Goal: Task Accomplishment & Management: Use online tool/utility

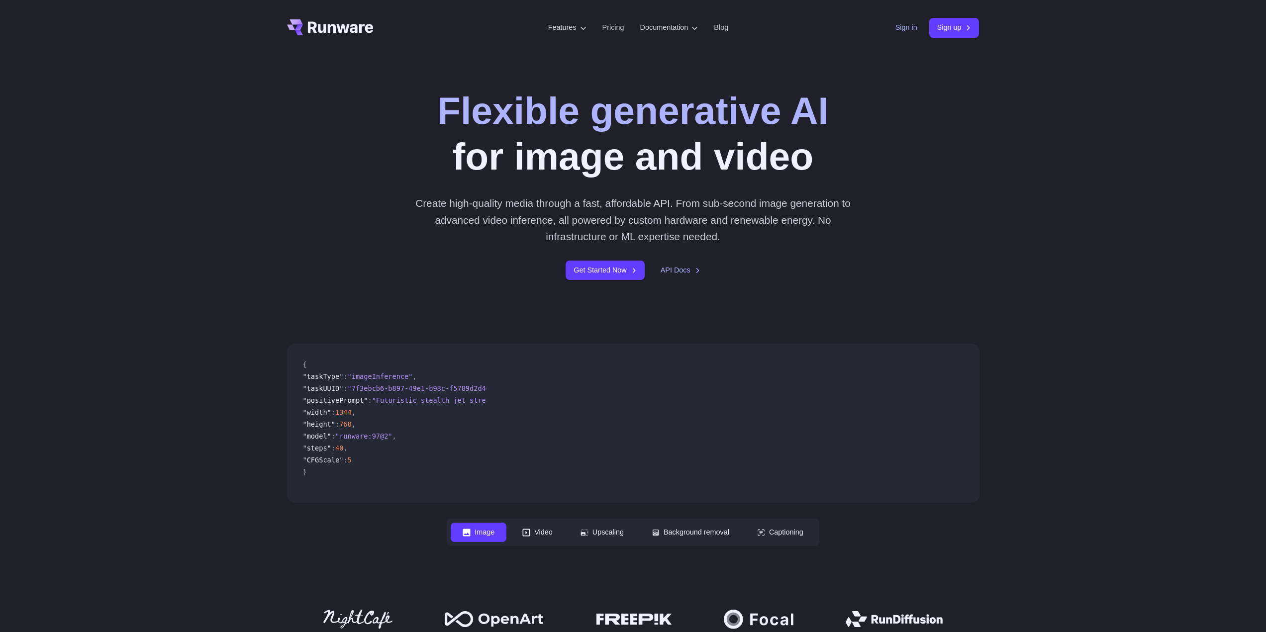
click at [709, 26] on link "Sign in" at bounding box center [907, 27] width 22 height 11
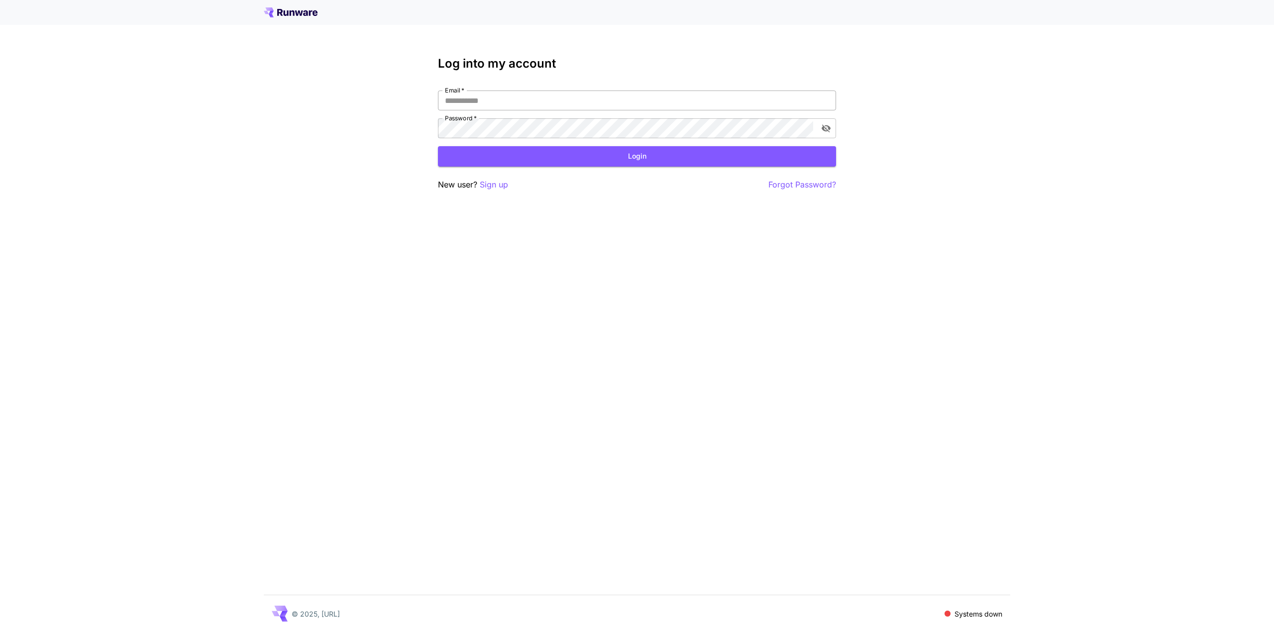
type input "**********"
click at [499, 102] on input "**********" at bounding box center [637, 101] width 398 height 20
click at [679, 149] on button "Login" at bounding box center [637, 156] width 398 height 20
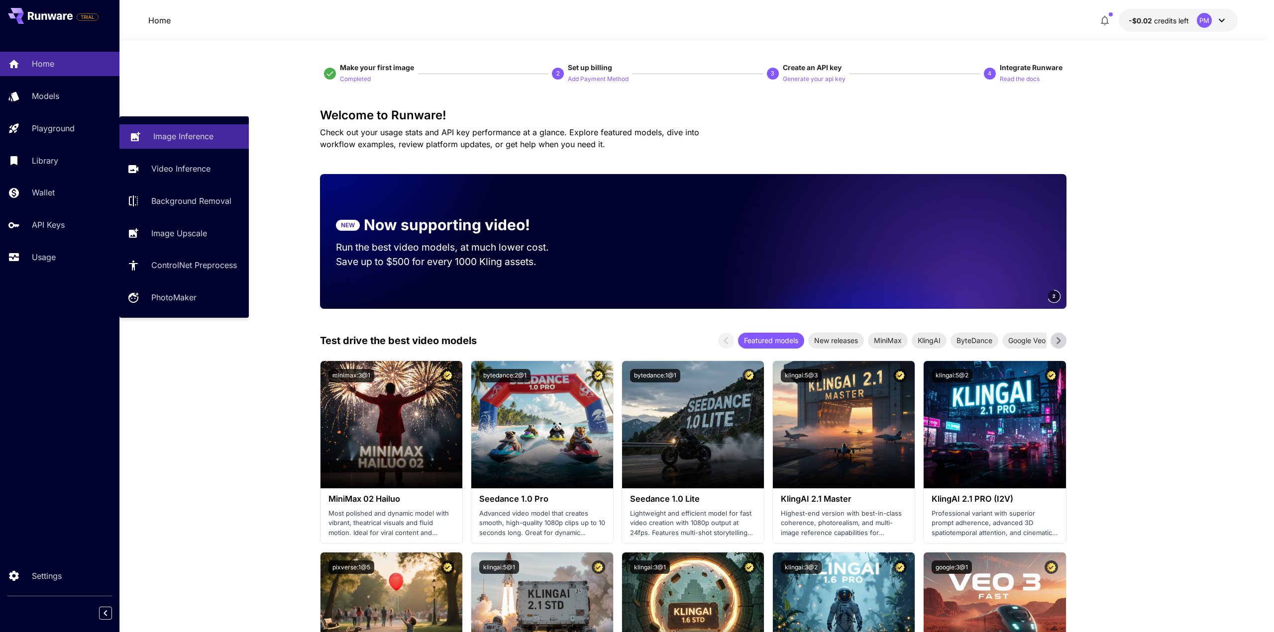
click at [192, 134] on p "Image Inference" at bounding box center [183, 136] width 60 height 12
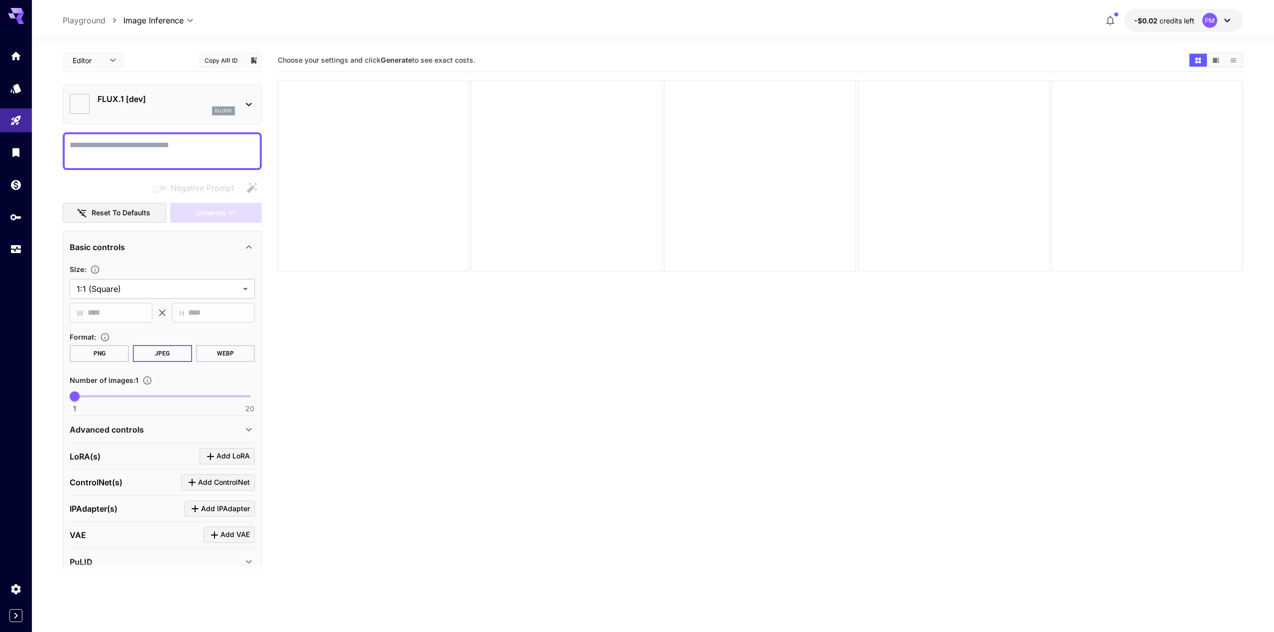
type input "**********"
click at [244, 105] on icon at bounding box center [249, 105] width 12 height 12
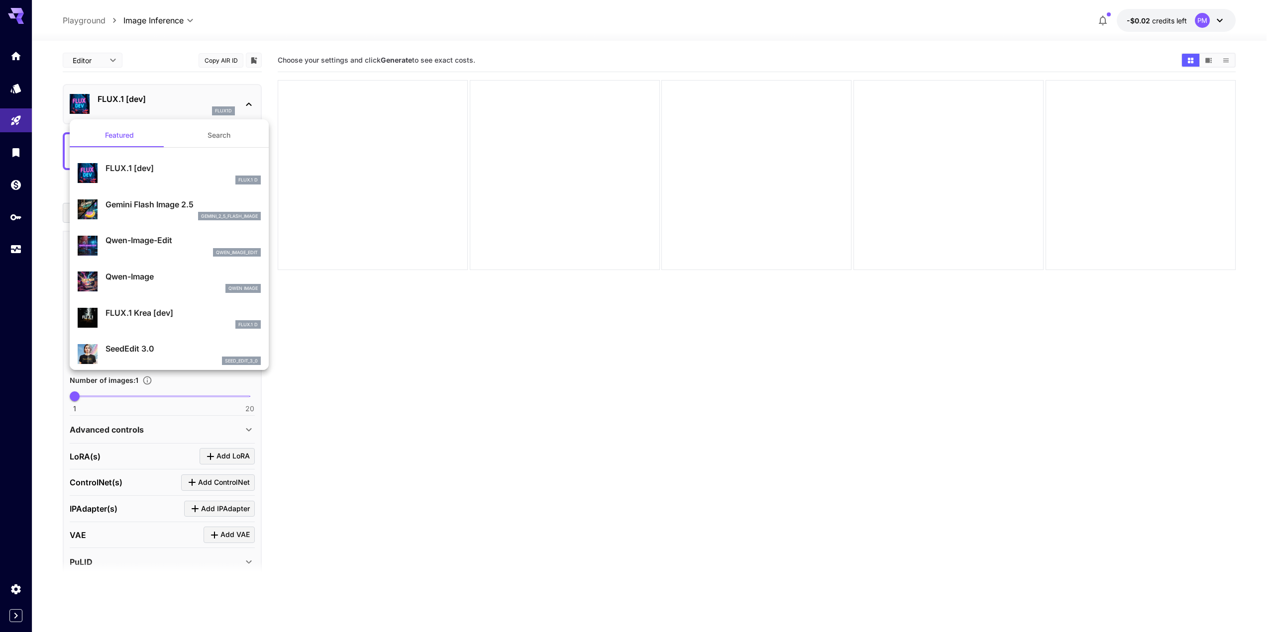
click at [163, 202] on p "Gemini Flash Image 2.5" at bounding box center [182, 205] width 155 height 12
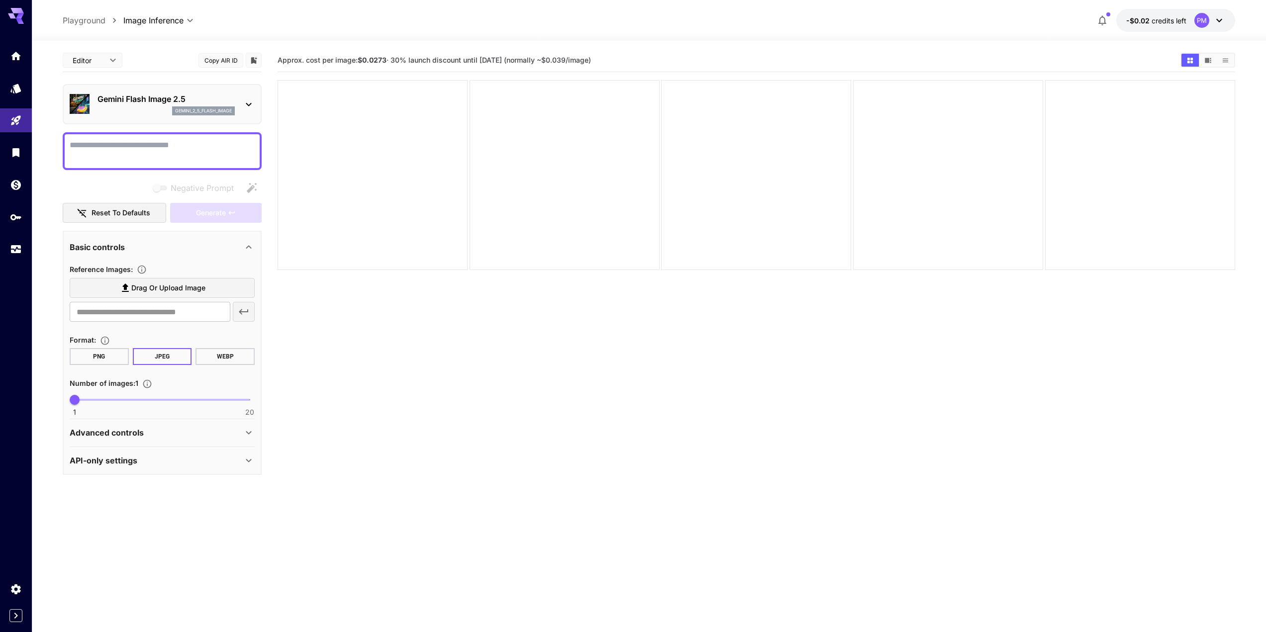
click at [147, 291] on span "Drag or upload image" at bounding box center [168, 288] width 74 height 12
click at [0, 0] on input "Drag or upload image" at bounding box center [0, 0] width 0 height 0
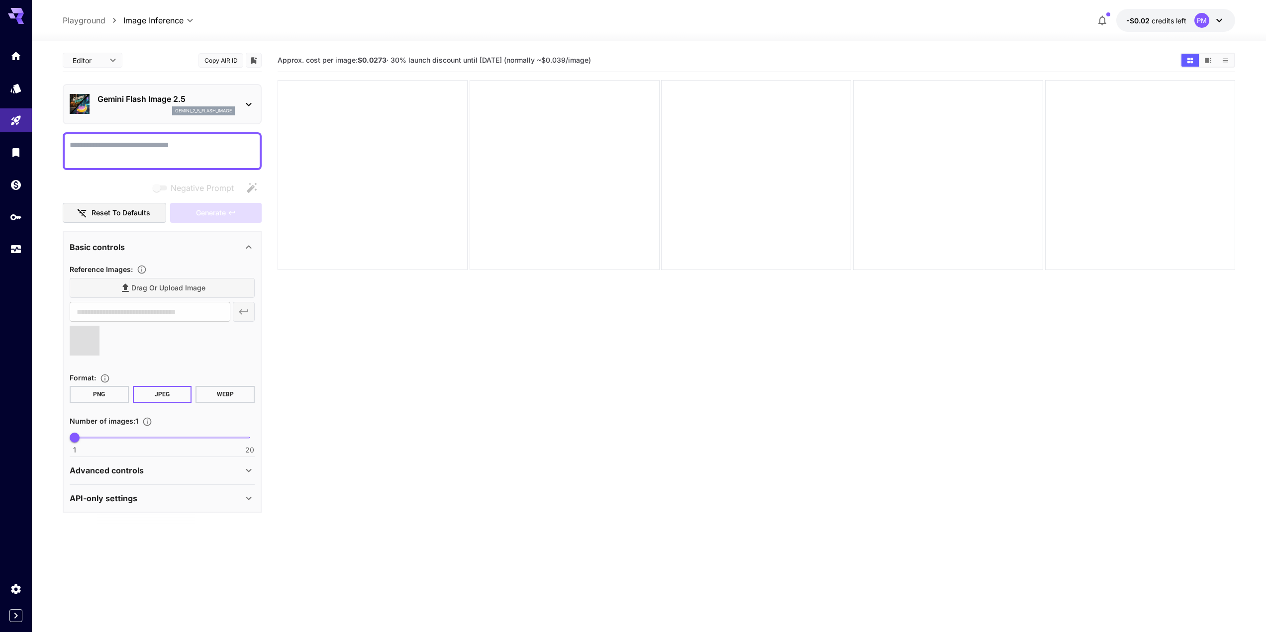
type input "**********"
click at [155, 141] on textarea "Negative Prompt" at bounding box center [162, 151] width 185 height 24
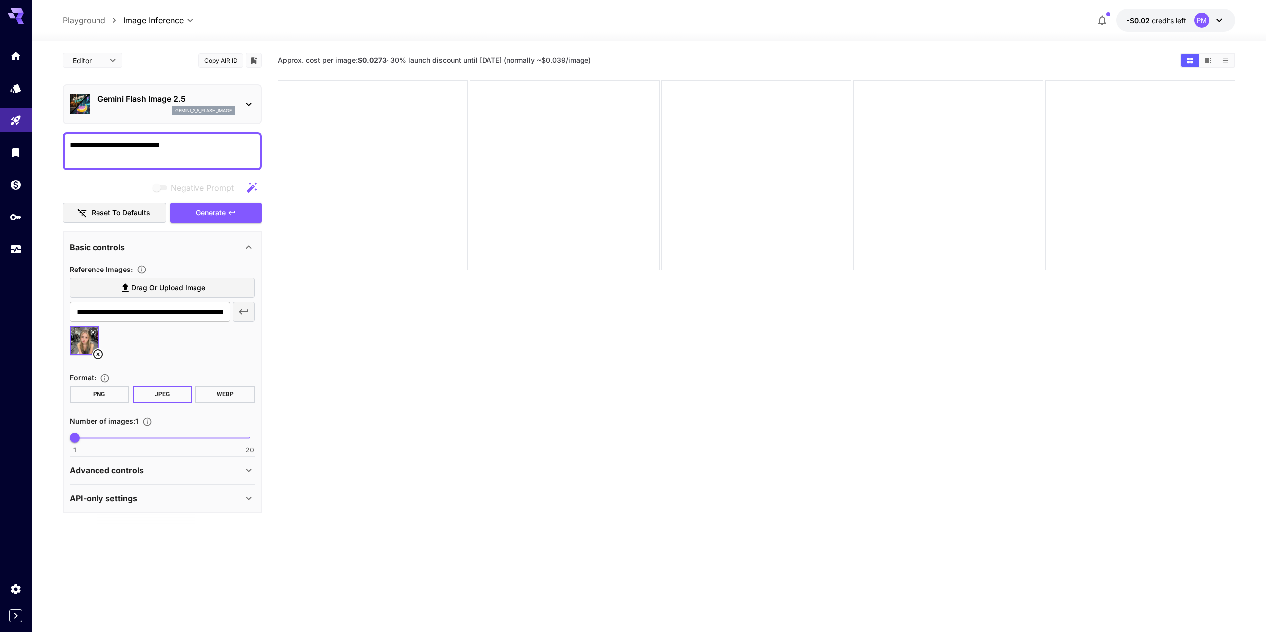
click at [189, 146] on textarea "**********" at bounding box center [162, 151] width 185 height 24
type textarea "**********"
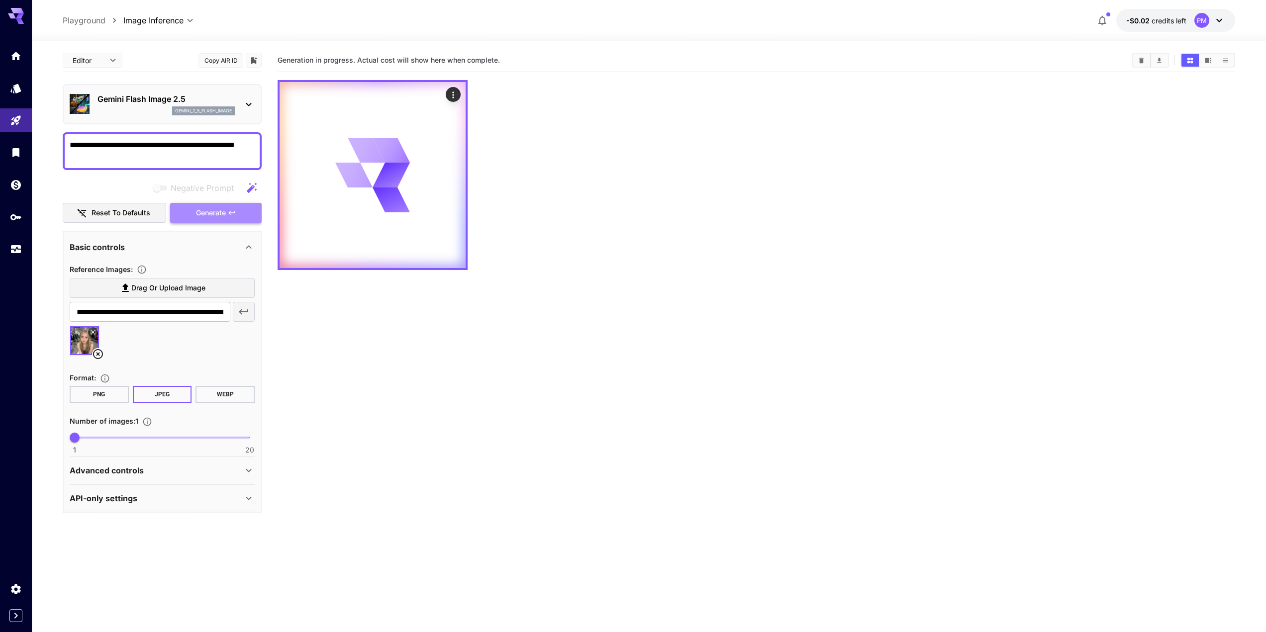
click at [236, 219] on button "Generate" at bounding box center [216, 213] width 92 height 20
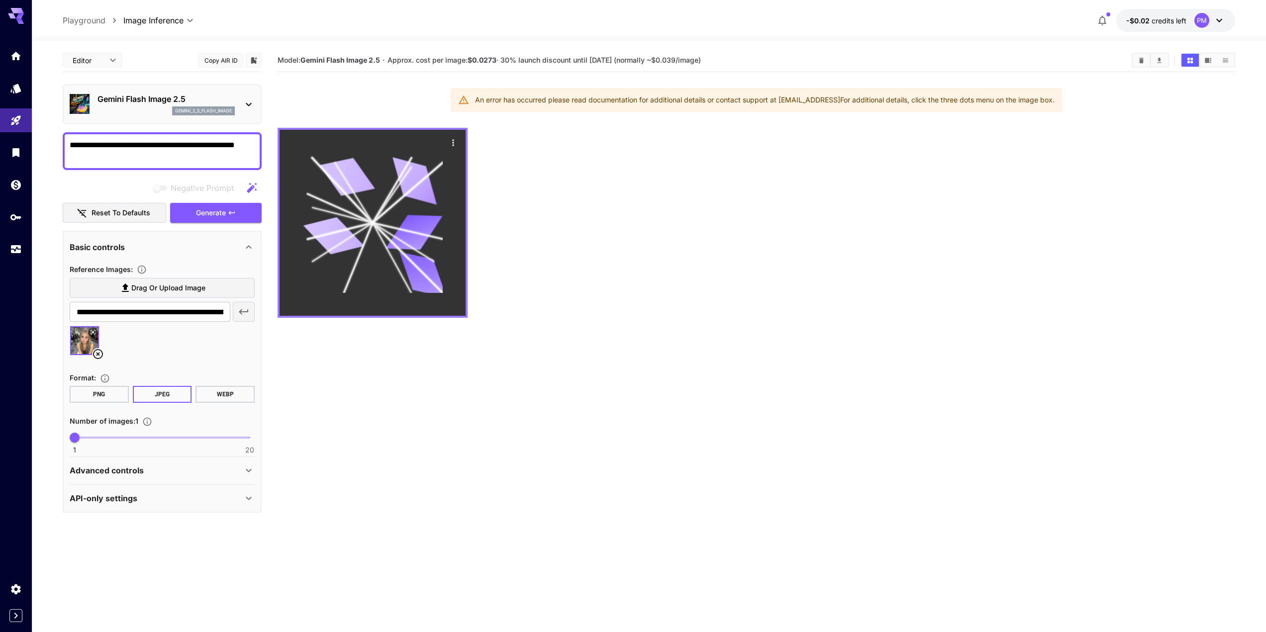
click at [452, 145] on icon "Actions" at bounding box center [453, 143] width 10 height 10
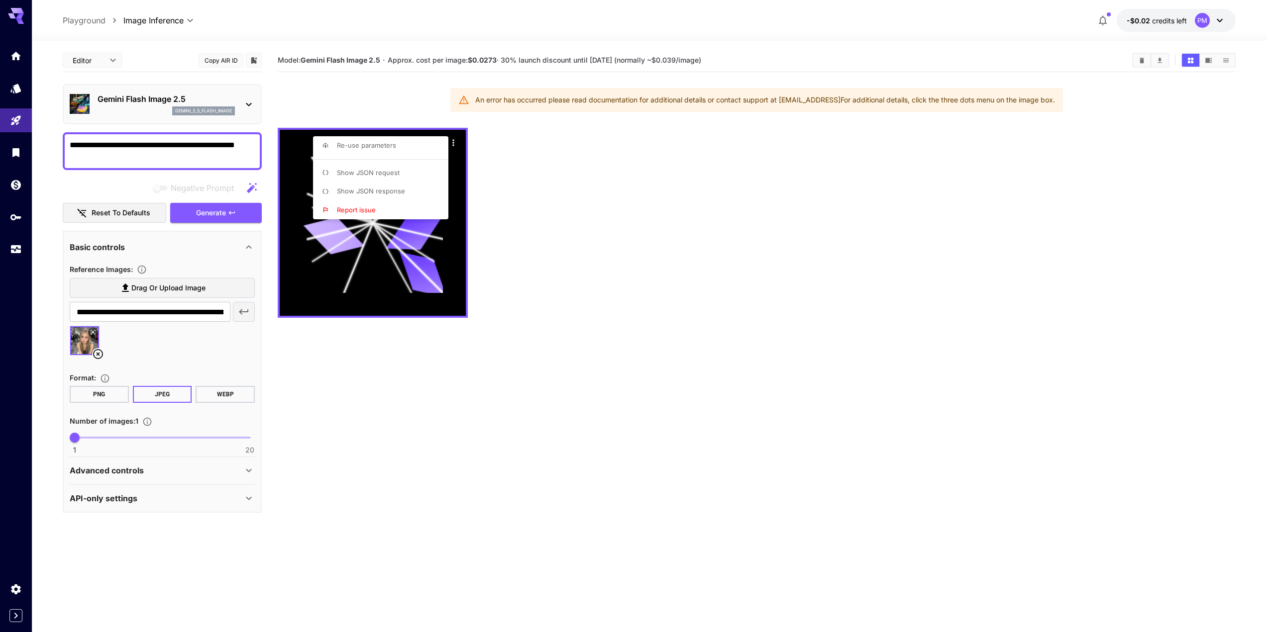
click at [470, 141] on div at bounding box center [637, 316] width 1274 height 632
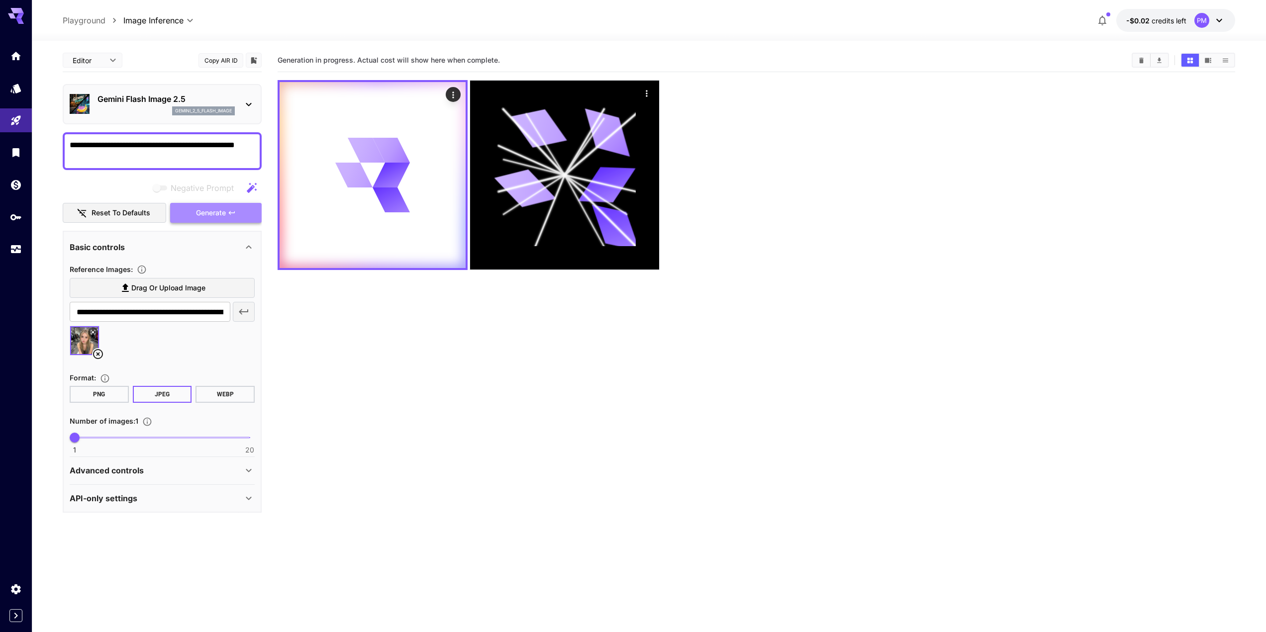
click at [241, 209] on button "Generate" at bounding box center [216, 213] width 92 height 20
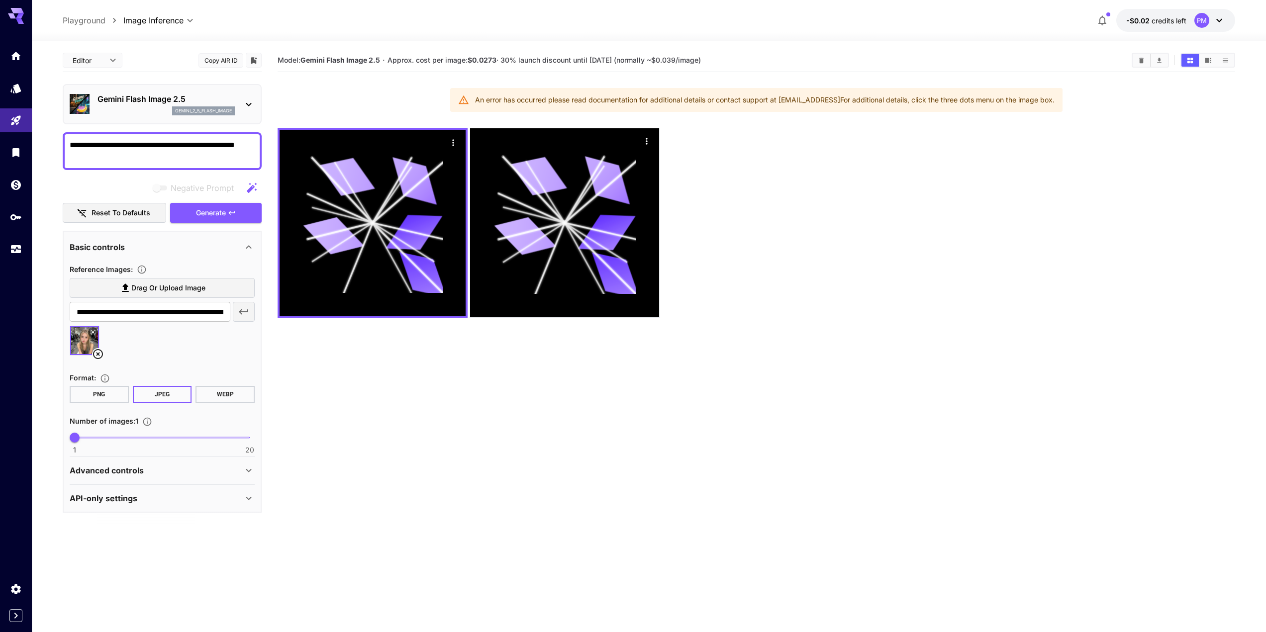
click at [1168, 21] on span "credits left" at bounding box center [1169, 20] width 35 height 8
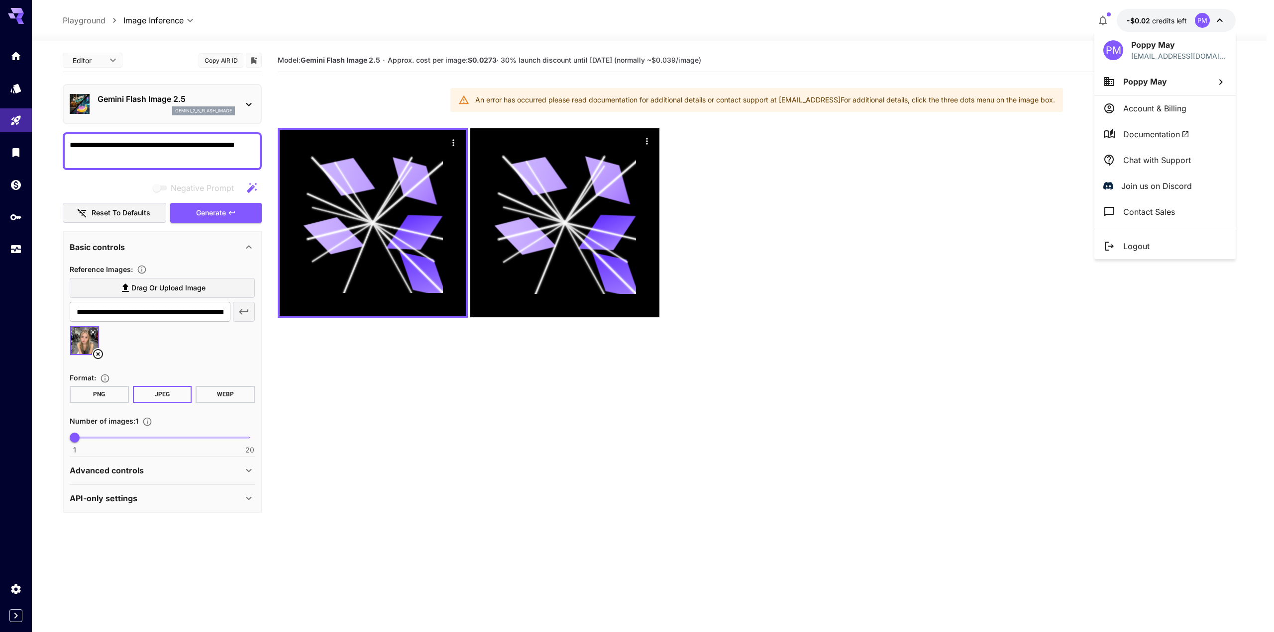
click at [1103, 26] on div at bounding box center [637, 316] width 1274 height 632
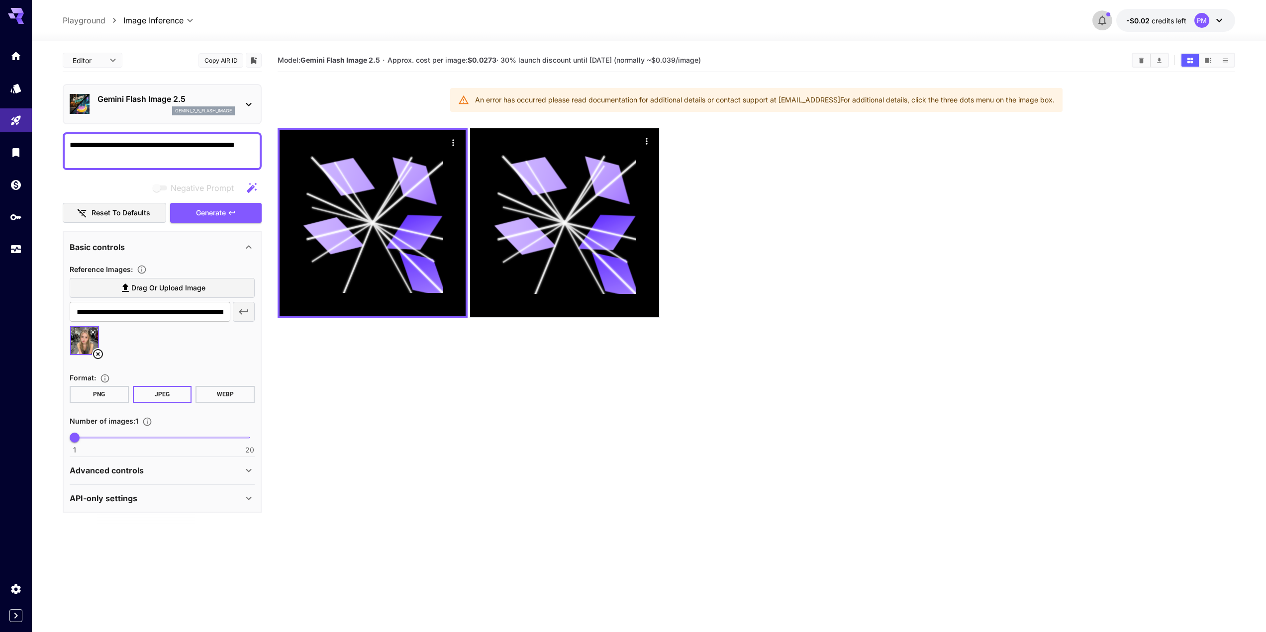
click at [1102, 19] on icon "button" at bounding box center [1103, 20] width 12 height 12
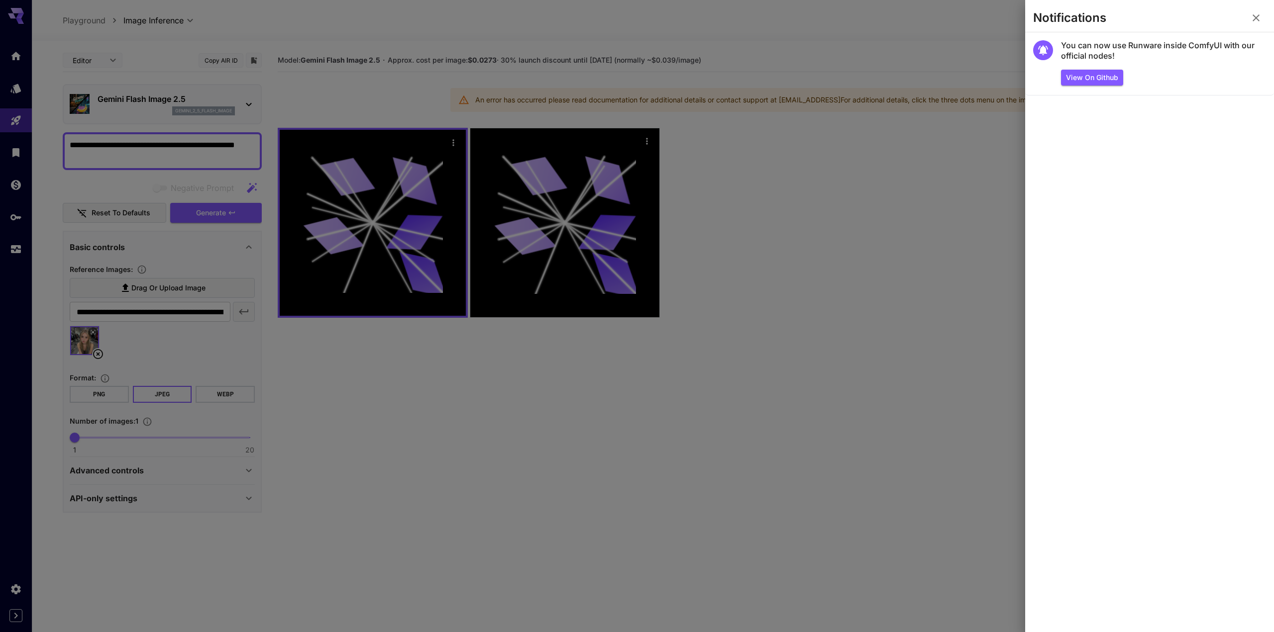
click at [940, 146] on div at bounding box center [637, 316] width 1274 height 632
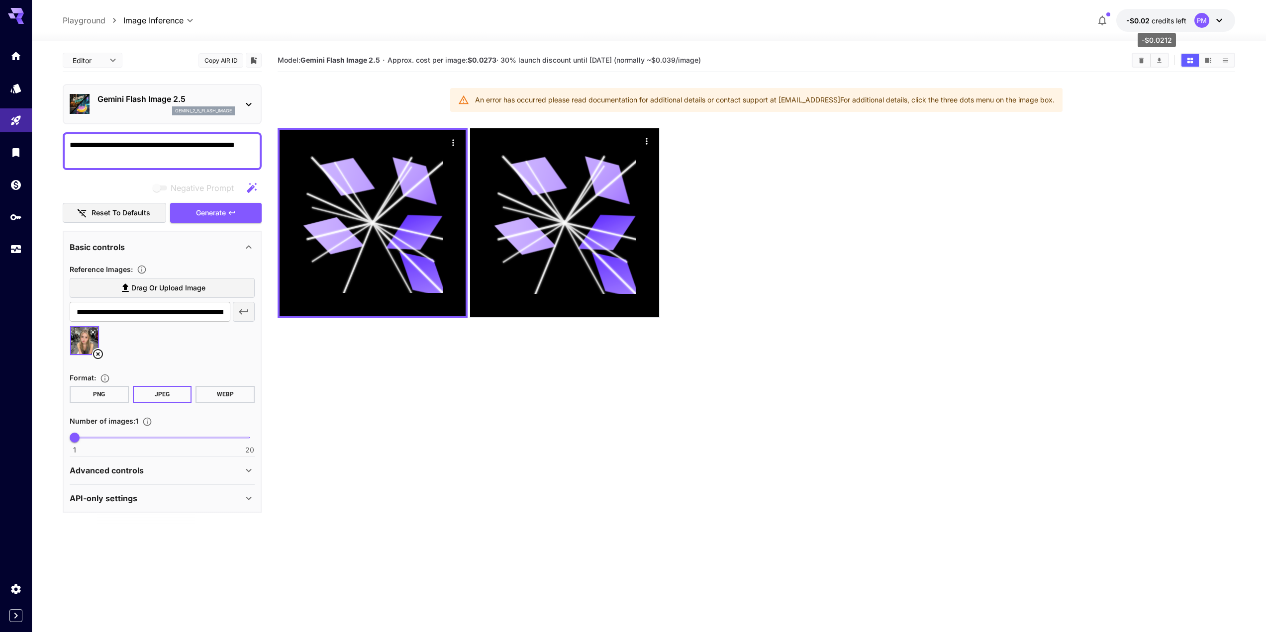
click at [1168, 18] on span "credits left" at bounding box center [1169, 20] width 35 height 8
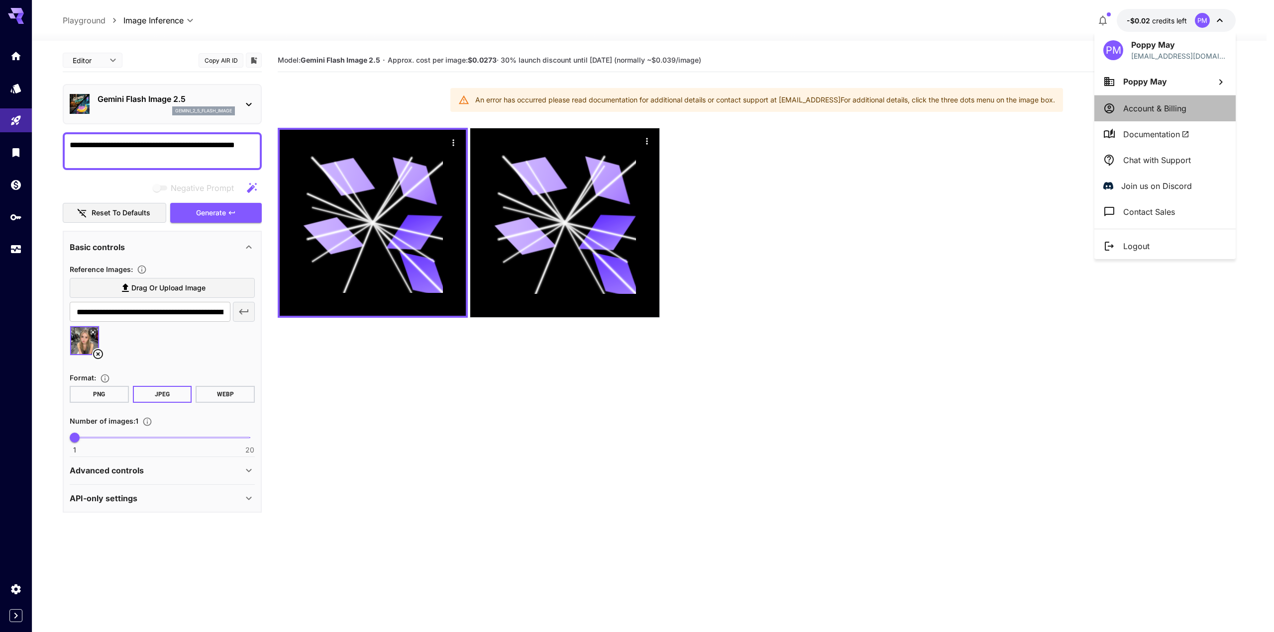
click at [1149, 106] on p "Account & Billing" at bounding box center [1154, 109] width 63 height 12
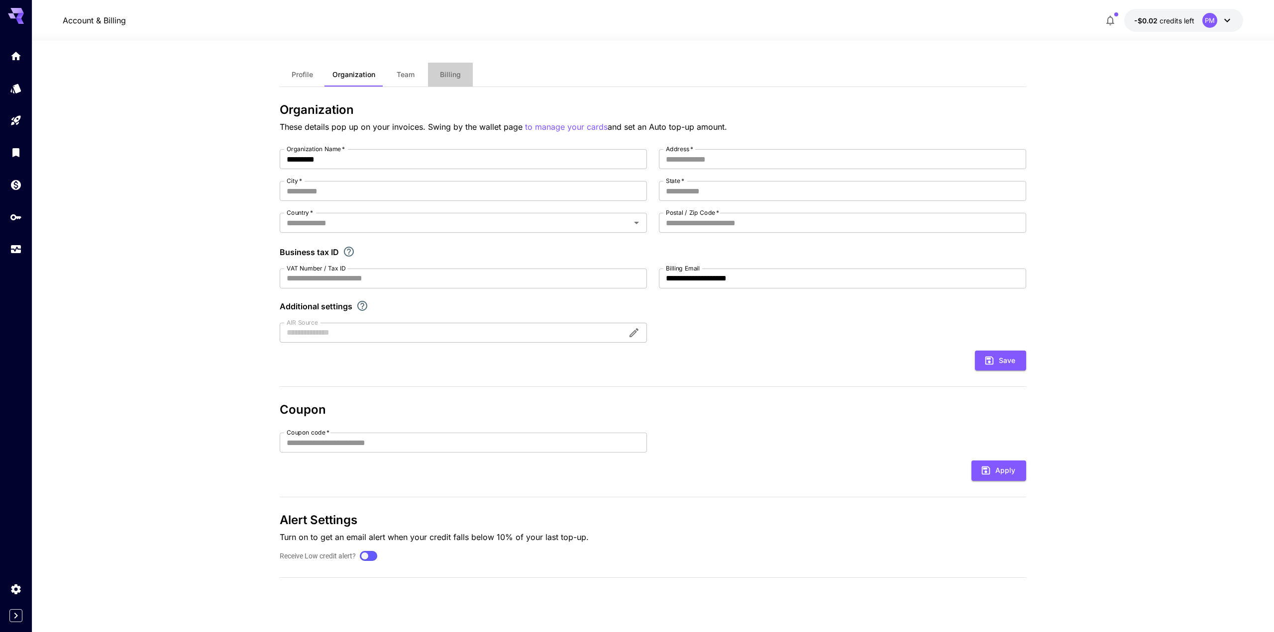
click at [455, 73] on span "Billing" at bounding box center [450, 74] width 21 height 9
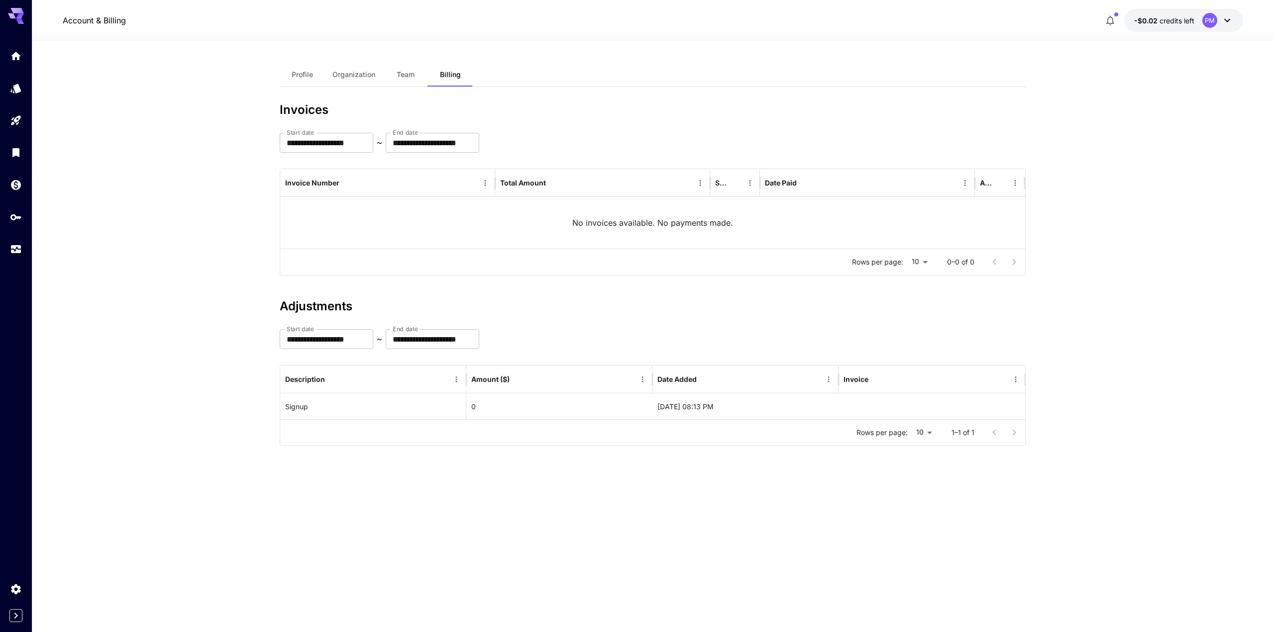
click at [307, 73] on span "Profile" at bounding box center [302, 74] width 21 height 9
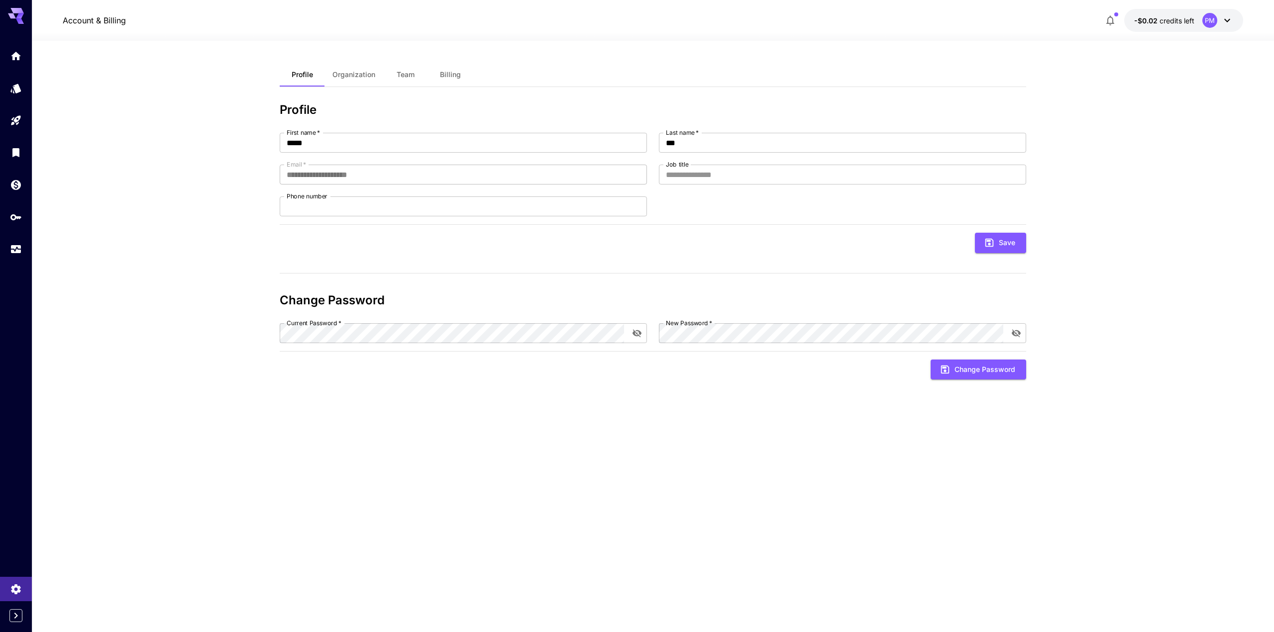
click at [1164, 36] on div at bounding box center [653, 35] width 1242 height 12
click at [1171, 8] on div "Account & Billing -$0.02 credits left PM" at bounding box center [653, 20] width 1242 height 41
click at [1176, 19] on span "credits left" at bounding box center [1176, 20] width 35 height 8
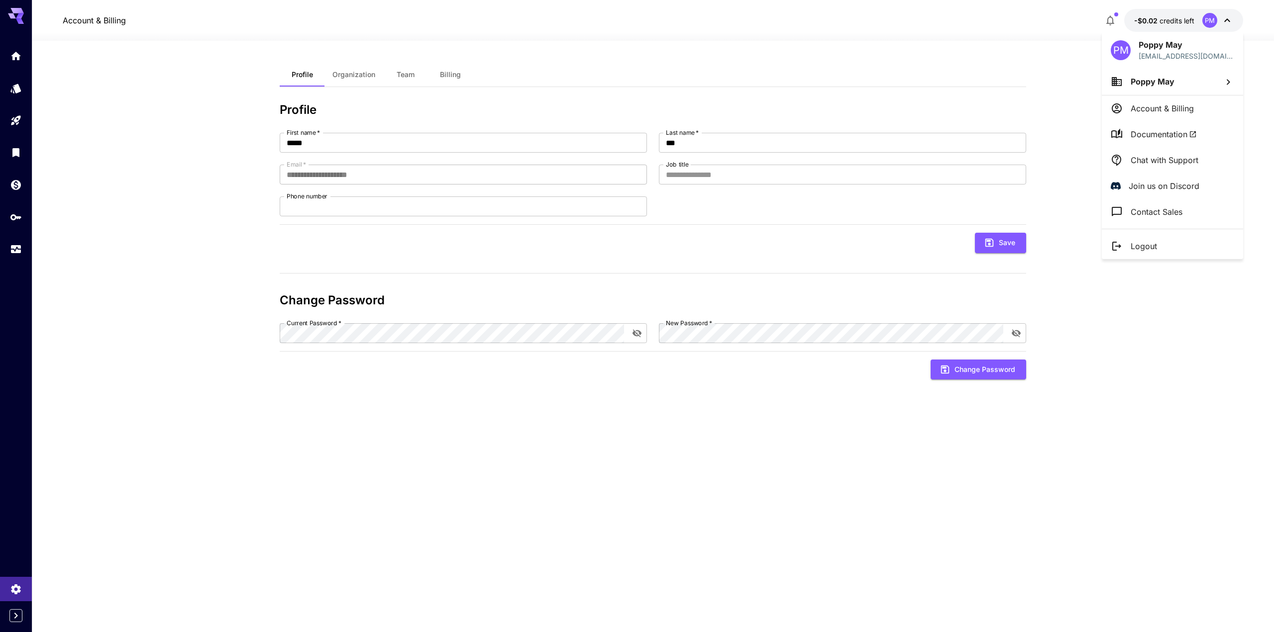
click at [1117, 17] on div at bounding box center [637, 316] width 1274 height 632
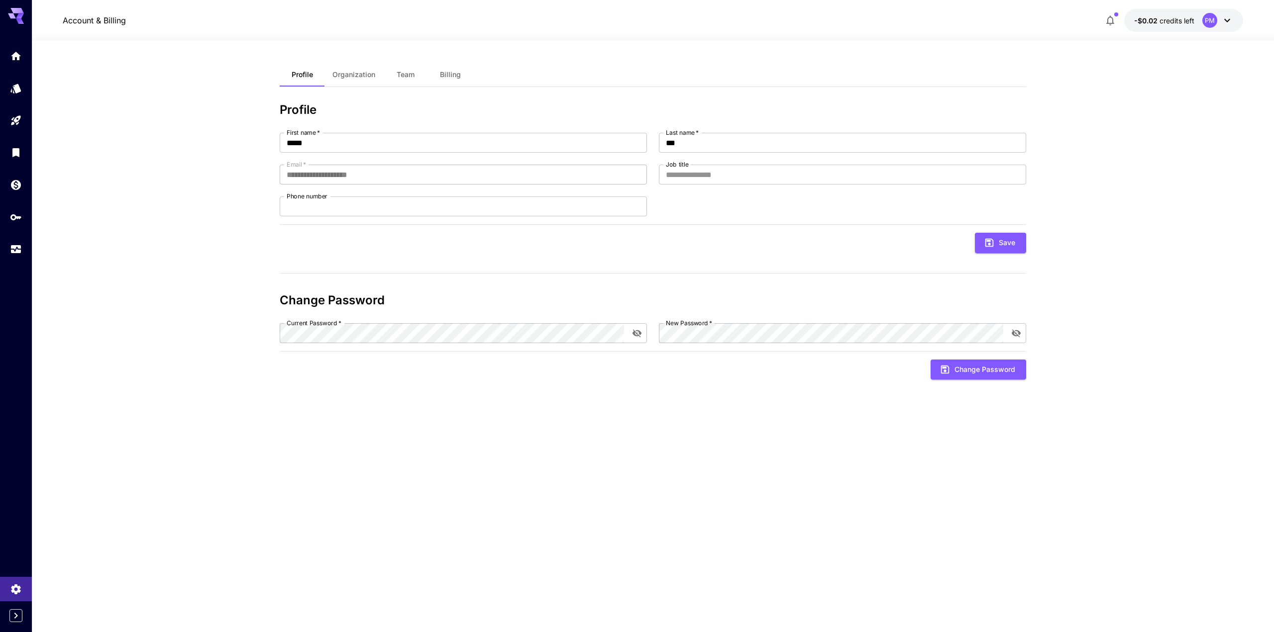
click at [1112, 18] on icon "button" at bounding box center [1110, 21] width 8 height 10
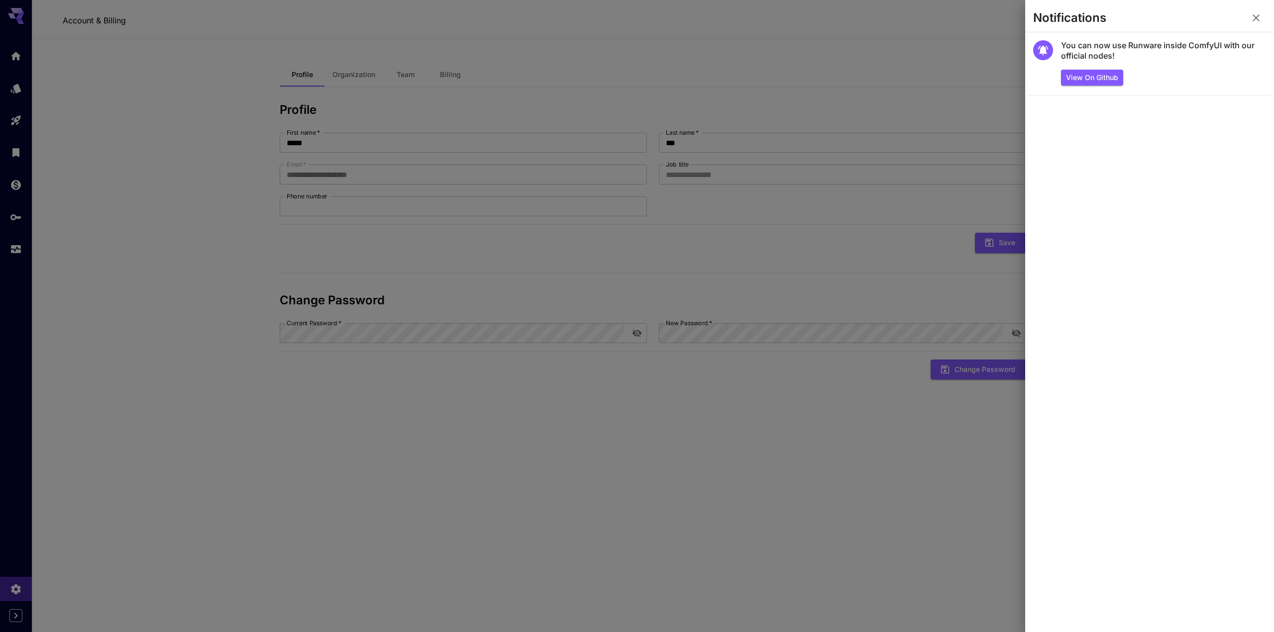
click at [783, 41] on div at bounding box center [637, 316] width 1274 height 632
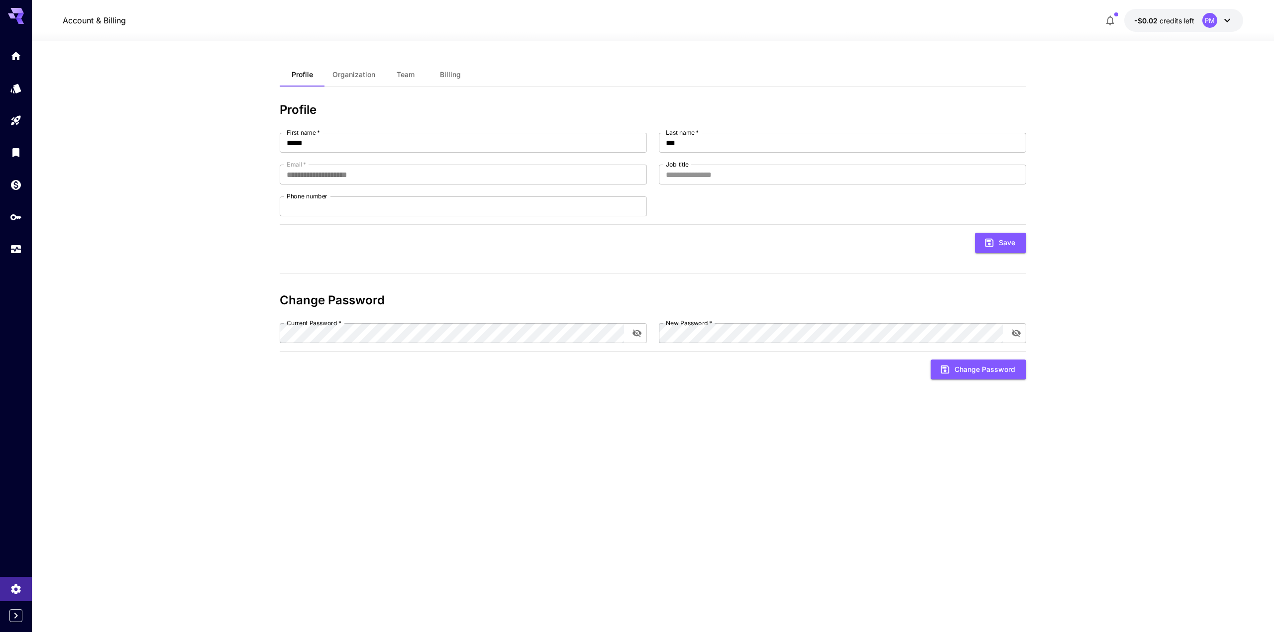
click at [1092, 21] on div "Account & Billing -$0.02 credits left PM" at bounding box center [653, 20] width 1180 height 23
click at [1168, 20] on span "credits left" at bounding box center [1176, 20] width 35 height 8
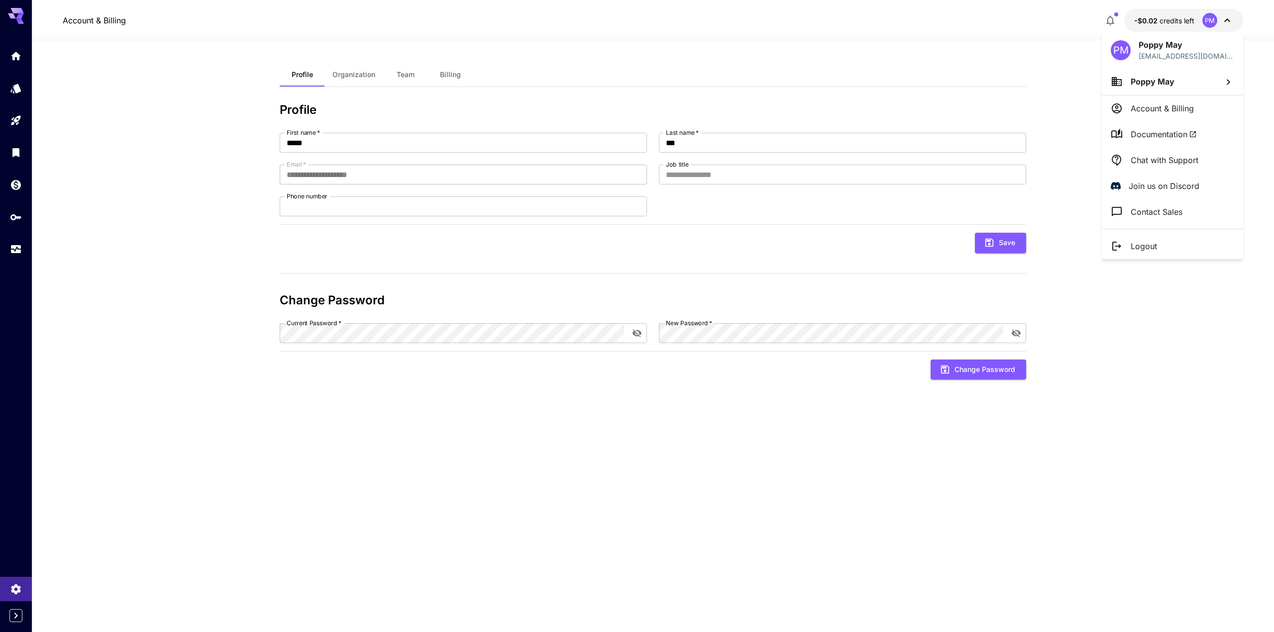
click at [1174, 86] on li "Poppy May" at bounding box center [1172, 81] width 141 height 27
click at [63, 146] on div at bounding box center [637, 316] width 1274 height 632
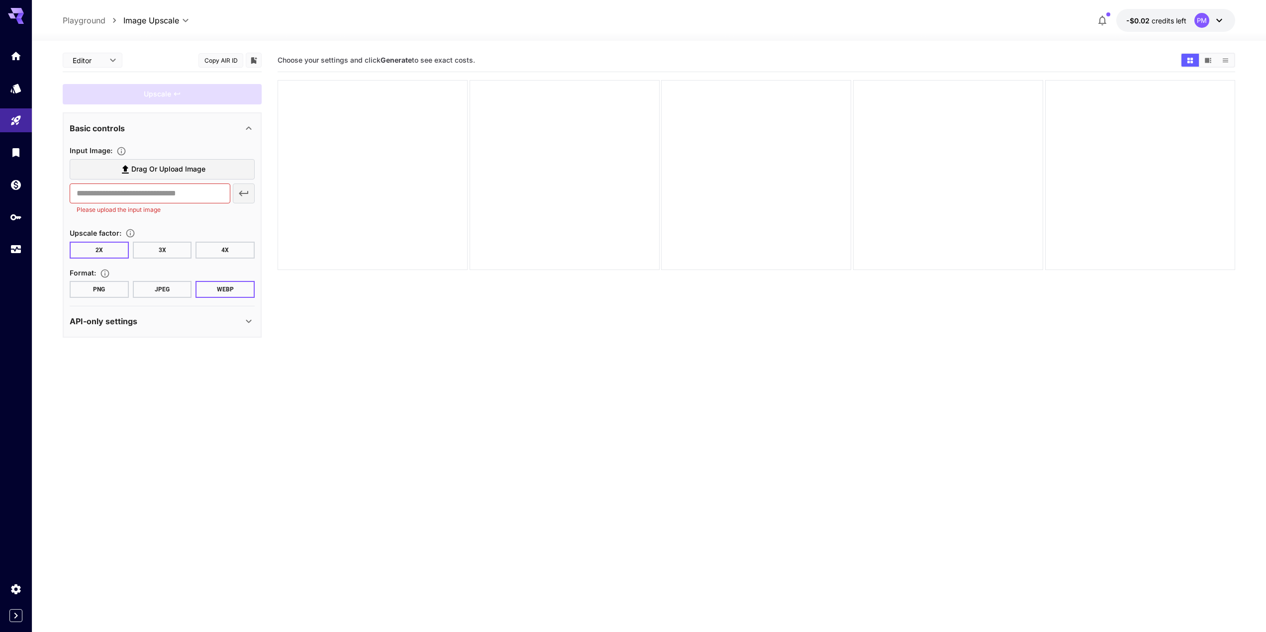
click at [1219, 27] on div "PM" at bounding box center [1210, 20] width 31 height 15
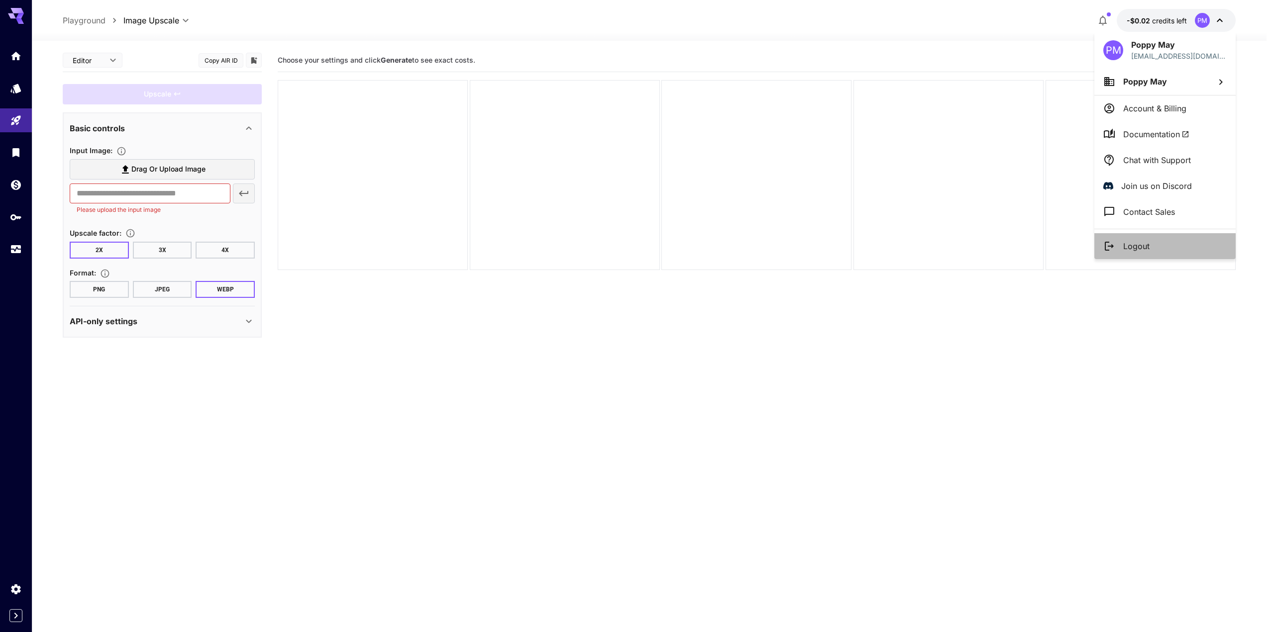
click at [1145, 244] on p "Logout" at bounding box center [1136, 246] width 26 height 12
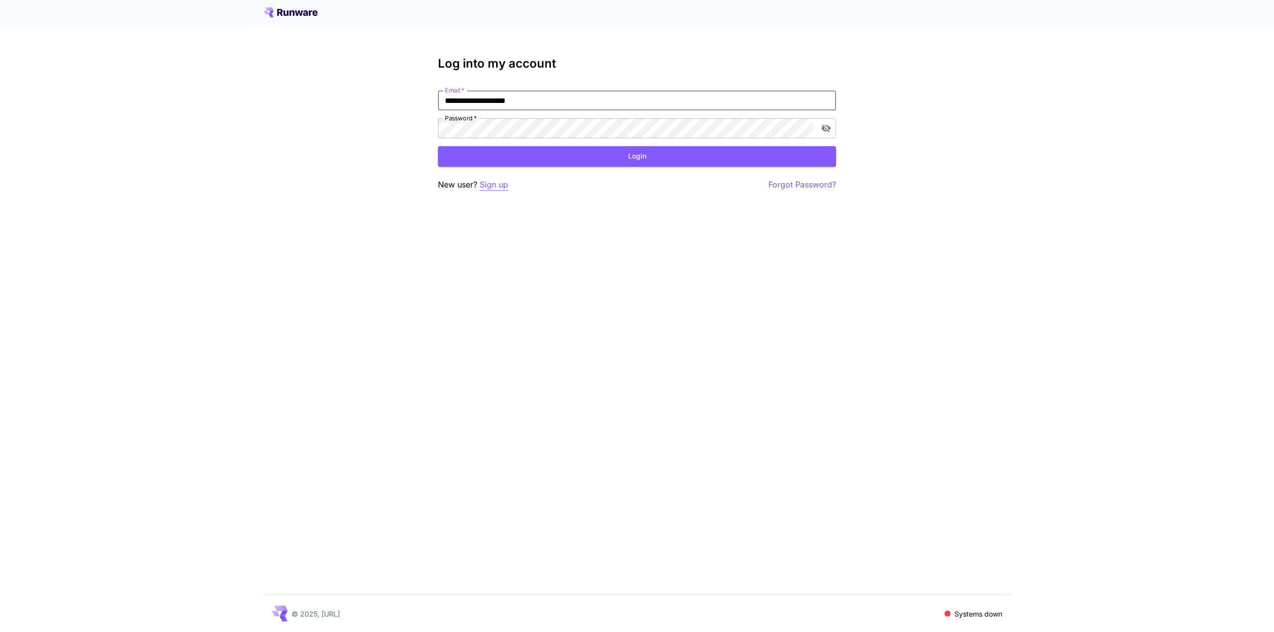
click at [505, 185] on p "Sign up" at bounding box center [494, 185] width 28 height 12
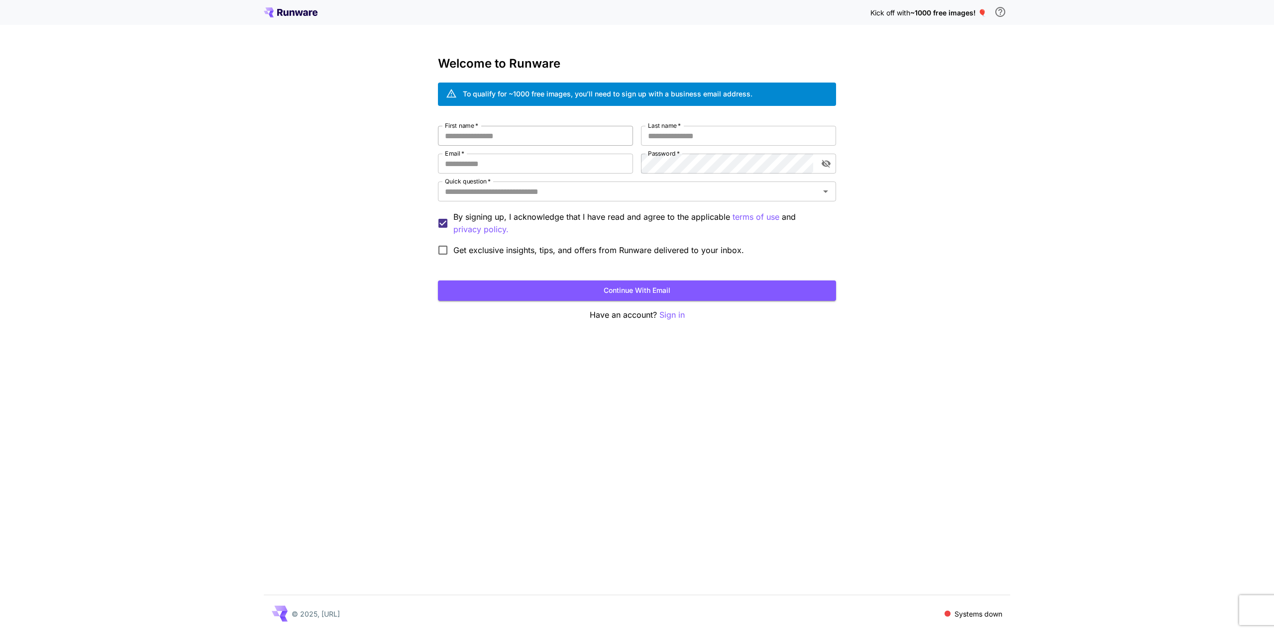
click at [512, 132] on input "First name   *" at bounding box center [535, 136] width 195 height 20
type input "*****"
type input "***"
type input "**********"
type input "*******"
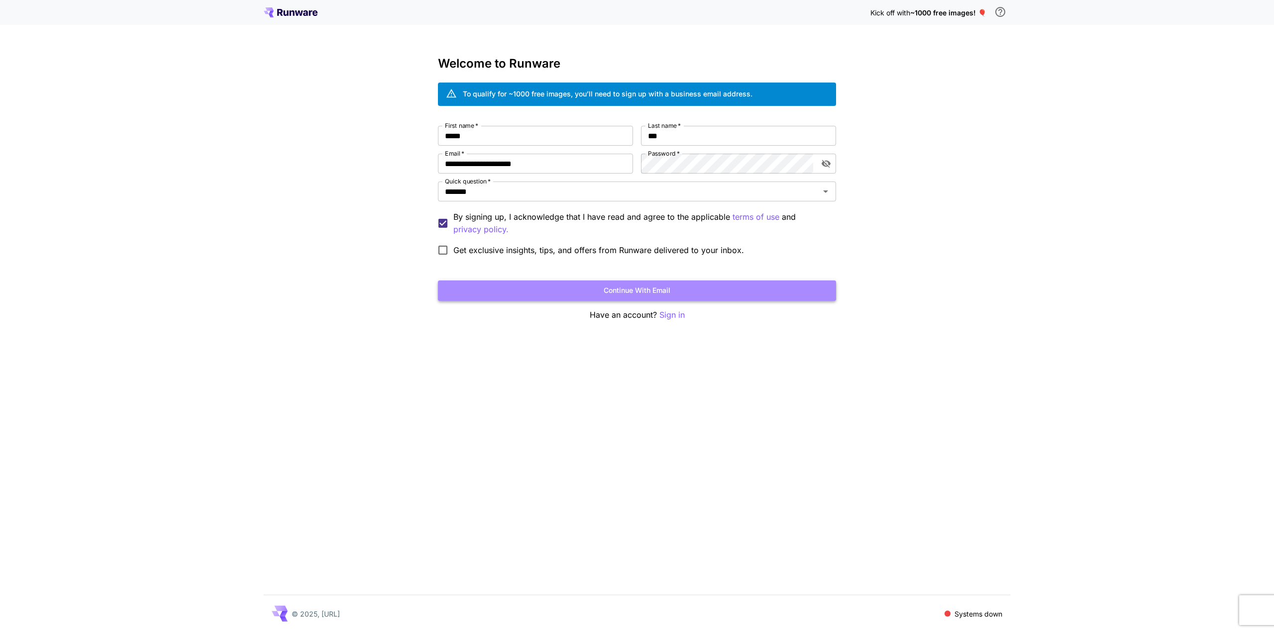
click at [680, 293] on button "Continue with email" at bounding box center [637, 291] width 398 height 20
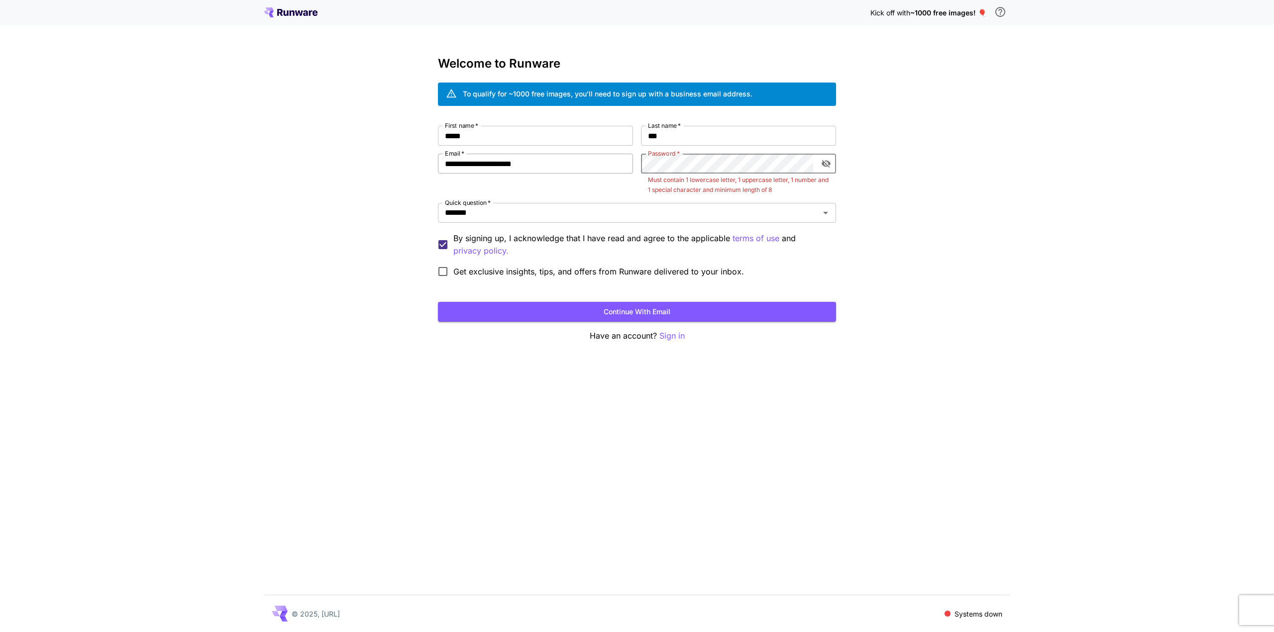
click at [471, 162] on div "**********" at bounding box center [637, 204] width 398 height 156
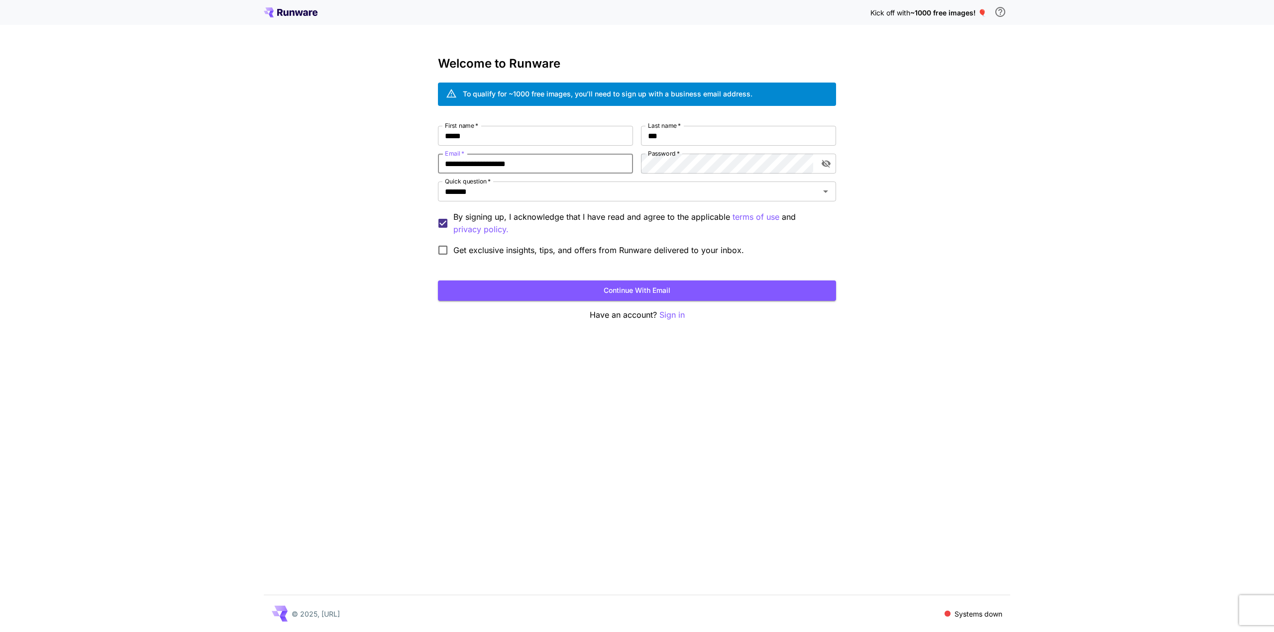
drag, startPoint x: 574, startPoint y: 162, endPoint x: 353, endPoint y: 154, distance: 221.1
click at [334, 153] on div "**********" at bounding box center [637, 316] width 1274 height 632
type input "**********"
click at [612, 293] on button "Continue with email" at bounding box center [637, 291] width 398 height 20
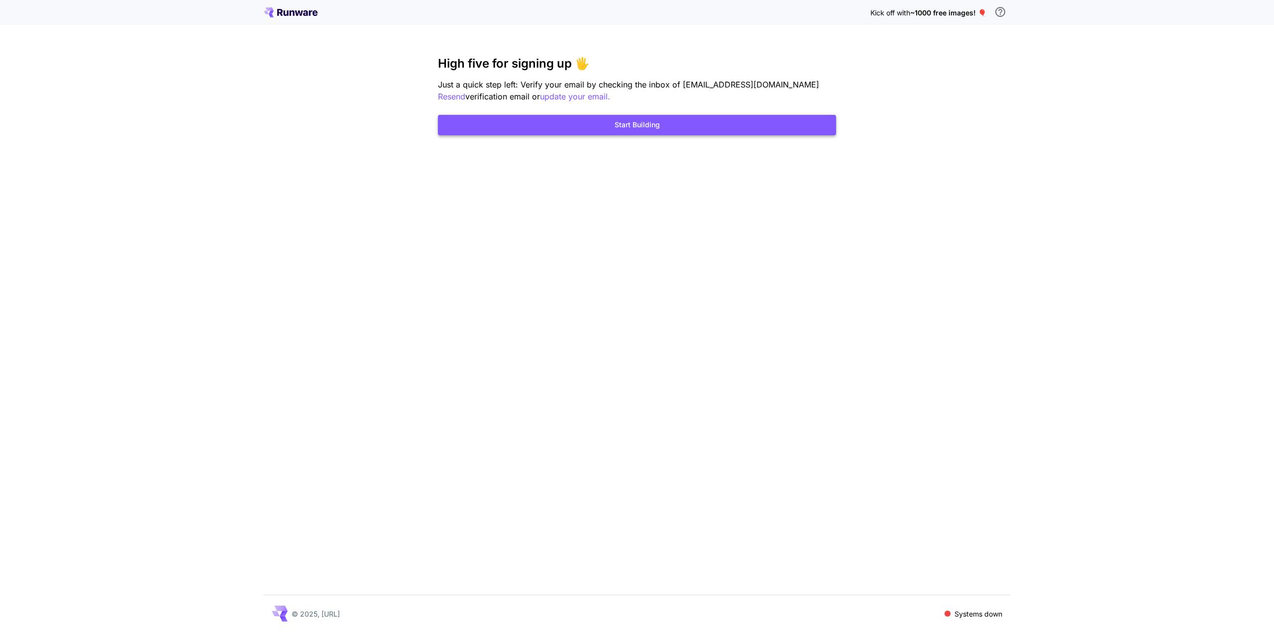
click at [684, 129] on button "Start Building" at bounding box center [637, 125] width 398 height 20
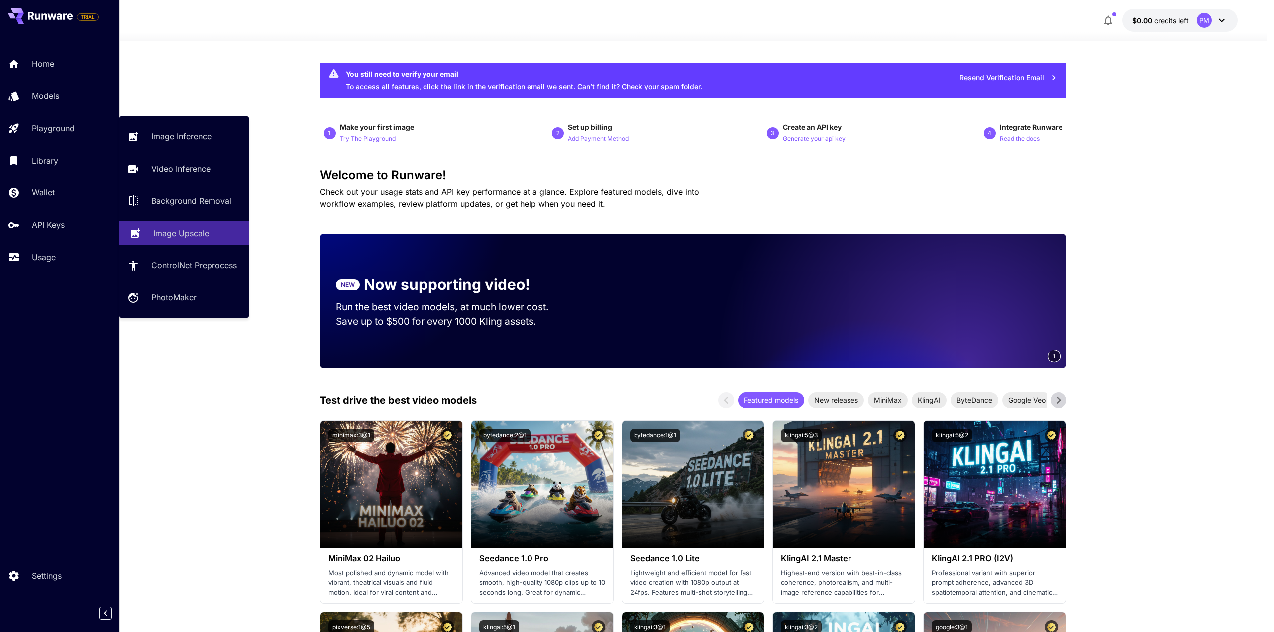
click at [179, 234] on p "Image Upscale" at bounding box center [181, 233] width 56 height 12
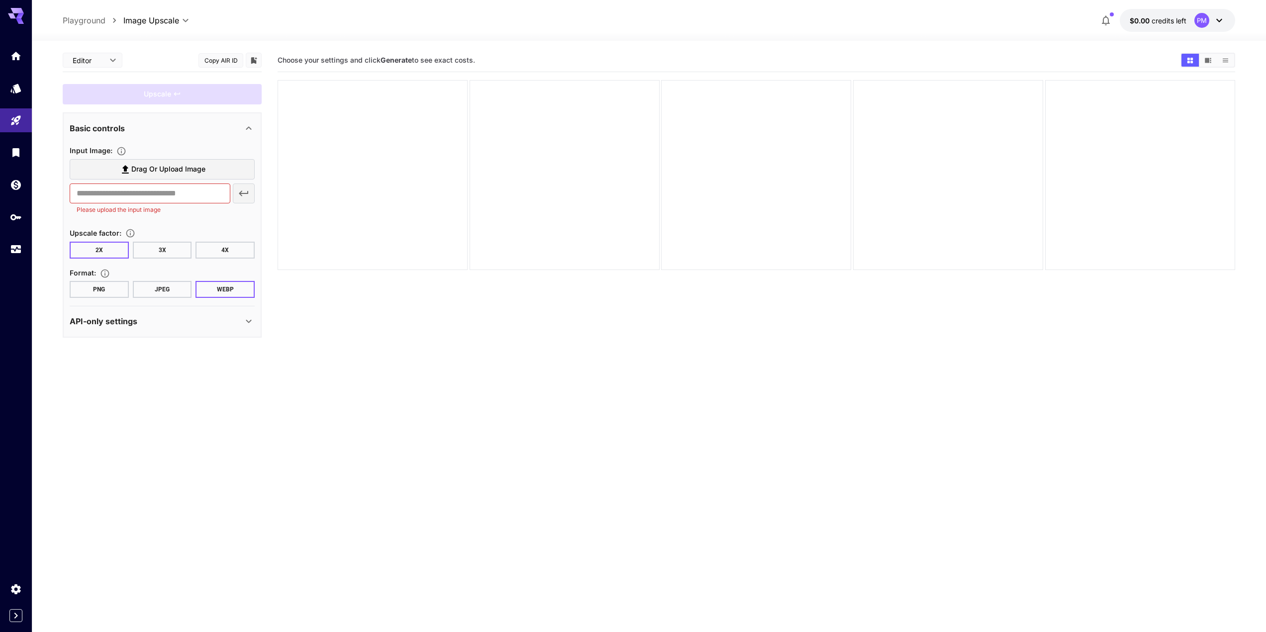
click at [177, 163] on span "Drag or upload image" at bounding box center [168, 169] width 74 height 12
click at [0, 0] on input "Drag or upload image" at bounding box center [0, 0] width 0 height 0
click at [1211, 17] on div "PM" at bounding box center [1210, 20] width 31 height 15
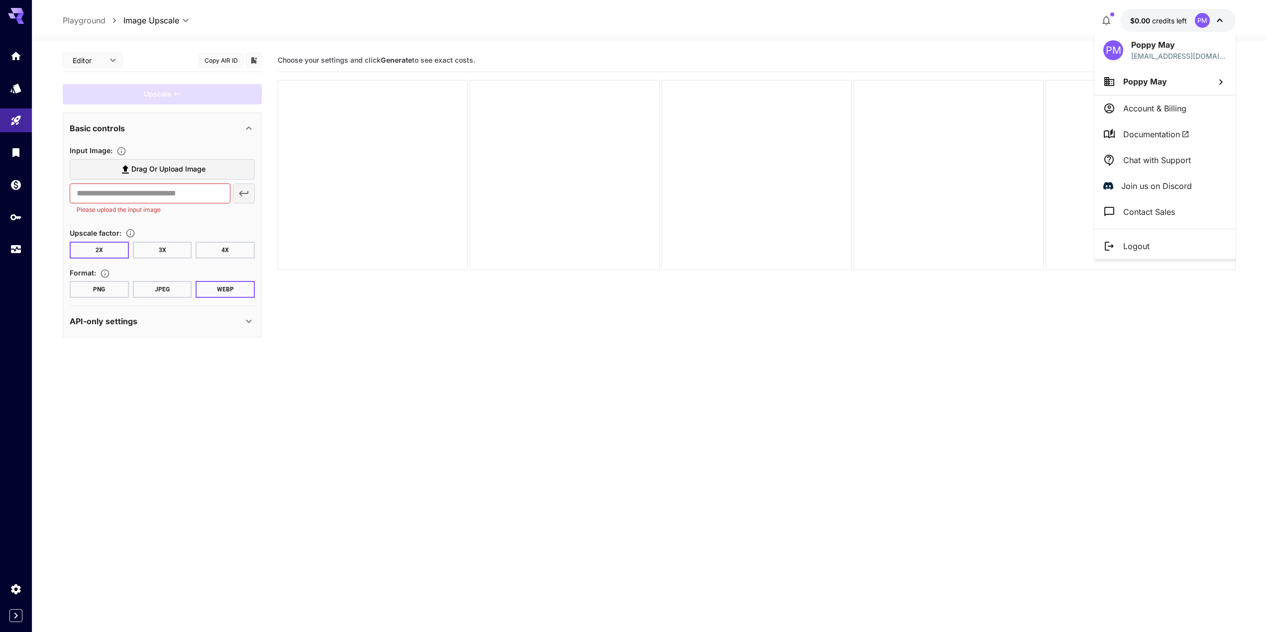
click at [1138, 244] on p "Logout" at bounding box center [1136, 246] width 26 height 12
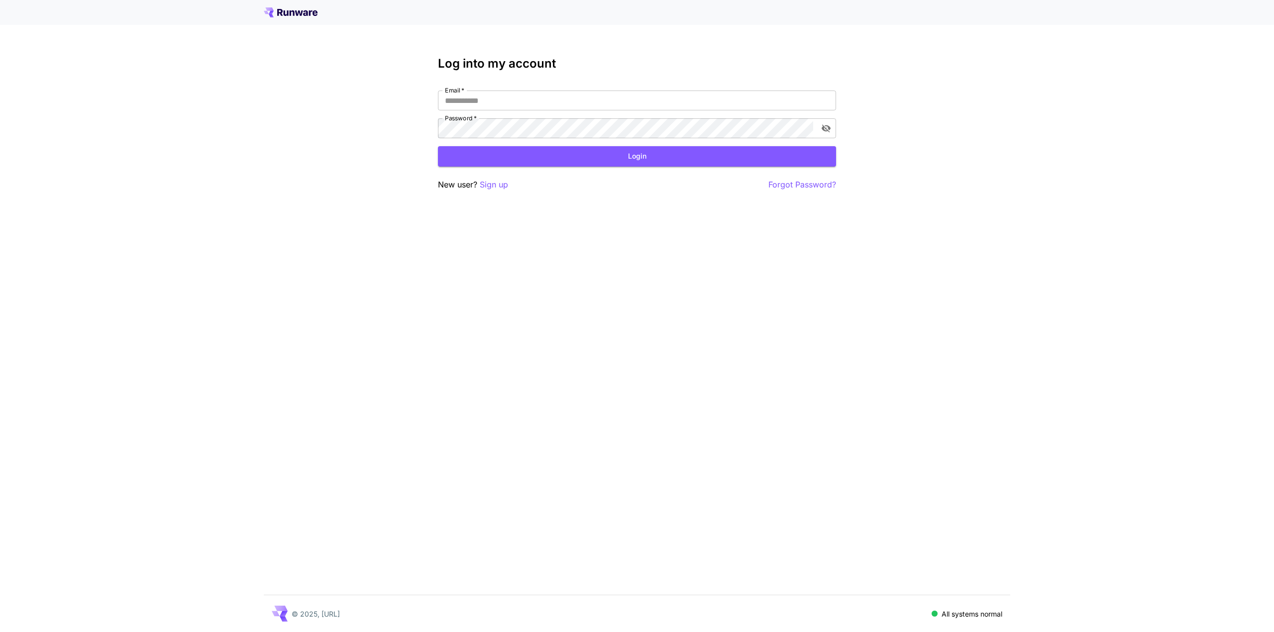
type input "**********"
drag, startPoint x: 607, startPoint y: 110, endPoint x: 299, endPoint y: 91, distance: 308.1
click at [260, 68] on div "**********" at bounding box center [637, 316] width 1274 height 632
type input "**********"
click at [556, 151] on button "Login" at bounding box center [637, 156] width 398 height 20
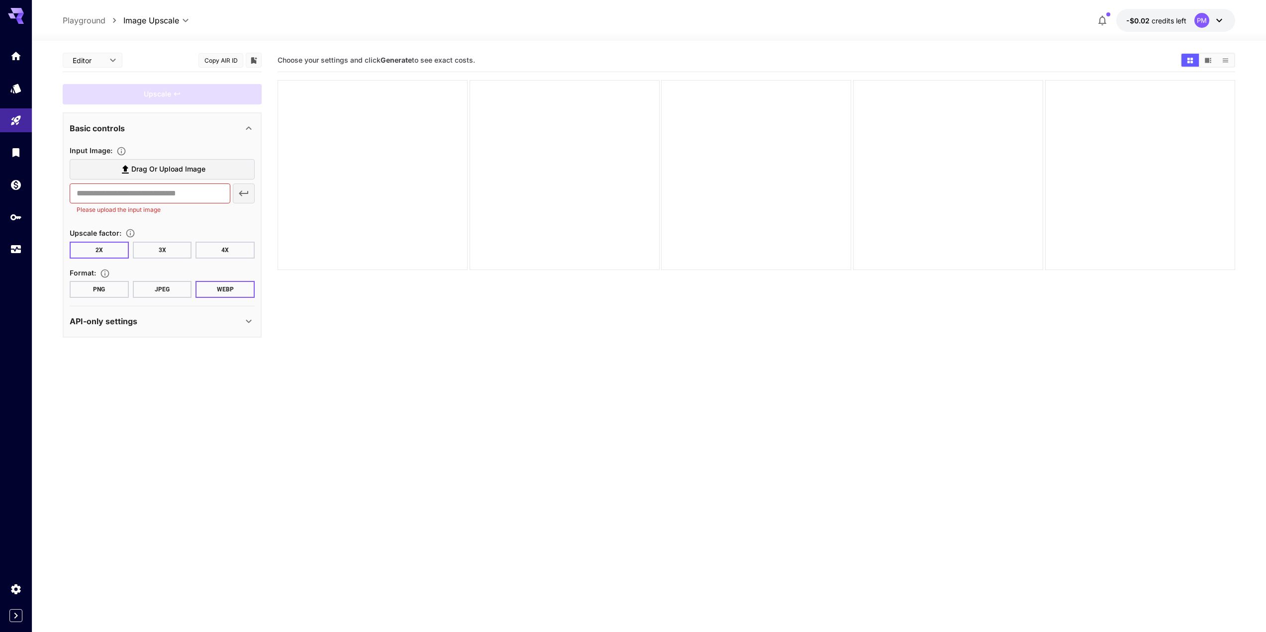
click at [1160, 27] on button "-$0.02 credits left PM" at bounding box center [1176, 20] width 119 height 23
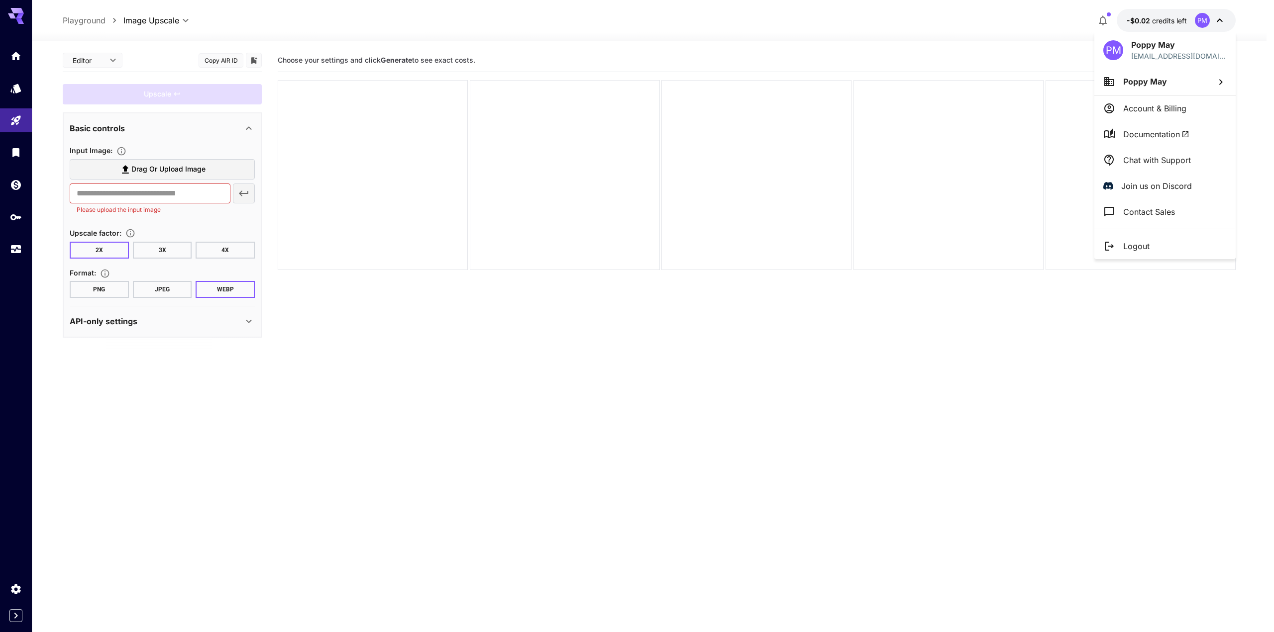
drag, startPoint x: 14, startPoint y: 48, endPoint x: 23, endPoint y: 52, distance: 9.6
click at [20, 48] on div at bounding box center [637, 316] width 1274 height 632
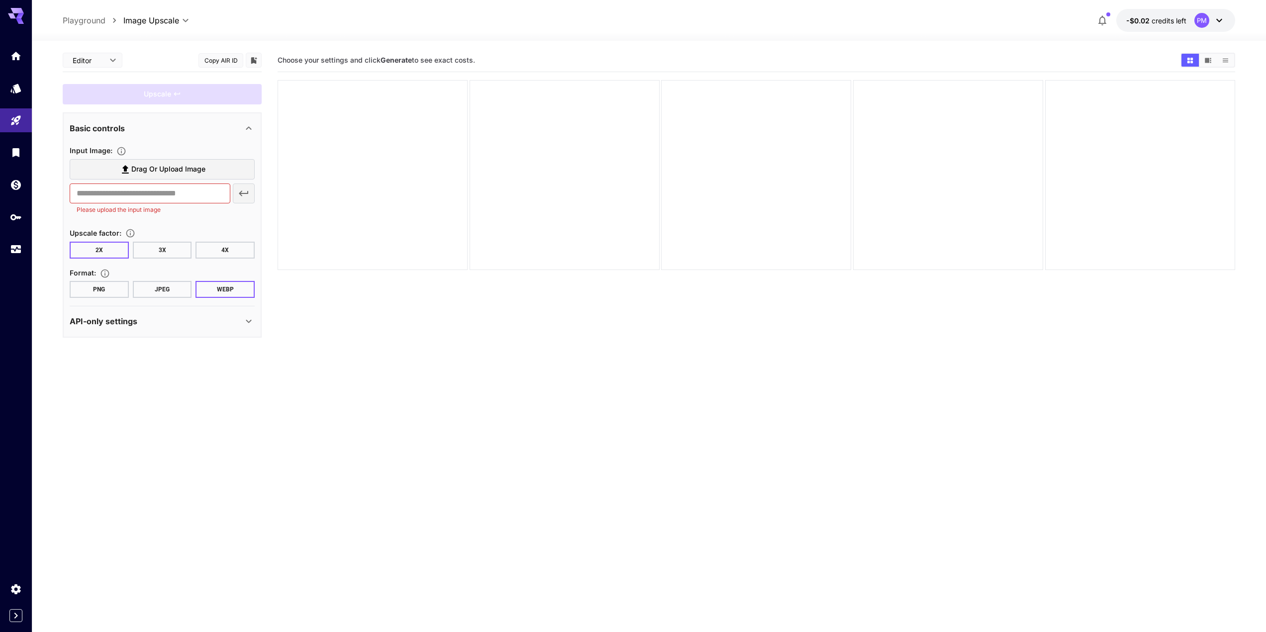
click at [13, 61] on div "PM Poppy May hexedpoppy@gmail.com Poppy May Account & Billing Documentation Cha…" at bounding box center [79, 316] width 159 height 632
click at [12, 59] on icon "Home" at bounding box center [17, 53] width 12 height 12
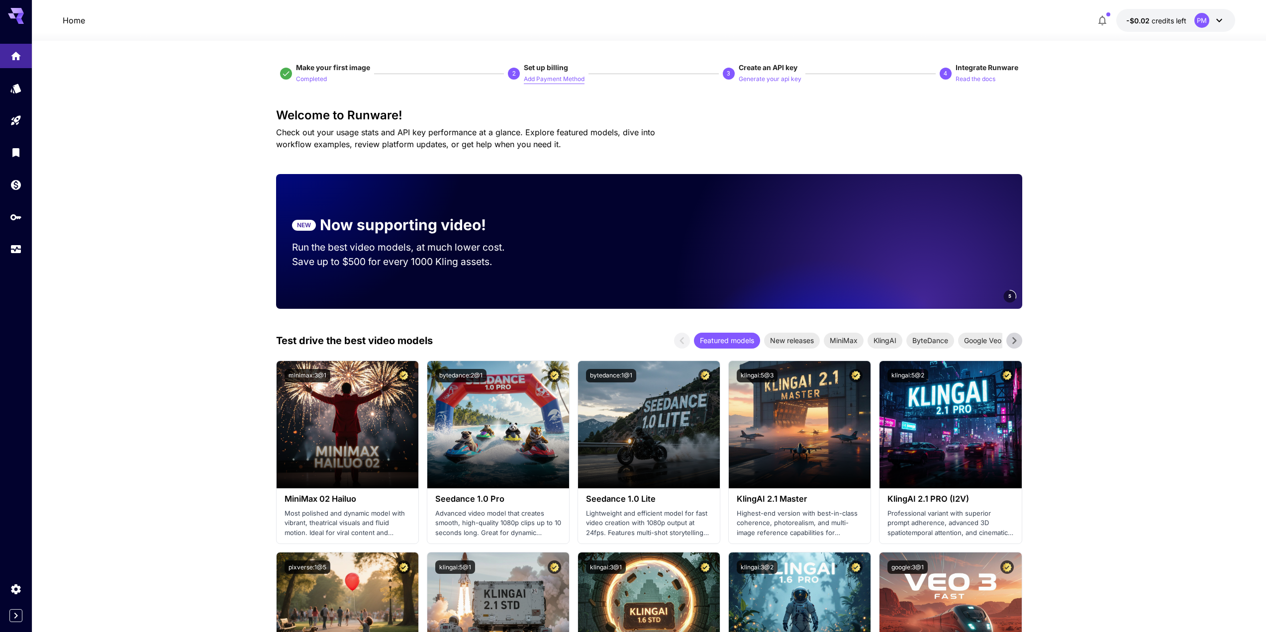
click at [548, 79] on p "Add Payment Method" at bounding box center [554, 79] width 61 height 9
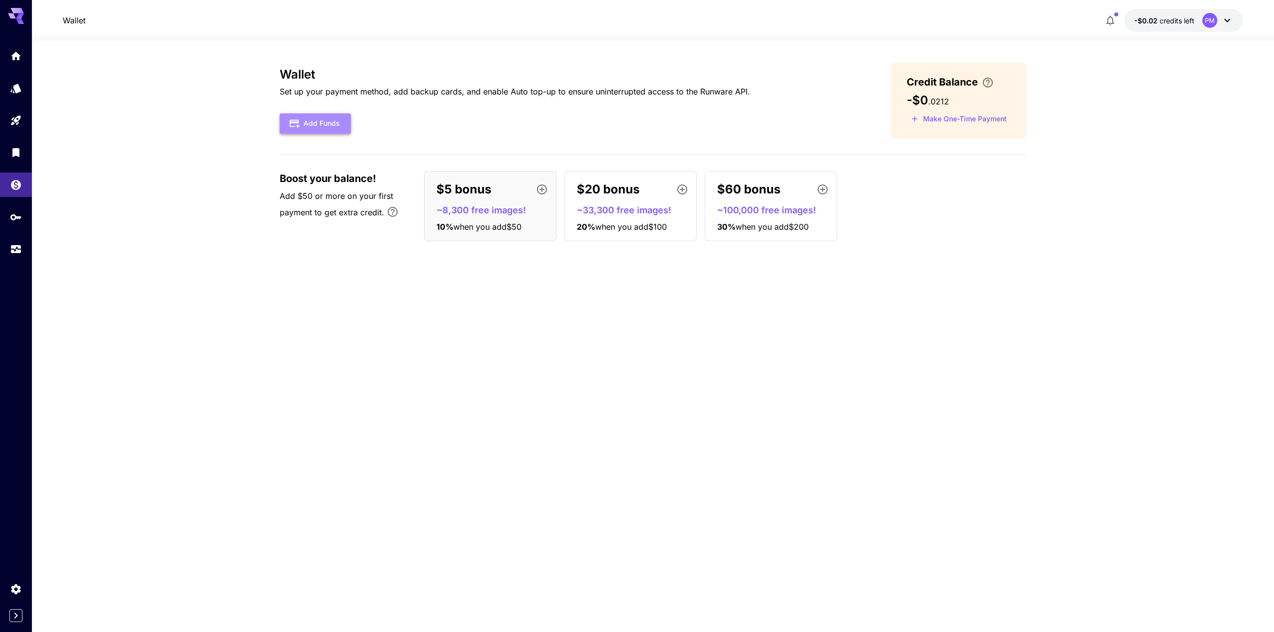
click at [320, 123] on button "Add Funds" at bounding box center [315, 123] width 71 height 20
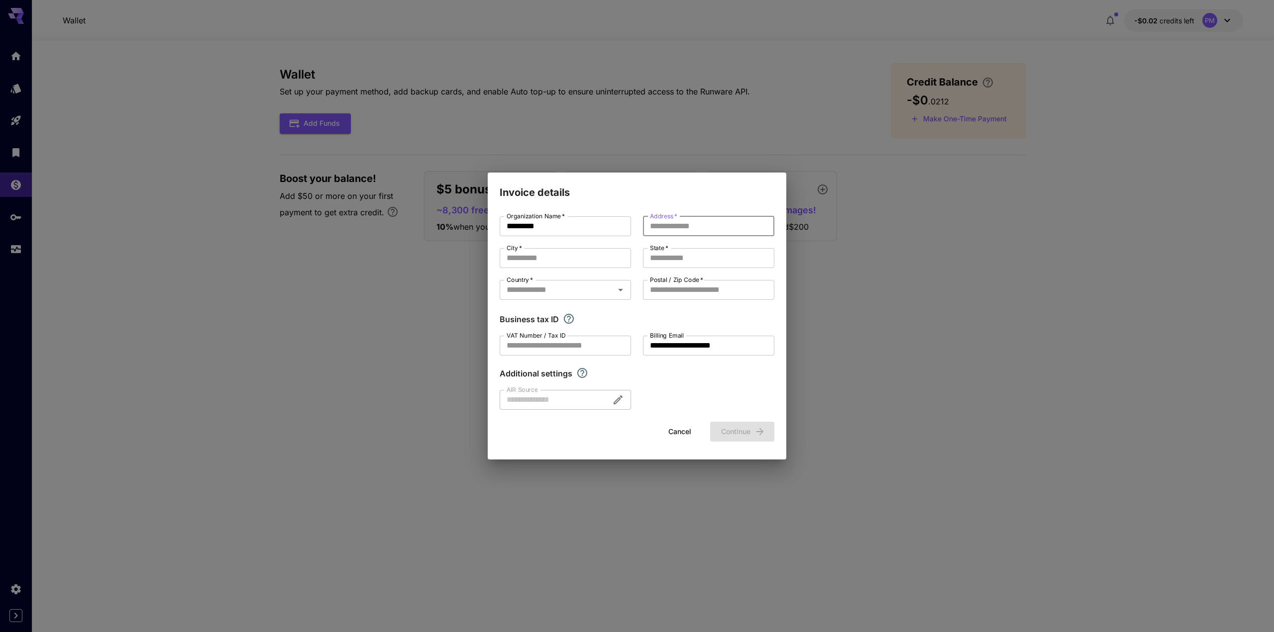
click at [672, 234] on input "Address   *" at bounding box center [708, 226] width 131 height 20
type input "*"
type input "**********"
type input "********"
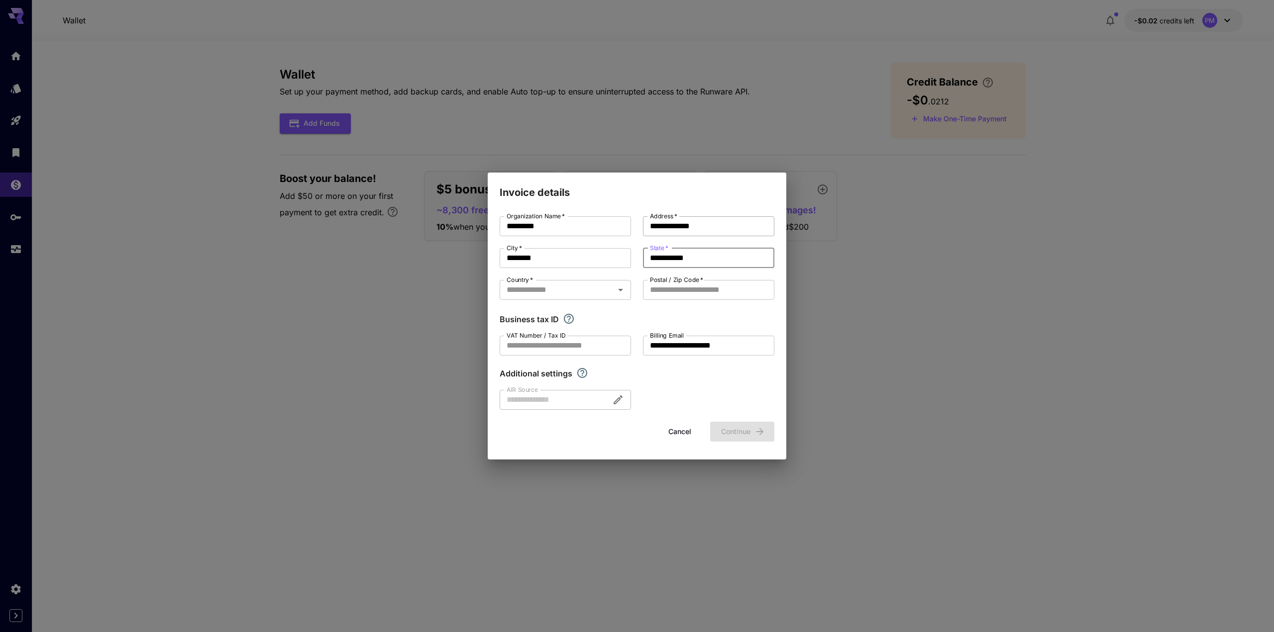
type input "**********"
type input "*"
type input "**********"
type input "*******"
click at [742, 427] on button "Continue" at bounding box center [742, 432] width 64 height 20
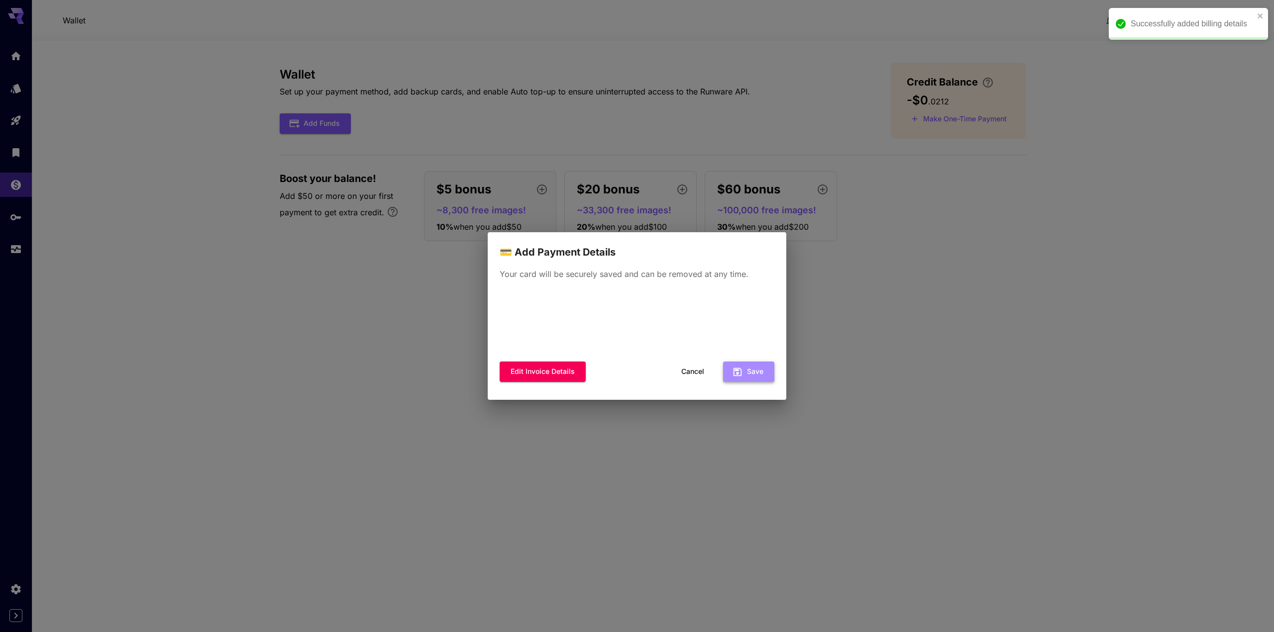
click at [752, 369] on button "Save" at bounding box center [748, 372] width 51 height 20
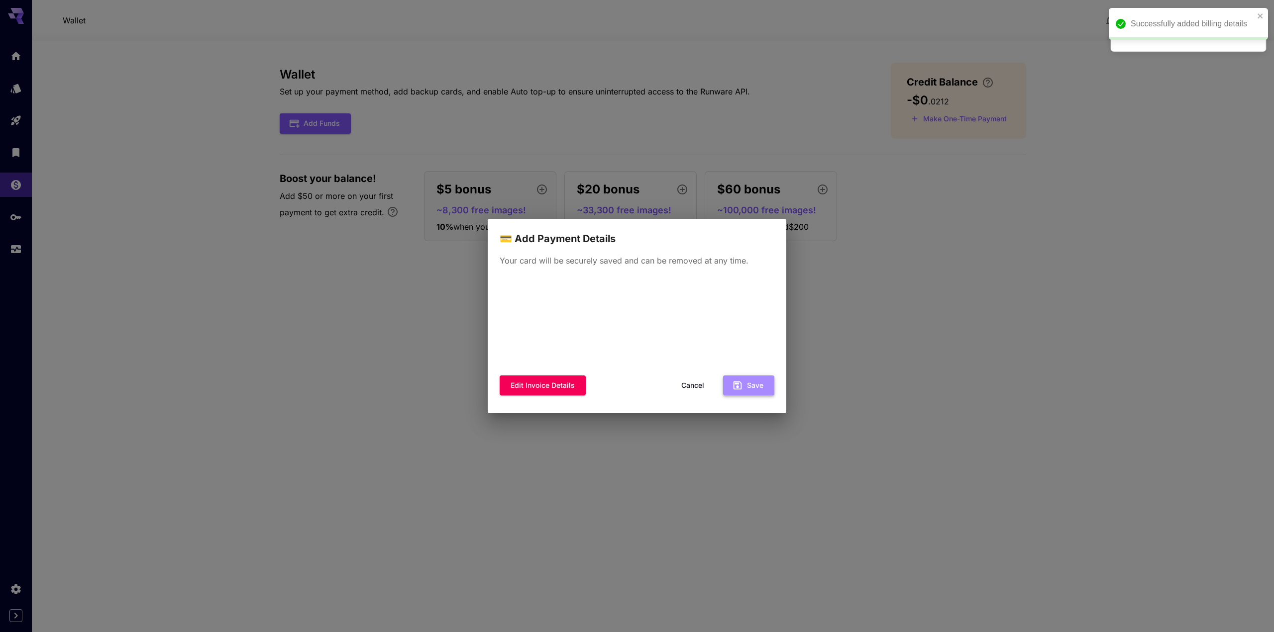
click at [741, 386] on icon "button" at bounding box center [737, 386] width 8 height 8
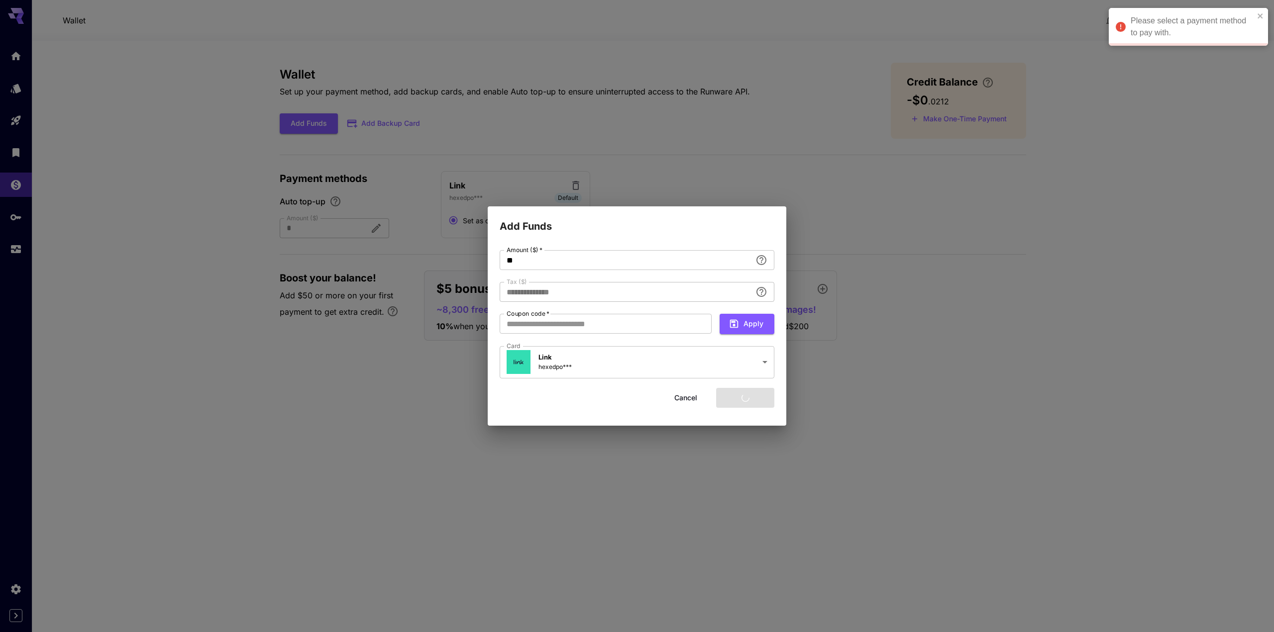
type input "****"
click at [763, 263] on div "Add an amount to top up your credit balance." at bounding box center [761, 276] width 151 height 33
drag, startPoint x: 410, startPoint y: 244, endPoint x: 340, endPoint y: 236, distance: 70.6
click at [340, 236] on div "**********" at bounding box center [637, 316] width 1274 height 632
type input "*"
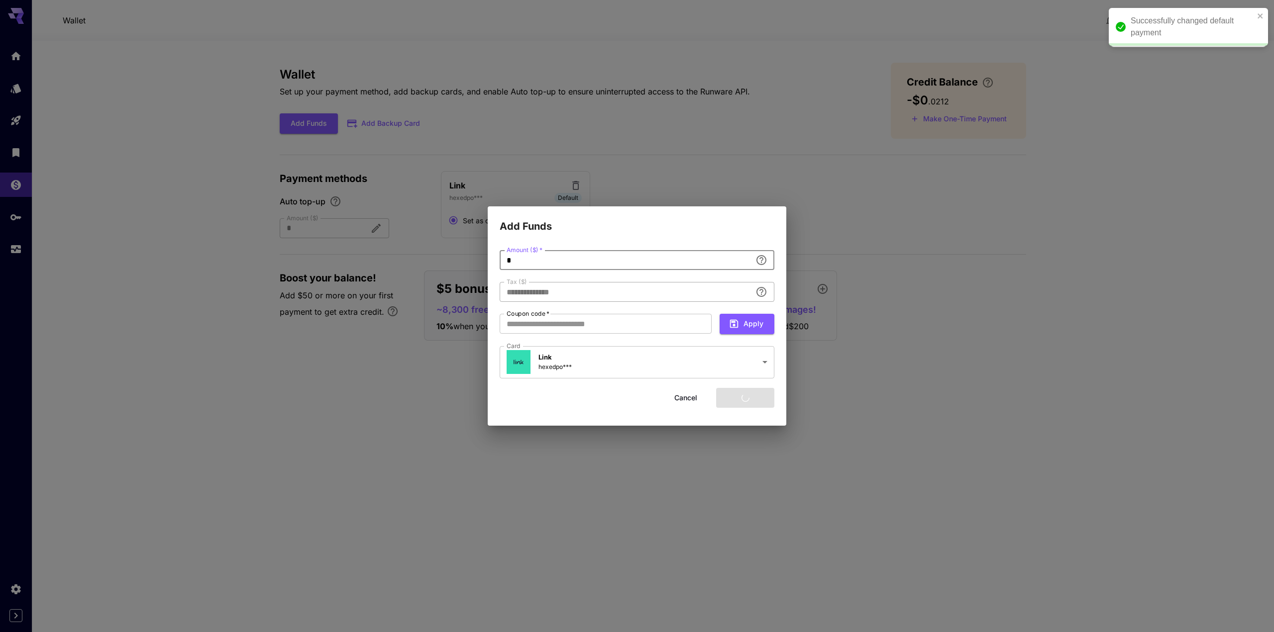
type input "****"
click at [613, 399] on div "Cancel Add funds" at bounding box center [637, 398] width 275 height 20
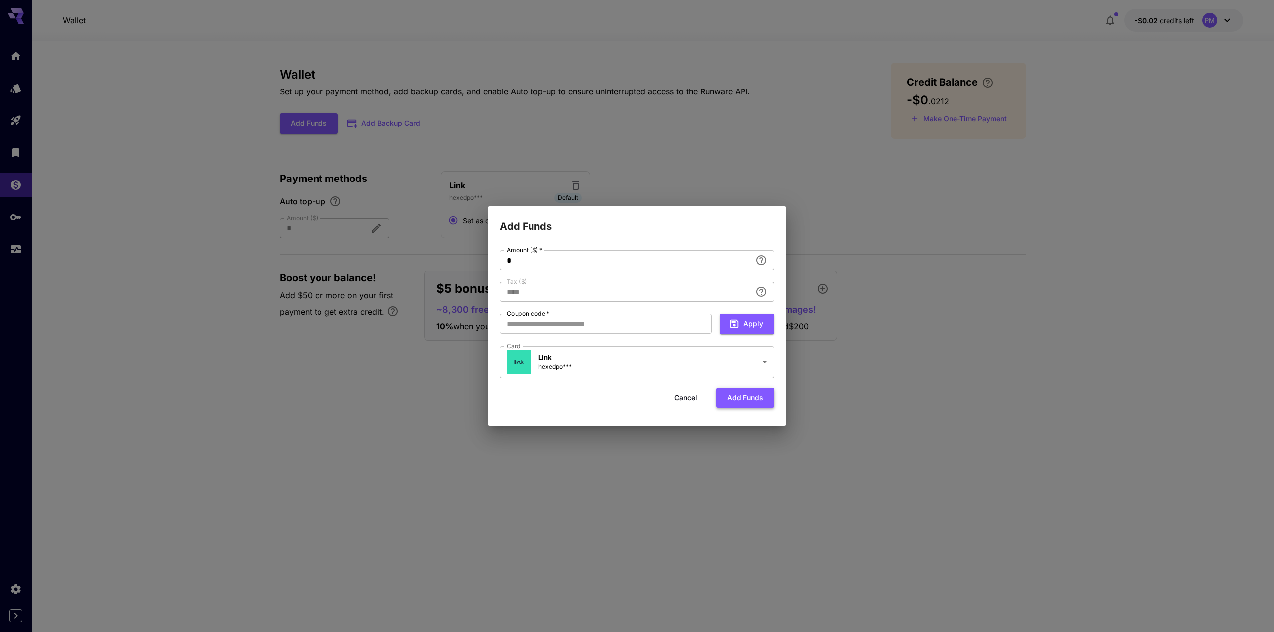
click at [752, 399] on button "Add funds" at bounding box center [745, 398] width 58 height 20
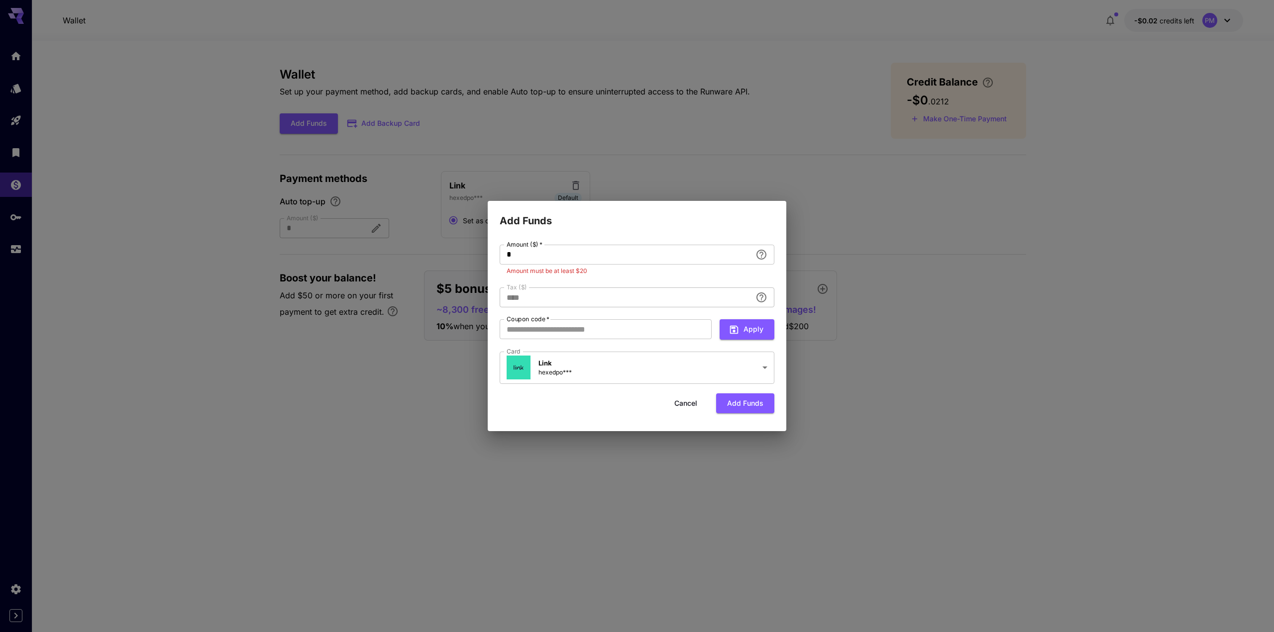
drag, startPoint x: 571, startPoint y: 249, endPoint x: 340, endPoint y: 245, distance: 230.4
click at [340, 245] on div "**********" at bounding box center [637, 316] width 1274 height 632
type input "**"
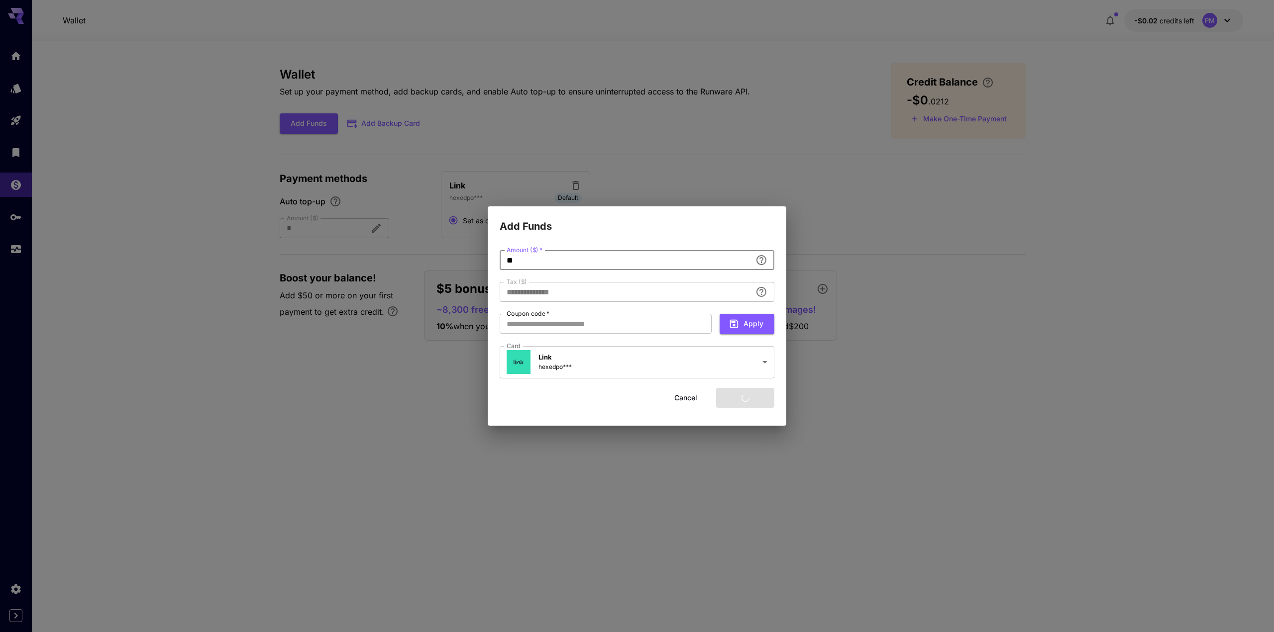
type input "****"
type input "**"
click at [745, 403] on button "Add funds" at bounding box center [745, 398] width 58 height 20
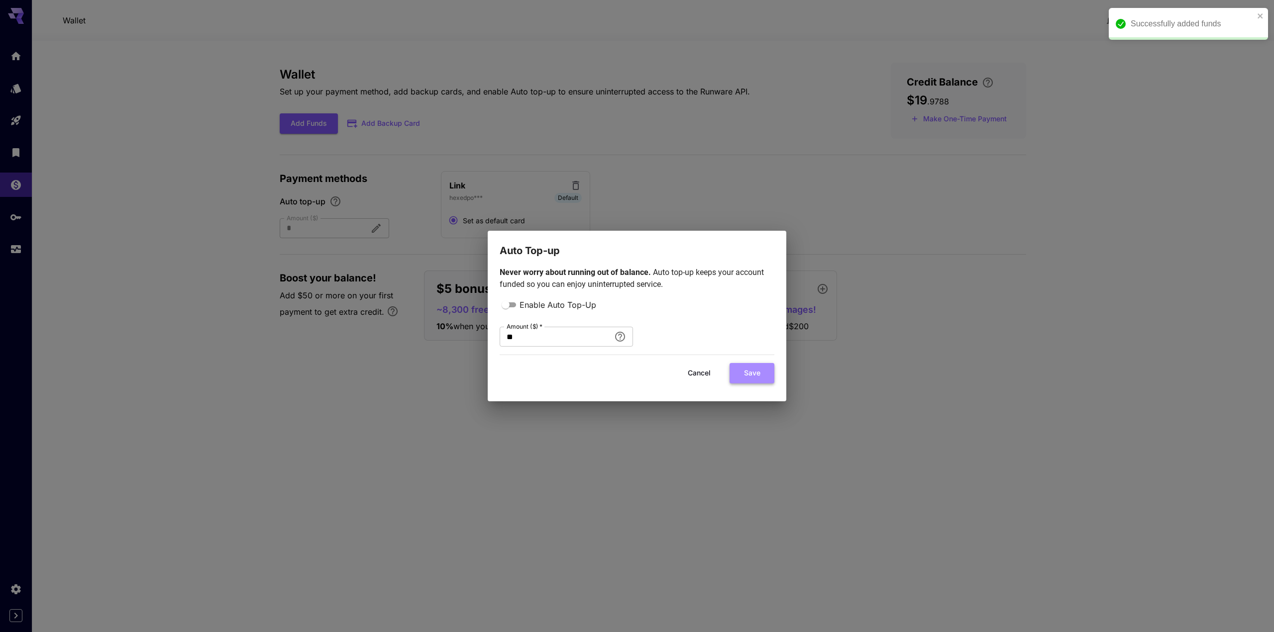
click at [751, 372] on button "Save" at bounding box center [752, 373] width 45 height 20
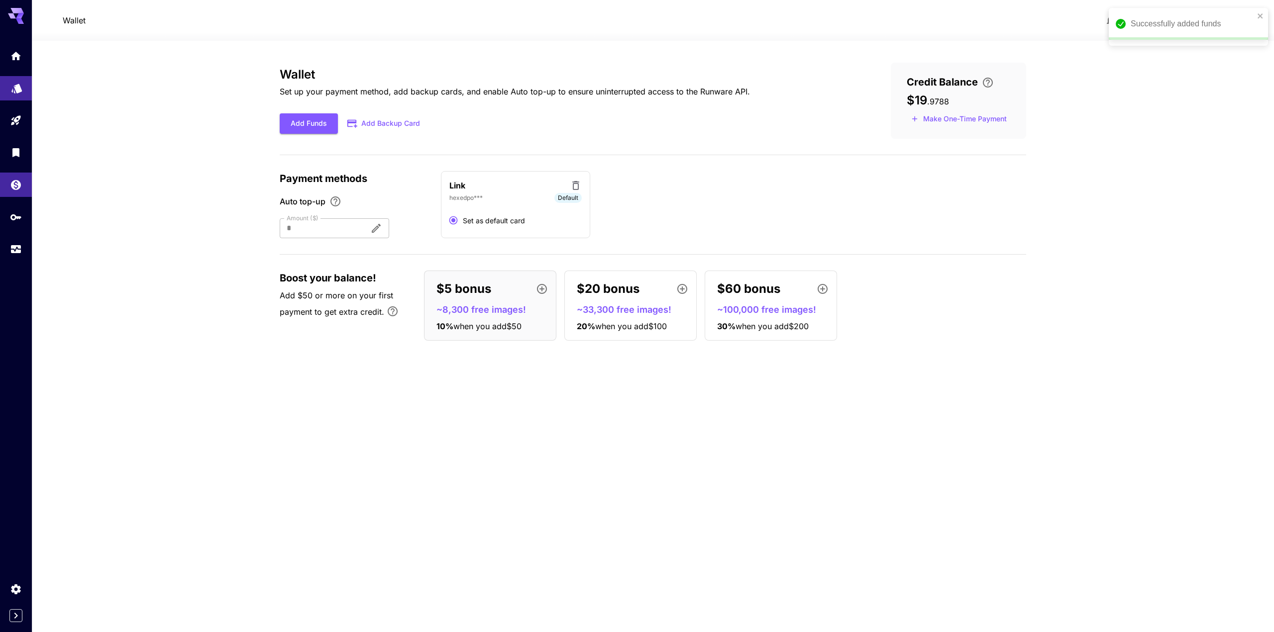
click at [13, 86] on icon "Models" at bounding box center [17, 85] width 12 height 12
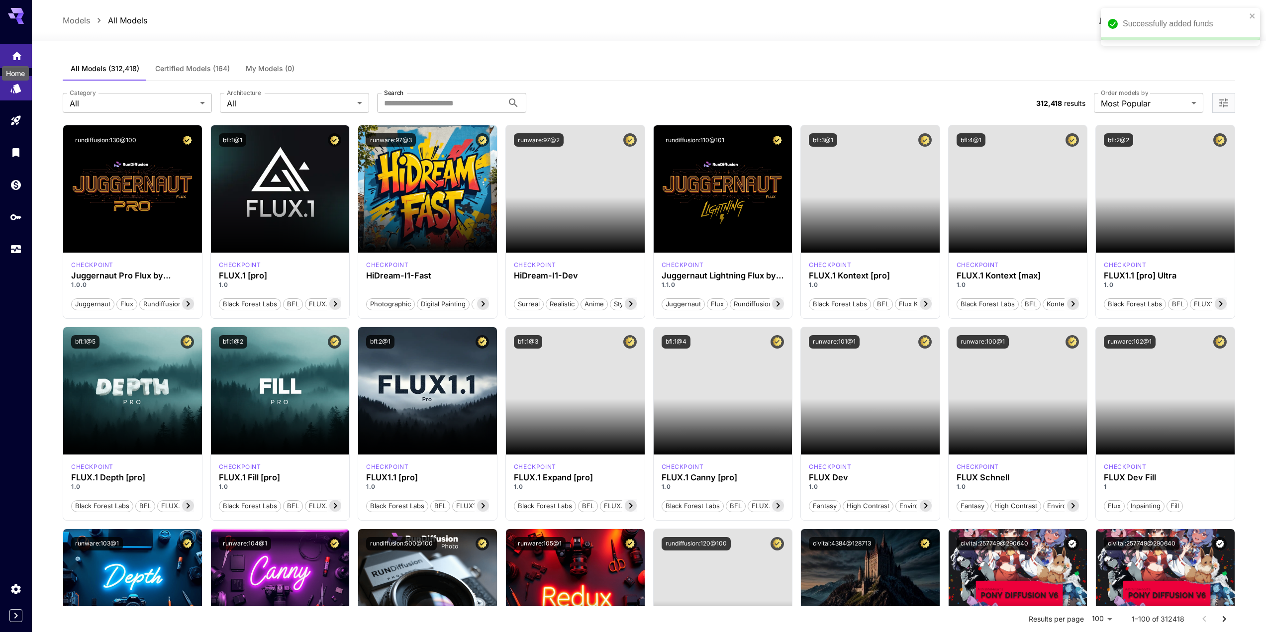
click at [12, 50] on icon "Home" at bounding box center [17, 53] width 12 height 12
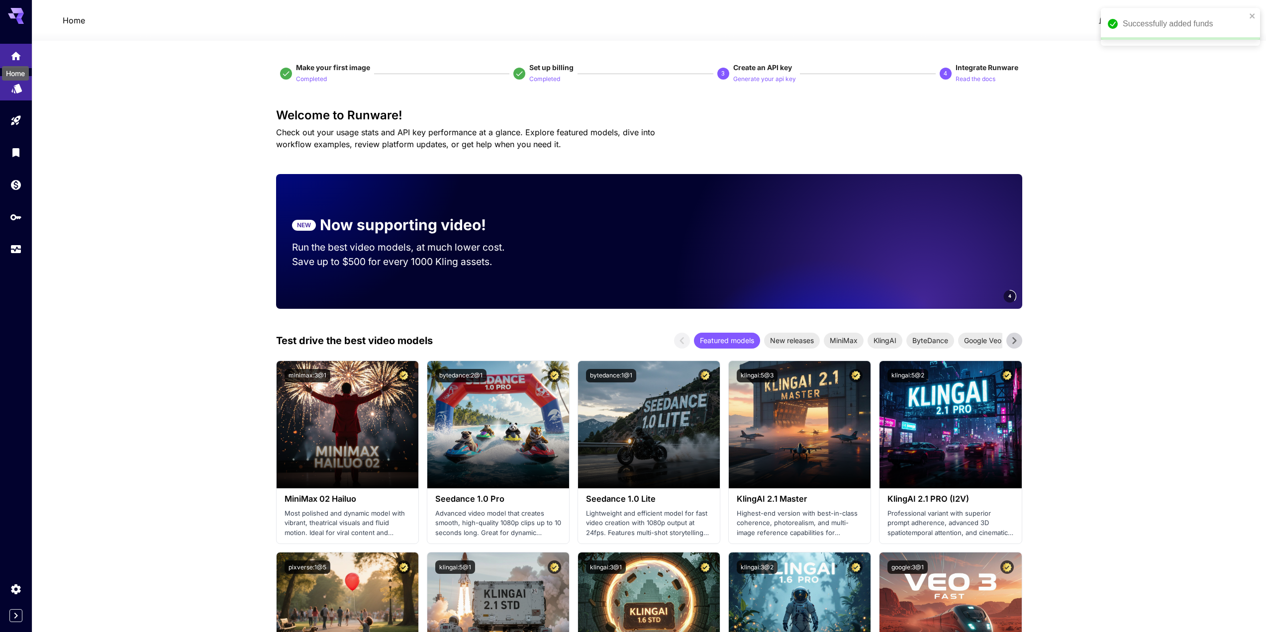
click at [20, 83] on icon "Models" at bounding box center [17, 86] width 12 height 12
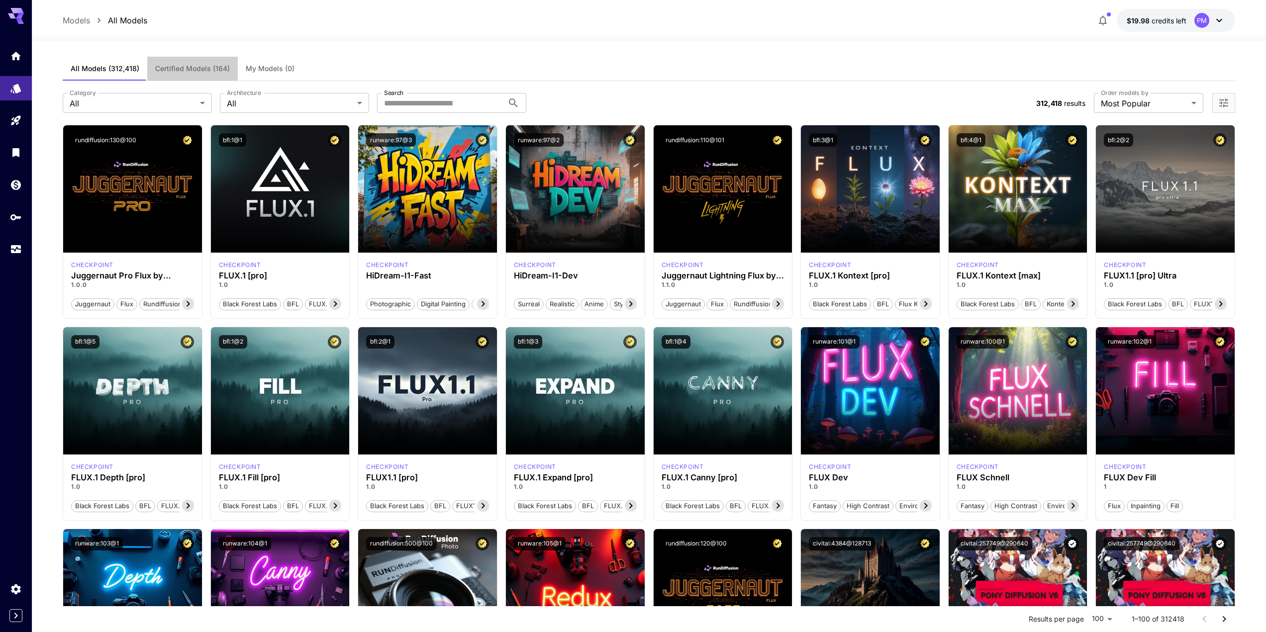
click at [175, 68] on span "Certified Models (164)" at bounding box center [192, 68] width 75 height 9
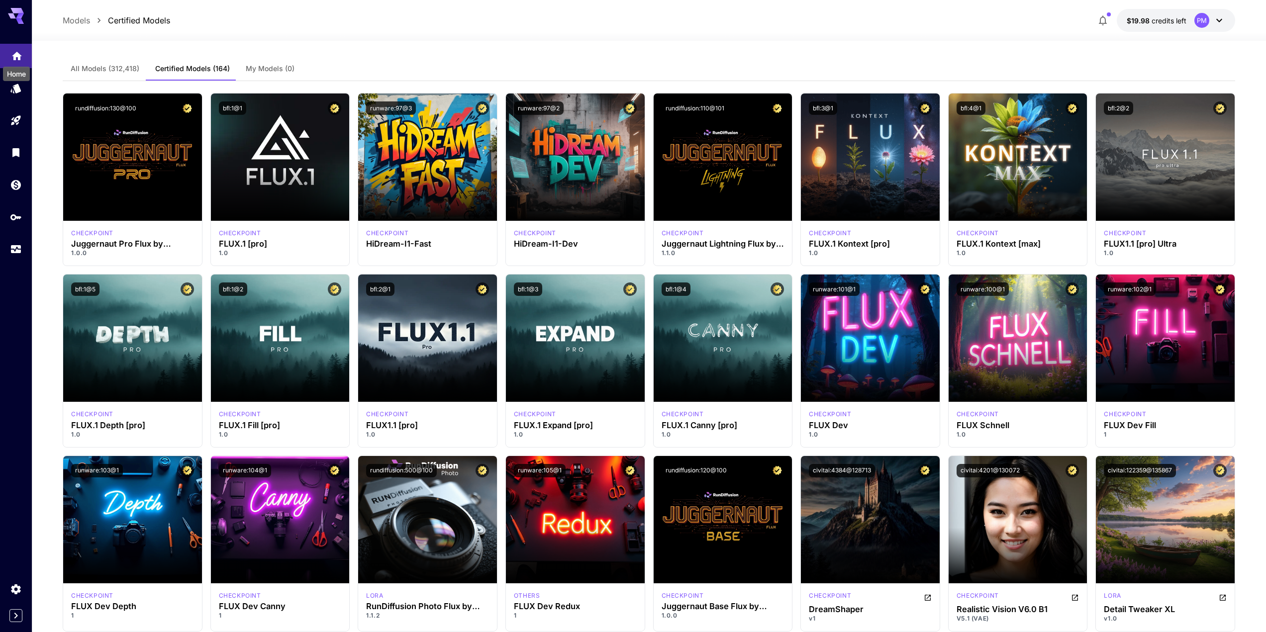
click at [15, 50] on icon "Home" at bounding box center [17, 53] width 12 height 12
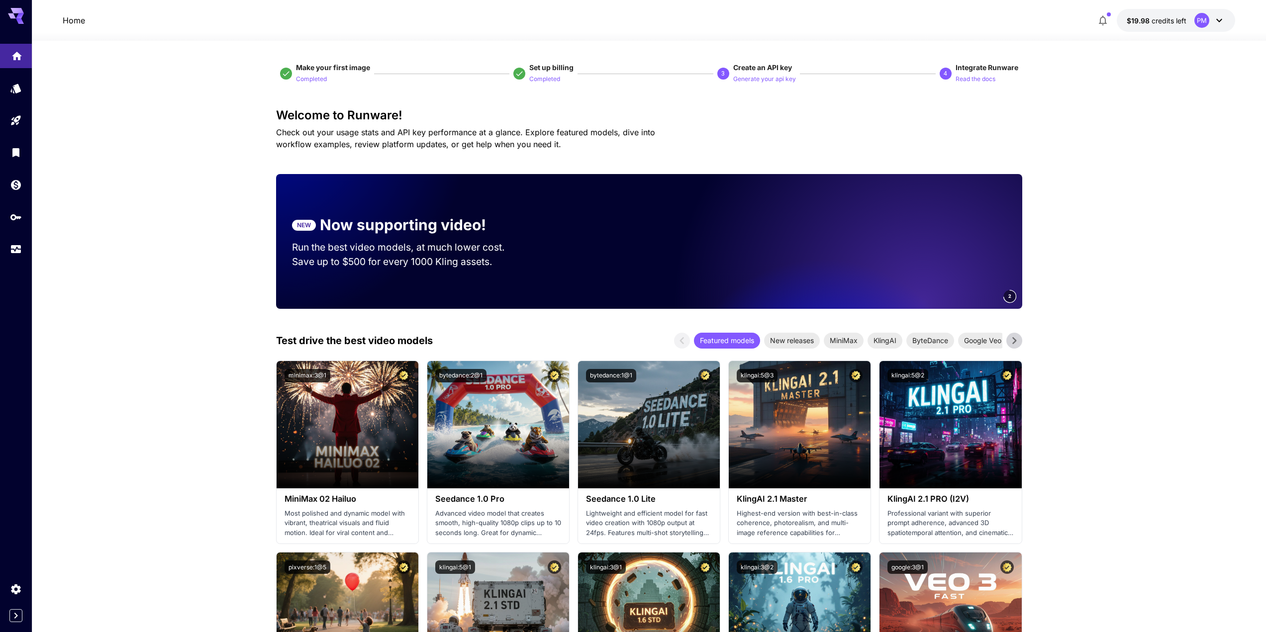
click at [18, 57] on icon "Home" at bounding box center [17, 53] width 12 height 12
click at [15, 92] on div "Models" at bounding box center [17, 102] width 35 height 22
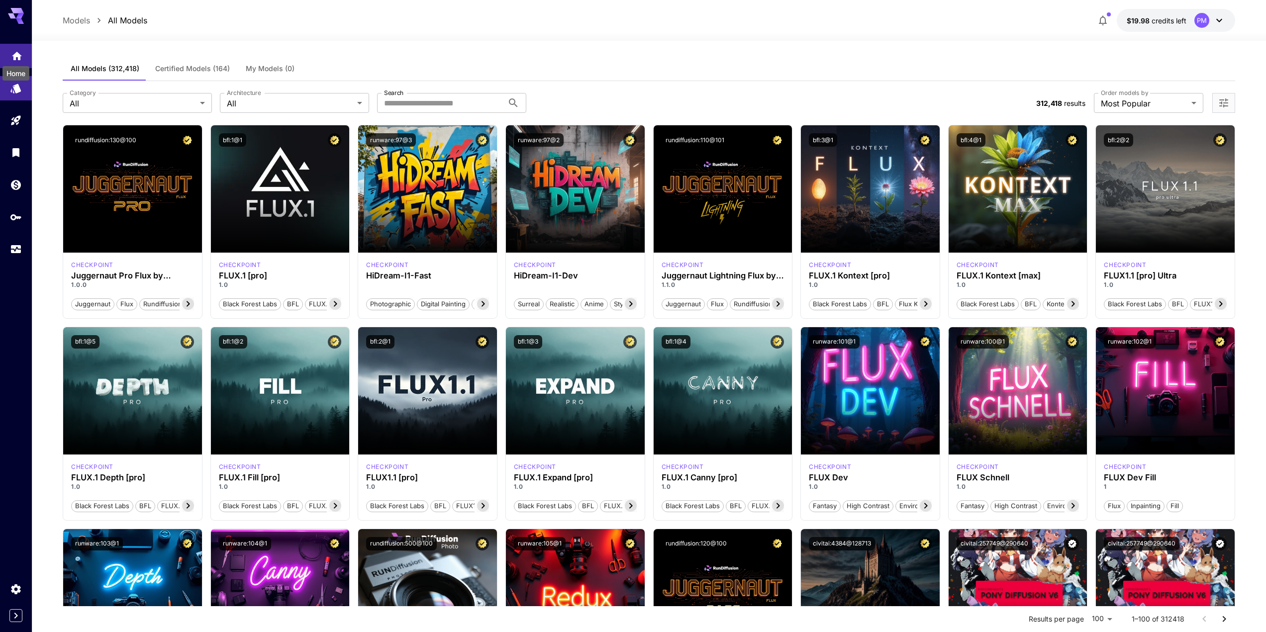
click at [13, 57] on icon "Home" at bounding box center [17, 53] width 12 height 12
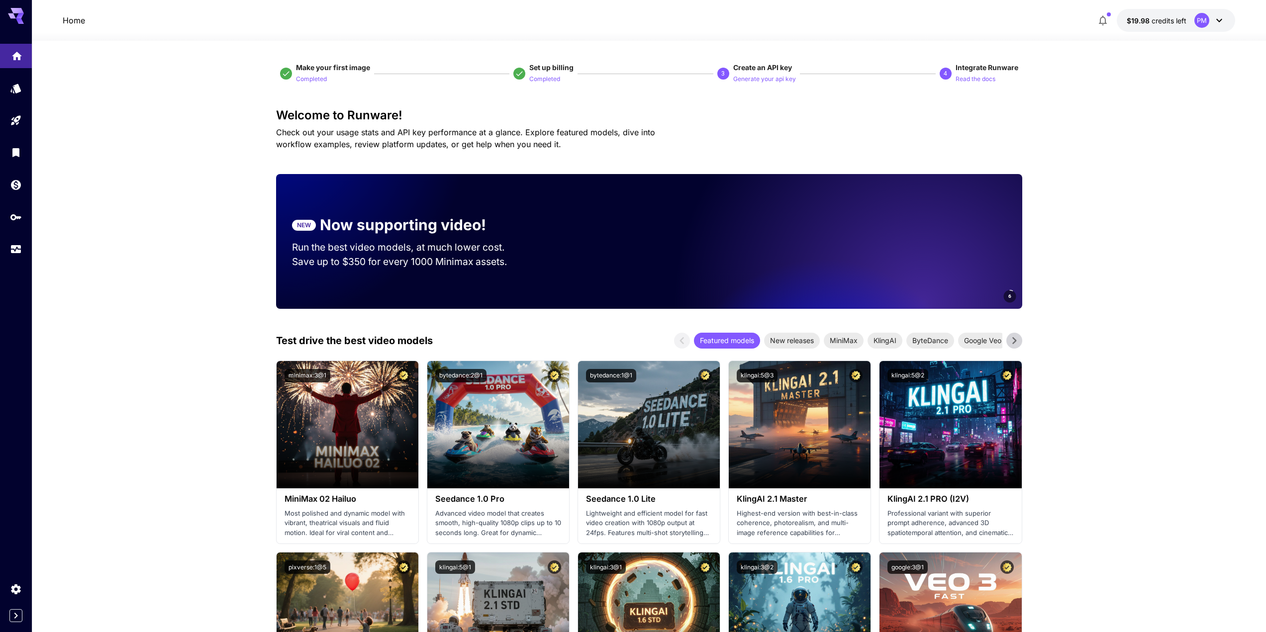
click at [22, 49] on icon "Home" at bounding box center [17, 55] width 12 height 12
click at [24, 83] on link at bounding box center [16, 88] width 32 height 24
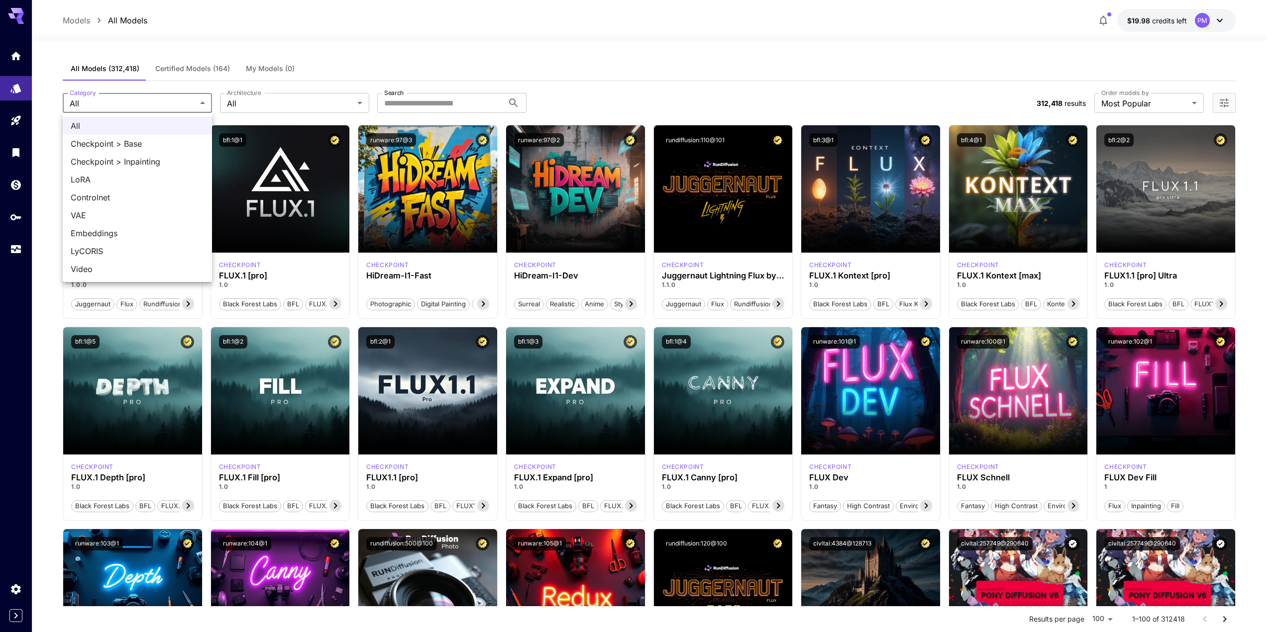
click at [180, 96] on div at bounding box center [637, 316] width 1274 height 632
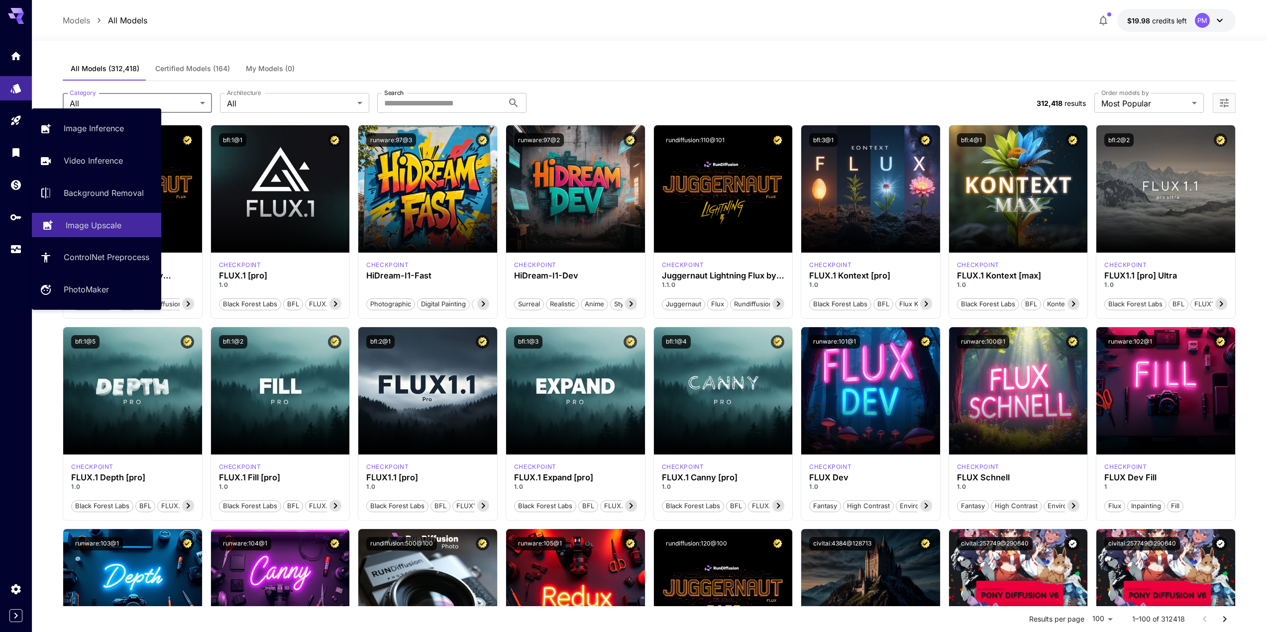
click at [130, 225] on div "Image Upscale" at bounding box center [110, 225] width 88 height 12
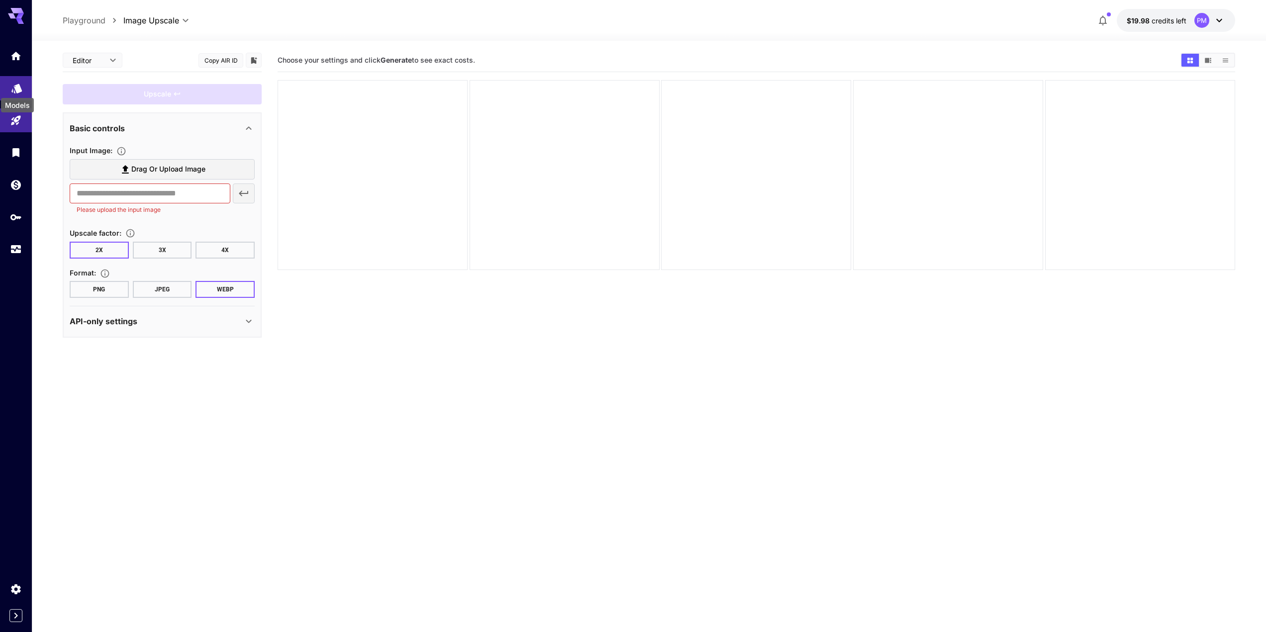
click at [16, 88] on icon "Models" at bounding box center [16, 85] width 10 height 9
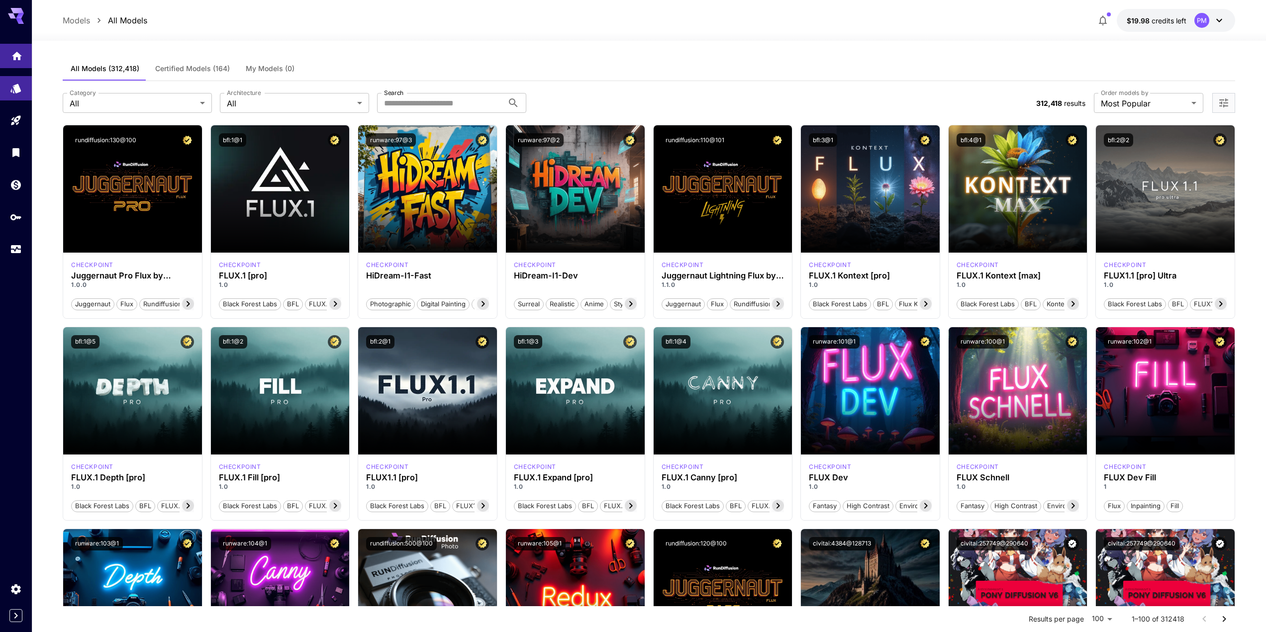
click at [16, 47] on link at bounding box center [16, 56] width 32 height 24
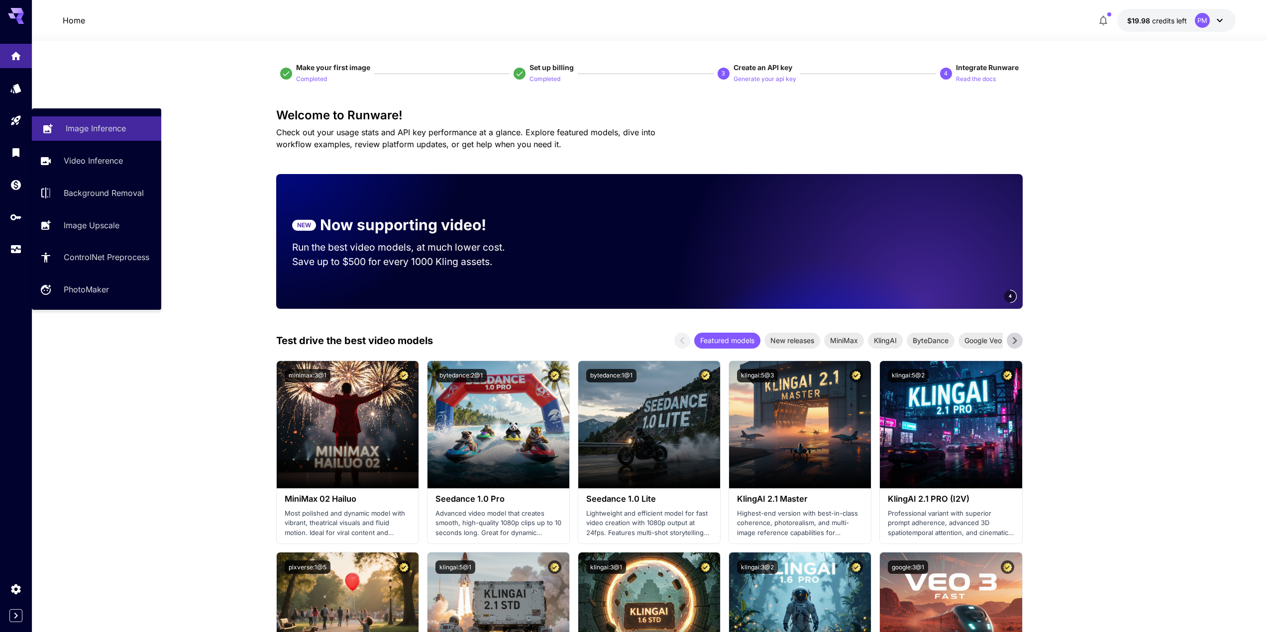
click at [98, 134] on p "Image Inference" at bounding box center [96, 128] width 60 height 12
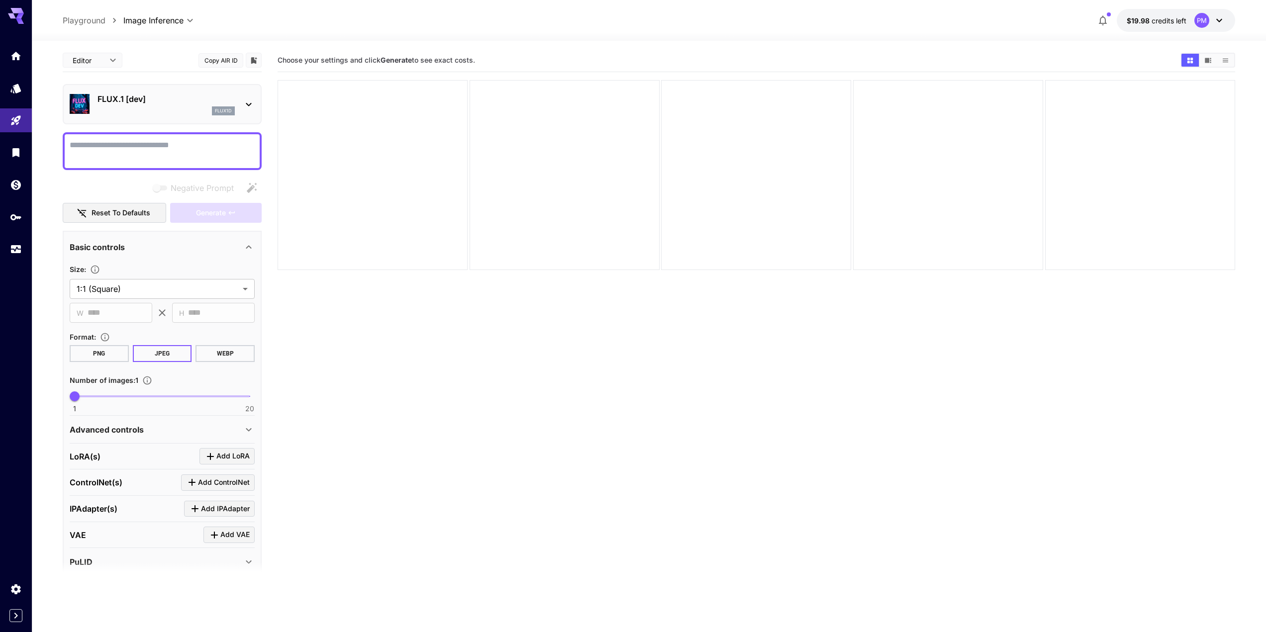
click at [222, 102] on p "FLUX.1 [dev]" at bounding box center [166, 99] width 137 height 12
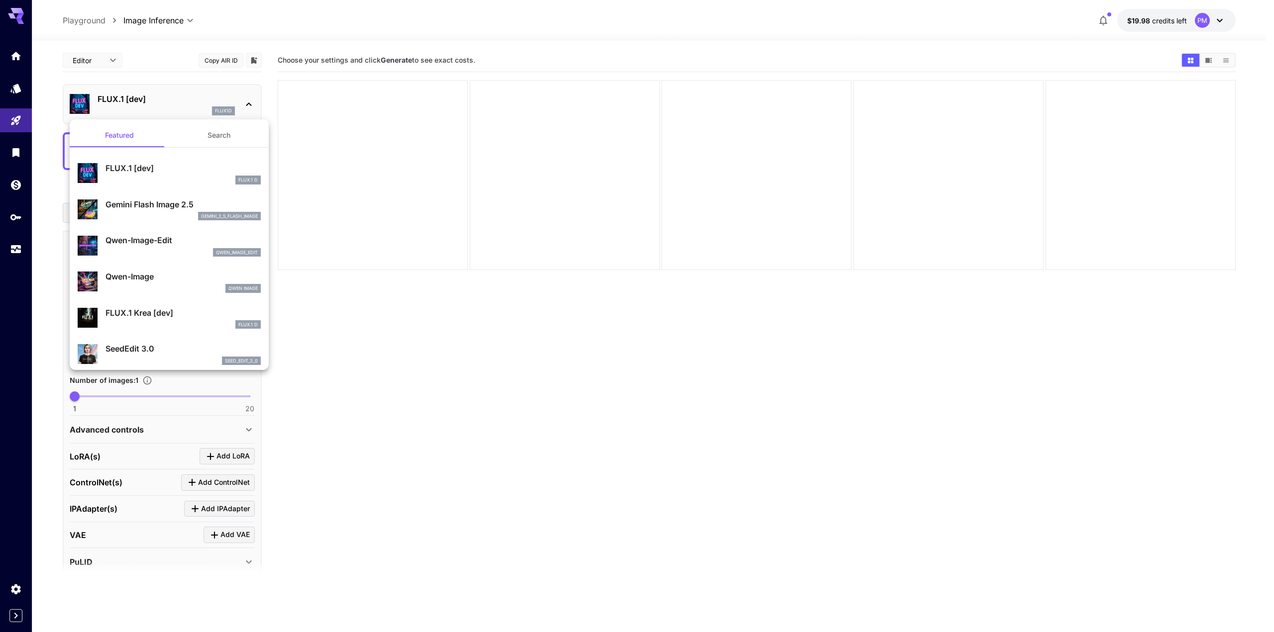
click at [177, 203] on p "Gemini Flash Image 2.5" at bounding box center [182, 205] width 155 height 12
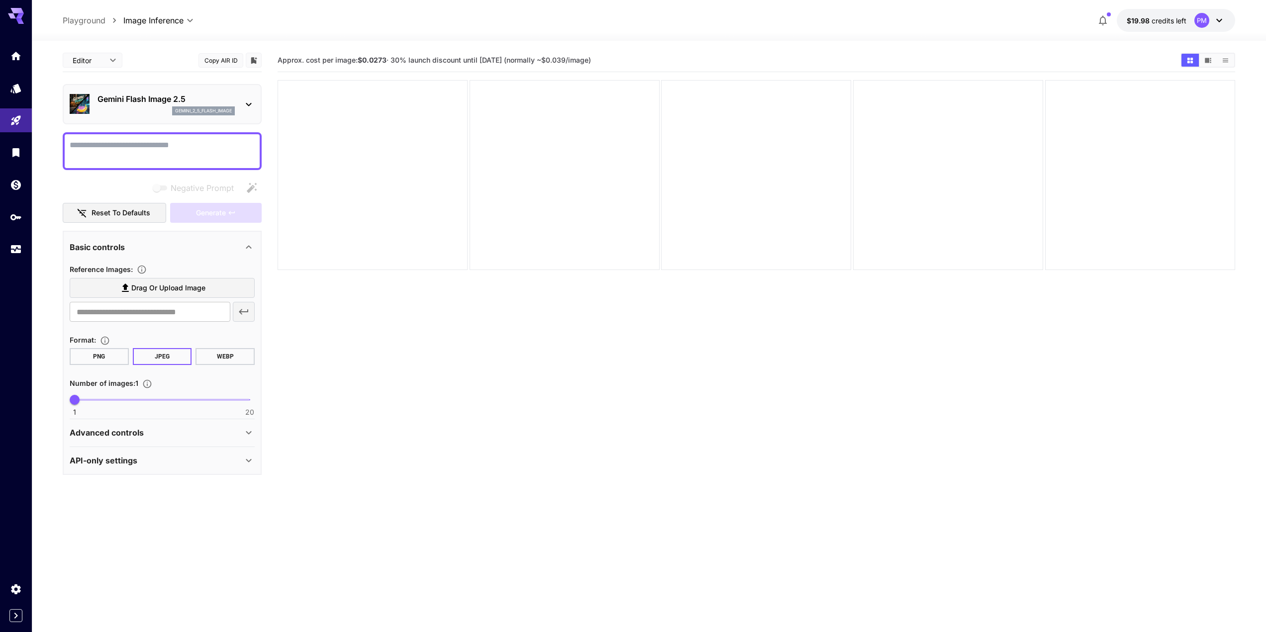
click at [242, 431] on div "Advanced controls" at bounding box center [156, 433] width 173 height 12
click at [128, 483] on input "number" at bounding box center [150, 481] width 161 height 20
paste input "**********"
type input "**********"
click at [340, 314] on section "Approx. cost per image: $0.0273 · 30% launch discount until 15th september (nor…" at bounding box center [757, 365] width 958 height 632
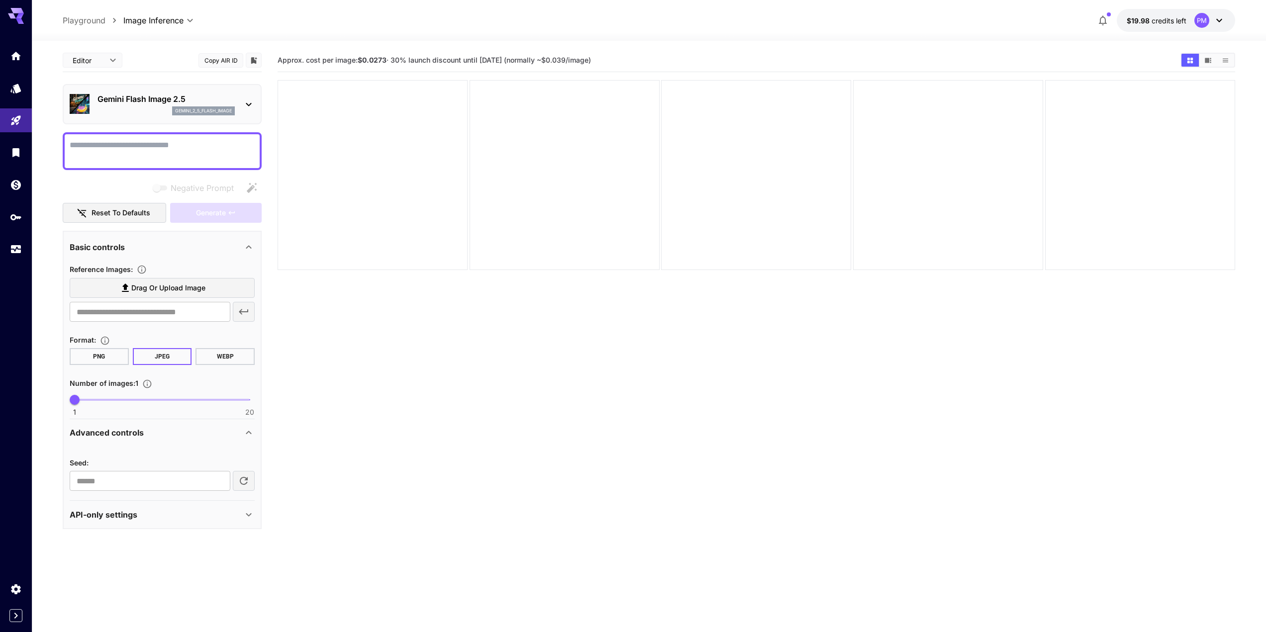
click at [167, 295] on label "Drag or upload image" at bounding box center [162, 288] width 185 height 20
click at [0, 0] on input "Drag or upload image" at bounding box center [0, 0] width 0 height 0
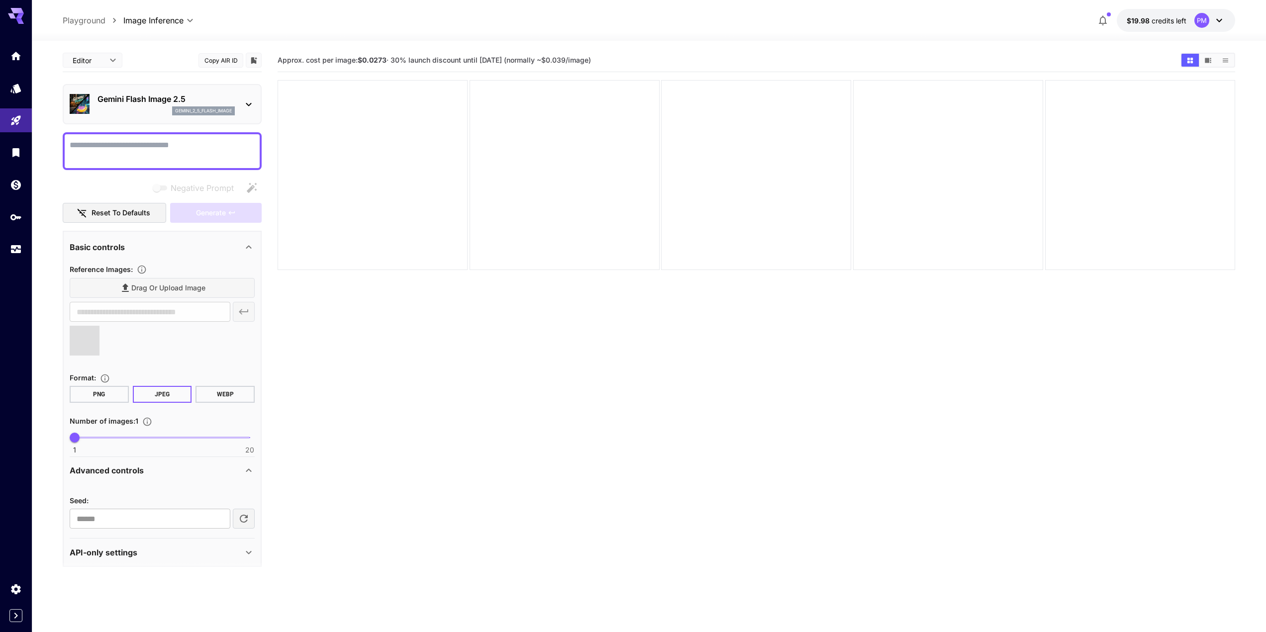
click at [129, 149] on textarea "Negative Prompt" at bounding box center [162, 151] width 185 height 24
type textarea "****"
type input "**********"
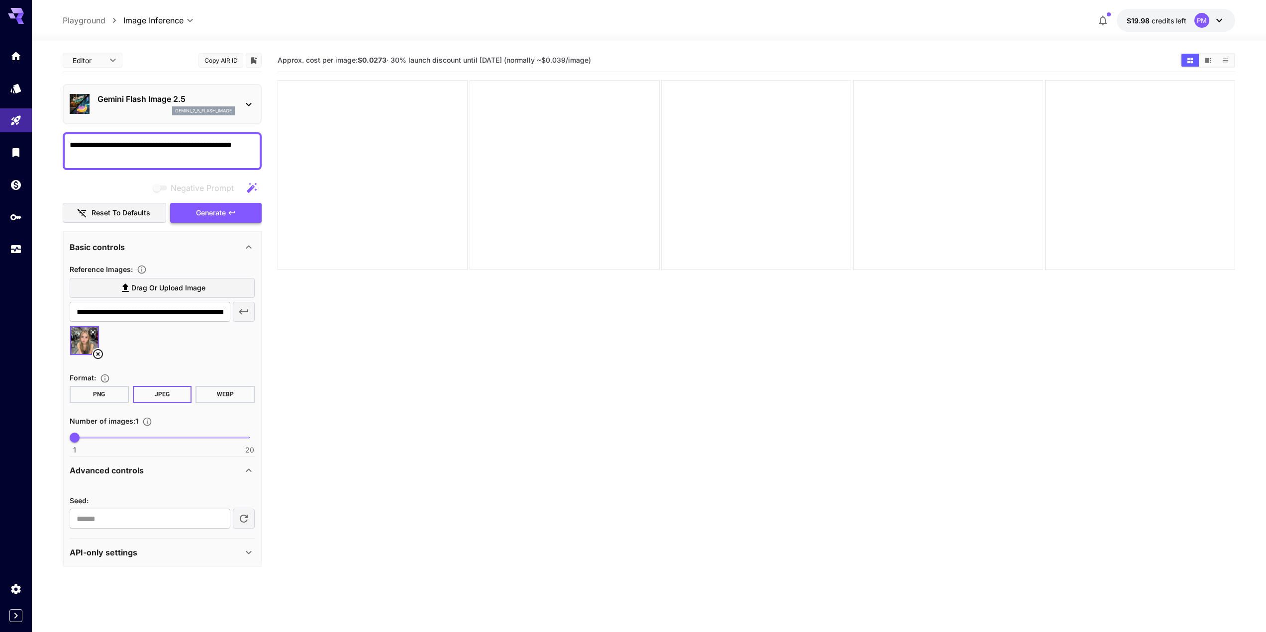
type textarea "**********"
click at [206, 214] on span "Generate" at bounding box center [211, 213] width 30 height 12
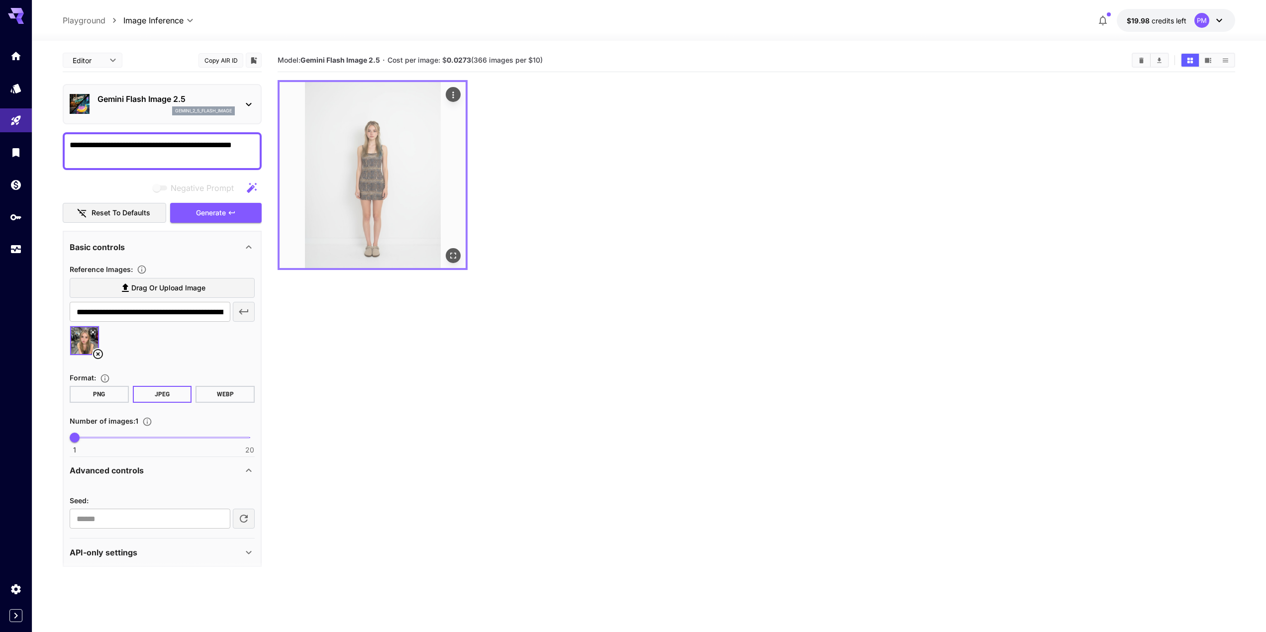
click at [388, 198] on img at bounding box center [373, 175] width 186 height 186
click at [456, 255] on icon "Open in fullscreen" at bounding box center [454, 256] width 6 height 6
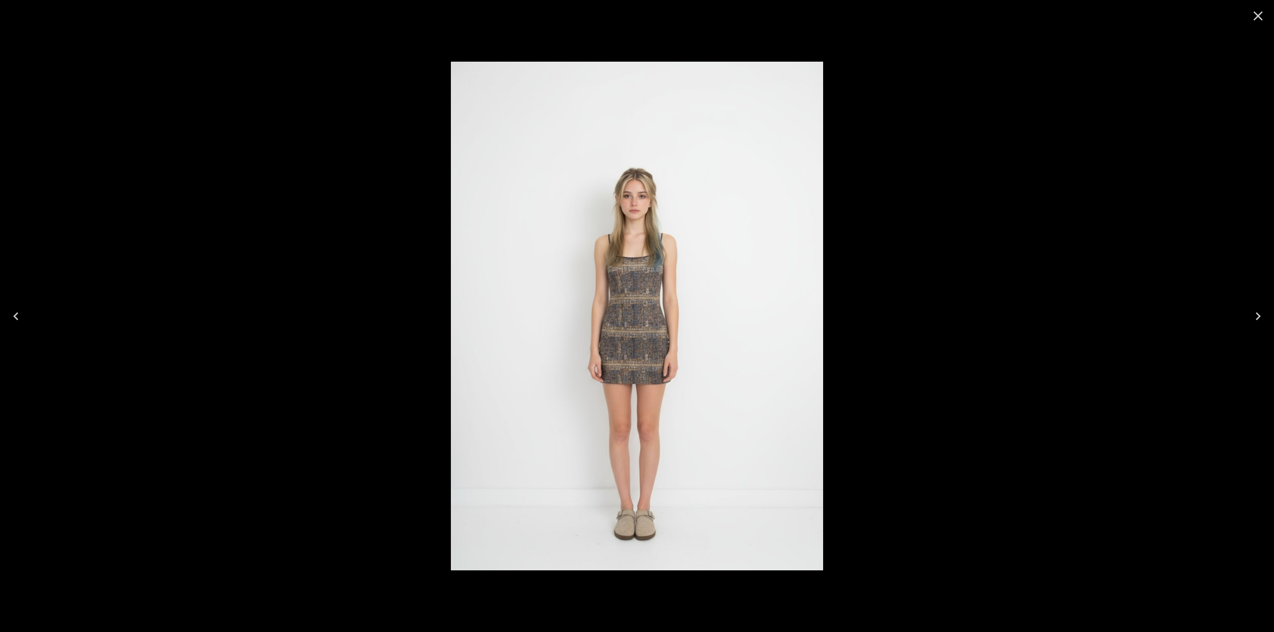
drag, startPoint x: 730, startPoint y: 249, endPoint x: 689, endPoint y: 253, distance: 41.0
click at [689, 253] on img at bounding box center [637, 317] width 372 height 510
click at [611, 257] on img at bounding box center [637, 317] width 372 height 510
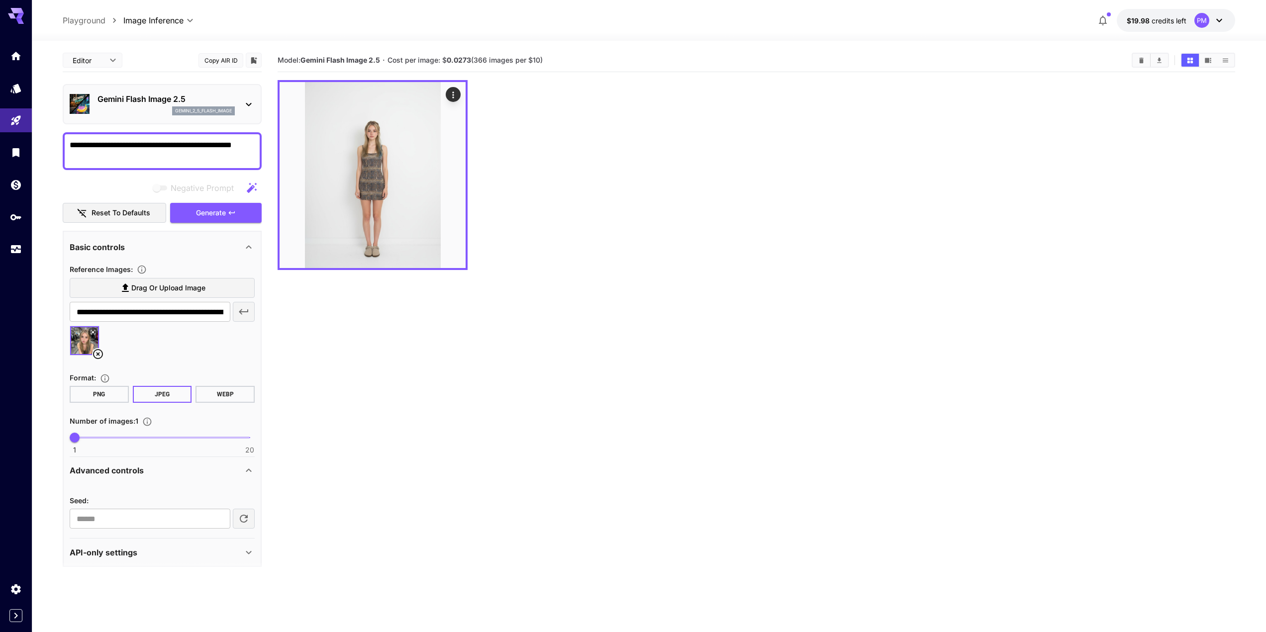
click at [540, 317] on section "Model: Gemini Flash Image 2.5 · Cost per image: $ 0.0273 (366 images per $10)" at bounding box center [757, 365] width 958 height 632
click at [387, 190] on img at bounding box center [373, 175] width 186 height 186
click at [462, 255] on img at bounding box center [373, 175] width 186 height 186
click at [447, 251] on button "Open in fullscreen" at bounding box center [453, 255] width 15 height 15
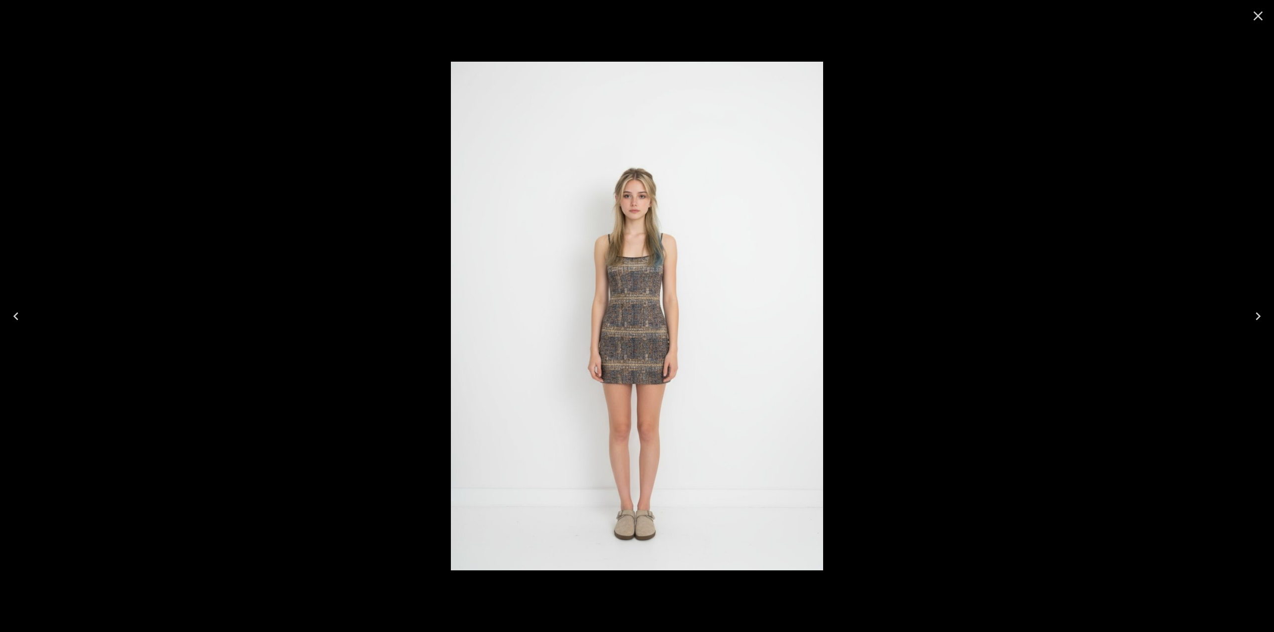
click at [618, 264] on img at bounding box center [637, 317] width 372 height 510
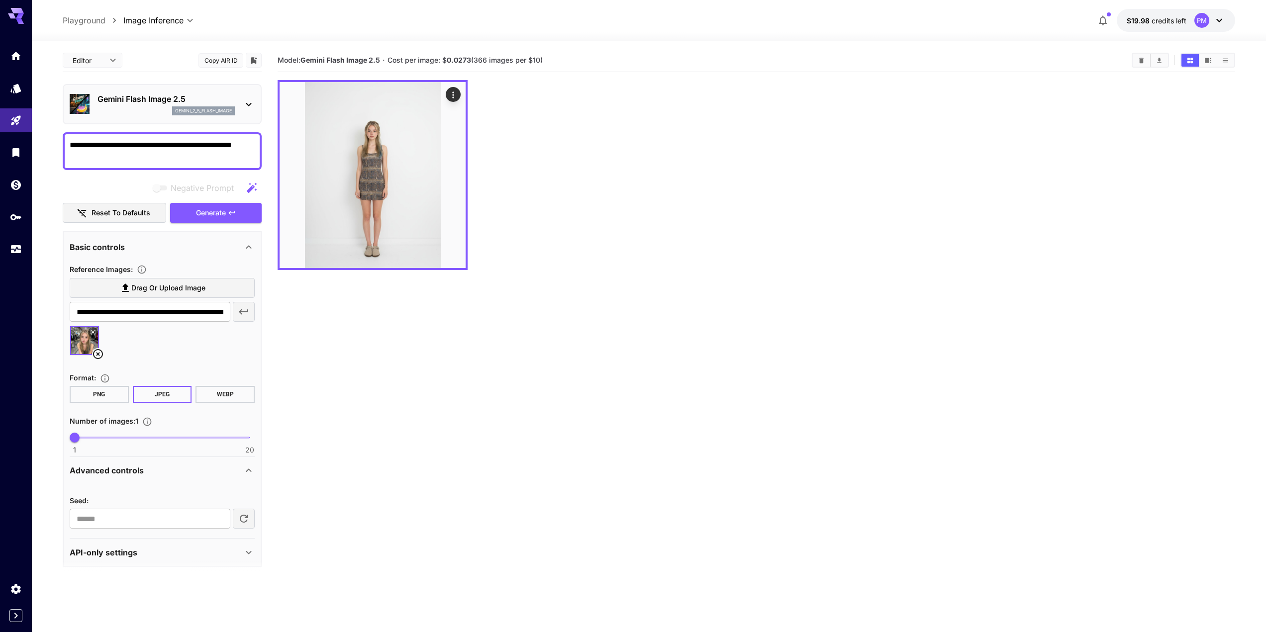
click at [94, 333] on icon at bounding box center [93, 332] width 4 height 4
click at [454, 260] on icon "Open in fullscreen" at bounding box center [453, 256] width 10 height 10
click at [193, 143] on textarea "**********" at bounding box center [162, 151] width 185 height 24
click at [201, 146] on textarea "**********" at bounding box center [162, 151] width 185 height 24
click at [231, 211] on icon "button" at bounding box center [232, 213] width 8 height 8
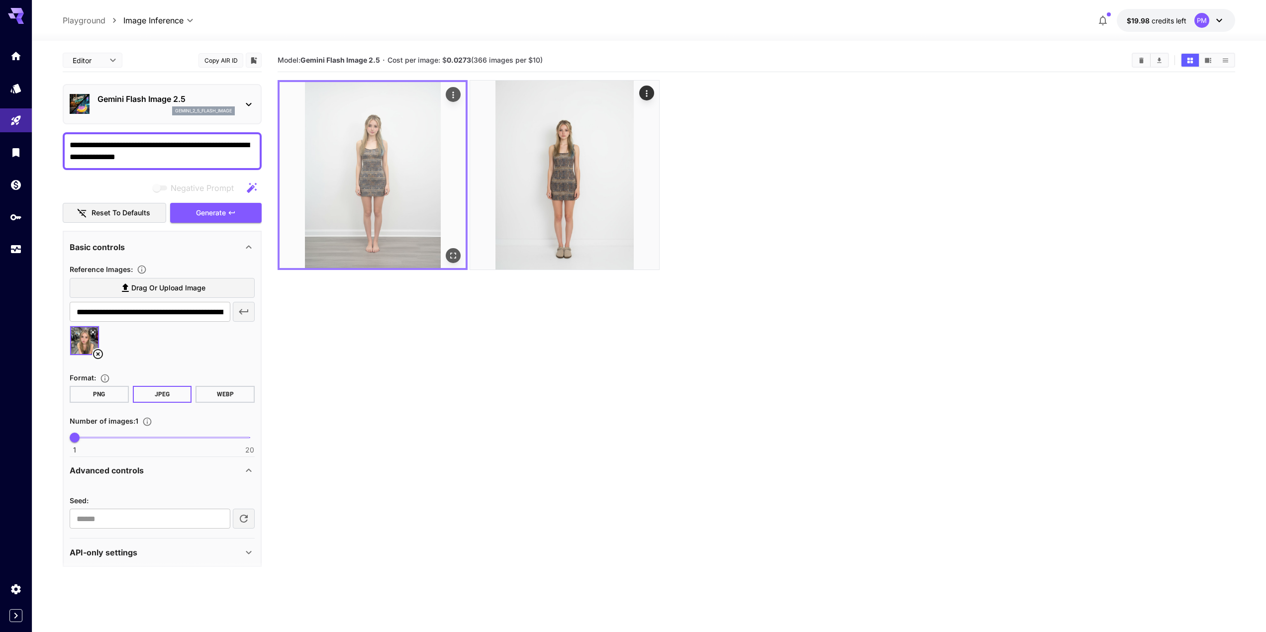
click at [349, 143] on img at bounding box center [373, 175] width 186 height 186
click at [457, 262] on div "Open in fullscreen" at bounding box center [453, 255] width 15 height 15
click at [452, 252] on icon "Open in fullscreen" at bounding box center [453, 256] width 10 height 10
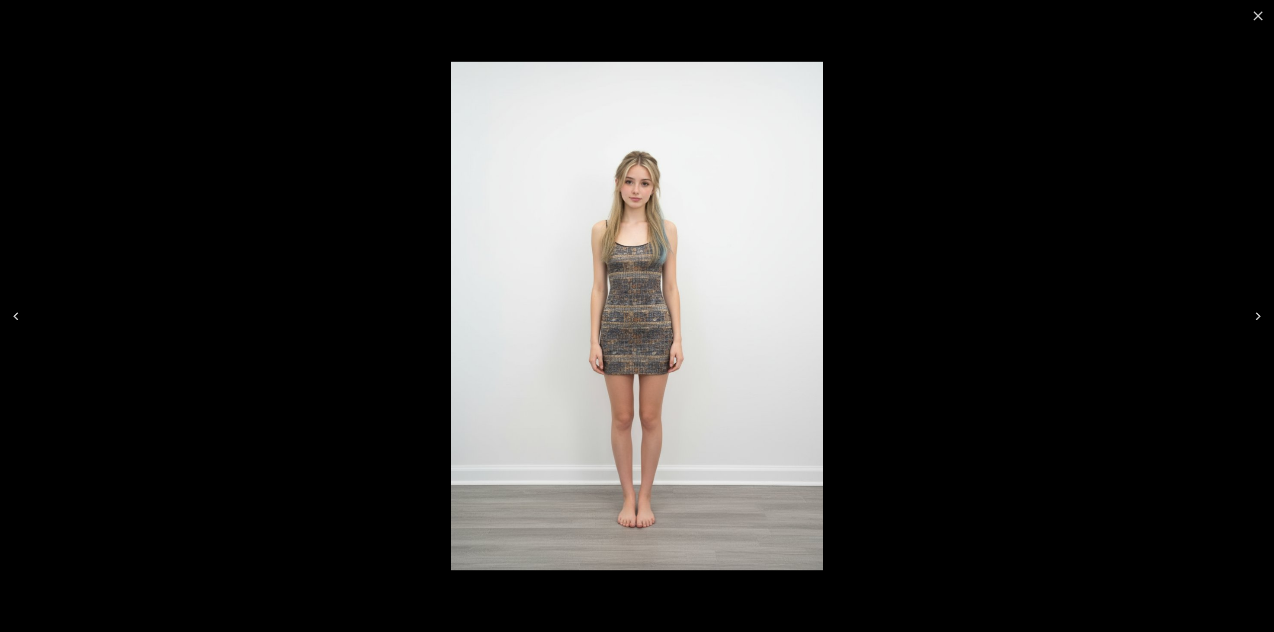
click at [1254, 16] on icon "Close" at bounding box center [1258, 16] width 16 height 16
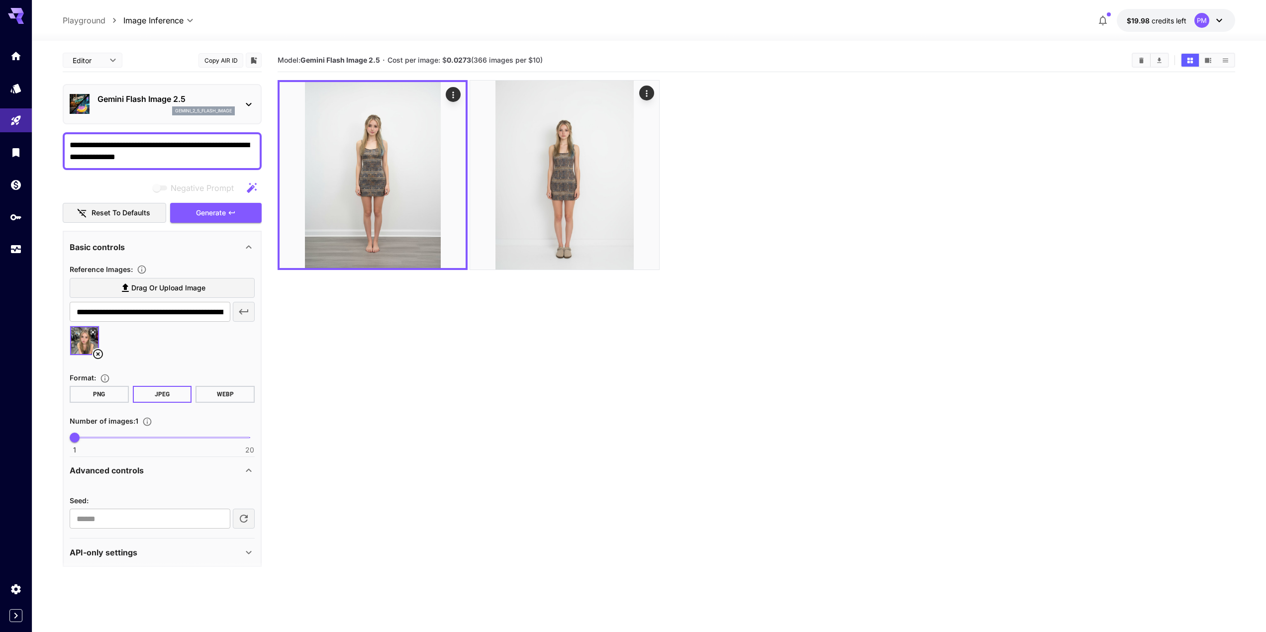
click at [151, 157] on textarea "**********" at bounding box center [162, 151] width 185 height 24
paste textarea "**********"
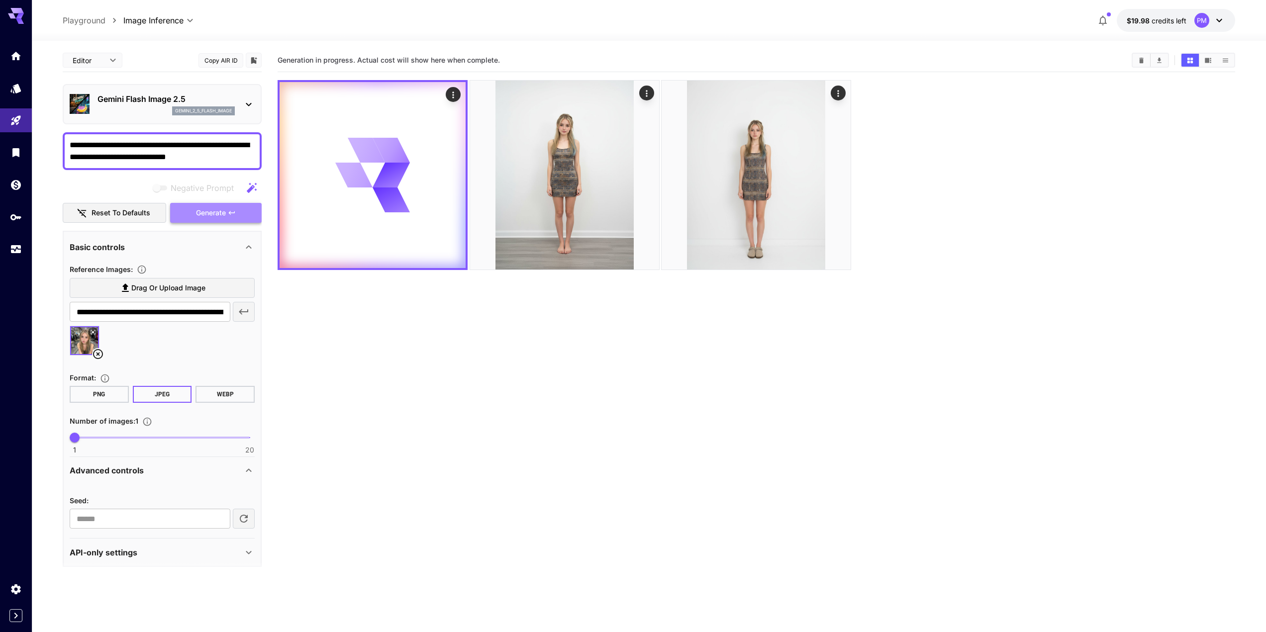
click at [203, 209] on span "Generate" at bounding box center [211, 213] width 30 height 12
click at [383, 407] on section "Generation in progress. Actual cost will show here when complete." at bounding box center [757, 365] width 958 height 632
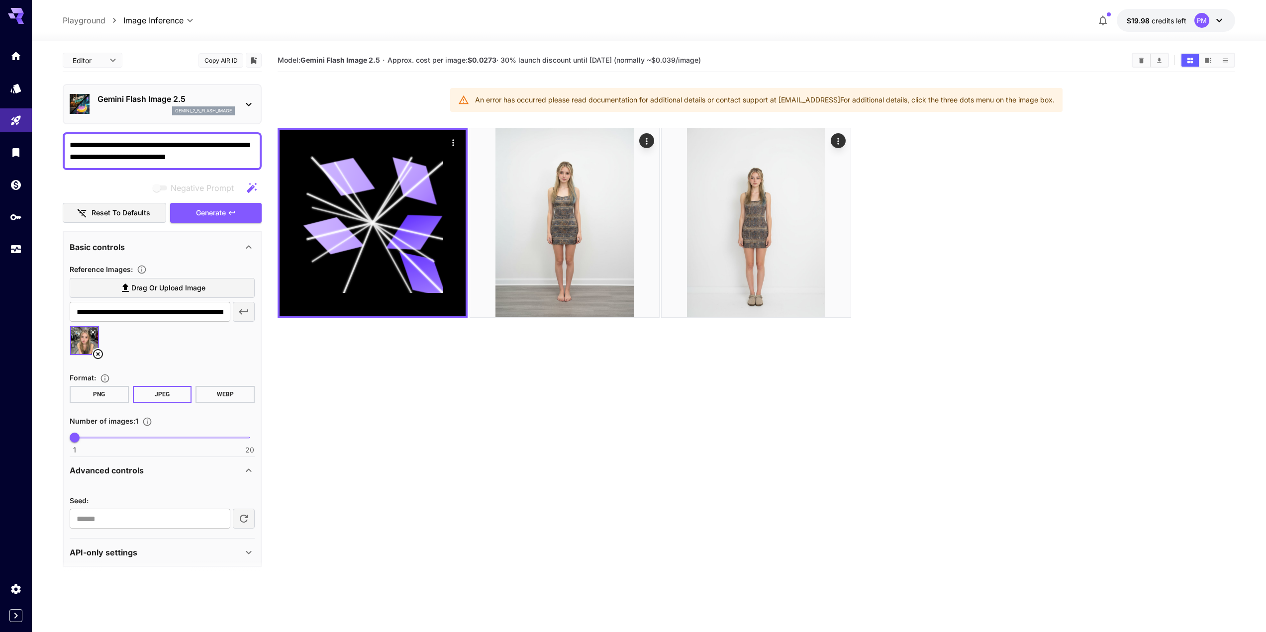
click at [896, 111] on div "An error has occurred please read documentation for additional details or conta…" at bounding box center [756, 100] width 613 height 24
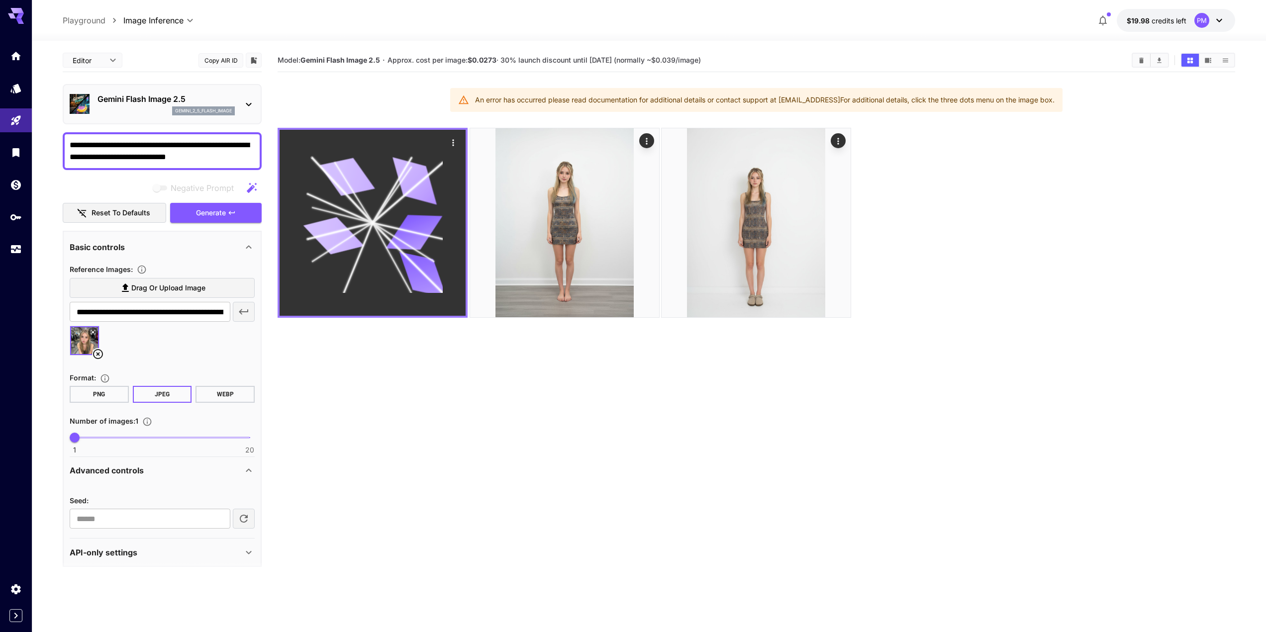
click at [453, 137] on div "Actions" at bounding box center [453, 142] width 10 height 12
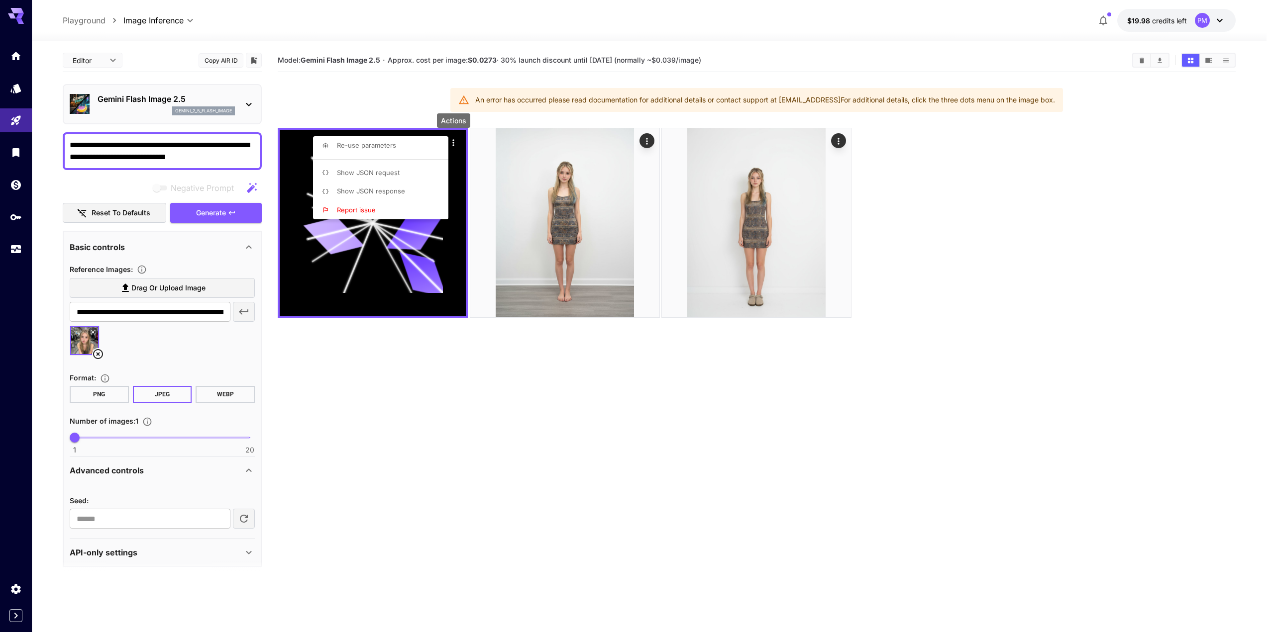
click at [397, 190] on span "Show JSON response" at bounding box center [371, 191] width 68 height 8
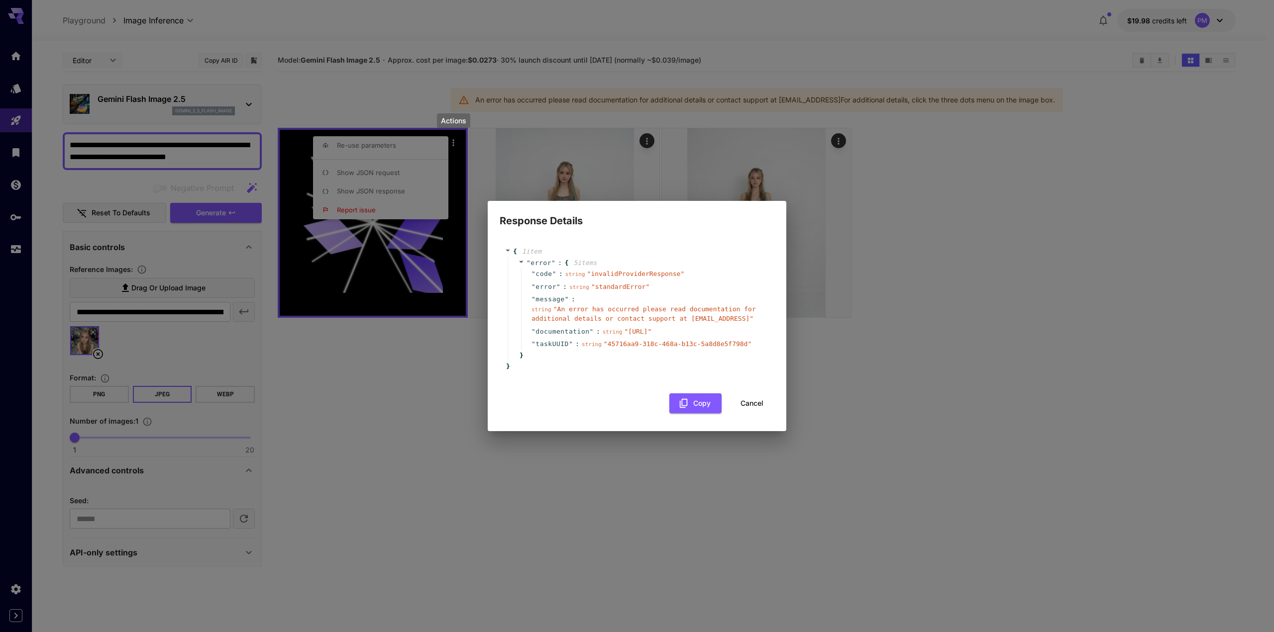
click at [748, 404] on button "Cancel" at bounding box center [752, 404] width 45 height 20
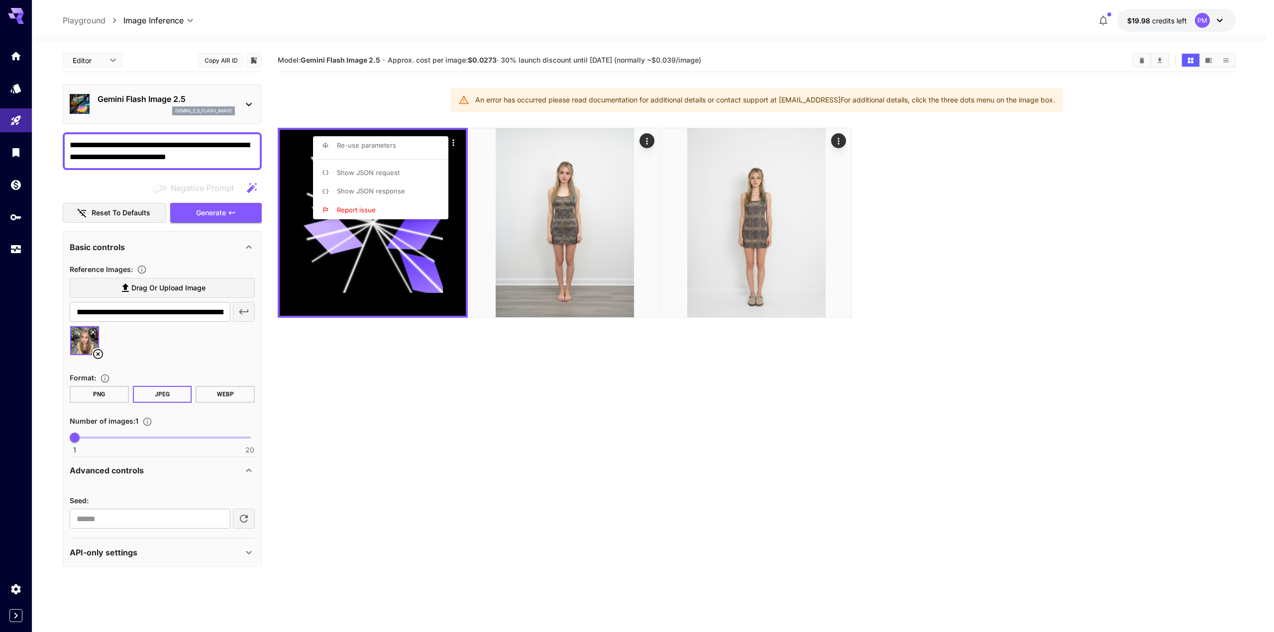
click at [212, 155] on div at bounding box center [637, 316] width 1274 height 632
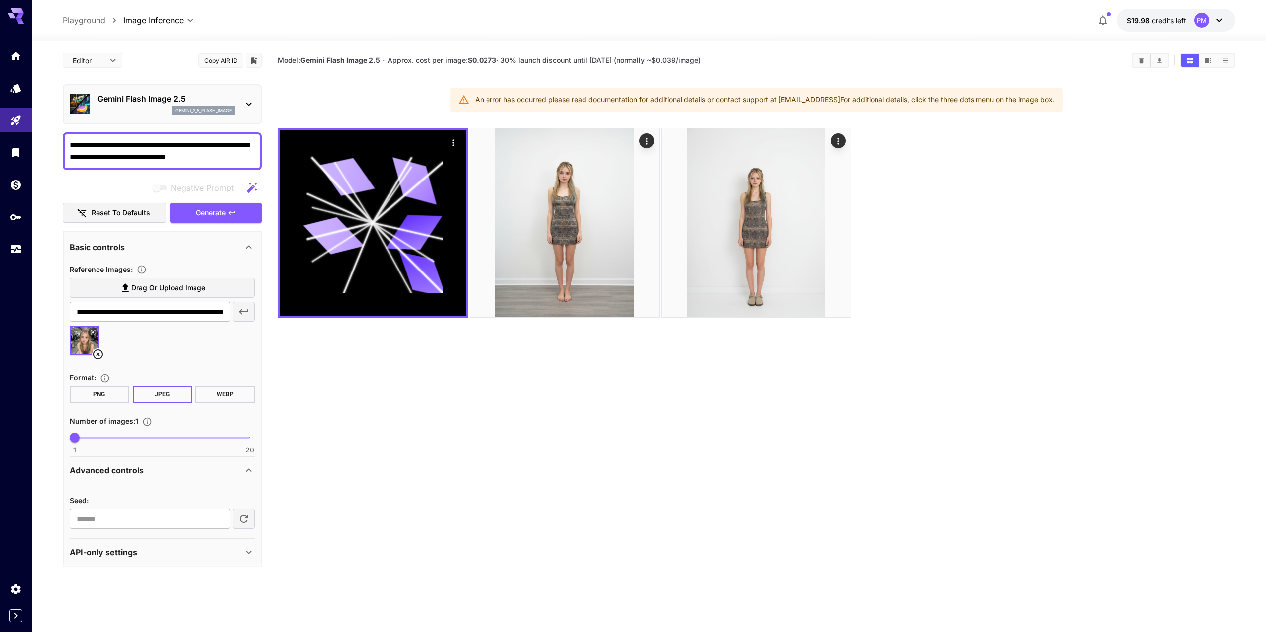
click at [201, 161] on textarea "**********" at bounding box center [162, 151] width 185 height 24
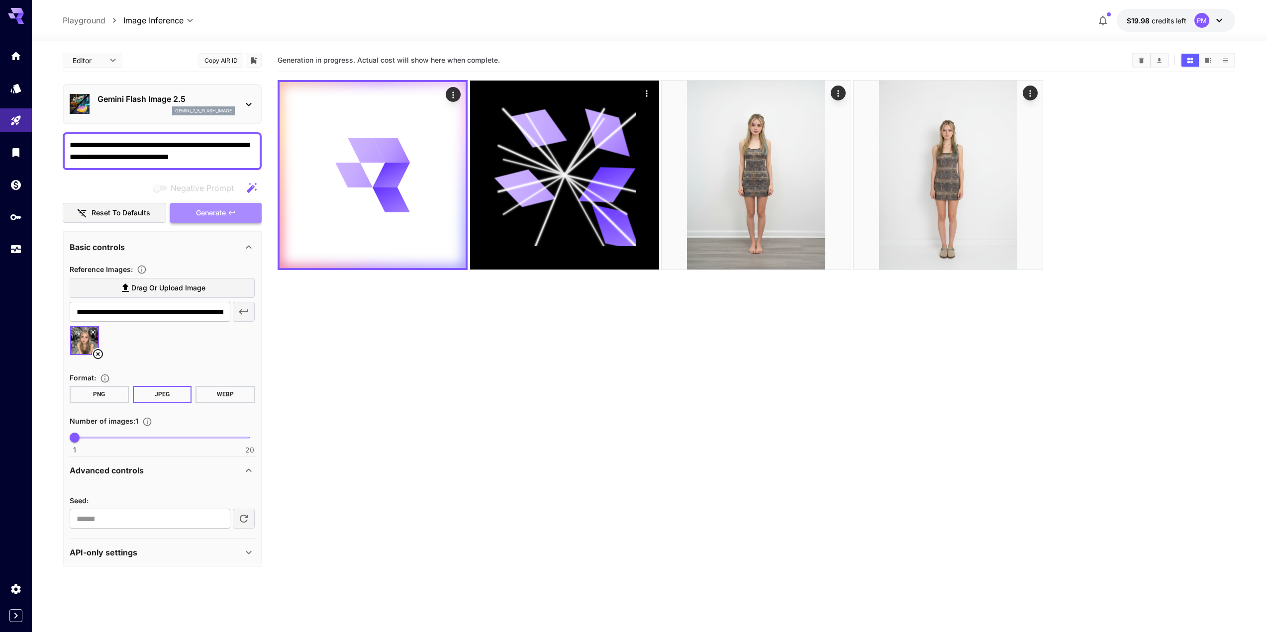
click at [208, 206] on button "Generate" at bounding box center [216, 213] width 92 height 20
click at [333, 365] on section "Generation in progress. Actual cost will show here when complete." at bounding box center [757, 365] width 958 height 632
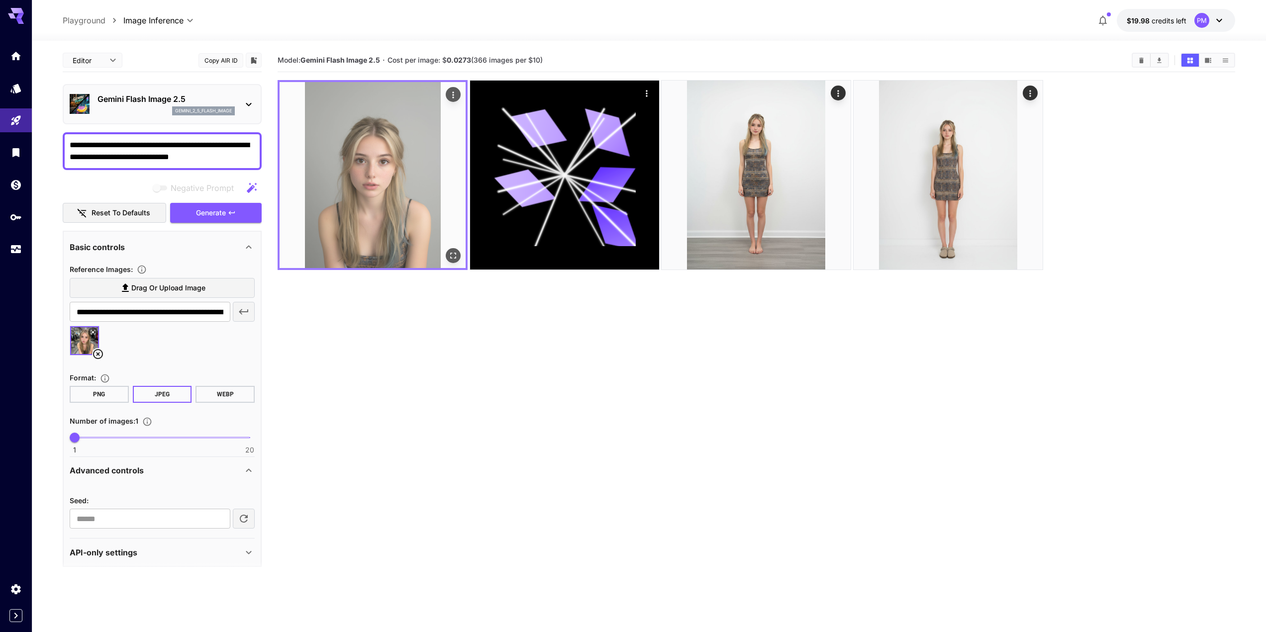
click at [364, 185] on img at bounding box center [373, 175] width 186 height 186
click at [456, 252] on icon "Open in fullscreen" at bounding box center [453, 256] width 10 height 10
click at [458, 98] on icon "Actions" at bounding box center [453, 95] width 10 height 10
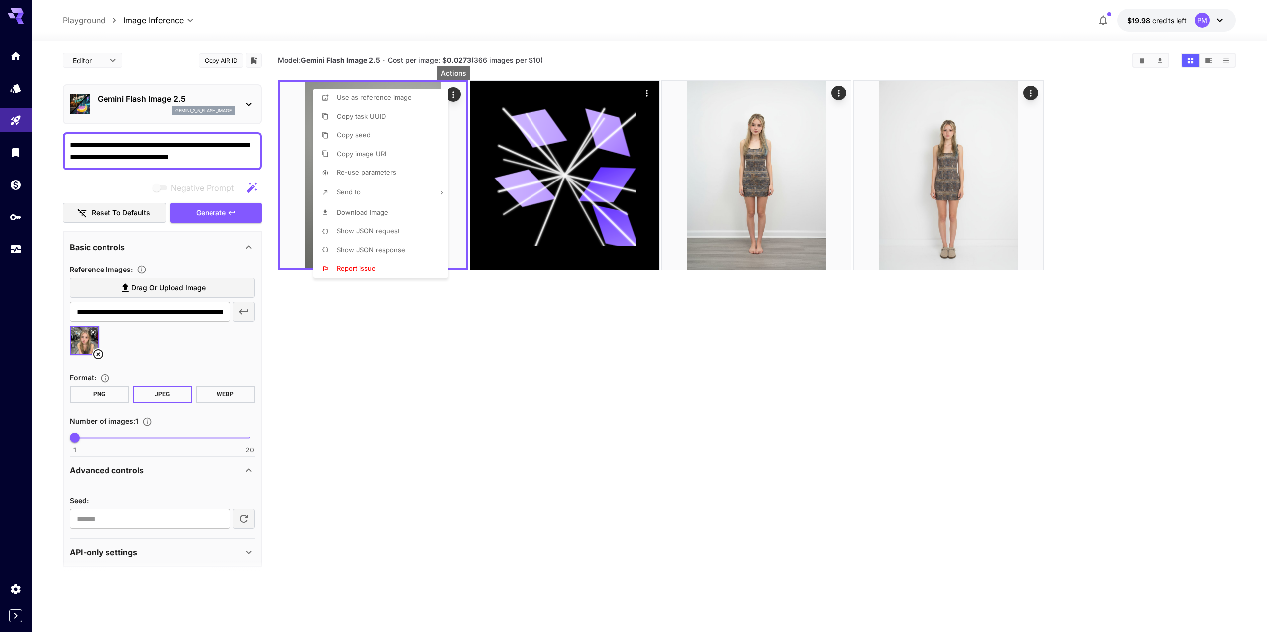
click at [384, 215] on span "Download Image" at bounding box center [362, 213] width 51 height 8
click at [465, 474] on div at bounding box center [637, 316] width 1274 height 632
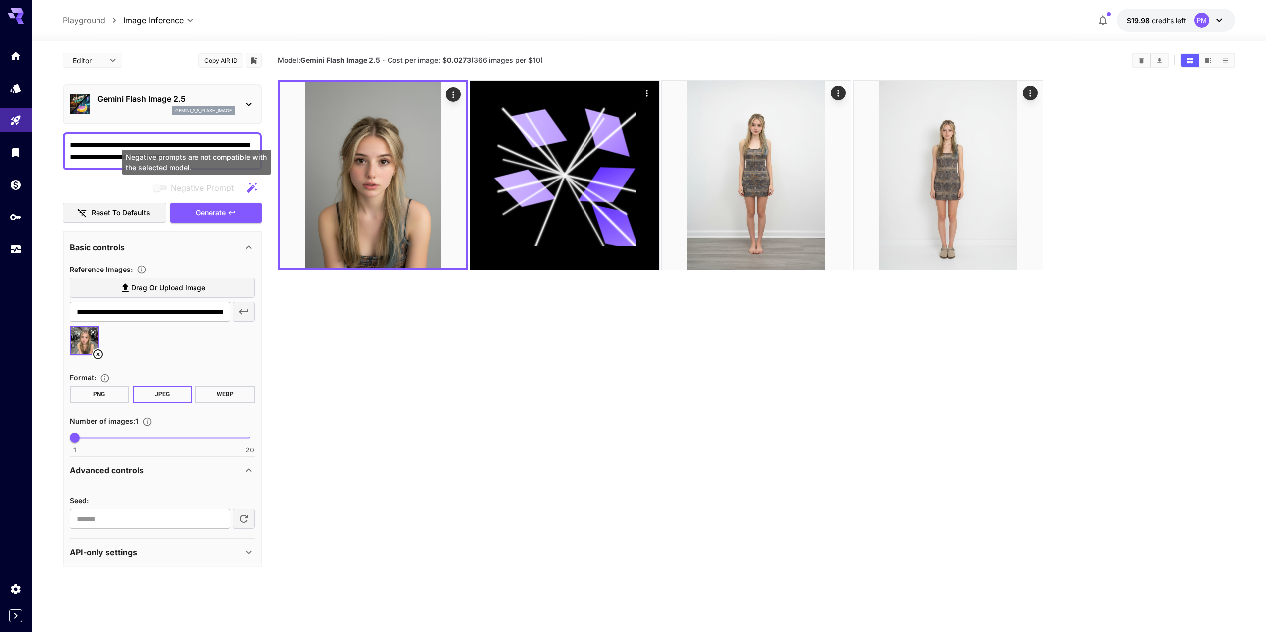
drag, startPoint x: 191, startPoint y: 182, endPoint x: 167, endPoint y: 149, distance: 40.7
click at [167, 149] on div "Negative prompts are not compatible with the selected model." at bounding box center [196, 165] width 151 height 33
click at [93, 153] on textarea "**********" at bounding box center [162, 151] width 185 height 24
paste textarea "****"
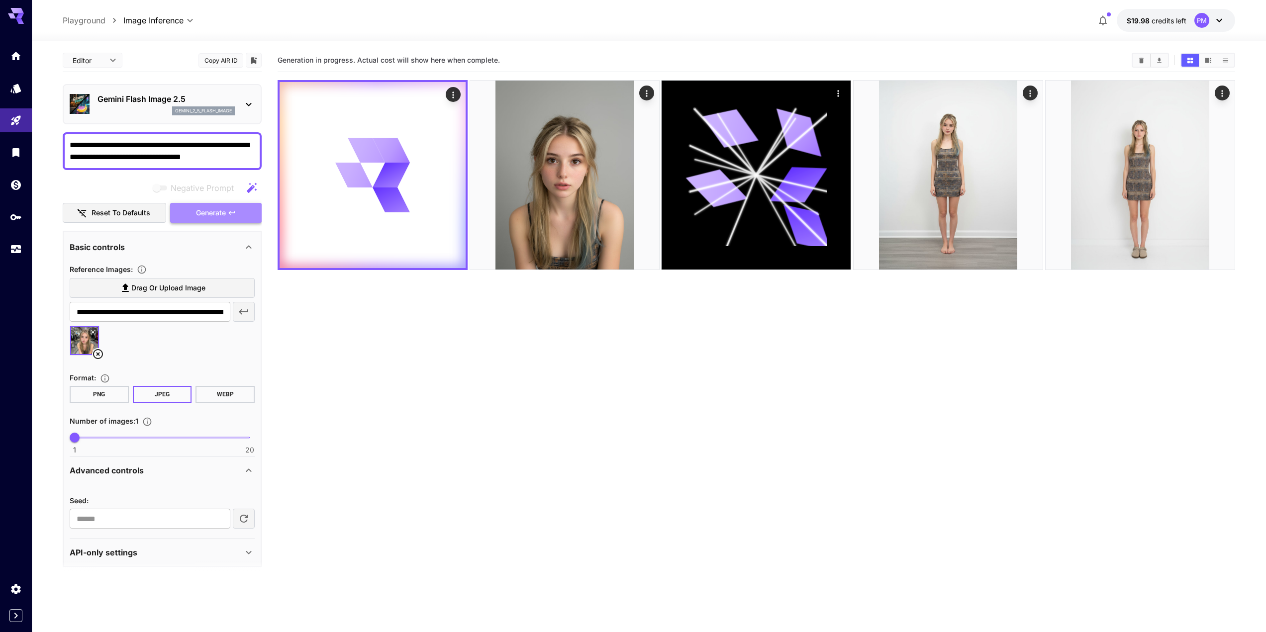
click at [203, 215] on span "Generate" at bounding box center [211, 213] width 30 height 12
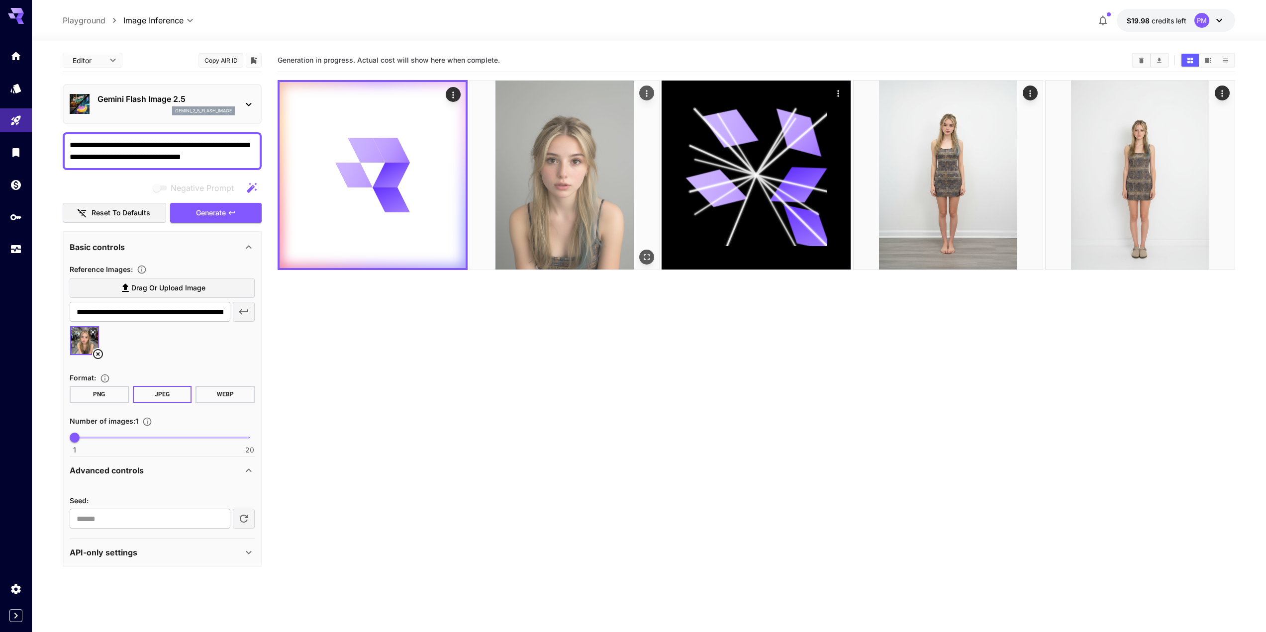
click at [562, 148] on img at bounding box center [564, 175] width 189 height 189
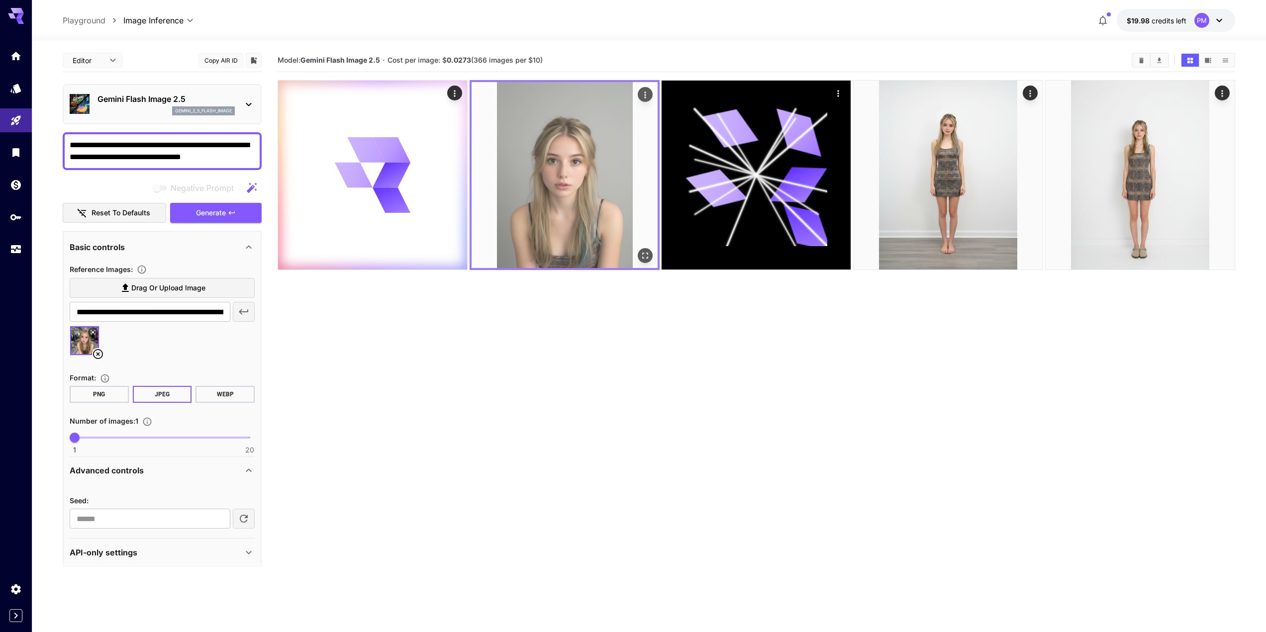
click at [643, 251] on icon "Open in fullscreen" at bounding box center [645, 256] width 10 height 10
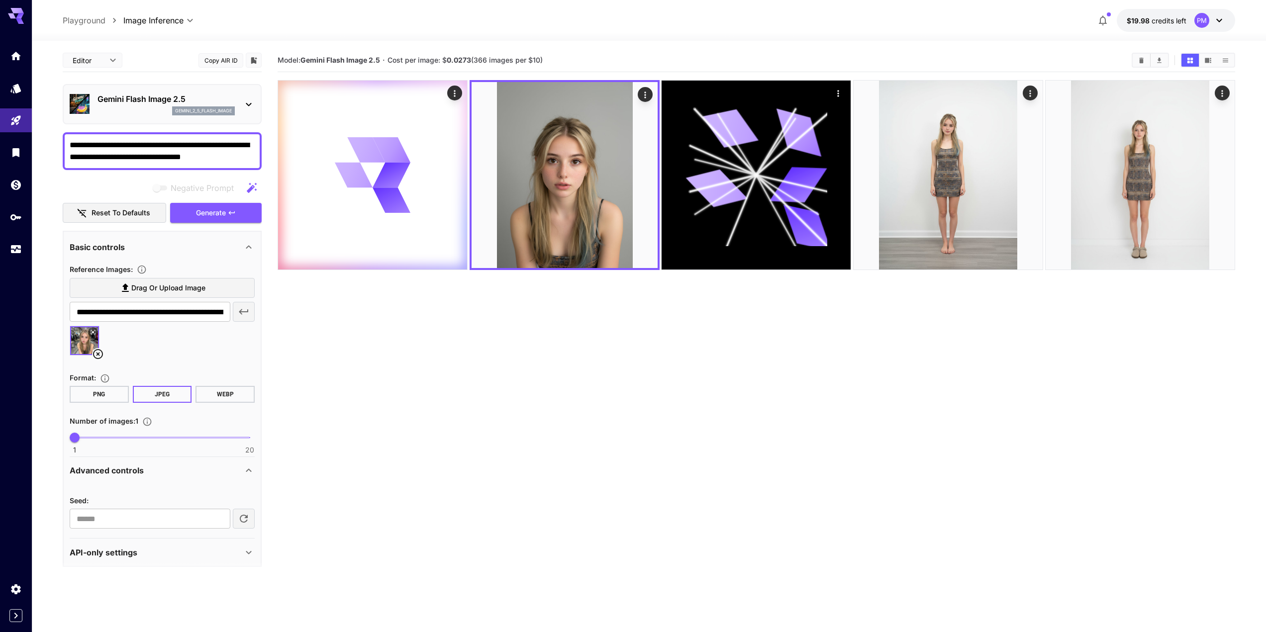
click at [554, 322] on section "Model: Gemini Flash Image 2.5 · Cost per image: $ 0.0273 (366 images per $10)" at bounding box center [757, 365] width 958 height 632
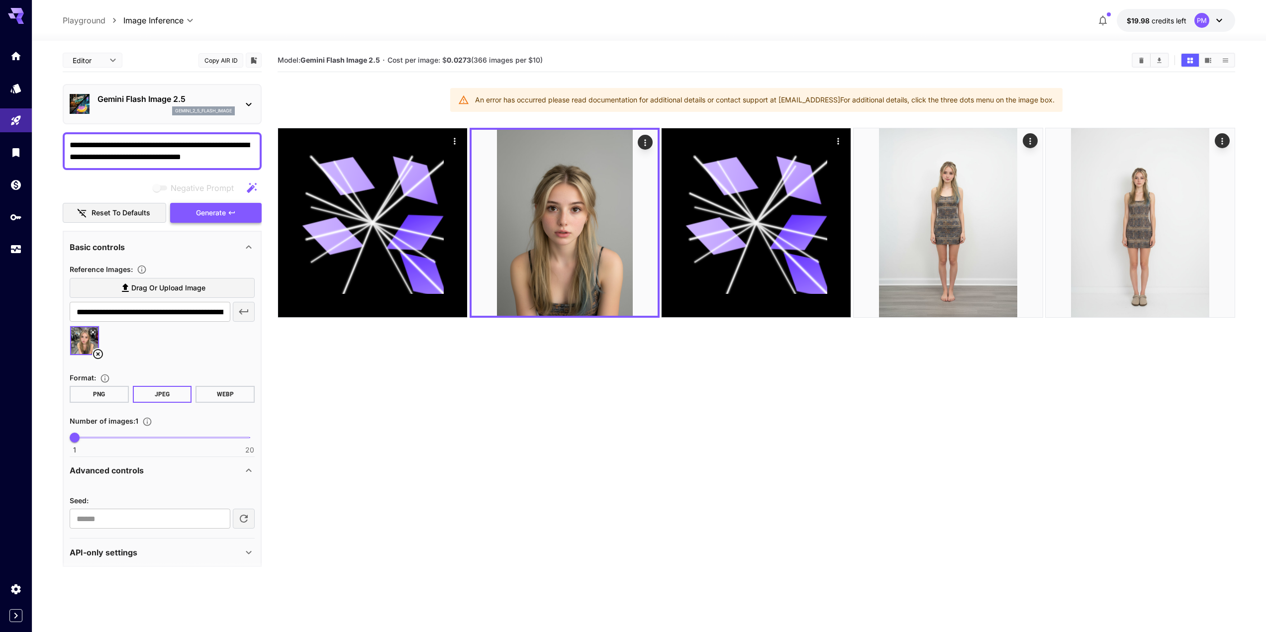
click at [221, 213] on span "Generate" at bounding box center [211, 213] width 30 height 12
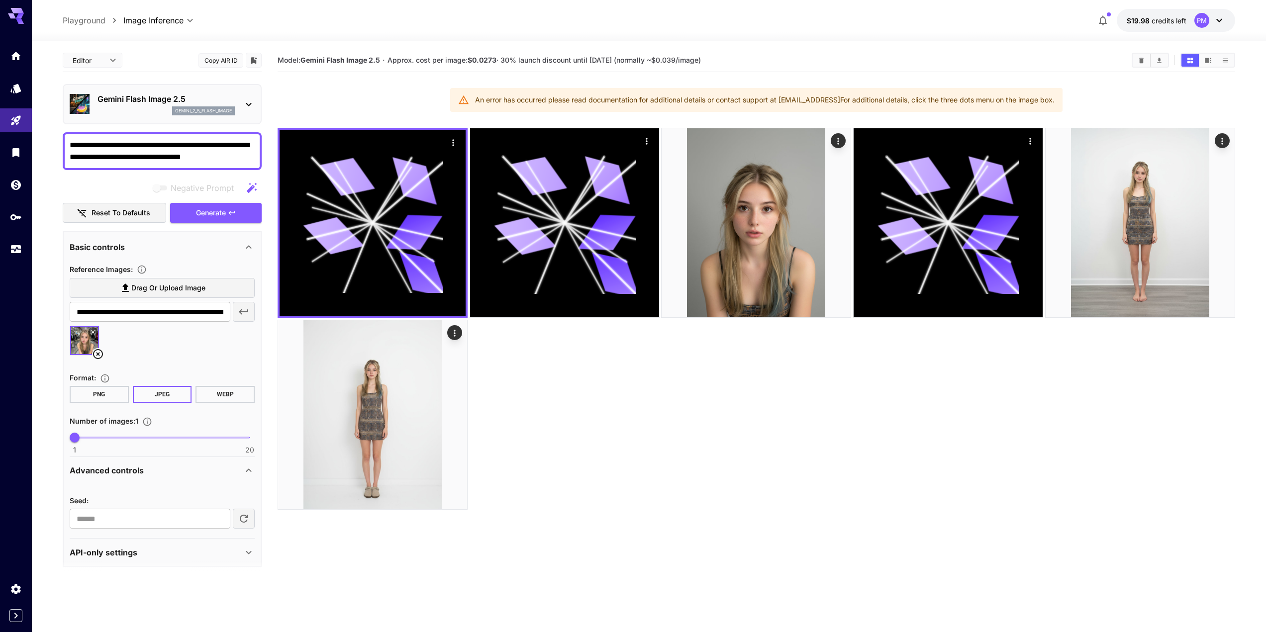
click at [231, 162] on textarea "**********" at bounding box center [162, 151] width 185 height 24
click at [220, 210] on span "Generate" at bounding box center [211, 213] width 30 height 12
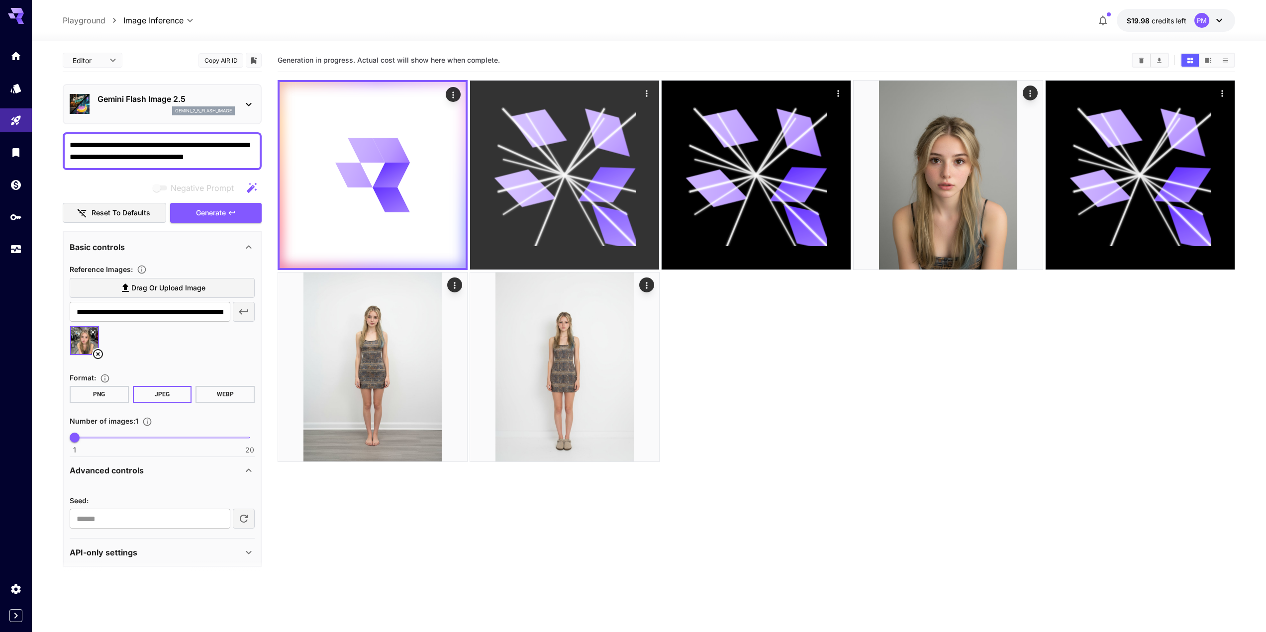
click at [645, 93] on icon "Actions" at bounding box center [647, 94] width 10 height 10
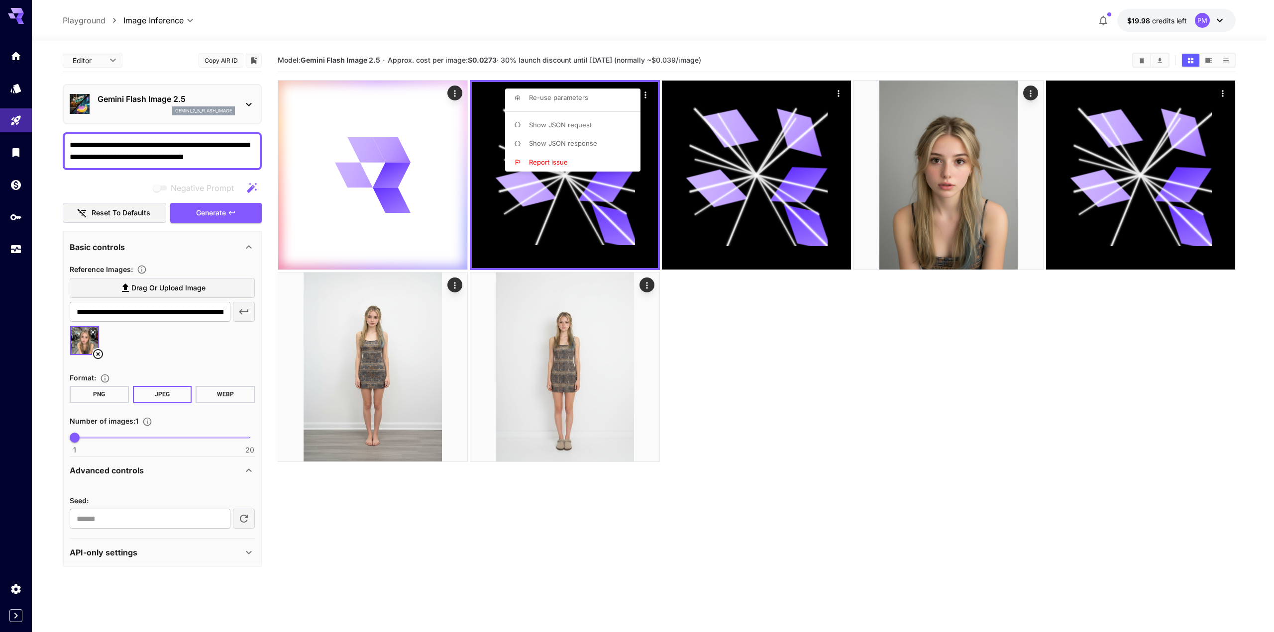
click at [763, 115] on div at bounding box center [637, 316] width 1274 height 632
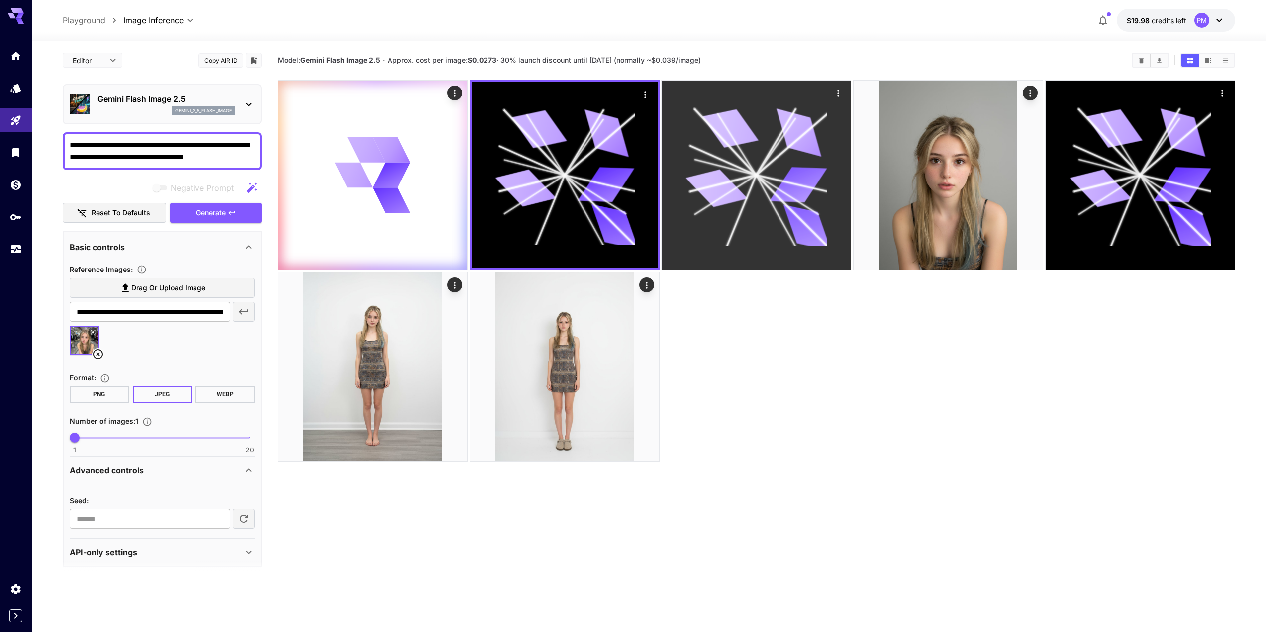
click at [832, 97] on div "Actions" at bounding box center [839, 93] width 15 height 15
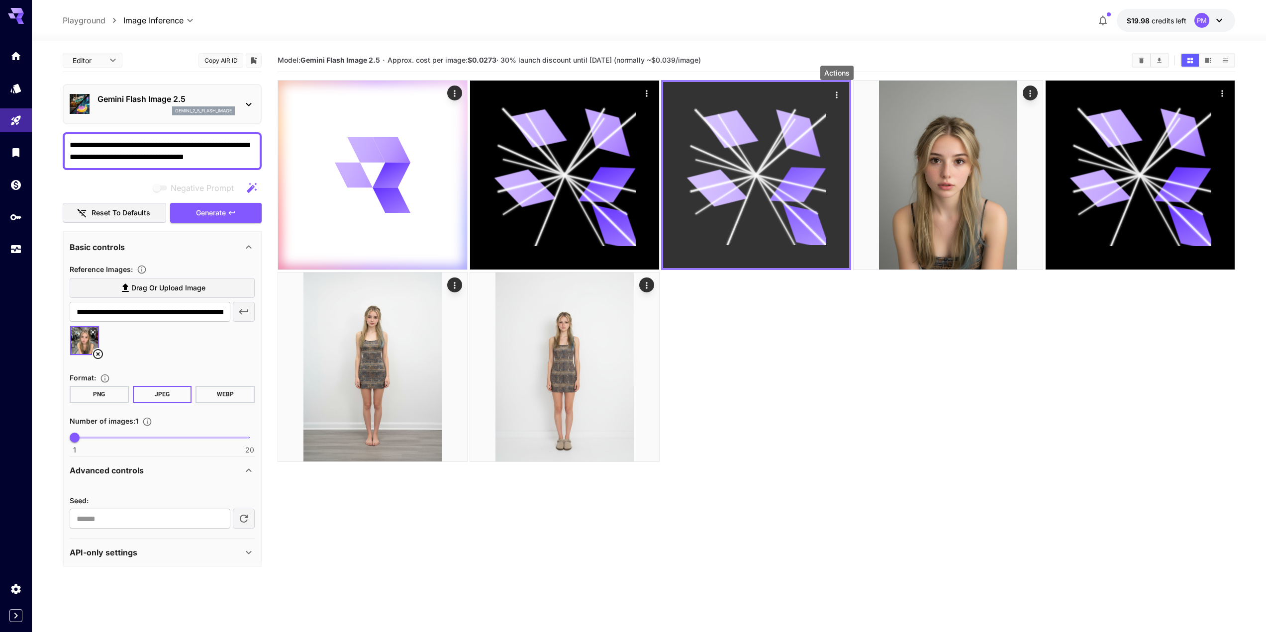
click at [839, 92] on icon "Actions" at bounding box center [838, 95] width 10 height 10
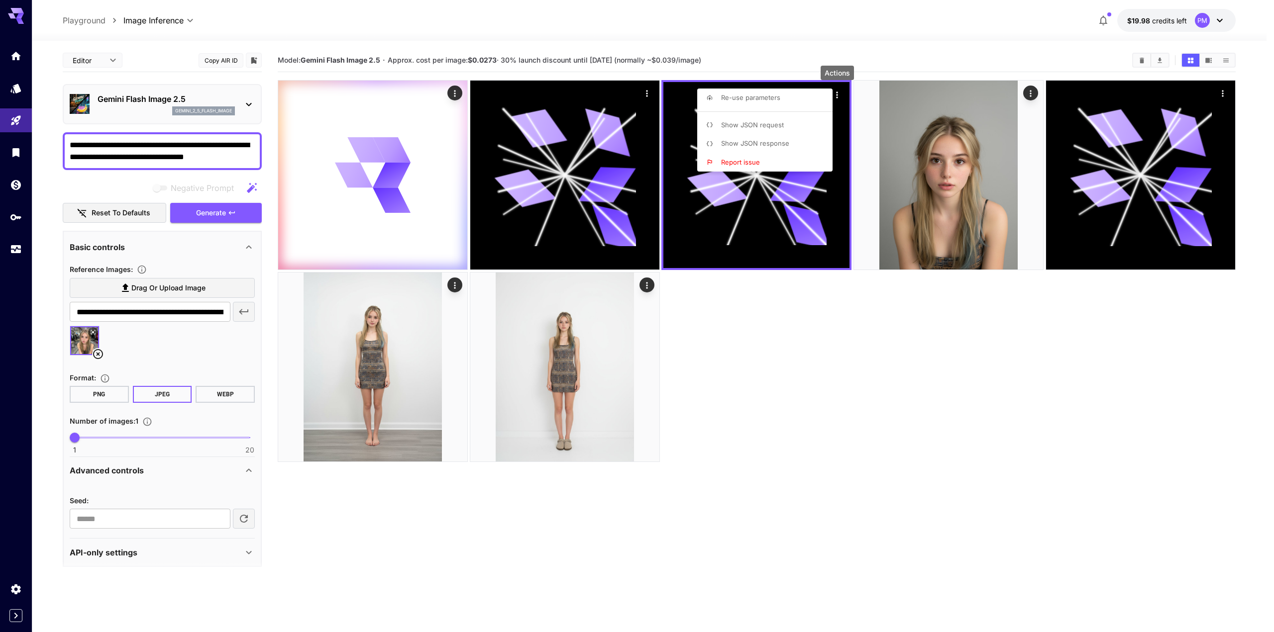
click at [786, 351] on div at bounding box center [637, 316] width 1274 height 632
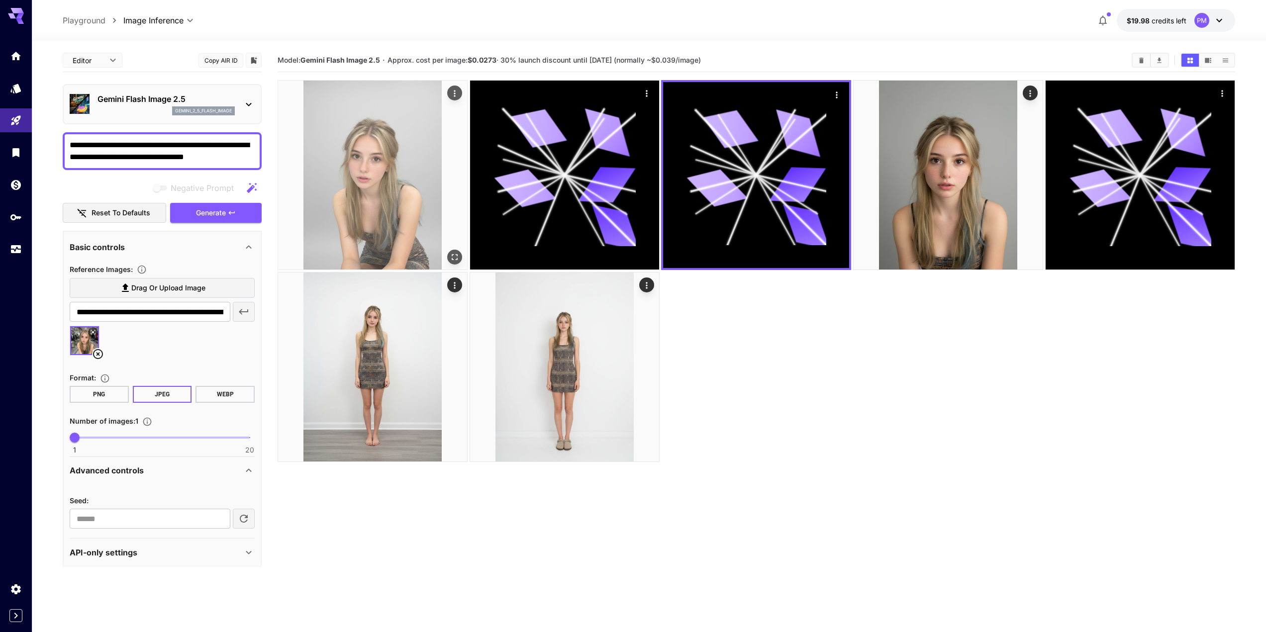
click at [356, 195] on img at bounding box center [372, 175] width 189 height 189
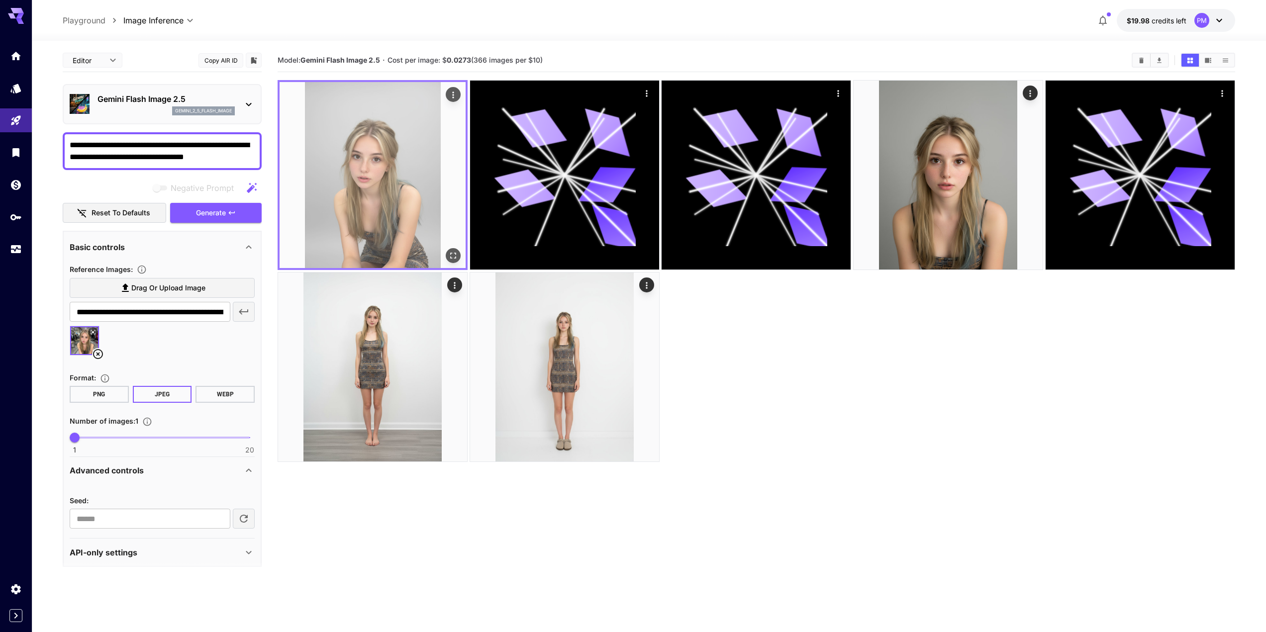
click at [456, 252] on icon "Open in fullscreen" at bounding box center [453, 256] width 10 height 10
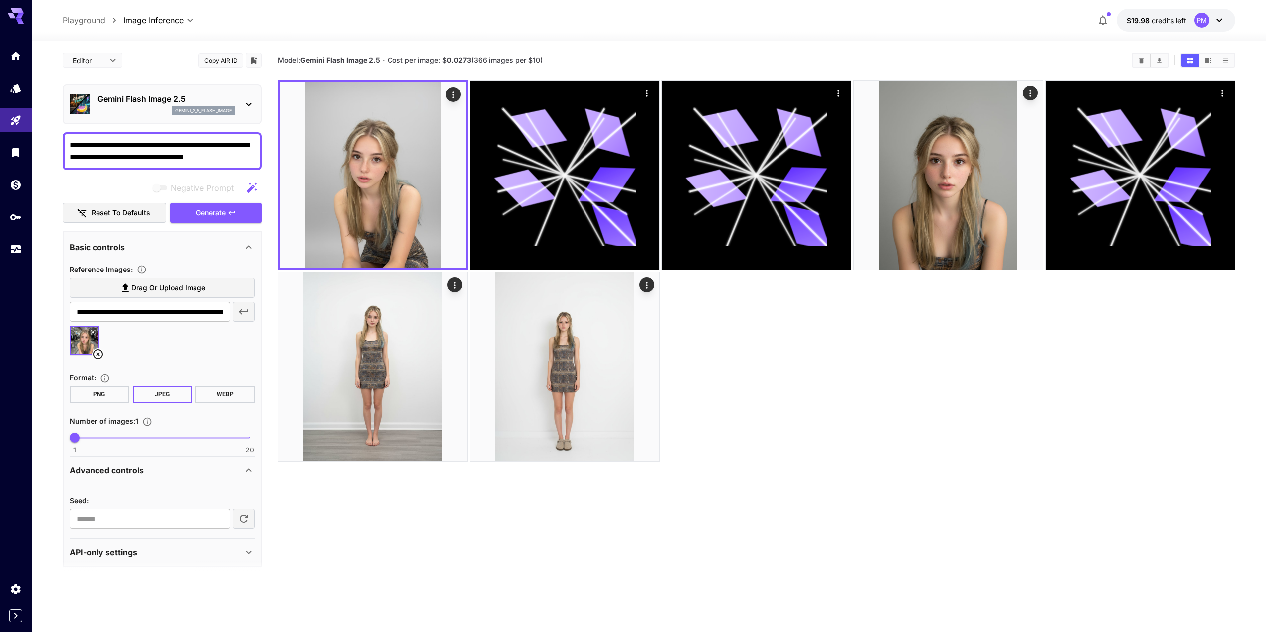
click at [167, 147] on textarea "**********" at bounding box center [162, 151] width 185 height 24
paste textarea
click at [204, 217] on span "Generate" at bounding box center [211, 213] width 30 height 12
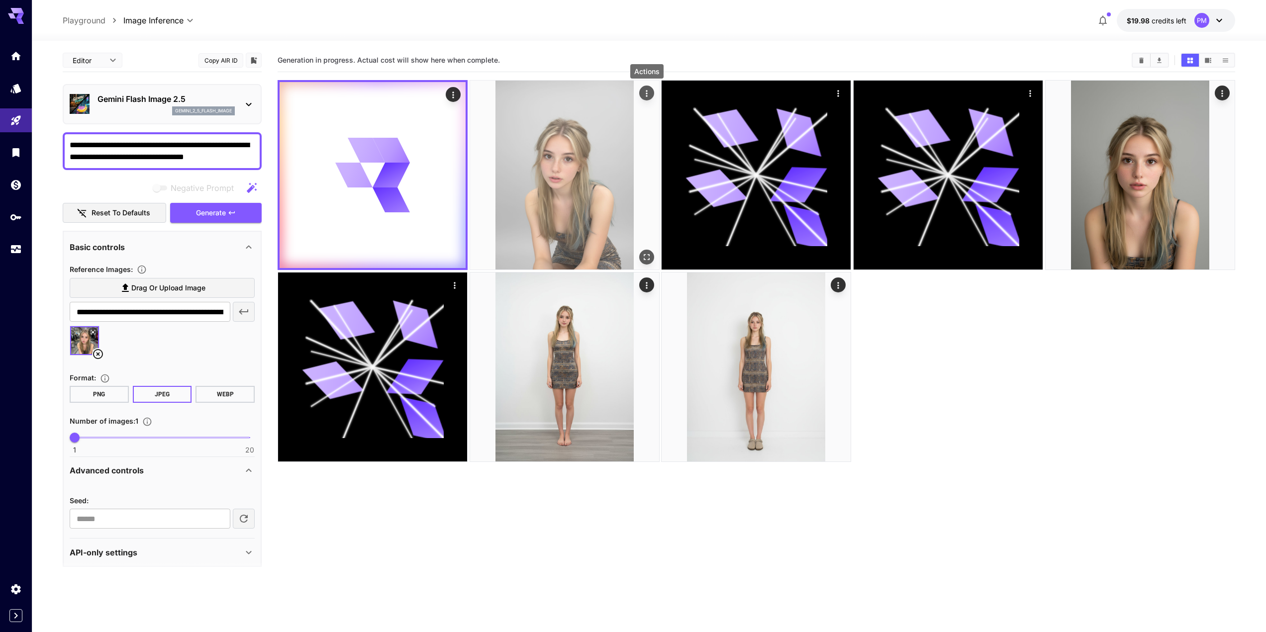
click at [644, 91] on icon "Actions" at bounding box center [647, 94] width 10 height 10
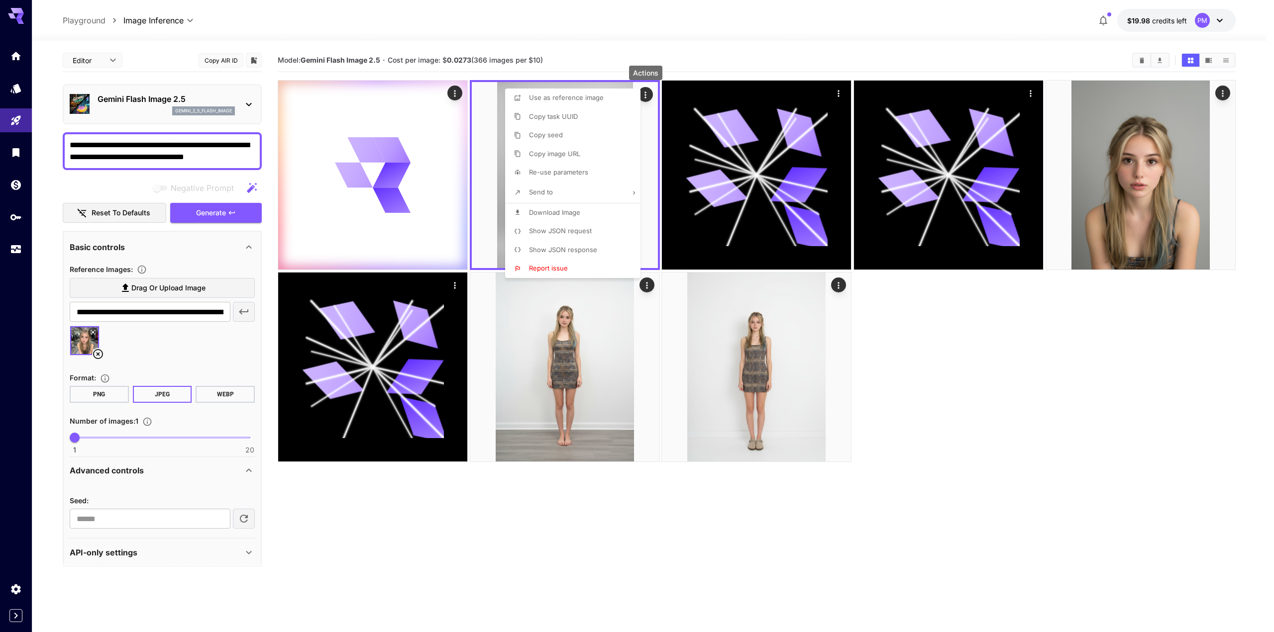
click at [557, 211] on span "Download Image" at bounding box center [554, 213] width 51 height 8
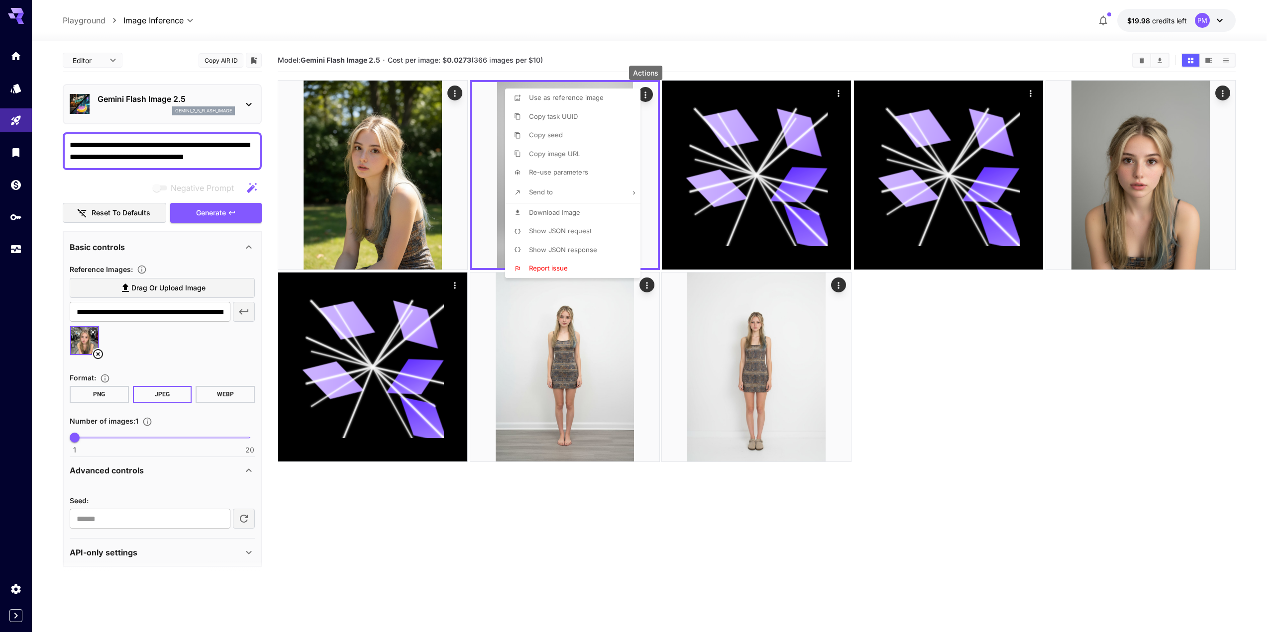
click at [455, 96] on div at bounding box center [637, 316] width 1274 height 632
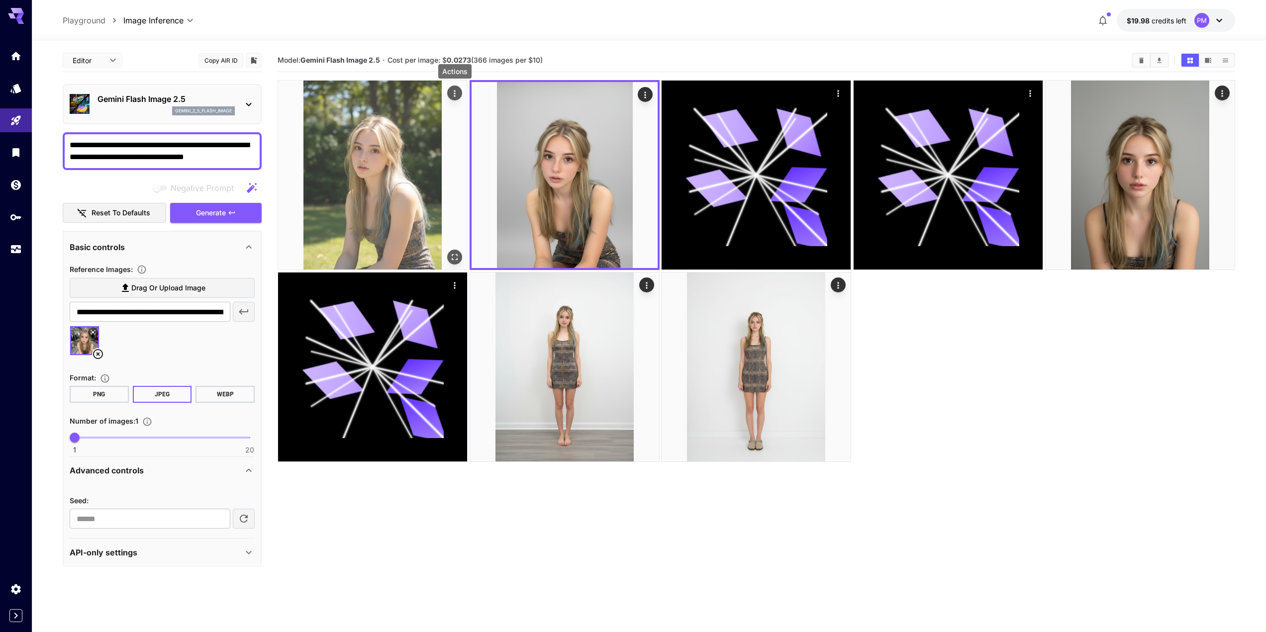
click at [455, 92] on icon "Actions" at bounding box center [455, 94] width 10 height 10
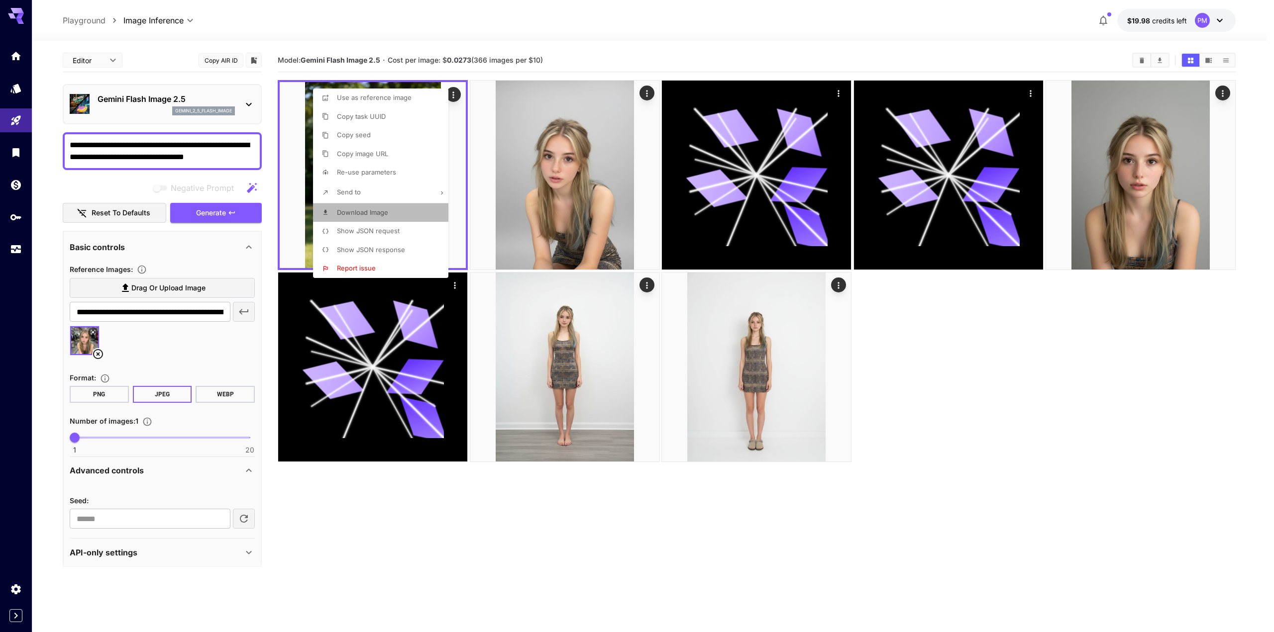
click at [378, 210] on span "Download Image" at bounding box center [362, 213] width 51 height 8
click at [161, 149] on div at bounding box center [637, 316] width 1274 height 632
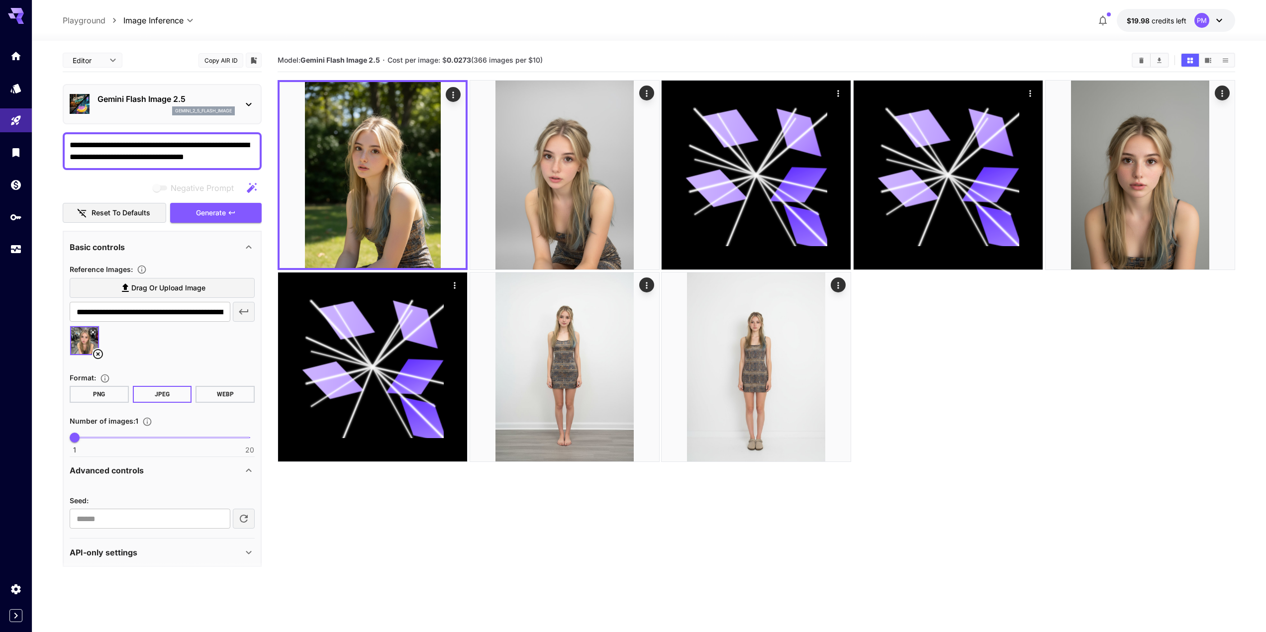
click at [169, 158] on textarea "**********" at bounding box center [162, 151] width 185 height 24
paste textarea
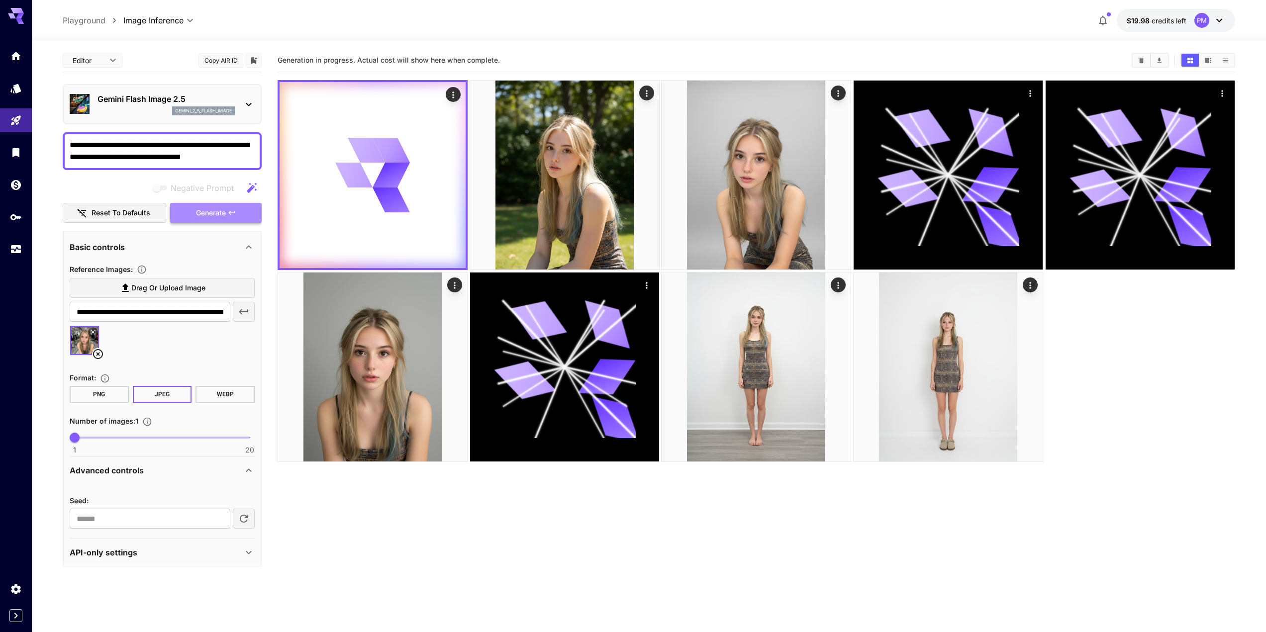
click at [227, 208] on button "Generate" at bounding box center [216, 213] width 92 height 20
click at [205, 159] on textarea "**********" at bounding box center [162, 151] width 185 height 24
paste textarea "***"
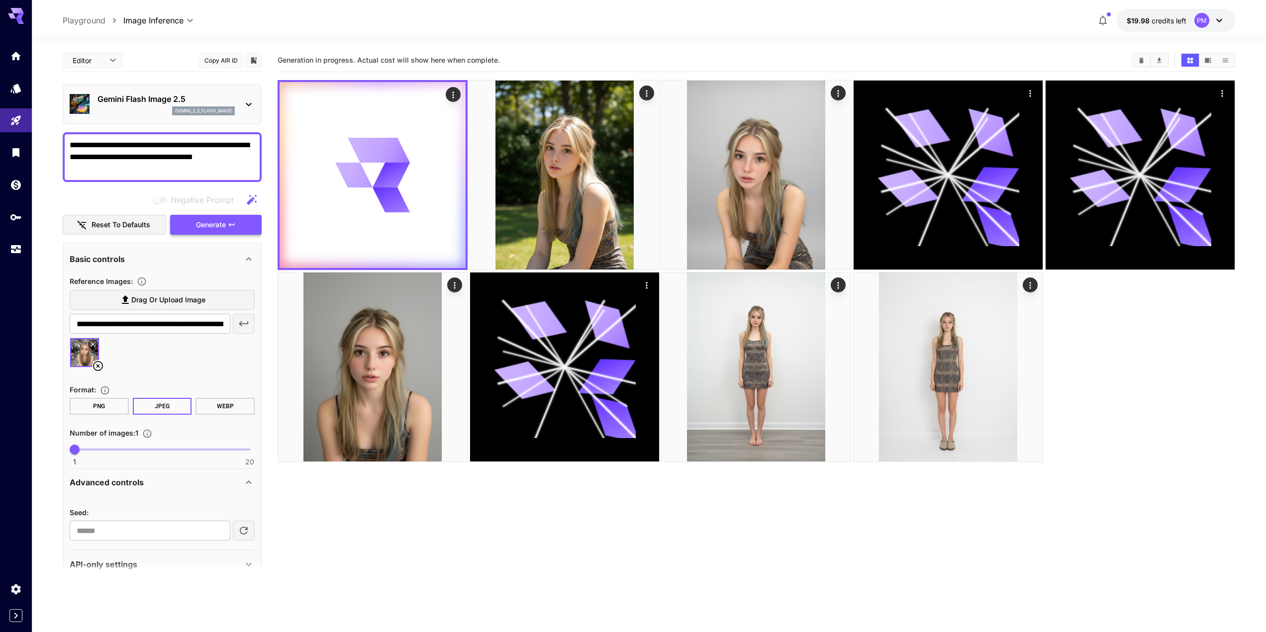
click at [232, 224] on icon "button" at bounding box center [232, 225] width 8 height 8
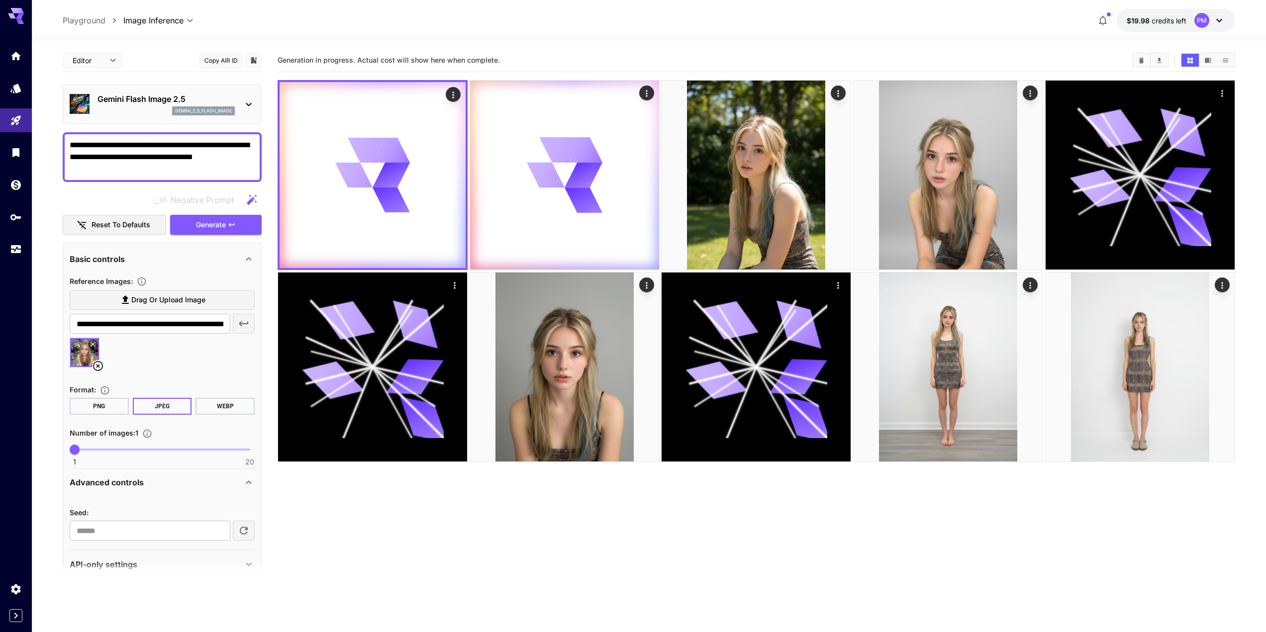
click at [181, 168] on textarea "**********" at bounding box center [162, 157] width 185 height 36
paste textarea
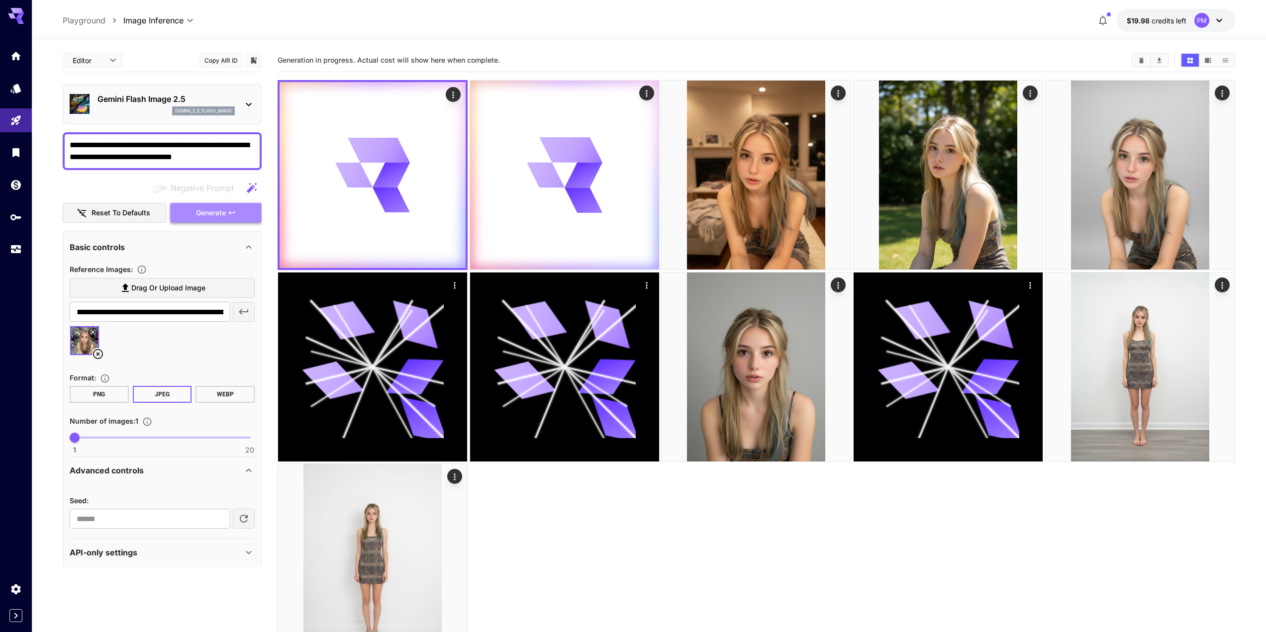
click at [226, 210] on button "Generate" at bounding box center [216, 213] width 92 height 20
click at [228, 131] on div "**********" at bounding box center [162, 308] width 199 height 519
click at [224, 156] on textarea "**********" at bounding box center [162, 151] width 185 height 24
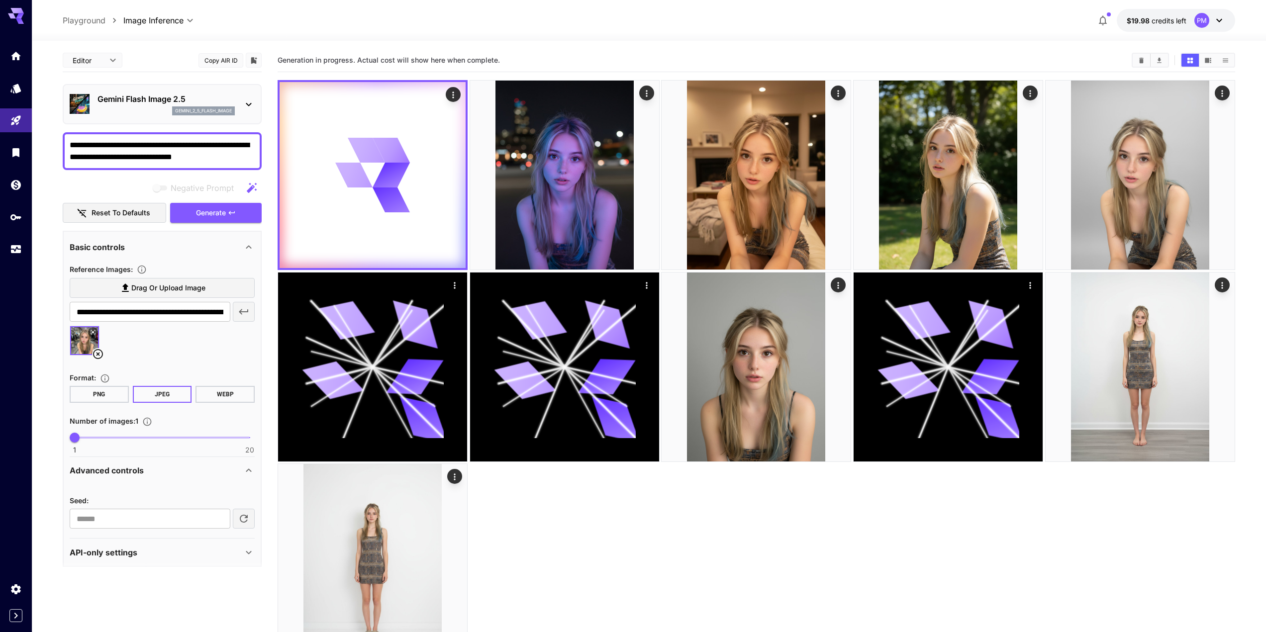
paste textarea "********"
click at [222, 217] on span "Generate" at bounding box center [211, 213] width 30 height 12
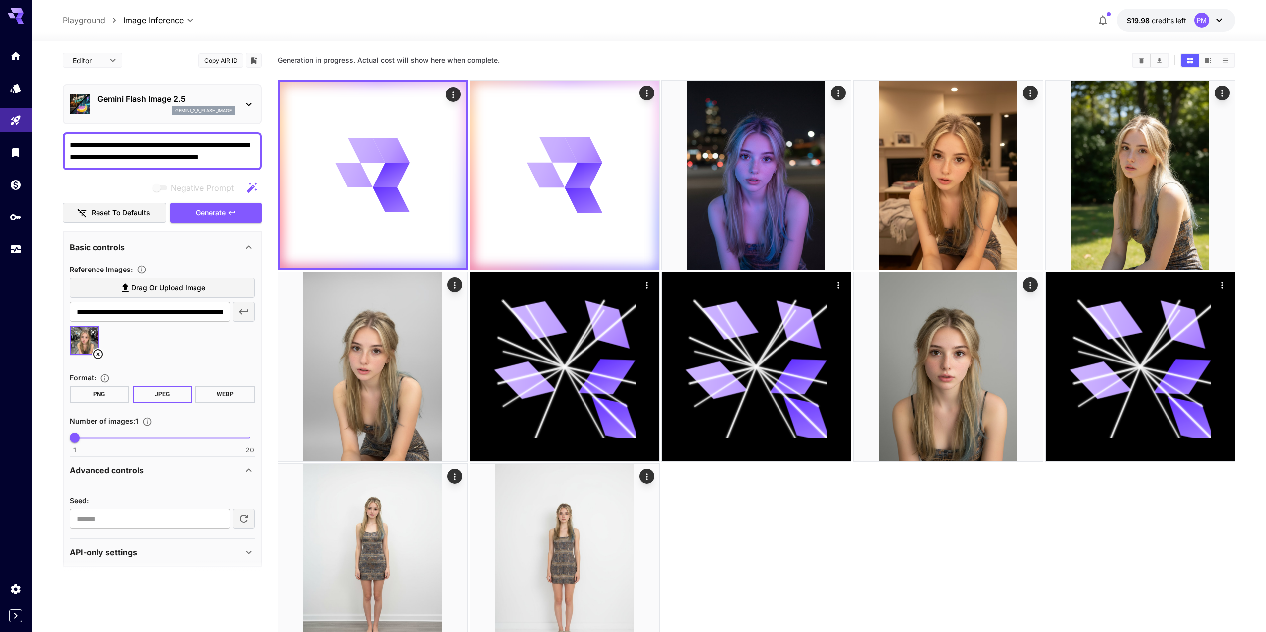
click at [184, 140] on textarea "**********" at bounding box center [162, 151] width 185 height 24
paste textarea
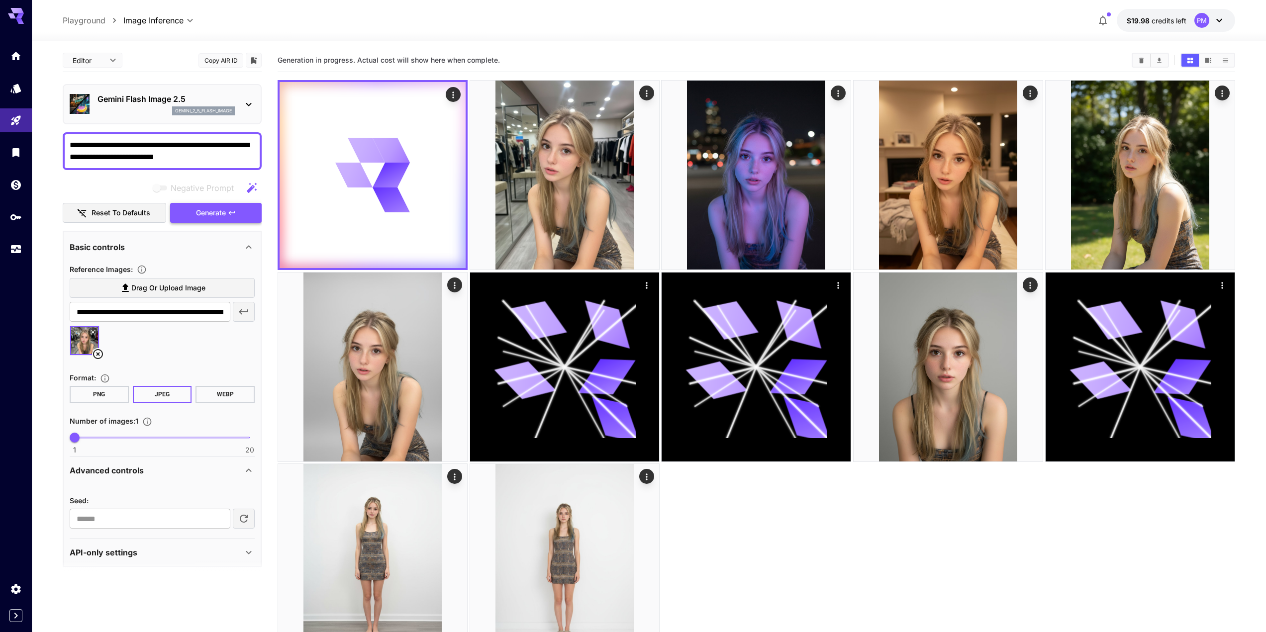
click at [225, 212] on span "Generate" at bounding box center [211, 213] width 30 height 12
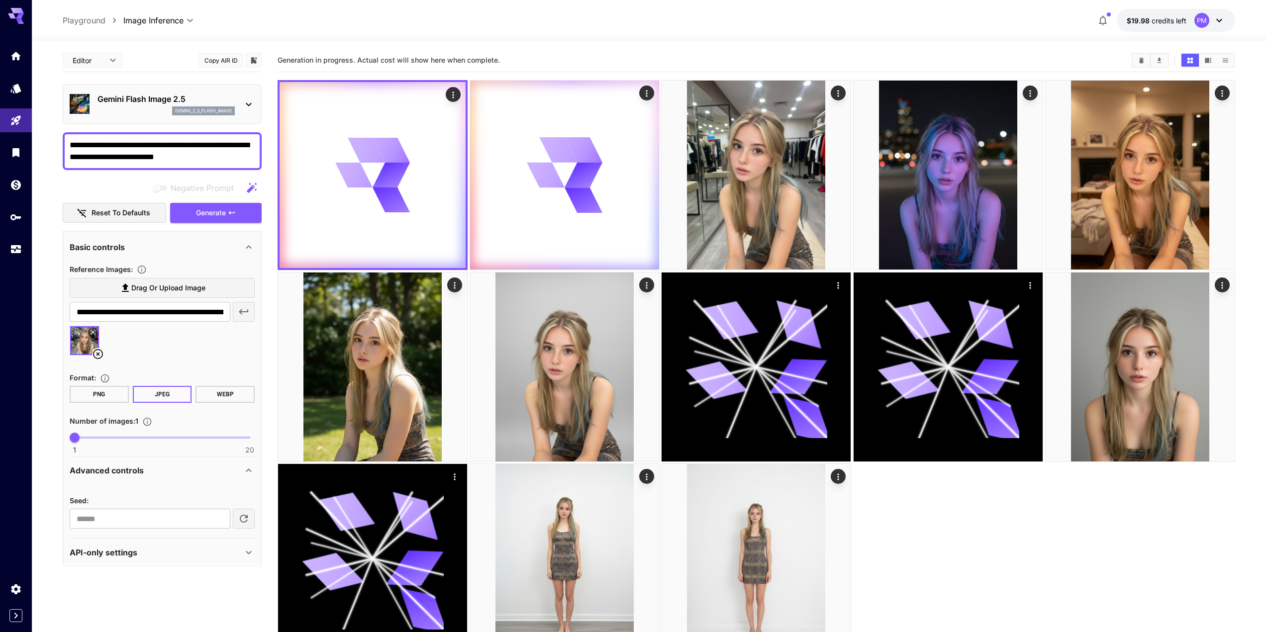
click at [207, 145] on textarea "**********" at bounding box center [162, 151] width 185 height 24
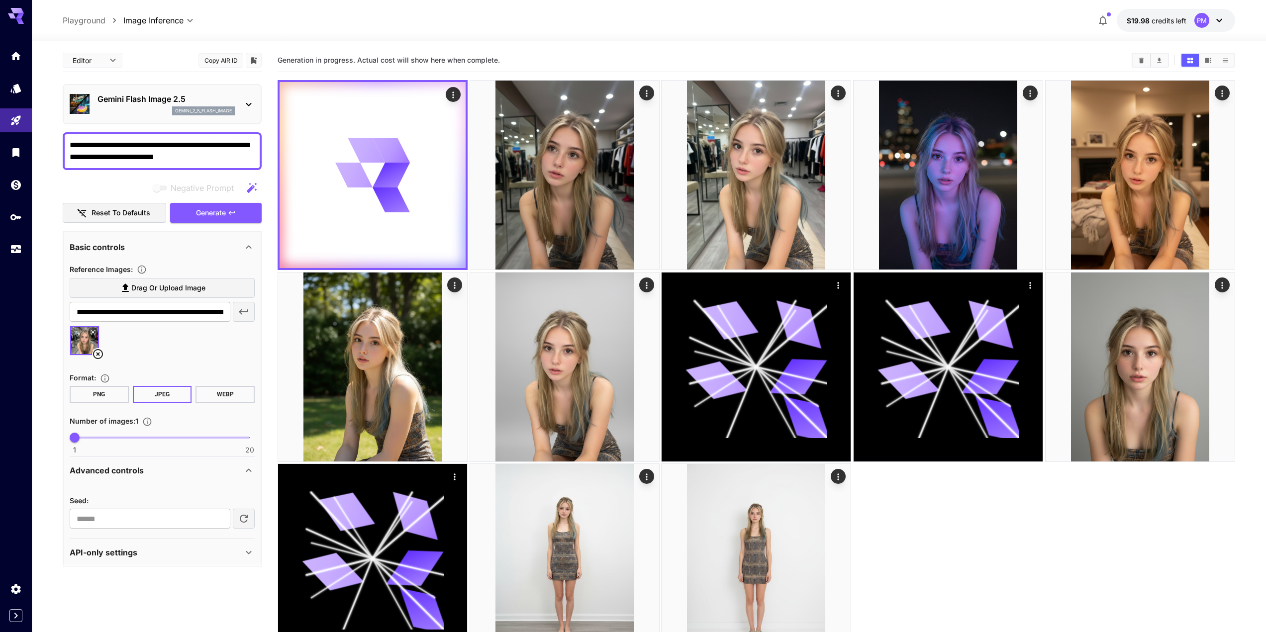
paste textarea "******"
click at [212, 215] on span "Generate" at bounding box center [211, 213] width 30 height 12
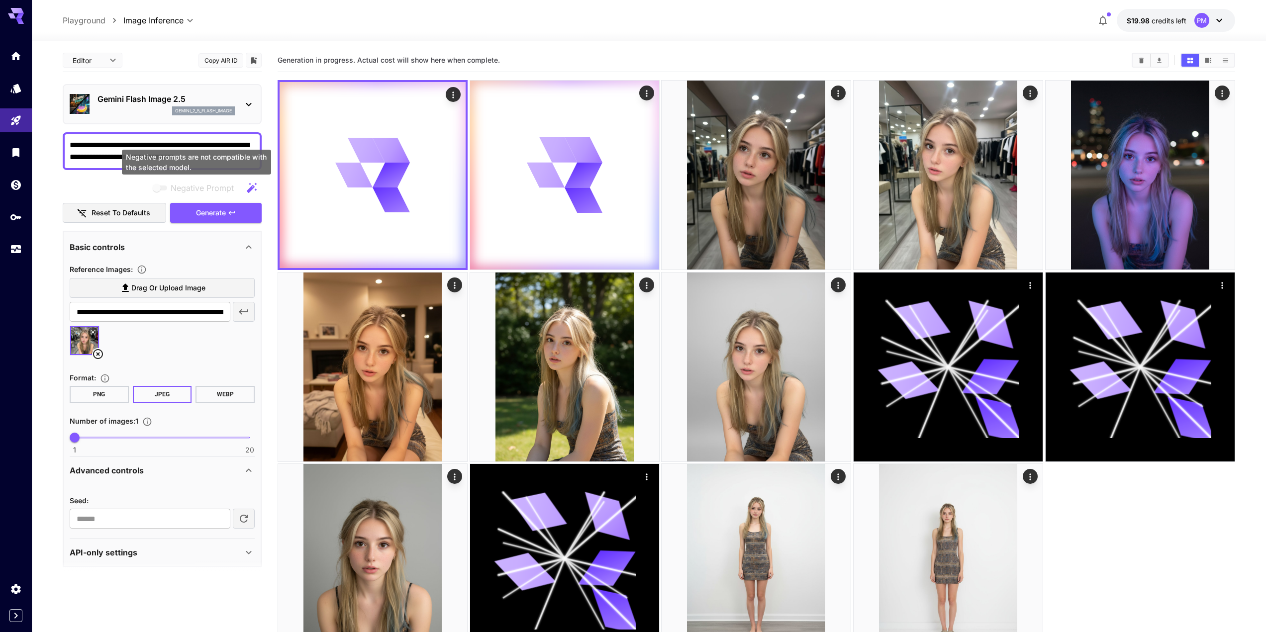
click at [207, 166] on div "Negative prompts are not compatible with the selected model." at bounding box center [196, 162] width 149 height 25
click at [199, 148] on textarea "**********" at bounding box center [162, 151] width 185 height 24
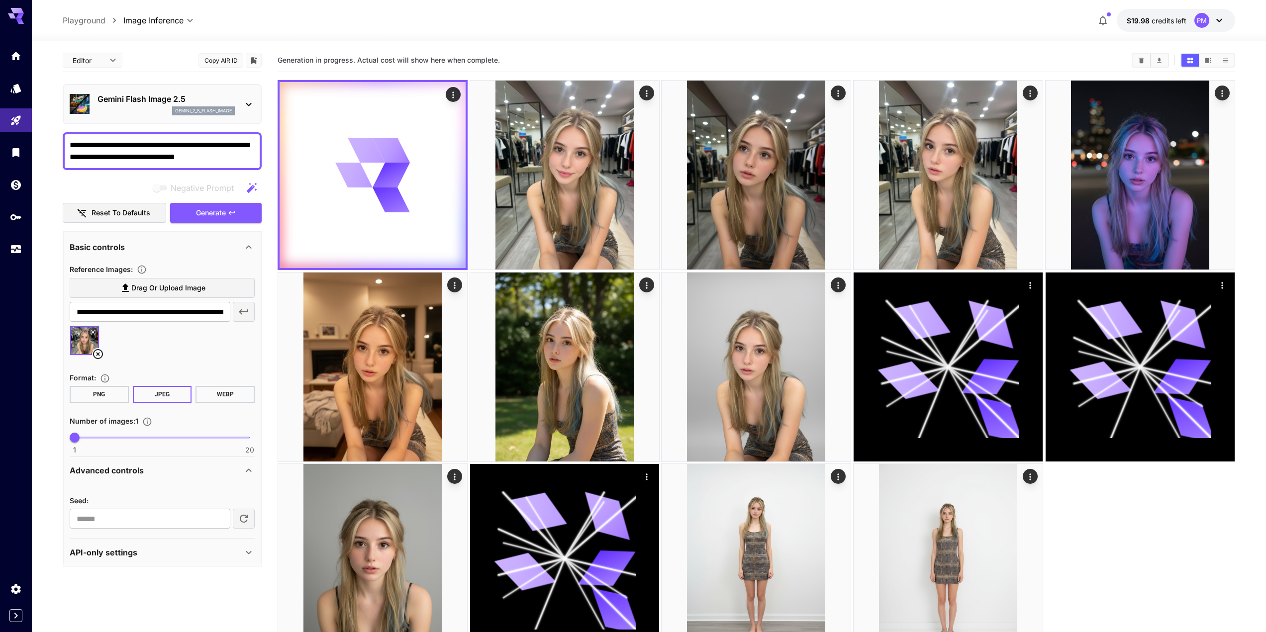
paste textarea "**********"
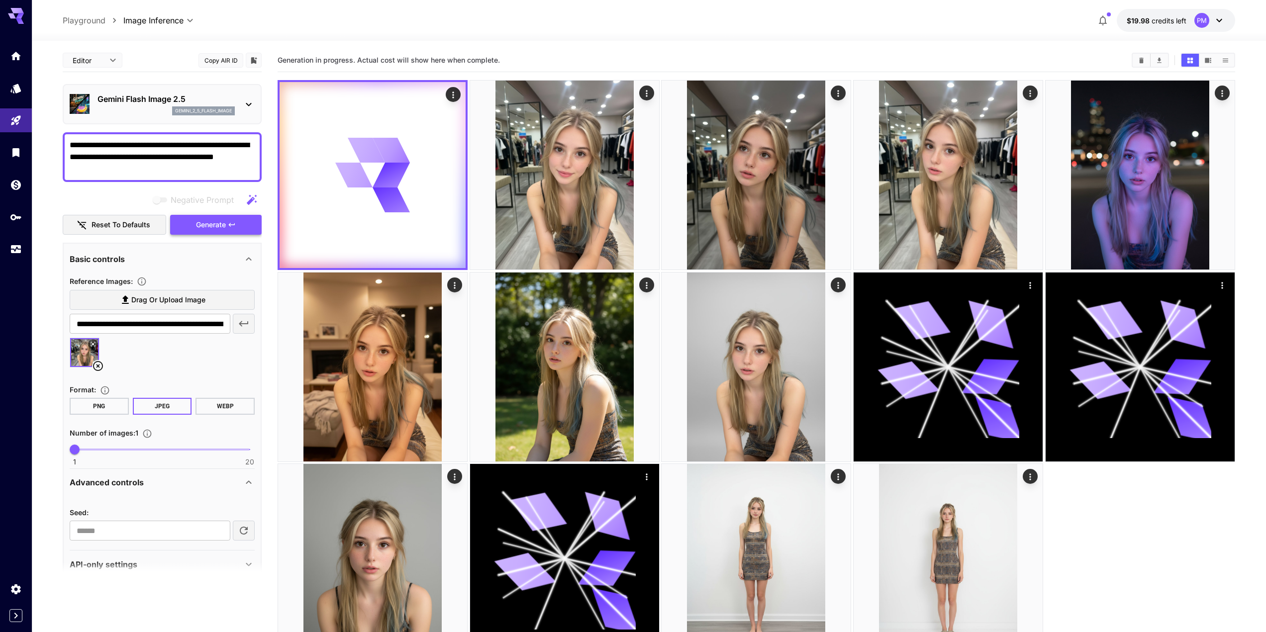
type textarea "**********"
click at [218, 223] on span "Generate" at bounding box center [211, 225] width 30 height 12
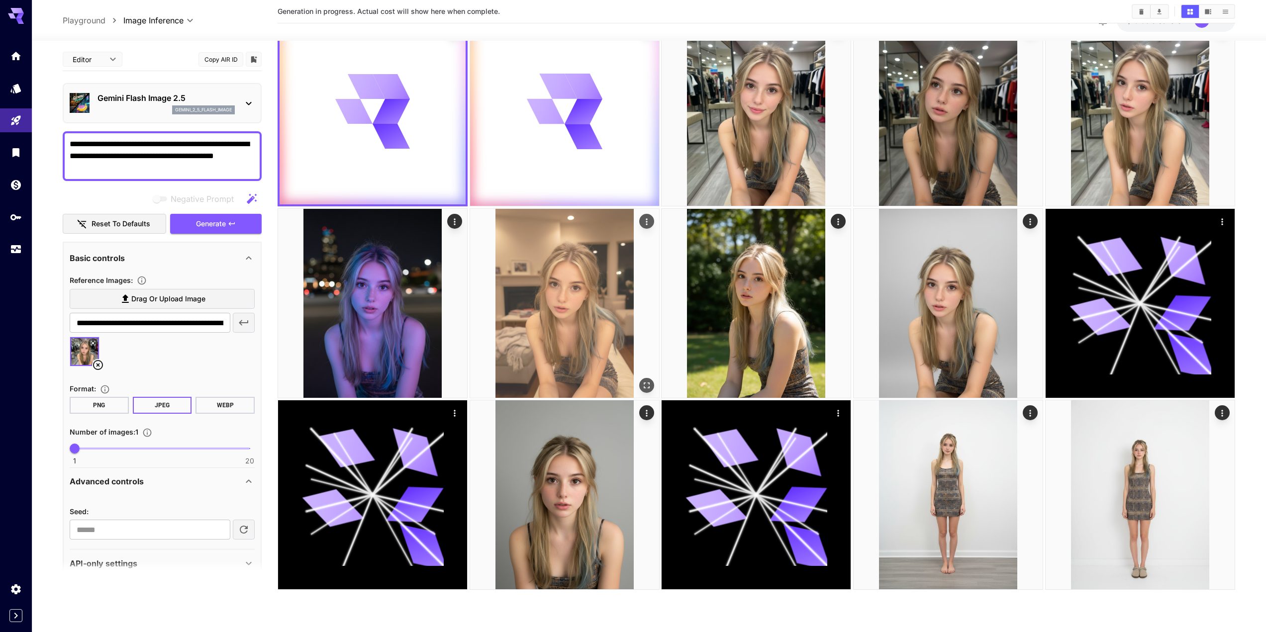
scroll to position [79, 0]
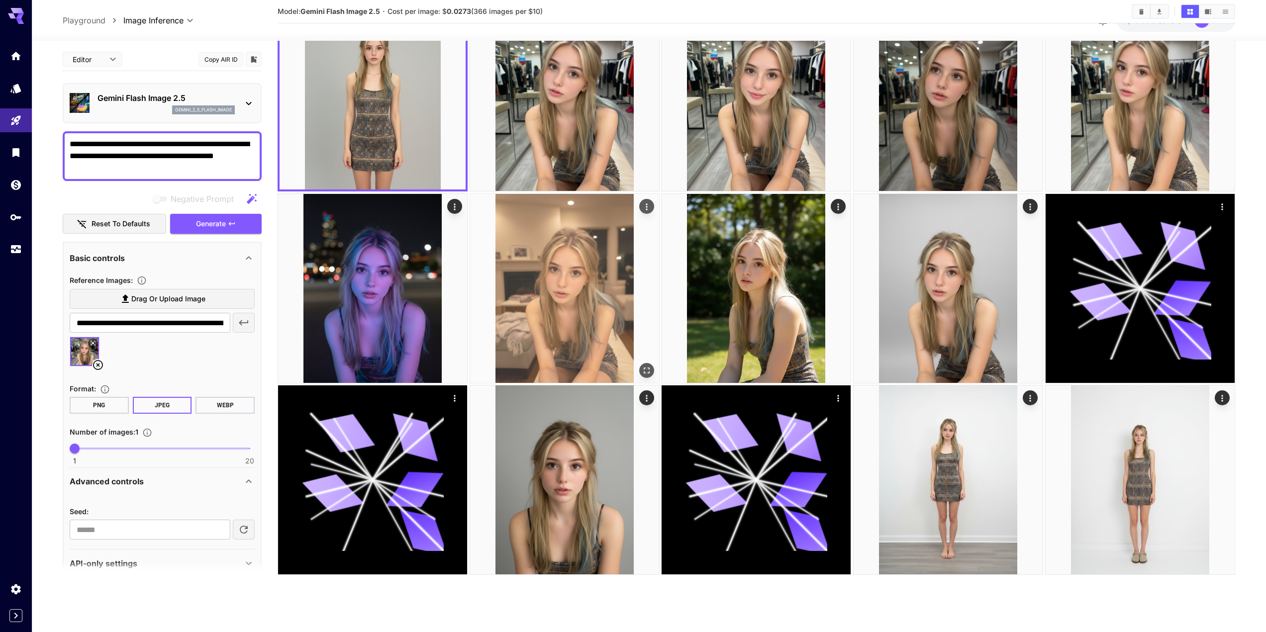
click at [648, 211] on icon "Actions" at bounding box center [647, 207] width 10 height 10
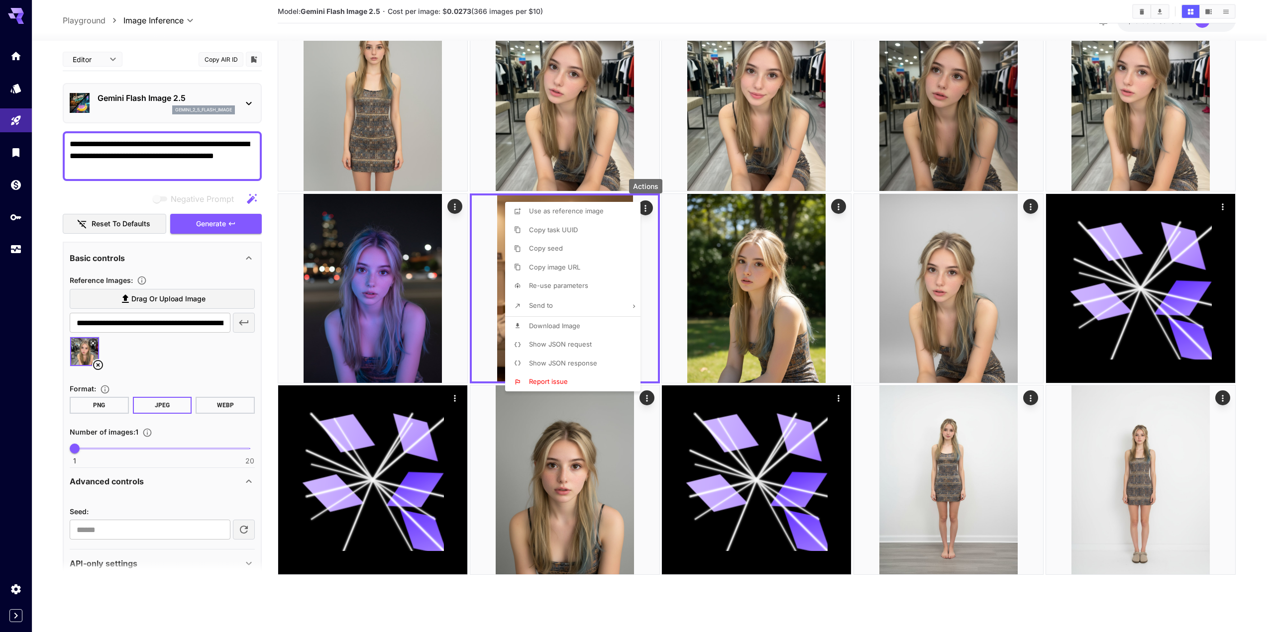
click at [564, 327] on span "Download Image" at bounding box center [554, 326] width 51 height 8
click at [454, 207] on div at bounding box center [637, 316] width 1274 height 632
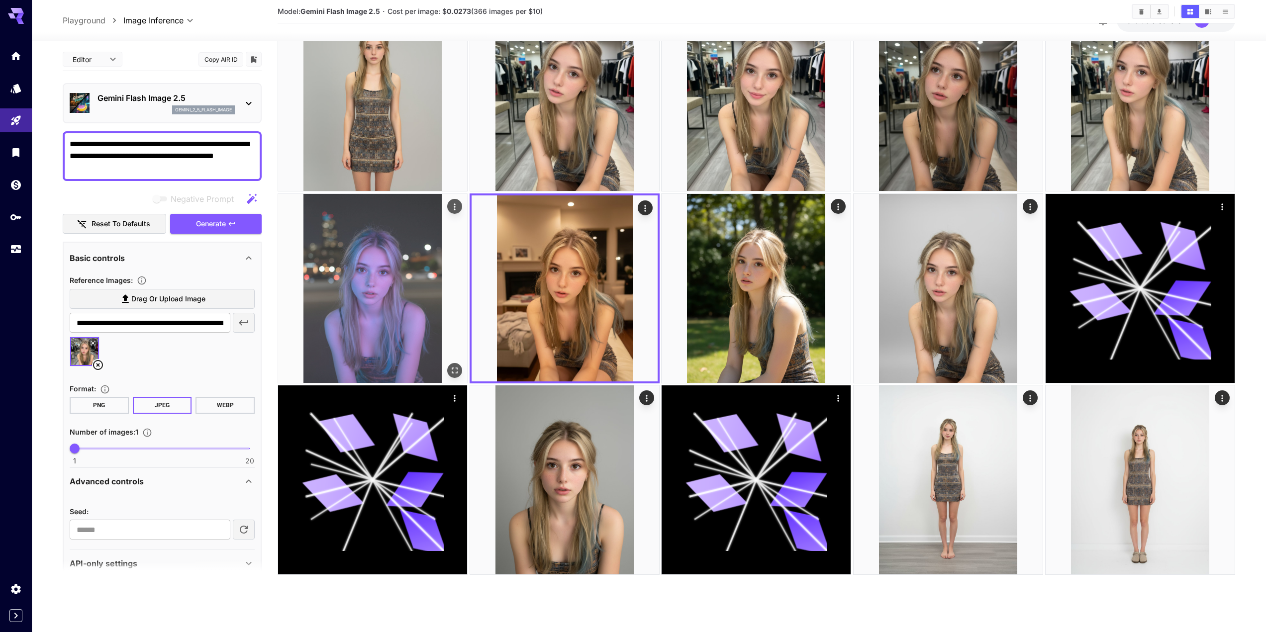
click at [461, 210] on button "Actions" at bounding box center [454, 206] width 15 height 15
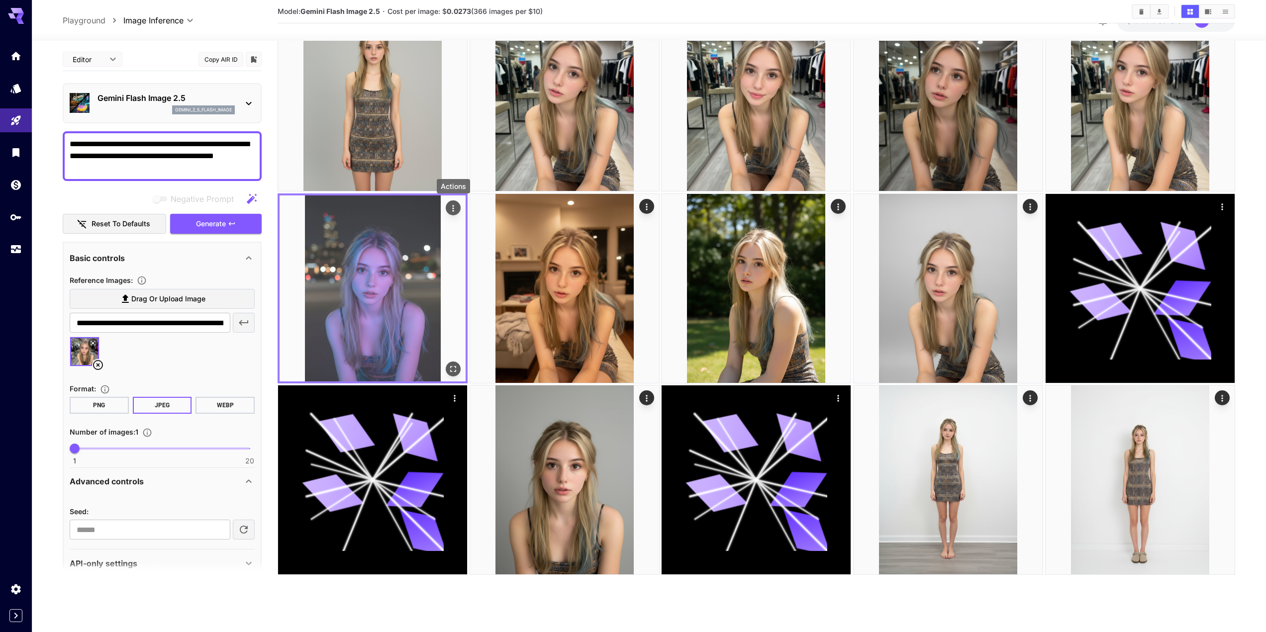
click at [455, 210] on icon "Actions" at bounding box center [453, 208] width 10 height 10
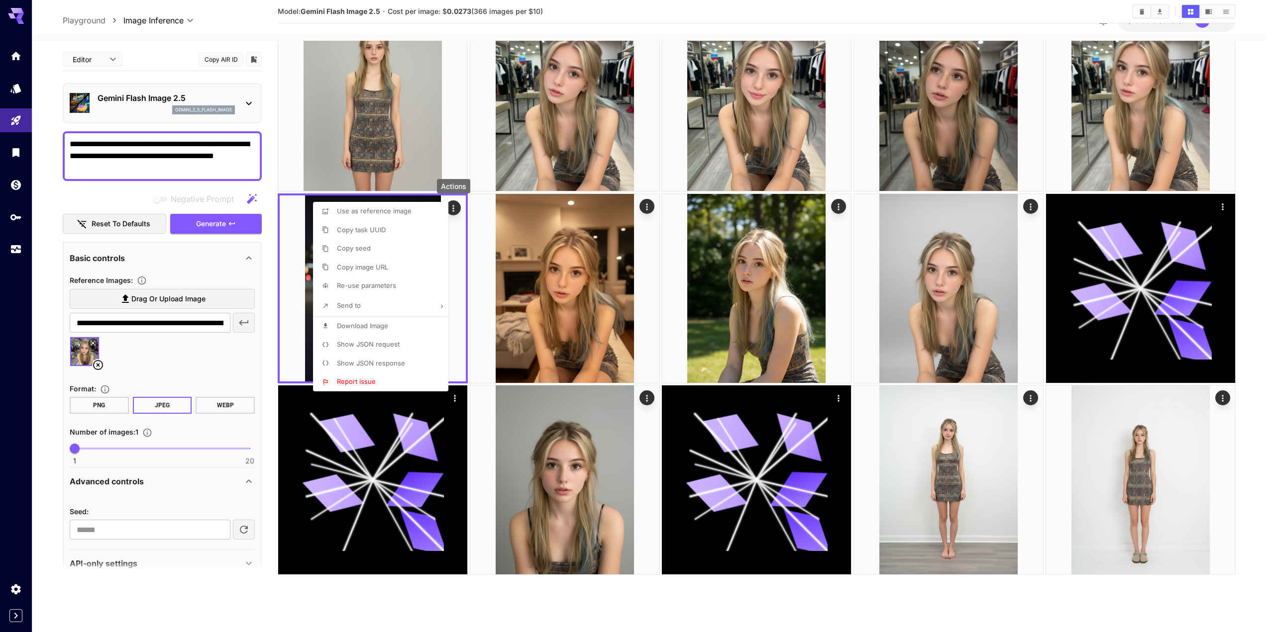
click at [404, 330] on li "Download Image" at bounding box center [383, 326] width 141 height 19
click at [842, 294] on div at bounding box center [637, 316] width 1274 height 632
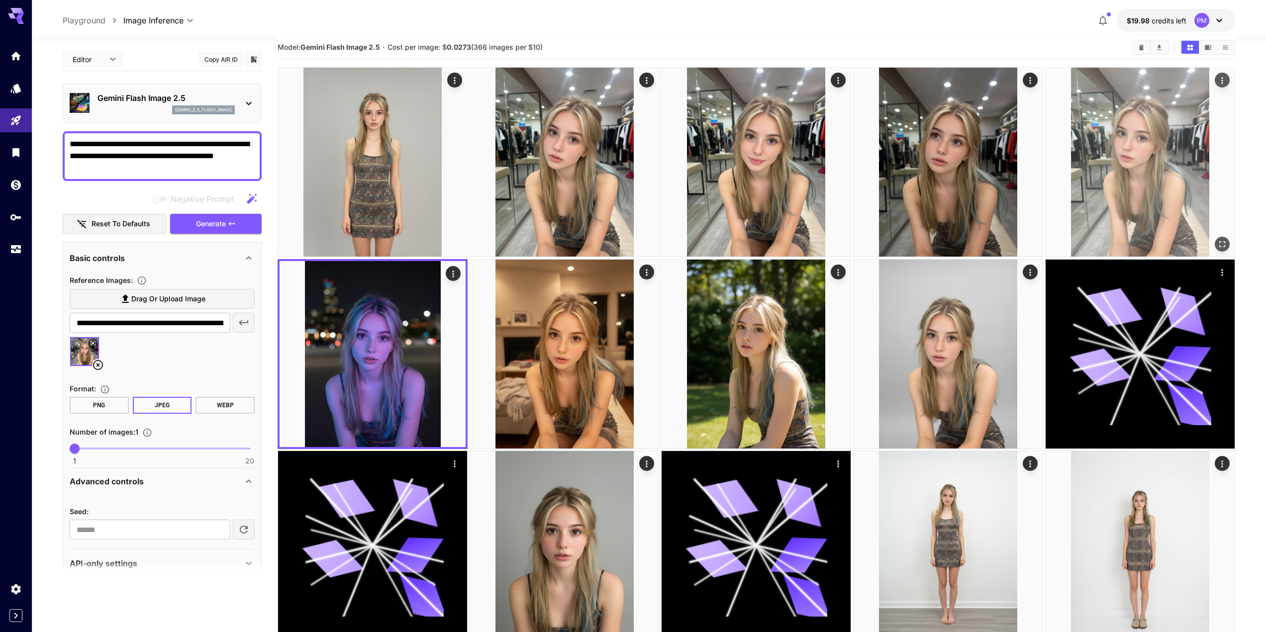
scroll to position [0, 0]
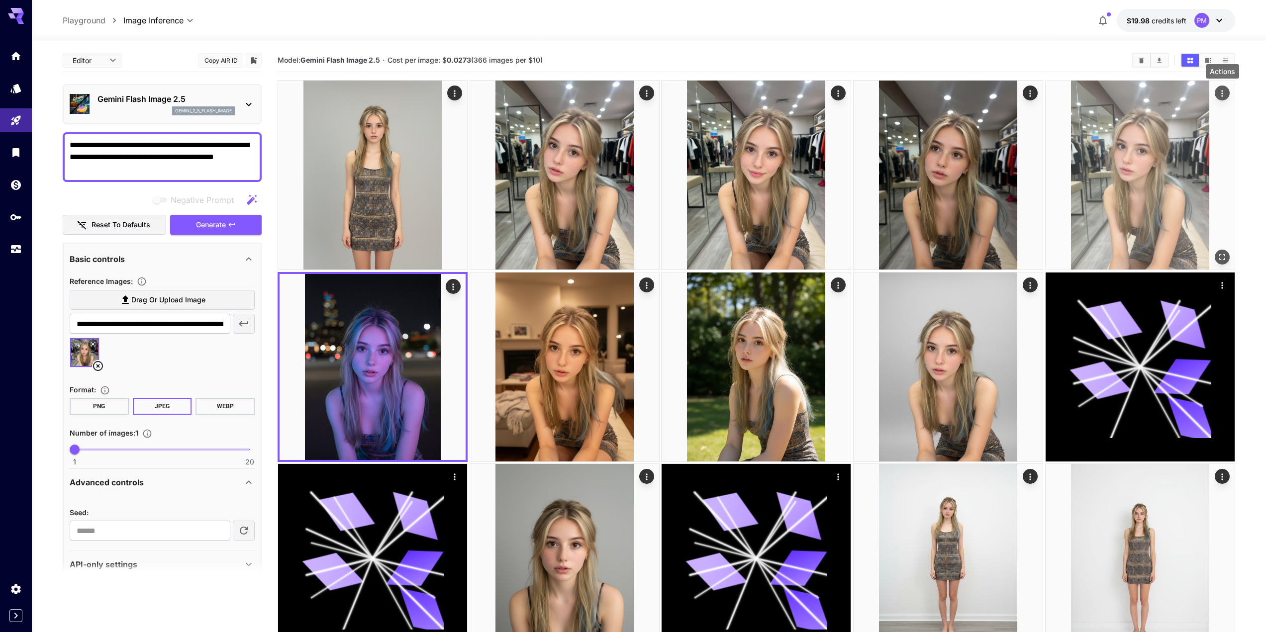
click at [1222, 91] on icon "Actions" at bounding box center [1223, 94] width 10 height 10
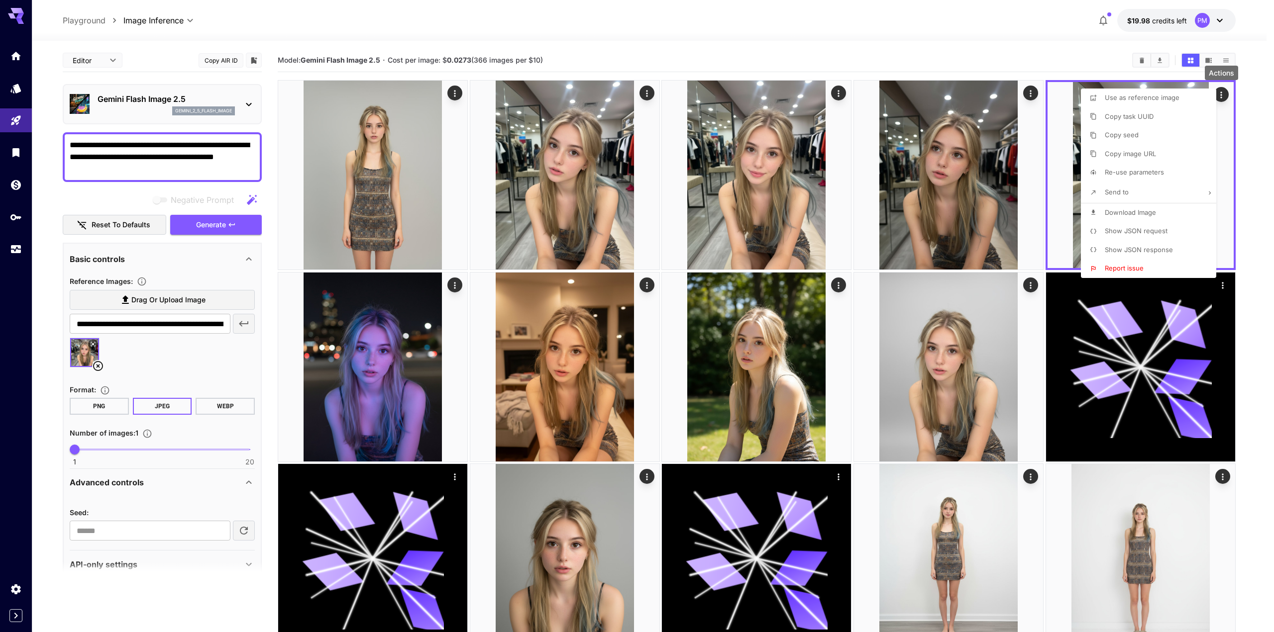
click at [1137, 213] on span "Download Image" at bounding box center [1130, 213] width 51 height 8
click at [1034, 97] on div at bounding box center [637, 316] width 1274 height 632
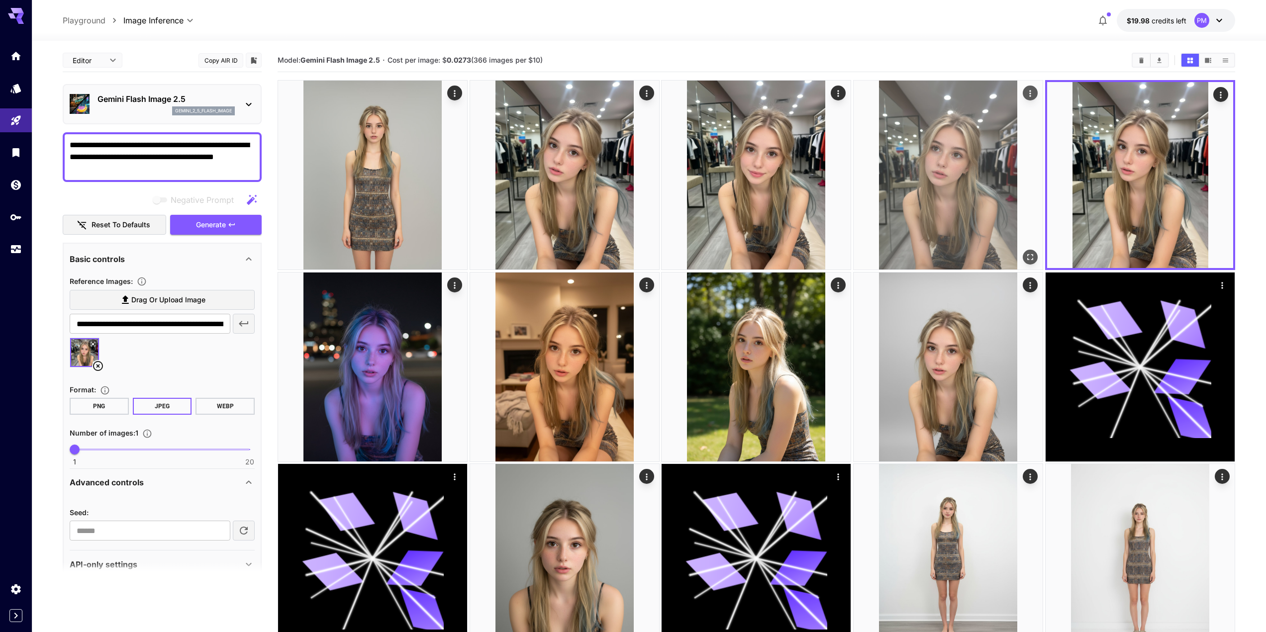
click at [1031, 91] on icon "Actions" at bounding box center [1030, 93] width 1 height 6
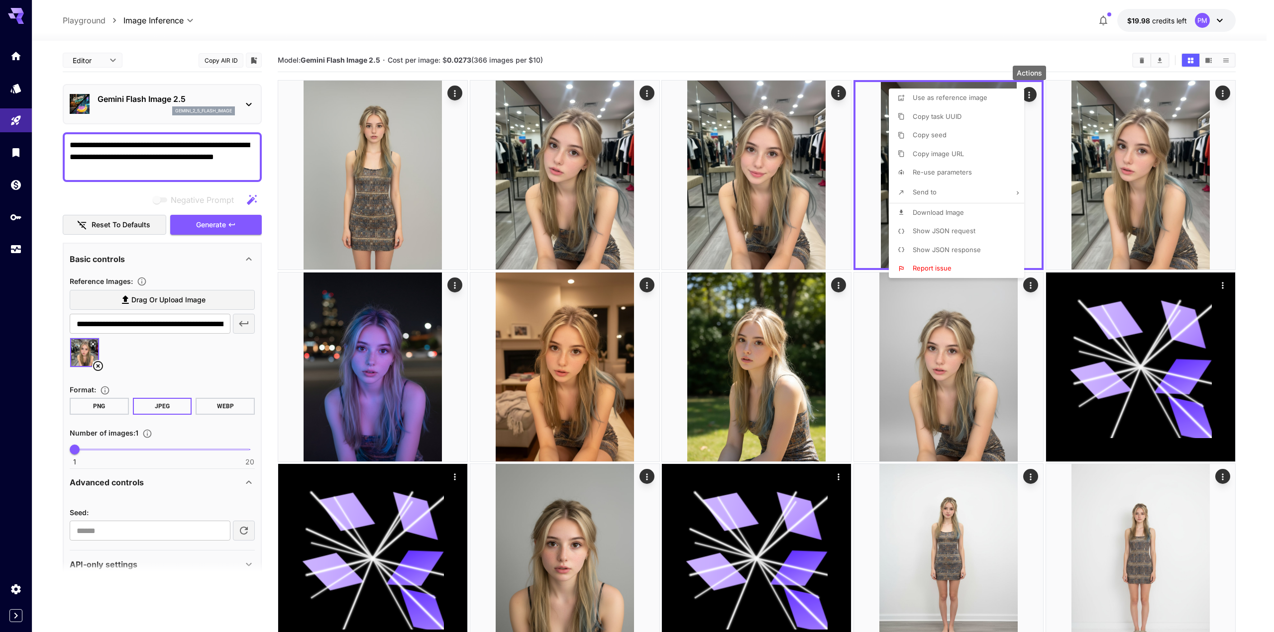
click at [971, 219] on li "Download Image" at bounding box center [959, 213] width 141 height 19
click at [839, 95] on div at bounding box center [637, 316] width 1274 height 632
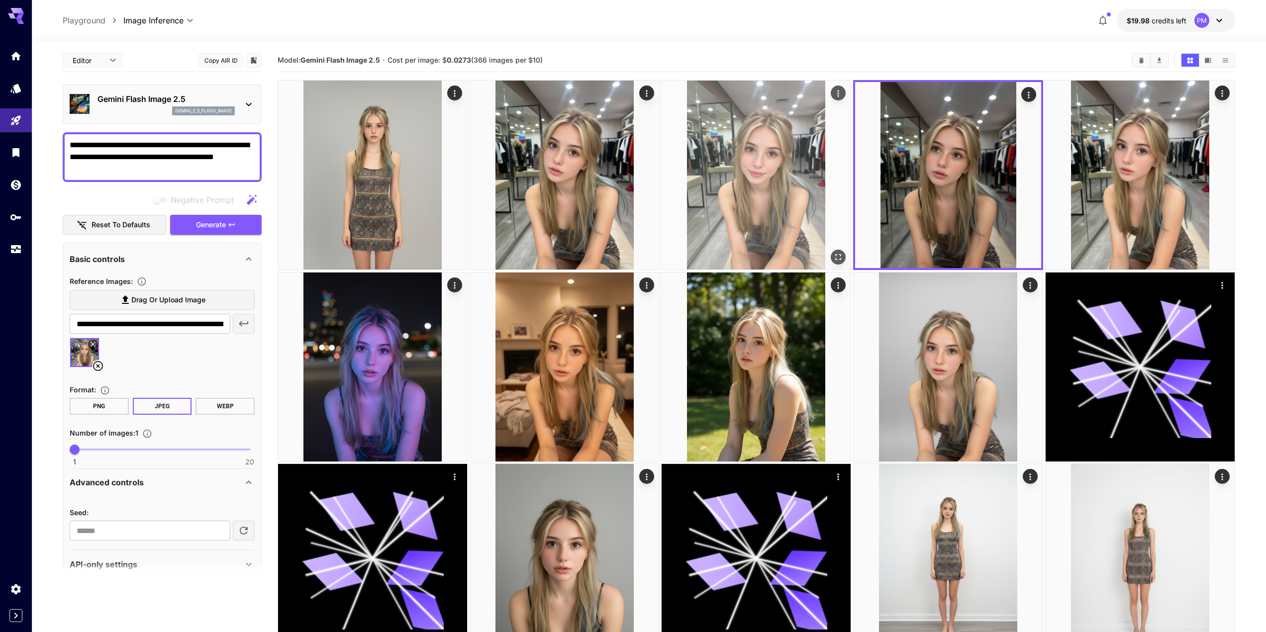
click at [839, 95] on icon "Actions" at bounding box center [839, 94] width 10 height 10
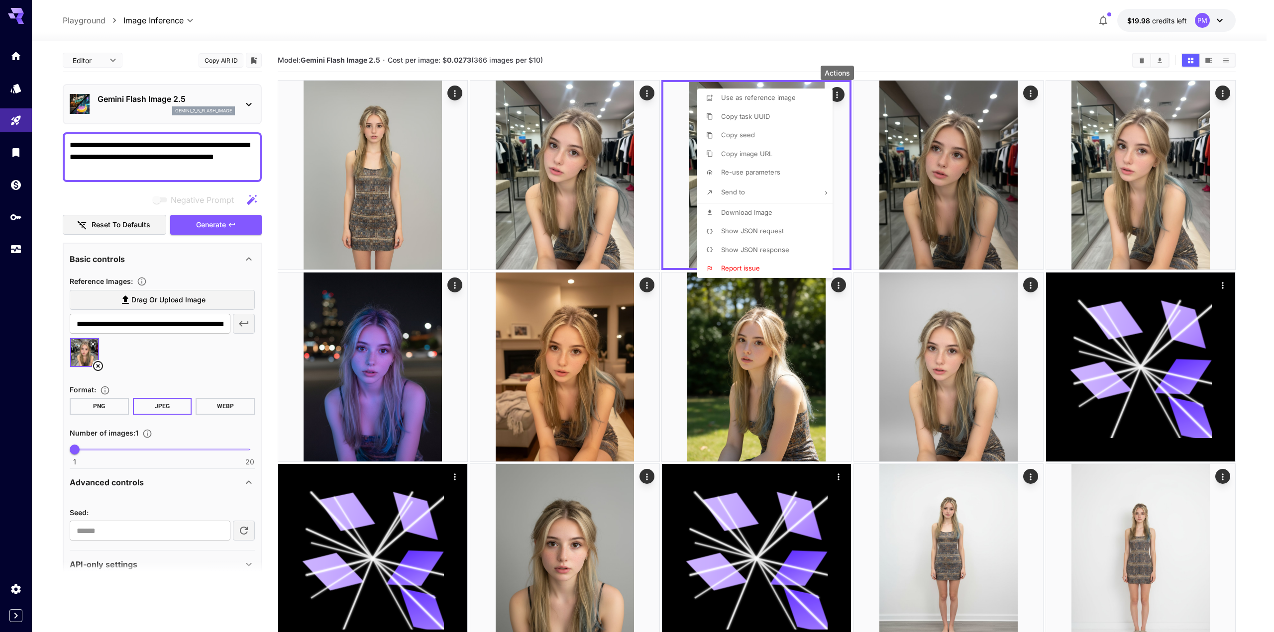
click at [762, 216] on p "Download Image" at bounding box center [746, 213] width 51 height 10
click at [651, 88] on div at bounding box center [637, 316] width 1274 height 632
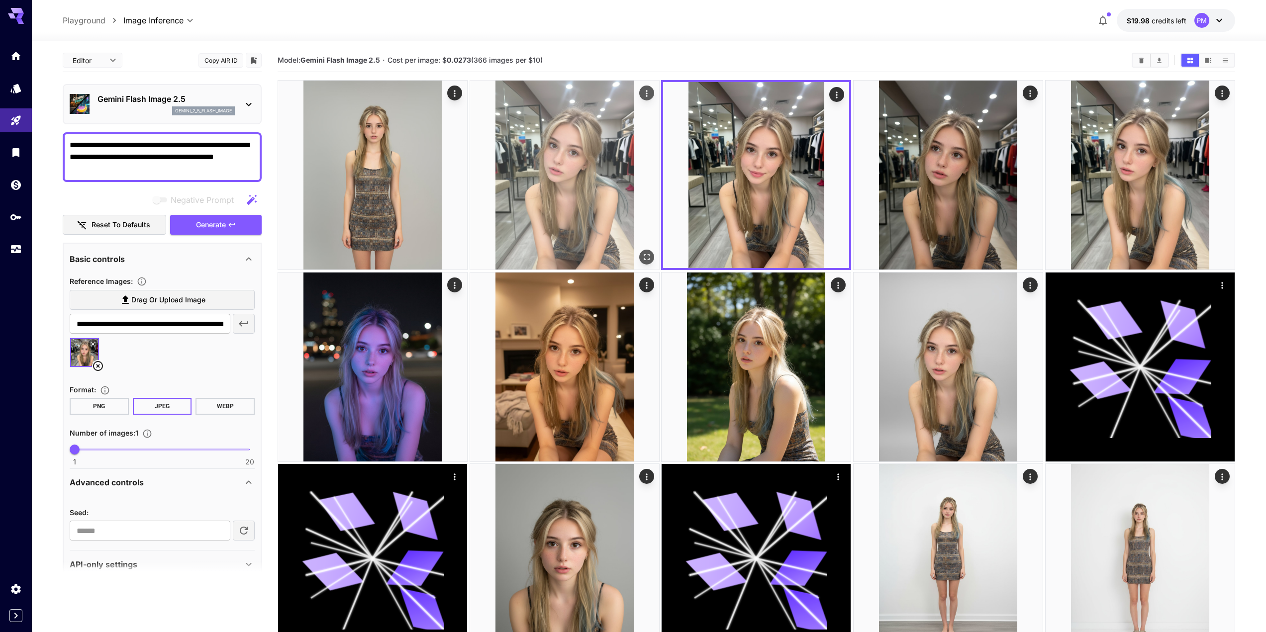
click at [644, 89] on icon "Actions" at bounding box center [647, 94] width 10 height 10
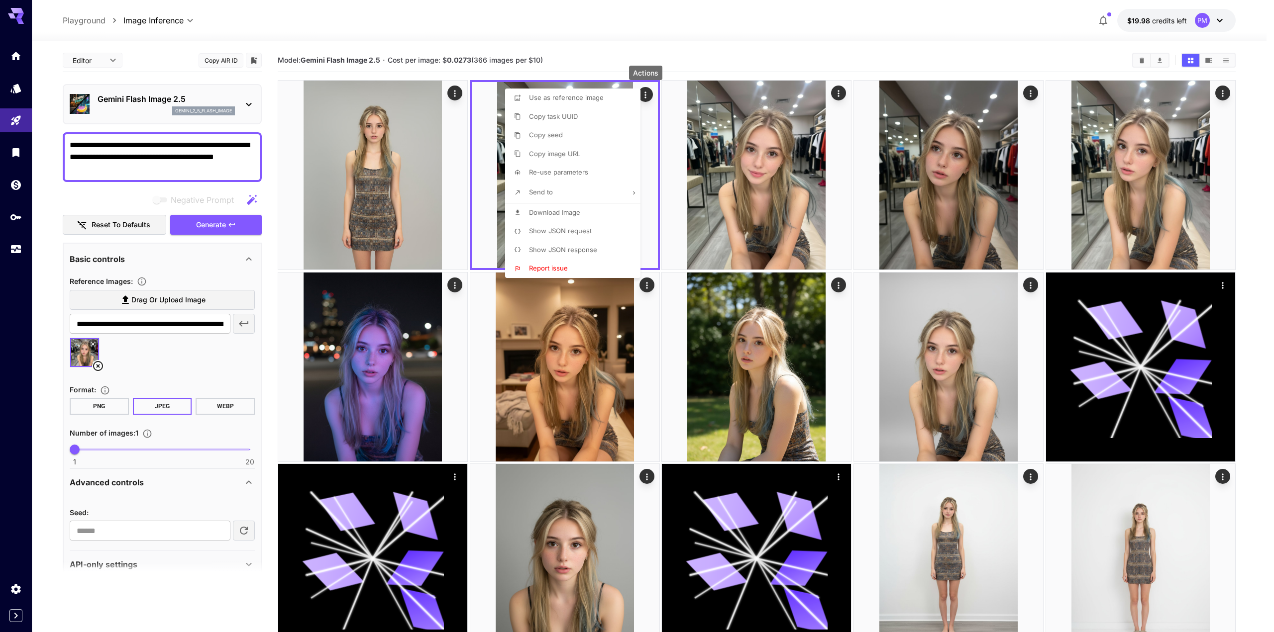
click at [576, 210] on span "Download Image" at bounding box center [554, 213] width 51 height 8
click at [453, 96] on div at bounding box center [637, 316] width 1274 height 632
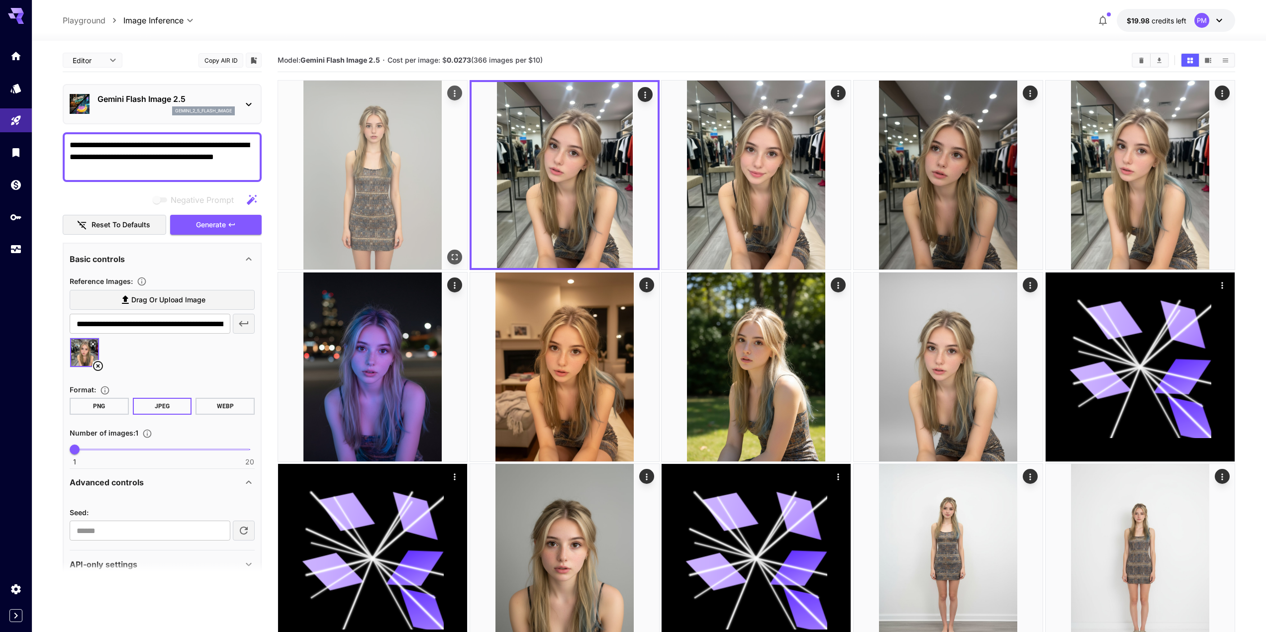
click at [457, 90] on icon "Actions" at bounding box center [455, 94] width 10 height 10
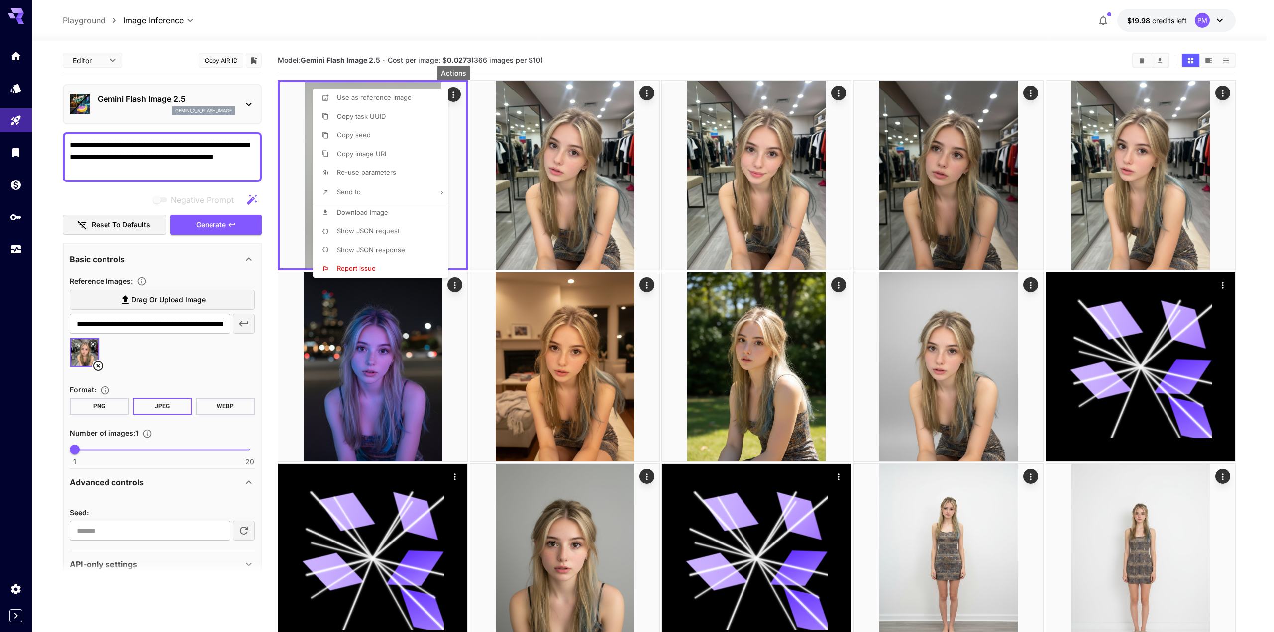
click at [395, 212] on li "Download Image" at bounding box center [383, 213] width 141 height 19
click at [171, 148] on div at bounding box center [637, 316] width 1274 height 632
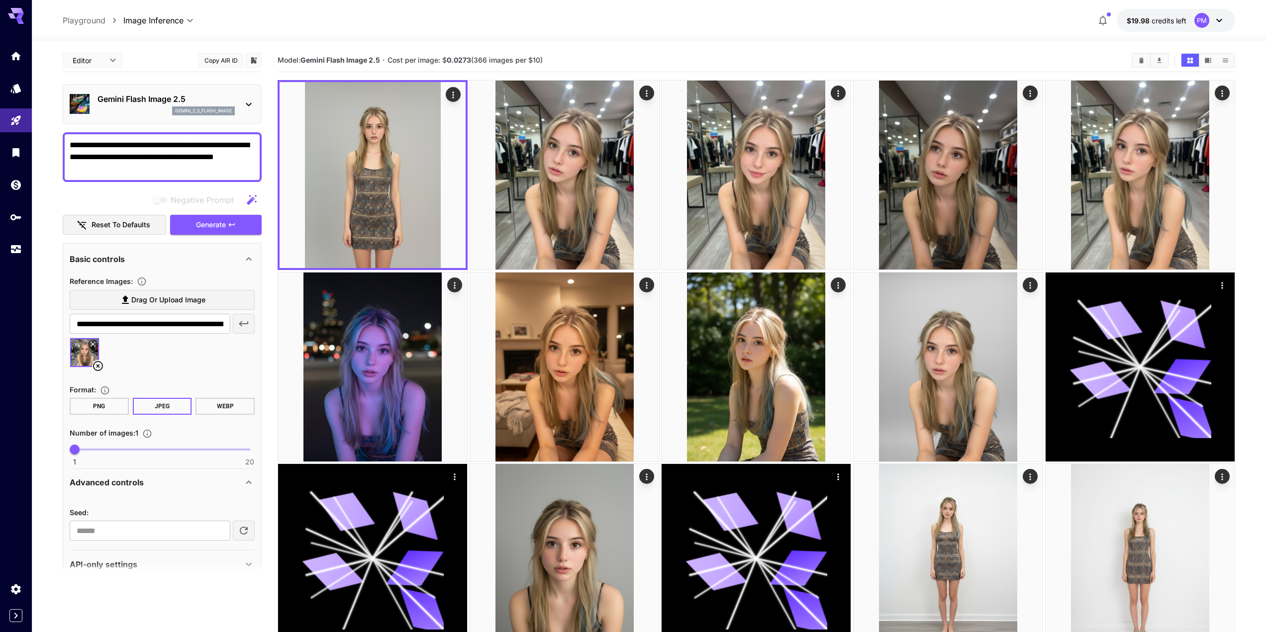
click at [170, 166] on textarea "**********" at bounding box center [162, 157] width 185 height 36
paste textarea
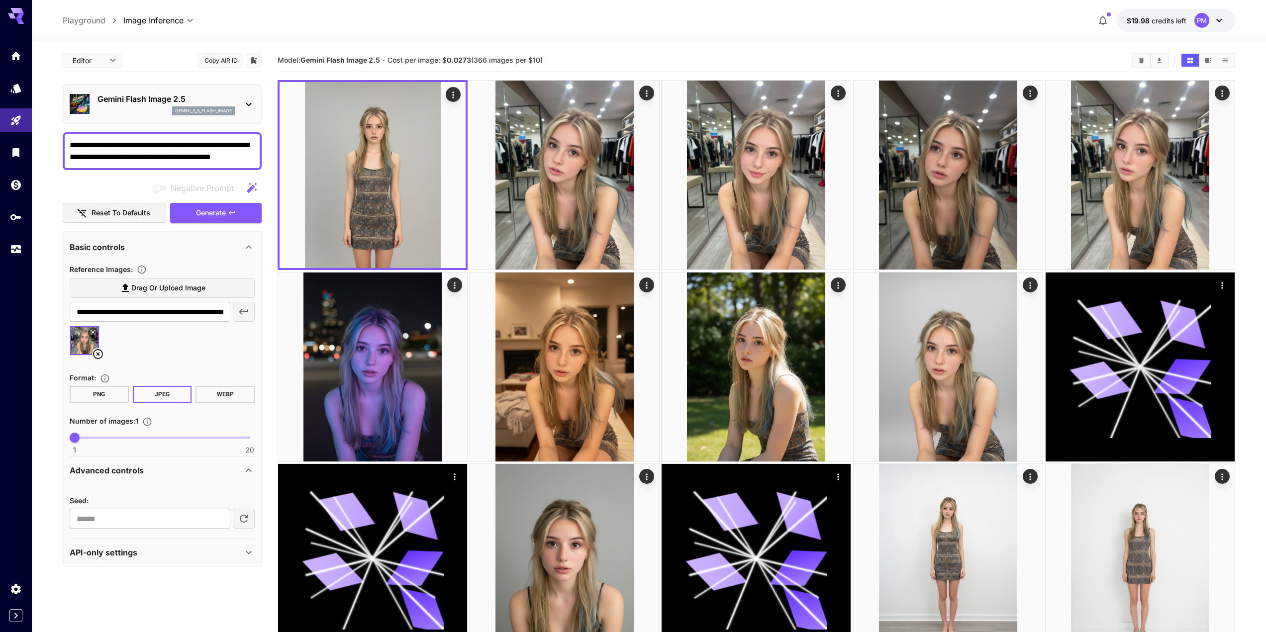
click at [110, 142] on textarea "**********" at bounding box center [162, 151] width 185 height 24
click at [223, 211] on span "Generate" at bounding box center [211, 213] width 30 height 12
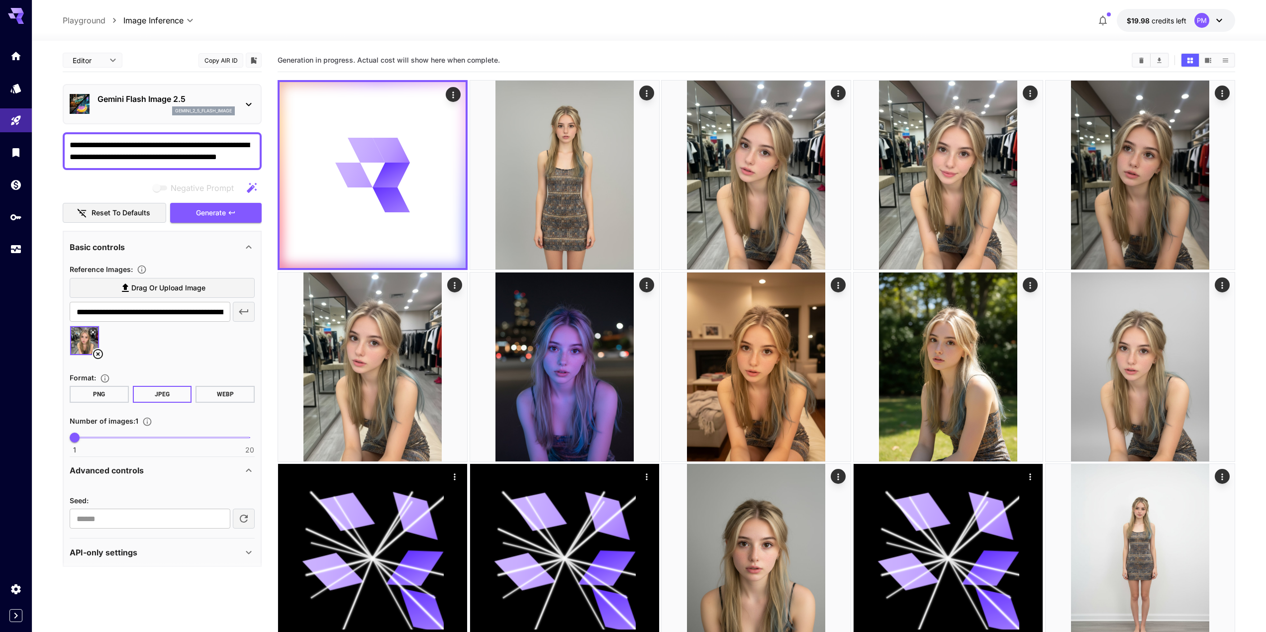
click at [202, 147] on textarea "**********" at bounding box center [162, 151] width 185 height 24
paste textarea
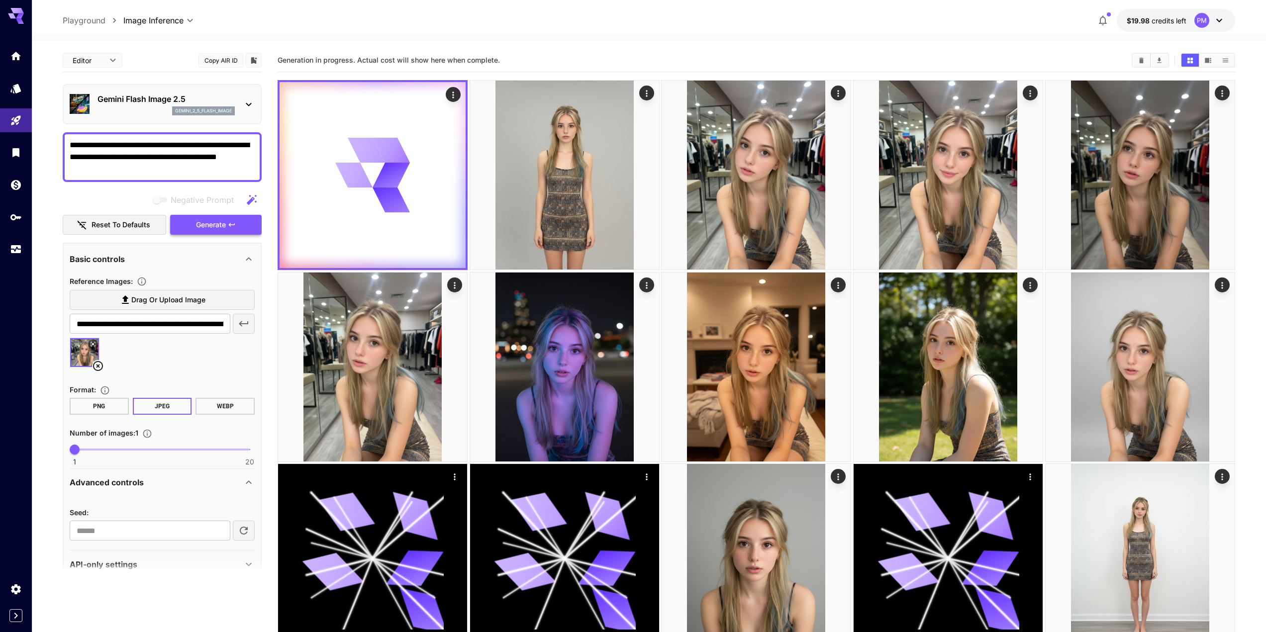
click at [203, 225] on span "Generate" at bounding box center [211, 225] width 30 height 12
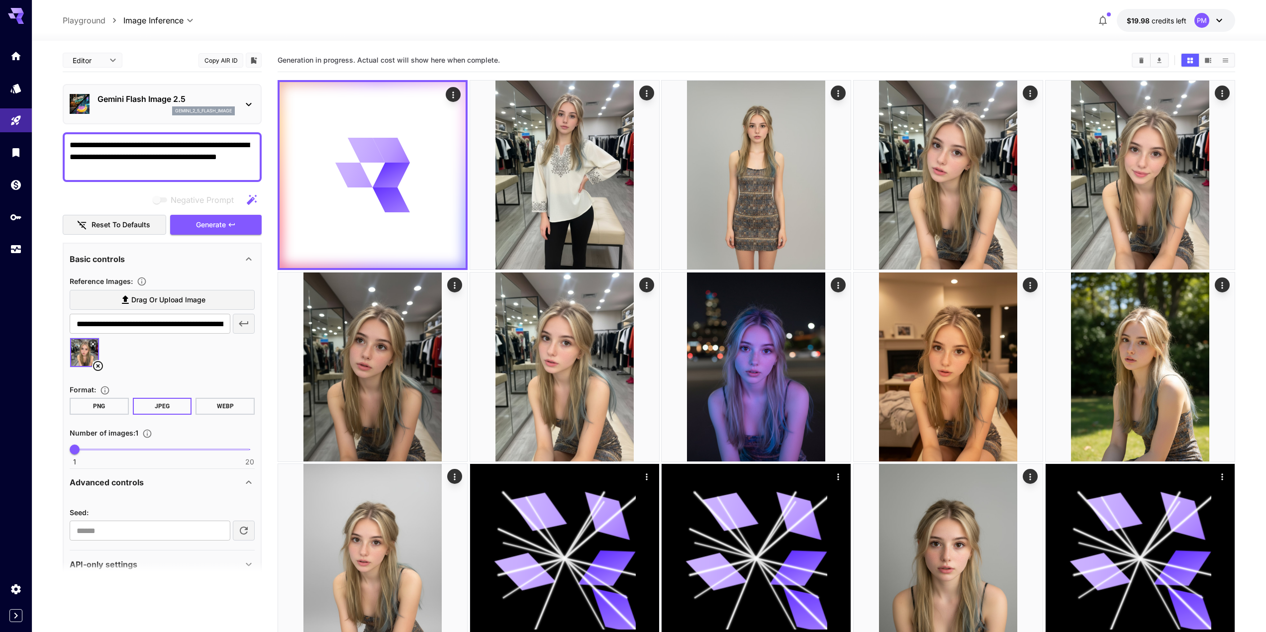
click at [180, 149] on textarea "**********" at bounding box center [162, 157] width 185 height 36
paste textarea
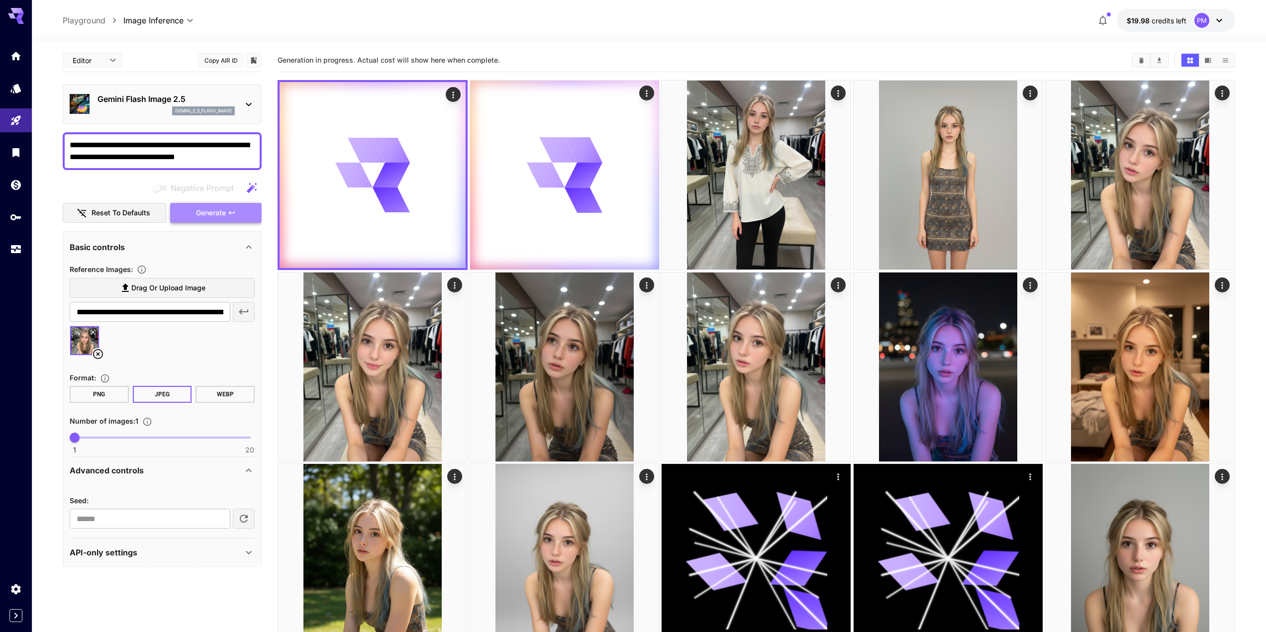
click at [223, 213] on span "Generate" at bounding box center [211, 213] width 30 height 12
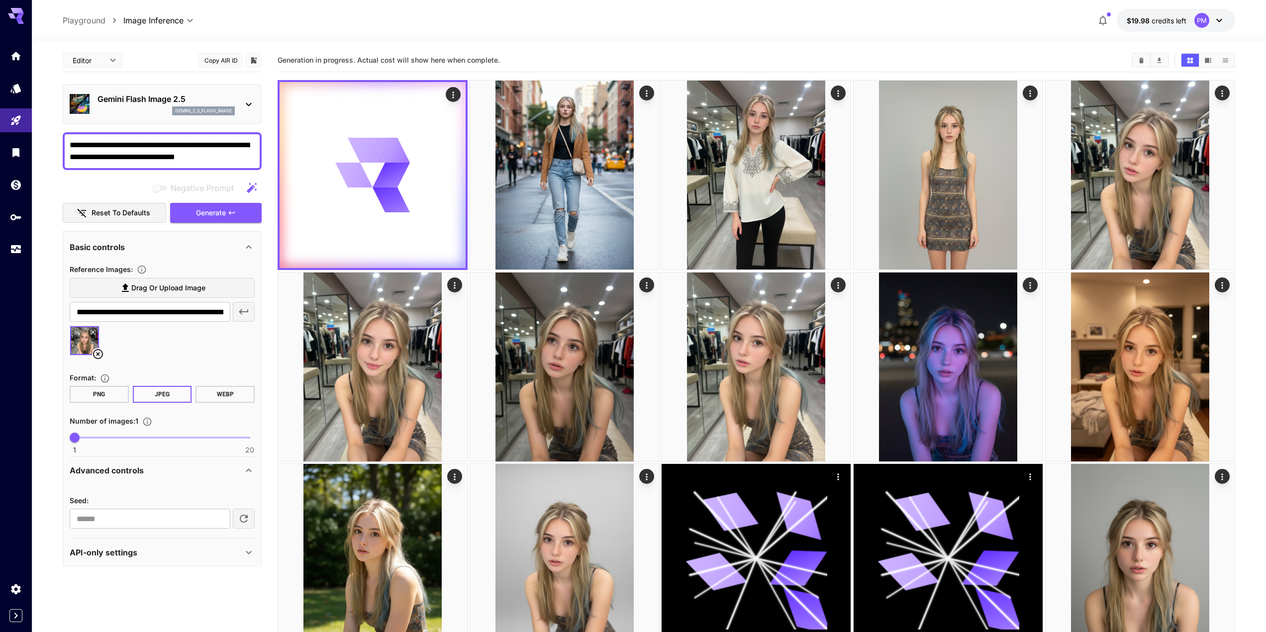
click at [188, 148] on textarea "**********" at bounding box center [162, 151] width 185 height 24
paste textarea
click at [219, 211] on span "Generate" at bounding box center [211, 213] width 30 height 12
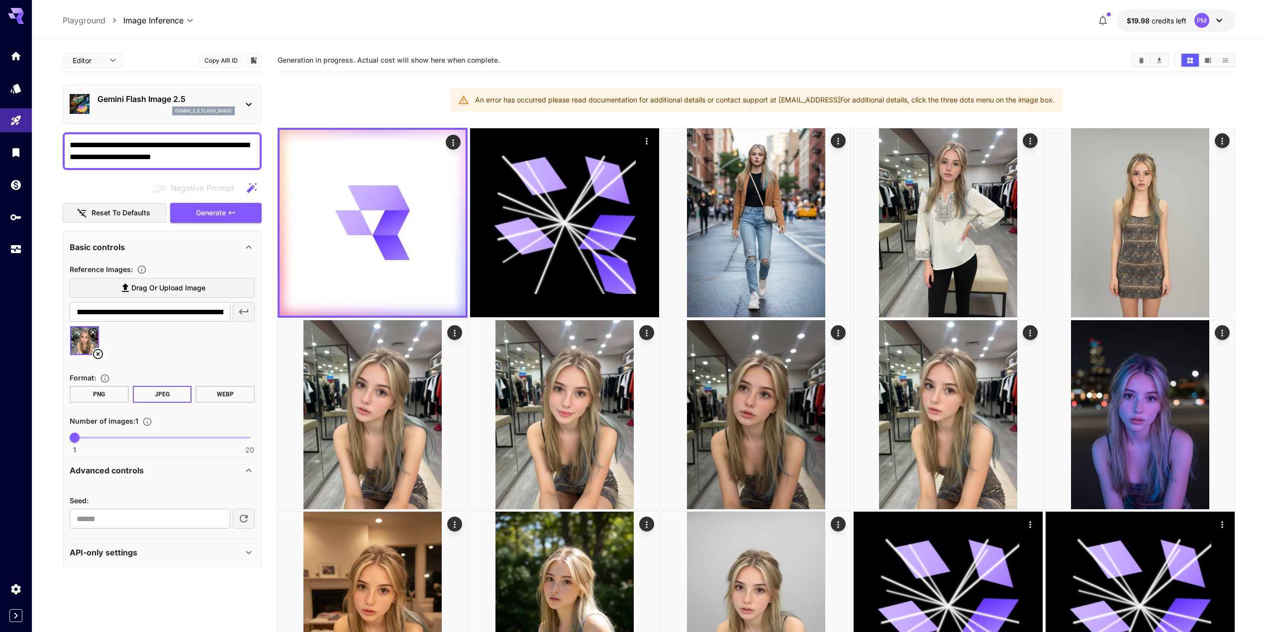
click at [168, 154] on textarea "**********" at bounding box center [162, 151] width 185 height 24
paste textarea
click at [218, 214] on span "Generate" at bounding box center [211, 213] width 30 height 12
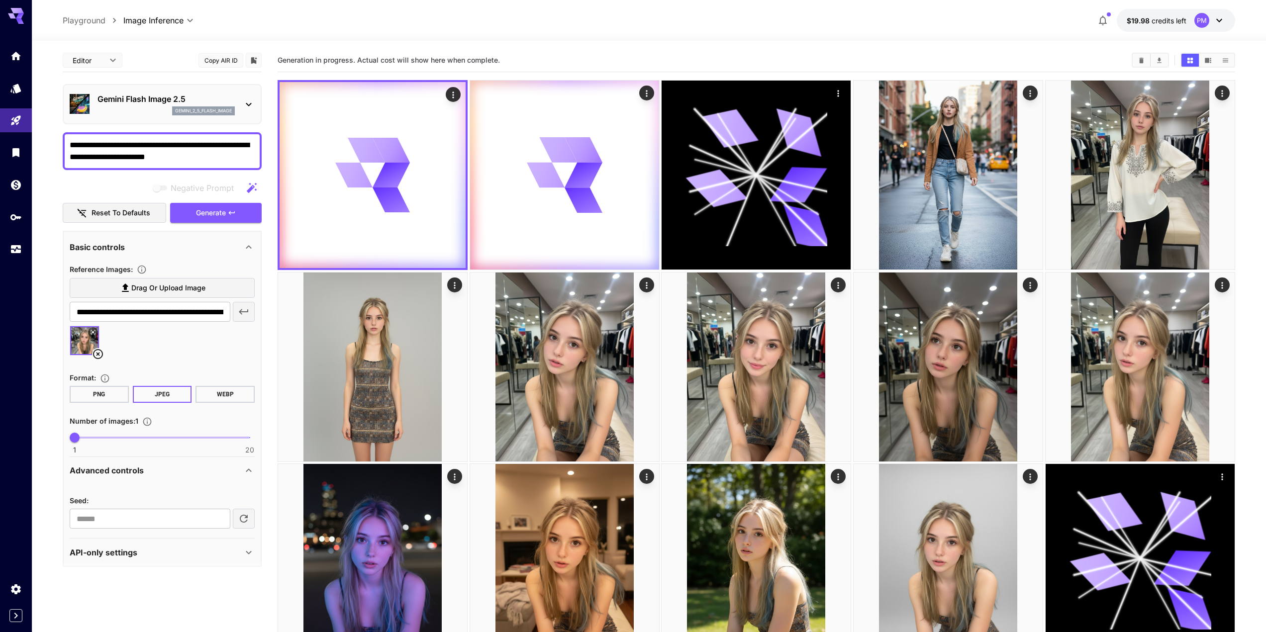
click at [218, 147] on textarea "**********" at bounding box center [162, 151] width 185 height 24
paste textarea "**********"
type textarea "**********"
click at [223, 215] on span "Generate" at bounding box center [211, 213] width 30 height 12
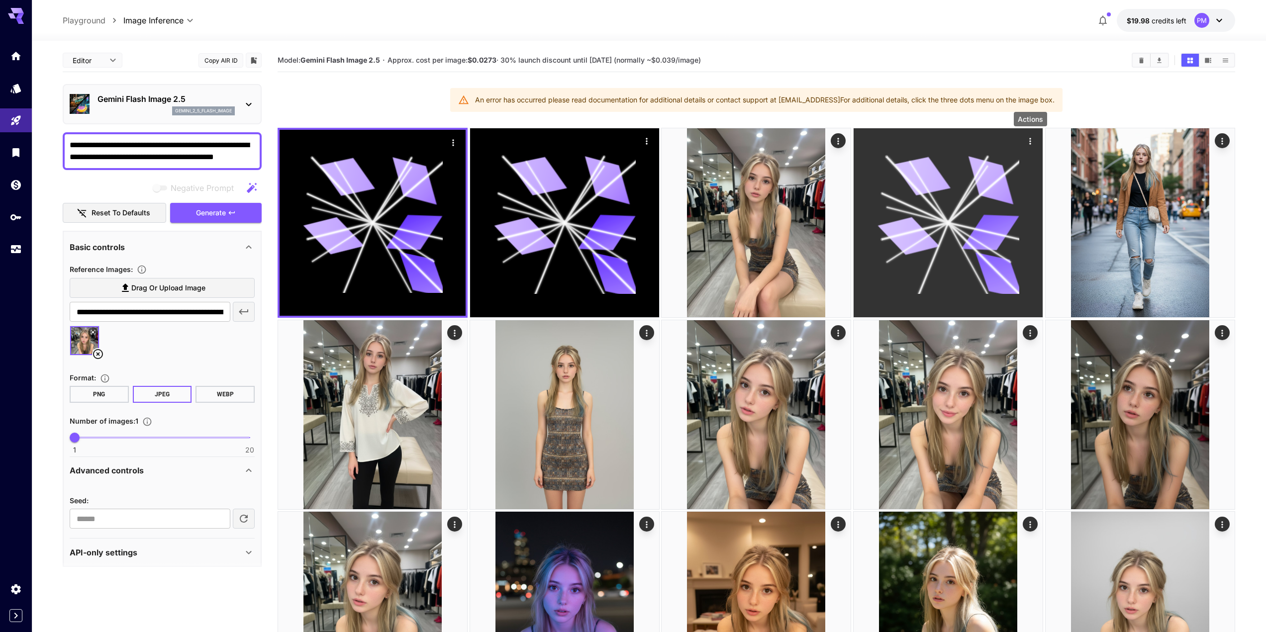
click at [1033, 141] on icon "Actions" at bounding box center [1031, 141] width 10 height 10
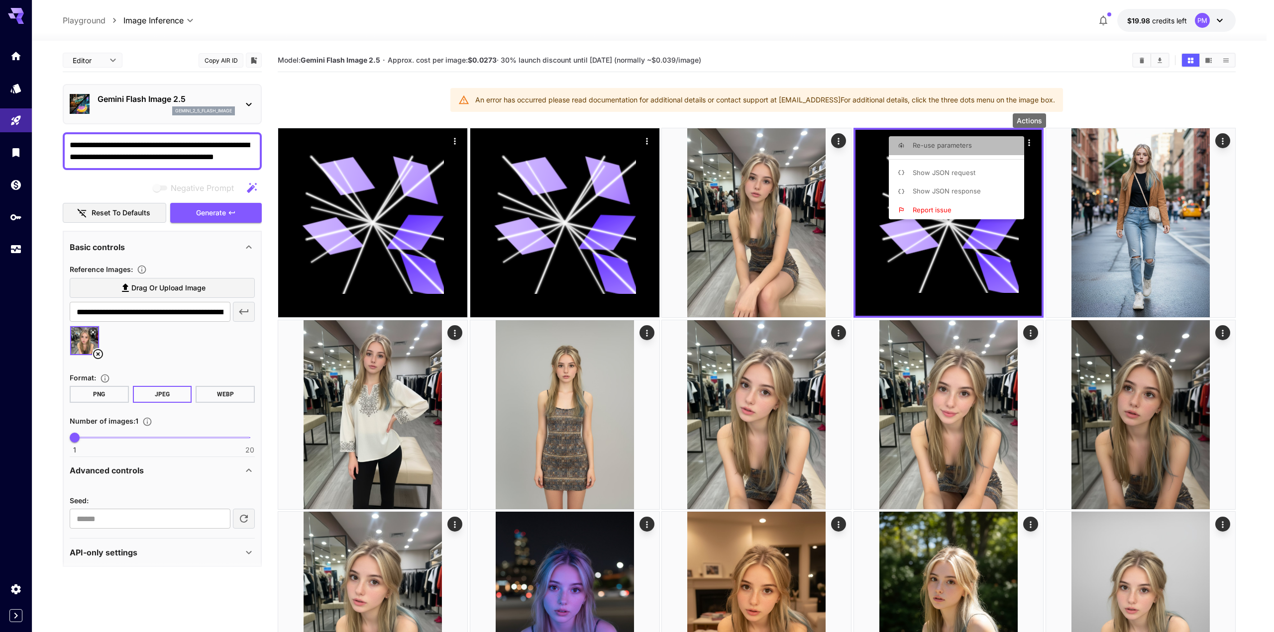
click at [981, 152] on li "Re-use parameters" at bounding box center [959, 145] width 141 height 19
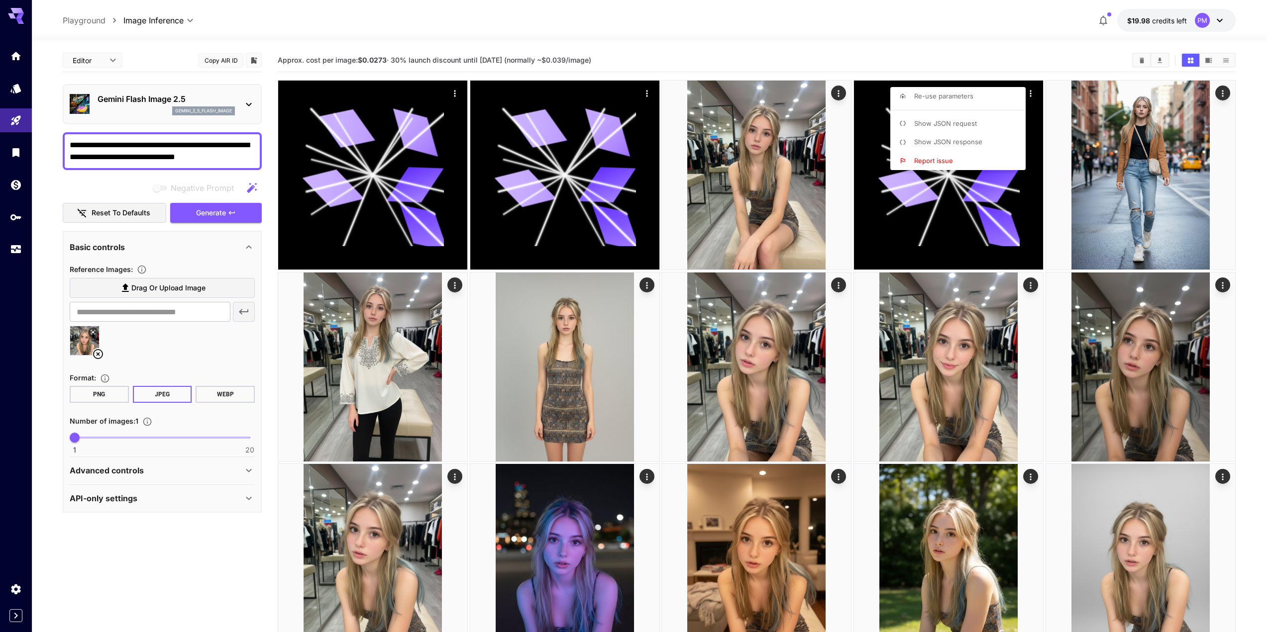
click at [211, 157] on div at bounding box center [637, 316] width 1274 height 632
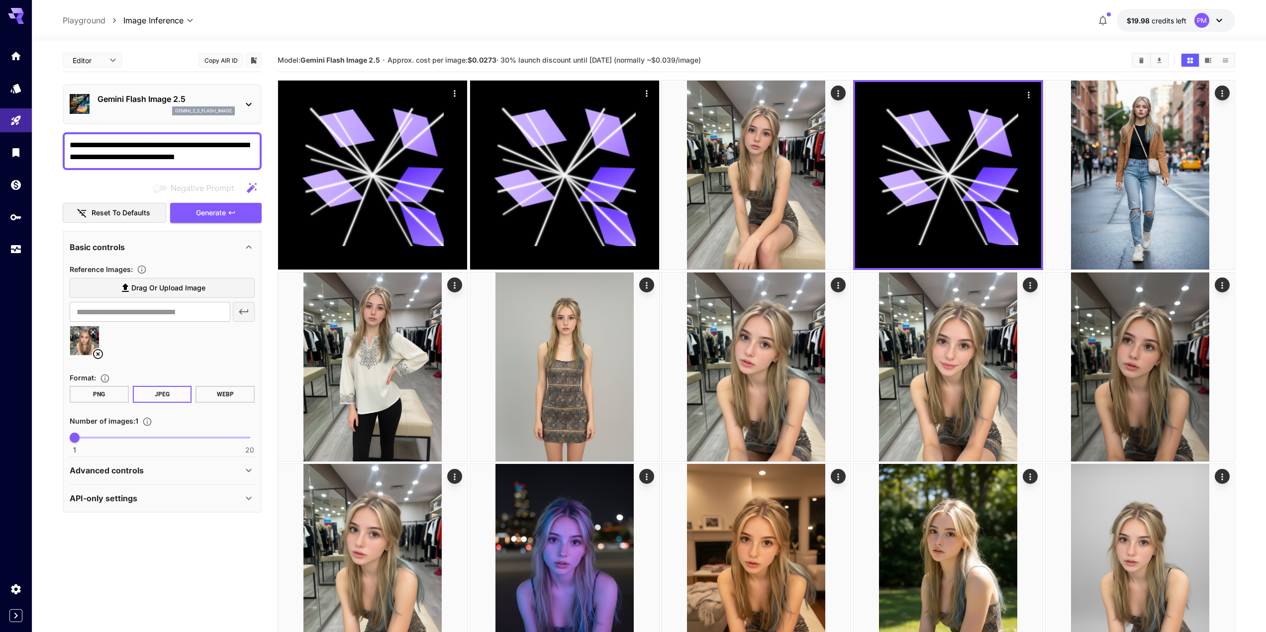
click at [197, 162] on textarea "**********" at bounding box center [162, 151] width 185 height 24
type textarea "**********"
click at [203, 213] on span "Generate" at bounding box center [211, 213] width 30 height 12
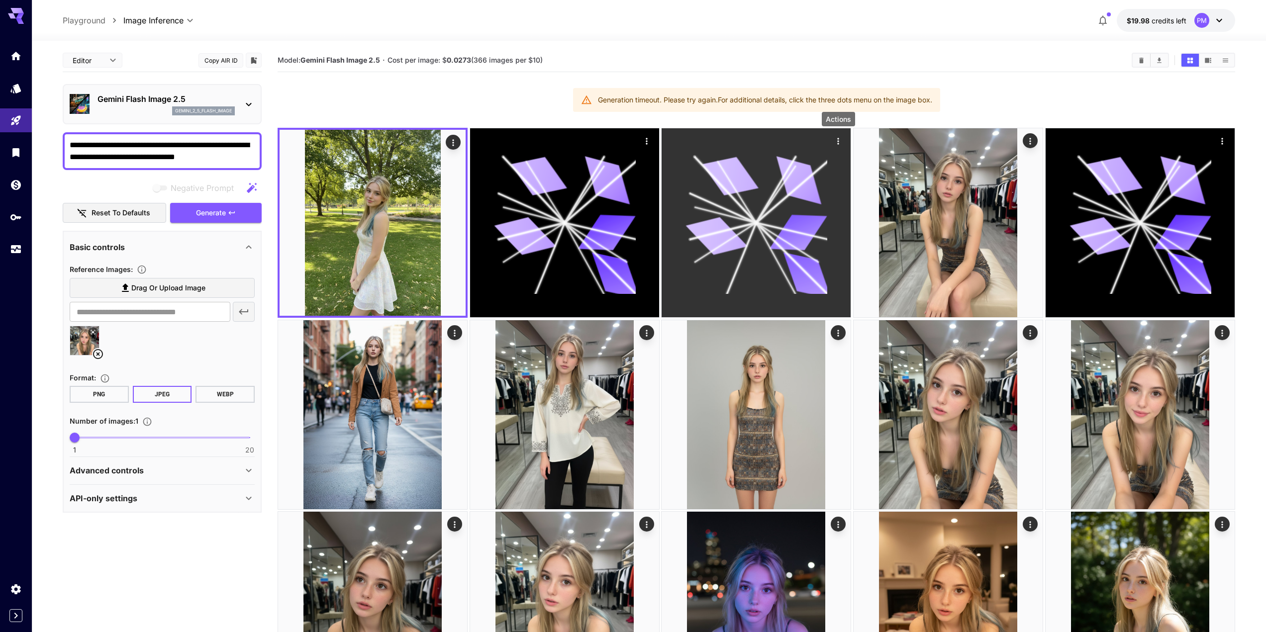
click at [838, 141] on icon "Actions" at bounding box center [838, 141] width 1 height 6
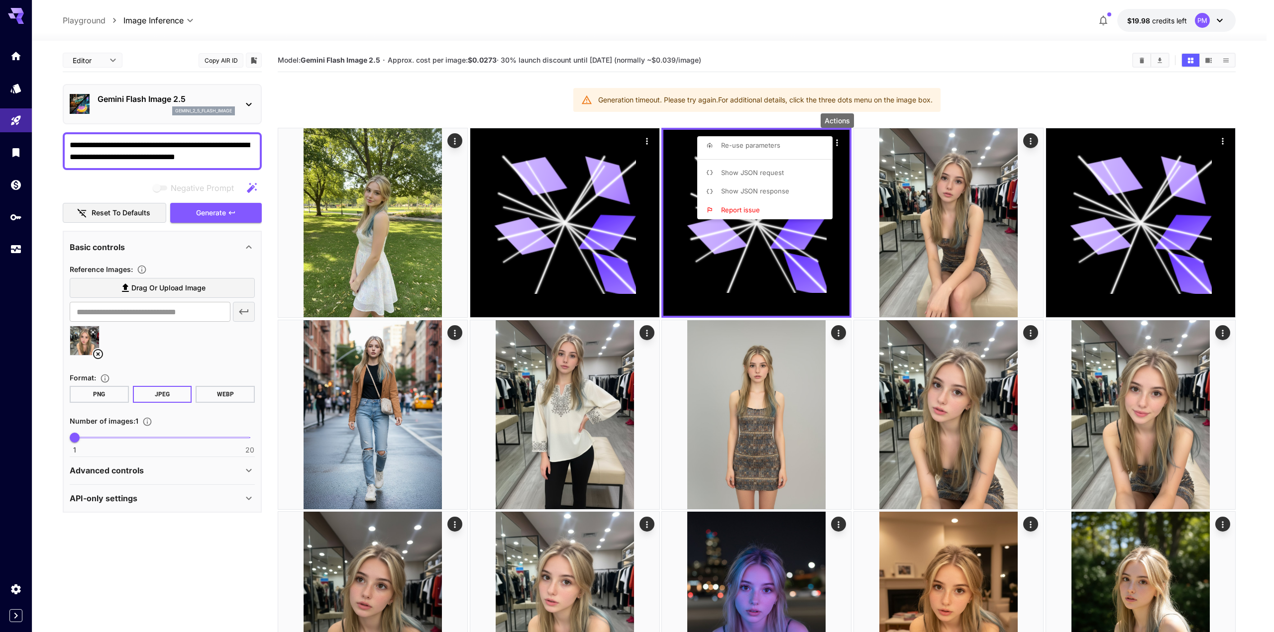
click at [784, 149] on li "Re-use parameters" at bounding box center [767, 145] width 141 height 19
type textarea "**********"
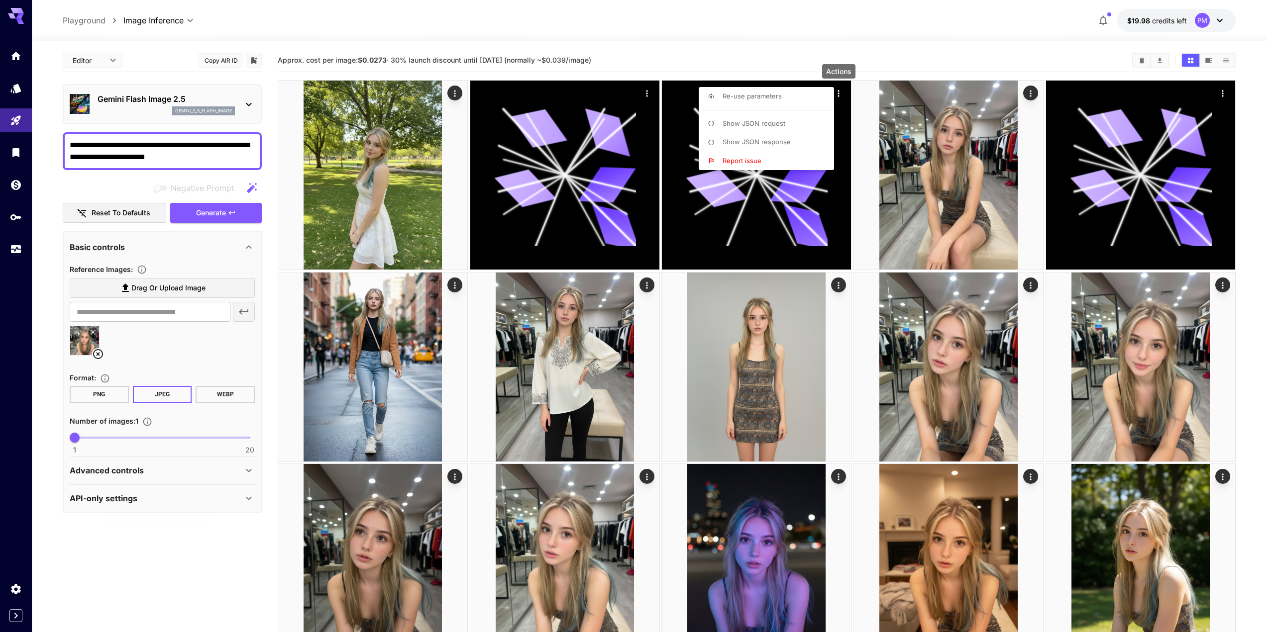
click at [219, 213] on div at bounding box center [637, 316] width 1274 height 632
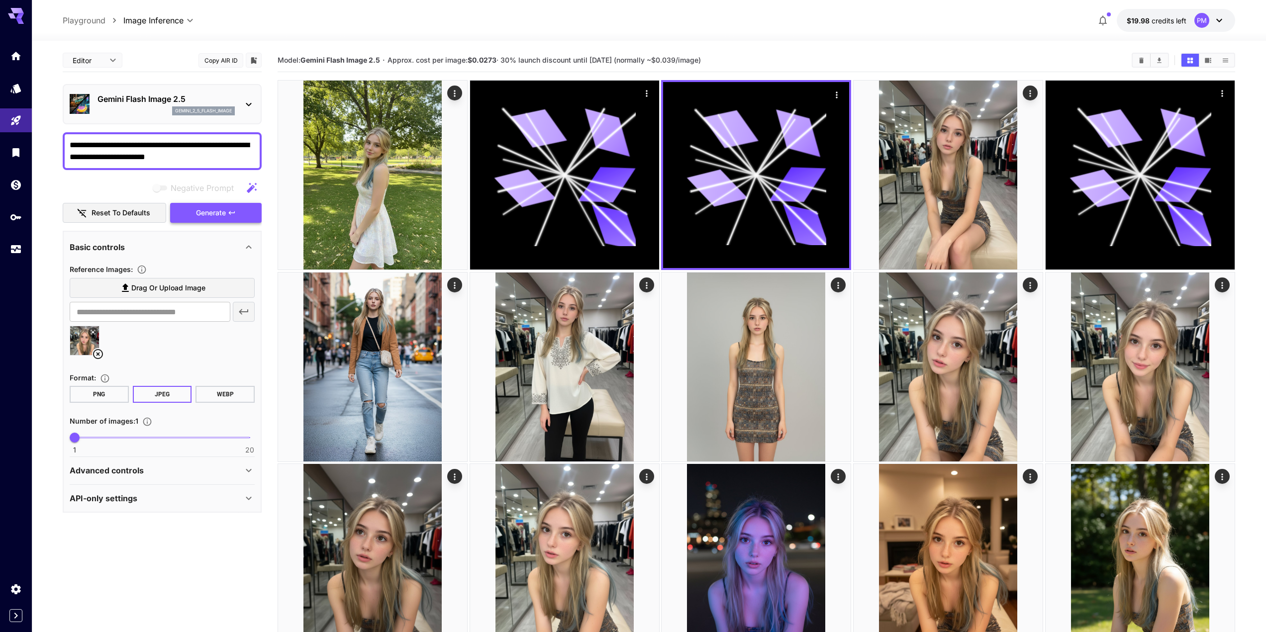
click at [240, 212] on button "Generate" at bounding box center [216, 213] width 92 height 20
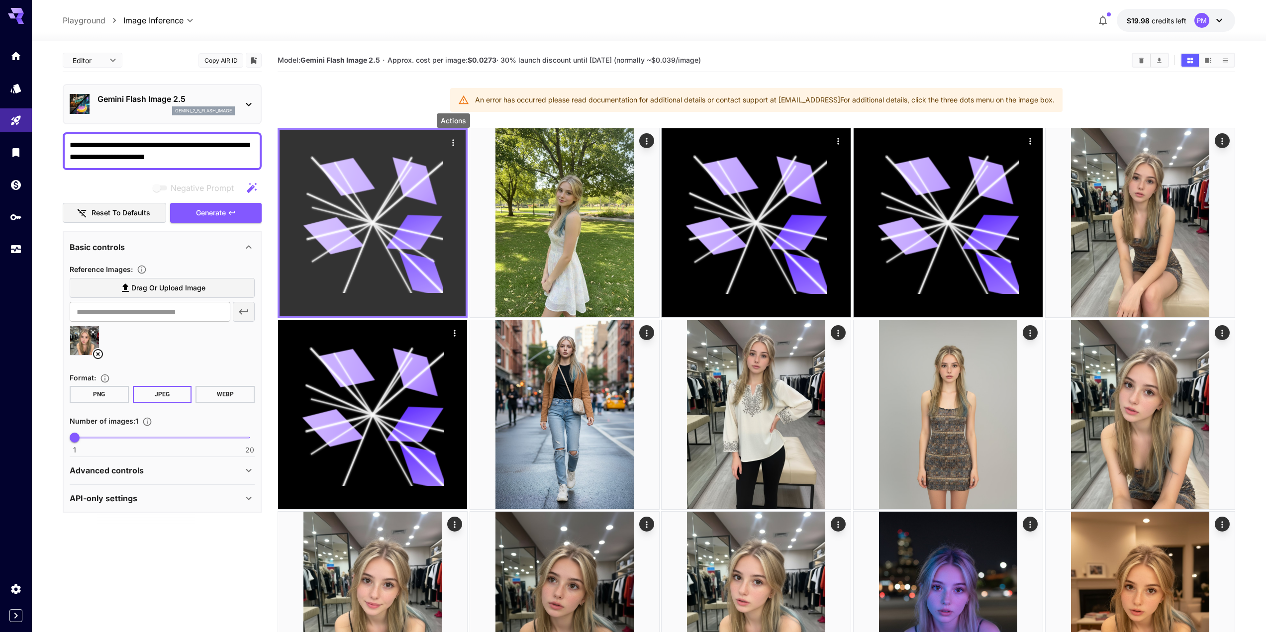
click at [449, 138] on icon "Actions" at bounding box center [453, 143] width 10 height 10
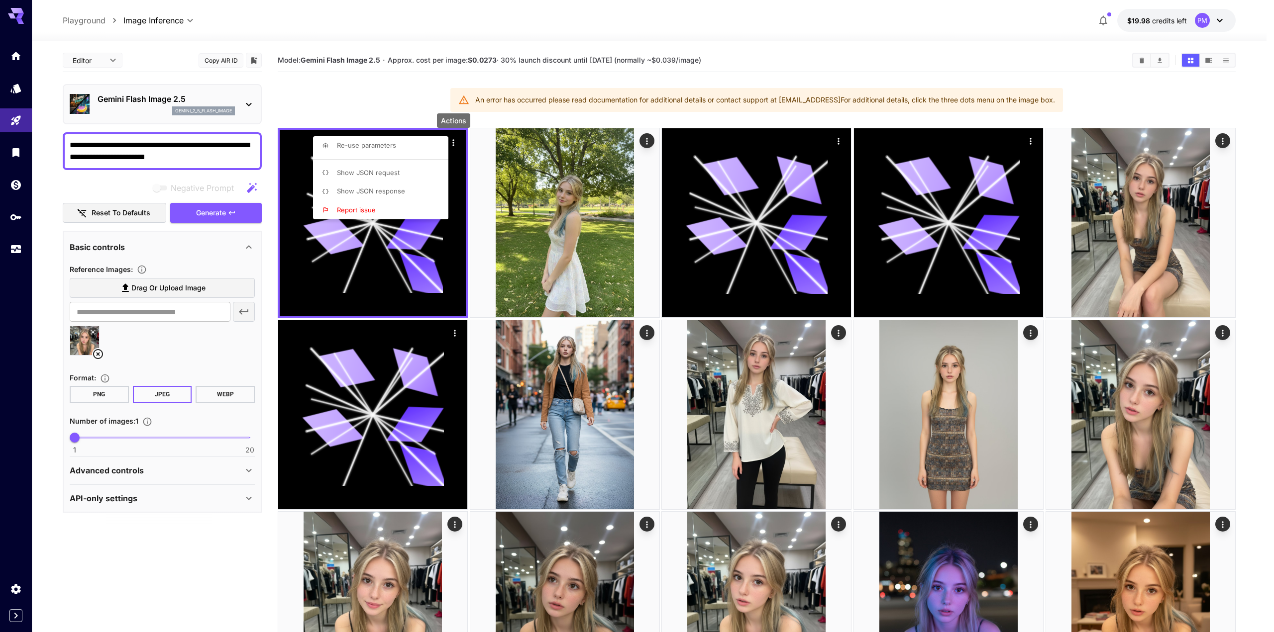
click at [415, 190] on li "Show JSON response" at bounding box center [383, 191] width 141 height 19
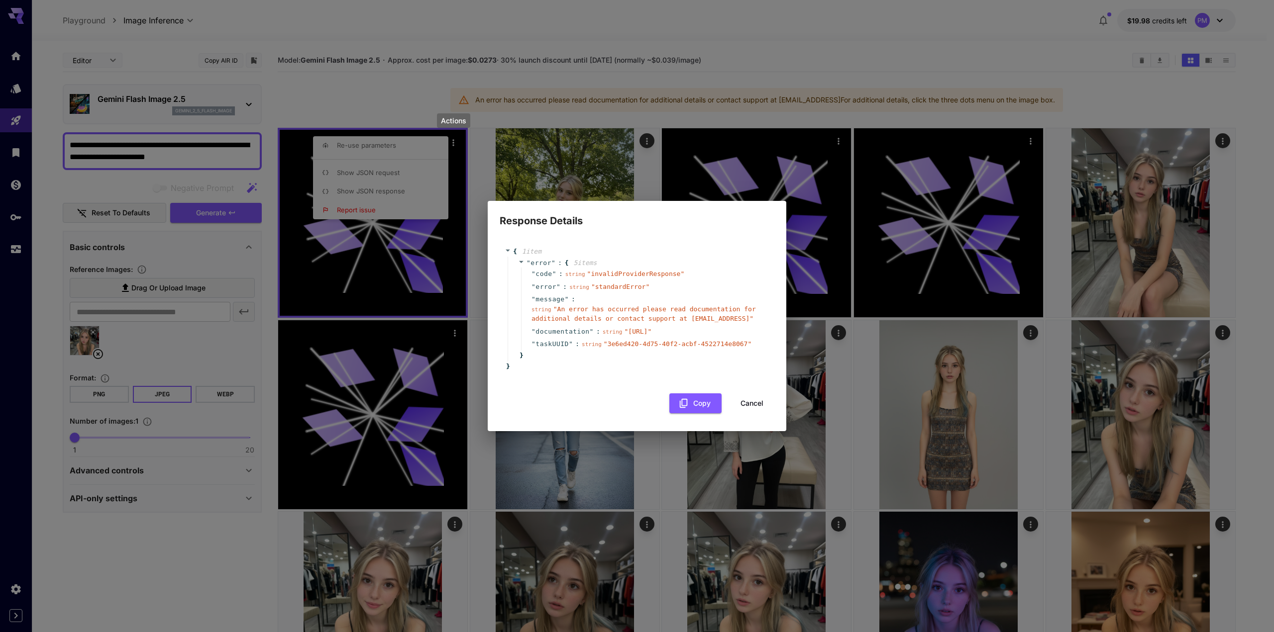
click at [234, 219] on div "Response Details { 1 item " error " : { 5 item s " code " : string " invalidPro…" at bounding box center [637, 316] width 1274 height 632
click at [234, 210] on div "Response Details { 1 item " error " : { 5 item s " code " : string " invalidPro…" at bounding box center [637, 316] width 1274 height 632
click at [760, 403] on button "Cancel" at bounding box center [752, 404] width 45 height 20
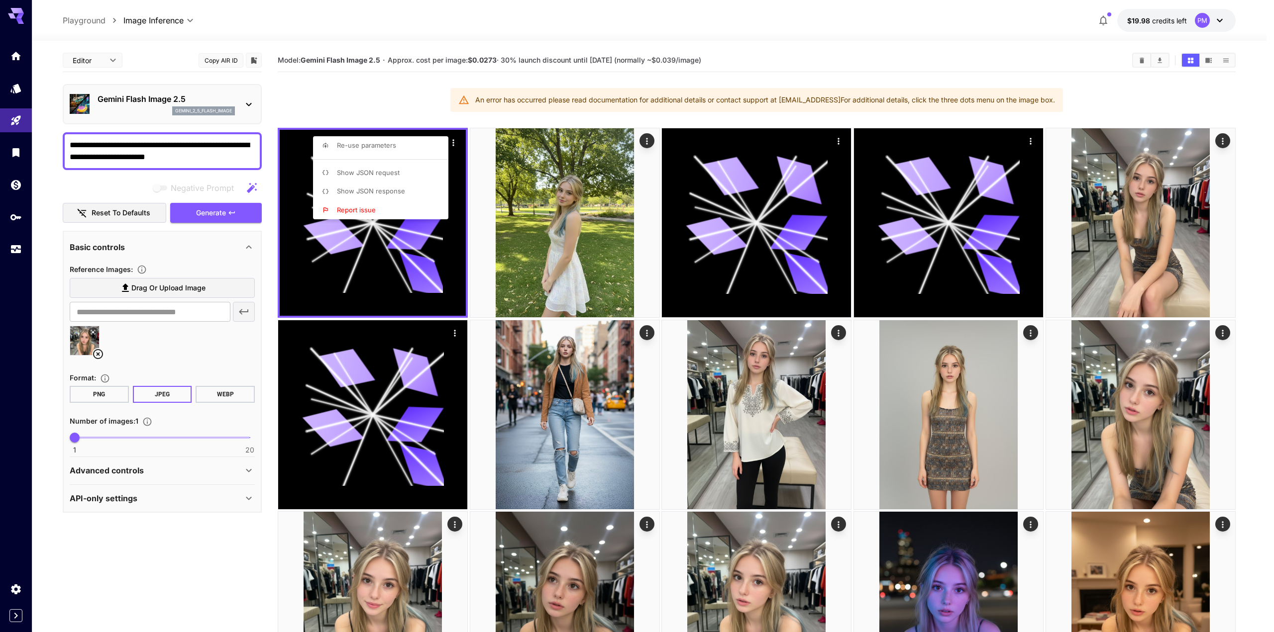
click at [218, 211] on div at bounding box center [637, 316] width 1274 height 632
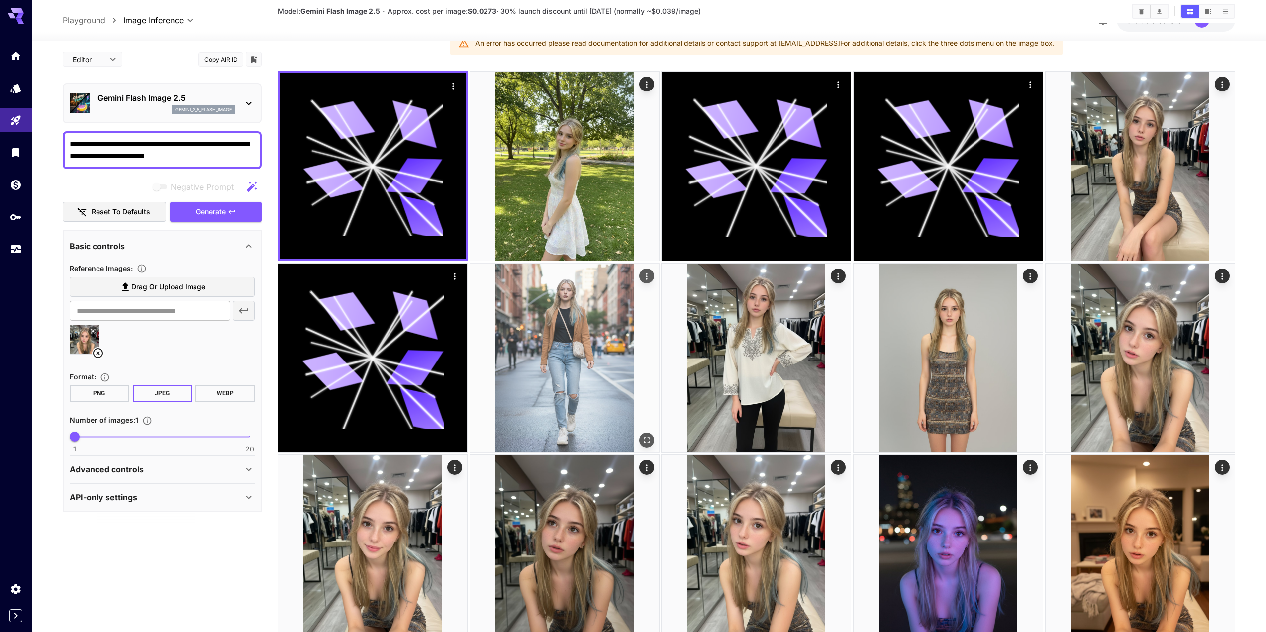
scroll to position [100, 0]
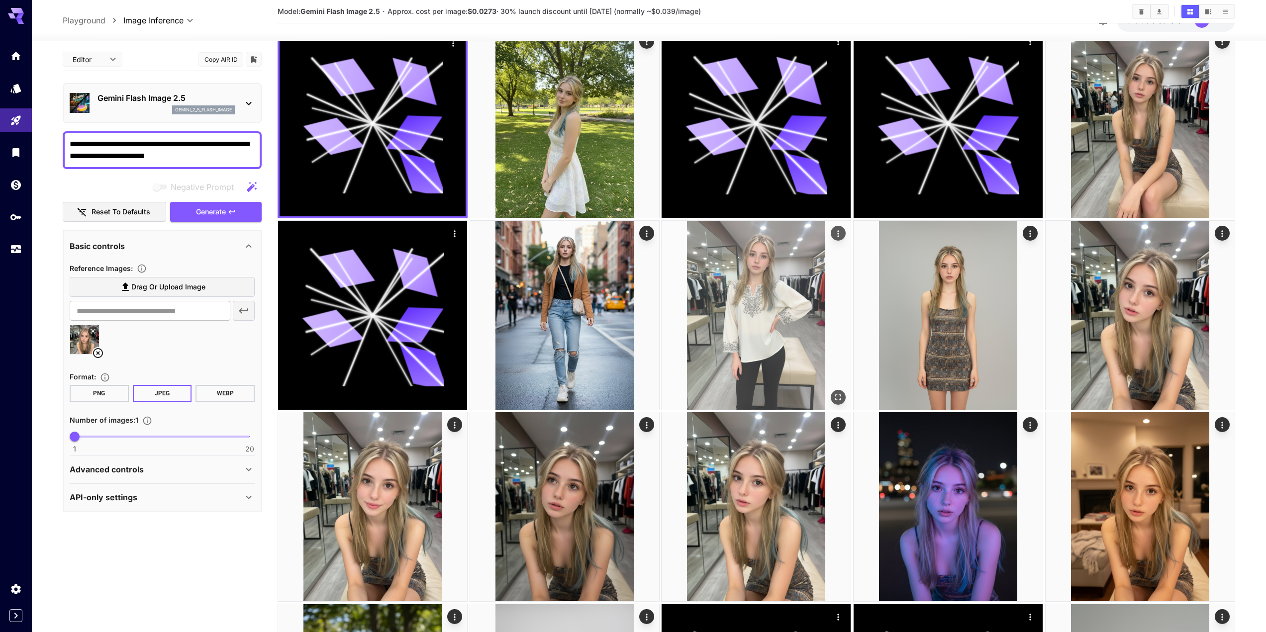
click at [838, 234] on icon "Actions" at bounding box center [838, 233] width 1 height 6
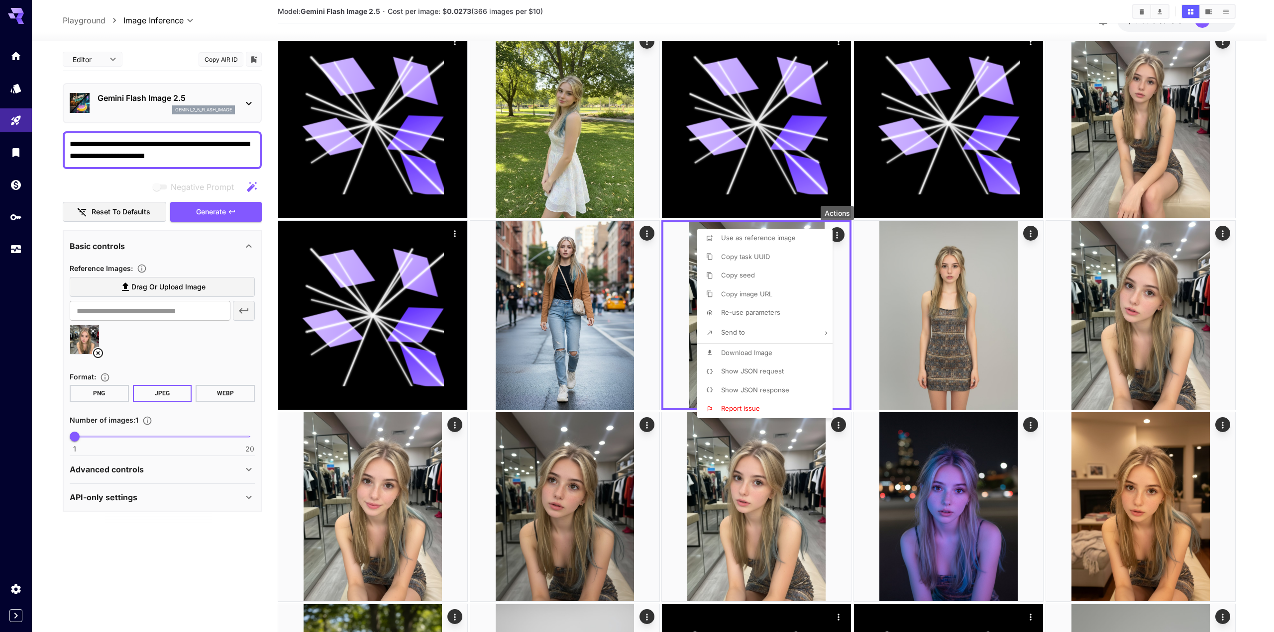
click at [750, 356] on span "Download Image" at bounding box center [746, 353] width 51 height 8
click at [273, 444] on div at bounding box center [637, 316] width 1274 height 632
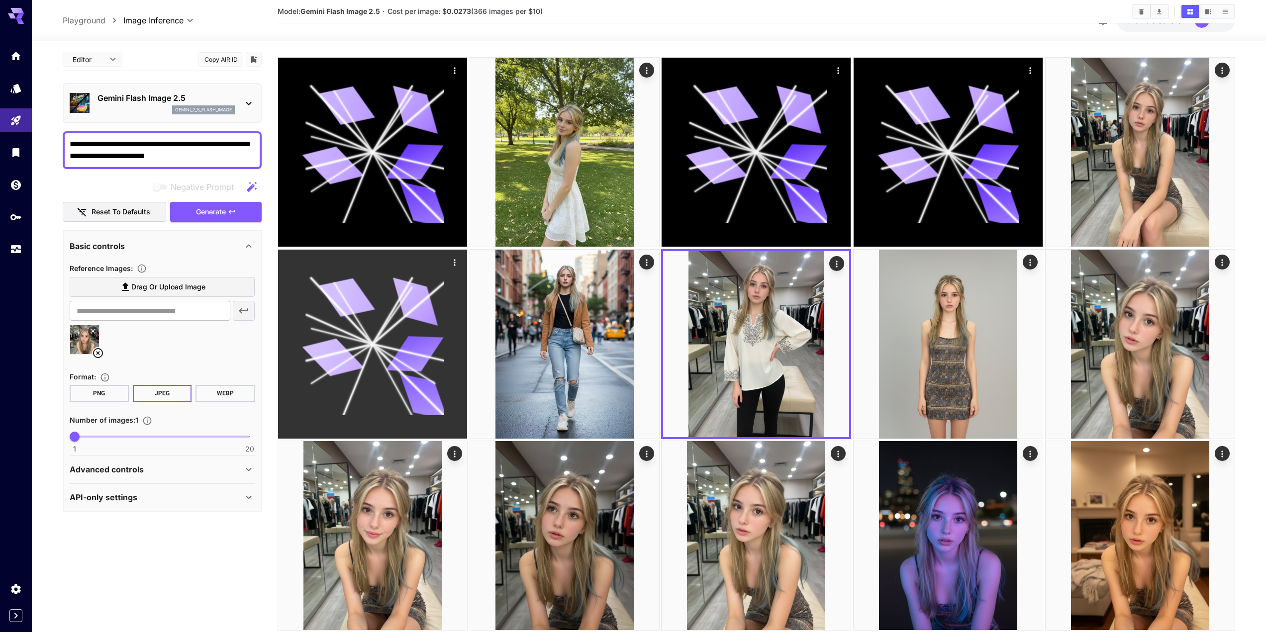
scroll to position [0, 0]
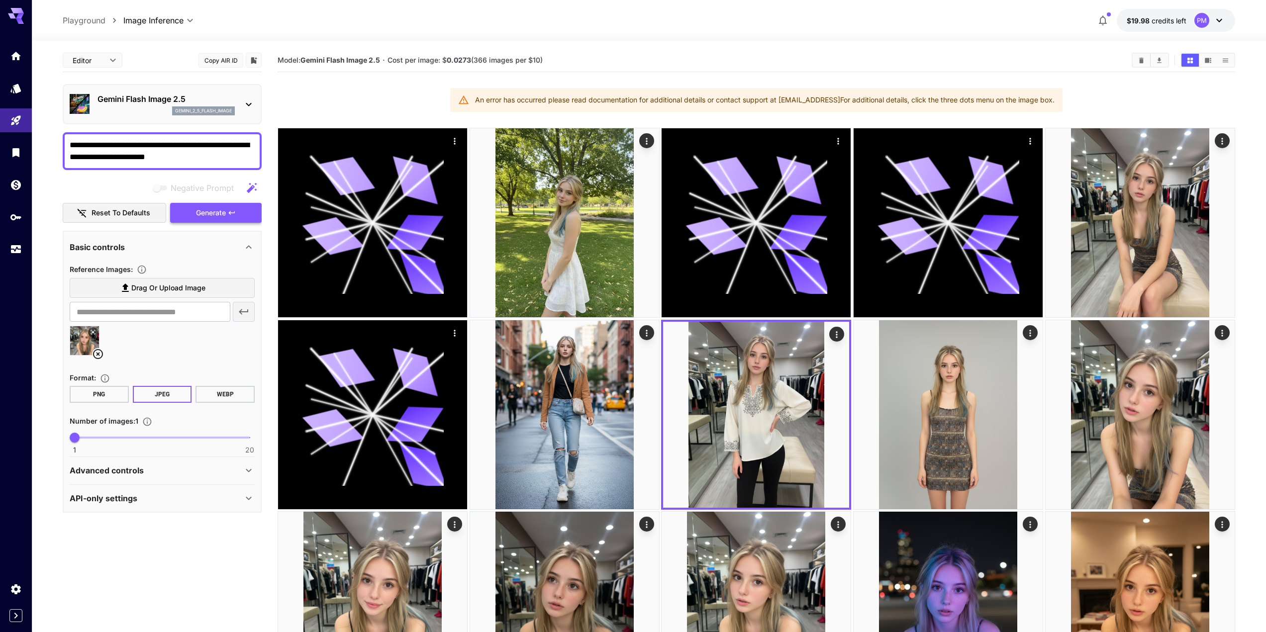
click at [218, 216] on span "Generate" at bounding box center [211, 213] width 30 height 12
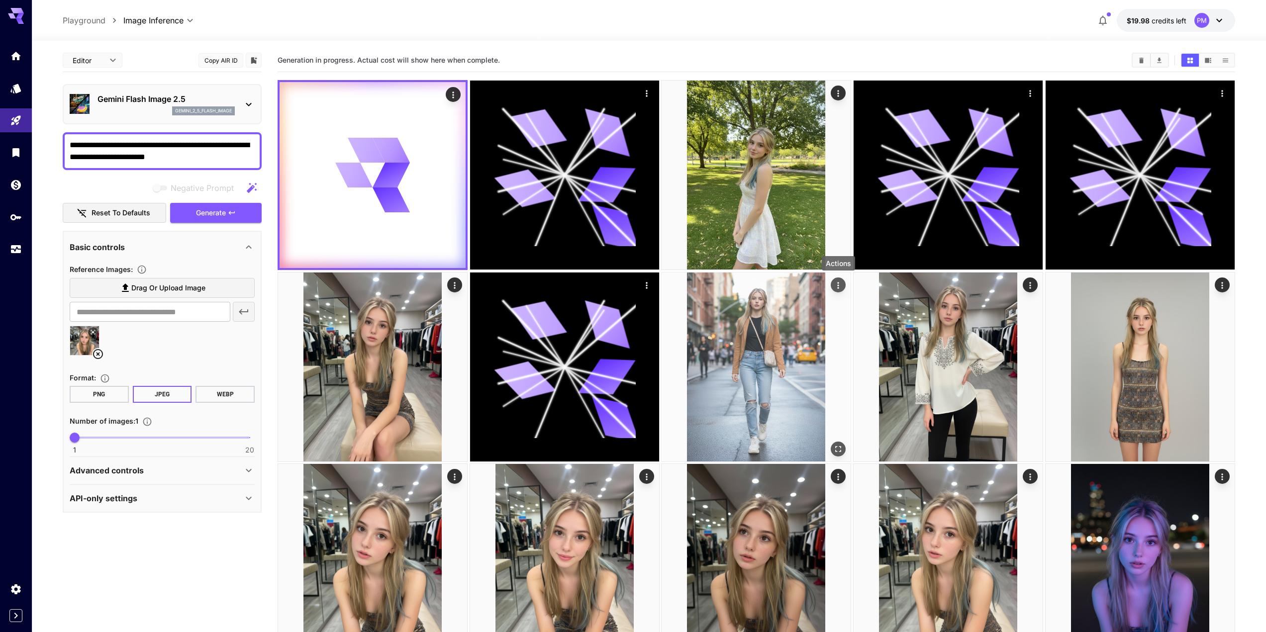
click at [838, 287] on icon "Actions" at bounding box center [839, 285] width 10 height 10
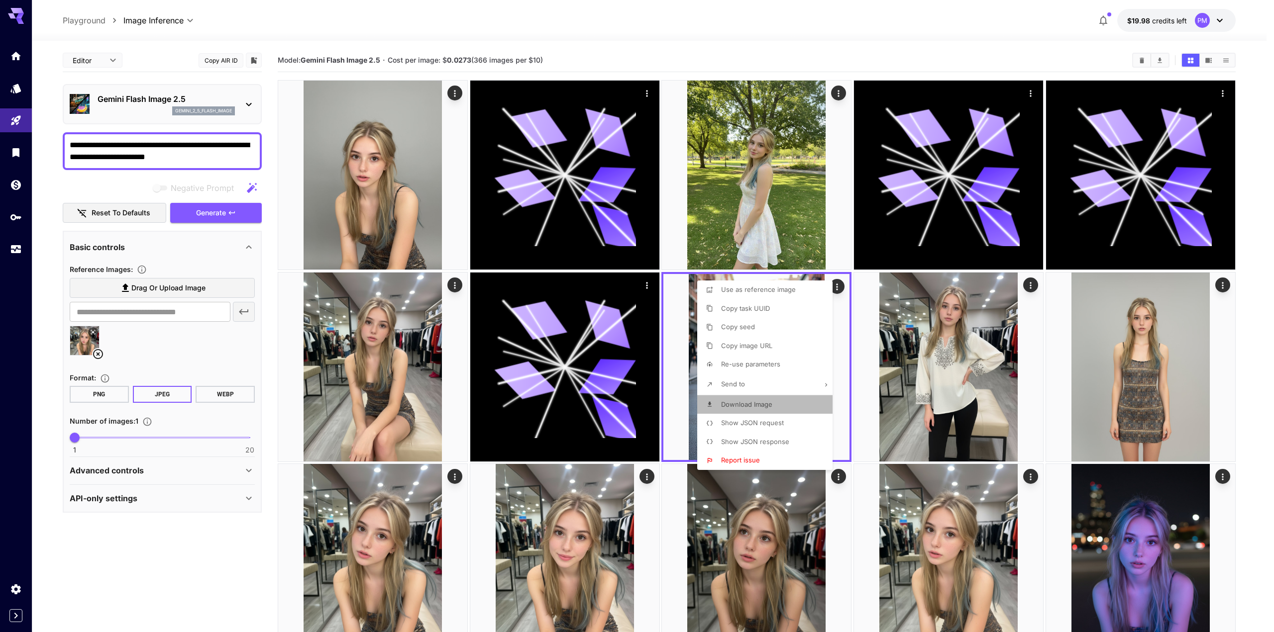
click at [752, 406] on span "Download Image" at bounding box center [746, 405] width 51 height 8
click at [455, 288] on div at bounding box center [637, 316] width 1274 height 632
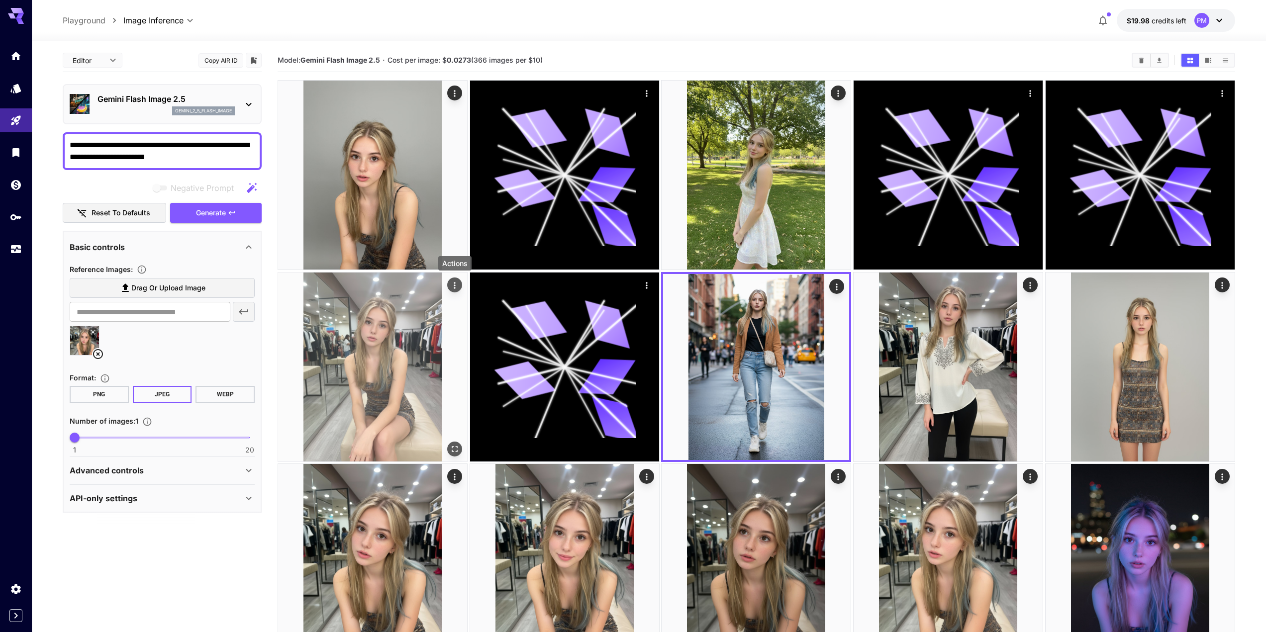
click at [453, 287] on icon "Actions" at bounding box center [455, 285] width 10 height 10
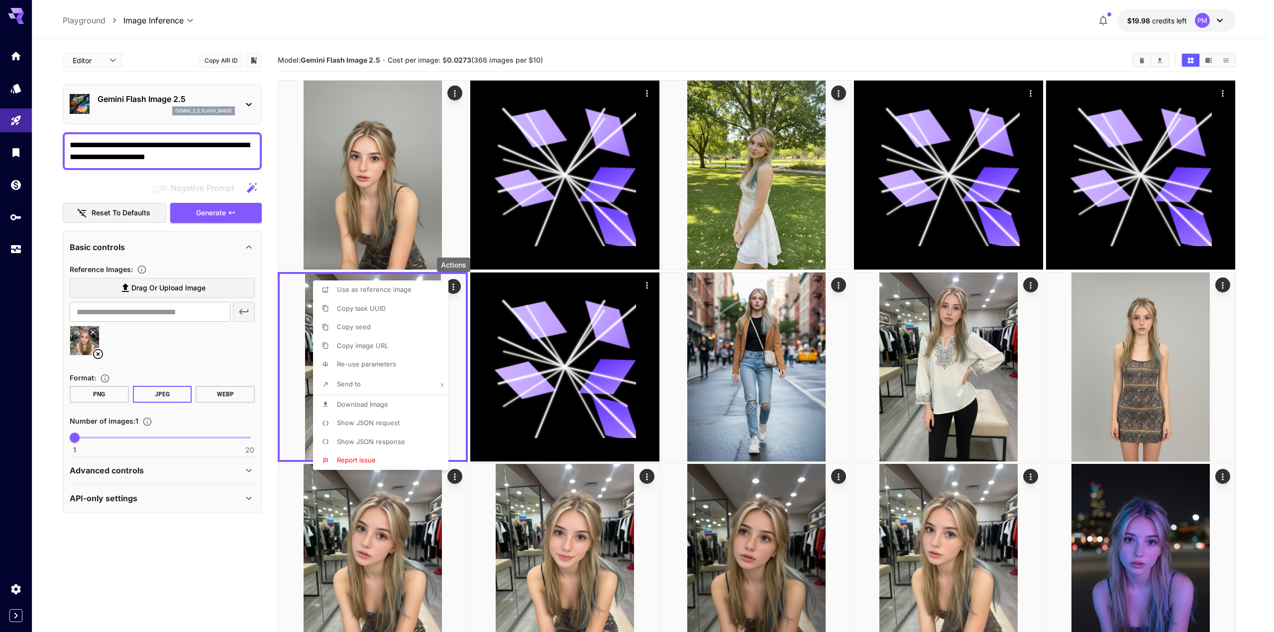
click at [382, 403] on span "Download Image" at bounding box center [362, 405] width 51 height 8
click at [841, 97] on div at bounding box center [637, 316] width 1274 height 632
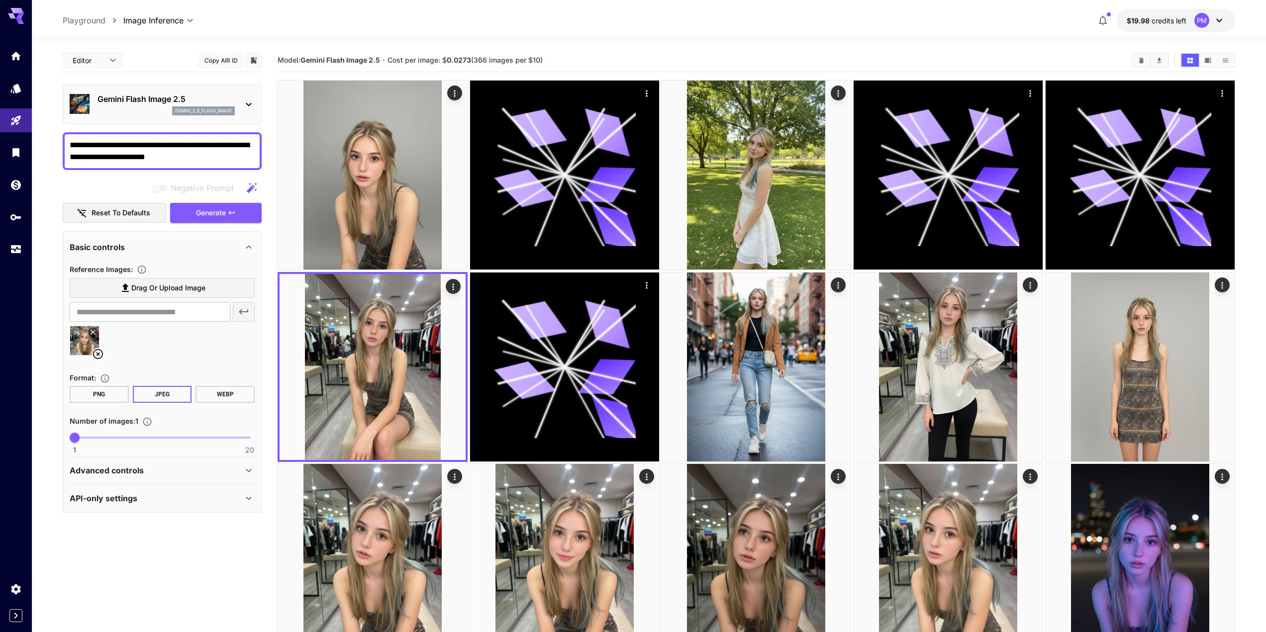
click at [834, 94] on icon "Actions" at bounding box center [839, 94] width 10 height 10
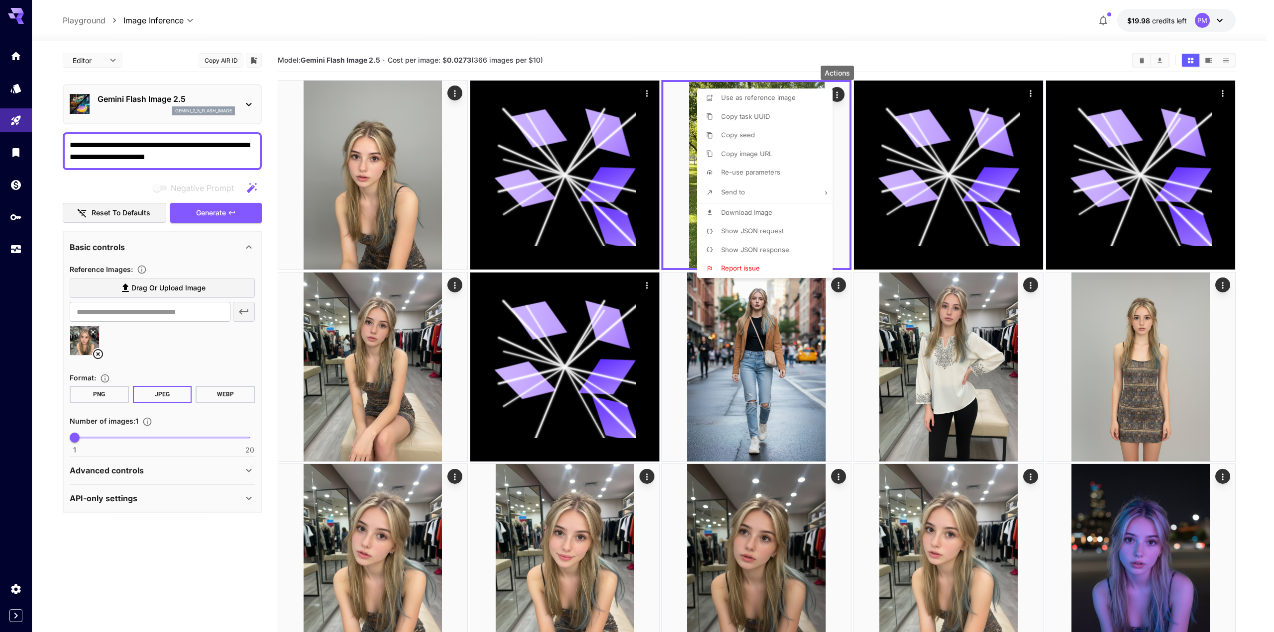
click at [772, 216] on span "Download Image" at bounding box center [746, 213] width 51 height 8
click at [457, 93] on div at bounding box center [637, 316] width 1274 height 632
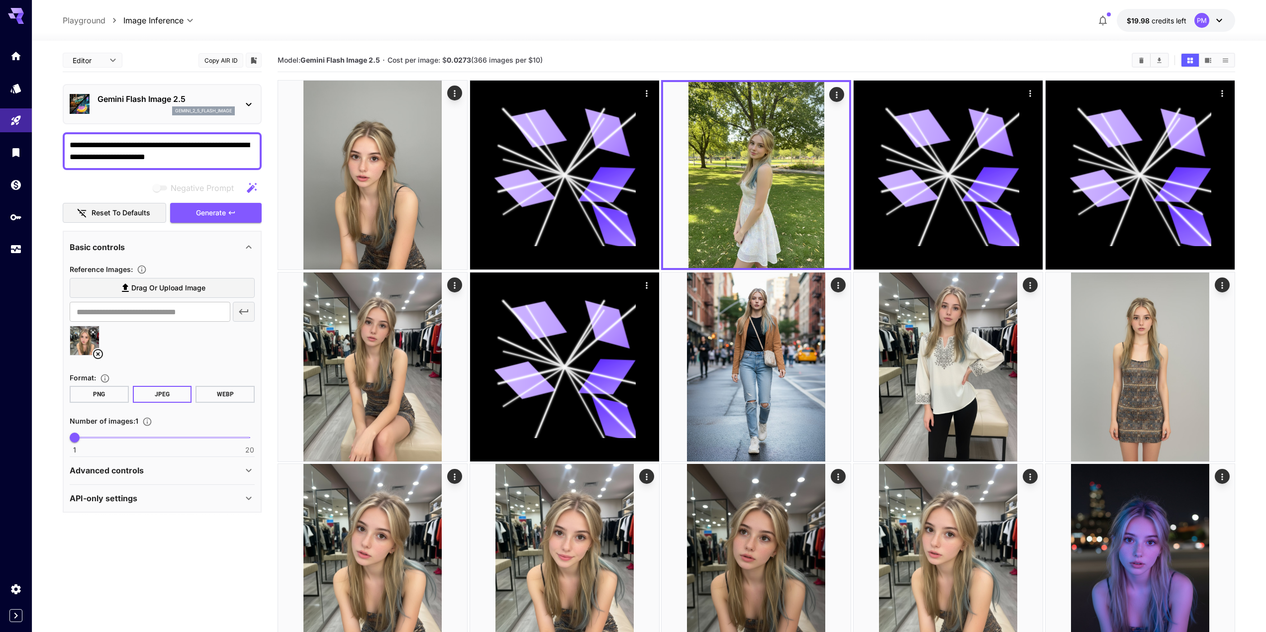
click at [456, 94] on body "**********" at bounding box center [633, 534] width 1266 height 1068
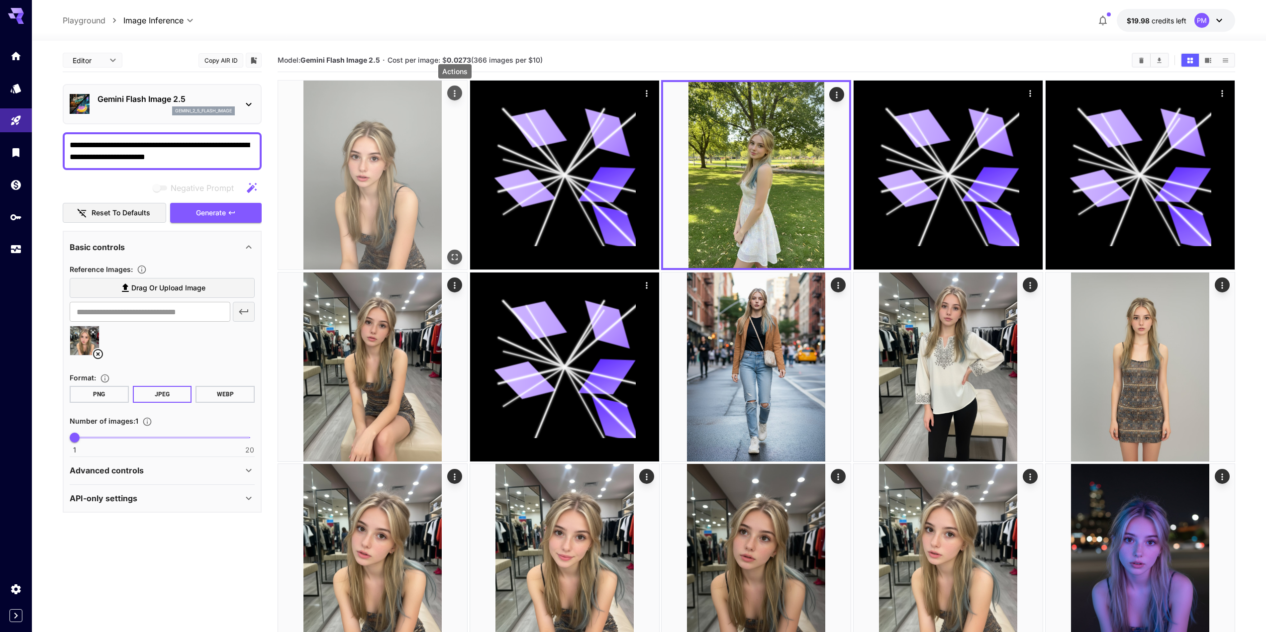
click at [454, 95] on icon "Actions" at bounding box center [455, 94] width 10 height 10
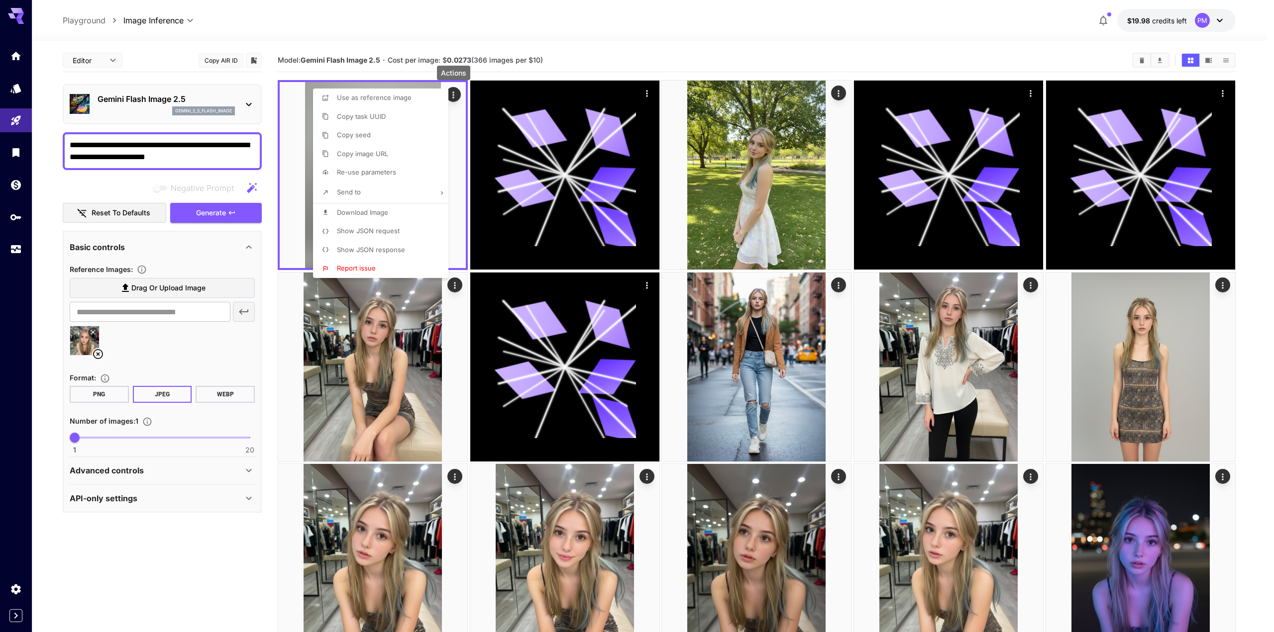
click at [390, 214] on li "Download Image" at bounding box center [383, 213] width 141 height 19
click at [1029, 96] on div at bounding box center [637, 316] width 1274 height 632
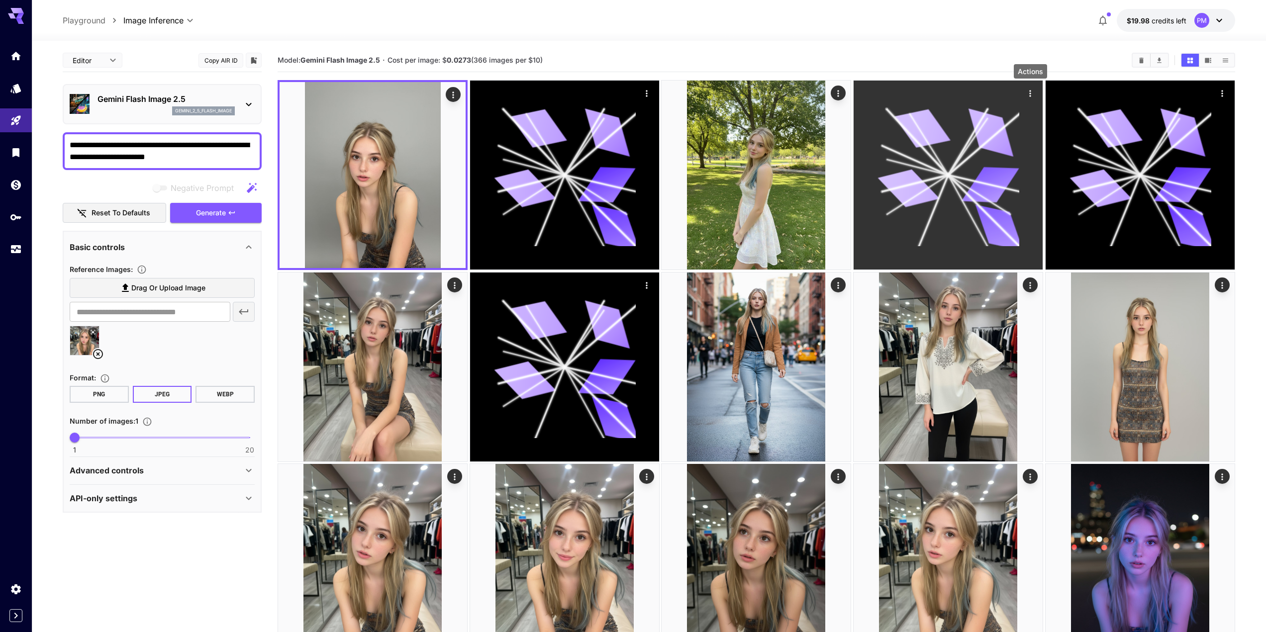
click at [1028, 92] on icon "Actions" at bounding box center [1031, 94] width 10 height 10
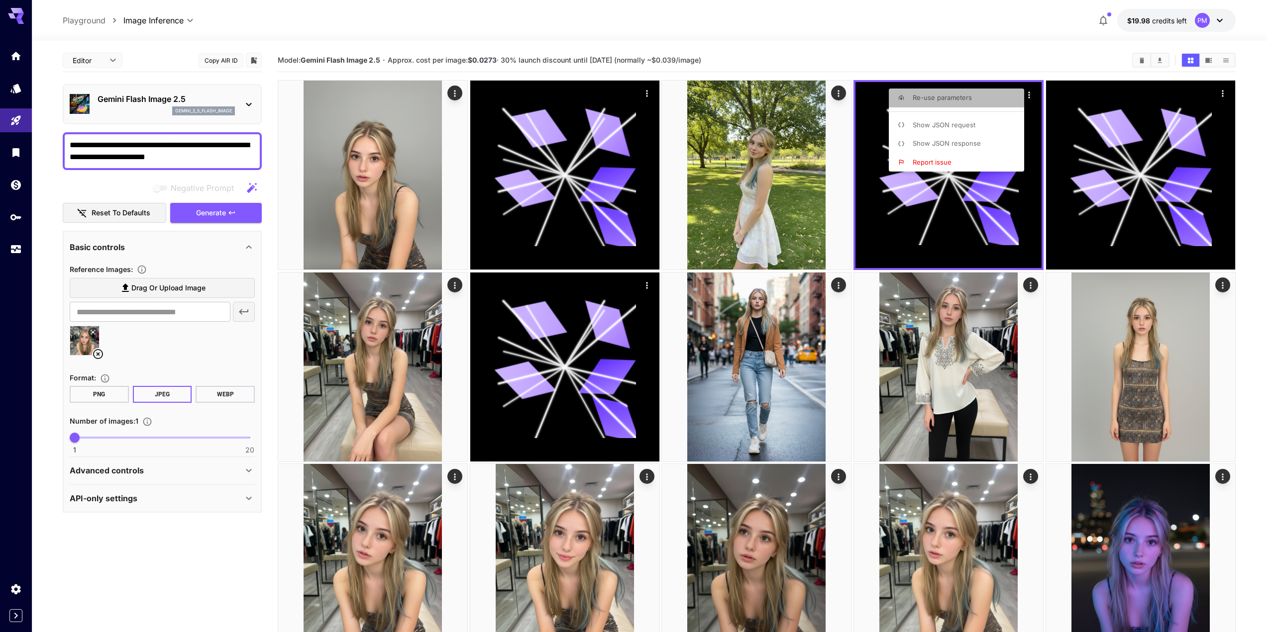
click at [980, 97] on li "Re-use parameters" at bounding box center [959, 98] width 141 height 19
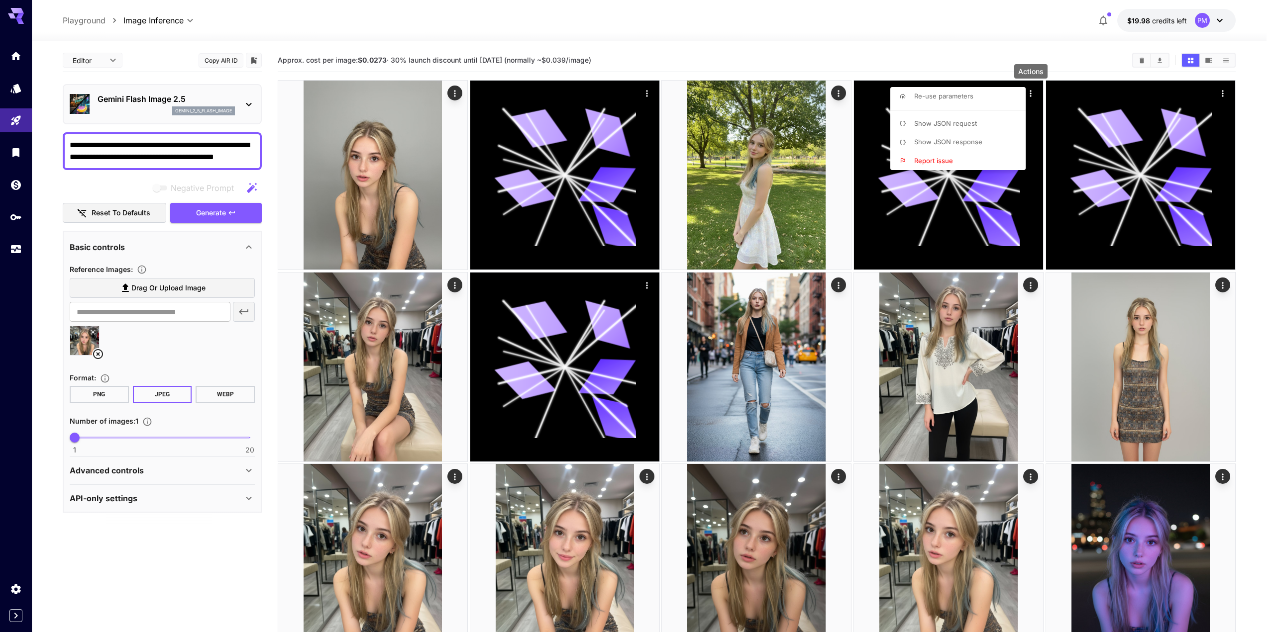
click at [240, 210] on div at bounding box center [637, 316] width 1274 height 632
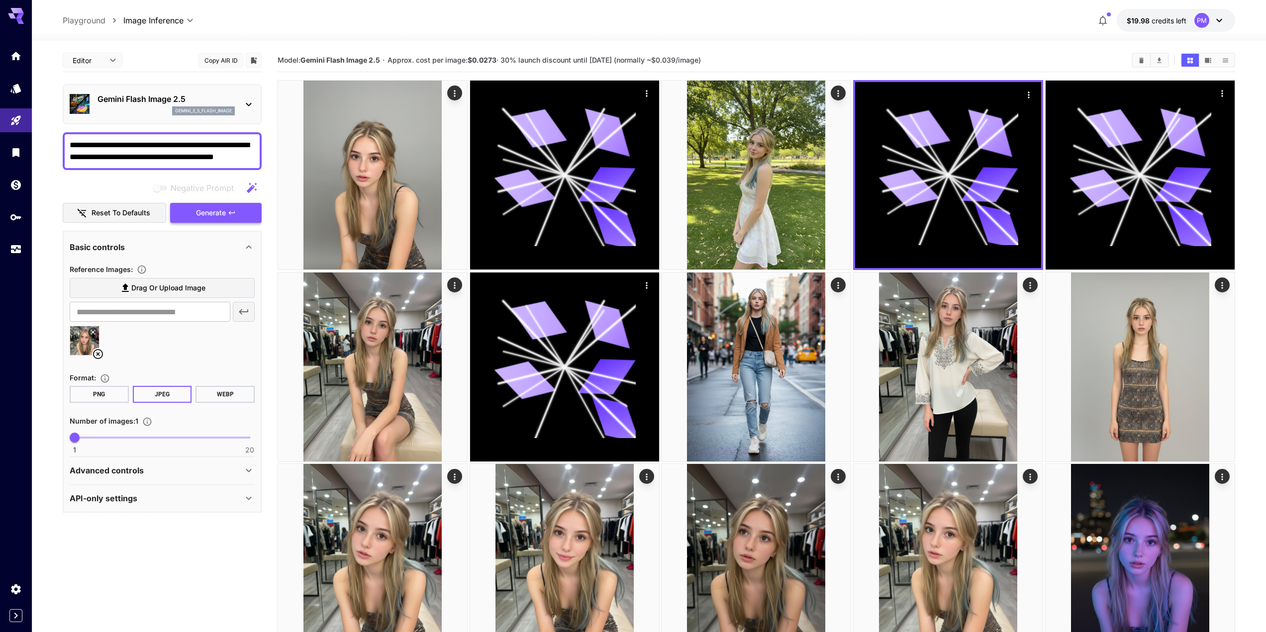
click at [230, 215] on icon "button" at bounding box center [232, 213] width 8 height 8
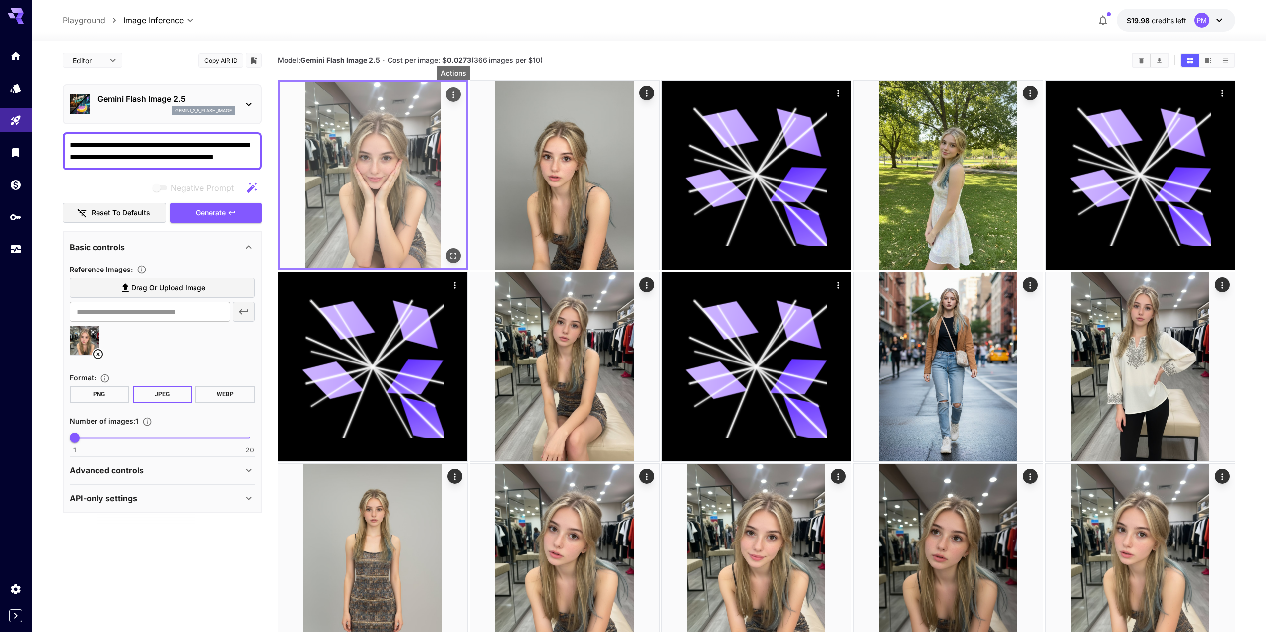
click at [455, 92] on icon "Actions" at bounding box center [453, 95] width 10 height 10
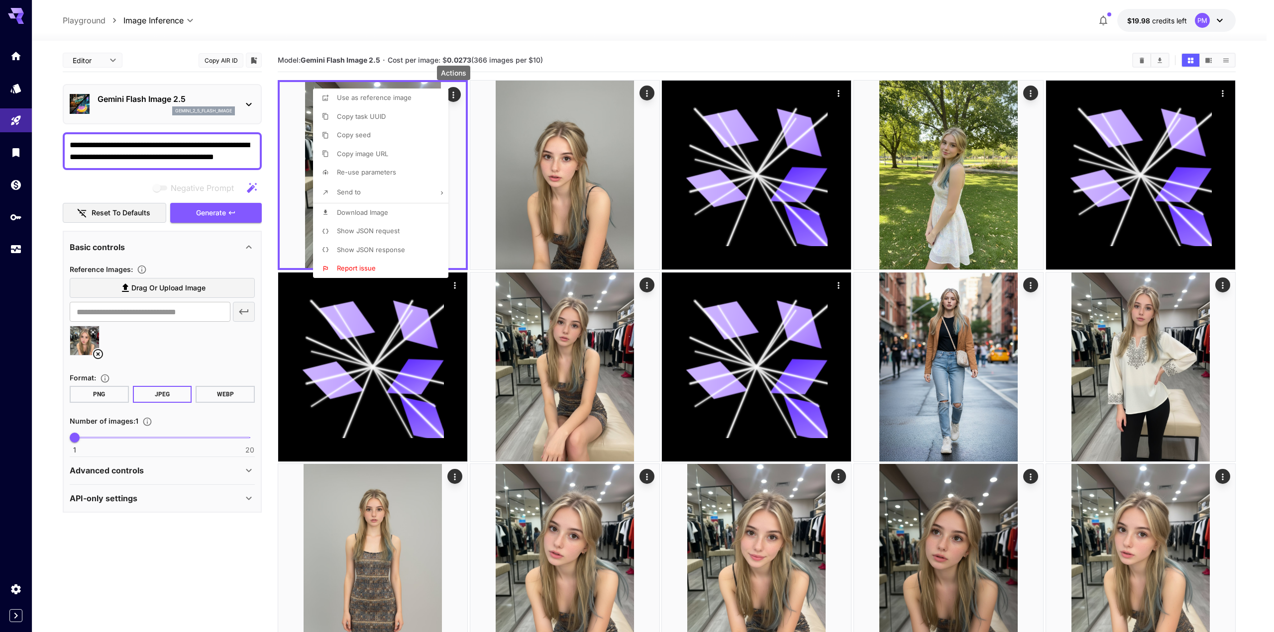
click at [369, 213] on span "Download Image" at bounding box center [362, 213] width 51 height 8
click at [274, 109] on div at bounding box center [637, 316] width 1274 height 632
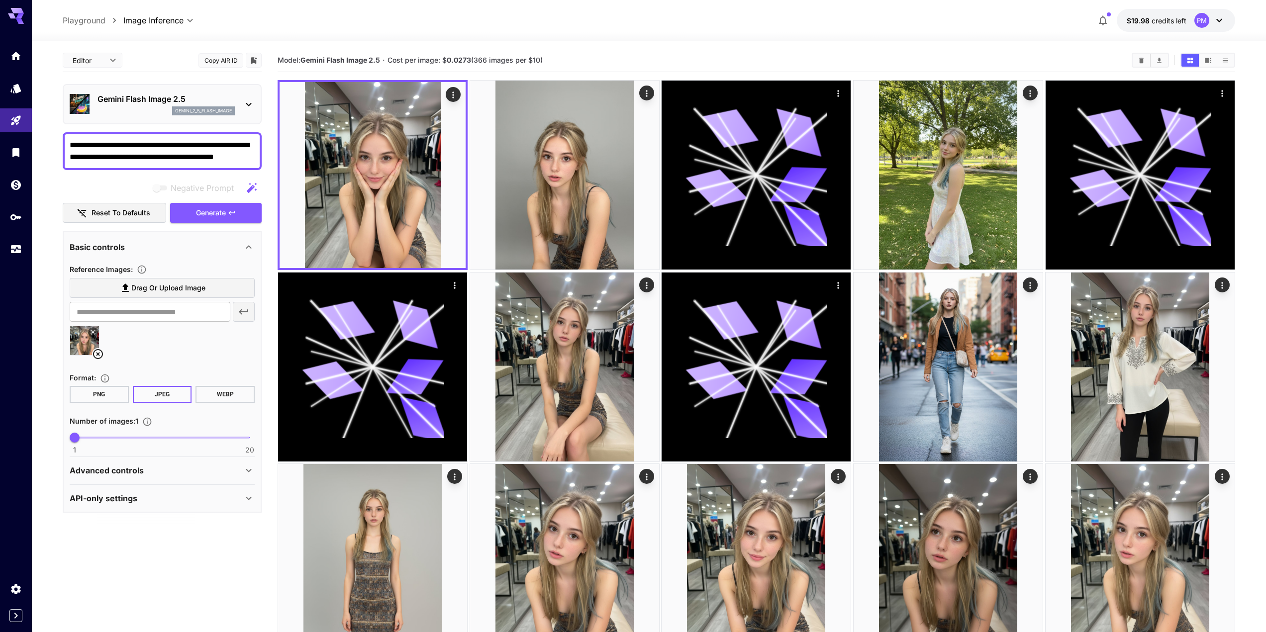
click at [154, 146] on textarea "**********" at bounding box center [162, 151] width 185 height 24
paste textarea
type textarea "**********"
click at [228, 216] on icon "button" at bounding box center [232, 213] width 8 height 8
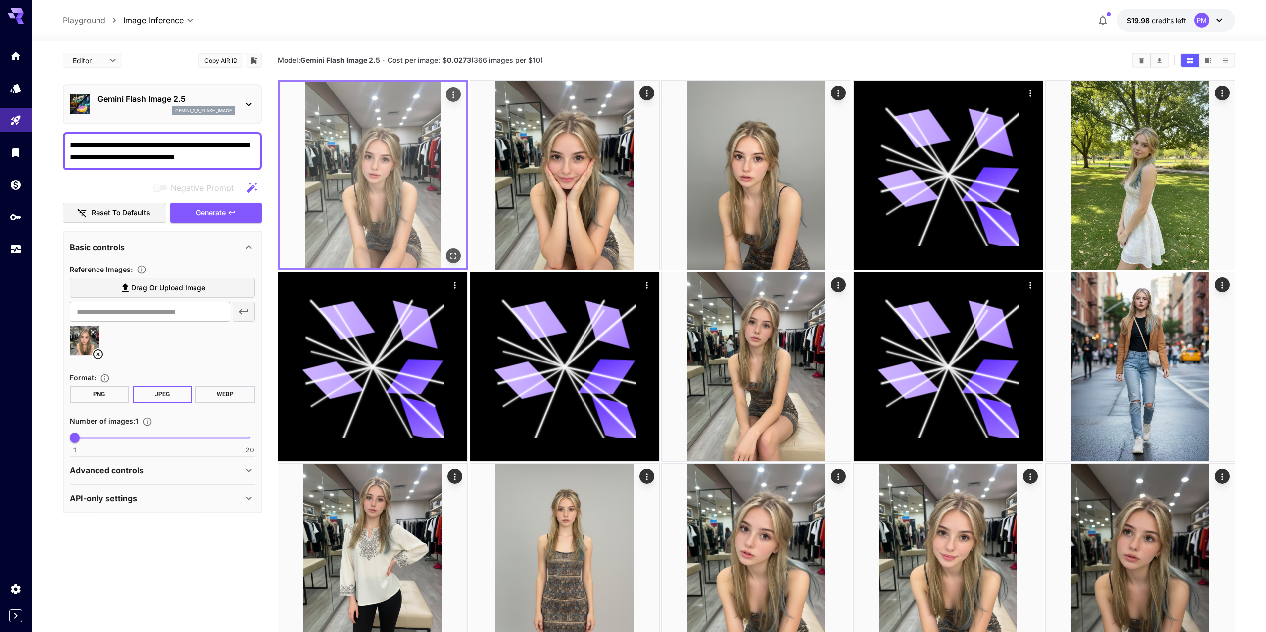
click at [450, 95] on icon "Actions" at bounding box center [453, 95] width 10 height 10
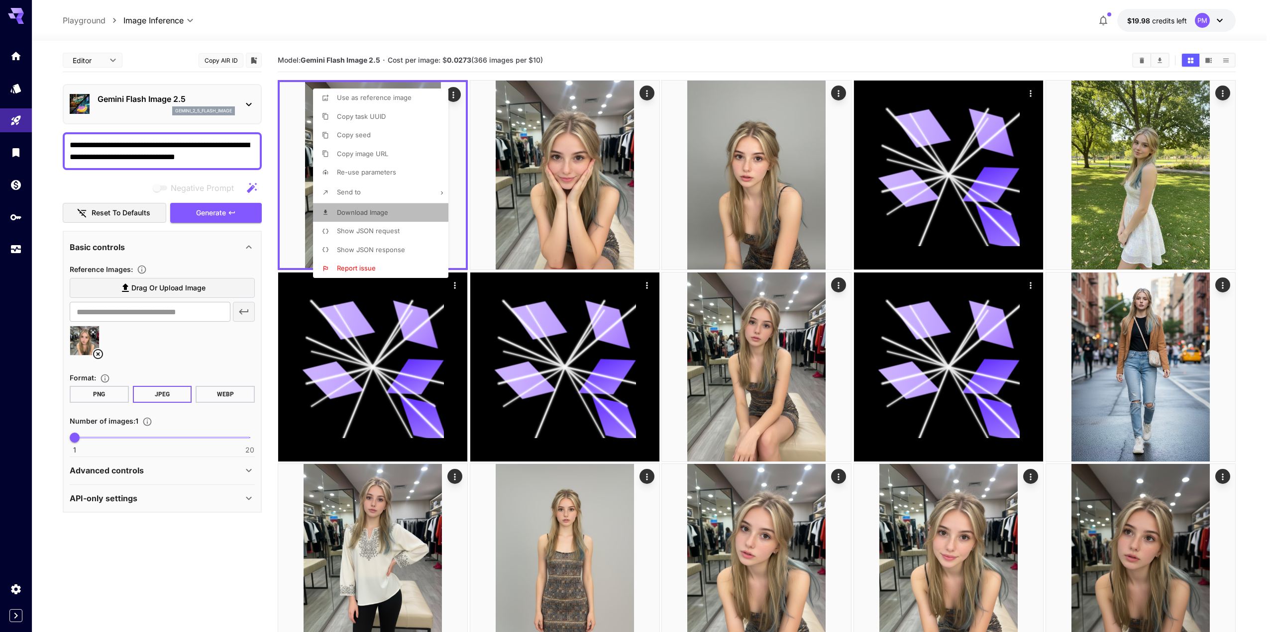
click at [376, 211] on span "Download Image" at bounding box center [362, 213] width 51 height 8
click at [576, 2] on div at bounding box center [637, 316] width 1274 height 632
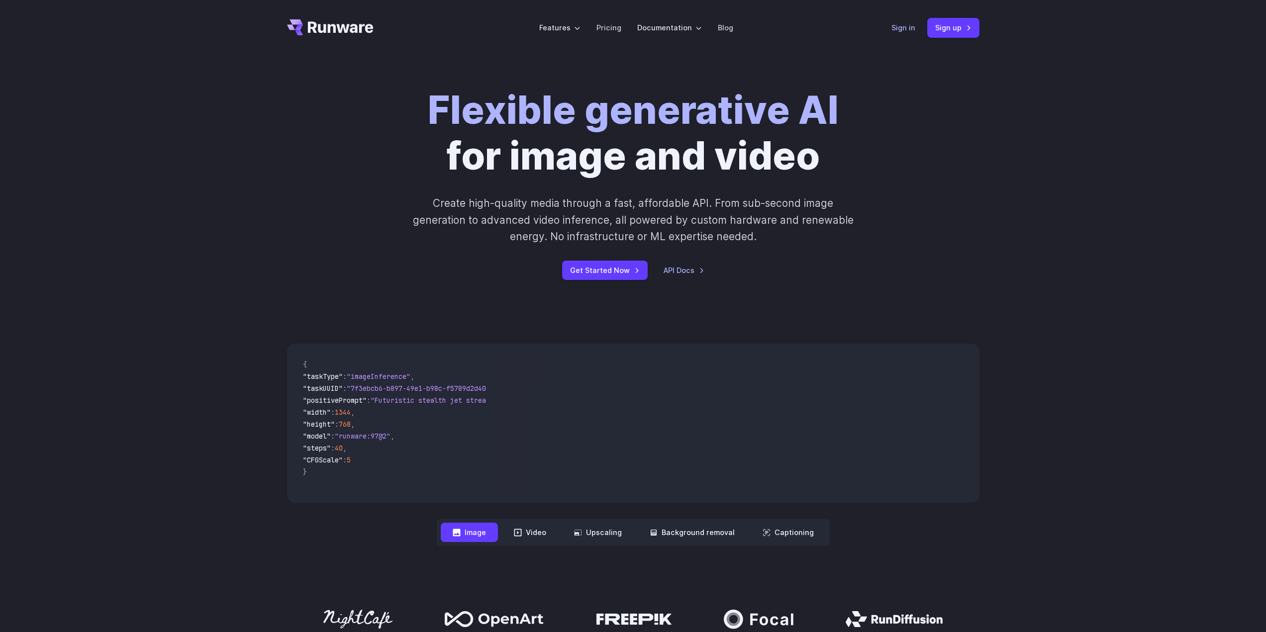
click at [909, 31] on link "Sign in" at bounding box center [904, 27] width 24 height 11
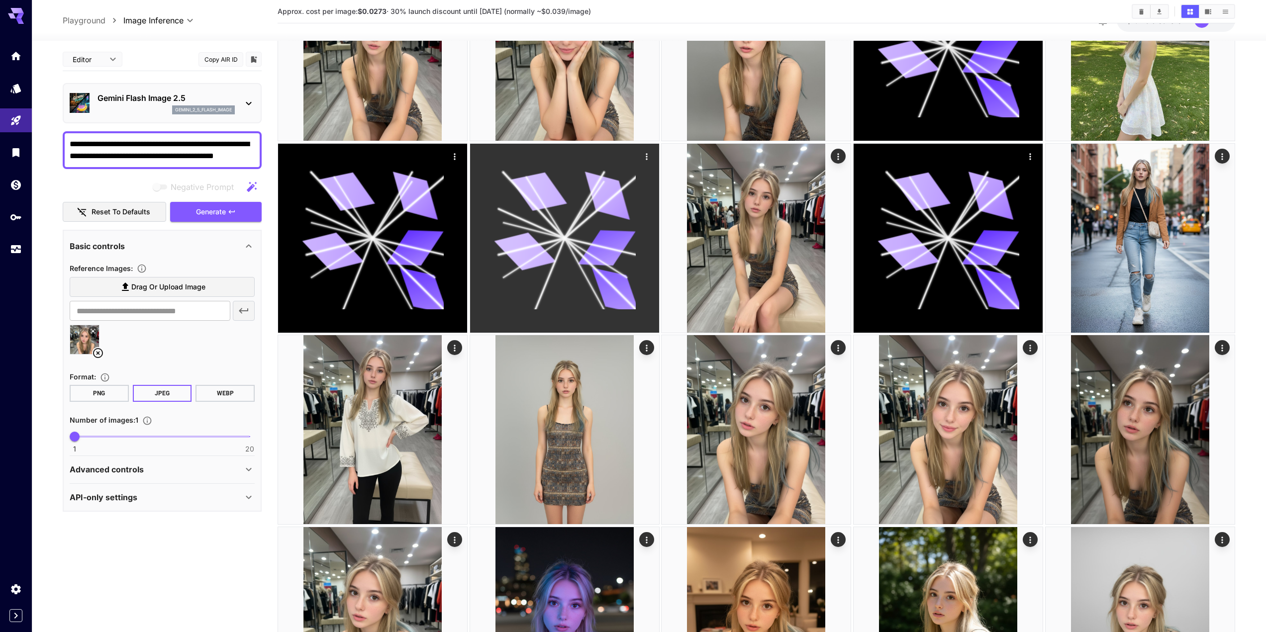
scroll to position [100, 0]
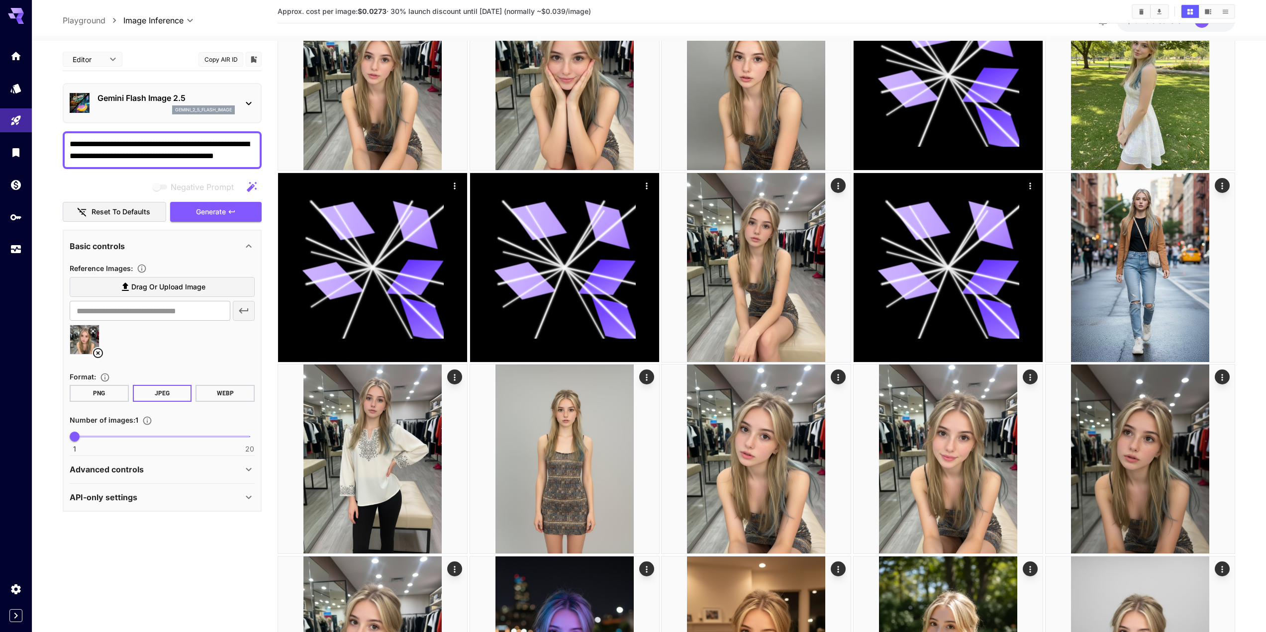
click at [172, 166] on div "**********" at bounding box center [162, 150] width 199 height 38
drag, startPoint x: 256, startPoint y: 156, endPoint x: 87, endPoint y: 147, distance: 168.9
click at [87, 147] on div "**********" at bounding box center [162, 150] width 199 height 38
click at [88, 151] on textarea "**********" at bounding box center [162, 150] width 185 height 24
click at [71, 148] on textarea "**********" at bounding box center [162, 150] width 185 height 24
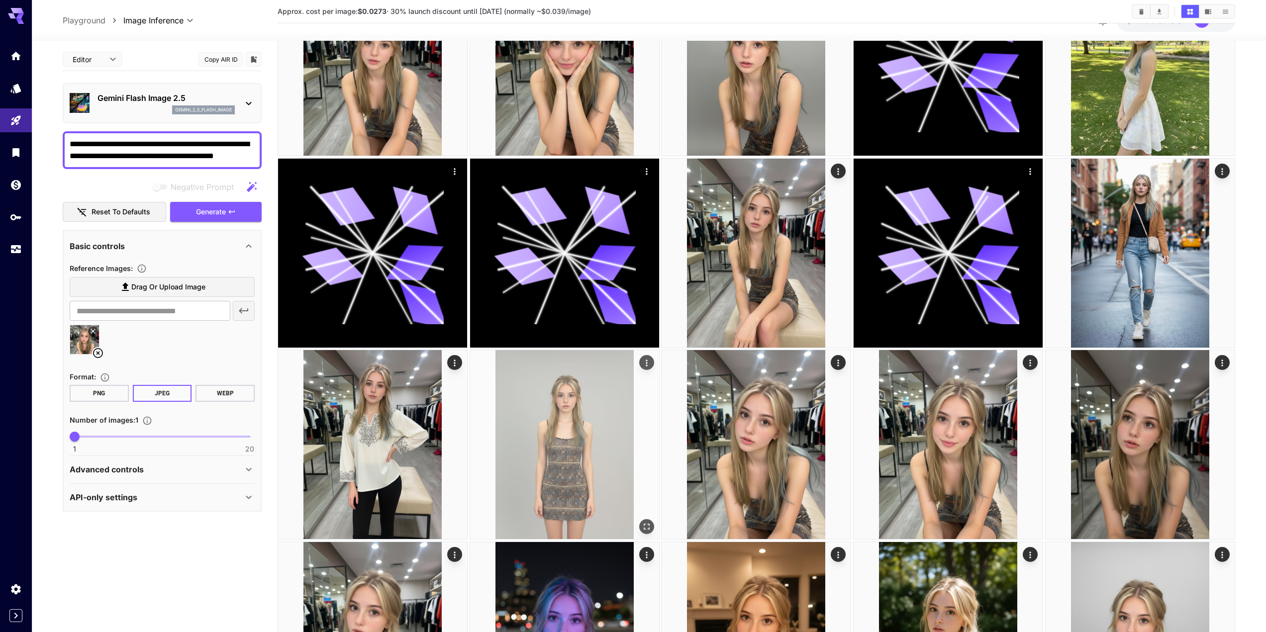
scroll to position [199, 0]
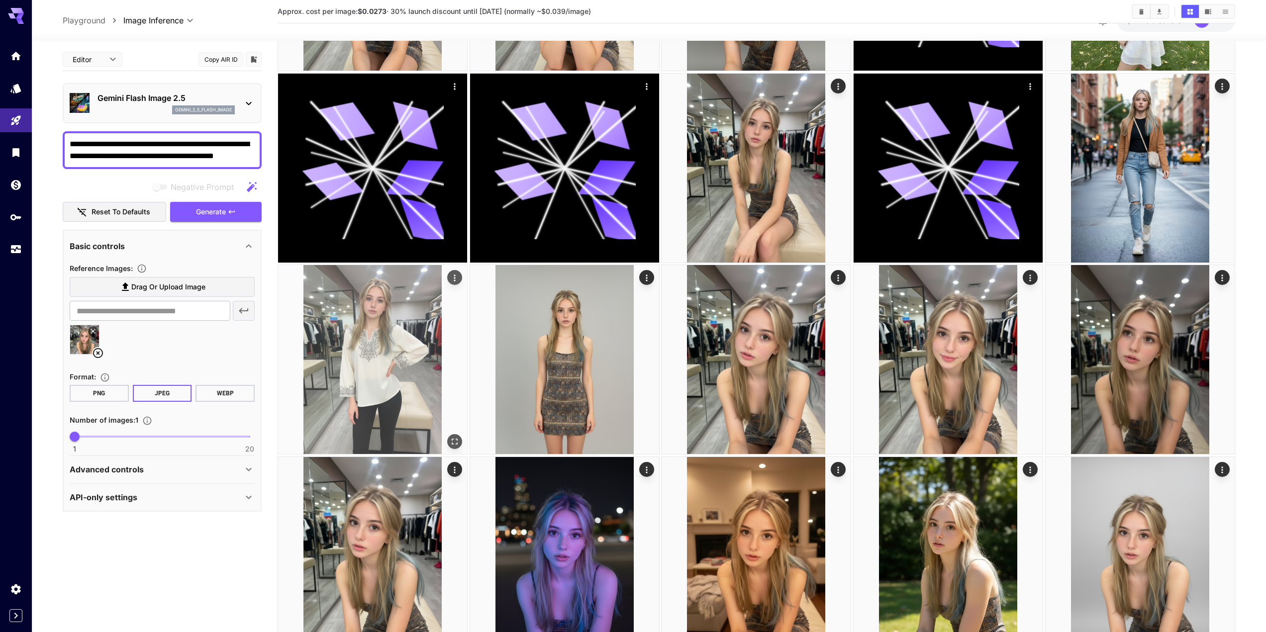
click at [450, 278] on icon "Actions" at bounding box center [455, 278] width 10 height 10
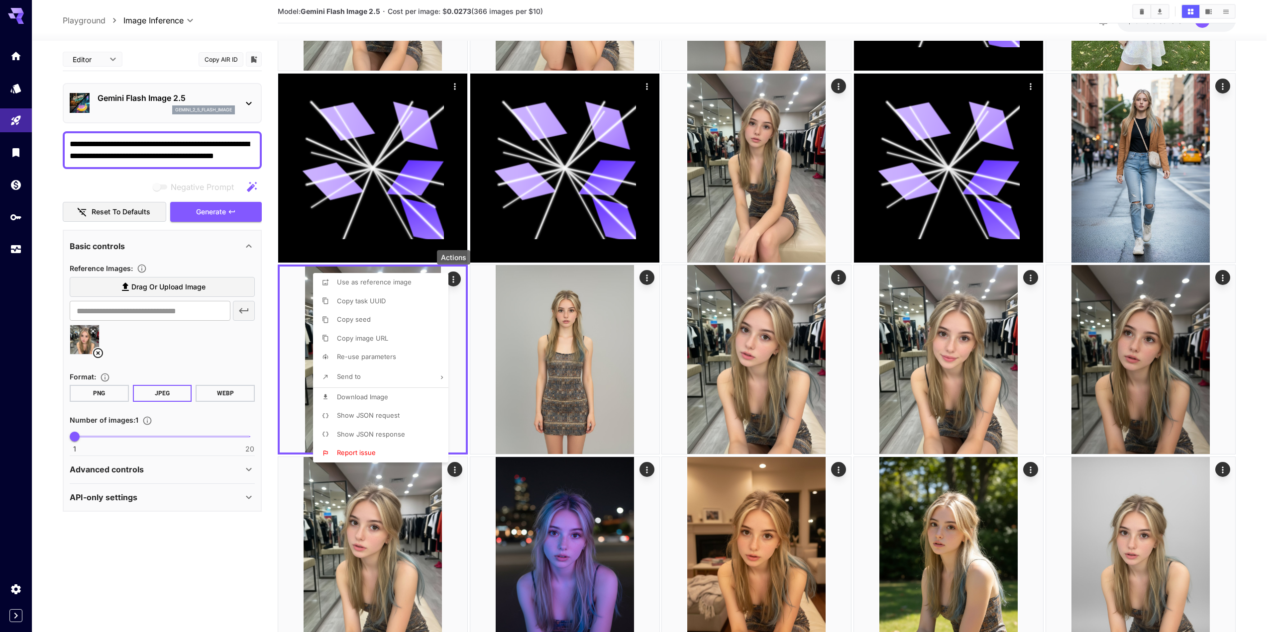
click at [383, 284] on span "Use as reference image" at bounding box center [374, 282] width 75 height 8
click at [759, 344] on div at bounding box center [637, 316] width 1274 height 632
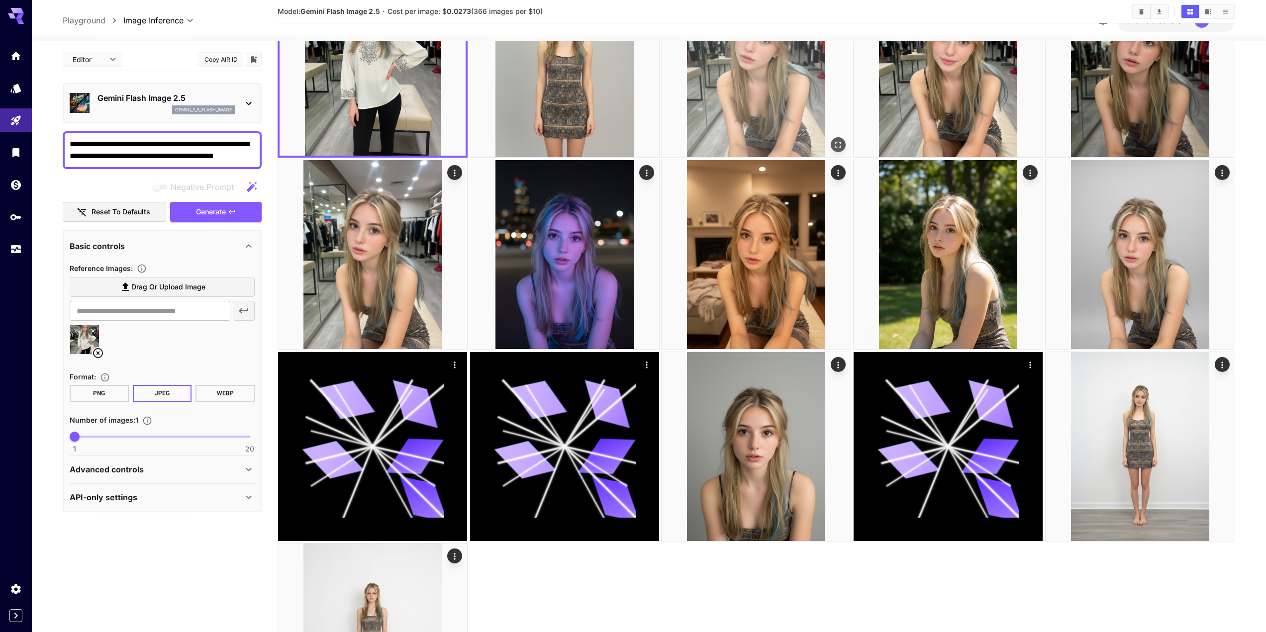
scroll to position [498, 0]
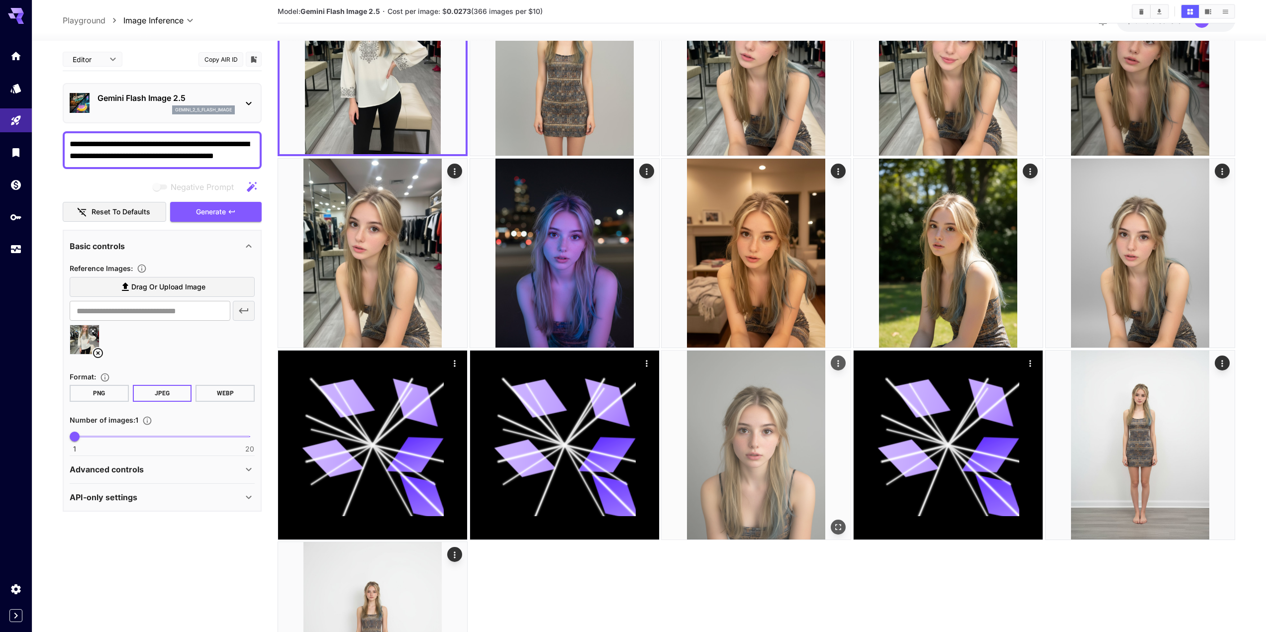
click at [733, 424] on img at bounding box center [756, 445] width 189 height 189
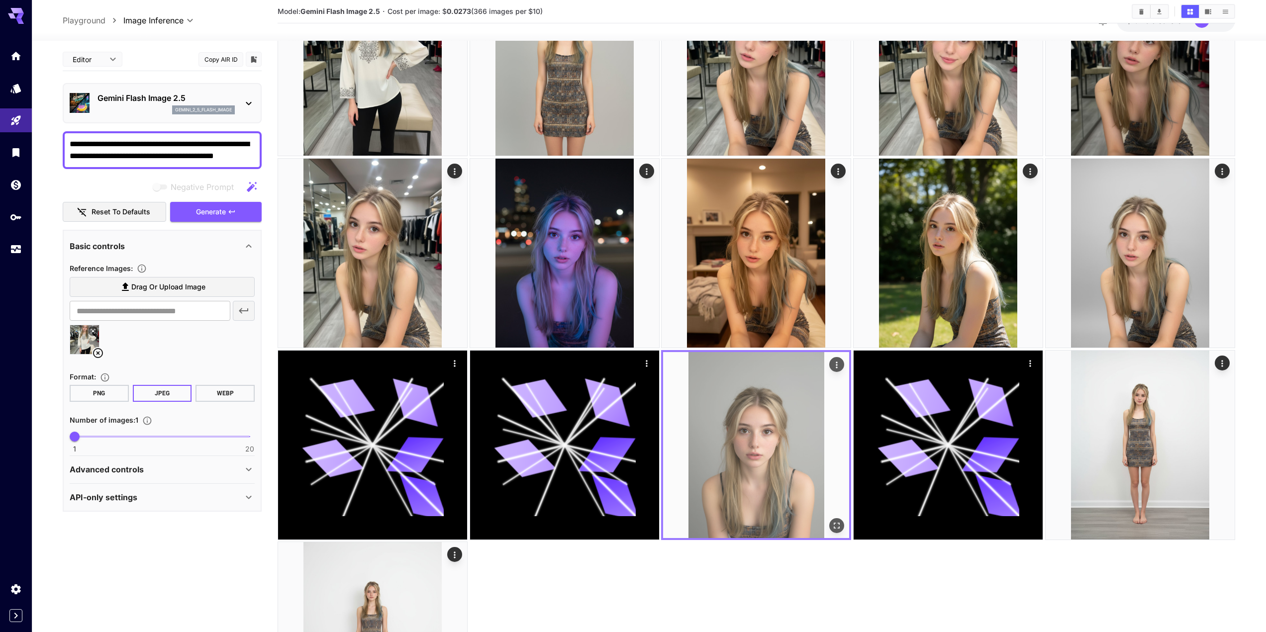
click at [840, 526] on icon "Open in fullscreen" at bounding box center [838, 526] width 10 height 10
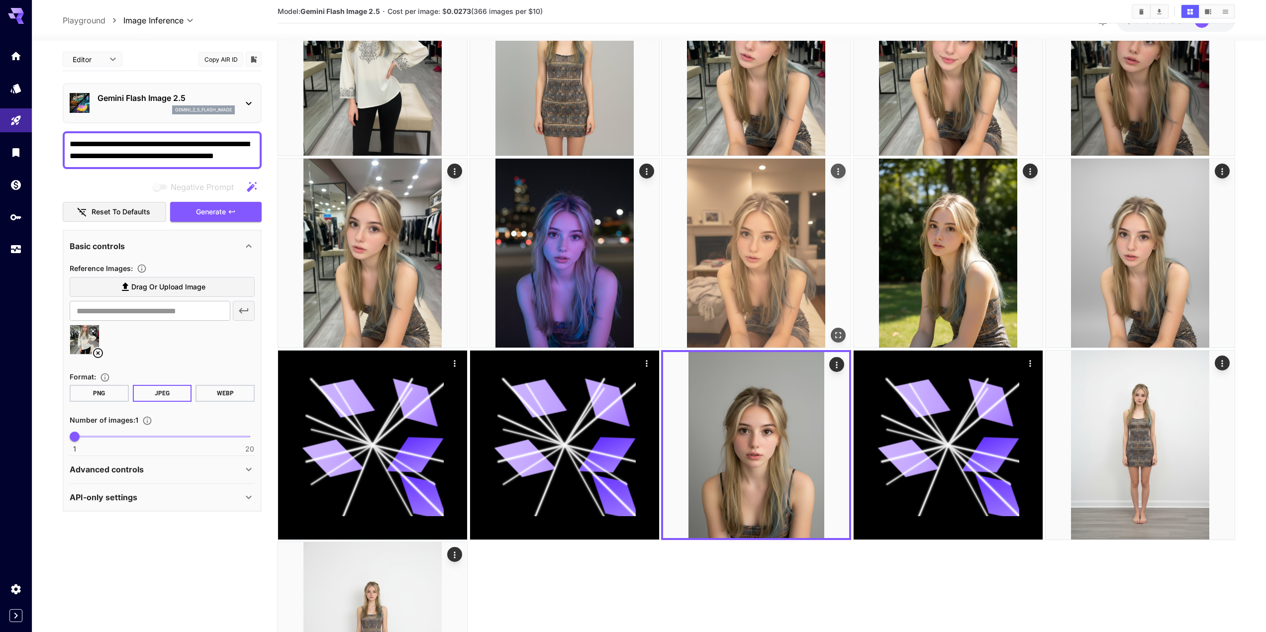
click at [729, 259] on img at bounding box center [756, 253] width 189 height 189
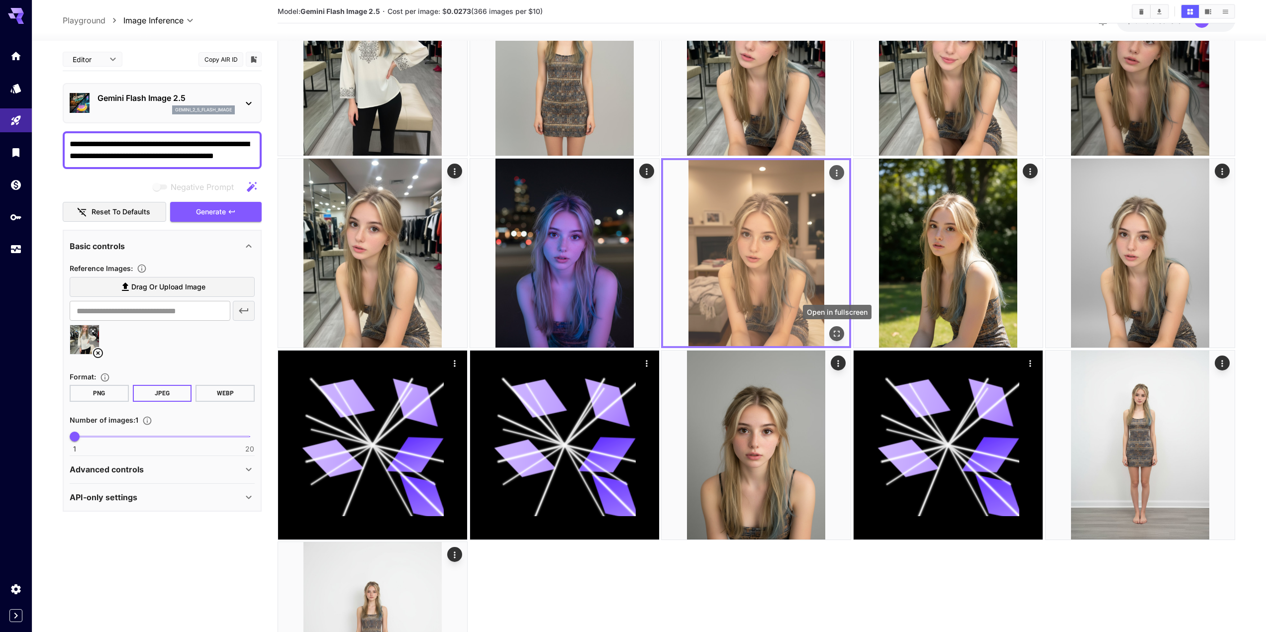
click at [838, 337] on icon "Open in fullscreen" at bounding box center [838, 334] width 10 height 10
click at [838, 171] on icon "Actions" at bounding box center [837, 173] width 1 height 6
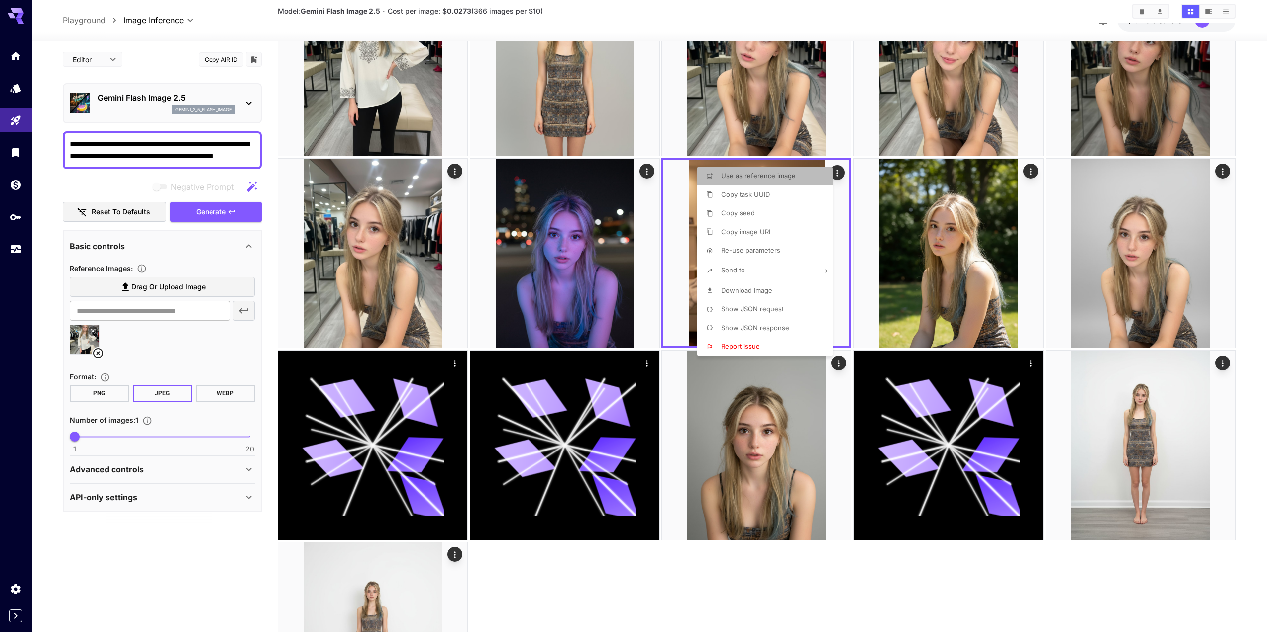
click at [785, 174] on span "Use as reference image" at bounding box center [758, 176] width 75 height 8
click at [167, 352] on div at bounding box center [637, 316] width 1274 height 632
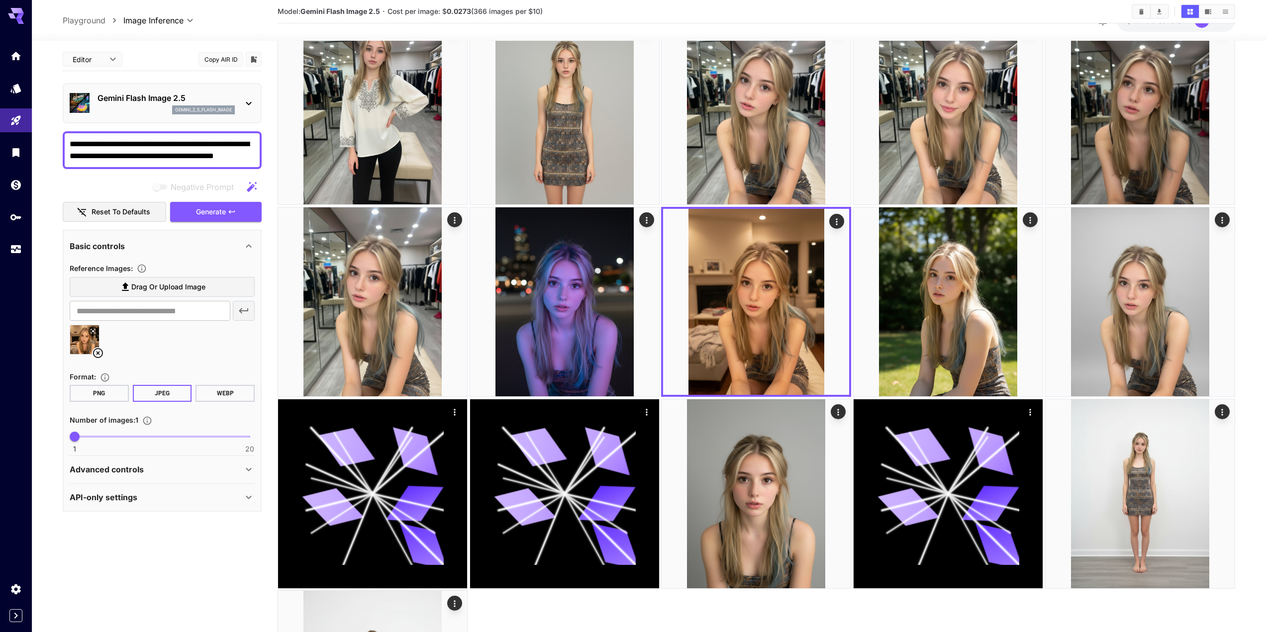
scroll to position [448, 0]
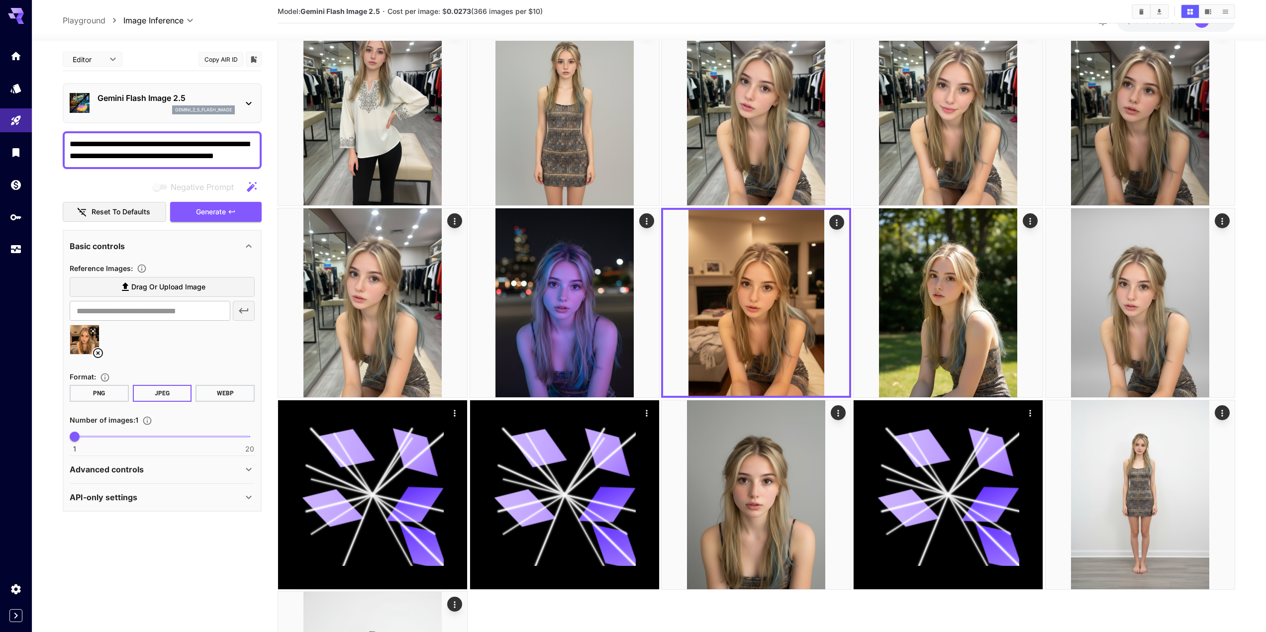
drag, startPoint x: 167, startPoint y: 496, endPoint x: 160, endPoint y: 477, distance: 19.7
click at [166, 496] on div "API-only settings" at bounding box center [156, 498] width 173 height 12
click at [158, 471] on div "Advanced controls" at bounding box center [156, 470] width 173 height 12
click at [160, 470] on div "Advanced controls" at bounding box center [156, 470] width 173 height 12
click at [180, 503] on div "API-only settings" at bounding box center [156, 498] width 173 height 12
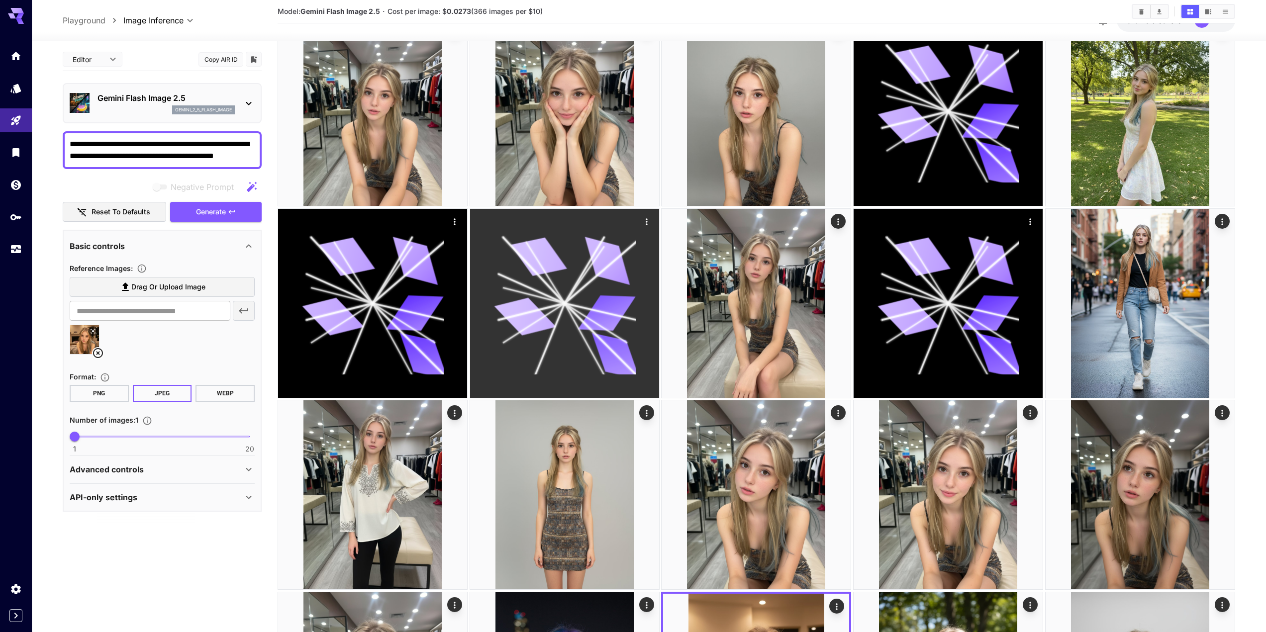
scroll to position [50, 0]
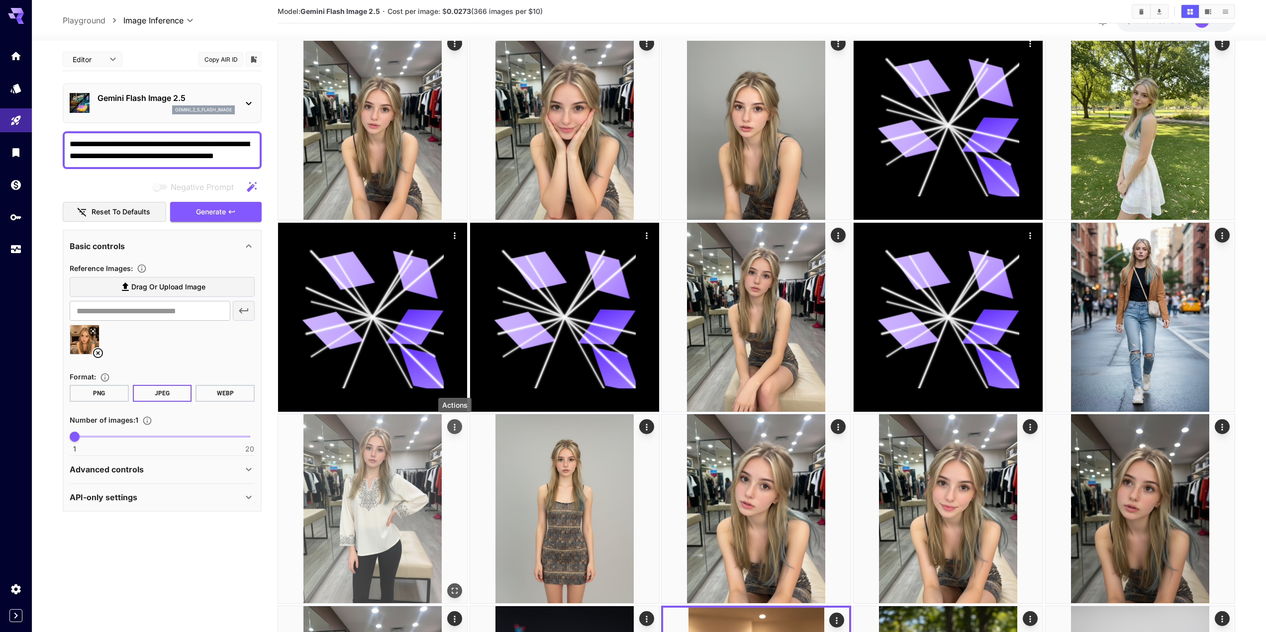
click at [456, 425] on icon "Actions" at bounding box center [455, 427] width 10 height 10
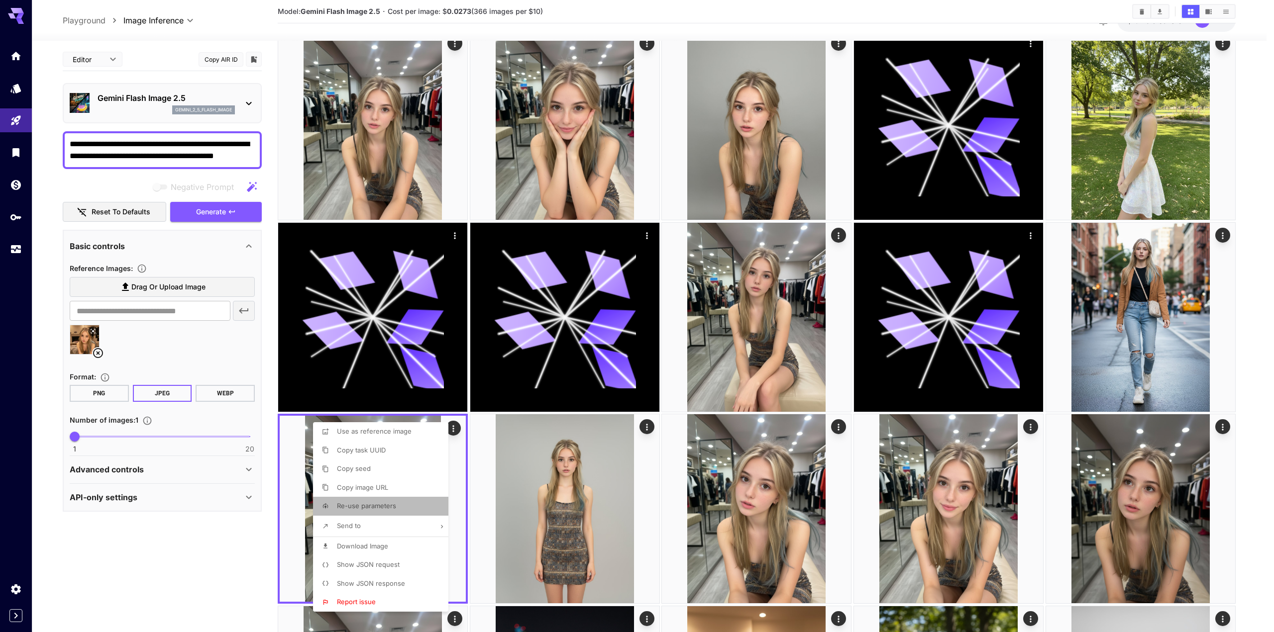
click at [374, 509] on span "Re-use parameters" at bounding box center [366, 506] width 59 height 8
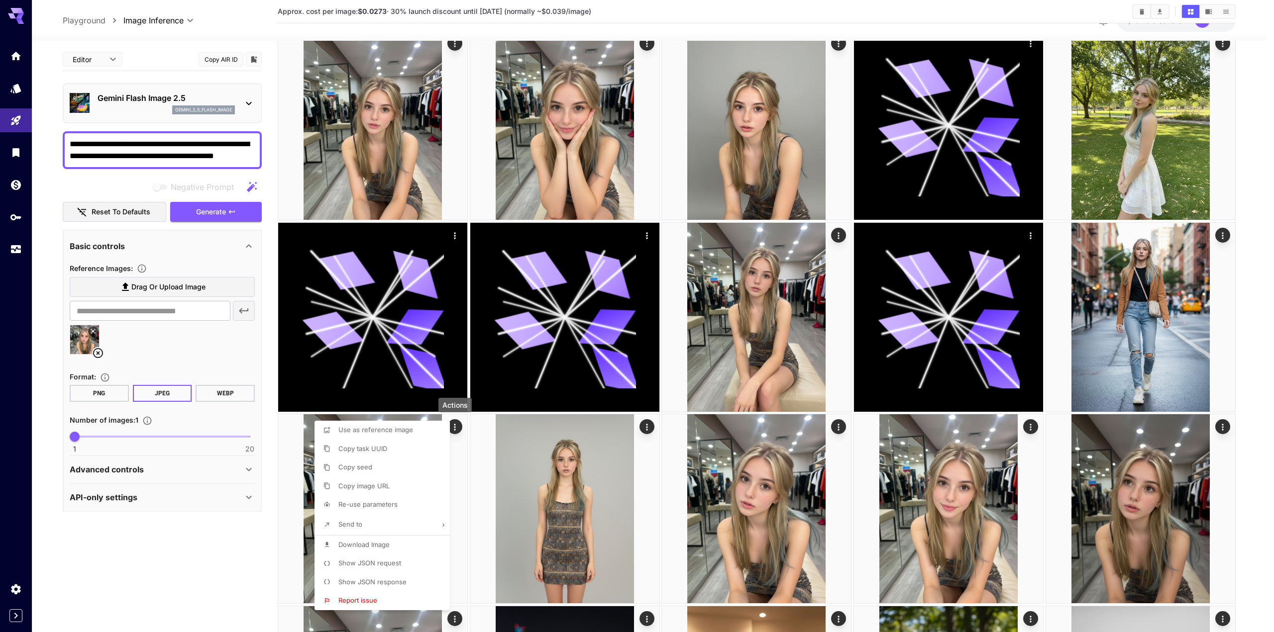
click at [160, 146] on div at bounding box center [637, 316] width 1274 height 632
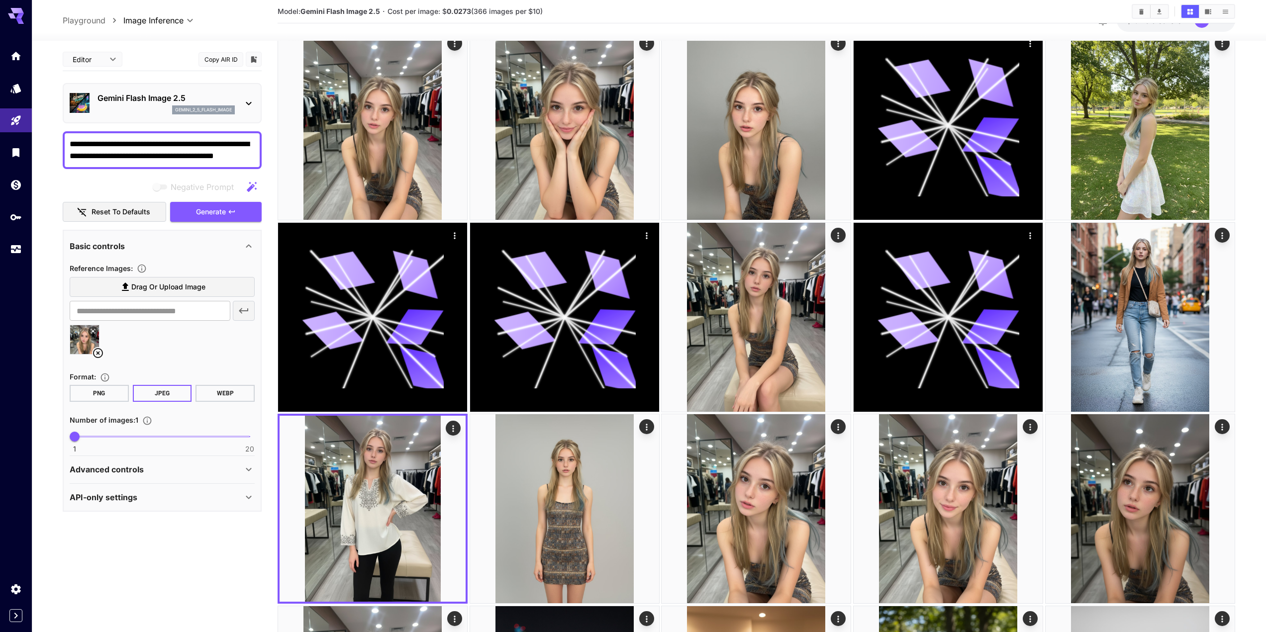
click at [165, 144] on textarea "**********" at bounding box center [162, 150] width 185 height 24
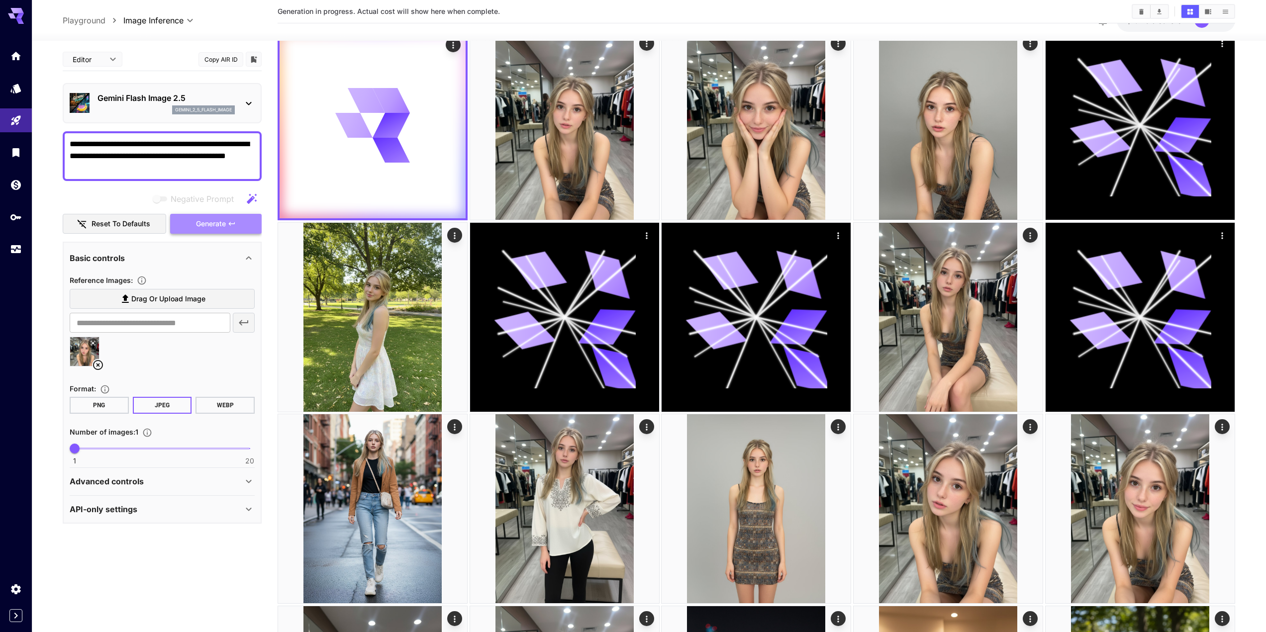
click at [205, 222] on span "Generate" at bounding box center [211, 224] width 30 height 12
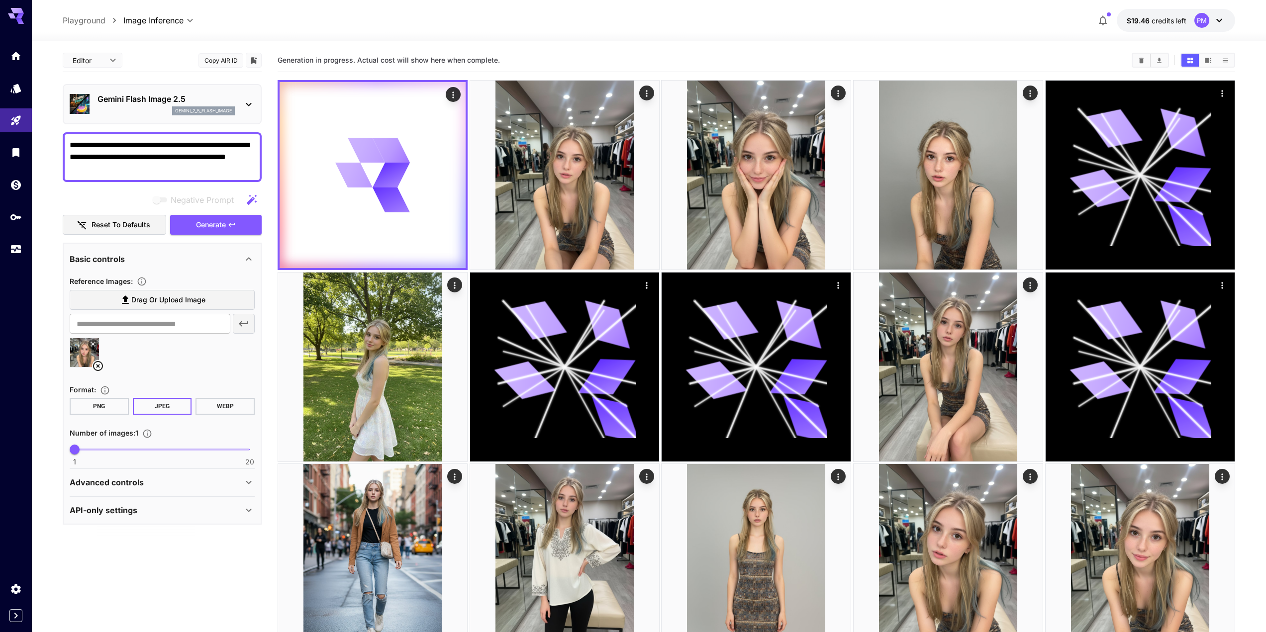
click at [107, 168] on textarea "**********" at bounding box center [162, 157] width 185 height 36
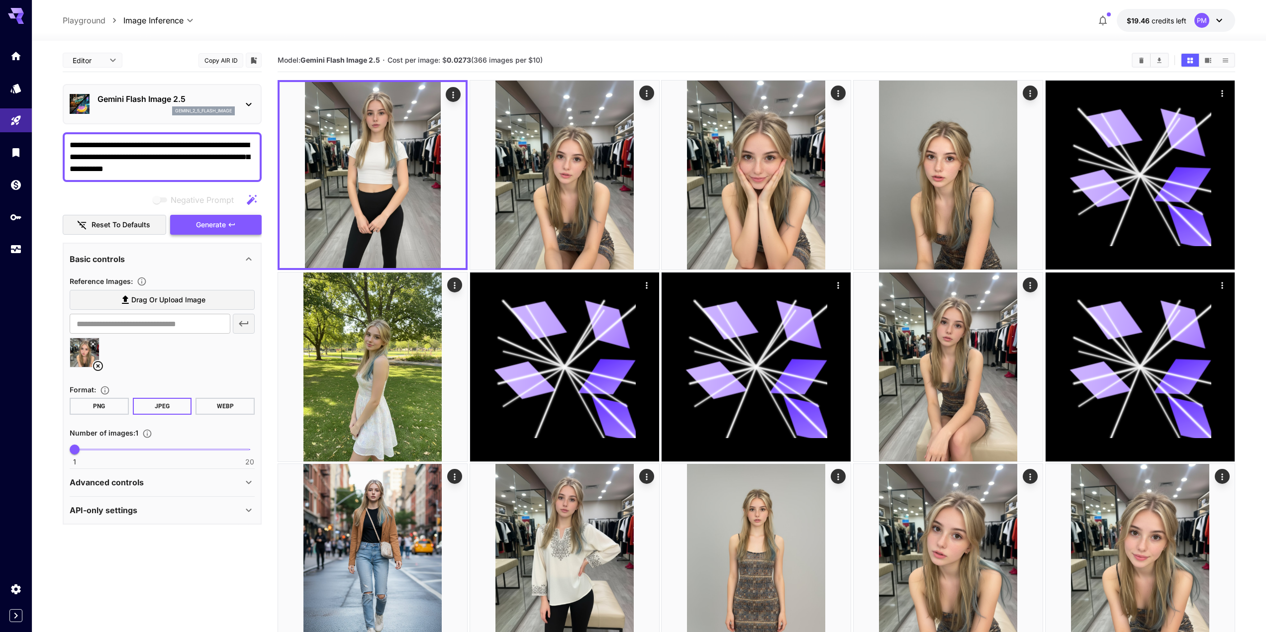
click at [210, 226] on span "Generate" at bounding box center [211, 225] width 30 height 12
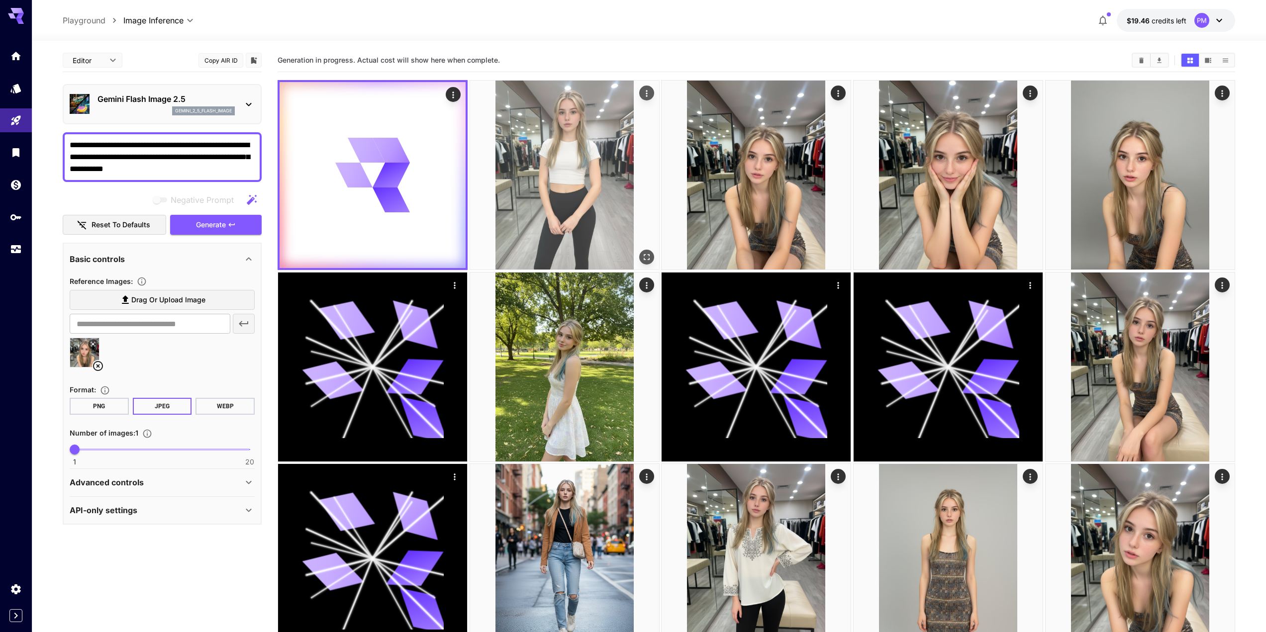
click at [527, 139] on img at bounding box center [564, 175] width 189 height 189
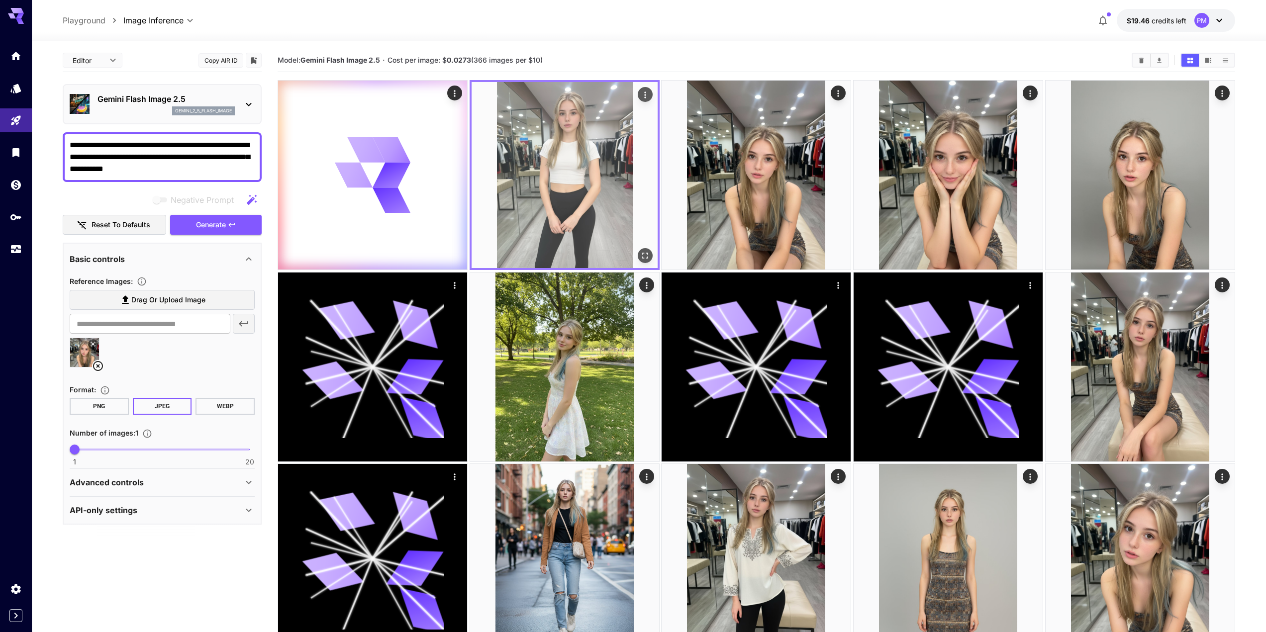
click at [647, 258] on icon "Open in fullscreen" at bounding box center [645, 256] width 10 height 10
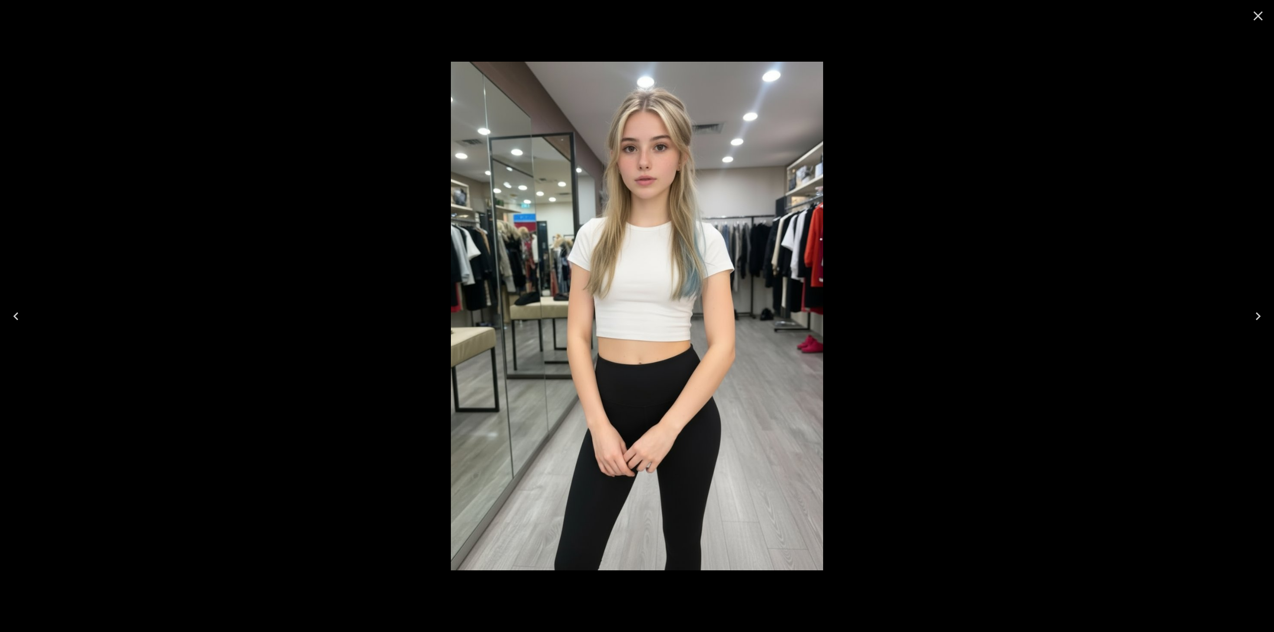
click at [1260, 13] on icon "Close" at bounding box center [1258, 15] width 9 height 9
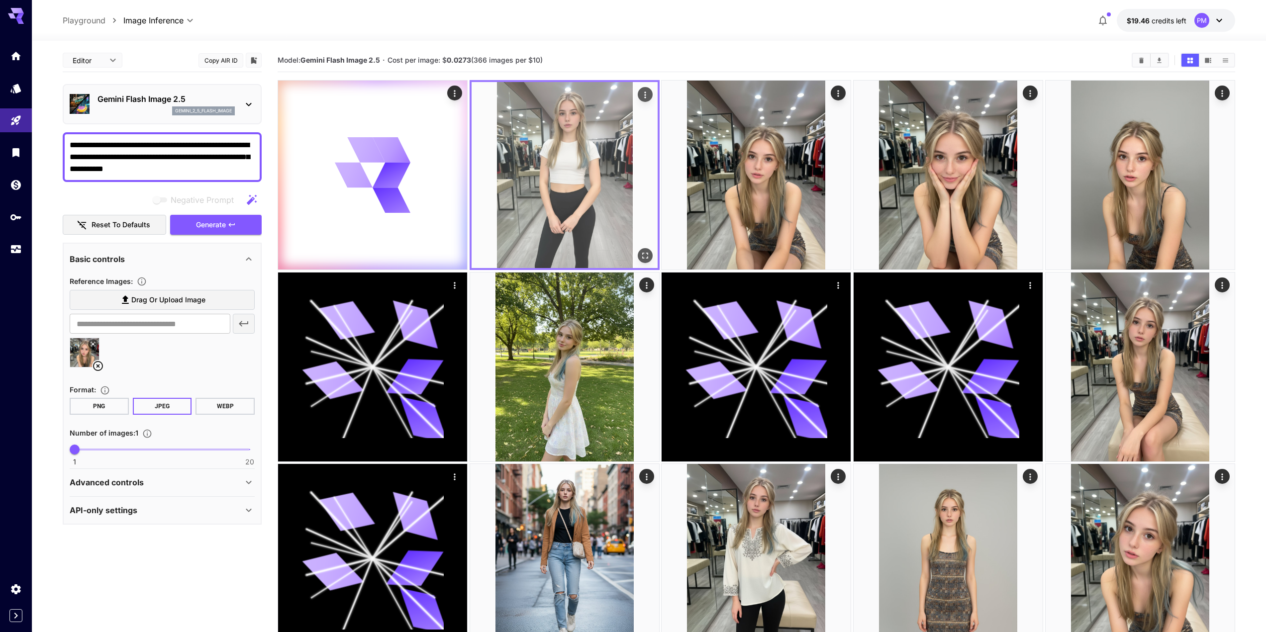
click at [645, 95] on icon "Actions" at bounding box center [644, 95] width 1 height 6
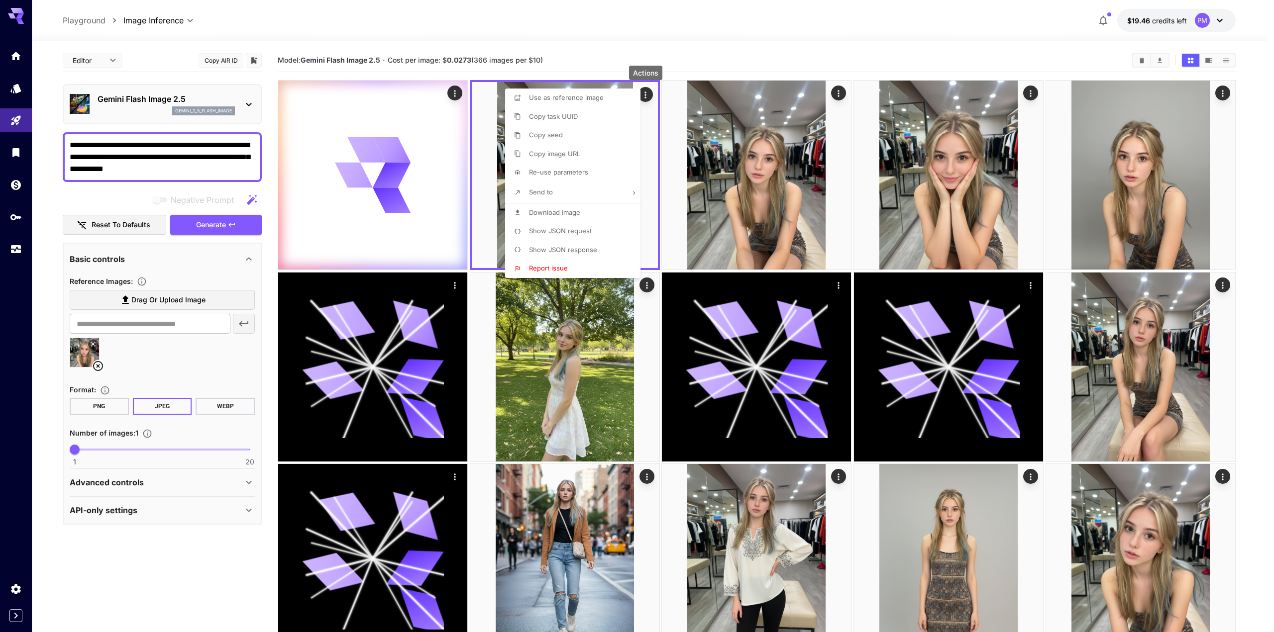
click at [571, 212] on span "Download Image" at bounding box center [554, 213] width 51 height 8
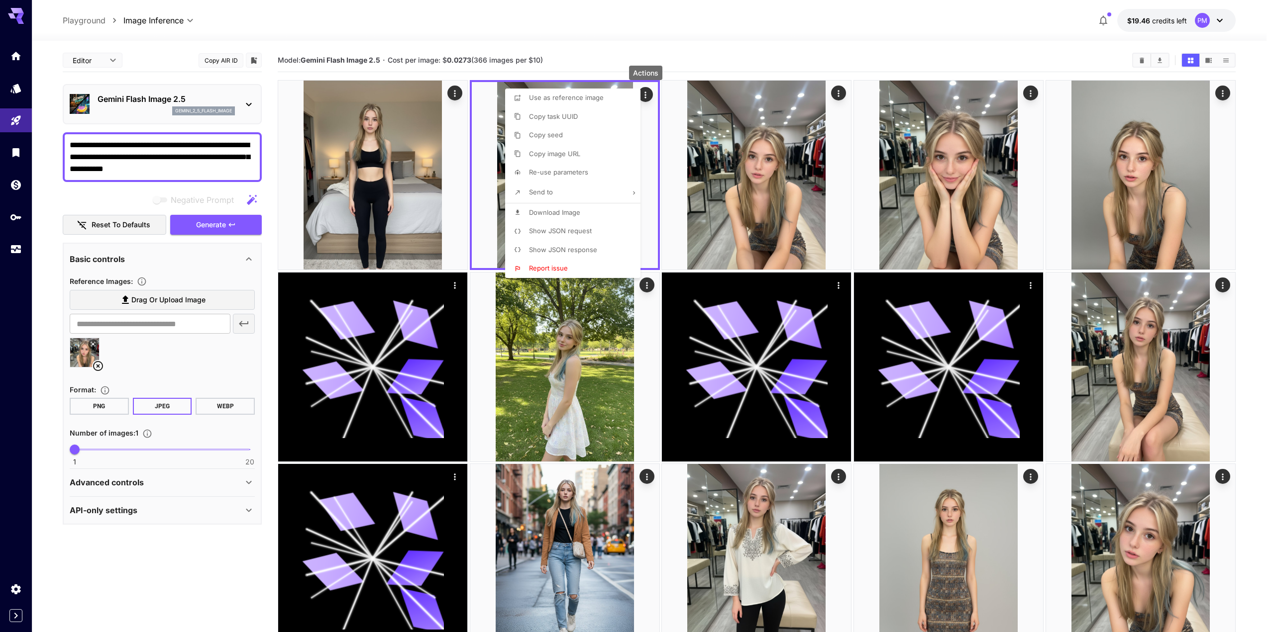
click at [446, 49] on div at bounding box center [637, 316] width 1274 height 632
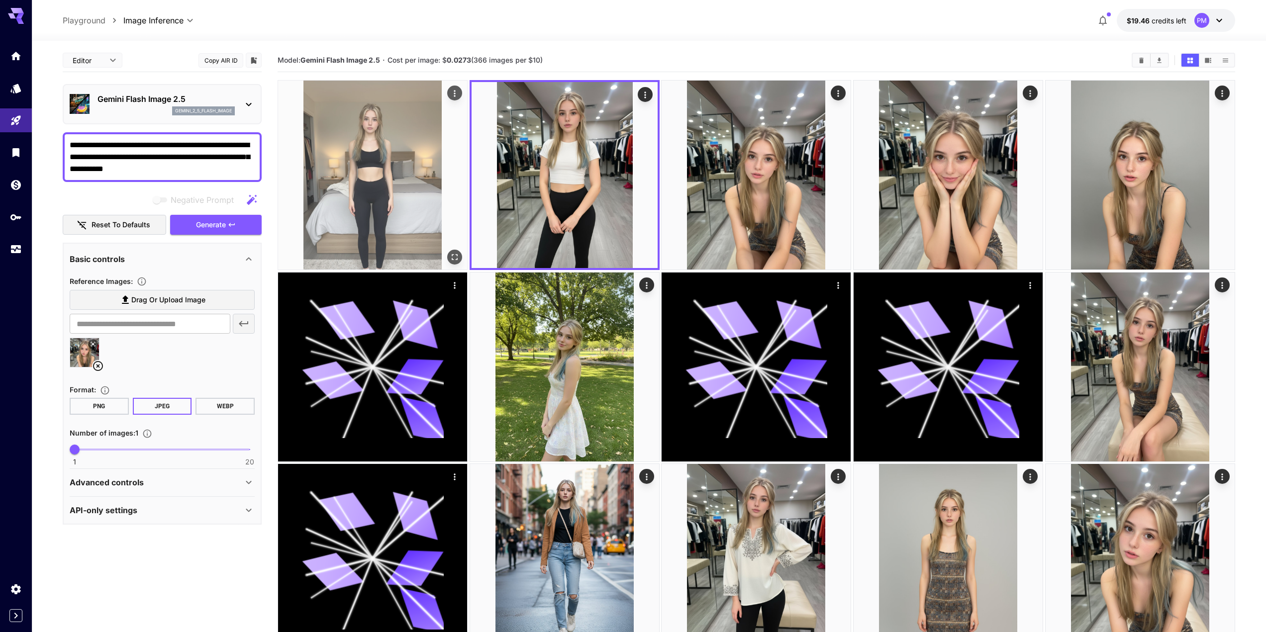
click at [420, 113] on img at bounding box center [372, 175] width 189 height 189
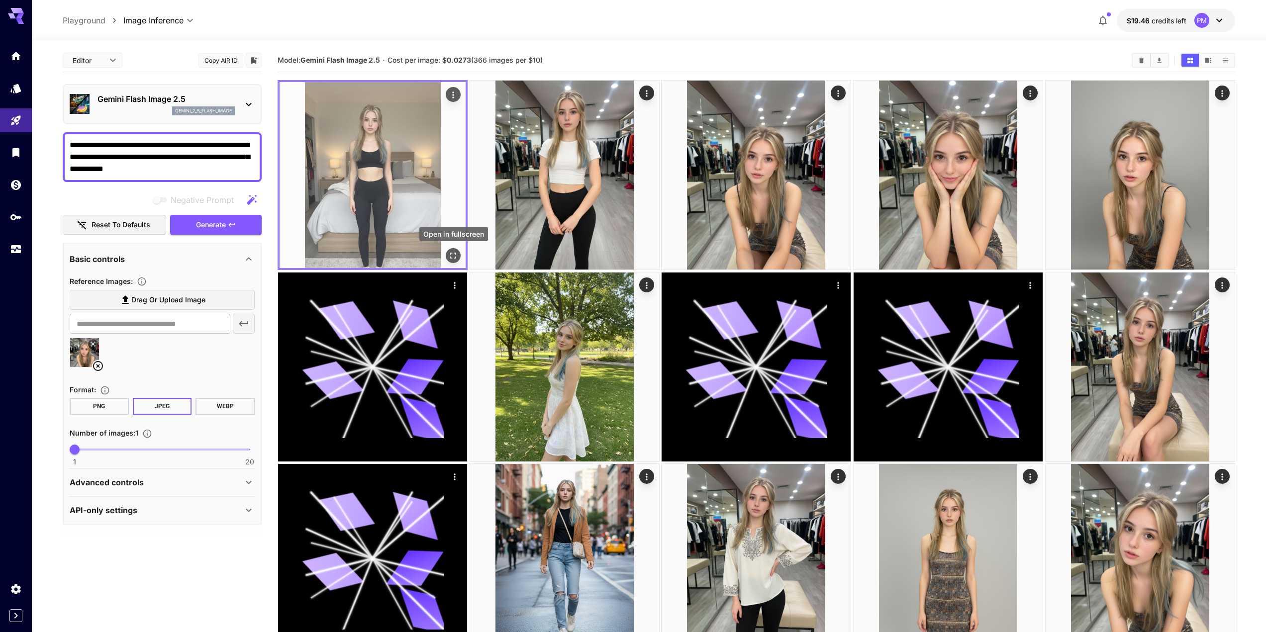
click at [451, 250] on button "Open in fullscreen" at bounding box center [453, 255] width 15 height 15
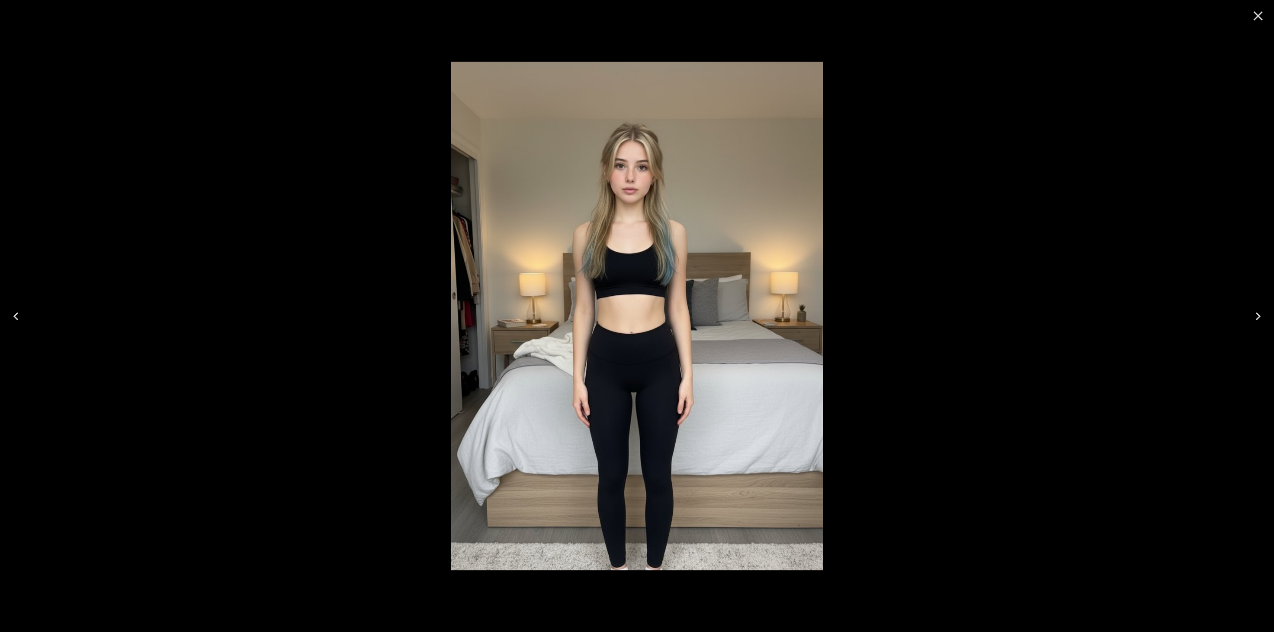
click at [1262, 11] on icon "Close" at bounding box center [1258, 16] width 16 height 16
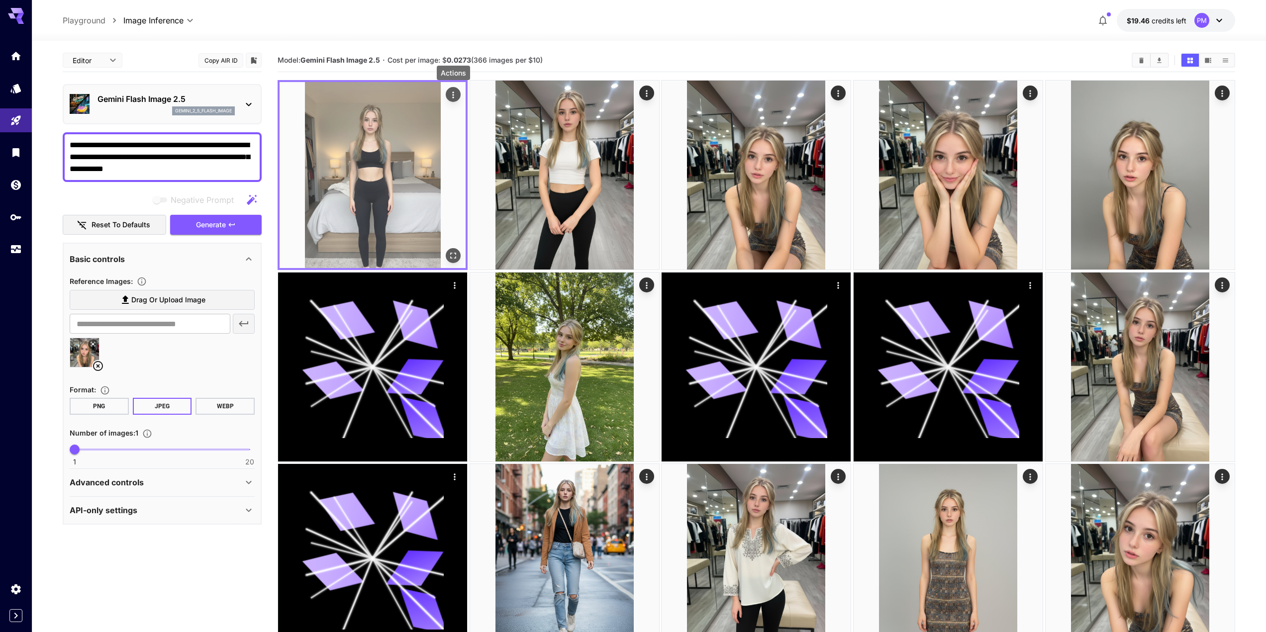
click at [451, 92] on icon "Actions" at bounding box center [453, 95] width 10 height 10
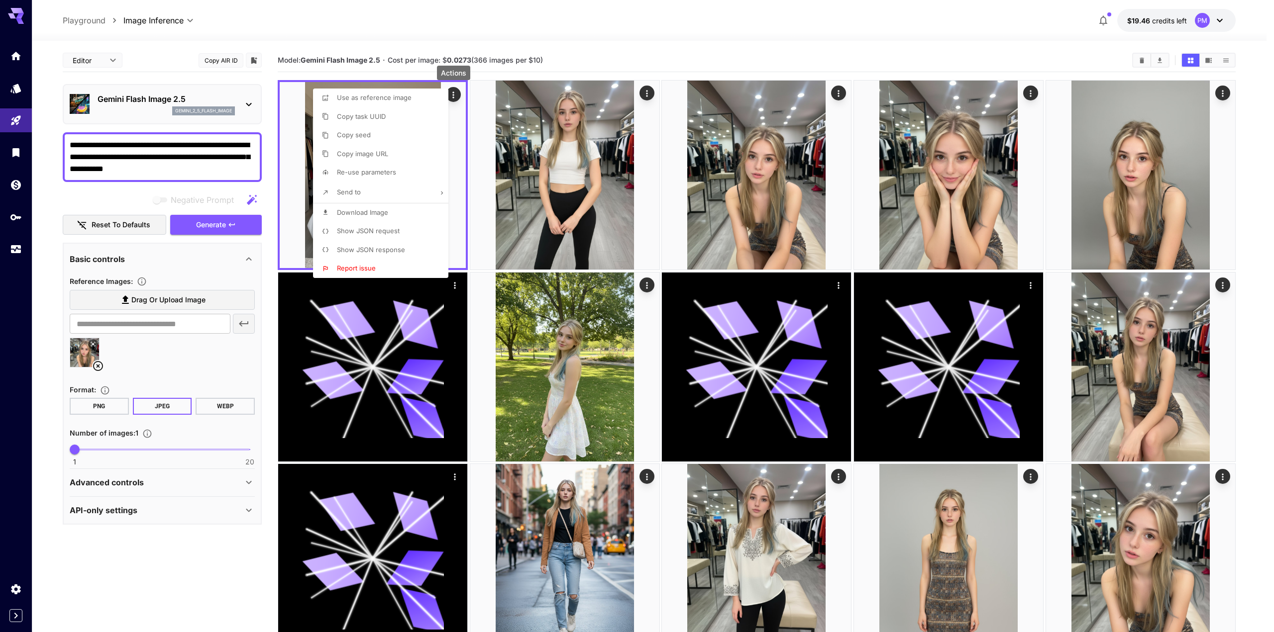
click at [404, 98] on span "Use as reference image" at bounding box center [374, 98] width 75 height 8
click at [411, 57] on div at bounding box center [637, 316] width 1274 height 632
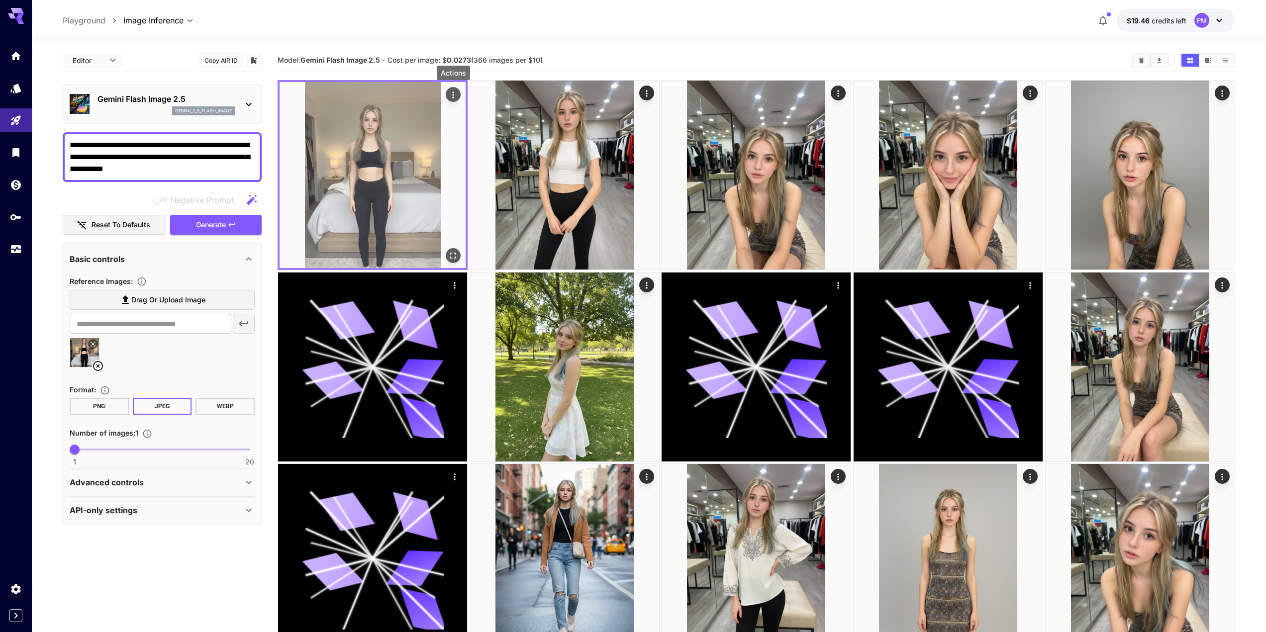
click at [394, 107] on img at bounding box center [373, 175] width 186 height 186
click at [386, 145] on img at bounding box center [373, 175] width 186 height 186
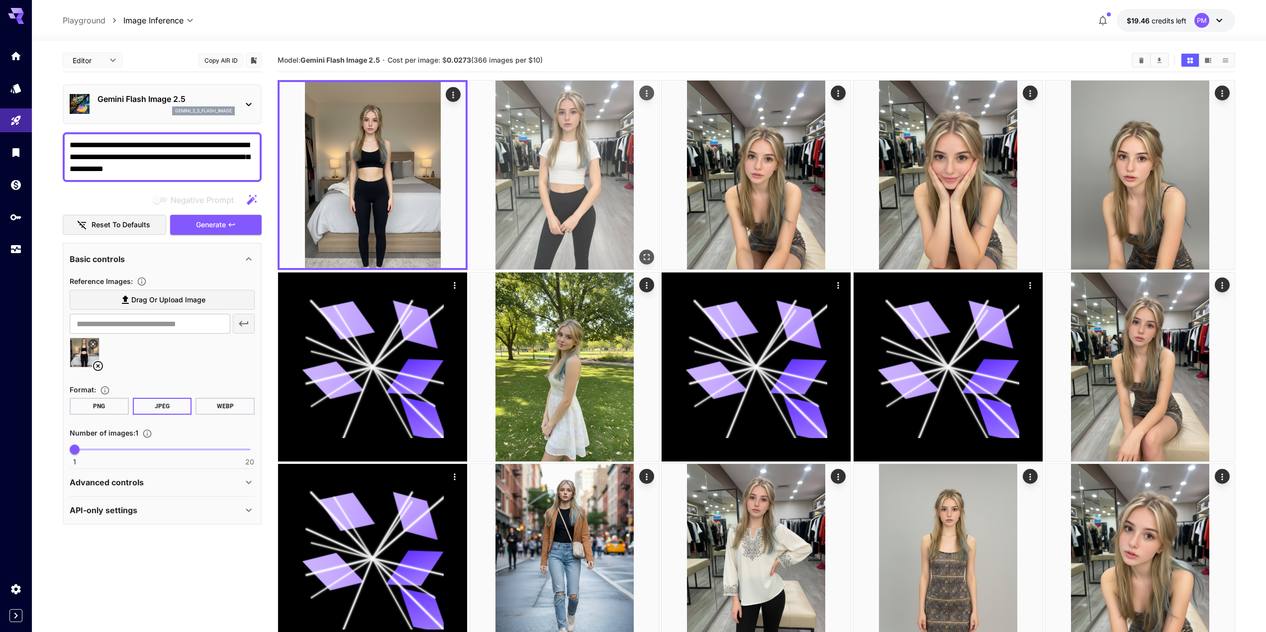
click at [470, 261] on img at bounding box center [564, 175] width 189 height 189
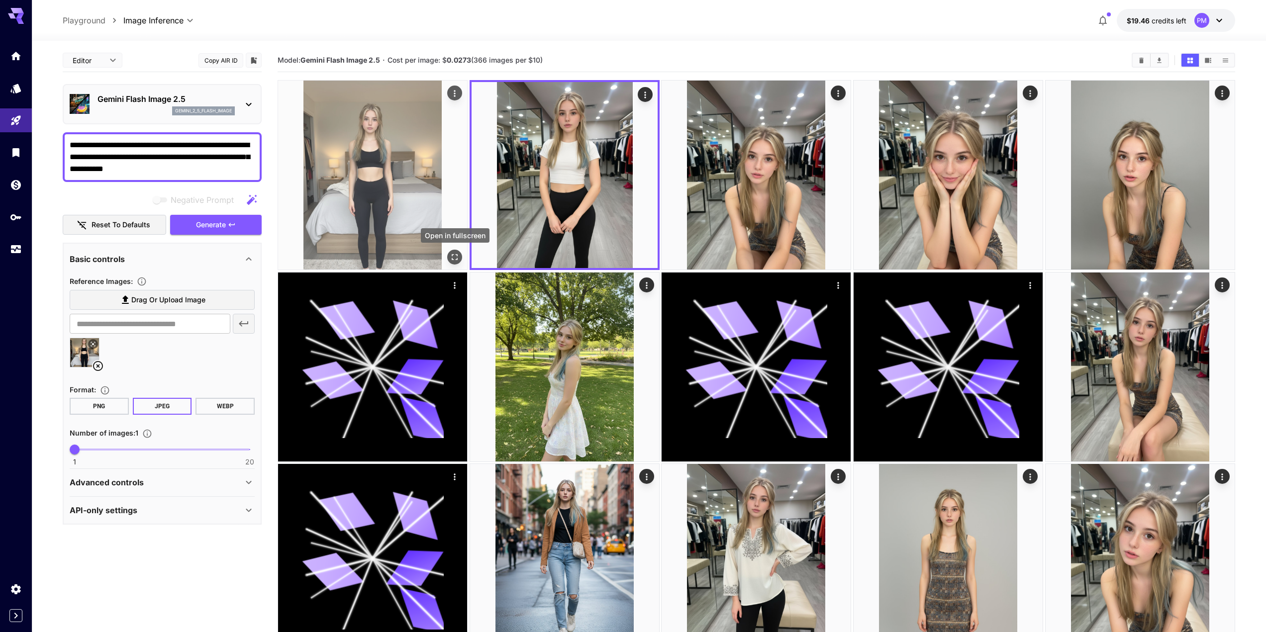
click at [457, 258] on icon "Open in fullscreen" at bounding box center [455, 257] width 10 height 10
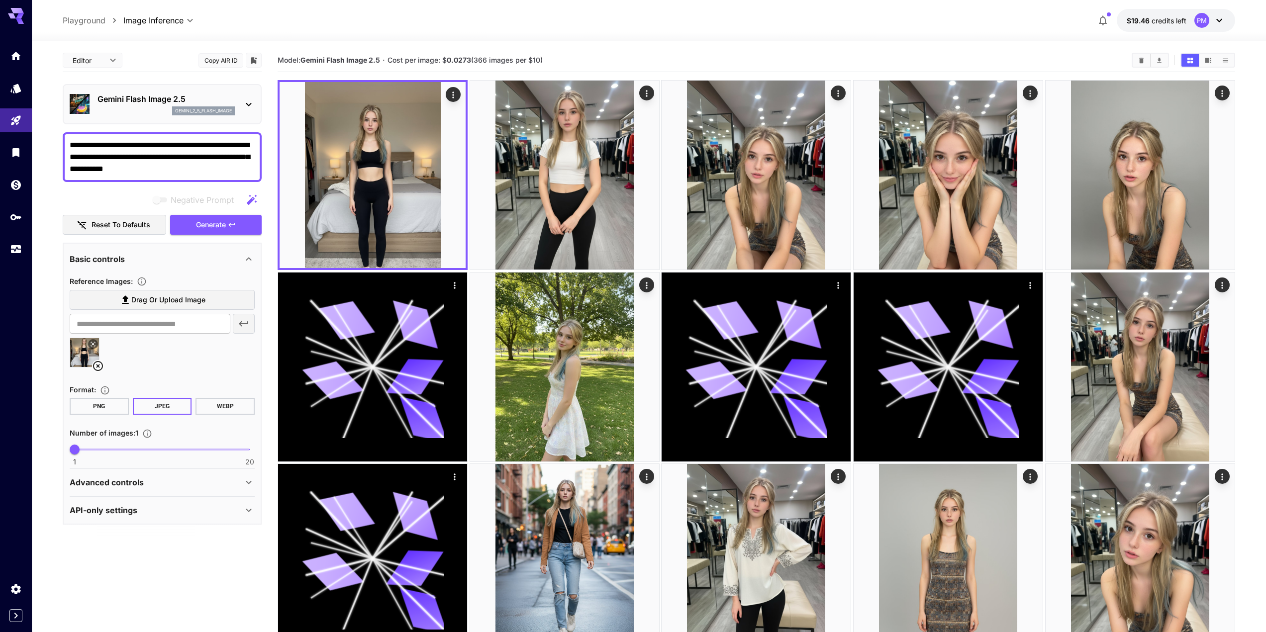
drag, startPoint x: 196, startPoint y: 170, endPoint x: 174, endPoint y: 159, distance: 24.3
click at [174, 159] on textarea "**********" at bounding box center [162, 157] width 185 height 36
click at [176, 159] on textarea "**********" at bounding box center [162, 157] width 185 height 36
click at [217, 143] on textarea "**********" at bounding box center [162, 157] width 185 height 36
click at [180, 165] on textarea "**********" at bounding box center [162, 157] width 185 height 36
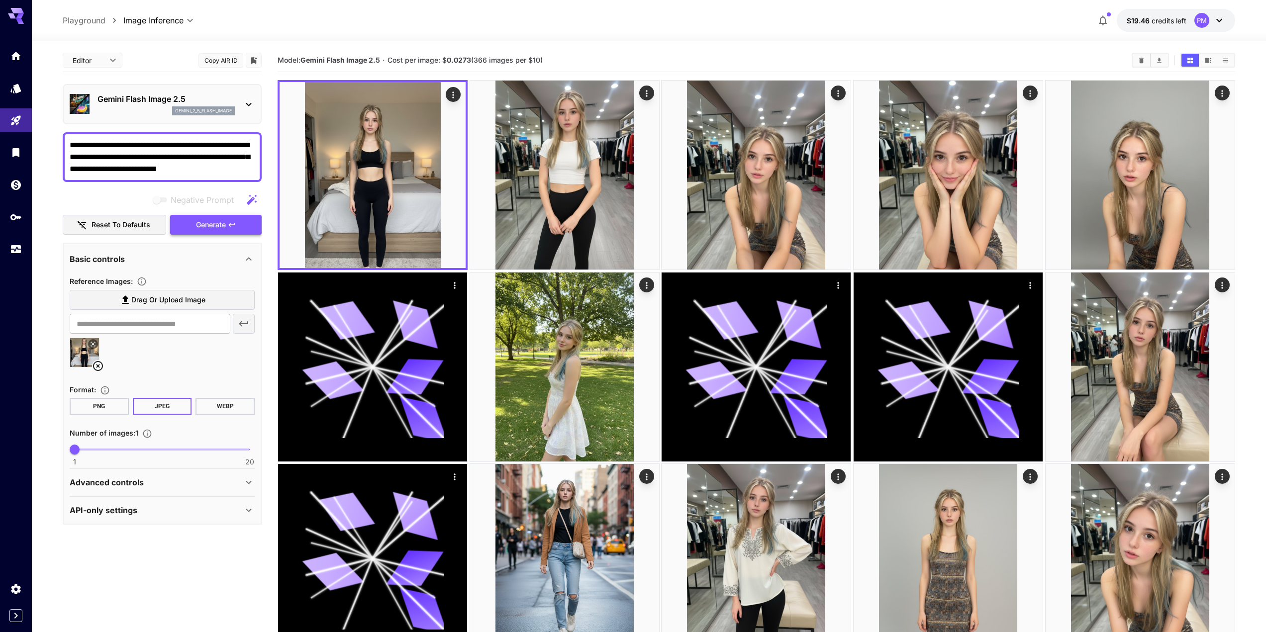
click at [202, 223] on span "Generate" at bounding box center [211, 225] width 30 height 12
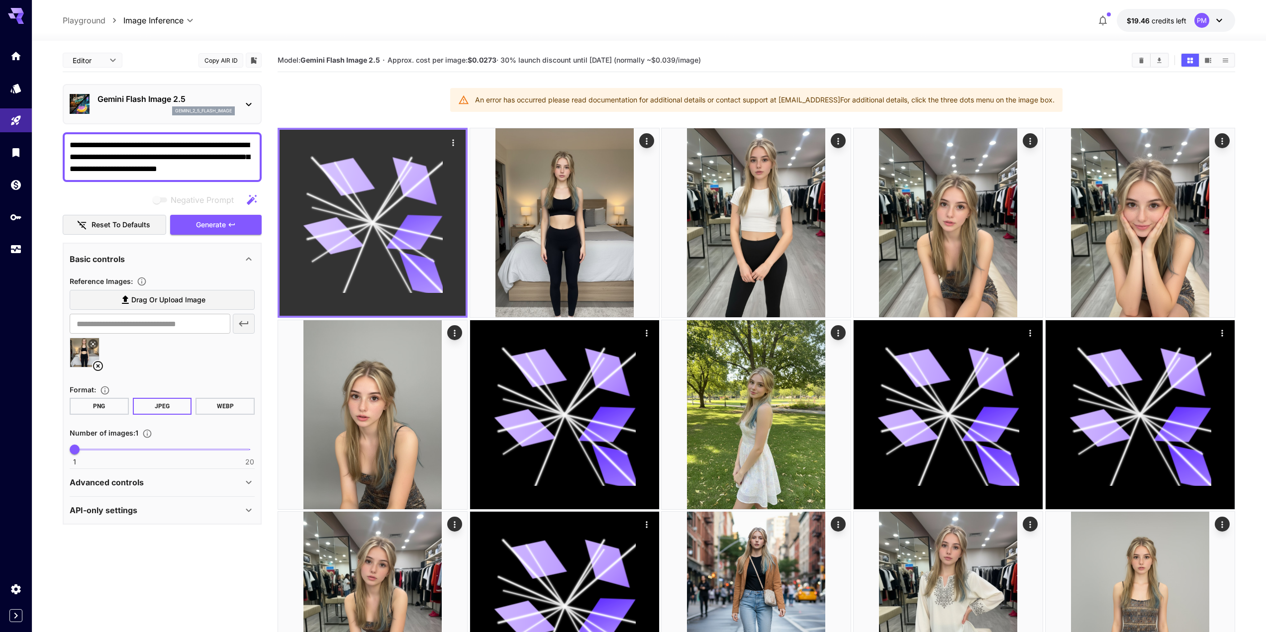
click at [452, 142] on icon "Actions" at bounding box center [453, 143] width 10 height 10
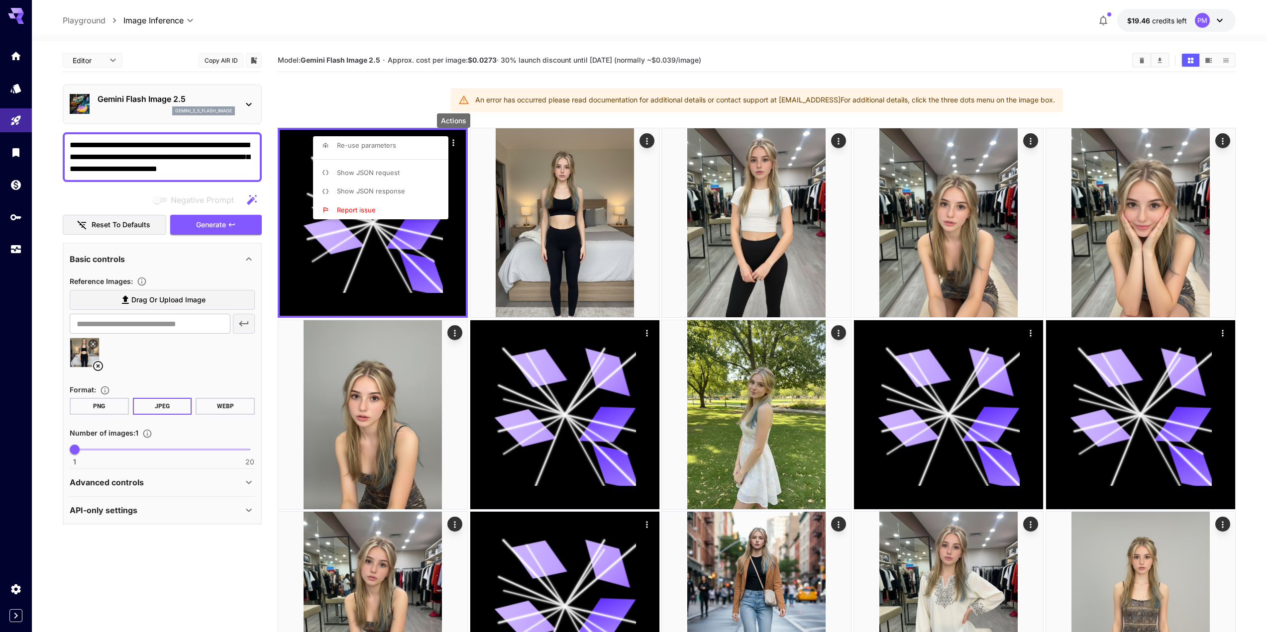
click at [395, 188] on span "Show JSON response" at bounding box center [371, 191] width 68 height 8
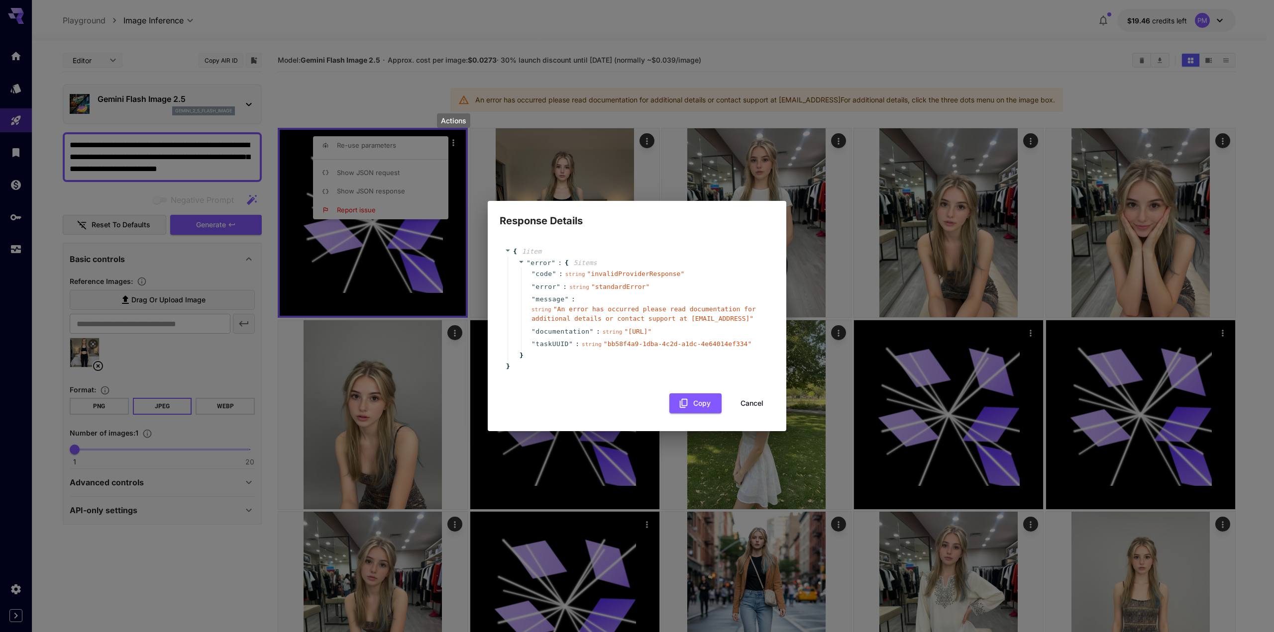
click at [600, 314] on div "string " An error has occurred please read documentation for additional details…" at bounding box center [646, 314] width 230 height 19
click at [746, 409] on button "Cancel" at bounding box center [752, 404] width 45 height 20
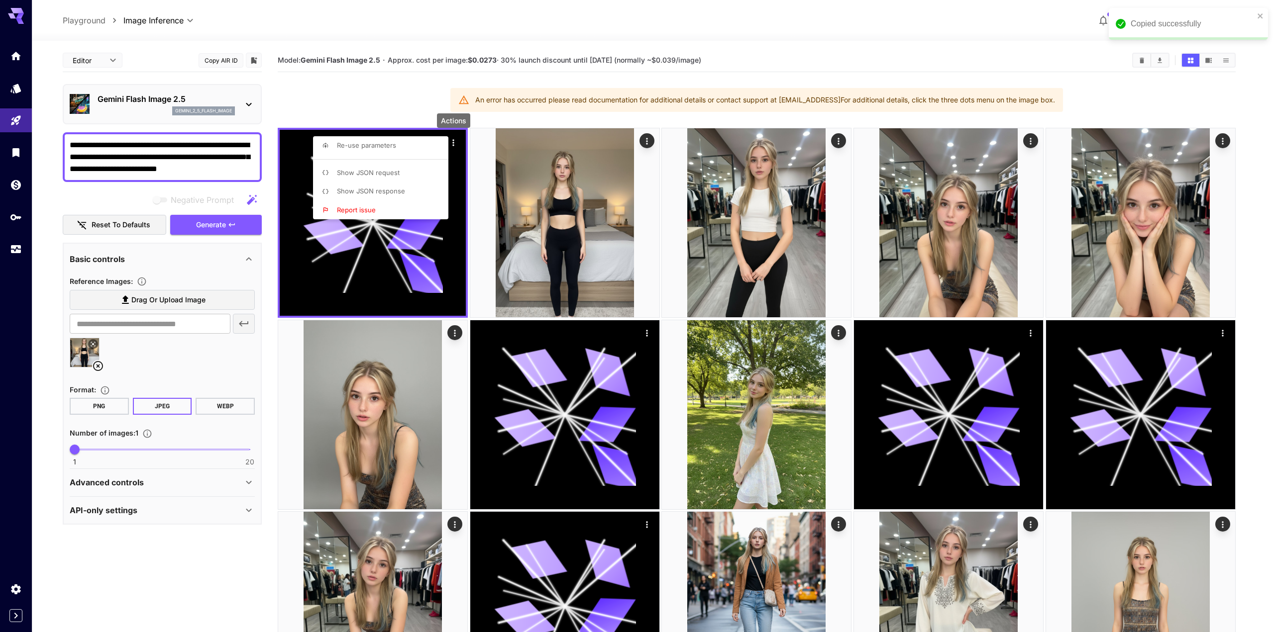
click at [195, 228] on div at bounding box center [637, 316] width 1274 height 632
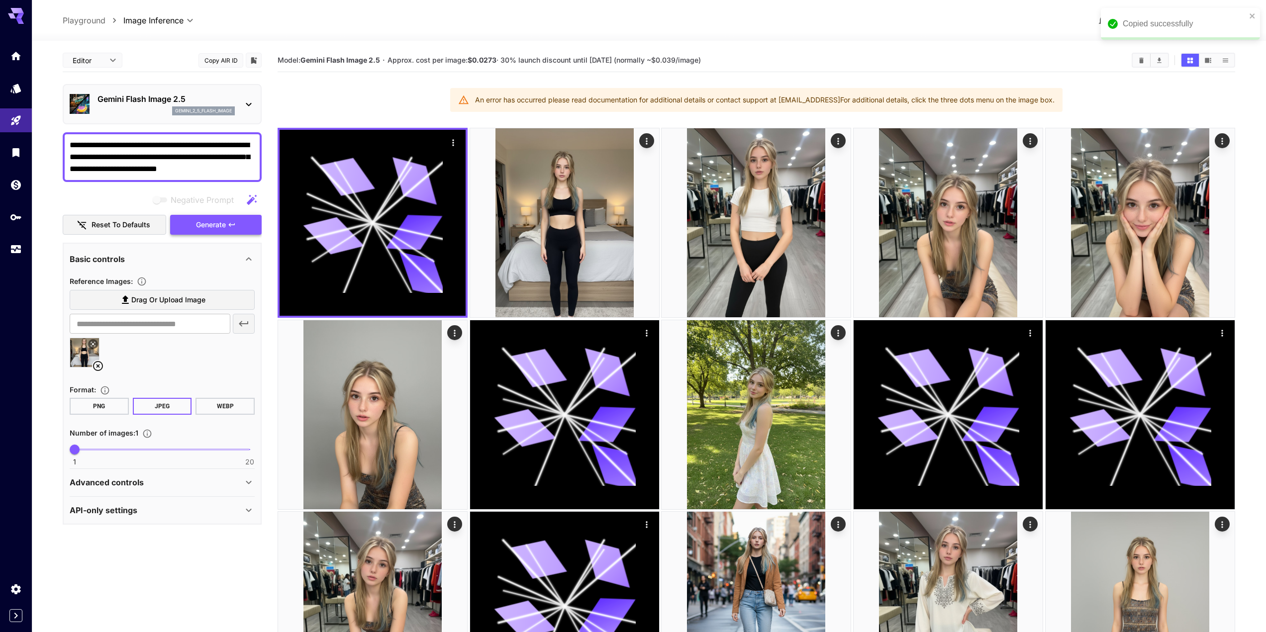
click at [222, 224] on span "Generate" at bounding box center [211, 225] width 30 height 12
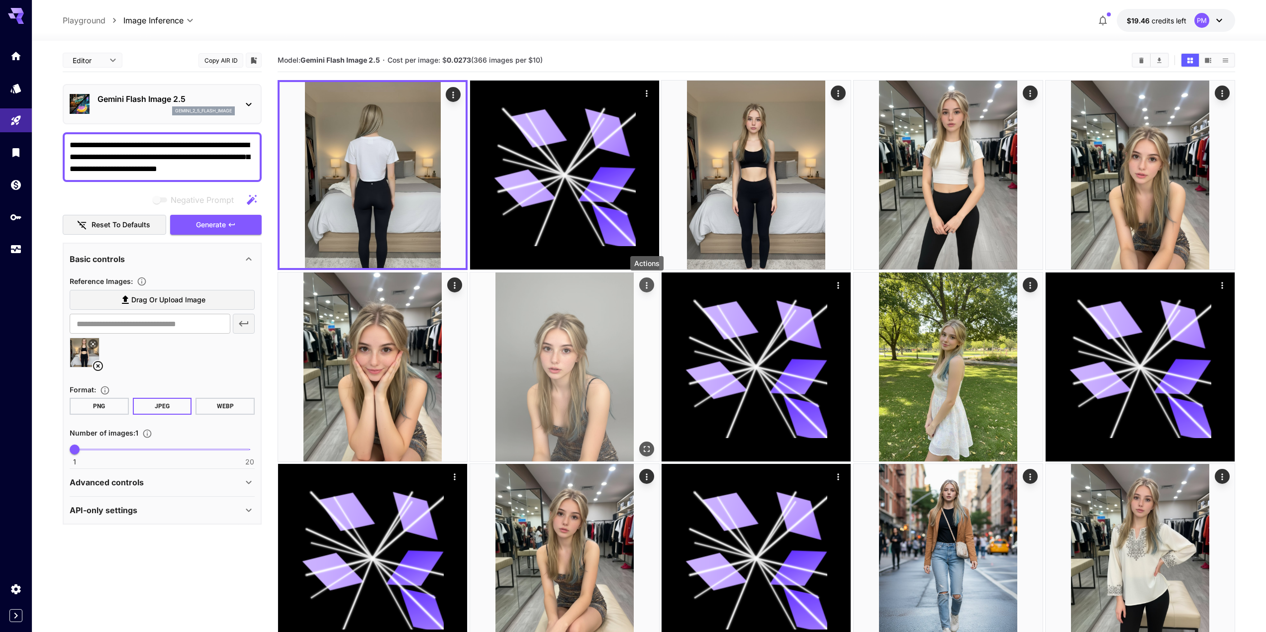
click at [649, 289] on icon "Actions" at bounding box center [647, 285] width 10 height 10
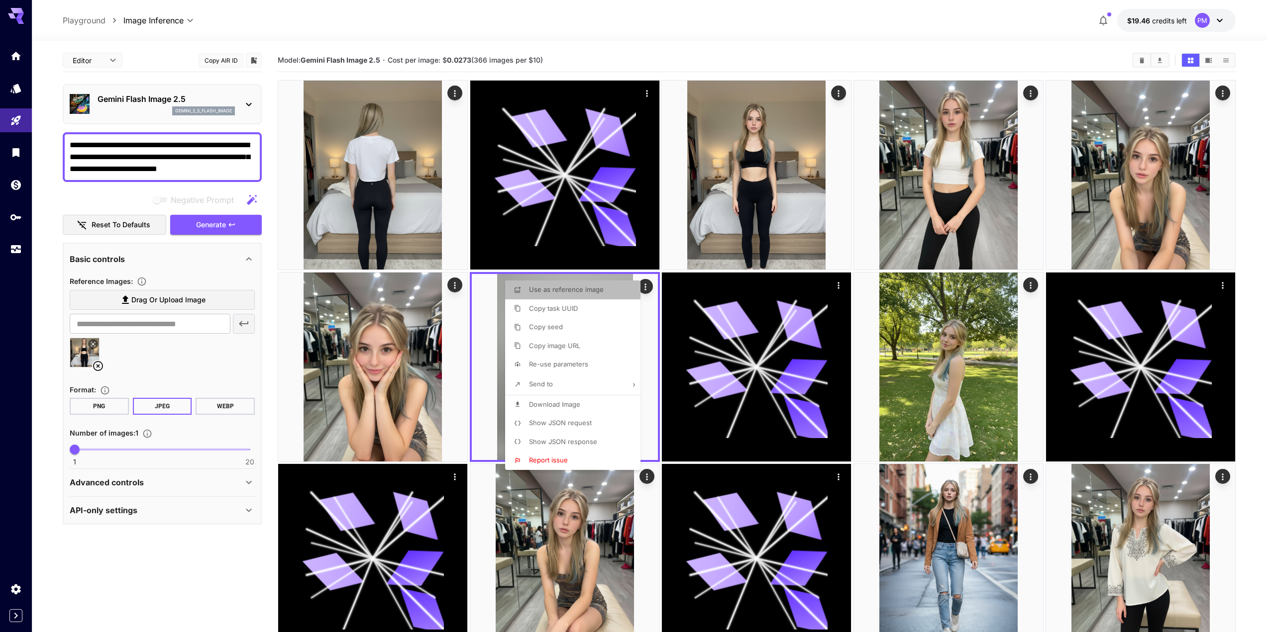
click at [620, 289] on li "Use as reference image" at bounding box center [575, 290] width 141 height 19
click at [222, 247] on div at bounding box center [637, 316] width 1274 height 632
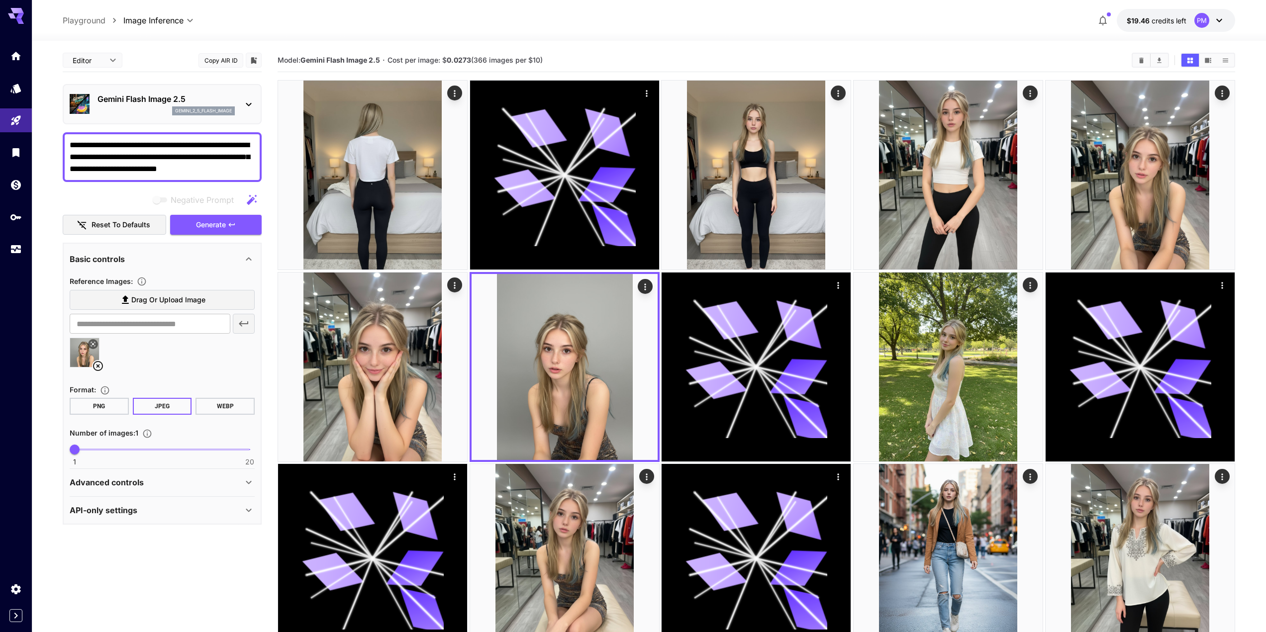
click at [240, 167] on textarea "**********" at bounding box center [162, 157] width 185 height 36
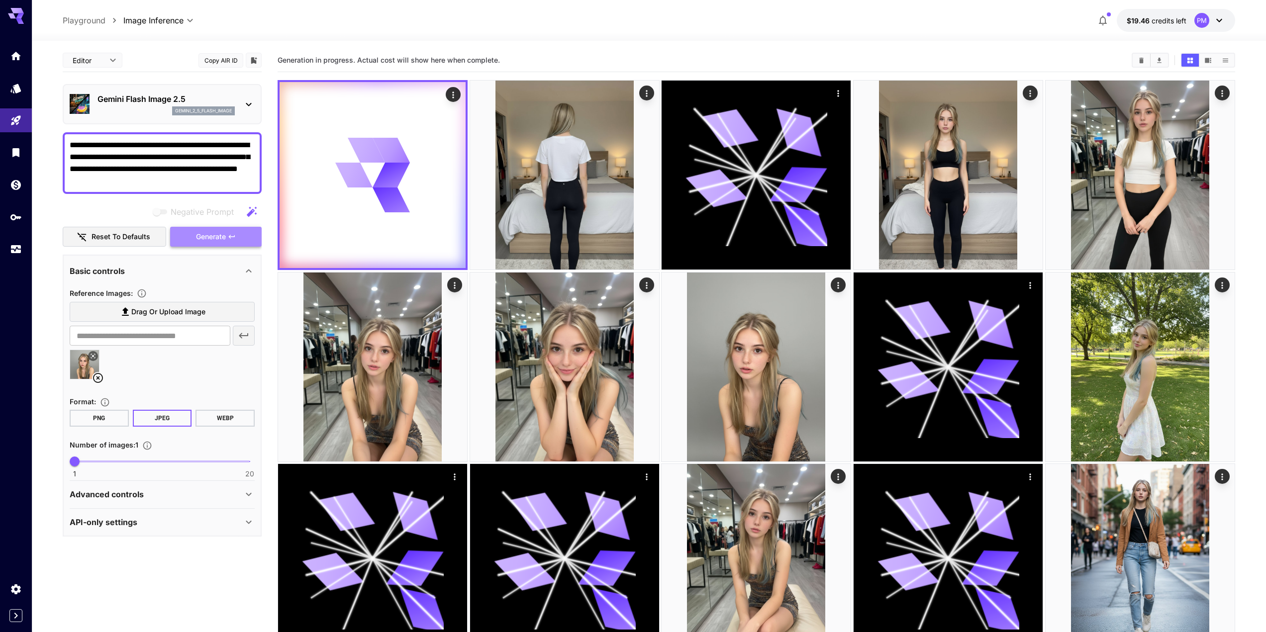
click at [224, 235] on span "Generate" at bounding box center [211, 237] width 30 height 12
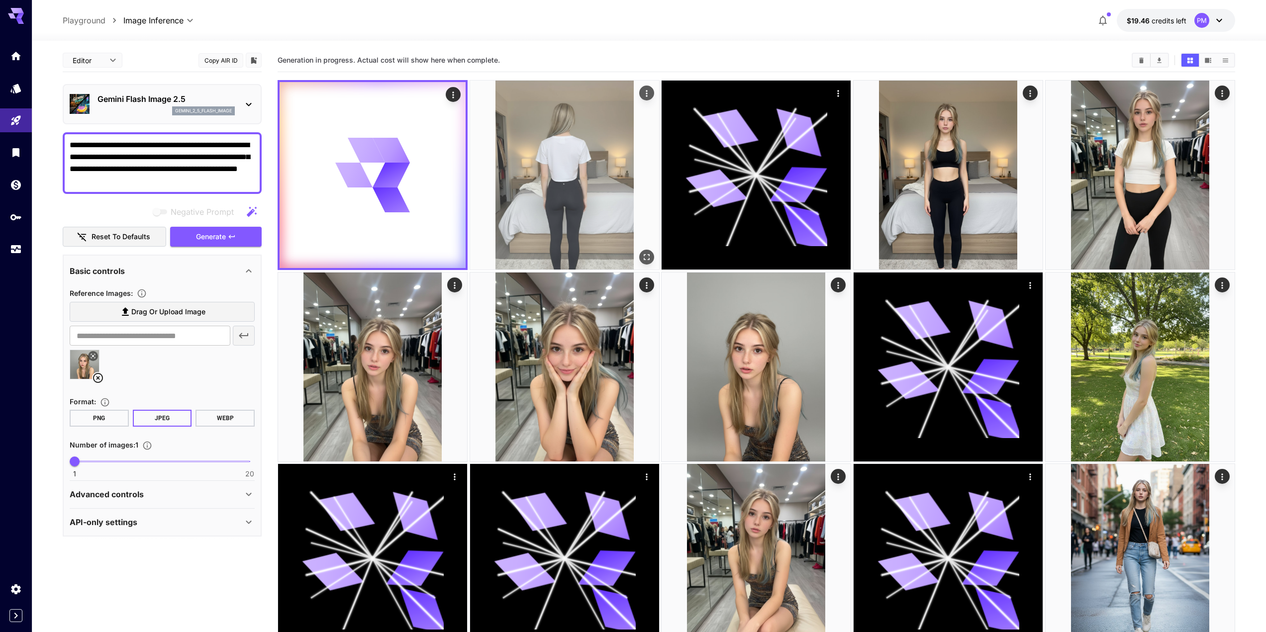
click at [643, 250] on button "Open in fullscreen" at bounding box center [646, 257] width 15 height 15
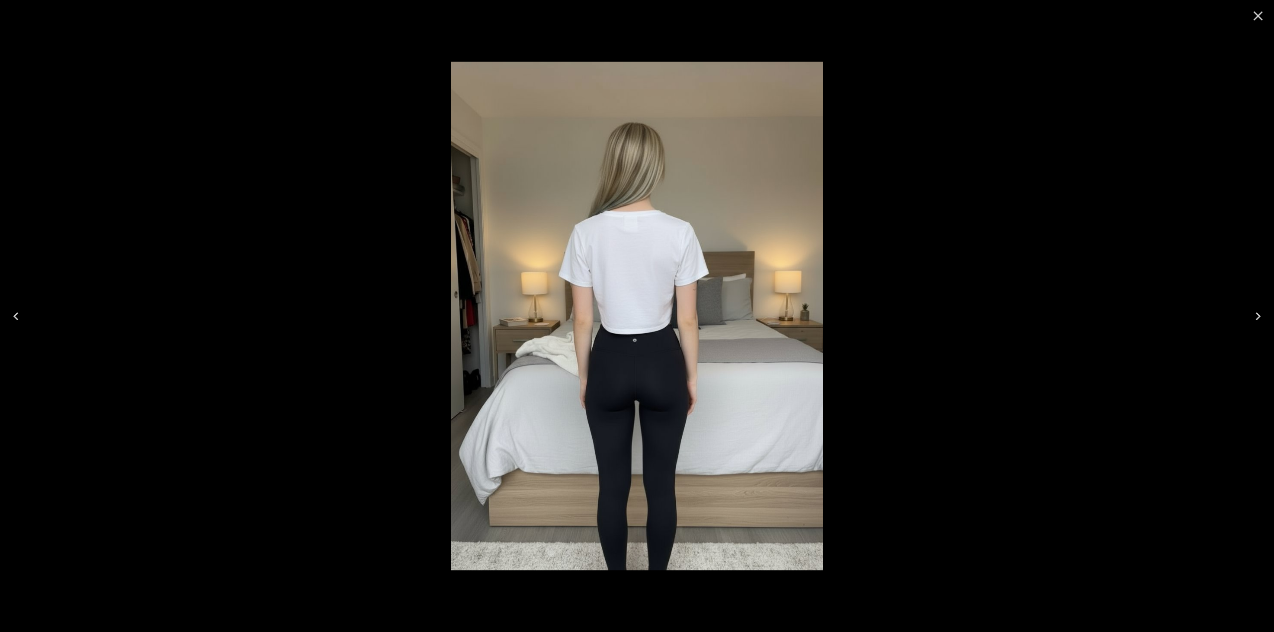
click at [1261, 18] on icon "Close" at bounding box center [1258, 16] width 16 height 16
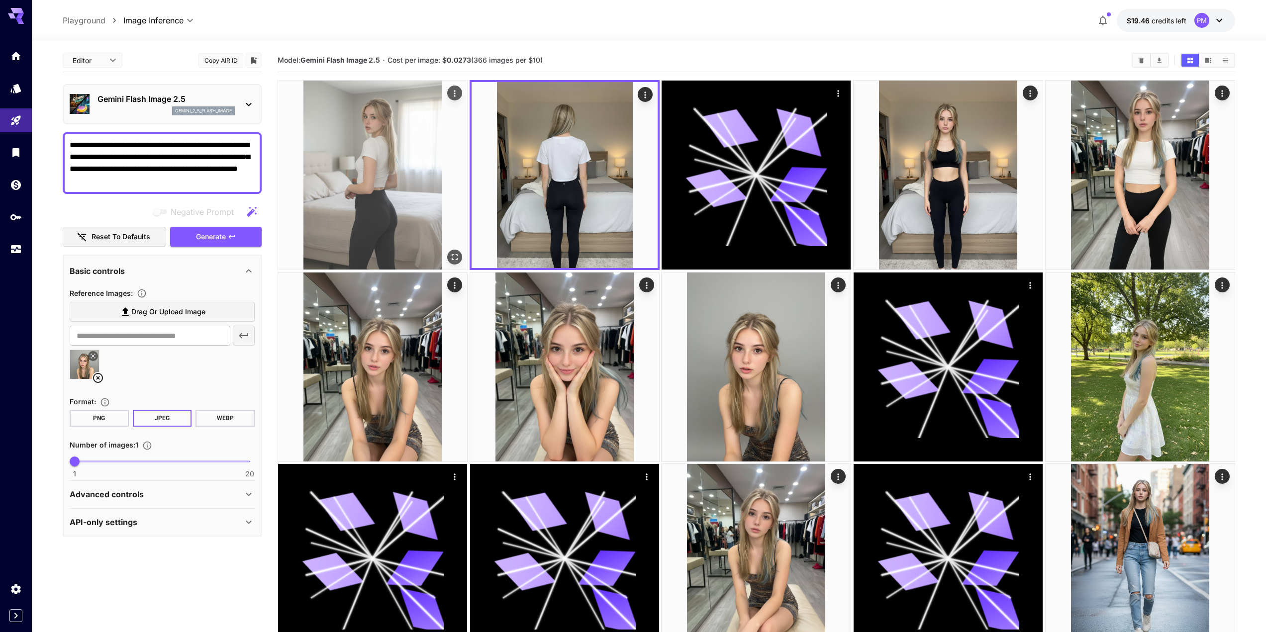
click at [403, 175] on img at bounding box center [372, 175] width 189 height 189
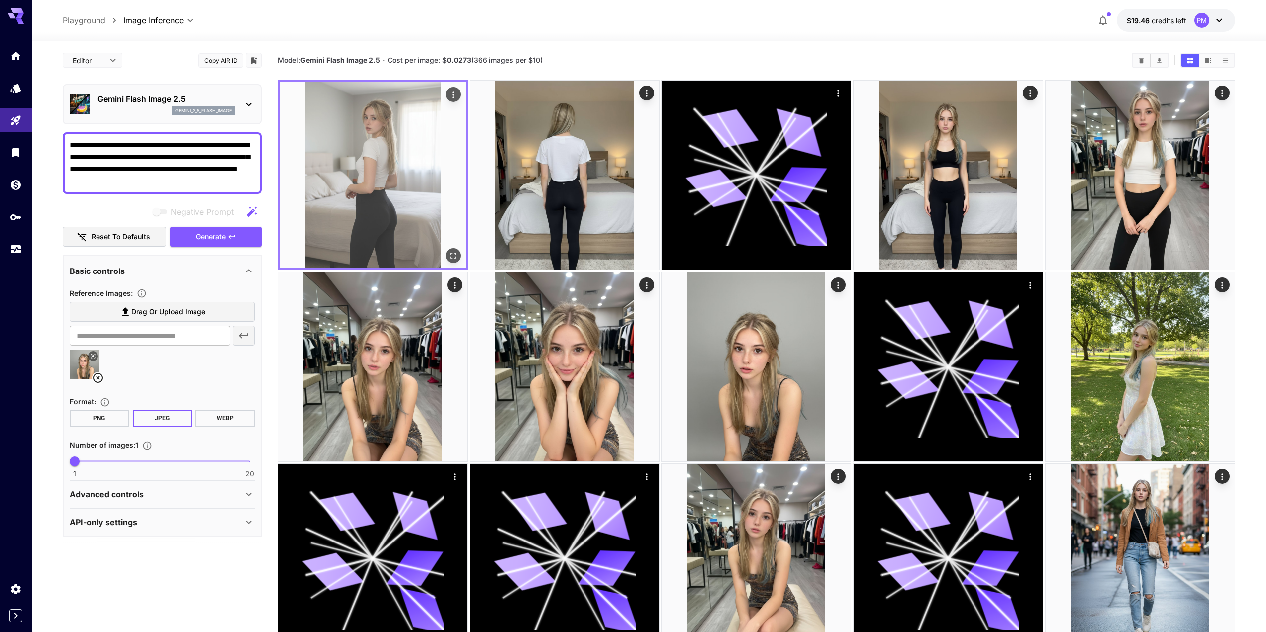
click at [460, 252] on button "Open in fullscreen" at bounding box center [453, 255] width 15 height 15
click at [452, 91] on icon "Actions" at bounding box center [453, 95] width 10 height 10
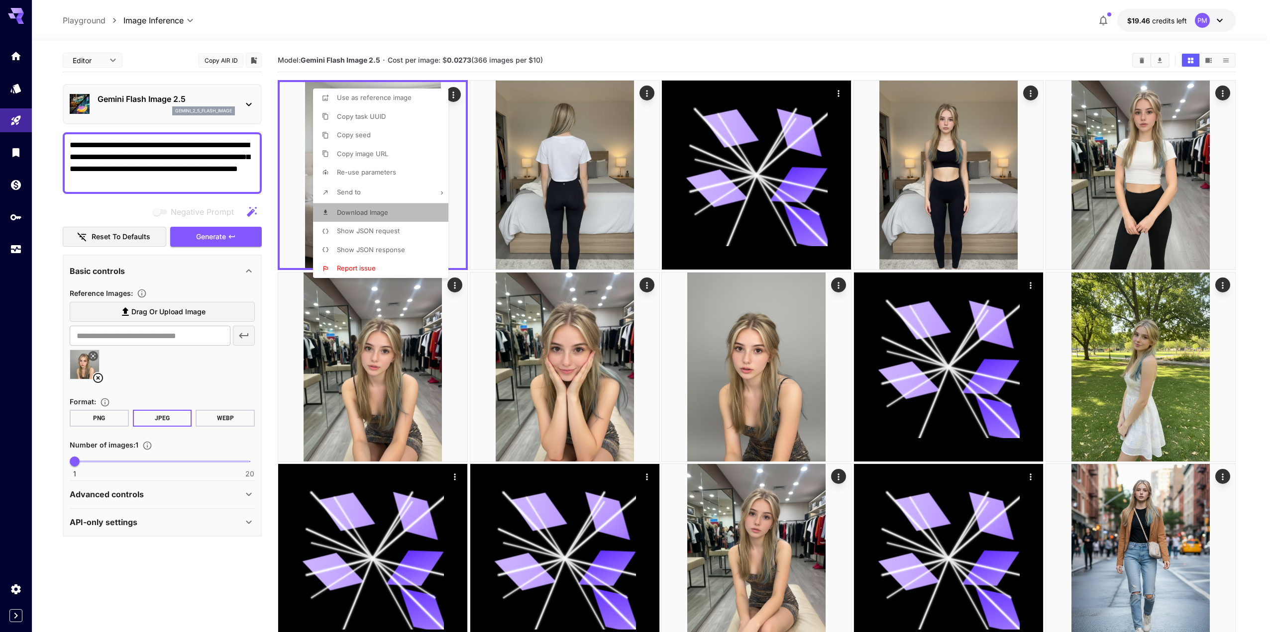
click at [387, 212] on span "Download Image" at bounding box center [362, 213] width 51 height 8
click at [184, 182] on div at bounding box center [637, 316] width 1274 height 632
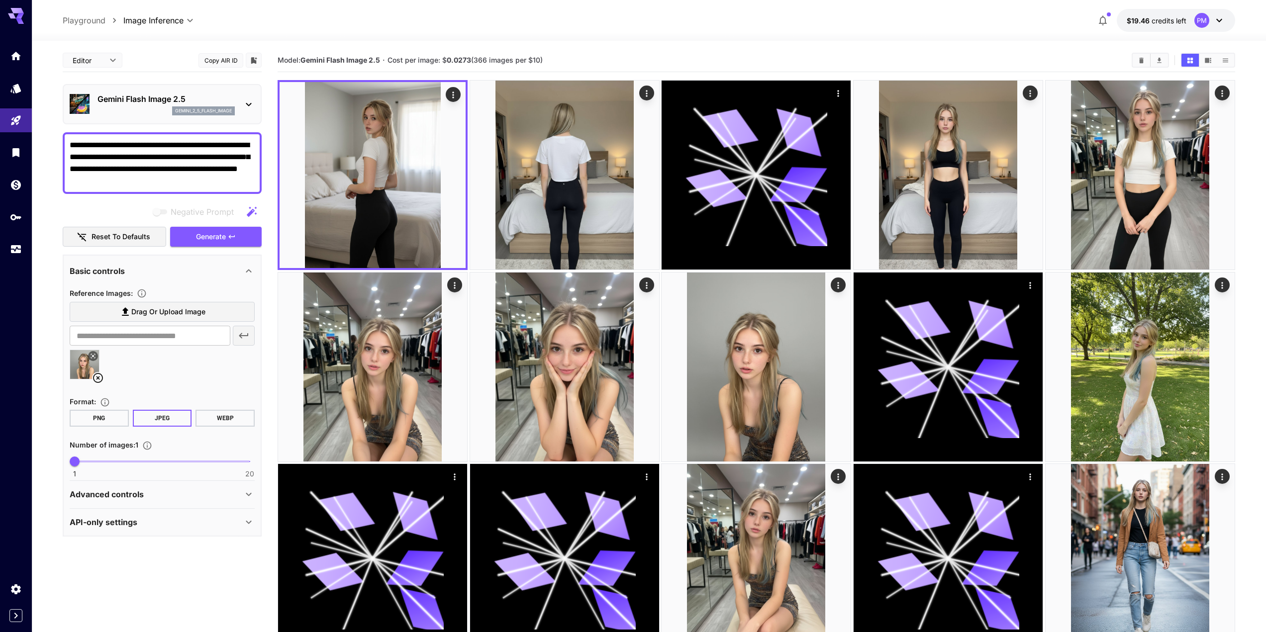
drag, startPoint x: 158, startPoint y: 185, endPoint x: 146, endPoint y: 185, distance: 12.4
click at [146, 185] on textarea "**********" at bounding box center [162, 163] width 185 height 48
drag, startPoint x: 141, startPoint y: 180, endPoint x: 70, endPoint y: 185, distance: 71.3
click at [70, 185] on textarea "**********" at bounding box center [162, 163] width 185 height 48
click at [222, 237] on span "Generate" at bounding box center [211, 237] width 30 height 12
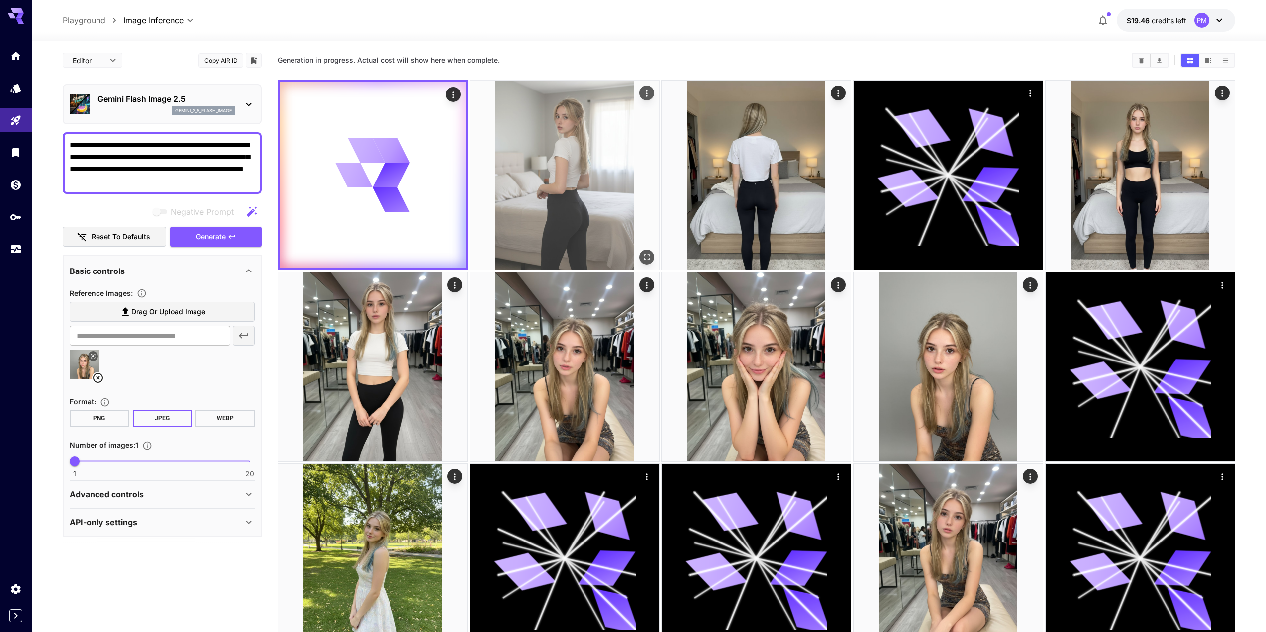
click at [649, 261] on icon "Open in fullscreen" at bounding box center [647, 257] width 10 height 10
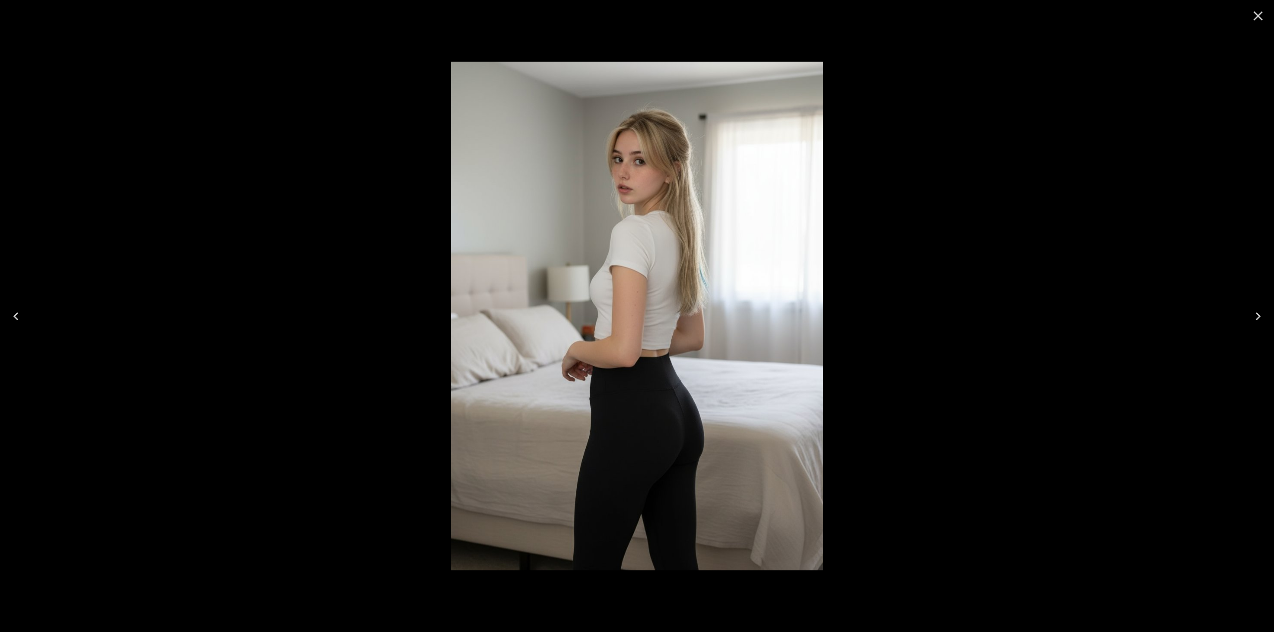
click at [376, 289] on div at bounding box center [637, 316] width 1274 height 632
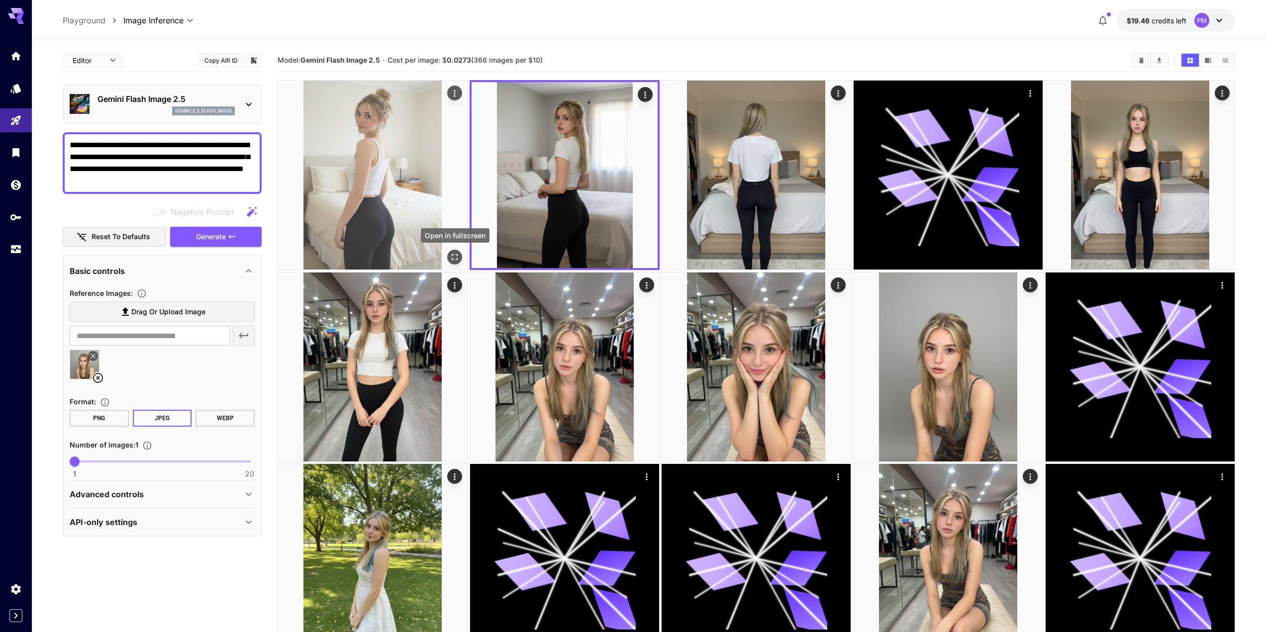
click at [457, 254] on icon "Open in fullscreen" at bounding box center [455, 257] width 10 height 10
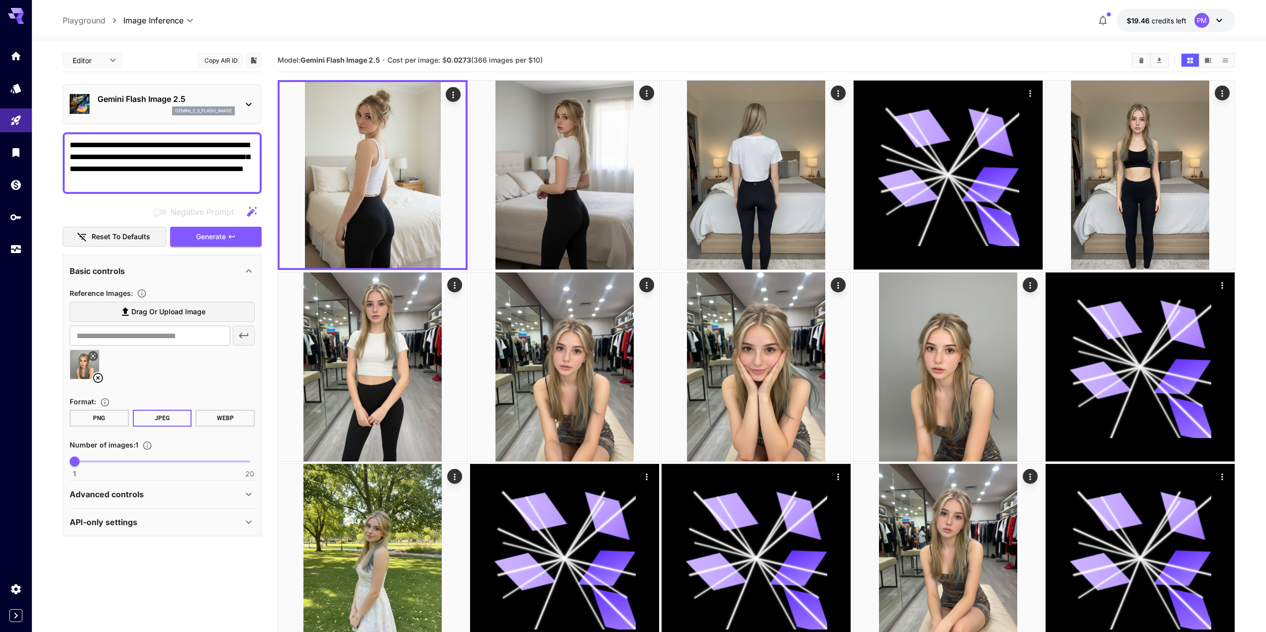
click at [152, 180] on textarea "**********" at bounding box center [162, 163] width 185 height 48
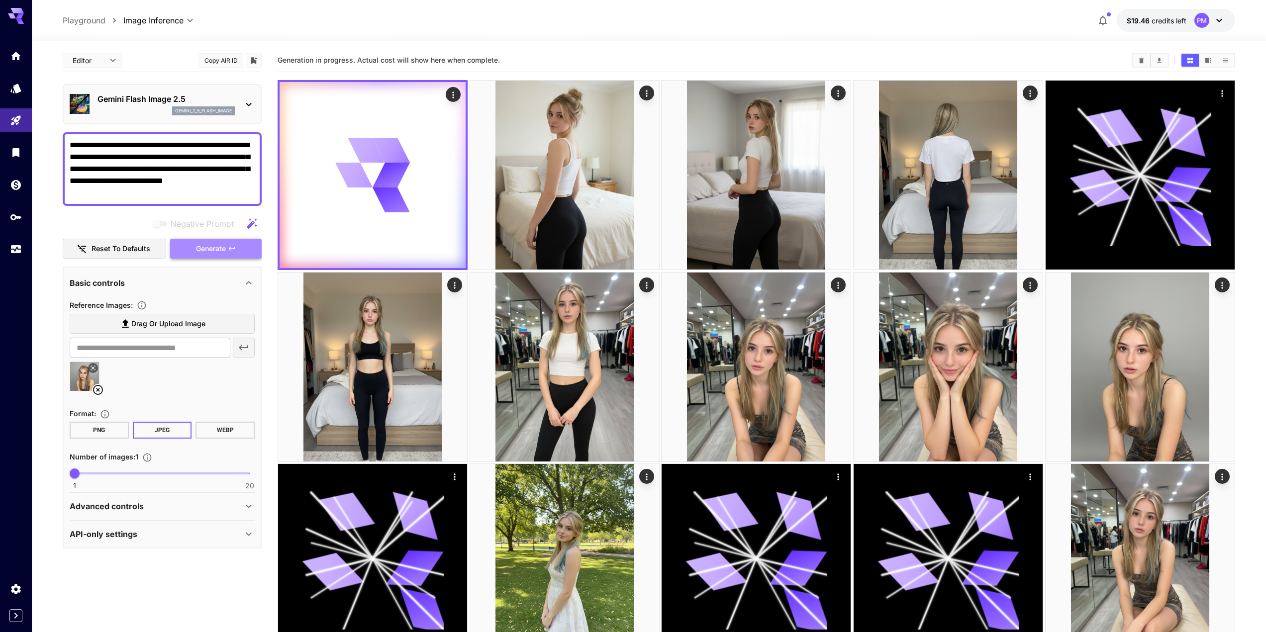
click at [235, 256] on button "Generate" at bounding box center [216, 249] width 92 height 20
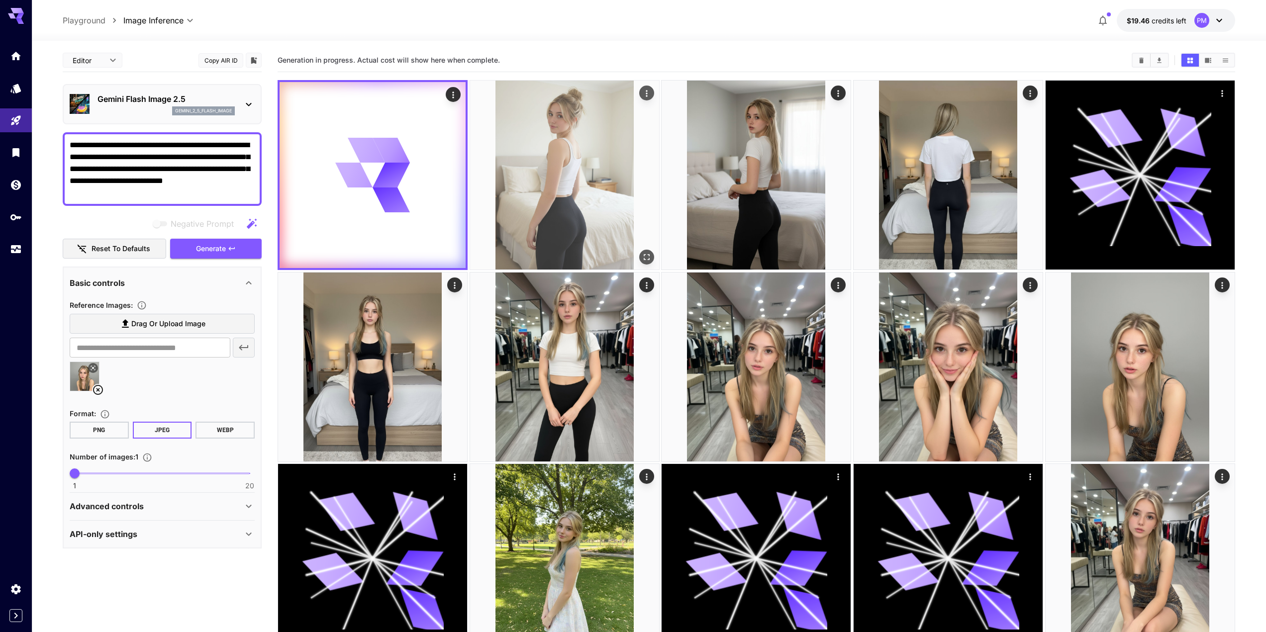
click at [605, 153] on img at bounding box center [564, 175] width 189 height 189
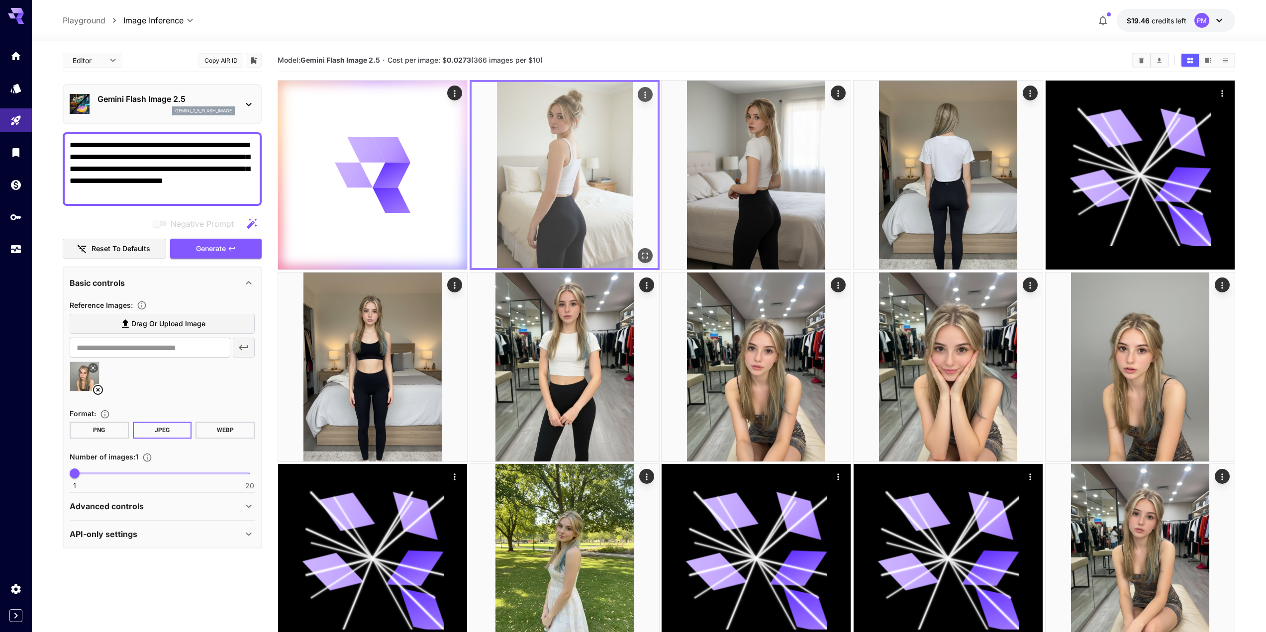
click at [646, 255] on icon "Open in fullscreen" at bounding box center [645, 256] width 10 height 10
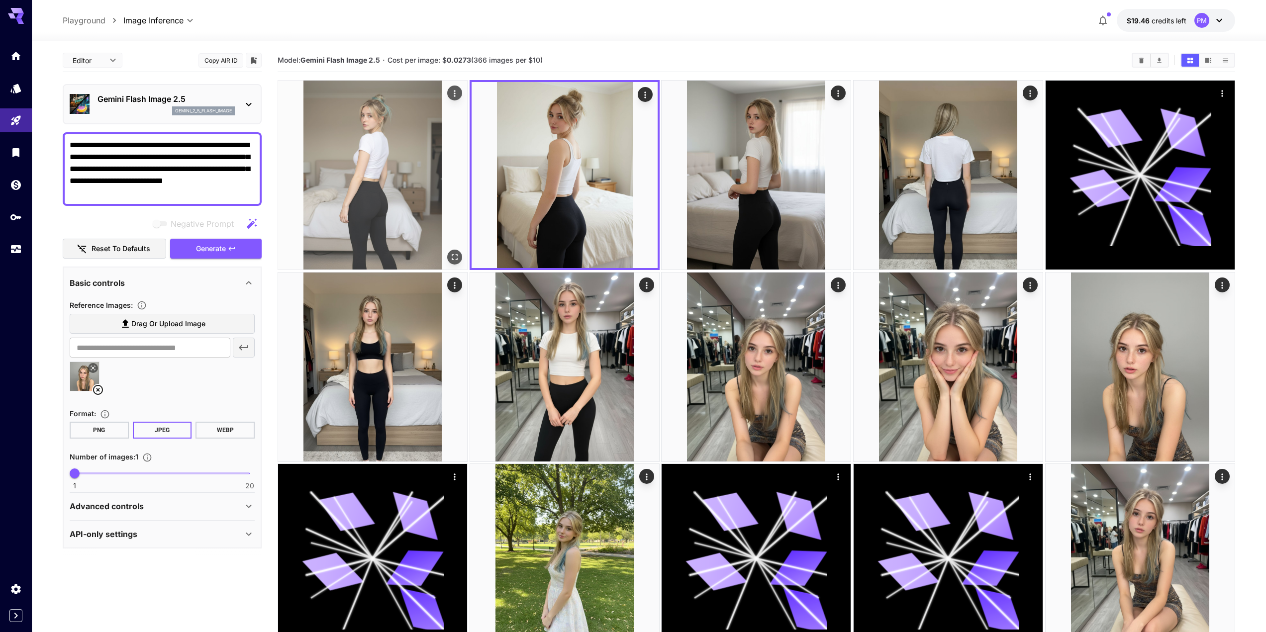
click at [452, 252] on icon "Open in fullscreen" at bounding box center [455, 257] width 10 height 10
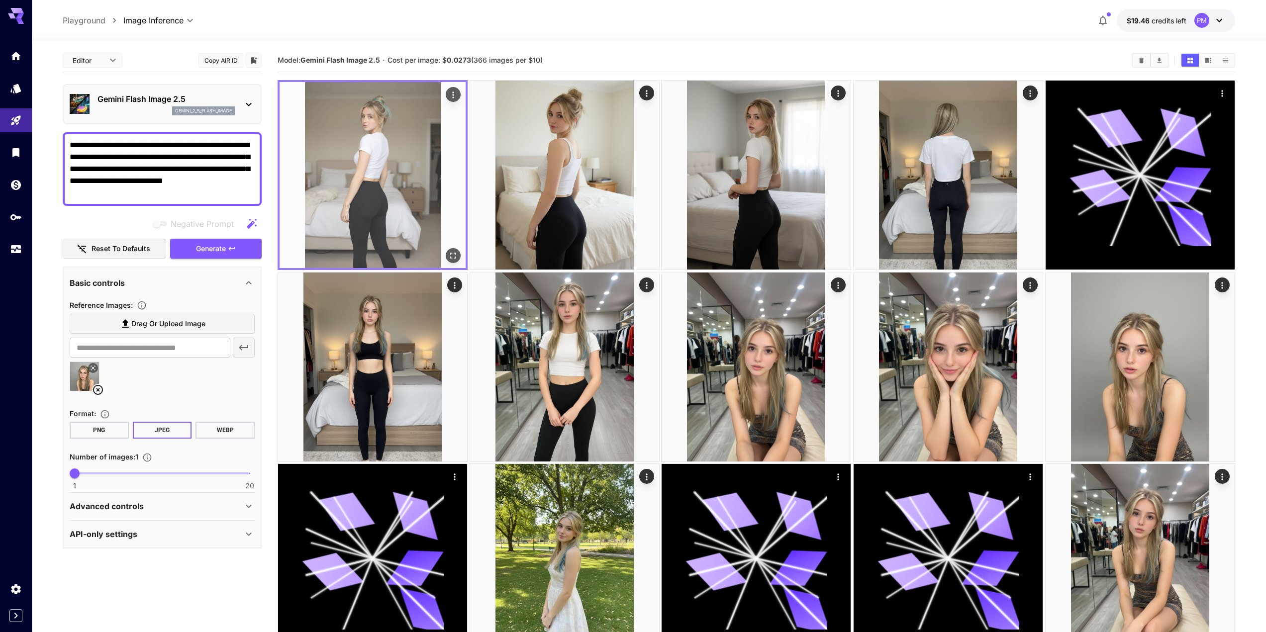
click at [454, 94] on icon "Actions" at bounding box center [453, 95] width 10 height 10
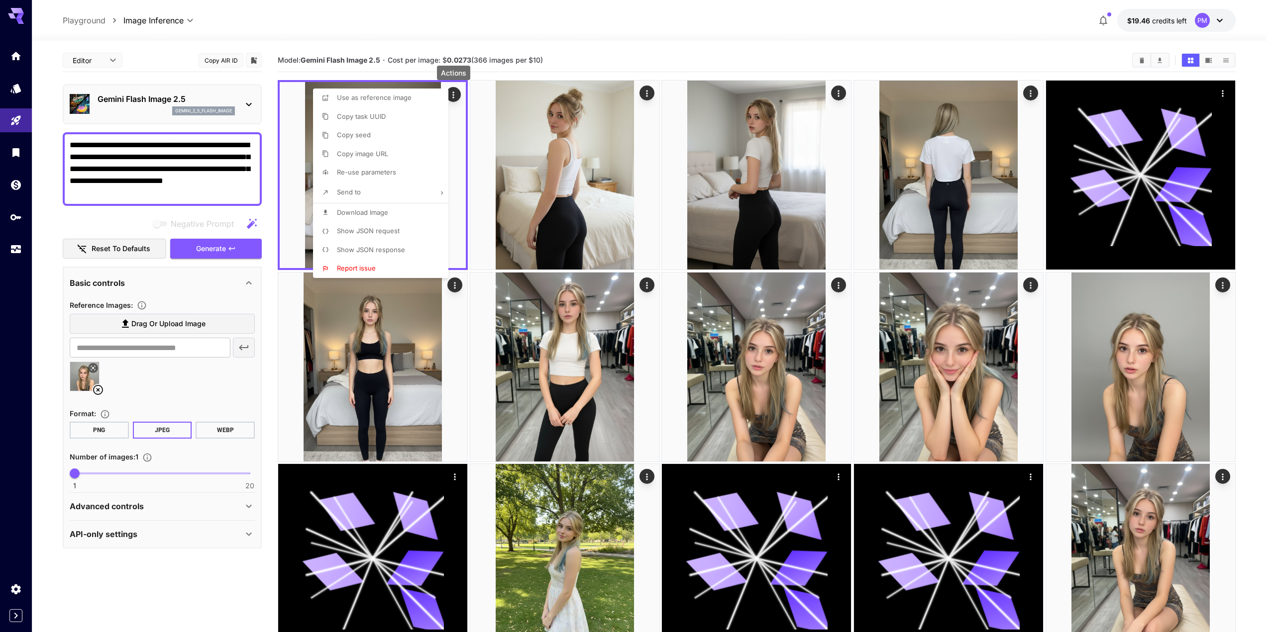
click at [387, 213] on span "Download Image" at bounding box center [362, 213] width 51 height 8
click at [236, 199] on div at bounding box center [637, 316] width 1274 height 632
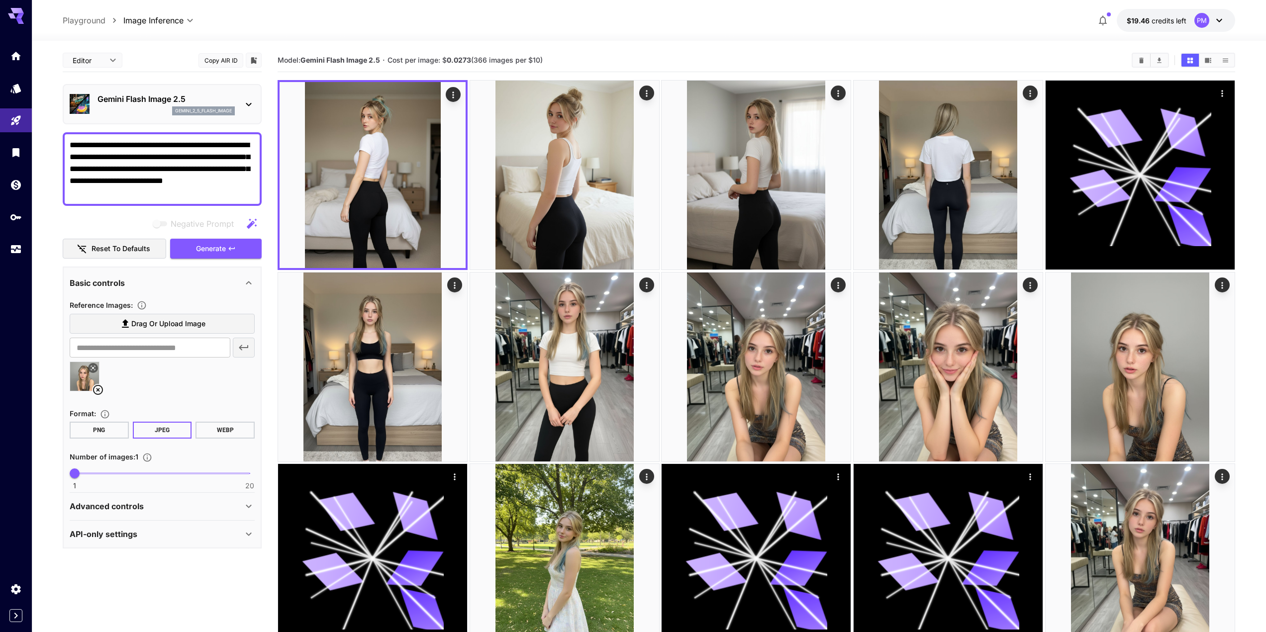
click at [160, 182] on textarea "**********" at bounding box center [162, 169] width 185 height 60
click at [171, 183] on textarea "**********" at bounding box center [162, 169] width 185 height 60
click at [151, 182] on textarea "**********" at bounding box center [162, 169] width 185 height 60
click at [226, 246] on button "Generate" at bounding box center [216, 249] width 92 height 20
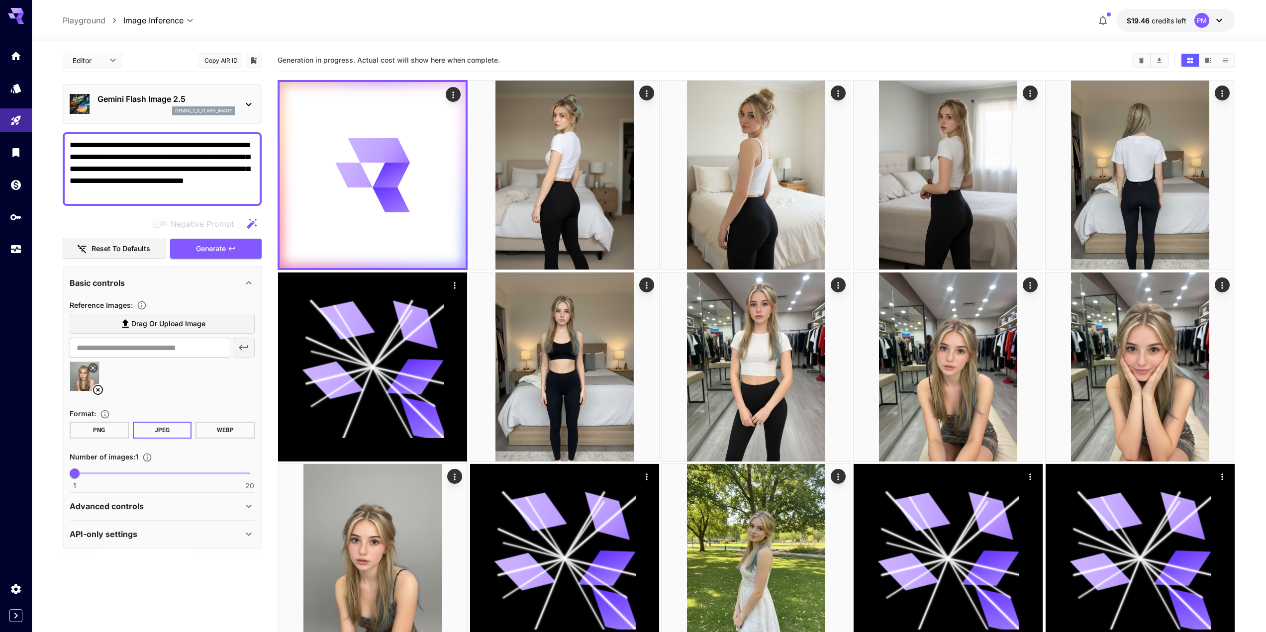
click at [83, 189] on textarea "**********" at bounding box center [162, 169] width 185 height 60
click at [180, 195] on div "Negative prompts are not compatible with the selected model." at bounding box center [196, 198] width 149 height 25
click at [105, 193] on textarea "**********" at bounding box center [162, 169] width 185 height 60
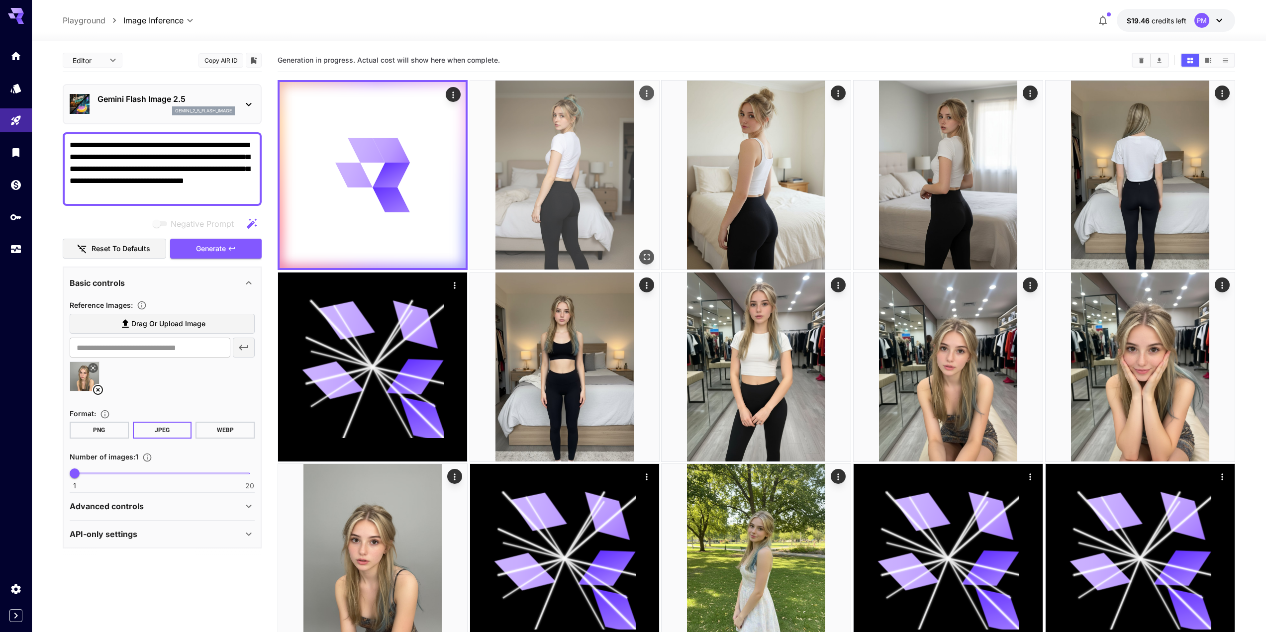
click at [574, 143] on img at bounding box center [564, 175] width 189 height 189
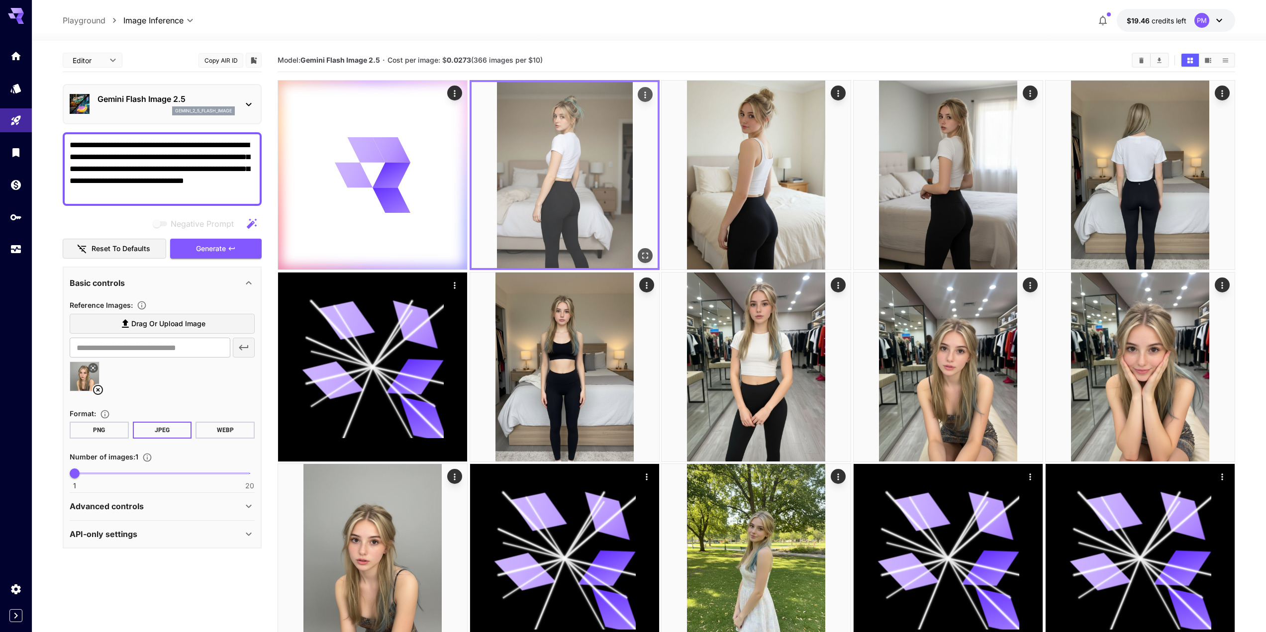
click at [645, 253] on icon "Open in fullscreen" at bounding box center [645, 256] width 10 height 10
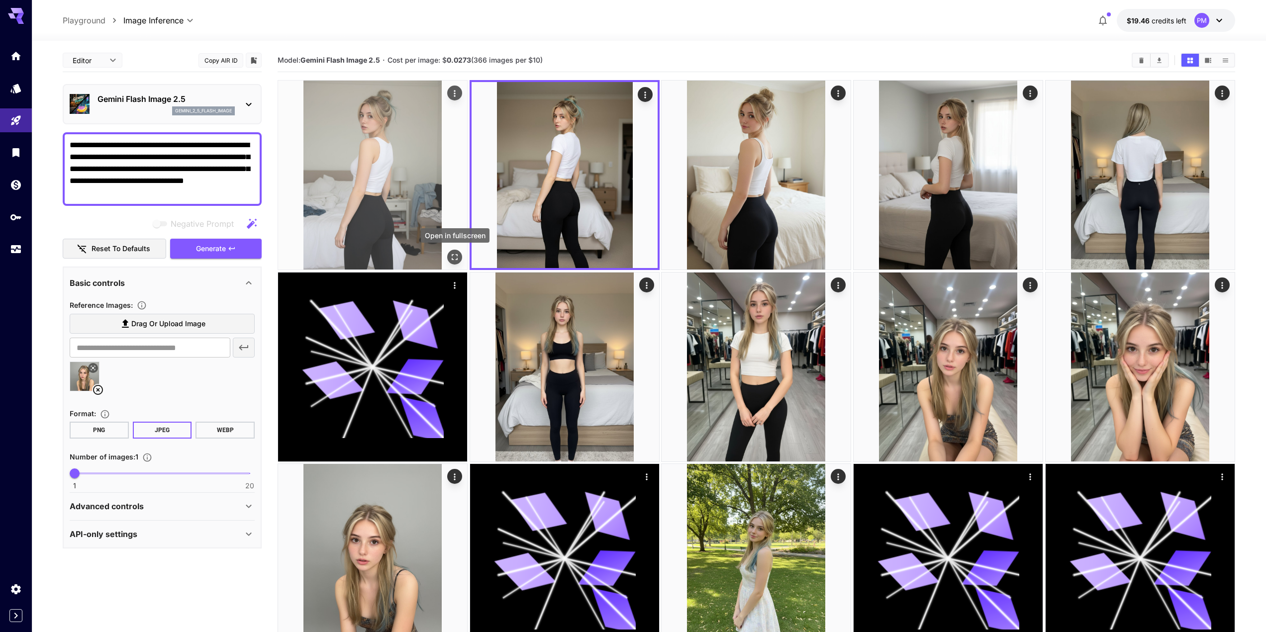
click at [455, 253] on icon "Open in fullscreen" at bounding box center [455, 257] width 10 height 10
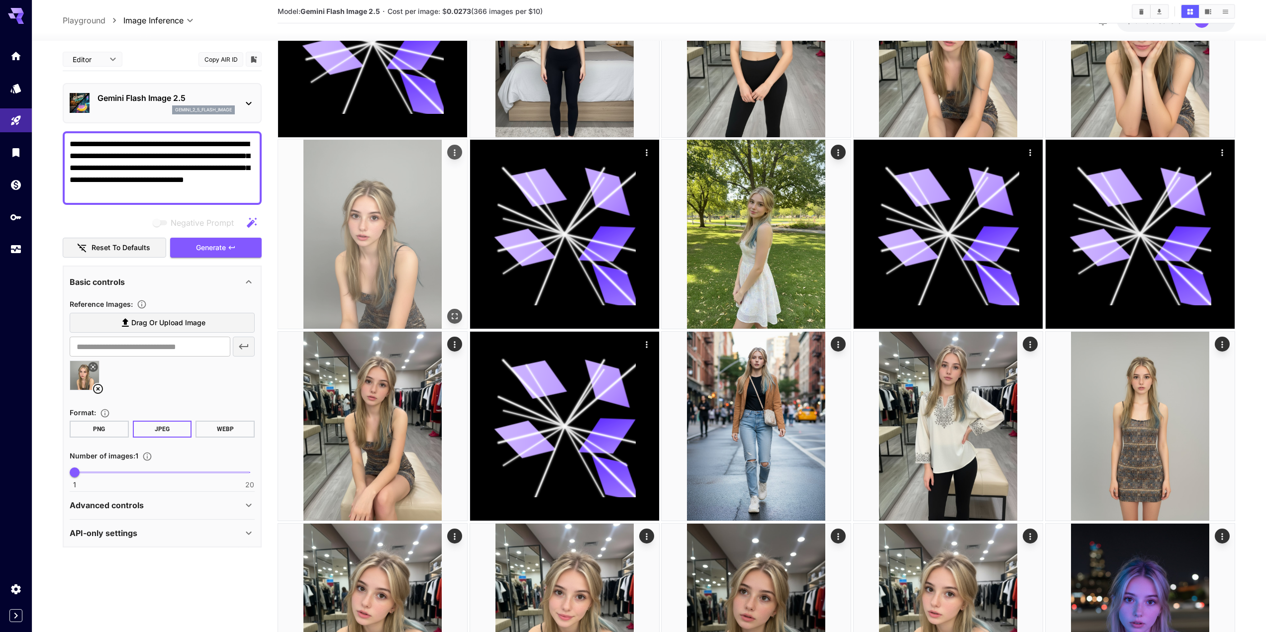
scroll to position [321, 0]
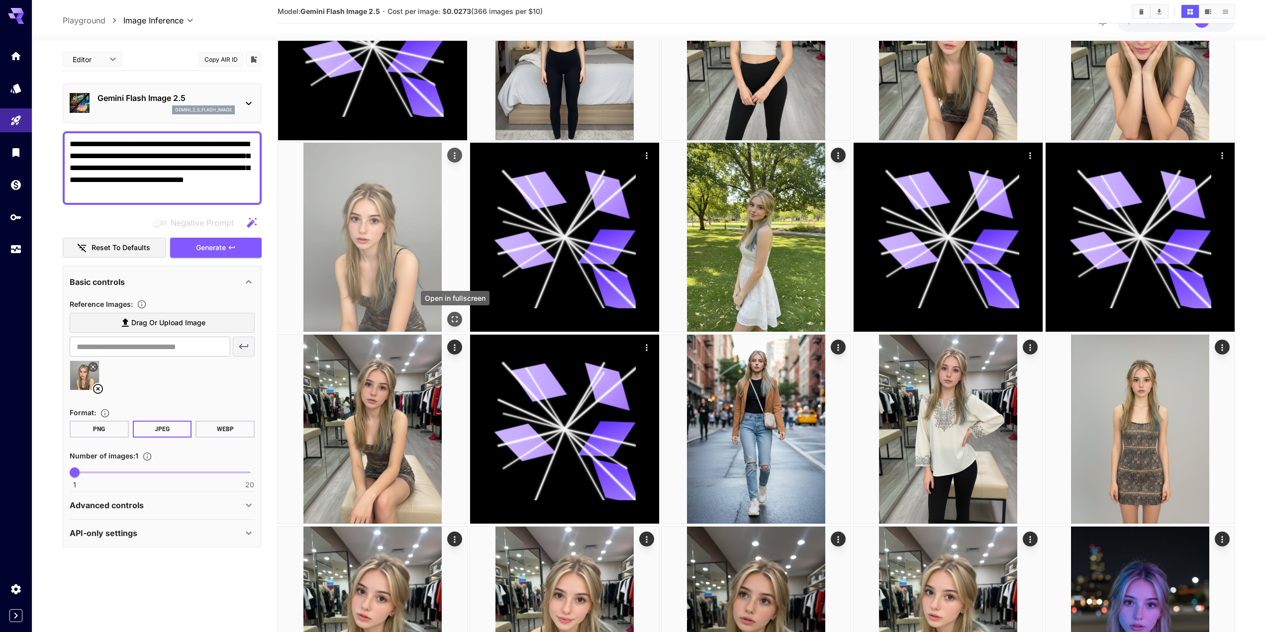
click at [459, 324] on icon "Open in fullscreen" at bounding box center [455, 320] width 10 height 10
click at [452, 158] on icon "Actions" at bounding box center [453, 157] width 10 height 10
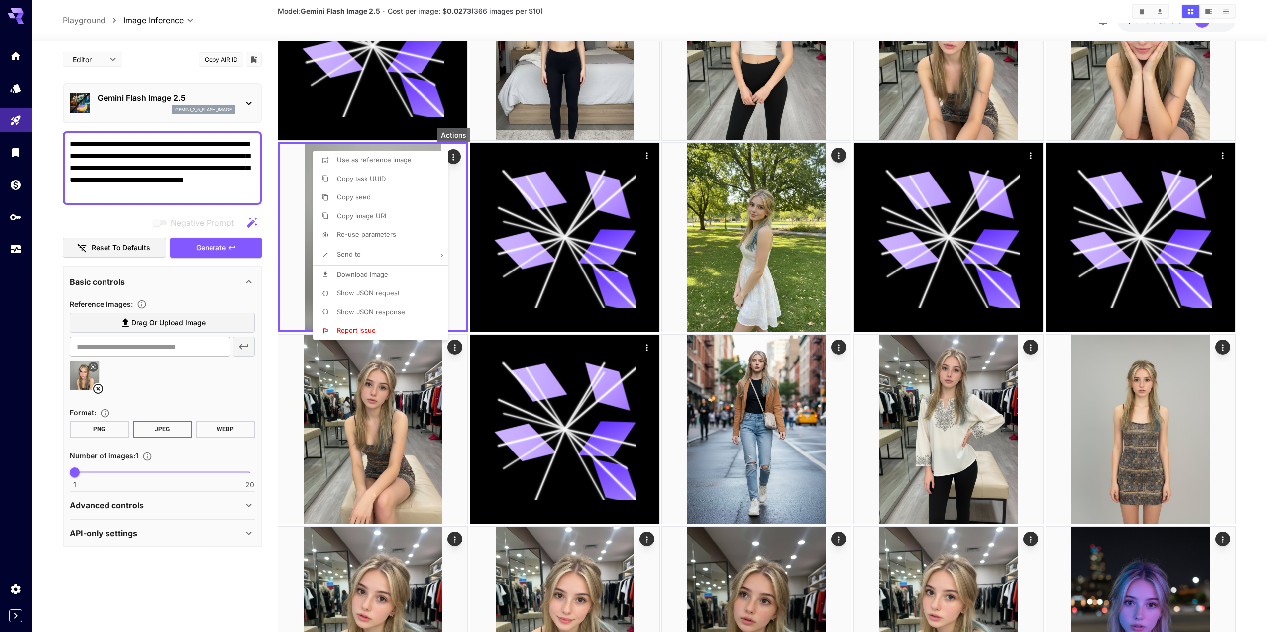
click at [398, 158] on span "Use as reference image" at bounding box center [374, 160] width 75 height 8
click at [203, 246] on div at bounding box center [637, 316] width 1274 height 632
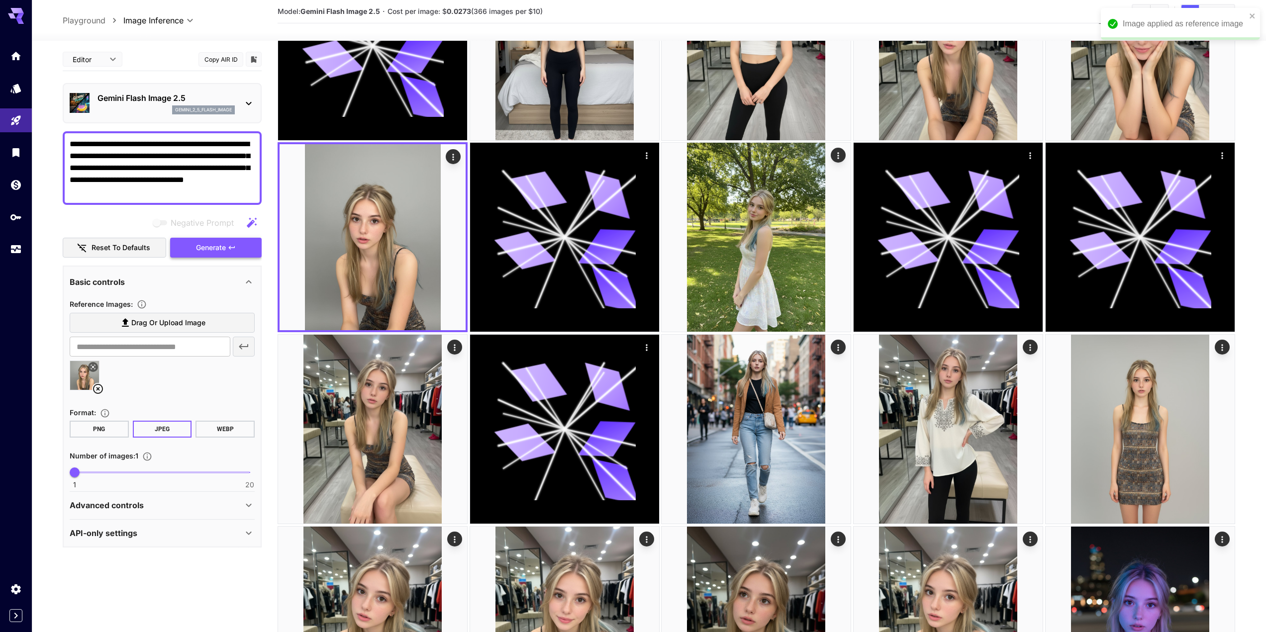
click at [215, 249] on span "Generate" at bounding box center [211, 248] width 30 height 12
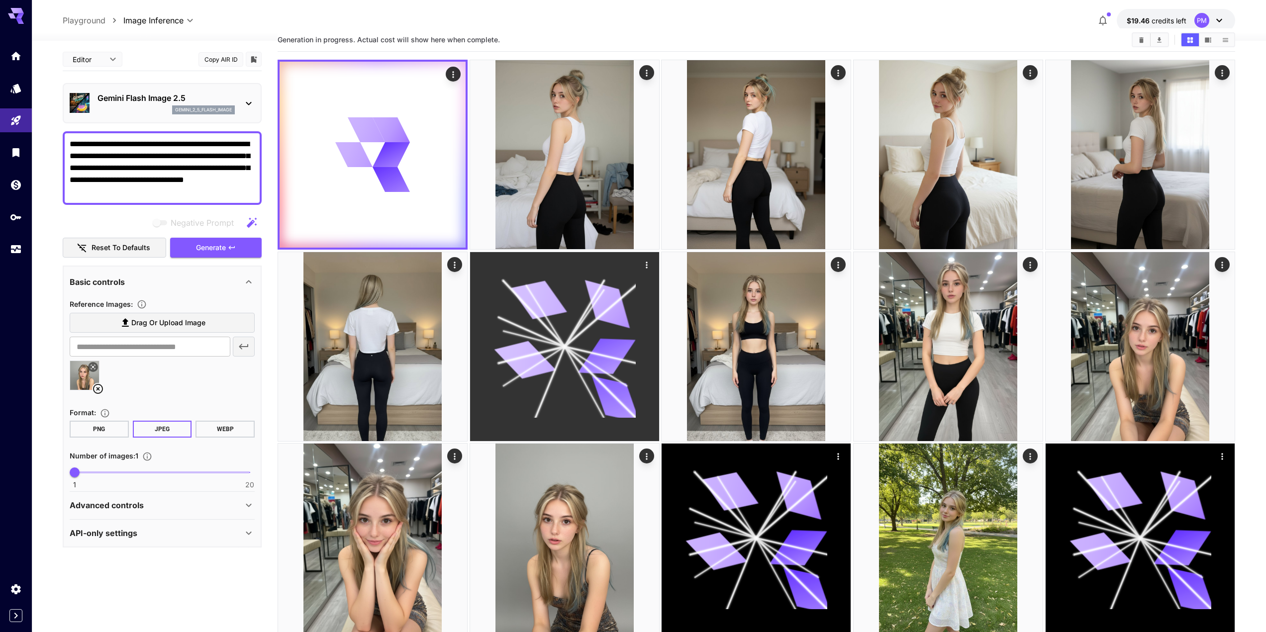
scroll to position [0, 0]
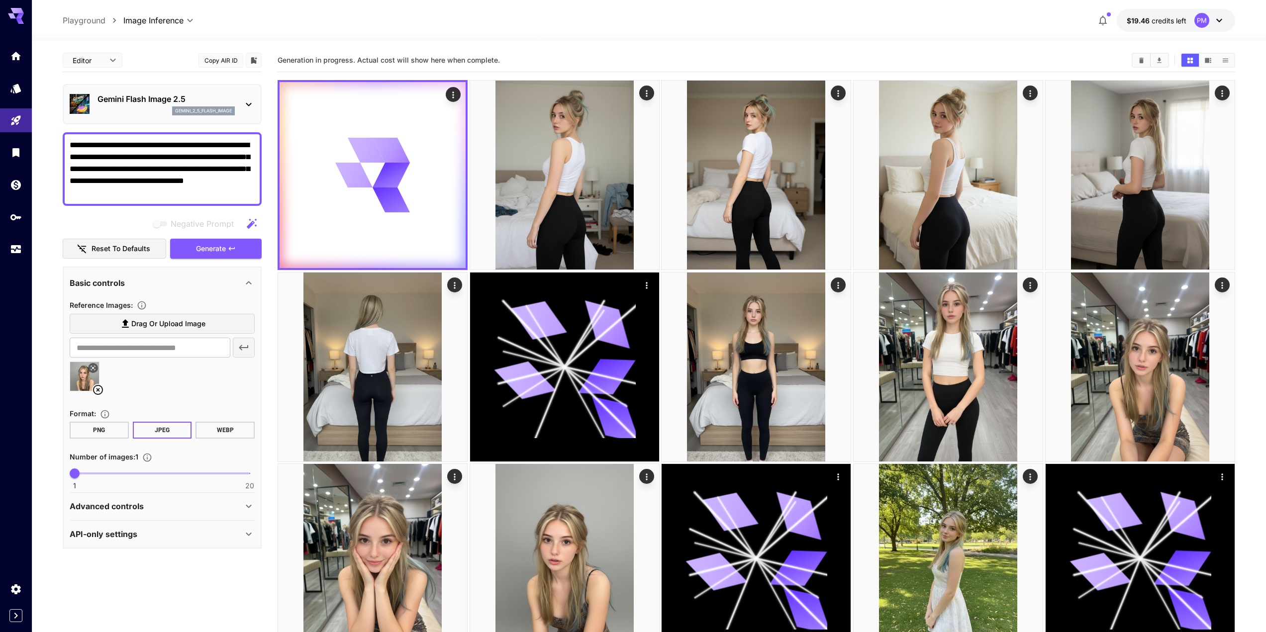
click at [97, 185] on textarea "**********" at bounding box center [162, 169] width 185 height 60
click at [97, 195] on textarea "**********" at bounding box center [162, 169] width 185 height 60
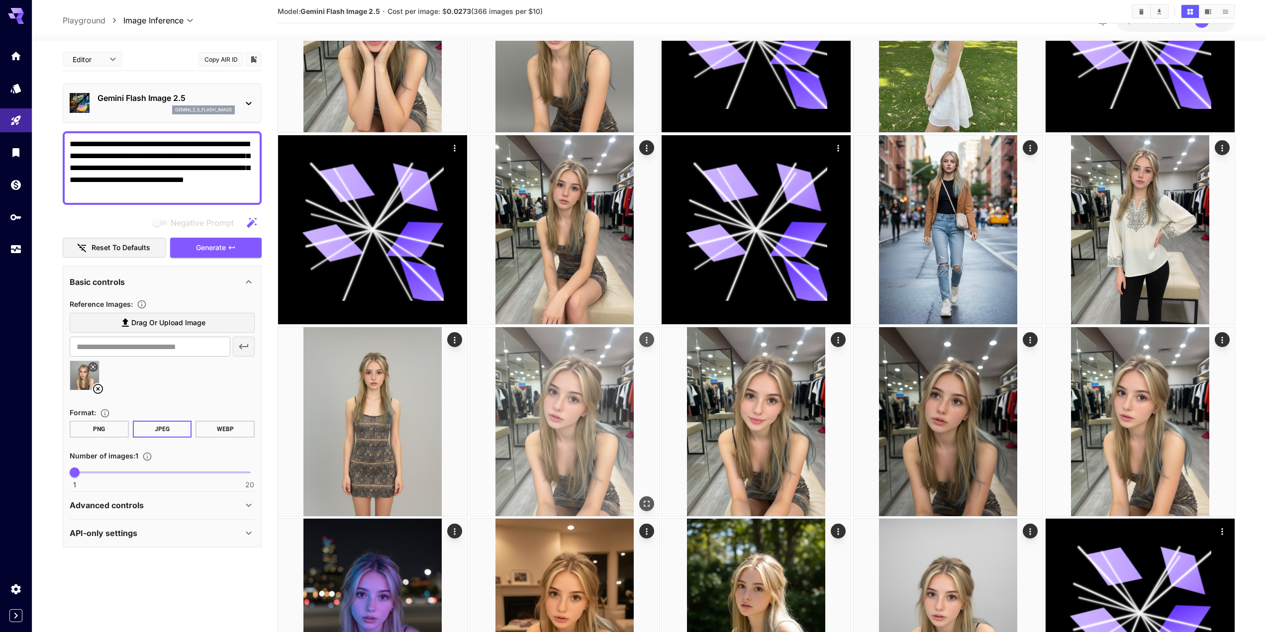
scroll to position [547, 0]
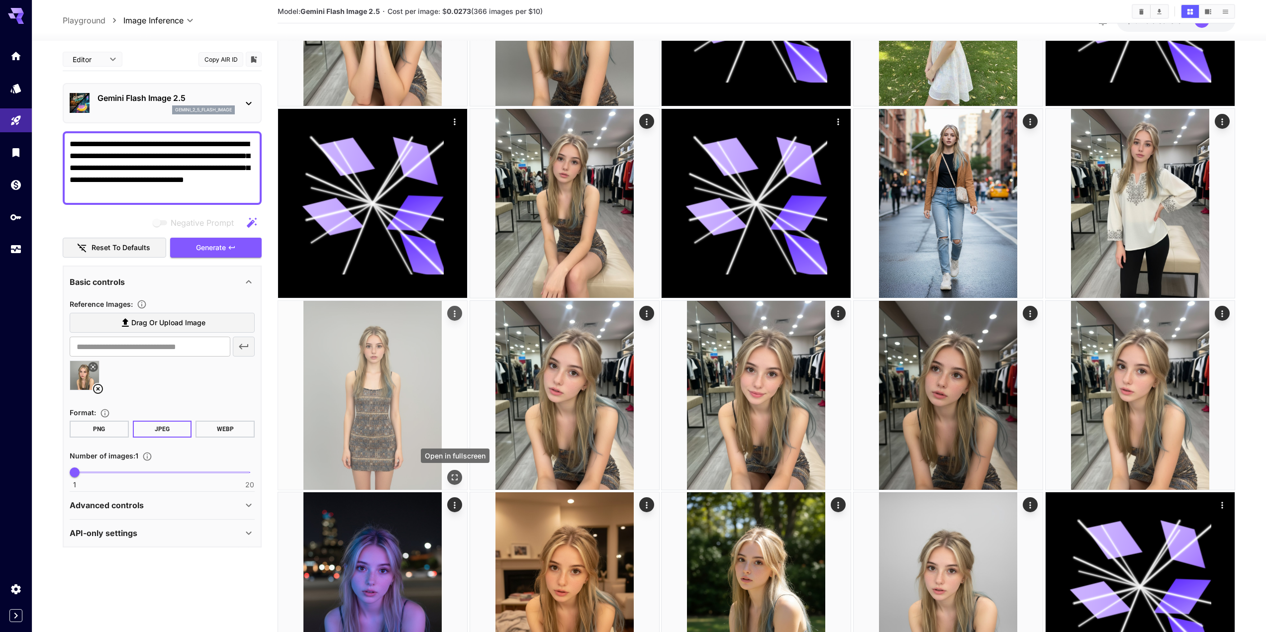
click at [450, 477] on icon "Open in fullscreen" at bounding box center [455, 478] width 10 height 10
click at [453, 318] on icon "Actions" at bounding box center [453, 315] width 10 height 10
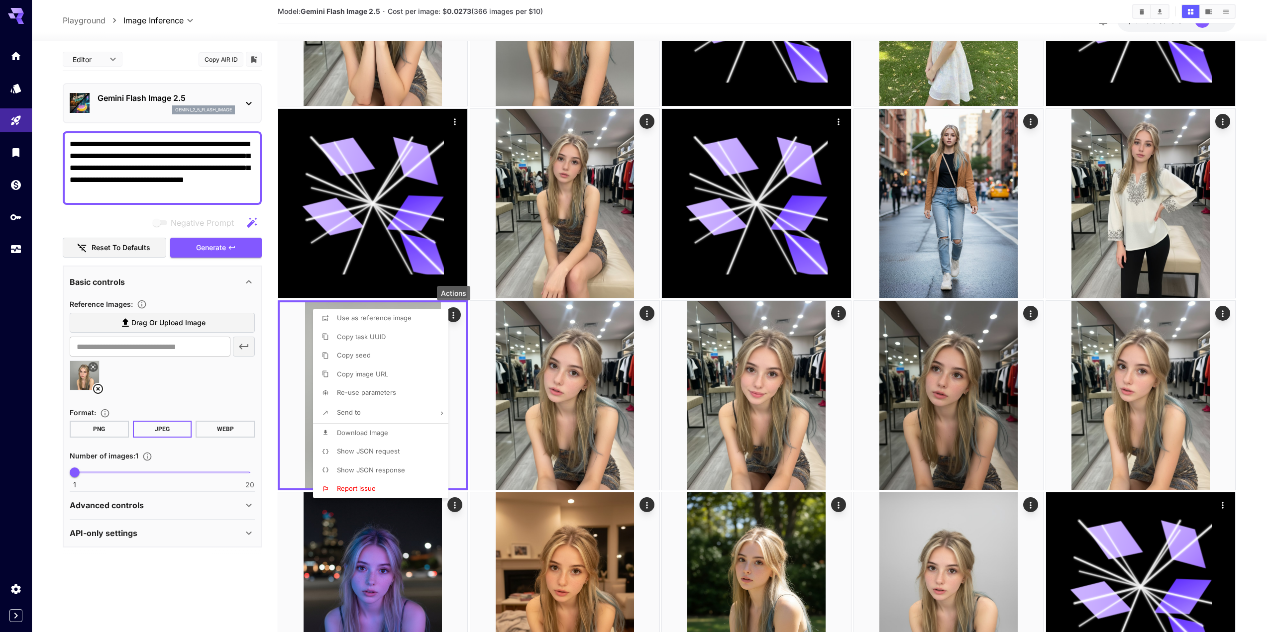
click at [416, 321] on li "Use as reference image" at bounding box center [383, 318] width 141 height 19
click at [290, 306] on div at bounding box center [637, 316] width 1274 height 632
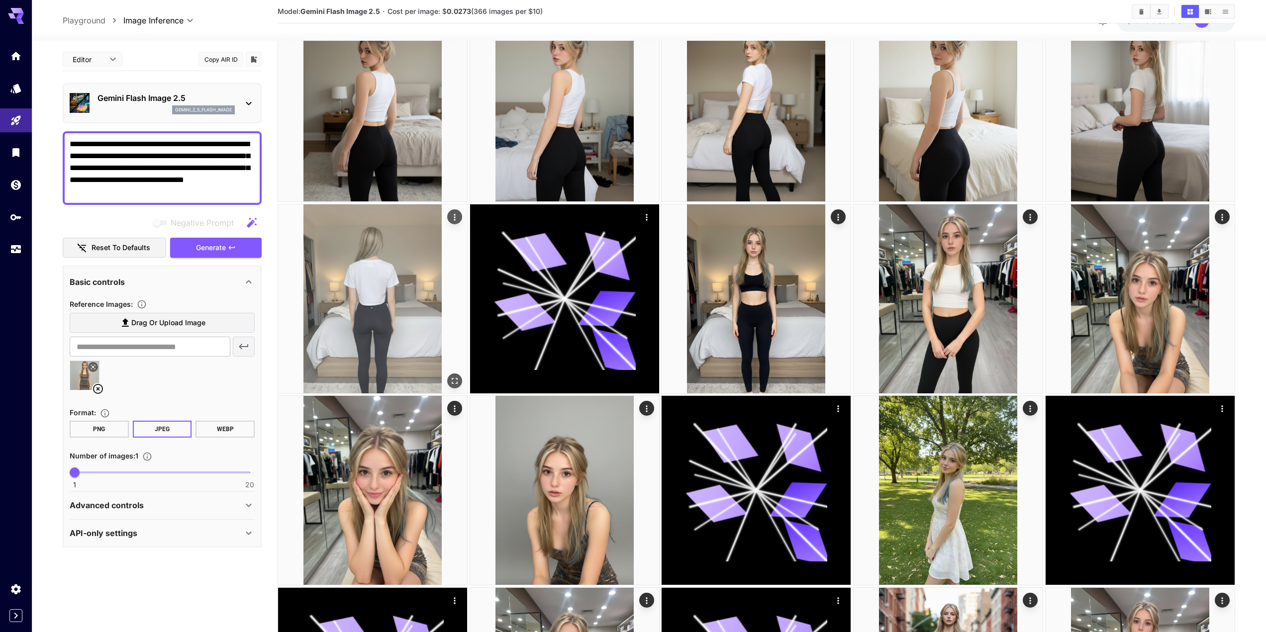
scroll to position [0, 0]
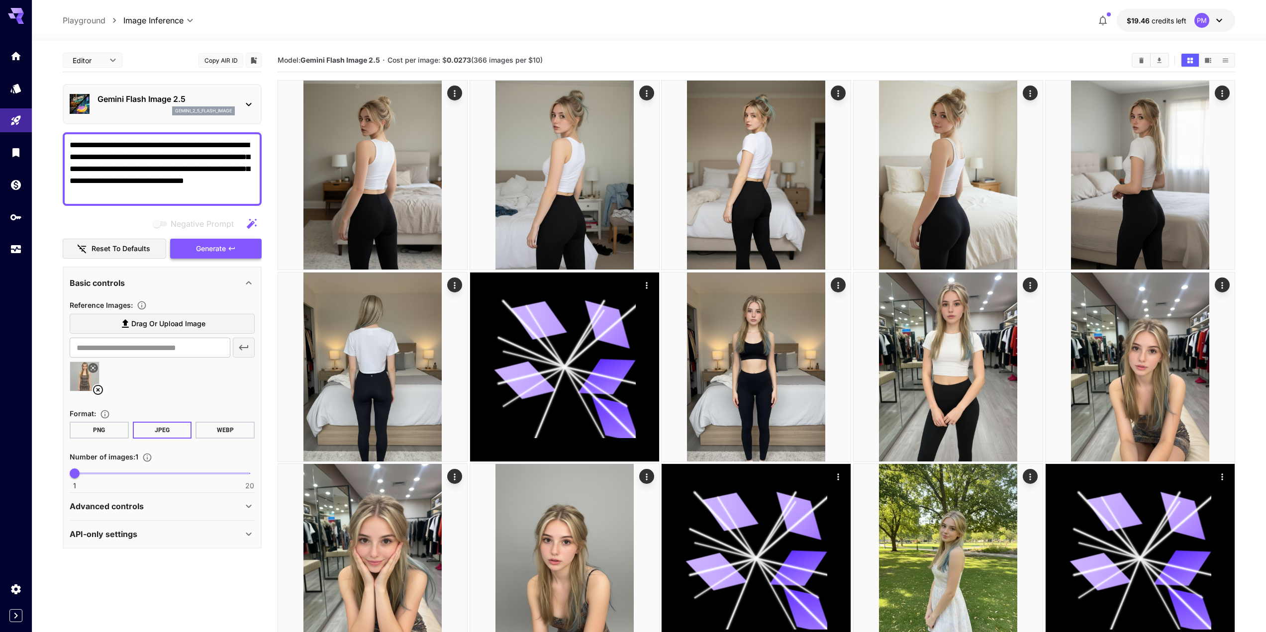
click at [230, 249] on icon "button" at bounding box center [232, 249] width 8 height 8
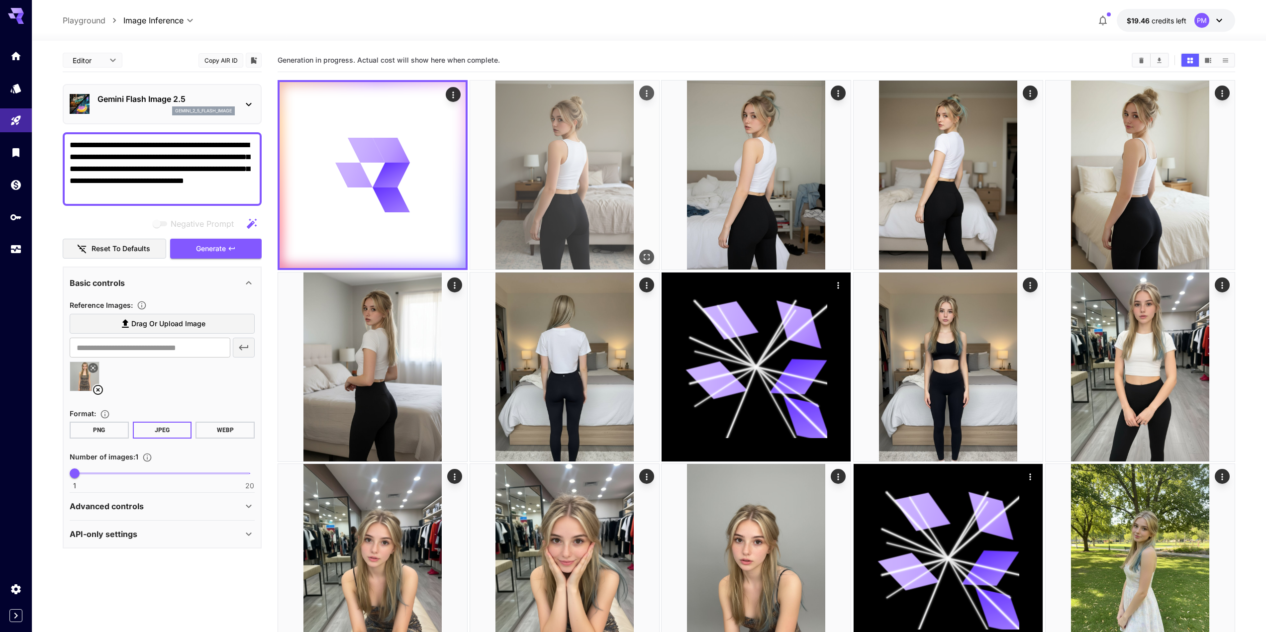
click at [606, 181] on img at bounding box center [564, 175] width 189 height 189
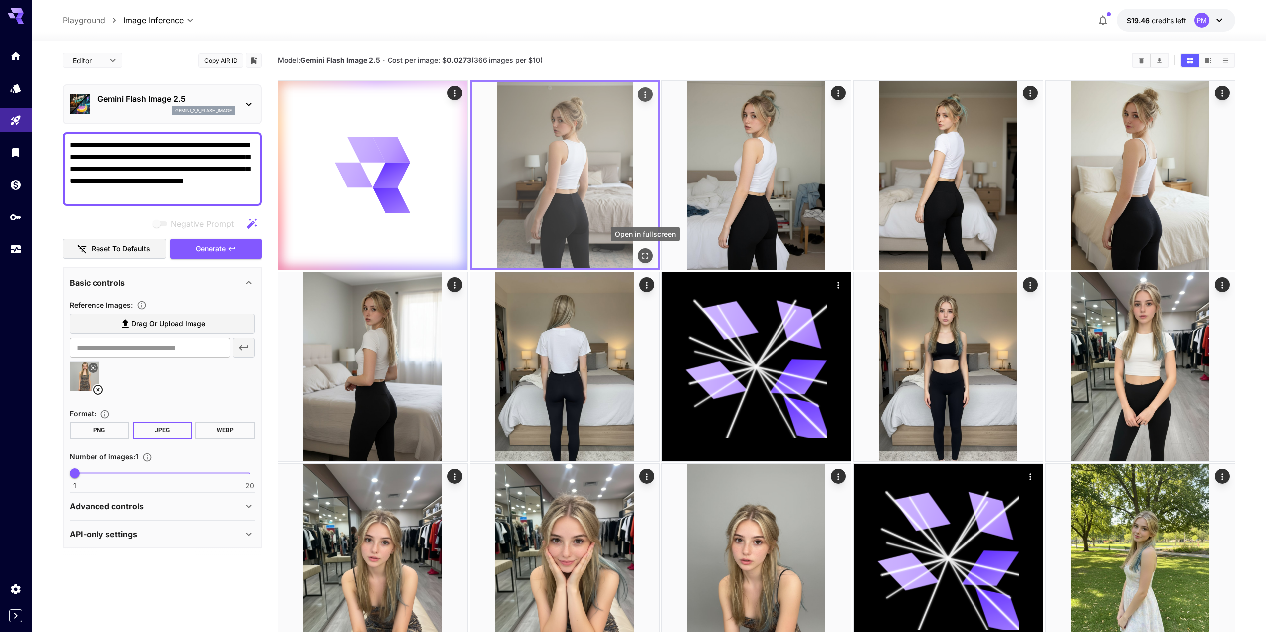
click at [646, 261] on icon "Open in fullscreen" at bounding box center [645, 256] width 10 height 10
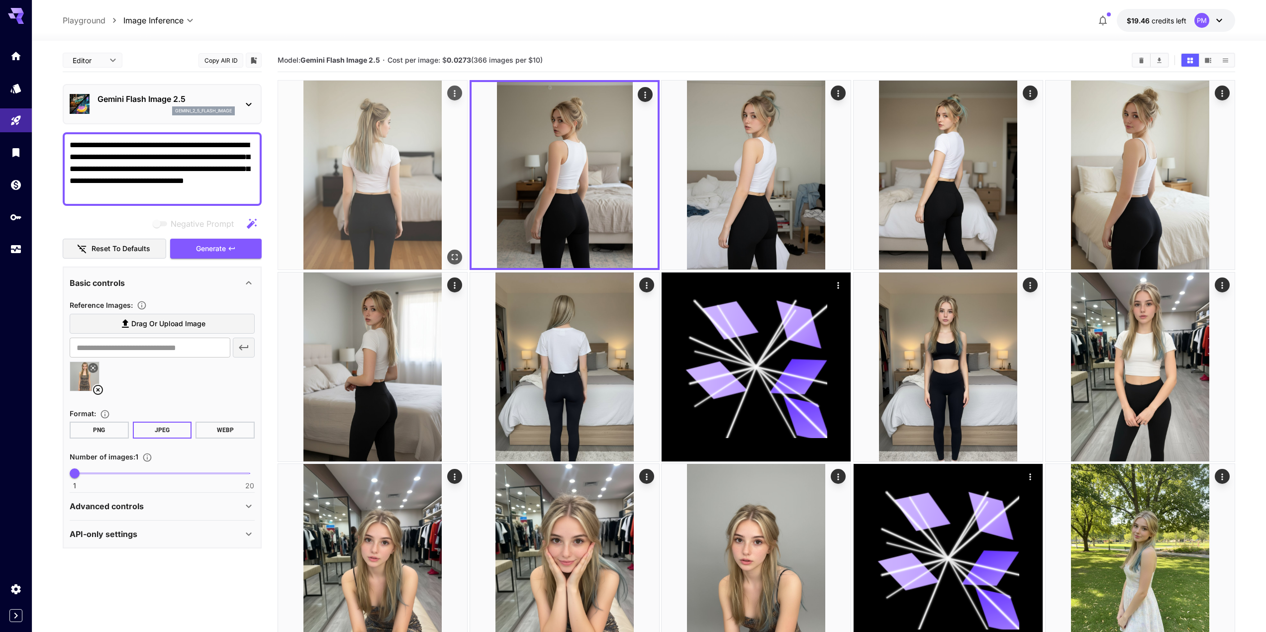
click at [451, 263] on button "Open in fullscreen" at bounding box center [454, 257] width 15 height 15
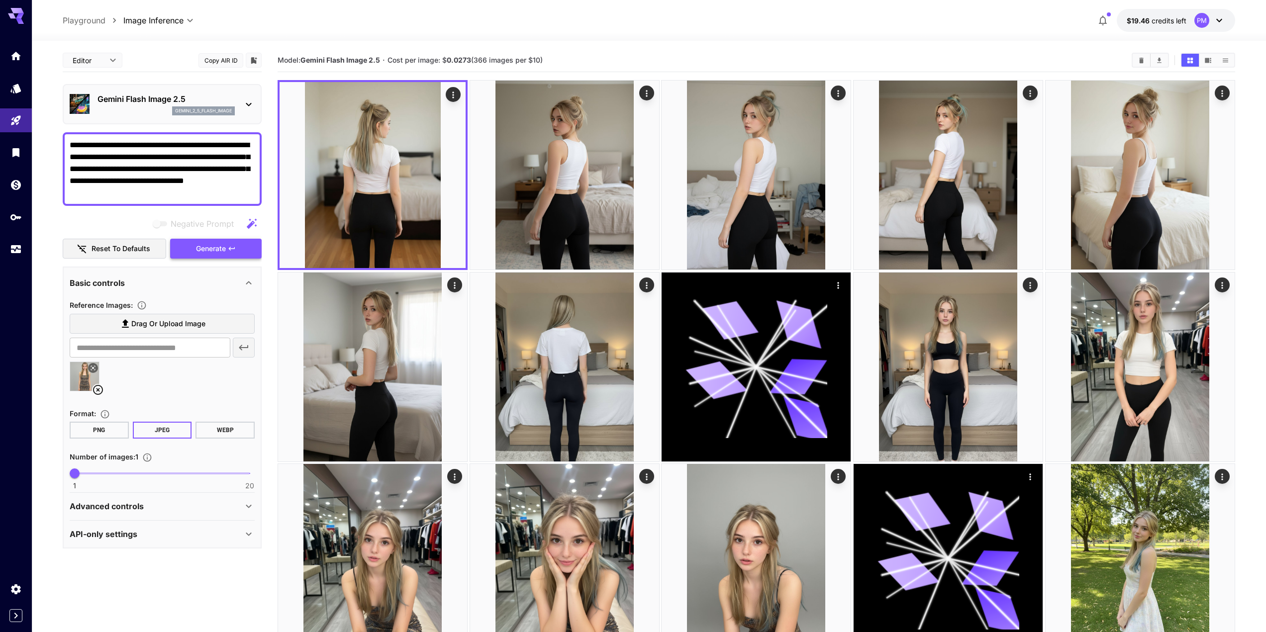
click at [220, 248] on span "Generate" at bounding box center [211, 249] width 30 height 12
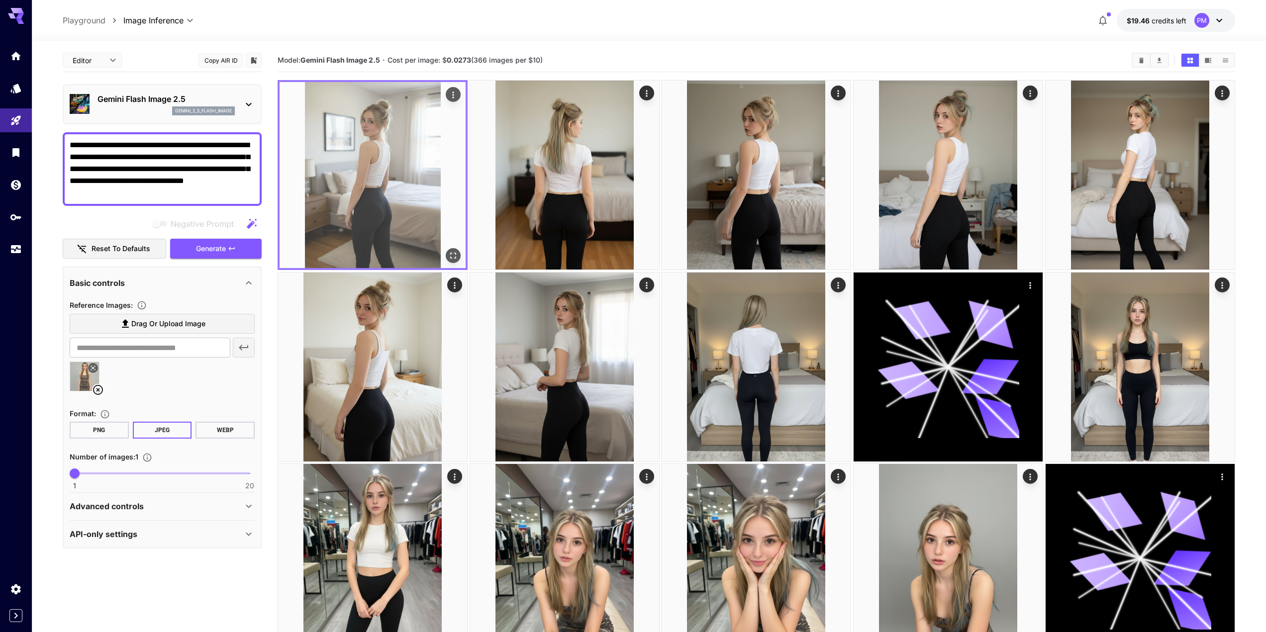
click at [453, 258] on icon "Open in fullscreen" at bounding box center [453, 256] width 10 height 10
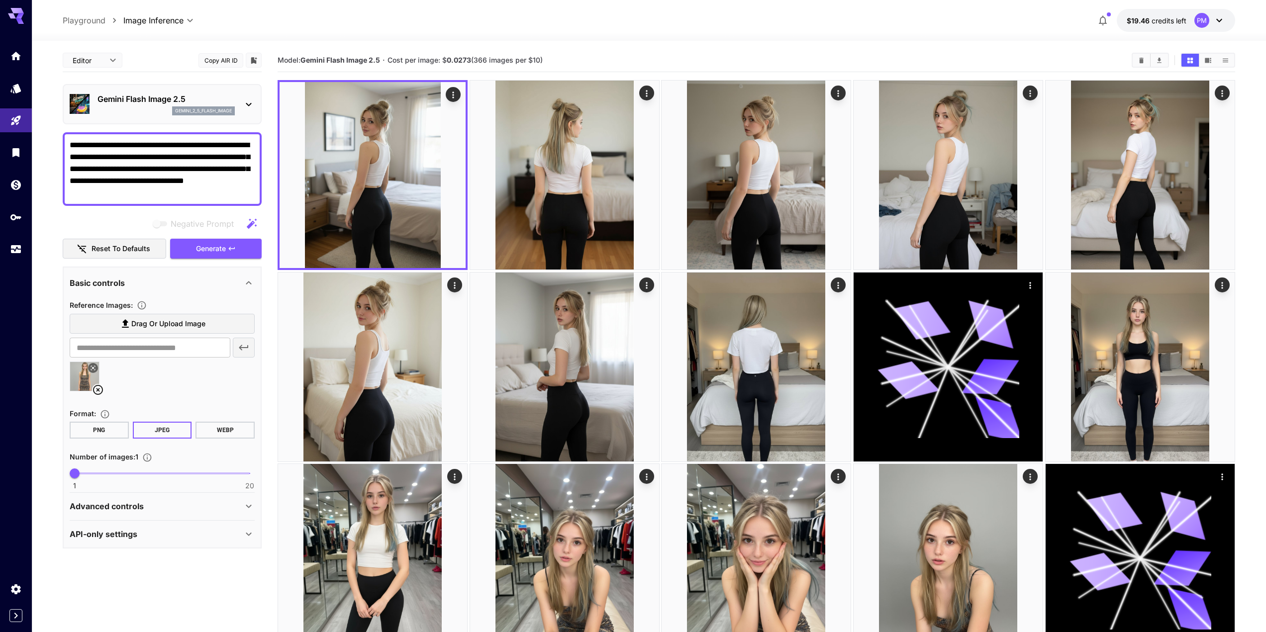
drag, startPoint x: 81, startPoint y: 188, endPoint x: 238, endPoint y: 164, distance: 159.1
click at [238, 164] on textarea "**********" at bounding box center [162, 169] width 185 height 60
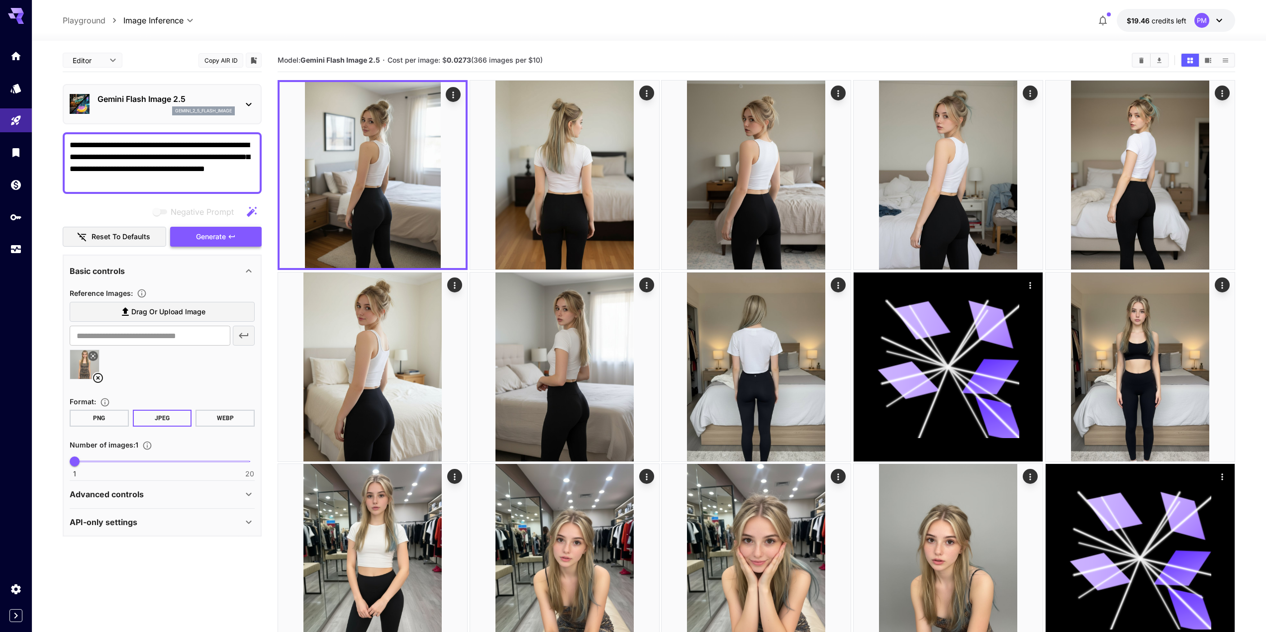
type textarea "**********"
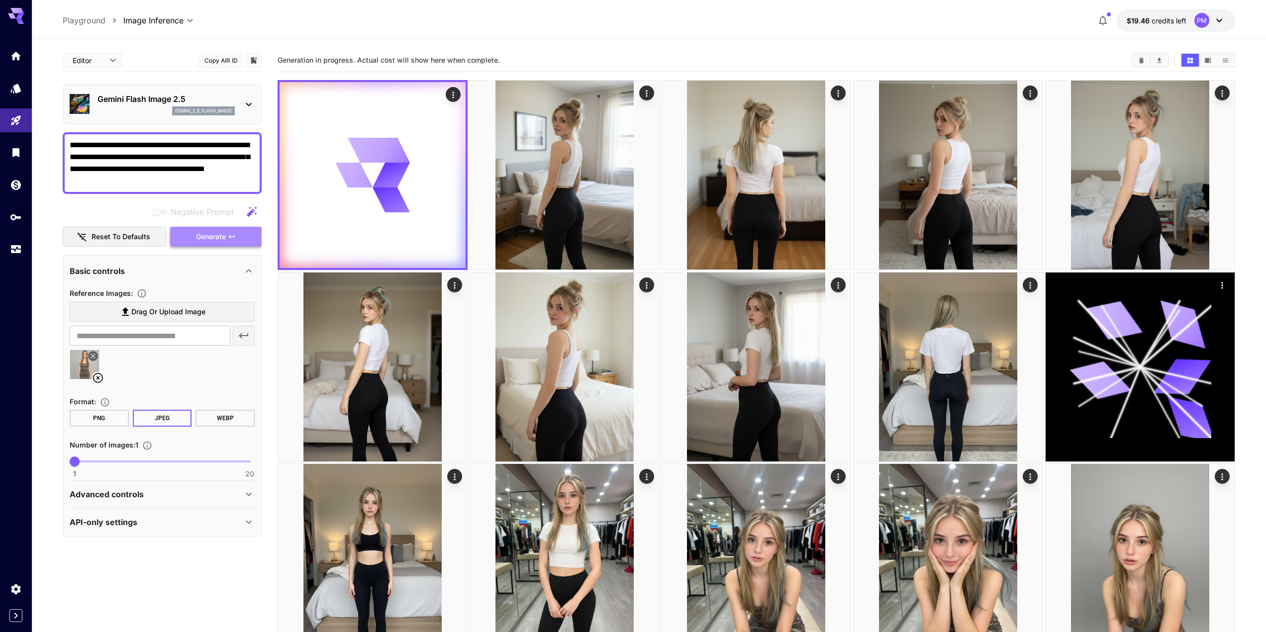
click at [221, 233] on span "Generate" at bounding box center [211, 237] width 30 height 12
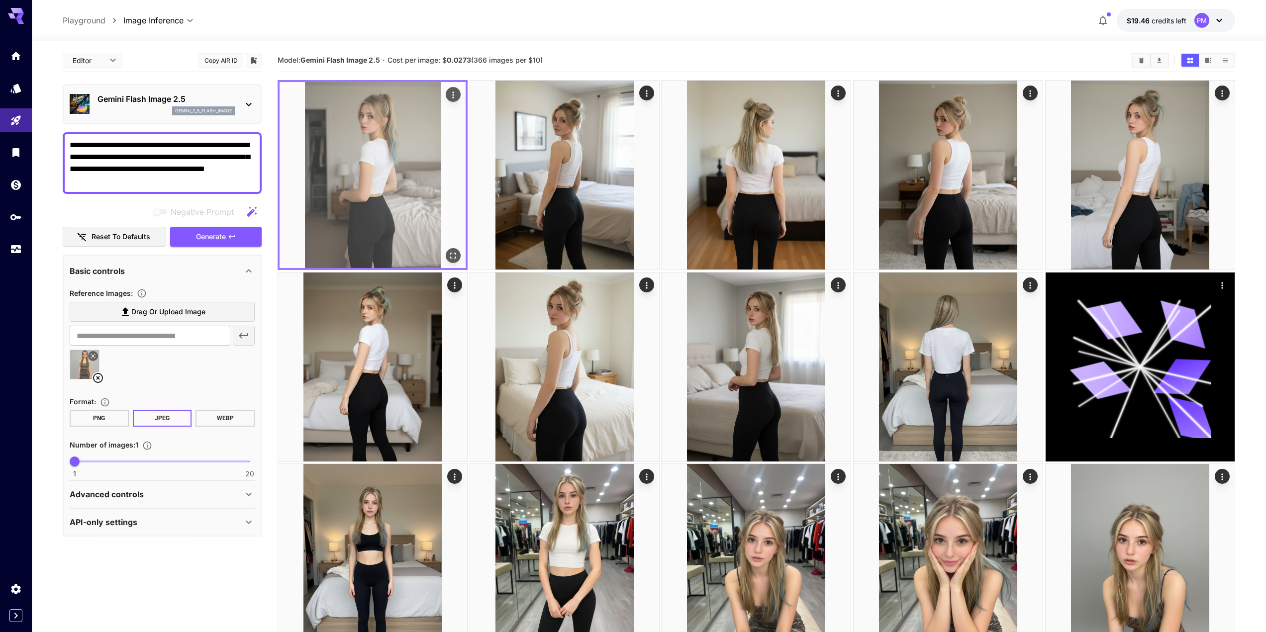
click at [388, 177] on img at bounding box center [373, 175] width 186 height 186
click at [454, 256] on icon "Open in fullscreen" at bounding box center [453, 256] width 10 height 10
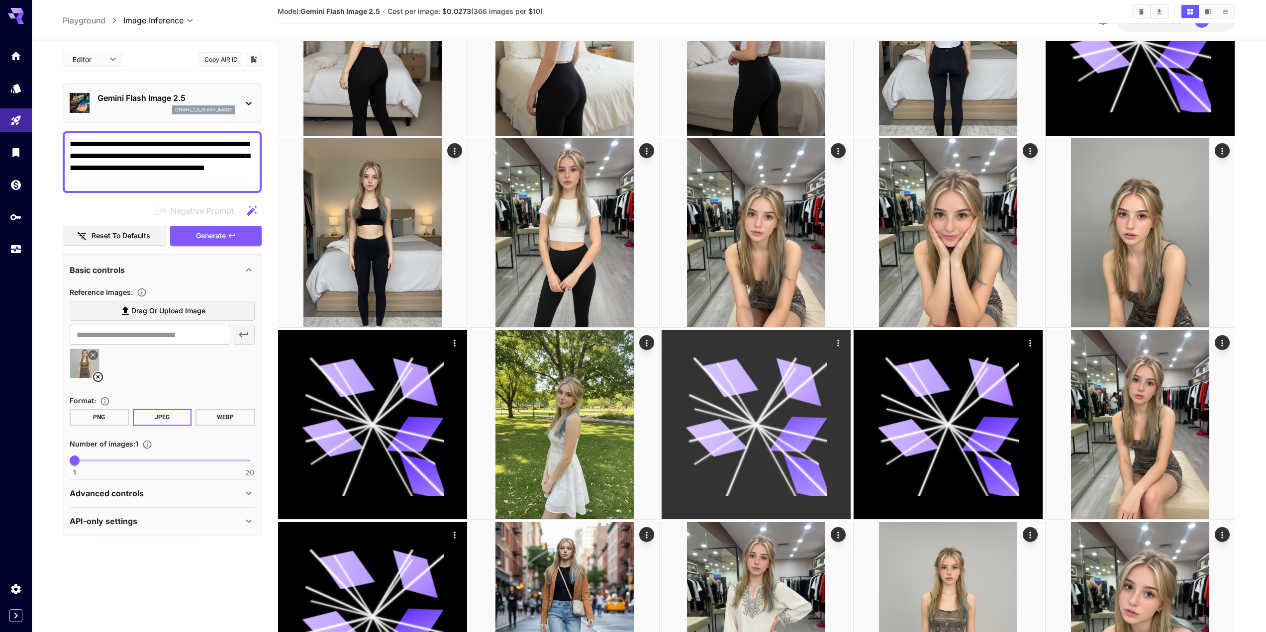
scroll to position [348, 0]
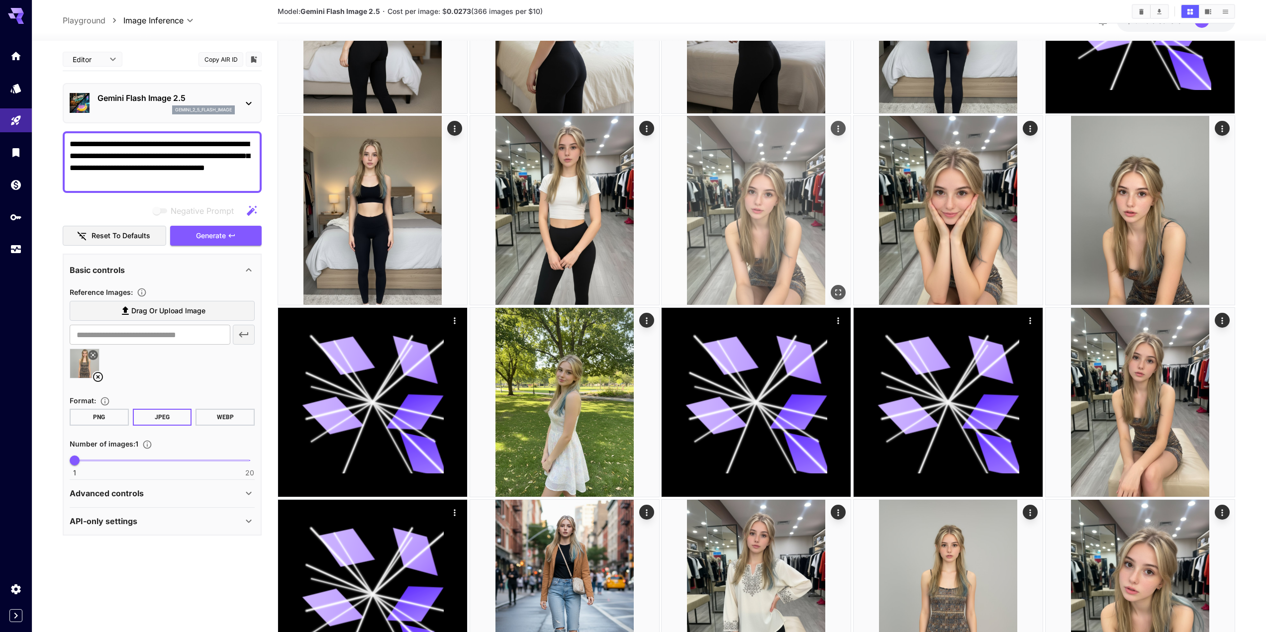
click at [753, 229] on img at bounding box center [756, 210] width 189 height 189
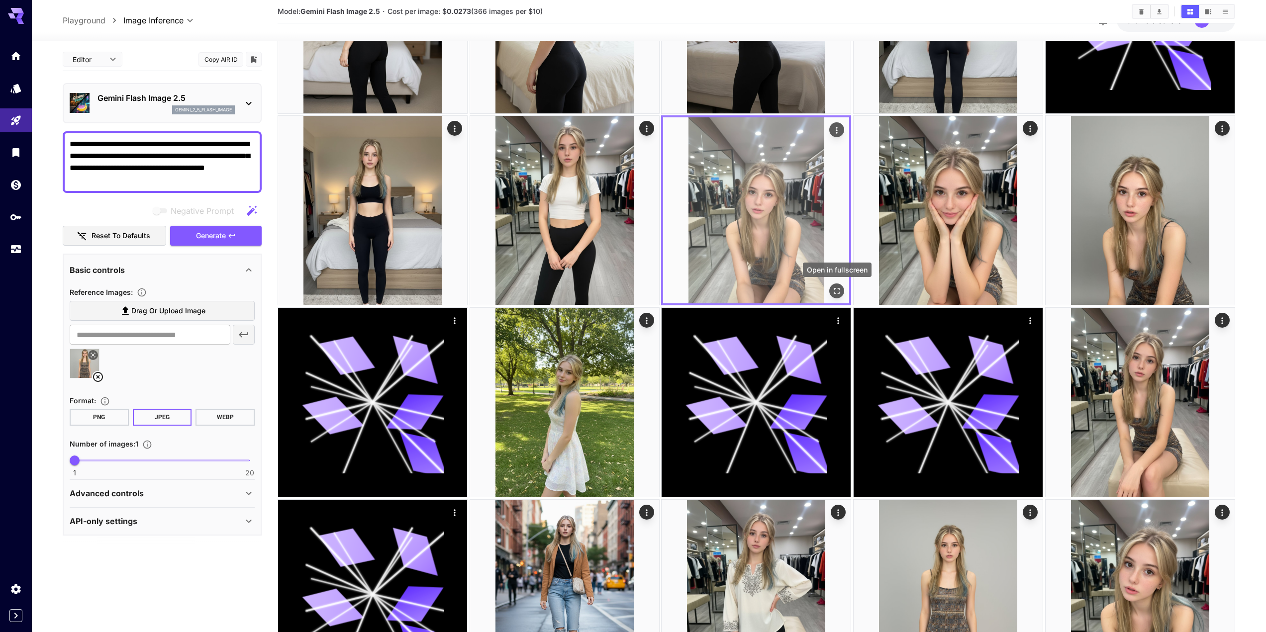
click at [839, 294] on icon "Open in fullscreen" at bounding box center [838, 292] width 6 height 6
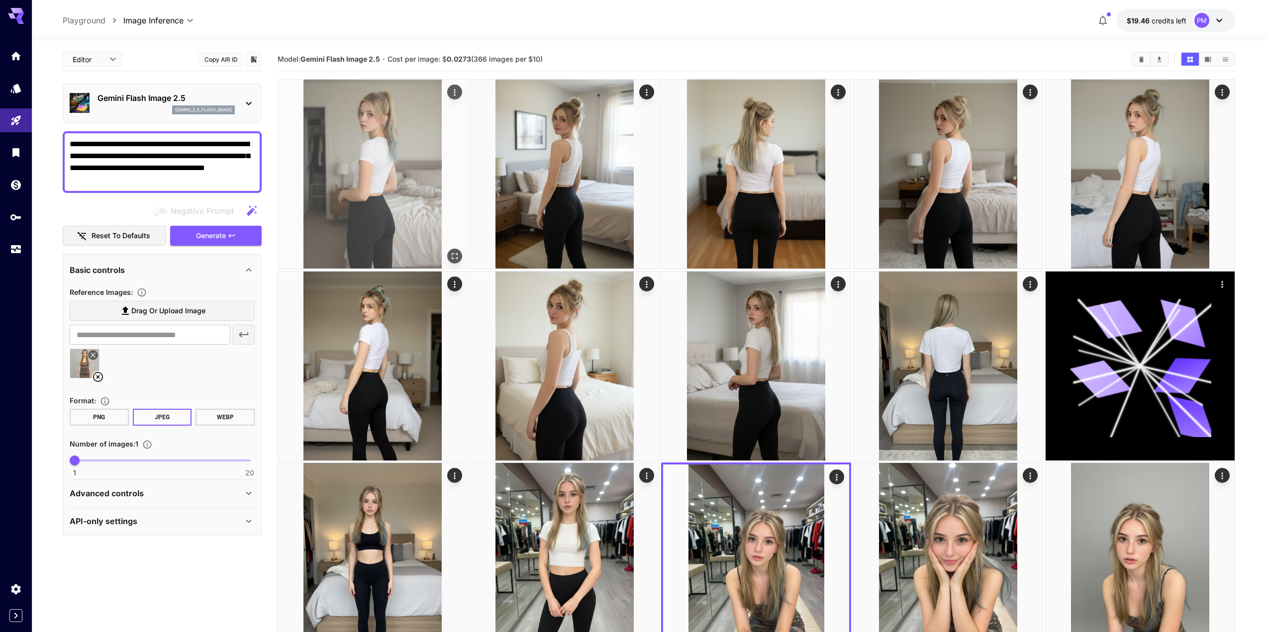
scroll to position [0, 0]
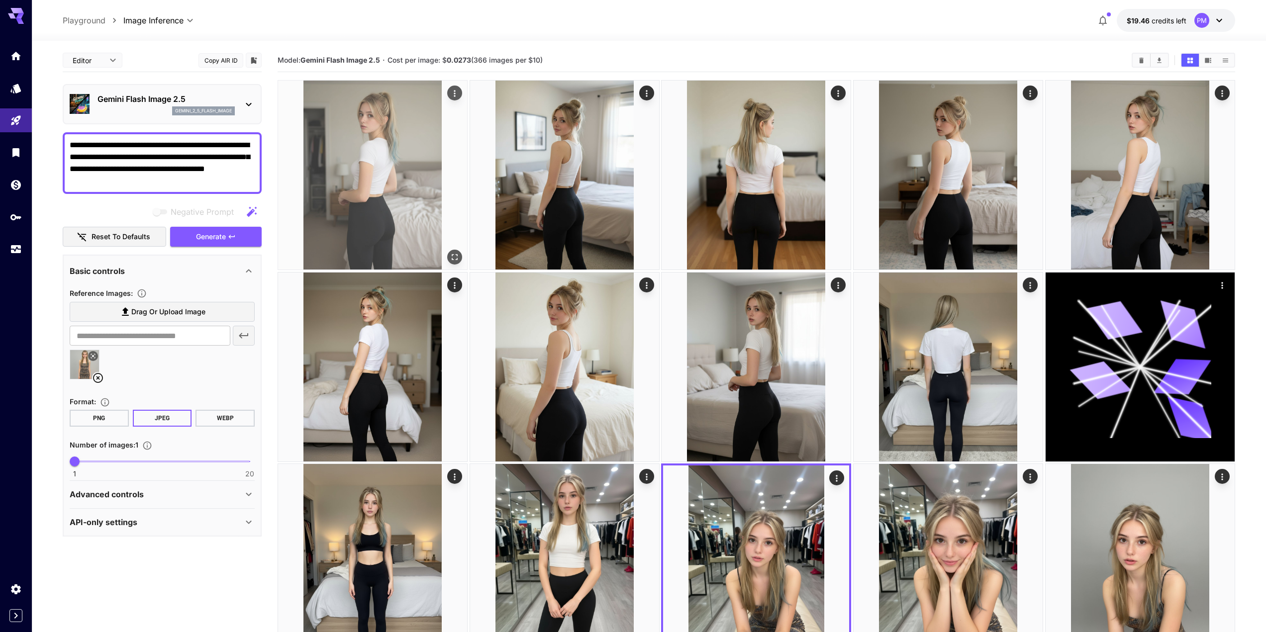
click at [452, 248] on img at bounding box center [372, 175] width 189 height 189
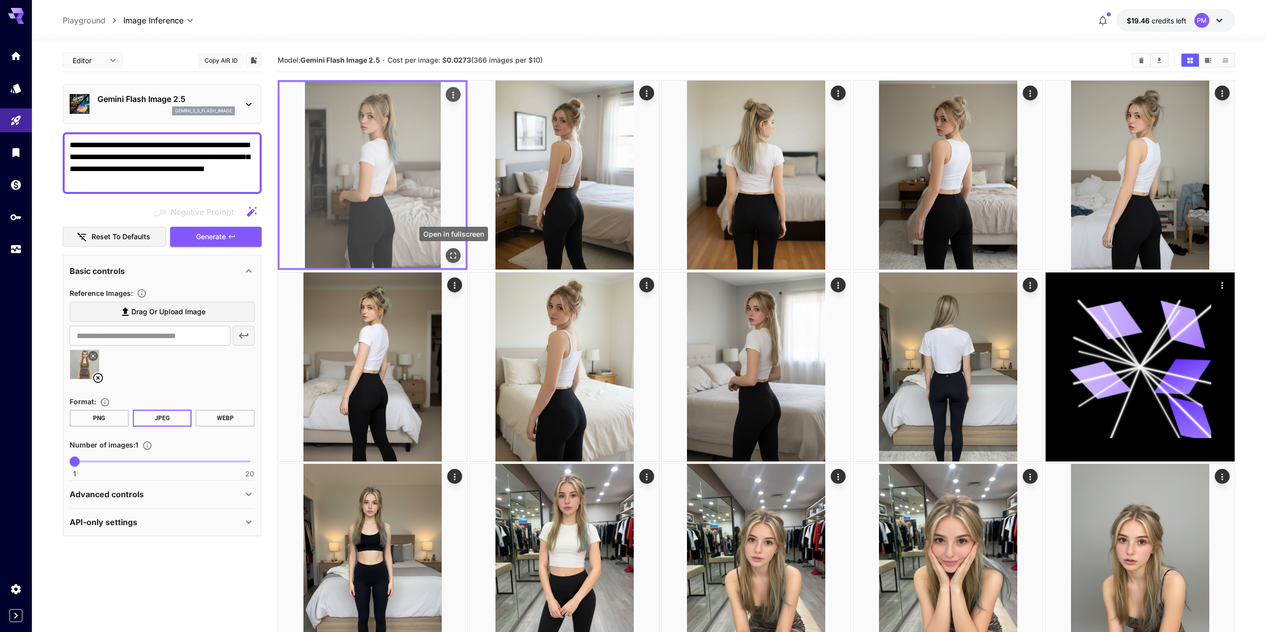
click at [455, 262] on button "Open in fullscreen" at bounding box center [453, 255] width 15 height 15
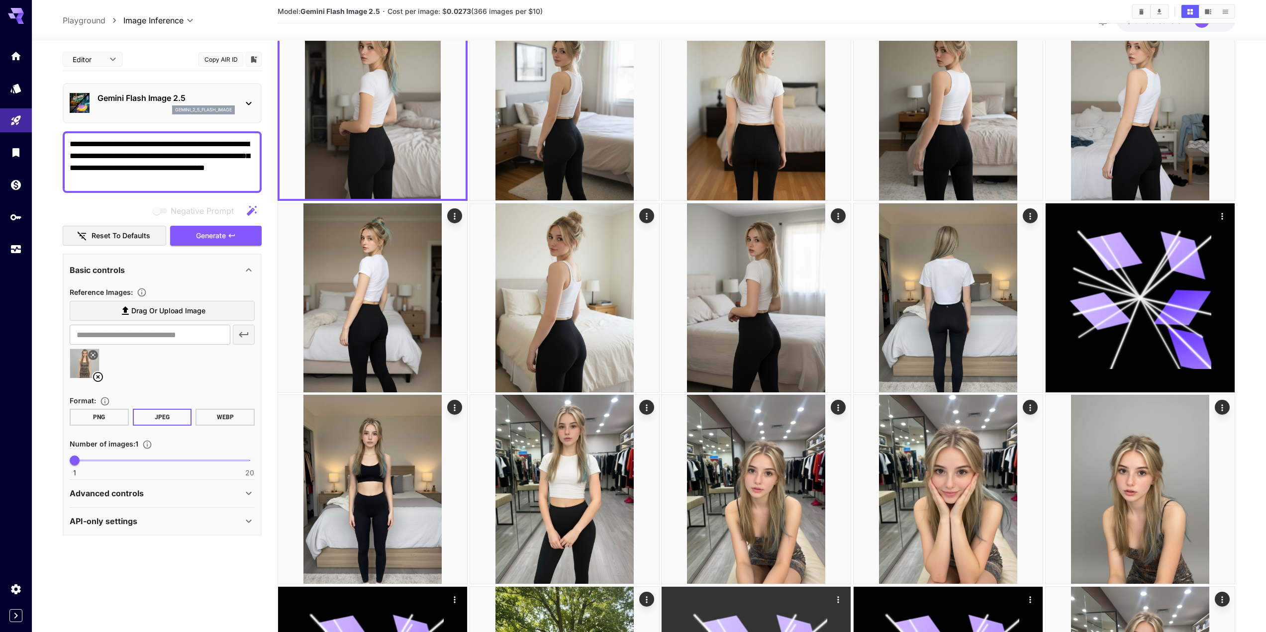
scroll to position [100, 0]
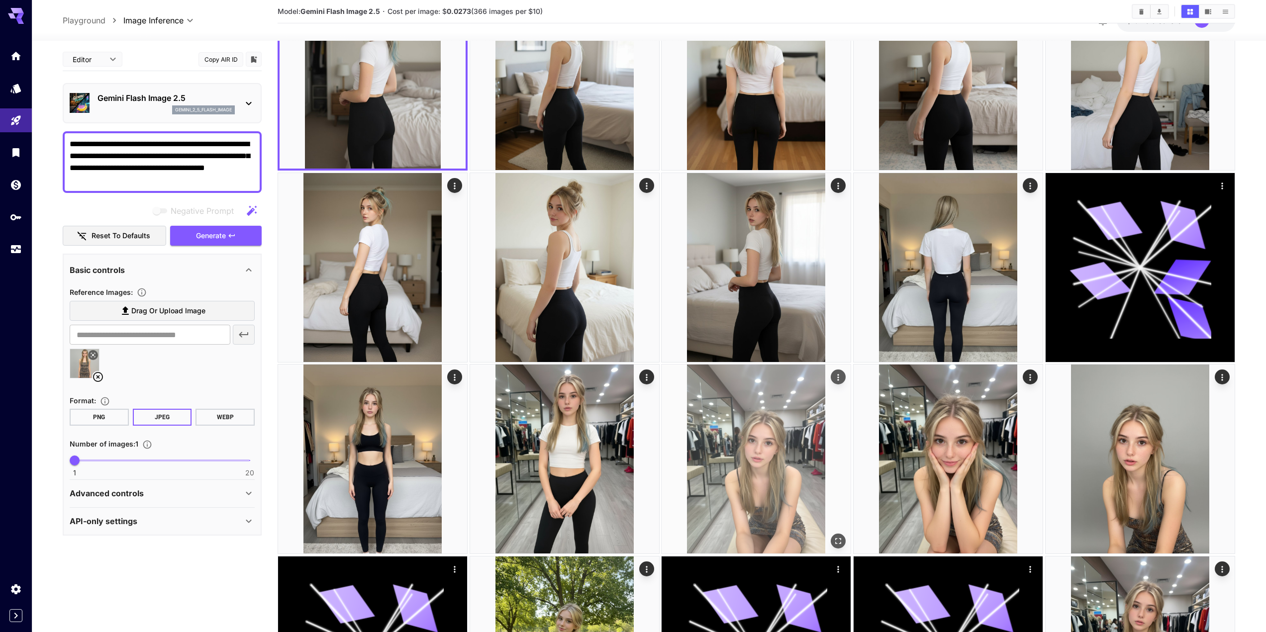
click at [836, 545] on icon "Open in fullscreen" at bounding box center [839, 542] width 10 height 10
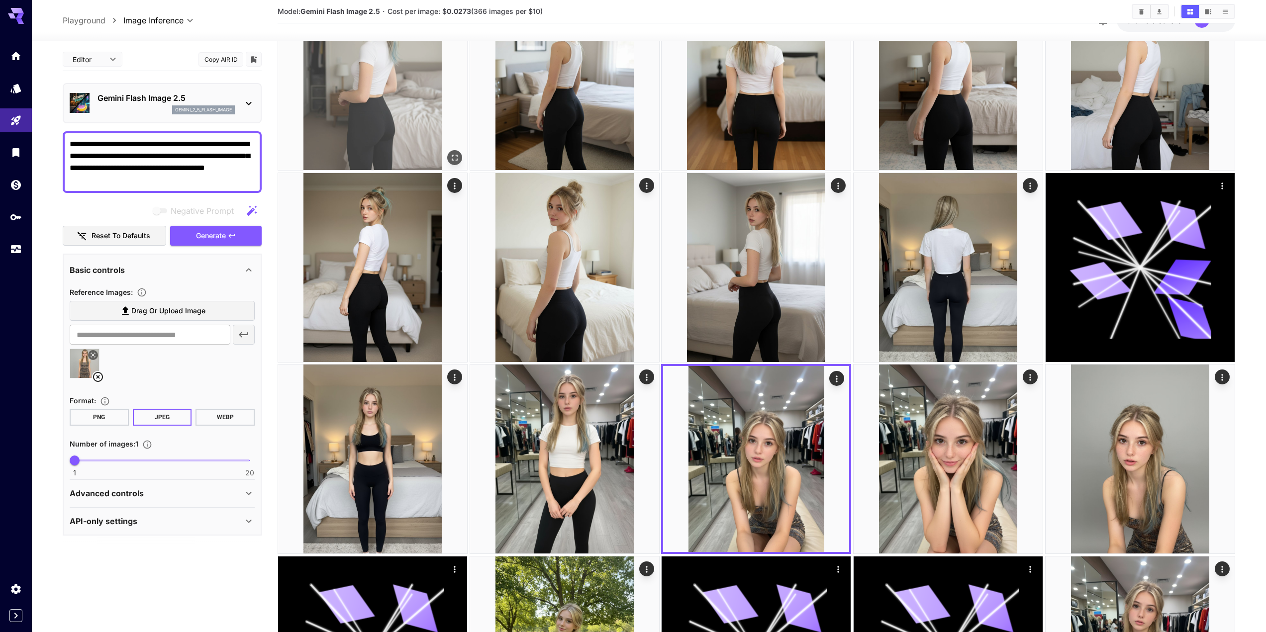
click at [449, 152] on button "Open in fullscreen" at bounding box center [454, 157] width 15 height 15
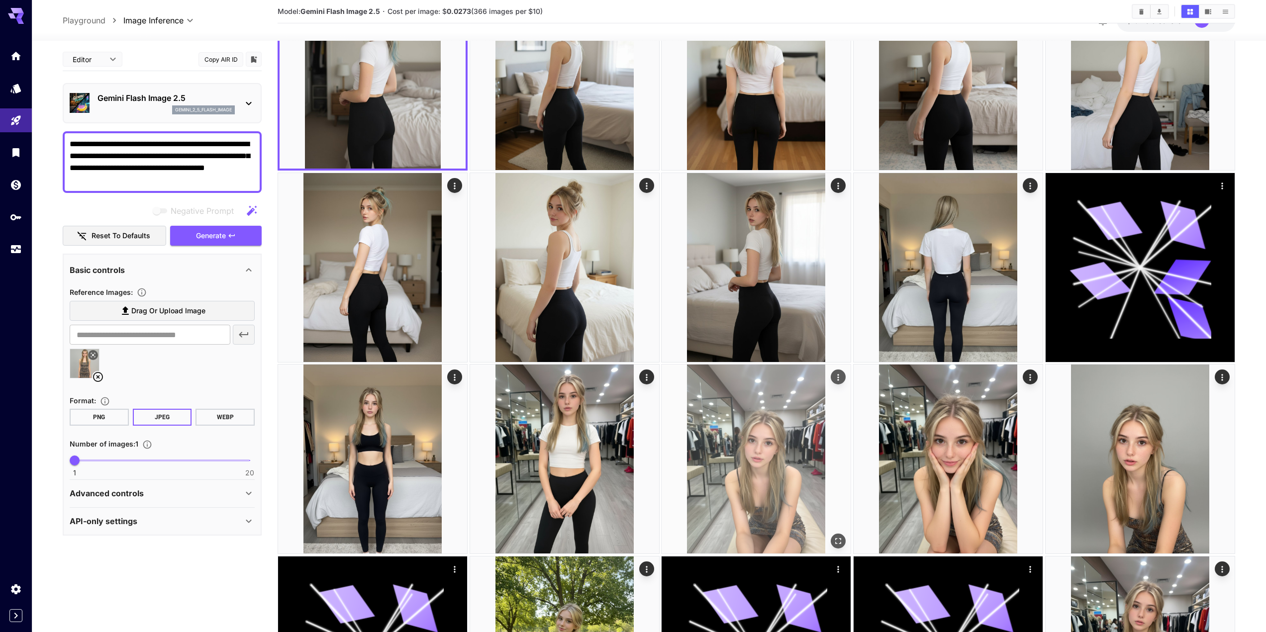
click at [836, 535] on button "Open in fullscreen" at bounding box center [839, 541] width 15 height 15
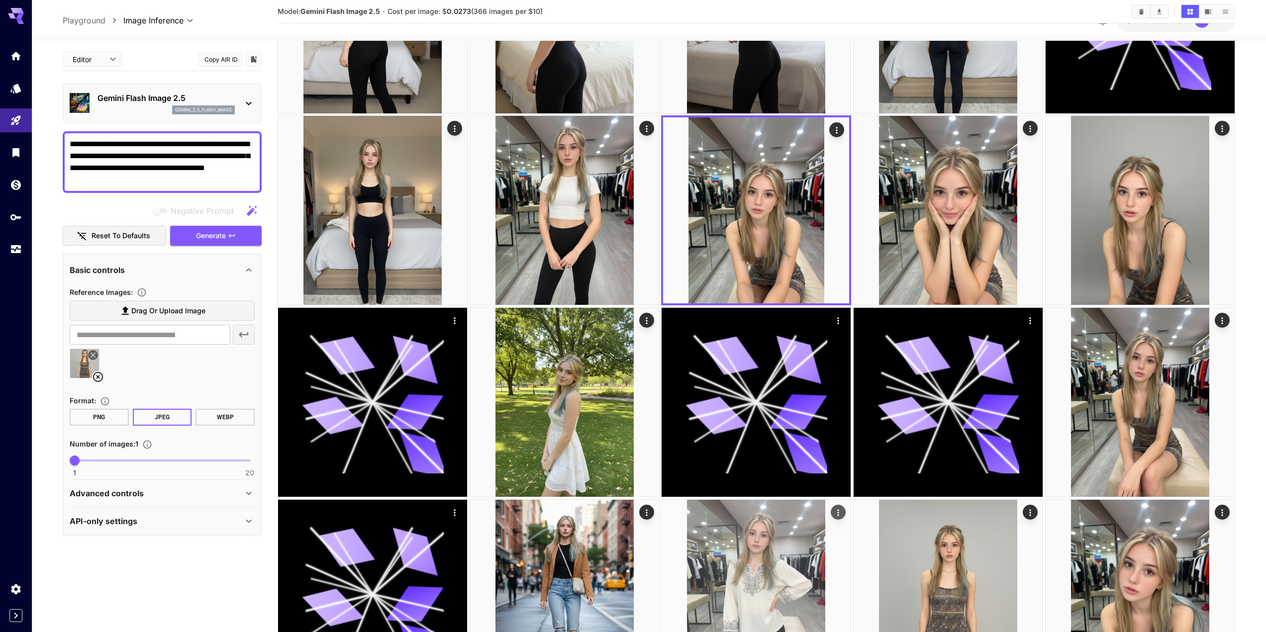
scroll to position [597, 0]
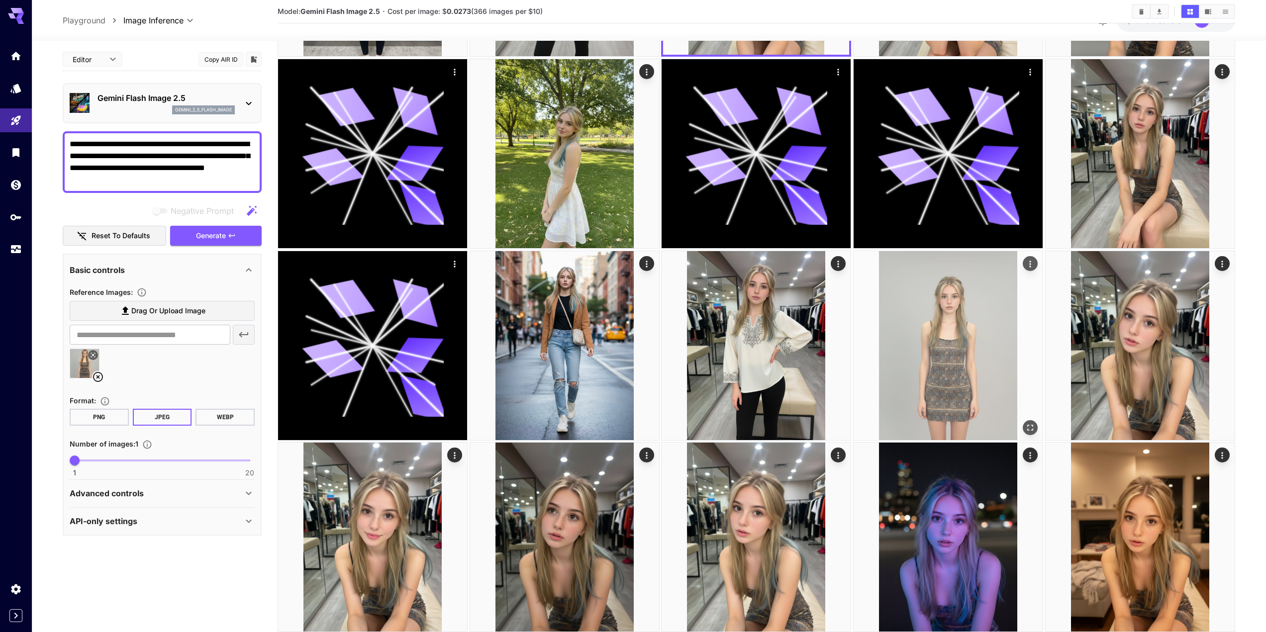
click at [1024, 419] on img at bounding box center [948, 345] width 189 height 189
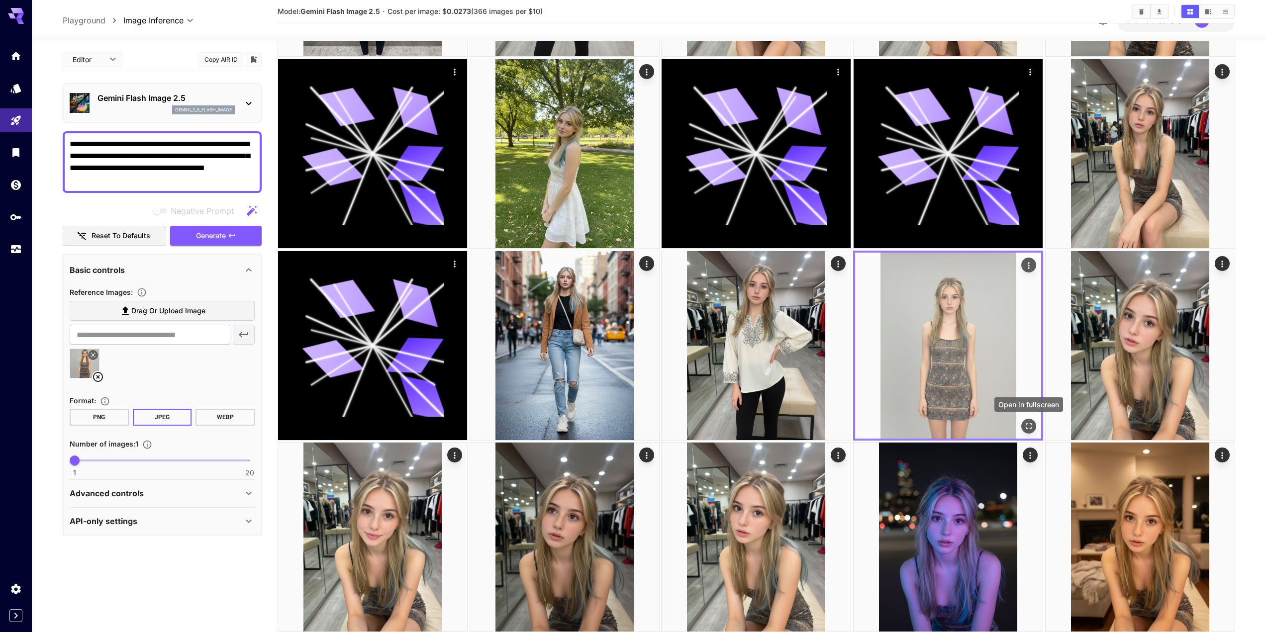
click at [1027, 425] on icon "Open in fullscreen" at bounding box center [1030, 426] width 6 height 6
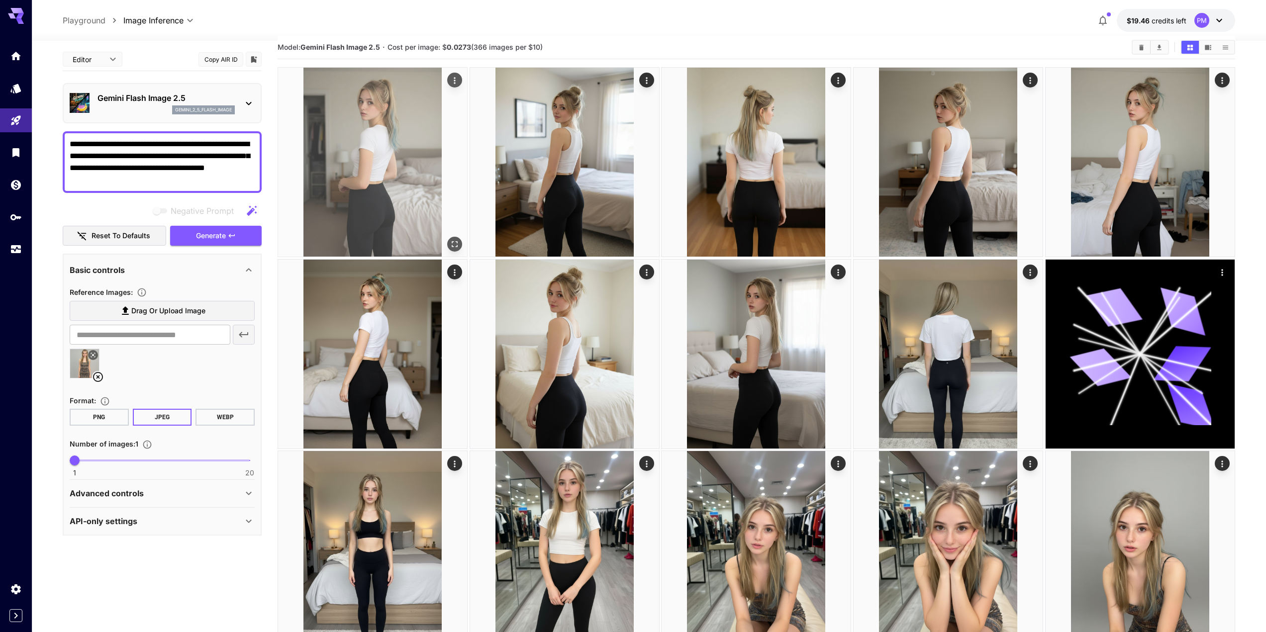
scroll to position [0, 0]
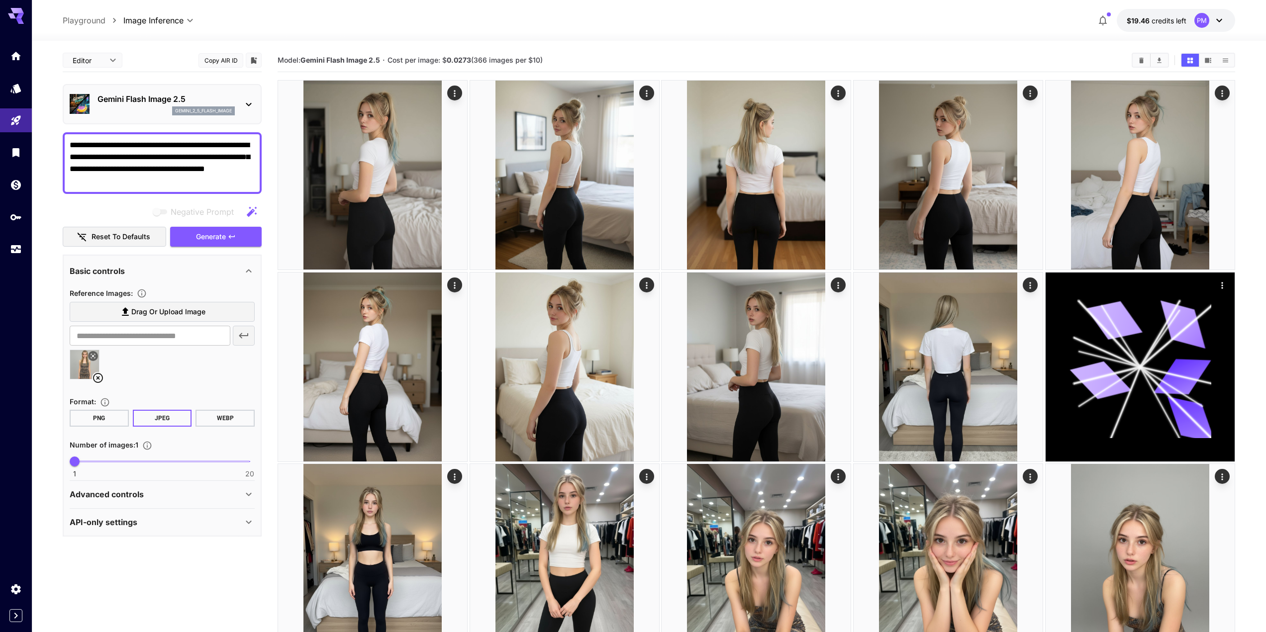
click at [213, 171] on textarea "**********" at bounding box center [162, 163] width 185 height 48
click at [214, 171] on textarea "**********" at bounding box center [162, 163] width 185 height 48
click at [214, 236] on span "Generate" at bounding box center [211, 237] width 30 height 12
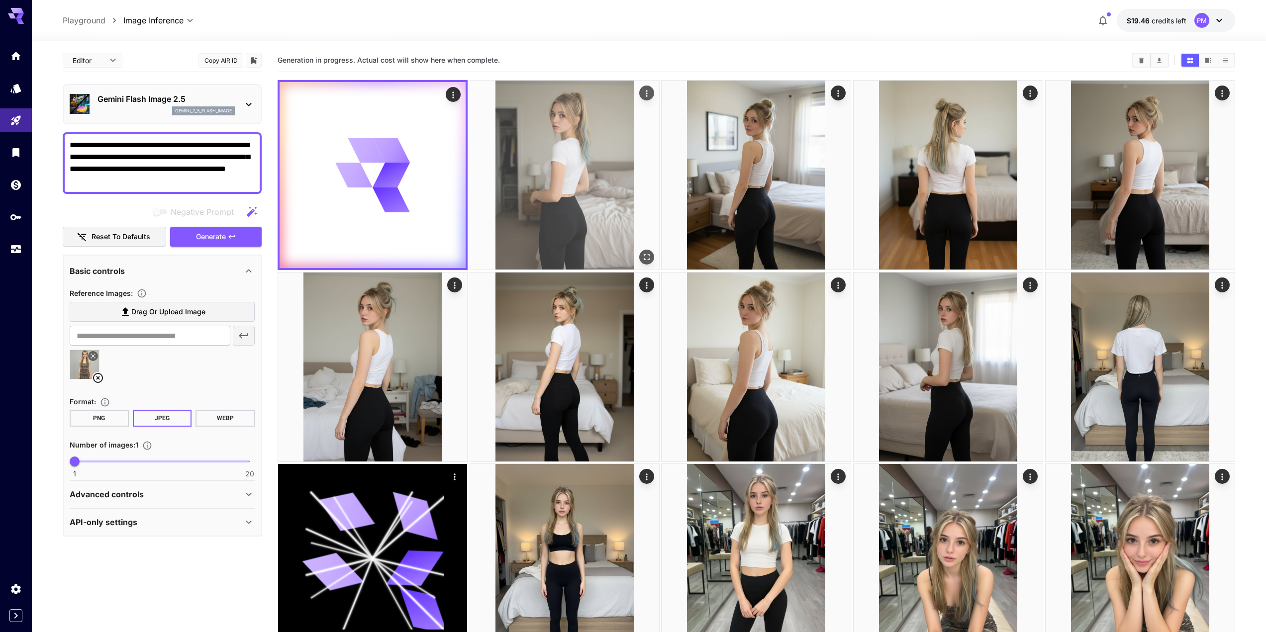
click at [644, 255] on icon "Open in fullscreen" at bounding box center [647, 257] width 10 height 10
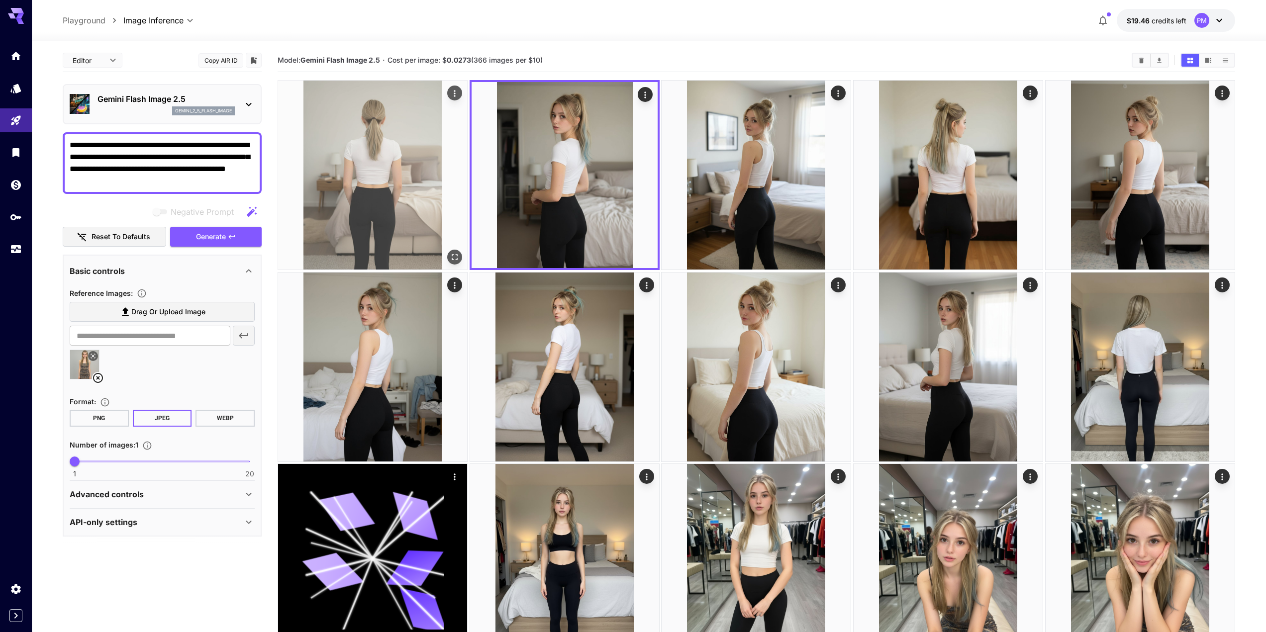
click at [457, 251] on button "Open in fullscreen" at bounding box center [454, 257] width 15 height 15
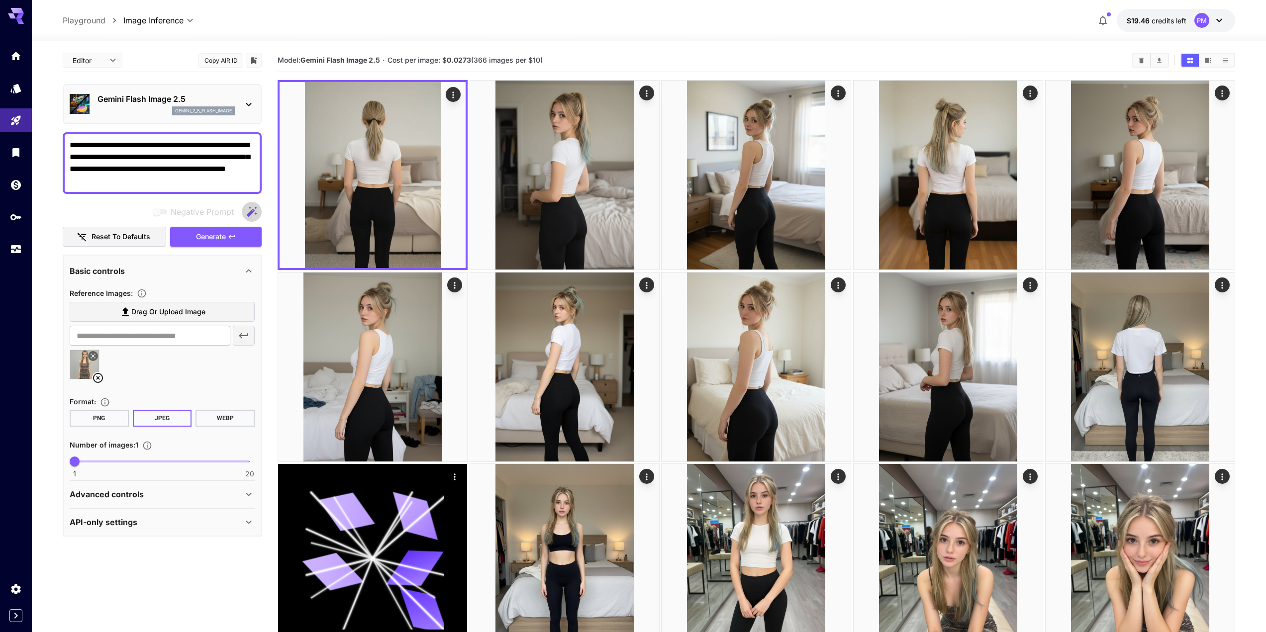
click at [251, 213] on icon "button" at bounding box center [252, 212] width 10 height 10
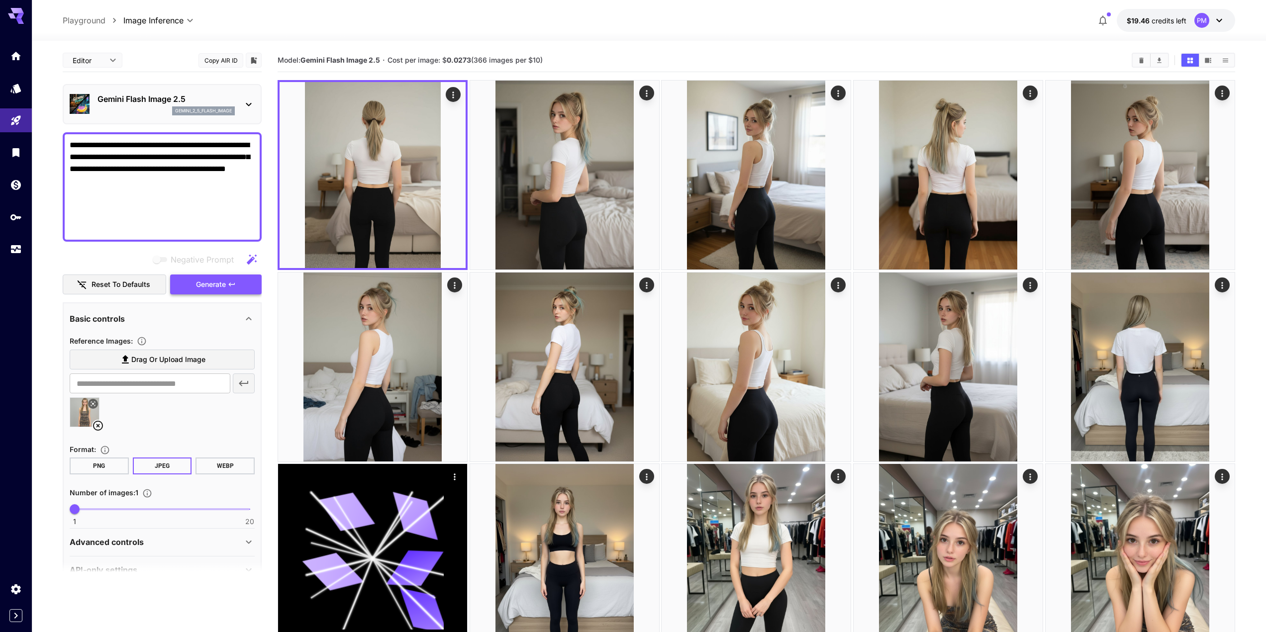
click at [210, 288] on span "Generate" at bounding box center [211, 285] width 30 height 12
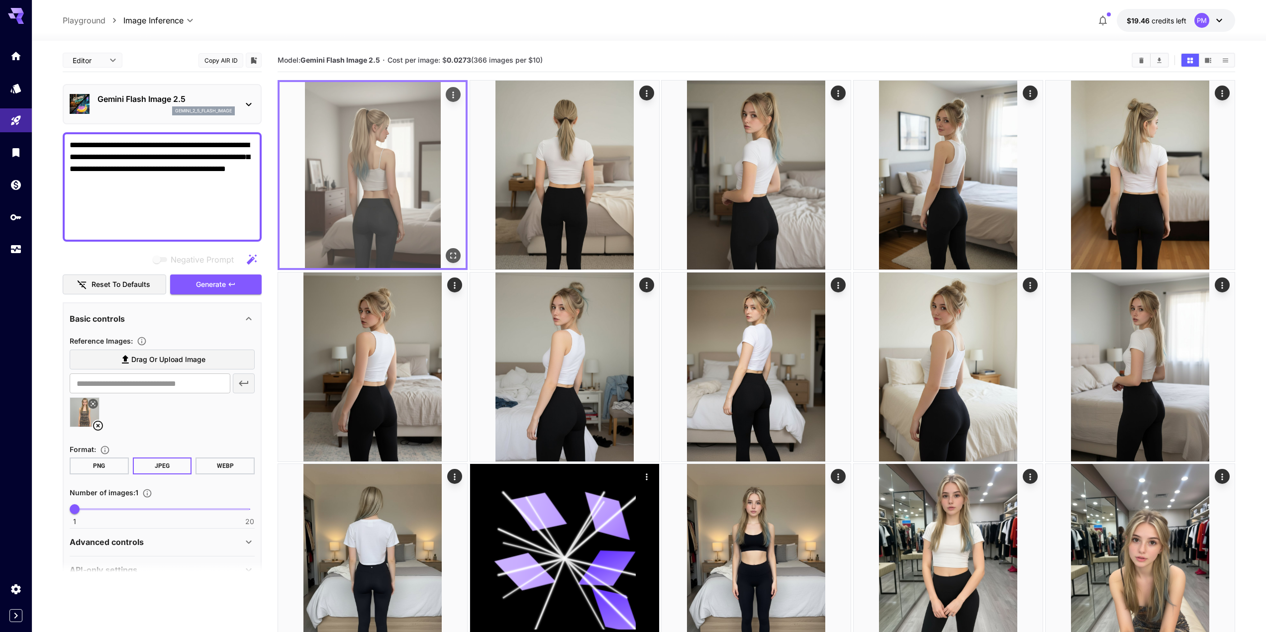
click at [455, 252] on icon "Open in fullscreen" at bounding box center [453, 256] width 10 height 10
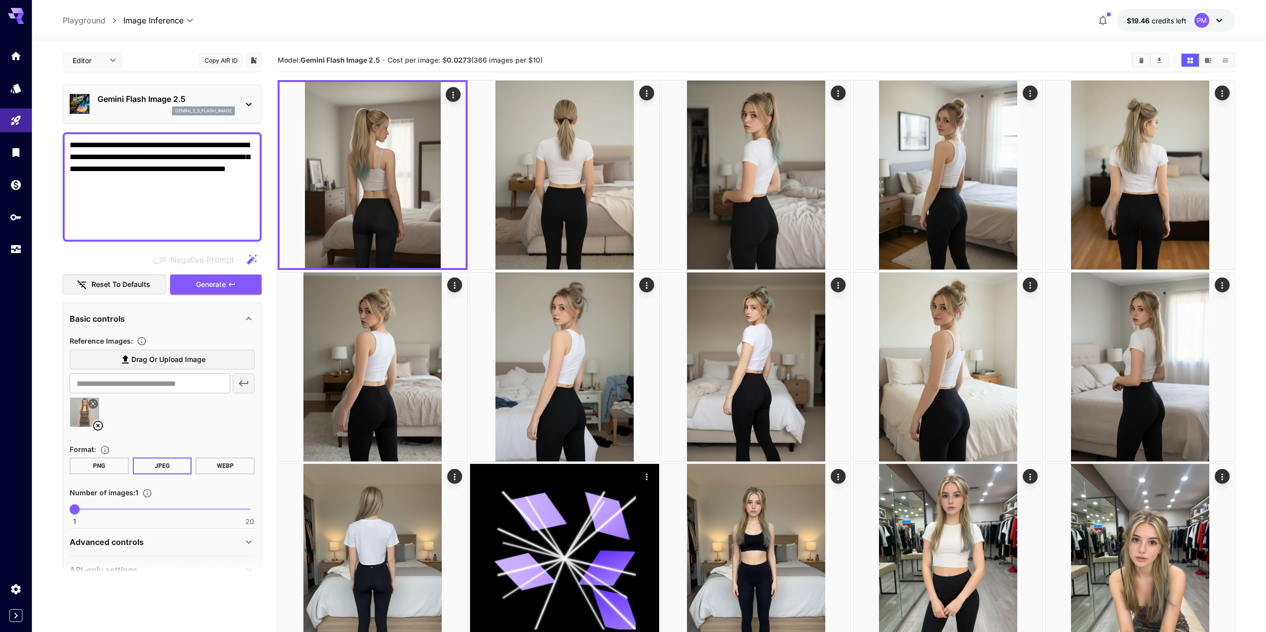
drag, startPoint x: 205, startPoint y: 233, endPoint x: 69, endPoint y: 200, distance: 139.8
click at [69, 200] on div "**********" at bounding box center [162, 186] width 199 height 109
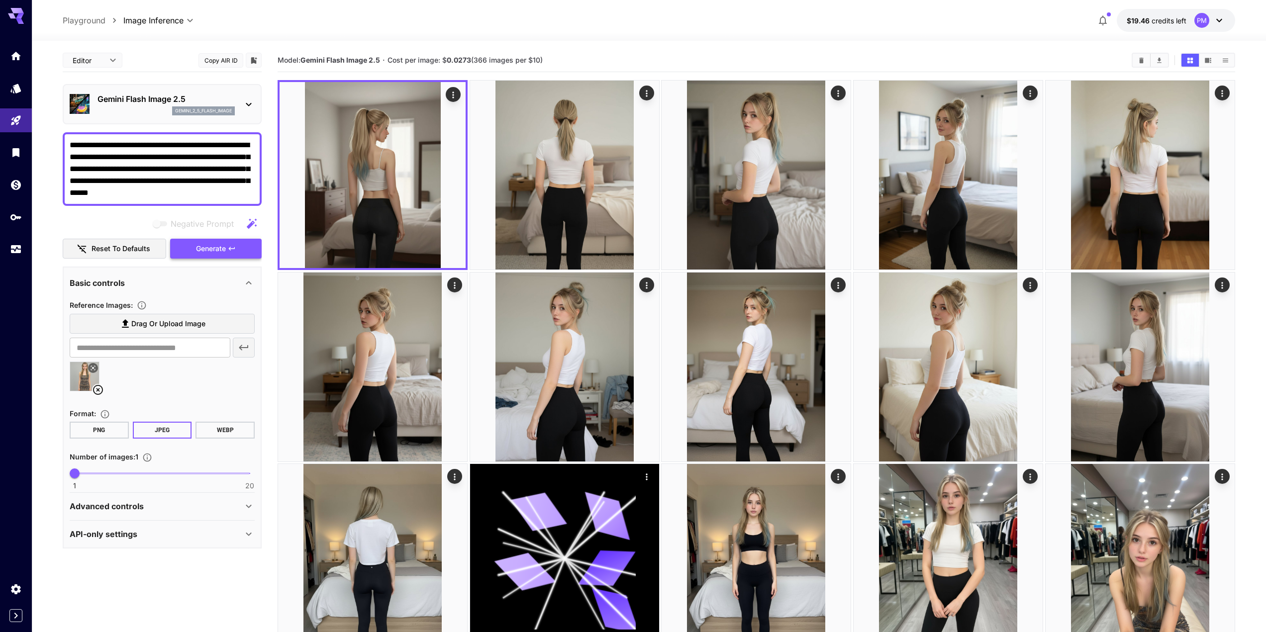
type textarea "**********"
click at [243, 248] on button "Generate" at bounding box center [216, 249] width 92 height 20
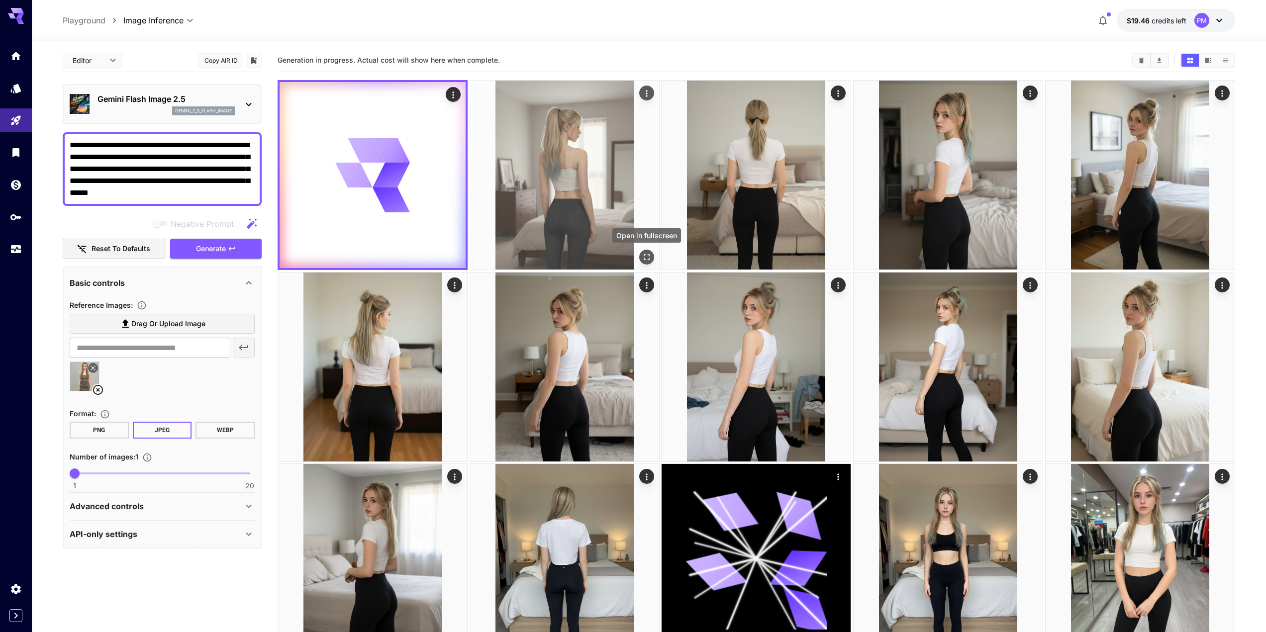
click at [650, 254] on icon "Open in fullscreen" at bounding box center [647, 257] width 10 height 10
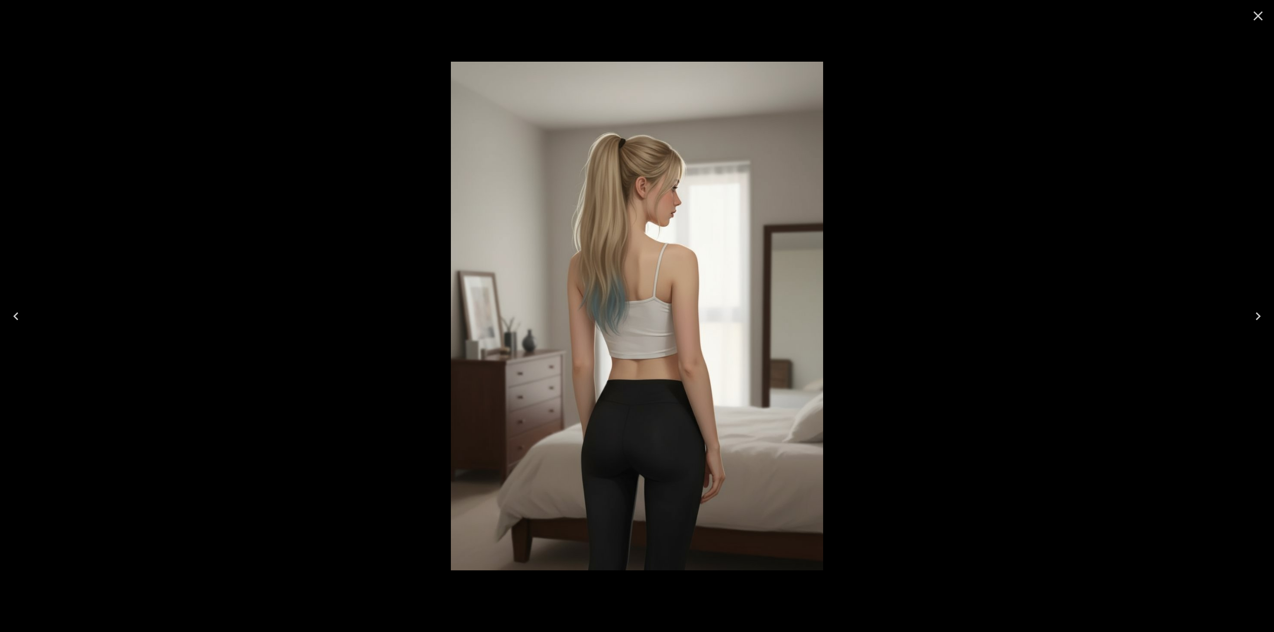
click at [1261, 18] on icon "Close" at bounding box center [1258, 16] width 16 height 16
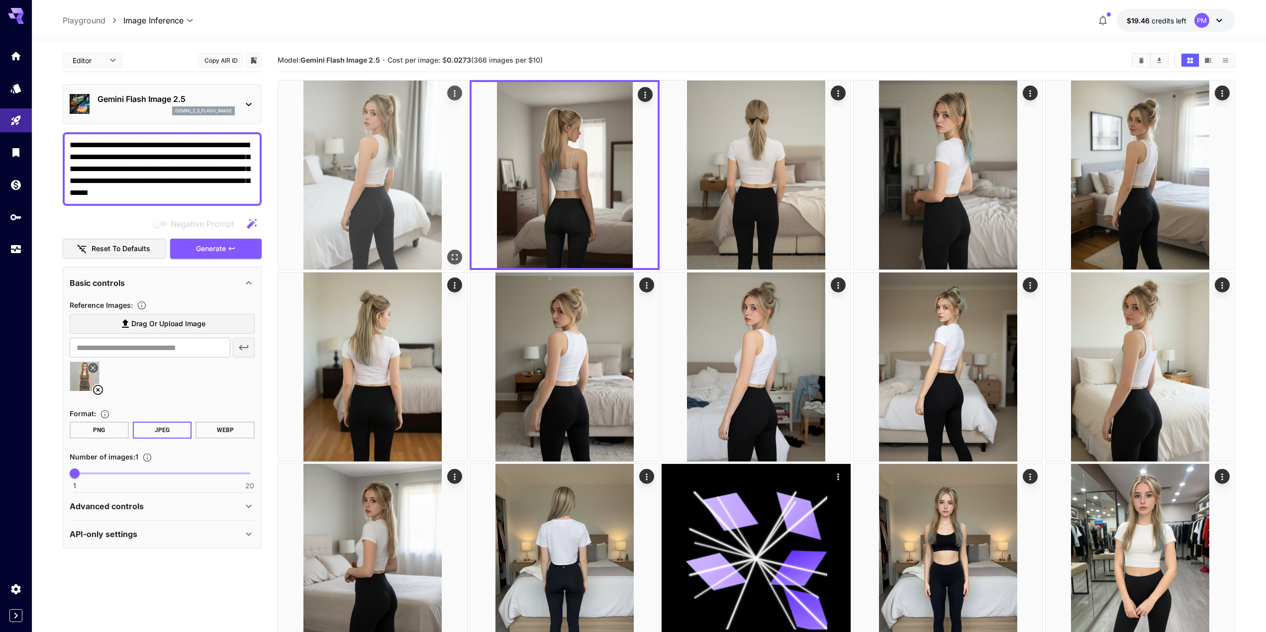
click at [451, 255] on icon "Open in fullscreen" at bounding box center [455, 257] width 10 height 10
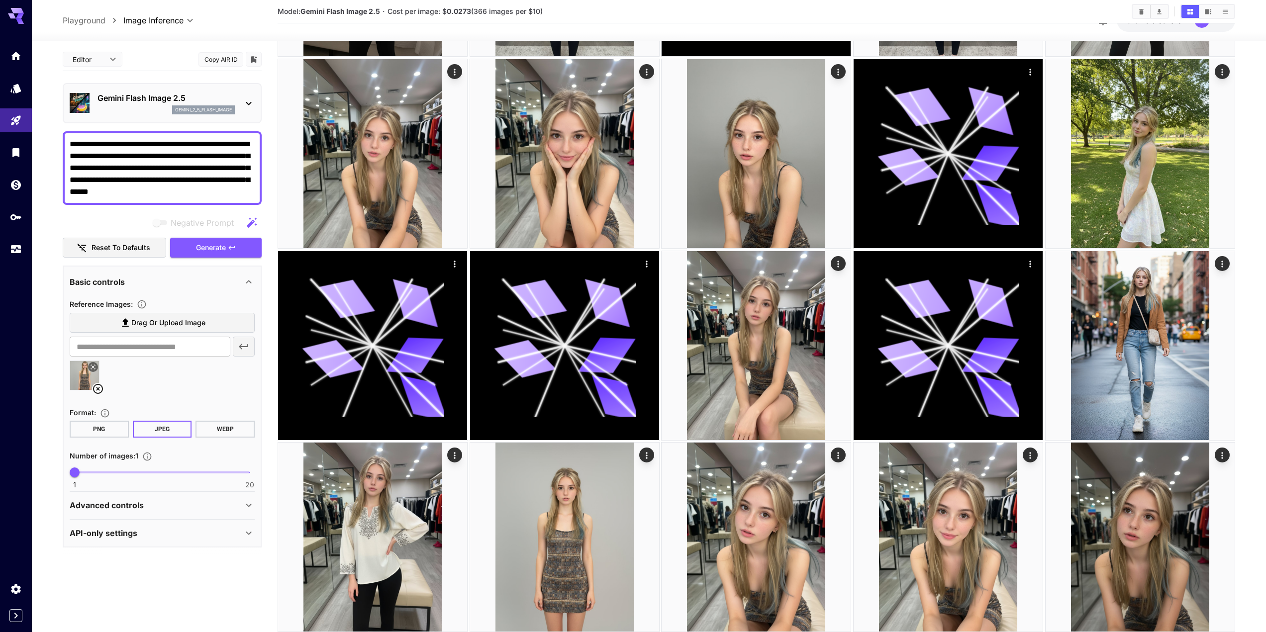
scroll to position [896, 0]
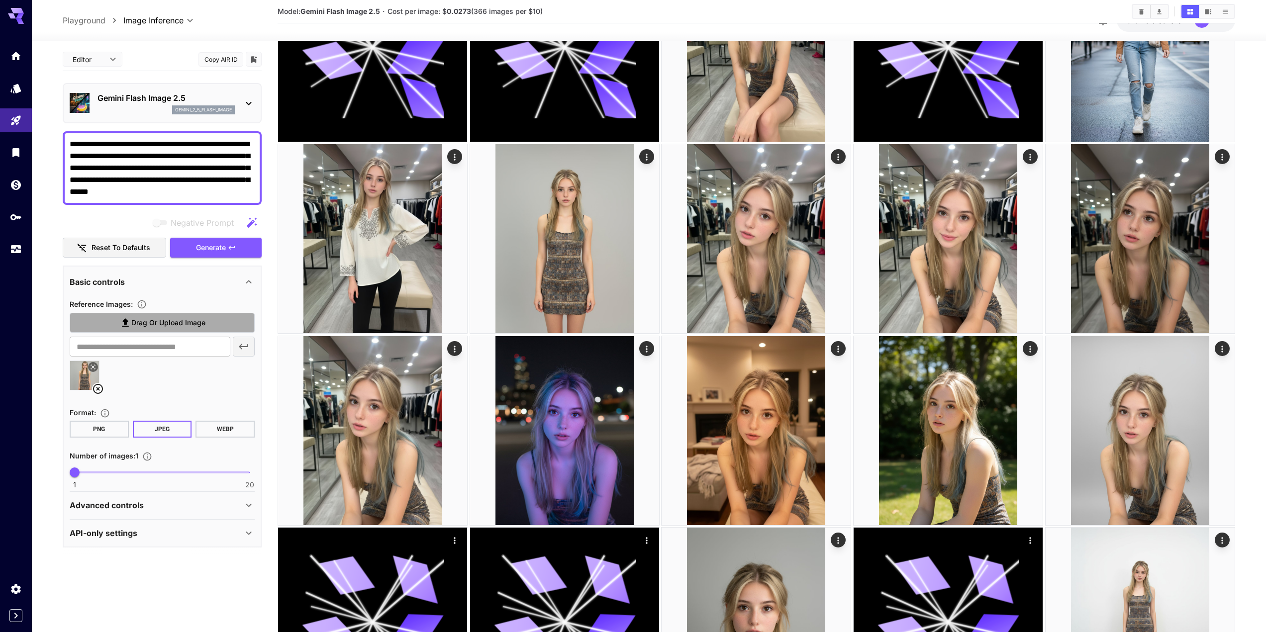
click at [167, 321] on span "Drag or upload image" at bounding box center [168, 323] width 74 height 12
click at [0, 0] on input "Drag or upload image" at bounding box center [0, 0] width 0 height 0
click at [216, 243] on span "Generate" at bounding box center [211, 248] width 30 height 12
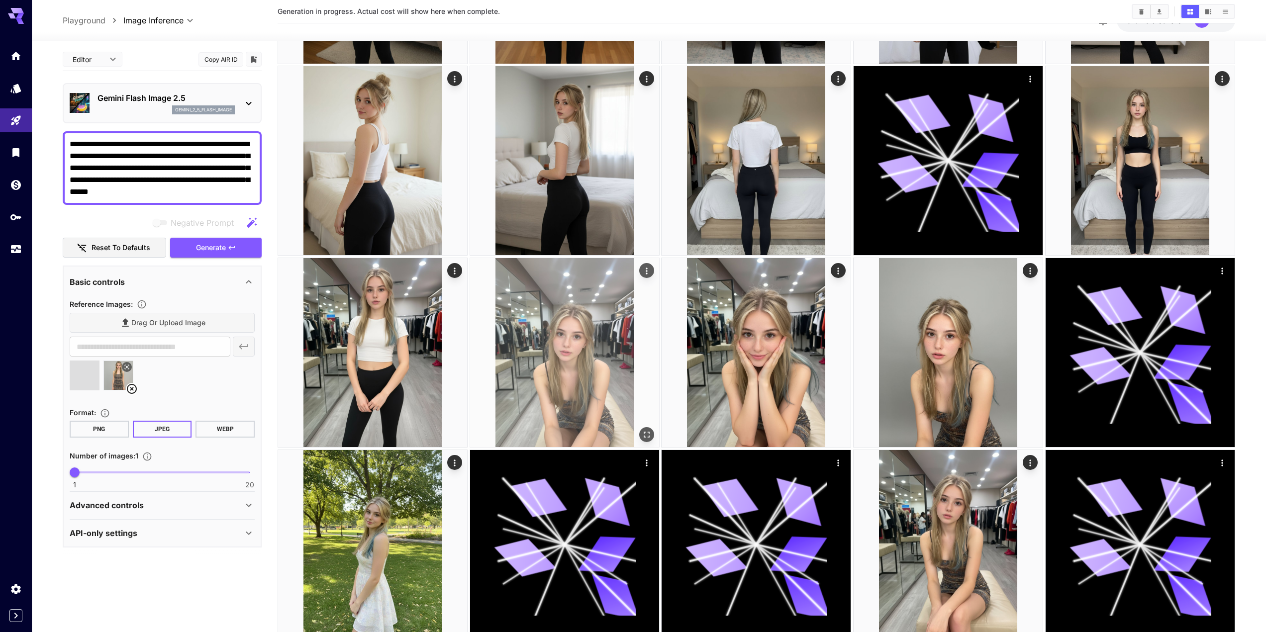
type input "**********"
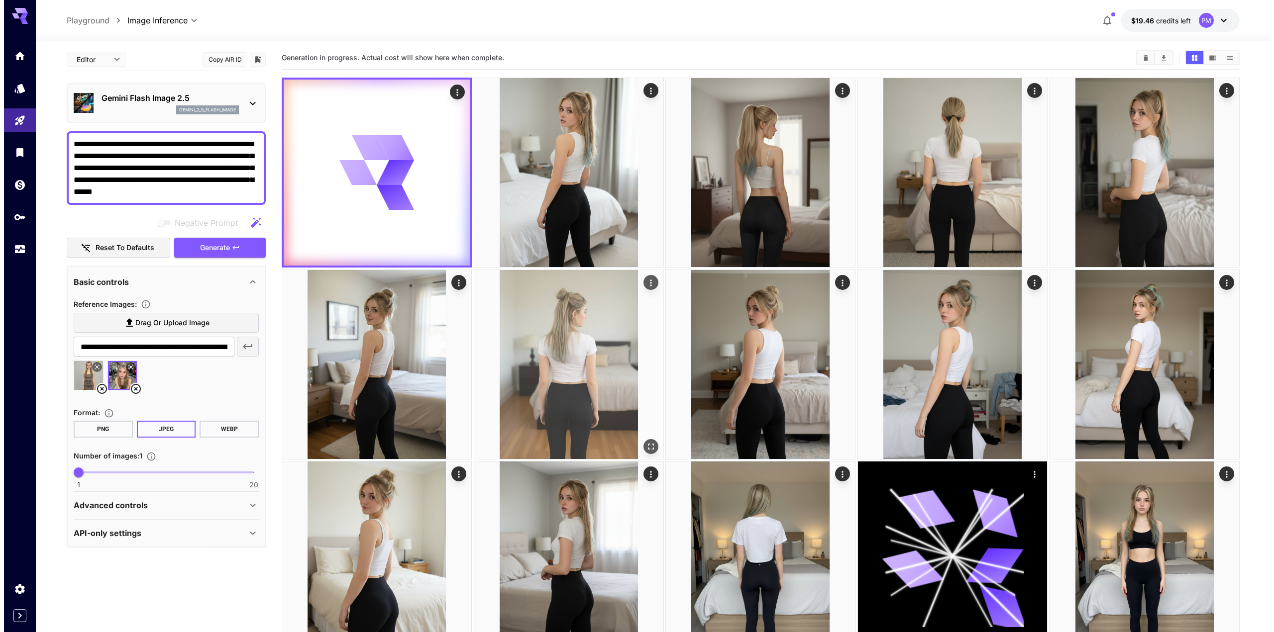
scroll to position [0, 0]
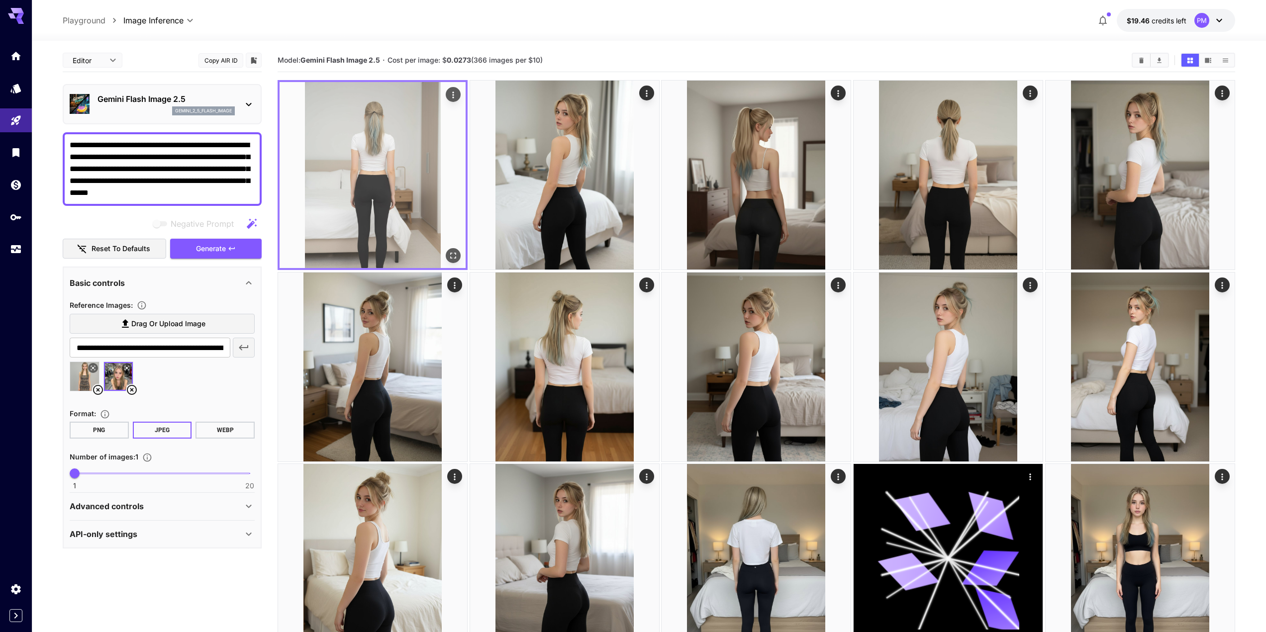
click at [457, 255] on icon "Open in fullscreen" at bounding box center [453, 256] width 10 height 10
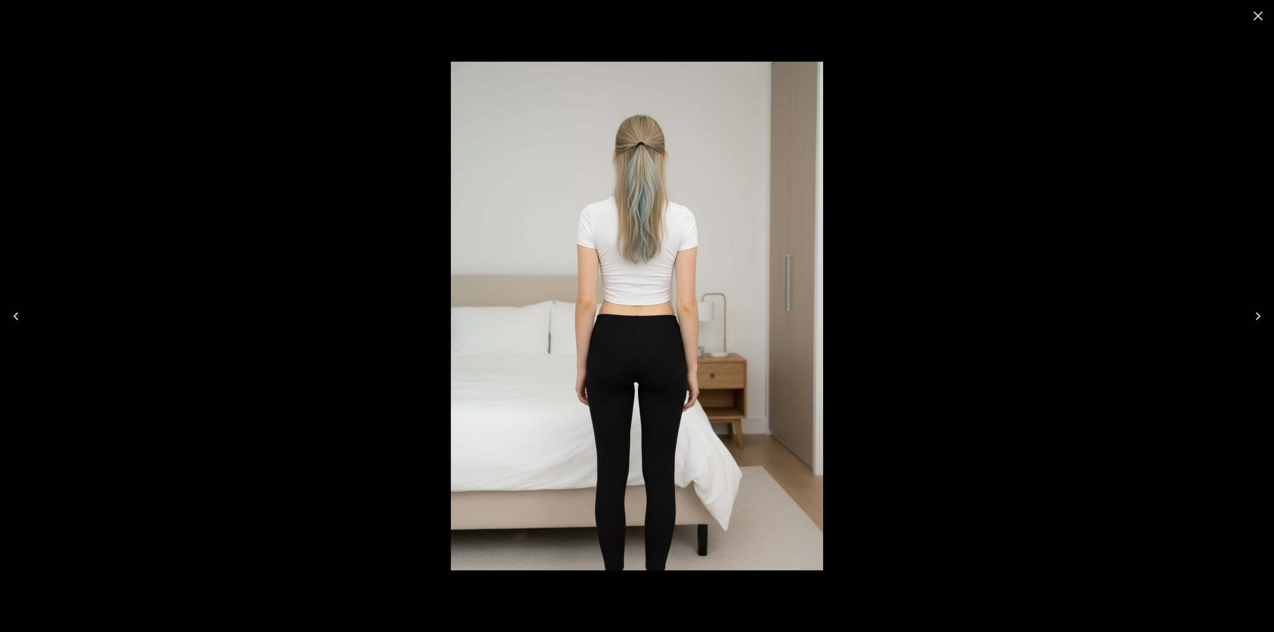
click at [1259, 15] on icon "Close" at bounding box center [1258, 15] width 9 height 9
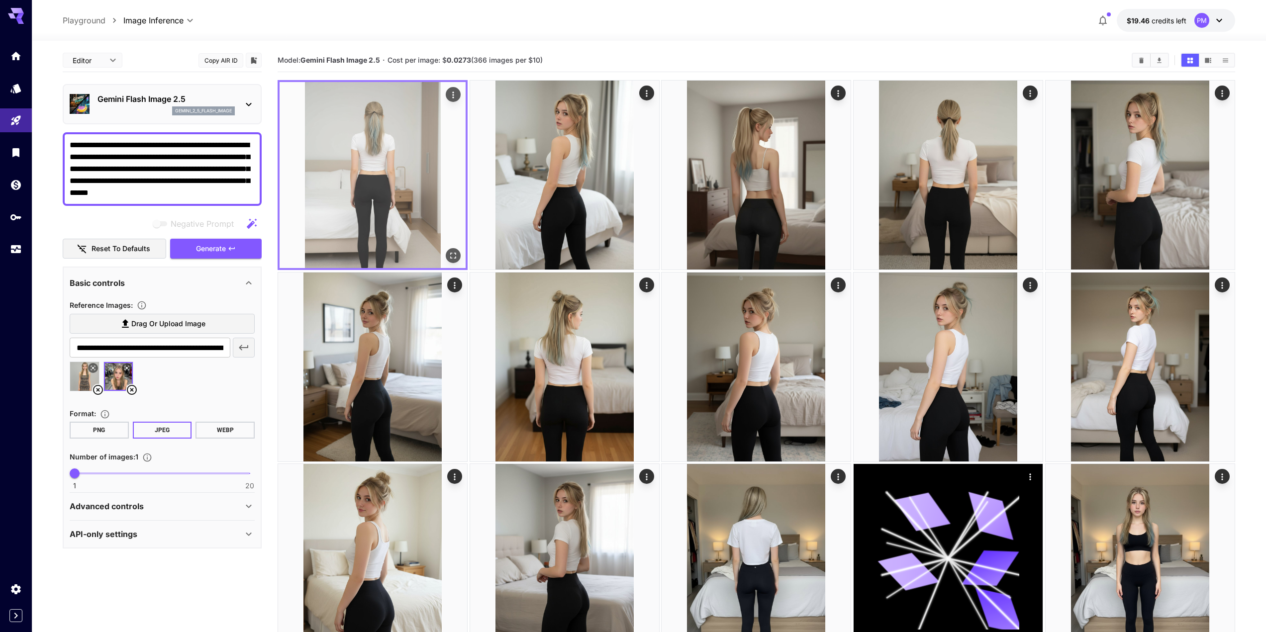
click at [454, 87] on div at bounding box center [373, 175] width 190 height 190
click at [449, 99] on icon "Actions" at bounding box center [453, 95] width 10 height 10
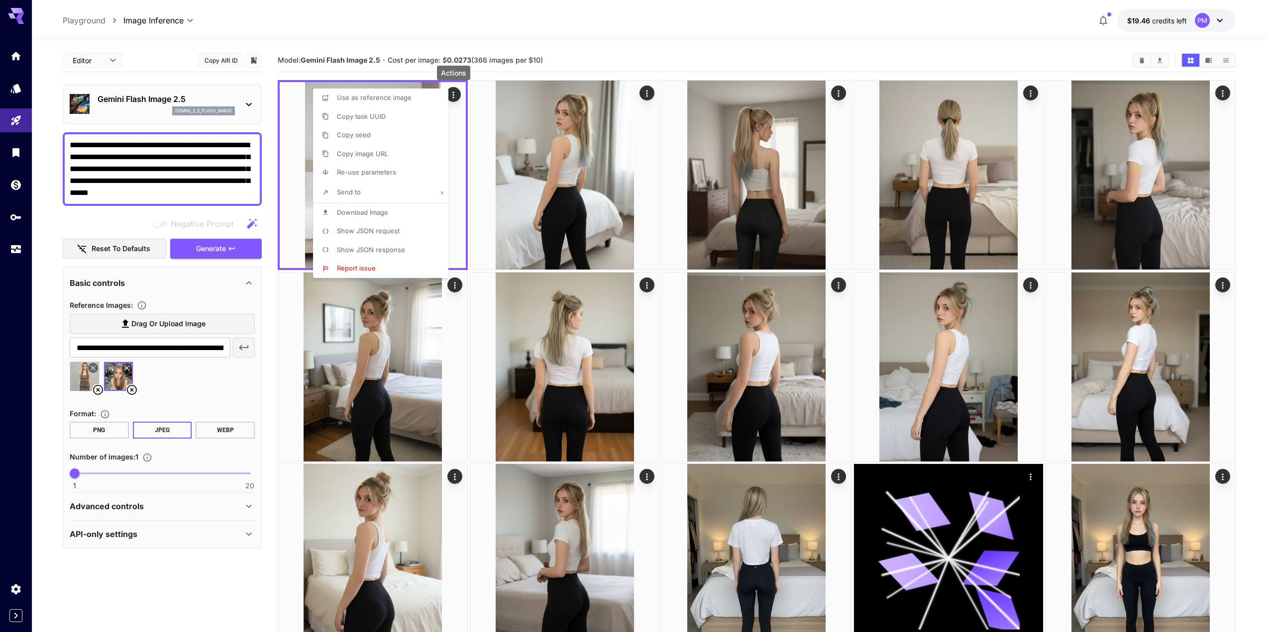
click at [377, 216] on span "Download Image" at bounding box center [362, 213] width 51 height 8
click at [182, 509] on div at bounding box center [637, 316] width 1274 height 632
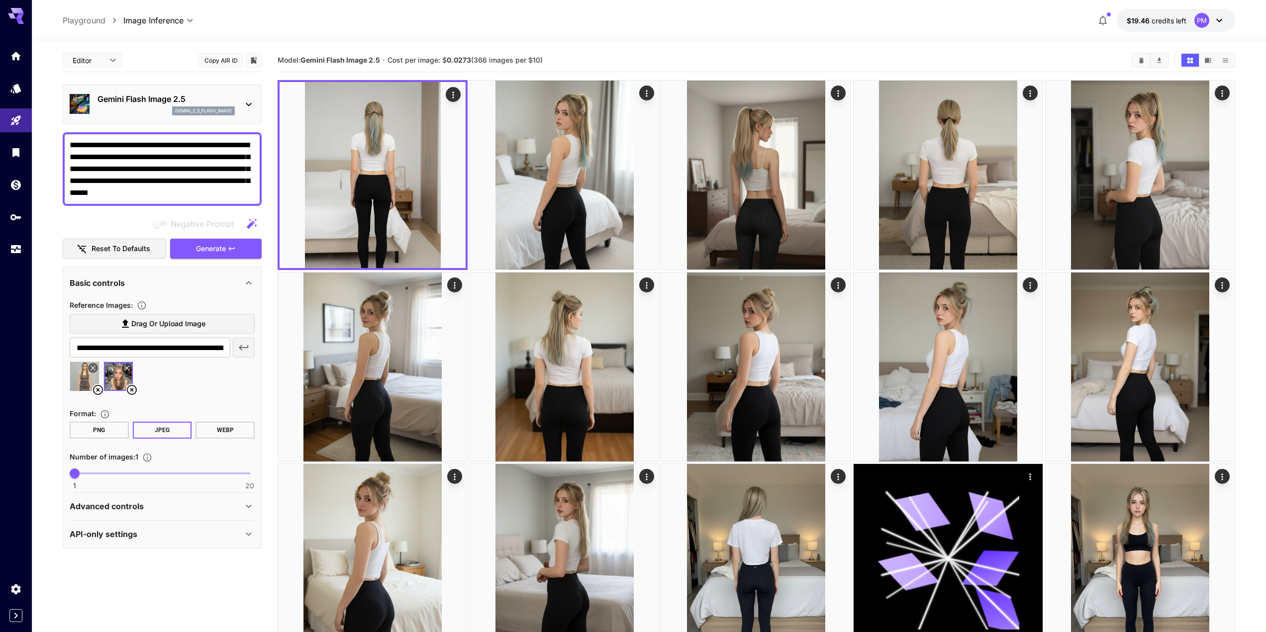
drag, startPoint x: 210, startPoint y: 507, endPoint x: 212, endPoint y: 511, distance: 5.1
click at [212, 511] on div "Advanced controls" at bounding box center [156, 507] width 173 height 12
click at [212, 509] on div "Advanced controls" at bounding box center [156, 507] width 173 height 12
click at [149, 181] on textarea "**********" at bounding box center [162, 169] width 185 height 60
click at [112, 148] on textarea "**********" at bounding box center [162, 169] width 185 height 60
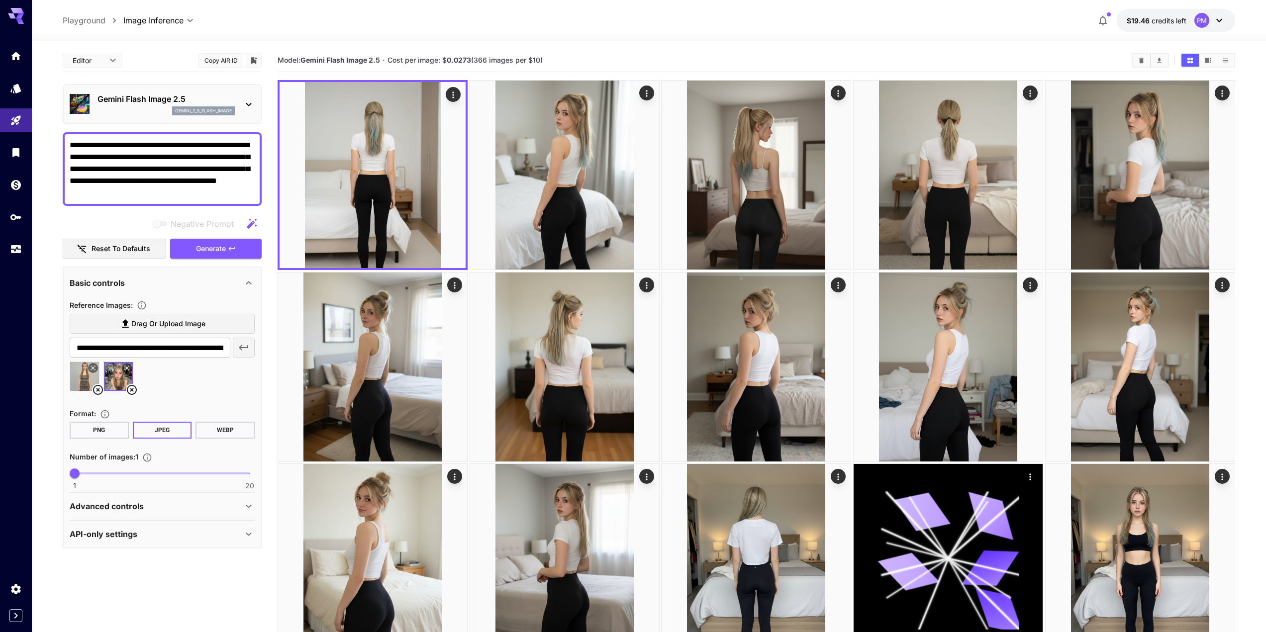
click at [112, 148] on textarea "**********" at bounding box center [162, 169] width 185 height 60
type textarea "**********"
click at [222, 248] on span "Generate" at bounding box center [211, 249] width 30 height 12
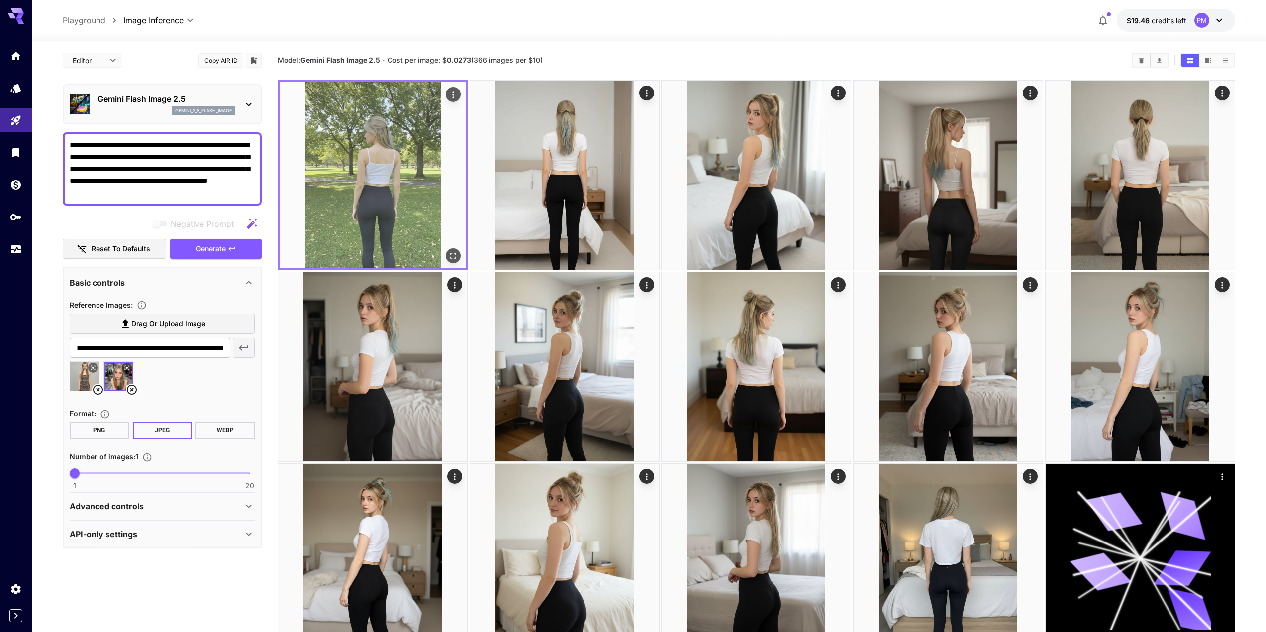
click at [453, 260] on icon "Open in fullscreen" at bounding box center [453, 256] width 10 height 10
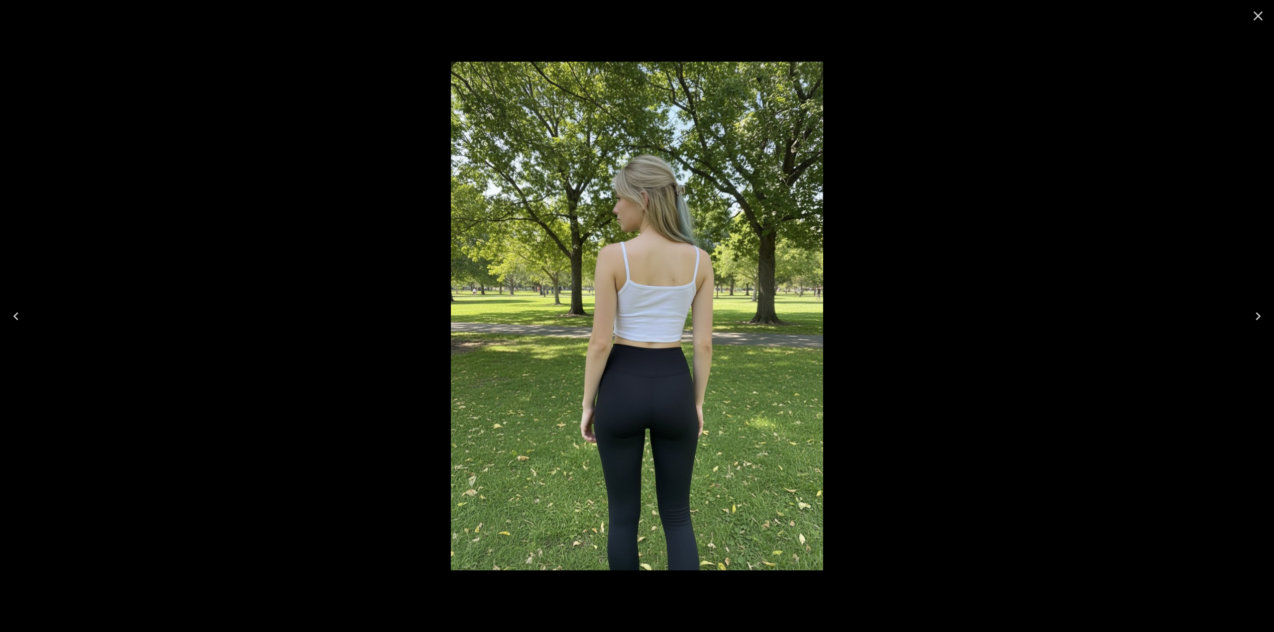
drag, startPoint x: 1259, startPoint y: 15, endPoint x: 1253, endPoint y: 13, distance: 6.5
click at [1259, 17] on icon "Close" at bounding box center [1258, 15] width 9 height 9
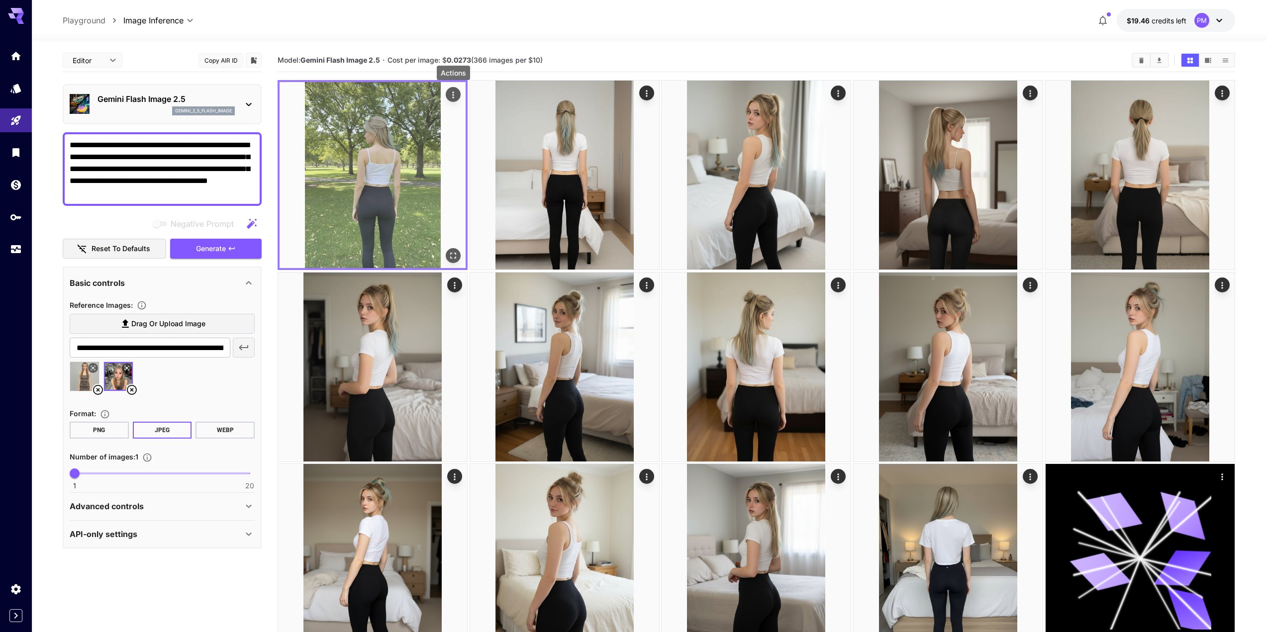
click at [446, 96] on button "Actions" at bounding box center [453, 94] width 15 height 15
click at [454, 95] on icon "Actions" at bounding box center [453, 95] width 1 height 6
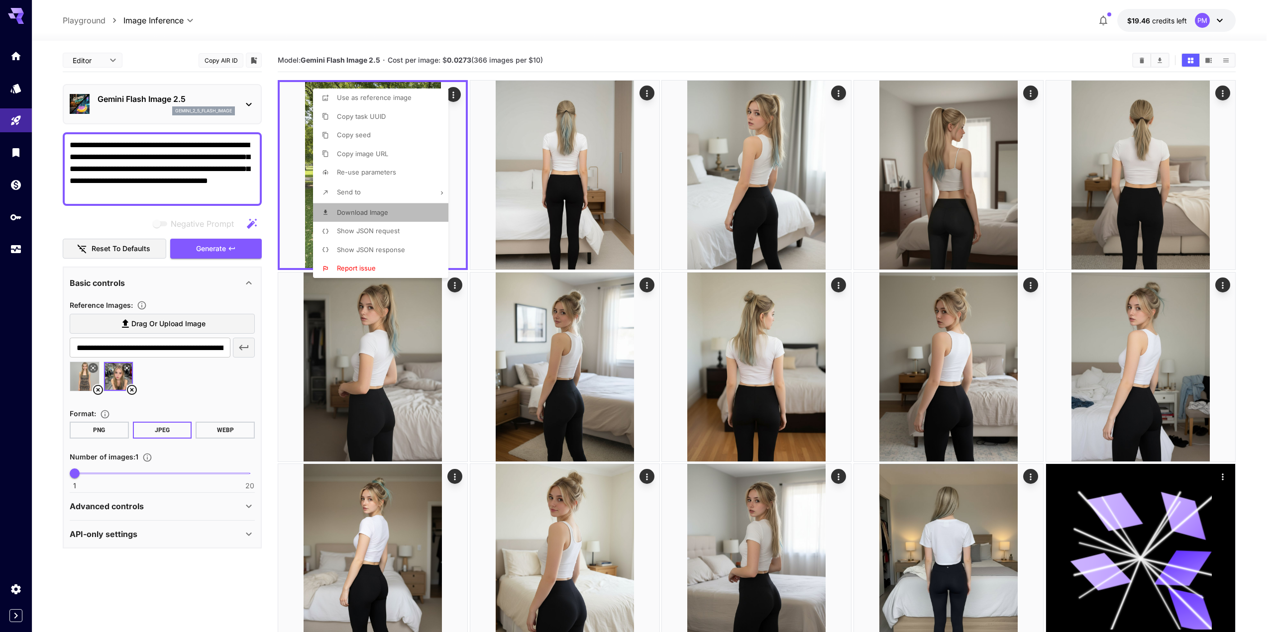
click at [373, 212] on span "Download Image" at bounding box center [362, 213] width 51 height 8
click at [176, 195] on div at bounding box center [637, 316] width 1274 height 632
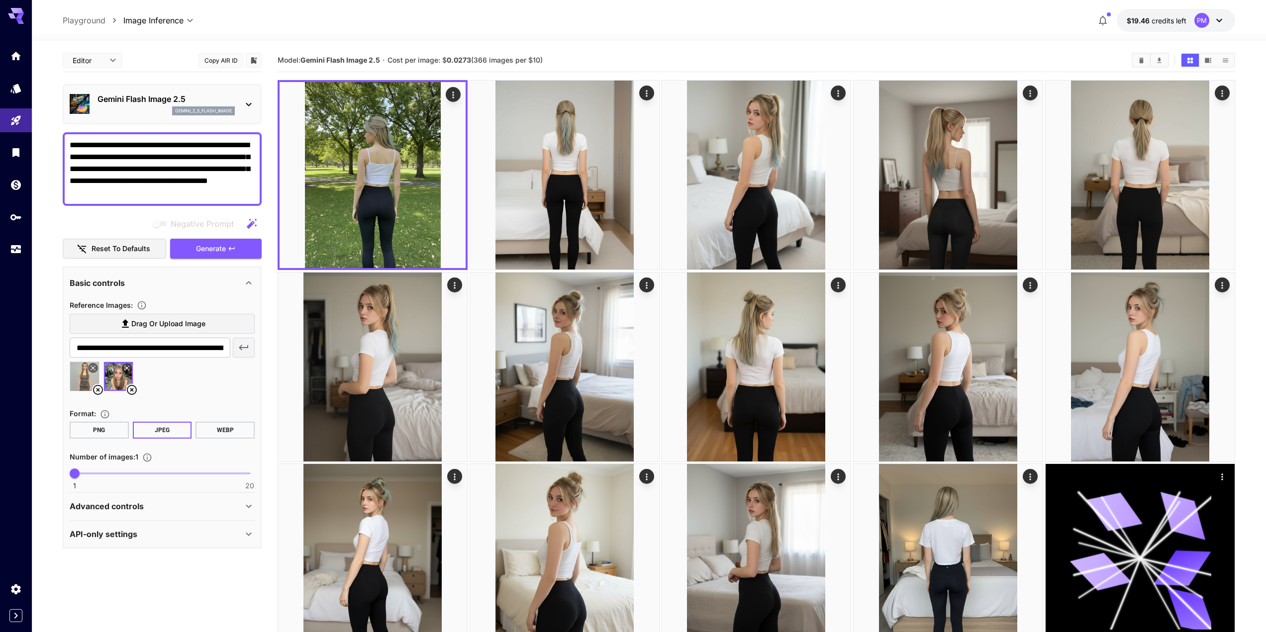
click at [180, 192] on textarea "**********" at bounding box center [162, 169] width 185 height 60
paste textarea
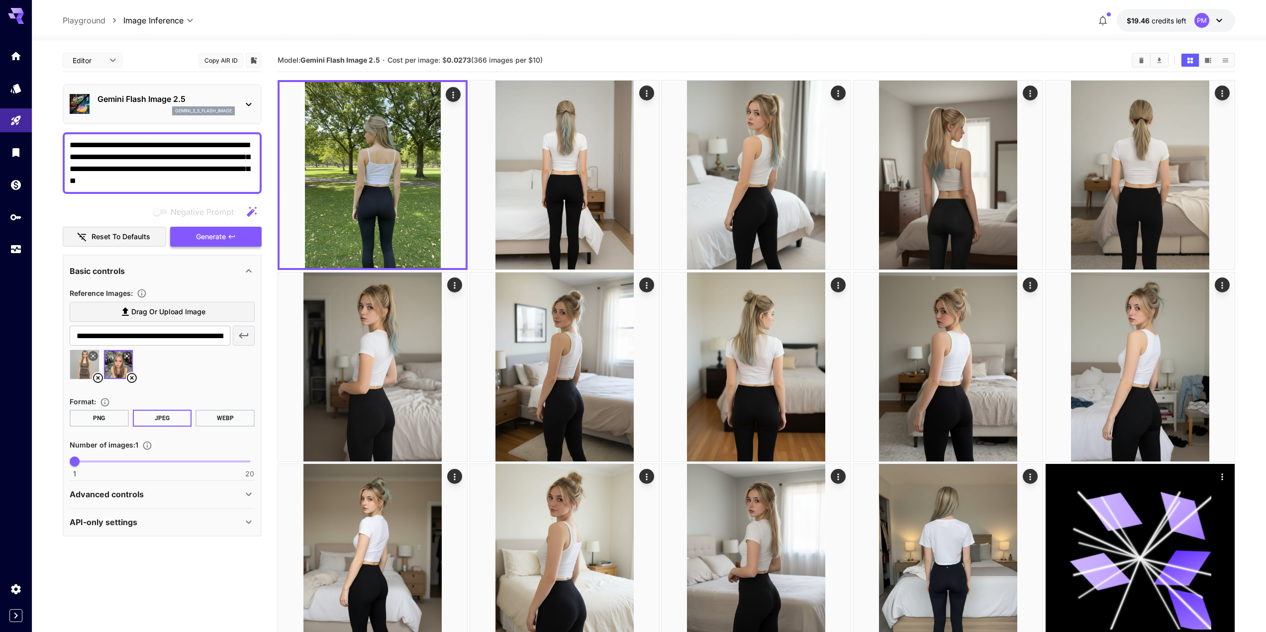
click at [224, 242] on span "Generate" at bounding box center [211, 237] width 30 height 12
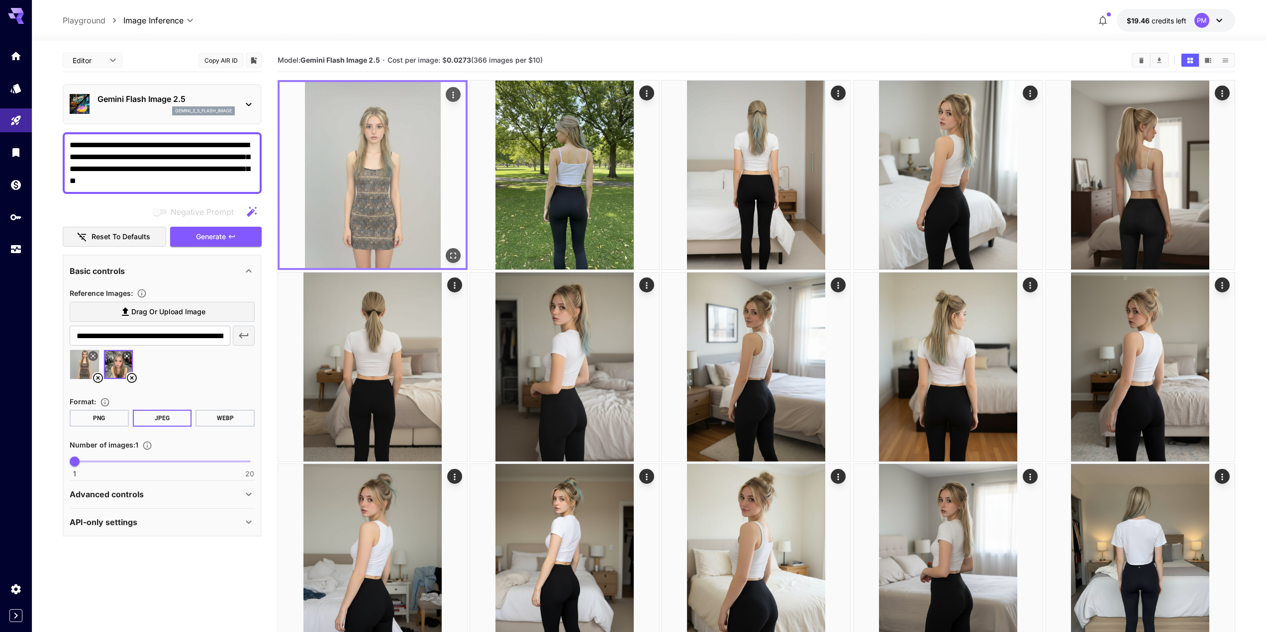
click at [460, 257] on button "Open in fullscreen" at bounding box center [453, 255] width 15 height 15
click at [453, 256] on icon "Open in fullscreen" at bounding box center [453, 256] width 10 height 10
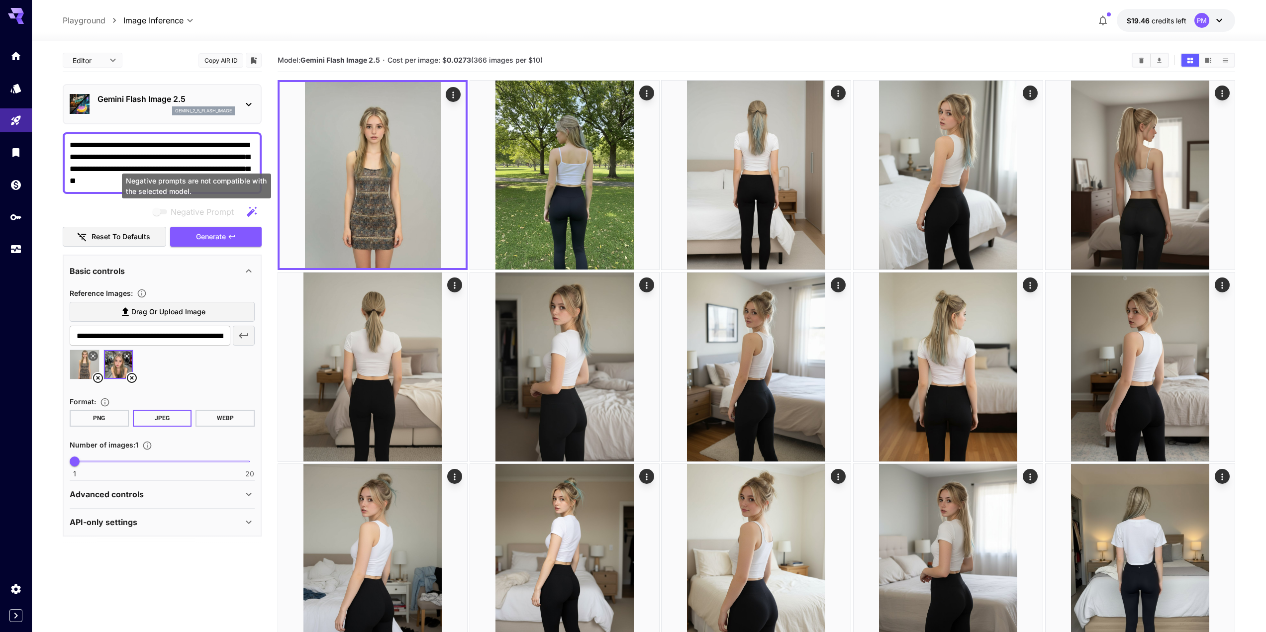
click at [184, 158] on textarea "**********" at bounding box center [162, 163] width 185 height 48
paste textarea
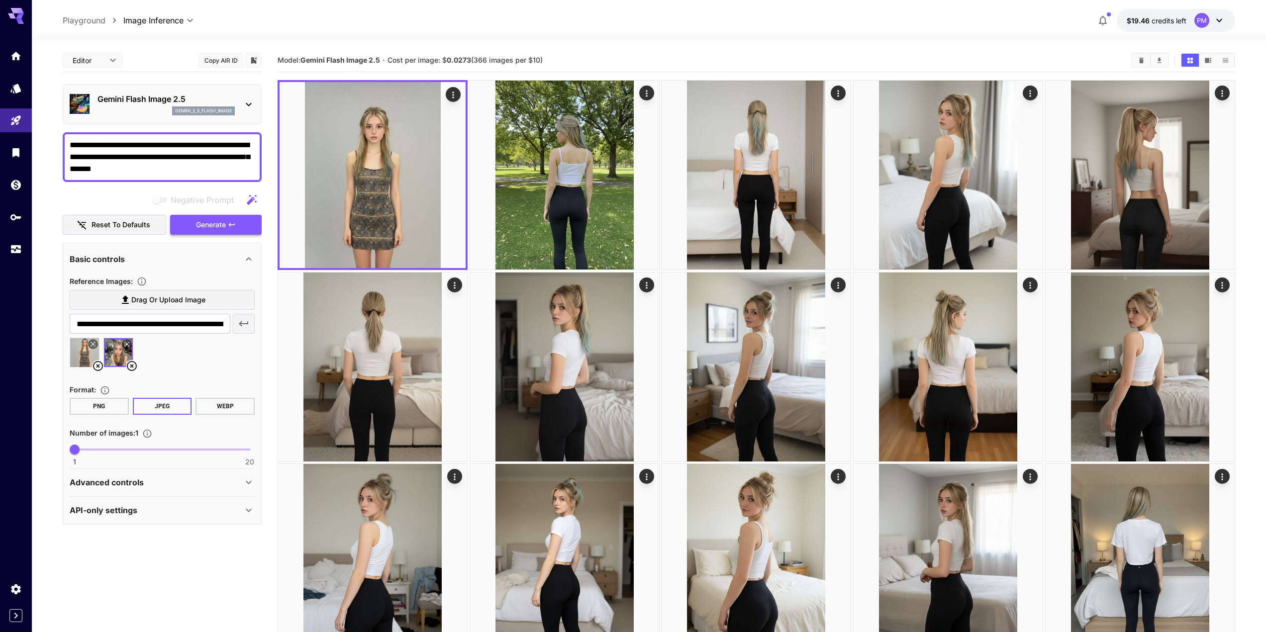
type textarea "**********"
click at [228, 222] on icon "button" at bounding box center [232, 225] width 8 height 8
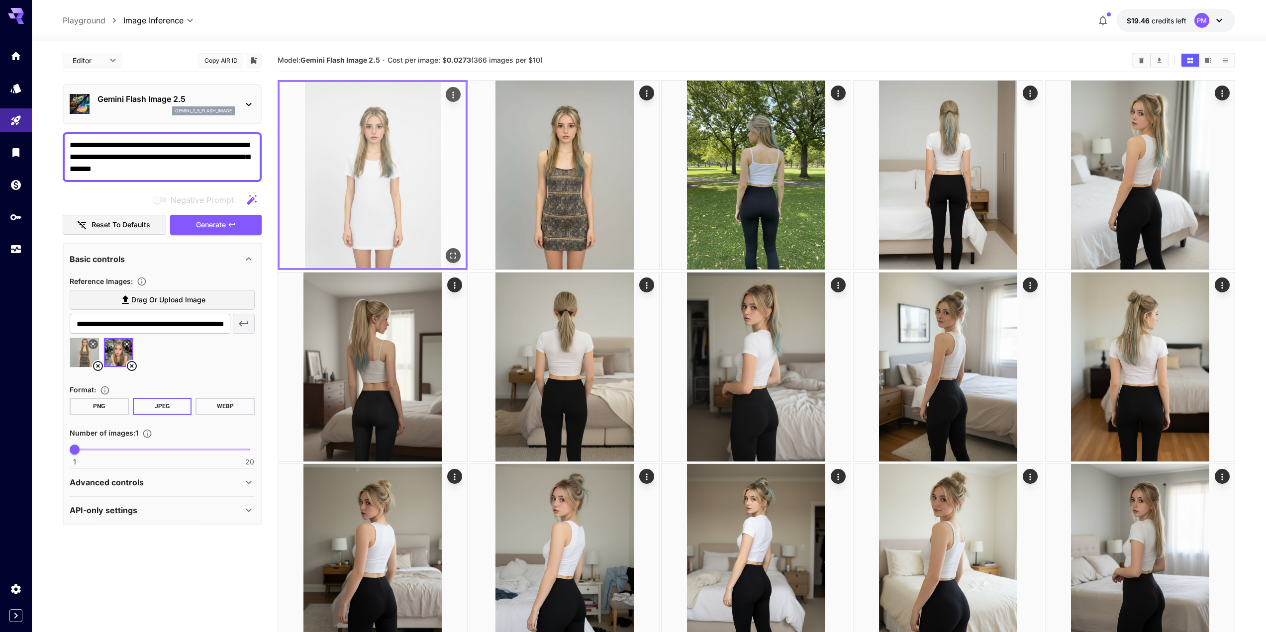
click at [460, 259] on button "Open in fullscreen" at bounding box center [453, 255] width 15 height 15
click at [453, 96] on icon "Actions" at bounding box center [453, 95] width 10 height 10
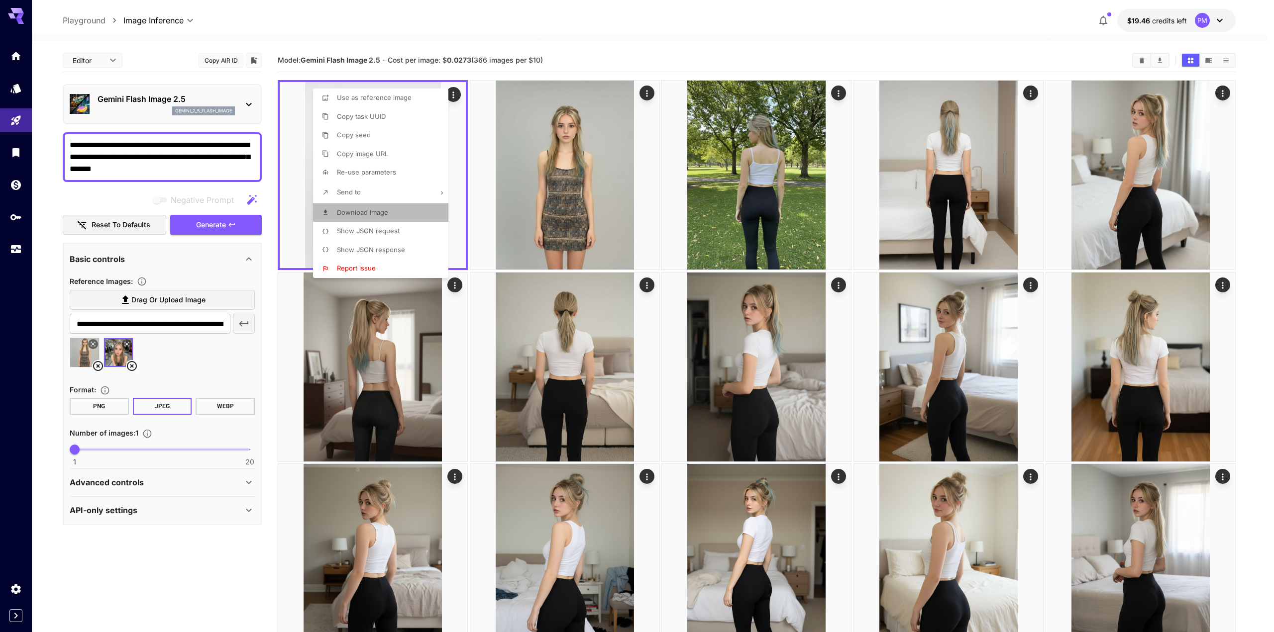
click at [381, 213] on span "Download Image" at bounding box center [362, 213] width 51 height 8
click at [142, 158] on div at bounding box center [637, 316] width 1274 height 632
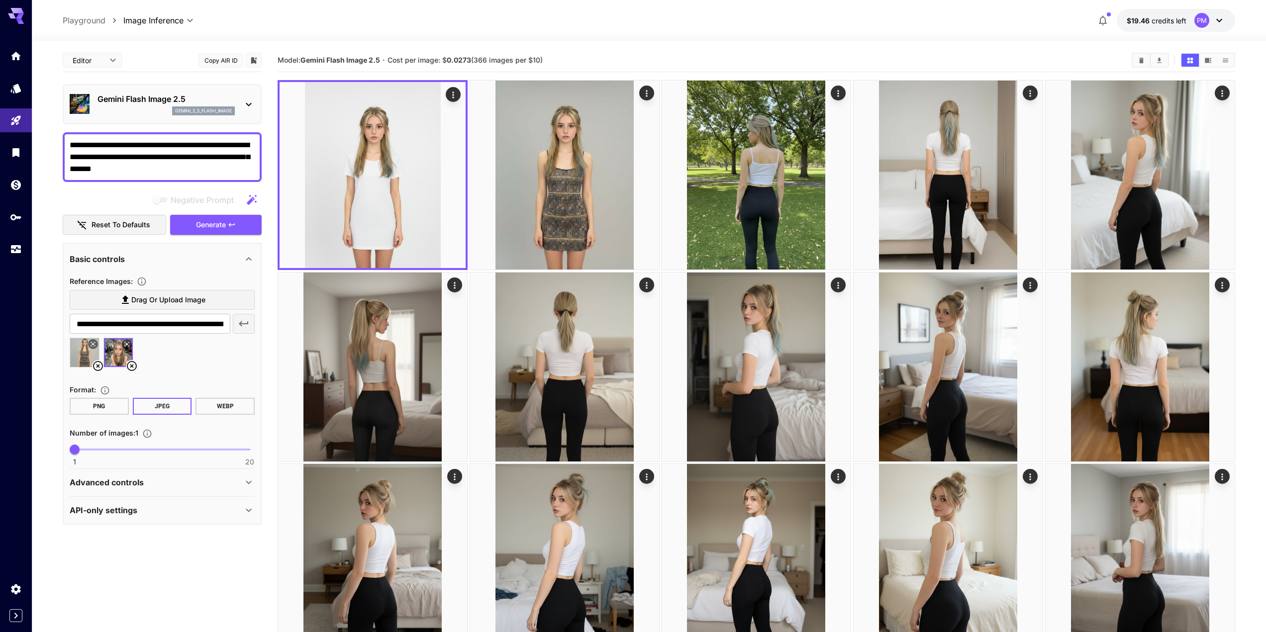
click at [156, 163] on textarea "**********" at bounding box center [162, 157] width 185 height 36
paste textarea
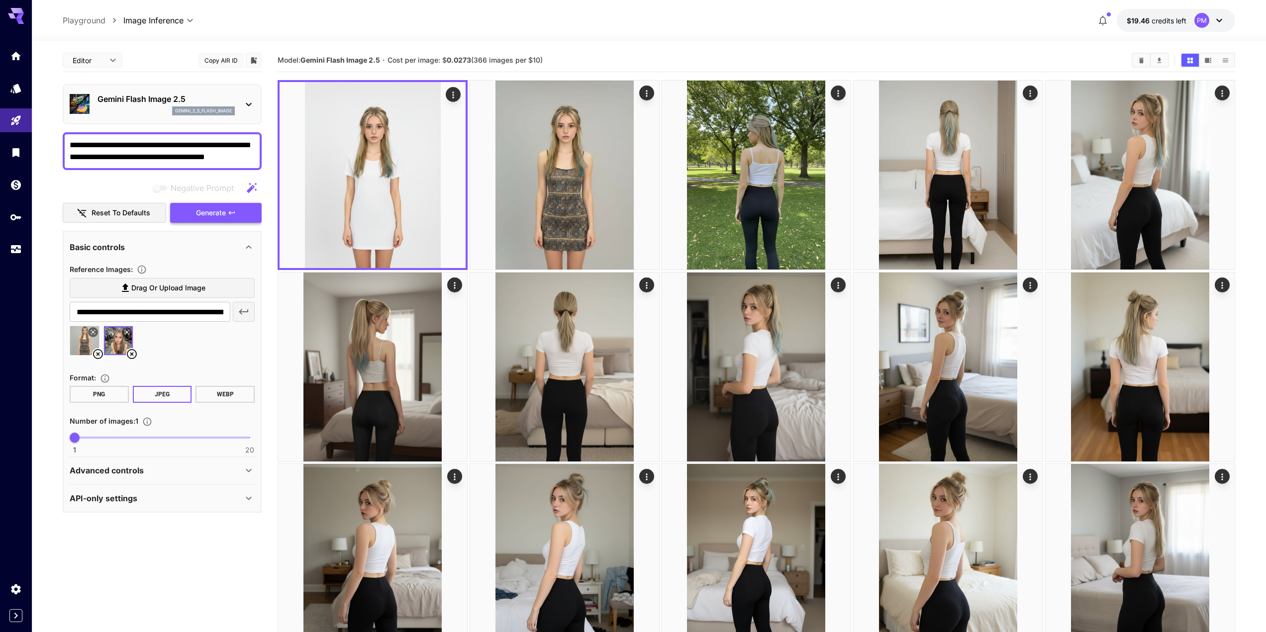
type textarea "**********"
click at [230, 213] on icon "button" at bounding box center [232, 212] width 6 height 3
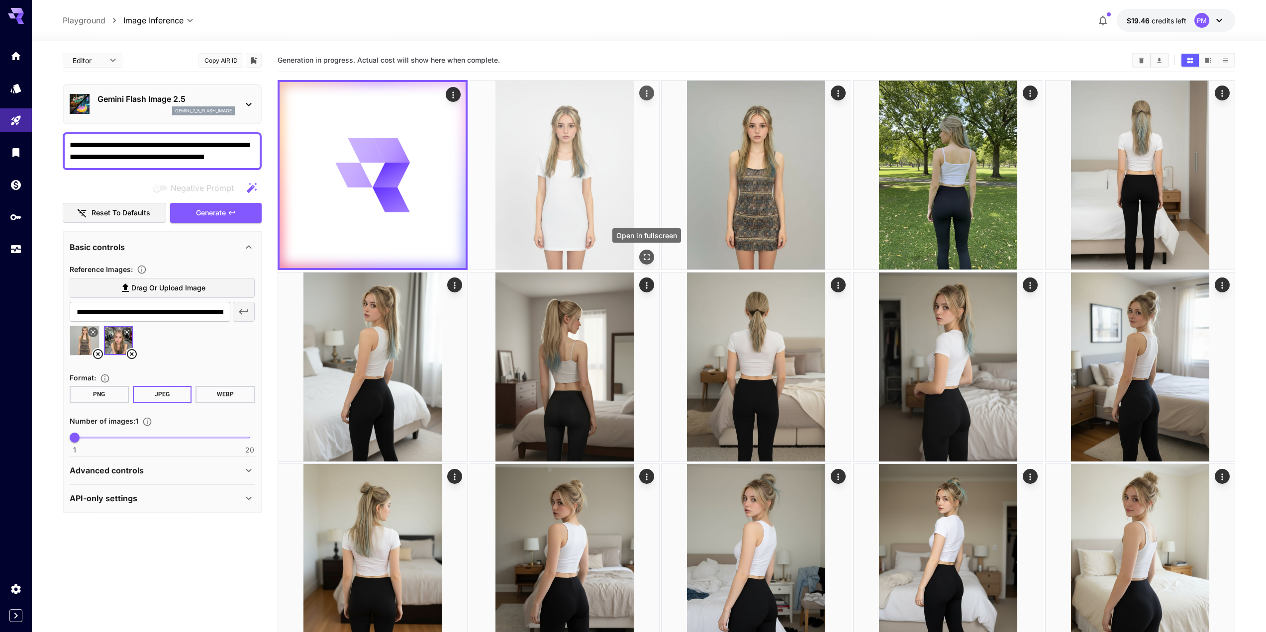
drag, startPoint x: 643, startPoint y: 255, endPoint x: 648, endPoint y: 258, distance: 5.4
click at [648, 258] on icon "Open in fullscreen" at bounding box center [647, 257] width 10 height 10
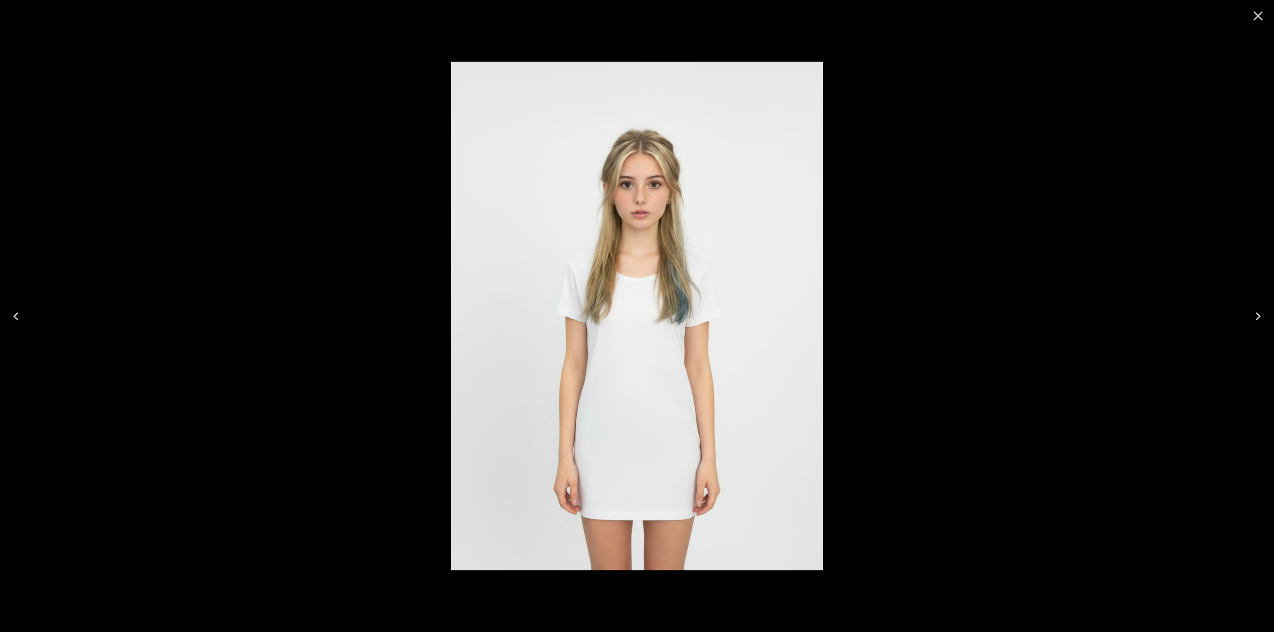
click at [294, 368] on div at bounding box center [637, 316] width 1274 height 632
click at [1258, 14] on icon "Close" at bounding box center [1258, 16] width 16 height 16
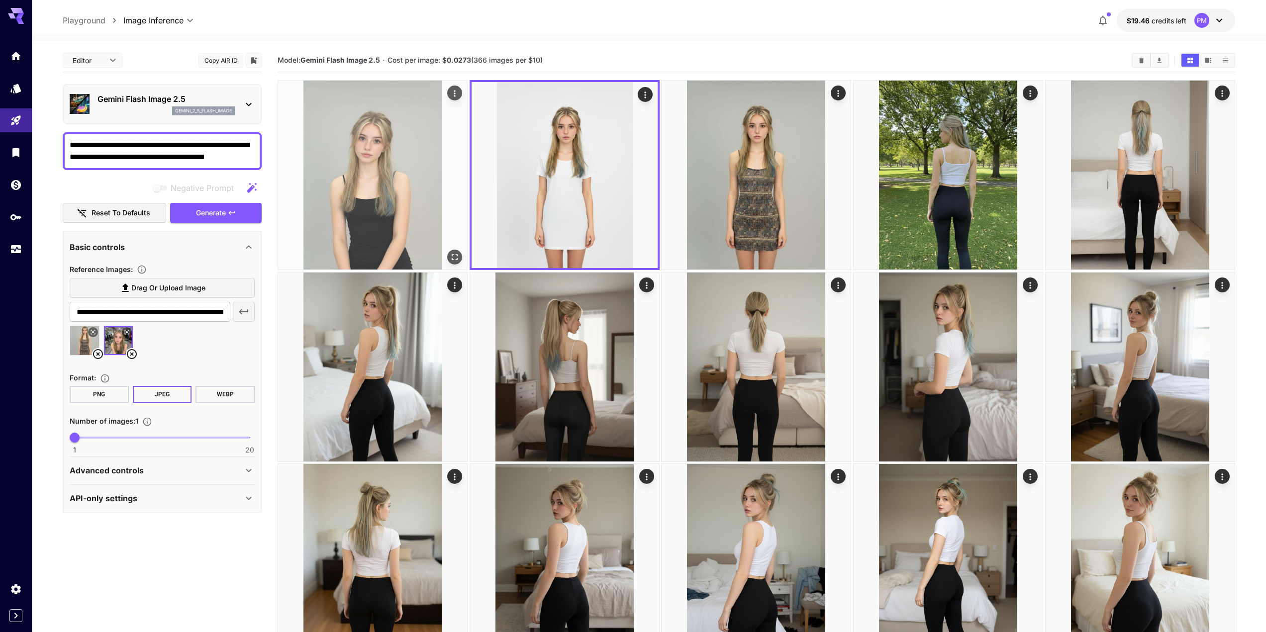
click at [452, 257] on icon "Open in fullscreen" at bounding box center [455, 257] width 10 height 10
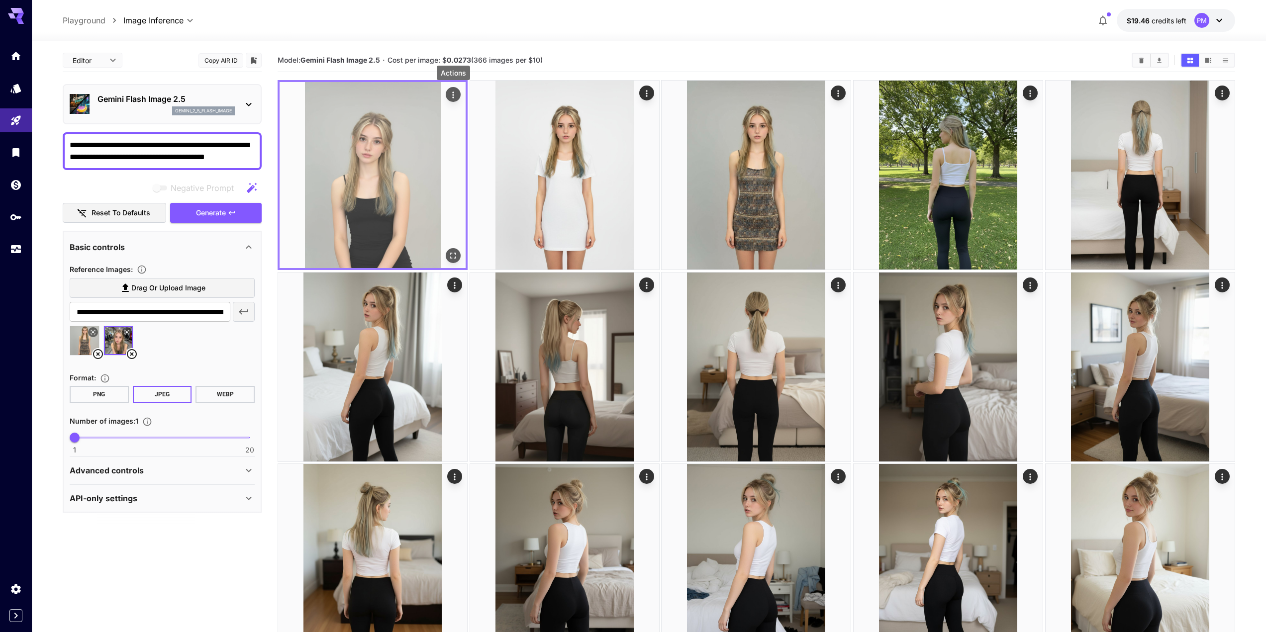
click at [453, 94] on icon "Actions" at bounding box center [453, 95] width 10 height 10
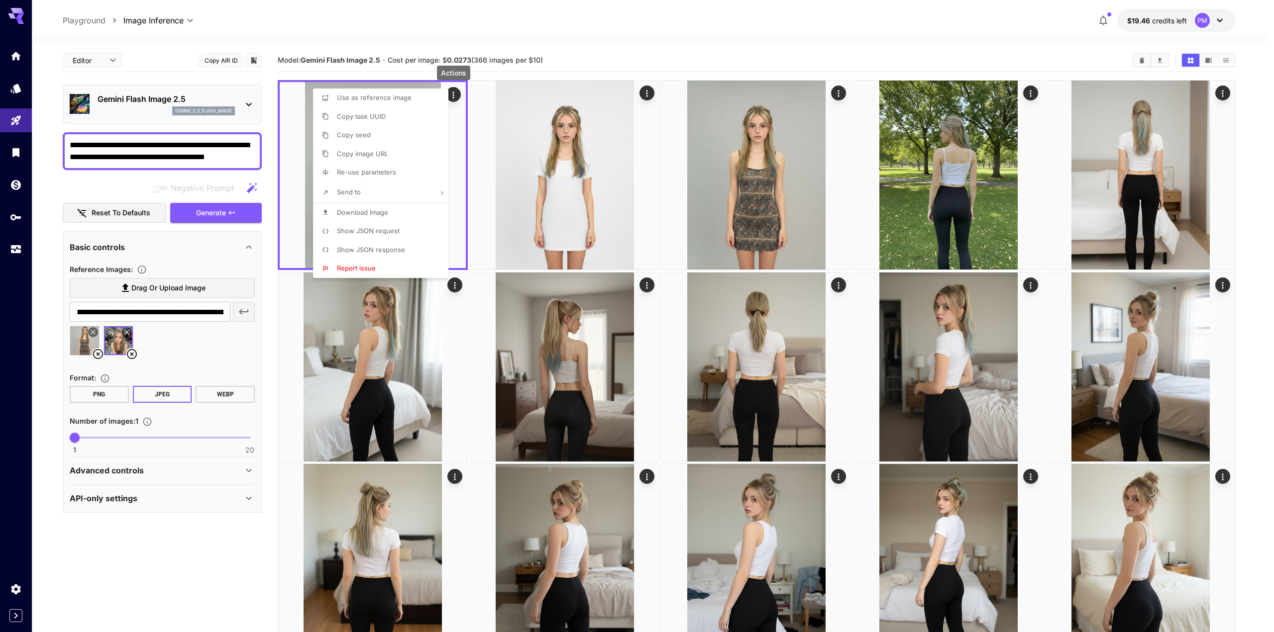
click at [376, 211] on span "Download Image" at bounding box center [362, 213] width 51 height 8
click at [207, 152] on div at bounding box center [637, 316] width 1274 height 632
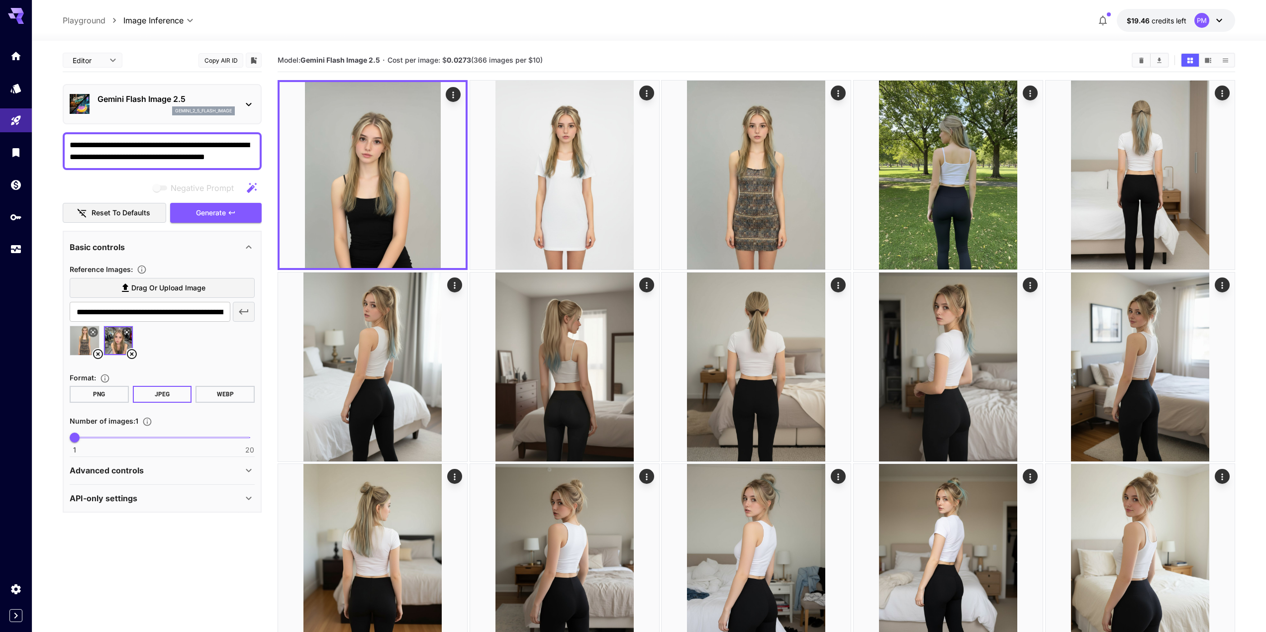
click at [219, 152] on textarea "**********" at bounding box center [162, 151] width 185 height 24
paste textarea
click at [246, 207] on button "Generate" at bounding box center [216, 213] width 92 height 20
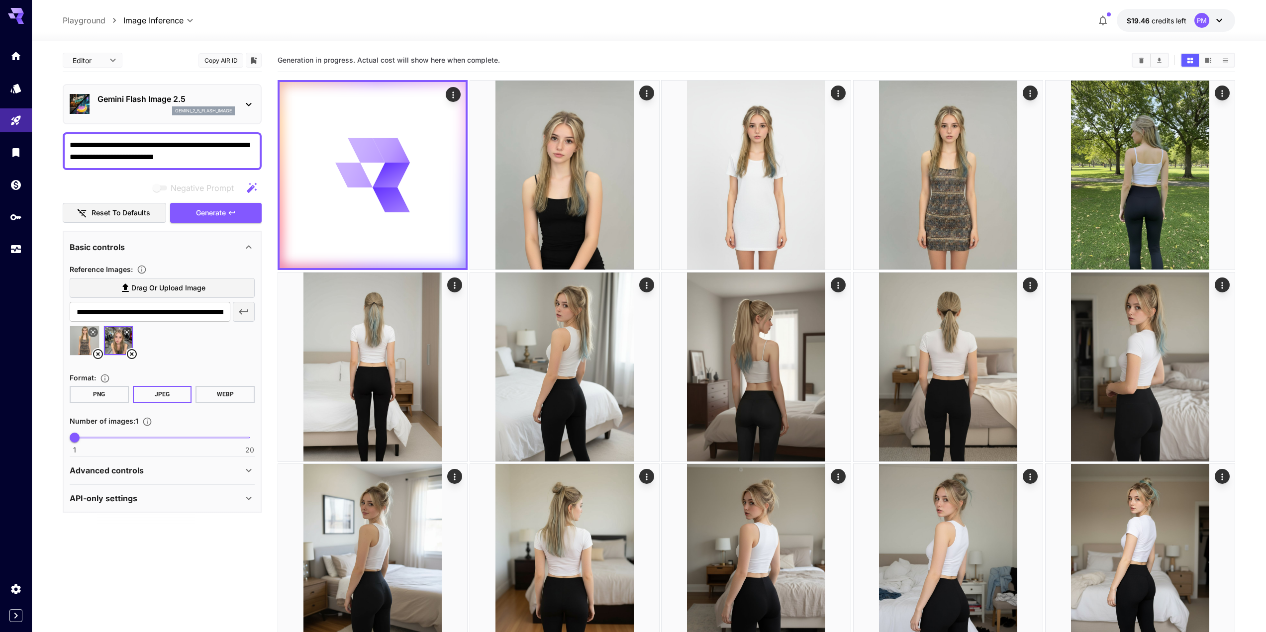
click at [165, 147] on textarea "**********" at bounding box center [162, 151] width 185 height 24
paste textarea "**********"
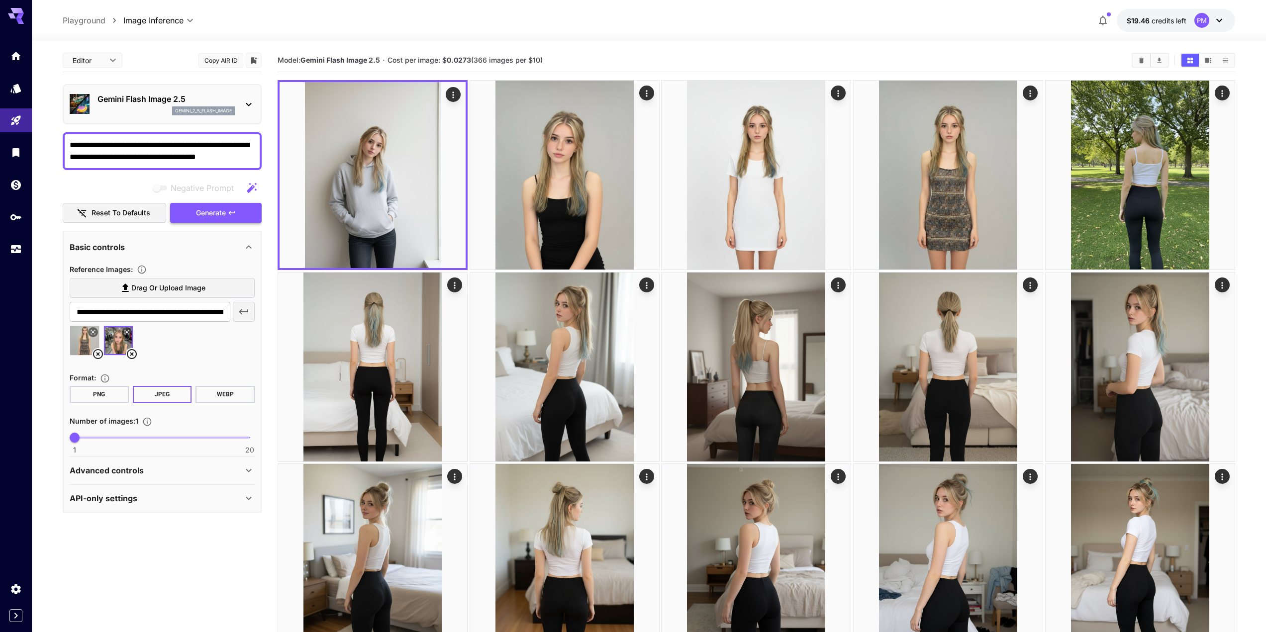
type textarea "**********"
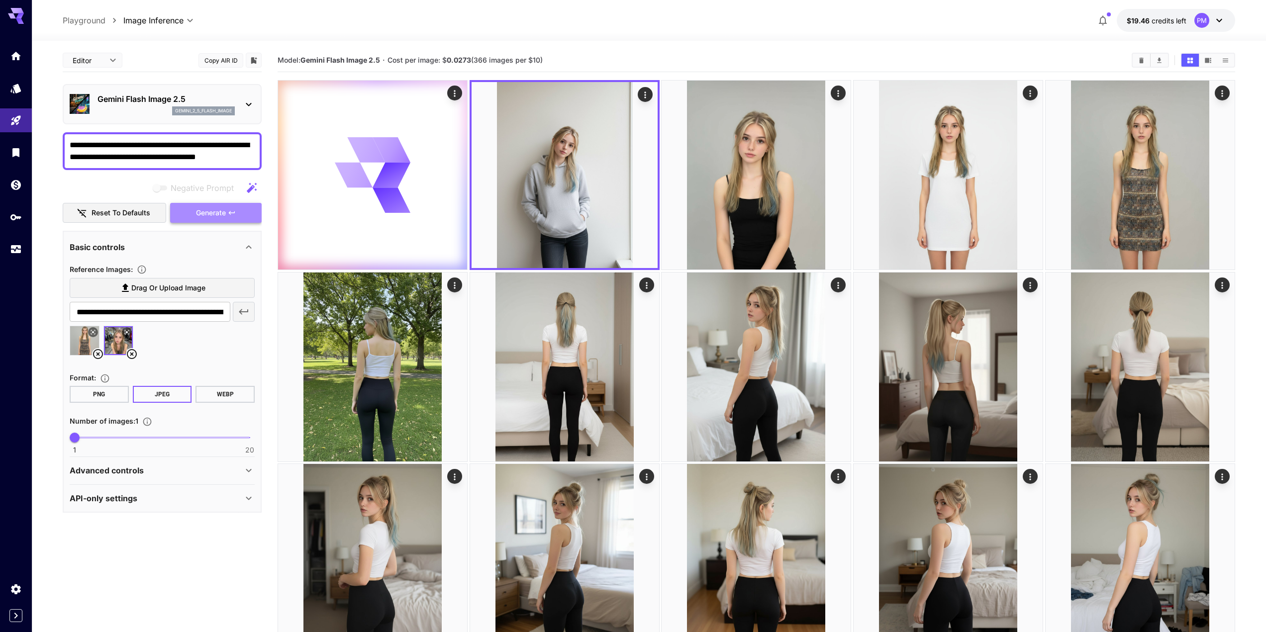
click at [236, 212] on icon "button" at bounding box center [232, 213] width 8 height 8
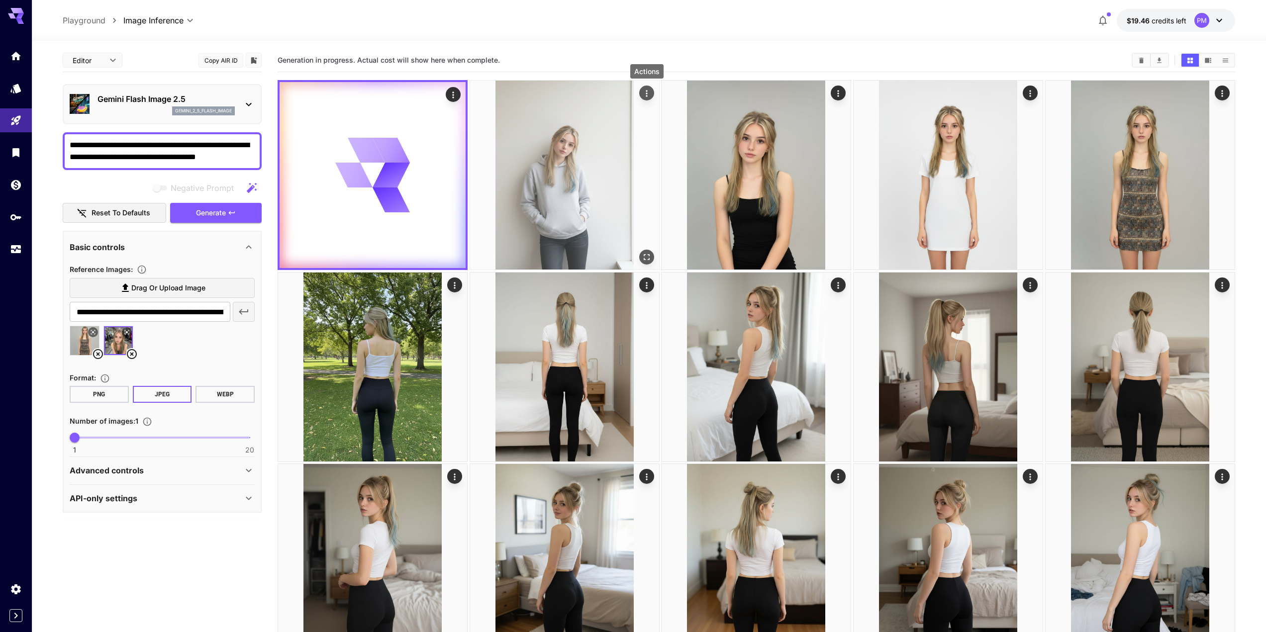
click at [648, 92] on icon "Actions" at bounding box center [647, 94] width 10 height 10
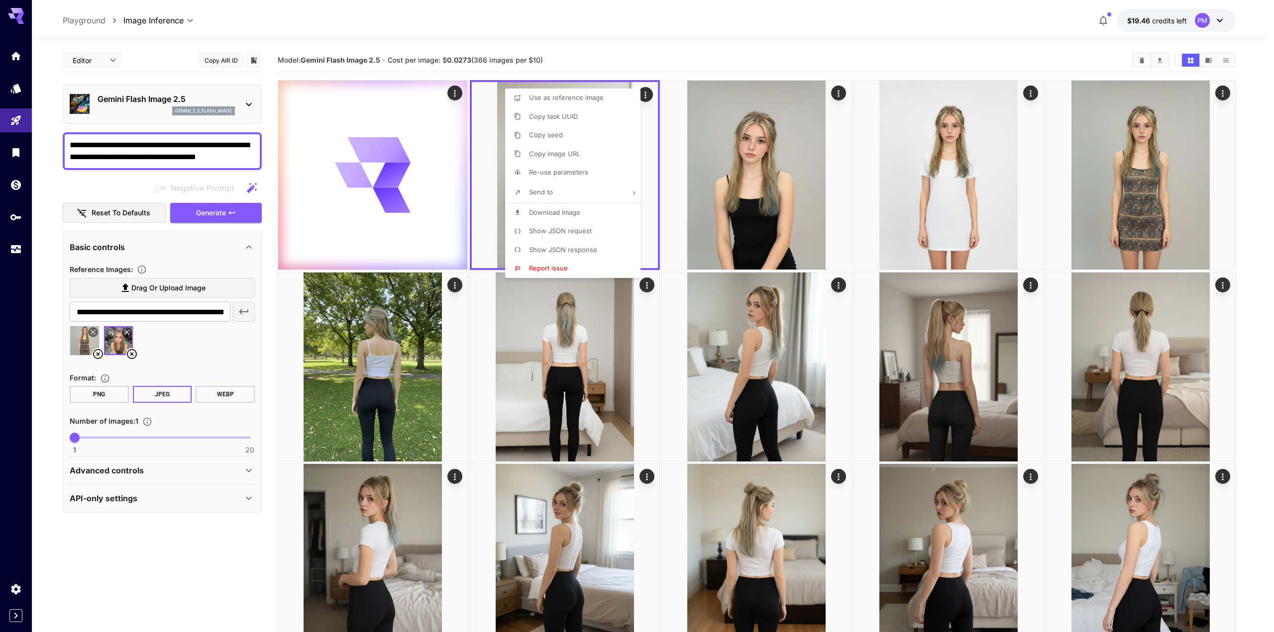
click at [491, 115] on div at bounding box center [637, 316] width 1274 height 632
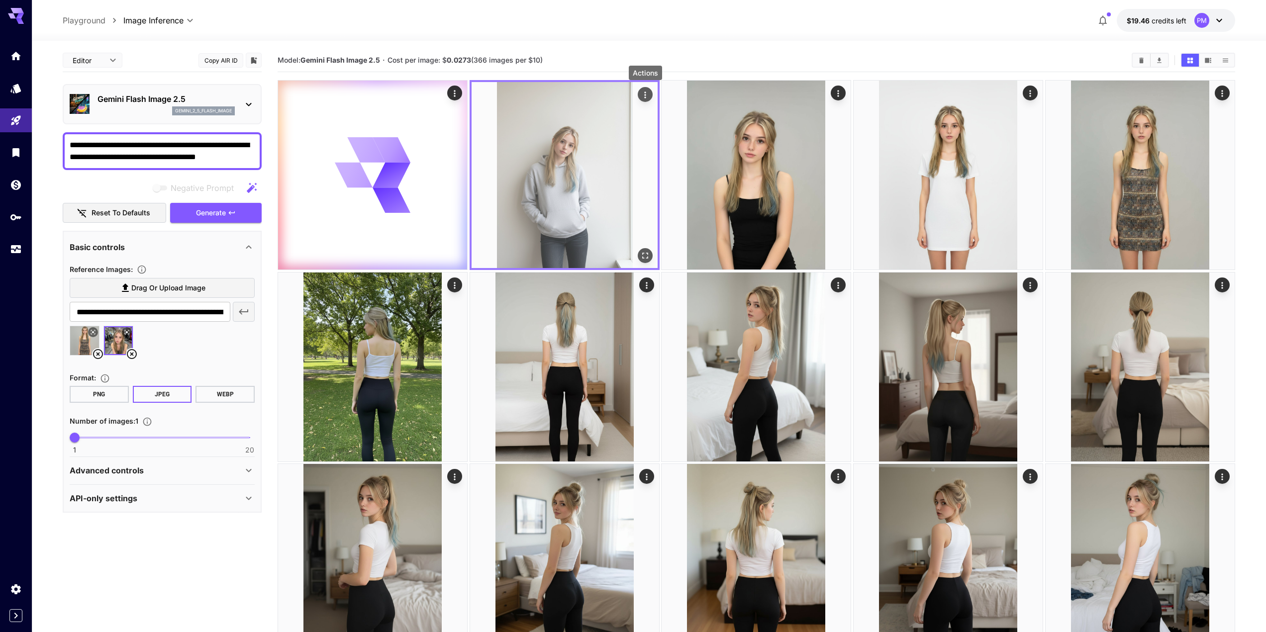
click at [531, 139] on img at bounding box center [565, 175] width 186 height 186
click at [645, 260] on icon "Open in fullscreen" at bounding box center [645, 256] width 10 height 10
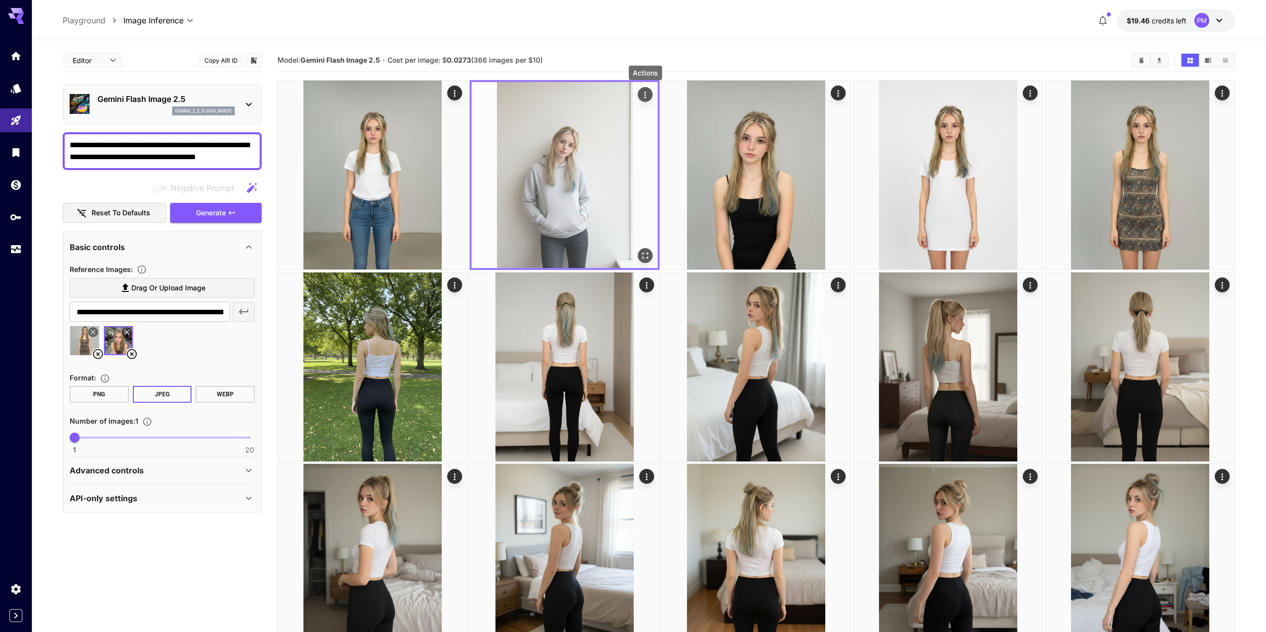
click at [649, 95] on icon "Actions" at bounding box center [645, 95] width 10 height 10
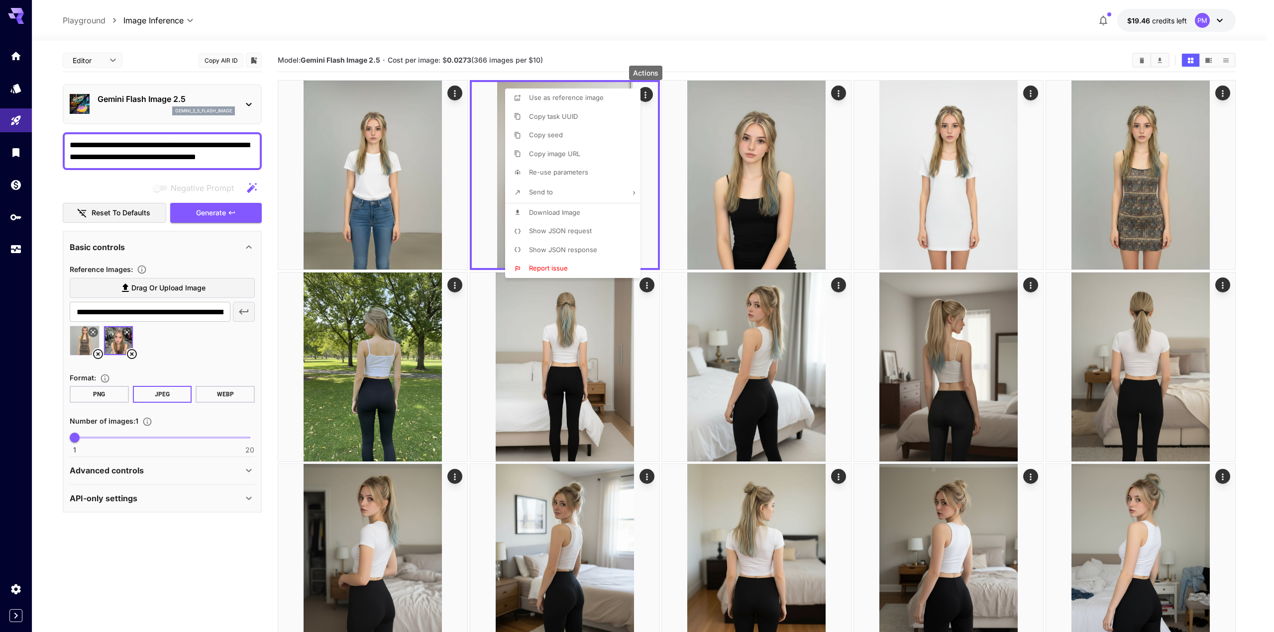
click at [557, 212] on span "Download Image" at bounding box center [554, 213] width 51 height 8
click at [419, 164] on div at bounding box center [637, 316] width 1274 height 632
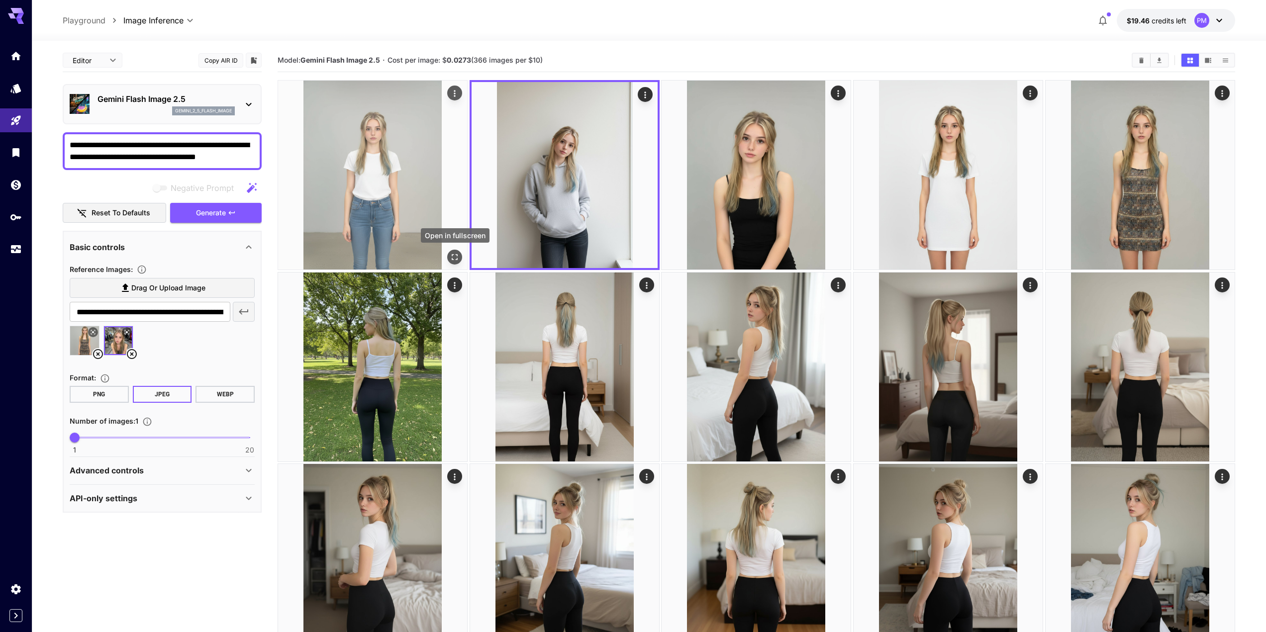
click at [451, 255] on icon "Open in fullscreen" at bounding box center [455, 257] width 10 height 10
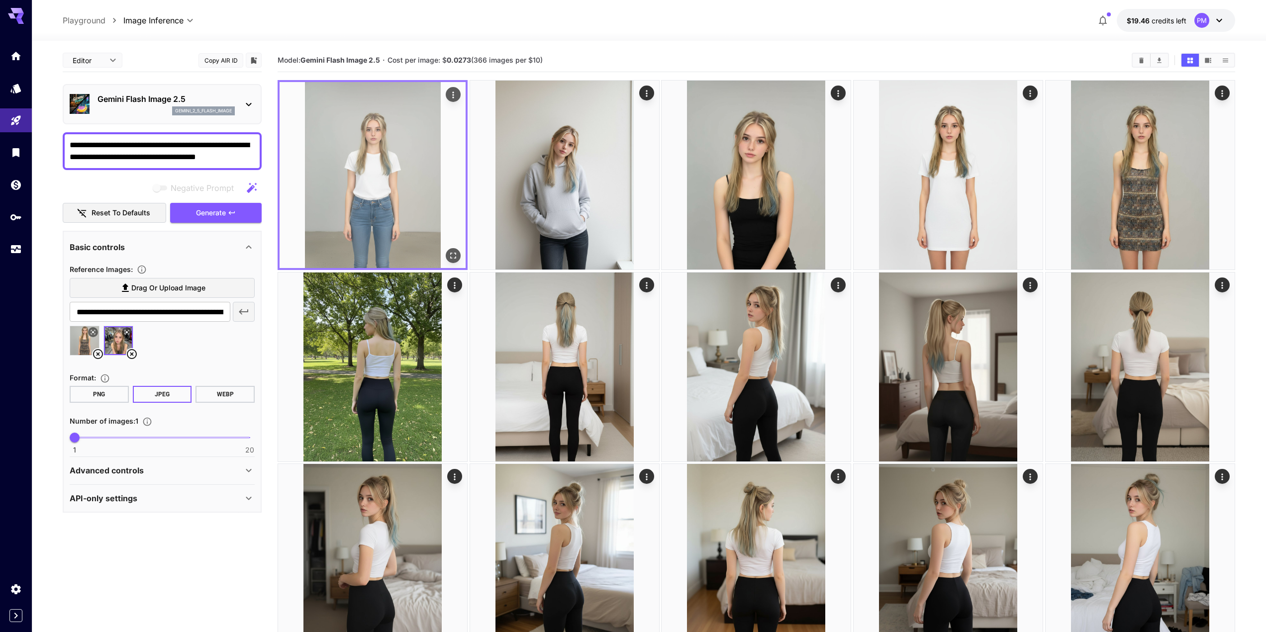
click at [455, 95] on icon "Actions" at bounding box center [453, 95] width 10 height 10
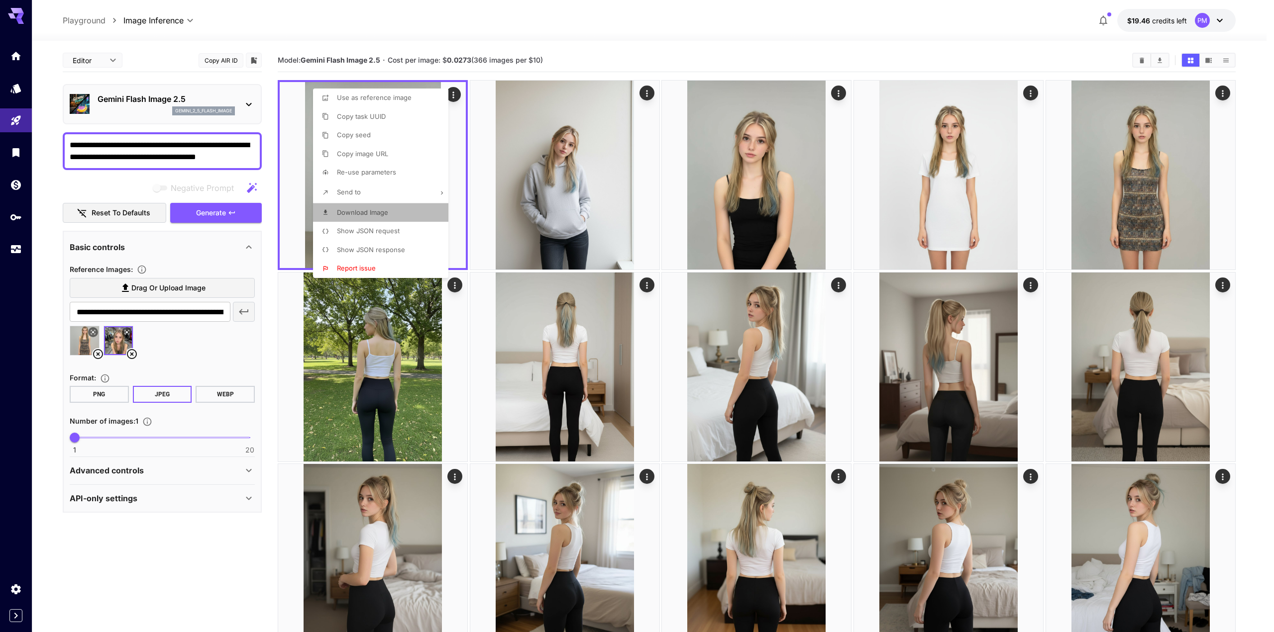
click at [360, 217] on li "Download Image" at bounding box center [383, 213] width 141 height 19
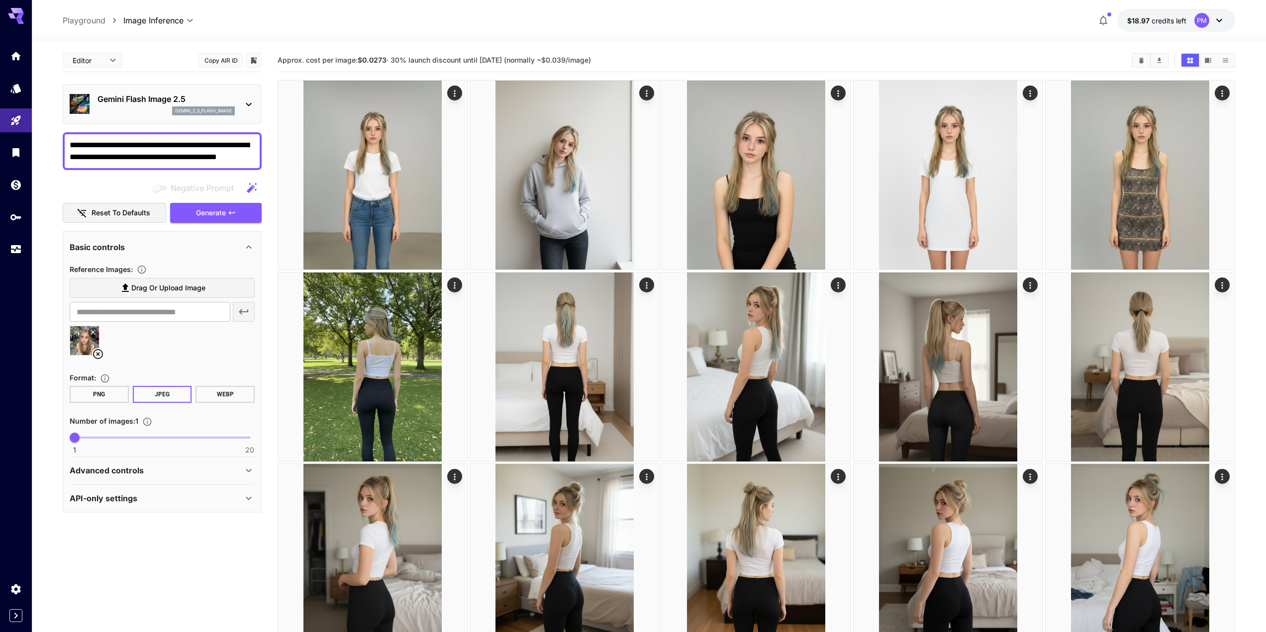
click at [156, 166] on div "**********" at bounding box center [162, 151] width 199 height 38
click at [155, 150] on textarea "**********" at bounding box center [162, 151] width 185 height 24
paste textarea
type textarea "**********"
click at [219, 210] on span "Generate" at bounding box center [211, 213] width 30 height 12
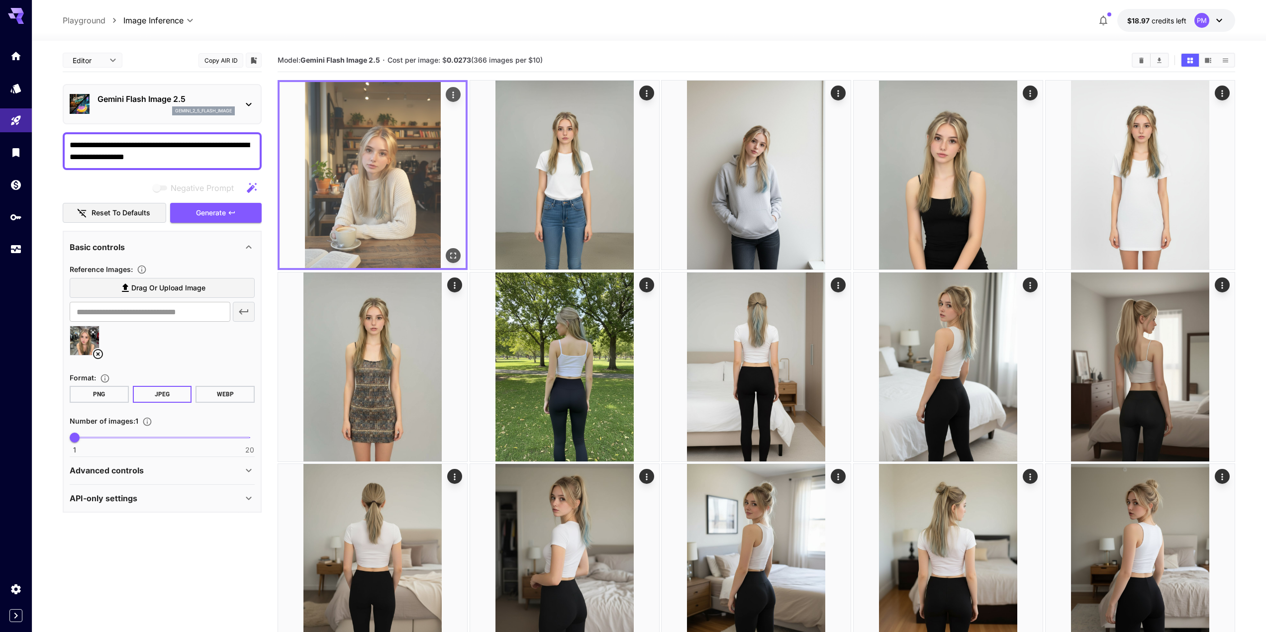
click at [457, 258] on icon "Open in fullscreen" at bounding box center [453, 256] width 10 height 10
drag, startPoint x: 455, startPoint y: 93, endPoint x: 454, endPoint y: 100, distance: 7.5
click at [454, 100] on div "Actions" at bounding box center [453, 95] width 10 height 12
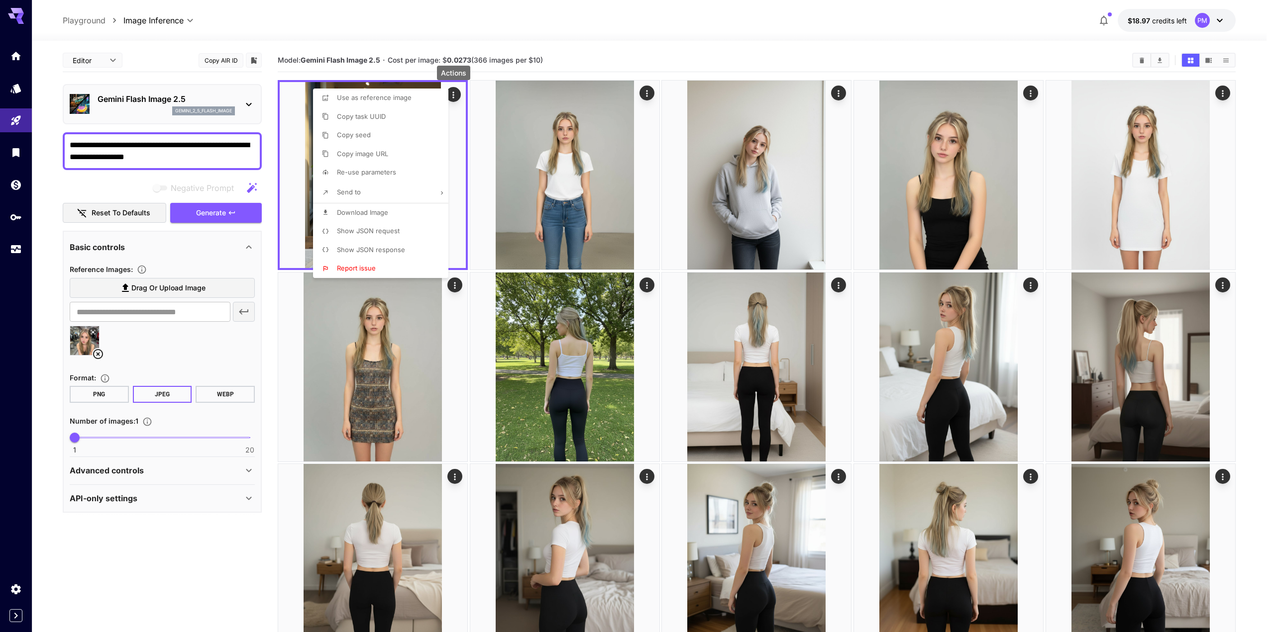
click at [383, 216] on p "Download Image" at bounding box center [362, 213] width 51 height 10
click at [158, 147] on div at bounding box center [637, 316] width 1274 height 632
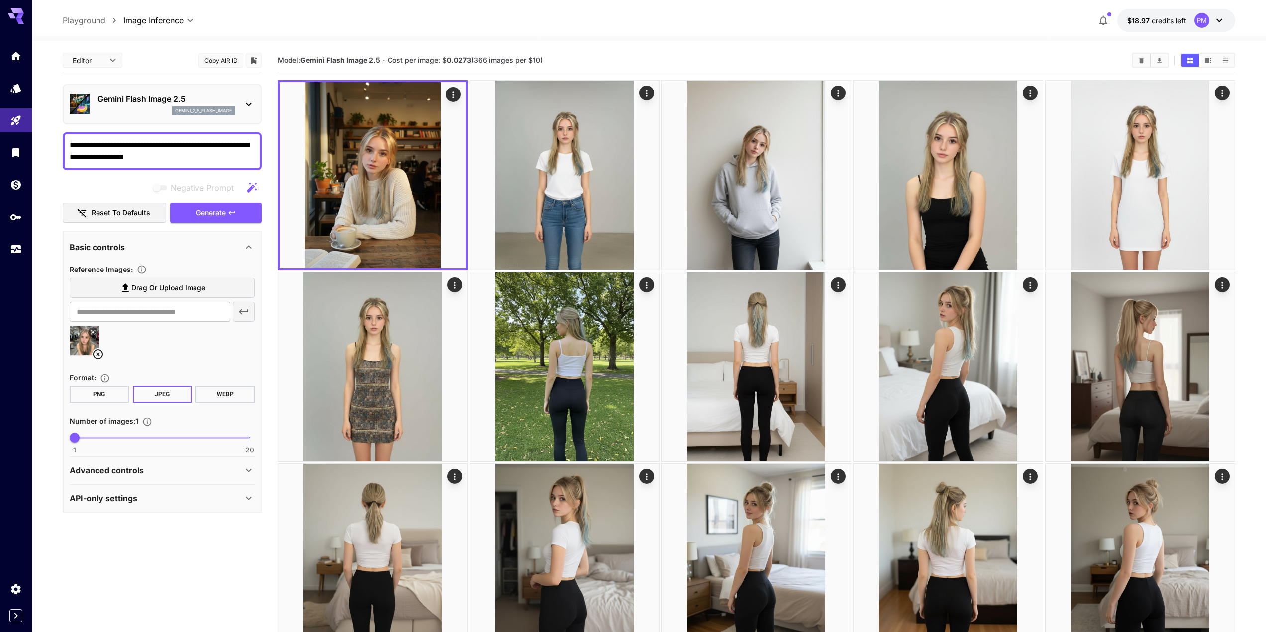
click at [182, 163] on div "**********" at bounding box center [162, 151] width 199 height 38
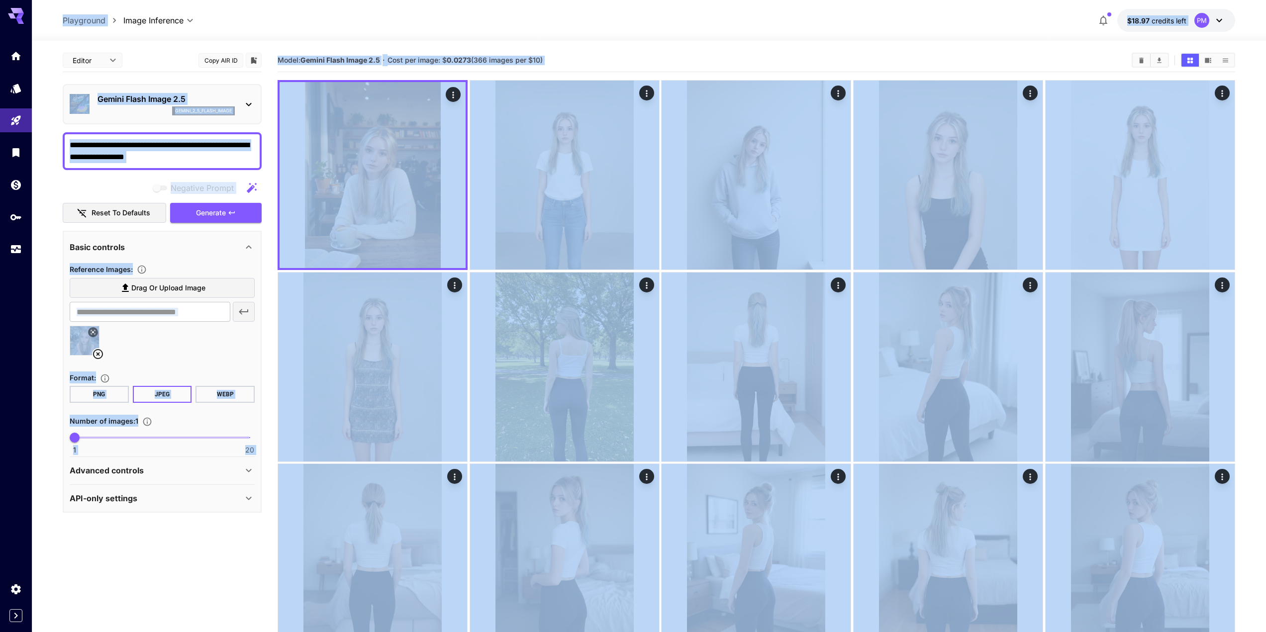
click at [176, 151] on textarea "**********" at bounding box center [162, 151] width 185 height 24
click at [186, 158] on textarea "**********" at bounding box center [162, 151] width 185 height 24
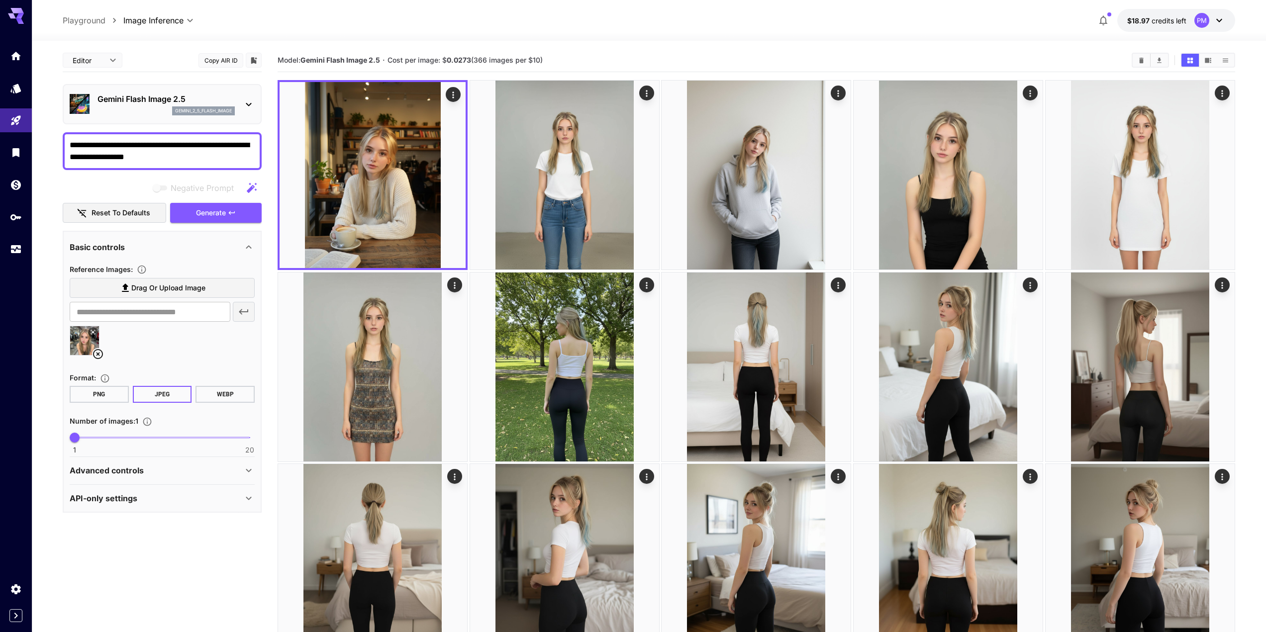
click at [186, 158] on textarea "**********" at bounding box center [162, 151] width 185 height 24
paste textarea "*****"
click at [210, 210] on span "Generate" at bounding box center [211, 213] width 30 height 12
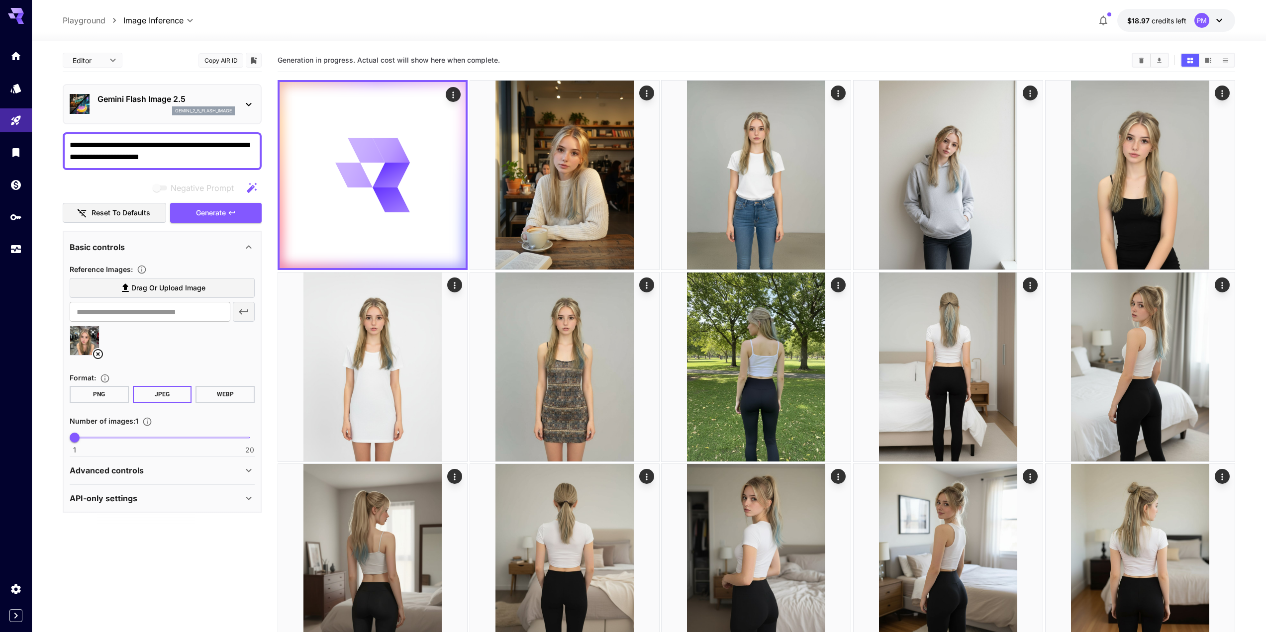
click at [157, 135] on div "**********" at bounding box center [162, 151] width 199 height 38
click at [161, 155] on textarea "**********" at bounding box center [162, 151] width 185 height 24
paste textarea "*********"
click at [205, 216] on span "Generate" at bounding box center [211, 213] width 30 height 12
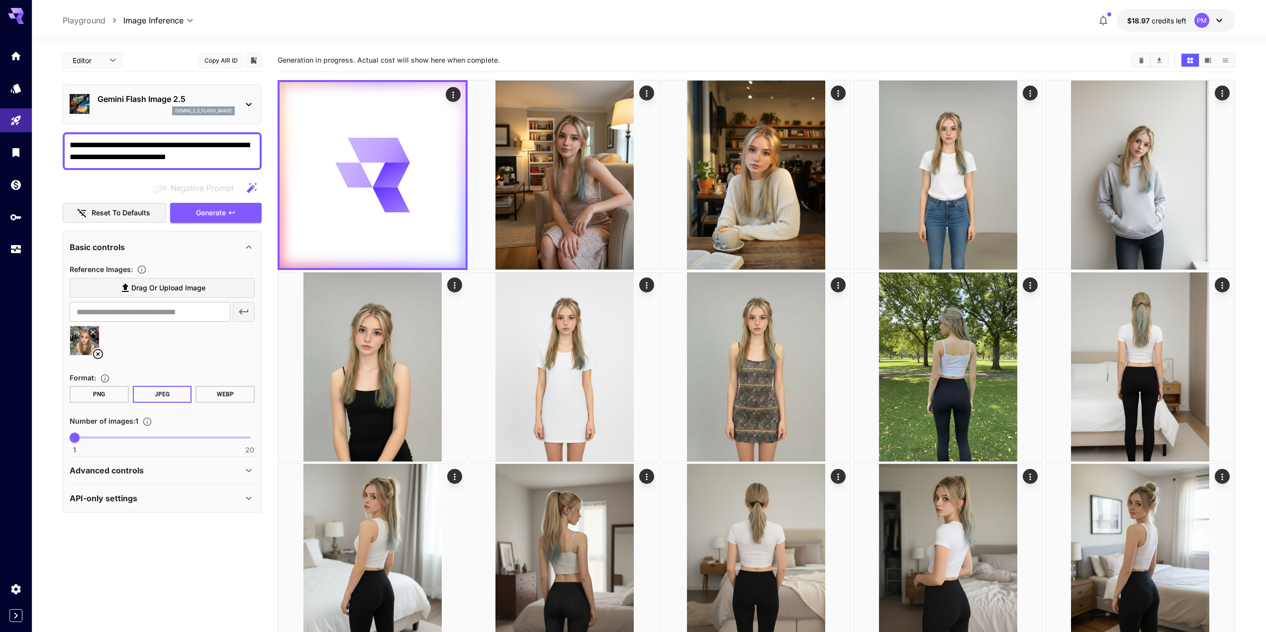
click at [156, 152] on textarea "**********" at bounding box center [162, 151] width 185 height 24
paste textarea
click at [216, 218] on span "Generate" at bounding box center [211, 213] width 30 height 12
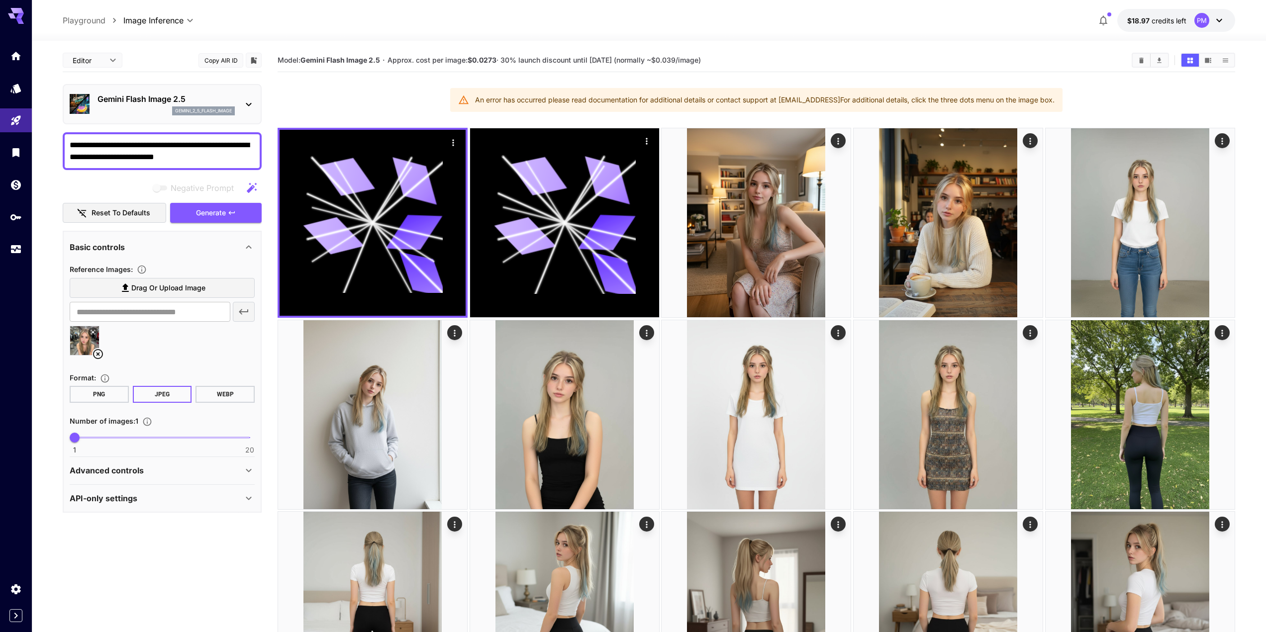
click at [182, 165] on div "**********" at bounding box center [162, 151] width 199 height 38
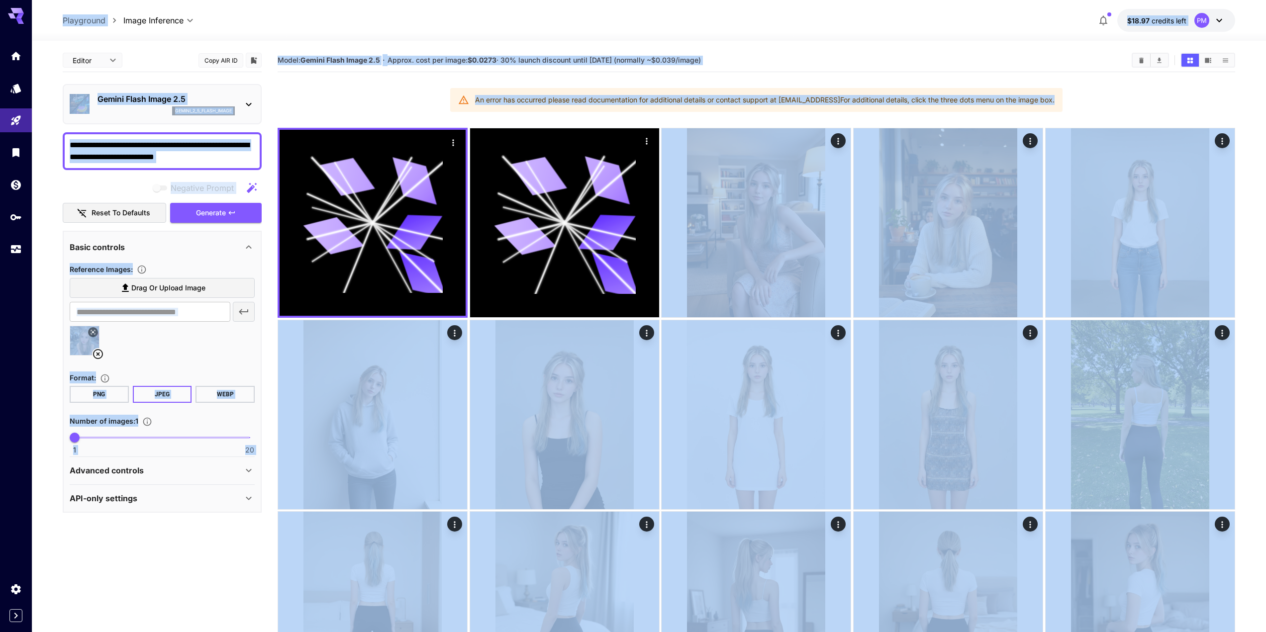
click at [200, 143] on textarea "**********" at bounding box center [162, 151] width 185 height 24
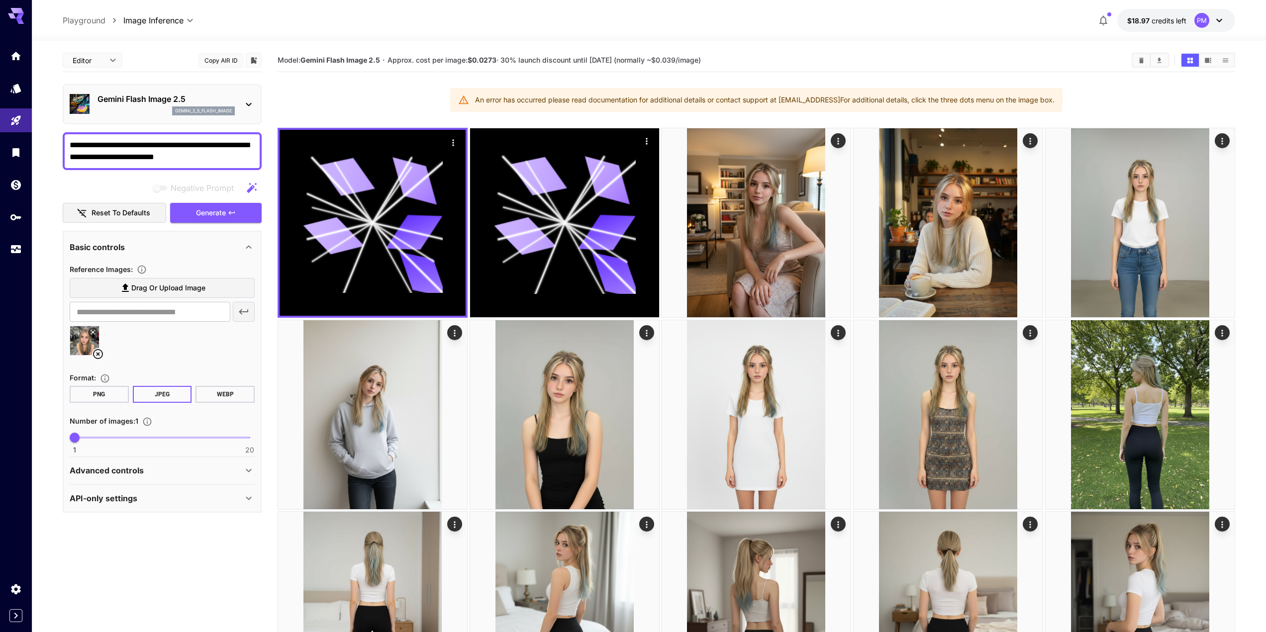
paste textarea
type textarea "**********"
click at [223, 210] on span "Generate" at bounding box center [211, 213] width 30 height 12
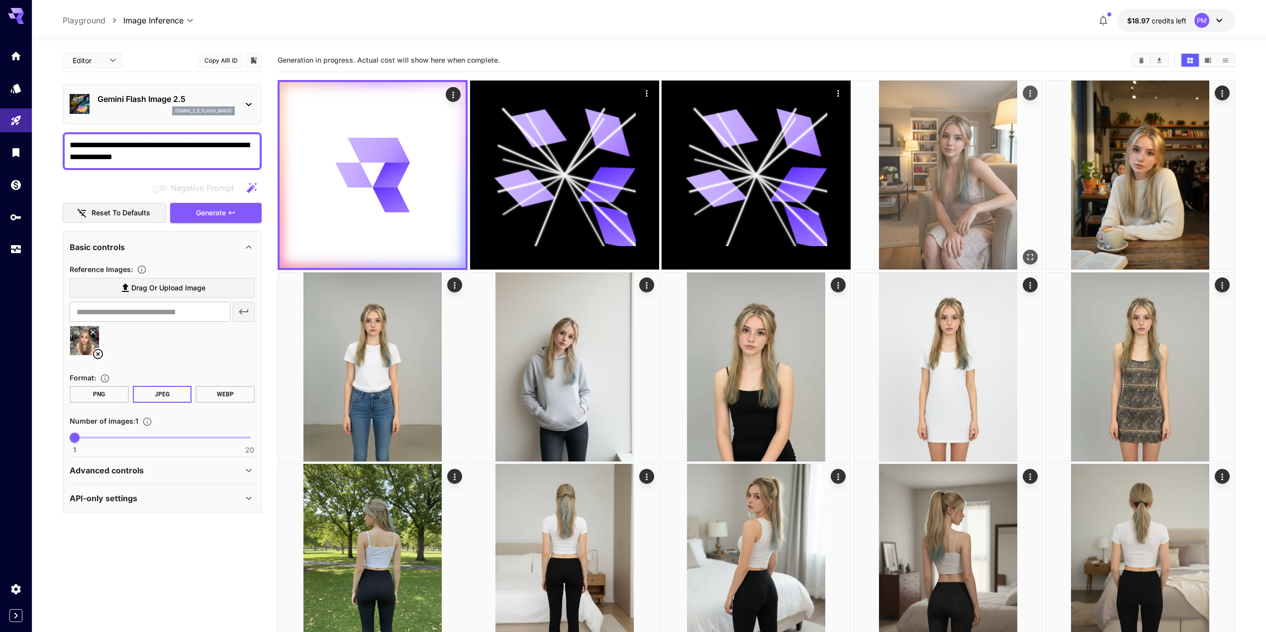
click at [1039, 94] on img at bounding box center [948, 175] width 189 height 189
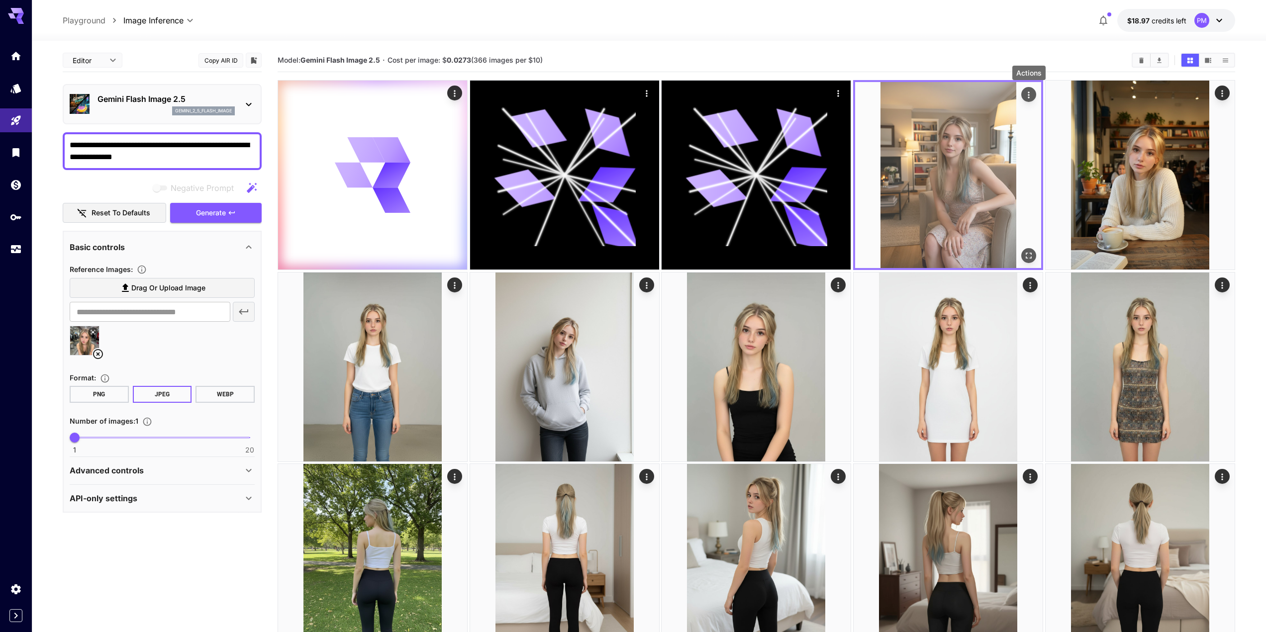
click at [1031, 94] on icon "Actions" at bounding box center [1029, 95] width 10 height 10
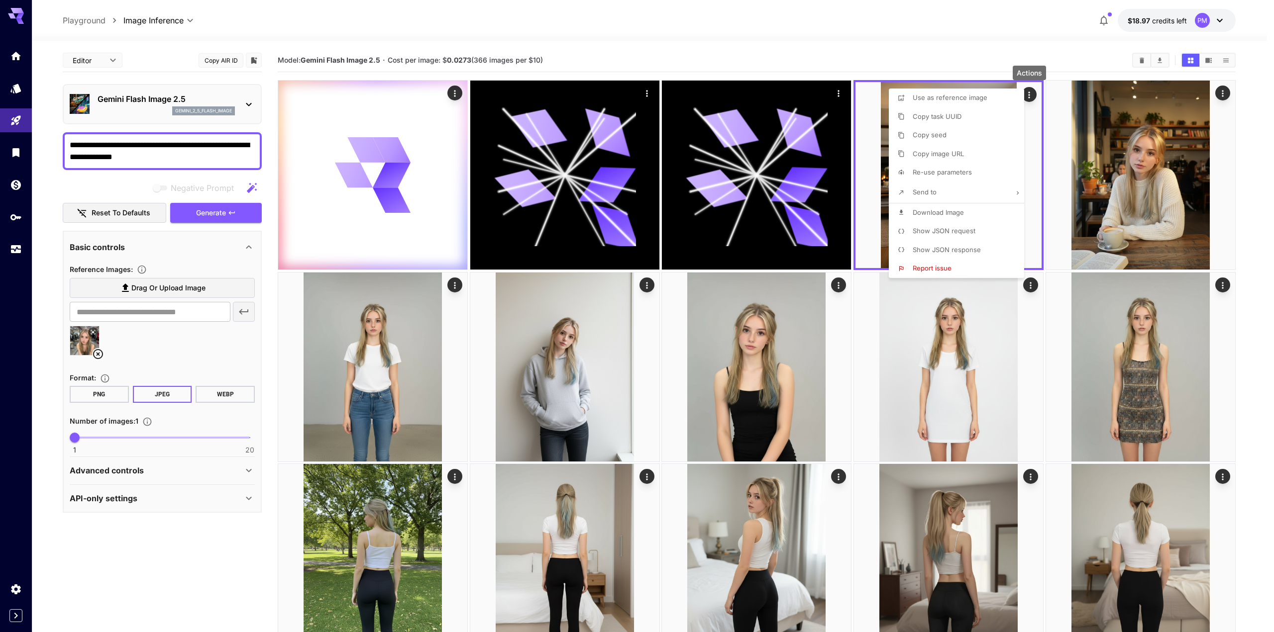
click at [959, 213] on span "Download Image" at bounding box center [938, 213] width 51 height 8
click at [923, 55] on div at bounding box center [637, 316] width 1274 height 632
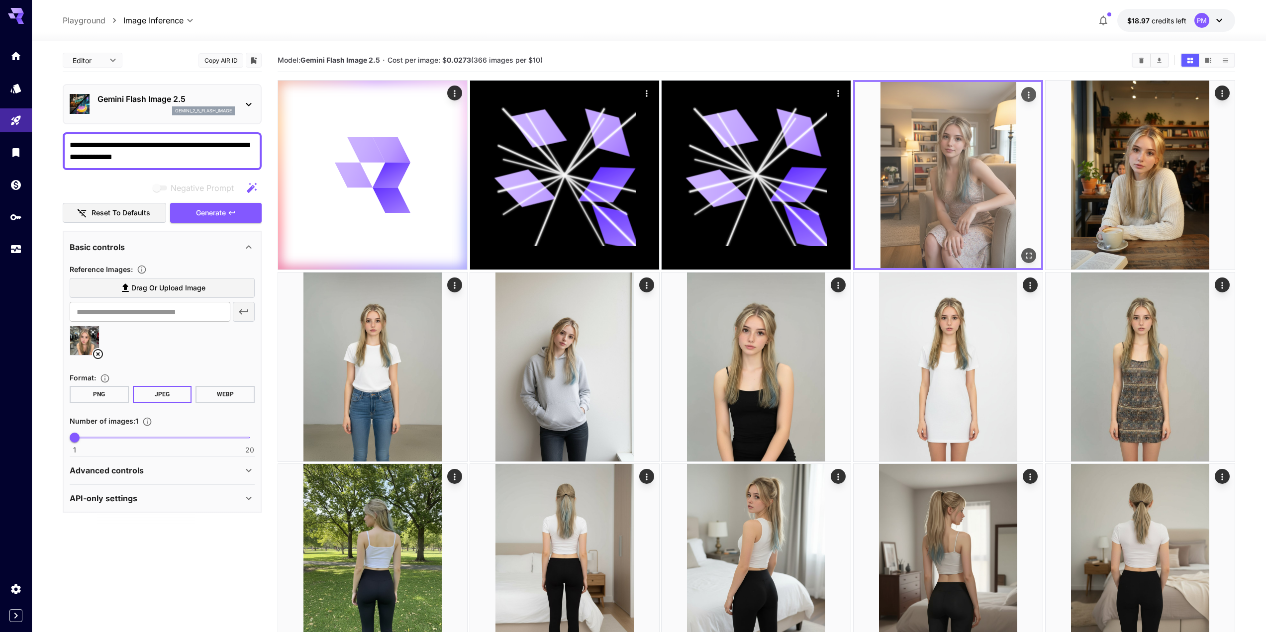
click at [920, 148] on img at bounding box center [948, 175] width 186 height 186
click at [1031, 255] on icon "Open in fullscreen" at bounding box center [1029, 256] width 10 height 10
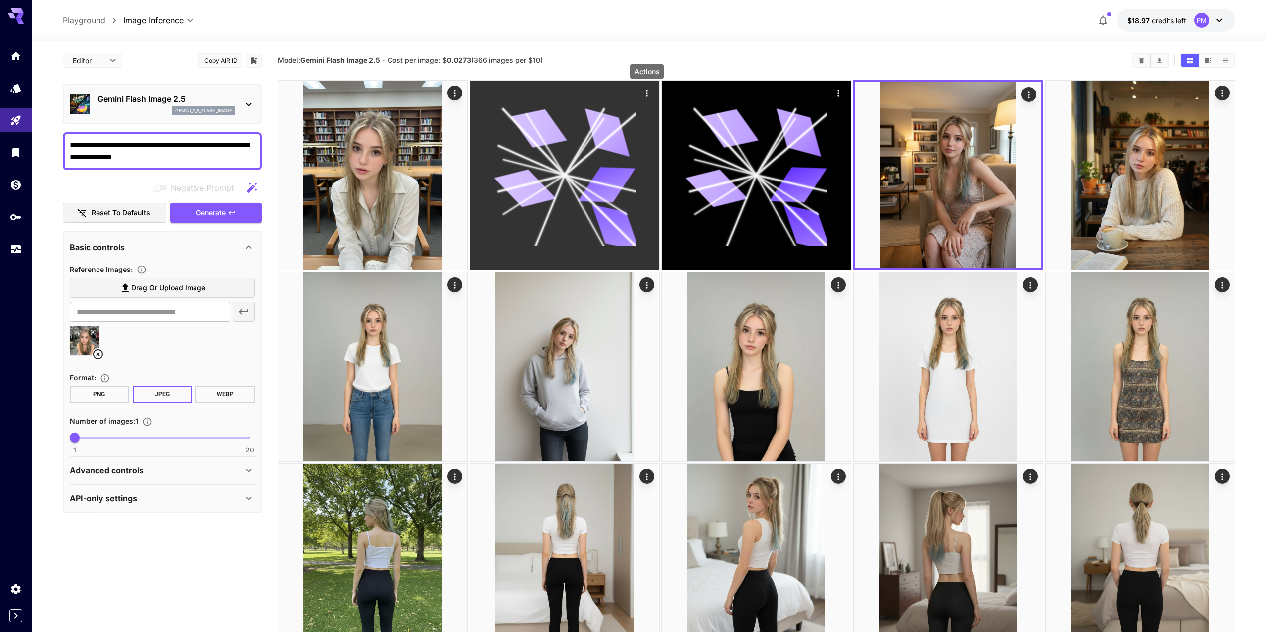
click at [651, 92] on icon "Actions" at bounding box center [647, 94] width 10 height 10
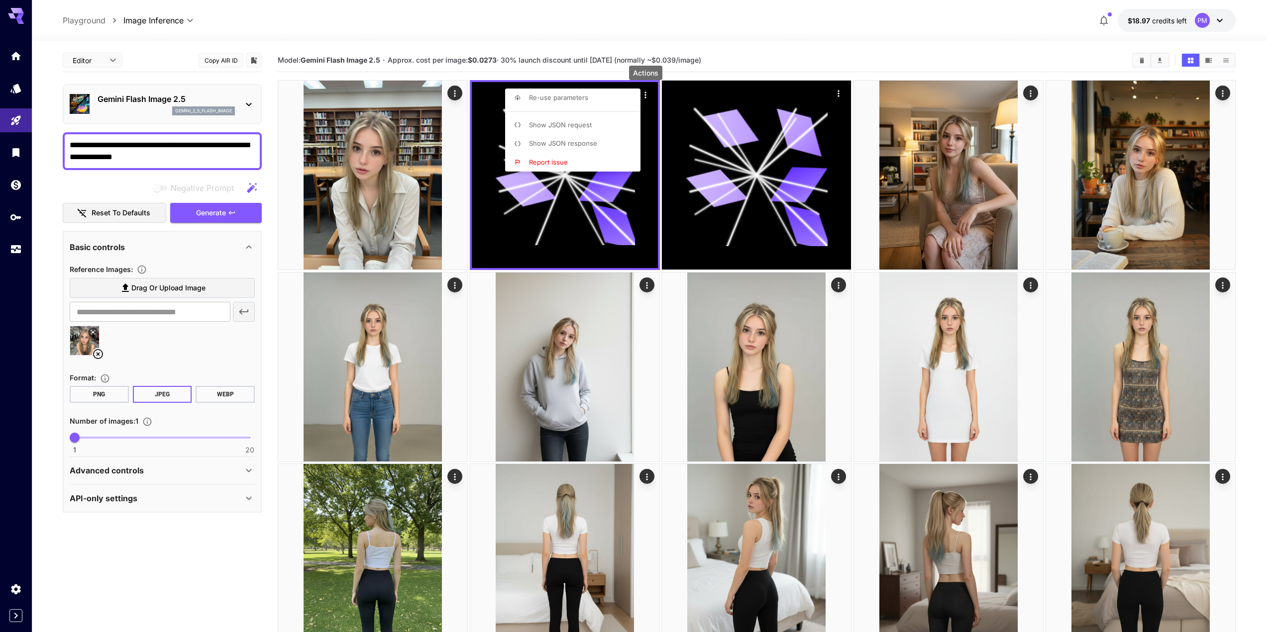
click at [598, 95] on li "Re-use parameters" at bounding box center [575, 98] width 141 height 19
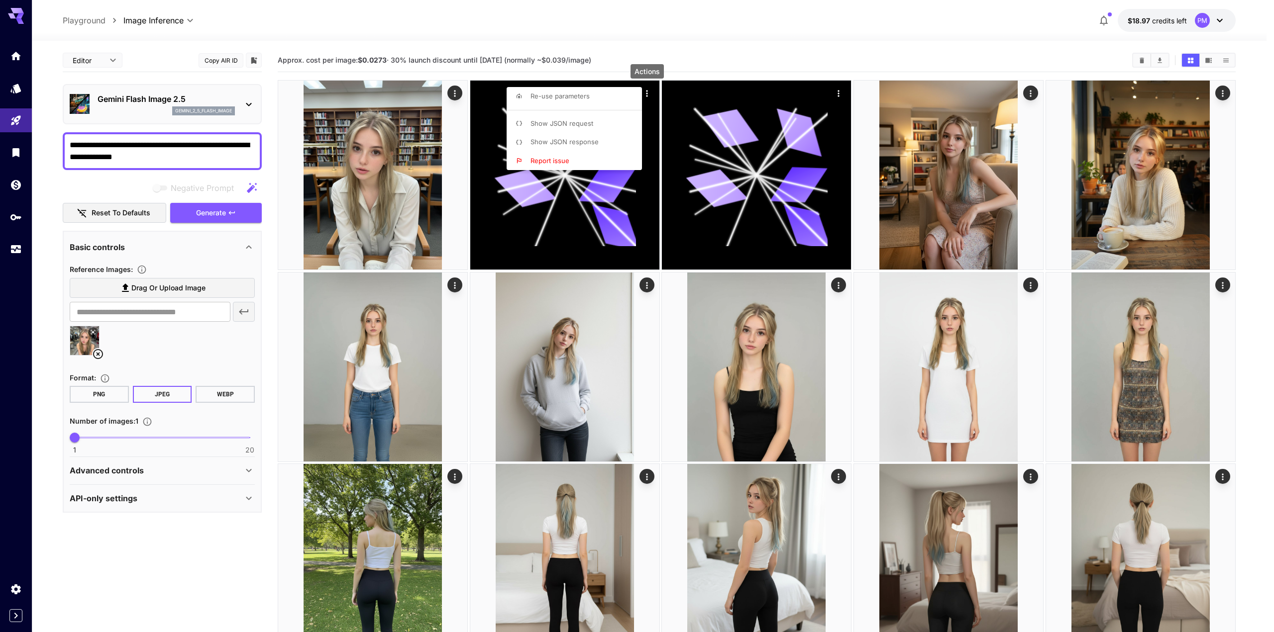
click at [202, 211] on div at bounding box center [637, 316] width 1274 height 632
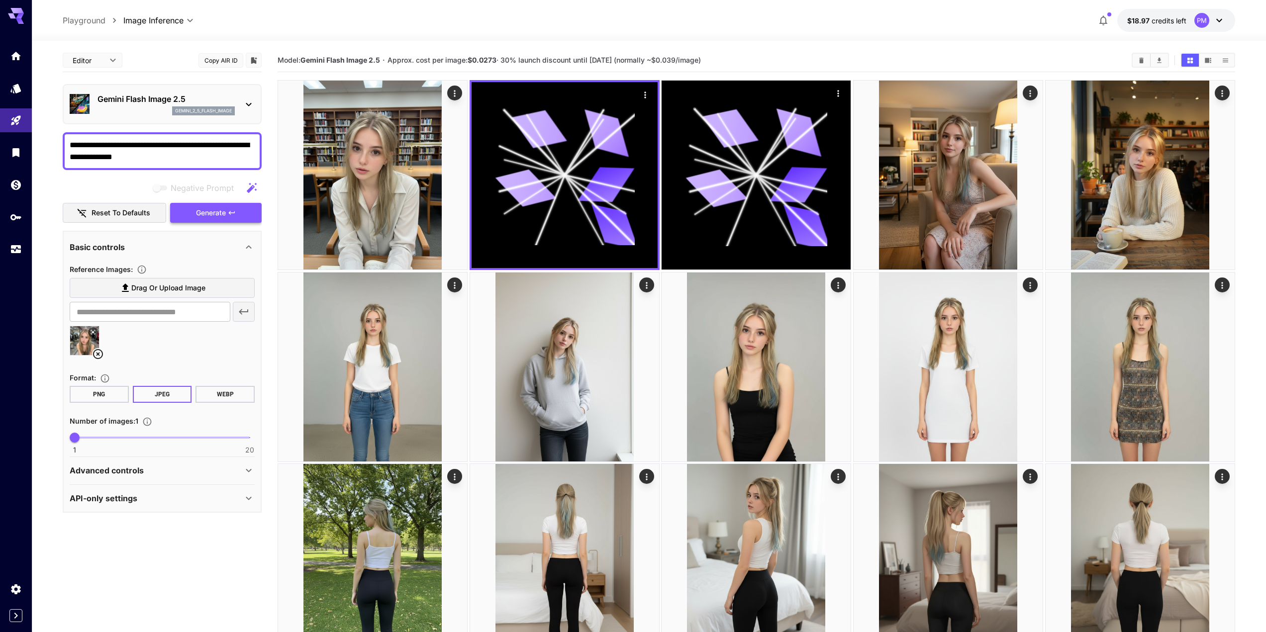
click at [220, 219] on span "Generate" at bounding box center [211, 213] width 30 height 12
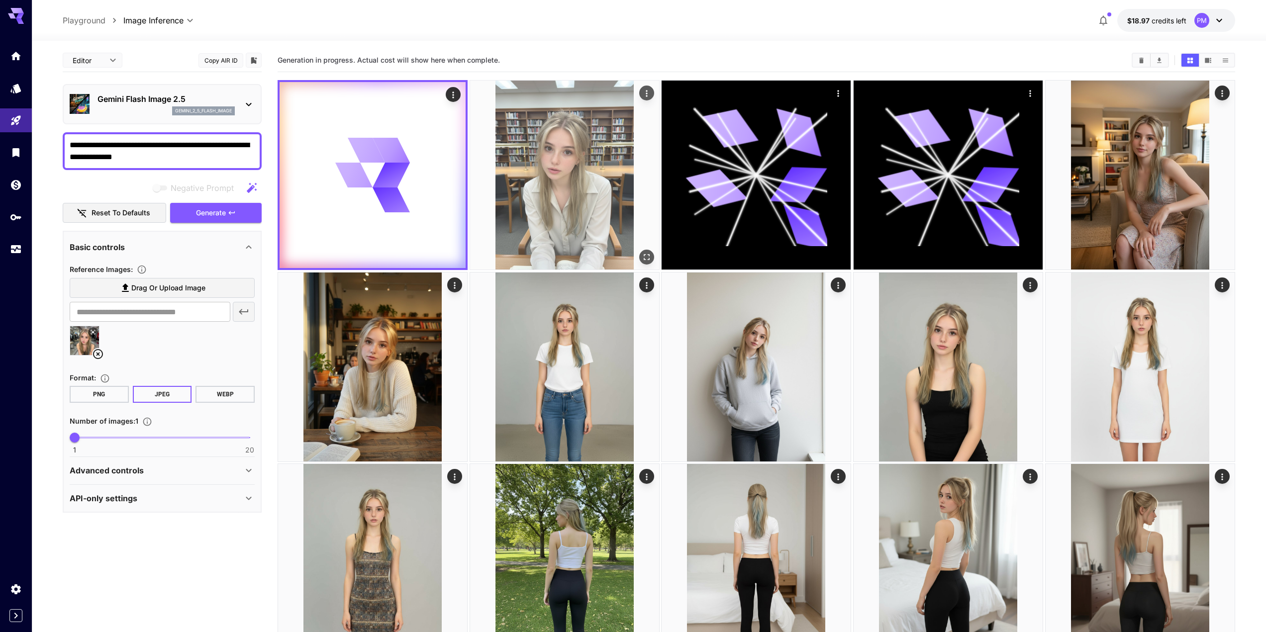
click at [647, 89] on icon "Actions" at bounding box center [647, 94] width 10 height 10
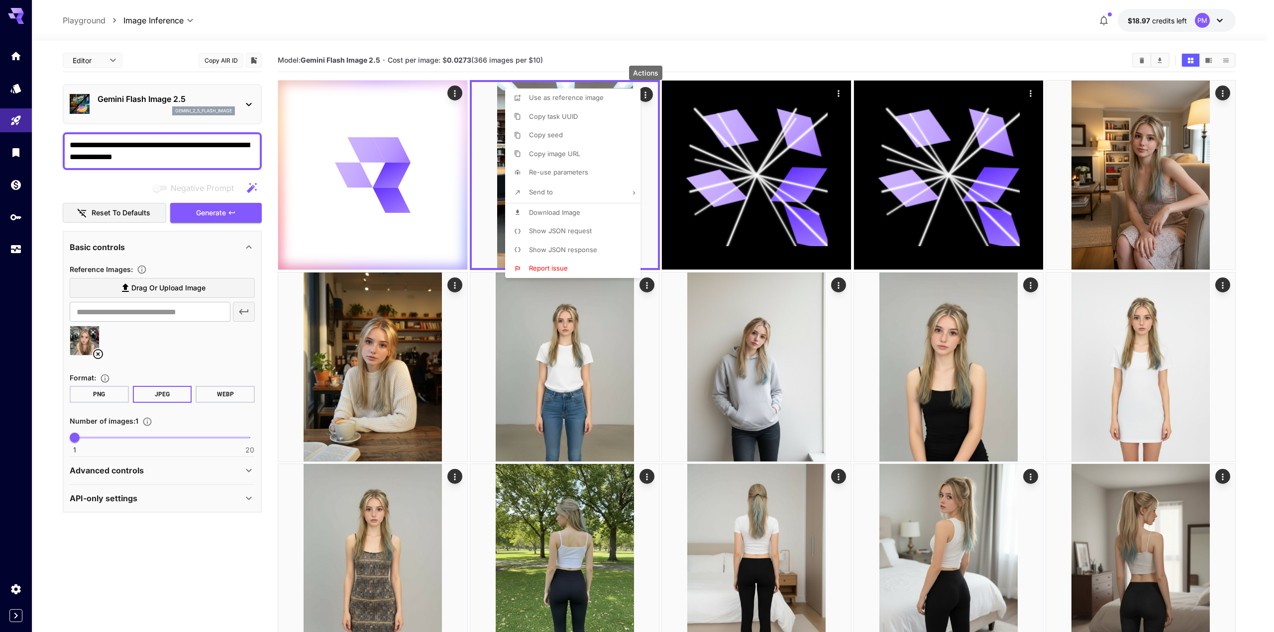
click at [562, 213] on span "Download Image" at bounding box center [554, 213] width 51 height 8
click at [677, 222] on div at bounding box center [637, 316] width 1274 height 632
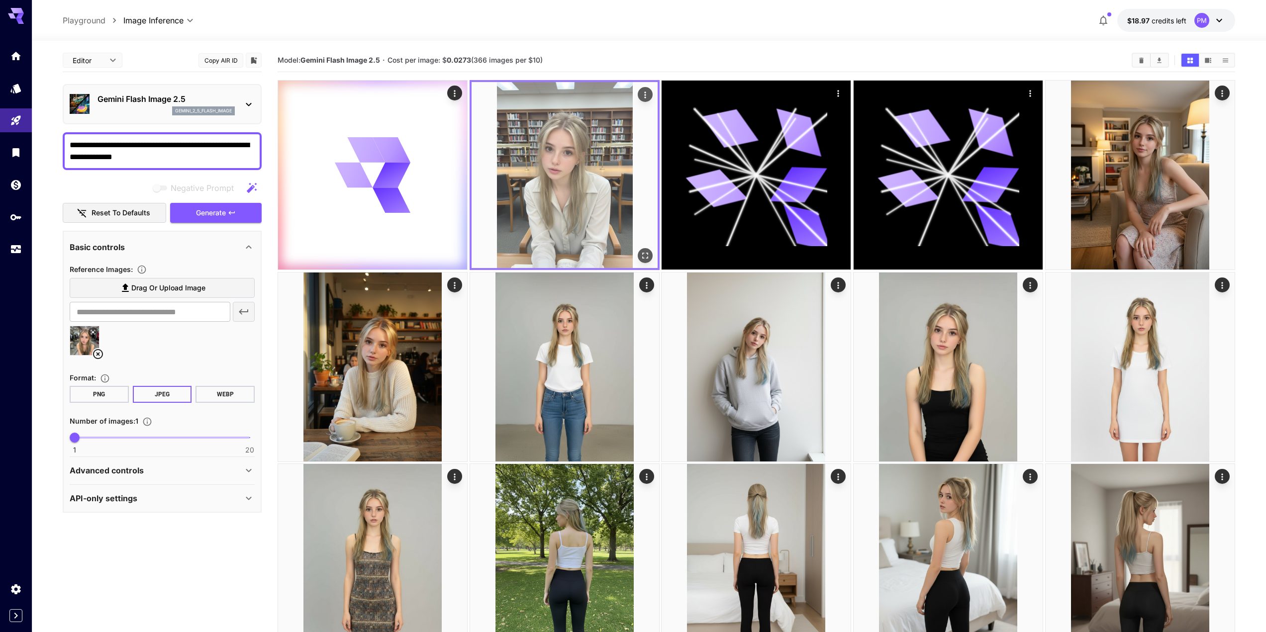
click at [640, 247] on img at bounding box center [565, 175] width 186 height 186
click at [648, 257] on icon "Open in fullscreen" at bounding box center [645, 256] width 6 height 6
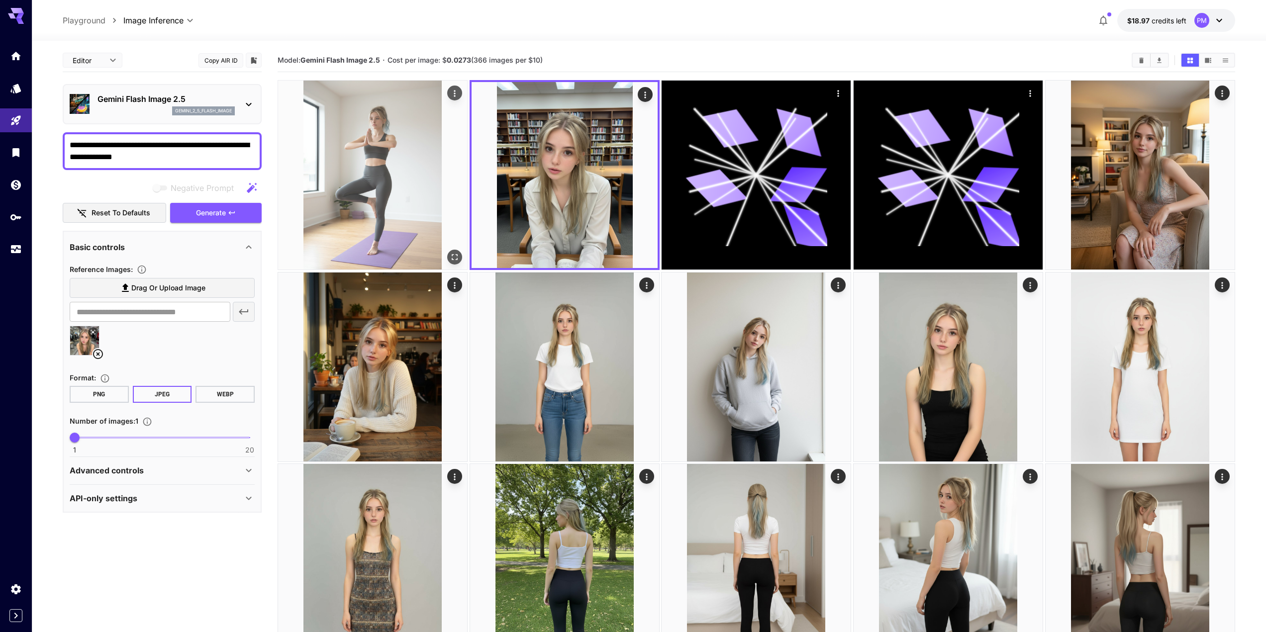
click at [462, 258] on div "Open in fullscreen" at bounding box center [454, 257] width 15 height 15
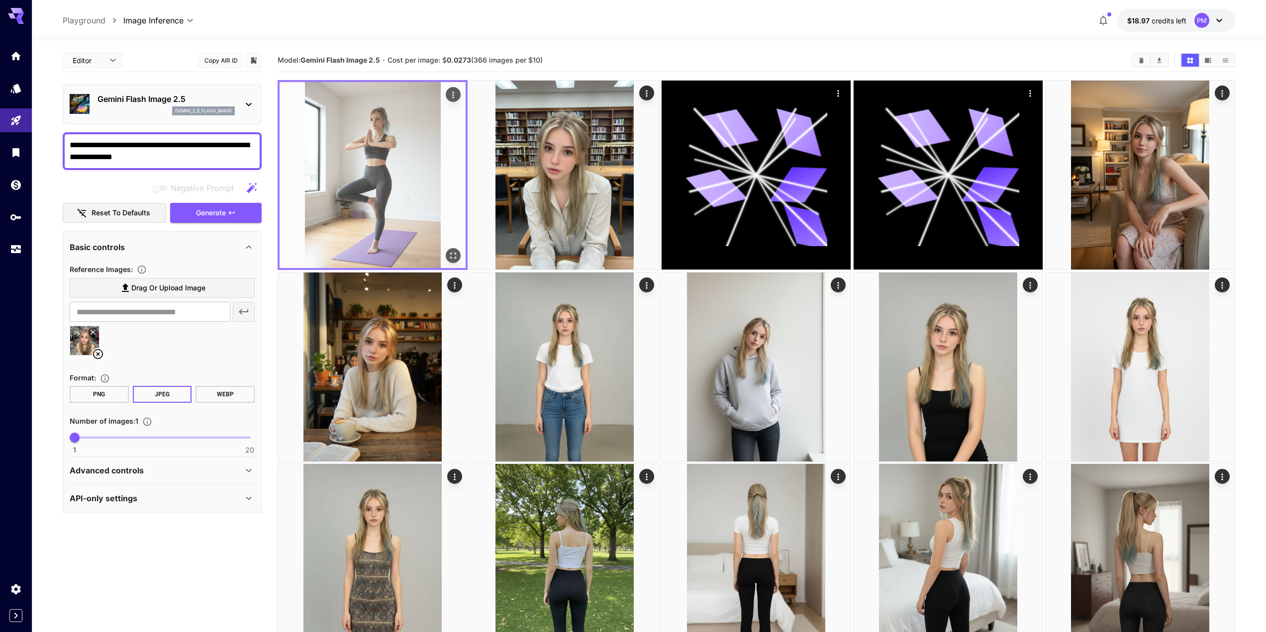
click at [460, 258] on button "Open in fullscreen" at bounding box center [453, 255] width 15 height 15
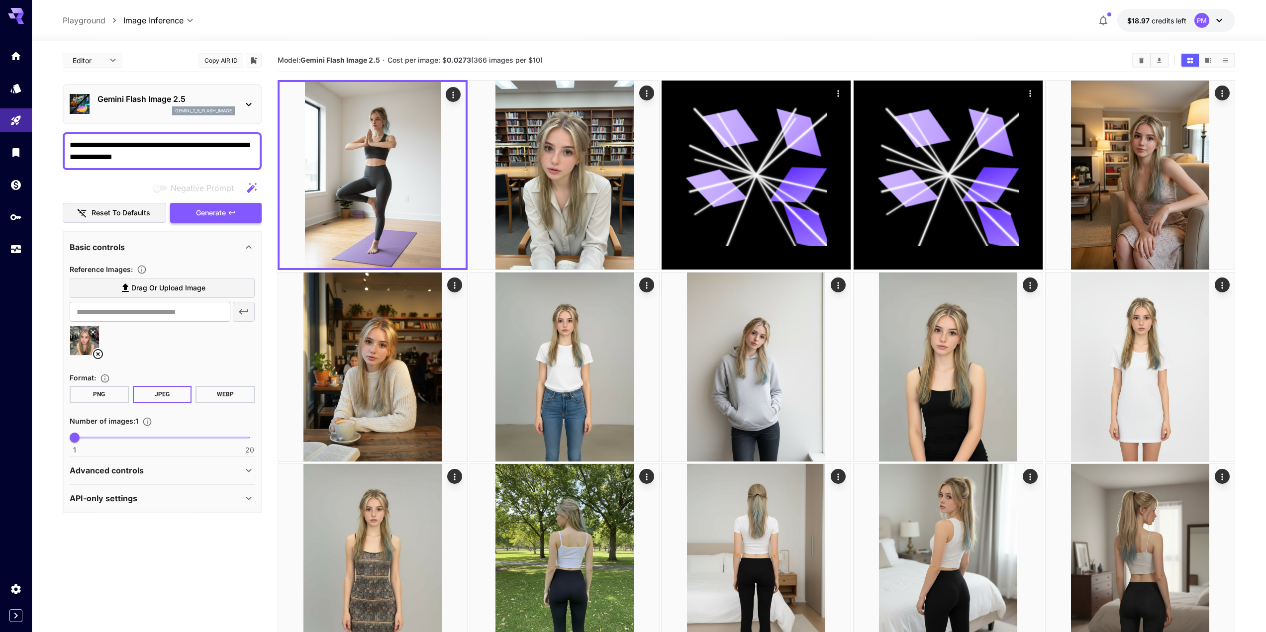
click at [218, 217] on span "Generate" at bounding box center [211, 213] width 30 height 12
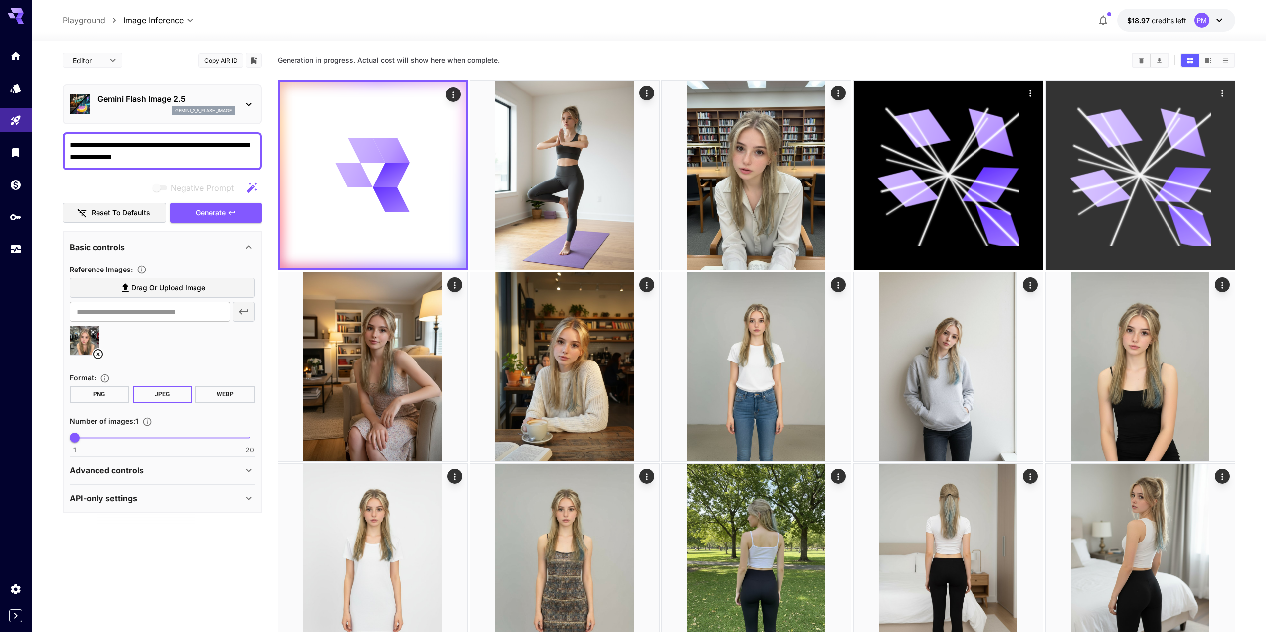
click at [1226, 93] on icon "Actions" at bounding box center [1223, 94] width 10 height 10
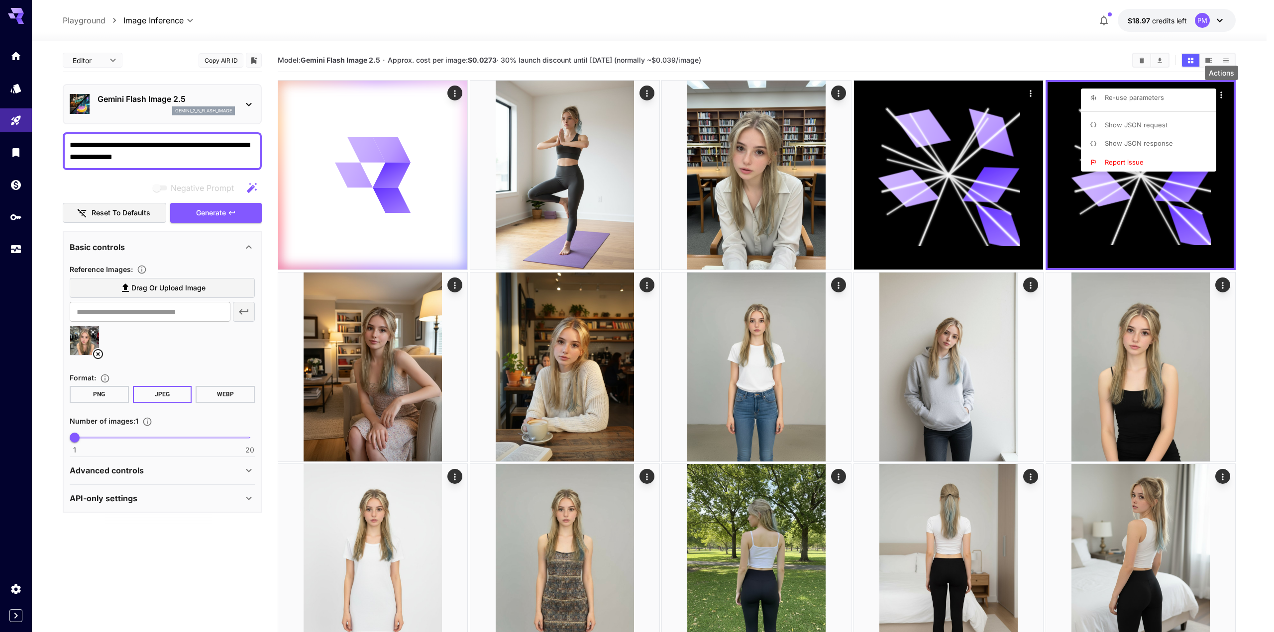
click at [1154, 98] on span "Re-use parameters" at bounding box center [1134, 98] width 59 height 8
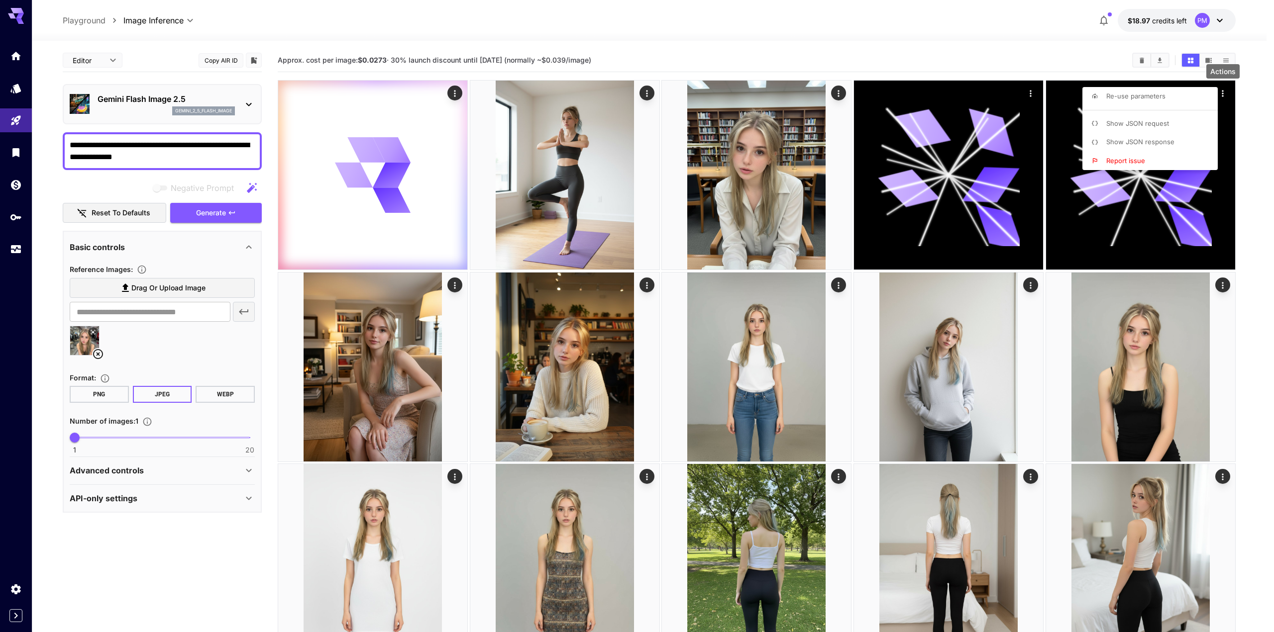
click at [148, 157] on div at bounding box center [637, 316] width 1274 height 632
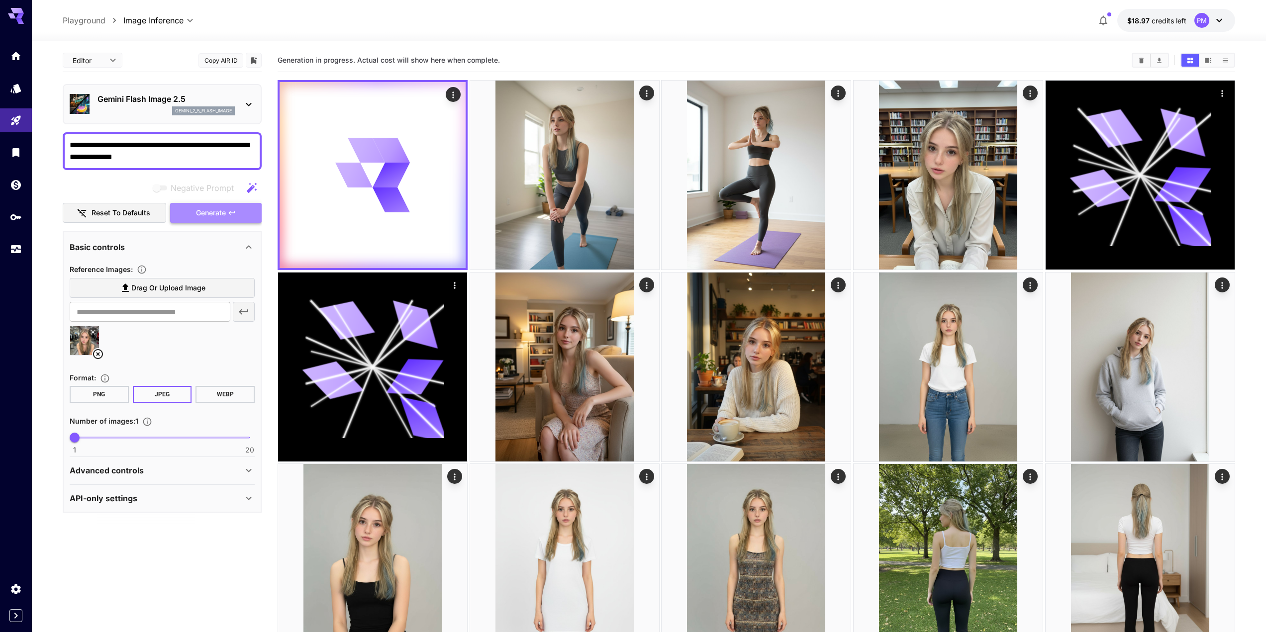
click at [186, 211] on button "Generate" at bounding box center [216, 213] width 92 height 20
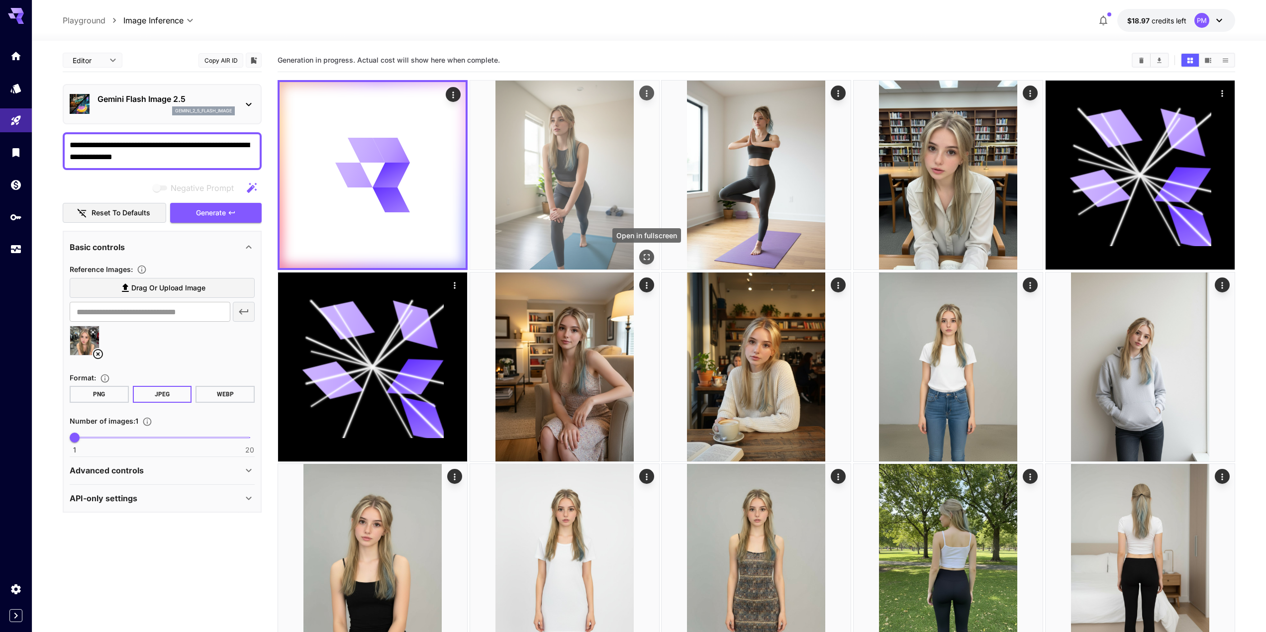
click at [647, 253] on icon "Open in fullscreen" at bounding box center [647, 257] width 10 height 10
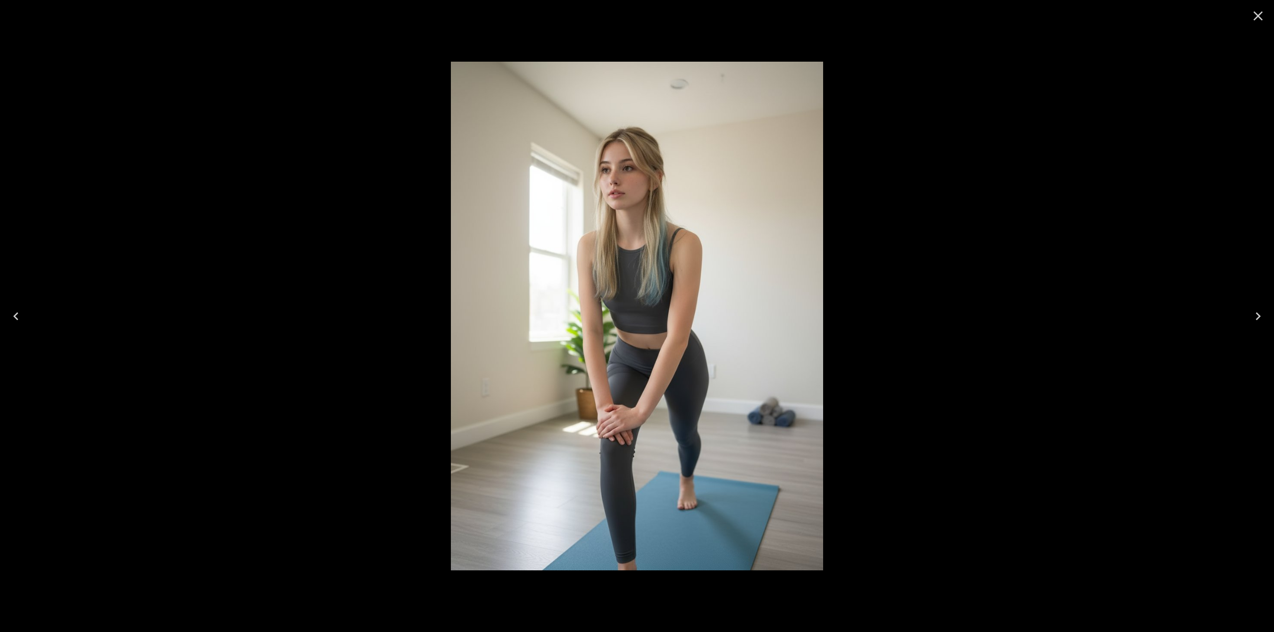
click at [1263, 316] on icon "Next" at bounding box center [1258, 317] width 16 height 16
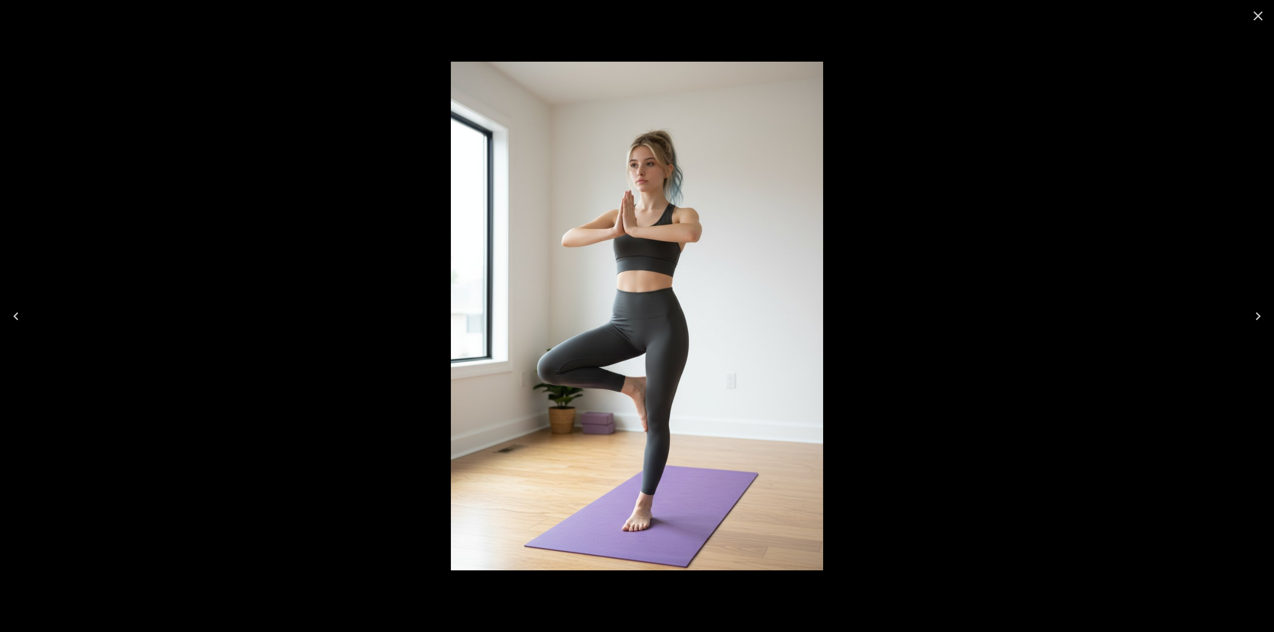
click at [17, 315] on icon "Previous" at bounding box center [16, 317] width 16 height 16
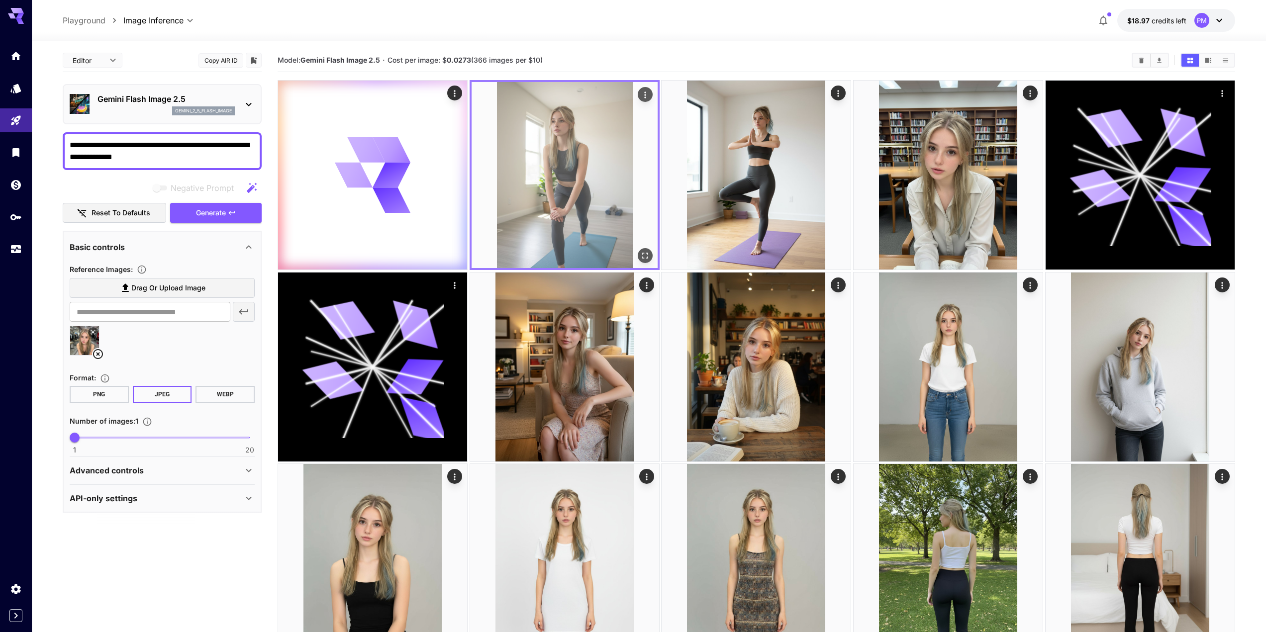
click at [649, 93] on icon "Actions" at bounding box center [645, 95] width 10 height 10
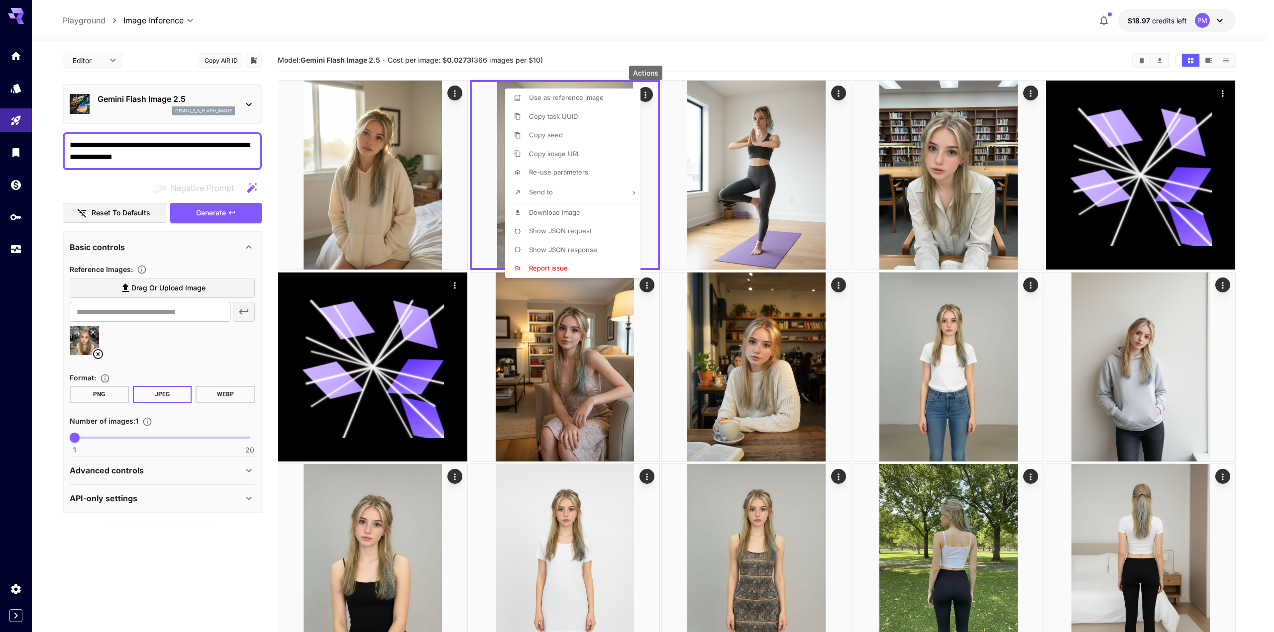
click at [576, 168] on span "Re-use parameters" at bounding box center [558, 172] width 59 height 8
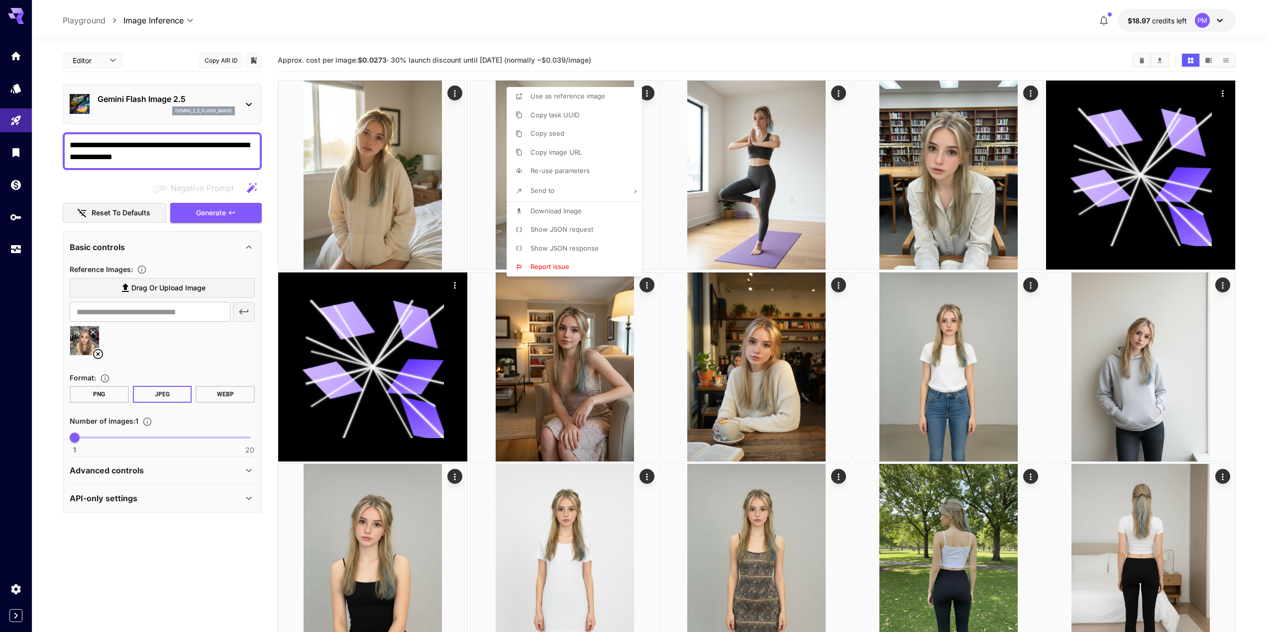
click at [224, 214] on div at bounding box center [637, 316] width 1274 height 632
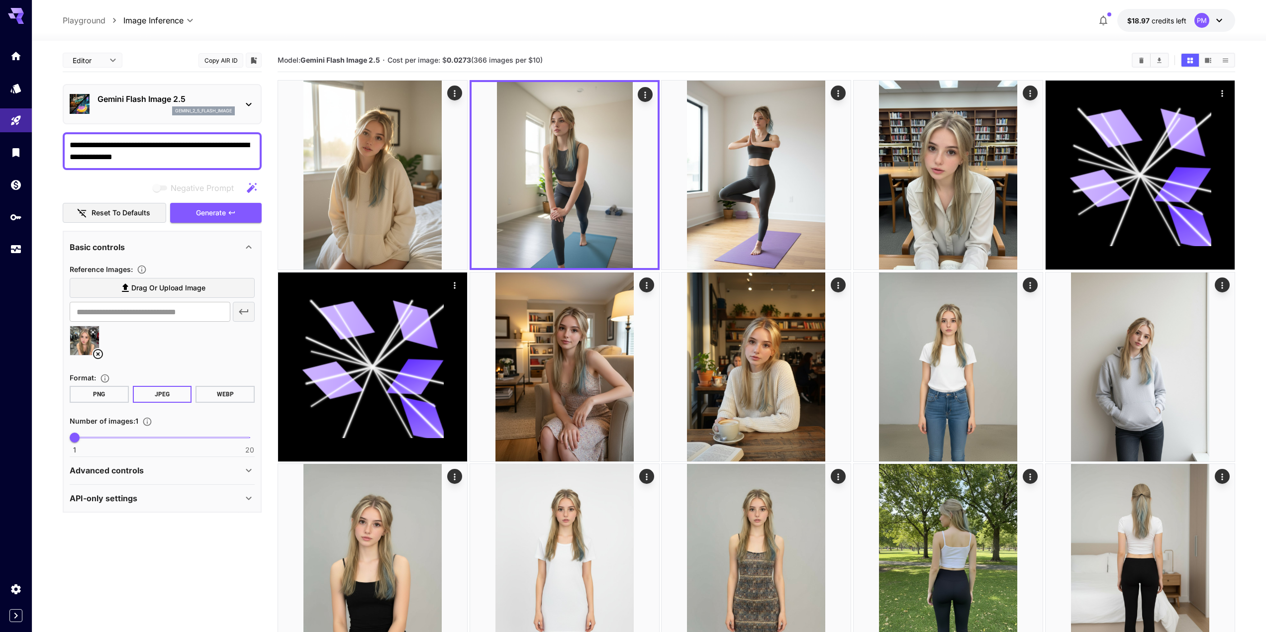
click at [230, 211] on icon "button" at bounding box center [232, 212] width 6 height 3
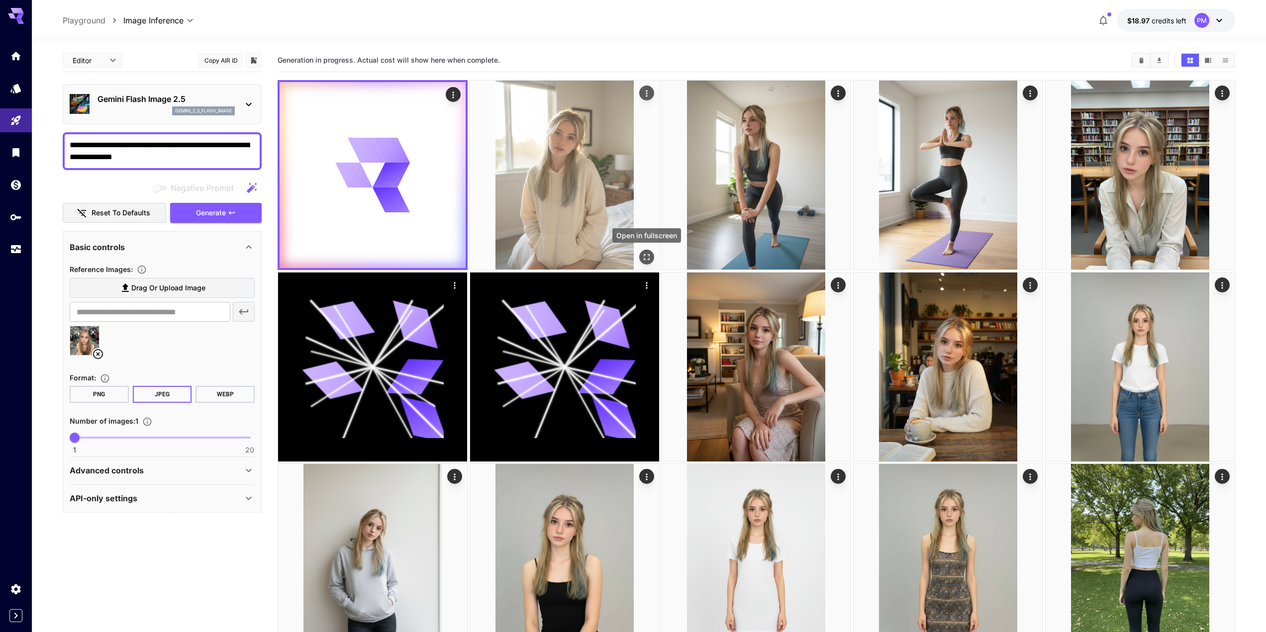
click at [648, 252] on button "Open in fullscreen" at bounding box center [646, 257] width 15 height 15
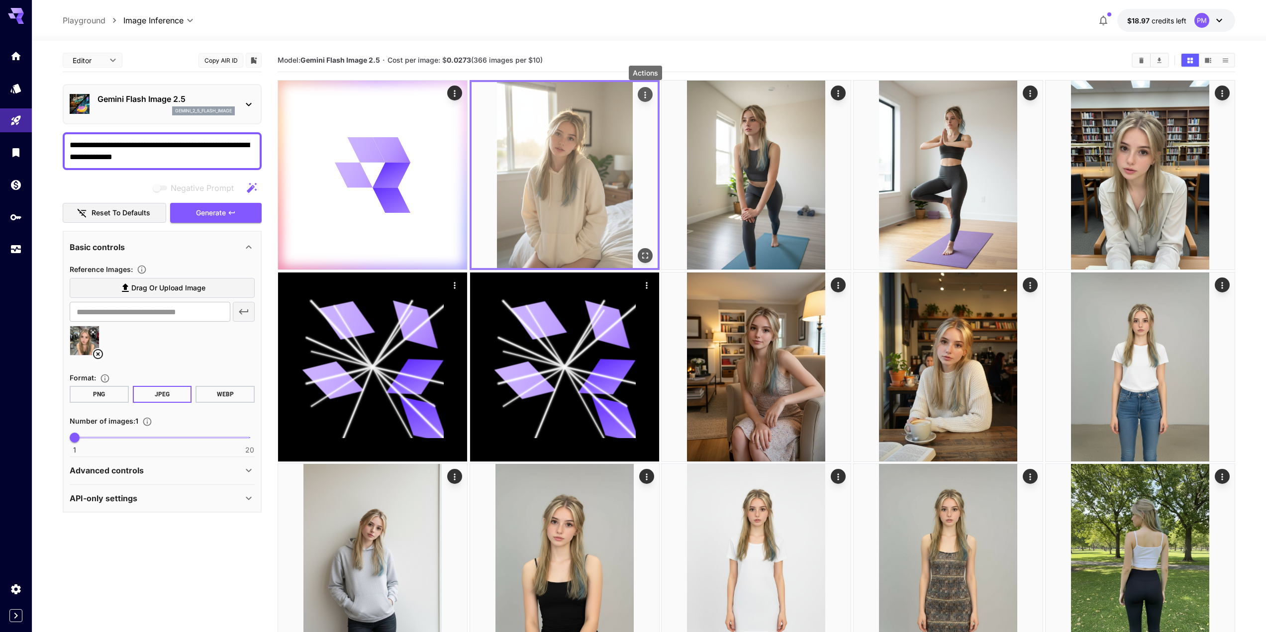
click at [645, 95] on icon "Actions" at bounding box center [644, 95] width 1 height 6
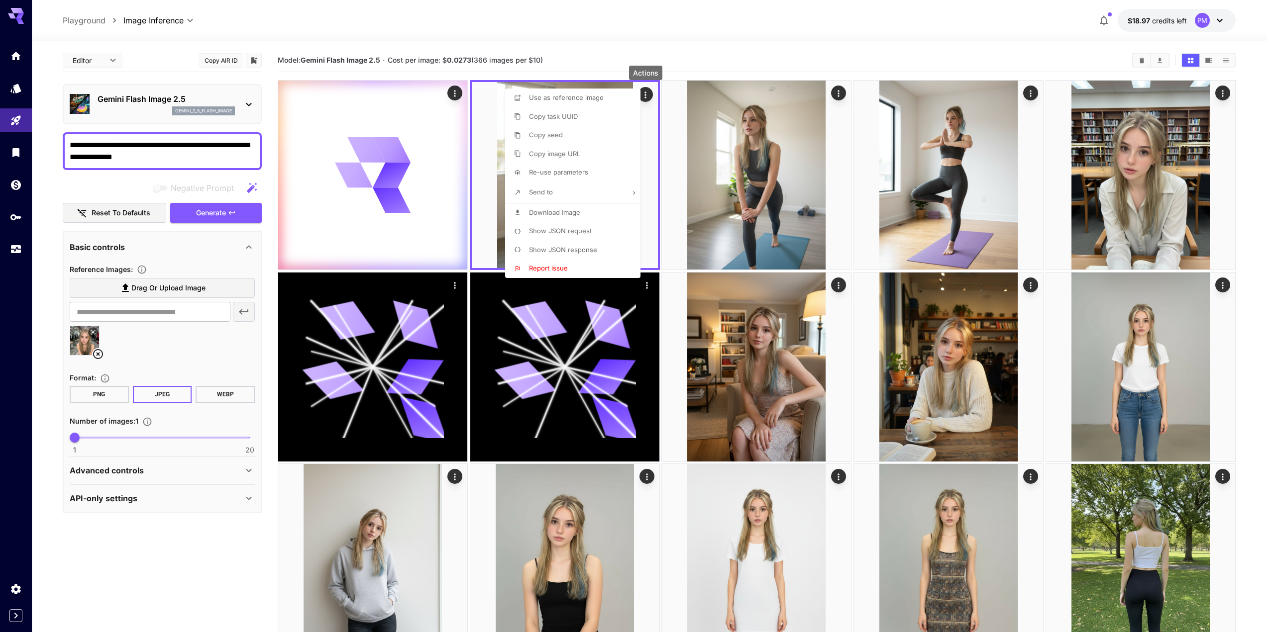
click at [584, 210] on li "Download Image" at bounding box center [575, 213] width 141 height 19
click at [512, 60] on div at bounding box center [637, 316] width 1274 height 632
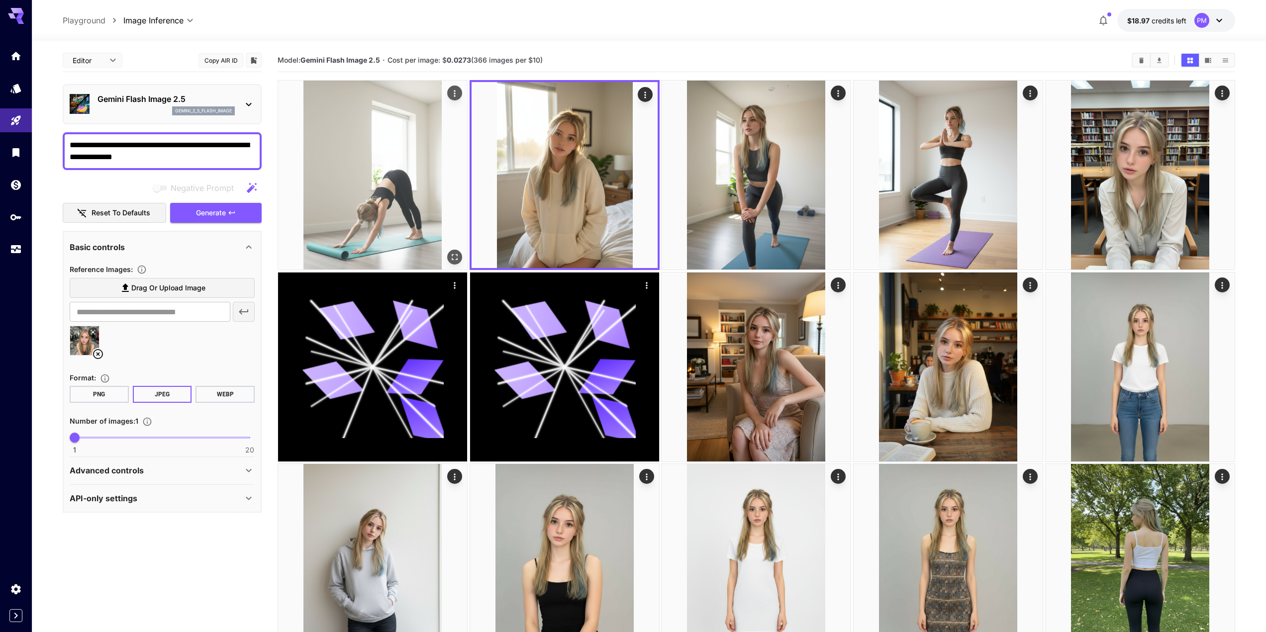
click at [455, 260] on icon "Open in fullscreen" at bounding box center [455, 257] width 10 height 10
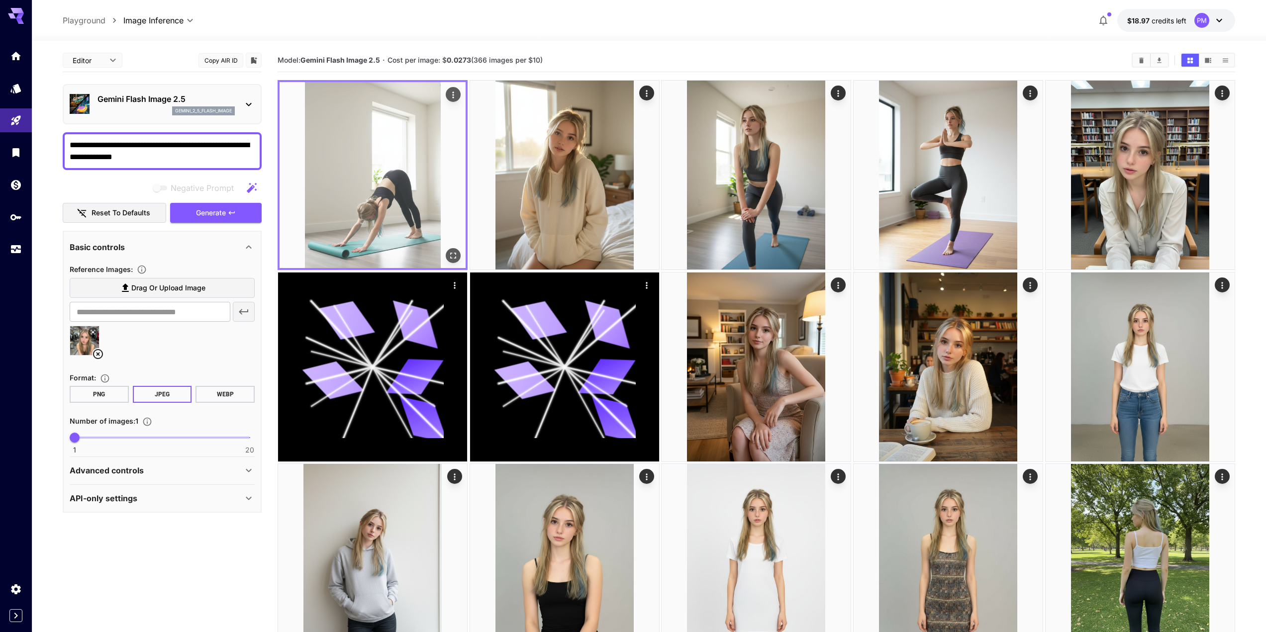
click at [458, 90] on icon "Actions" at bounding box center [453, 95] width 10 height 10
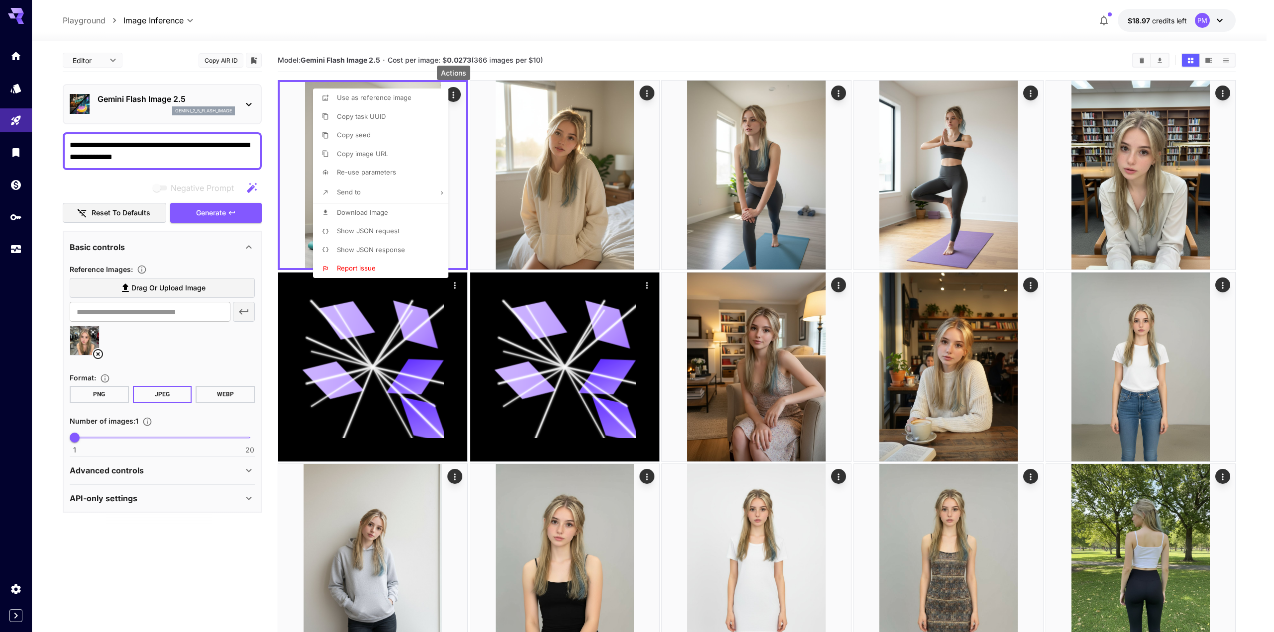
click at [380, 217] on p "Download Image" at bounding box center [362, 213] width 51 height 10
click at [212, 205] on div at bounding box center [637, 316] width 1274 height 632
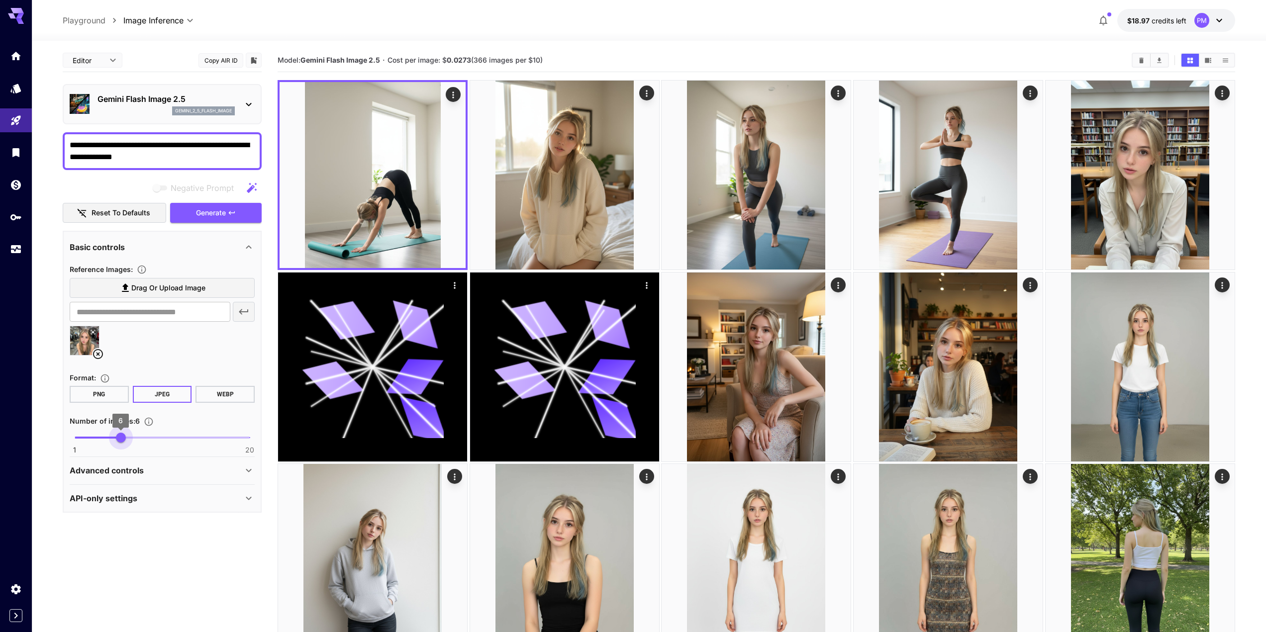
type input "*"
drag, startPoint x: 78, startPoint y: 435, endPoint x: 113, endPoint y: 442, distance: 36.1
click at [113, 442] on span "5" at bounding box center [111, 438] width 10 height 10
click at [225, 220] on button "Generate" at bounding box center [216, 213] width 92 height 20
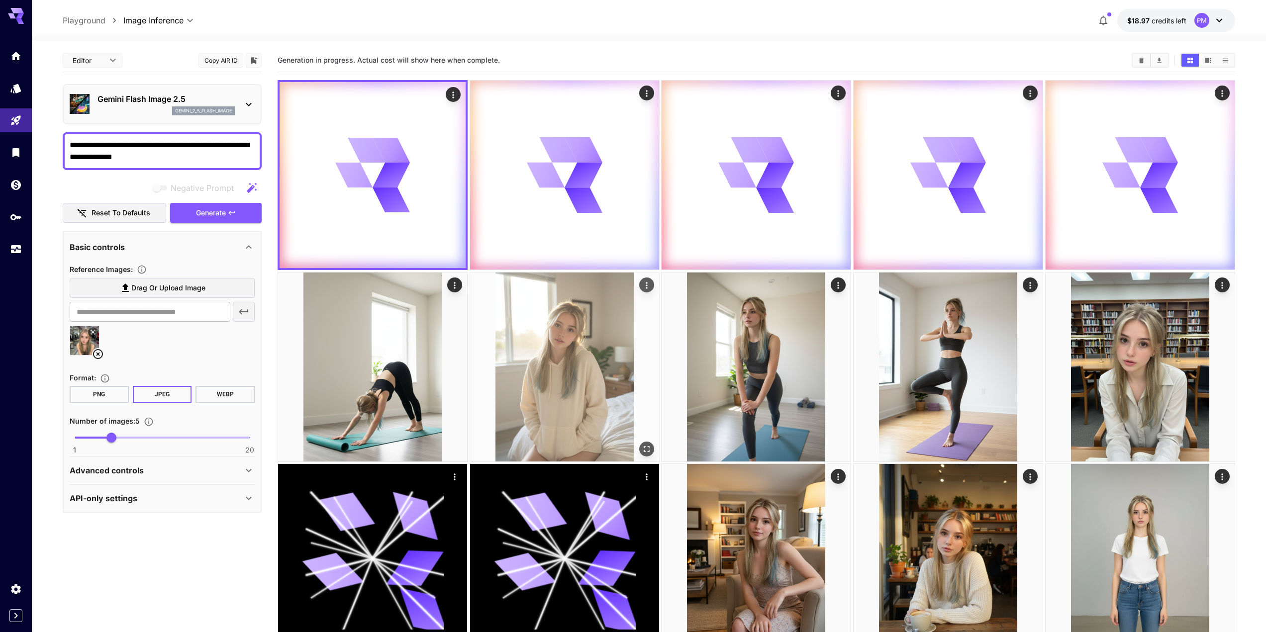
click at [646, 448] on icon "Open in fullscreen" at bounding box center [647, 449] width 10 height 10
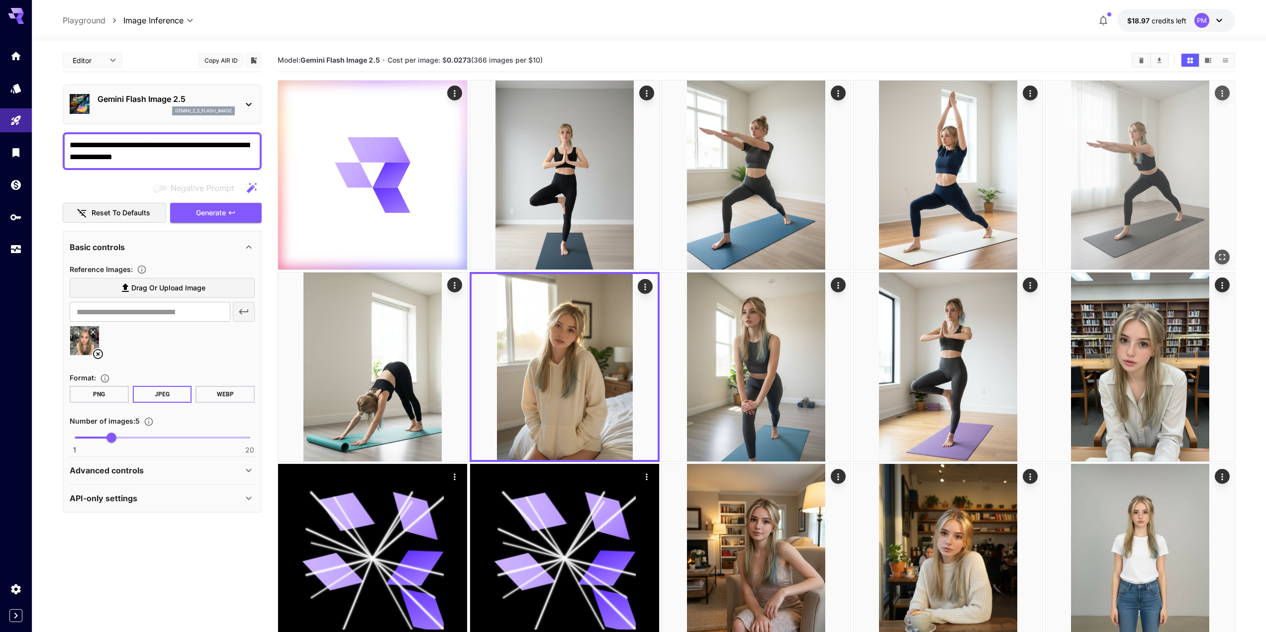
click at [1220, 251] on button "Open in fullscreen" at bounding box center [1222, 257] width 15 height 15
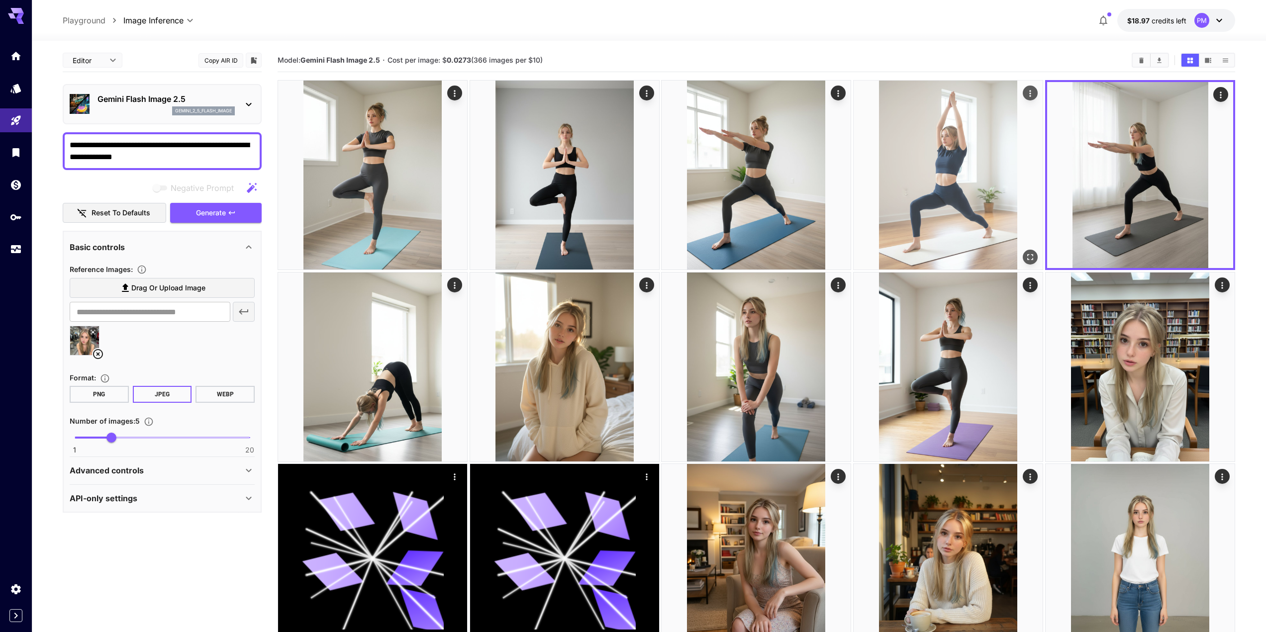
click at [1024, 249] on img at bounding box center [948, 175] width 189 height 189
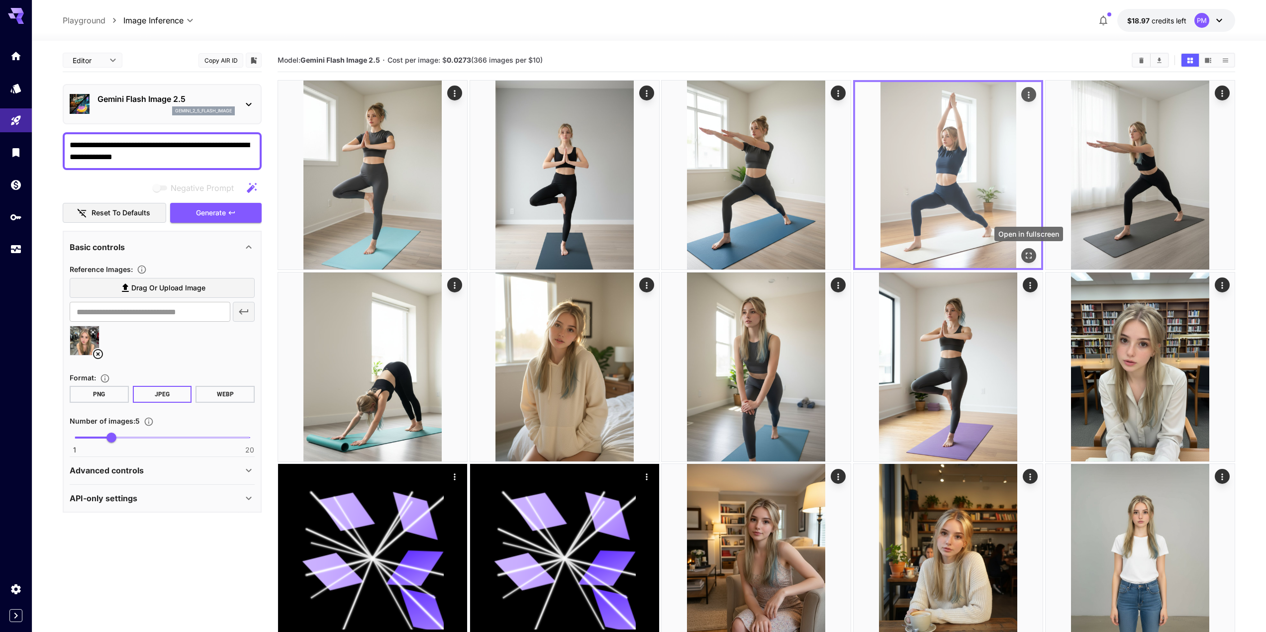
click at [1030, 257] on icon "Open in fullscreen" at bounding box center [1029, 256] width 10 height 10
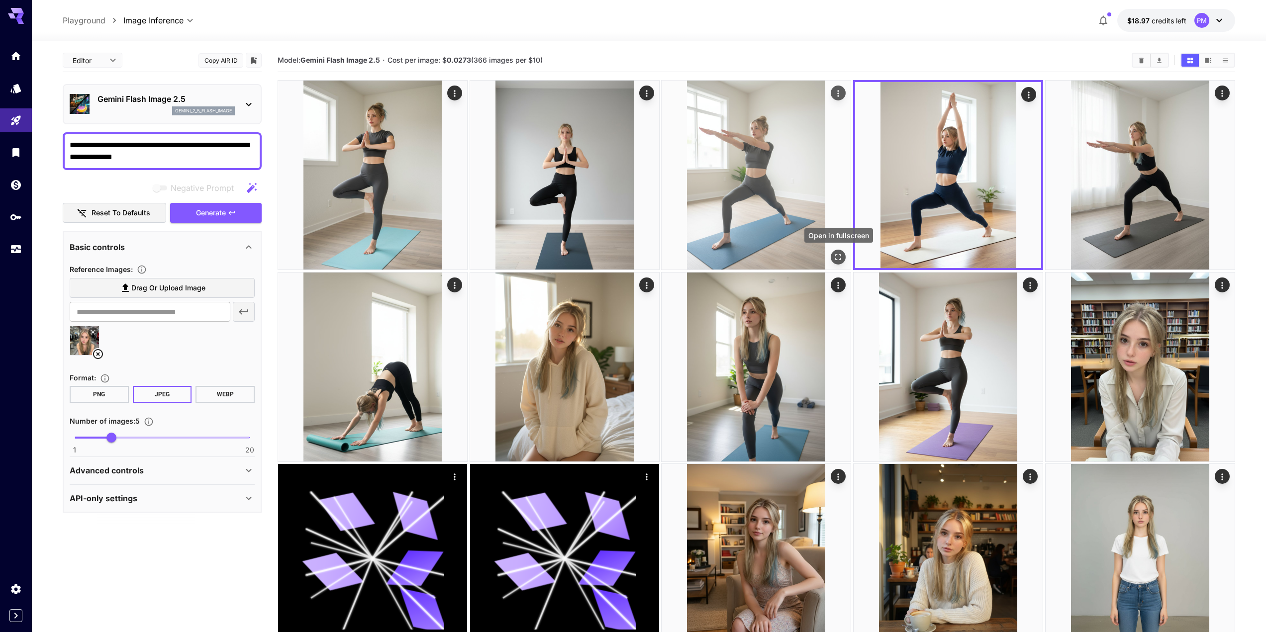
click at [842, 259] on icon "Open in fullscreen" at bounding box center [839, 257] width 10 height 10
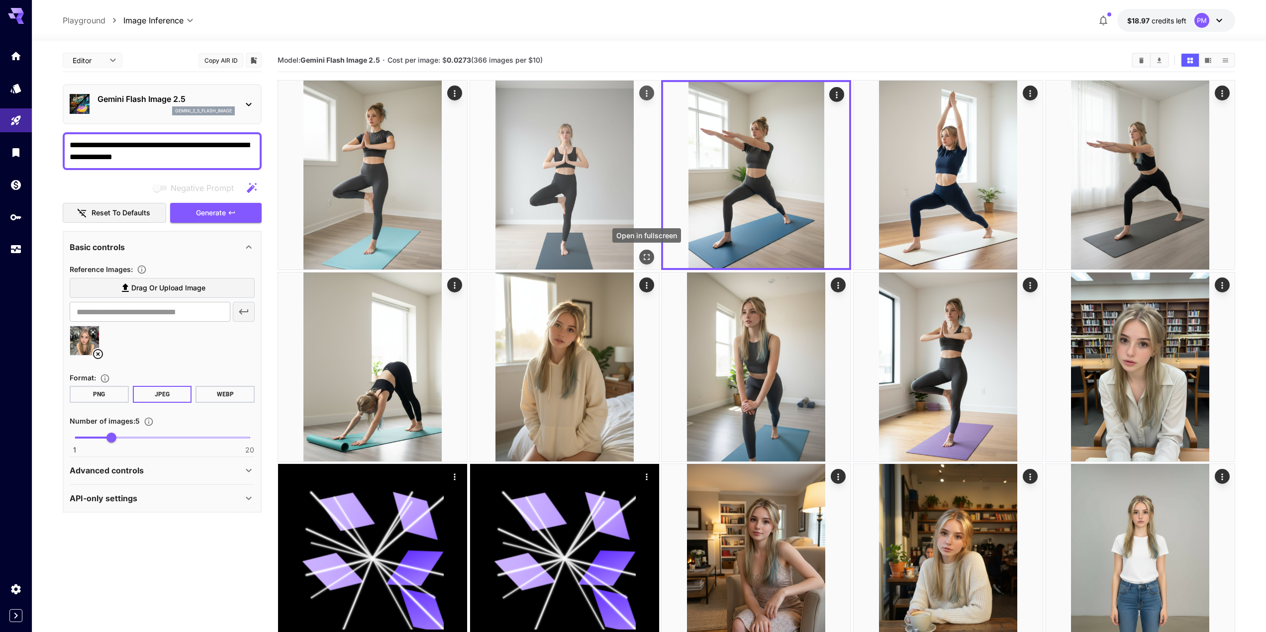
click at [645, 258] on icon "Open in fullscreen" at bounding box center [647, 257] width 10 height 10
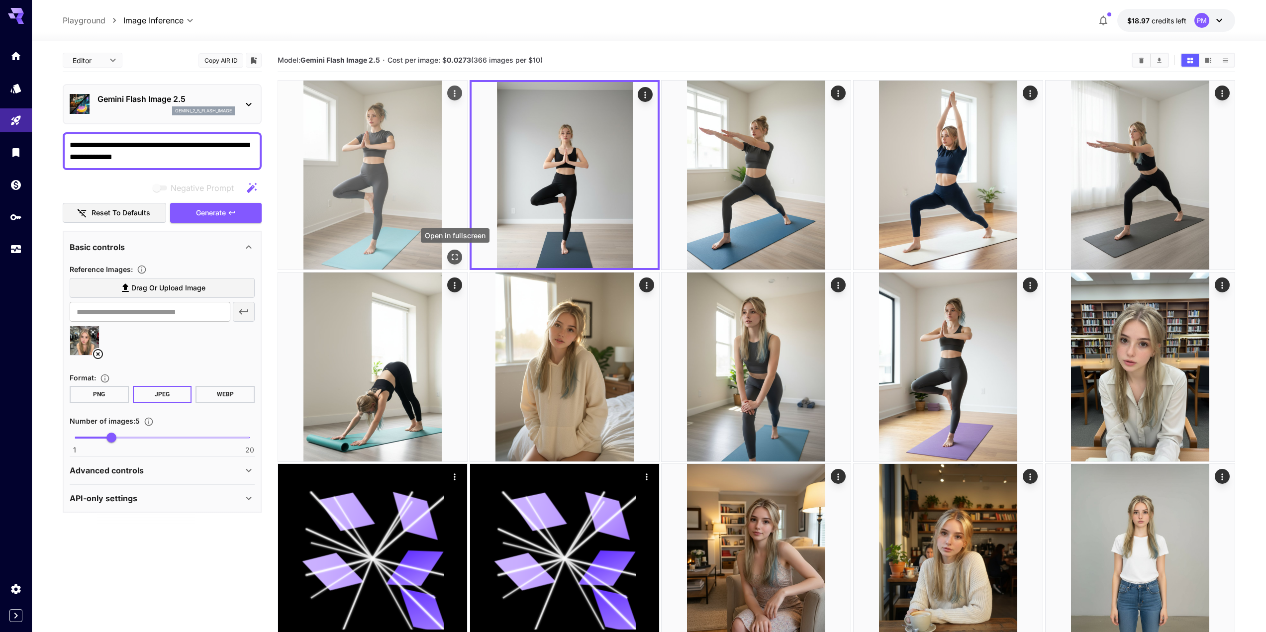
click at [455, 254] on icon "Open in fullscreen" at bounding box center [455, 257] width 10 height 10
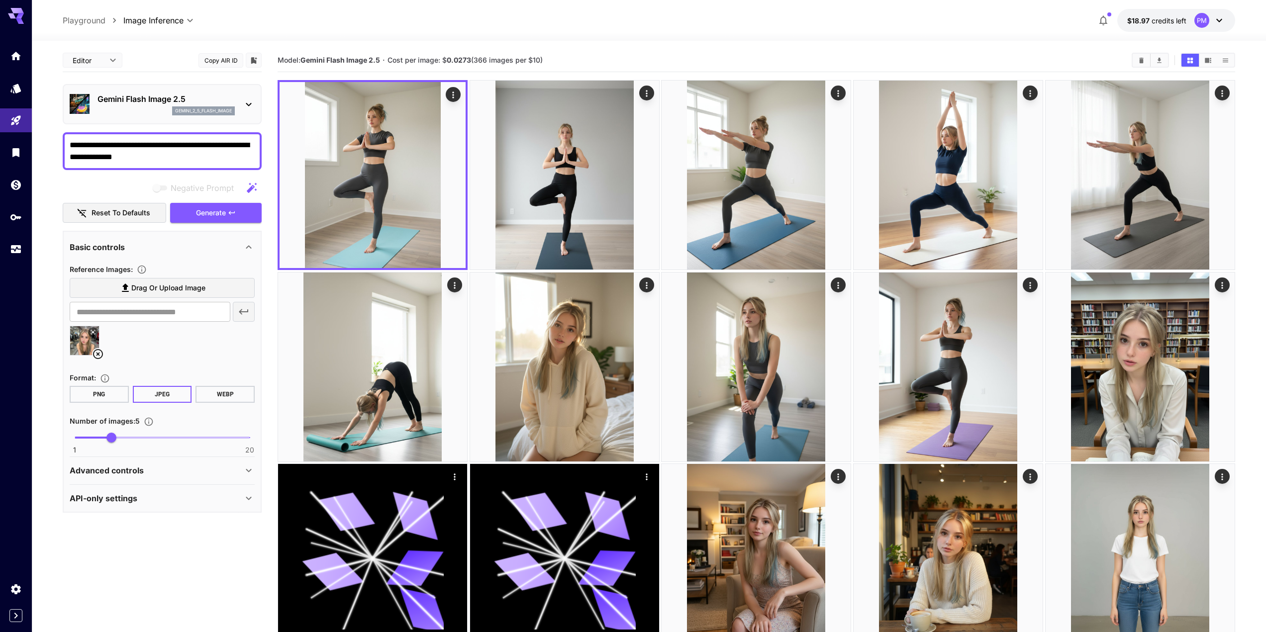
click at [137, 144] on textarea "**********" at bounding box center [162, 151] width 185 height 24
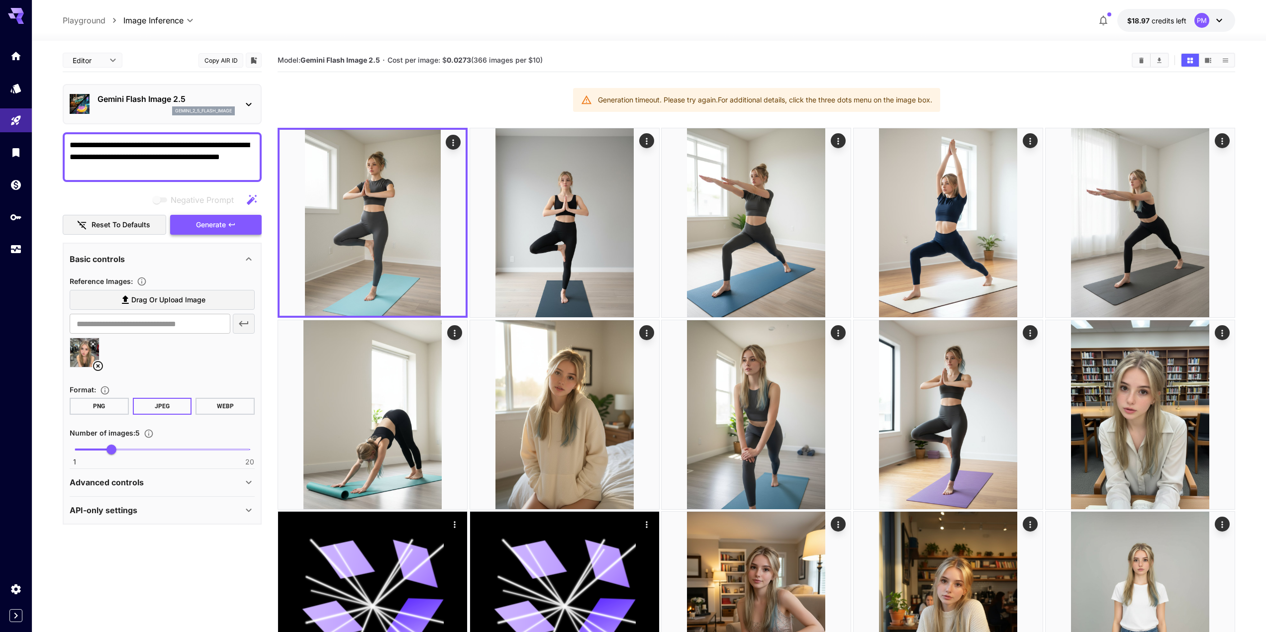
click at [213, 225] on span "Generate" at bounding box center [211, 225] width 30 height 12
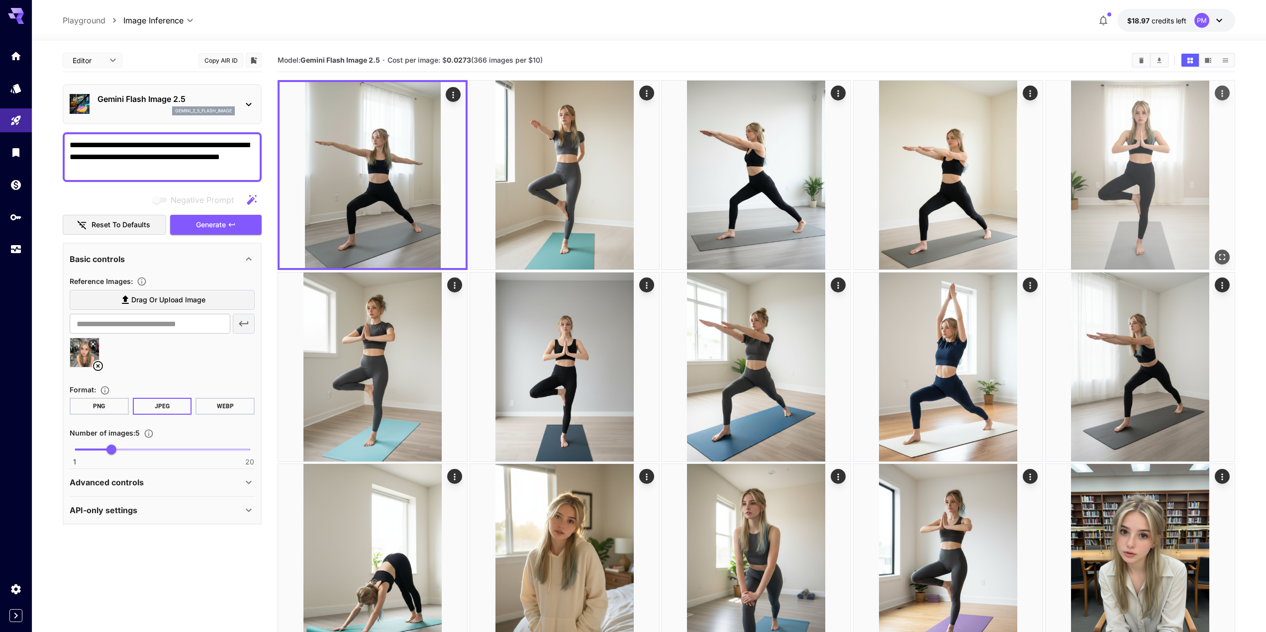
click at [1106, 191] on img at bounding box center [1140, 175] width 189 height 189
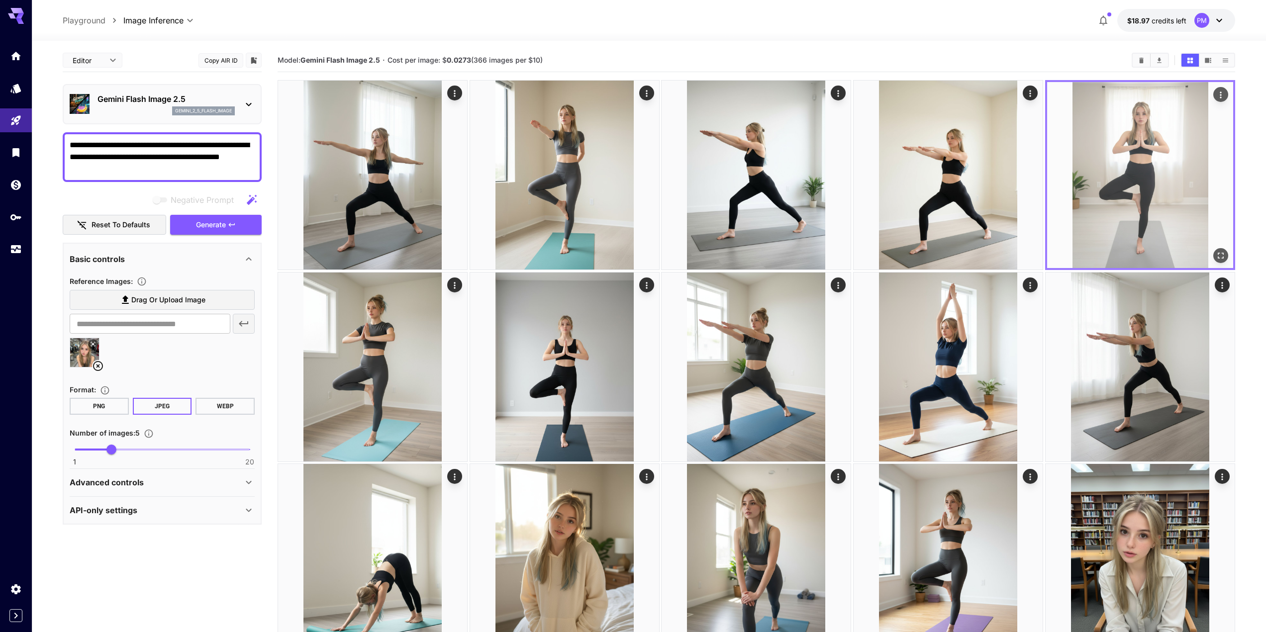
click at [1218, 255] on icon "Open in fullscreen" at bounding box center [1221, 256] width 10 height 10
click at [1223, 92] on icon "Actions" at bounding box center [1221, 95] width 10 height 10
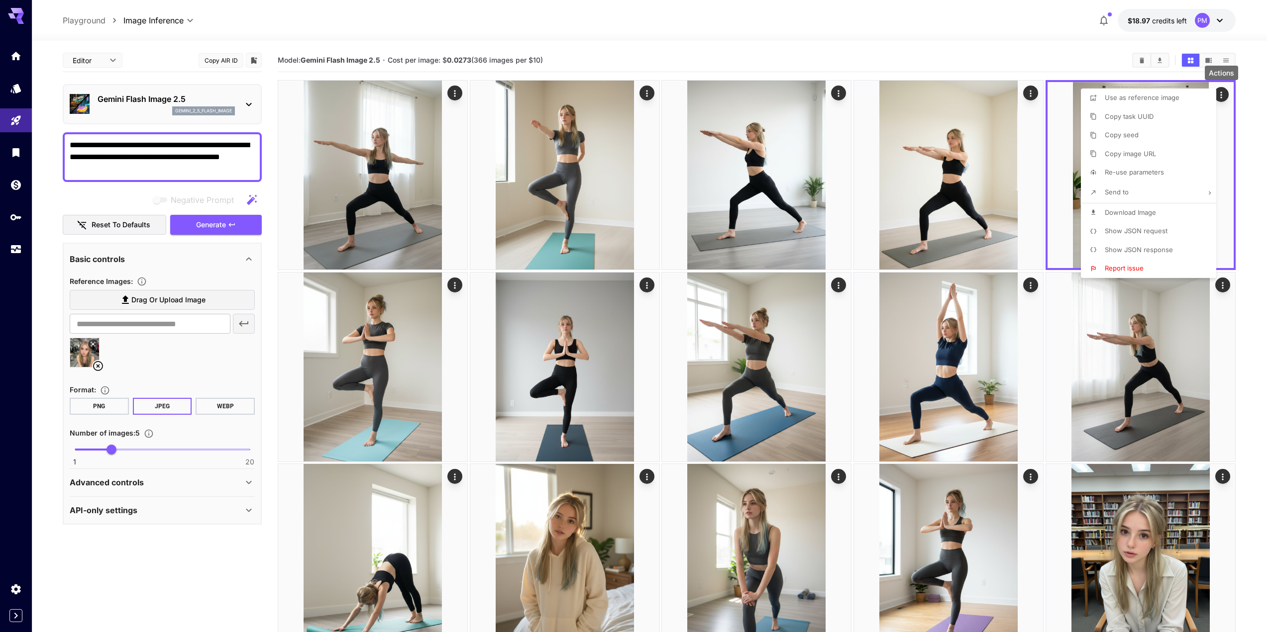
click at [1140, 217] on li "Download Image" at bounding box center [1151, 213] width 141 height 19
click at [1002, 201] on div at bounding box center [637, 316] width 1274 height 632
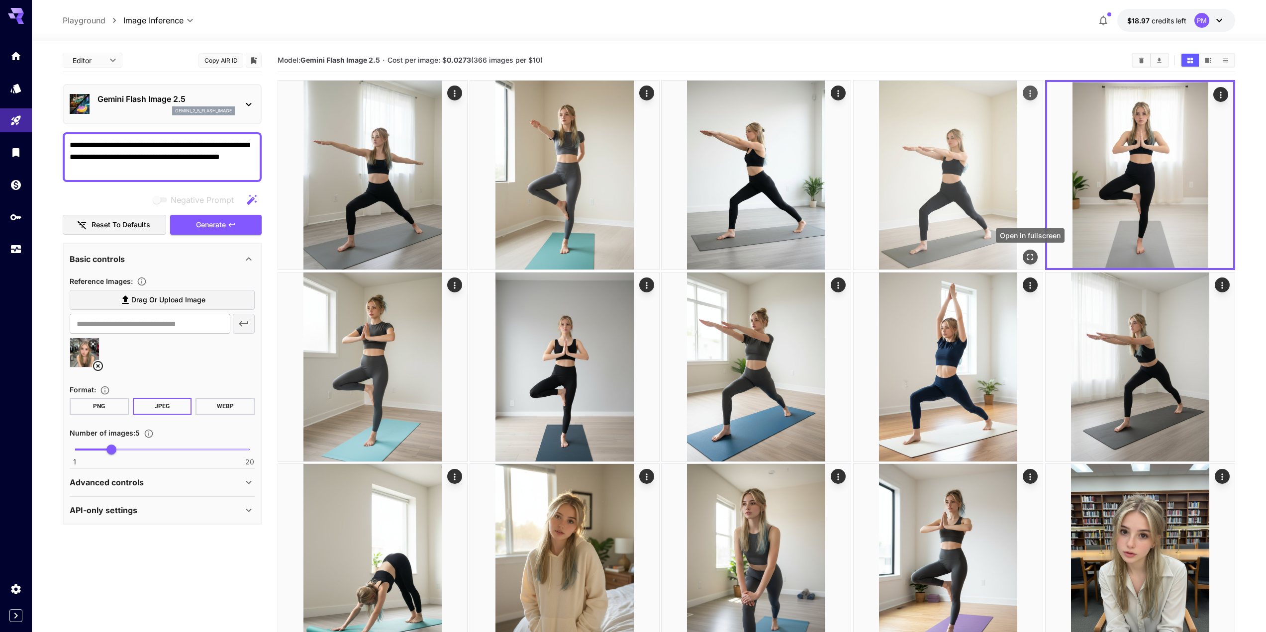
click at [1027, 256] on icon "Open in fullscreen" at bounding box center [1031, 257] width 10 height 10
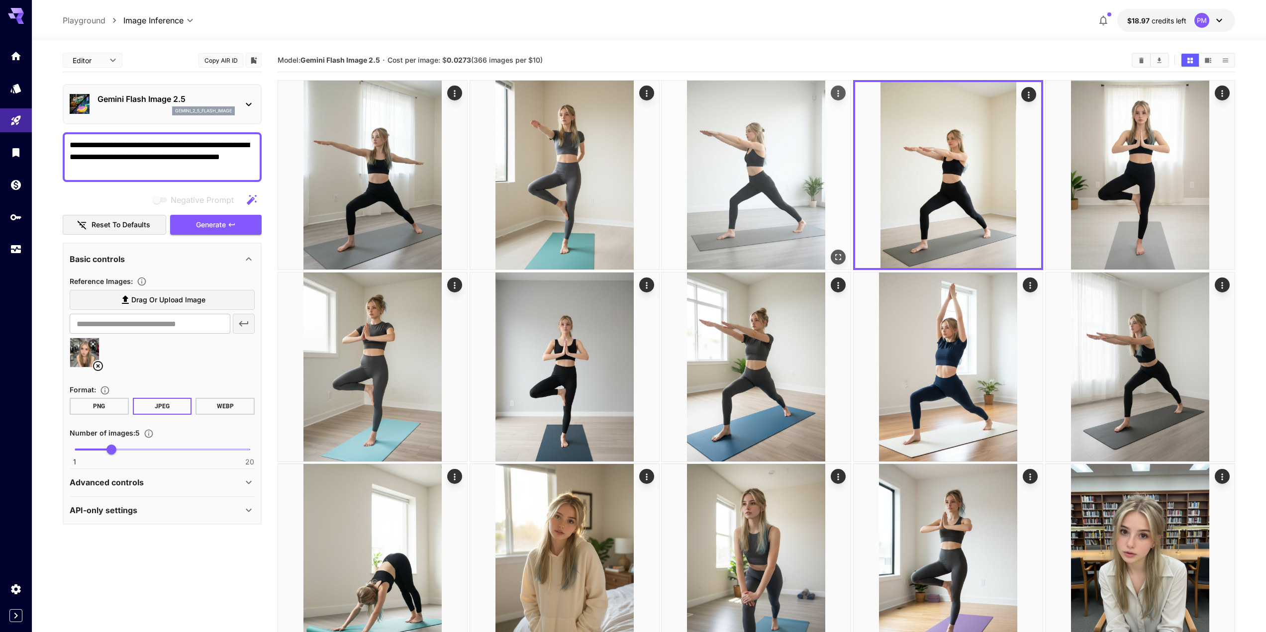
click at [837, 263] on button "Open in fullscreen" at bounding box center [839, 257] width 15 height 15
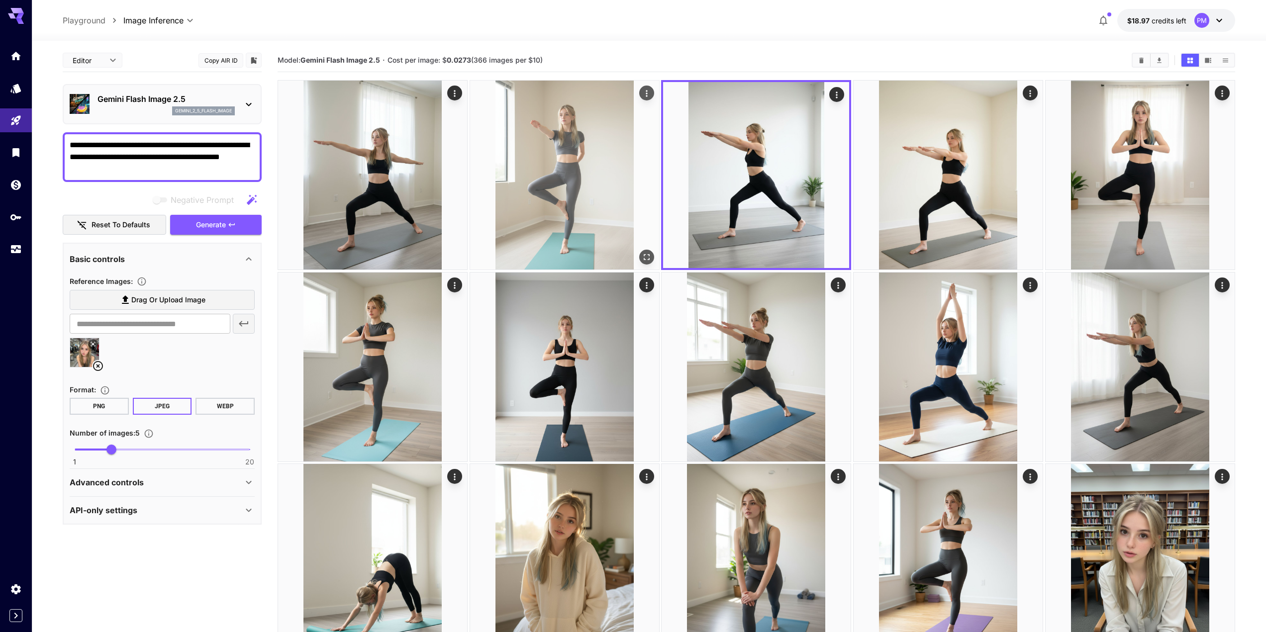
click at [647, 256] on icon "Open in fullscreen" at bounding box center [647, 257] width 10 height 10
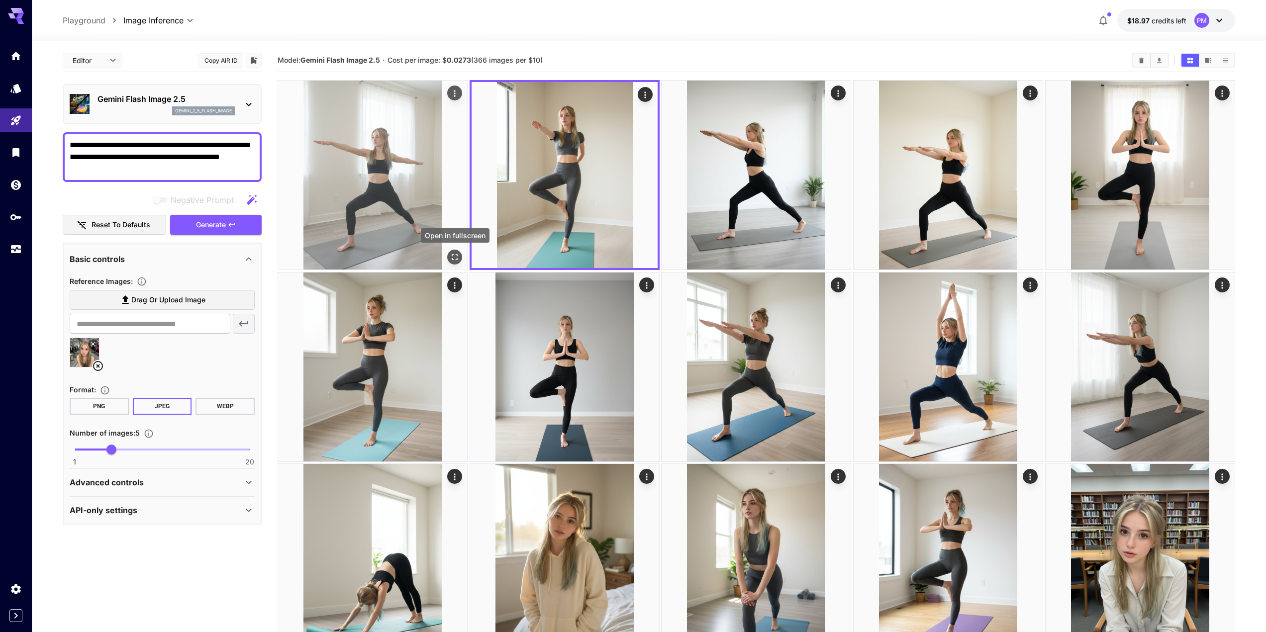
click at [451, 253] on icon "Open in fullscreen" at bounding box center [455, 257] width 10 height 10
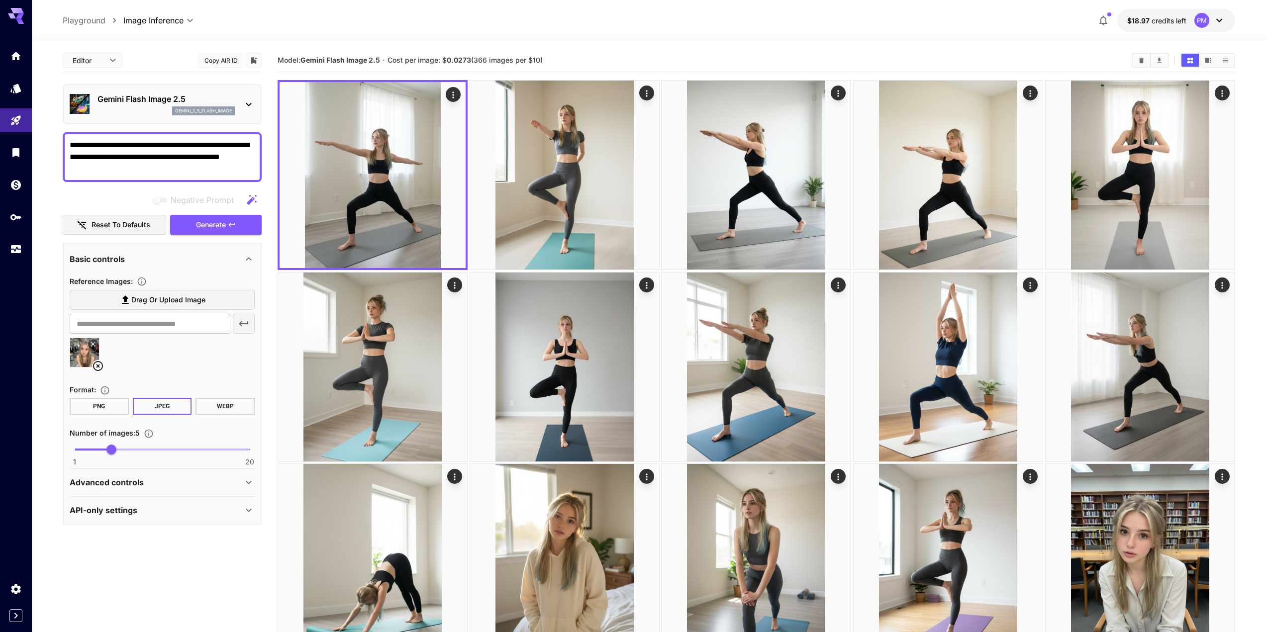
click at [139, 168] on textarea "**********" at bounding box center [162, 157] width 185 height 36
paste textarea
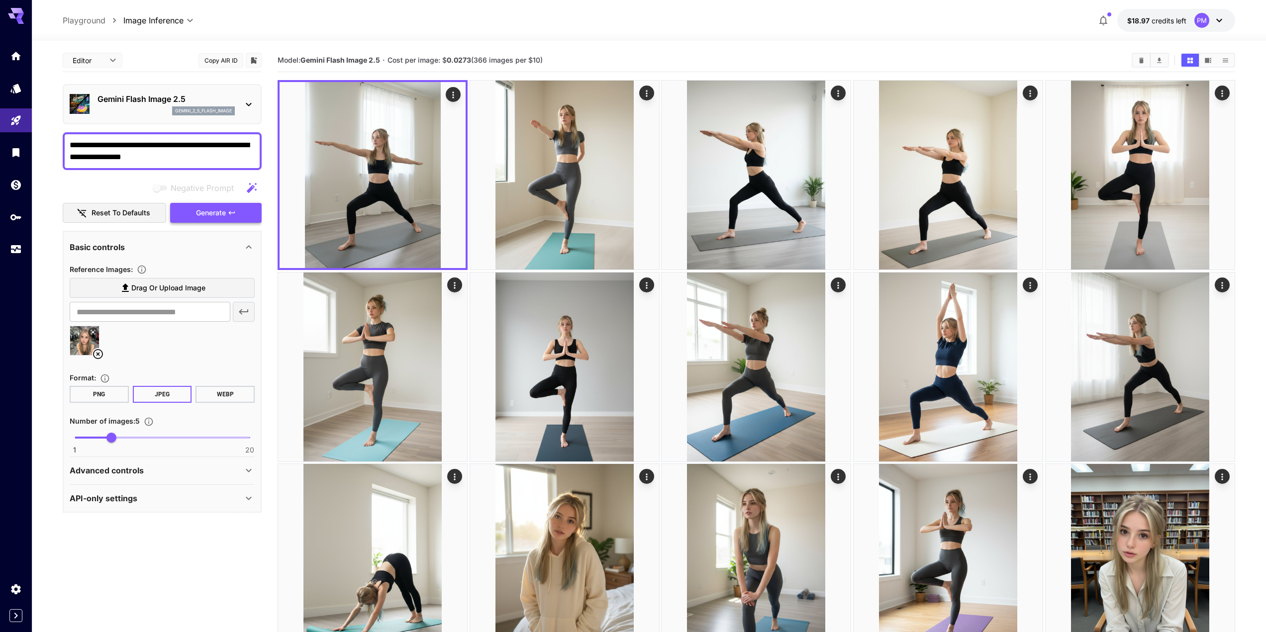
type textarea "**********"
click at [215, 211] on span "Generate" at bounding box center [211, 213] width 30 height 12
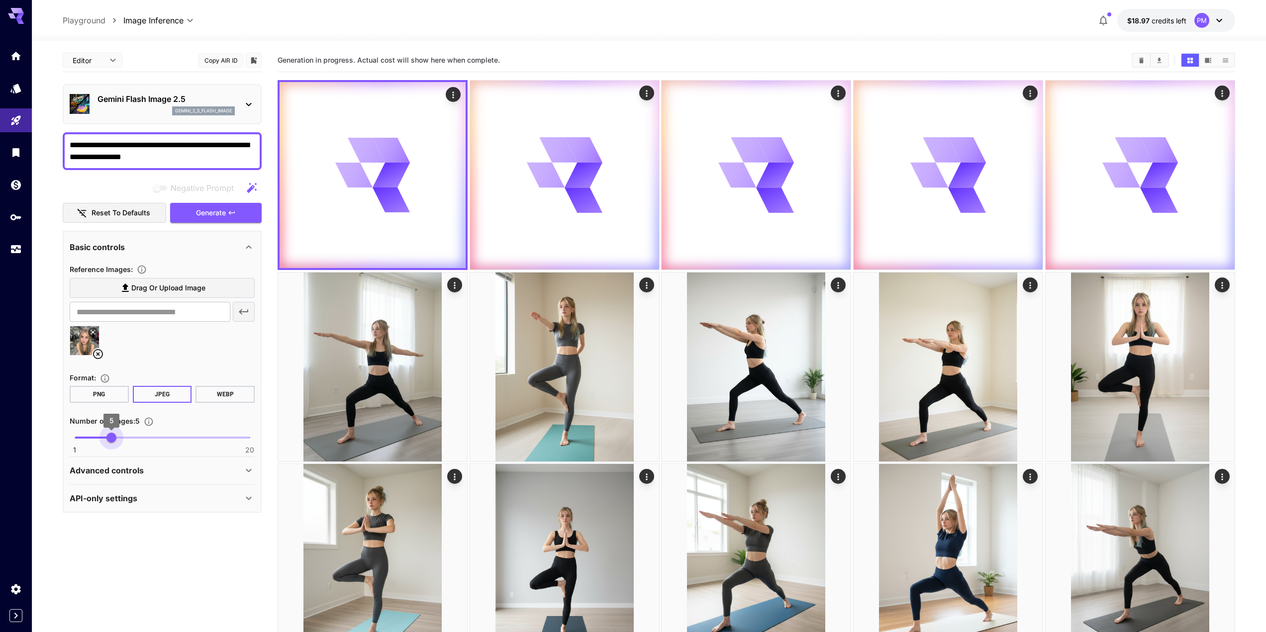
type input "*"
drag, startPoint x: 108, startPoint y: 437, endPoint x: 51, endPoint y: 437, distance: 57.2
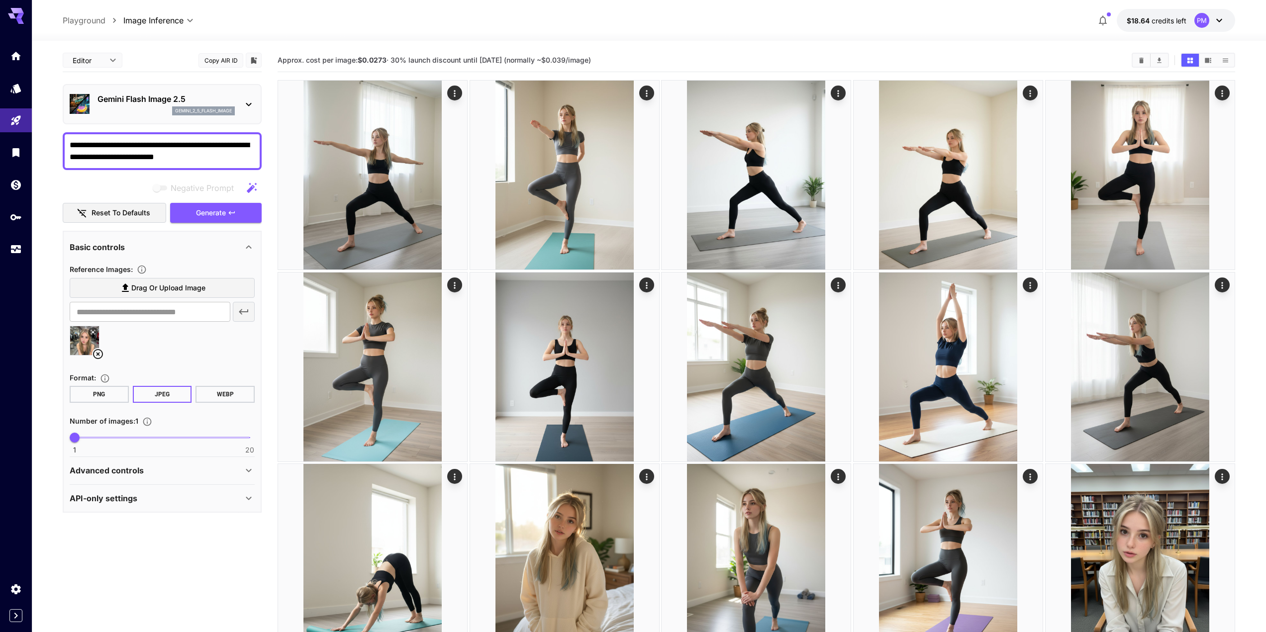
click at [161, 144] on textarea "**********" at bounding box center [162, 151] width 185 height 24
paste textarea
click at [223, 217] on span "Generate" at bounding box center [211, 213] width 30 height 12
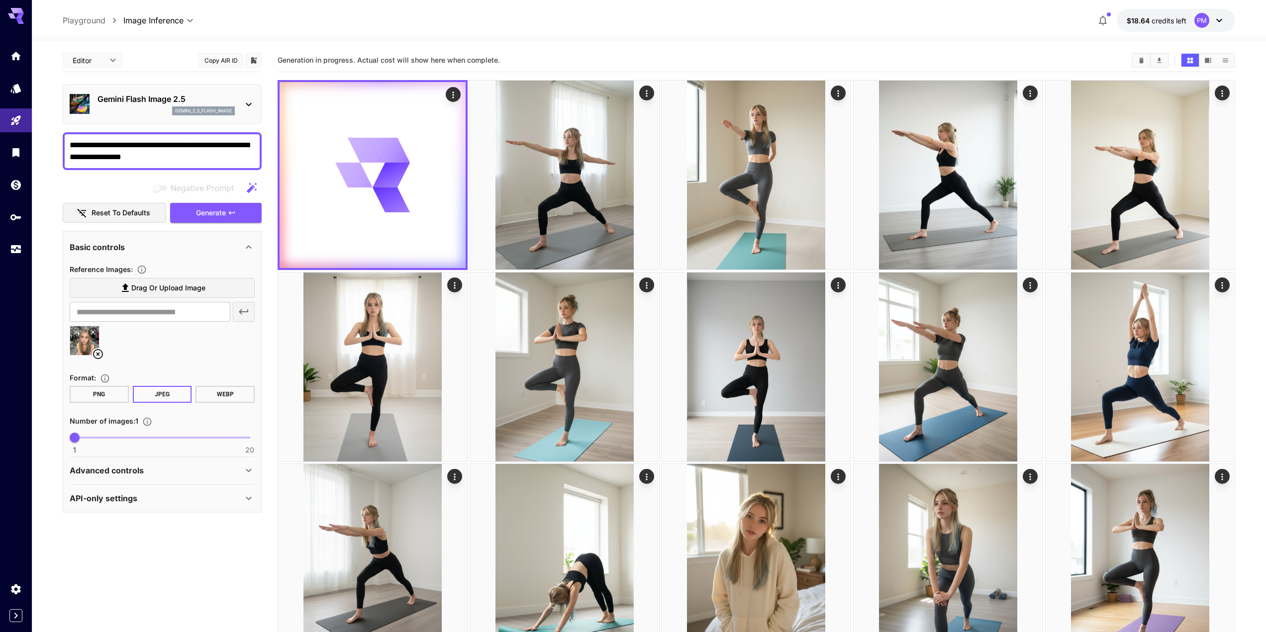
click at [197, 159] on textarea "**********" at bounding box center [162, 151] width 185 height 24
paste textarea "*"
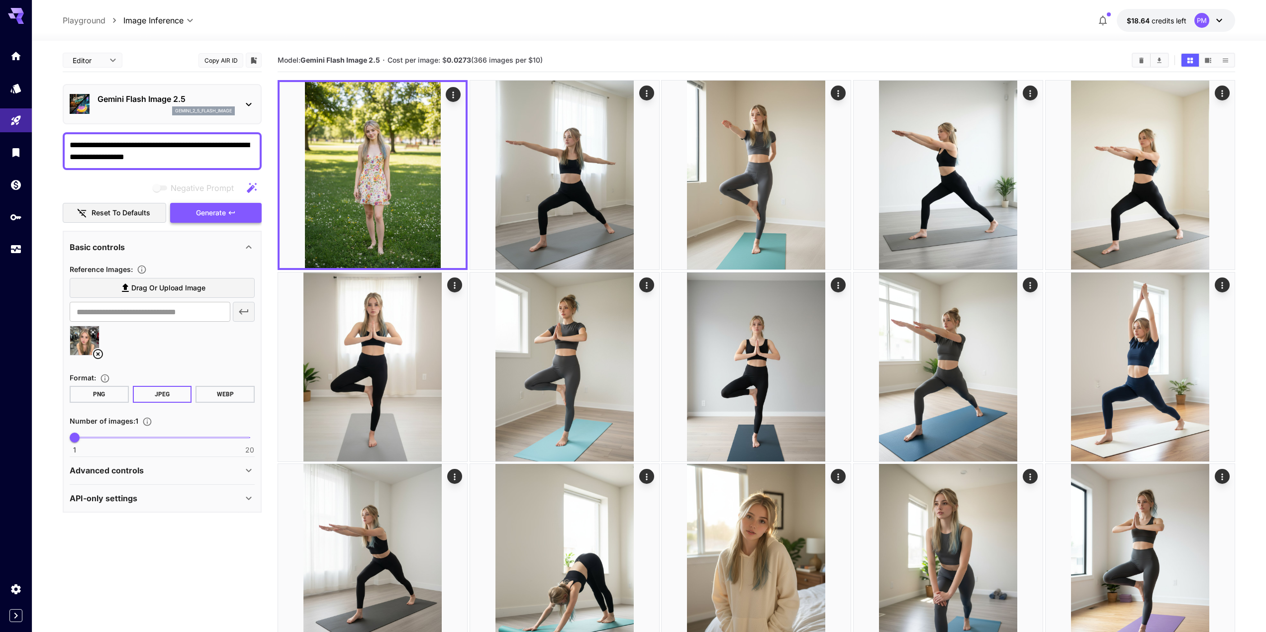
click at [233, 210] on icon "button" at bounding box center [232, 213] width 8 height 8
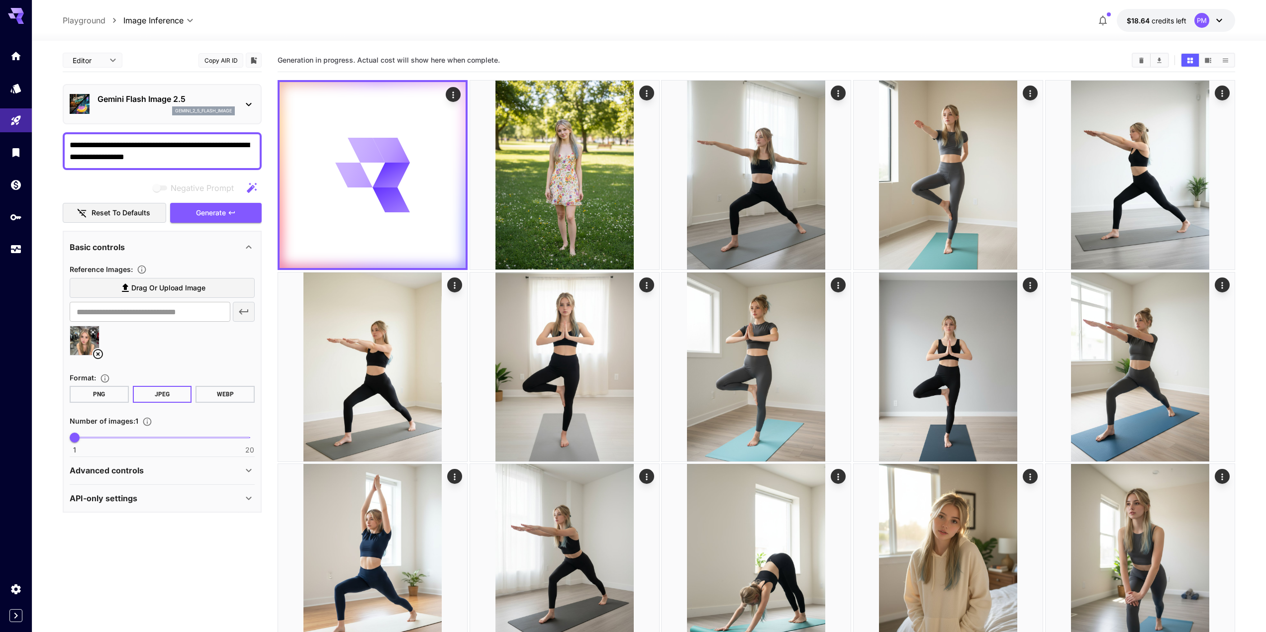
click at [204, 158] on textarea "**********" at bounding box center [162, 151] width 185 height 24
paste textarea
click at [214, 210] on span "Generate" at bounding box center [211, 213] width 30 height 12
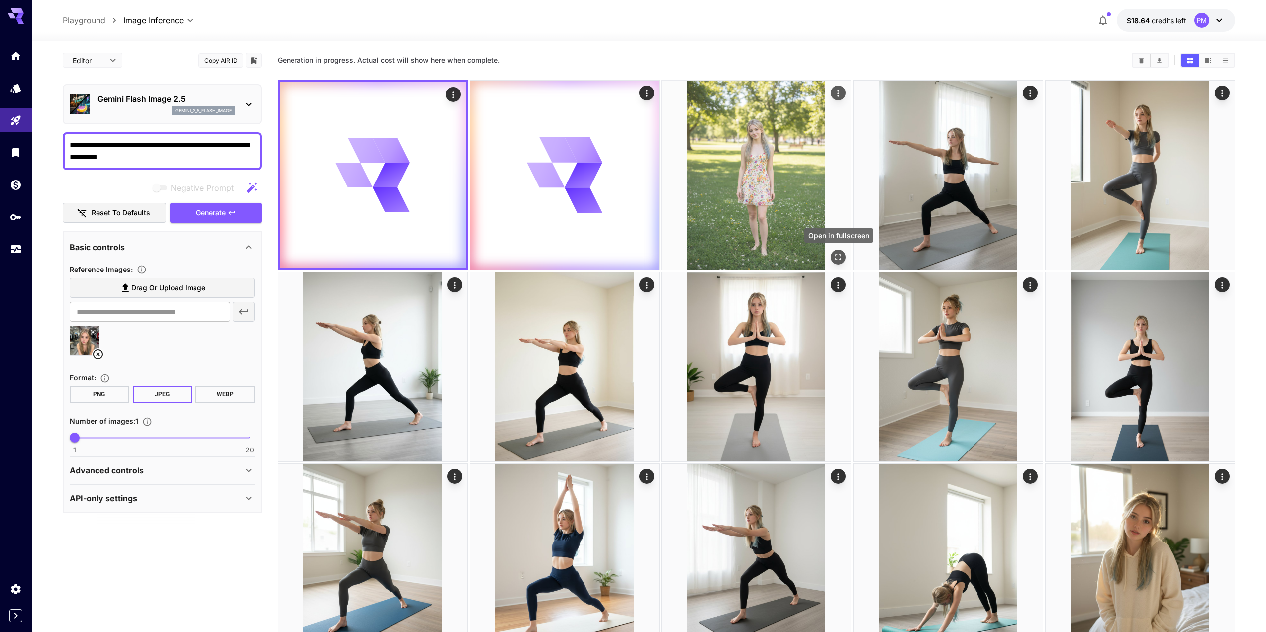
click at [840, 254] on icon "Open in fullscreen" at bounding box center [839, 257] width 10 height 10
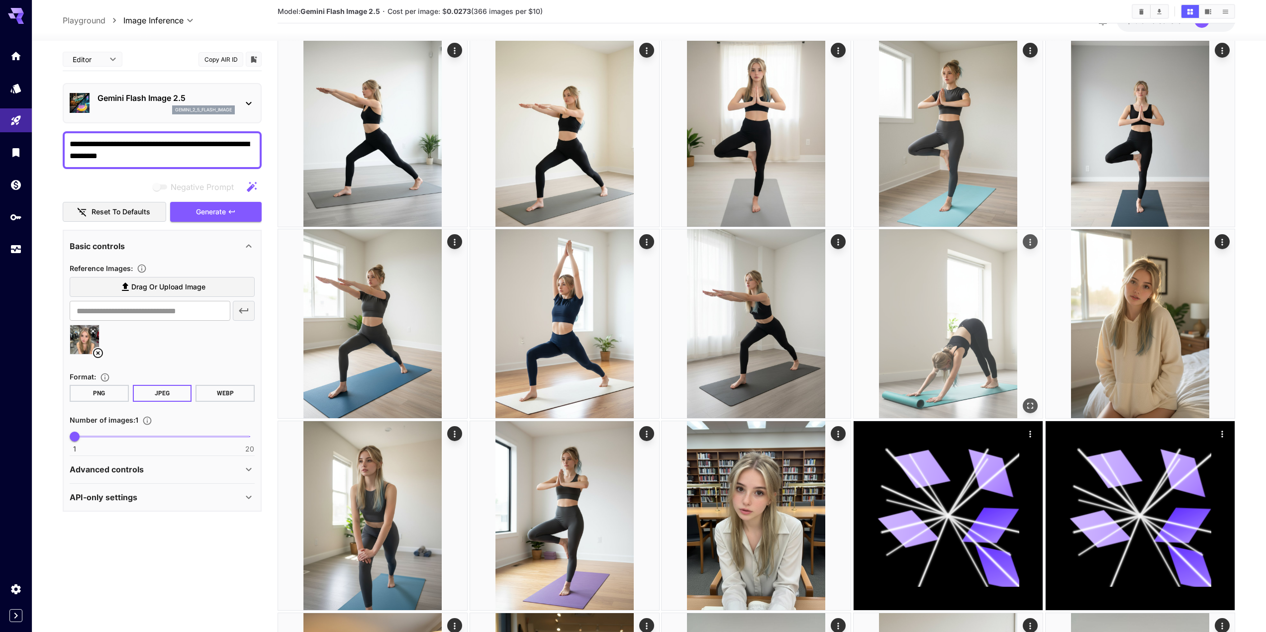
scroll to position [249, 0]
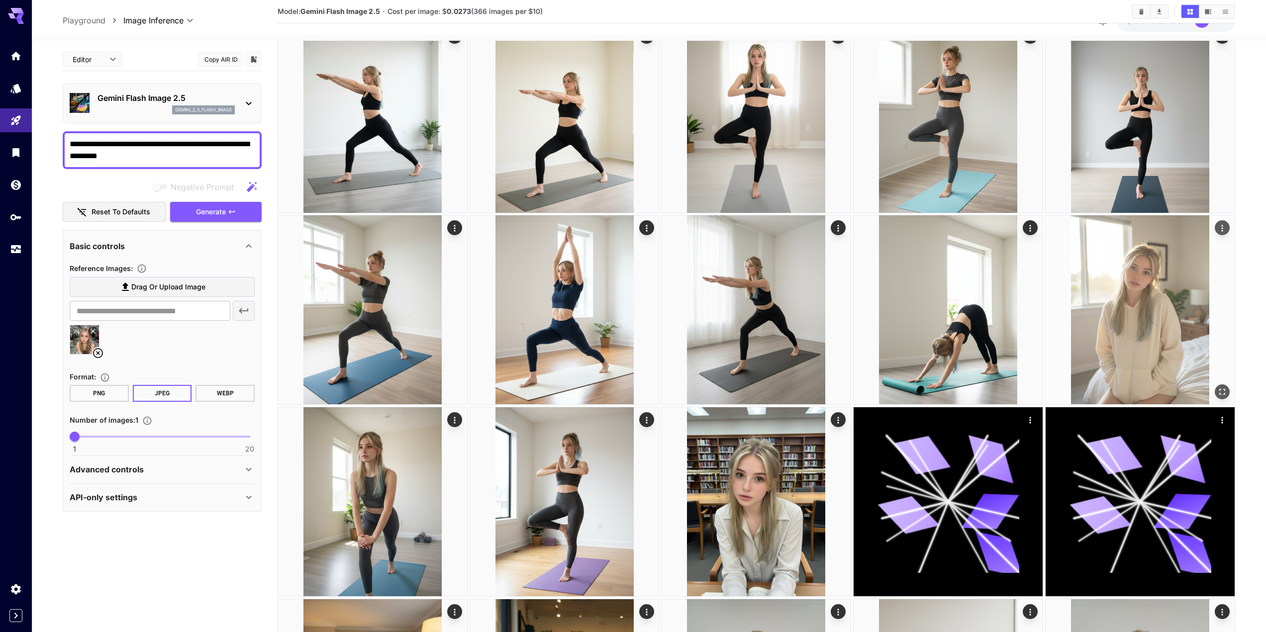
click at [1098, 322] on img at bounding box center [1140, 309] width 189 height 189
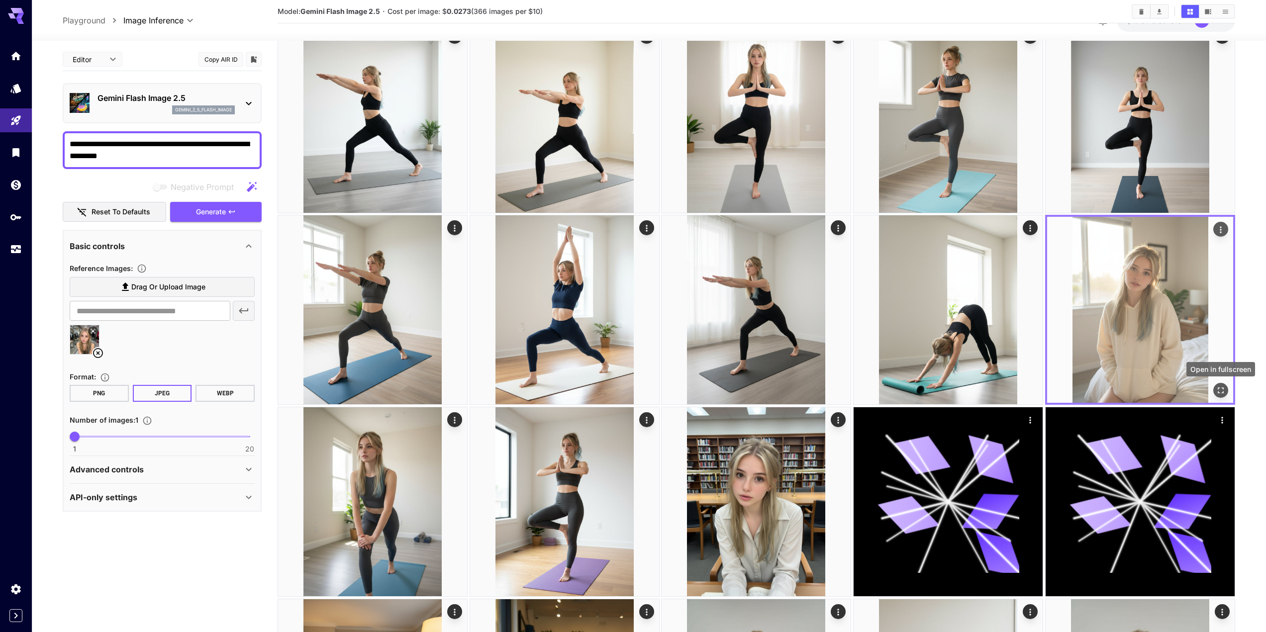
click at [1218, 394] on icon "Open in fullscreen" at bounding box center [1221, 391] width 10 height 10
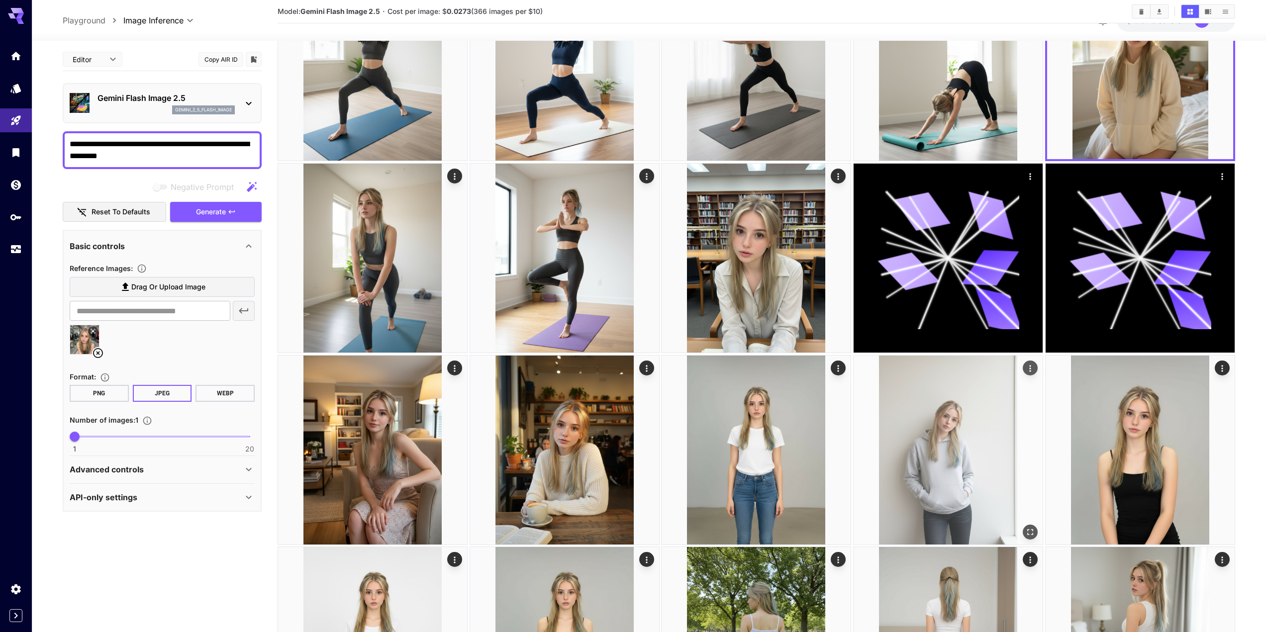
scroll to position [498, 0]
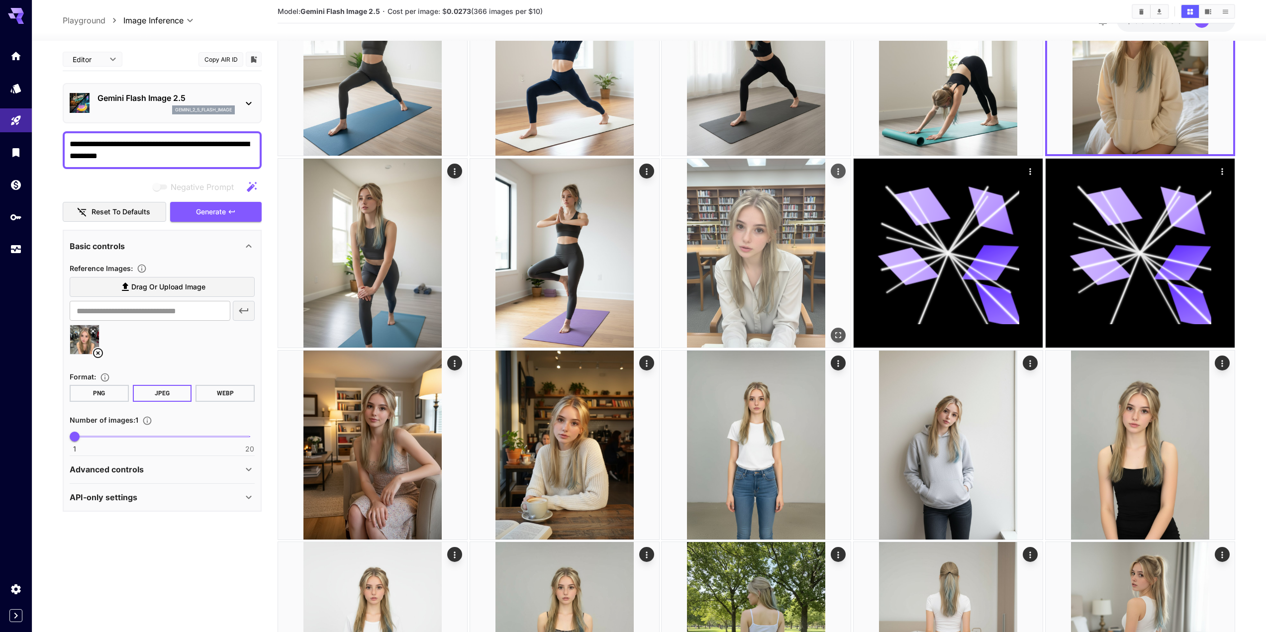
click at [838, 330] on button "Open in fullscreen" at bounding box center [839, 335] width 15 height 15
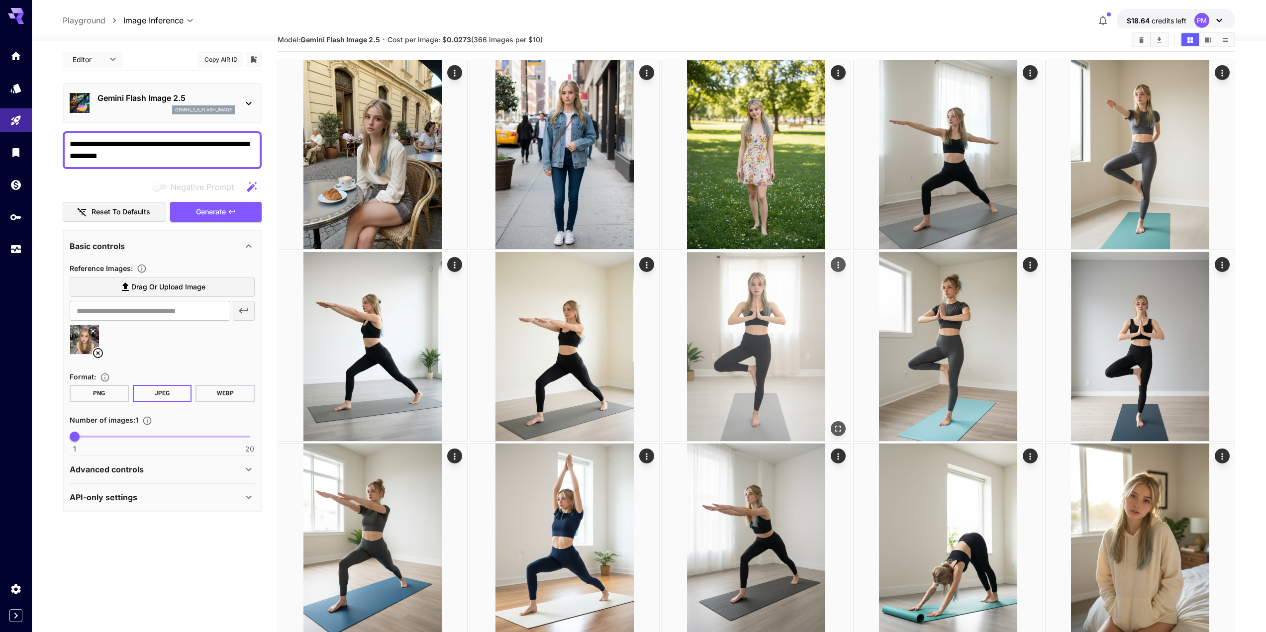
scroll to position [0, 0]
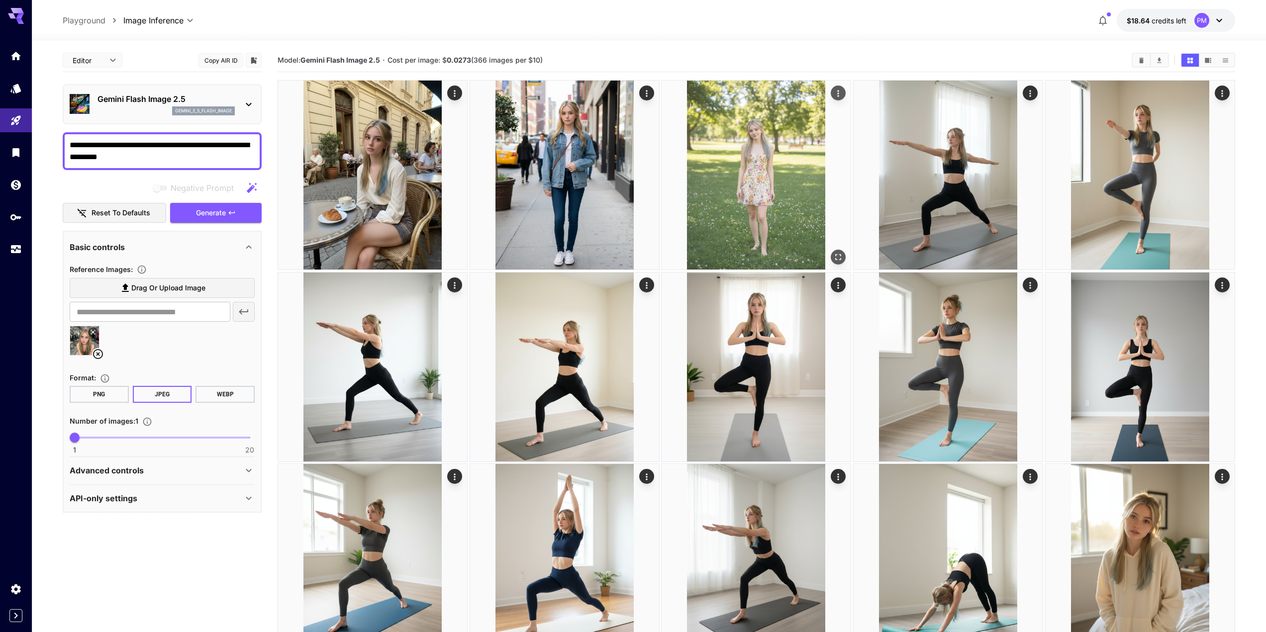
click at [836, 253] on icon "Open in fullscreen" at bounding box center [839, 257] width 10 height 10
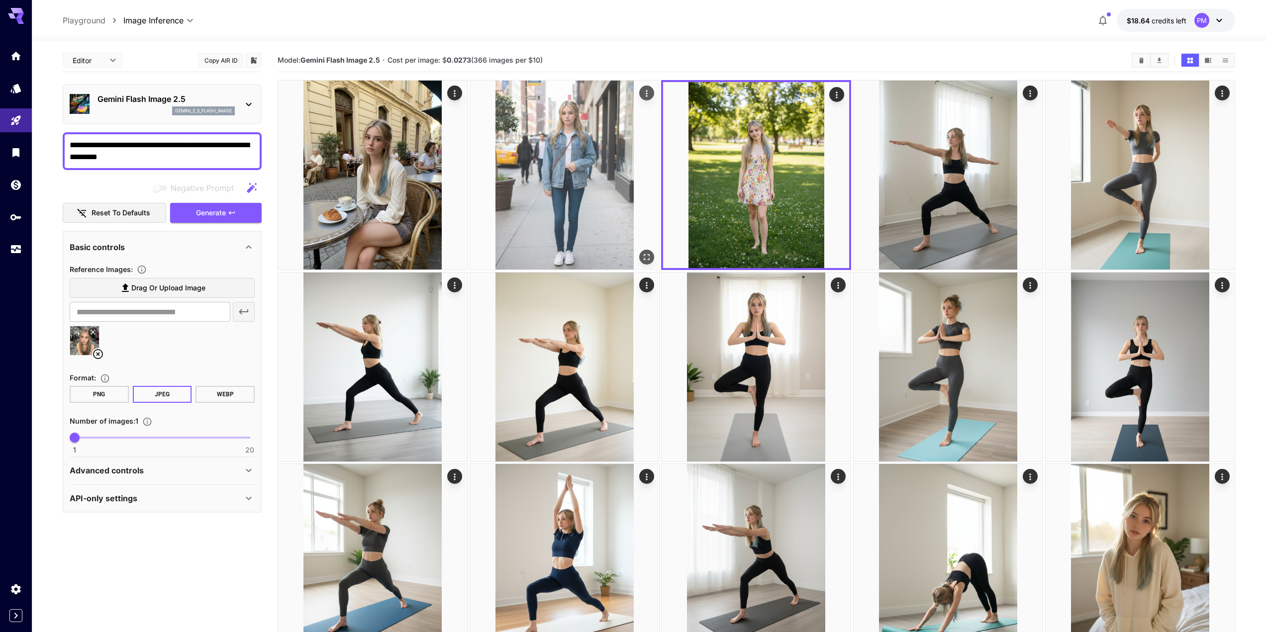
click at [644, 256] on icon "Open in fullscreen" at bounding box center [647, 258] width 6 height 6
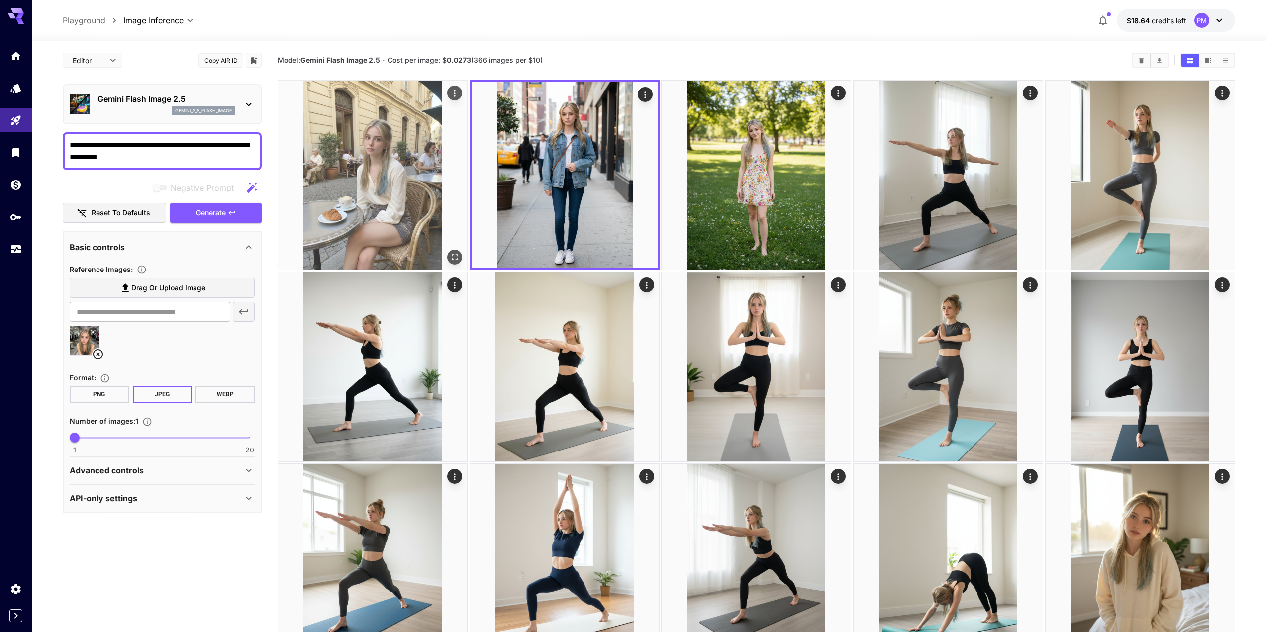
click at [451, 251] on button "Open in fullscreen" at bounding box center [454, 257] width 15 height 15
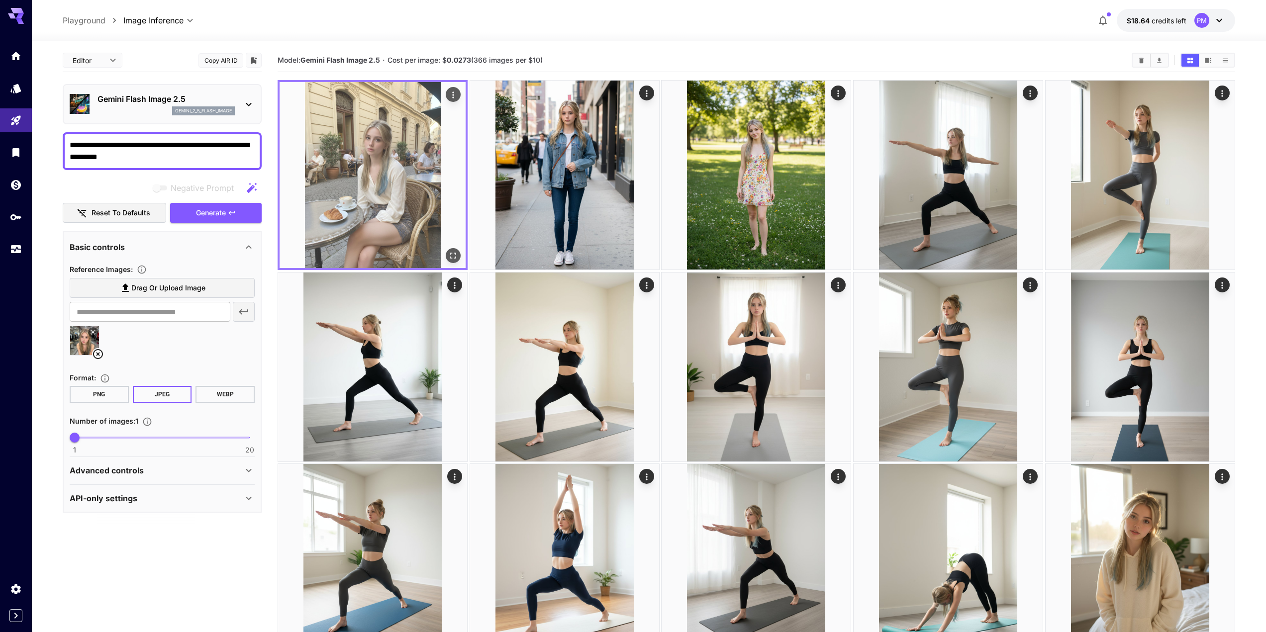
click at [452, 92] on icon "Actions" at bounding box center [453, 95] width 10 height 10
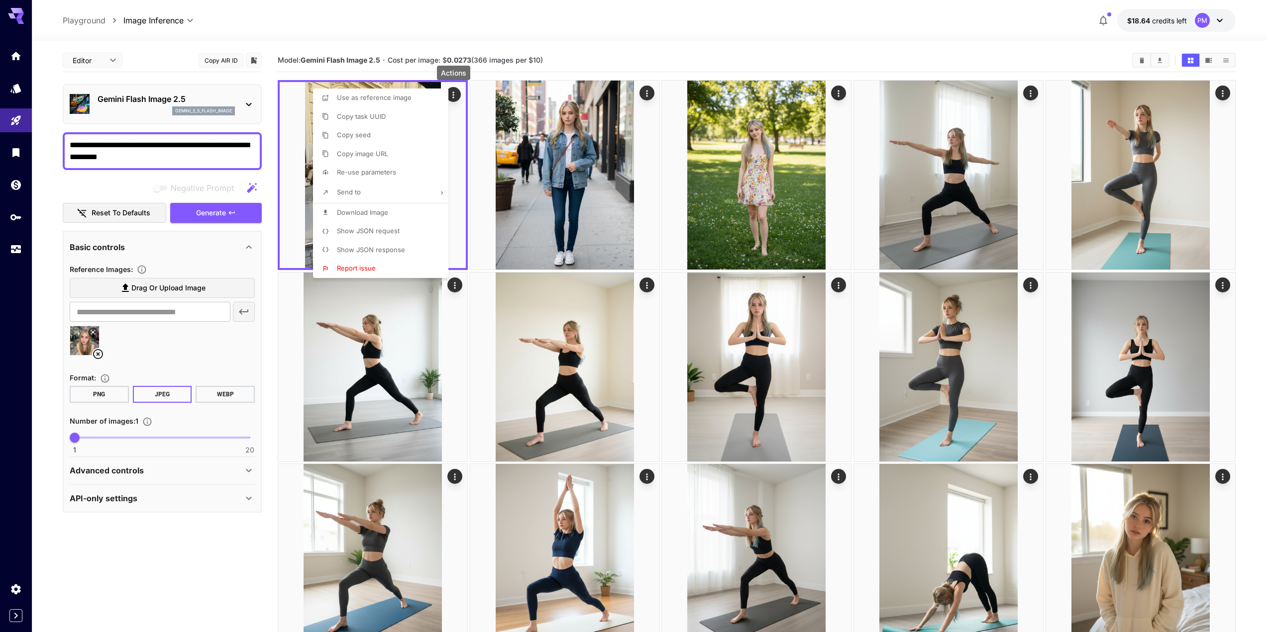
click at [379, 213] on span "Download Image" at bounding box center [362, 213] width 51 height 8
click at [795, 149] on div at bounding box center [637, 316] width 1274 height 632
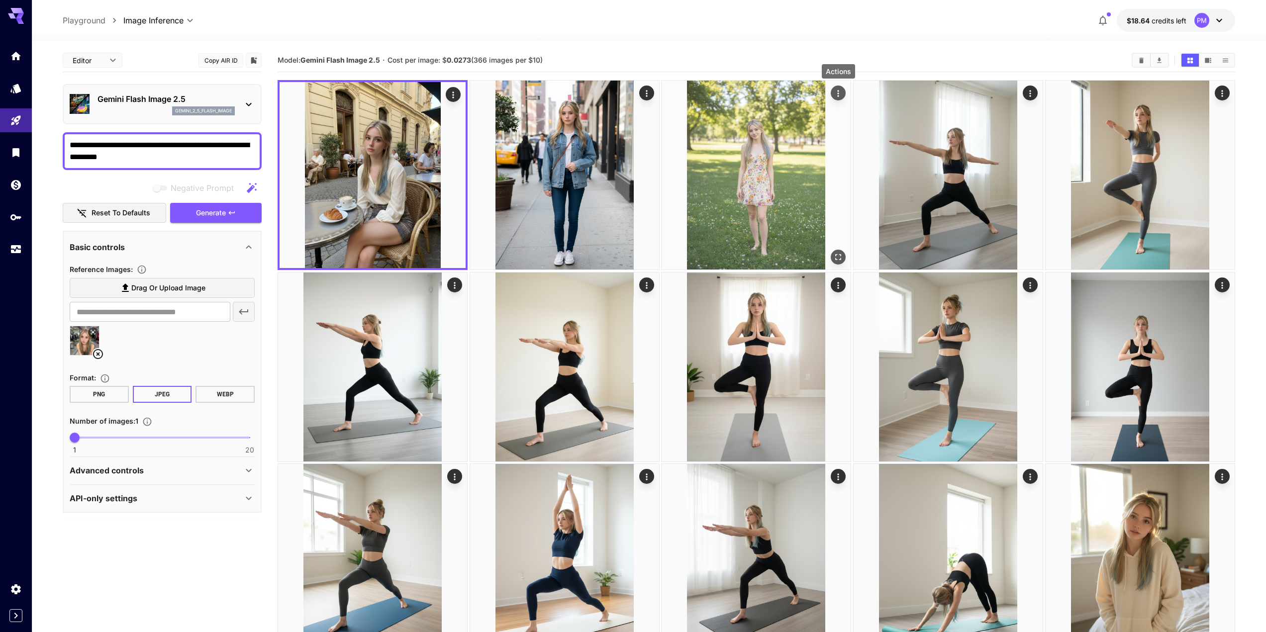
click at [837, 99] on button "Actions" at bounding box center [839, 93] width 15 height 15
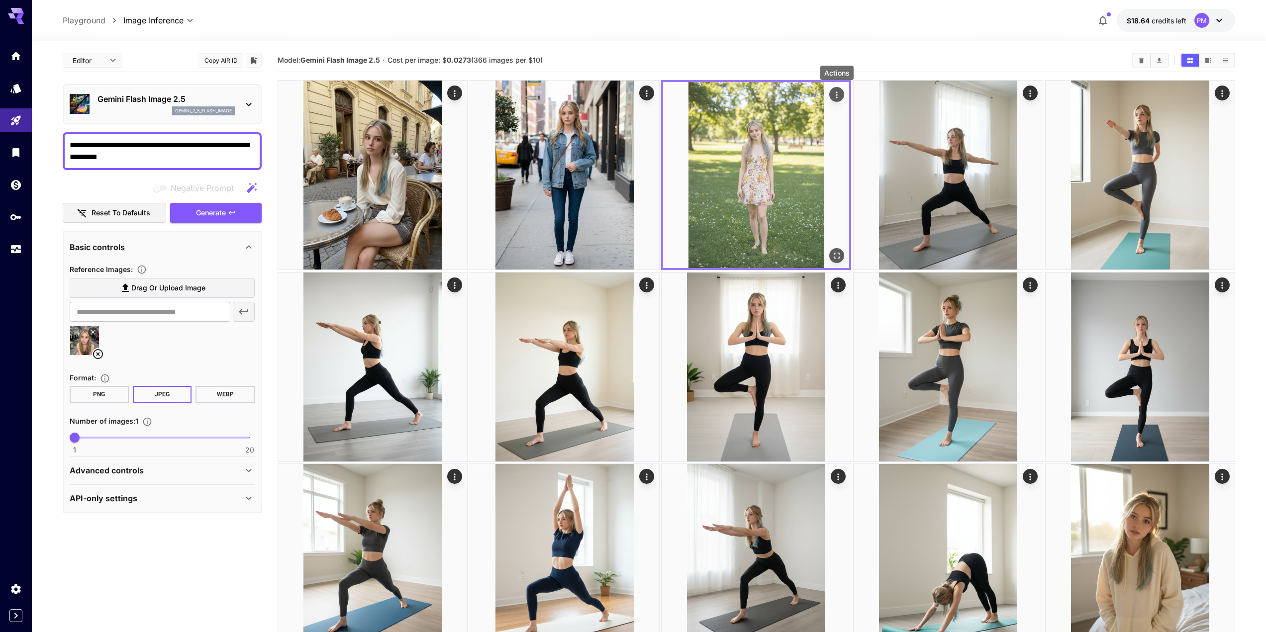
click at [835, 101] on button "Actions" at bounding box center [837, 94] width 15 height 15
click at [840, 94] on icon "Actions" at bounding box center [838, 95] width 10 height 10
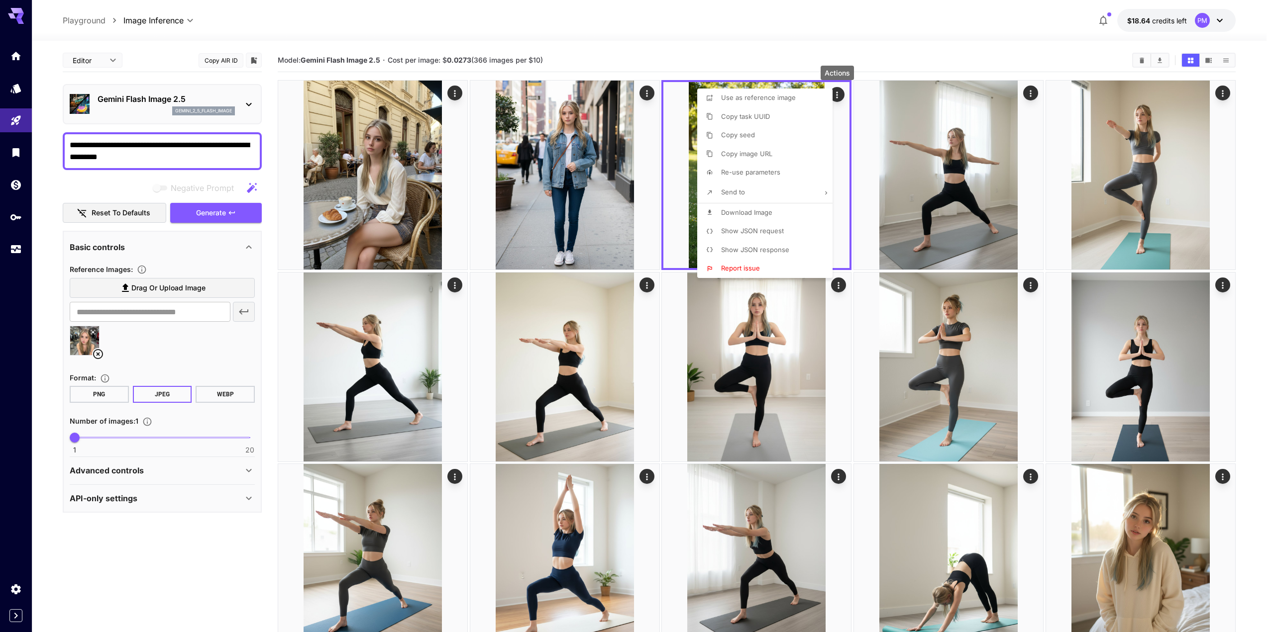
click at [766, 170] on span "Re-use parameters" at bounding box center [750, 172] width 59 height 8
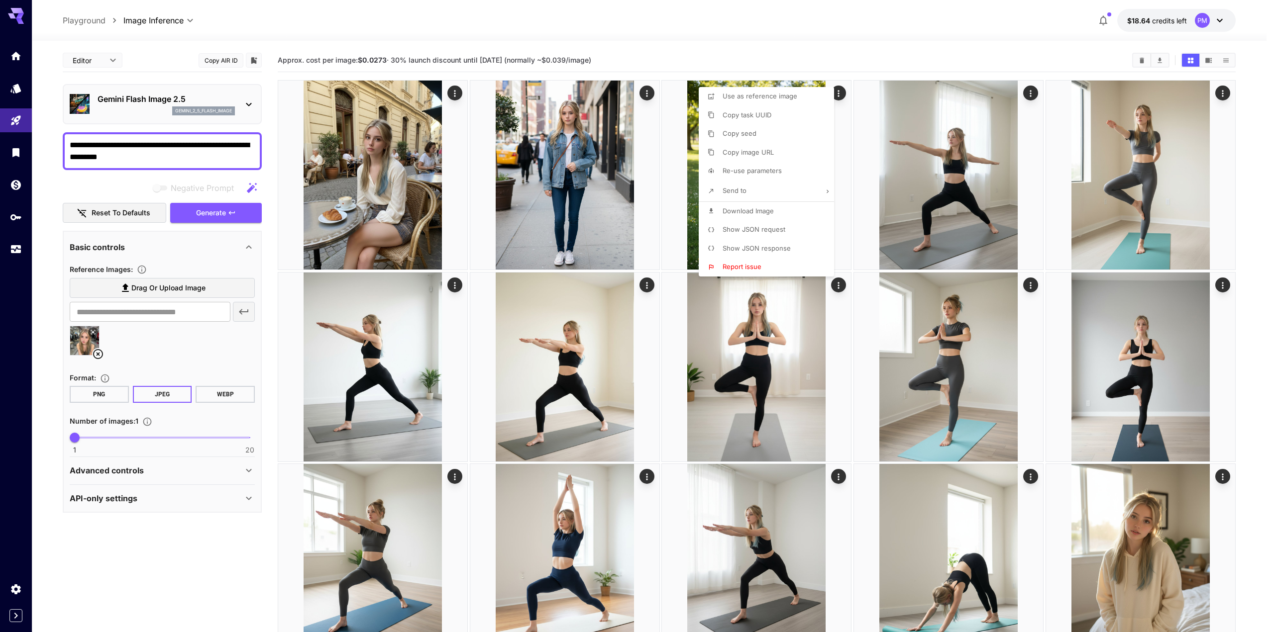
click at [216, 215] on div at bounding box center [637, 316] width 1274 height 632
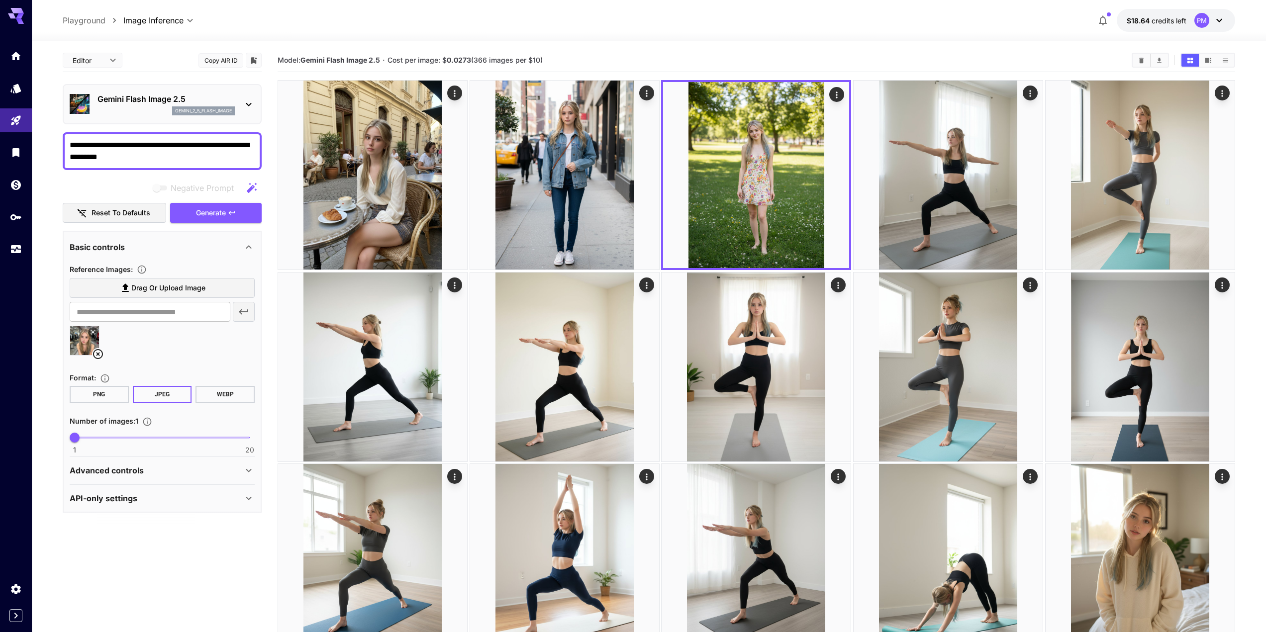
click at [217, 216] on span "Generate" at bounding box center [211, 213] width 30 height 12
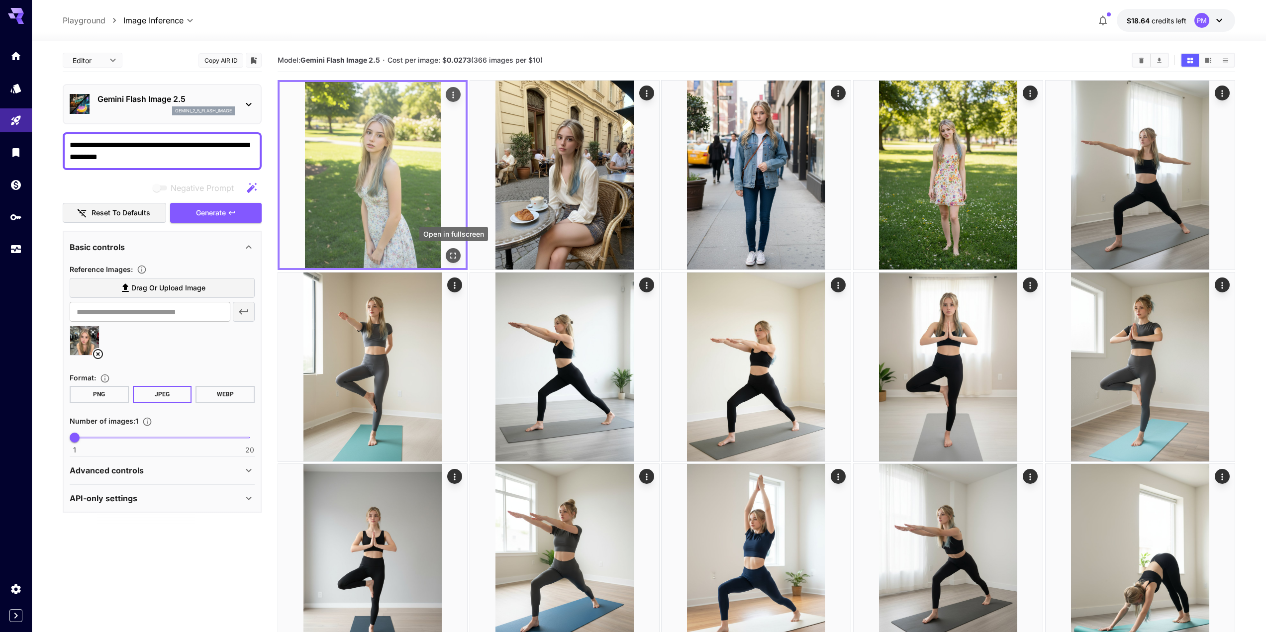
click at [451, 253] on icon "Open in fullscreen" at bounding box center [454, 256] width 6 height 6
click at [454, 96] on icon "Actions" at bounding box center [453, 95] width 10 height 10
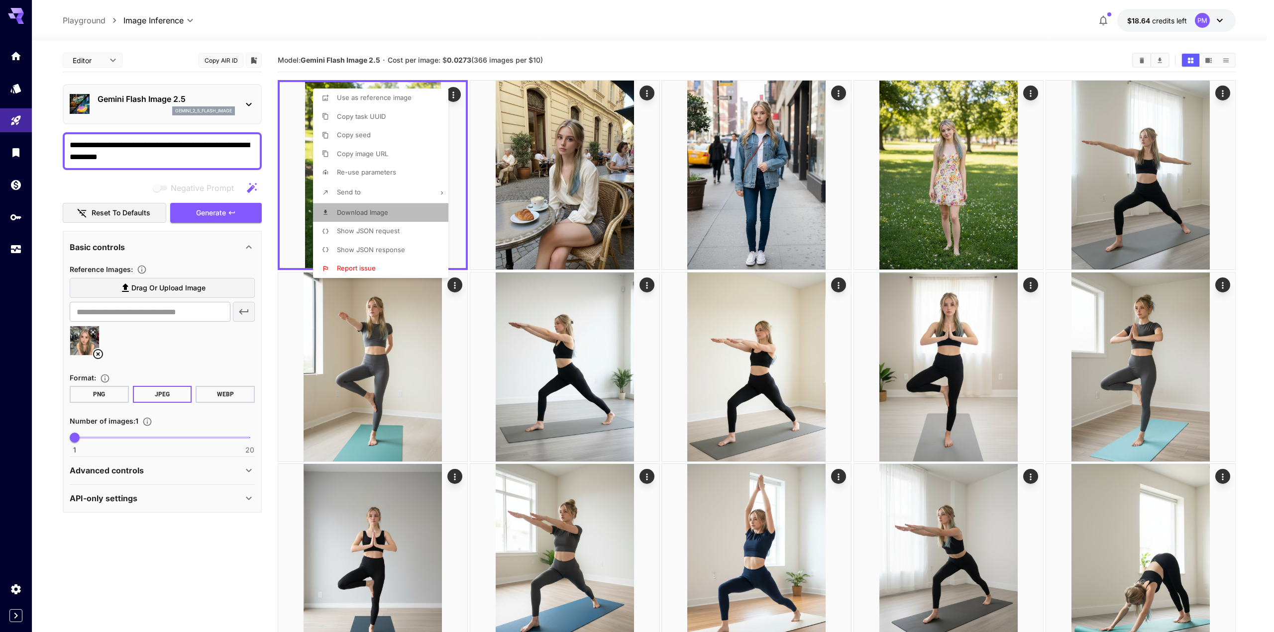
click at [385, 215] on span "Download Image" at bounding box center [362, 213] width 51 height 8
click at [832, 100] on div at bounding box center [637, 316] width 1274 height 632
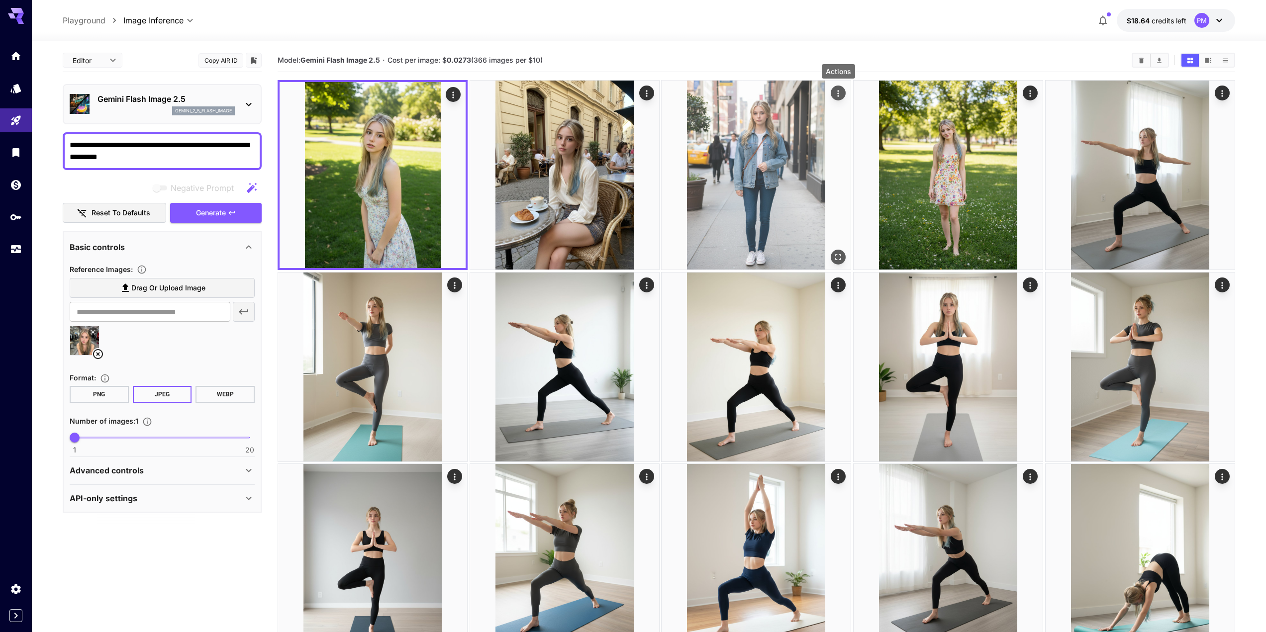
click at [841, 94] on icon "Actions" at bounding box center [839, 94] width 10 height 10
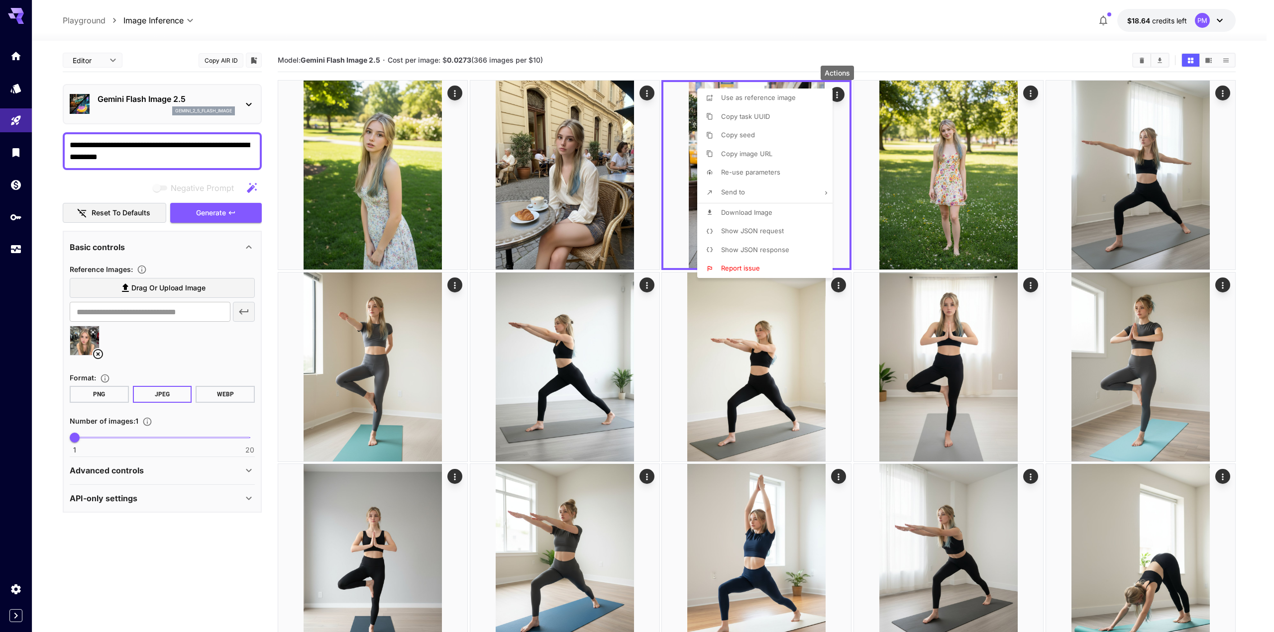
click at [772, 211] on span "Download Image" at bounding box center [746, 213] width 51 height 8
click at [750, 170] on span "Re-use parameters" at bounding box center [750, 172] width 59 height 8
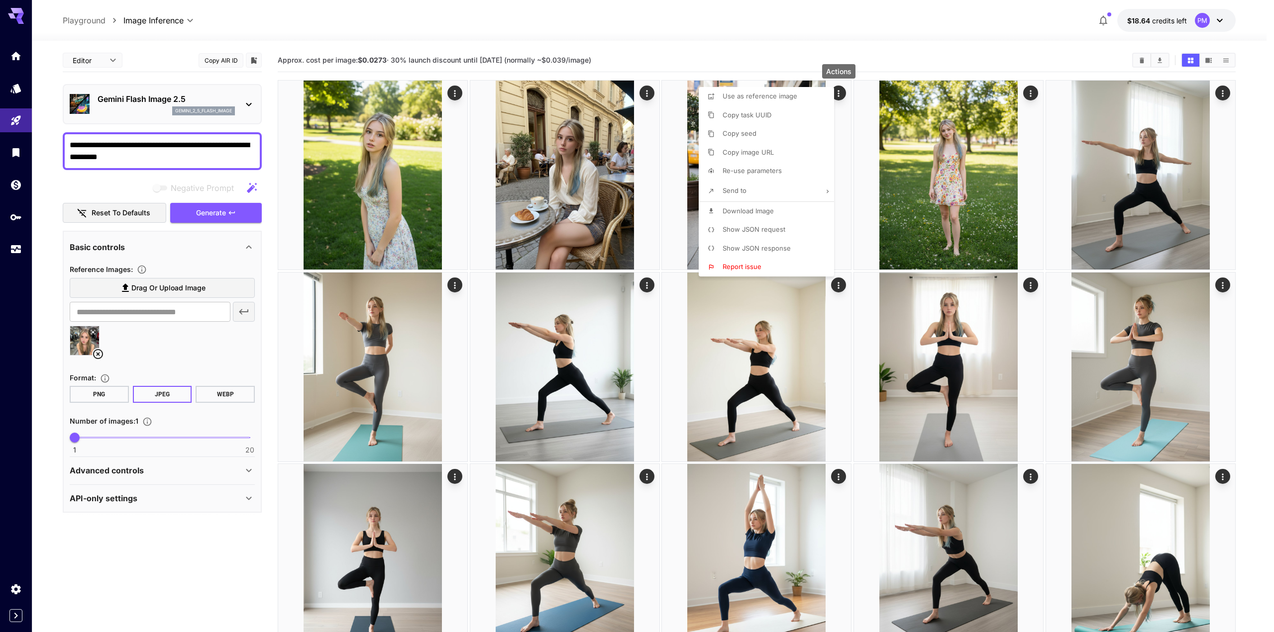
click at [201, 219] on div at bounding box center [637, 316] width 1274 height 632
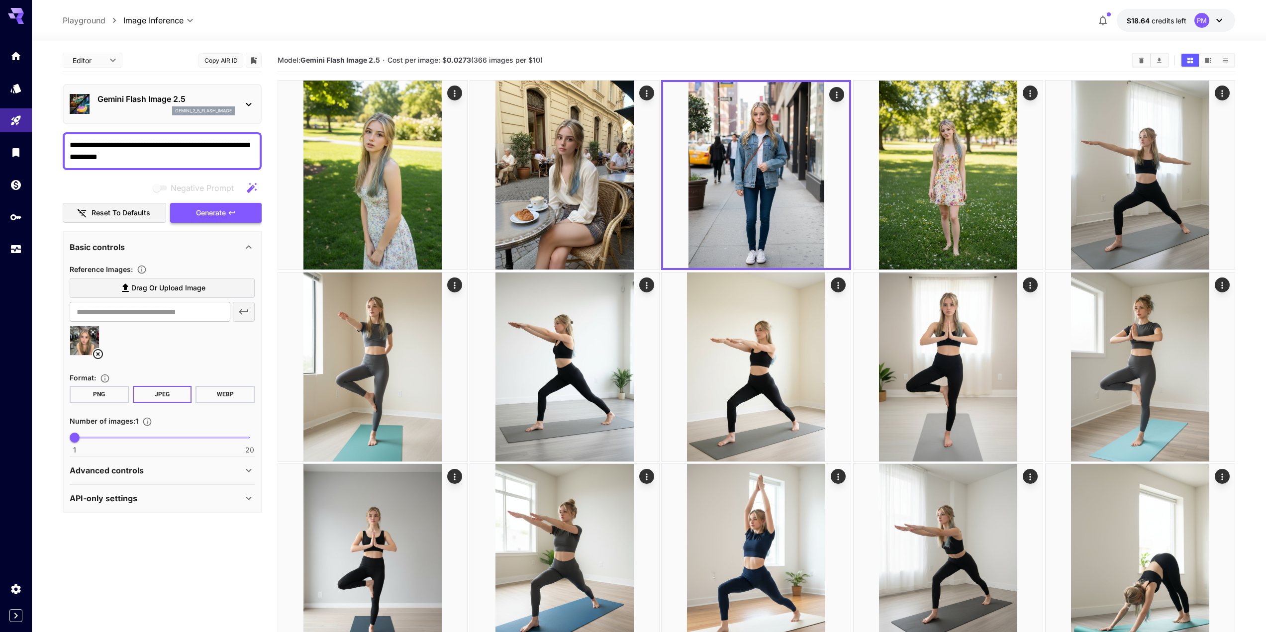
click at [216, 212] on span "Generate" at bounding box center [211, 213] width 30 height 12
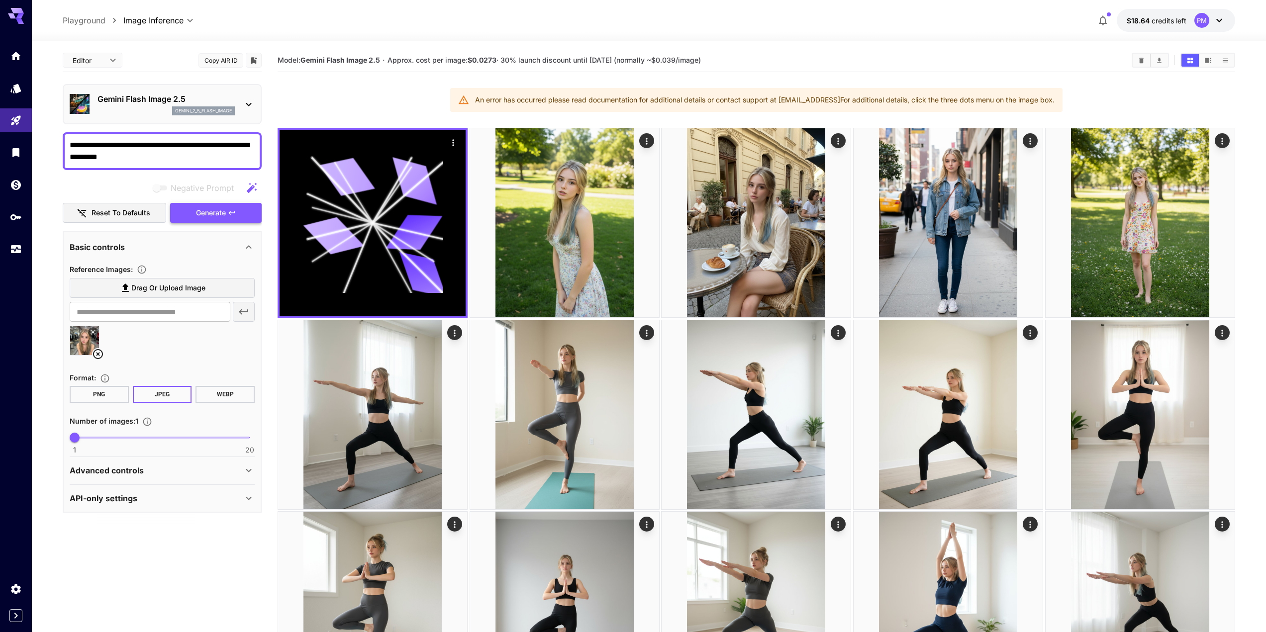
click at [215, 209] on span "Generate" at bounding box center [211, 213] width 30 height 12
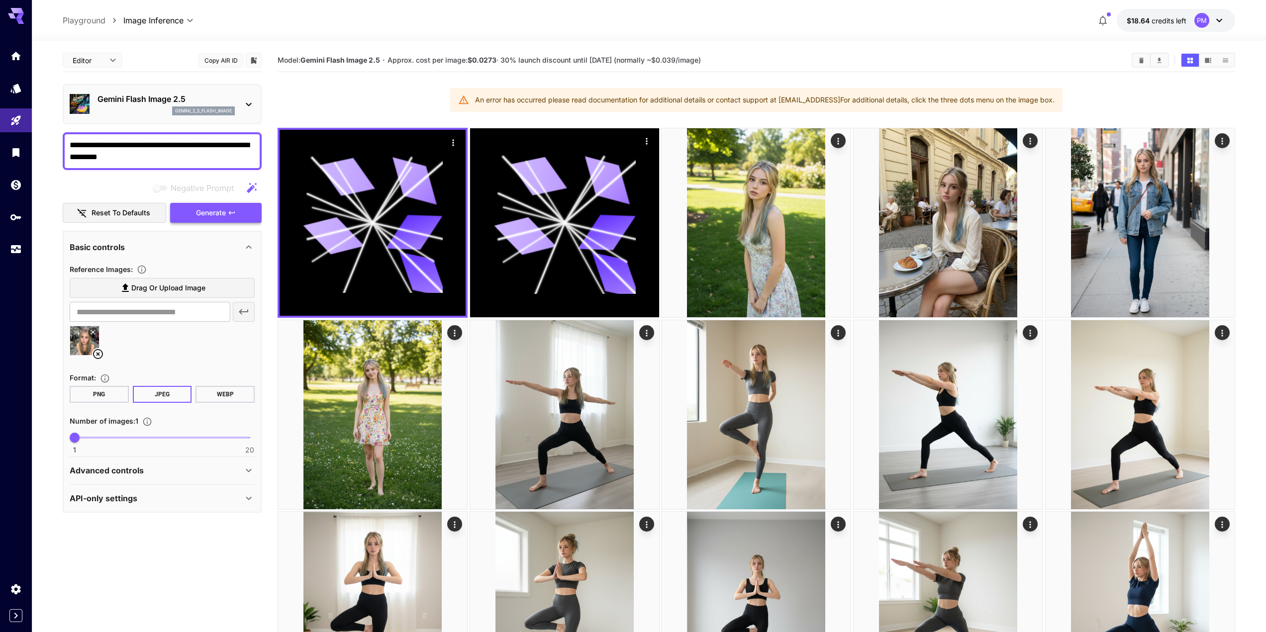
click at [225, 210] on span "Generate" at bounding box center [211, 213] width 30 height 12
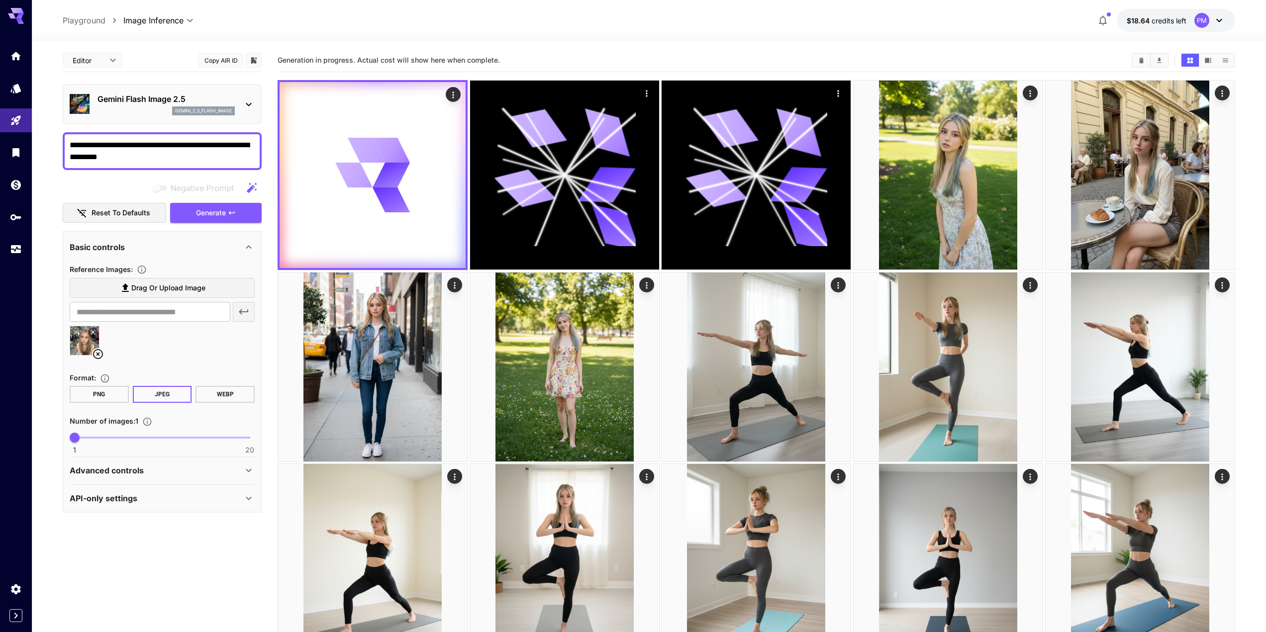
click at [246, 474] on icon at bounding box center [249, 471] width 12 height 12
click at [236, 564] on section "**********" at bounding box center [162, 317] width 199 height 537
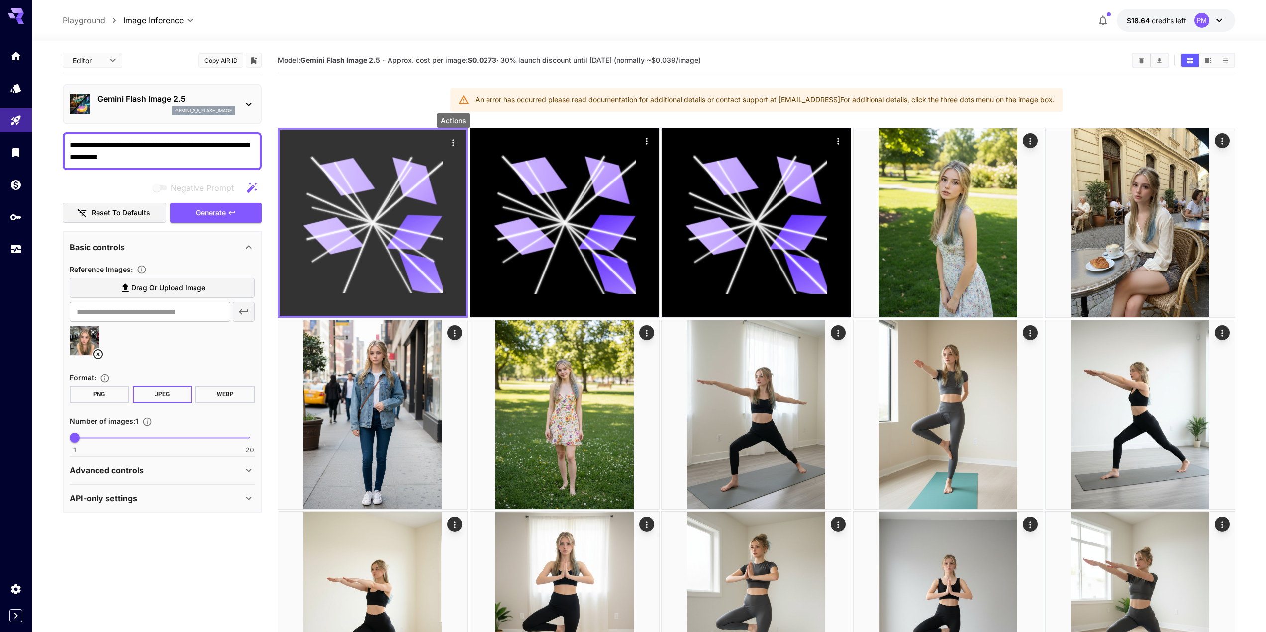
click at [451, 142] on icon "Actions" at bounding box center [453, 143] width 10 height 10
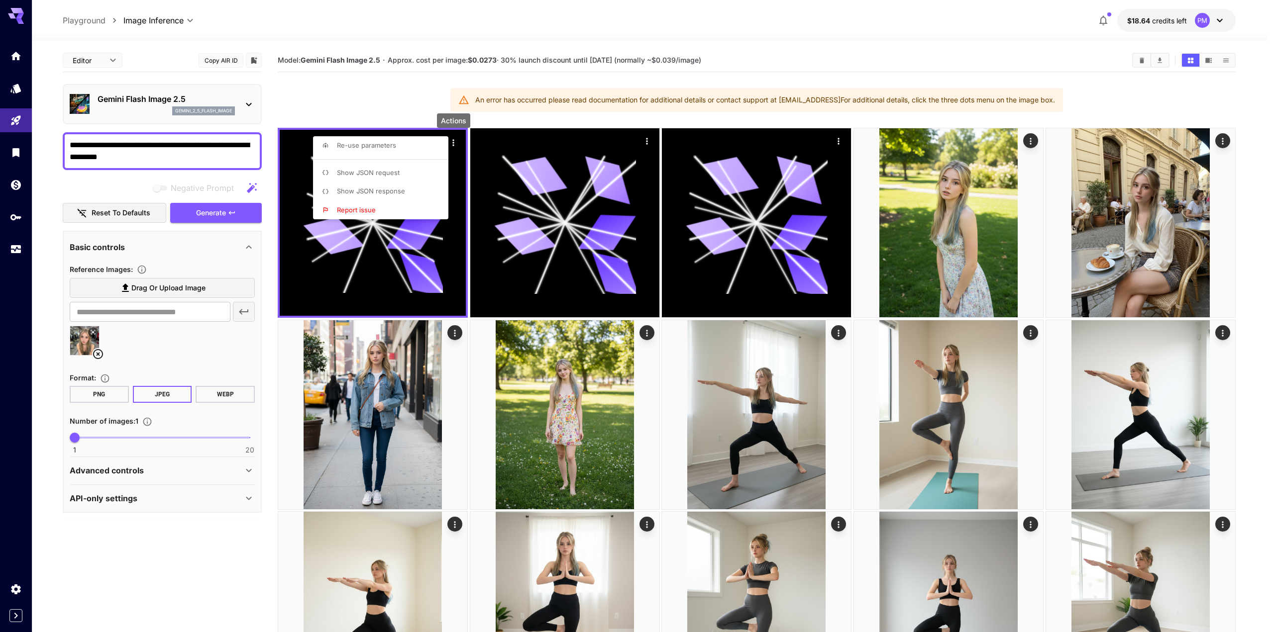
click at [390, 188] on span "Show JSON response" at bounding box center [371, 191] width 68 height 8
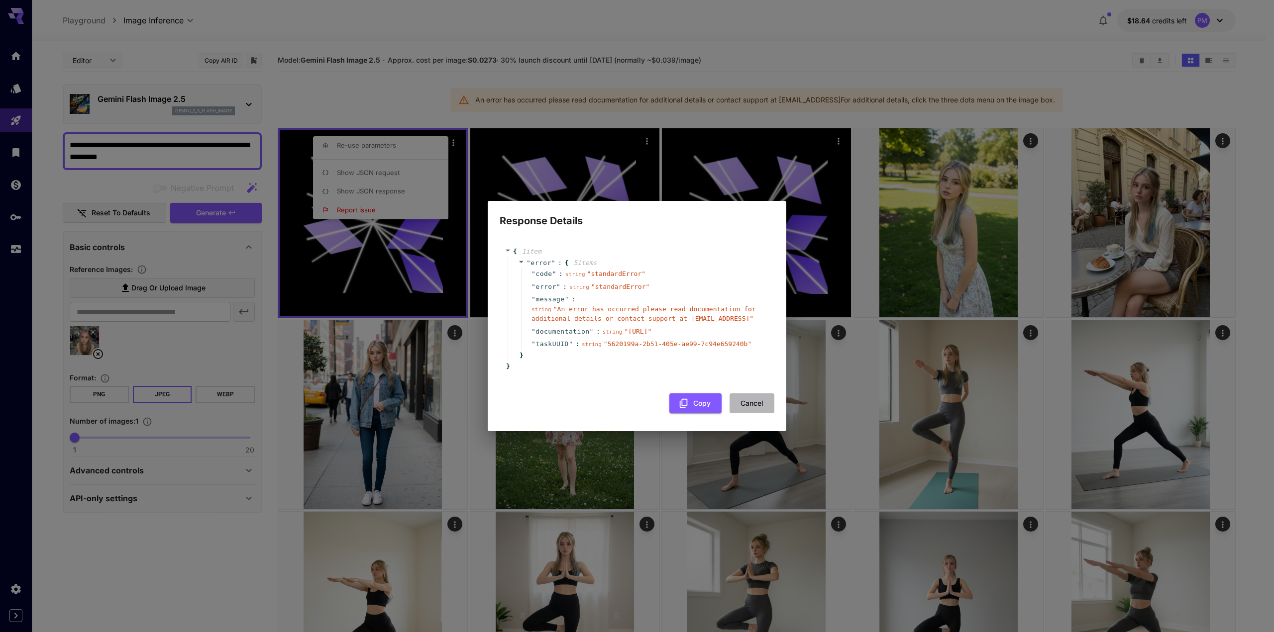
click at [743, 403] on button "Cancel" at bounding box center [752, 404] width 45 height 20
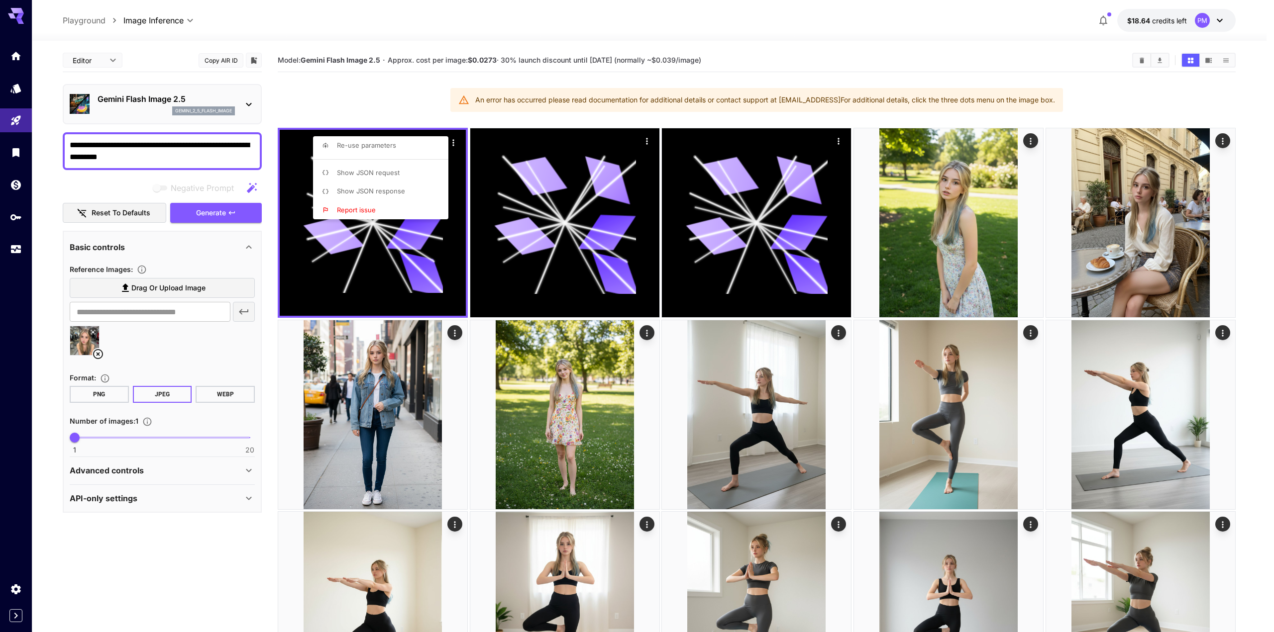
click at [210, 215] on div at bounding box center [637, 316] width 1274 height 632
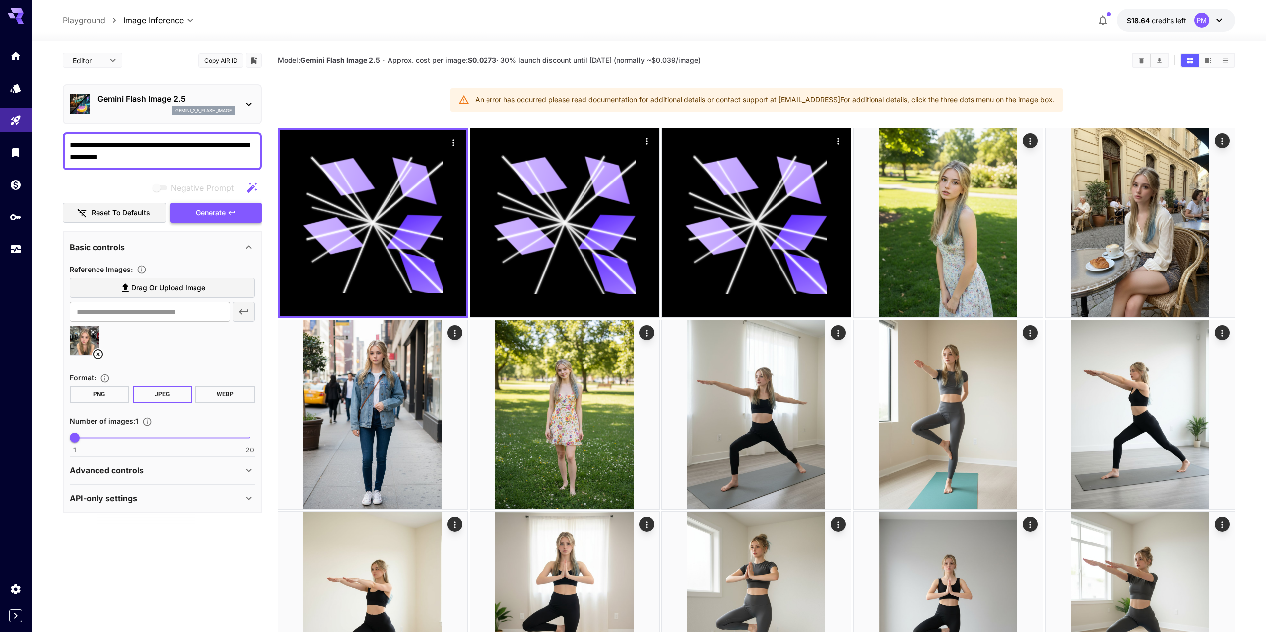
click at [214, 211] on span "Generate" at bounding box center [211, 213] width 30 height 12
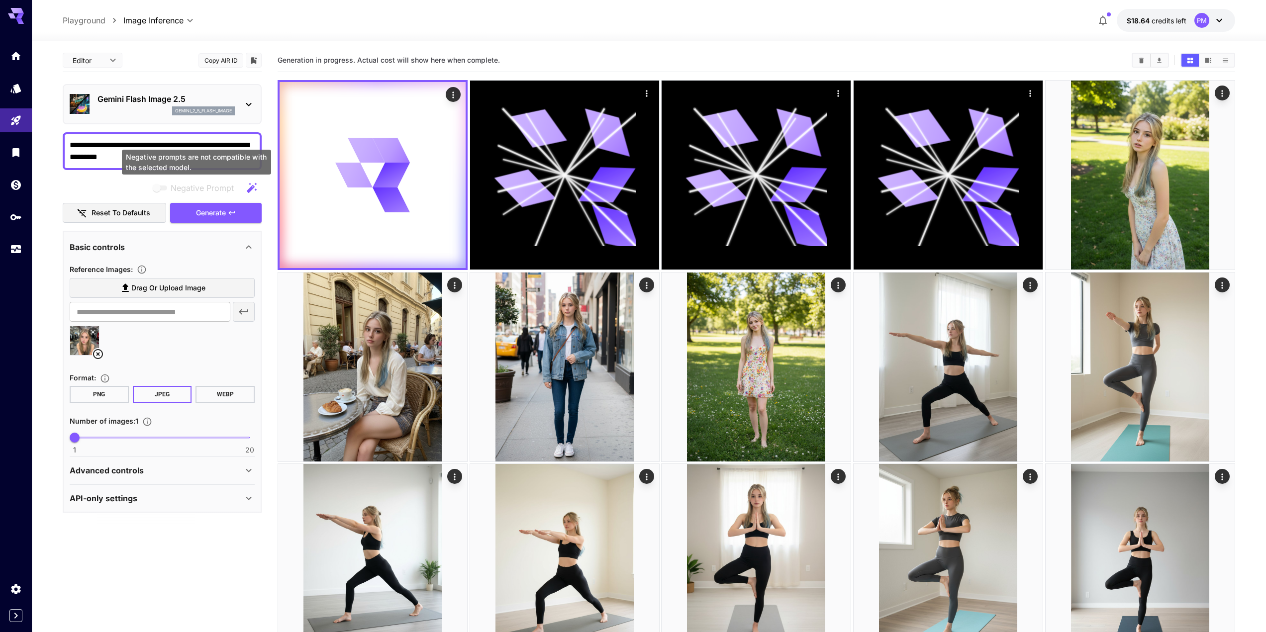
click at [161, 147] on textarea "**********" at bounding box center [162, 151] width 185 height 24
click at [167, 153] on textarea "**********" at bounding box center [162, 151] width 185 height 24
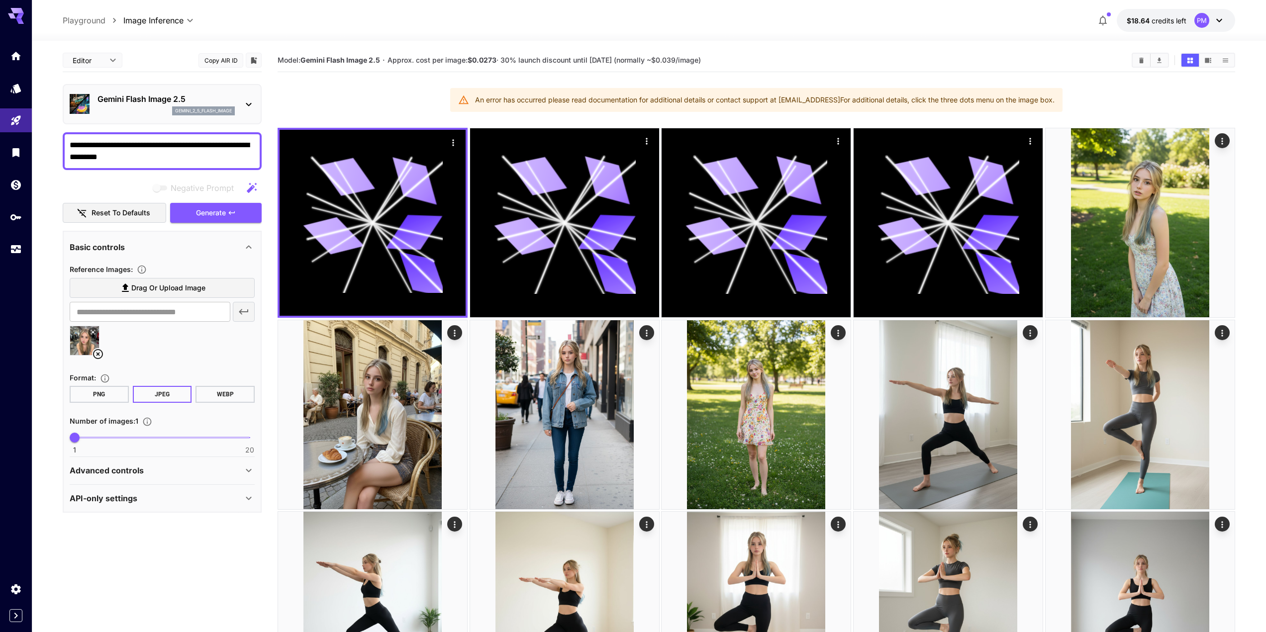
drag, startPoint x: 174, startPoint y: 165, endPoint x: 57, endPoint y: 144, distance: 118.7
click at [126, 160] on textarea "**********" at bounding box center [162, 151] width 185 height 24
paste textarea
type textarea "**********"
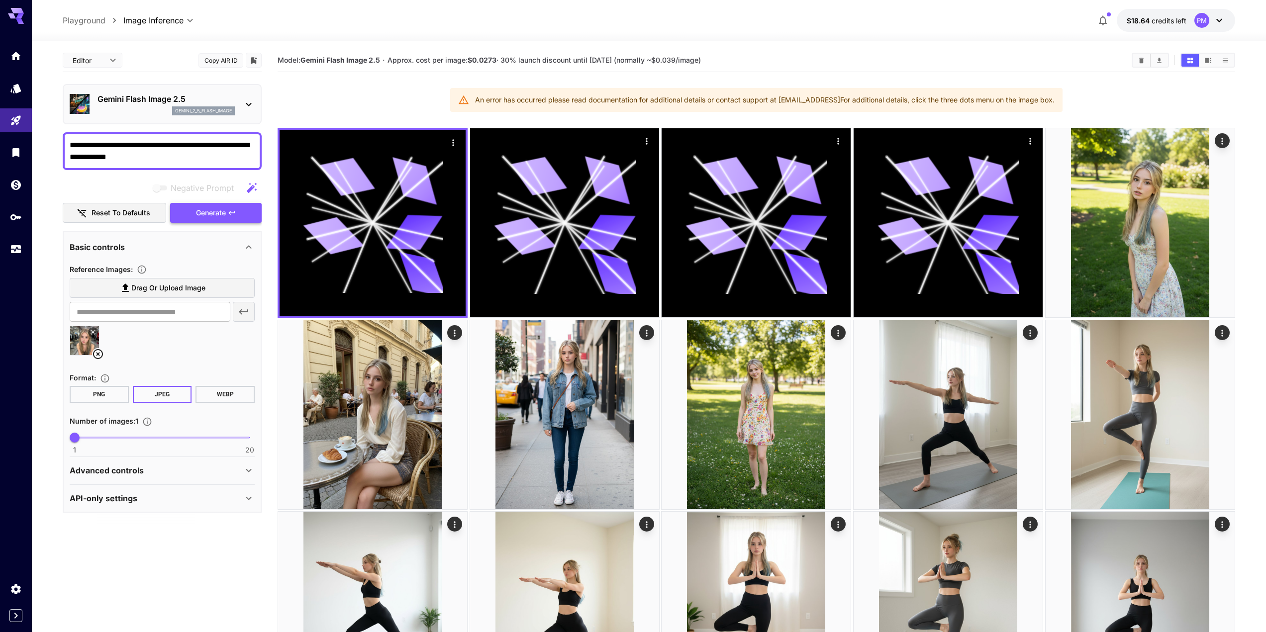
click at [218, 212] on span "Generate" at bounding box center [211, 213] width 30 height 12
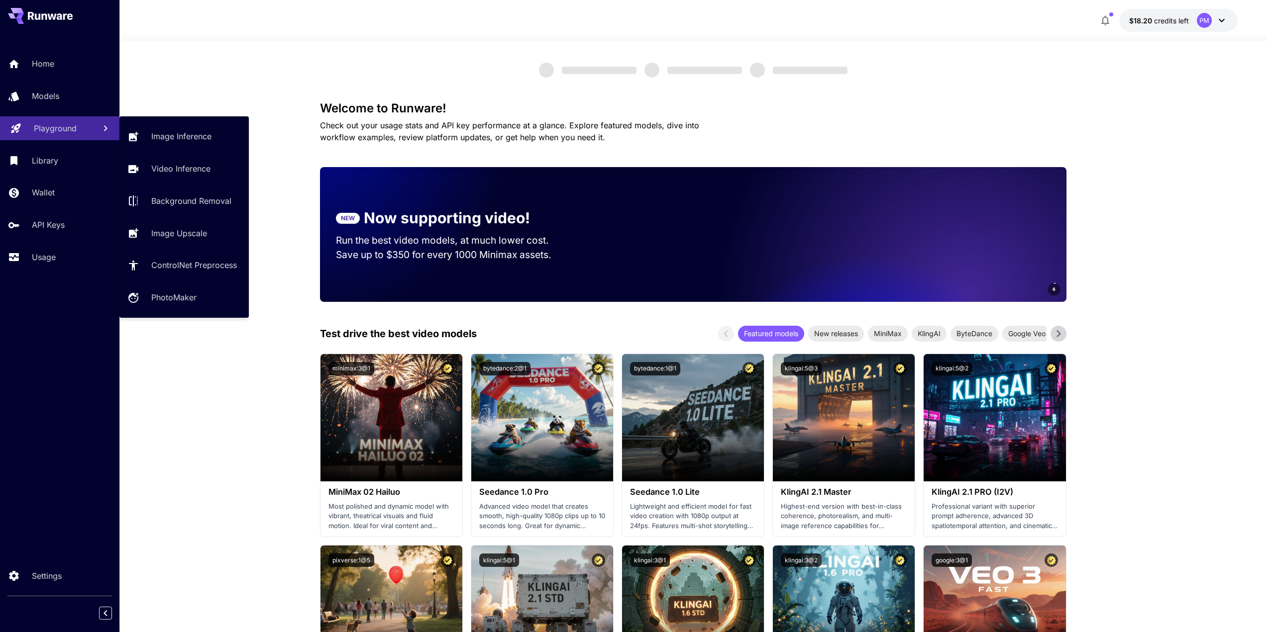
click at [81, 129] on div "Playground" at bounding box center [61, 128] width 54 height 12
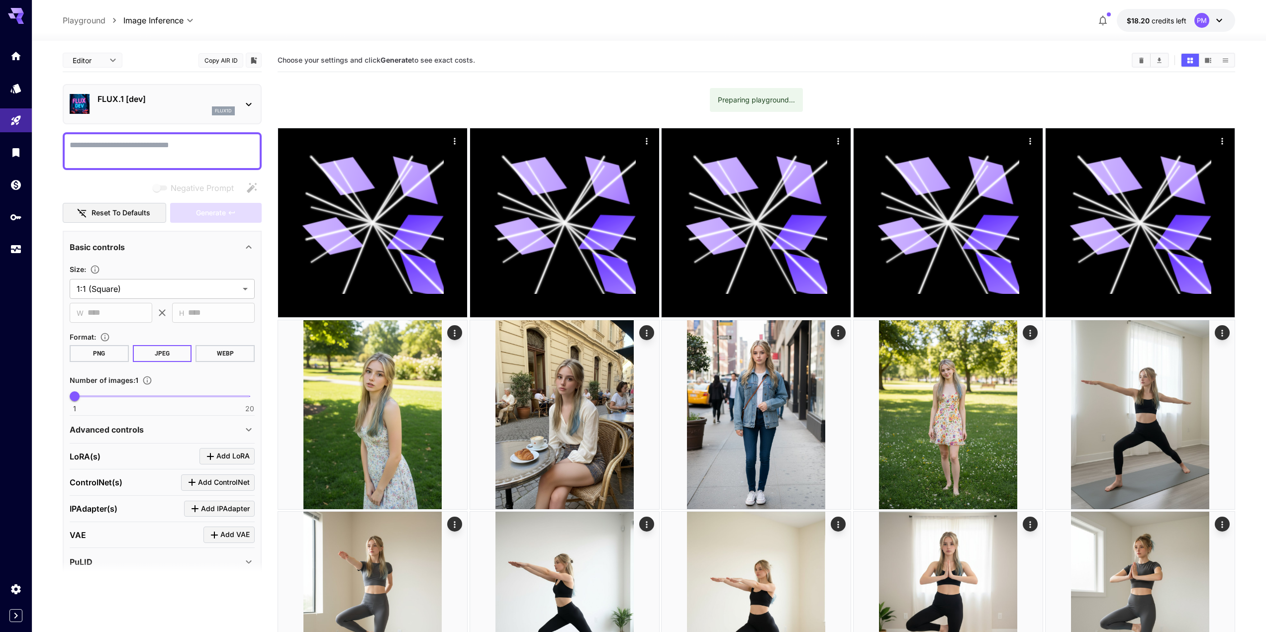
click at [709, 96] on div "Preparing playground..." at bounding box center [756, 100] width 77 height 18
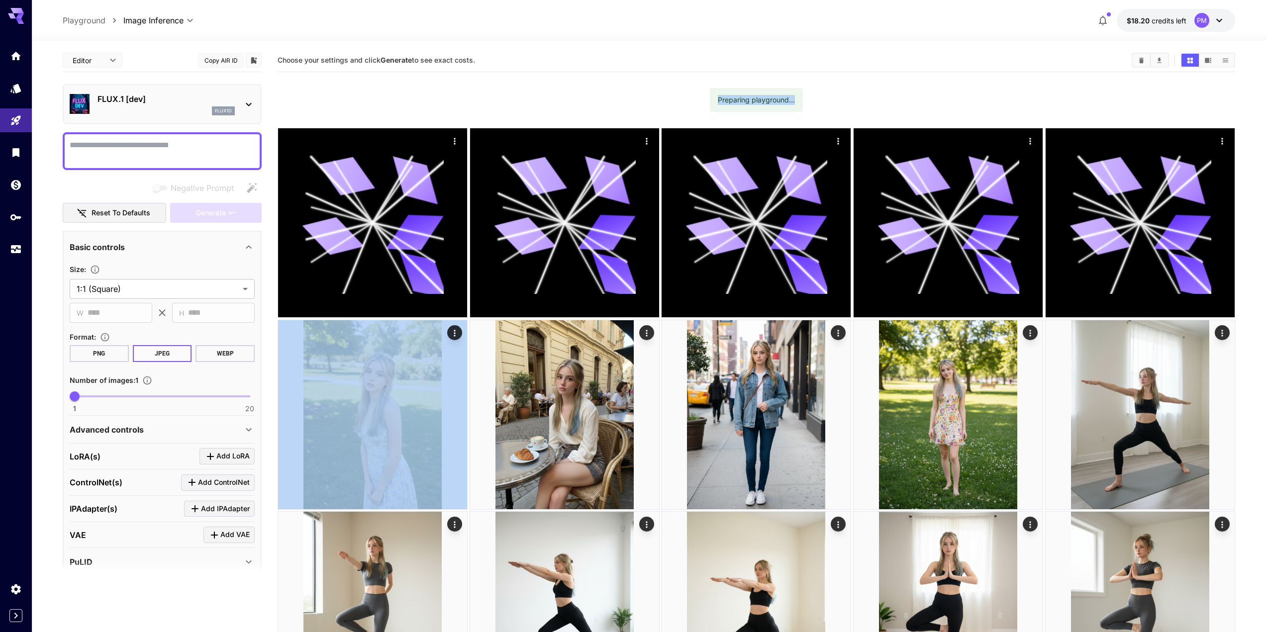
click at [709, 96] on div "Preparing playground..." at bounding box center [756, 100] width 77 height 18
click at [709, 97] on div "Preparing playground..." at bounding box center [756, 100] width 77 height 18
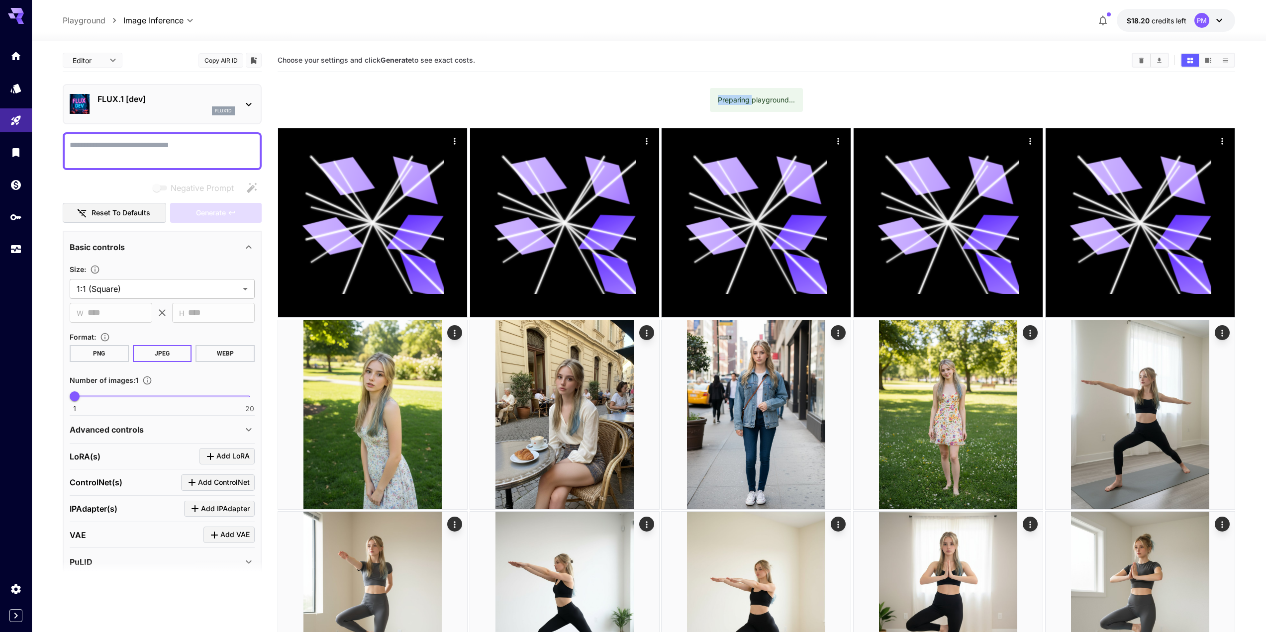
click at [709, 97] on div "Preparing playground..." at bounding box center [756, 100] width 77 height 18
click at [205, 113] on div "flux1d" at bounding box center [166, 110] width 137 height 9
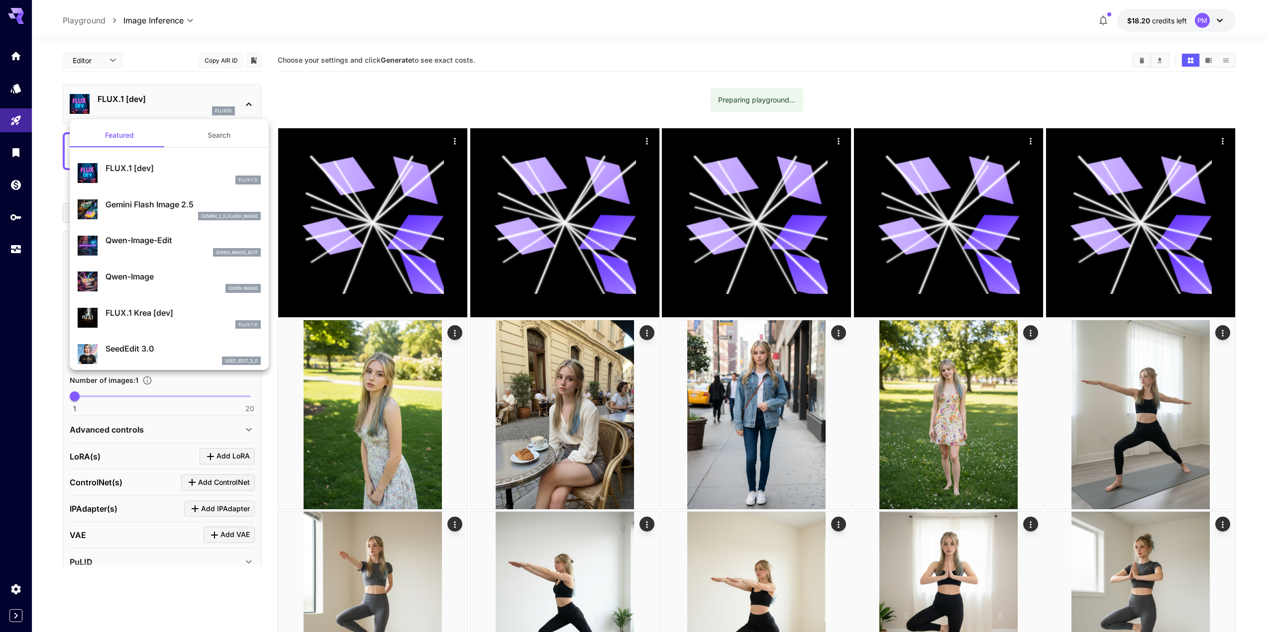
click at [168, 207] on p "Gemini Flash Image 2.5" at bounding box center [182, 205] width 155 height 12
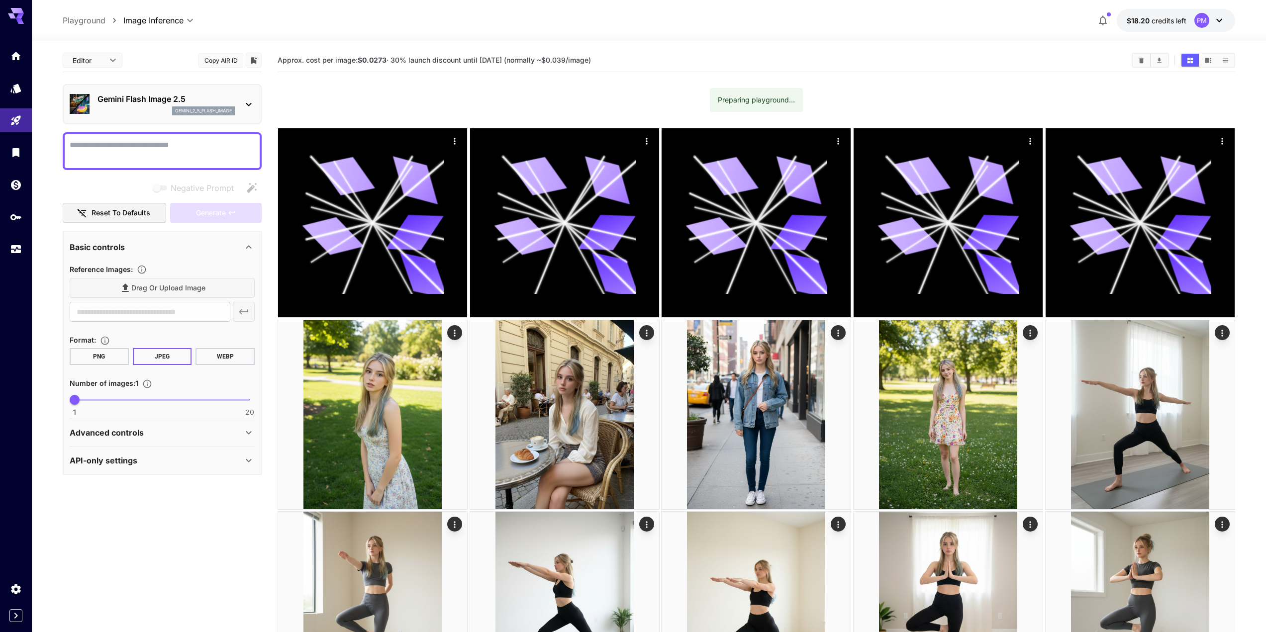
drag, startPoint x: 811, startPoint y: 108, endPoint x: 686, endPoint y: 112, distance: 125.4
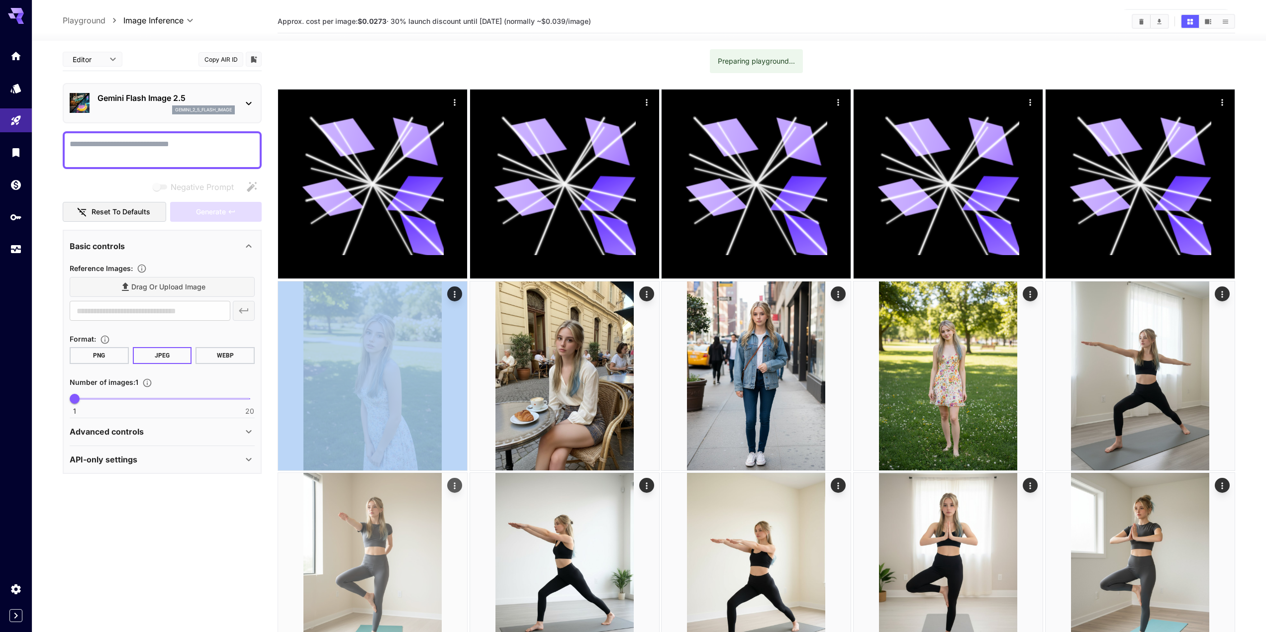
scroll to position [249, 0]
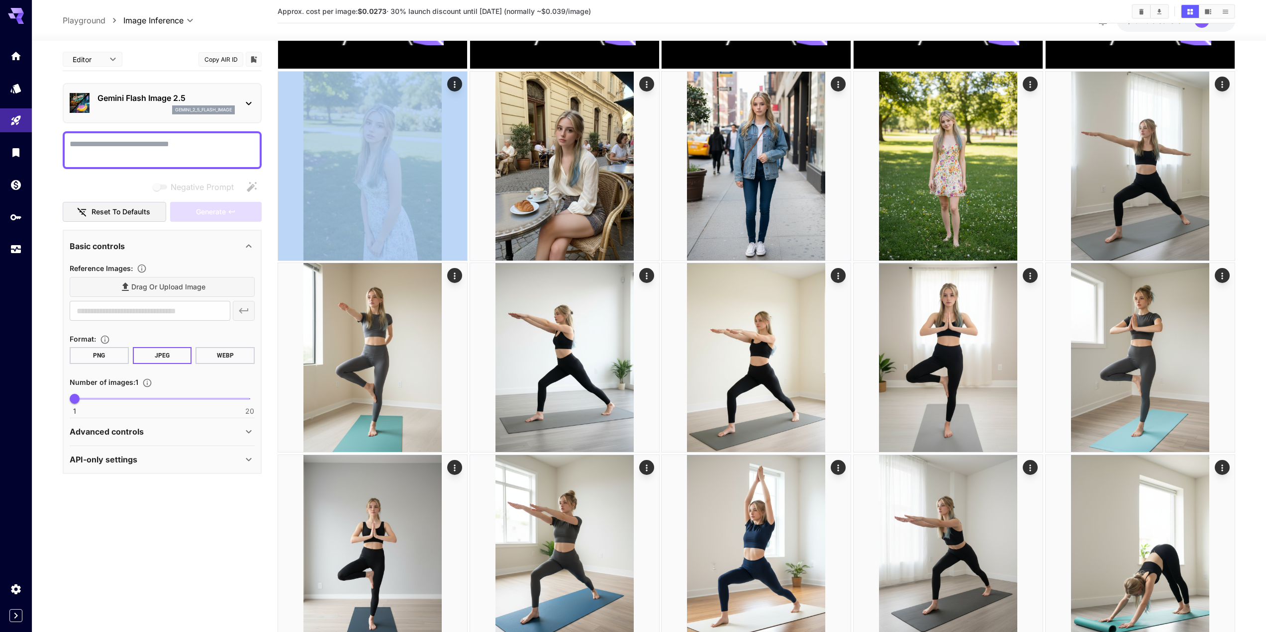
click at [237, 430] on div "Advanced controls" at bounding box center [156, 432] width 173 height 12
drag, startPoint x: 238, startPoint y: 430, endPoint x: 246, endPoint y: 426, distance: 8.7
click at [239, 430] on div "Advanced controls" at bounding box center [156, 432] width 173 height 12
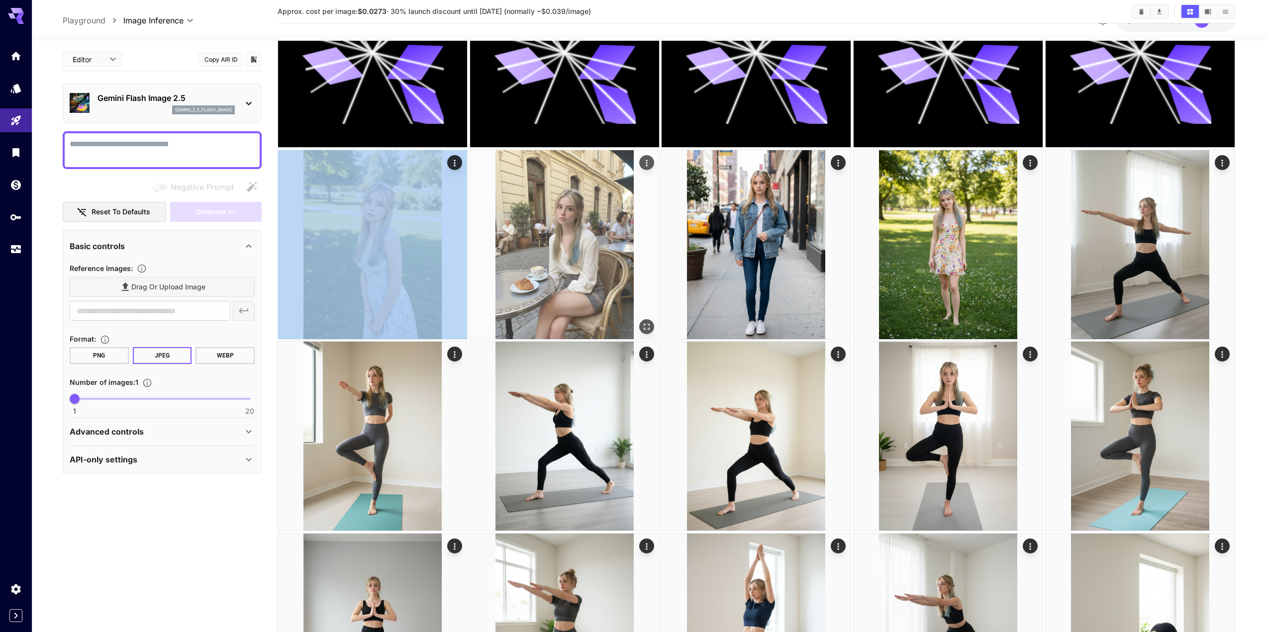
scroll to position [0, 0]
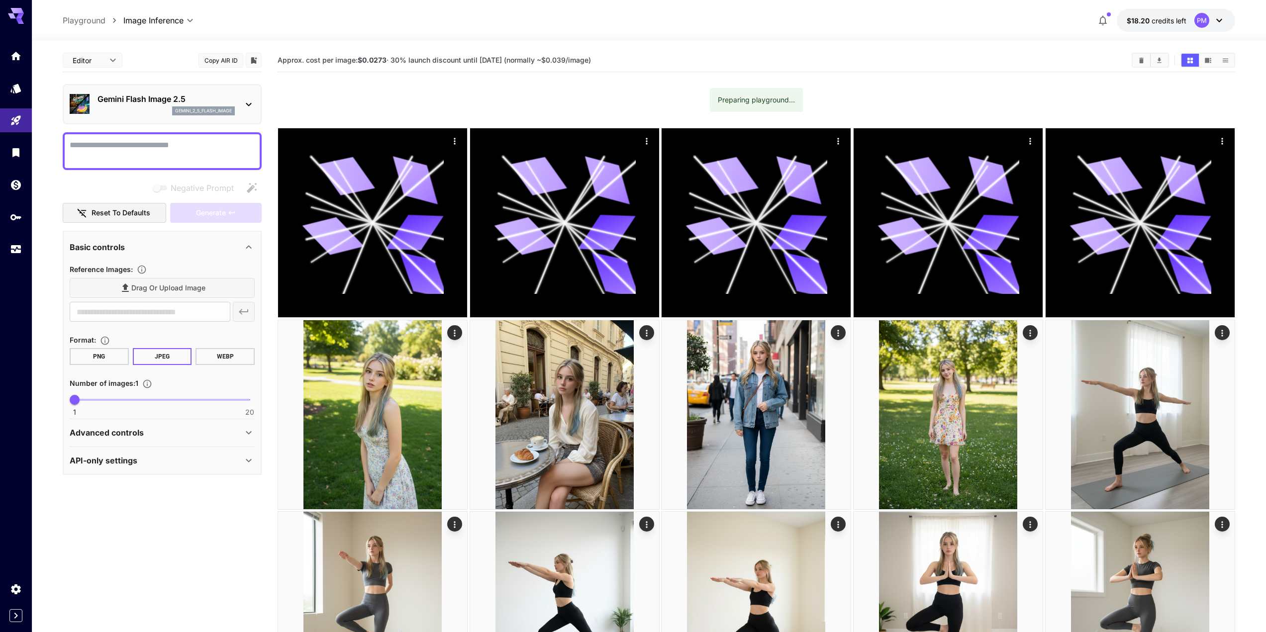
click at [709, 88] on div "Preparing playground..." at bounding box center [756, 100] width 93 height 24
click at [709, 105] on div "Preparing playground..." at bounding box center [756, 100] width 77 height 18
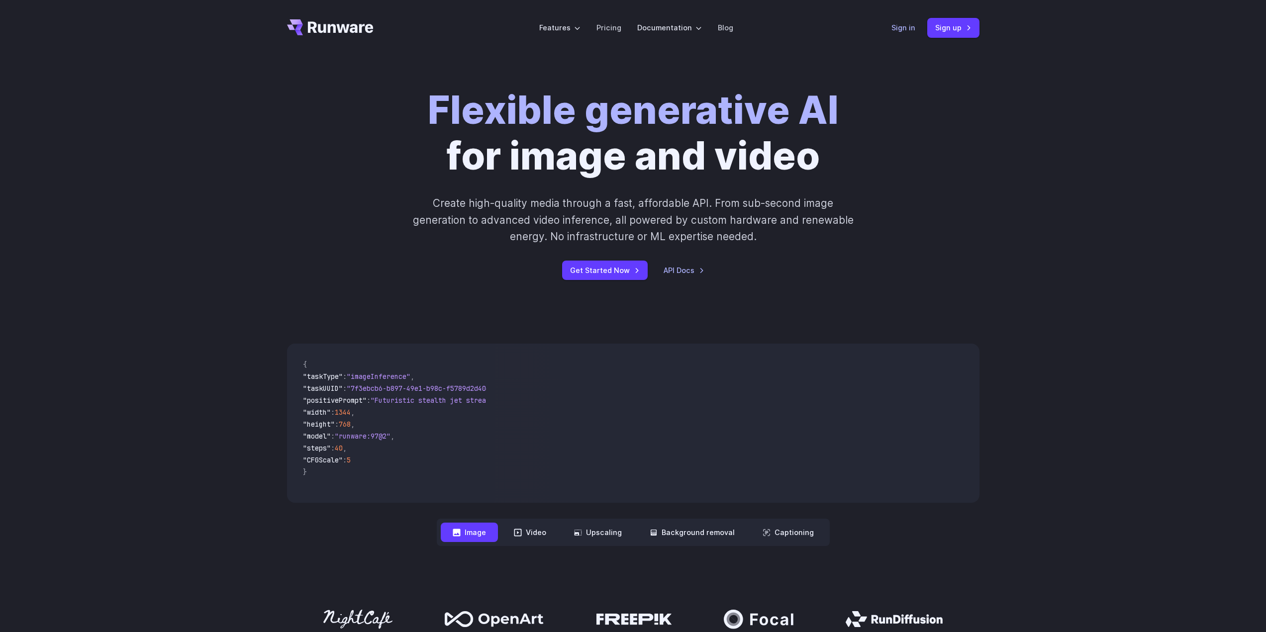
click at [895, 29] on link "Sign in" at bounding box center [904, 27] width 24 height 11
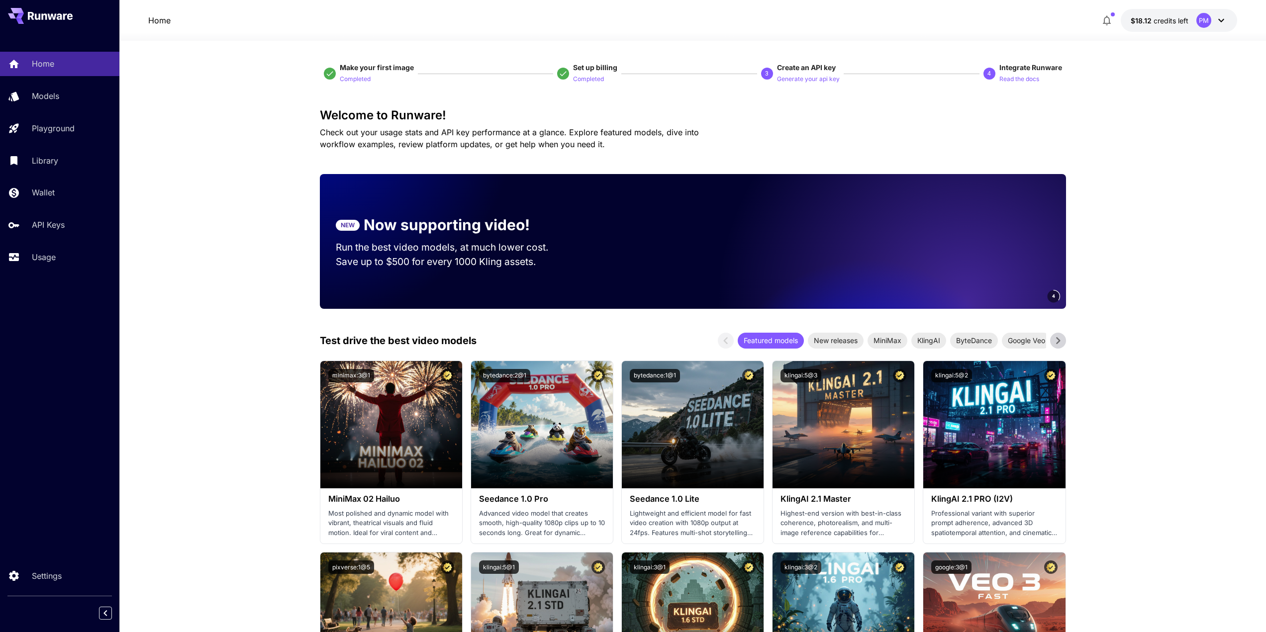
click at [1106, 22] on icon "button" at bounding box center [1107, 21] width 8 height 10
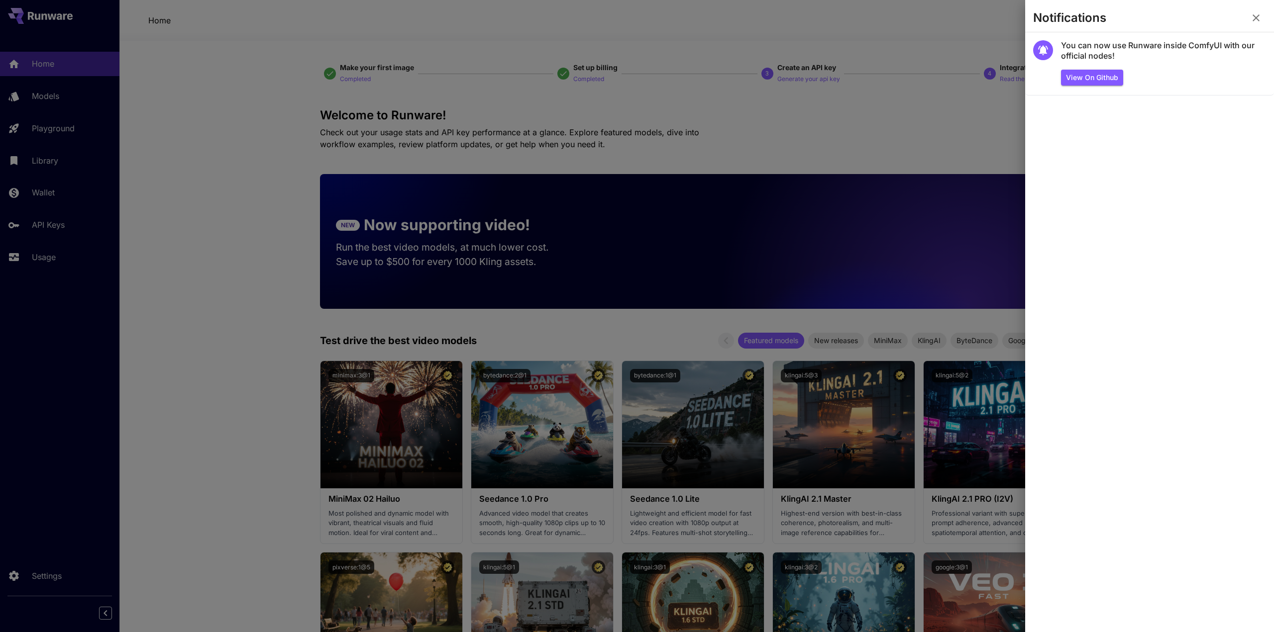
click at [815, 36] on div at bounding box center [637, 316] width 1274 height 632
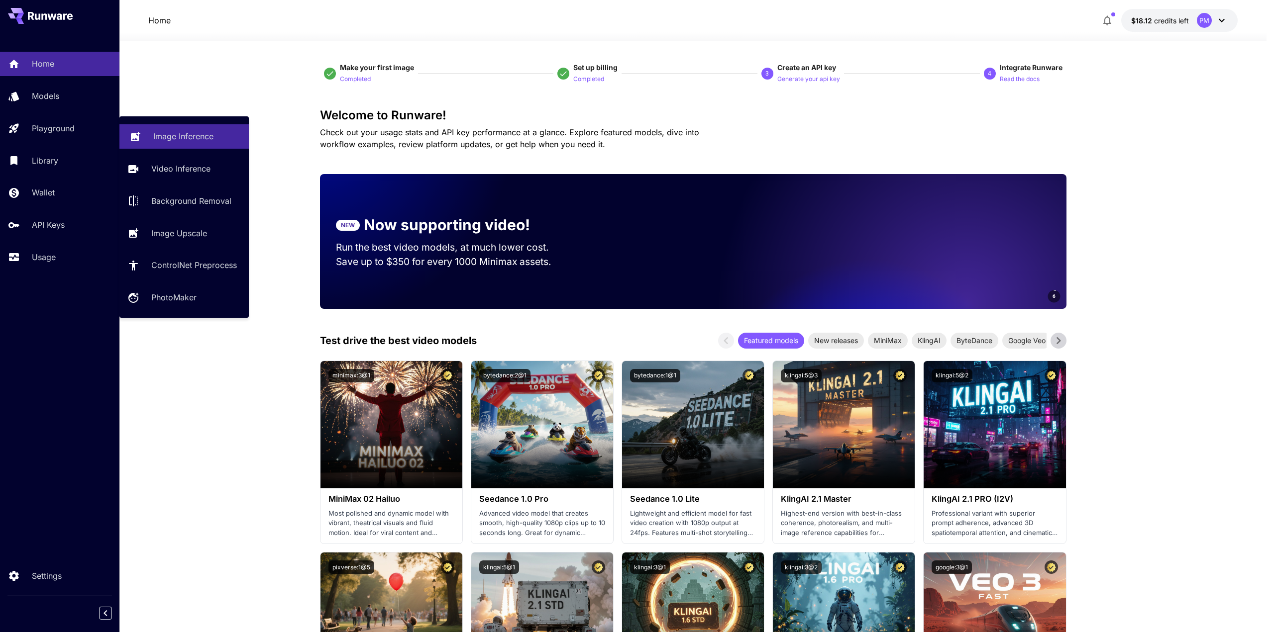
click at [163, 131] on p "Image Inference" at bounding box center [183, 136] width 60 height 12
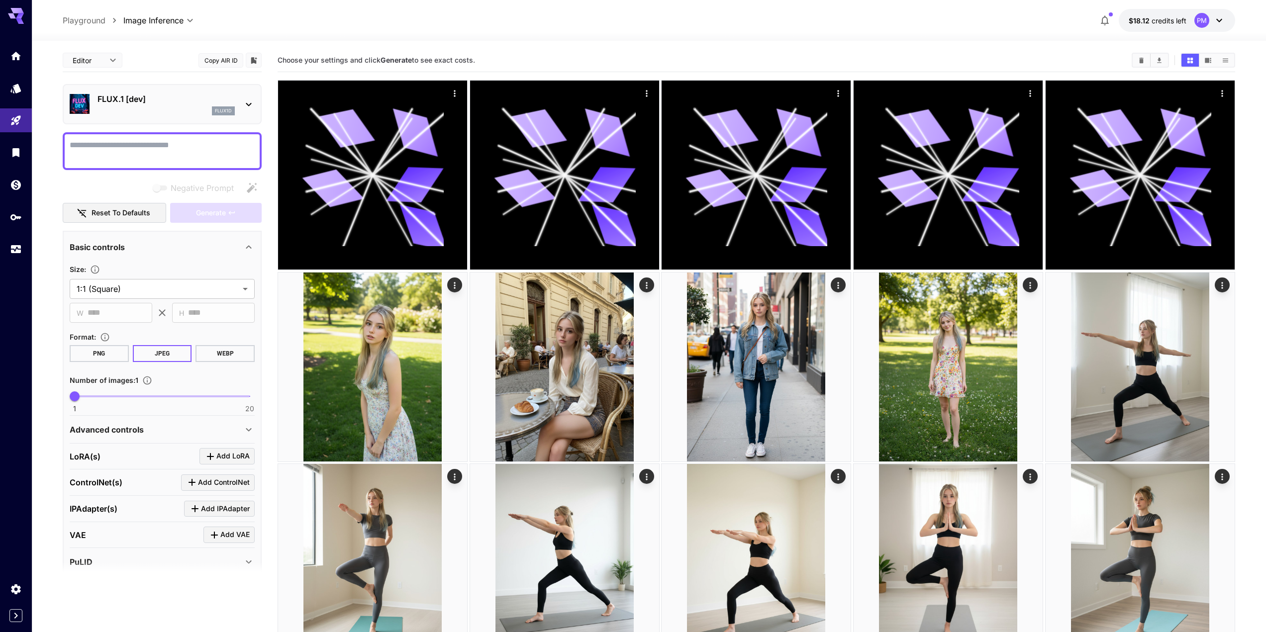
click at [167, 97] on p "FLUX.1 [dev]" at bounding box center [166, 99] width 137 height 12
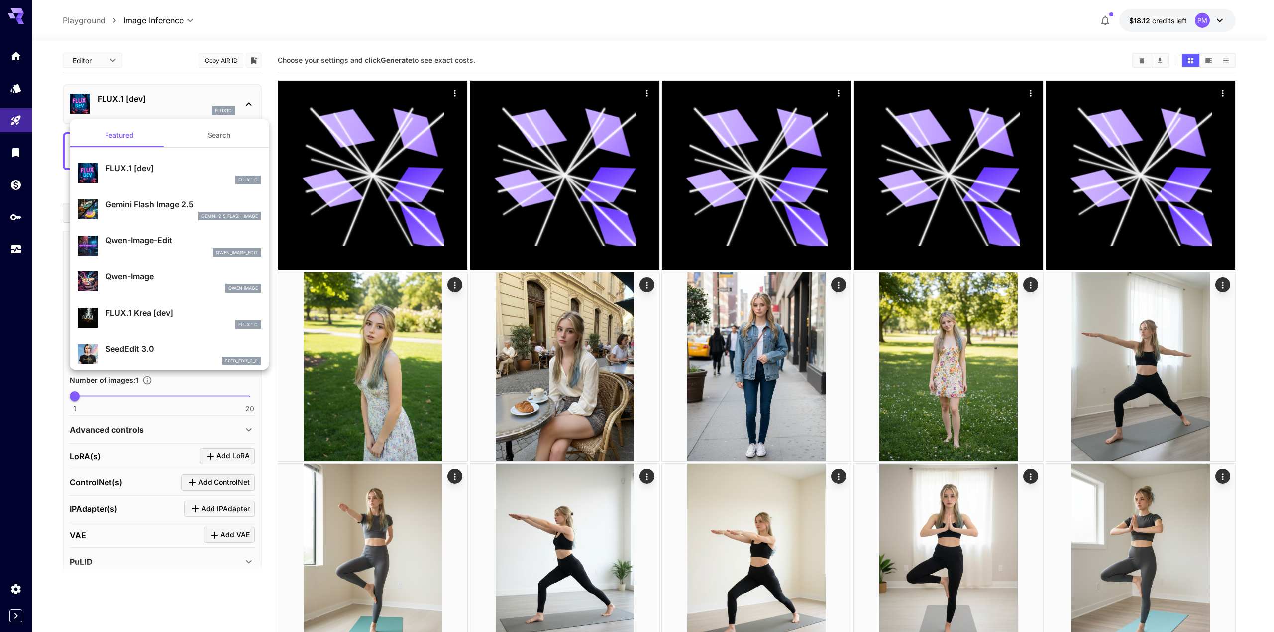
click at [147, 208] on p "Gemini Flash Image 2.5" at bounding box center [182, 205] width 155 height 12
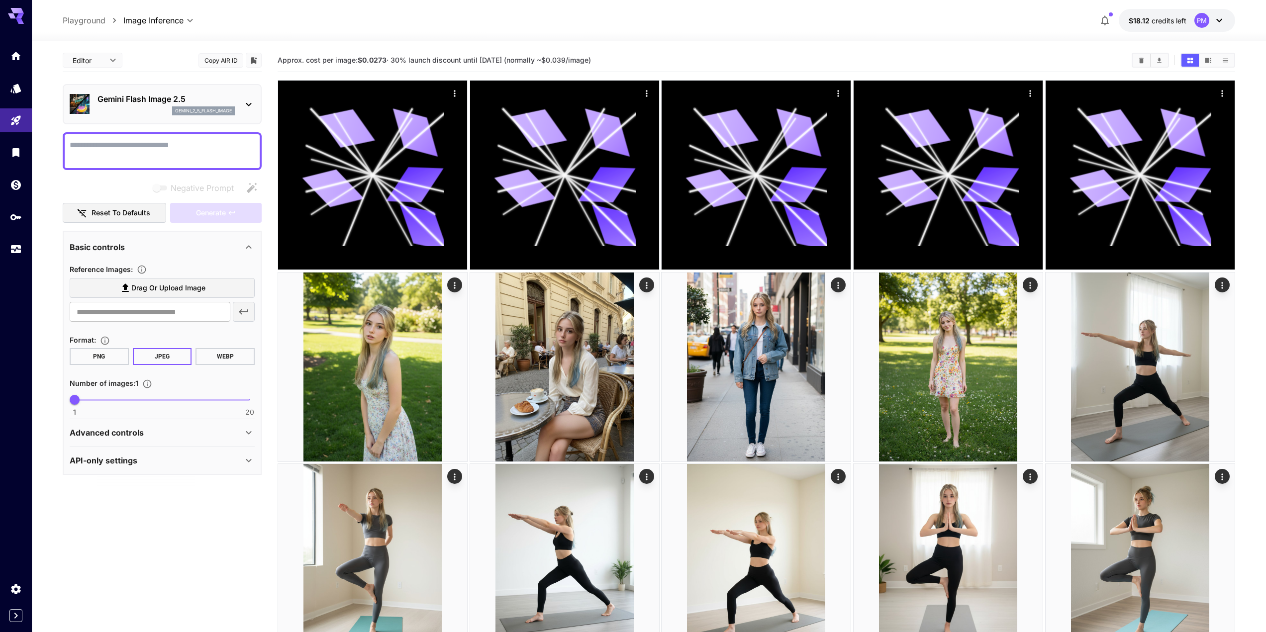
click at [163, 287] on span "Drag or upload image" at bounding box center [168, 288] width 74 height 12
click at [0, 0] on input "Drag or upload image" at bounding box center [0, 0] width 0 height 0
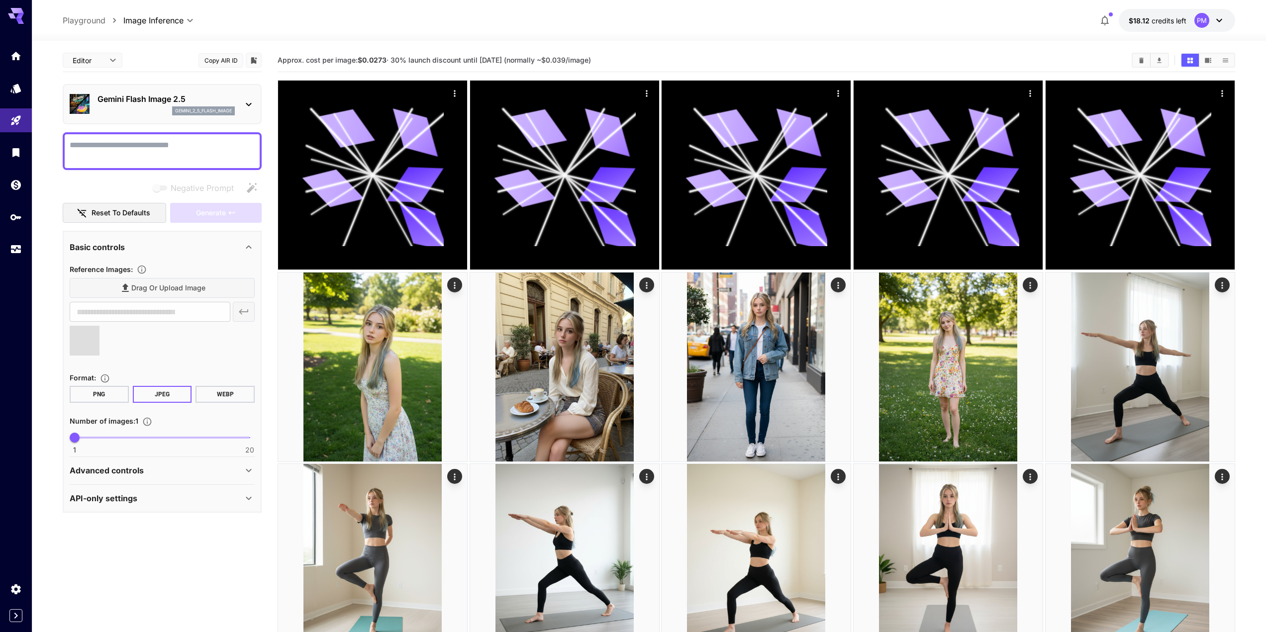
type input "**********"
click at [146, 164] on div at bounding box center [162, 151] width 199 height 38
click at [170, 142] on textarea "Negative Prompt" at bounding box center [162, 151] width 185 height 24
paste textarea "**********"
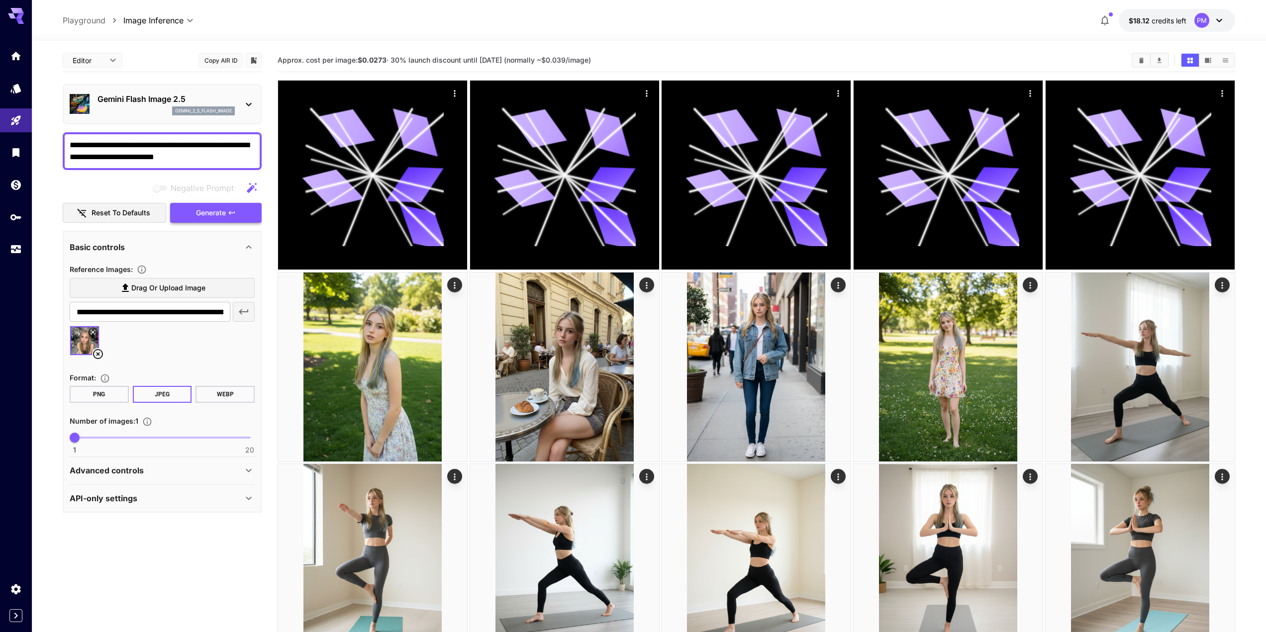
type textarea "**********"
click at [205, 216] on span "Generate" at bounding box center [211, 213] width 30 height 12
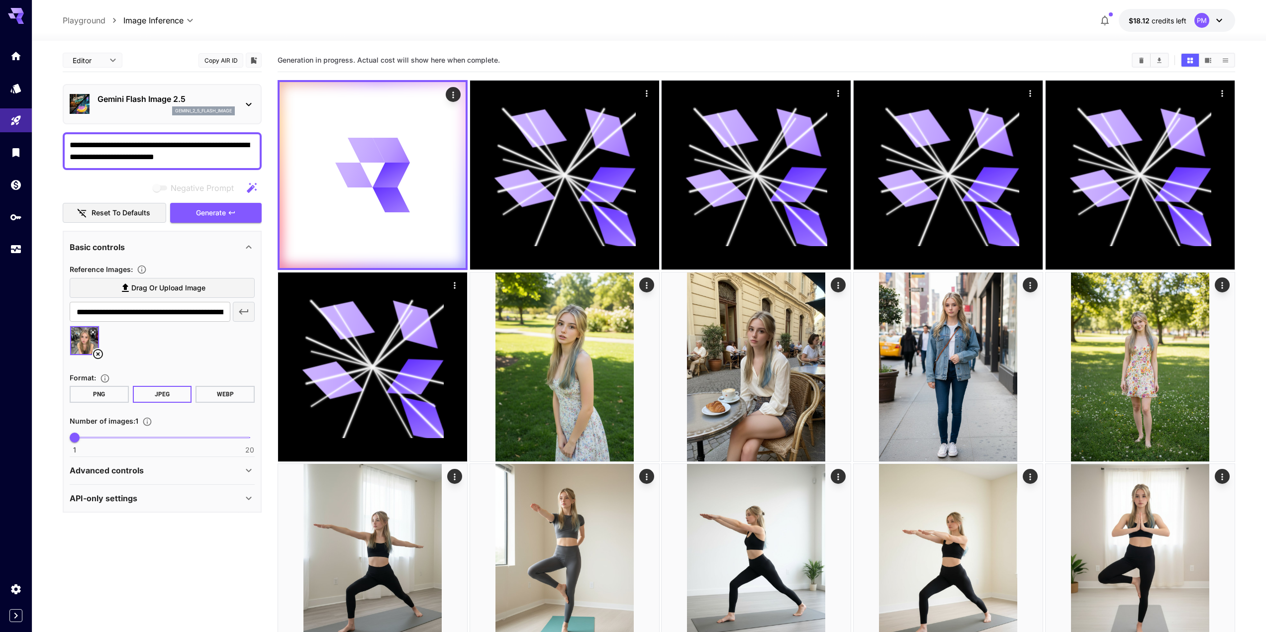
click at [212, 479] on div "Advanced controls" at bounding box center [162, 471] width 185 height 24
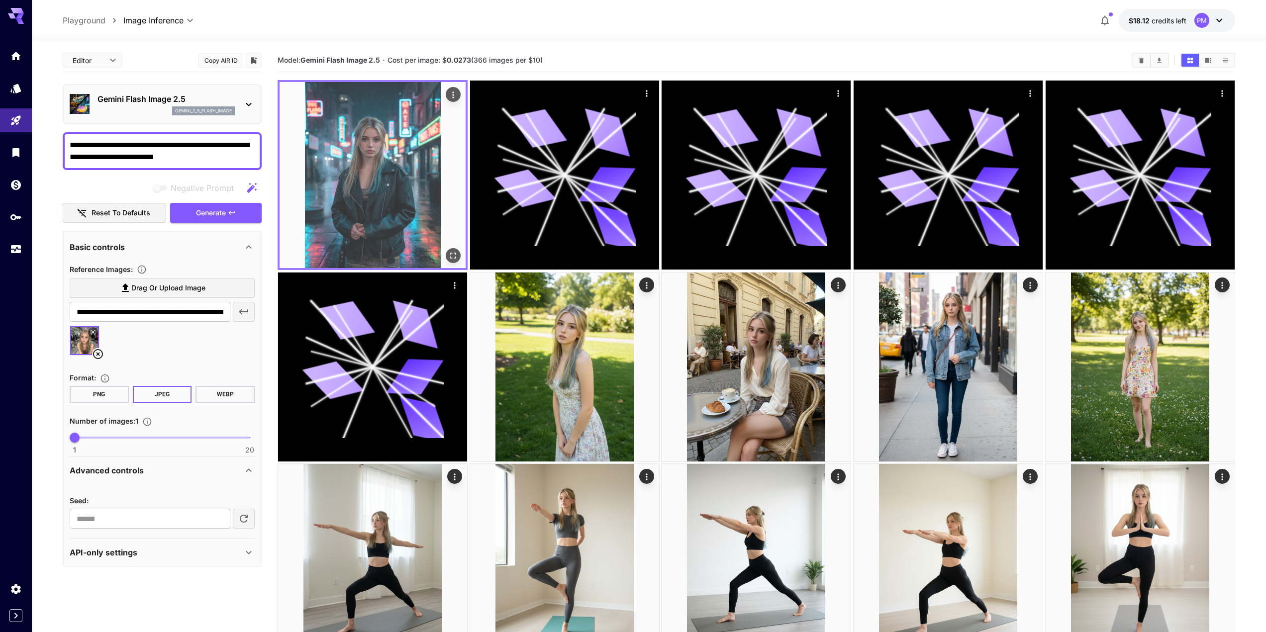
click at [453, 258] on icon "Open in fullscreen" at bounding box center [453, 256] width 10 height 10
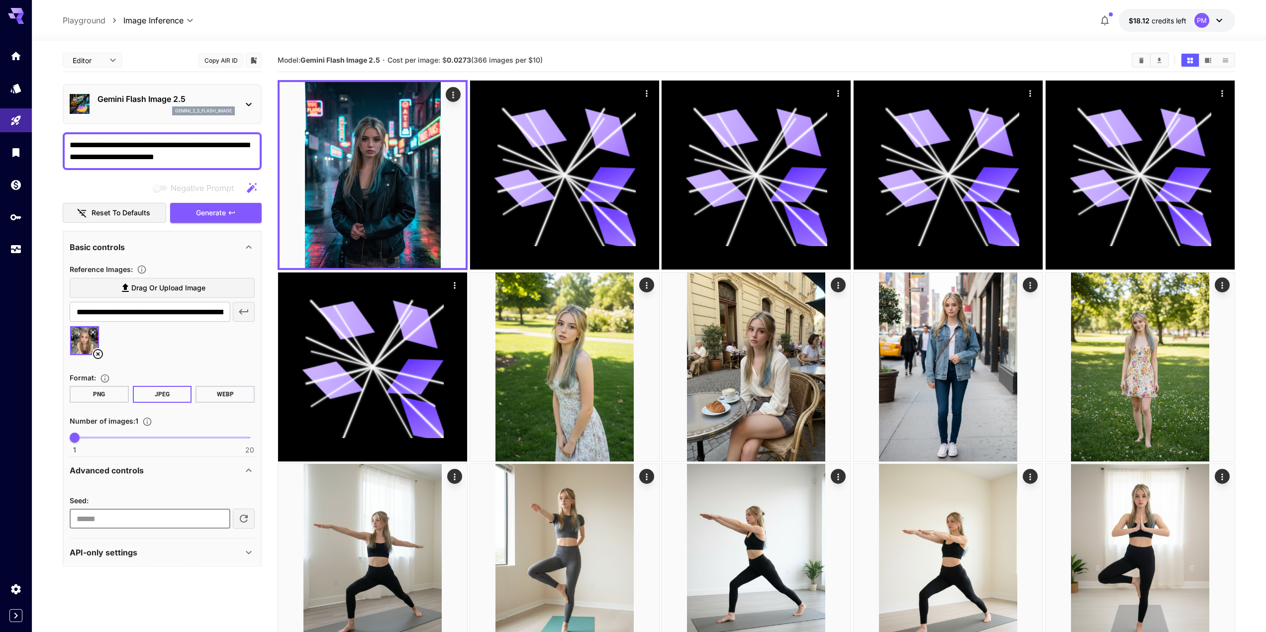
click at [158, 513] on input "number" at bounding box center [150, 519] width 161 height 20
paste input "**********"
type input "**********"
click at [221, 213] on span "Generate" at bounding box center [211, 213] width 30 height 12
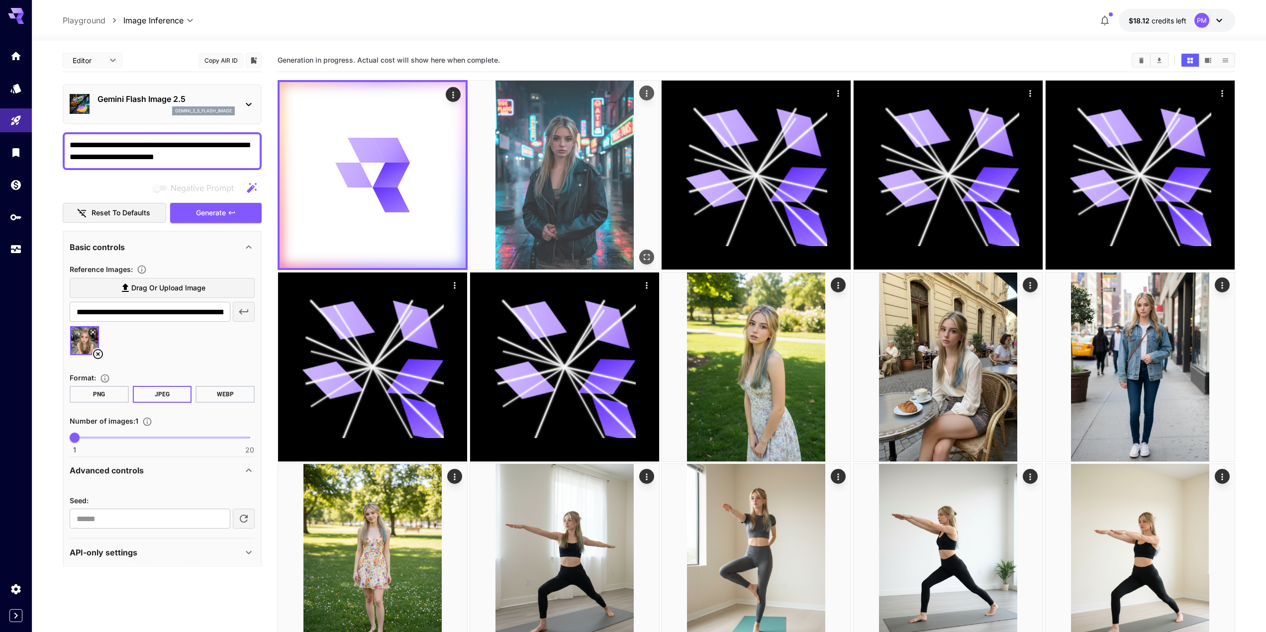
click at [573, 201] on img at bounding box center [564, 175] width 189 height 189
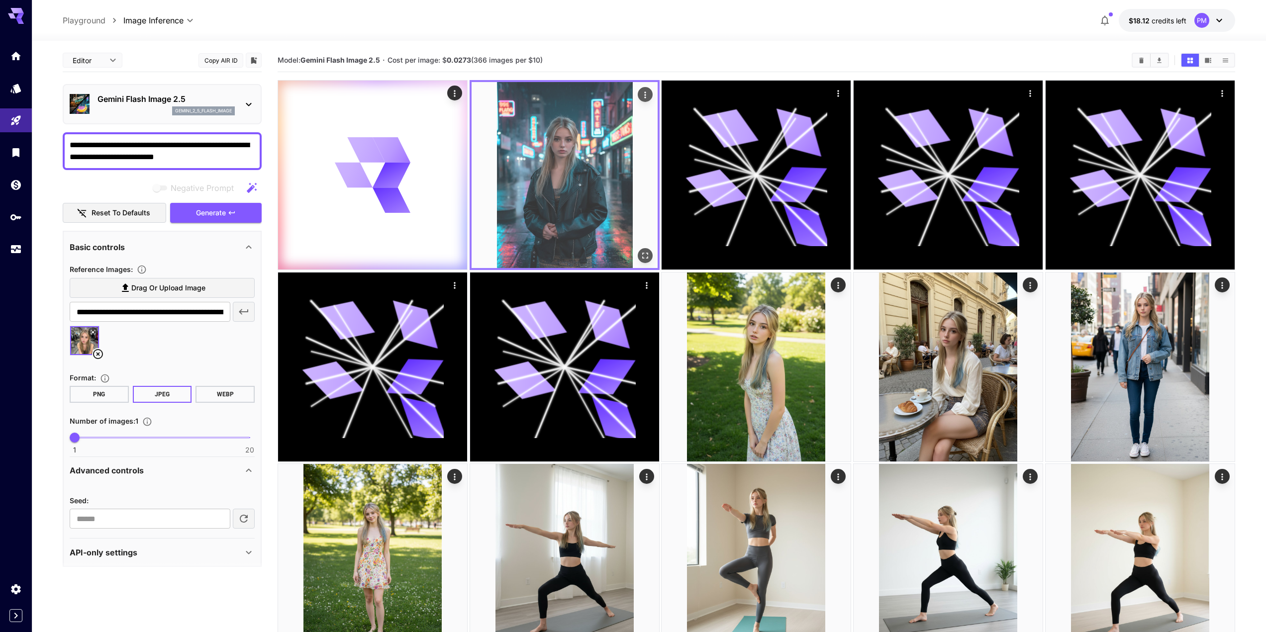
click at [647, 249] on button "Open in fullscreen" at bounding box center [645, 255] width 15 height 15
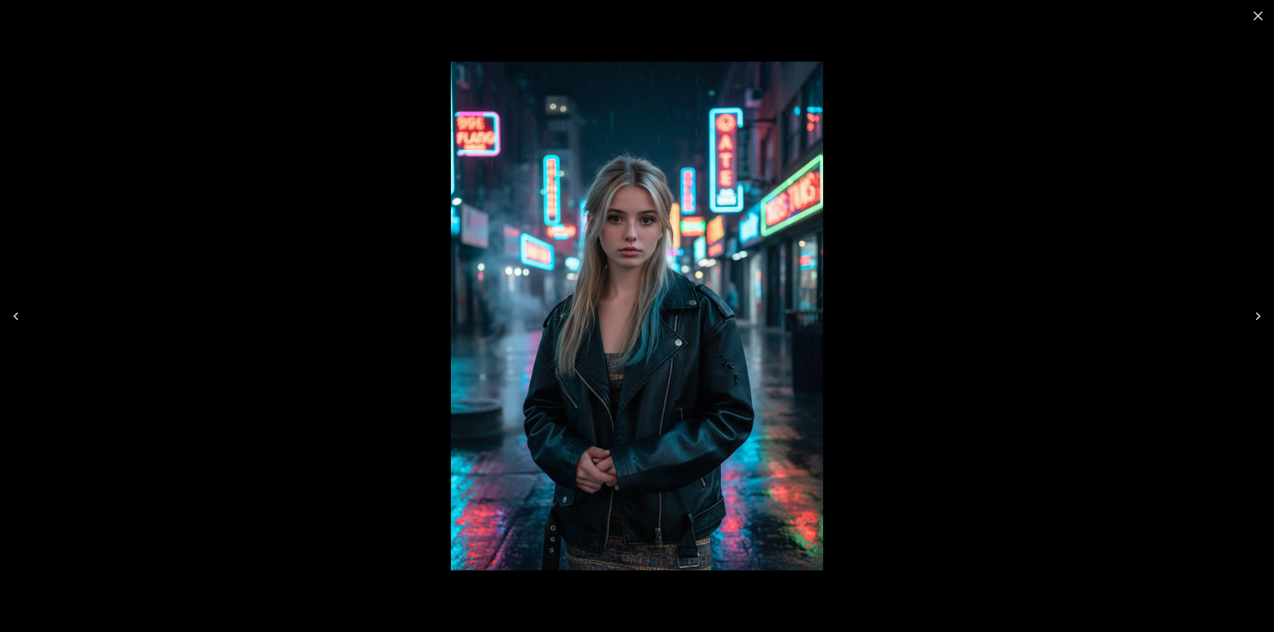
click at [1254, 17] on icon "Close" at bounding box center [1258, 16] width 16 height 16
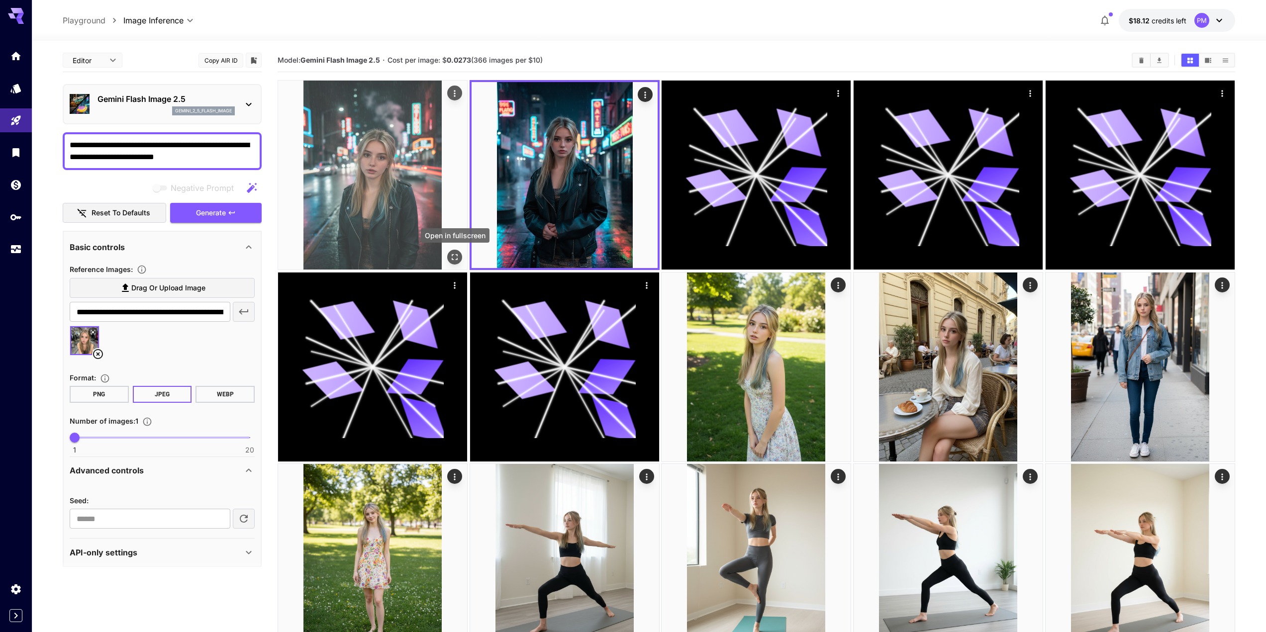
click at [451, 254] on icon "Open in fullscreen" at bounding box center [455, 257] width 10 height 10
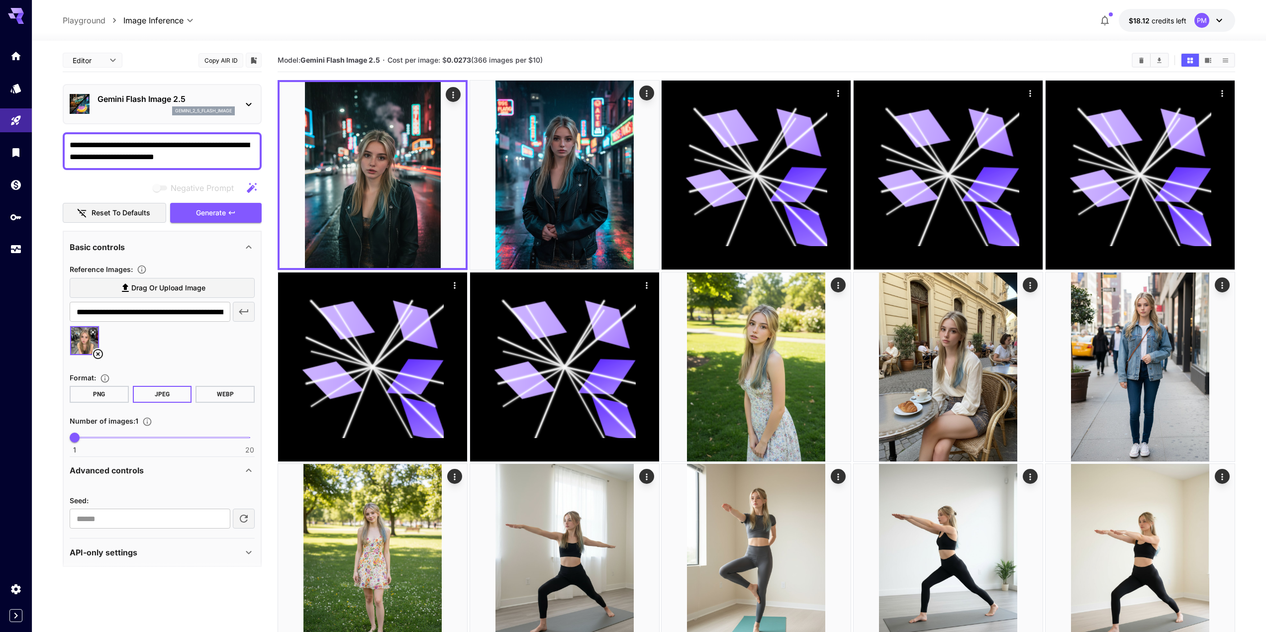
click at [120, 156] on textarea "**********" at bounding box center [162, 151] width 185 height 24
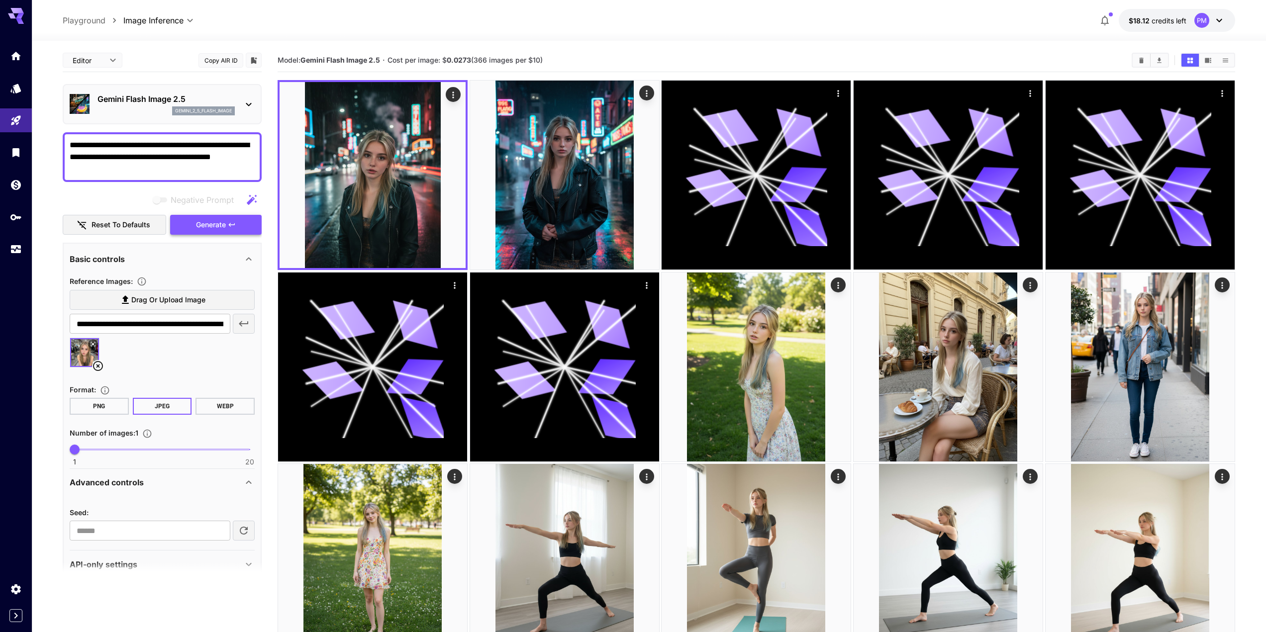
click at [209, 217] on button "Generate" at bounding box center [216, 225] width 92 height 20
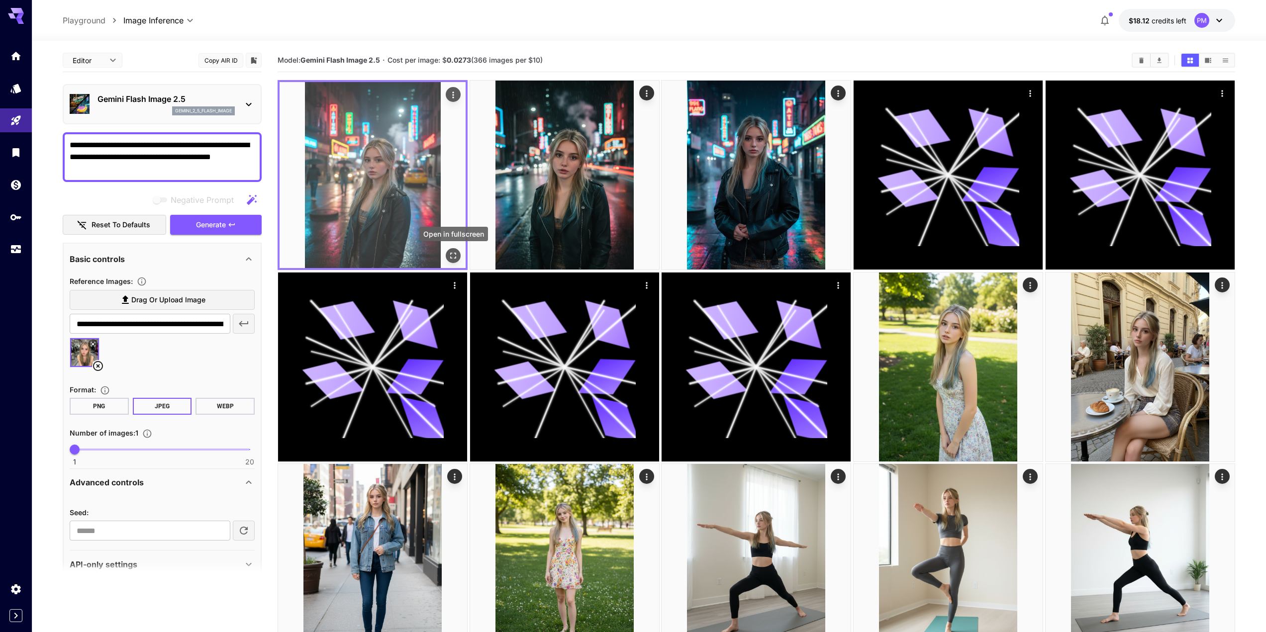
click at [452, 254] on icon "Open in fullscreen" at bounding box center [454, 256] width 6 height 6
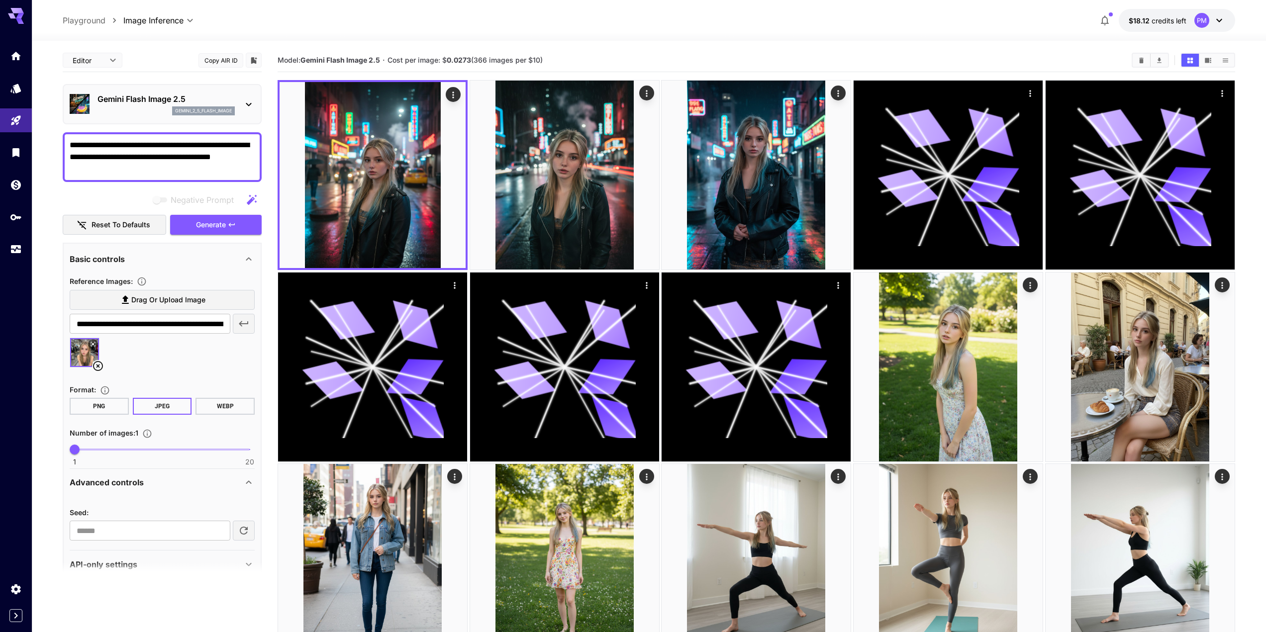
click at [124, 157] on textarea "**********" at bounding box center [162, 157] width 185 height 36
click at [123, 157] on textarea "**********" at bounding box center [162, 157] width 185 height 36
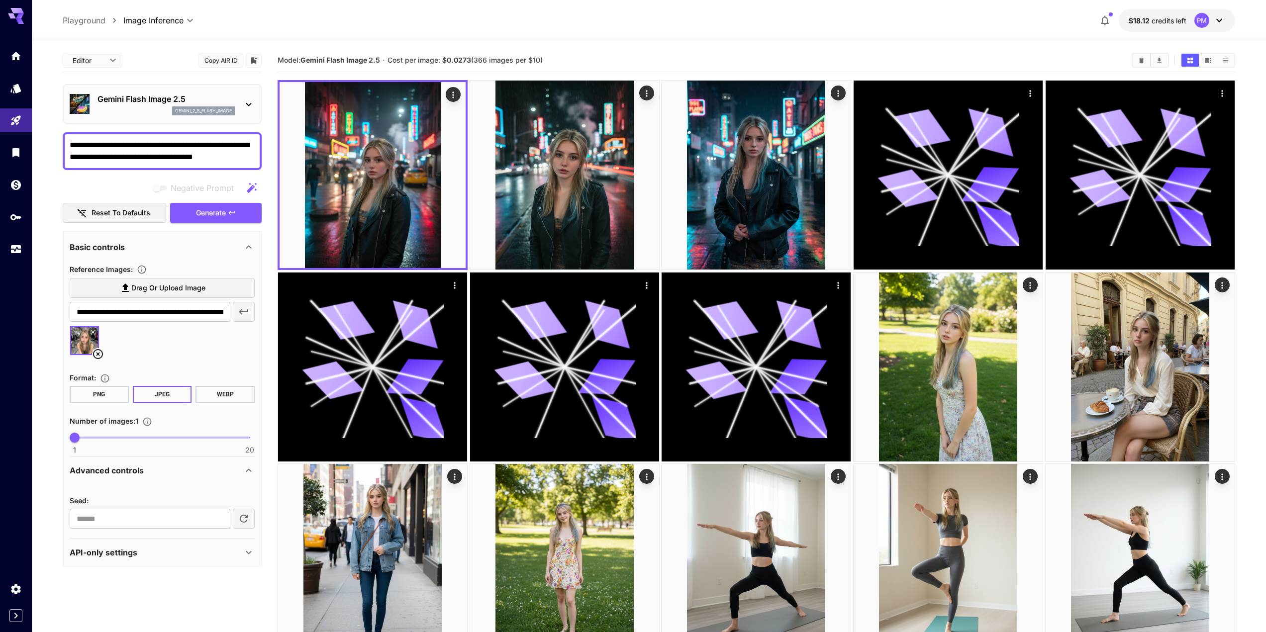
click at [147, 155] on textarea "**********" at bounding box center [162, 151] width 185 height 24
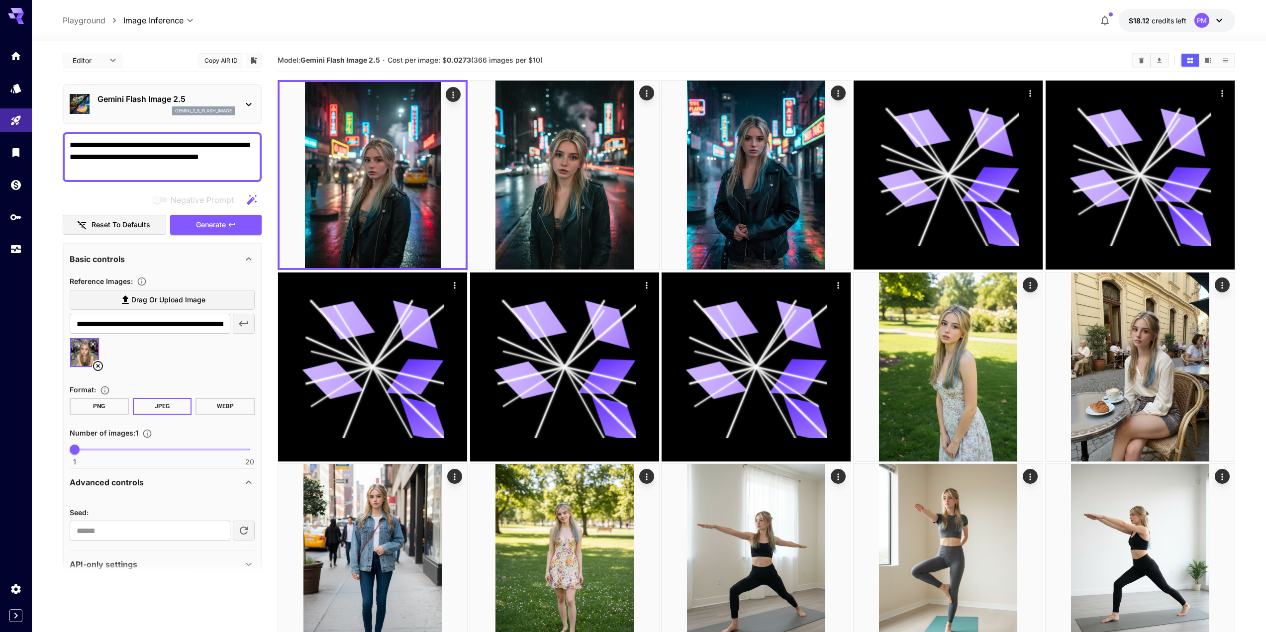
type textarea "**********"
click at [219, 214] on div "Negative Prompt Reset to defaults Generate" at bounding box center [162, 212] width 199 height 45
click at [219, 224] on span "Generate" at bounding box center [211, 225] width 30 height 12
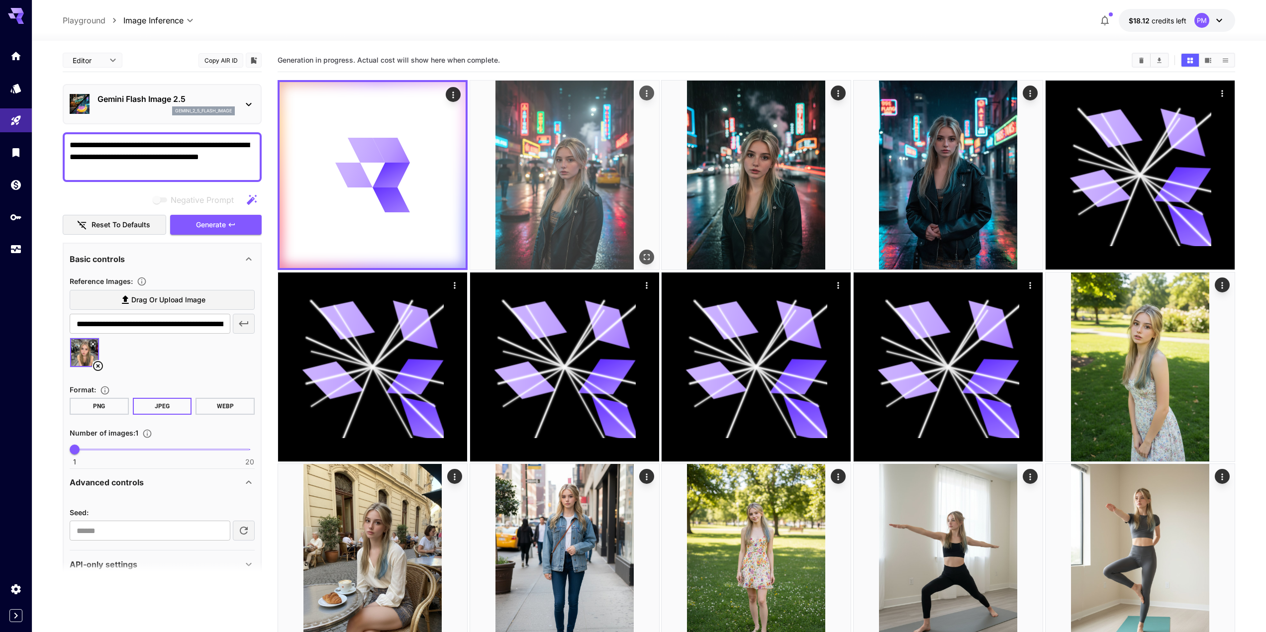
click at [651, 259] on icon "Open in fullscreen" at bounding box center [647, 257] width 10 height 10
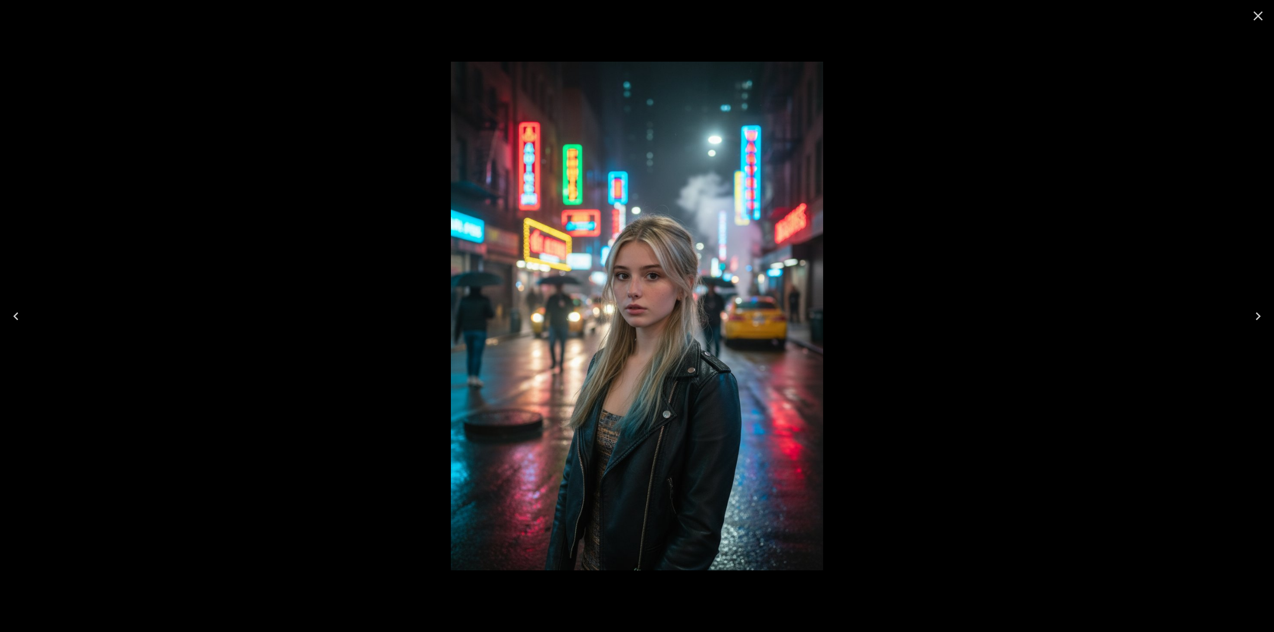
click at [1264, 11] on icon "Close" at bounding box center [1258, 16] width 16 height 16
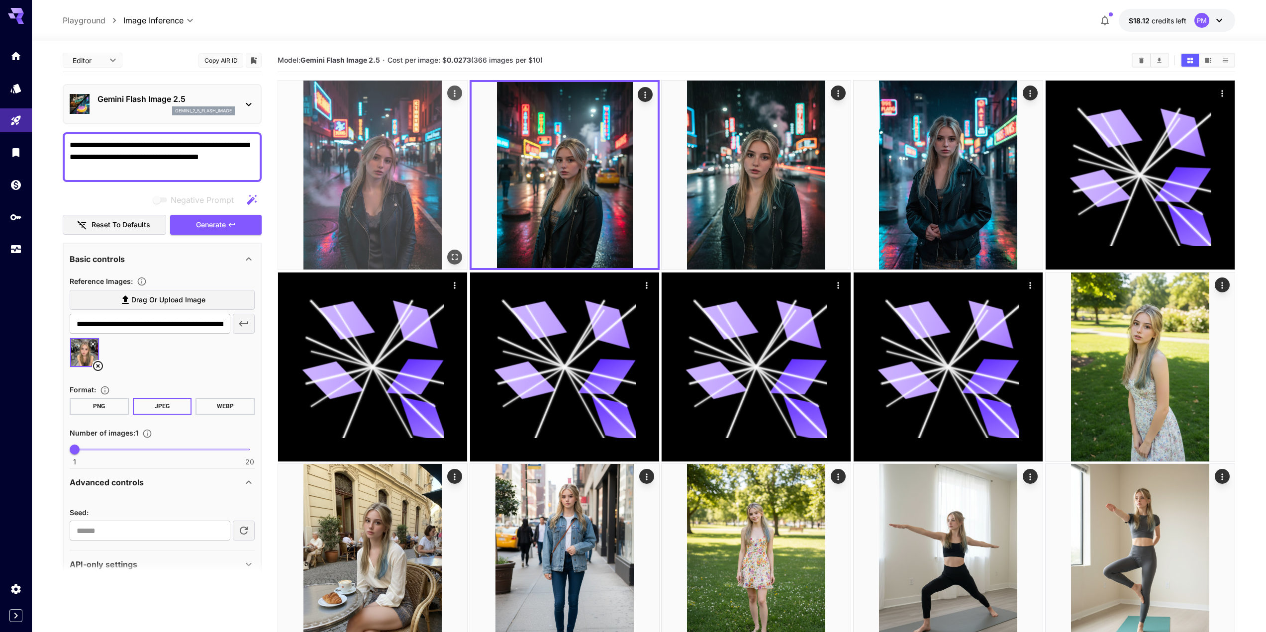
click at [457, 259] on icon "Open in fullscreen" at bounding box center [455, 258] width 6 height 6
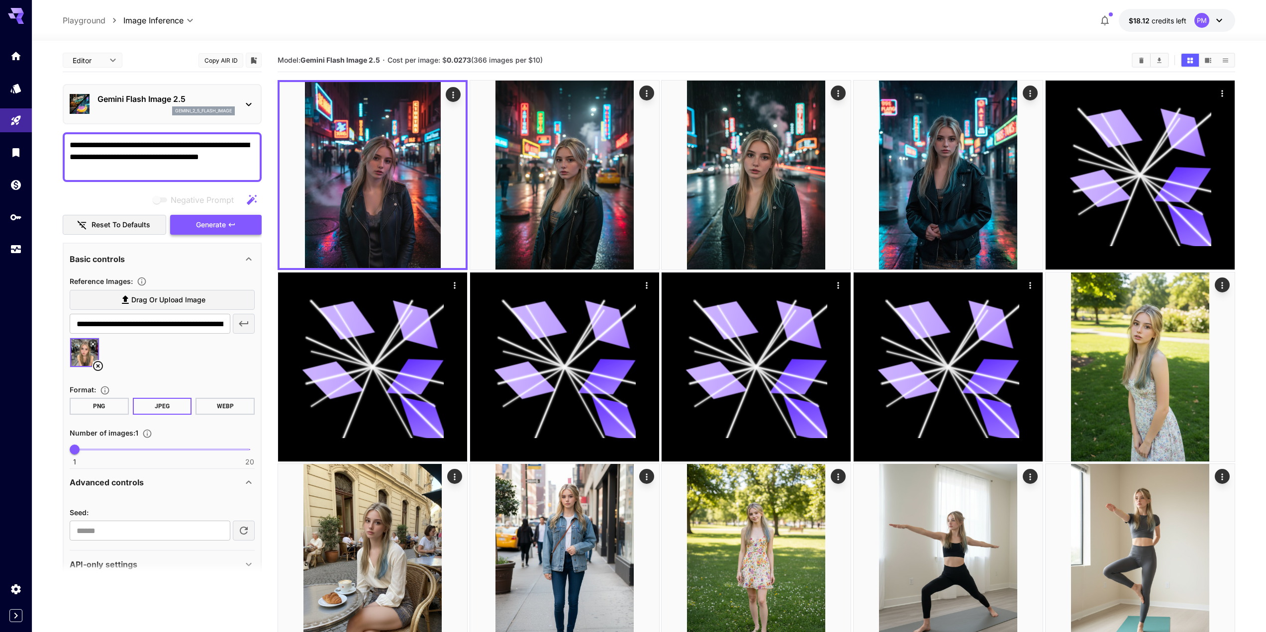
click at [230, 223] on icon "button" at bounding box center [232, 225] width 8 height 8
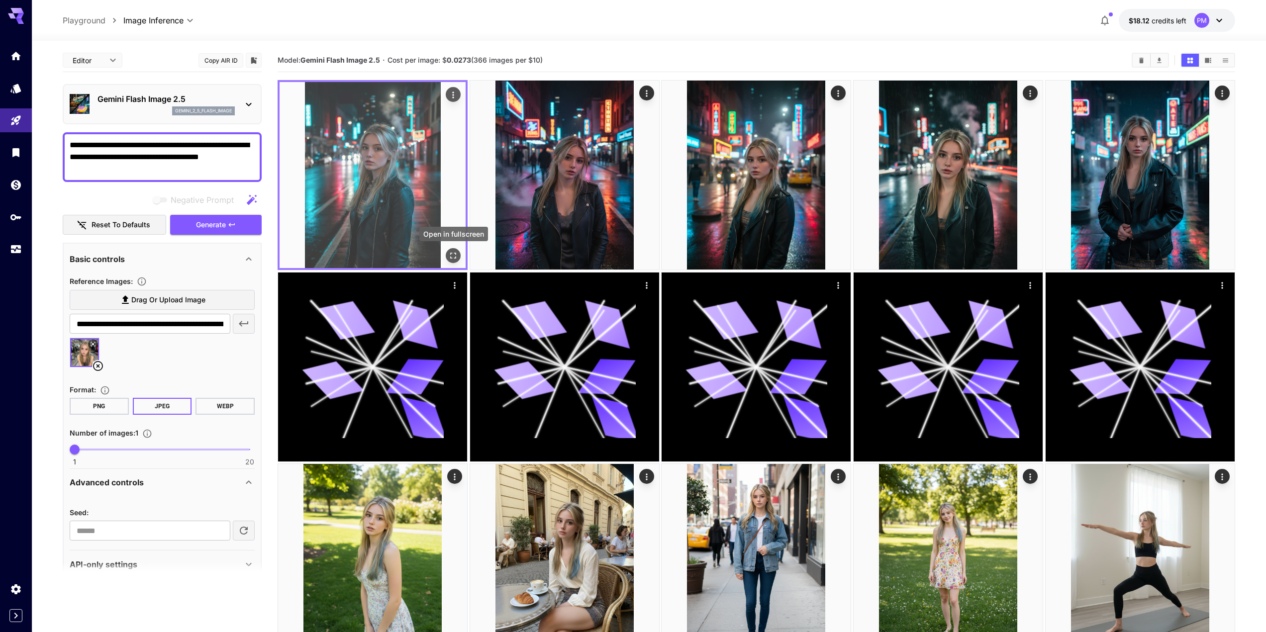
click at [457, 256] on icon "Open in fullscreen" at bounding box center [453, 256] width 10 height 10
click at [455, 95] on icon "Actions" at bounding box center [453, 95] width 10 height 10
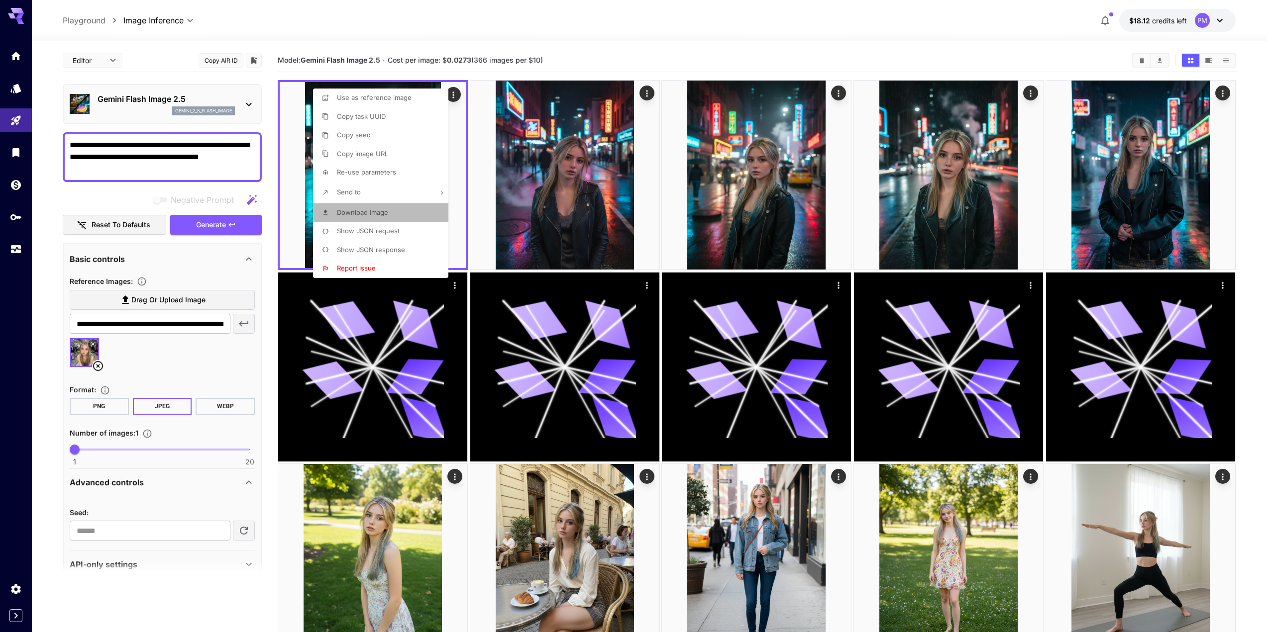
click at [374, 211] on span "Download Image" at bounding box center [362, 213] width 51 height 8
click at [128, 162] on div at bounding box center [637, 316] width 1274 height 632
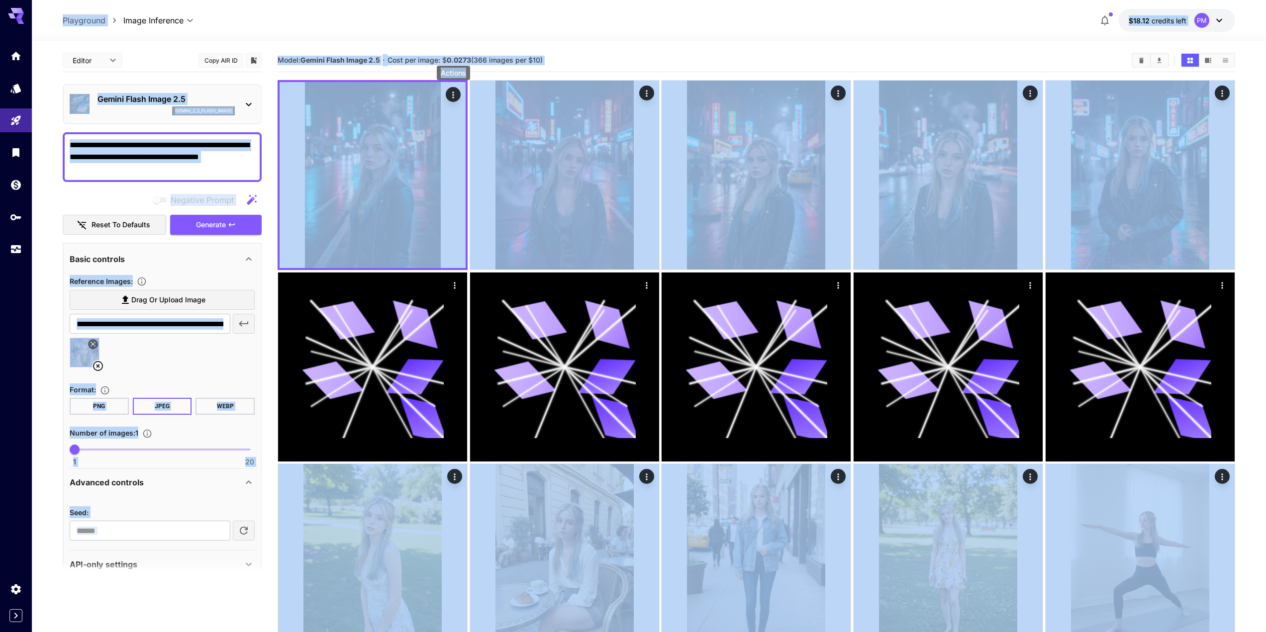
click at [118, 169] on textarea "**********" at bounding box center [162, 157] width 185 height 36
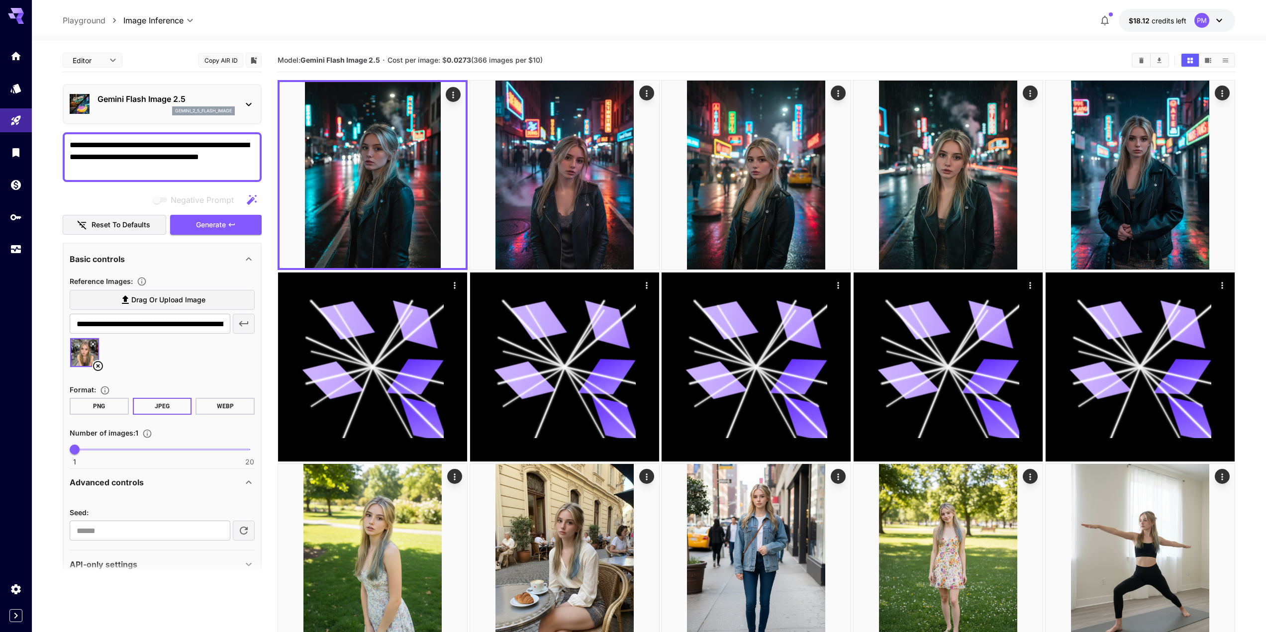
paste textarea
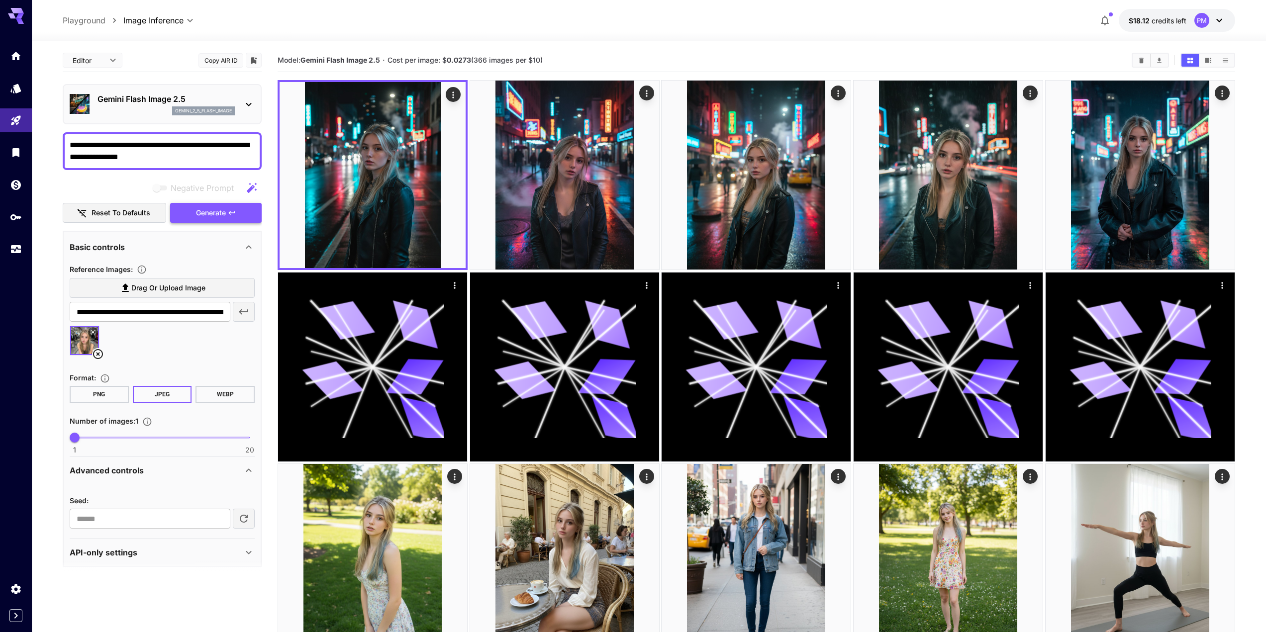
click at [203, 210] on span "Generate" at bounding box center [211, 213] width 30 height 12
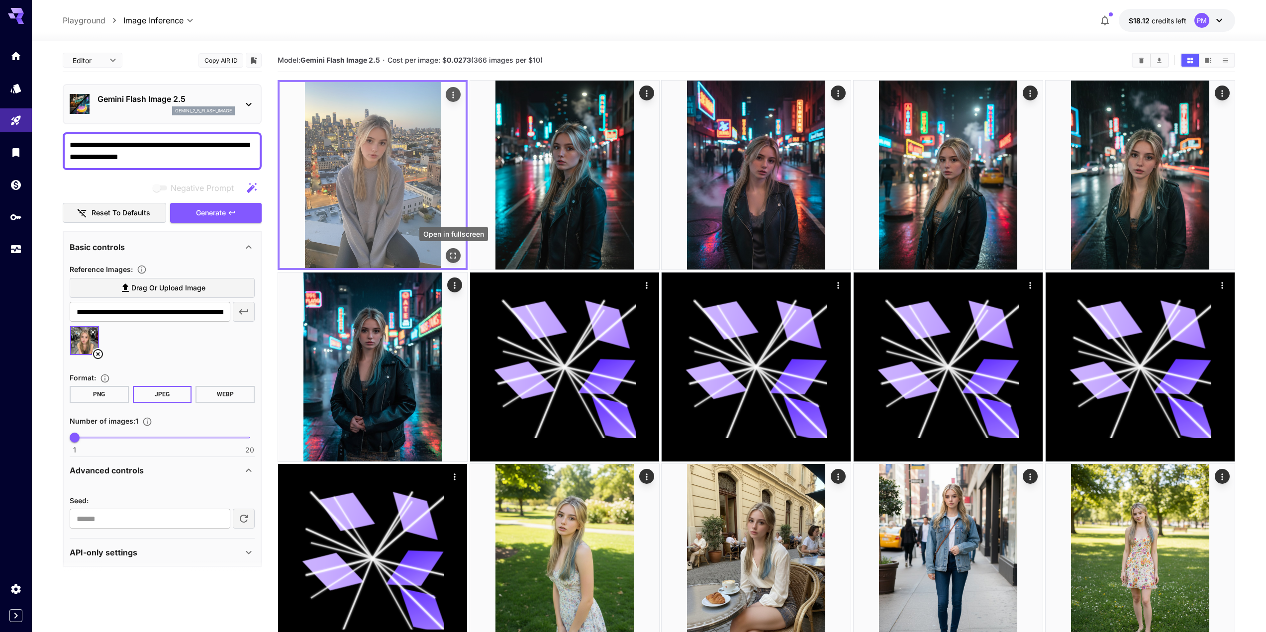
click at [457, 253] on button "Open in fullscreen" at bounding box center [453, 255] width 15 height 15
click at [453, 95] on icon "Actions" at bounding box center [453, 95] width 1 height 6
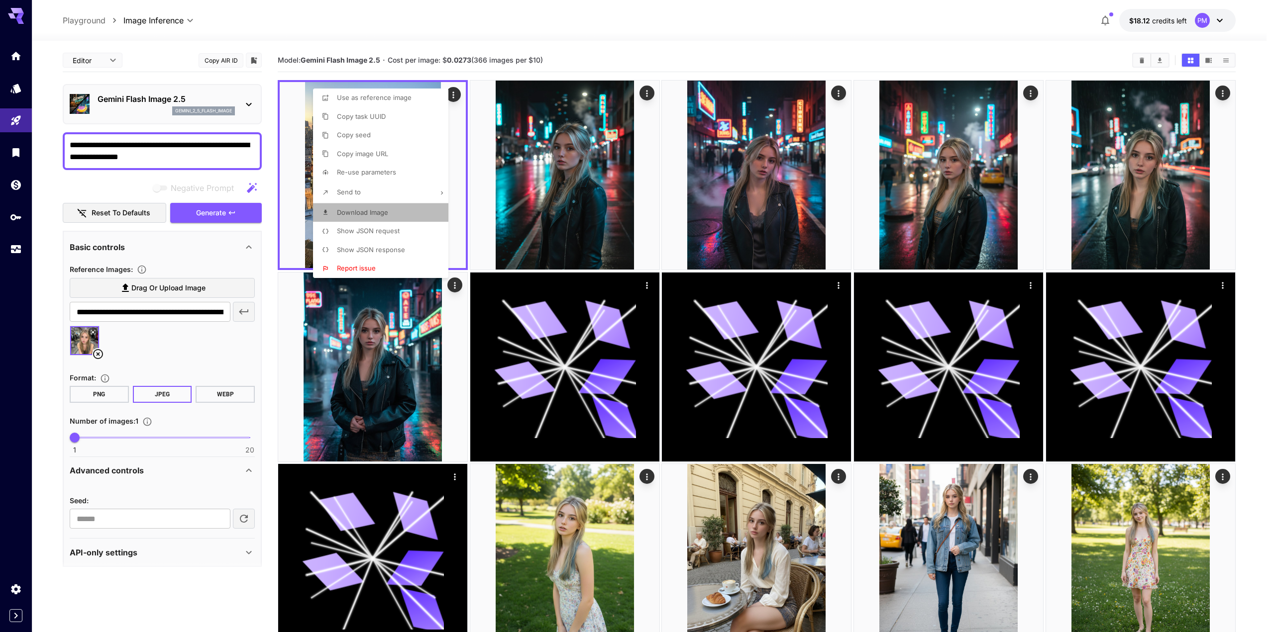
click at [357, 211] on span "Download Image" at bounding box center [362, 213] width 51 height 8
click at [152, 146] on div at bounding box center [637, 316] width 1274 height 632
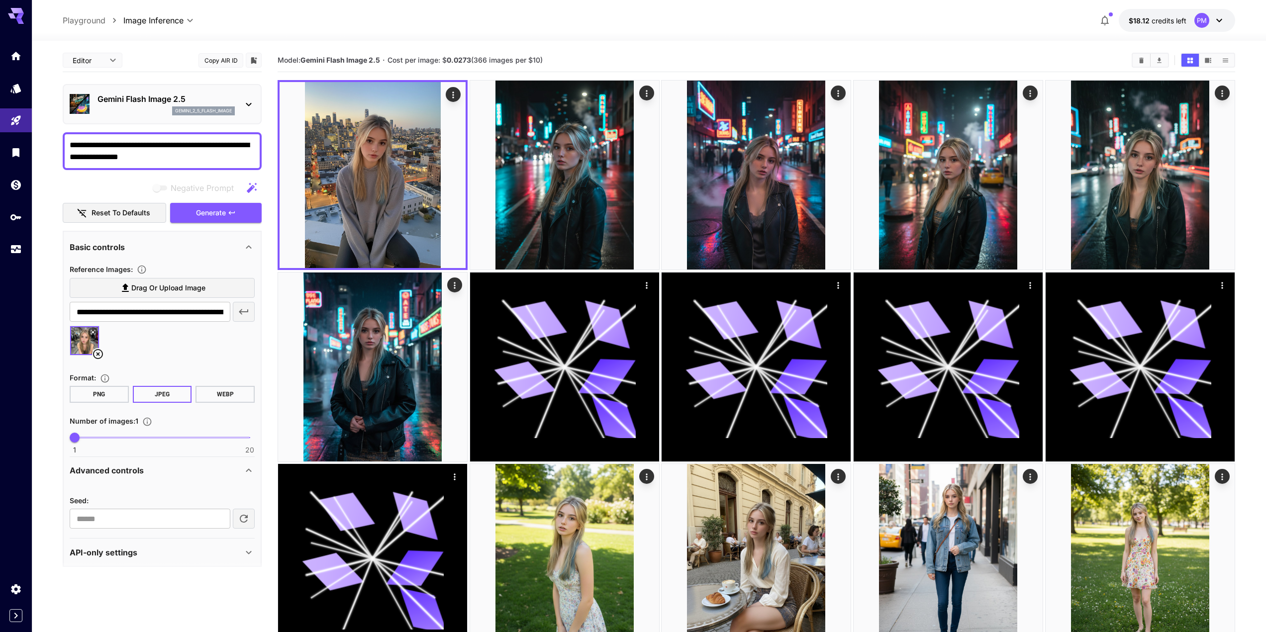
click at [162, 155] on textarea "**********" at bounding box center [162, 151] width 185 height 24
paste textarea "**"
click at [206, 211] on span "Generate" at bounding box center [211, 213] width 30 height 12
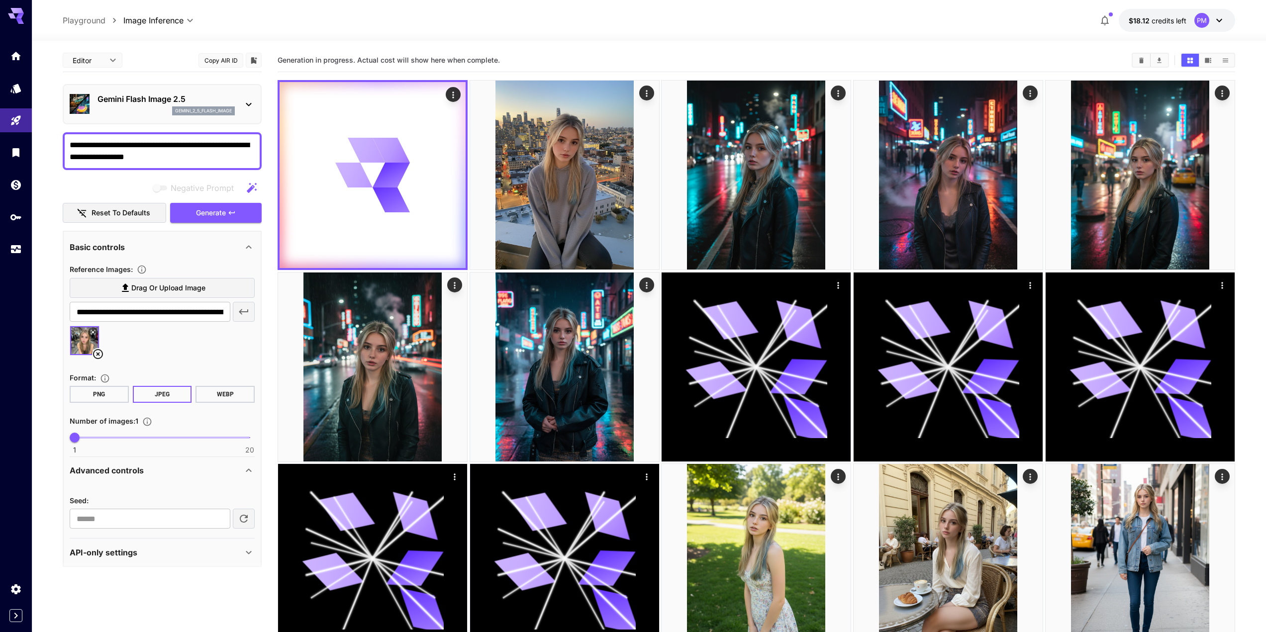
click at [110, 150] on textarea "**********" at bounding box center [162, 151] width 185 height 24
paste textarea
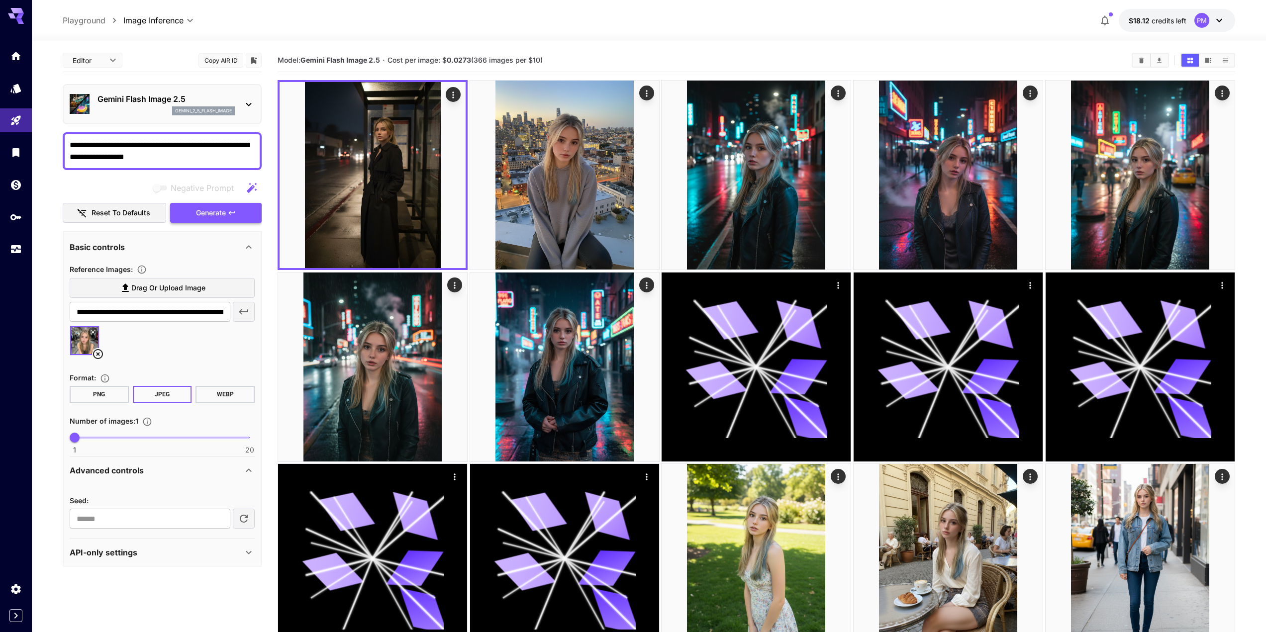
type textarea "**********"
click at [200, 213] on span "Generate" at bounding box center [211, 213] width 30 height 12
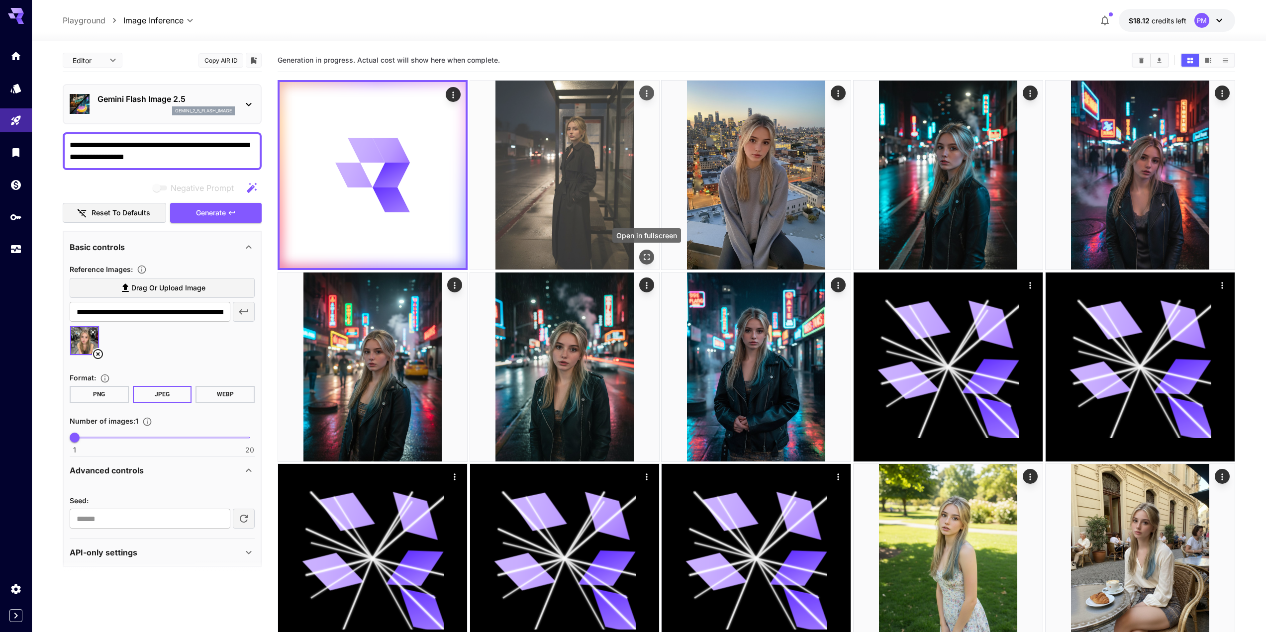
click at [643, 250] on div "Open in fullscreen" at bounding box center [646, 257] width 15 height 15
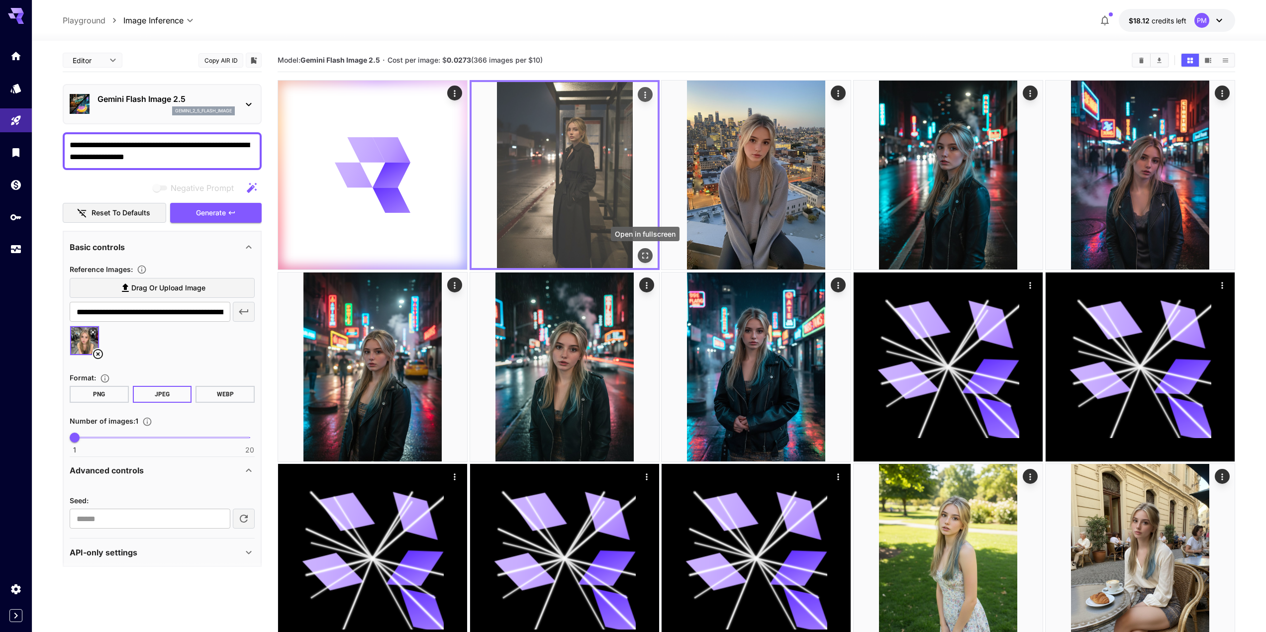
click at [652, 259] on button "Open in fullscreen" at bounding box center [645, 255] width 15 height 15
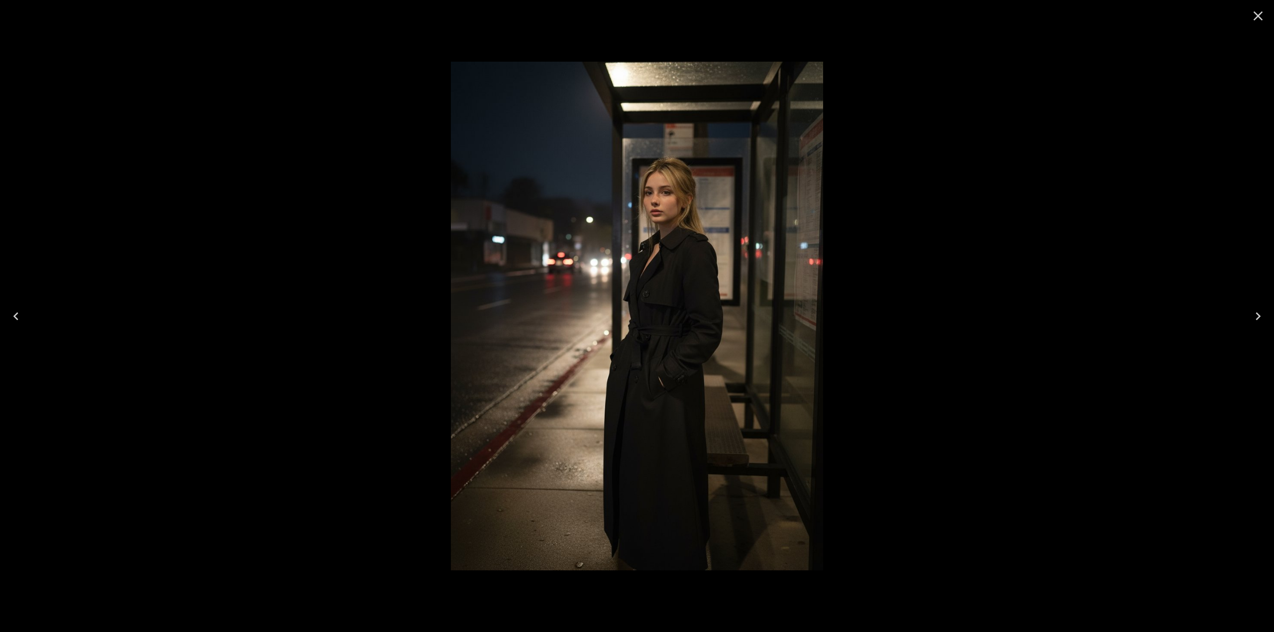
click at [1254, 314] on icon "Next" at bounding box center [1258, 317] width 16 height 16
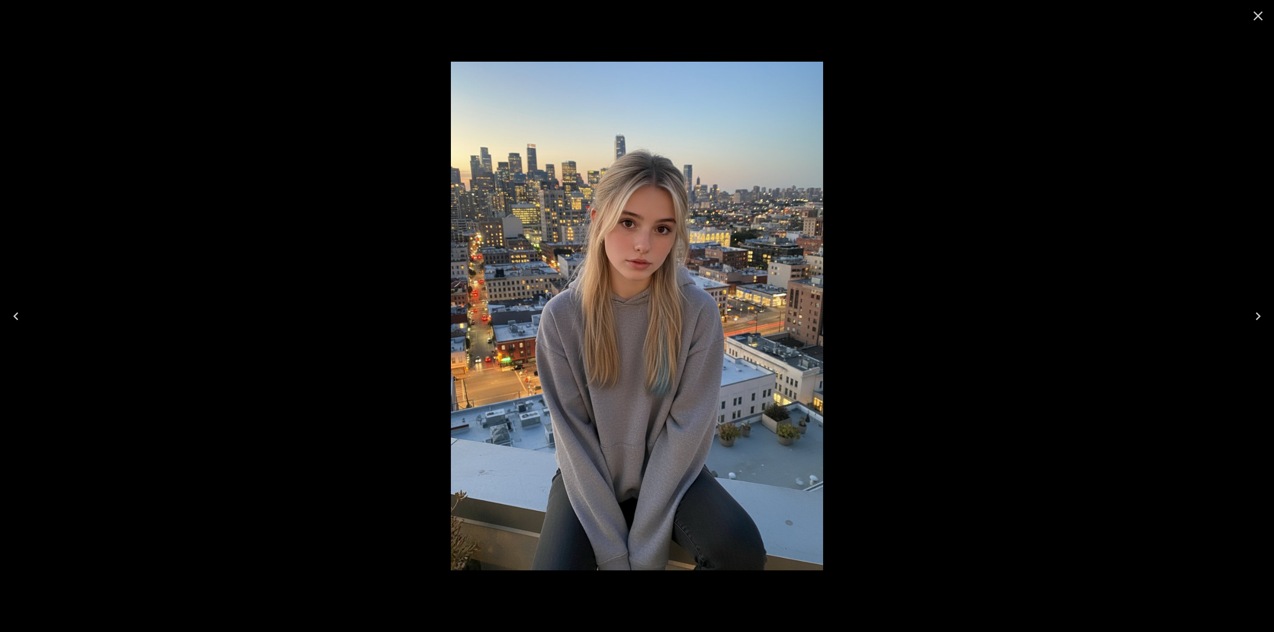
click at [17, 316] on icon "Previous" at bounding box center [16, 317] width 16 height 16
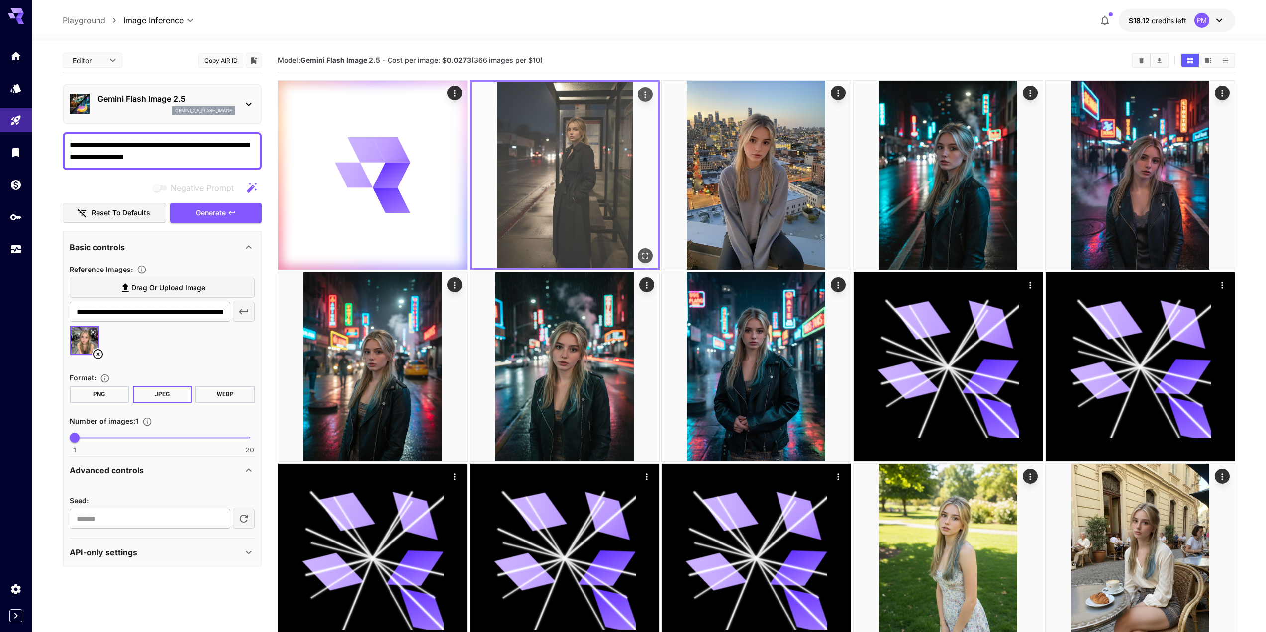
click at [652, 92] on div "Actions" at bounding box center [645, 94] width 15 height 15
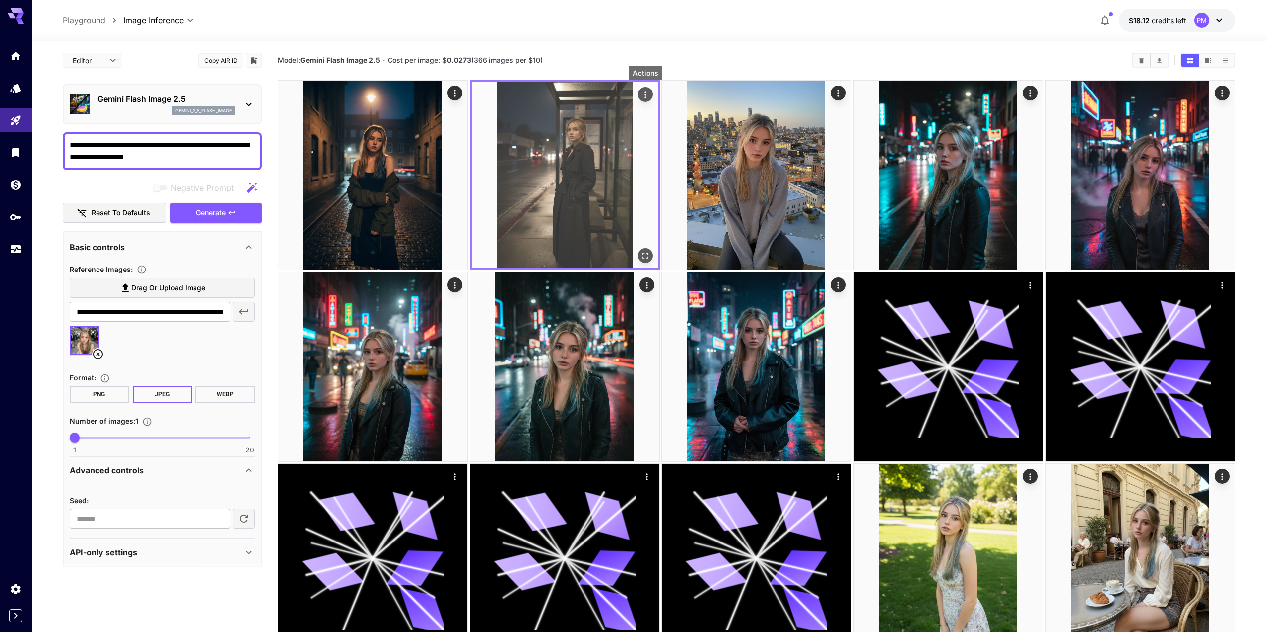
click at [645, 92] on icon "Actions" at bounding box center [644, 95] width 1 height 6
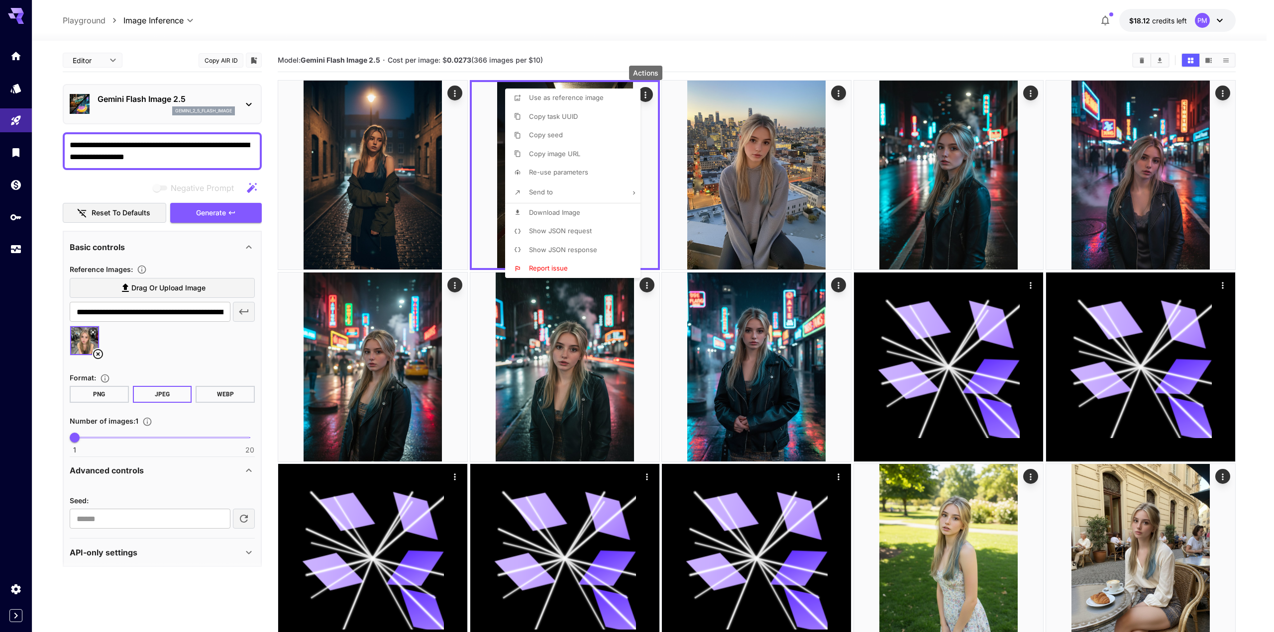
click at [445, 122] on div at bounding box center [637, 316] width 1274 height 632
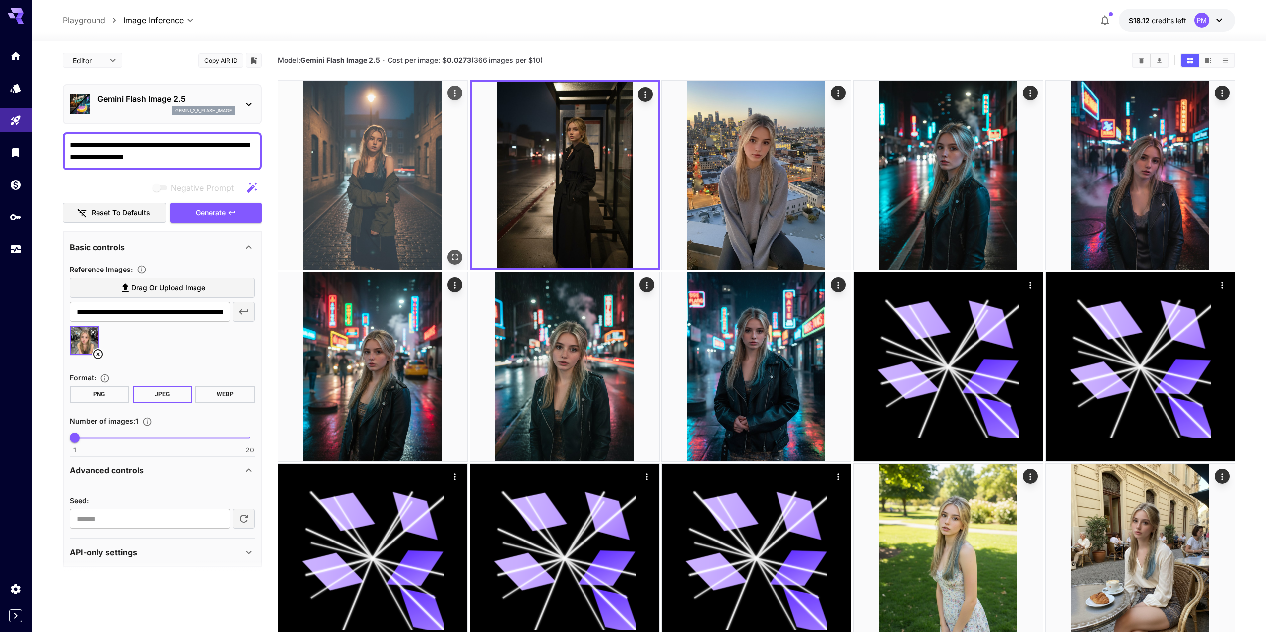
click at [426, 221] on img at bounding box center [372, 175] width 189 height 189
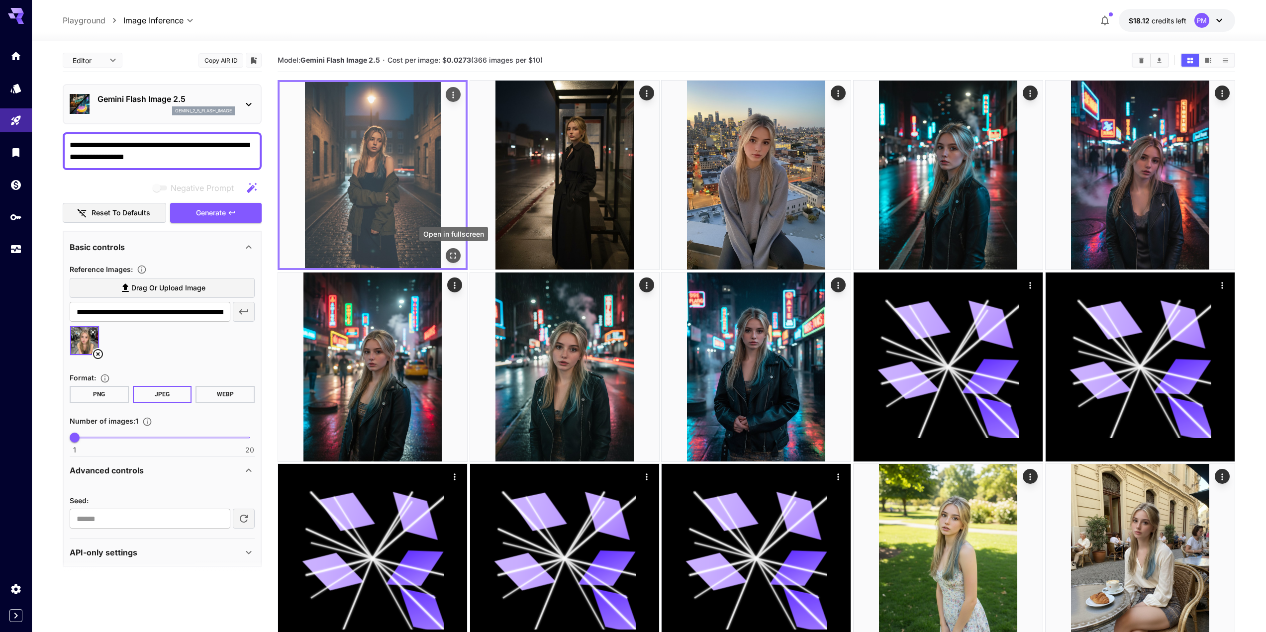
click at [452, 256] on icon "Open in fullscreen" at bounding box center [453, 256] width 10 height 10
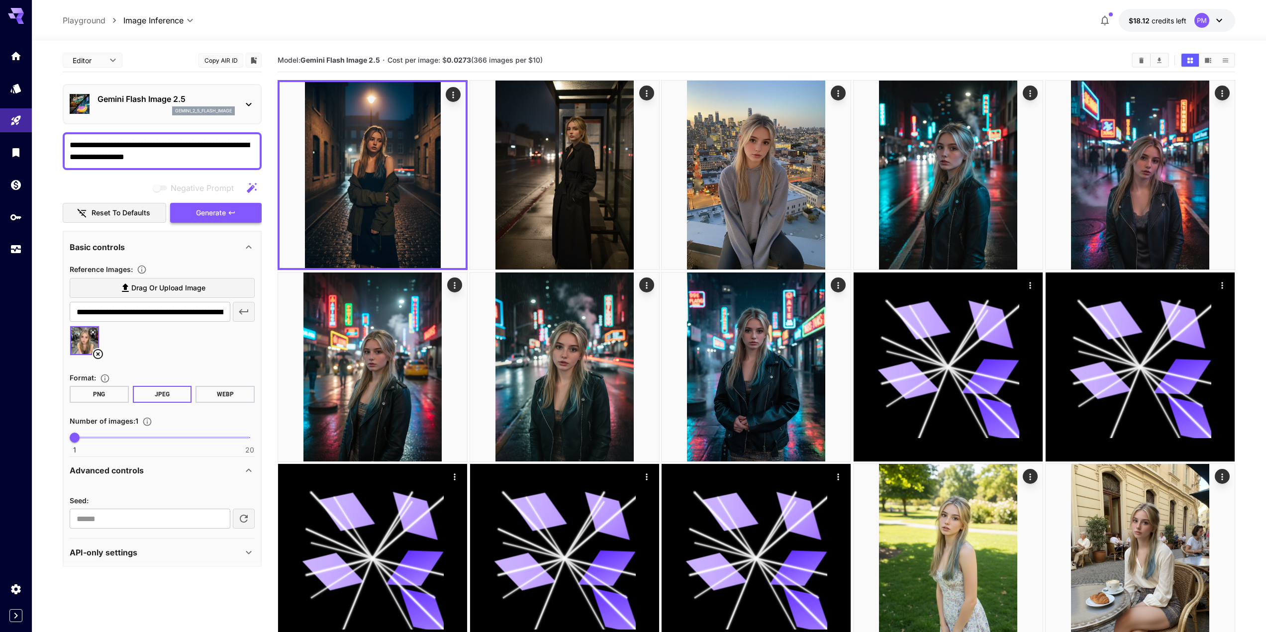
click at [213, 215] on span "Generate" at bounding box center [211, 213] width 30 height 12
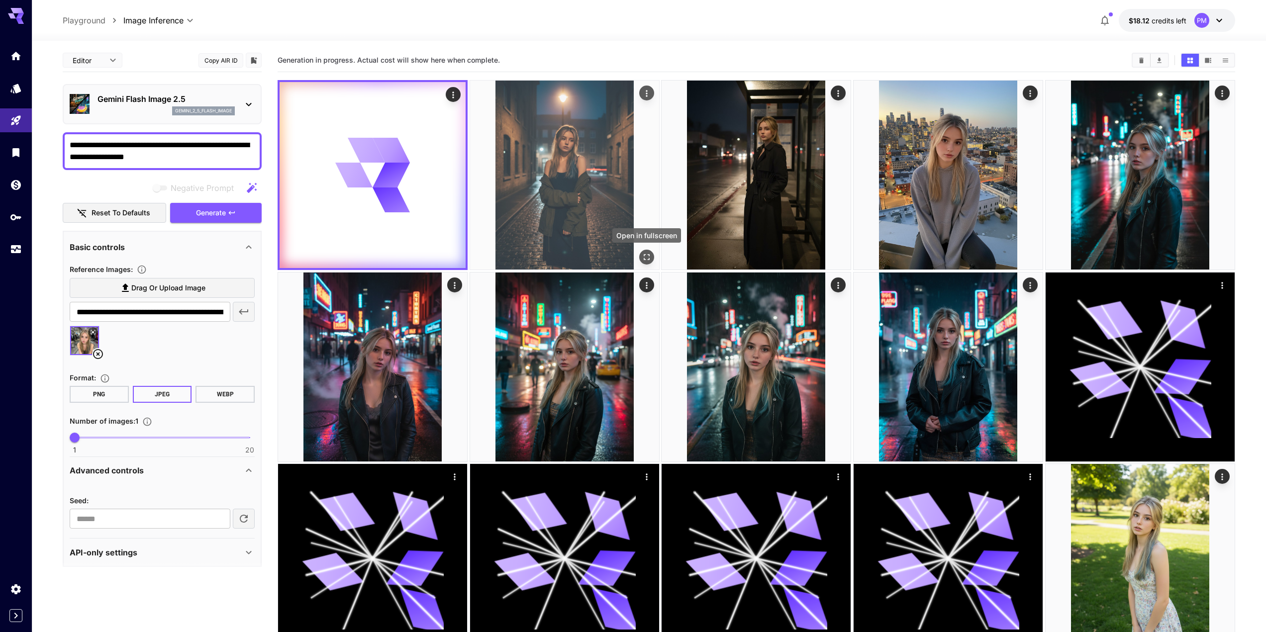
click at [650, 259] on icon "Open in fullscreen" at bounding box center [647, 258] width 6 height 6
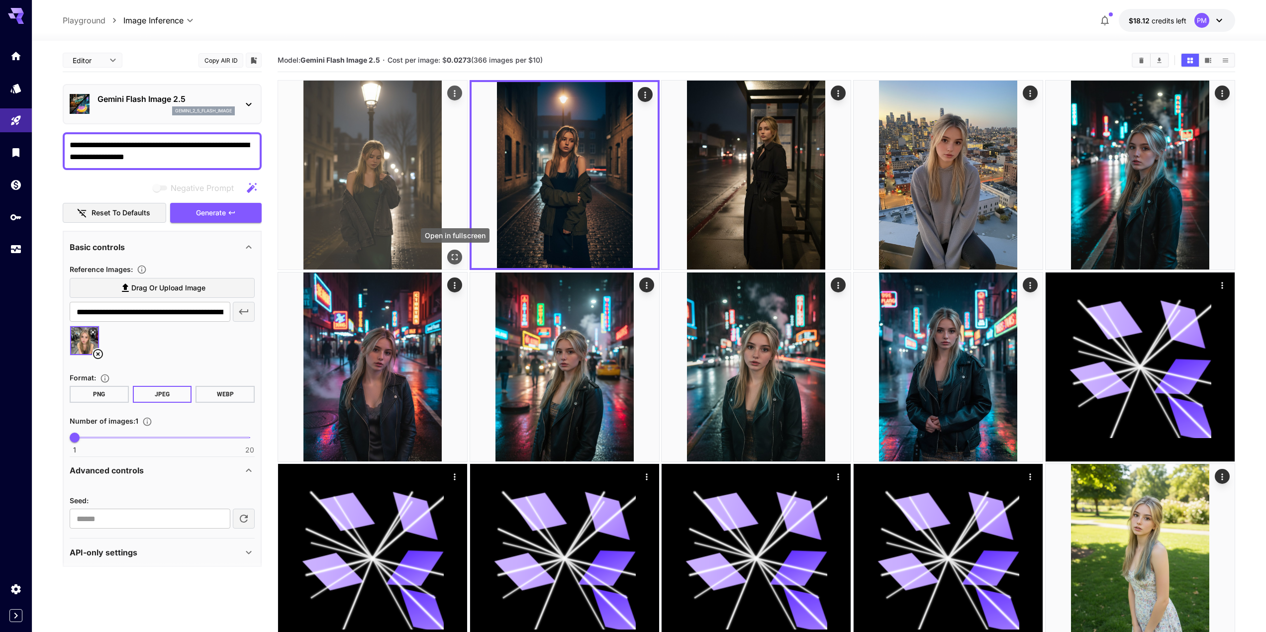
click at [451, 254] on icon "Open in fullscreen" at bounding box center [455, 257] width 10 height 10
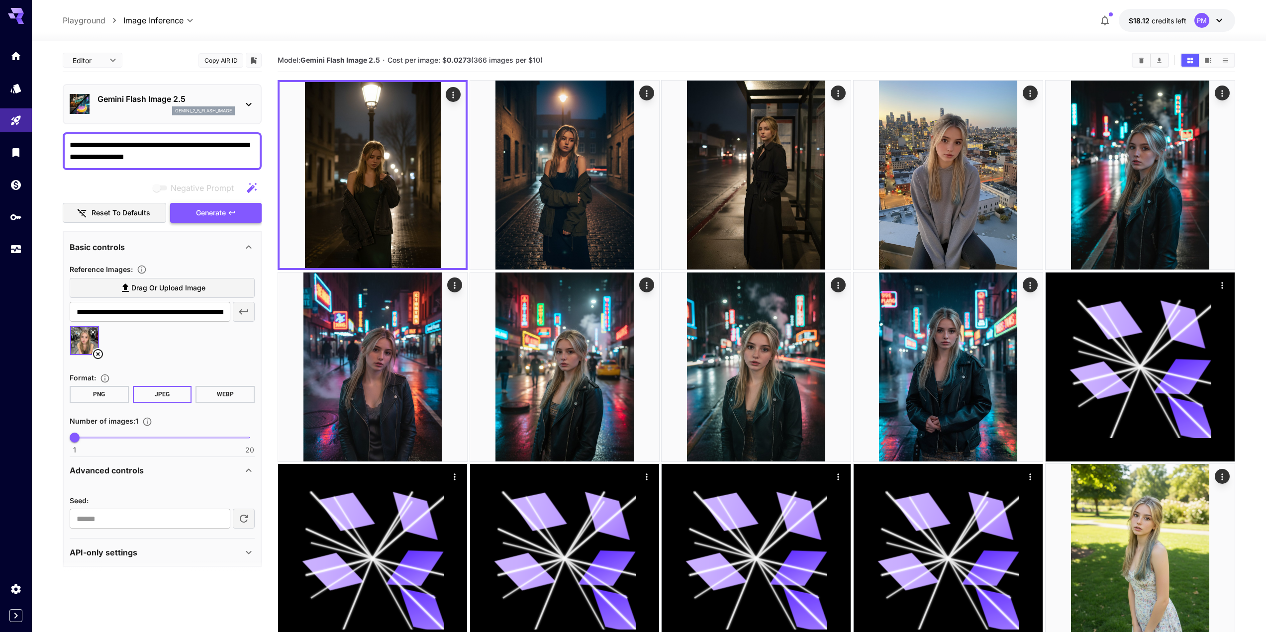
click at [238, 211] on button "Generate" at bounding box center [216, 213] width 92 height 20
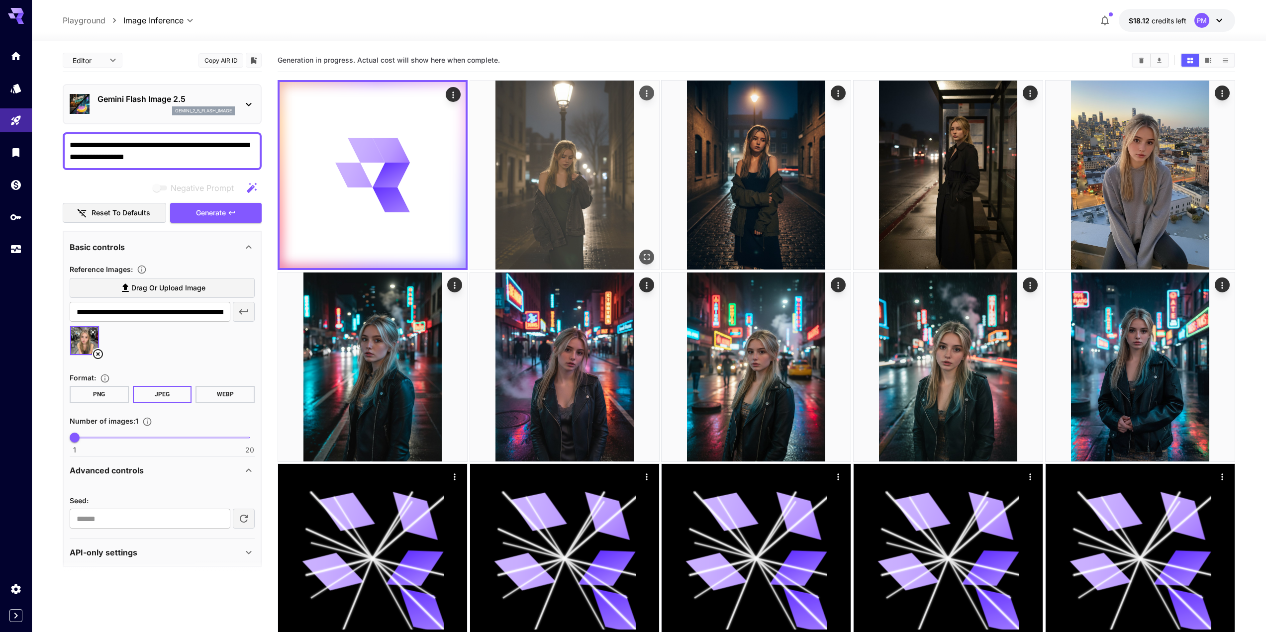
click at [646, 258] on icon "Open in fullscreen" at bounding box center [647, 257] width 10 height 10
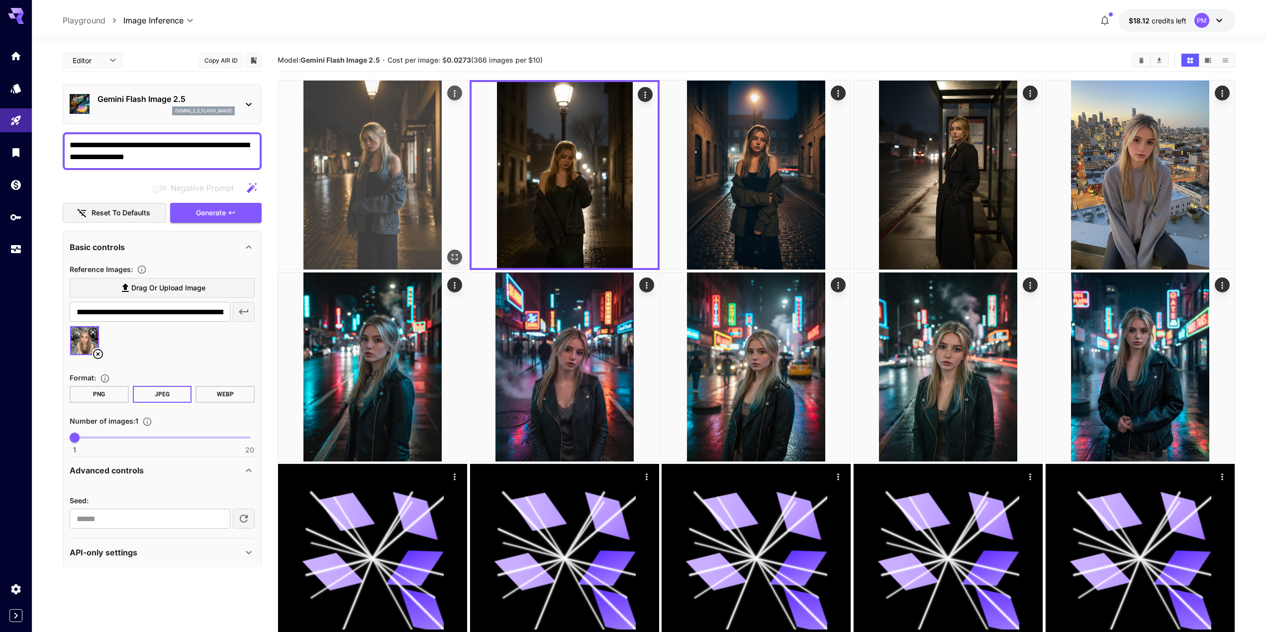
click at [462, 257] on div at bounding box center [373, 175] width 190 height 190
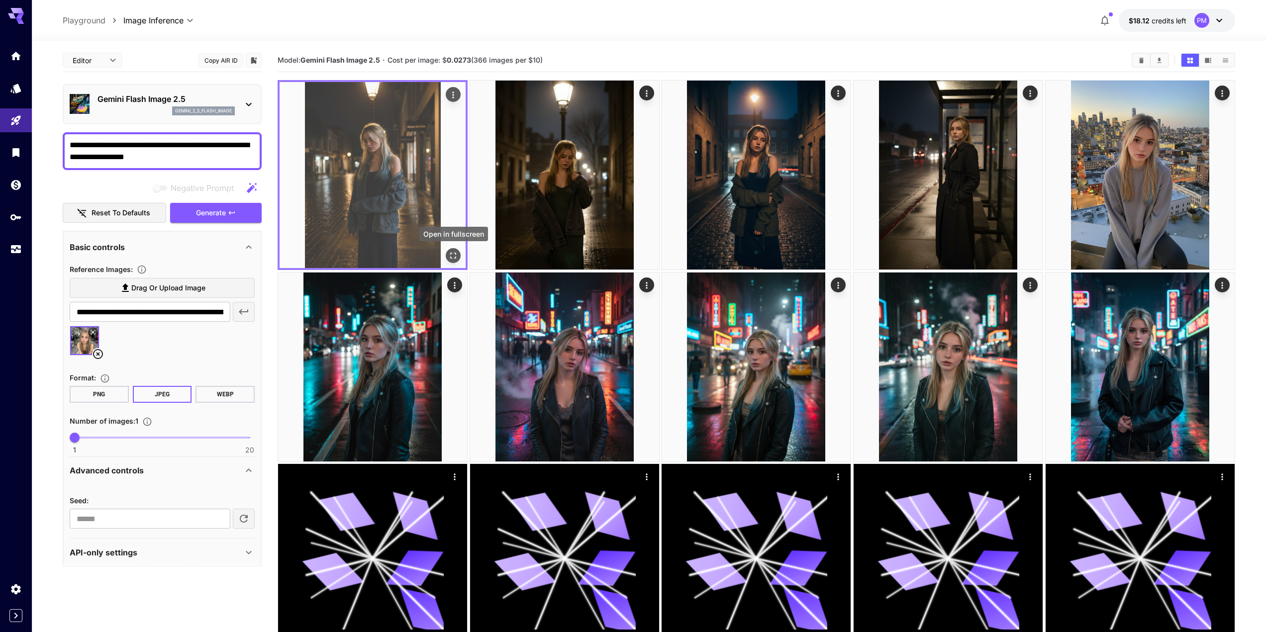
click at [454, 257] on icon "Open in fullscreen" at bounding box center [453, 256] width 10 height 10
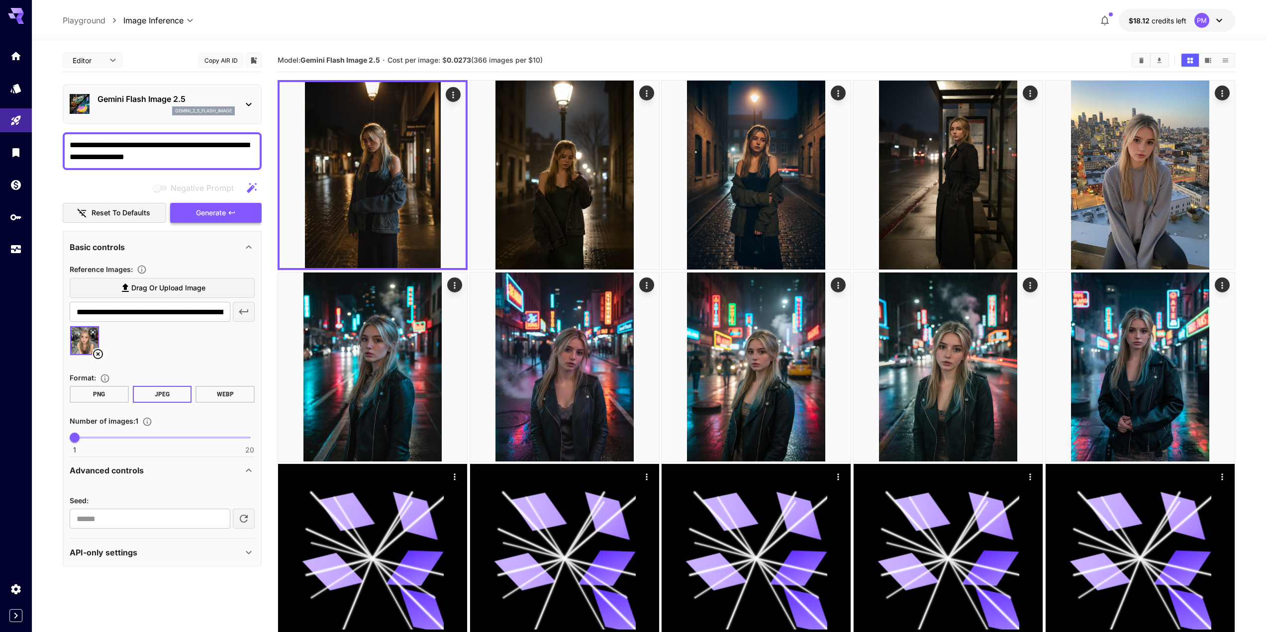
click at [241, 214] on button "Generate" at bounding box center [216, 213] width 92 height 20
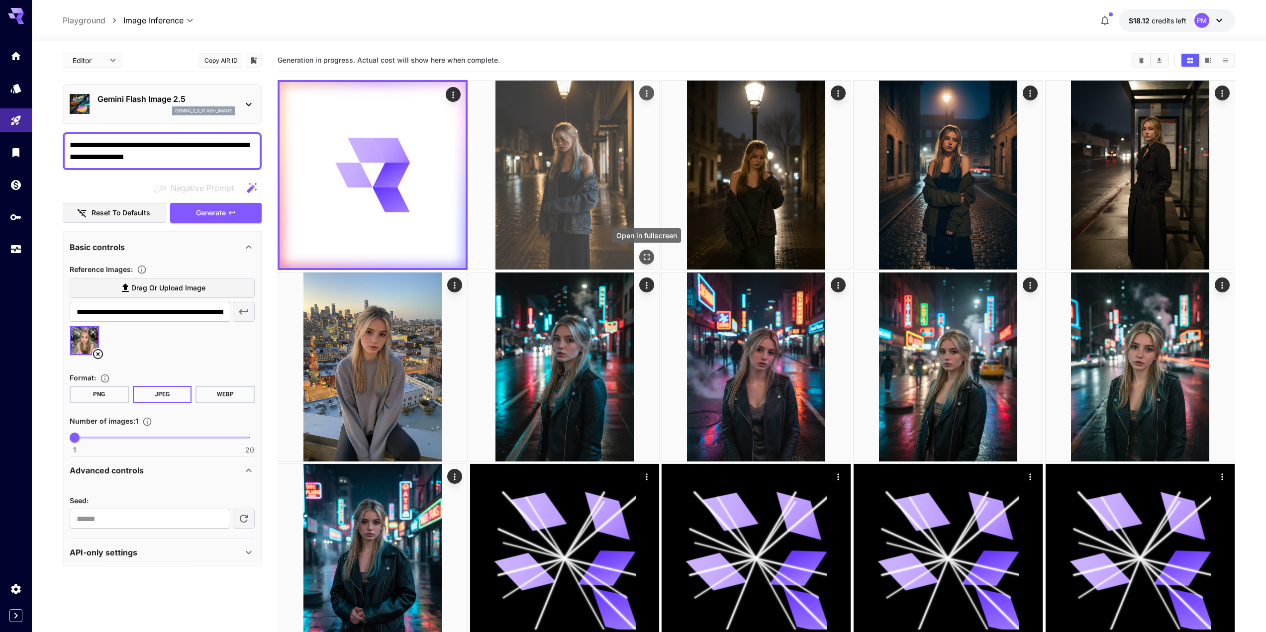
click at [644, 257] on icon "Open in fullscreen" at bounding box center [647, 257] width 10 height 10
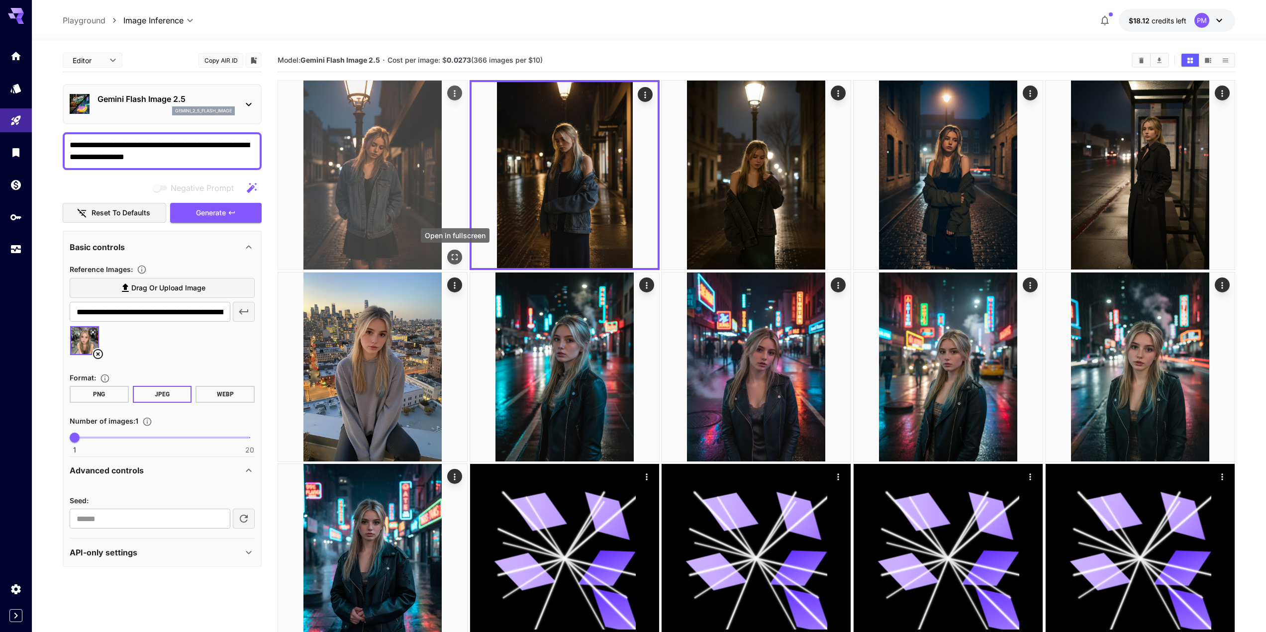
click at [450, 252] on icon "Open in fullscreen" at bounding box center [455, 257] width 10 height 10
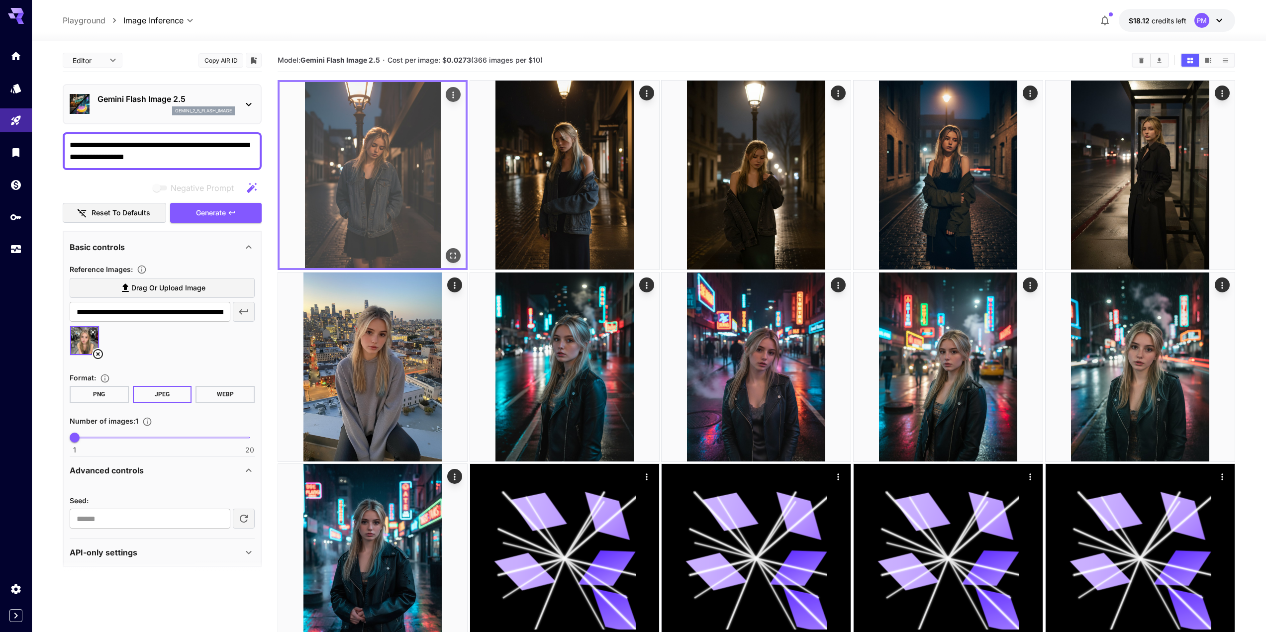
click at [454, 97] on icon "Actions" at bounding box center [453, 95] width 10 height 10
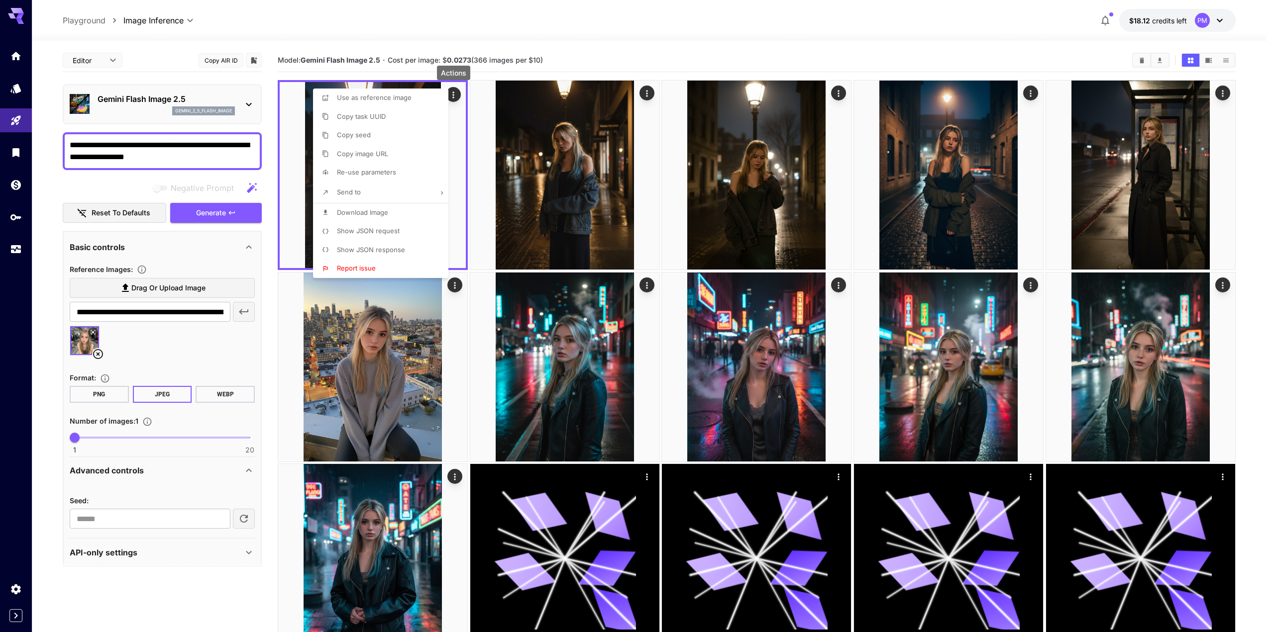
click at [373, 209] on span "Download Image" at bounding box center [362, 213] width 51 height 8
click at [1244, 249] on div at bounding box center [637, 316] width 1274 height 632
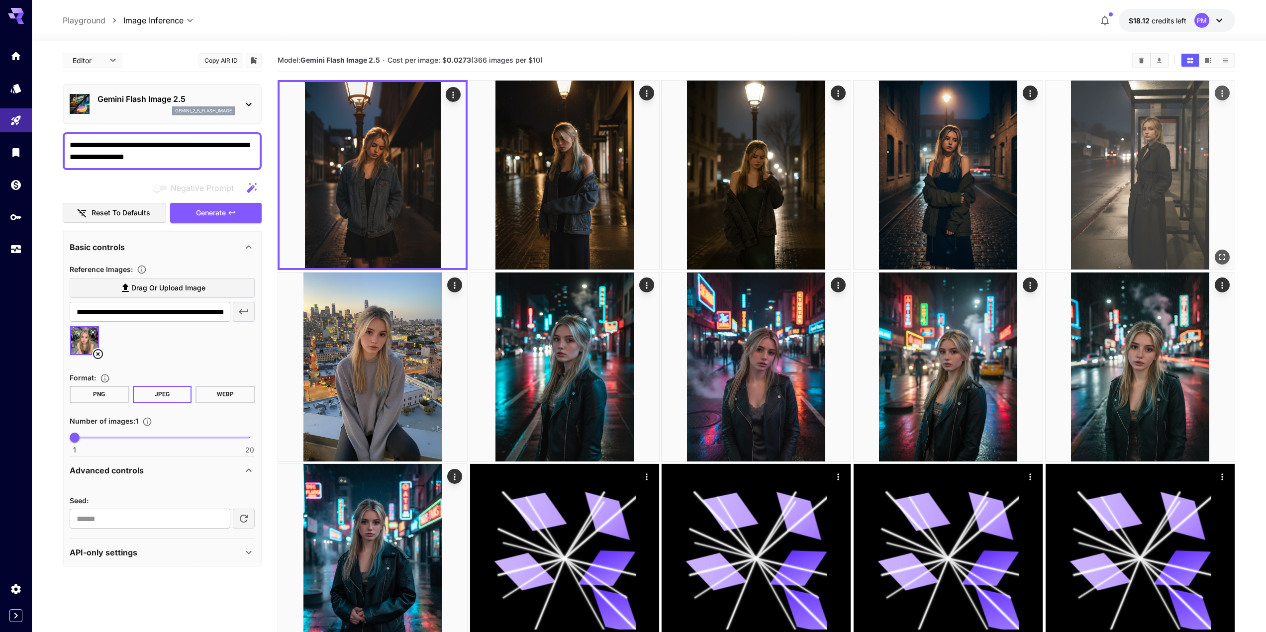
click at [1229, 90] on button "Actions" at bounding box center [1222, 93] width 15 height 15
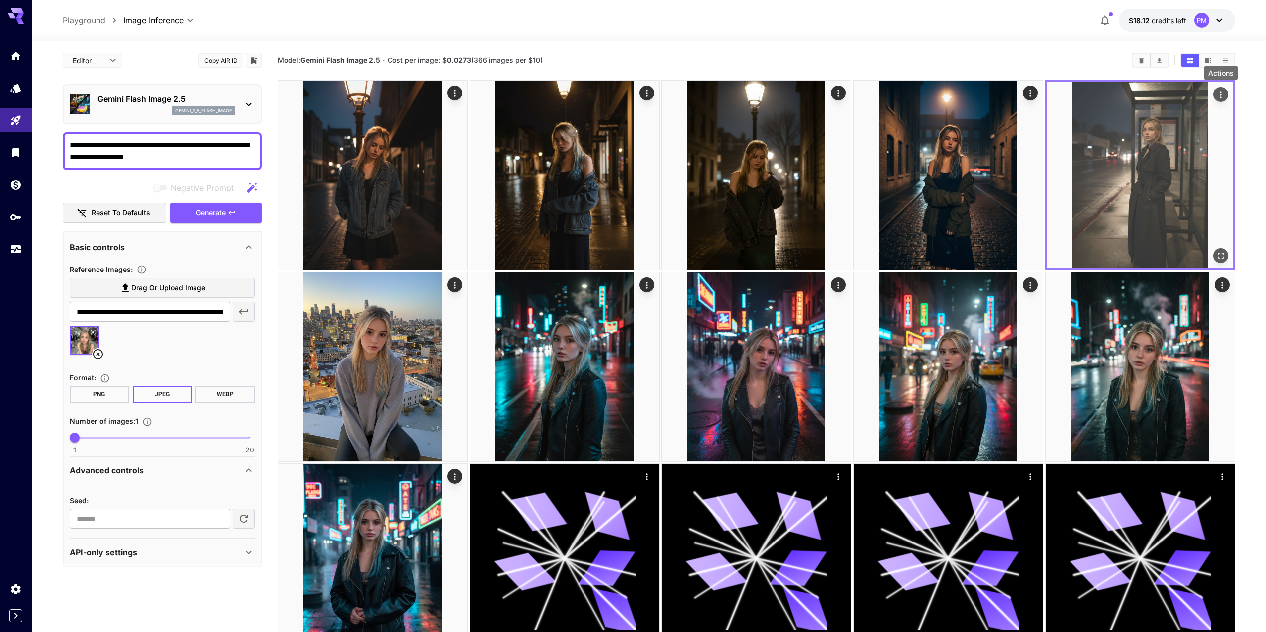
click at [1225, 92] on icon "Actions" at bounding box center [1221, 95] width 10 height 10
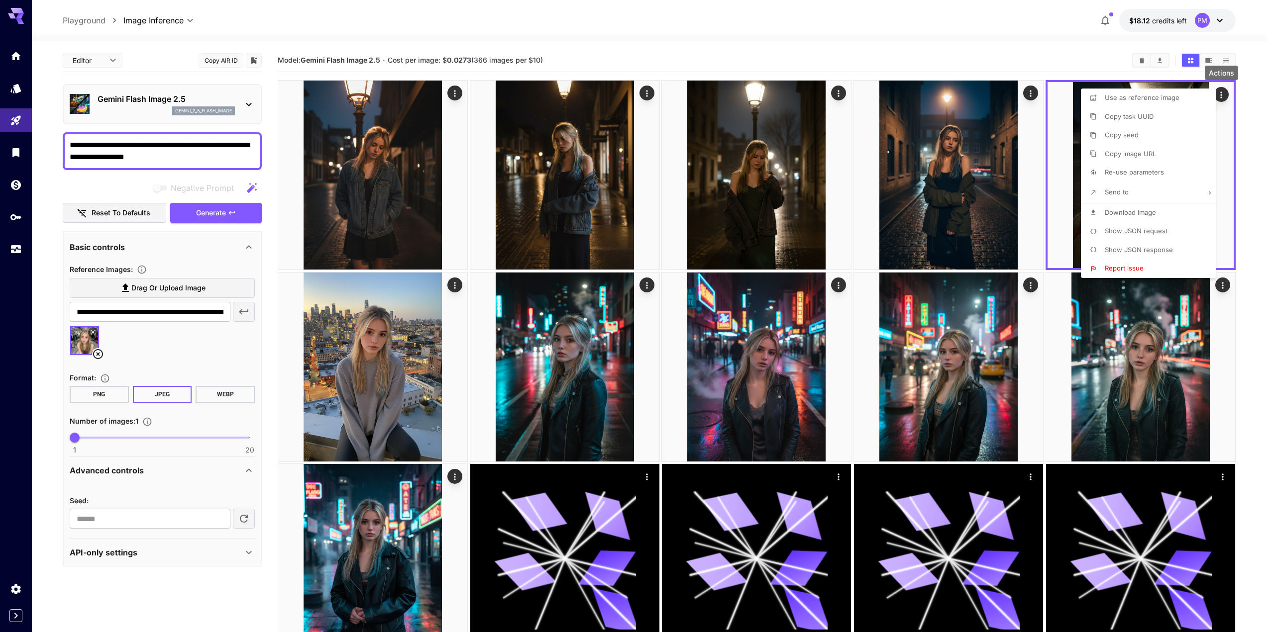
click at [1147, 167] on li "Re-use parameters" at bounding box center [1151, 172] width 141 height 19
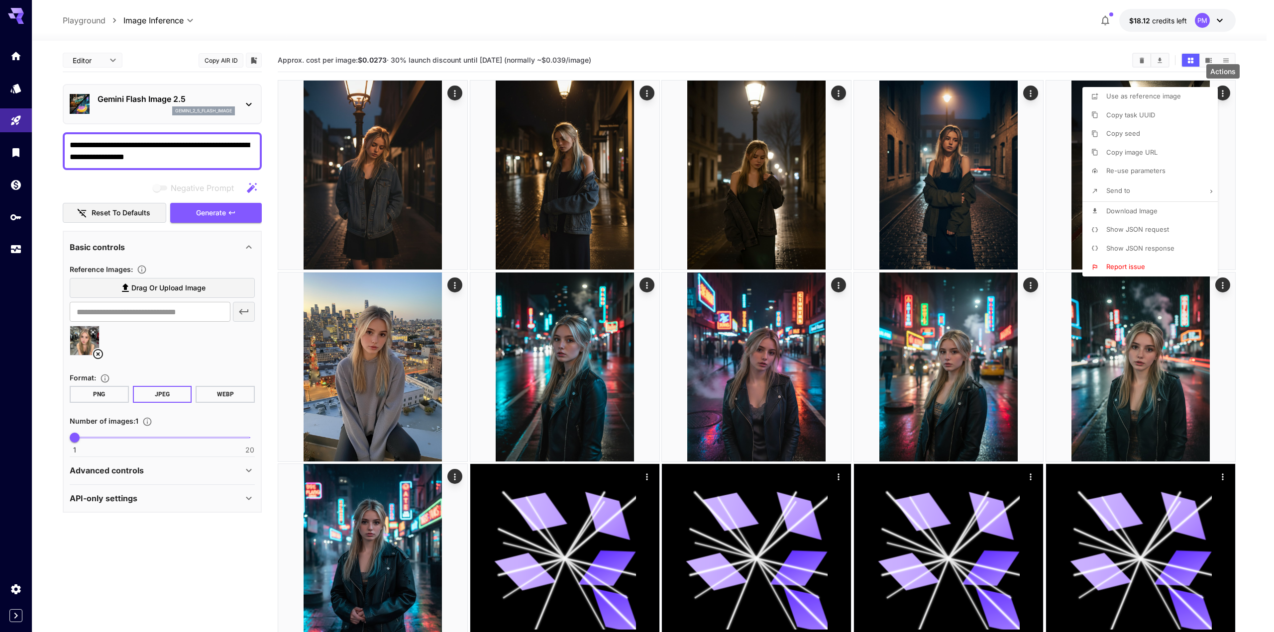
click at [221, 210] on div at bounding box center [637, 316] width 1274 height 632
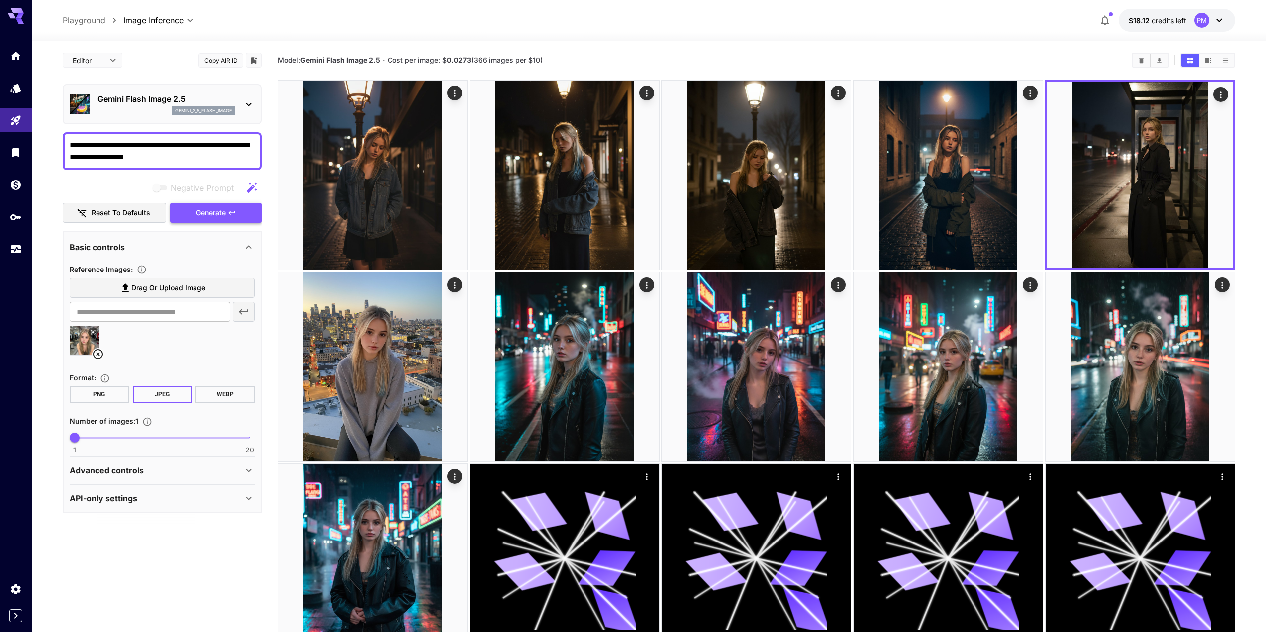
click at [226, 212] on button "Generate" at bounding box center [216, 213] width 92 height 20
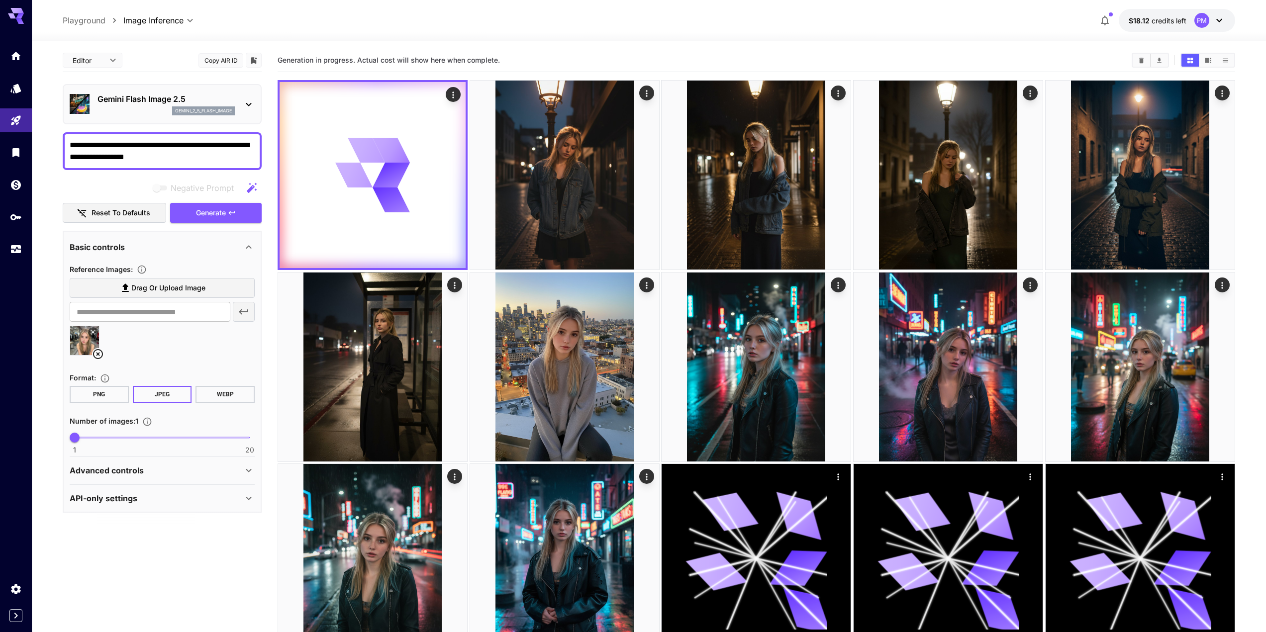
click at [417, 56] on span "Generation in progress. Actual cost will show here when complete." at bounding box center [389, 60] width 222 height 8
click at [1208, 59] on icon "Show images in video view" at bounding box center [1208, 60] width 6 height 5
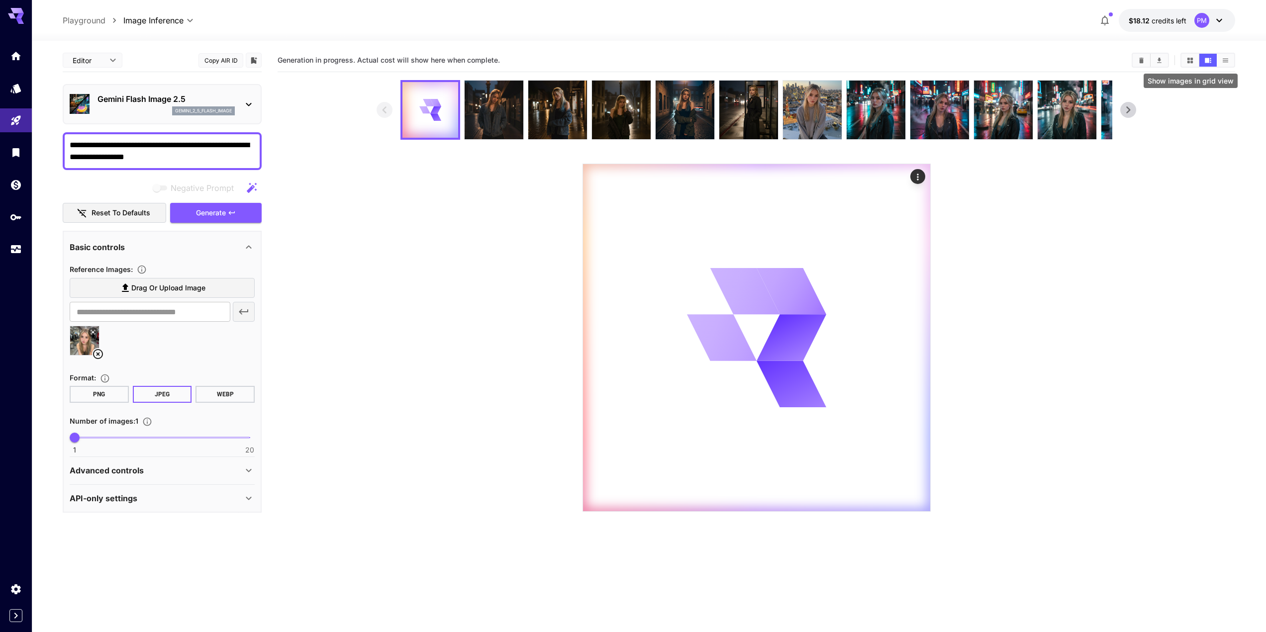
click at [1183, 59] on button "Show images in grid view" at bounding box center [1190, 60] width 17 height 13
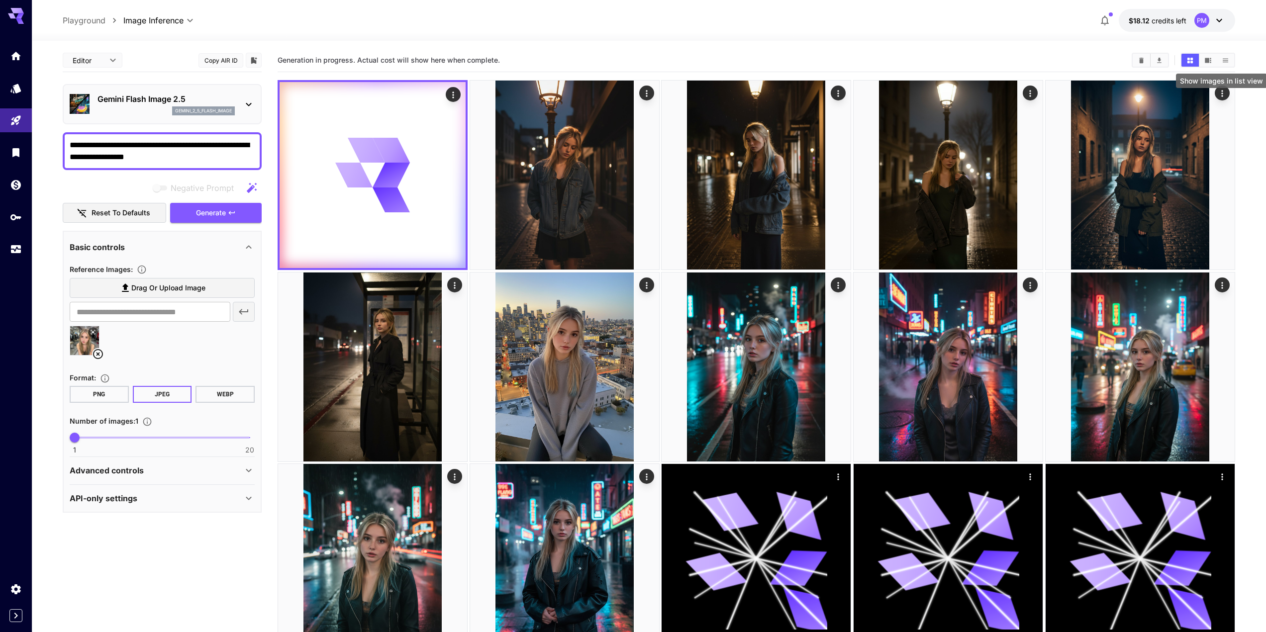
click at [1225, 56] on button "Show images in list view" at bounding box center [1225, 60] width 17 height 13
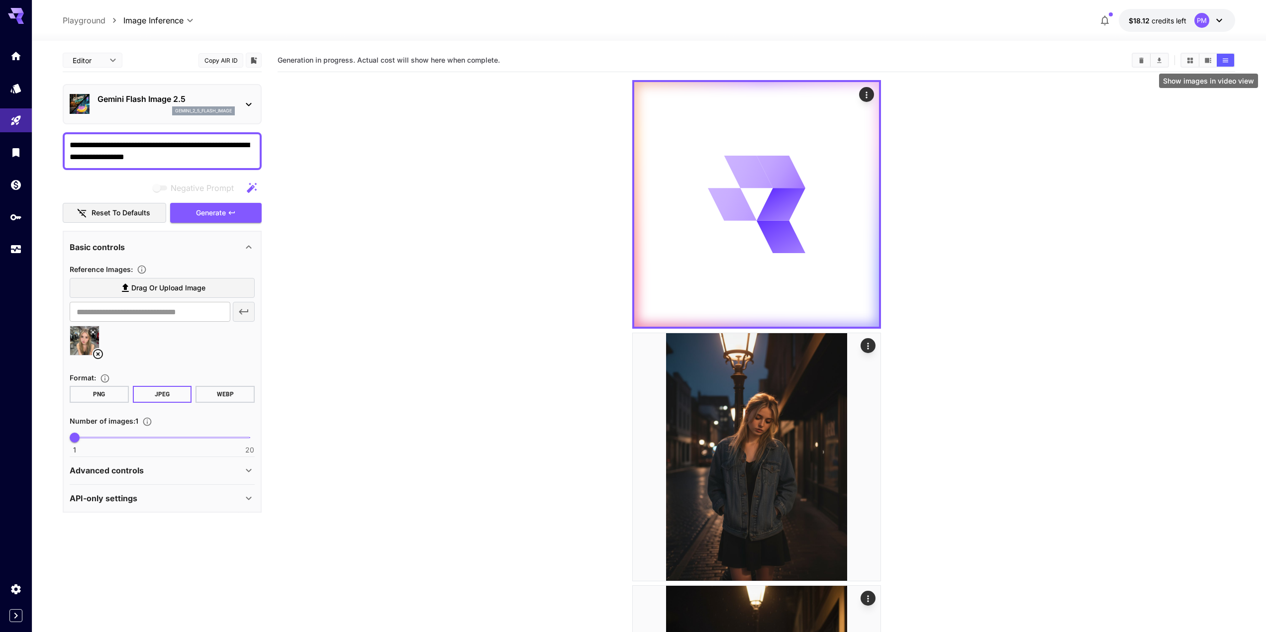
click at [1202, 60] on button "Show images in video view" at bounding box center [1208, 60] width 17 height 13
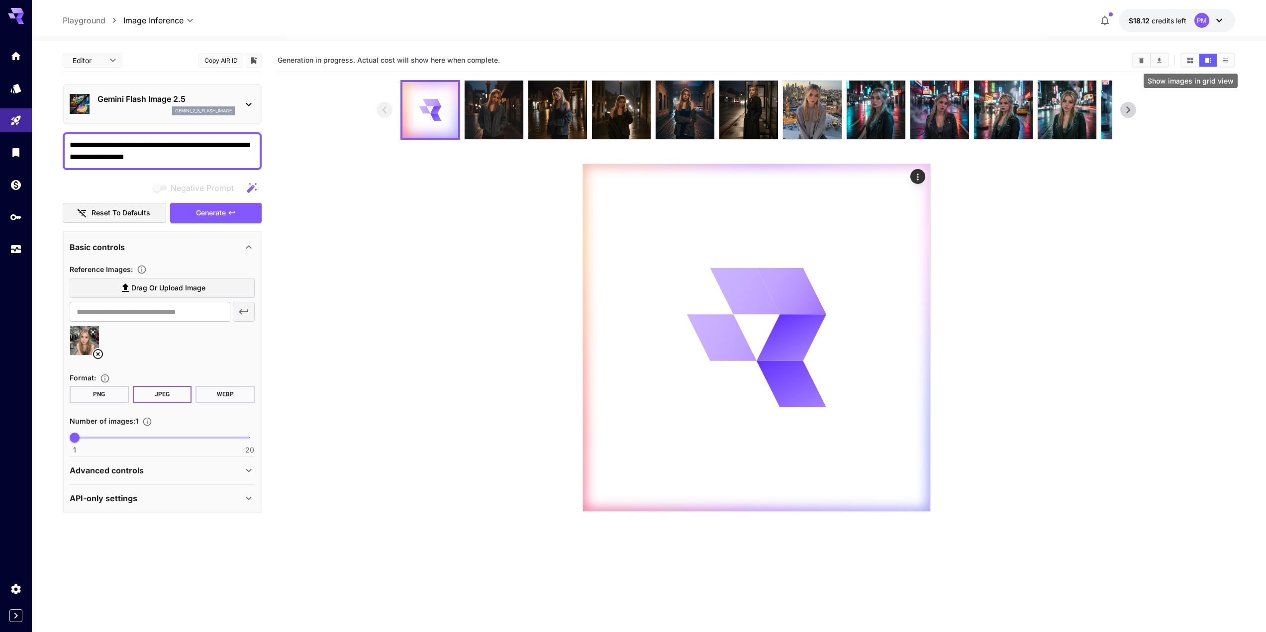
click at [1191, 58] on icon "Show images in grid view" at bounding box center [1190, 60] width 7 height 7
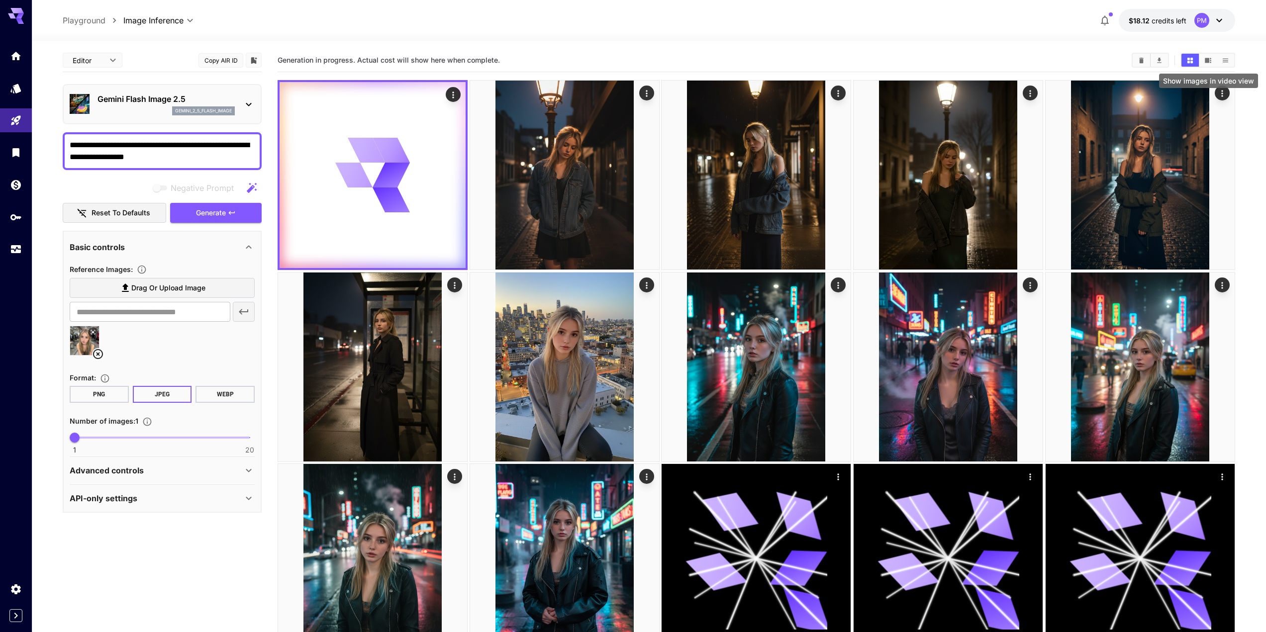
click at [1212, 60] on button "Show images in video view" at bounding box center [1208, 60] width 17 height 13
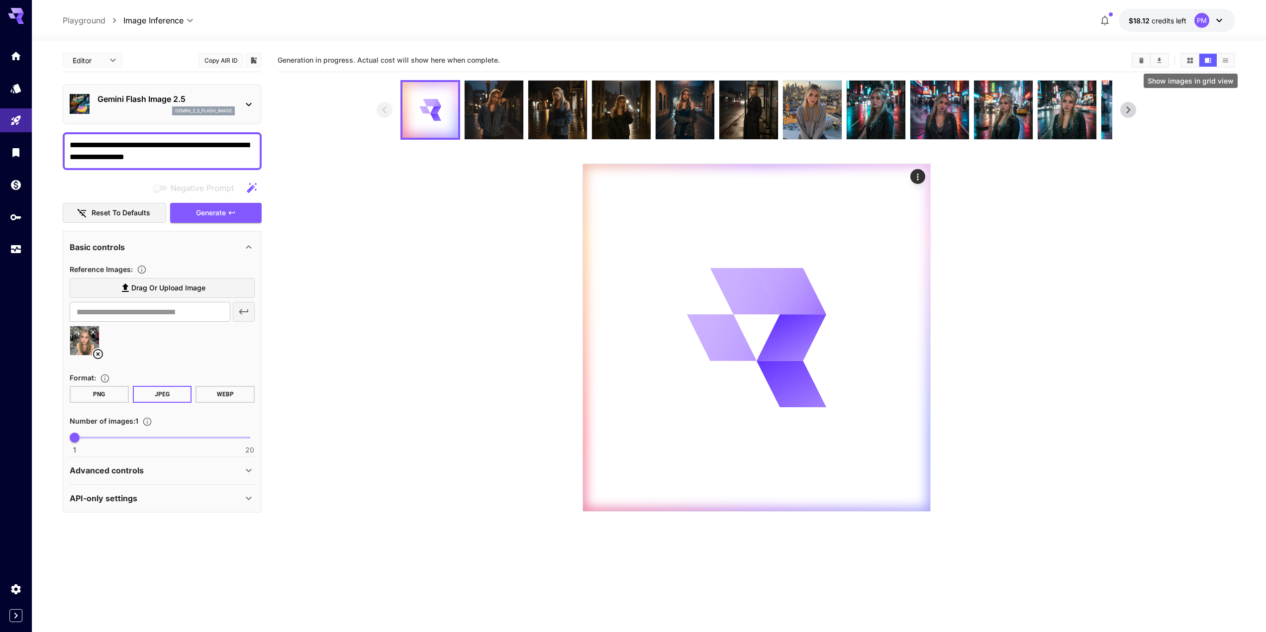
click at [1187, 62] on icon "Show images in grid view" at bounding box center [1190, 60] width 7 height 7
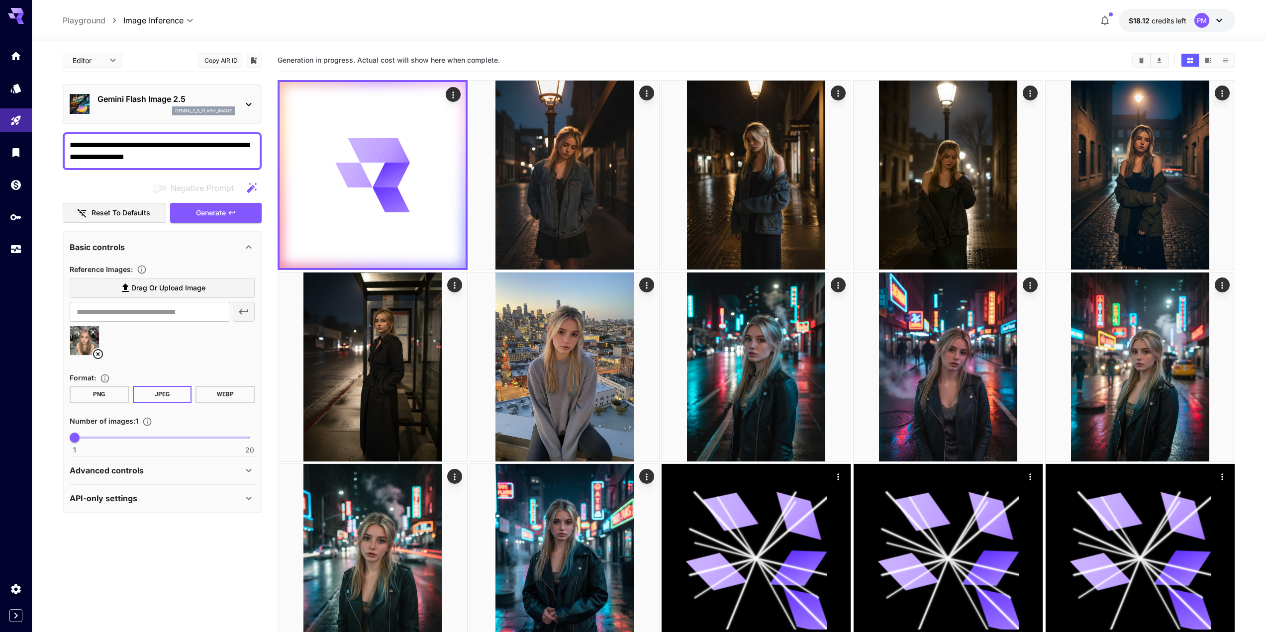
click at [194, 159] on textarea "**********" at bounding box center [162, 151] width 185 height 24
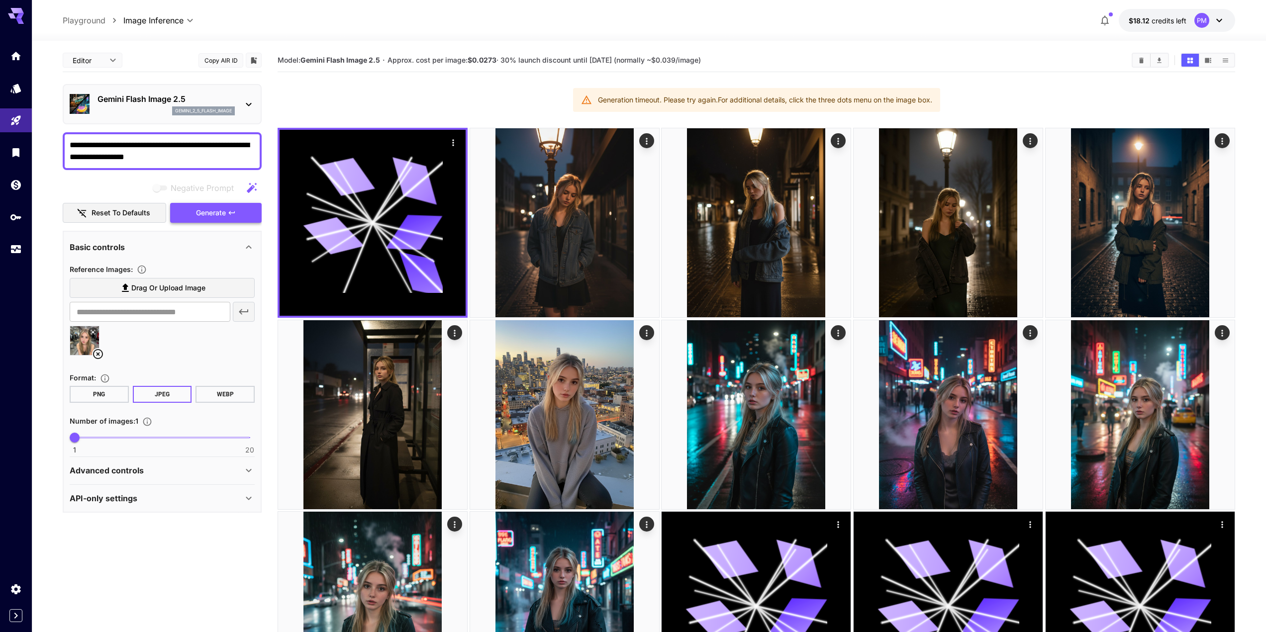
click at [232, 212] on icon "button" at bounding box center [232, 213] width 8 height 8
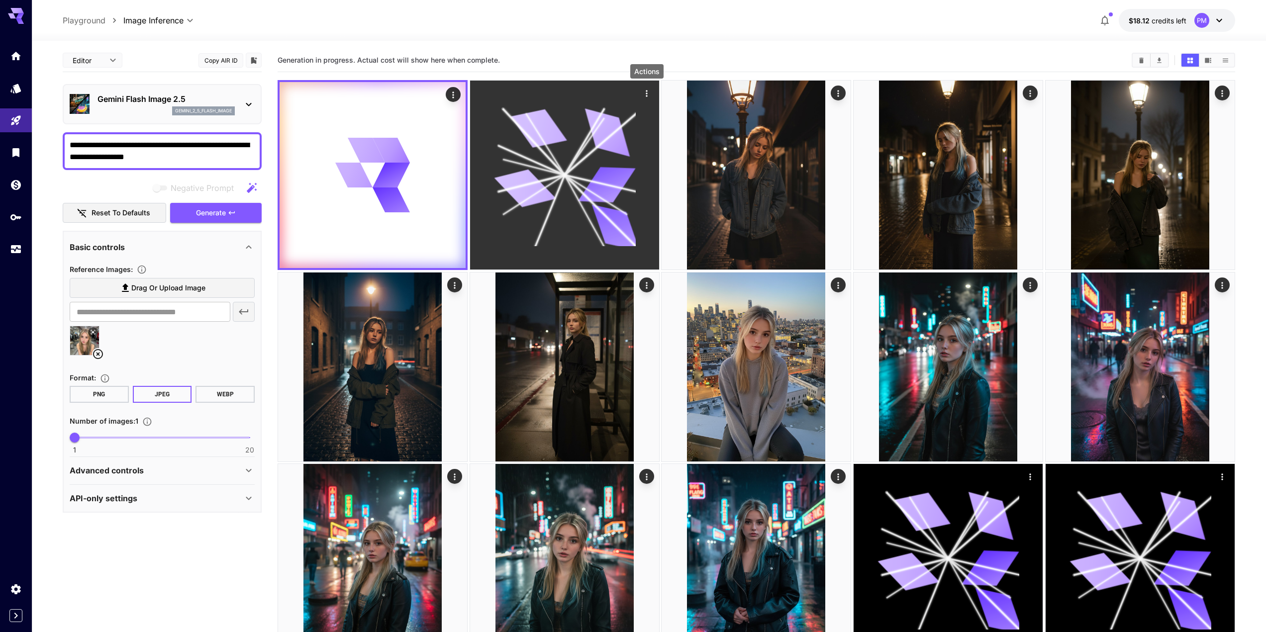
click at [649, 92] on icon "Actions" at bounding box center [647, 94] width 10 height 10
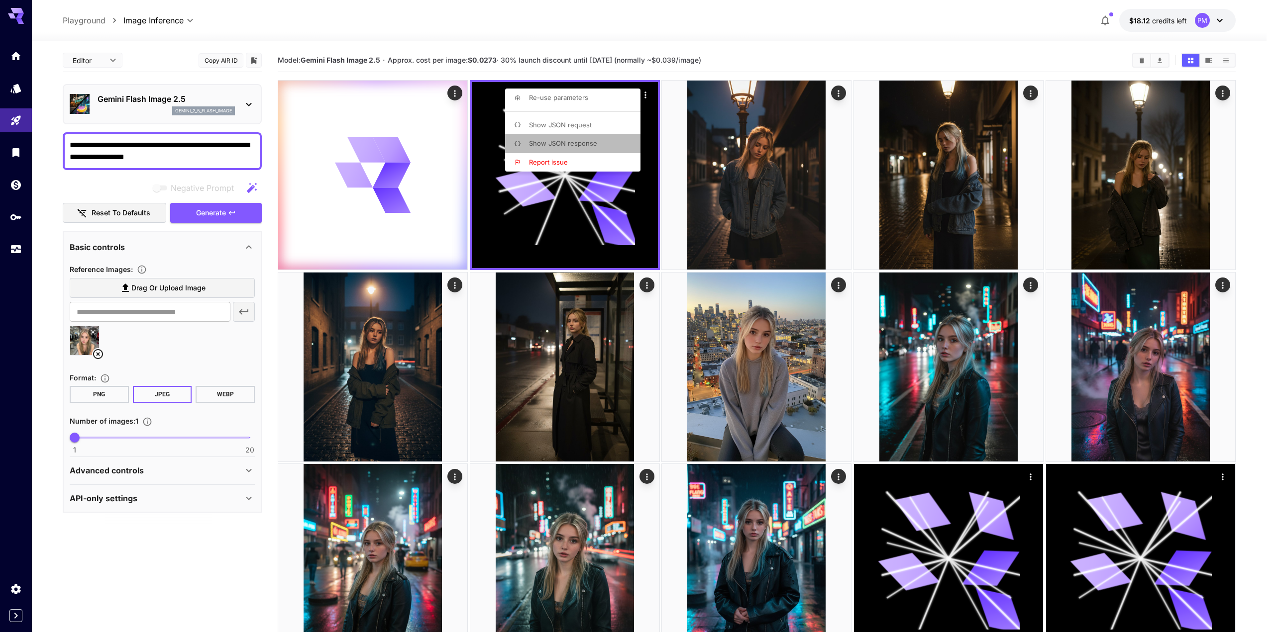
click at [579, 144] on span "Show JSON response" at bounding box center [563, 143] width 68 height 8
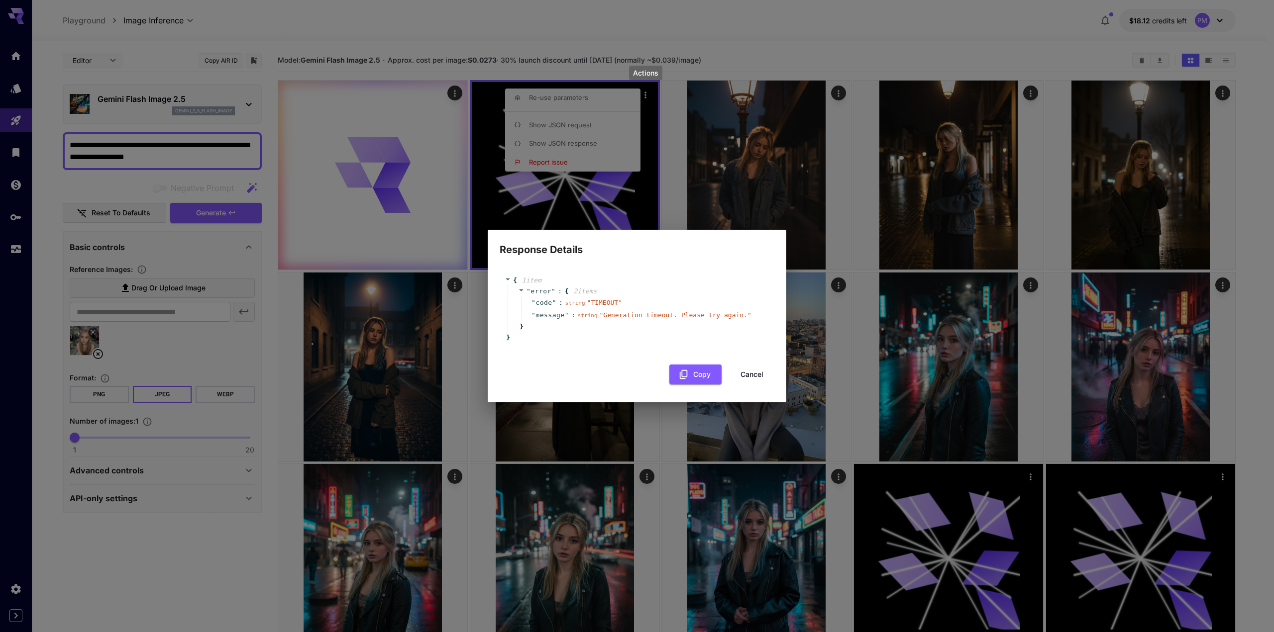
click at [752, 375] on button "Cancel" at bounding box center [752, 375] width 45 height 20
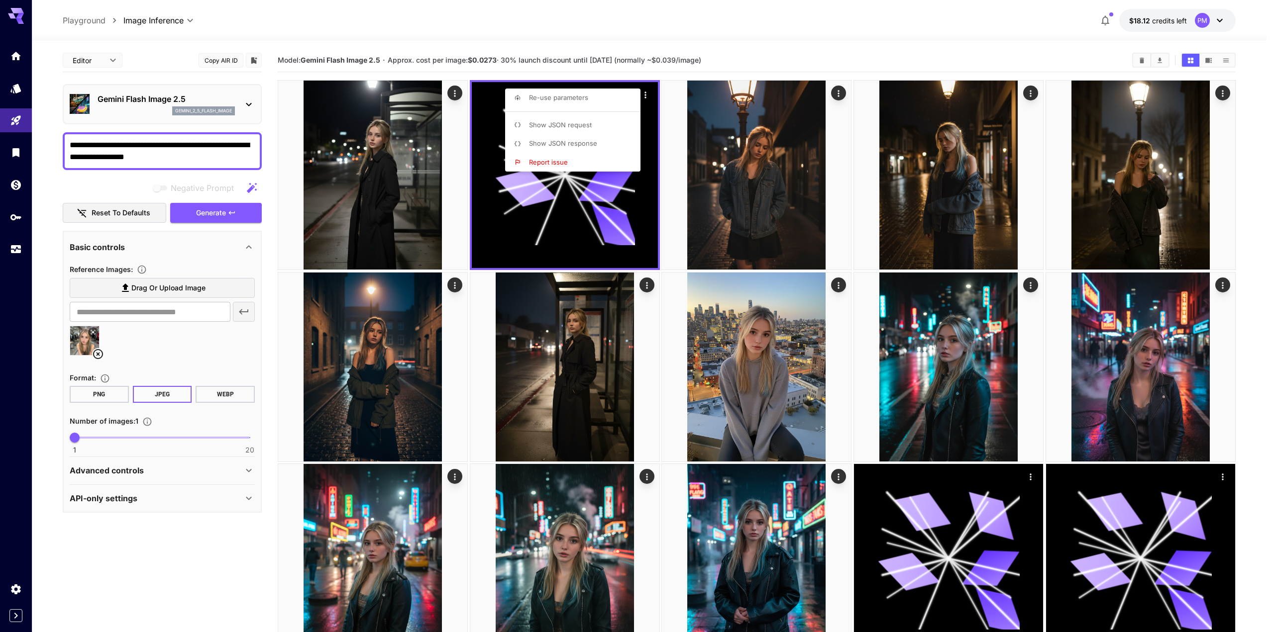
click at [393, 212] on div at bounding box center [637, 316] width 1274 height 632
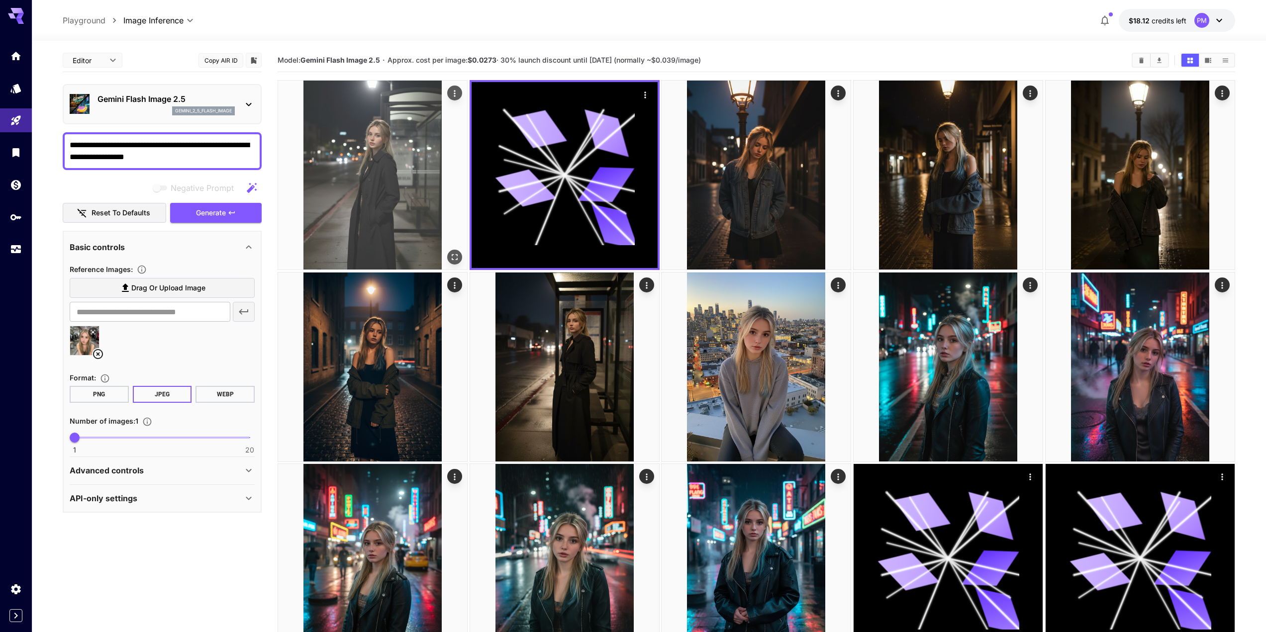
click at [458, 254] on icon "Open in fullscreen" at bounding box center [455, 257] width 10 height 10
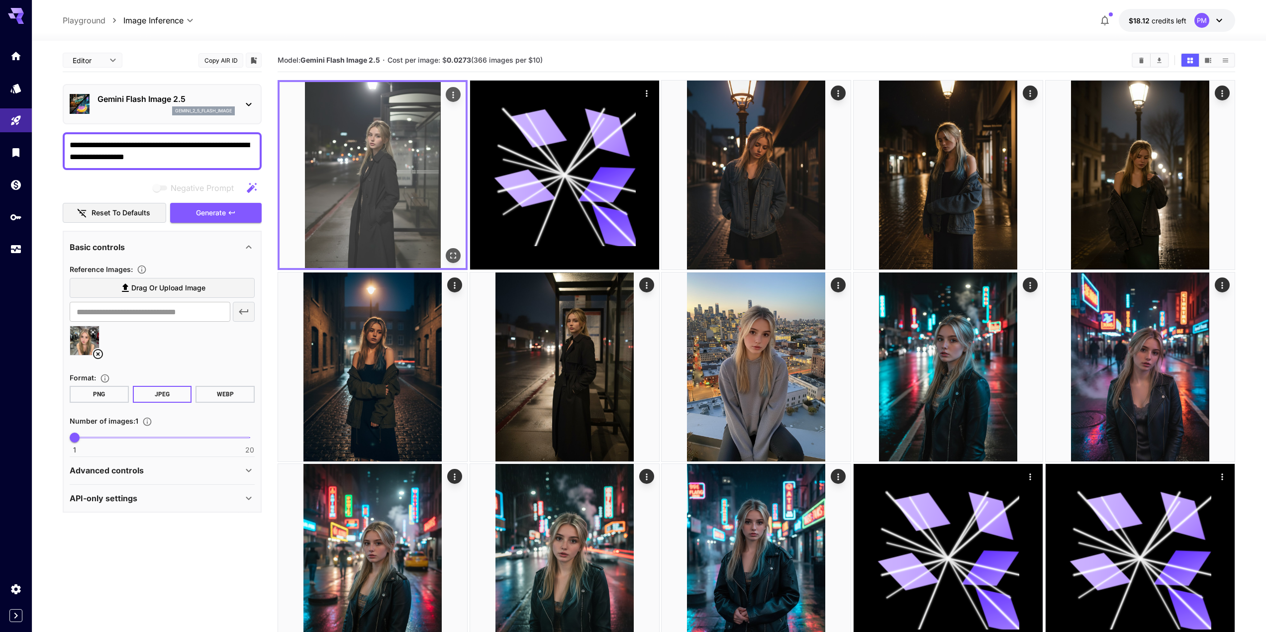
click at [456, 89] on div "Actions" at bounding box center [453, 95] width 10 height 12
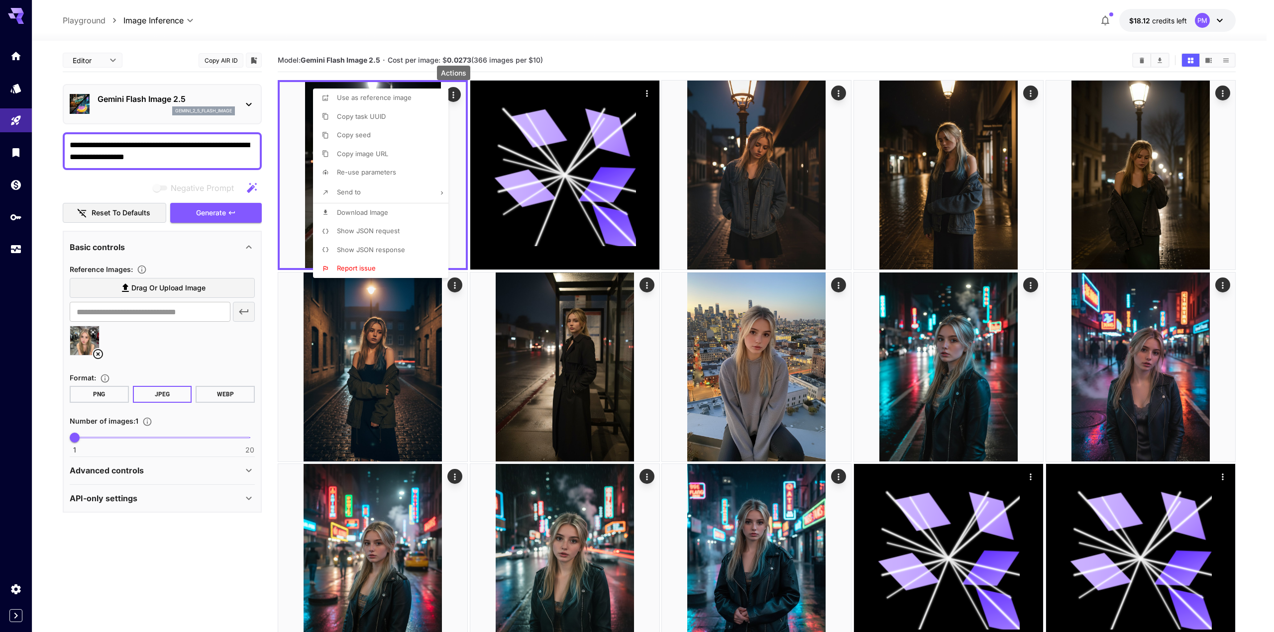
click at [366, 213] on span "Download Image" at bounding box center [362, 213] width 51 height 8
click at [121, 154] on div at bounding box center [637, 316] width 1274 height 632
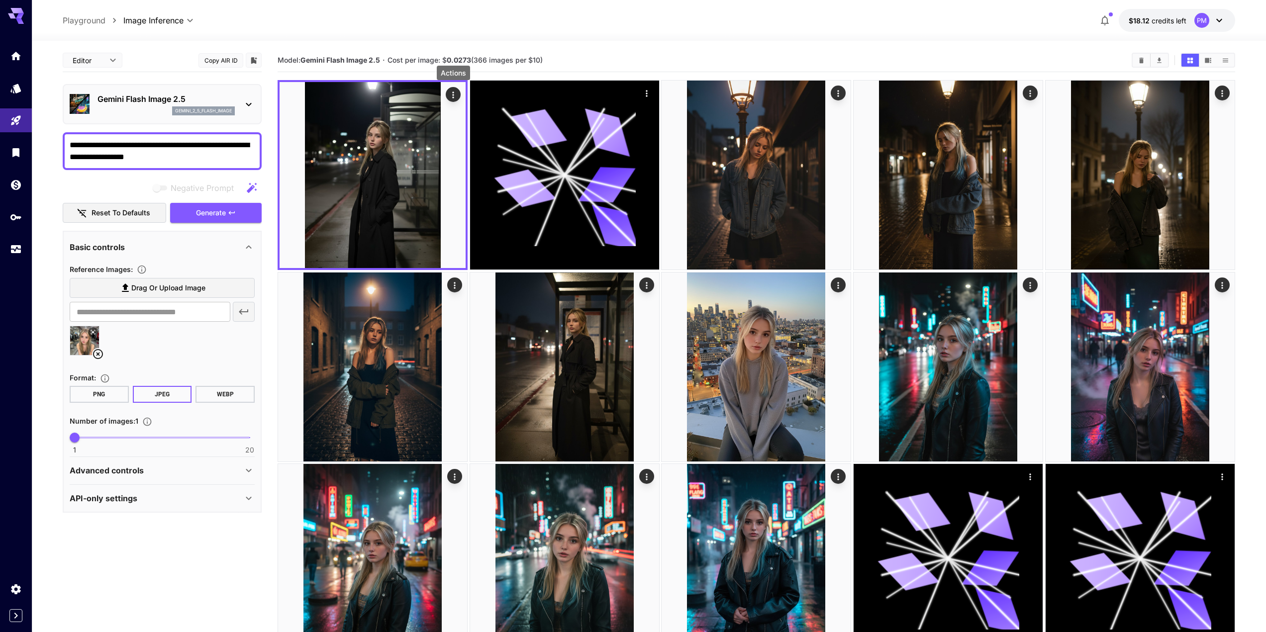
click at [131, 152] on textarea "**********" at bounding box center [162, 151] width 185 height 24
paste textarea "******"
click at [215, 213] on span "Generate" at bounding box center [211, 213] width 30 height 12
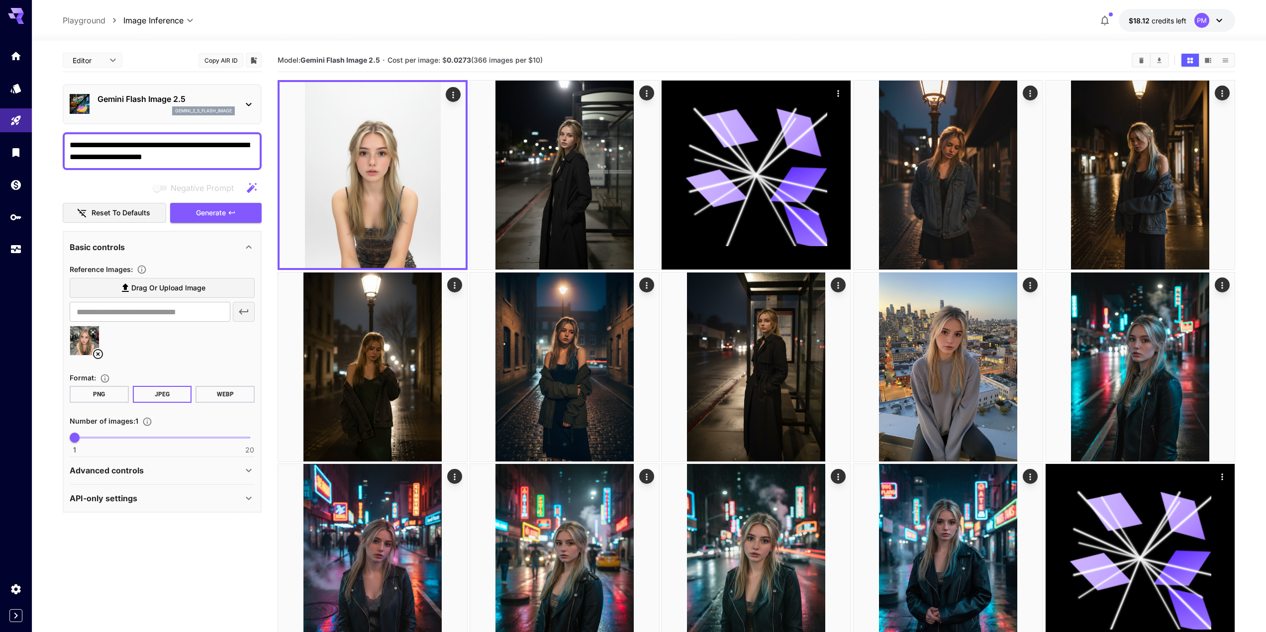
click at [159, 150] on textarea "**********" at bounding box center [162, 151] width 185 height 24
paste textarea
click at [208, 212] on span "Generate" at bounding box center [211, 213] width 30 height 12
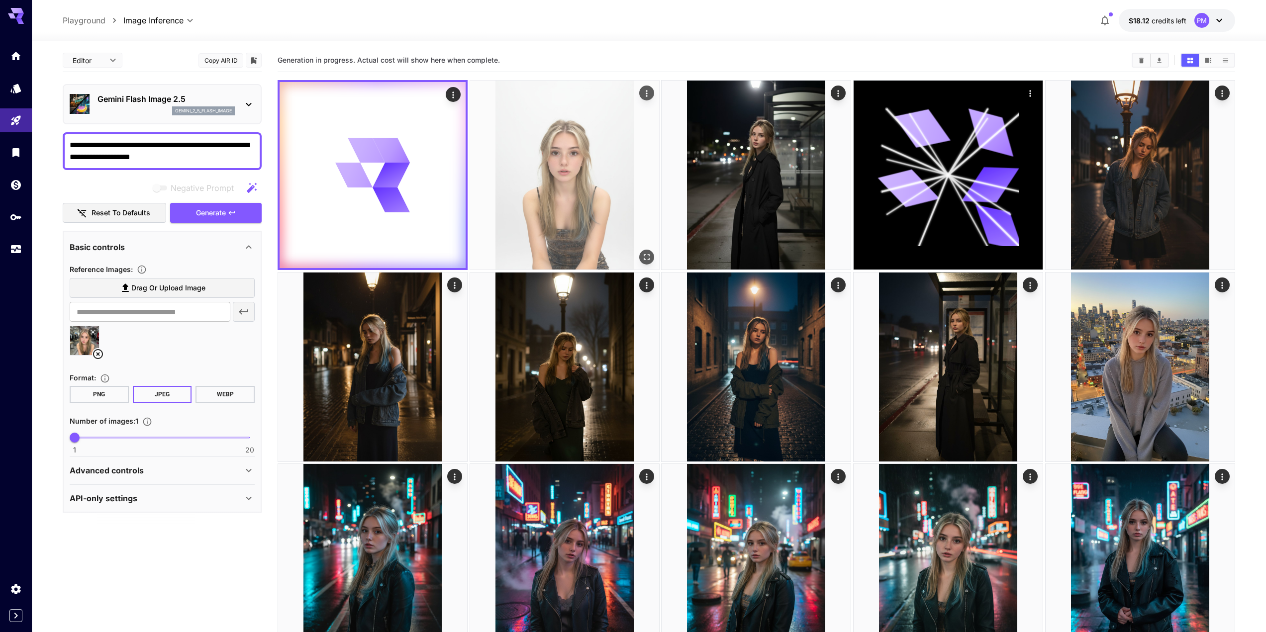
click at [651, 98] on icon "Actions" at bounding box center [647, 94] width 10 height 10
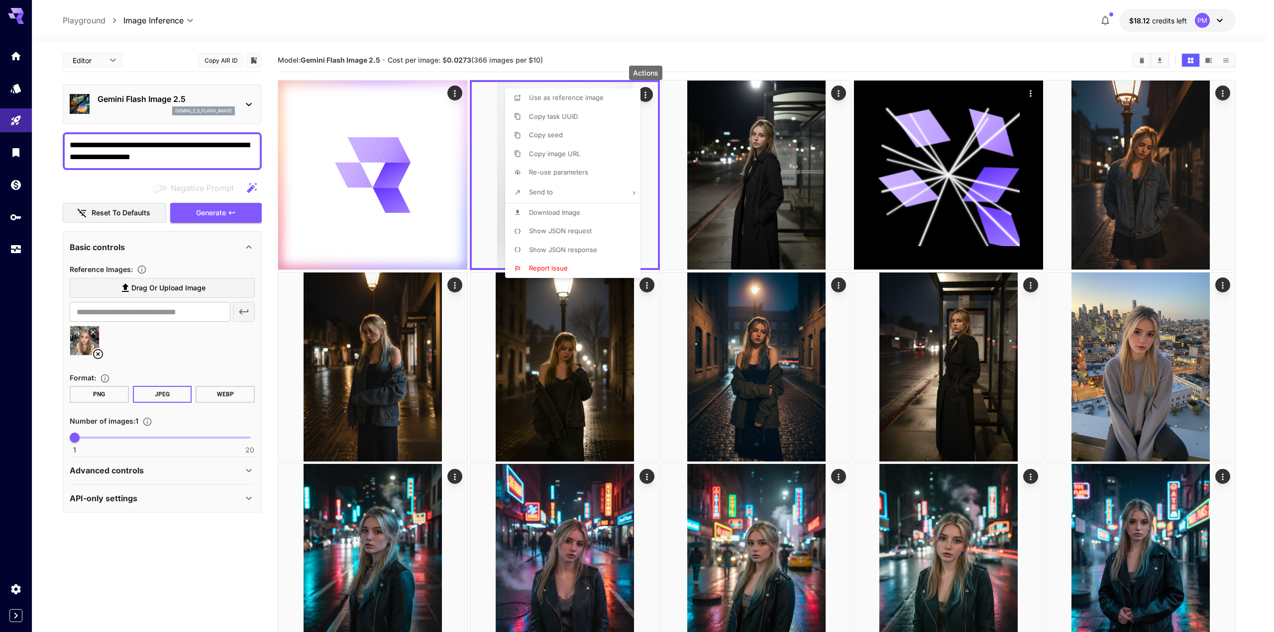
click at [476, 130] on div at bounding box center [637, 316] width 1274 height 632
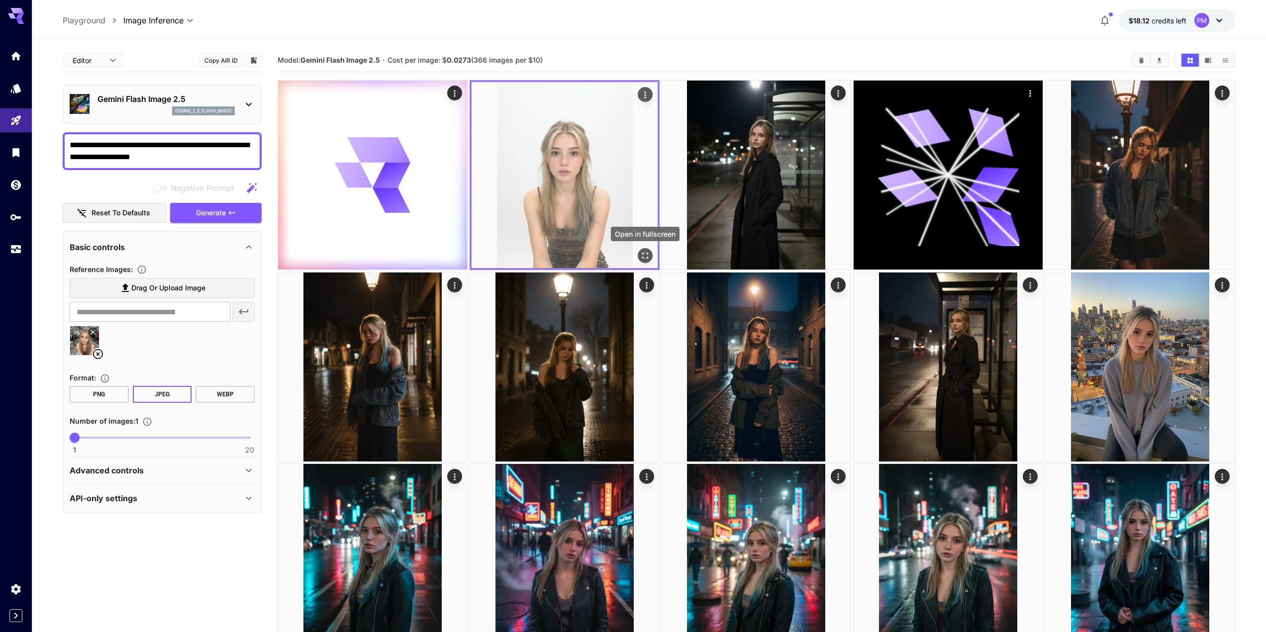
click at [642, 256] on icon "Open in fullscreen" at bounding box center [645, 256] width 10 height 10
click at [650, 95] on icon "Actions" at bounding box center [645, 95] width 10 height 10
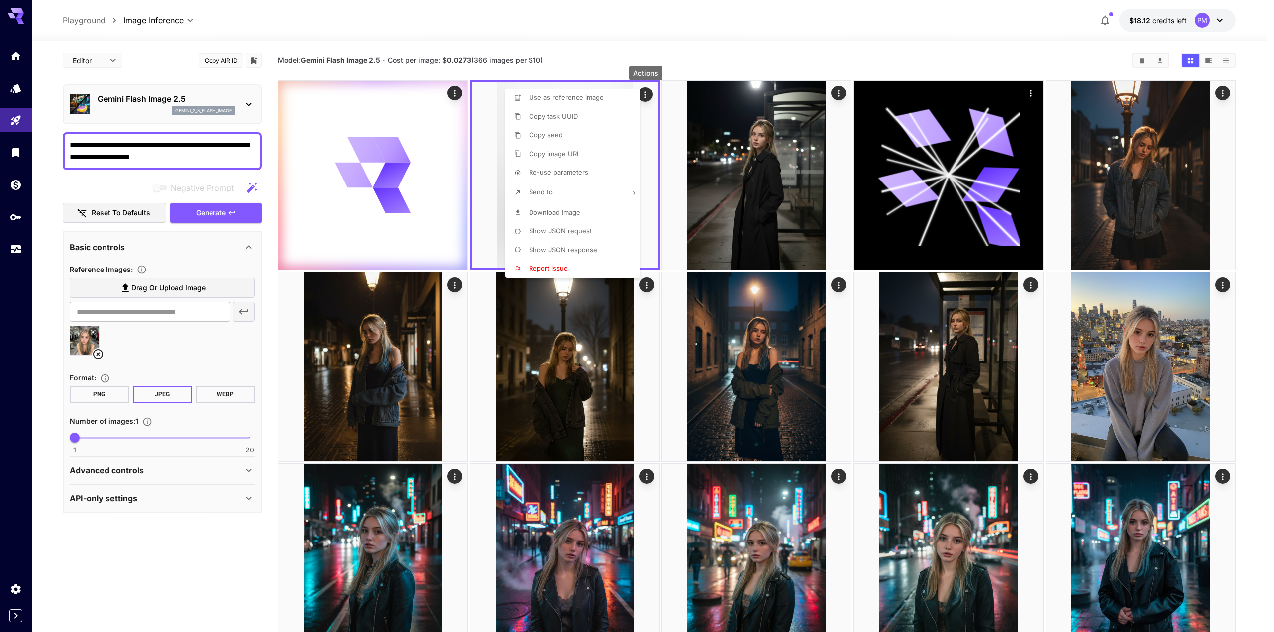
click at [559, 212] on span "Download Image" at bounding box center [554, 213] width 51 height 8
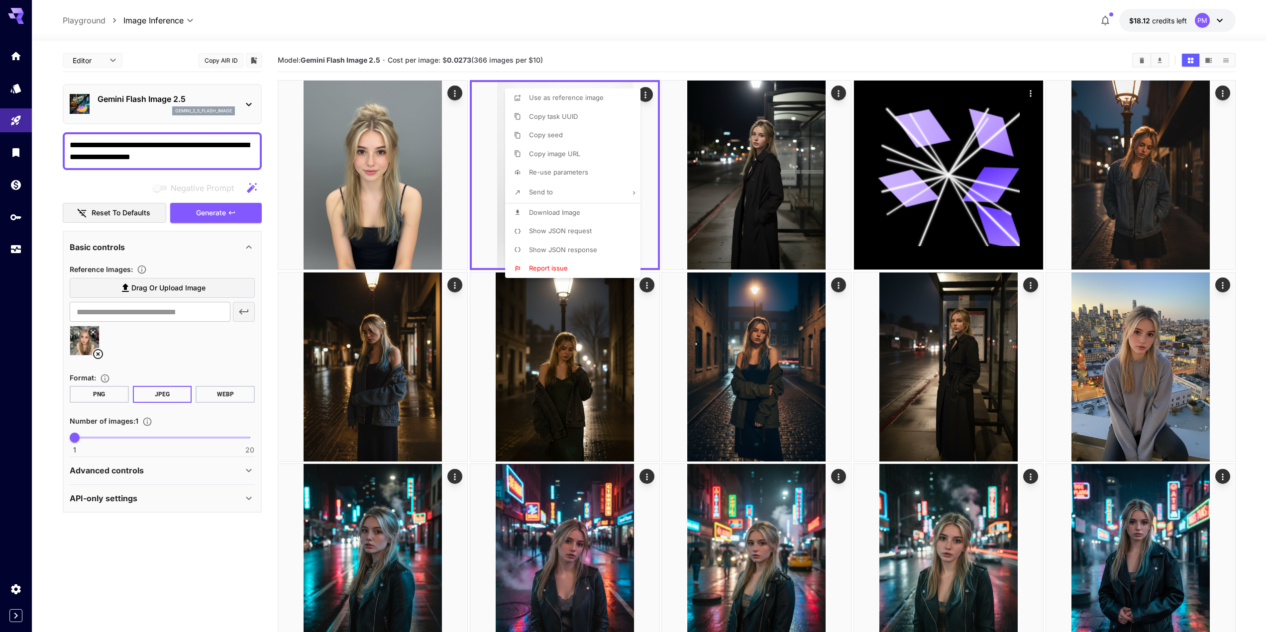
click at [444, 94] on div at bounding box center [637, 316] width 1274 height 632
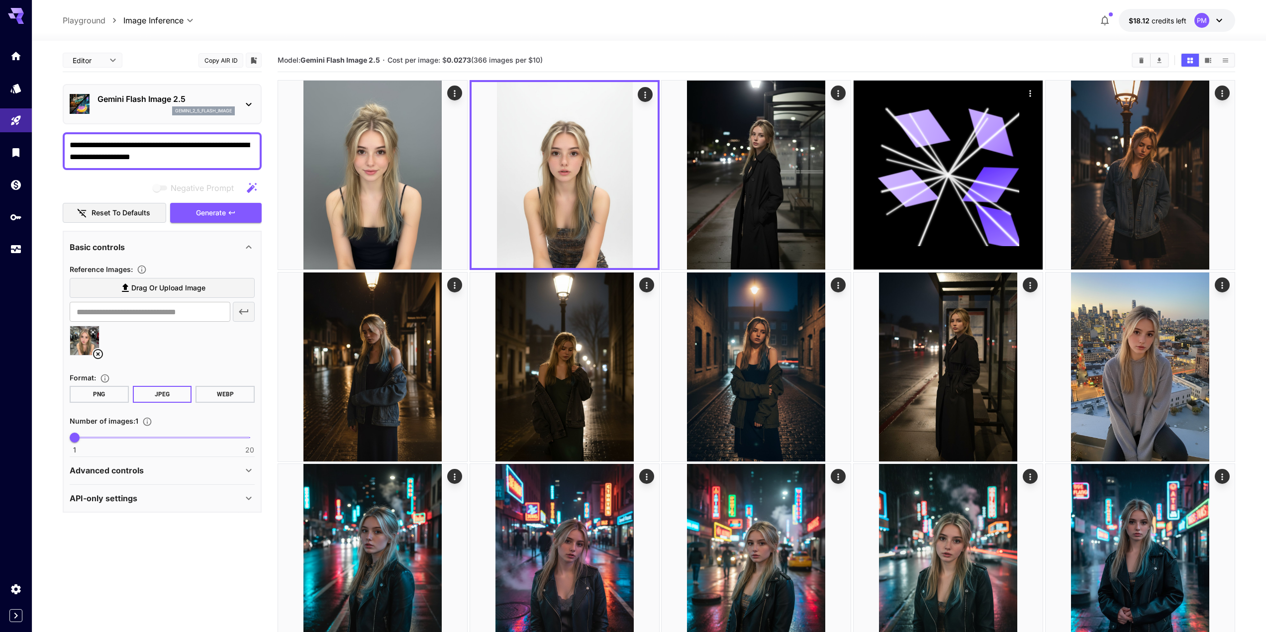
click at [453, 91] on icon "Actions" at bounding box center [455, 94] width 10 height 10
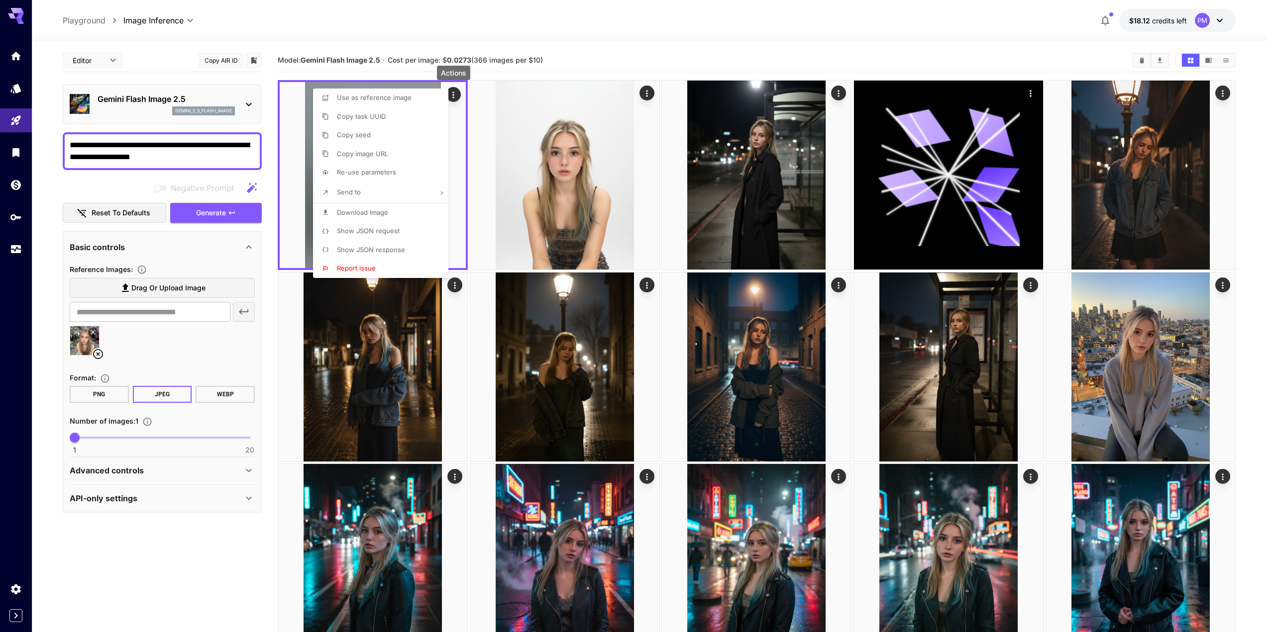
click at [367, 213] on span "Download Image" at bounding box center [362, 213] width 51 height 8
click at [173, 156] on div at bounding box center [637, 316] width 1274 height 632
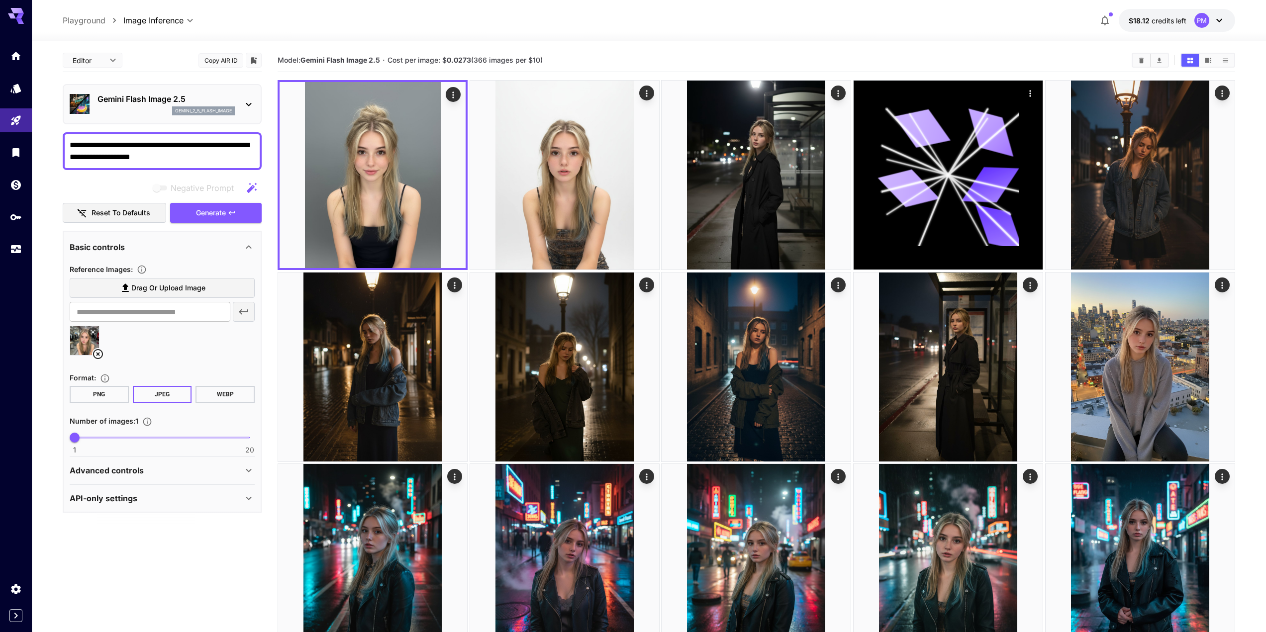
click at [186, 153] on textarea "**********" at bounding box center [162, 151] width 185 height 24
paste textarea "*"
type textarea "**********"
click at [216, 216] on span "Generate" at bounding box center [211, 213] width 30 height 12
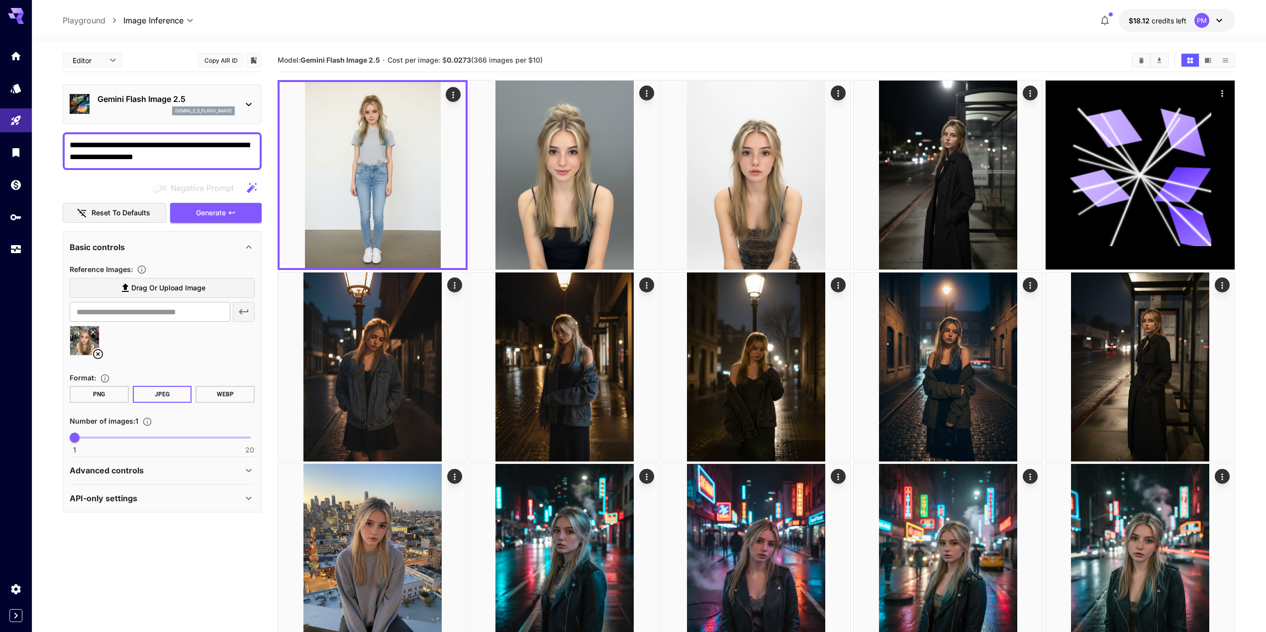
click at [214, 557] on section "**********" at bounding box center [162, 317] width 199 height 537
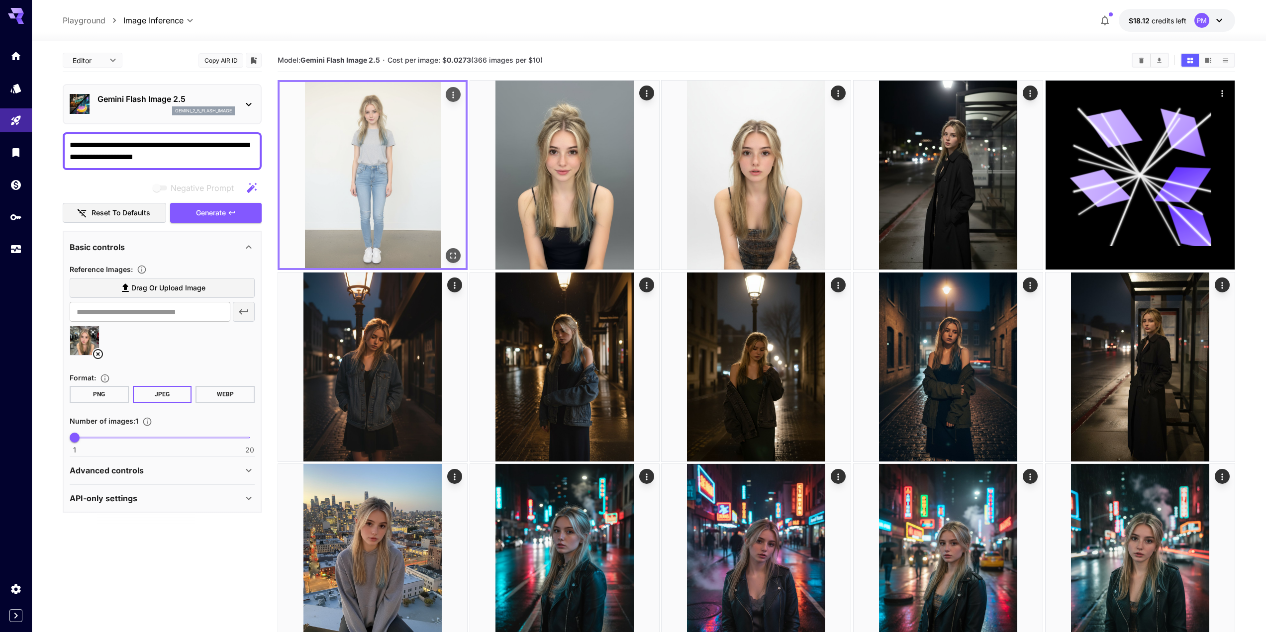
click at [449, 260] on icon "Open in fullscreen" at bounding box center [453, 256] width 10 height 10
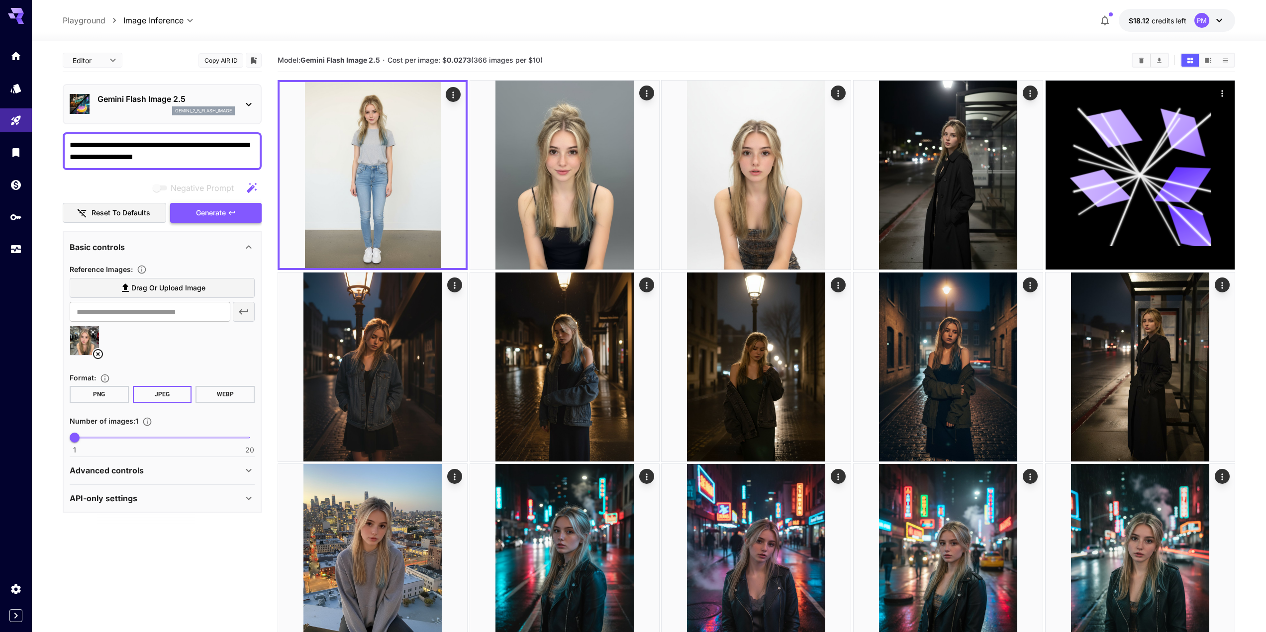
click at [225, 212] on span "Generate" at bounding box center [211, 213] width 30 height 12
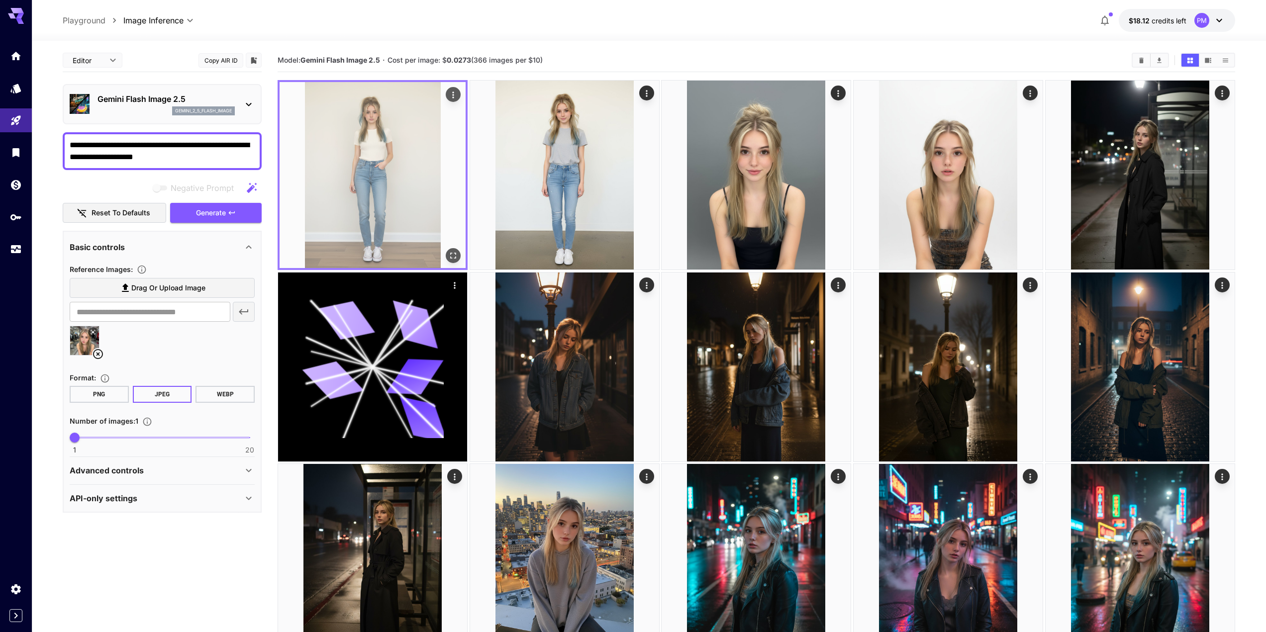
click at [458, 253] on icon "Open in fullscreen" at bounding box center [453, 256] width 10 height 10
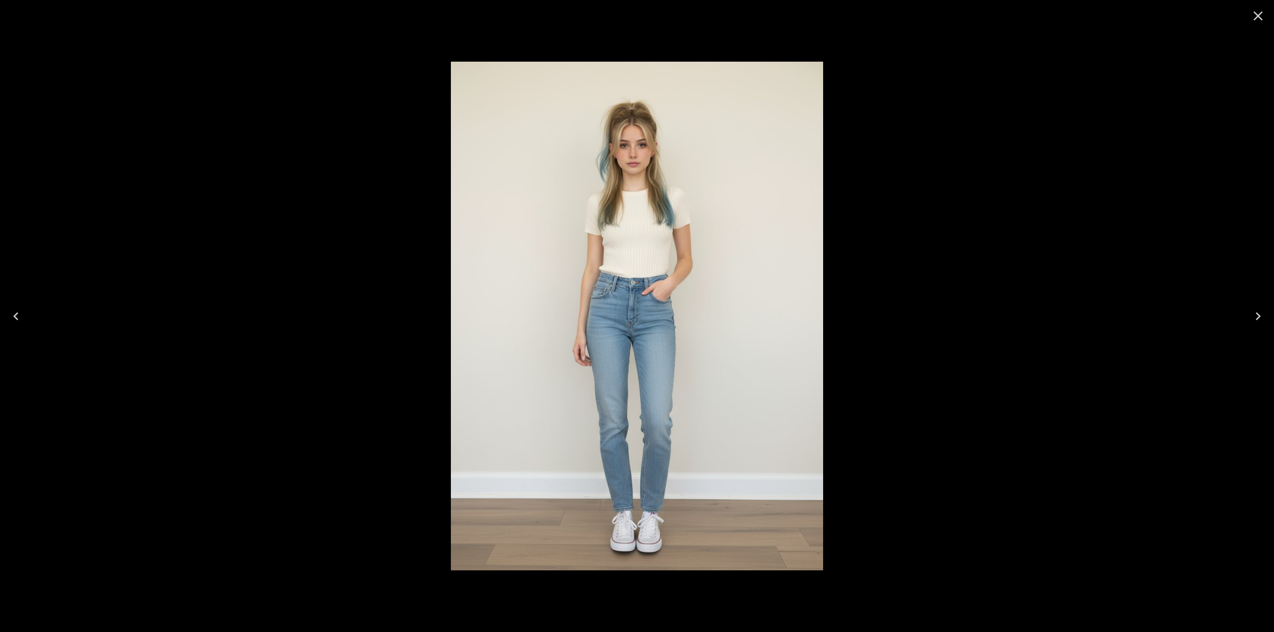
click at [531, 181] on img at bounding box center [637, 317] width 372 height 510
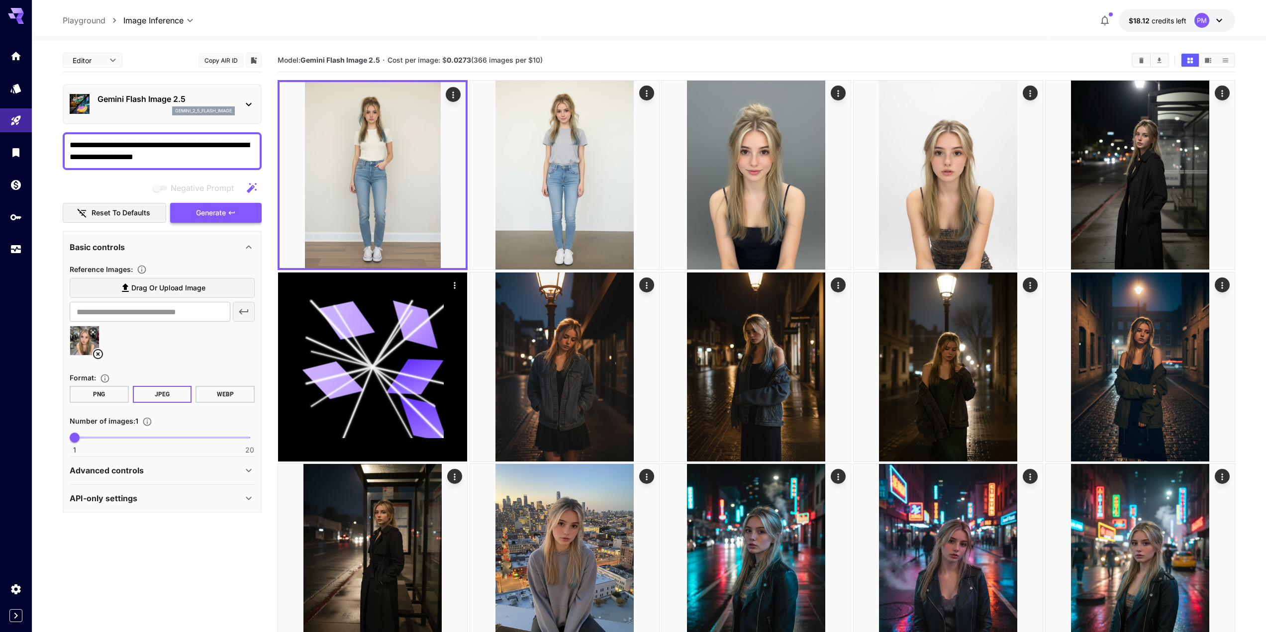
click at [209, 219] on span "Generate" at bounding box center [211, 213] width 30 height 12
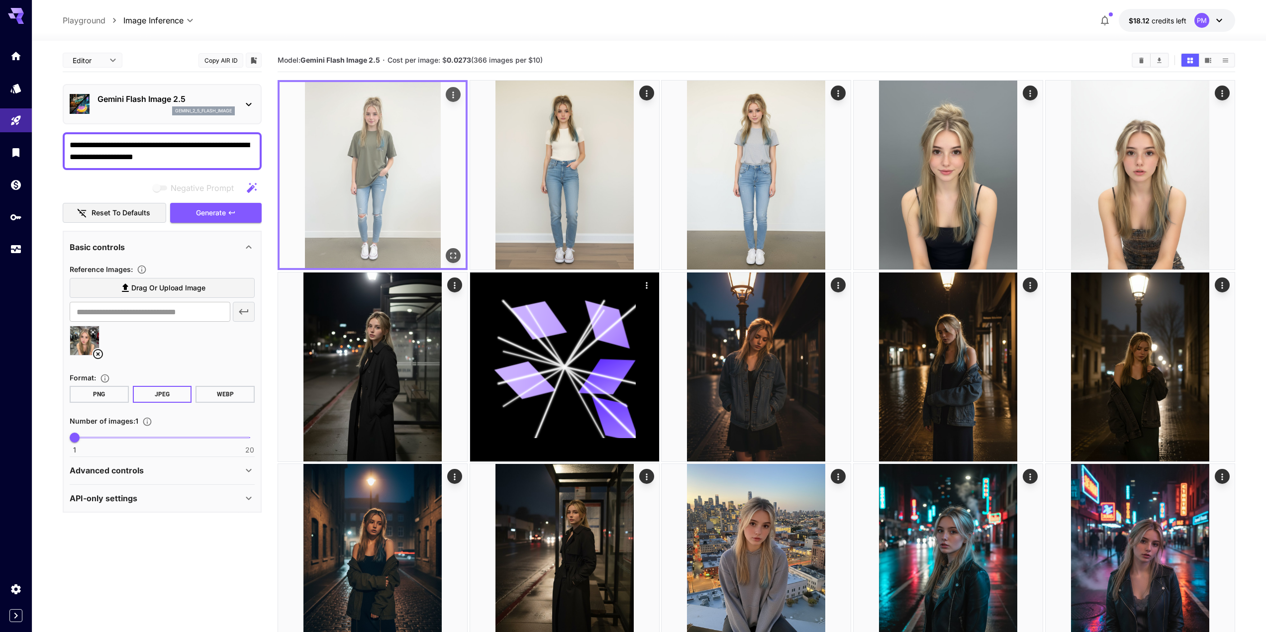
click at [454, 257] on icon "Open in fullscreen" at bounding box center [453, 256] width 10 height 10
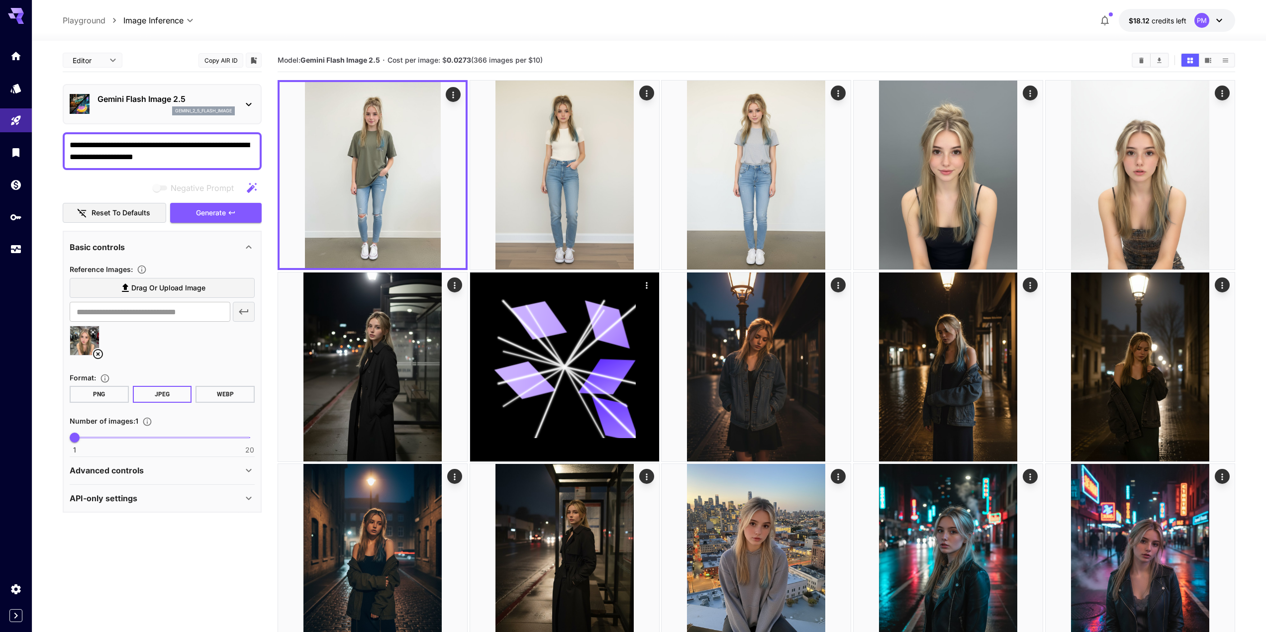
click at [138, 434] on span "1 20 1" at bounding box center [162, 437] width 175 height 15
type input "*"
click at [106, 437] on span "1 20 5" at bounding box center [162, 437] width 175 height 15
click at [238, 217] on button "Generate" at bounding box center [216, 213] width 92 height 20
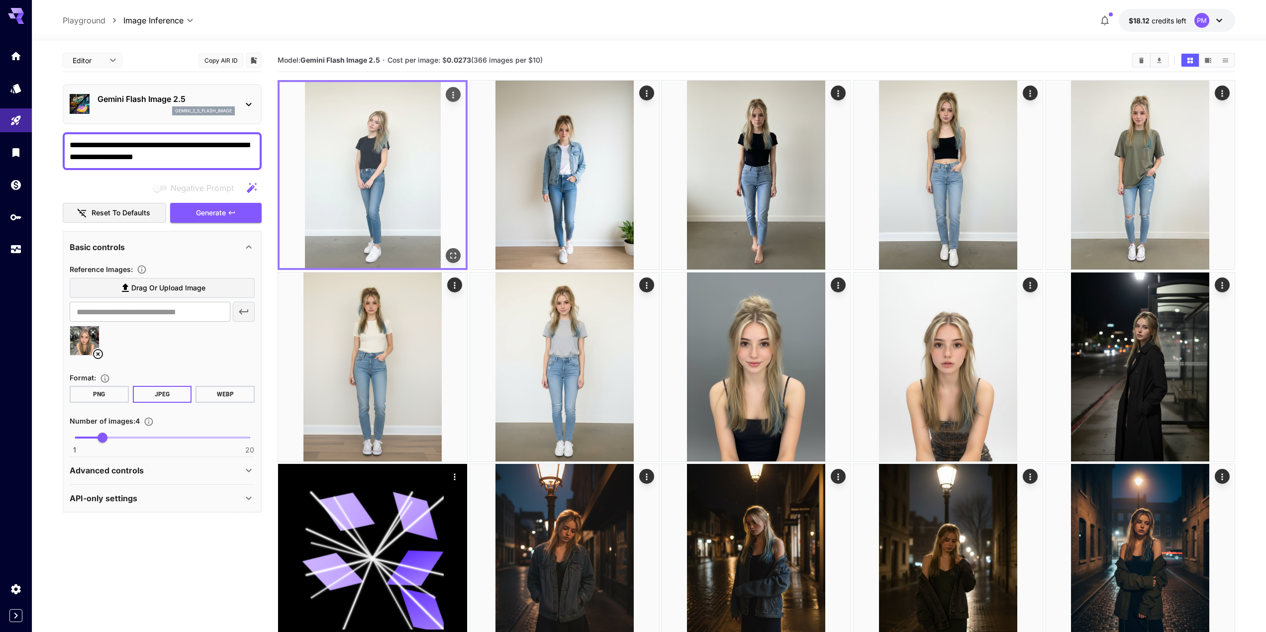
click at [458, 257] on icon "Open in fullscreen" at bounding box center [453, 256] width 10 height 10
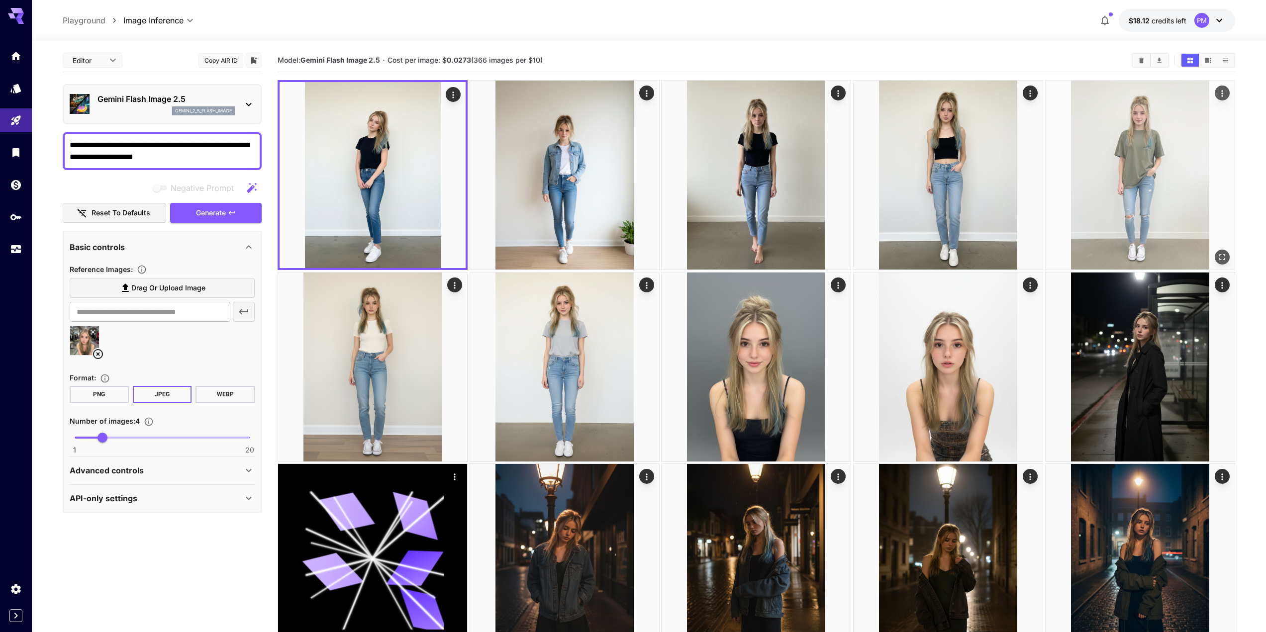
click at [1224, 95] on icon "Actions" at bounding box center [1223, 94] width 10 height 10
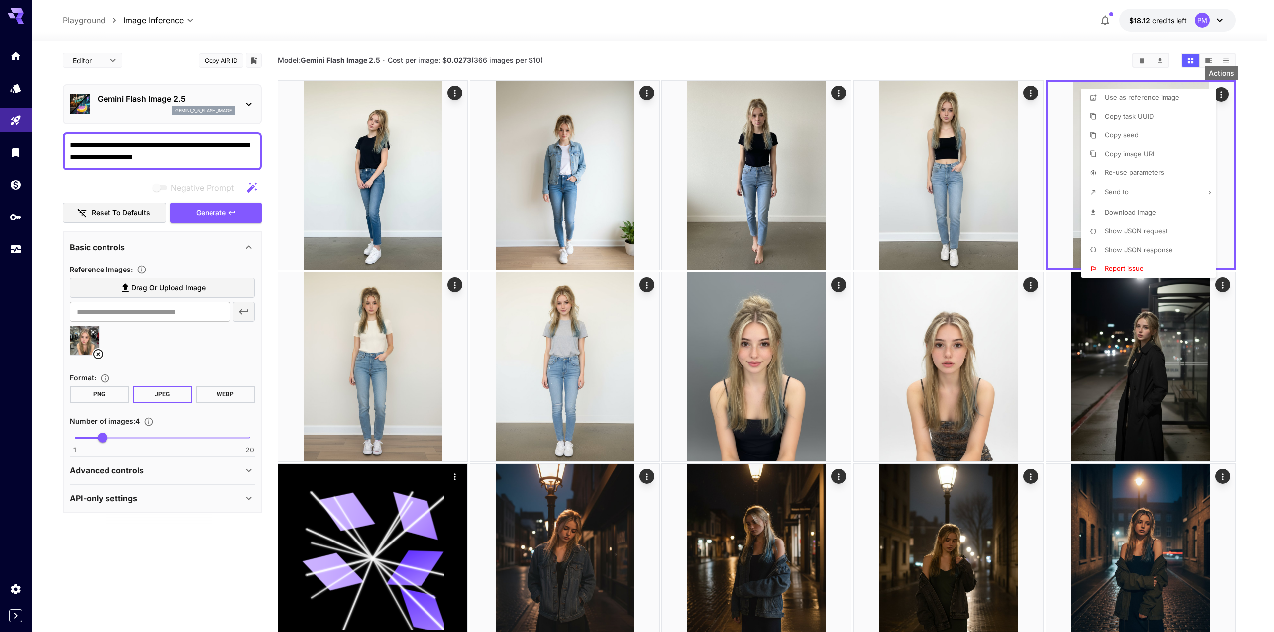
click at [1125, 210] on span "Download Image" at bounding box center [1130, 213] width 51 height 8
click at [210, 584] on div at bounding box center [637, 316] width 1274 height 632
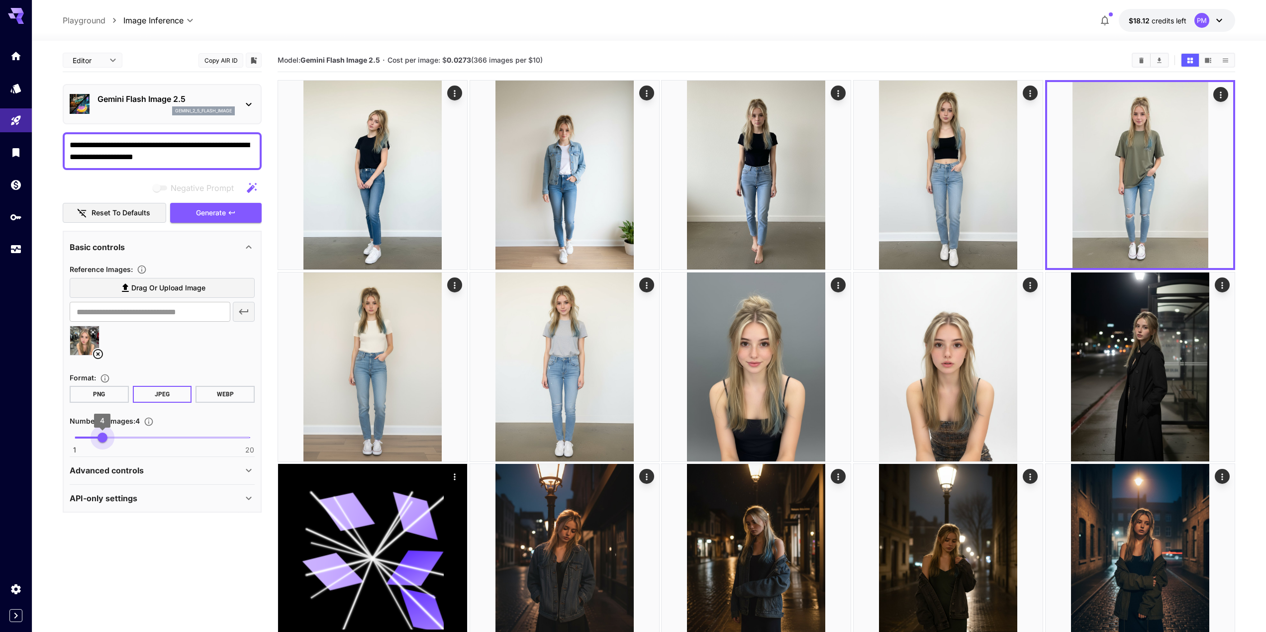
type input "*"
drag, startPoint x: 101, startPoint y: 435, endPoint x: 15, endPoint y: 440, distance: 85.7
click at [182, 149] on textarea "**********" at bounding box center [162, 151] width 185 height 24
paste textarea "*******"
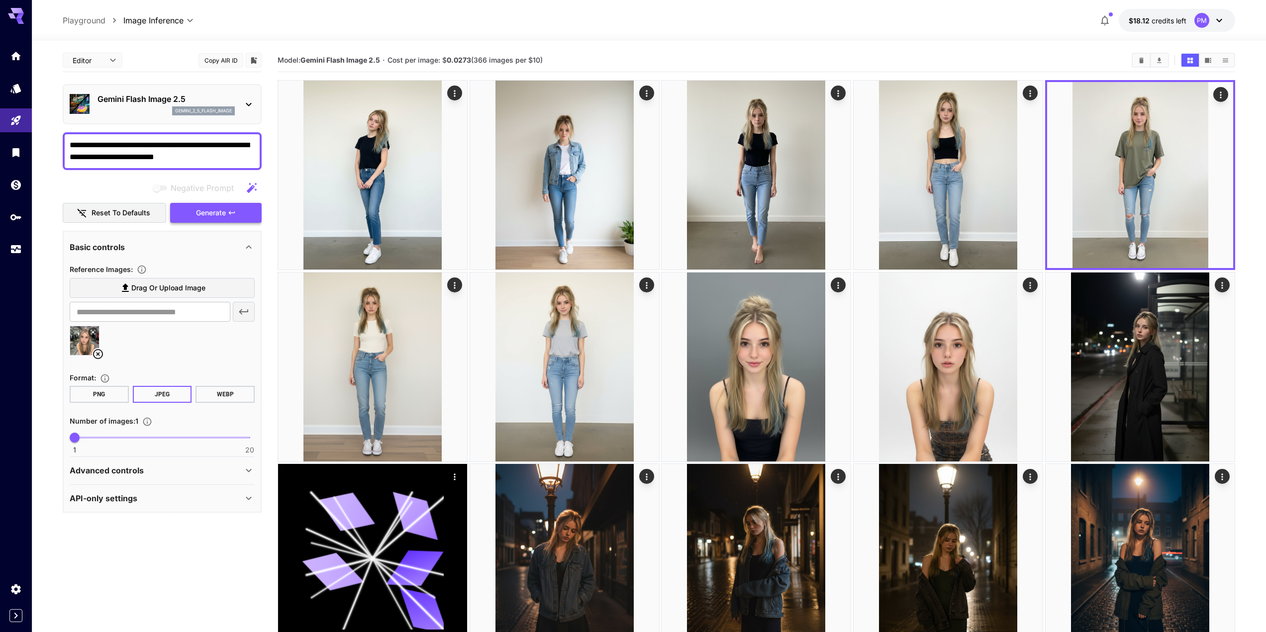
type textarea "**********"
click at [213, 214] on span "Generate" at bounding box center [211, 213] width 30 height 12
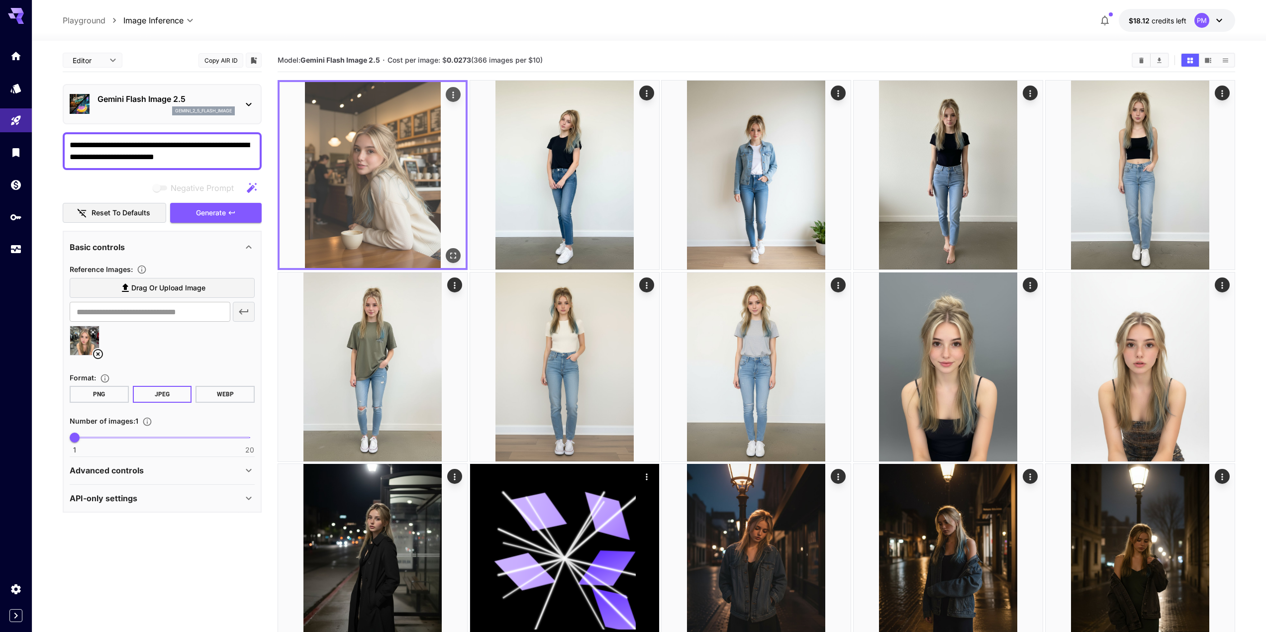
click at [392, 155] on img at bounding box center [373, 175] width 186 height 186
click at [453, 255] on icon "Open in fullscreen" at bounding box center [453, 256] width 10 height 10
click at [452, 97] on icon "Actions" at bounding box center [453, 95] width 10 height 10
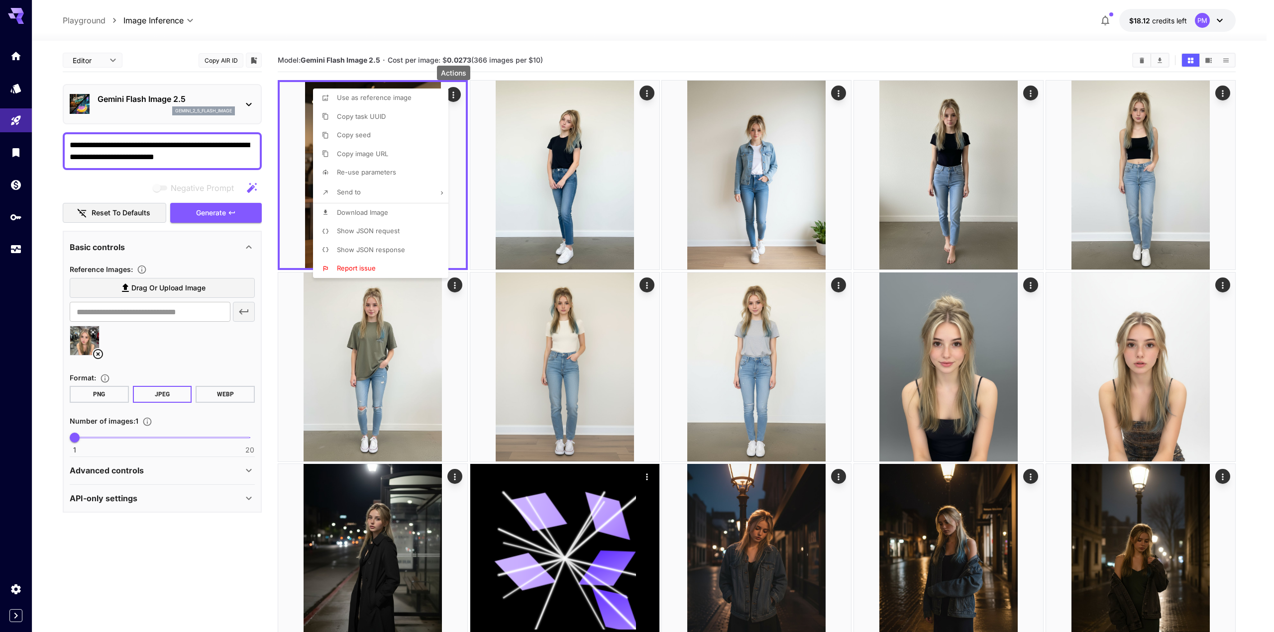
click at [374, 212] on span "Download Image" at bounding box center [362, 213] width 51 height 8
click at [129, 156] on div at bounding box center [637, 316] width 1274 height 632
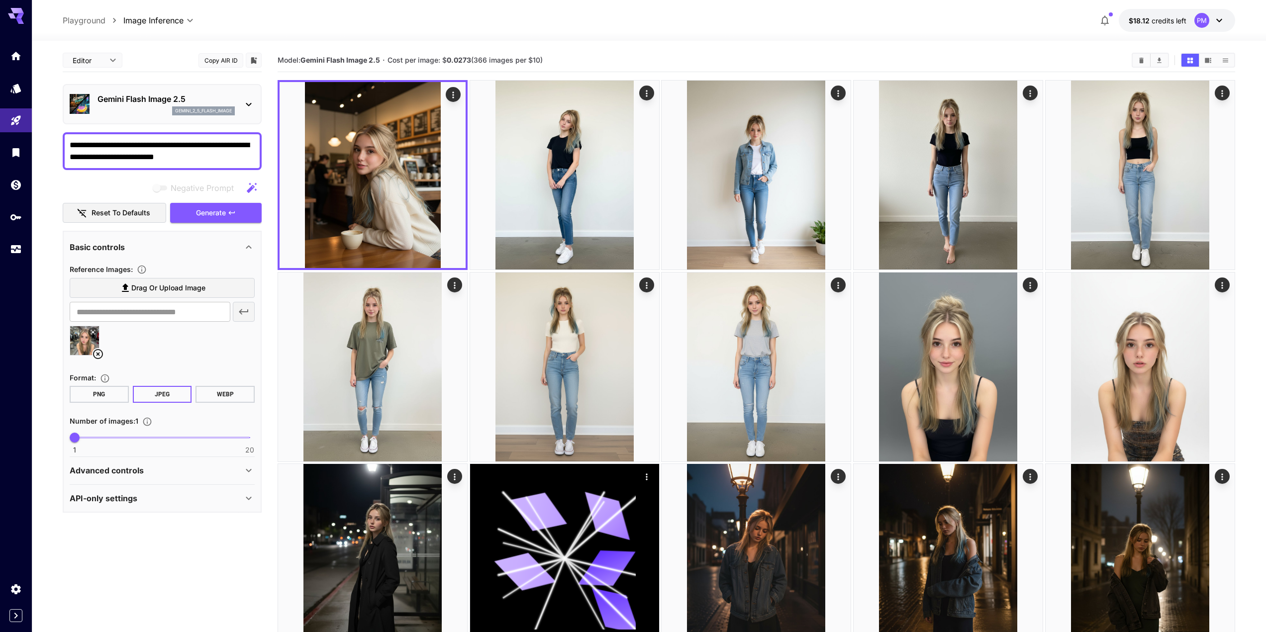
click at [147, 149] on textarea "**********" at bounding box center [162, 151] width 185 height 24
paste textarea
click at [214, 216] on span "Generate" at bounding box center [211, 213] width 30 height 12
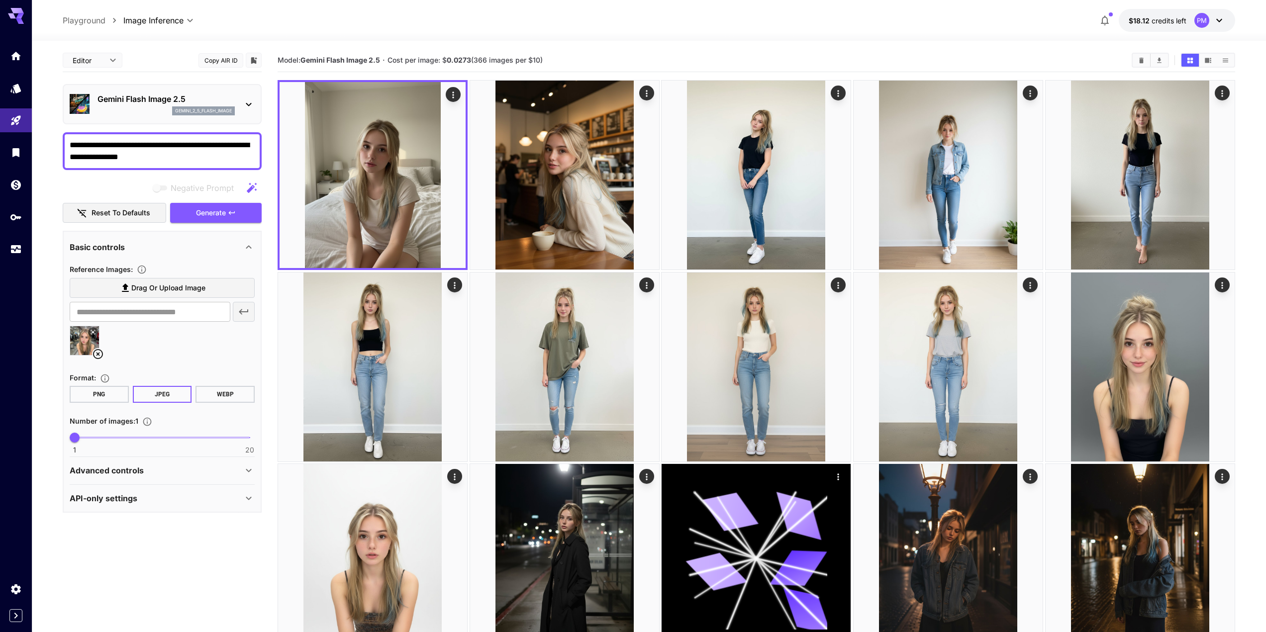
click at [133, 158] on textarea "**********" at bounding box center [162, 151] width 185 height 24
paste textarea
click at [211, 213] on span "Generate" at bounding box center [211, 213] width 30 height 12
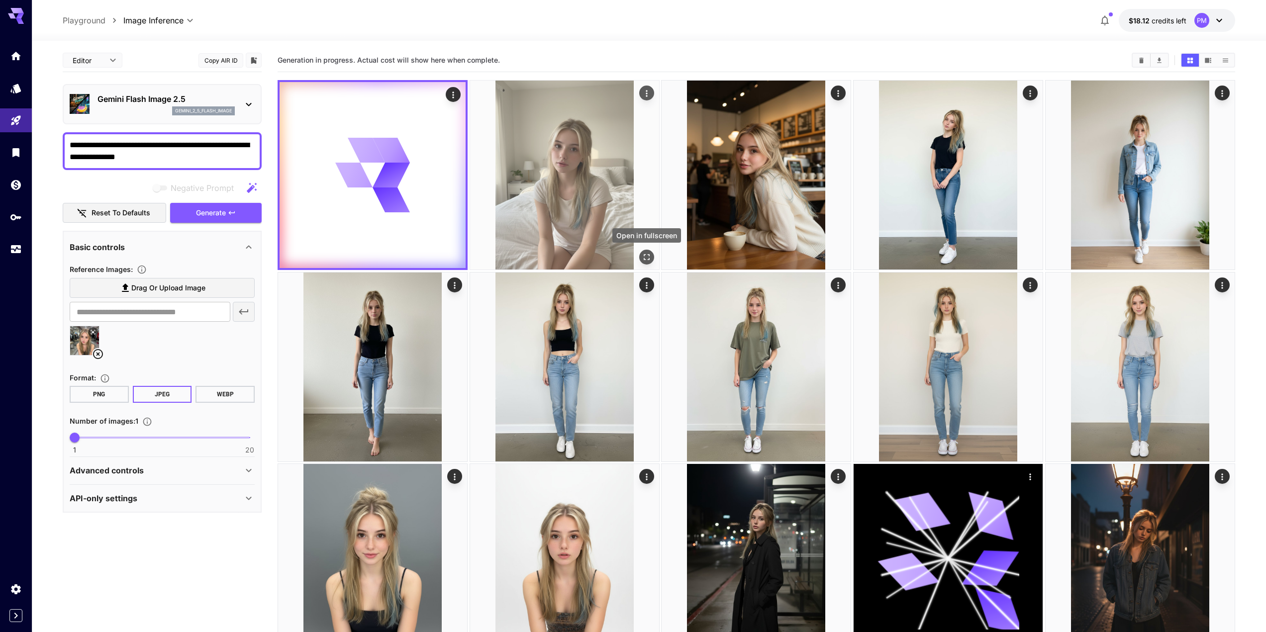
click at [644, 257] on icon "Open in fullscreen" at bounding box center [647, 257] width 10 height 10
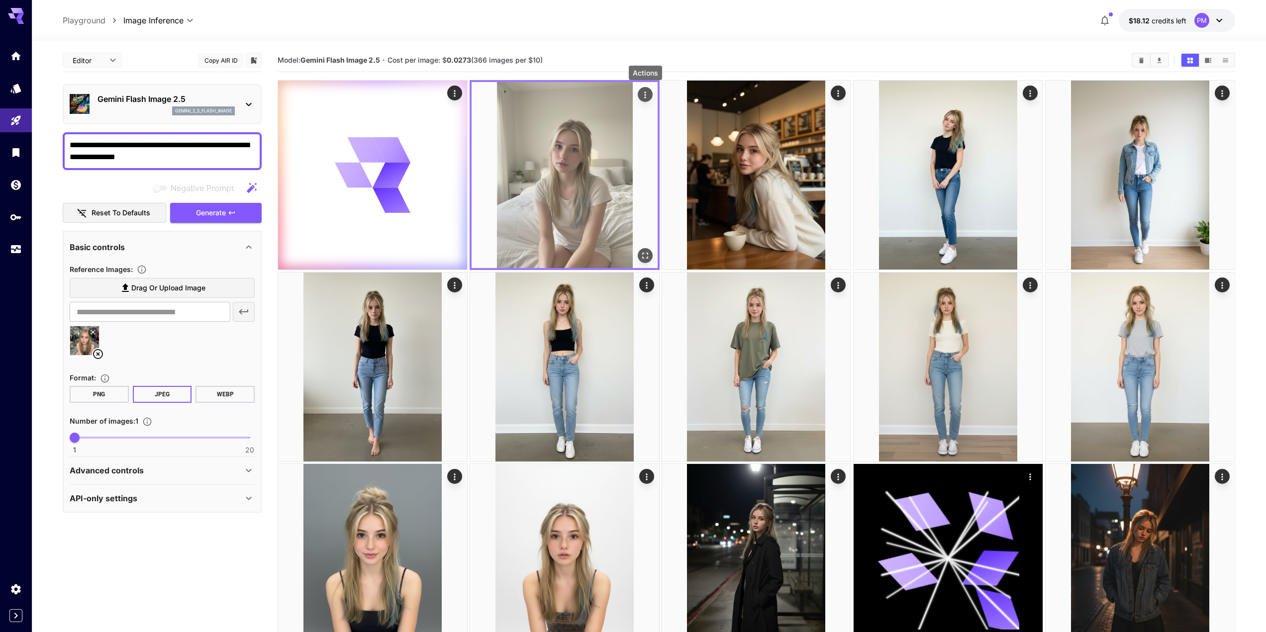
click at [645, 96] on icon "Actions" at bounding box center [645, 95] width 10 height 10
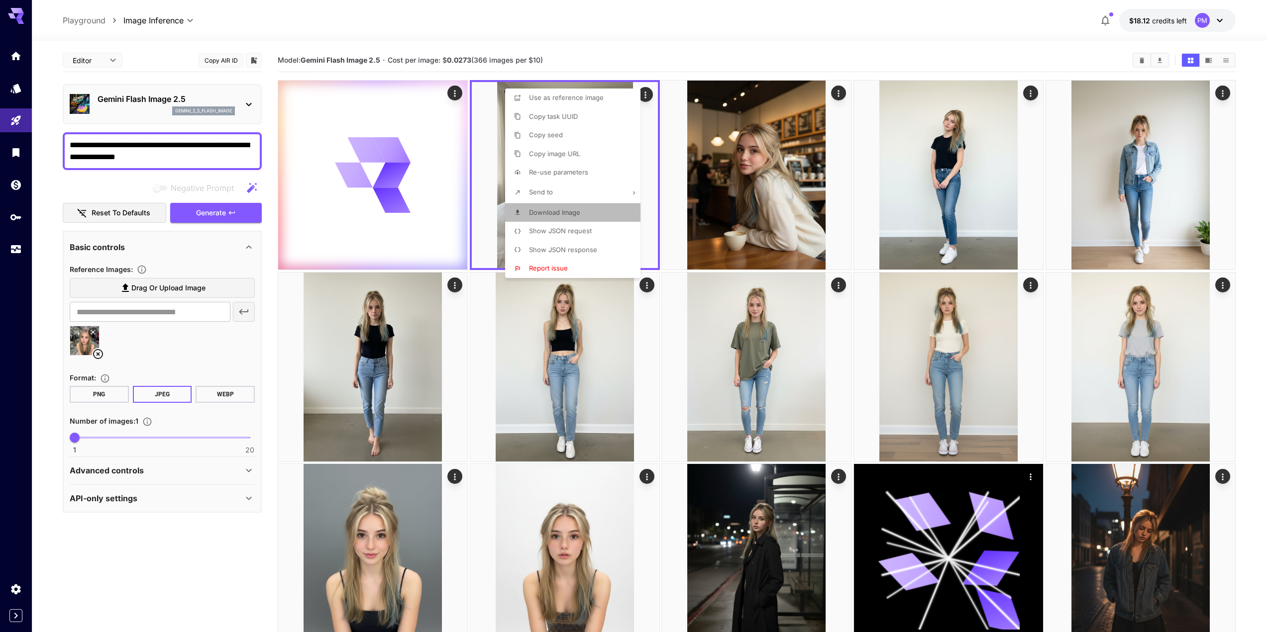
click at [564, 215] on span "Download Image" at bounding box center [554, 213] width 51 height 8
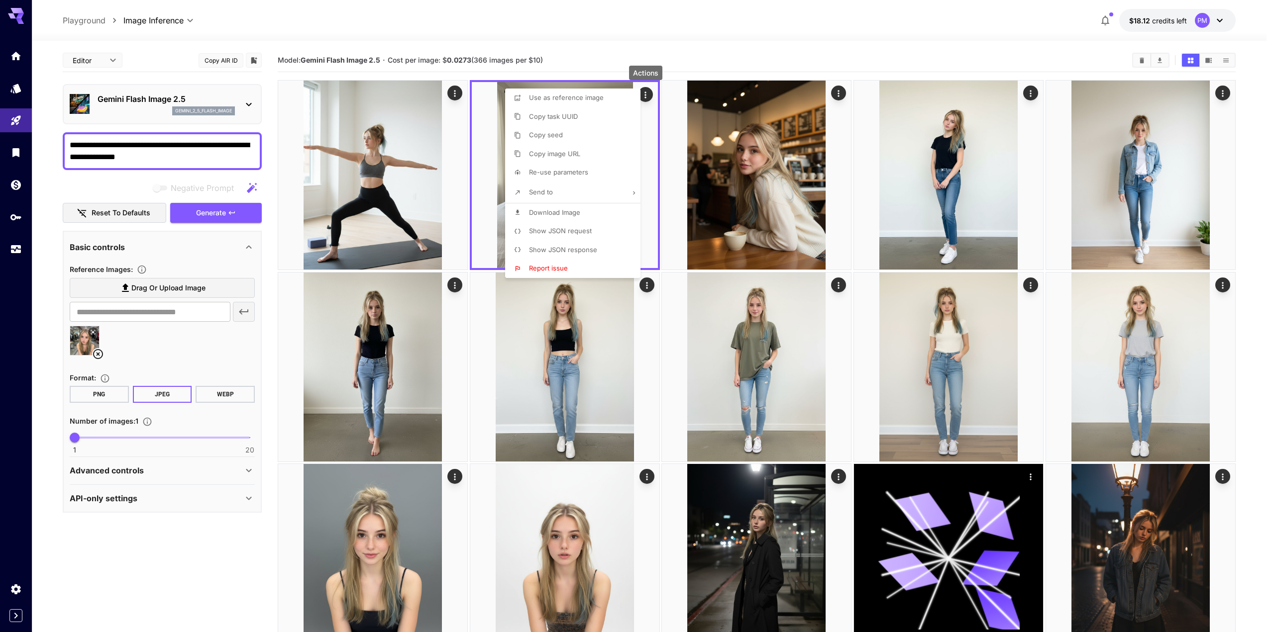
click at [142, 163] on div at bounding box center [637, 316] width 1274 height 632
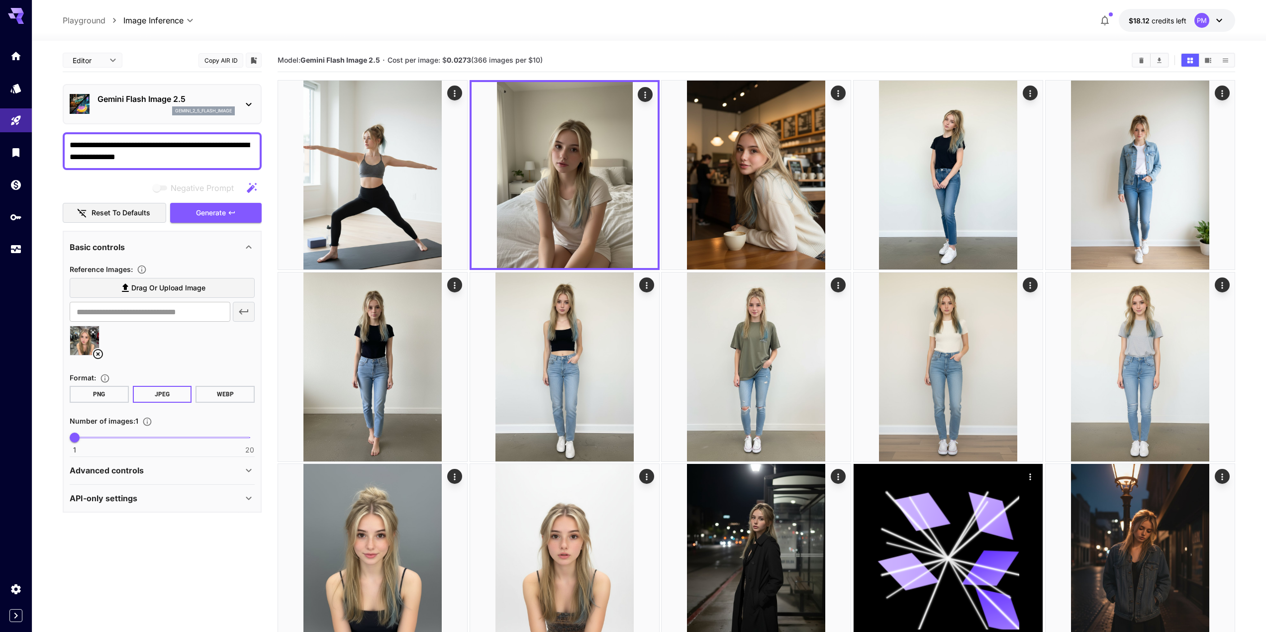
click at [152, 159] on textarea "**********" at bounding box center [162, 151] width 185 height 24
paste textarea
type textarea "**********"
click at [224, 217] on span "Generate" at bounding box center [211, 213] width 30 height 12
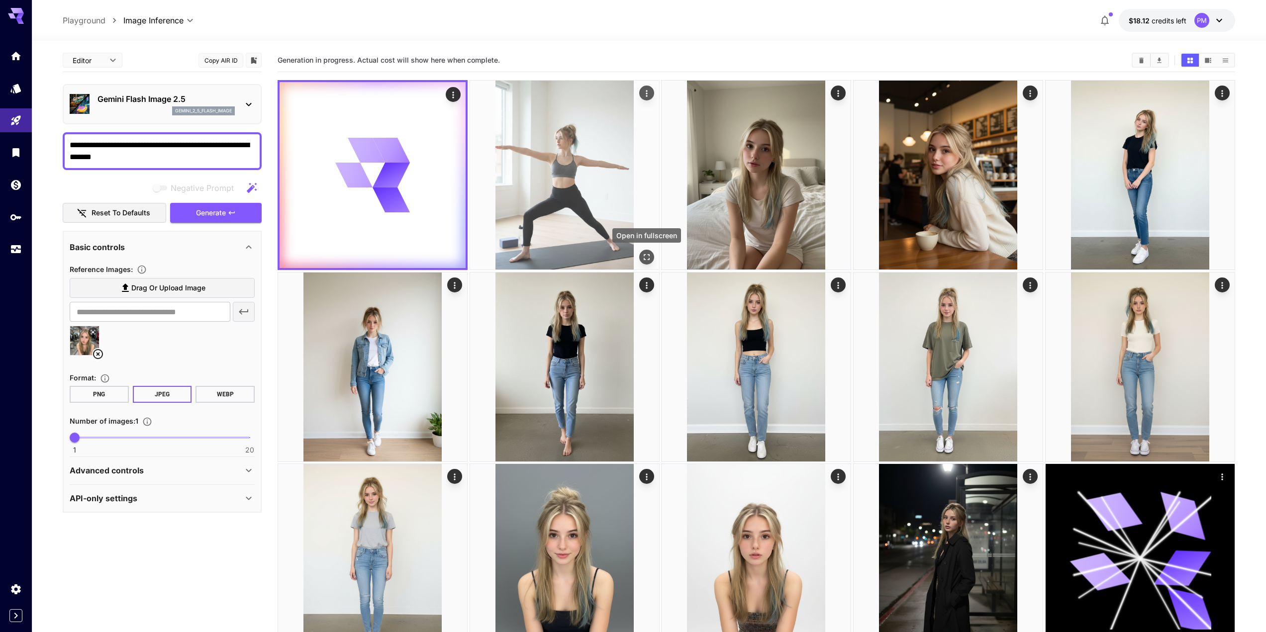
click at [650, 254] on icon "Open in fullscreen" at bounding box center [647, 257] width 10 height 10
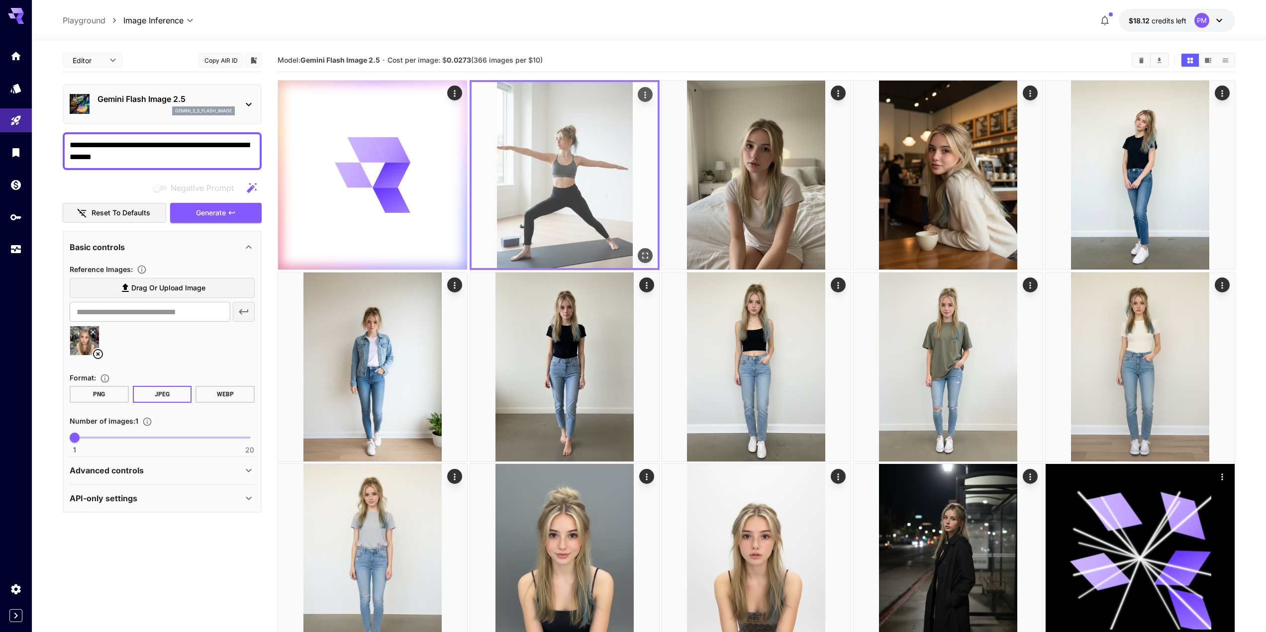
click at [648, 92] on icon "Actions" at bounding box center [645, 95] width 10 height 10
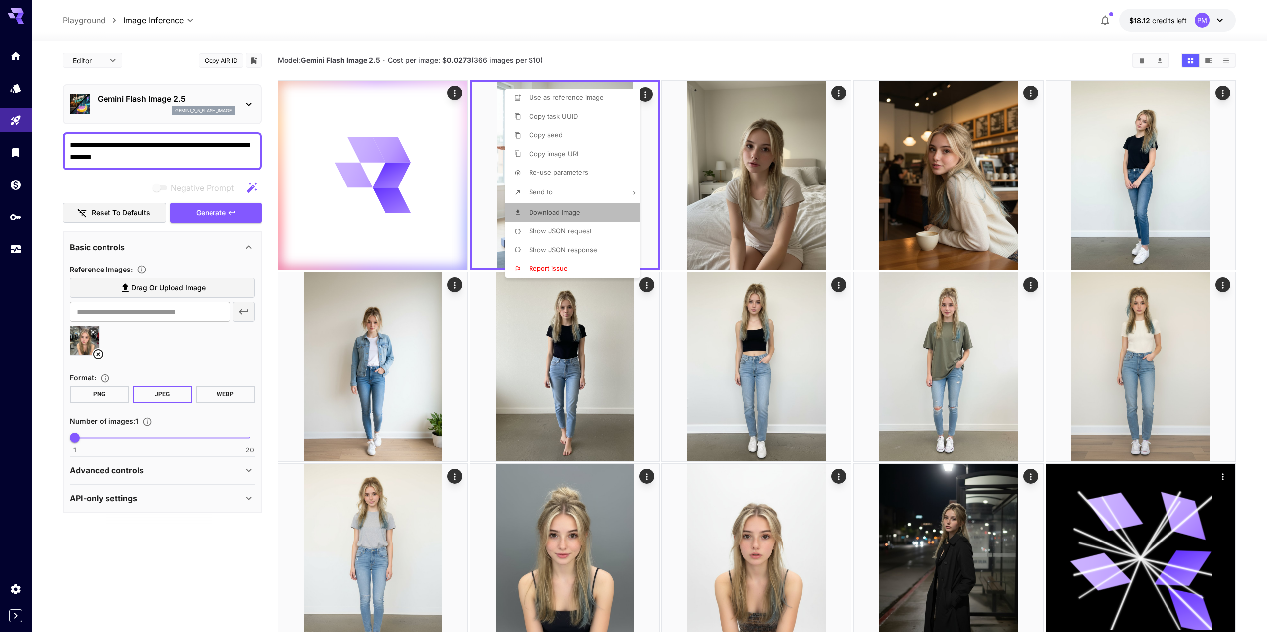
click at [566, 211] on span "Download Image" at bounding box center [554, 213] width 51 height 8
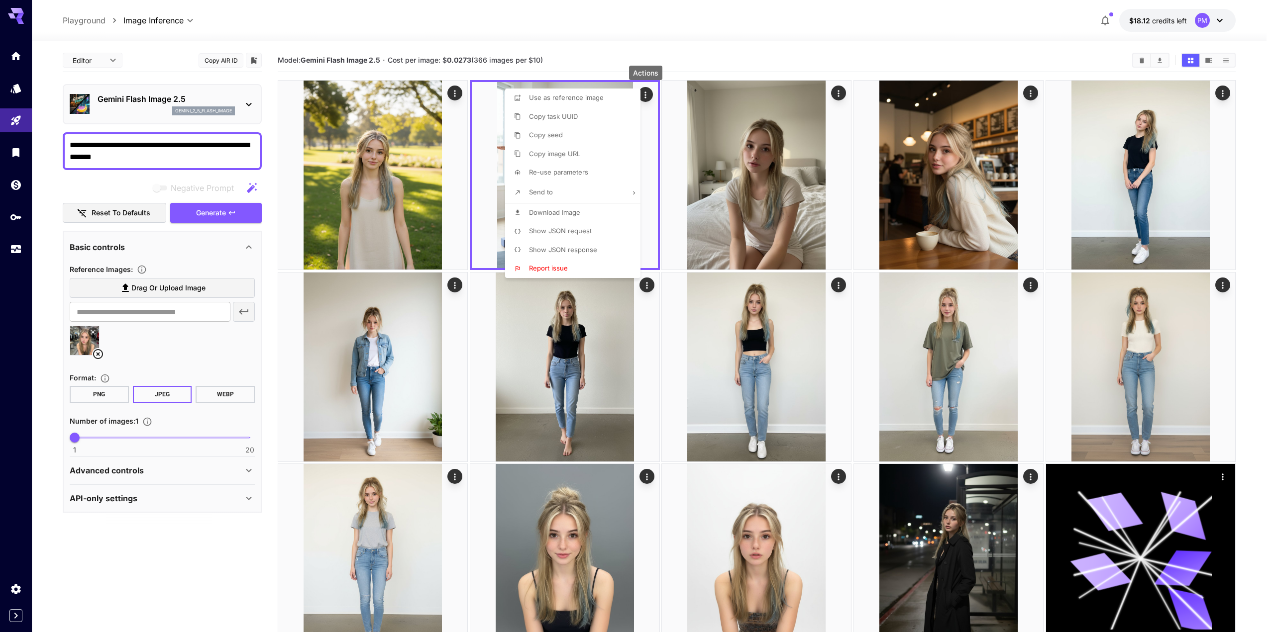
click at [152, 154] on div at bounding box center [637, 316] width 1274 height 632
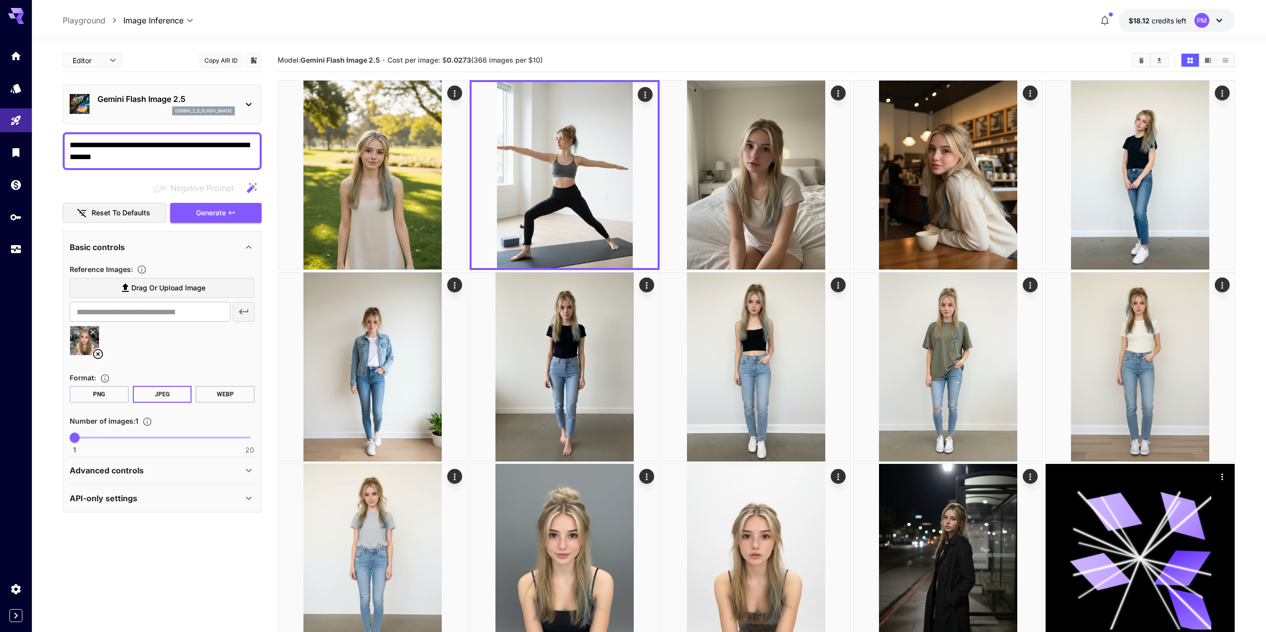
click at [157, 158] on textarea "**********" at bounding box center [162, 151] width 185 height 24
paste textarea "**********"
click at [221, 219] on button "Generate" at bounding box center [216, 213] width 92 height 20
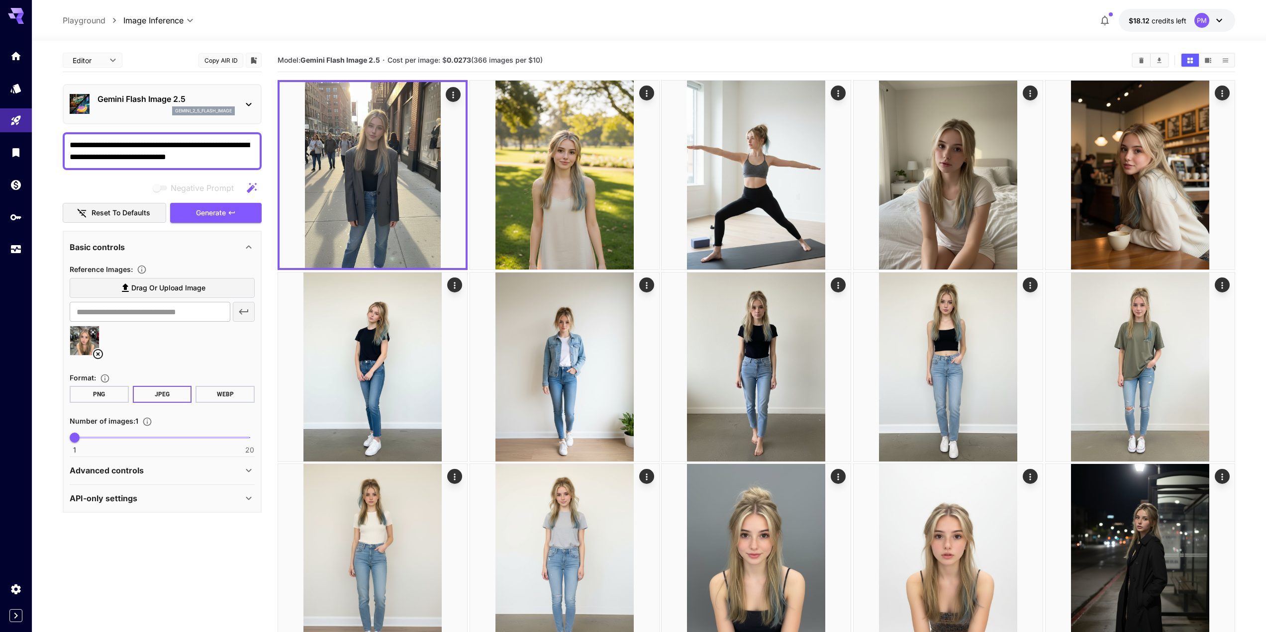
click at [147, 164] on div "**********" at bounding box center [162, 151] width 199 height 38
click at [153, 152] on textarea "**********" at bounding box center [162, 151] width 185 height 24
paste textarea
click at [200, 214] on span "Generate" at bounding box center [211, 213] width 30 height 12
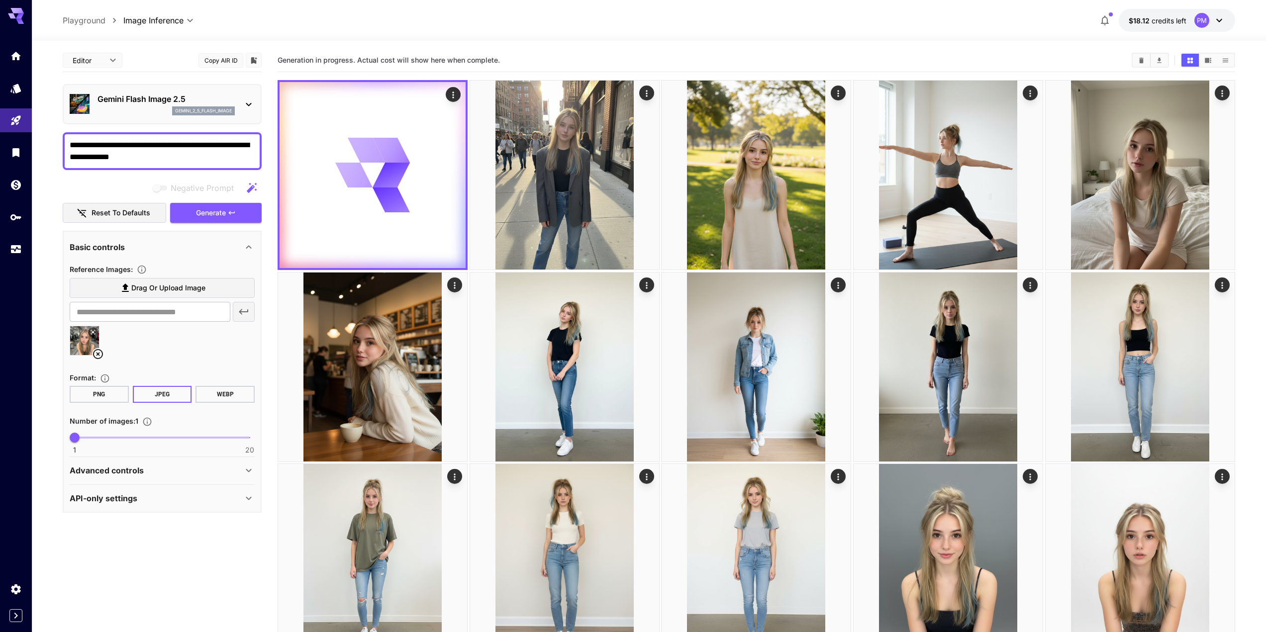
click at [141, 160] on textarea "**********" at bounding box center [162, 151] width 185 height 24
paste textarea "**********"
type textarea "**********"
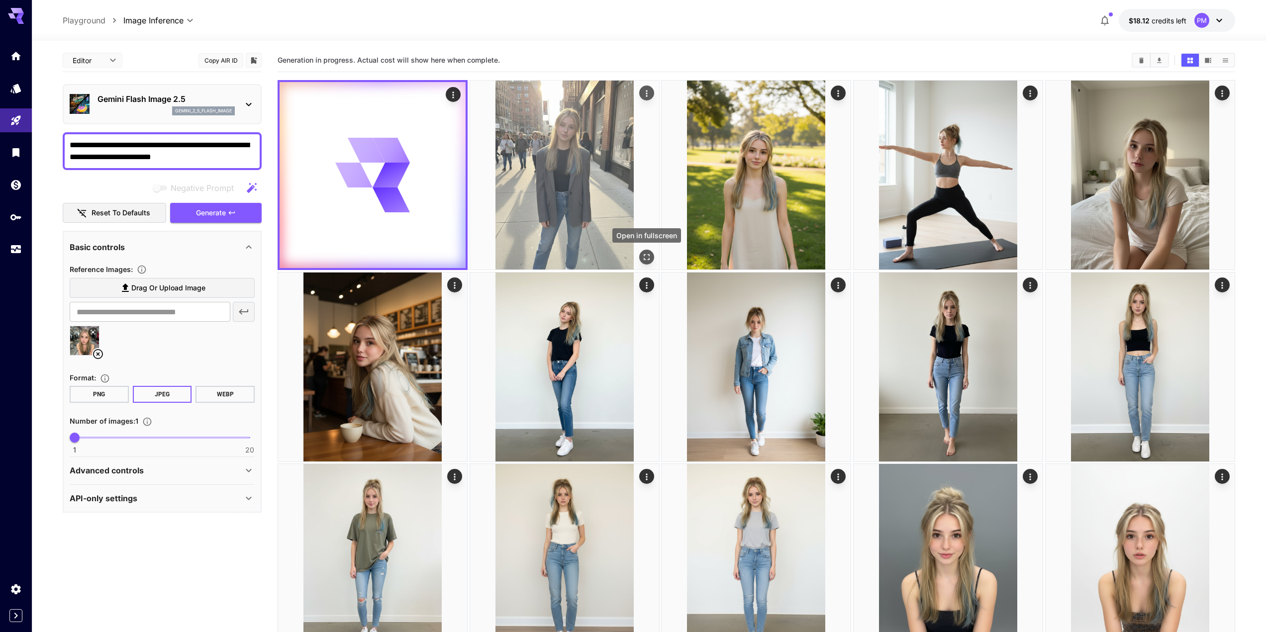
click at [647, 256] on icon "Open in fullscreen" at bounding box center [647, 257] width 10 height 10
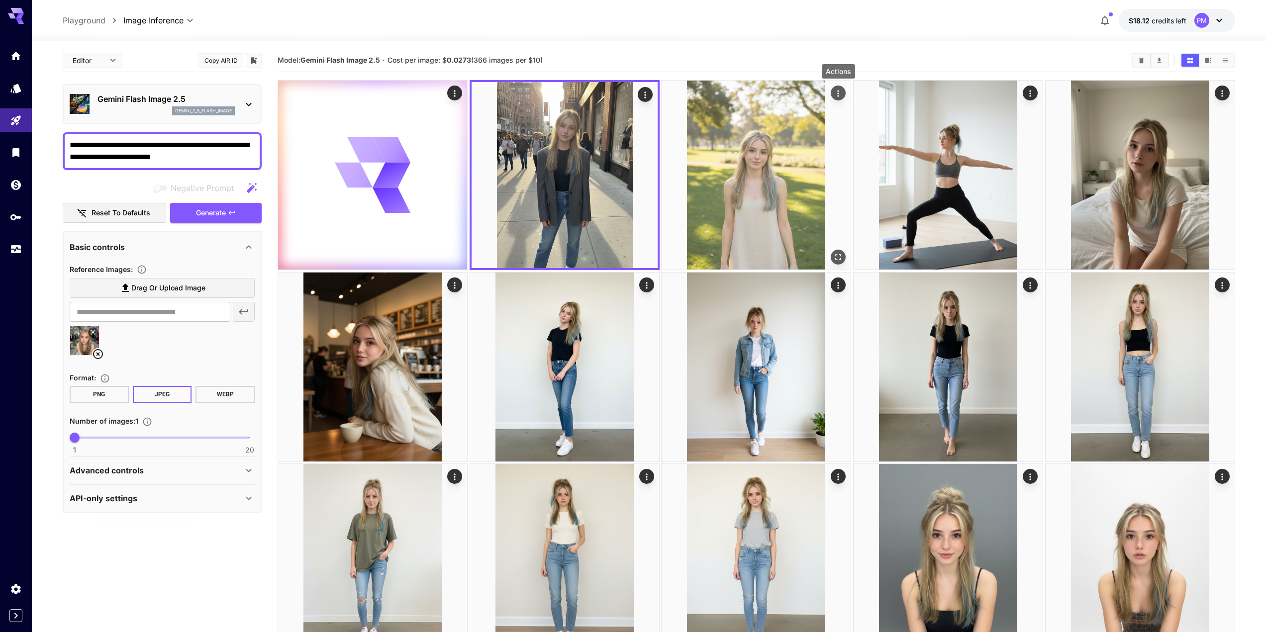
click at [840, 94] on icon "Actions" at bounding box center [839, 94] width 10 height 10
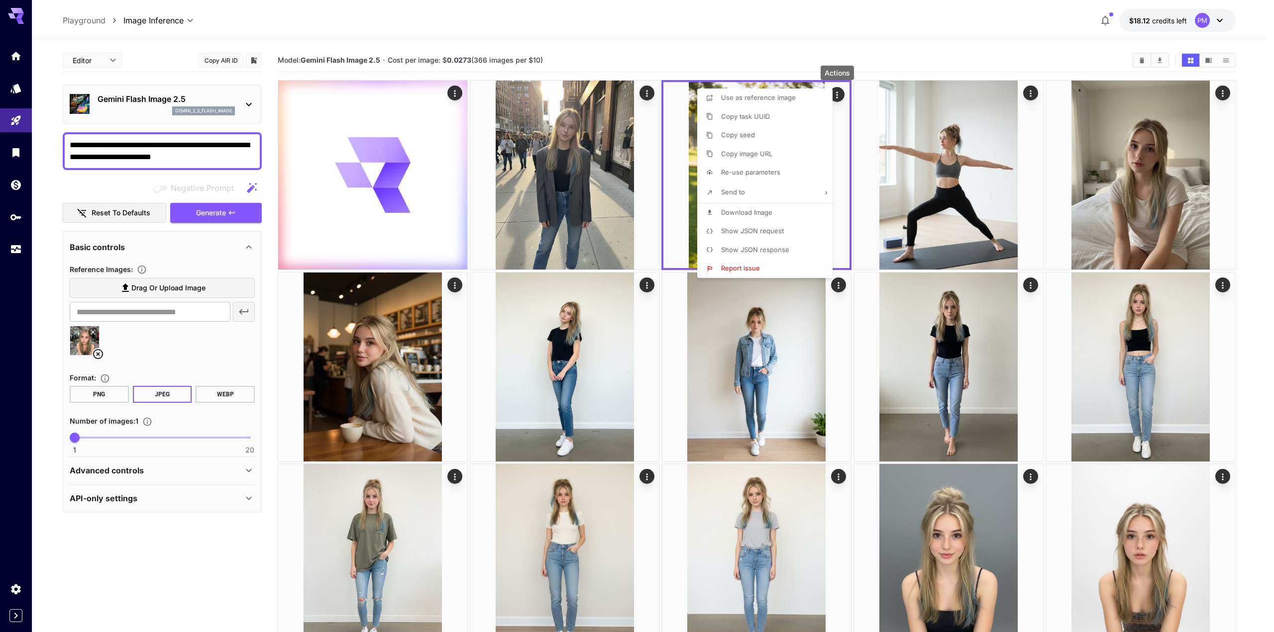
click at [745, 210] on span "Download Image" at bounding box center [746, 213] width 51 height 8
click at [675, 196] on div at bounding box center [637, 316] width 1274 height 632
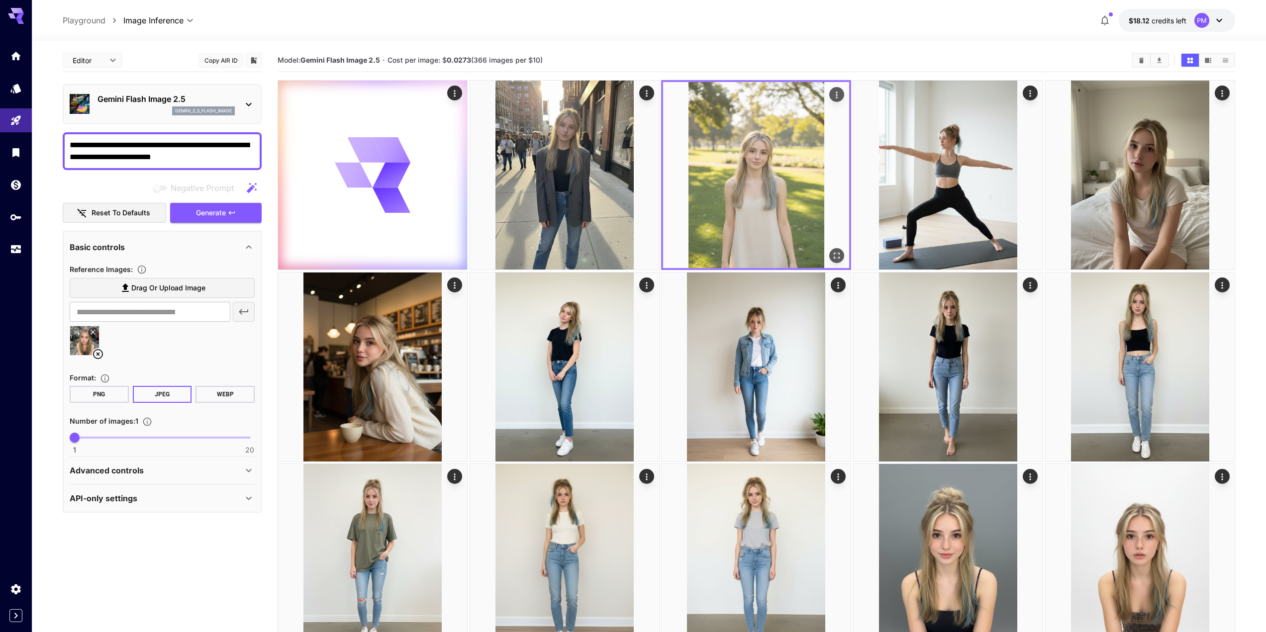
click at [710, 197] on img at bounding box center [756, 175] width 186 height 186
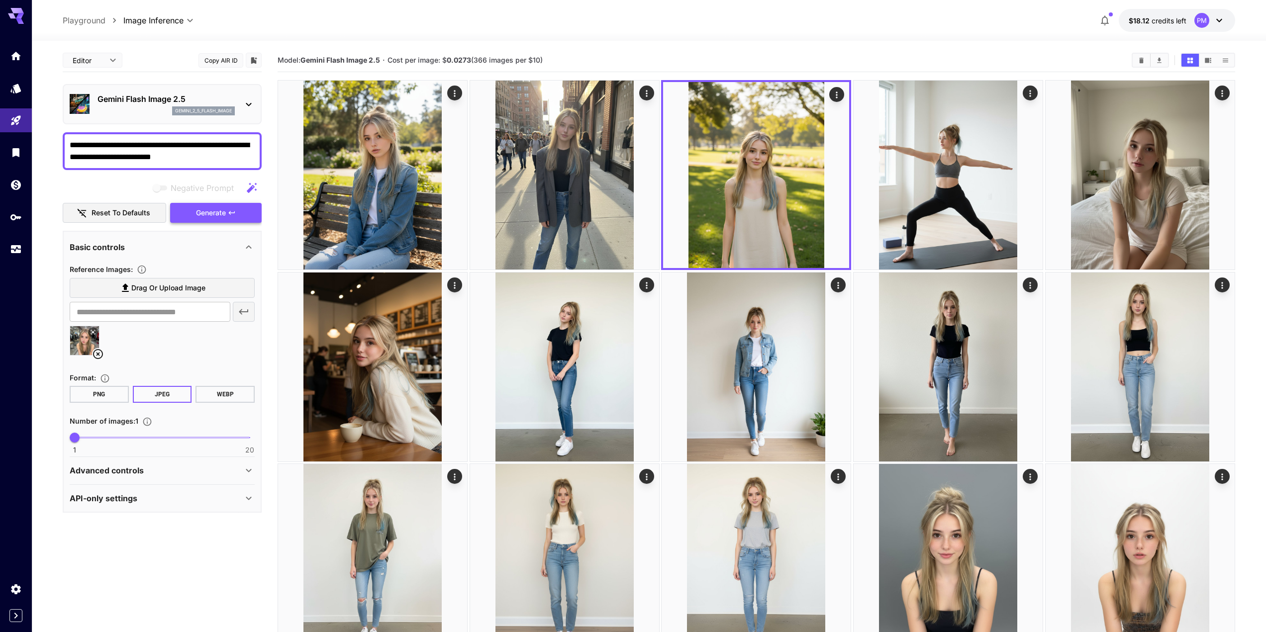
click at [234, 217] on button "Generate" at bounding box center [216, 213] width 92 height 20
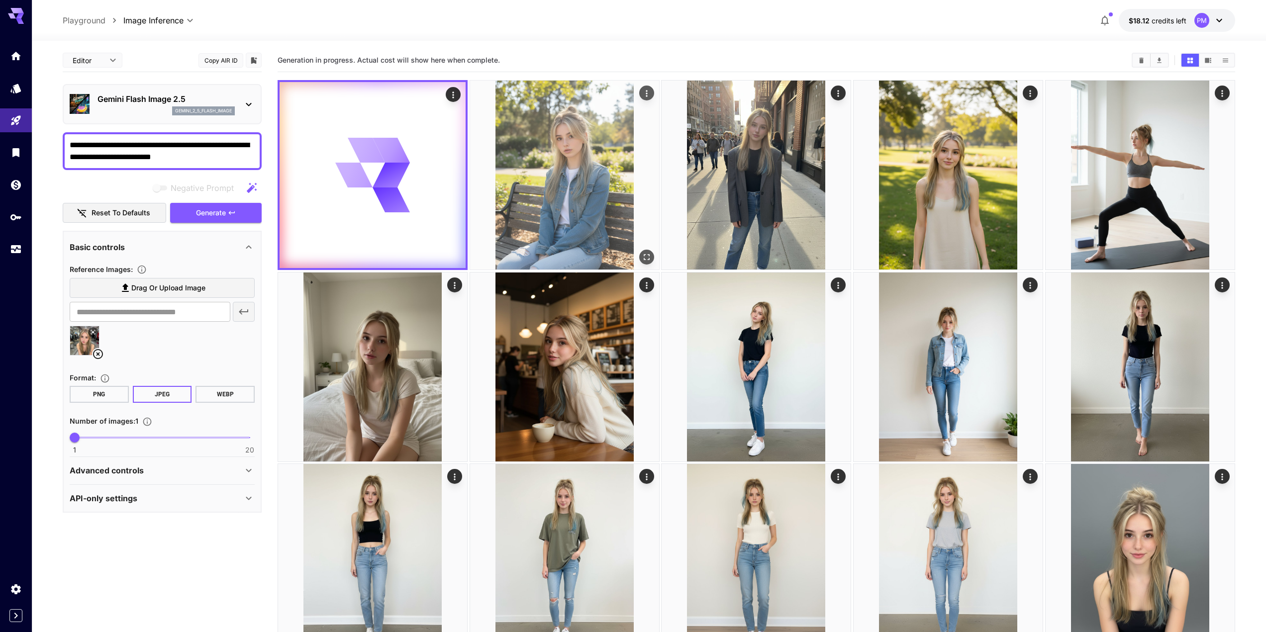
click at [590, 164] on img at bounding box center [564, 175] width 189 height 189
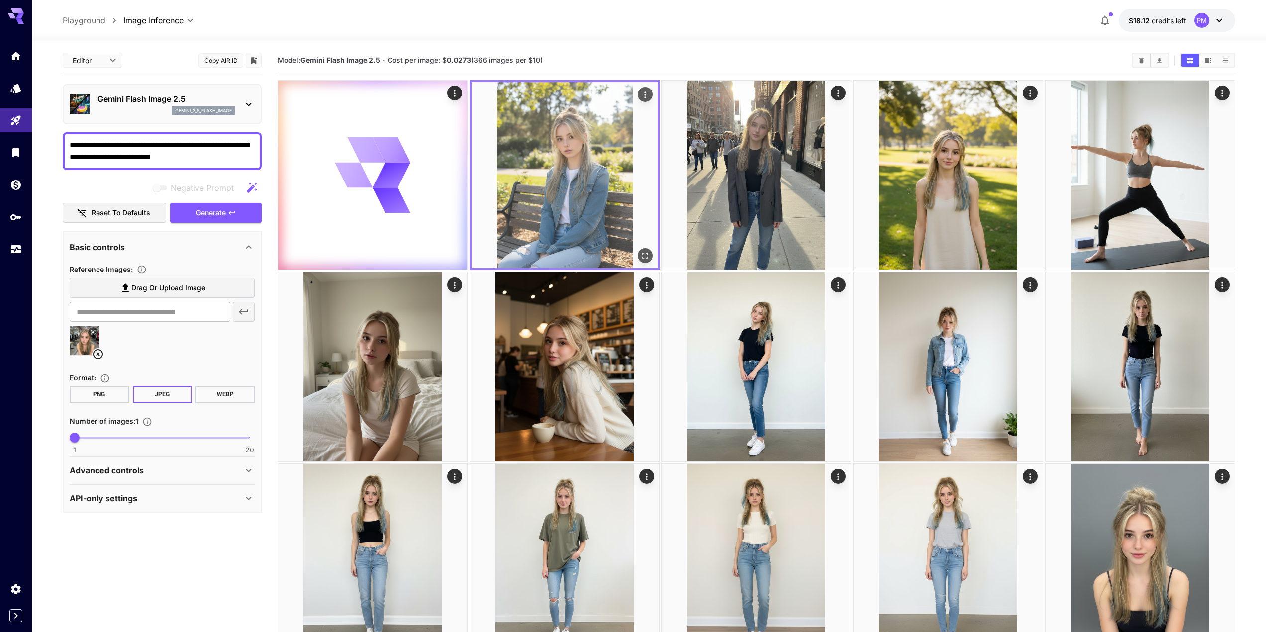
click at [574, 166] on img at bounding box center [565, 175] width 186 height 186
click at [647, 254] on icon "Open in fullscreen" at bounding box center [645, 256] width 10 height 10
click at [646, 93] on icon "Actions" at bounding box center [644, 95] width 1 height 6
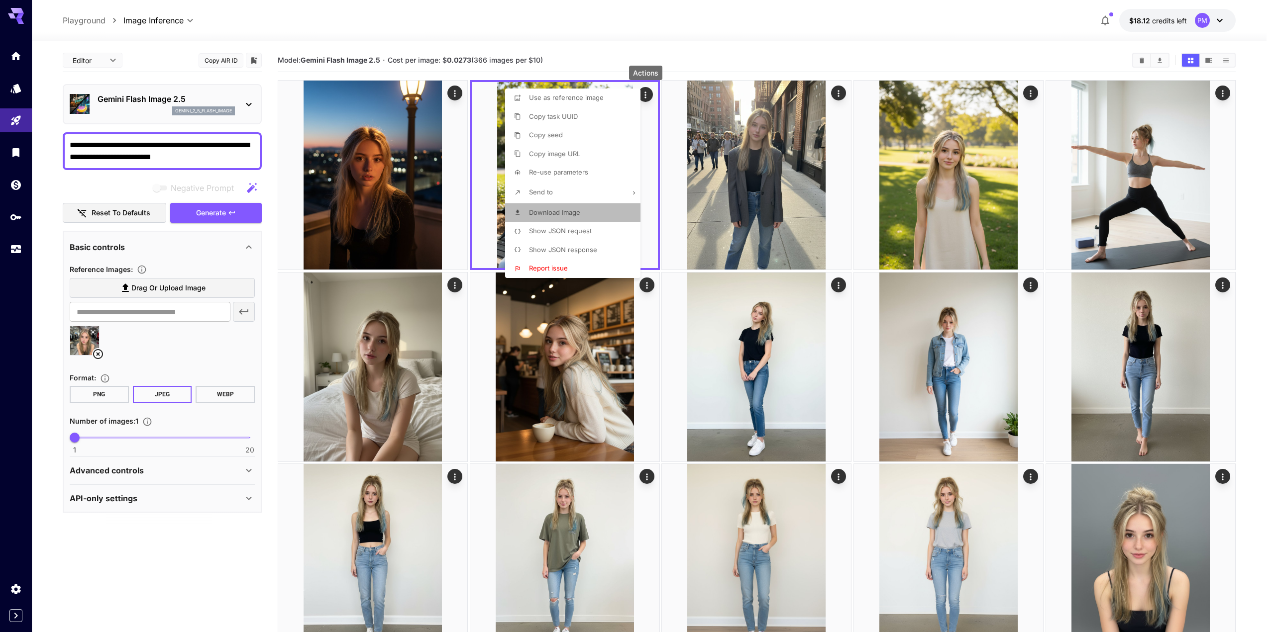
click at [564, 215] on span "Download Image" at bounding box center [554, 213] width 51 height 8
click at [427, 202] on div at bounding box center [637, 316] width 1274 height 632
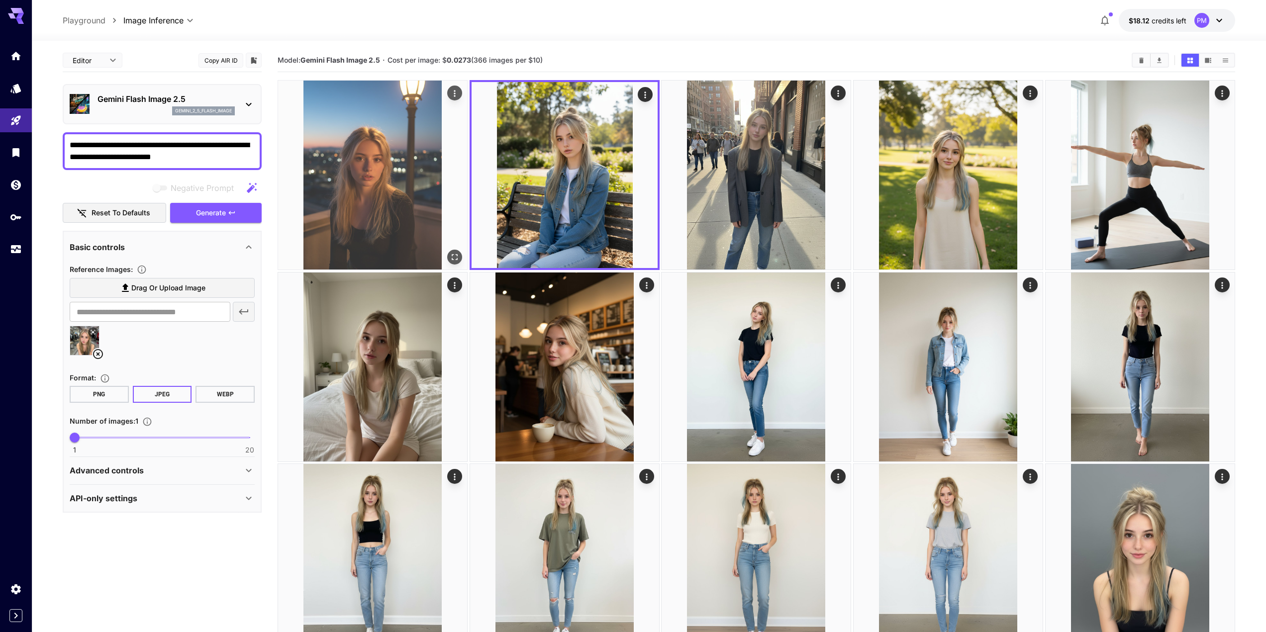
click at [428, 214] on img at bounding box center [372, 175] width 189 height 189
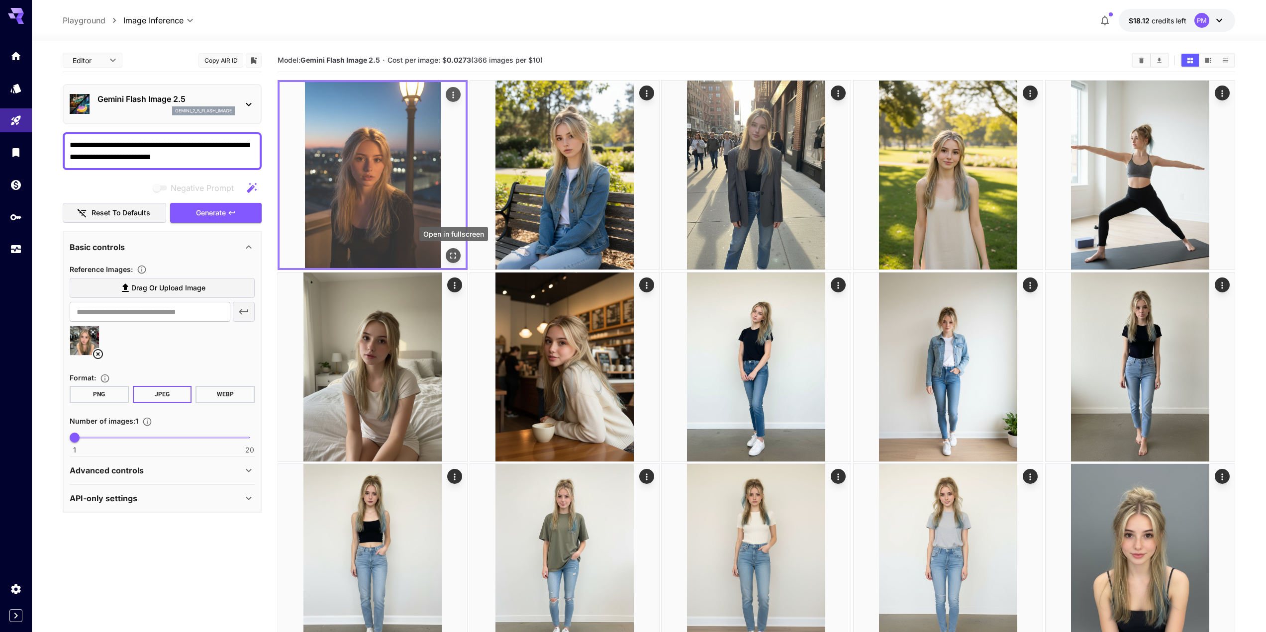
click at [457, 261] on button "Open in fullscreen" at bounding box center [453, 255] width 15 height 15
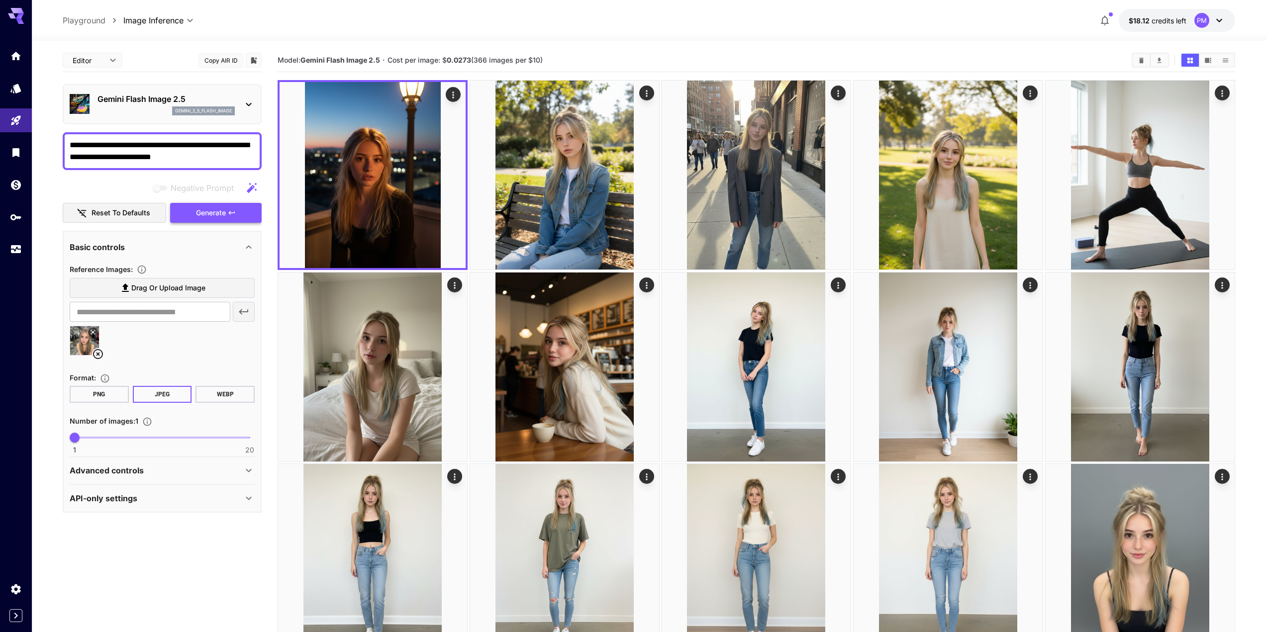
click at [205, 219] on span "Generate" at bounding box center [211, 213] width 30 height 12
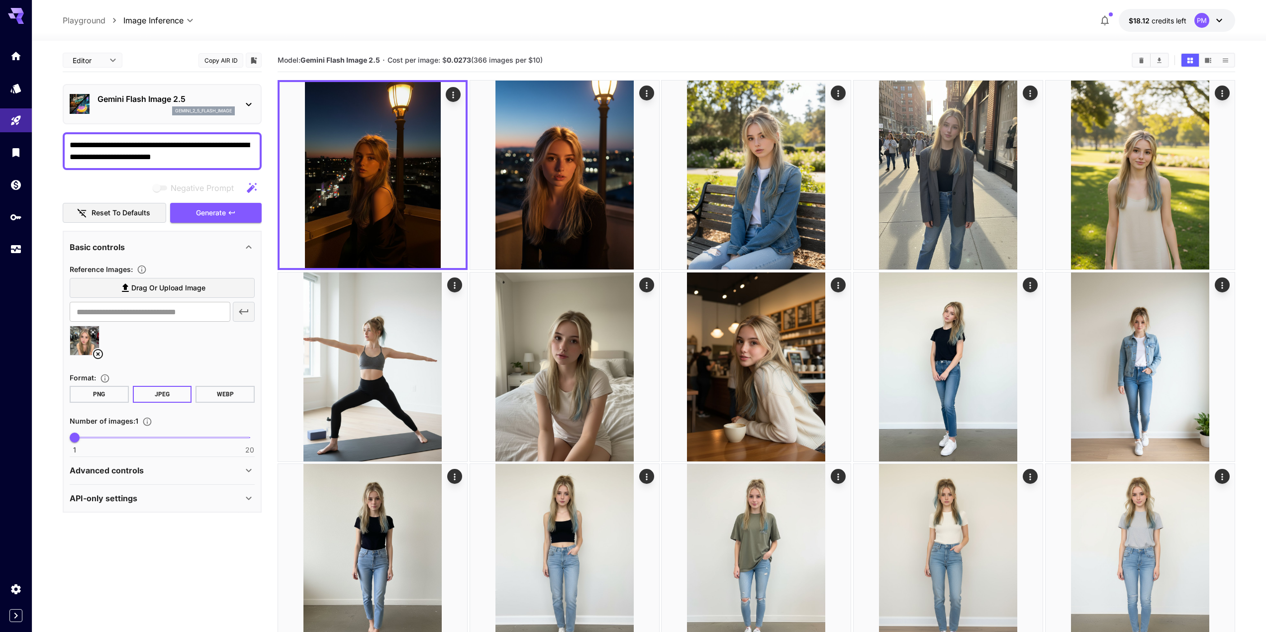
drag, startPoint x: 232, startPoint y: 212, endPoint x: 270, endPoint y: 213, distance: 37.8
click at [232, 212] on icon "button" at bounding box center [232, 213] width 8 height 8
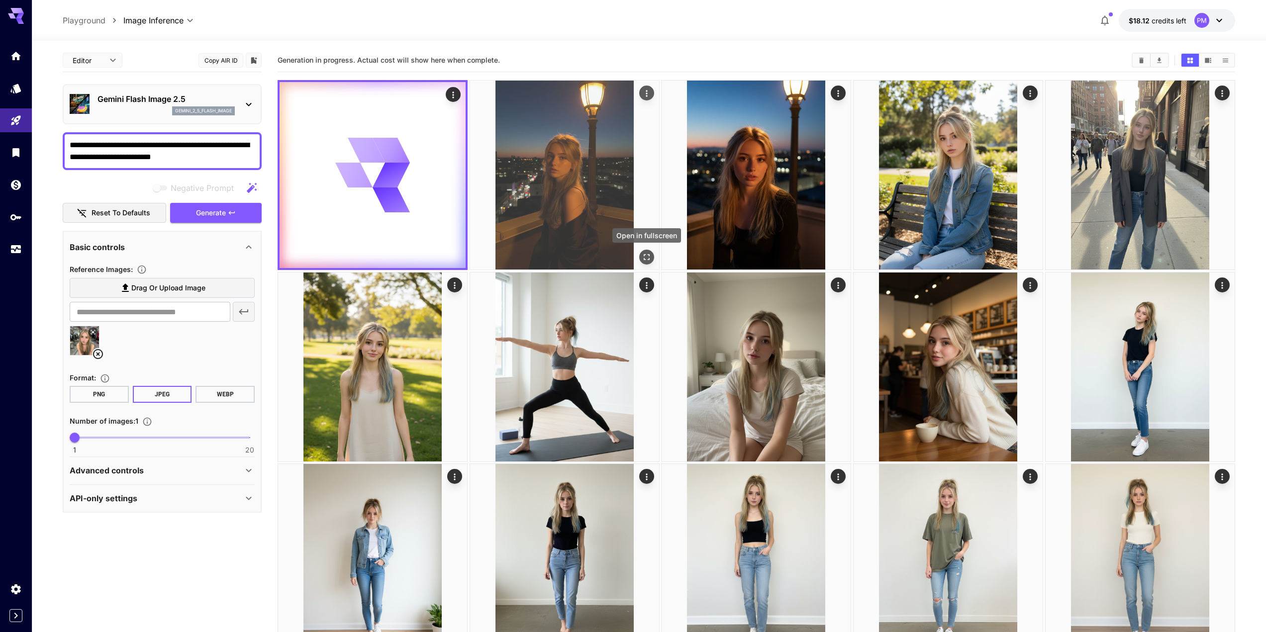
click at [651, 253] on icon "Open in fullscreen" at bounding box center [647, 257] width 10 height 10
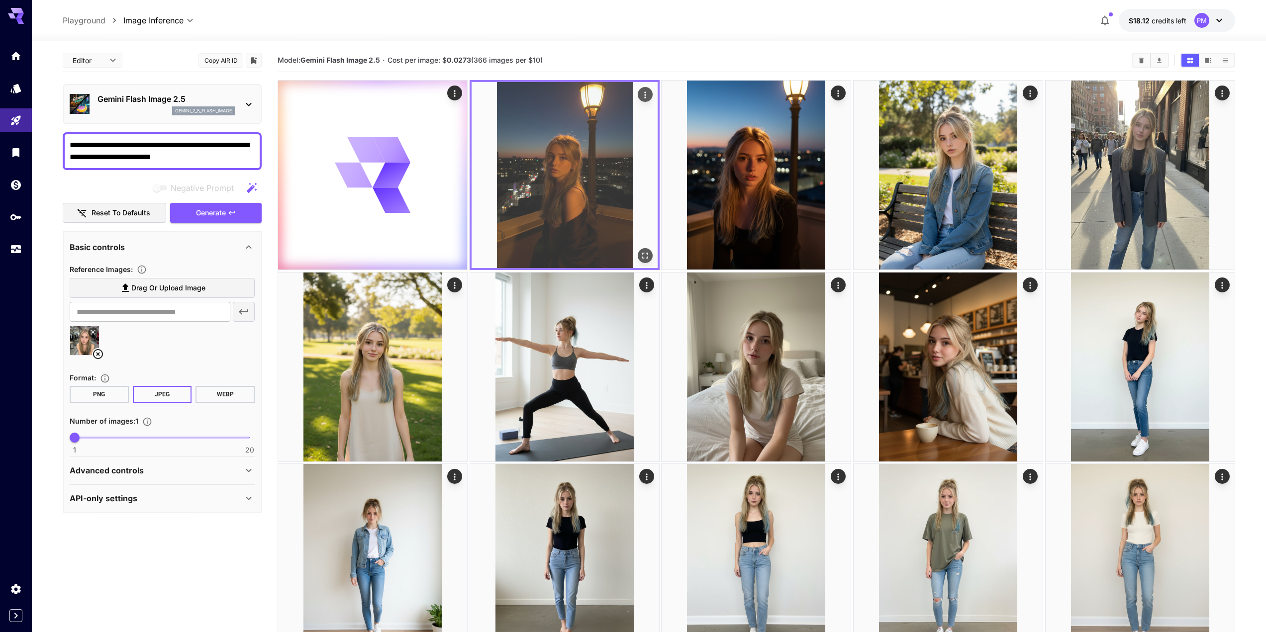
click at [650, 90] on icon "Actions" at bounding box center [645, 95] width 10 height 10
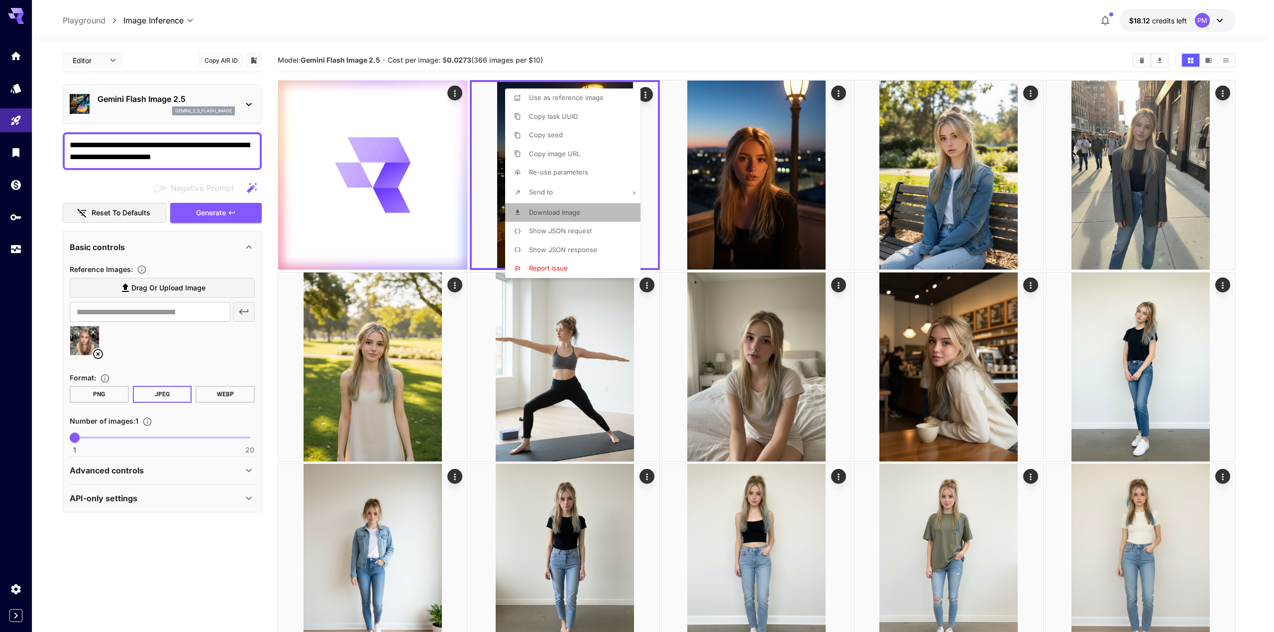
click at [561, 212] on span "Download Image" at bounding box center [554, 213] width 51 height 8
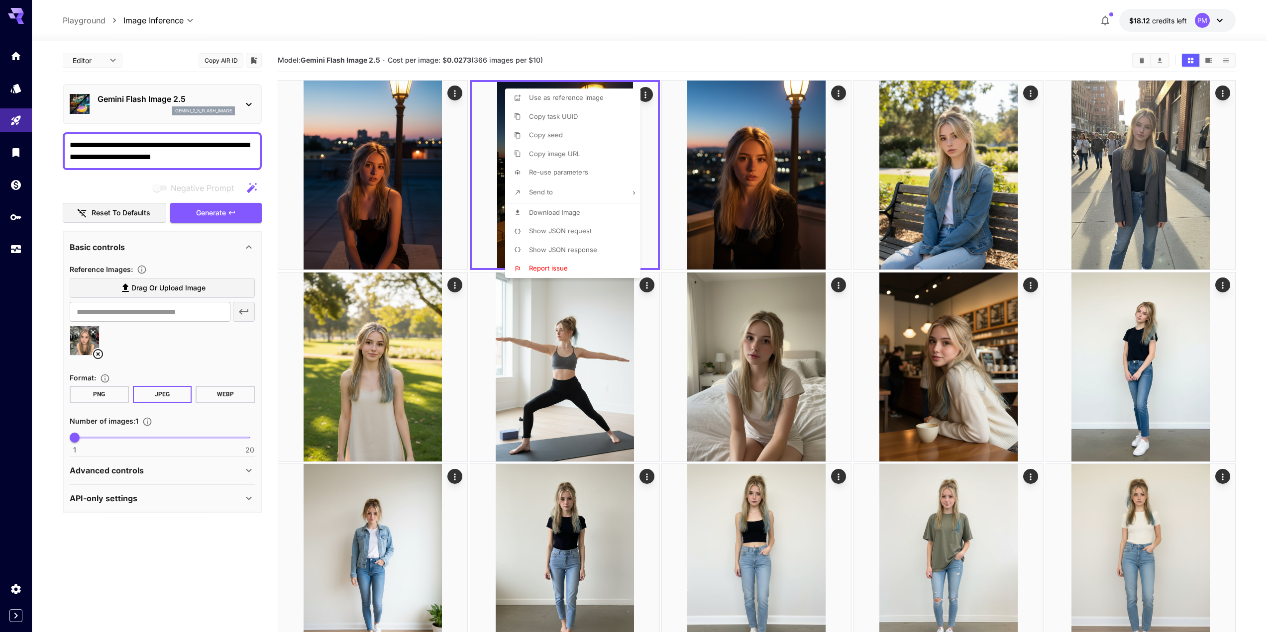
click at [367, 178] on div at bounding box center [637, 316] width 1274 height 632
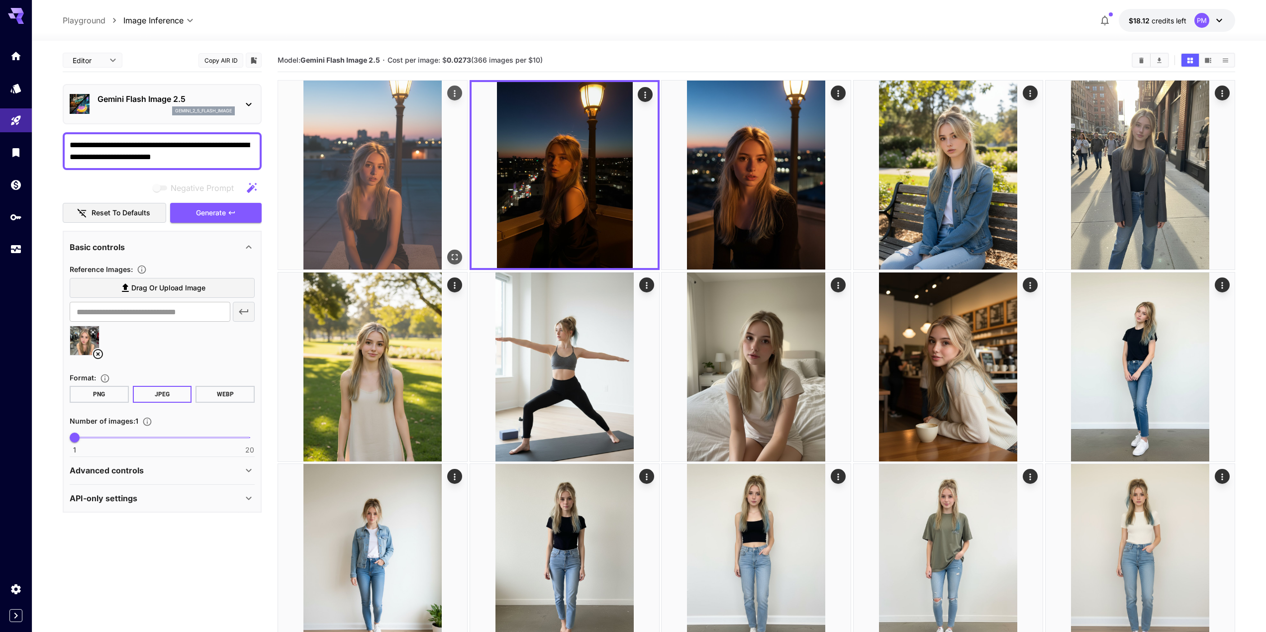
click at [455, 247] on img at bounding box center [372, 175] width 189 height 189
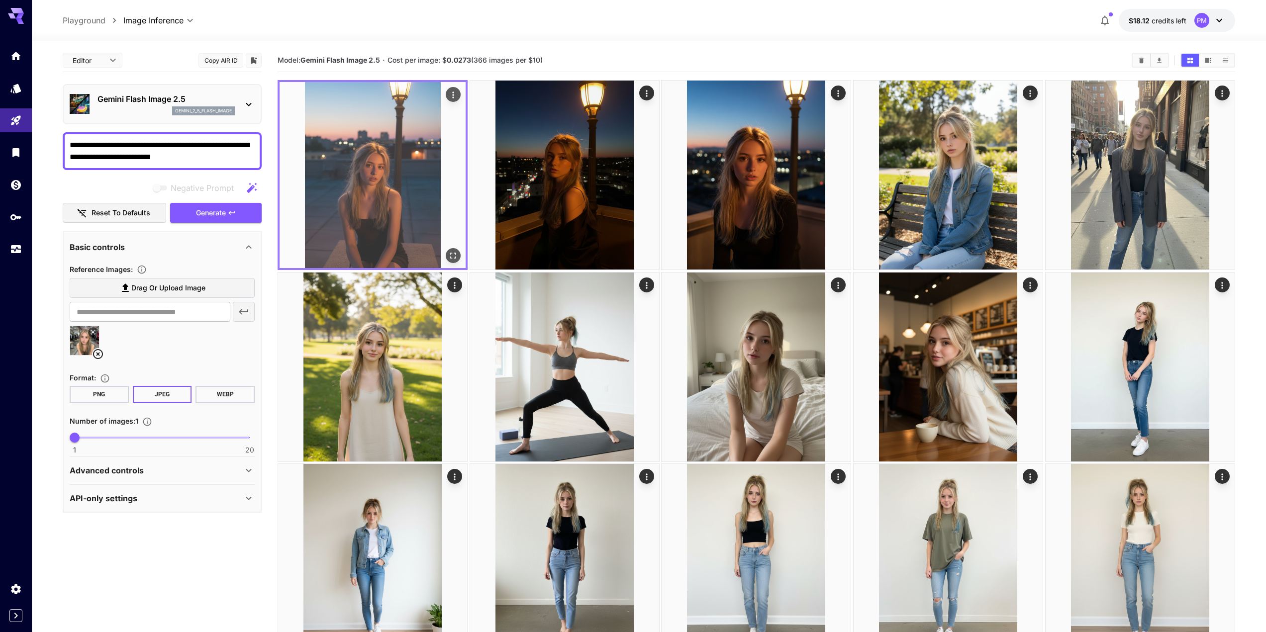
click at [458, 246] on img at bounding box center [373, 175] width 186 height 186
click at [458, 254] on icon "Open in fullscreen" at bounding box center [453, 256] width 10 height 10
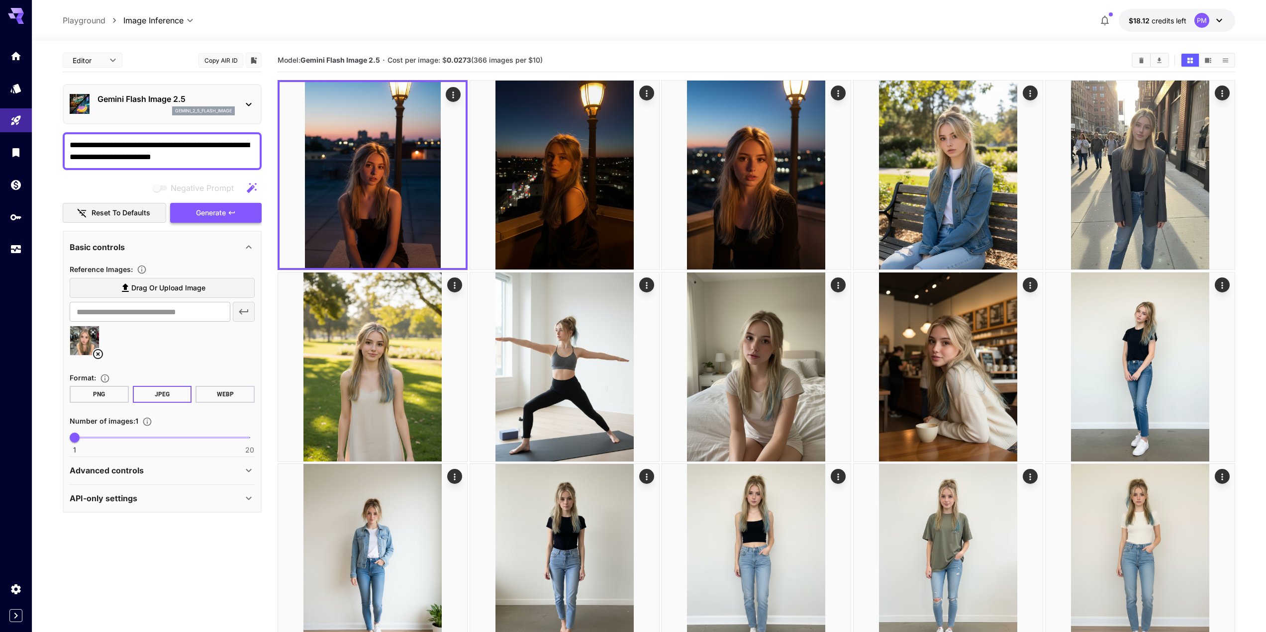
click at [223, 210] on span "Generate" at bounding box center [211, 213] width 30 height 12
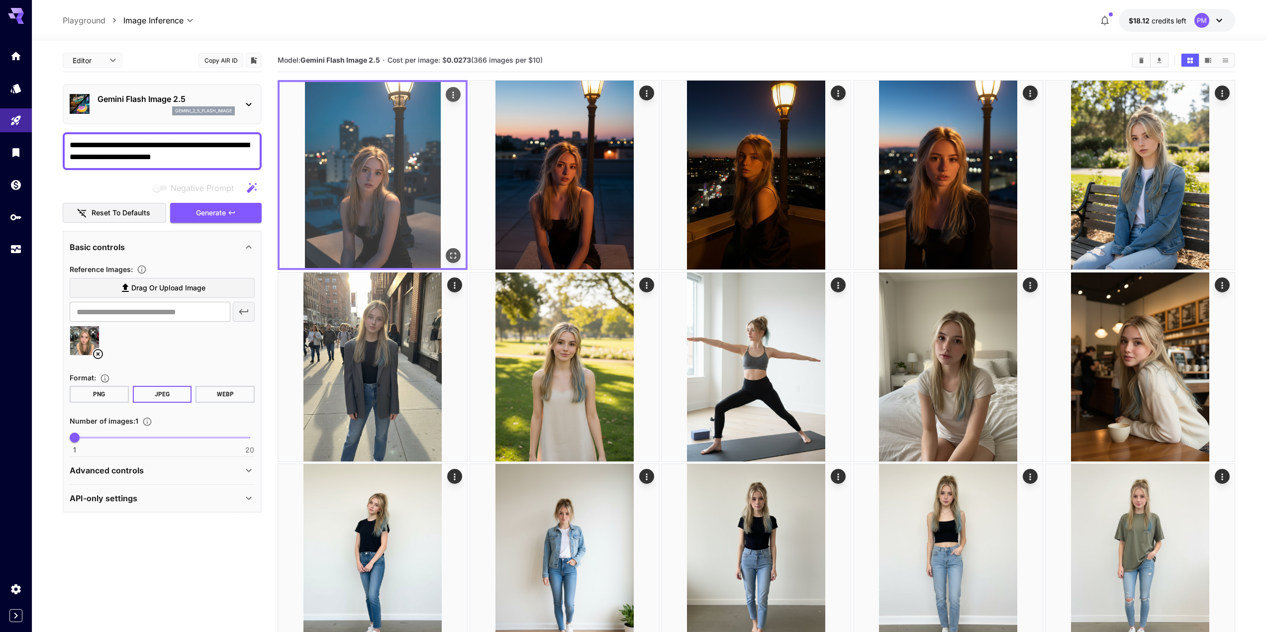
click at [455, 246] on div at bounding box center [373, 175] width 190 height 190
click at [451, 258] on icon "Open in fullscreen" at bounding box center [454, 256] width 6 height 6
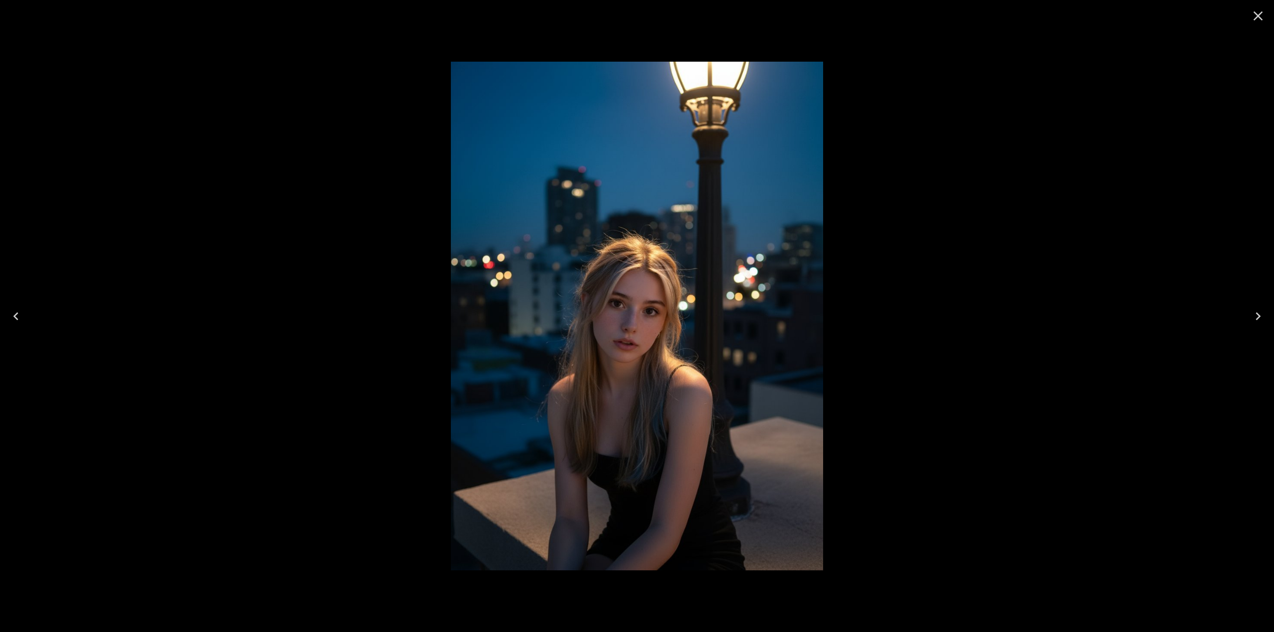
click at [383, 218] on div at bounding box center [637, 316] width 1274 height 632
click at [424, 98] on div at bounding box center [637, 316] width 1274 height 632
click at [1261, 14] on icon "Close" at bounding box center [1258, 16] width 16 height 16
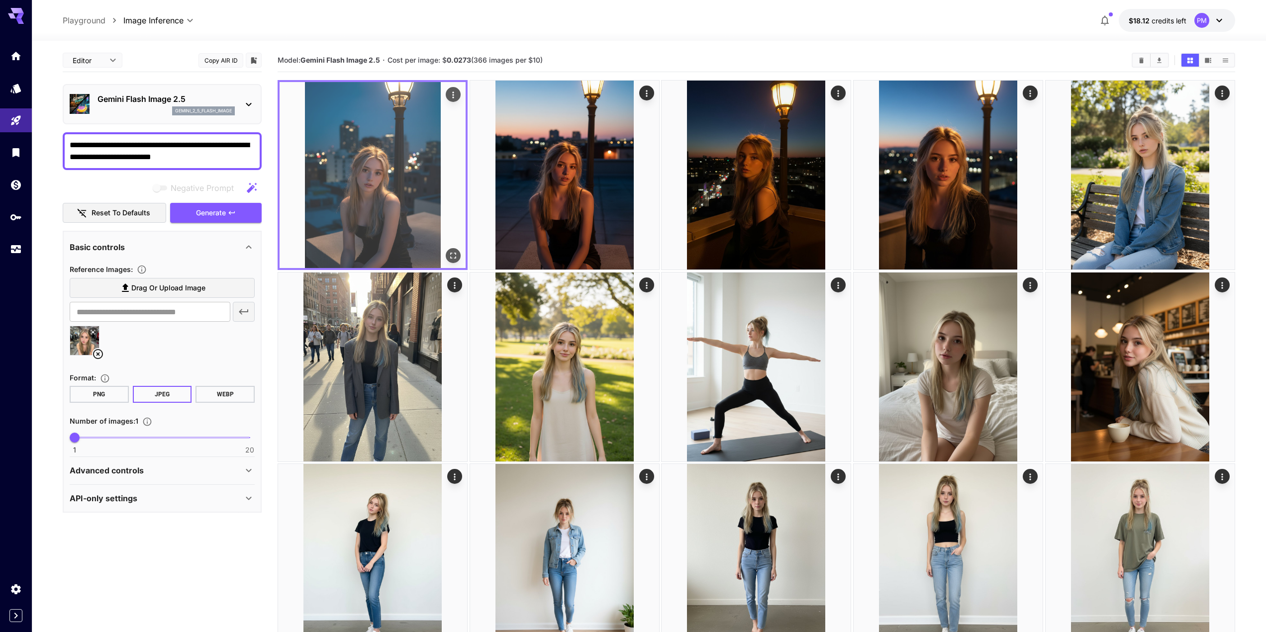
click at [447, 91] on button "Actions" at bounding box center [453, 94] width 15 height 15
click at [454, 89] on div "Actions" at bounding box center [453, 95] width 10 height 12
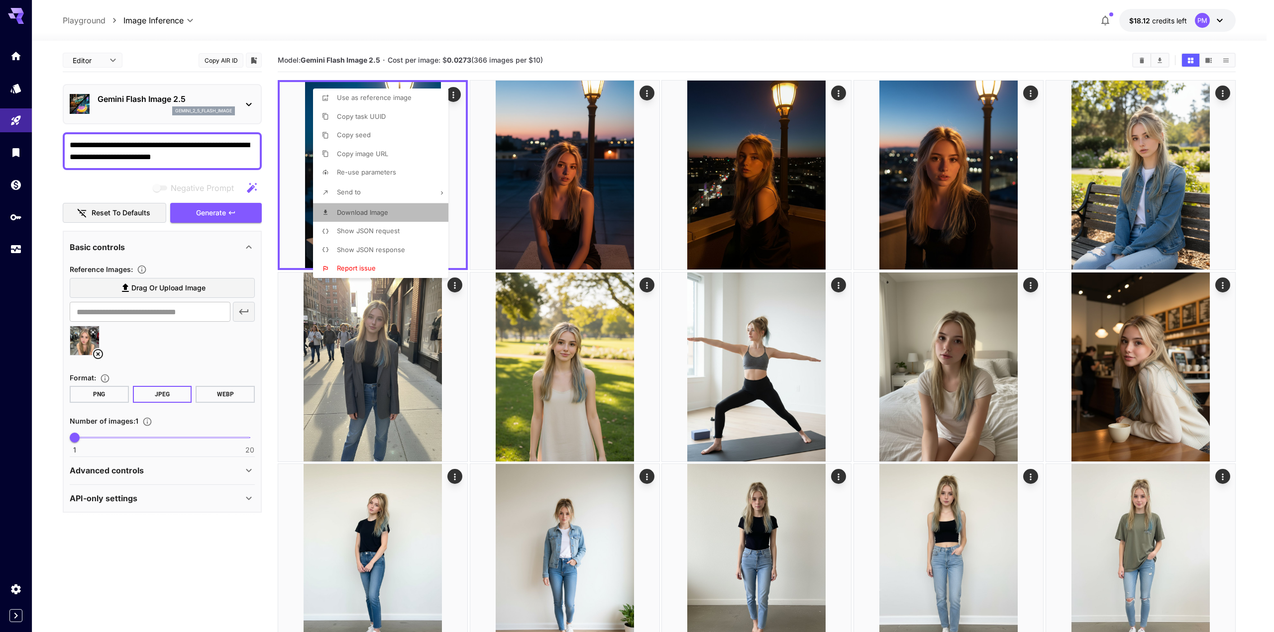
click at [368, 209] on span "Download Image" at bounding box center [362, 213] width 51 height 8
click at [382, 207] on li "Download Image" at bounding box center [383, 213] width 141 height 19
click at [460, 45] on div at bounding box center [637, 316] width 1274 height 632
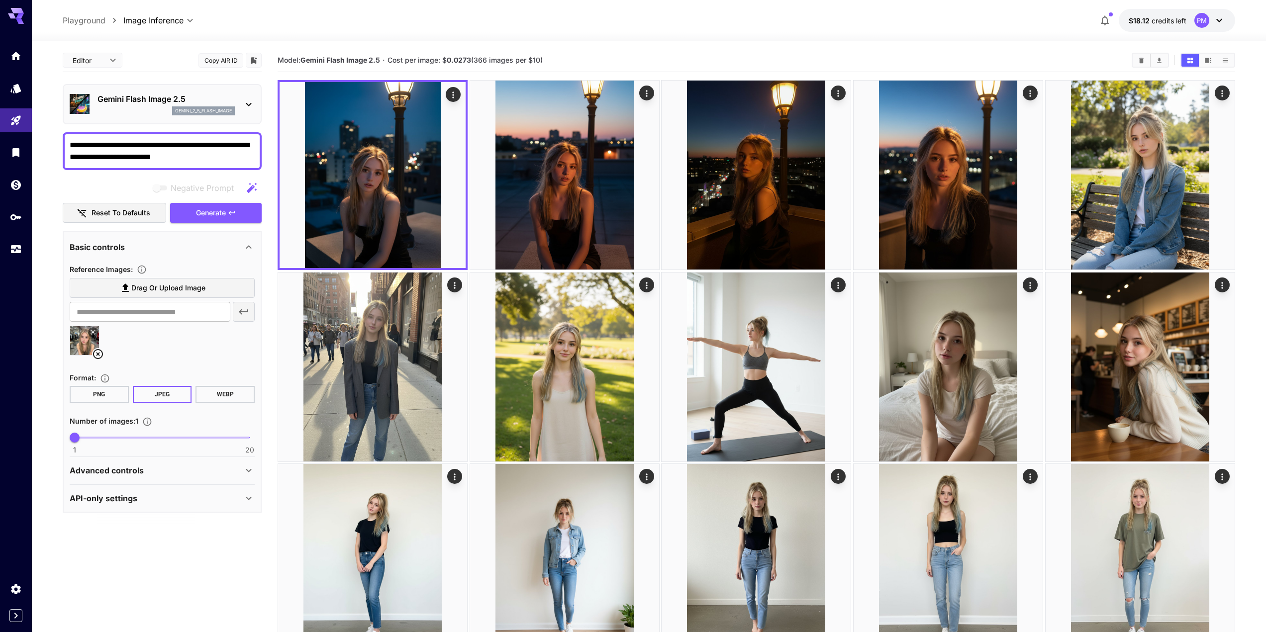
click at [185, 159] on textarea "**********" at bounding box center [162, 151] width 185 height 24
paste textarea "**********"
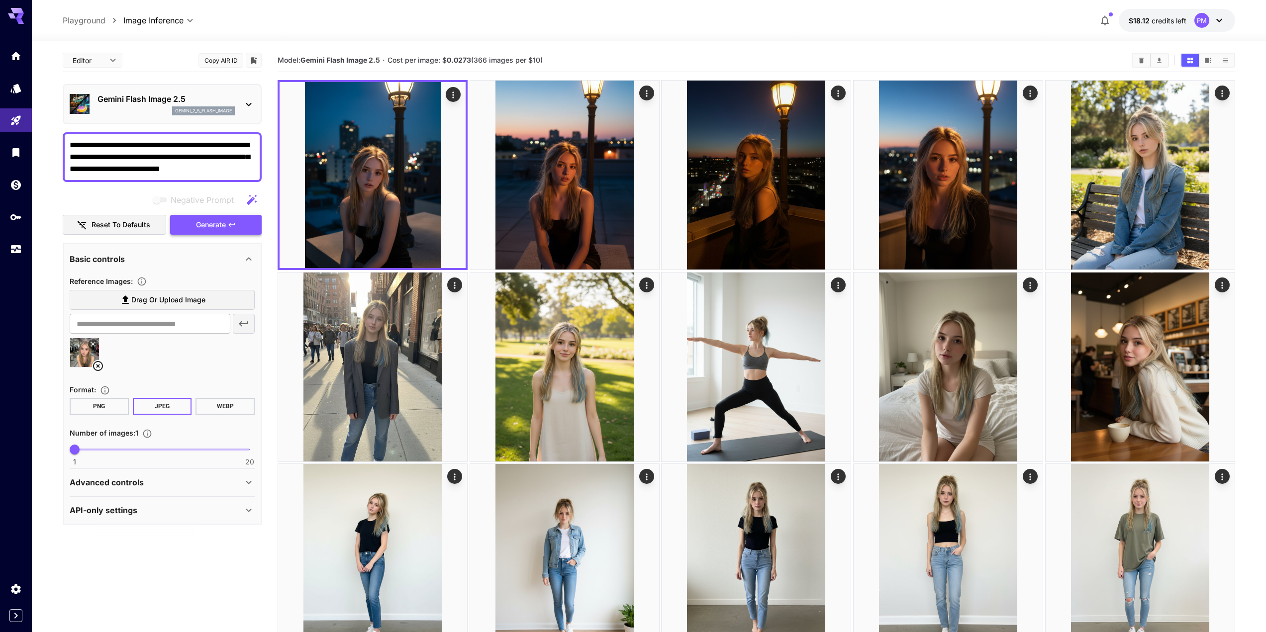
click at [219, 224] on span "Generate" at bounding box center [211, 225] width 30 height 12
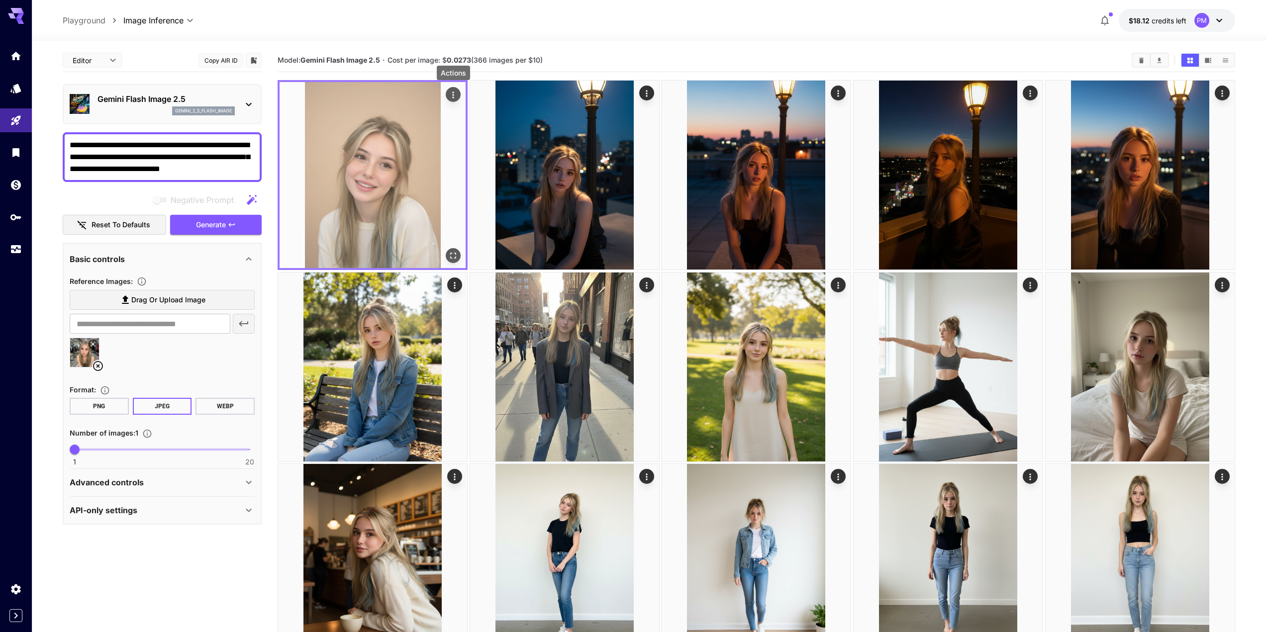
click at [452, 94] on icon "Actions" at bounding box center [453, 95] width 10 height 10
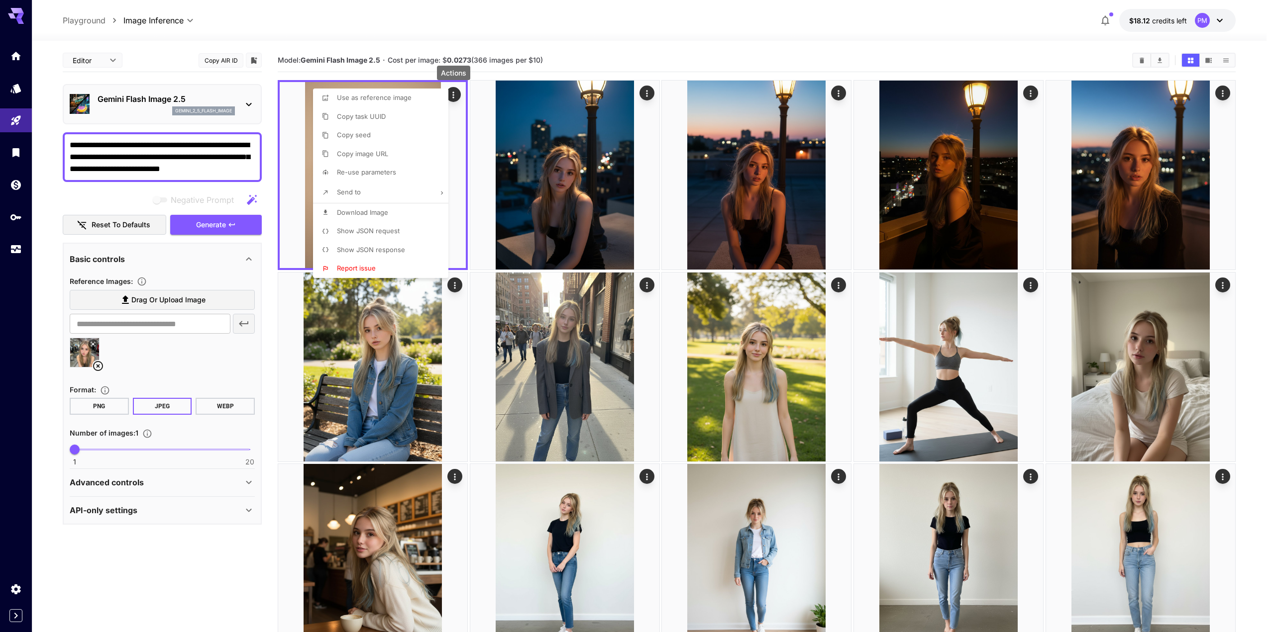
click at [374, 214] on span "Download Image" at bounding box center [362, 213] width 51 height 8
click at [166, 163] on div at bounding box center [637, 316] width 1274 height 632
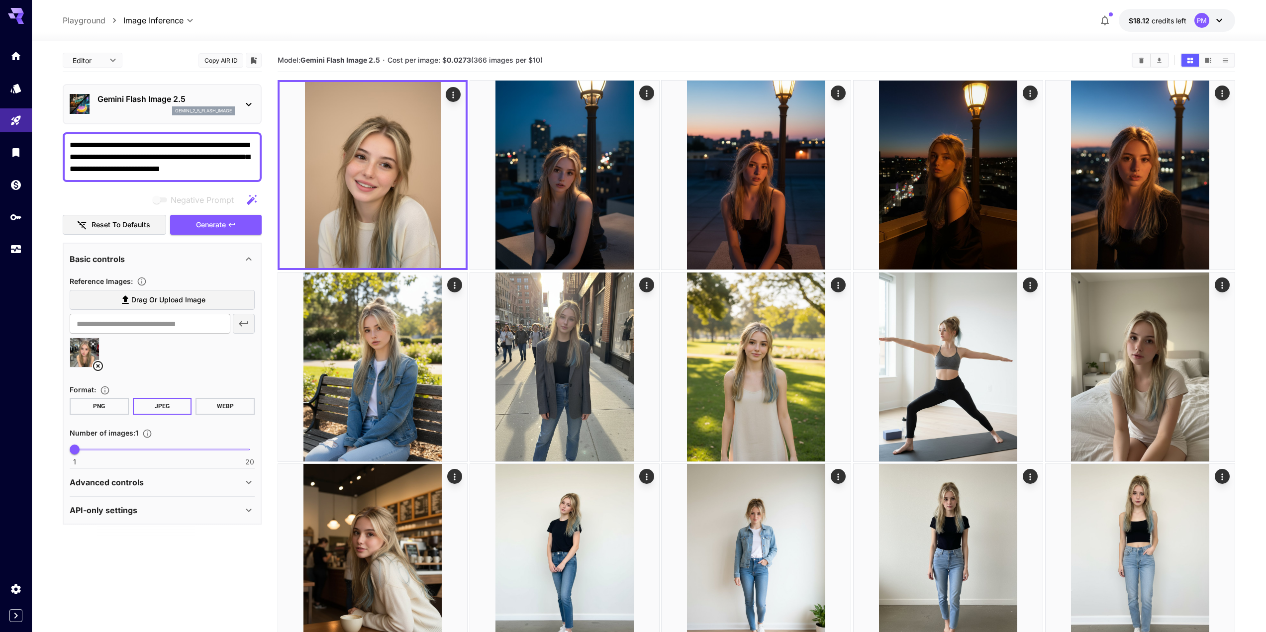
click at [173, 162] on textarea "**********" at bounding box center [162, 157] width 185 height 36
paste textarea
click at [214, 222] on span "Generate" at bounding box center [211, 225] width 30 height 12
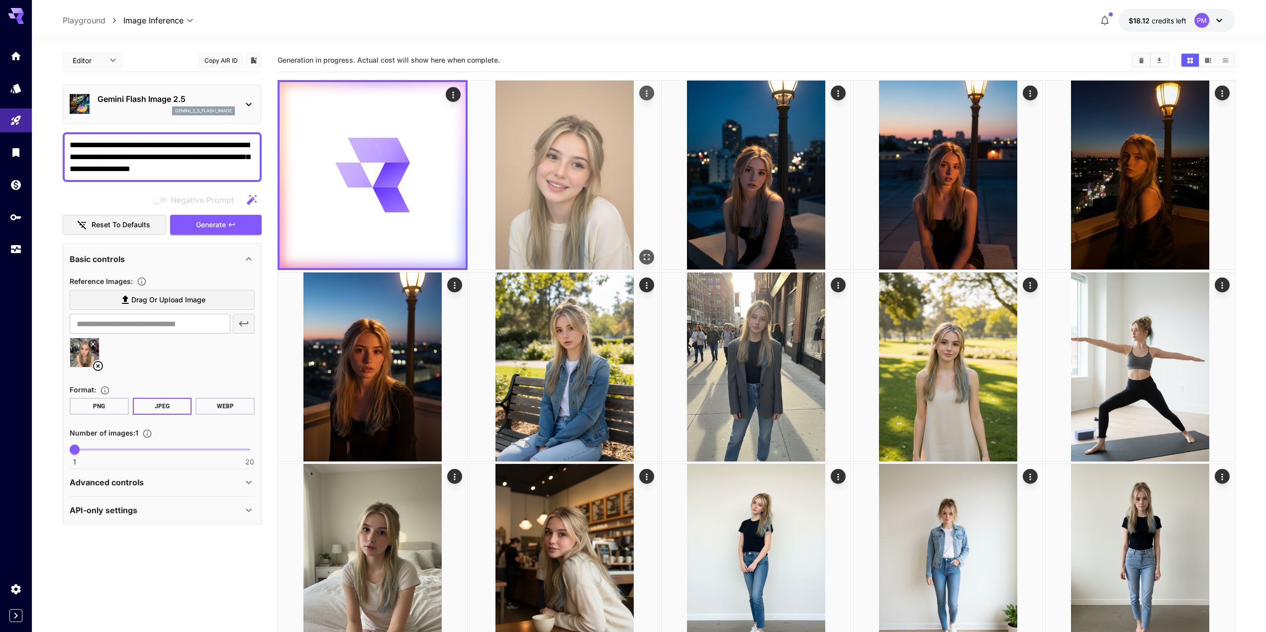
click at [643, 254] on icon "Open in fullscreen" at bounding box center [647, 257] width 10 height 10
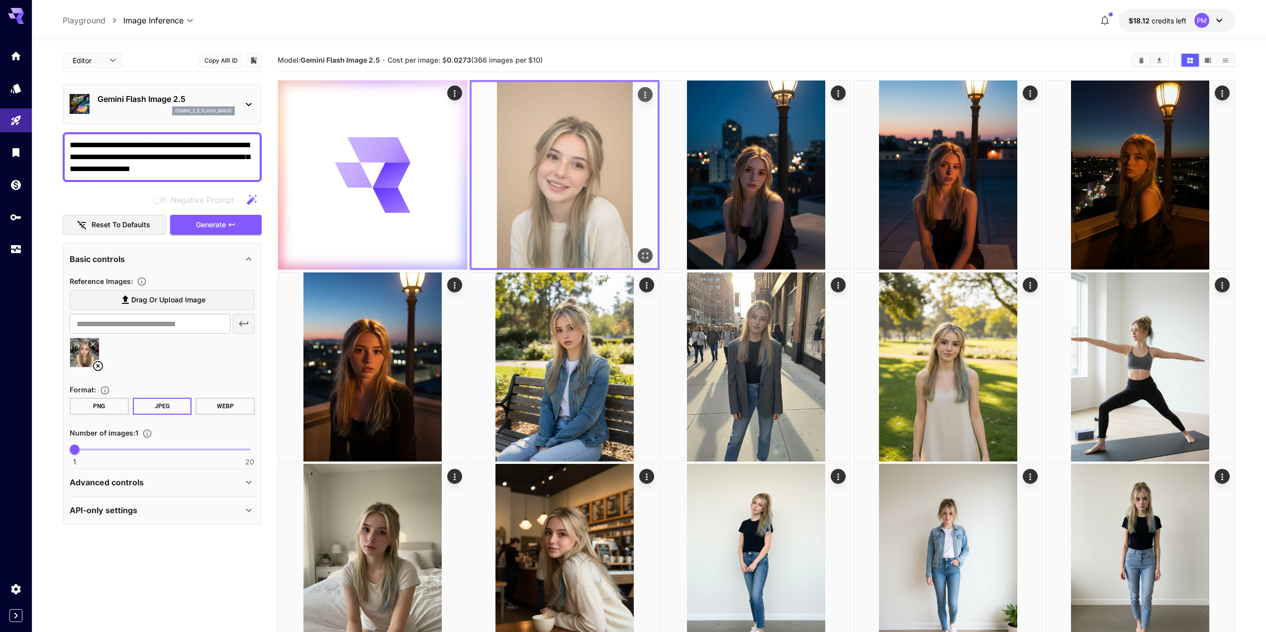
click at [646, 96] on icon "Actions" at bounding box center [645, 95] width 10 height 10
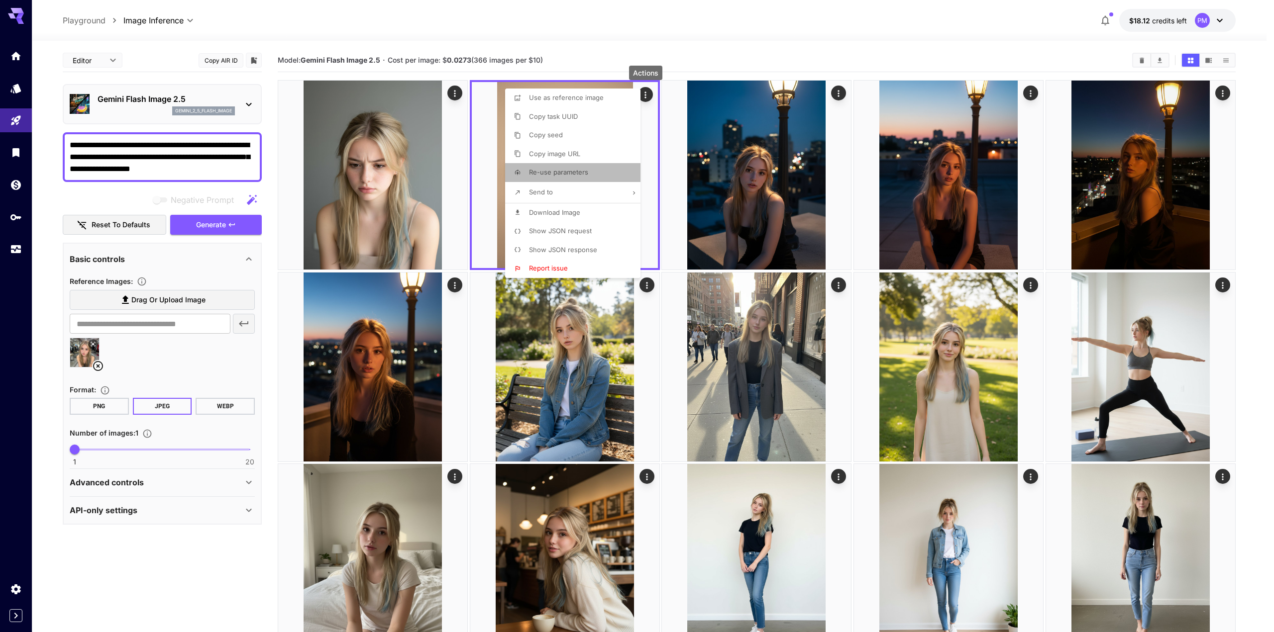
click at [579, 174] on span "Re-use parameters" at bounding box center [558, 172] width 59 height 8
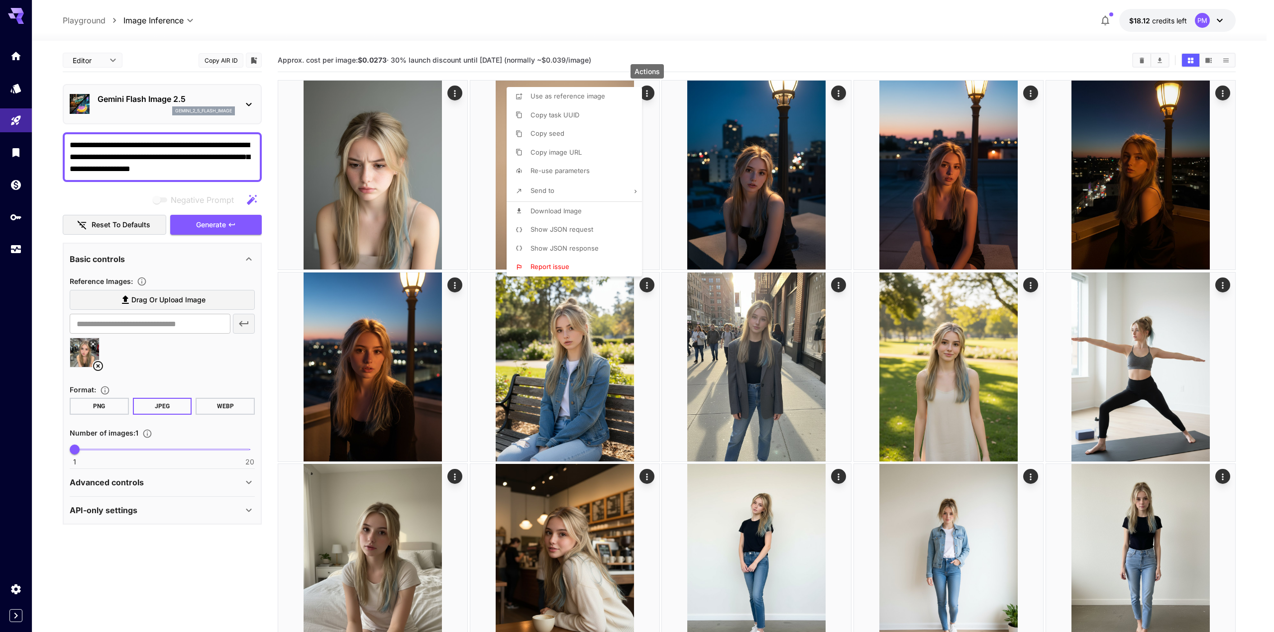
click at [227, 219] on div at bounding box center [637, 316] width 1274 height 632
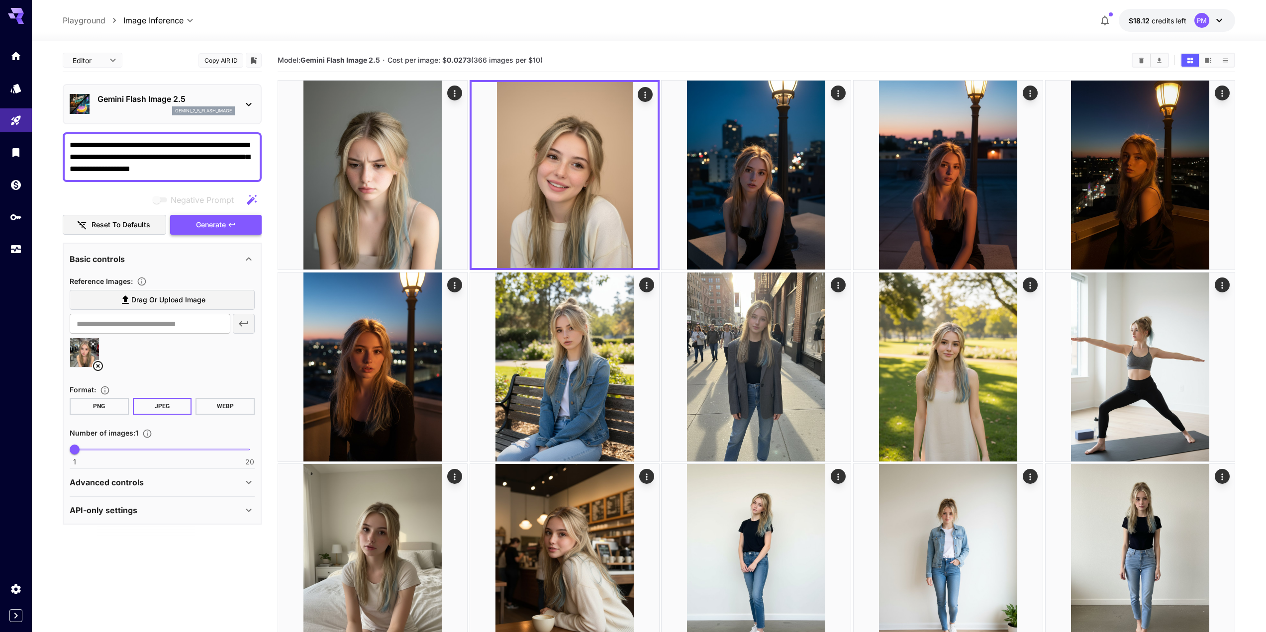
click at [231, 229] on button "Generate" at bounding box center [216, 225] width 92 height 20
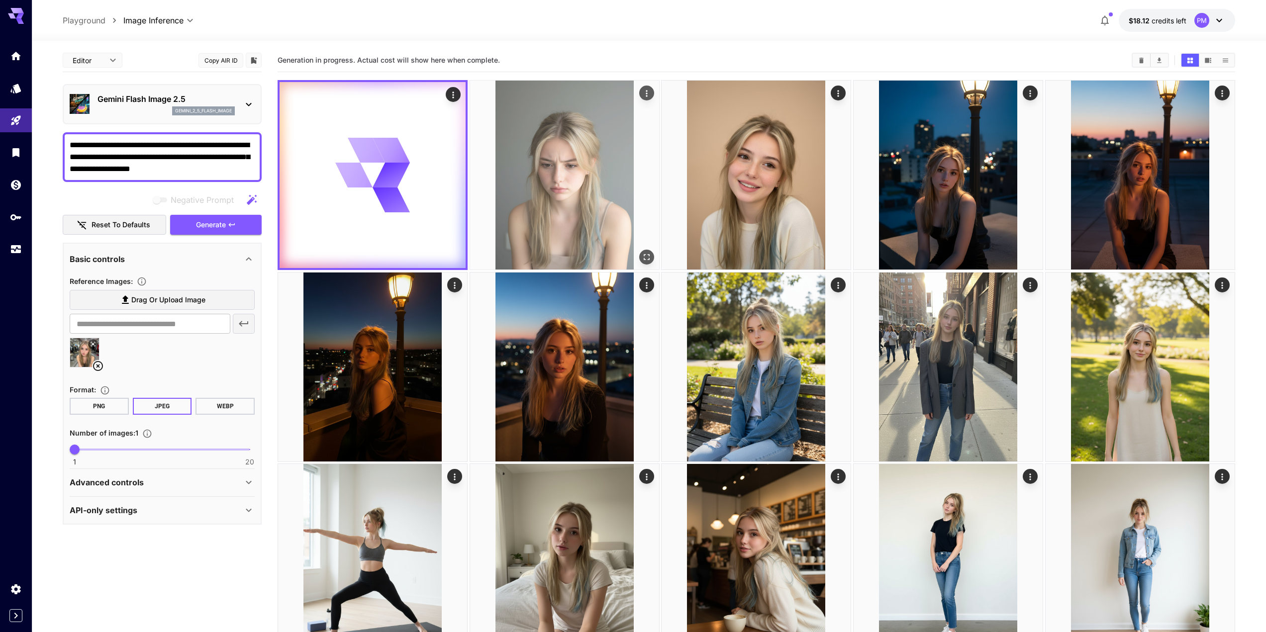
click at [648, 257] on icon "Open in fullscreen" at bounding box center [647, 257] width 10 height 10
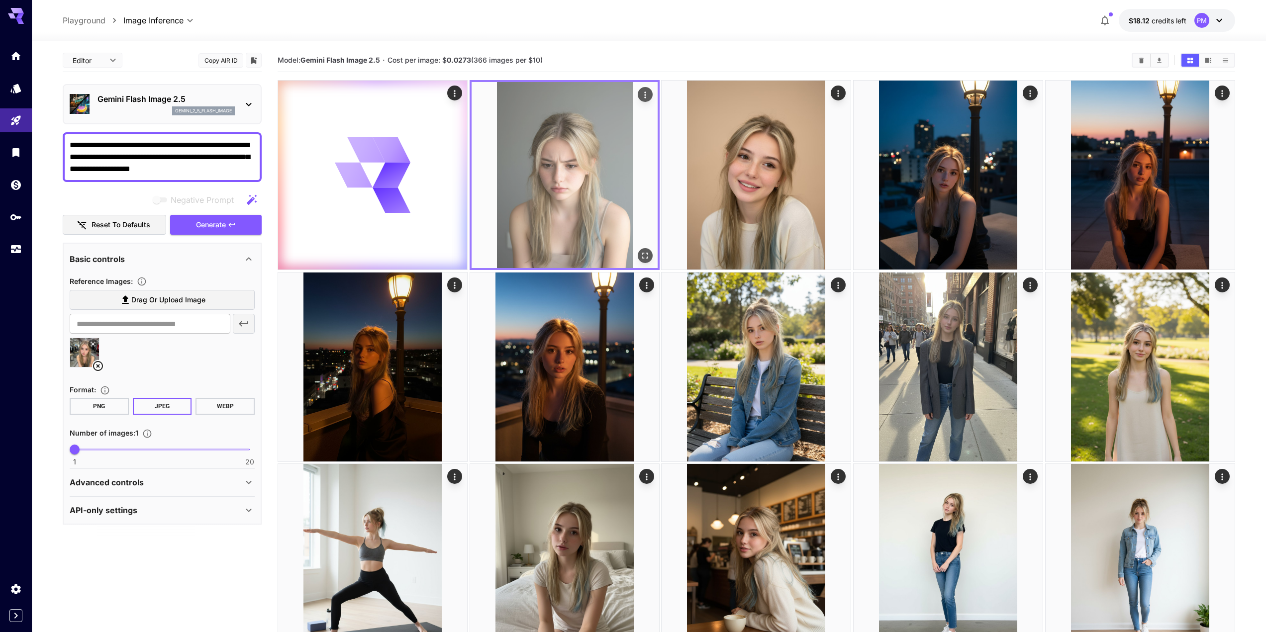
click at [647, 104] on img at bounding box center [565, 175] width 186 height 186
click at [647, 95] on icon "Actions" at bounding box center [645, 95] width 10 height 10
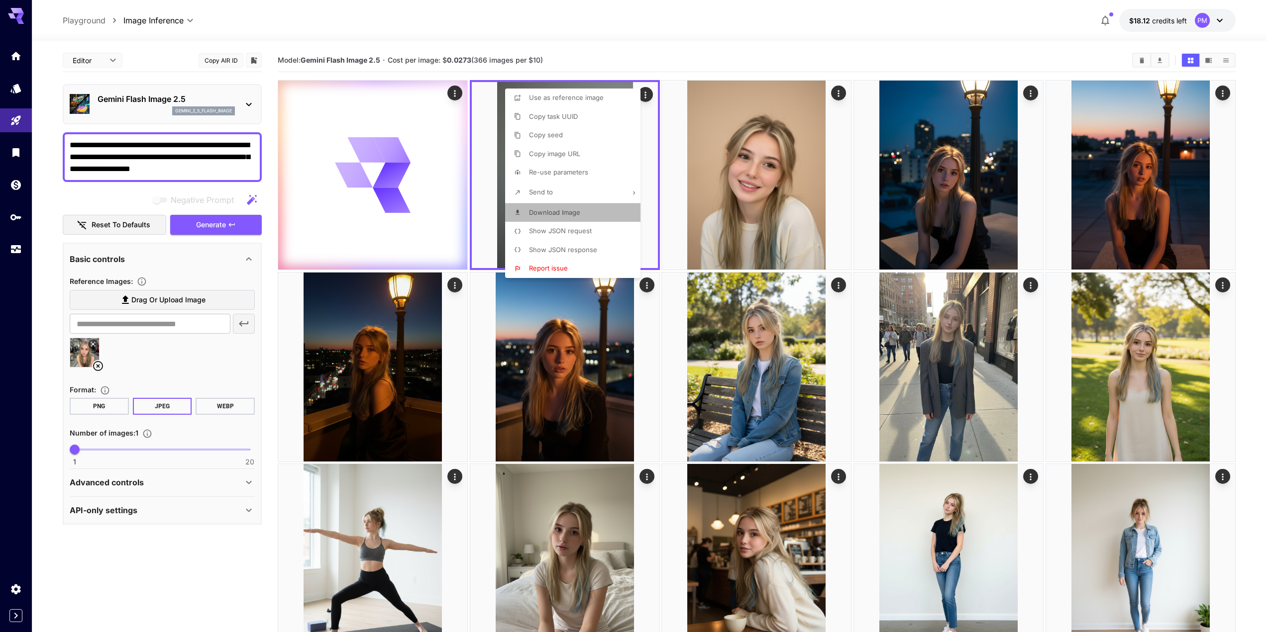
click at [579, 212] on span "Download Image" at bounding box center [554, 213] width 51 height 8
click at [693, 50] on div at bounding box center [637, 316] width 1274 height 632
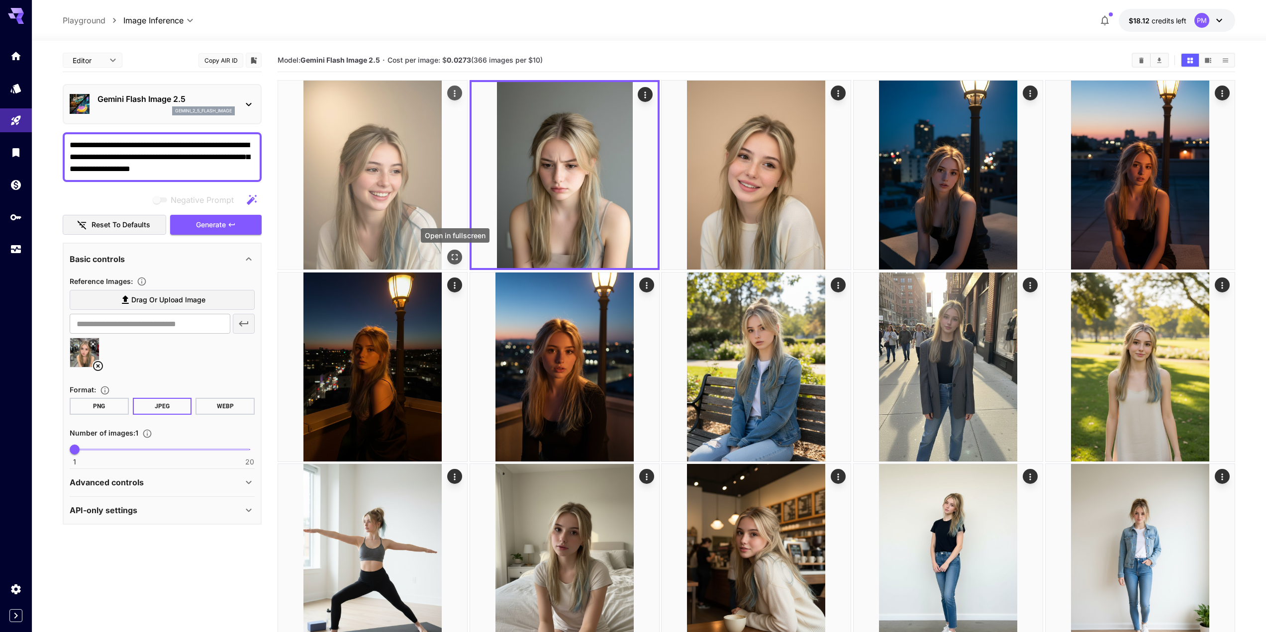
click at [450, 258] on icon "Open in fullscreen" at bounding box center [455, 257] width 10 height 10
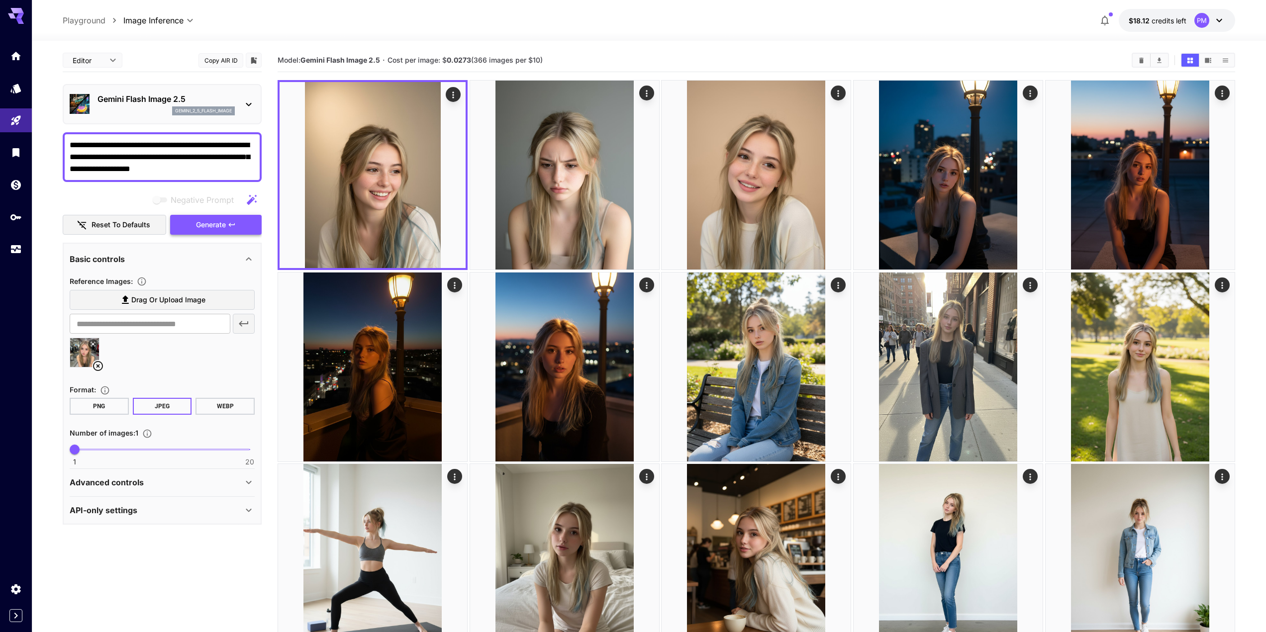
click at [224, 217] on button "Generate" at bounding box center [216, 225] width 92 height 20
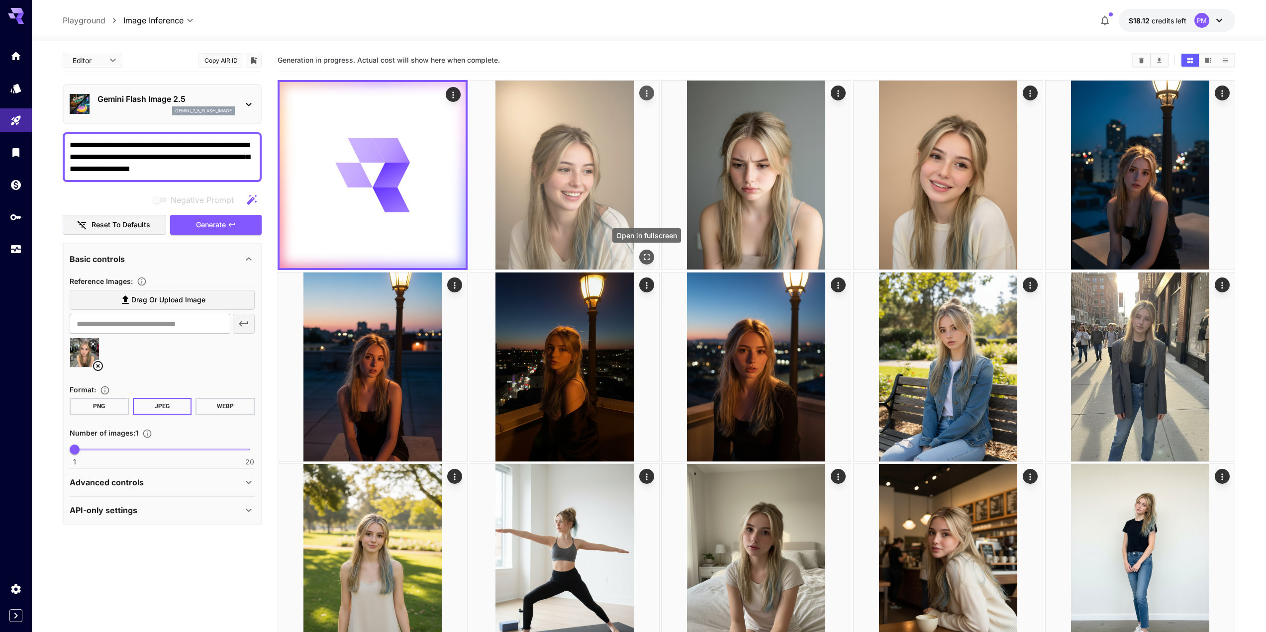
click at [643, 262] on icon "Open in fullscreen" at bounding box center [647, 257] width 10 height 10
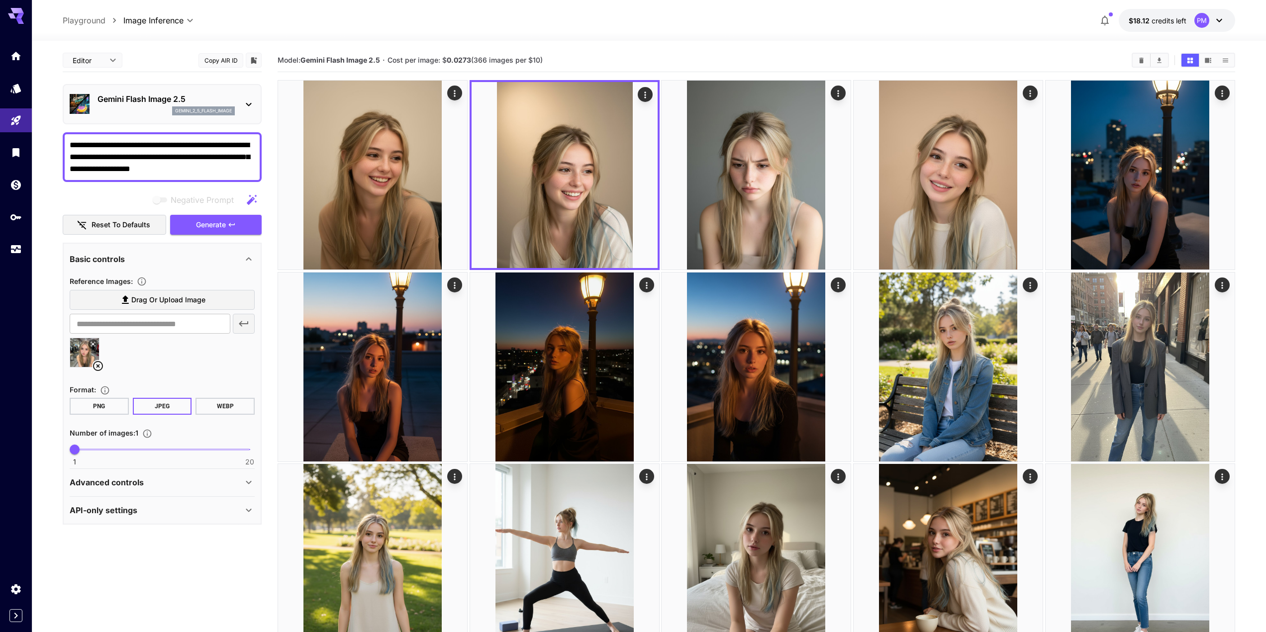
click at [174, 485] on div "Advanced controls" at bounding box center [156, 483] width 173 height 12
click at [217, 230] on span "Generate" at bounding box center [211, 225] width 30 height 12
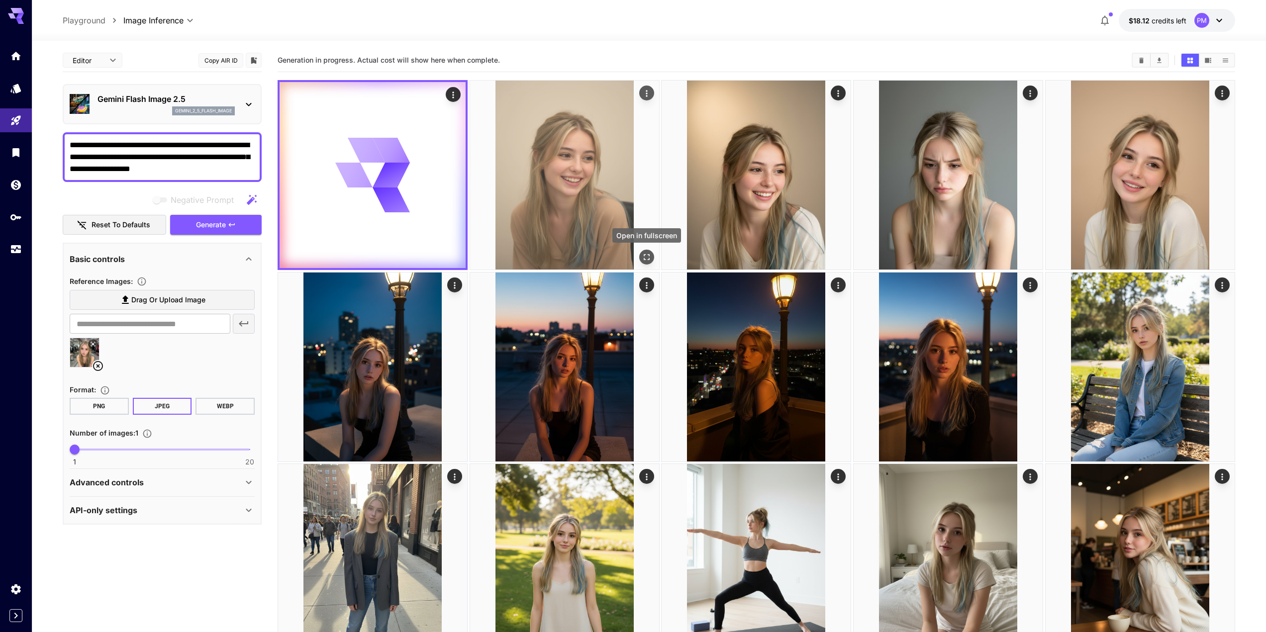
click at [642, 252] on icon "Open in fullscreen" at bounding box center [647, 257] width 10 height 10
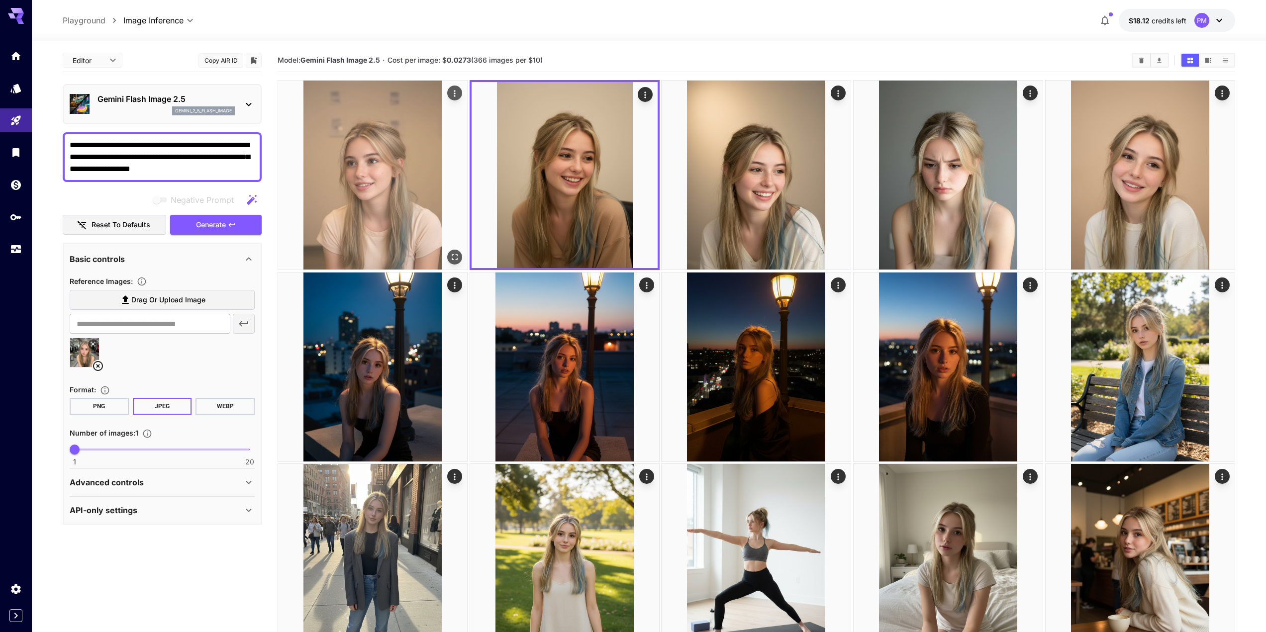
click at [442, 254] on img at bounding box center [372, 175] width 189 height 189
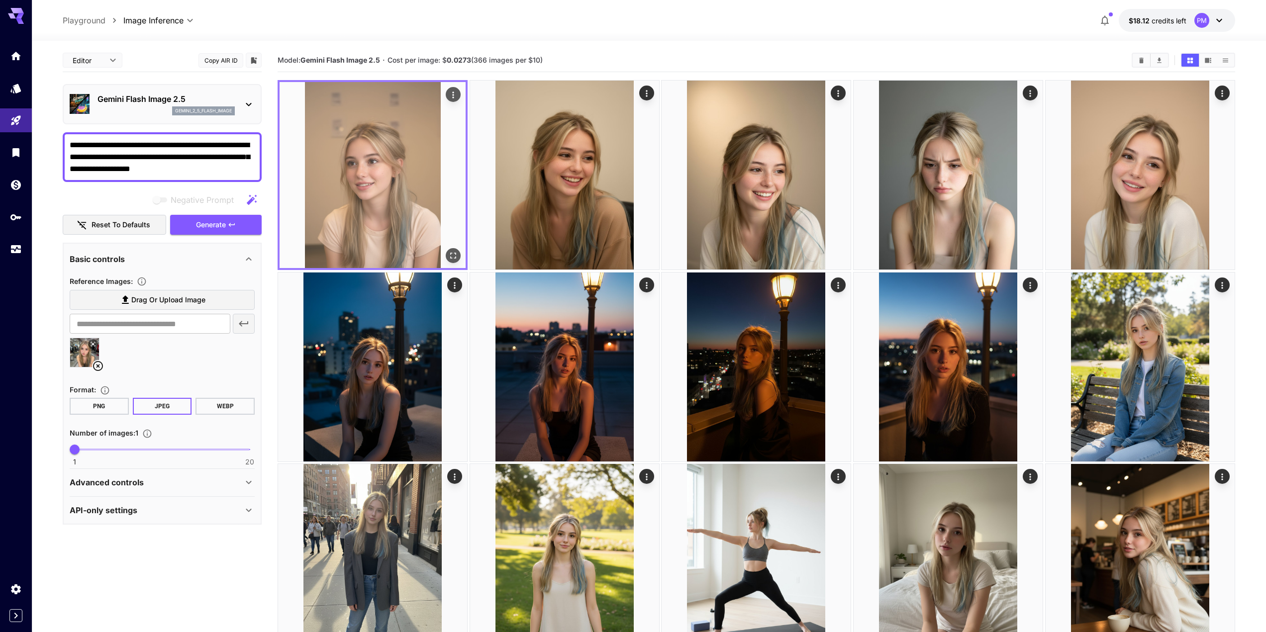
click at [454, 257] on icon "Open in fullscreen" at bounding box center [453, 256] width 10 height 10
click at [462, 95] on img at bounding box center [373, 175] width 186 height 186
click at [454, 91] on icon "Actions" at bounding box center [453, 95] width 10 height 10
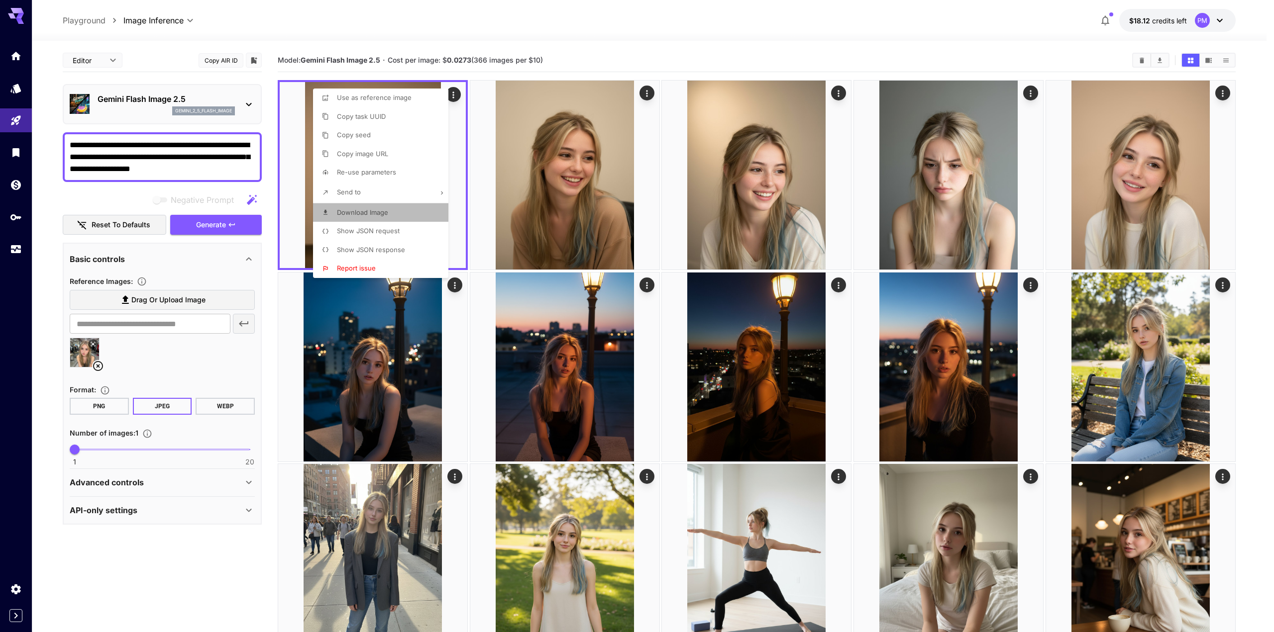
click at [372, 213] on span "Download Image" at bounding box center [362, 213] width 51 height 8
click at [192, 164] on div at bounding box center [637, 316] width 1274 height 632
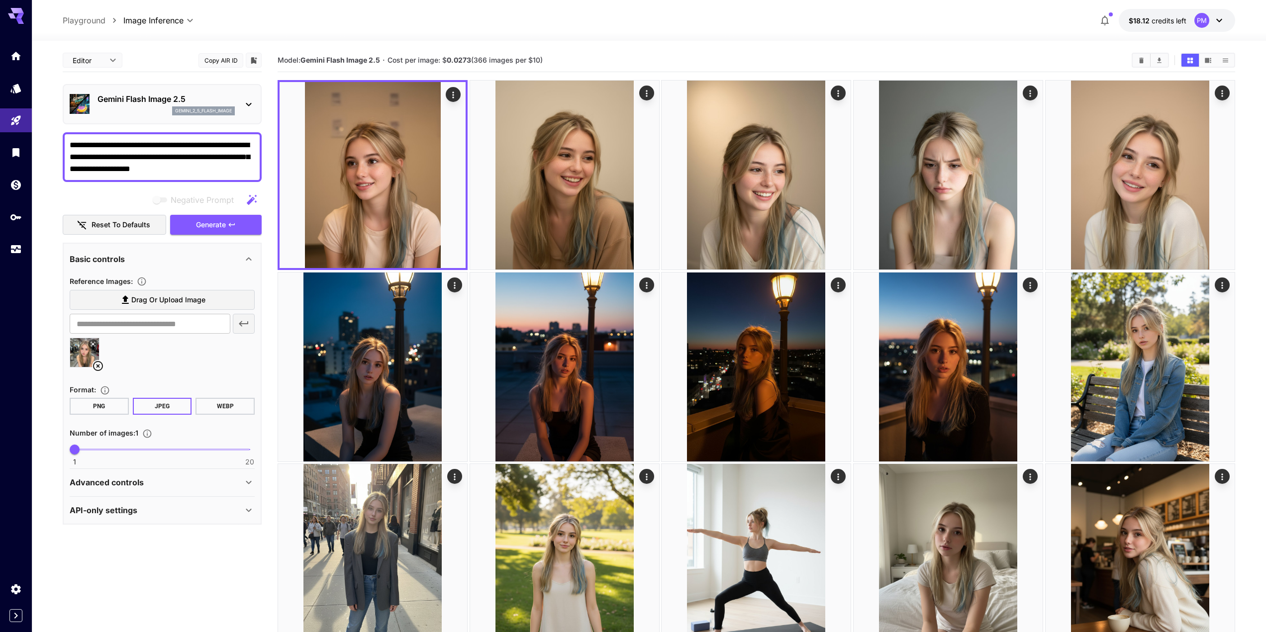
click at [198, 165] on textarea "**********" at bounding box center [162, 157] width 185 height 36
paste textarea
click at [210, 224] on span "Generate" at bounding box center [211, 225] width 30 height 12
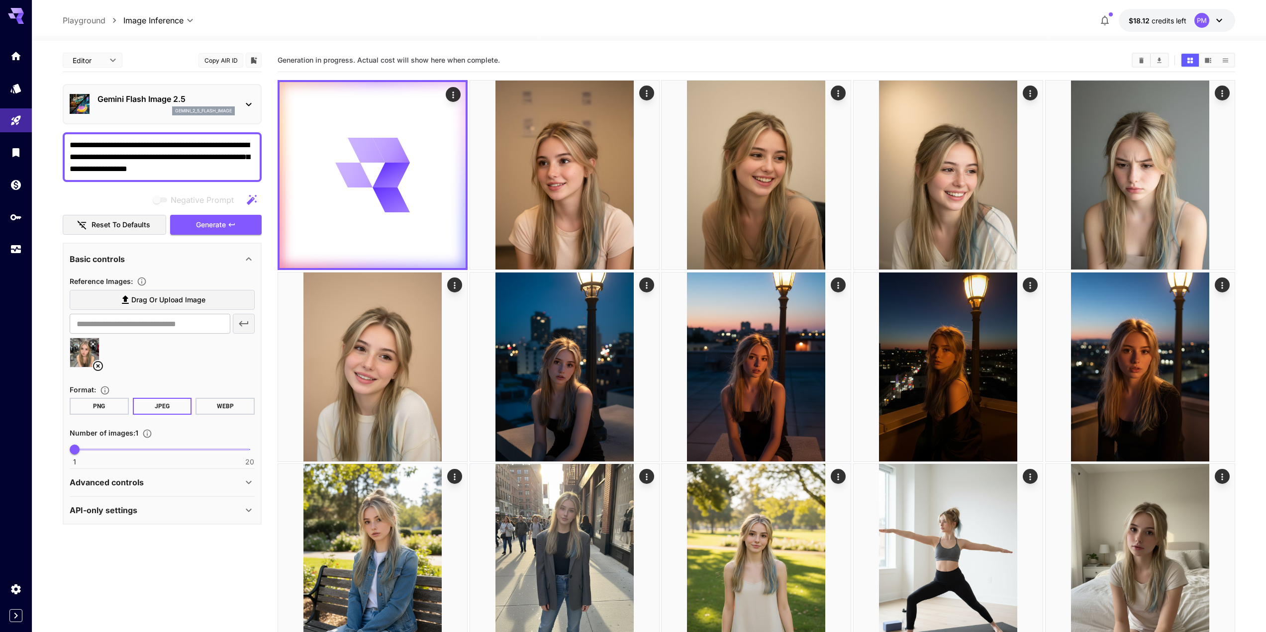
click at [184, 176] on div "**********" at bounding box center [162, 157] width 199 height 50
click at [190, 155] on textarea "**********" at bounding box center [162, 157] width 185 height 36
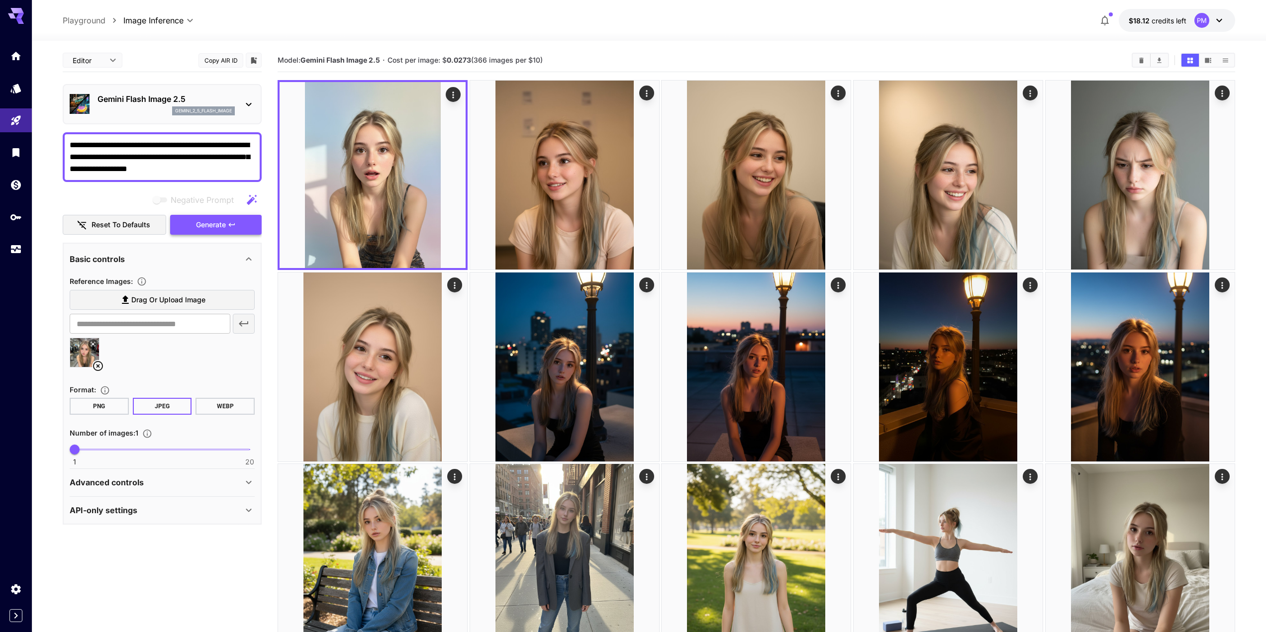
paste textarea
type textarea "**********"
click at [227, 219] on button "Generate" at bounding box center [216, 225] width 92 height 20
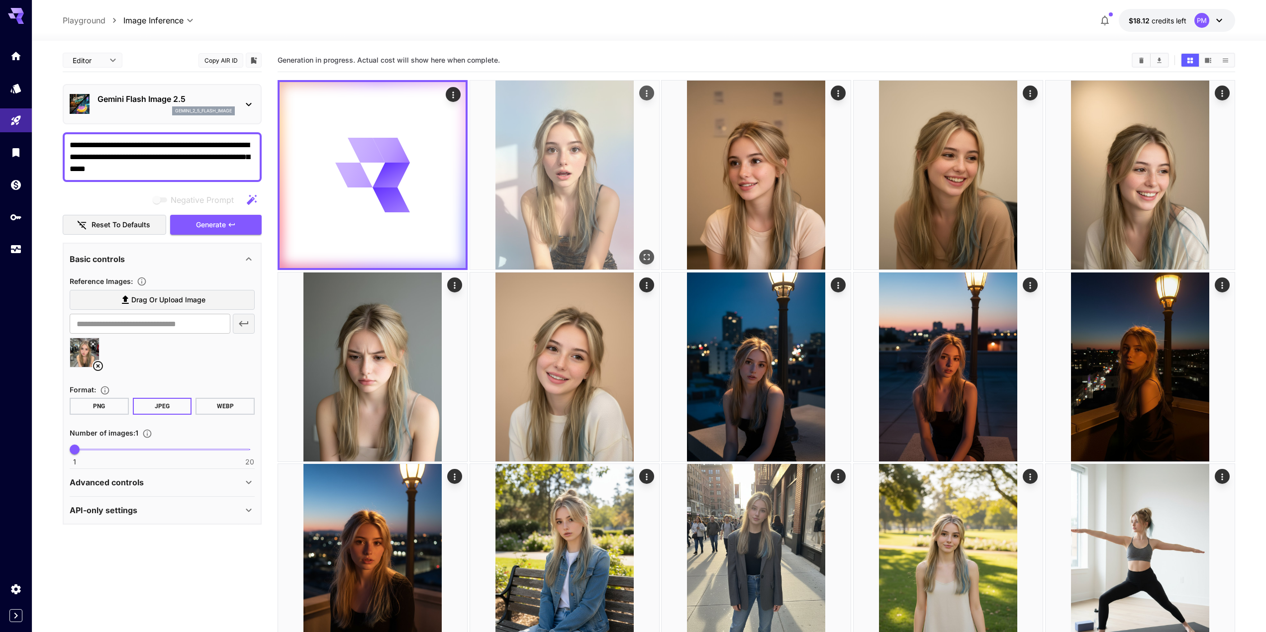
click at [644, 251] on button "Open in fullscreen" at bounding box center [646, 257] width 15 height 15
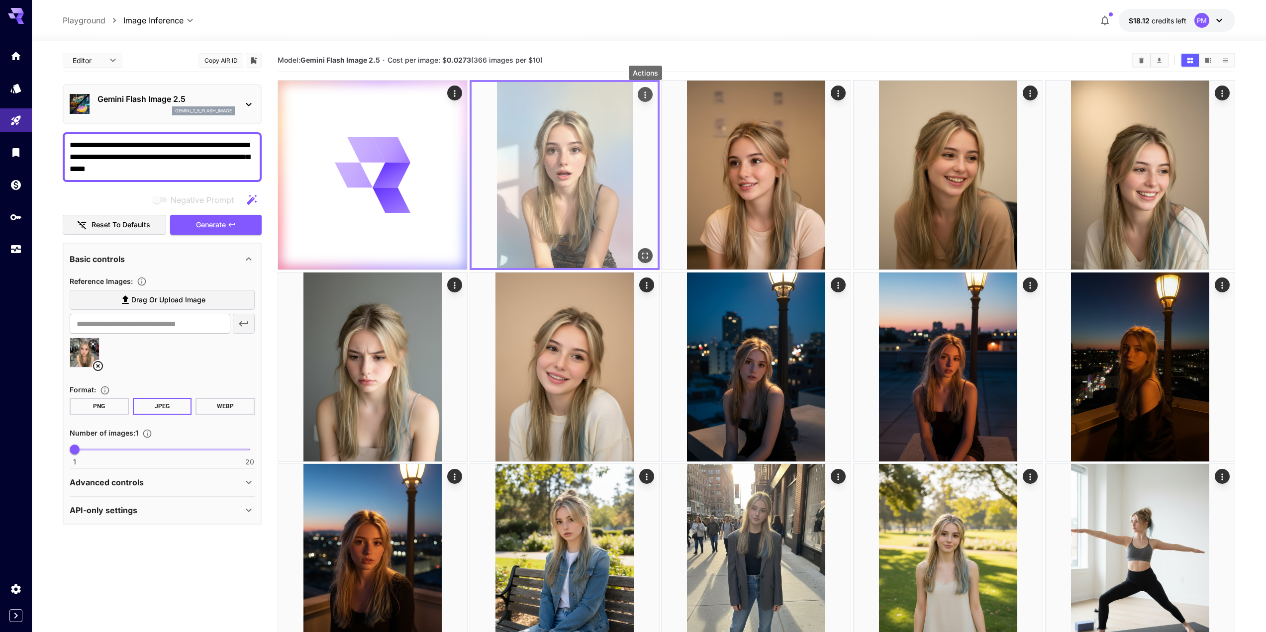
click at [647, 98] on icon "Actions" at bounding box center [645, 95] width 10 height 10
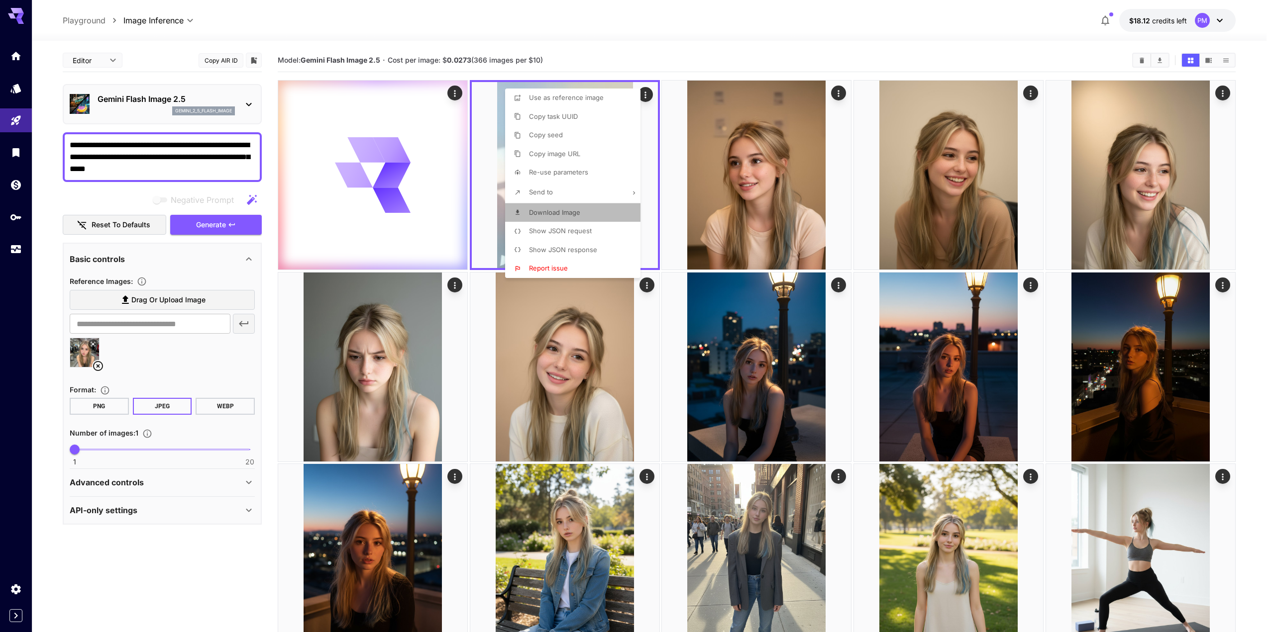
click at [577, 211] on span "Download Image" at bounding box center [554, 213] width 51 height 8
click at [648, 12] on div at bounding box center [637, 316] width 1274 height 632
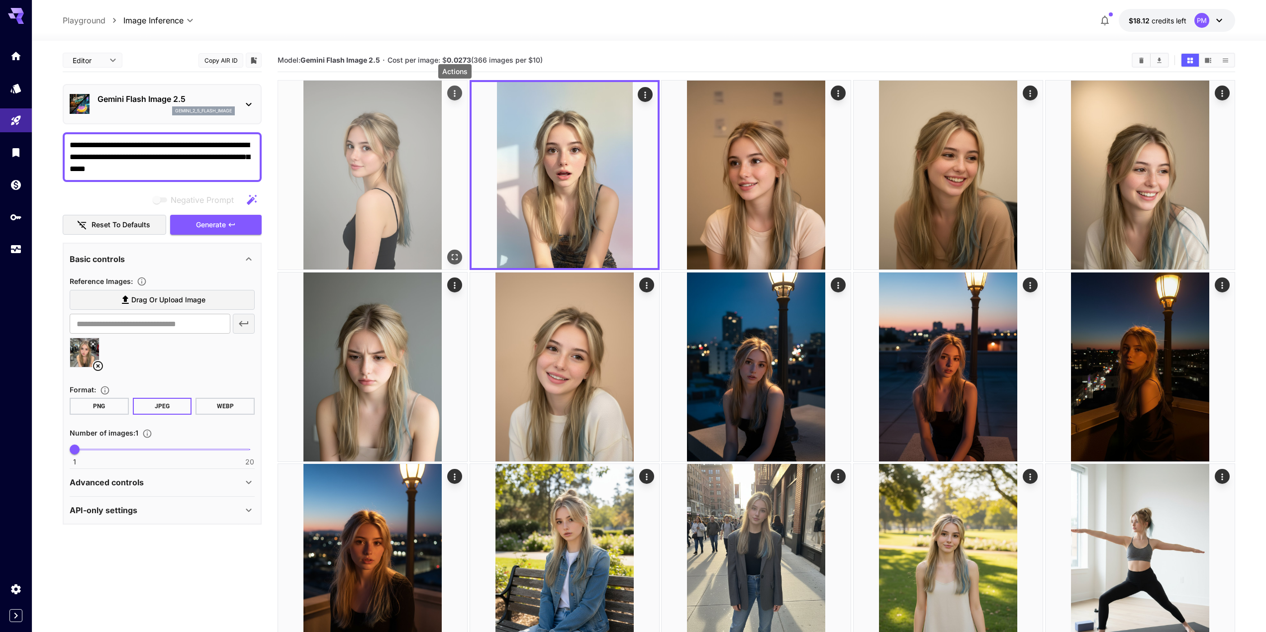
click at [455, 94] on icon "Actions" at bounding box center [454, 93] width 1 height 6
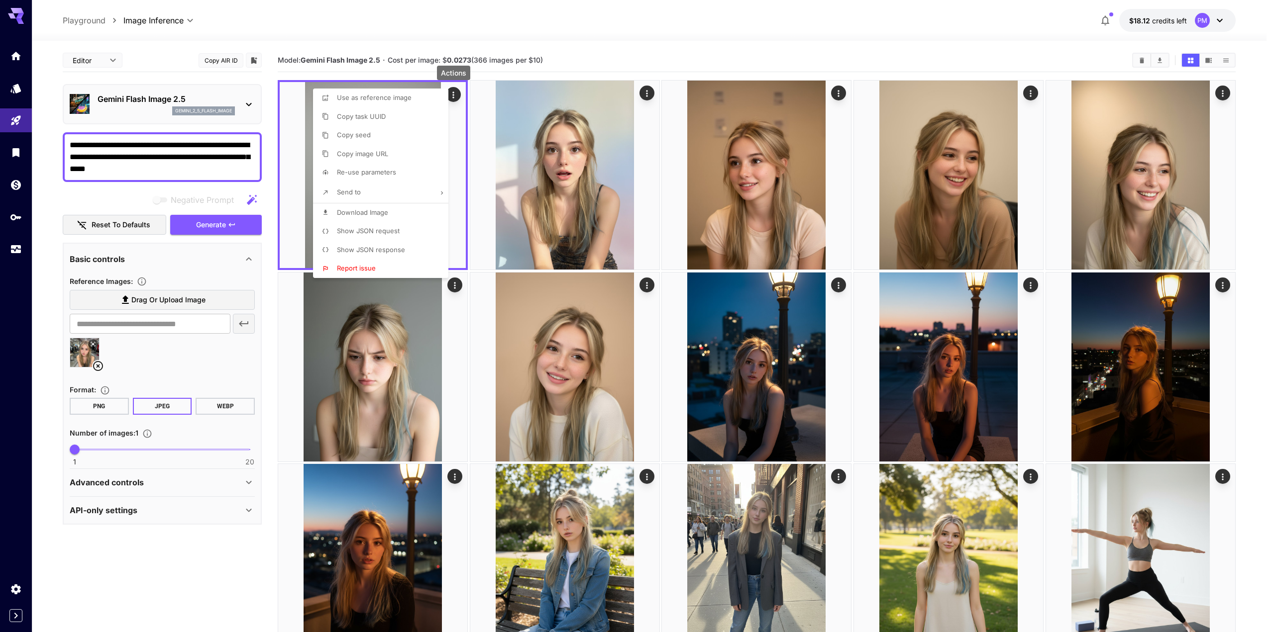
click at [378, 212] on span "Download Image" at bounding box center [362, 213] width 51 height 8
click at [479, 230] on div at bounding box center [637, 316] width 1274 height 632
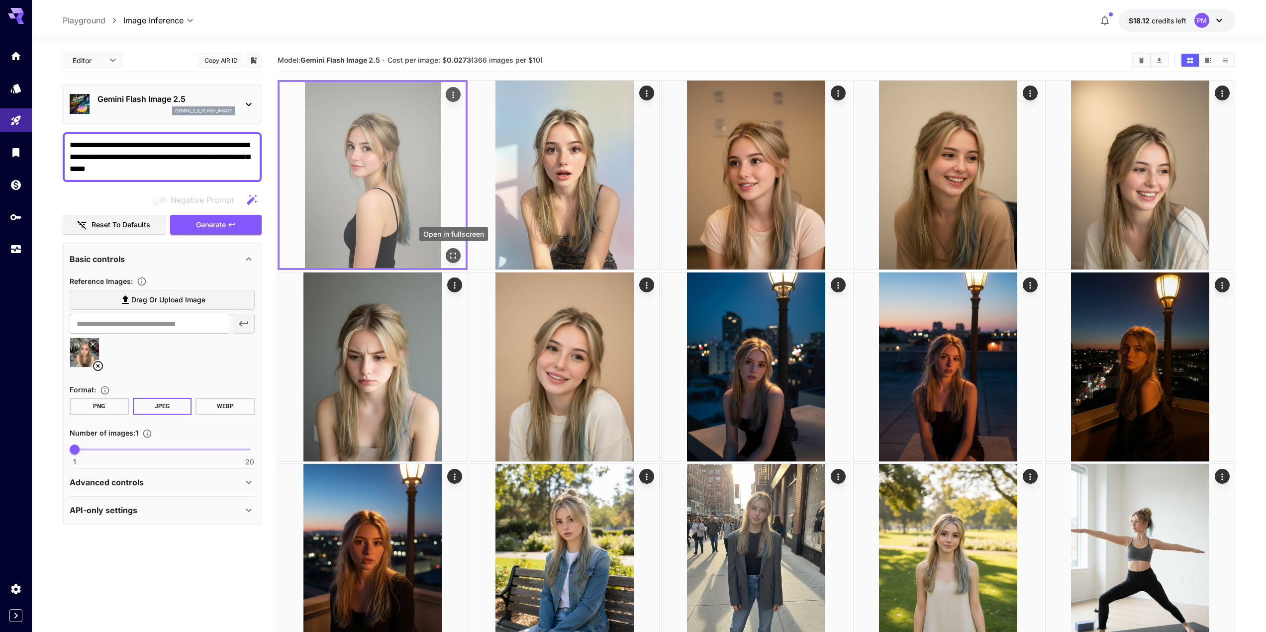
click at [457, 255] on icon "Open in fullscreen" at bounding box center [453, 256] width 10 height 10
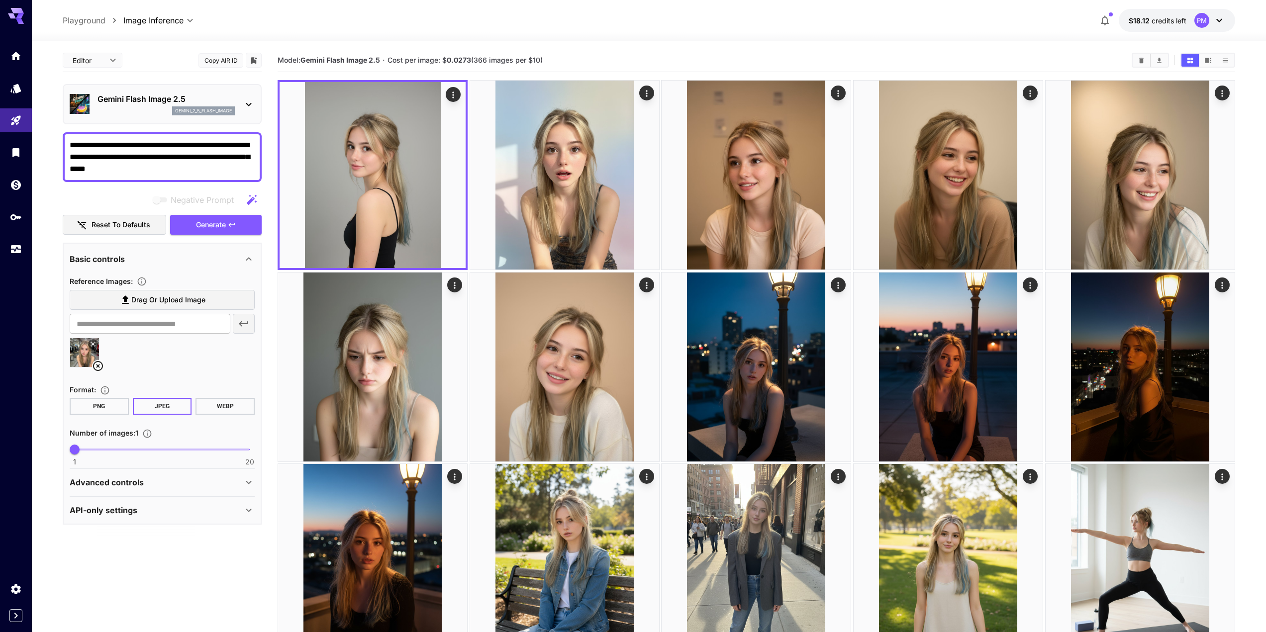
click at [137, 157] on textarea "**********" at bounding box center [162, 157] width 185 height 36
paste textarea "**"
click at [221, 227] on span "Generate" at bounding box center [211, 225] width 30 height 12
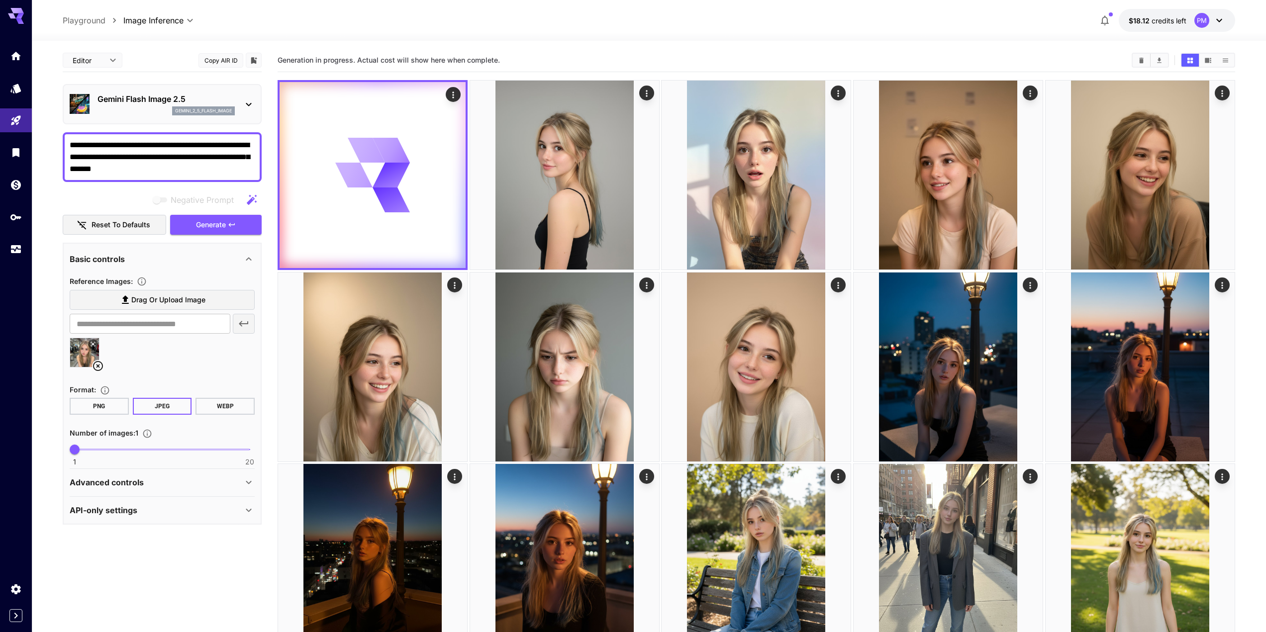
click at [501, 24] on div "**********" at bounding box center [649, 20] width 1173 height 23
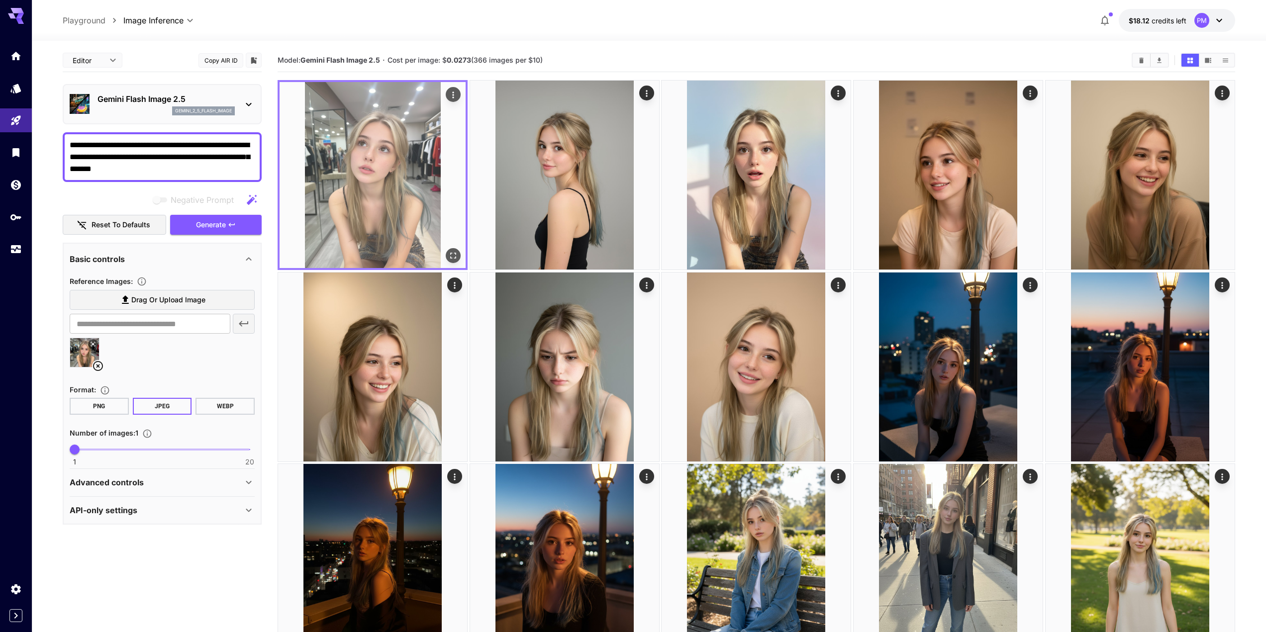
click at [456, 89] on div "Actions" at bounding box center [453, 95] width 10 height 12
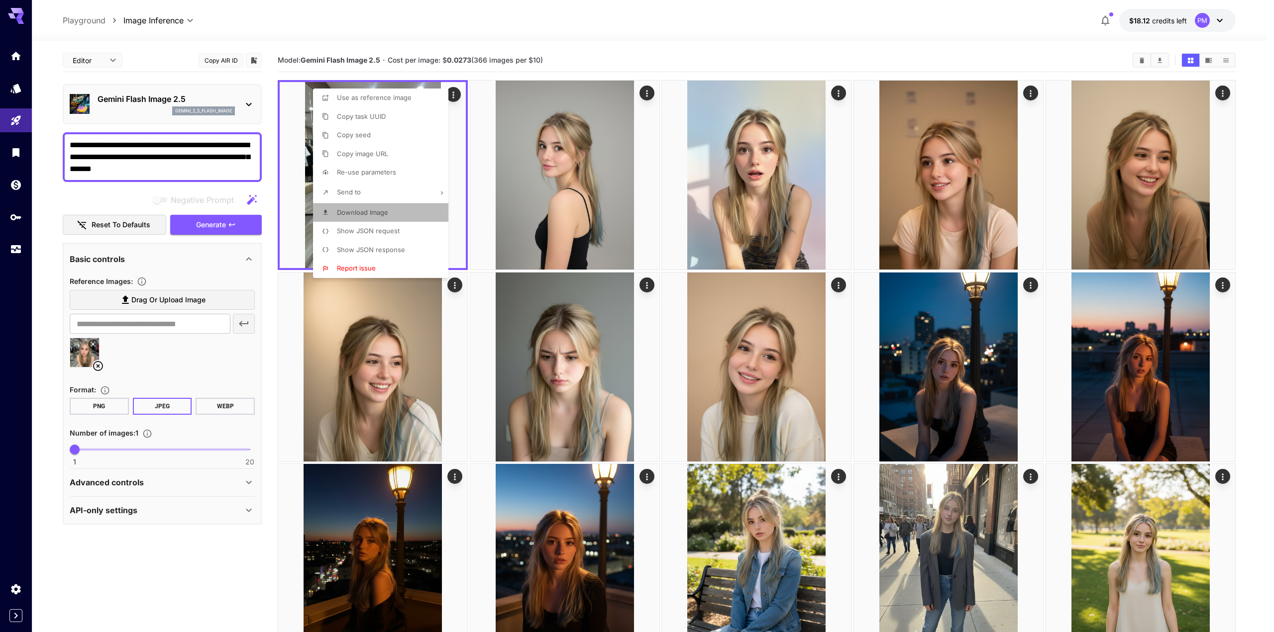
click at [374, 211] on span "Download Image" at bounding box center [362, 213] width 51 height 8
click at [177, 159] on div at bounding box center [637, 316] width 1274 height 632
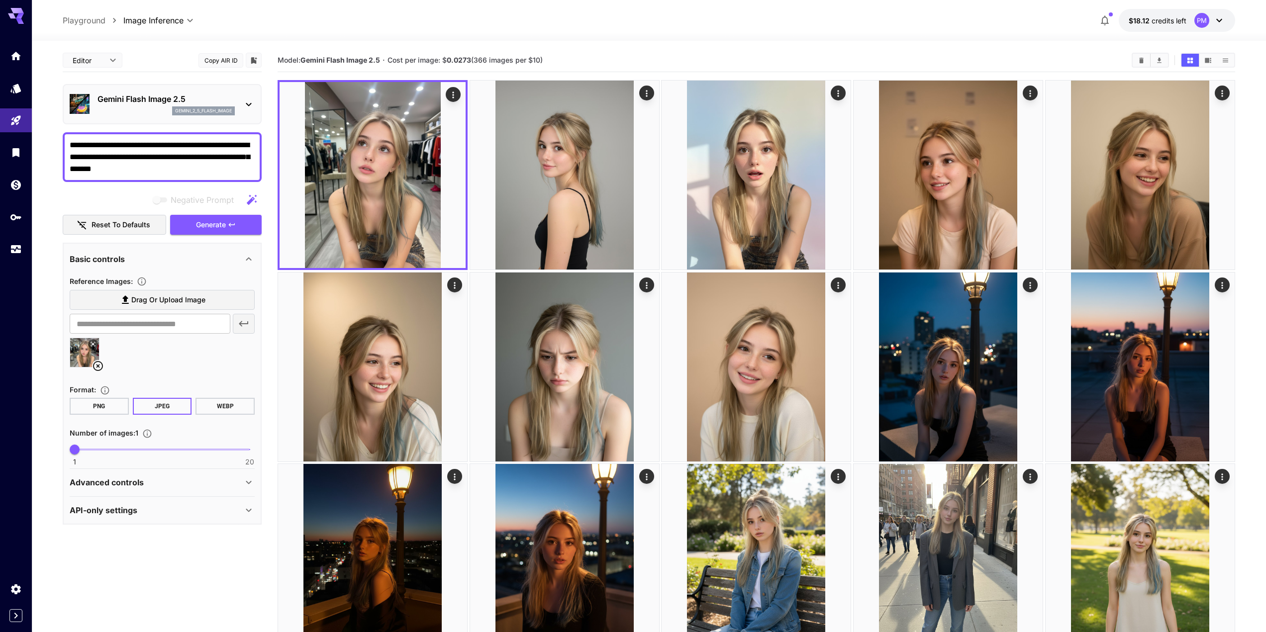
click at [179, 163] on textarea "**********" at bounding box center [162, 157] width 185 height 36
click at [188, 173] on textarea "**********" at bounding box center [162, 157] width 185 height 36
paste textarea "*******"
type textarea "**********"
click at [233, 228] on icon "button" at bounding box center [232, 225] width 8 height 8
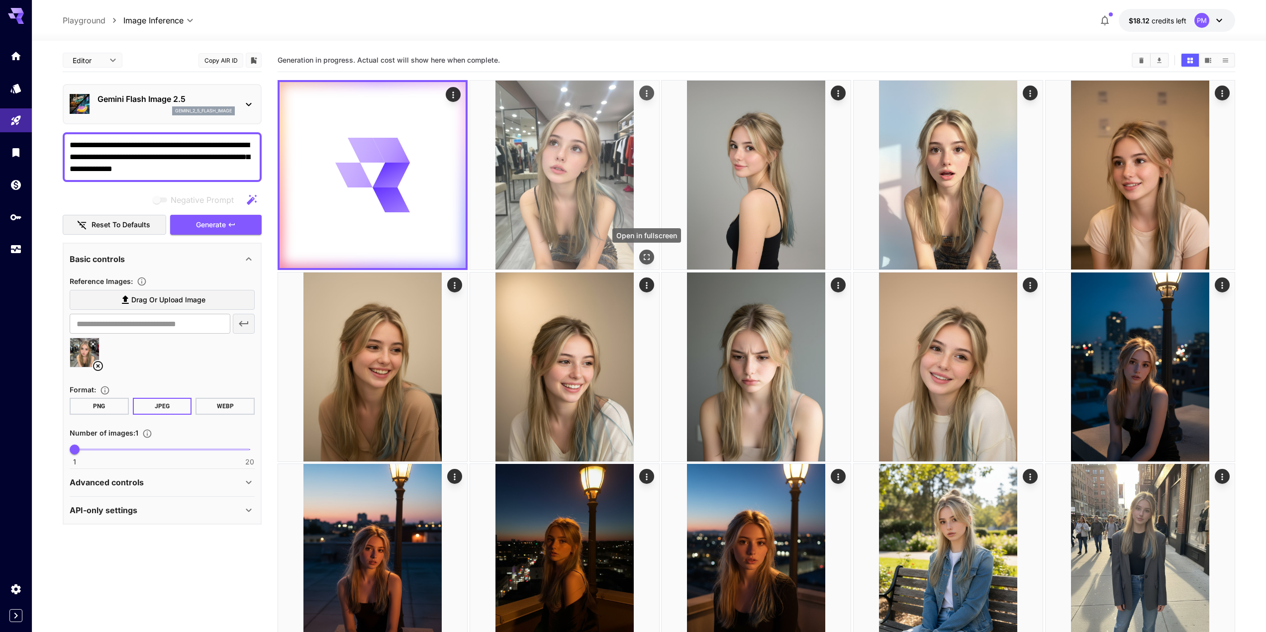
click at [644, 260] on icon "Open in fullscreen" at bounding box center [647, 257] width 10 height 10
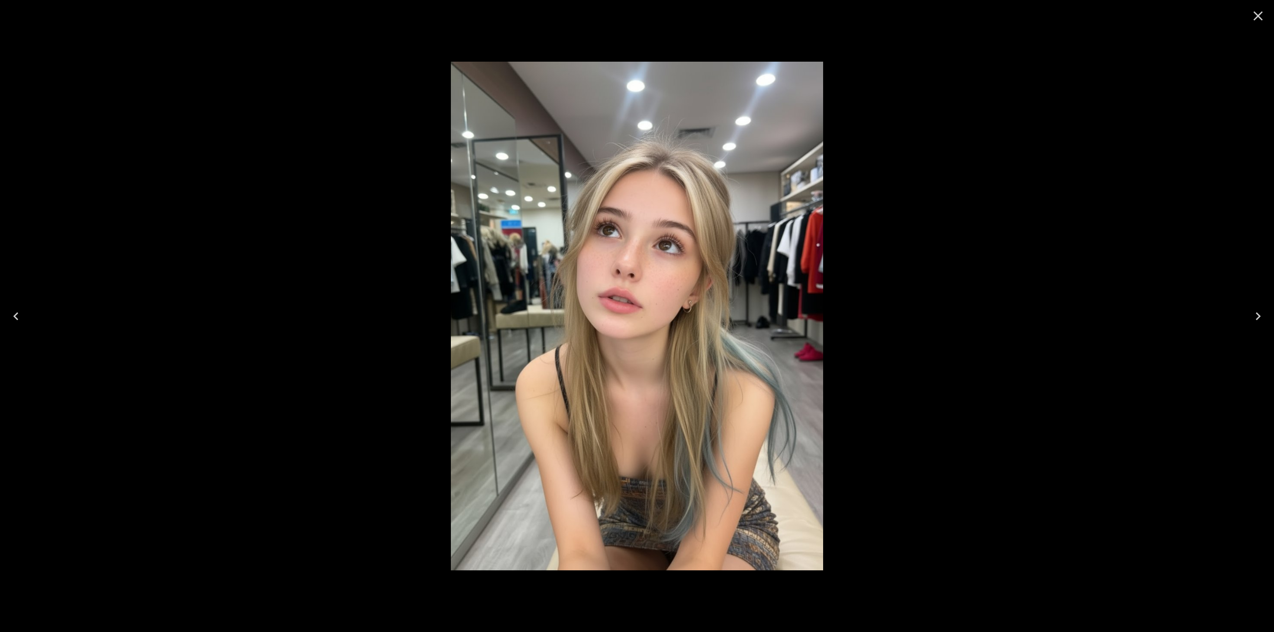
click at [422, 198] on div at bounding box center [637, 316] width 1274 height 632
click at [1251, 14] on icon "Close" at bounding box center [1258, 16] width 16 height 16
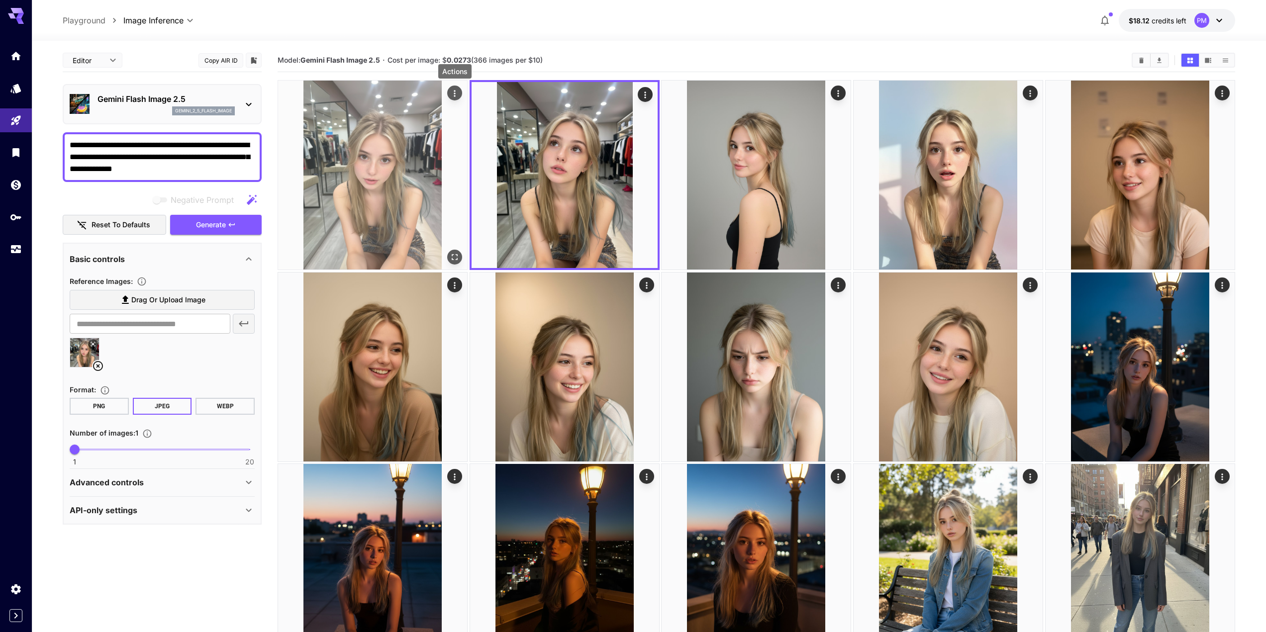
click at [456, 90] on icon "Actions" at bounding box center [455, 94] width 10 height 10
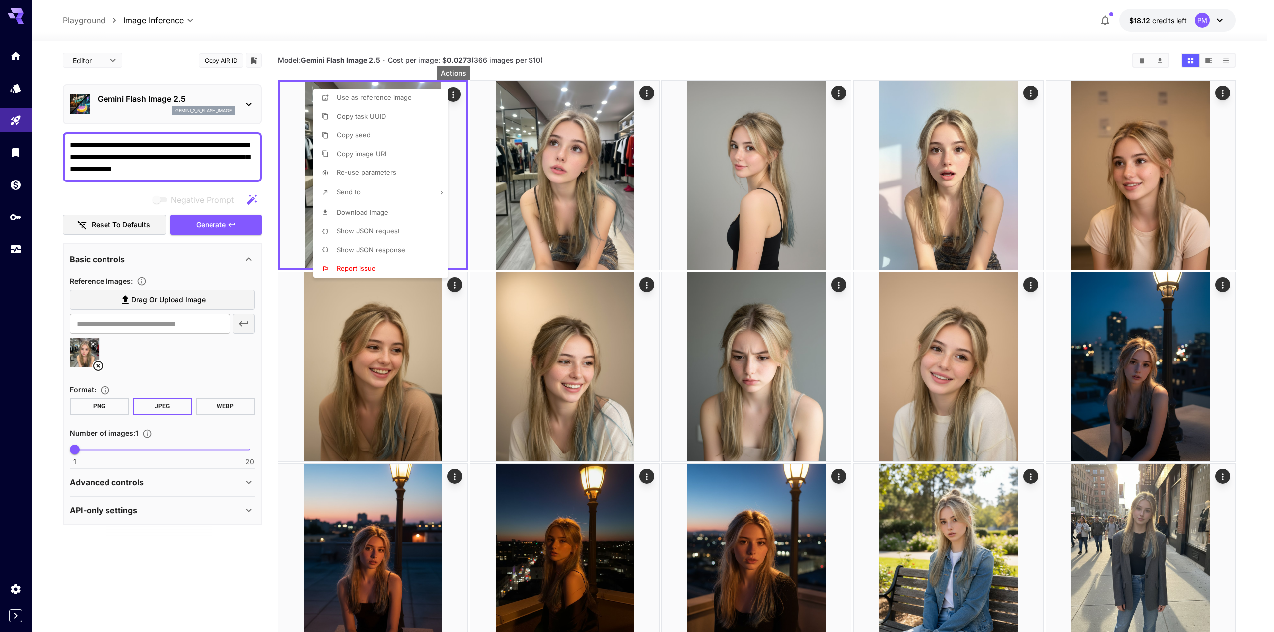
click at [361, 215] on span "Download Image" at bounding box center [362, 213] width 51 height 8
click at [163, 163] on div at bounding box center [637, 316] width 1274 height 632
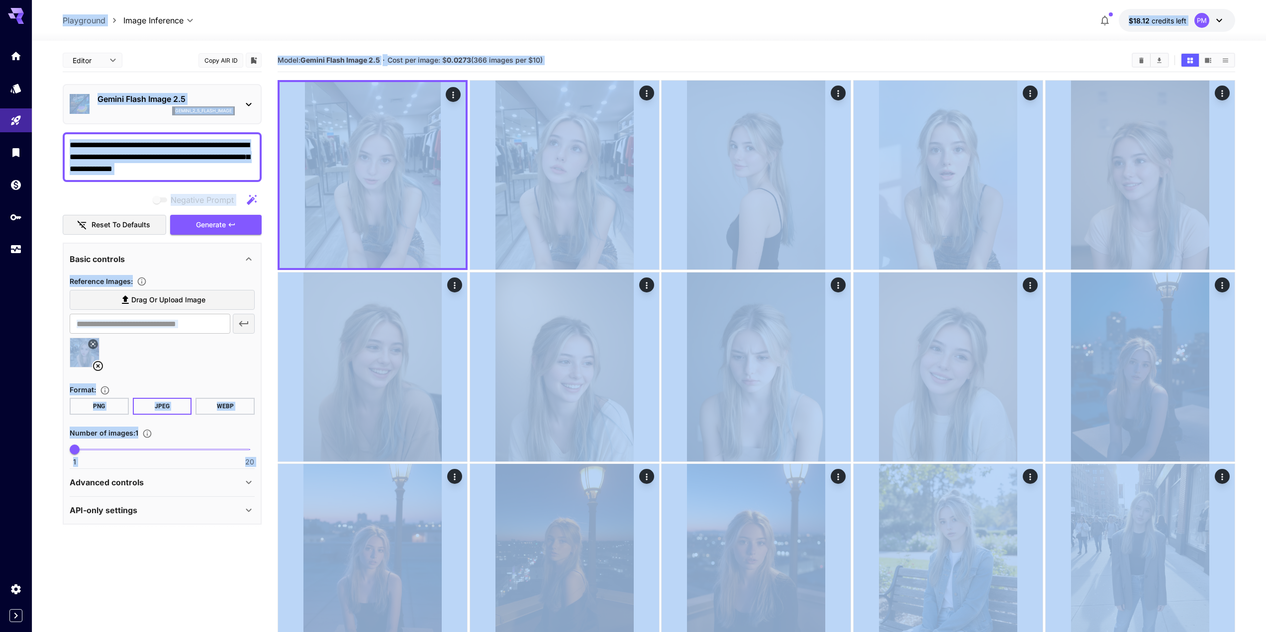
click at [190, 168] on textarea "**********" at bounding box center [162, 157] width 185 height 36
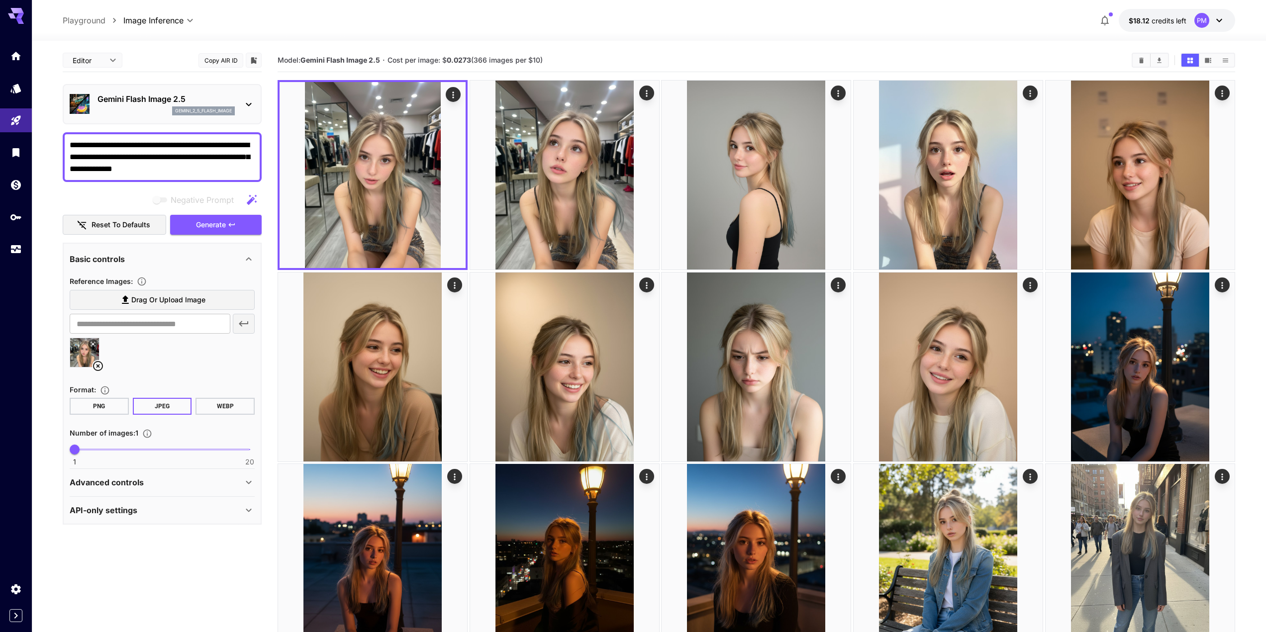
paste textarea "*********"
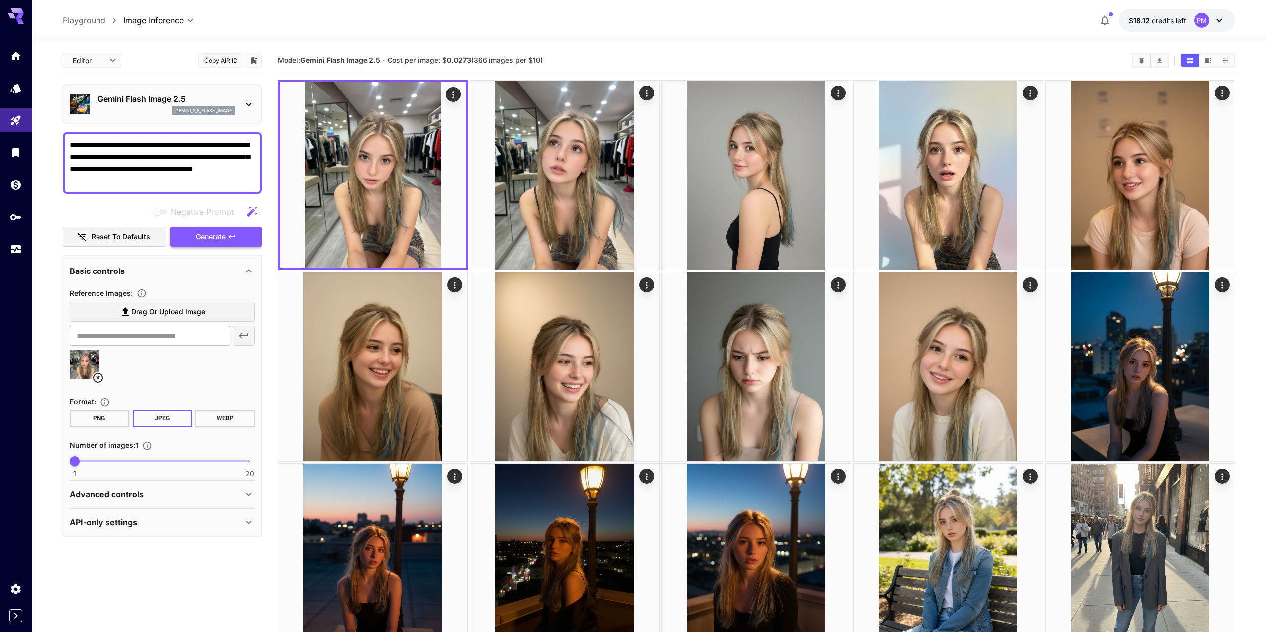
click at [217, 242] on span "Generate" at bounding box center [211, 237] width 30 height 12
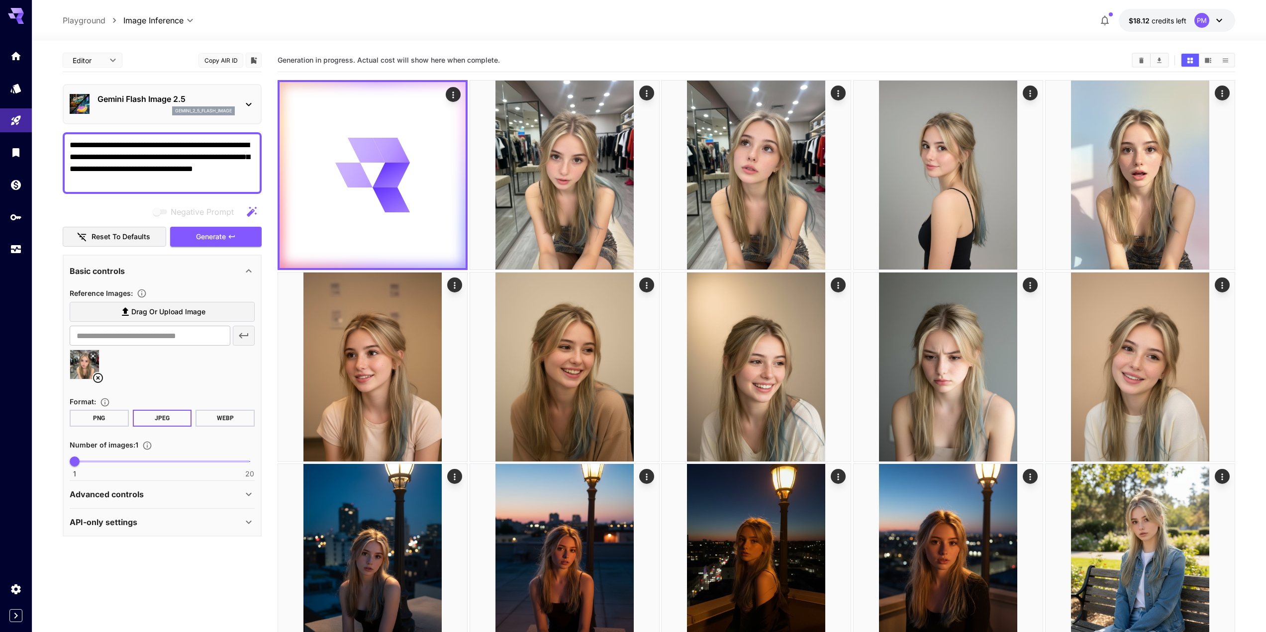
click at [175, 160] on textarea "**********" at bounding box center [162, 163] width 185 height 48
paste textarea
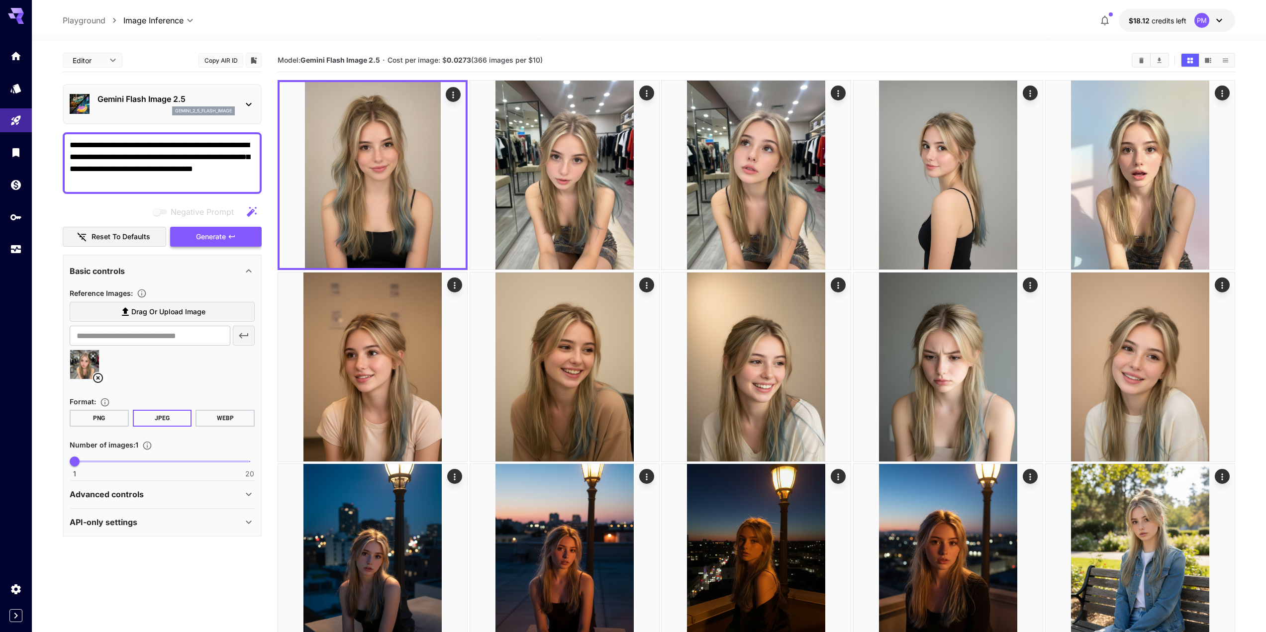
click at [246, 232] on button "Generate" at bounding box center [216, 237] width 92 height 20
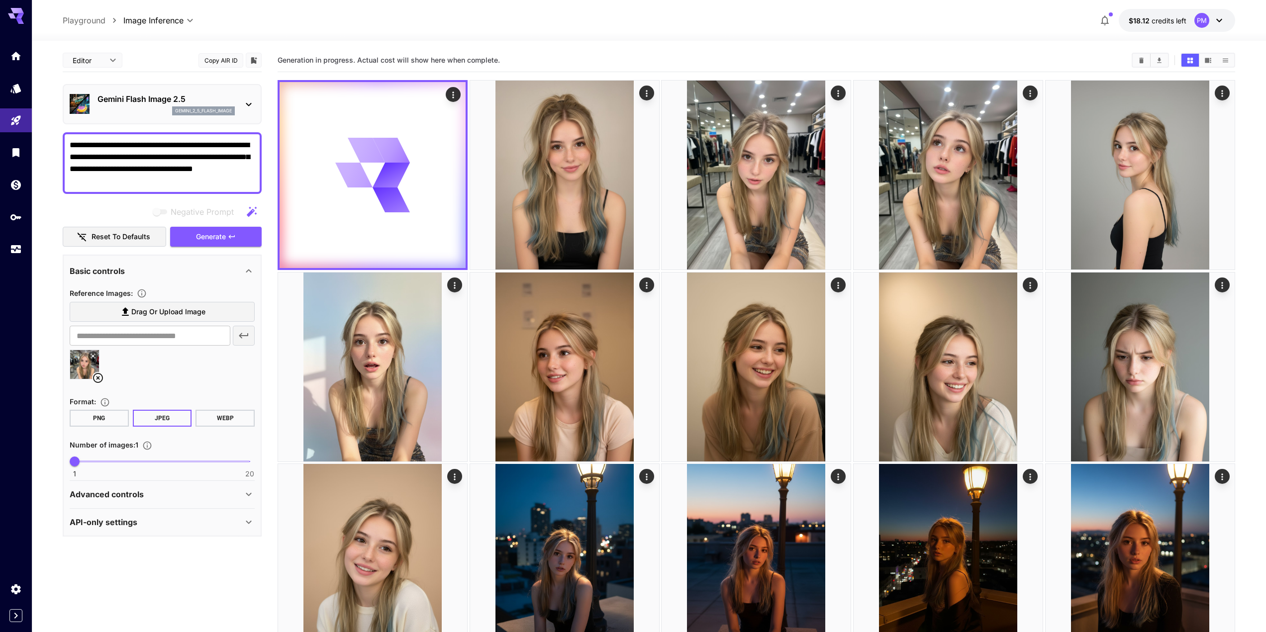
click at [99, 156] on textarea "**********" at bounding box center [162, 163] width 185 height 48
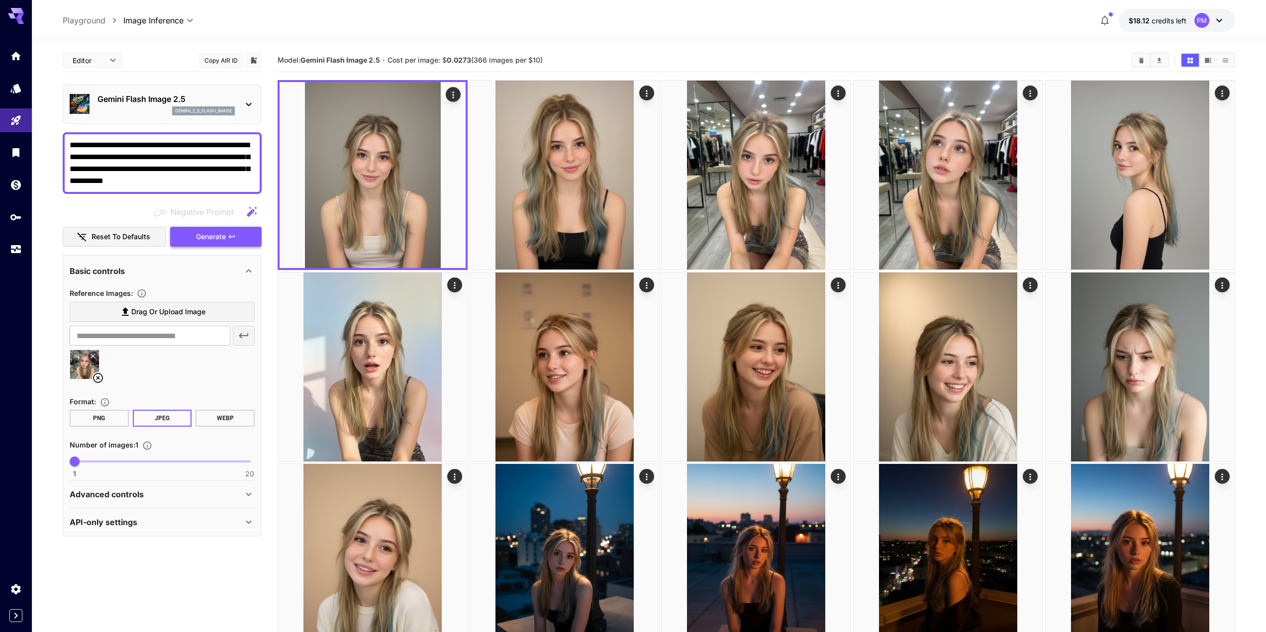
click at [231, 240] on icon "button" at bounding box center [232, 237] width 8 height 8
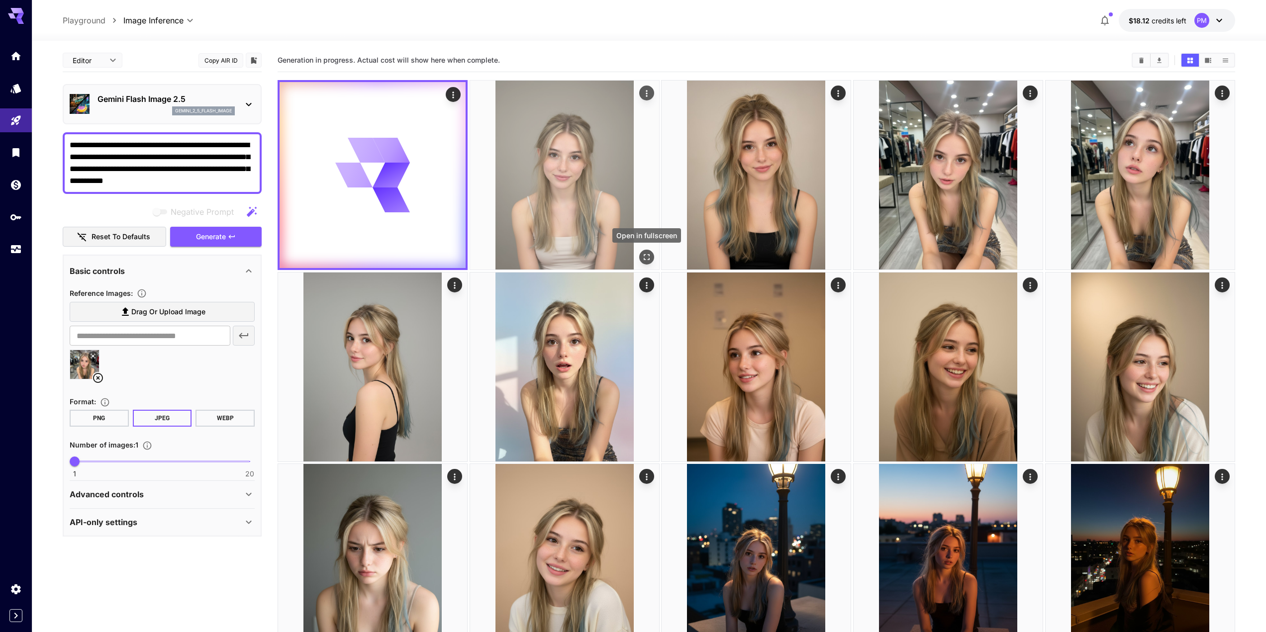
click at [647, 257] on icon "Open in fullscreen" at bounding box center [647, 257] width 10 height 10
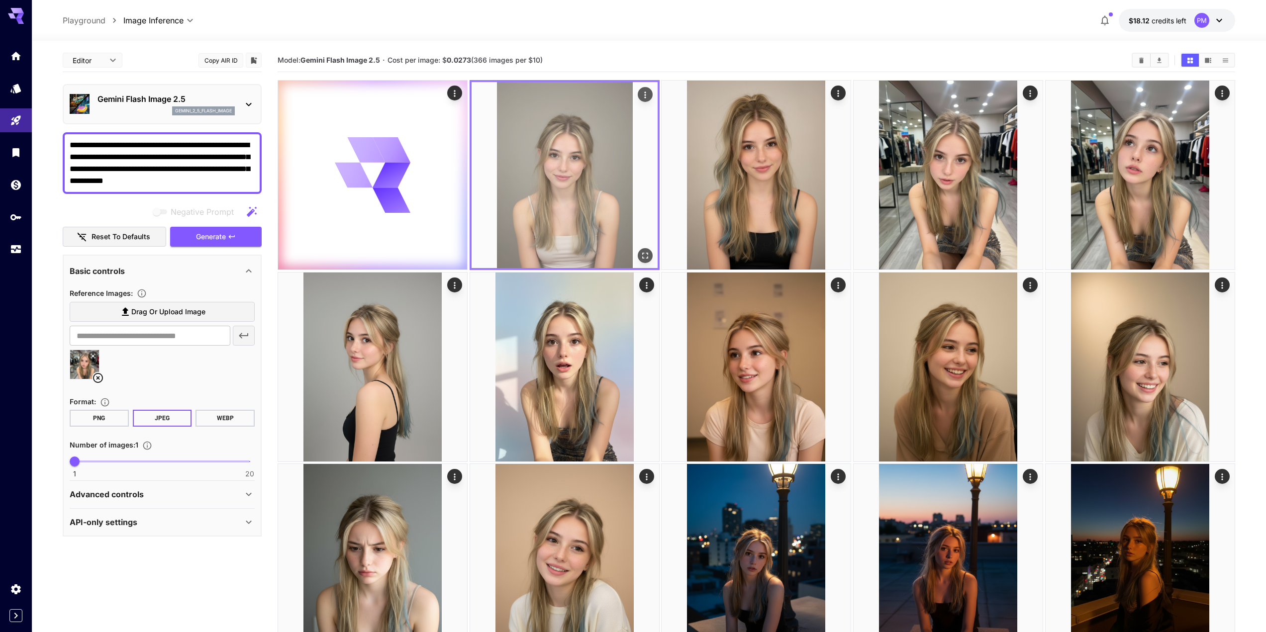
click at [647, 92] on icon "Actions" at bounding box center [645, 95] width 10 height 10
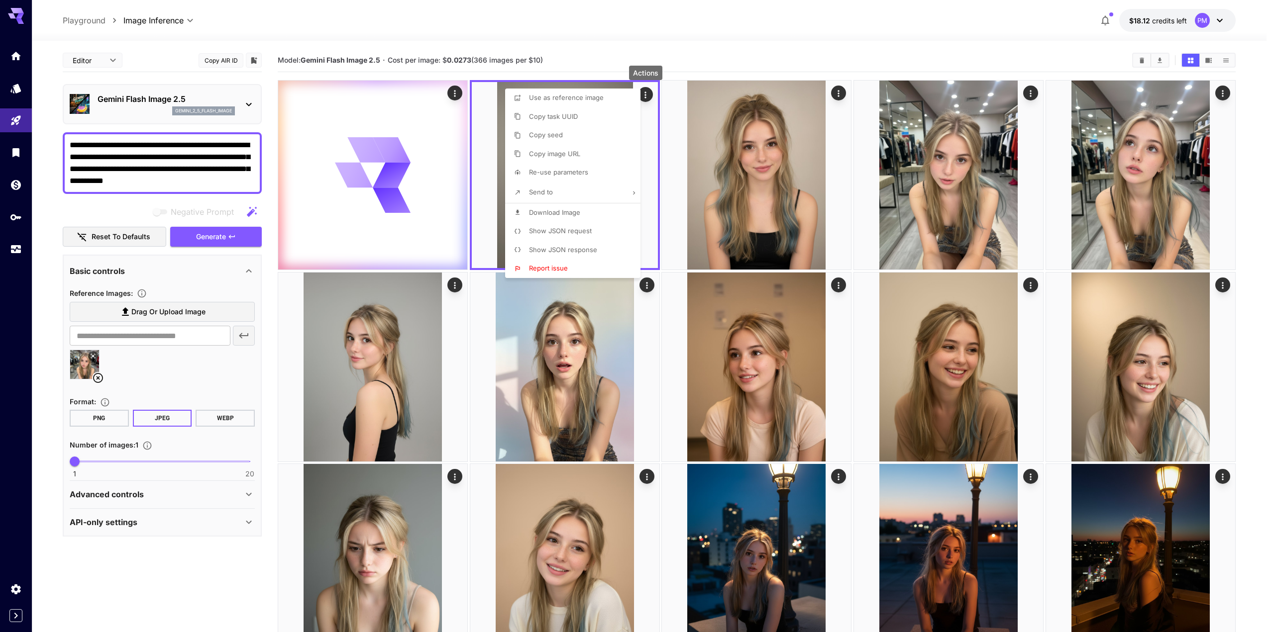
click at [573, 211] on span "Download Image" at bounding box center [554, 213] width 51 height 8
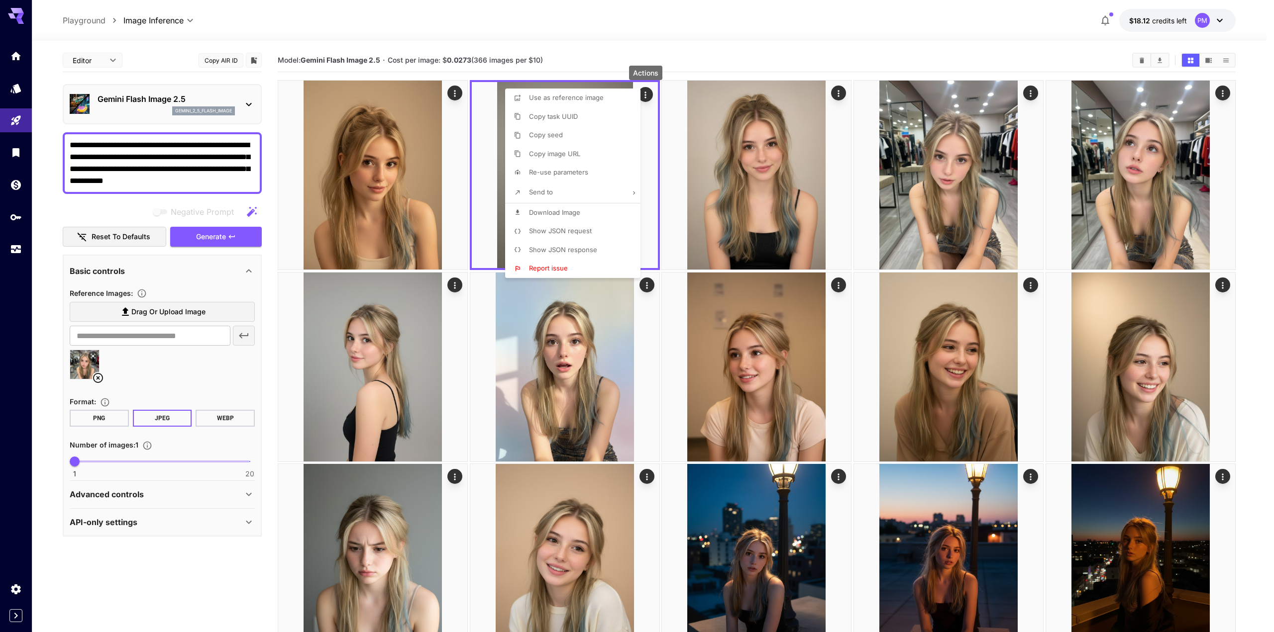
click at [216, 238] on div at bounding box center [637, 316] width 1274 height 632
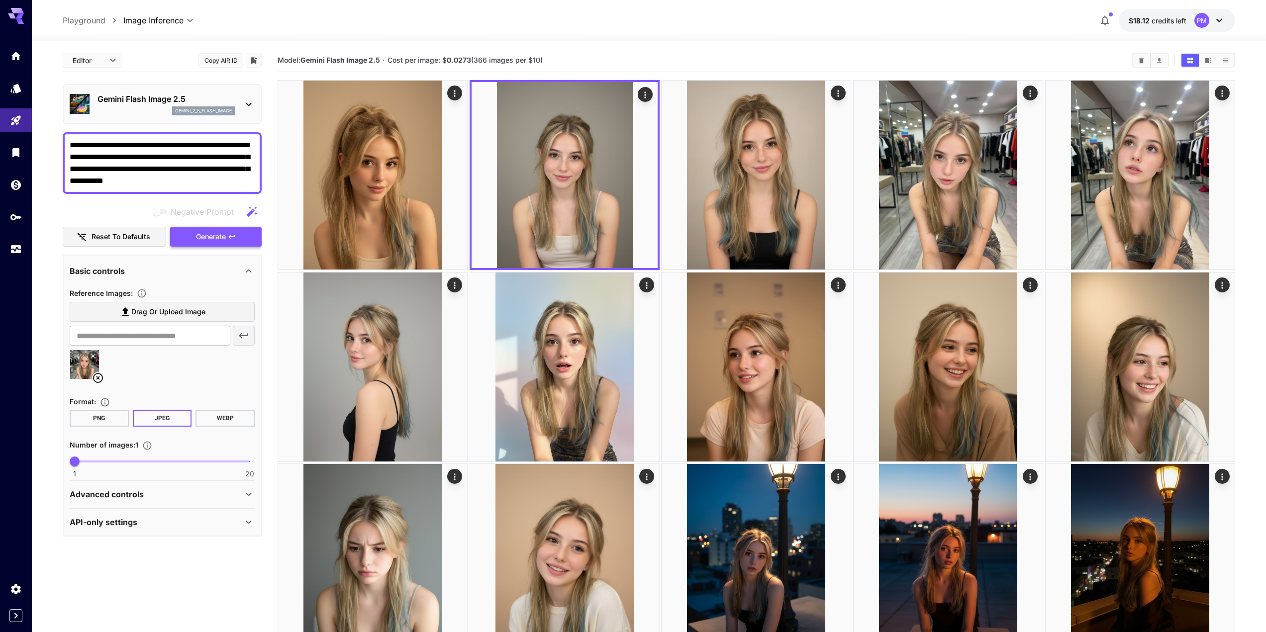
click at [221, 236] on span "Generate" at bounding box center [211, 237] width 30 height 12
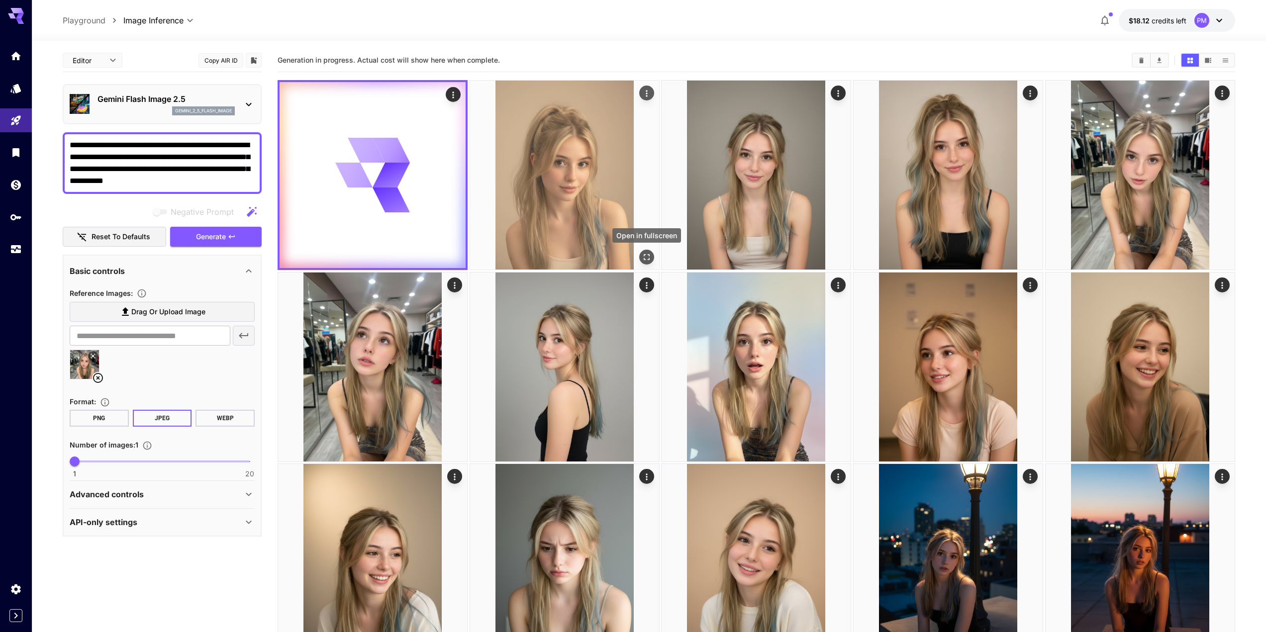
click at [645, 255] on icon "Open in fullscreen" at bounding box center [647, 258] width 6 height 6
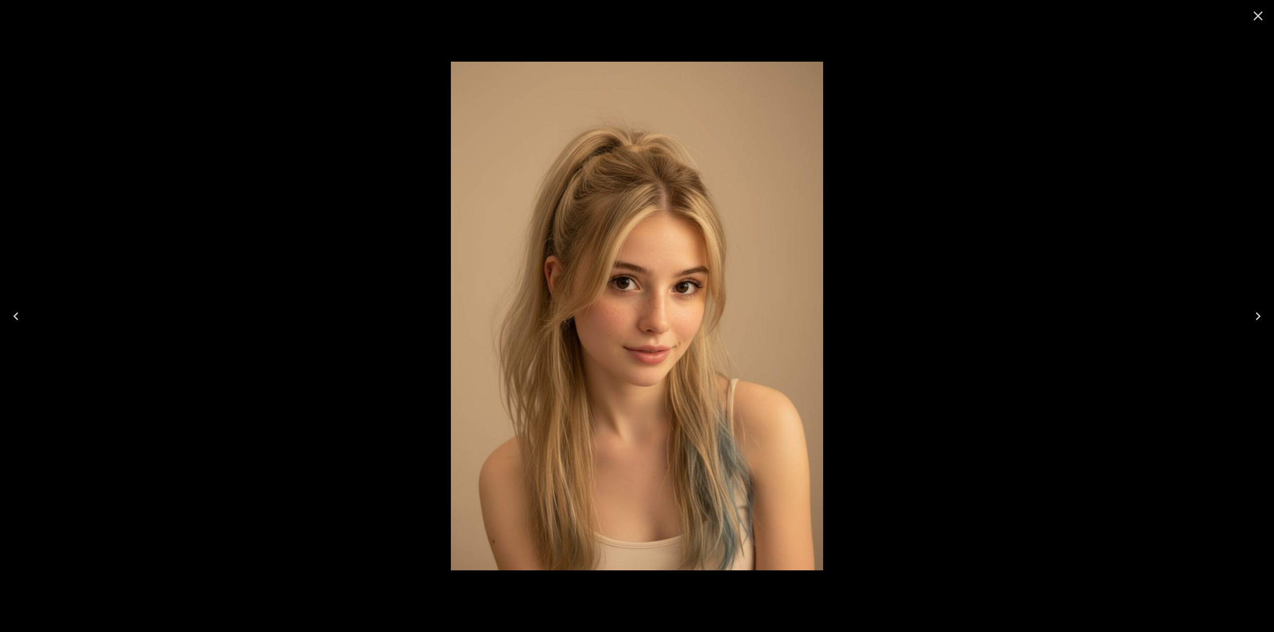
click at [405, 307] on div at bounding box center [637, 316] width 1274 height 632
click at [1256, 18] on icon "Close" at bounding box center [1258, 15] width 9 height 9
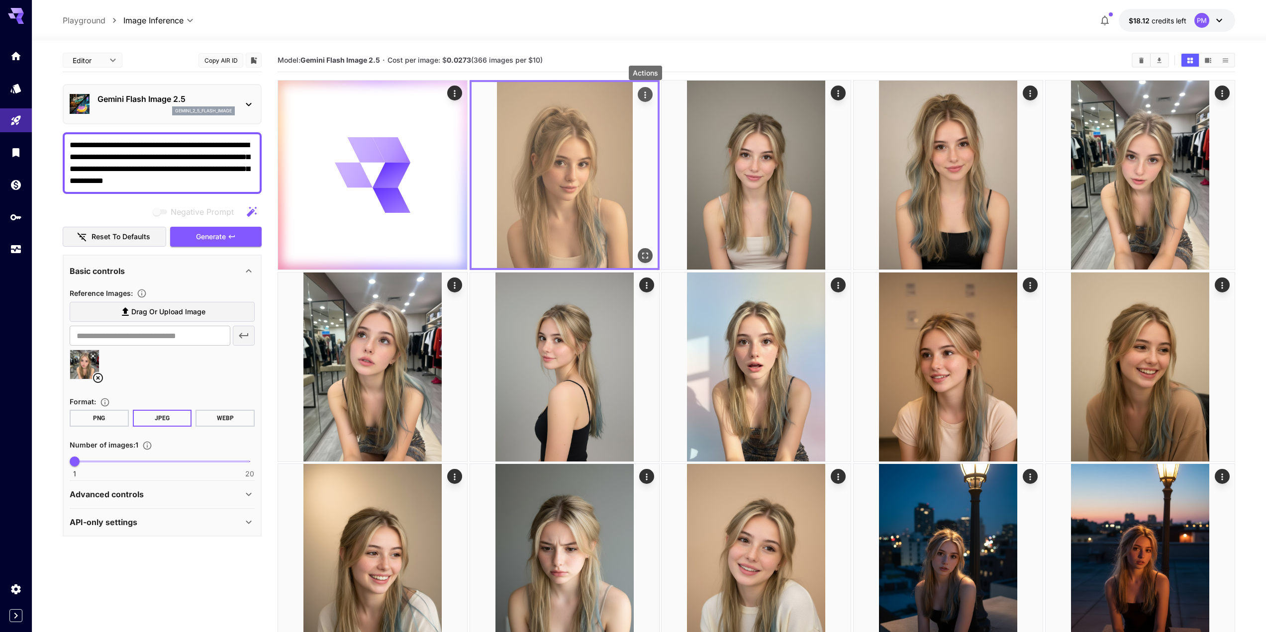
click at [646, 92] on icon "Actions" at bounding box center [645, 95] width 10 height 10
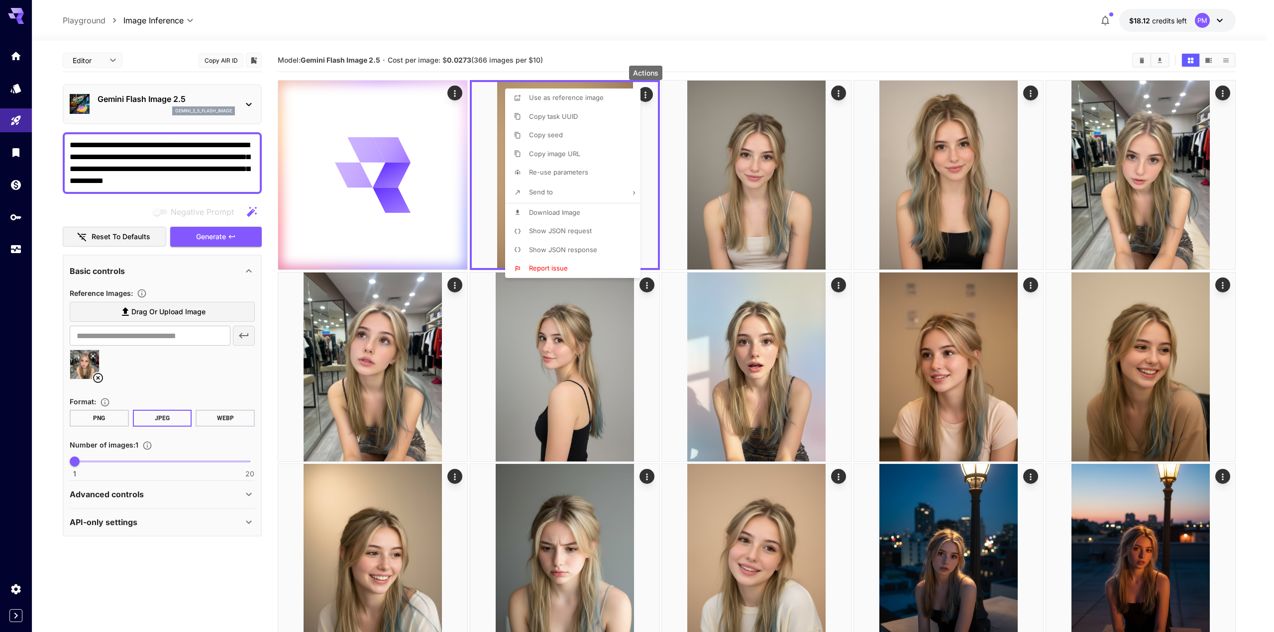
click at [564, 29] on div at bounding box center [637, 316] width 1274 height 632
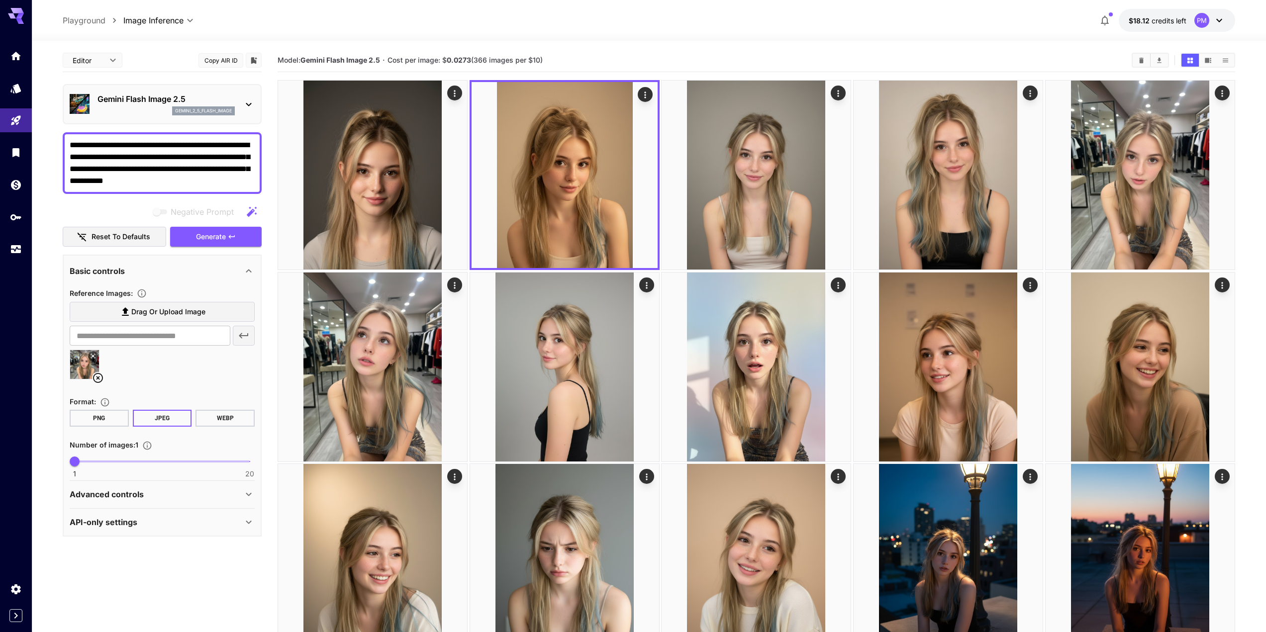
click at [114, 158] on textarea "**********" at bounding box center [162, 163] width 185 height 48
type textarea "**********"
click at [222, 234] on span "Generate" at bounding box center [211, 237] width 30 height 12
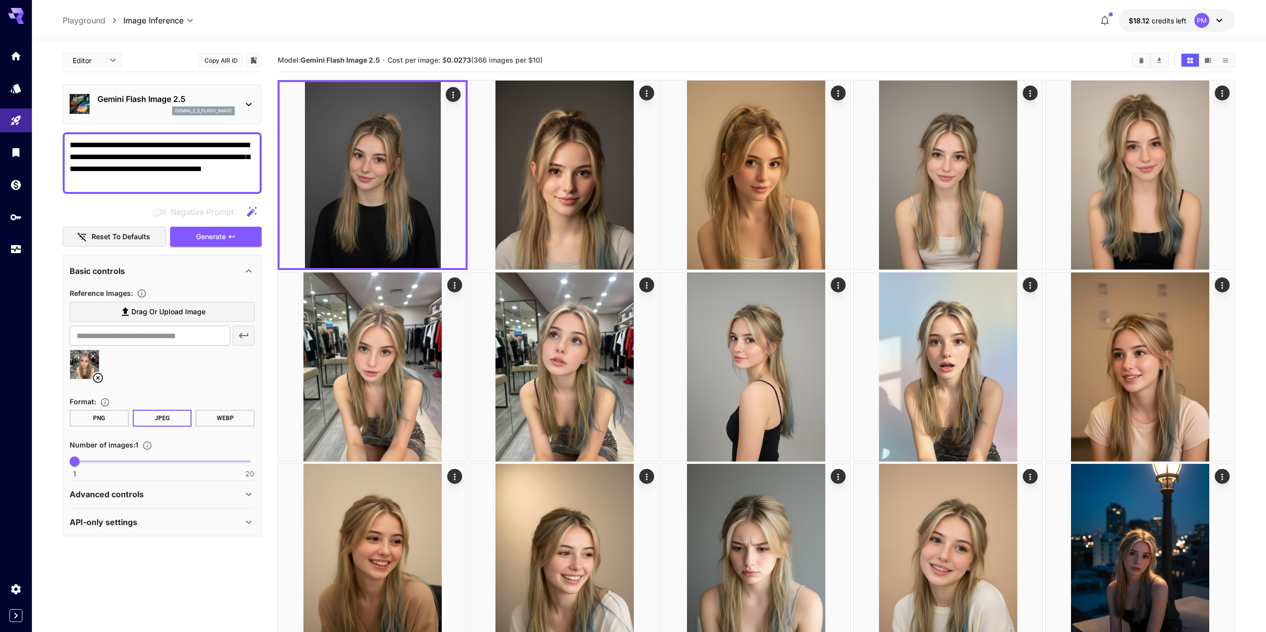
click at [199, 158] on textarea "**********" at bounding box center [162, 163] width 185 height 48
click at [197, 232] on span "Generate" at bounding box center [211, 237] width 30 height 12
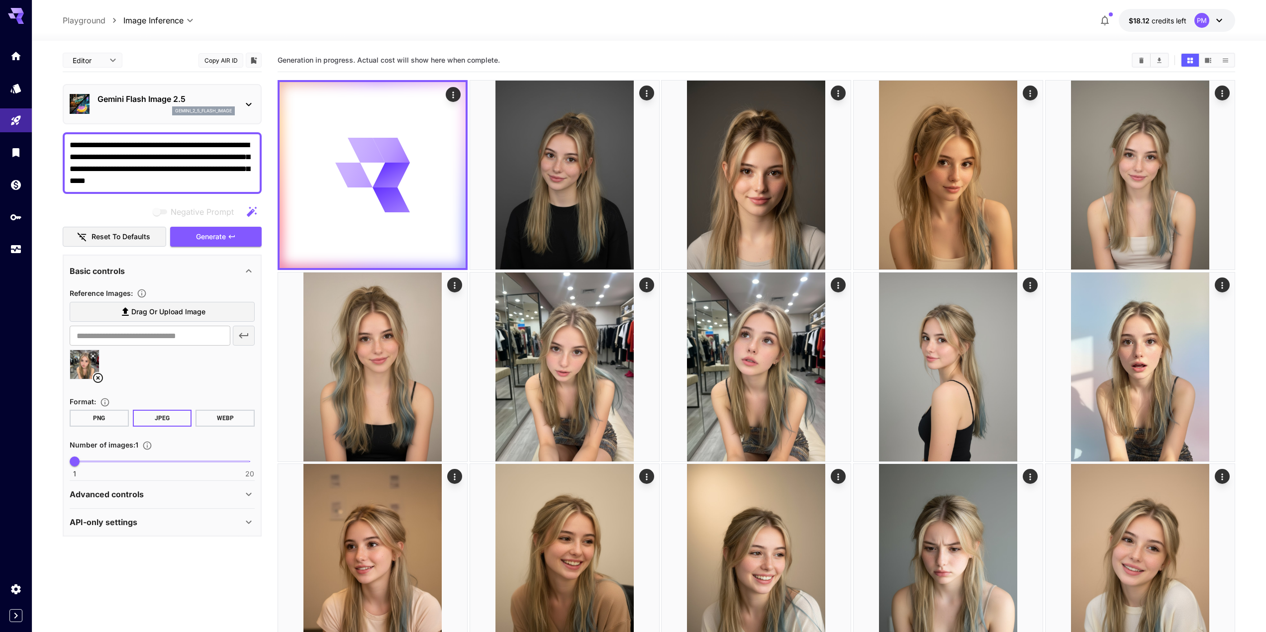
click at [106, 171] on textarea "**********" at bounding box center [162, 163] width 185 height 48
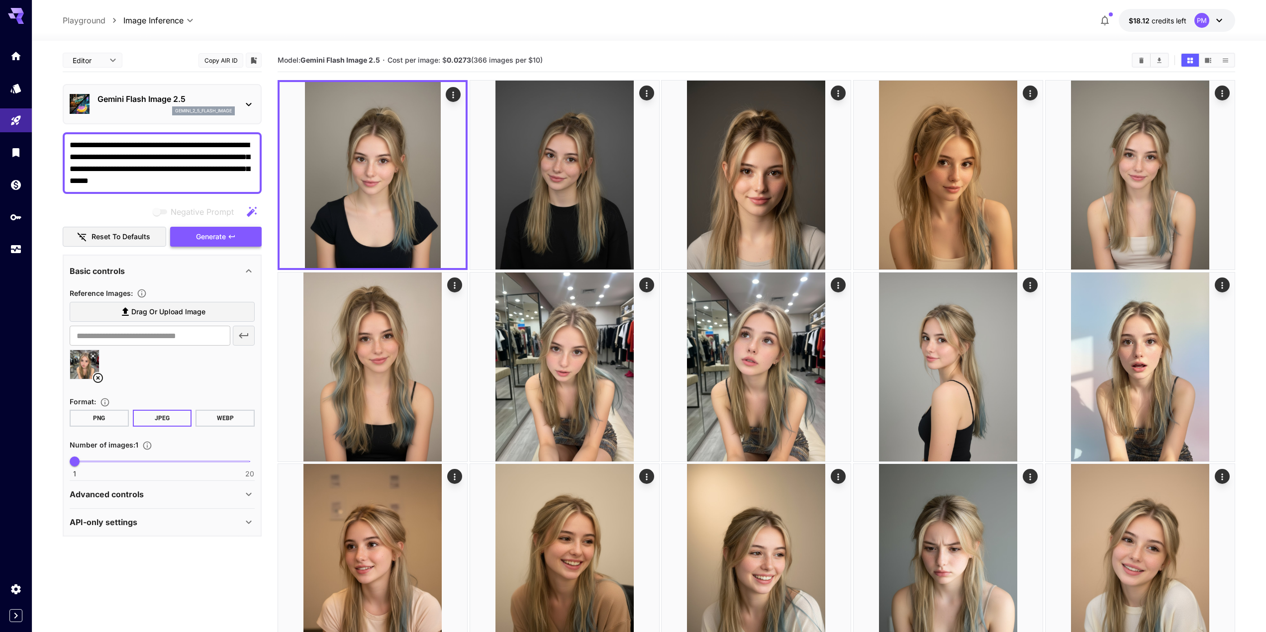
type textarea "**********"
click at [243, 237] on button "Generate" at bounding box center [216, 237] width 92 height 20
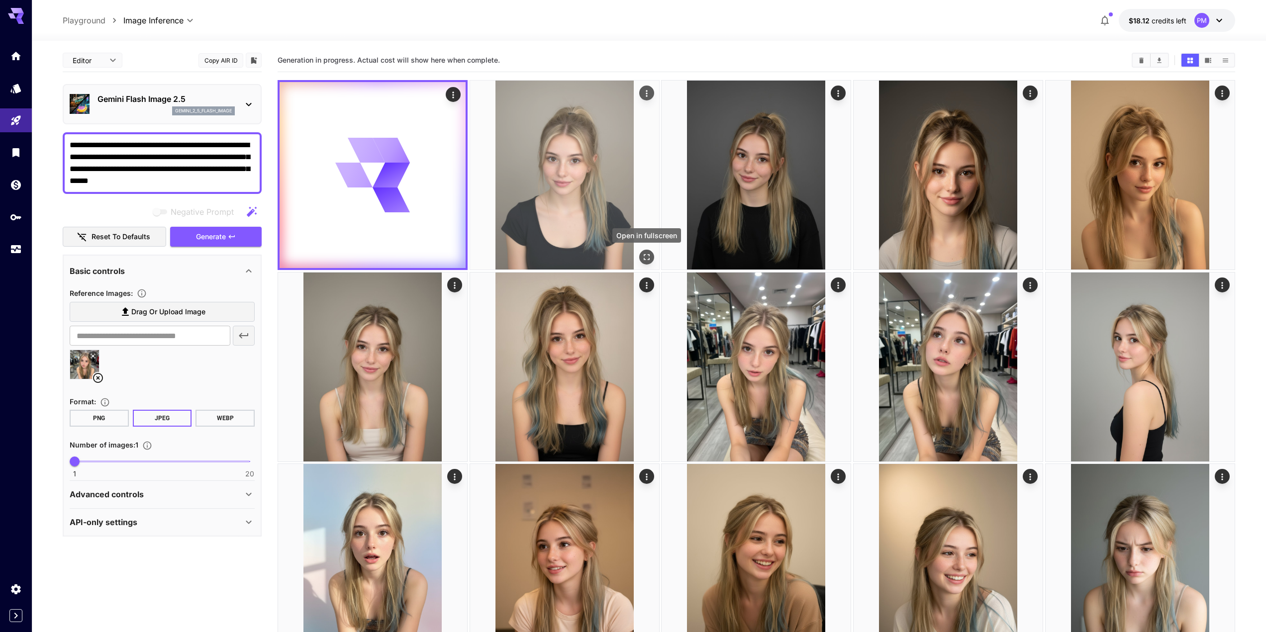
click at [649, 251] on button "Open in fullscreen" at bounding box center [646, 257] width 15 height 15
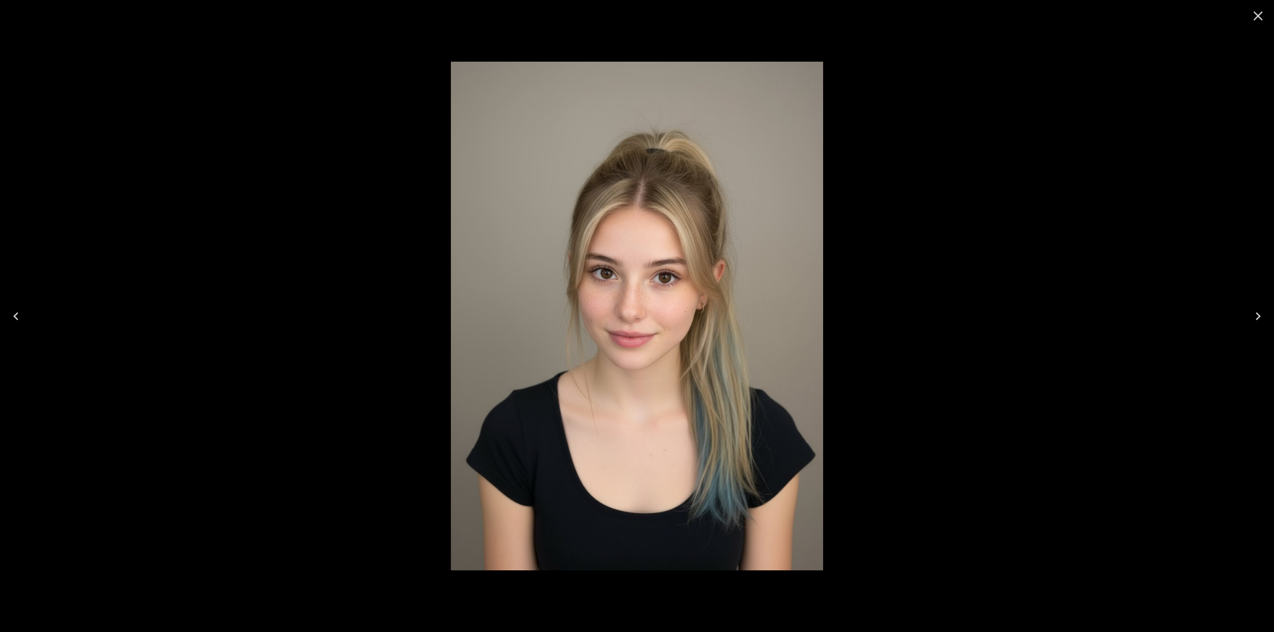
click at [432, 220] on div at bounding box center [637, 316] width 1274 height 632
click at [1257, 16] on icon "Close" at bounding box center [1258, 16] width 16 height 16
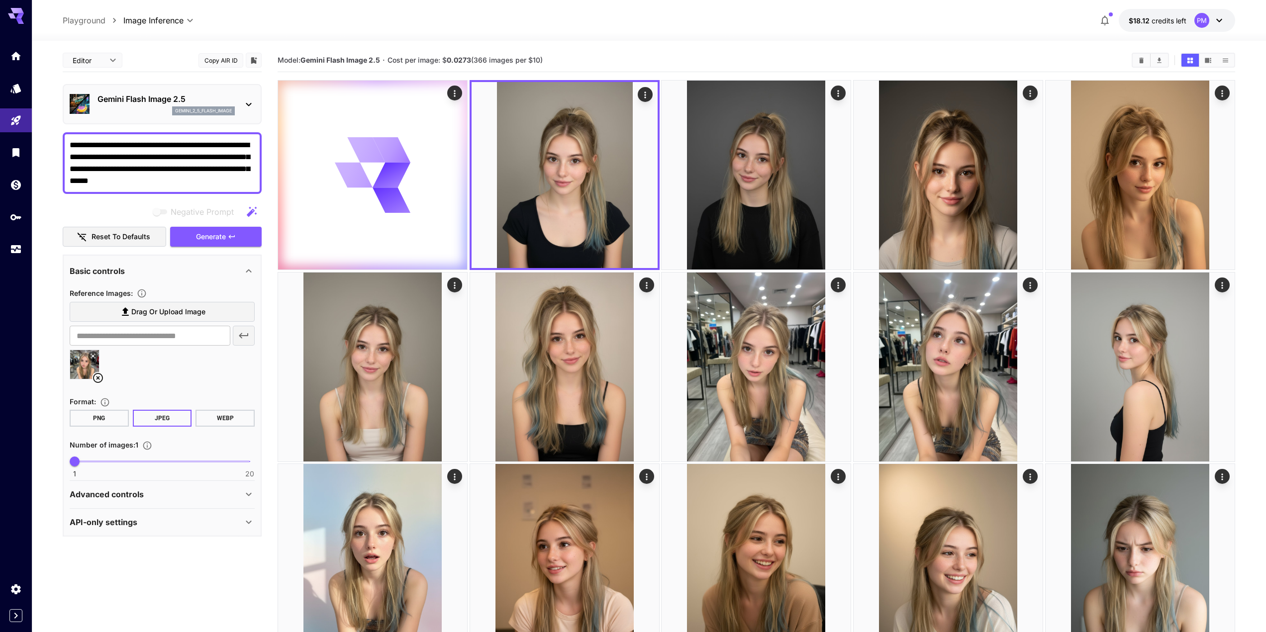
click at [89, 354] on button at bounding box center [93, 356] width 10 height 10
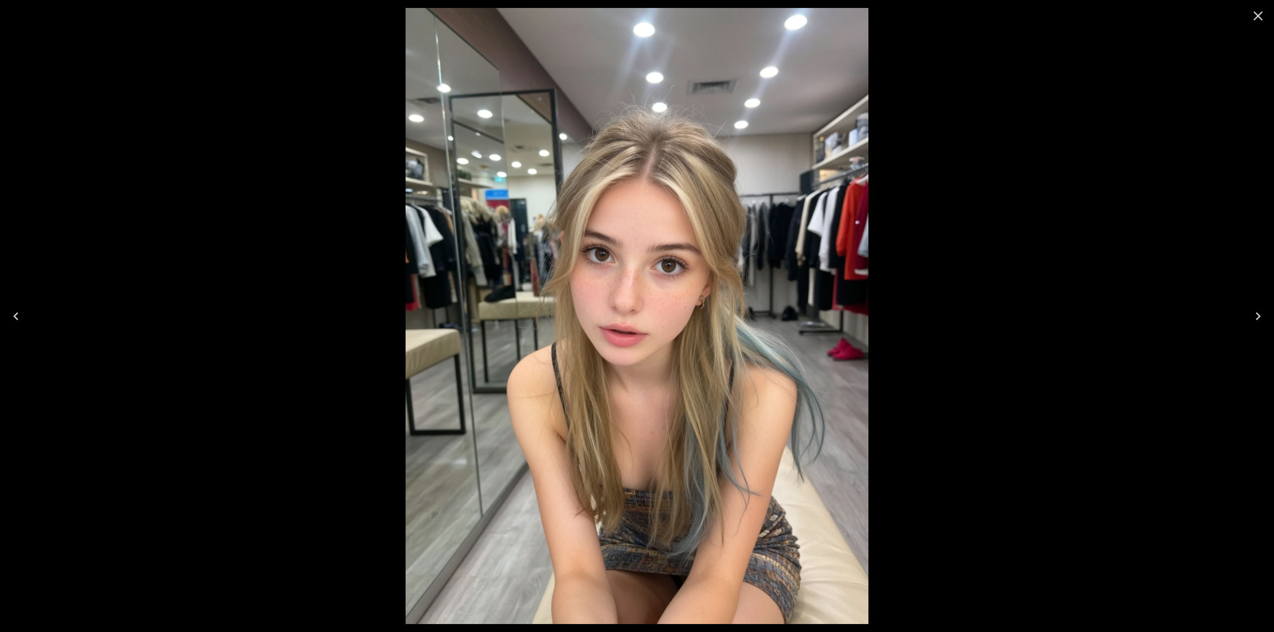
click at [322, 232] on div at bounding box center [637, 316] width 1274 height 632
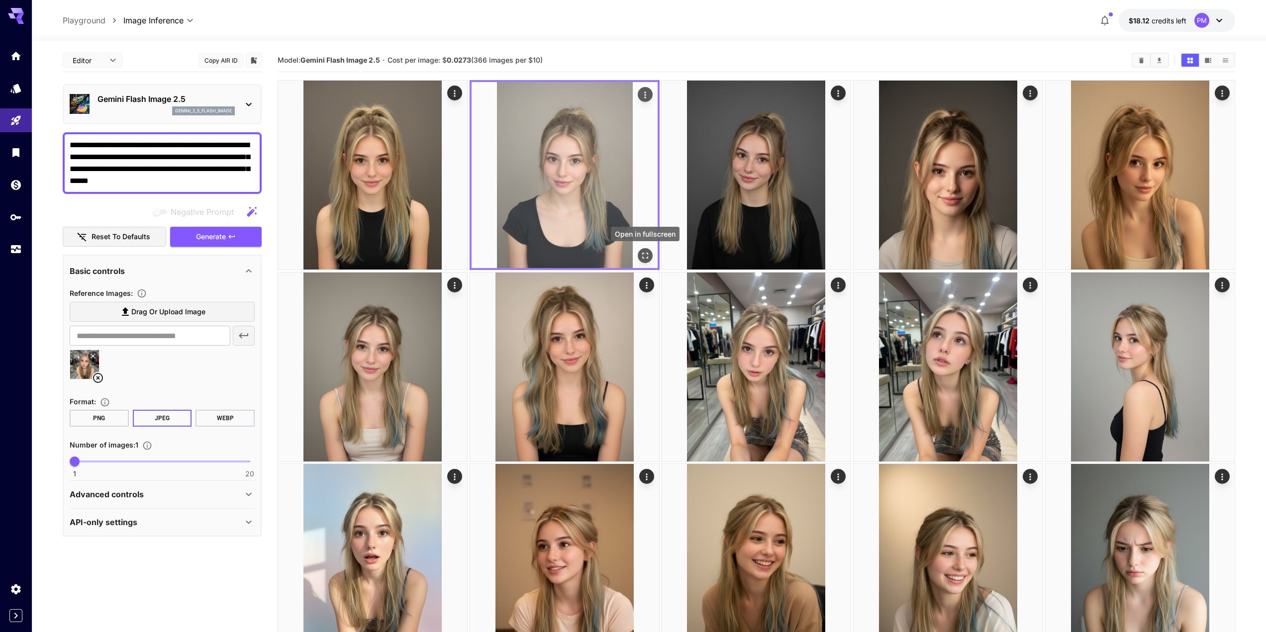
click at [646, 257] on icon "Open in fullscreen" at bounding box center [645, 256] width 10 height 10
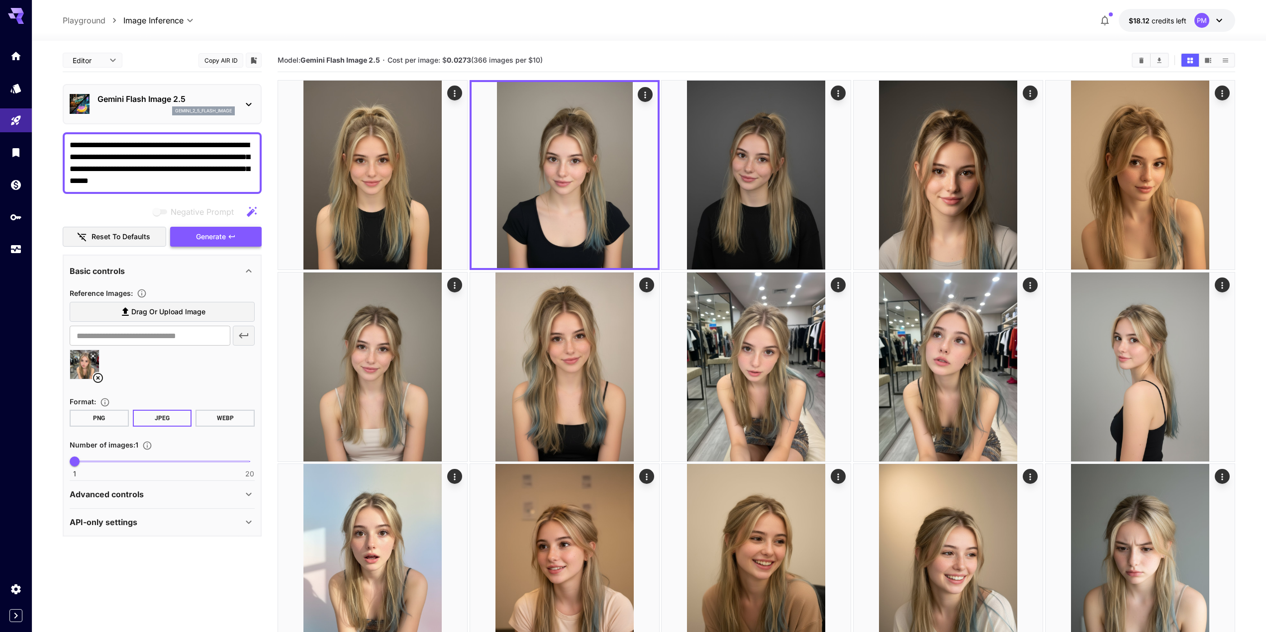
click at [249, 233] on button "Generate" at bounding box center [216, 237] width 92 height 20
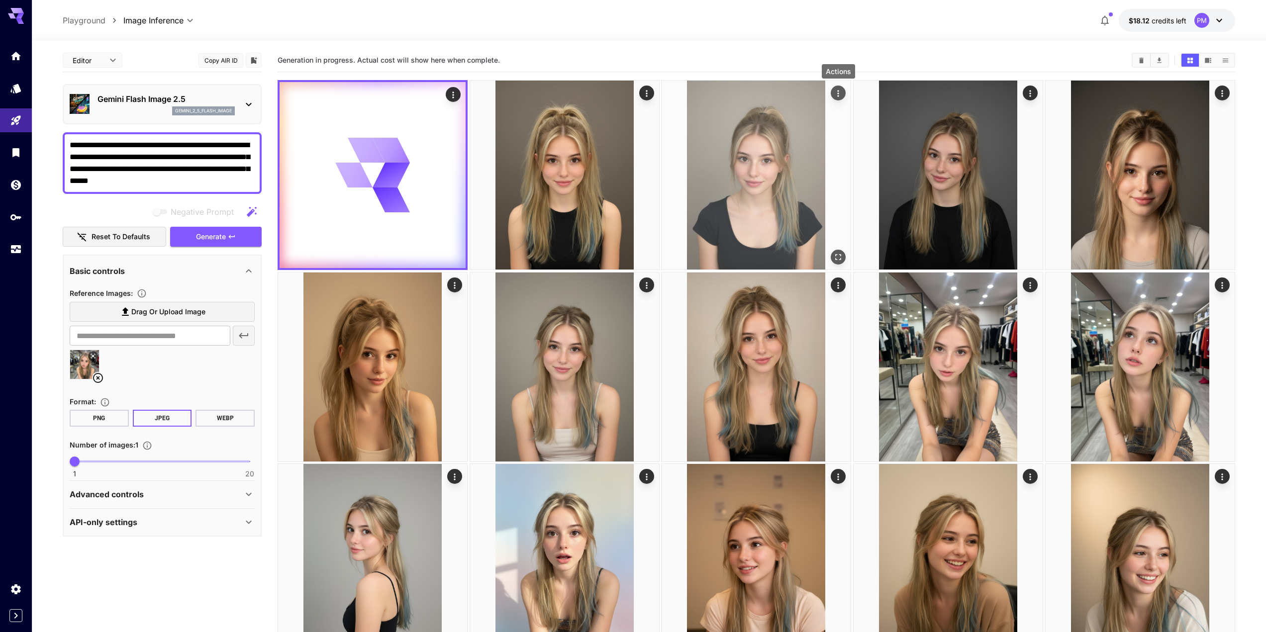
click at [838, 91] on icon "Actions" at bounding box center [839, 94] width 10 height 10
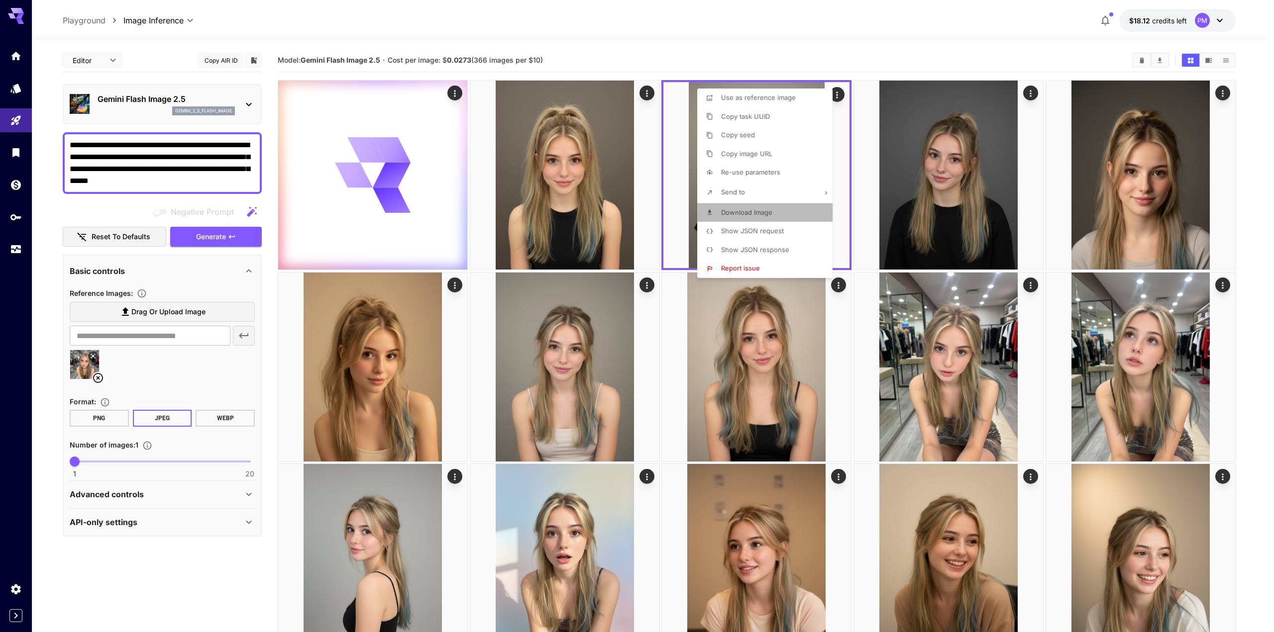
click at [750, 216] on span "Download Image" at bounding box center [746, 213] width 51 height 8
click at [589, 45] on div at bounding box center [637, 316] width 1274 height 632
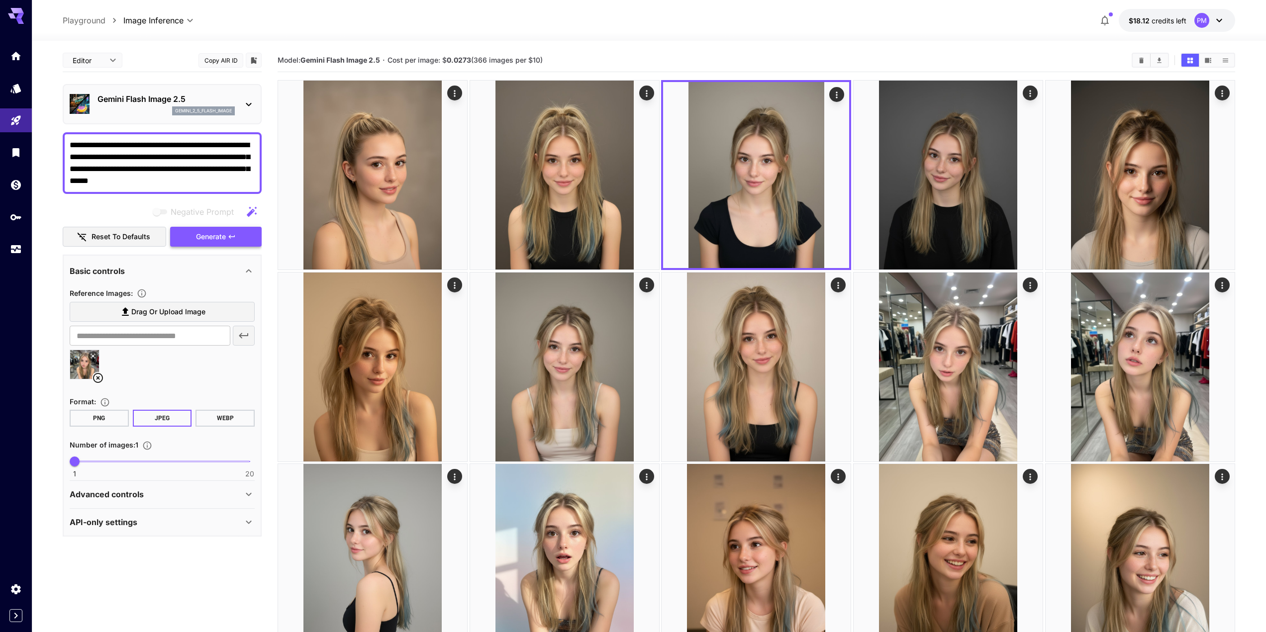
click at [229, 237] on icon "button" at bounding box center [232, 237] width 8 height 8
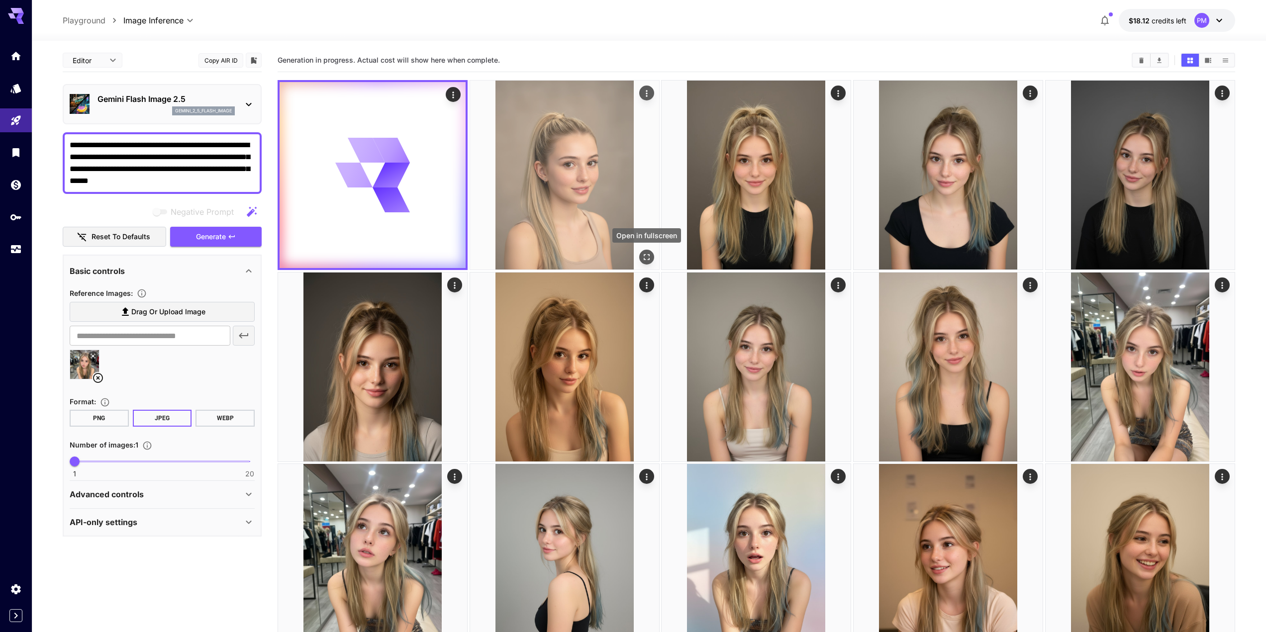
click at [649, 264] on button "Open in fullscreen" at bounding box center [646, 257] width 15 height 15
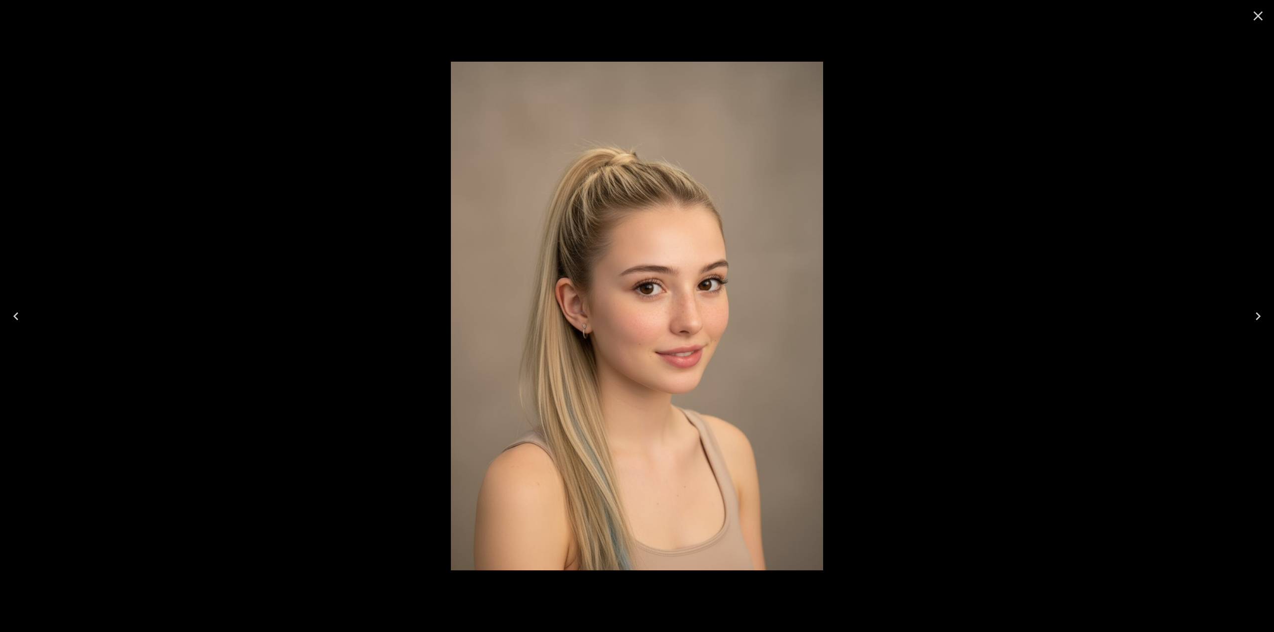
click at [1263, 14] on icon "Close" at bounding box center [1258, 16] width 16 height 16
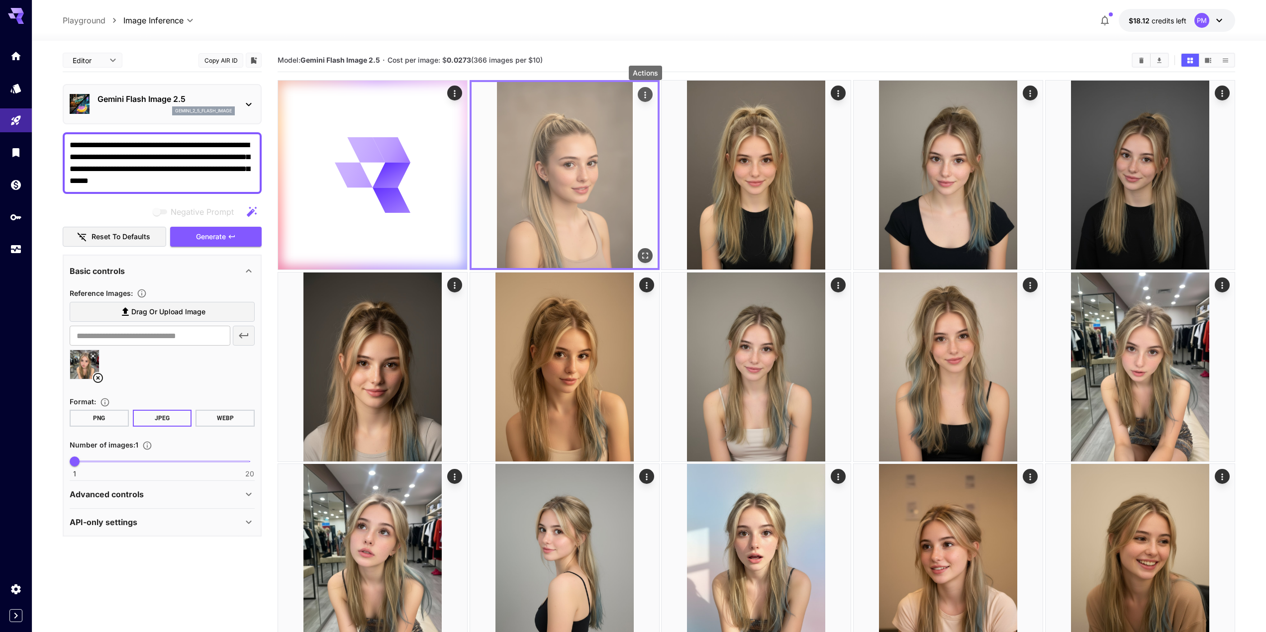
click at [647, 94] on icon "Actions" at bounding box center [645, 95] width 10 height 10
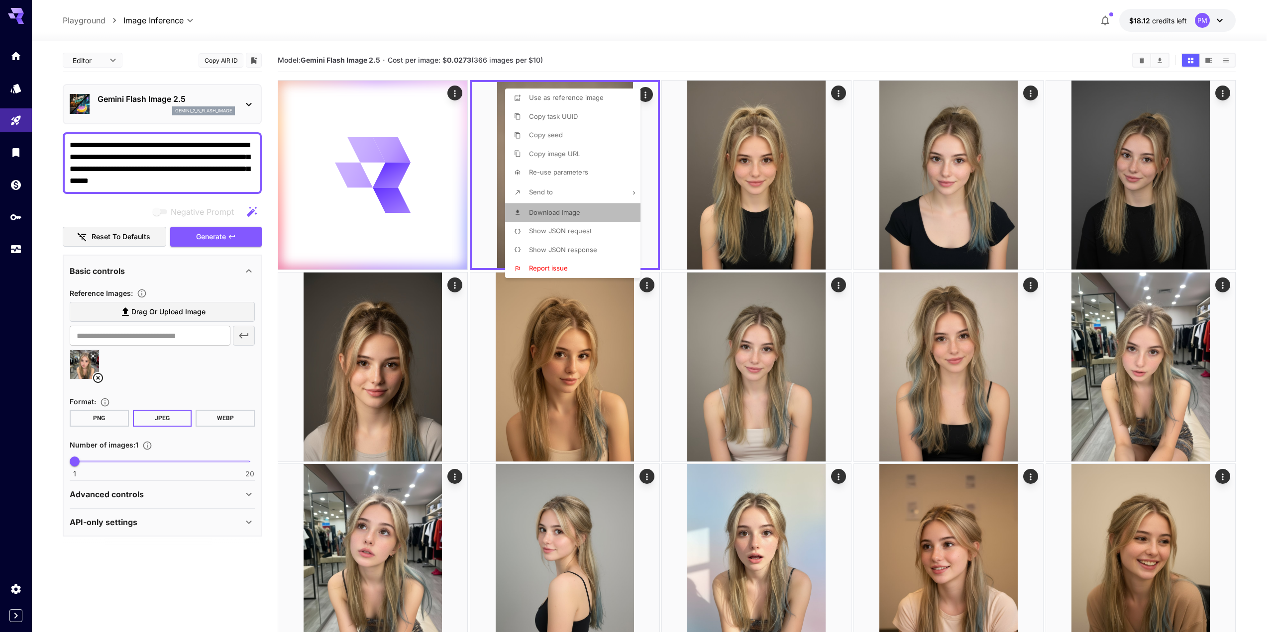
click at [570, 213] on span "Download Image" at bounding box center [554, 213] width 51 height 8
click at [533, 45] on div at bounding box center [637, 316] width 1274 height 632
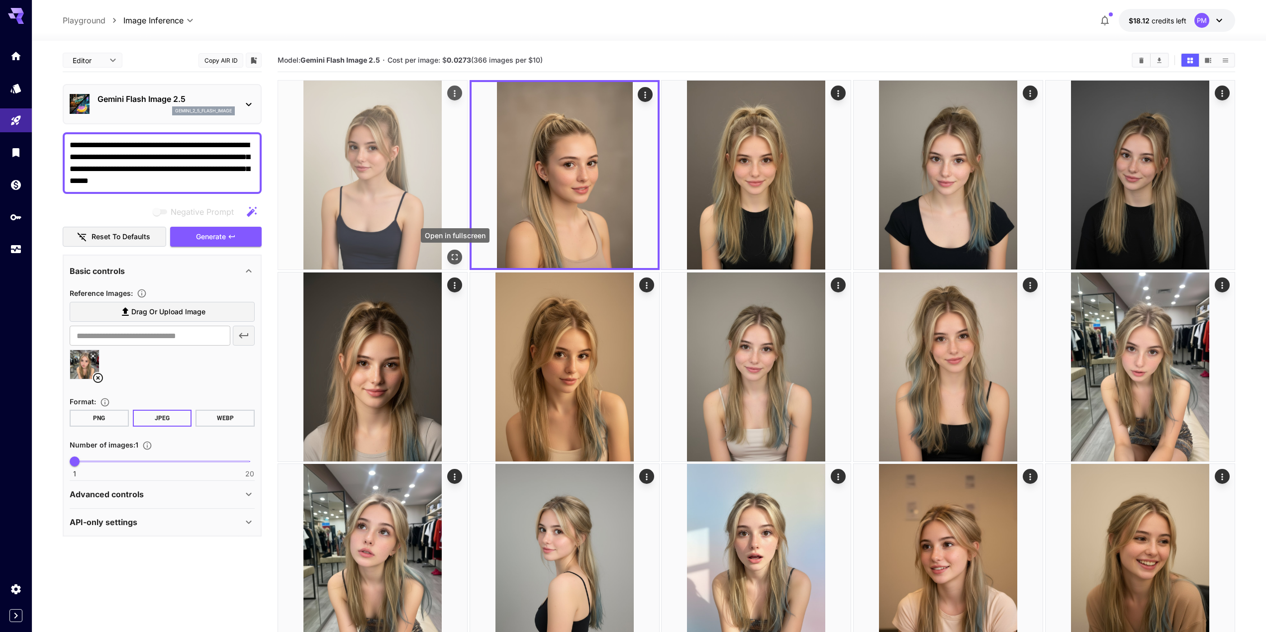
click at [454, 253] on icon "Open in fullscreen" at bounding box center [455, 257] width 10 height 10
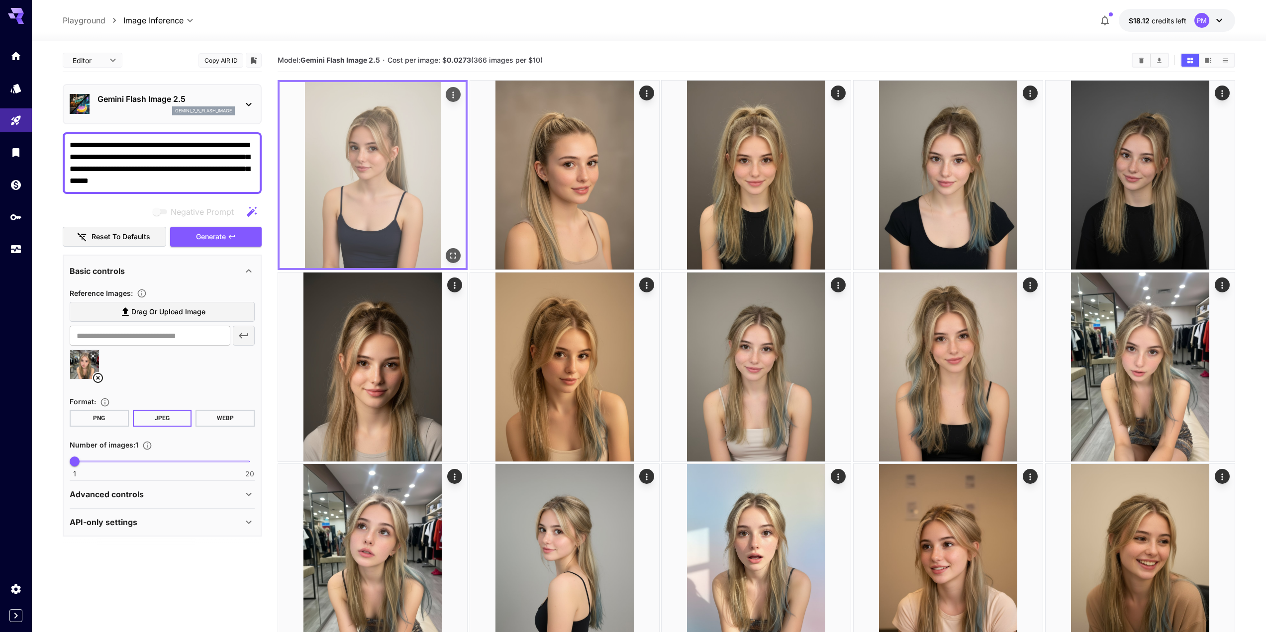
click at [457, 97] on icon "Actions" at bounding box center [453, 95] width 10 height 10
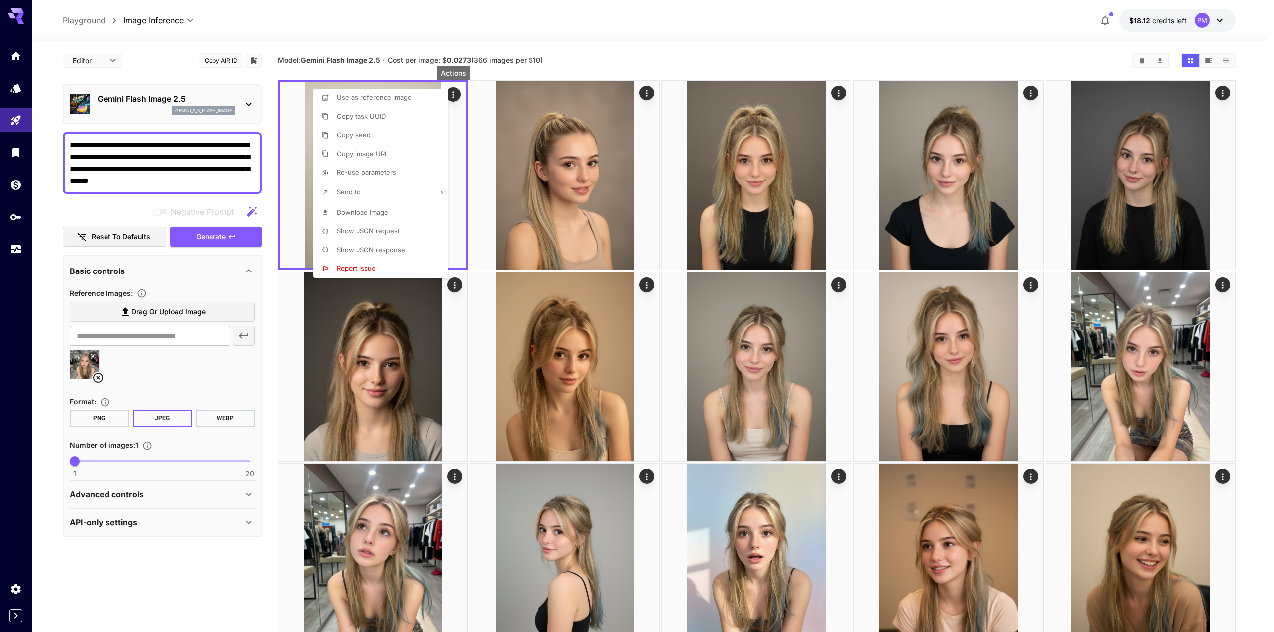
click at [389, 216] on li "Download Image" at bounding box center [383, 213] width 141 height 19
click at [329, 42] on div at bounding box center [637, 316] width 1274 height 632
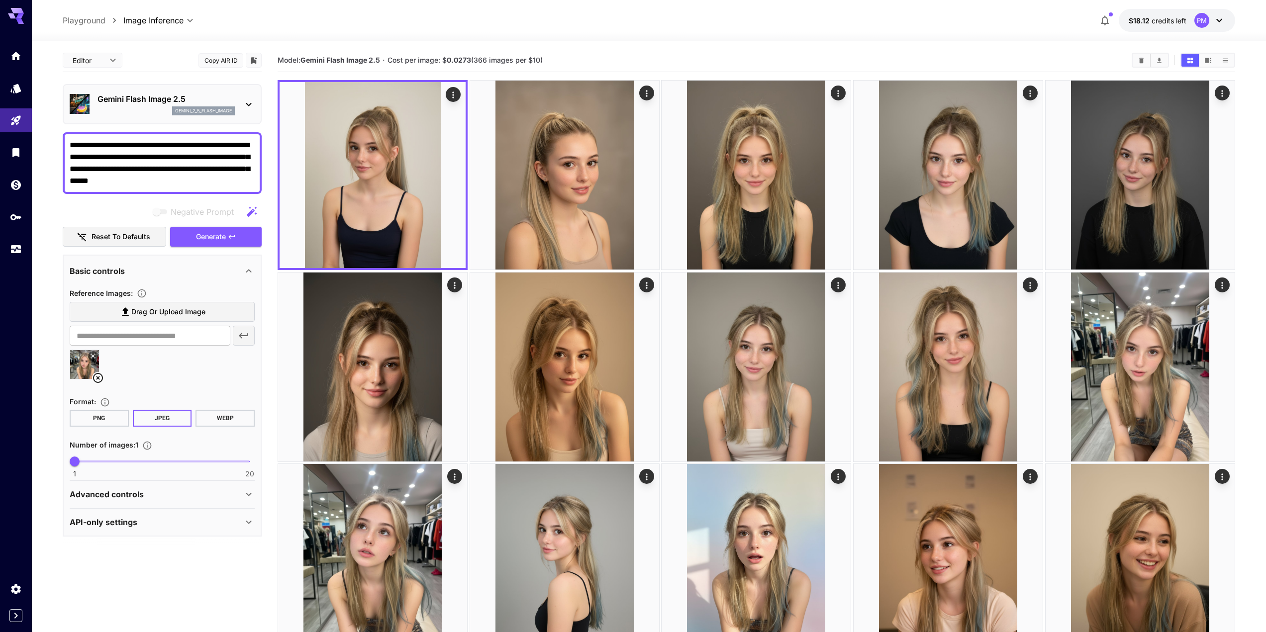
click at [173, 150] on textarea "**********" at bounding box center [162, 163] width 185 height 48
paste textarea
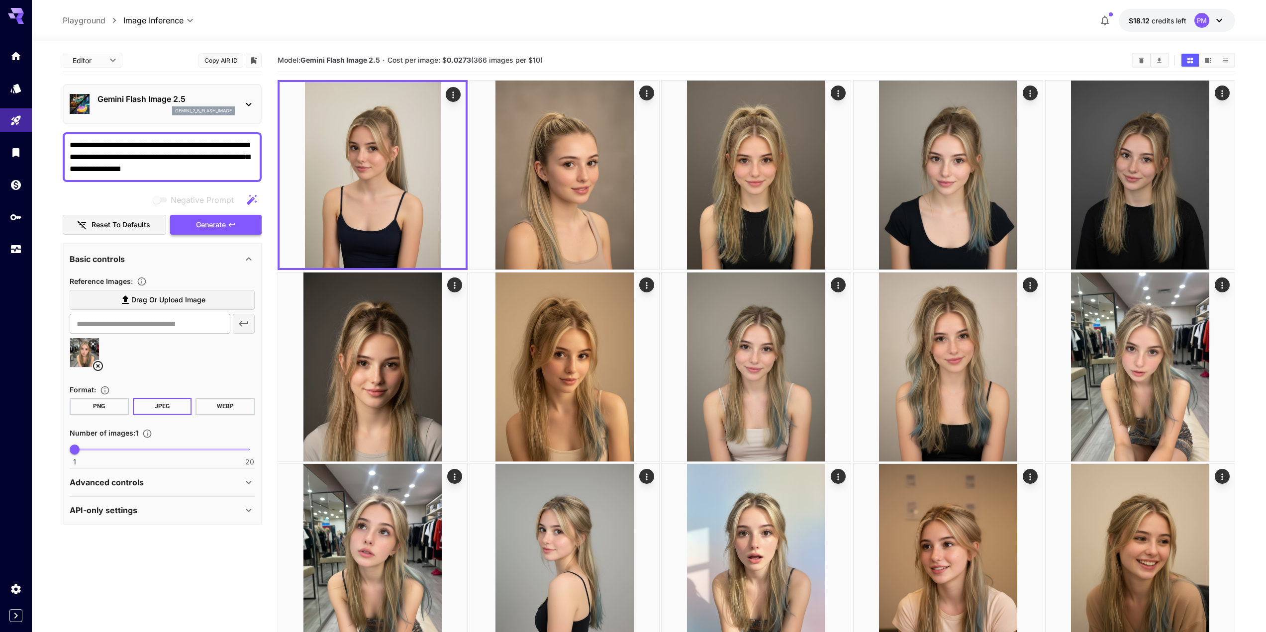
type textarea "**********"
click at [226, 225] on span "Generate" at bounding box center [211, 225] width 30 height 12
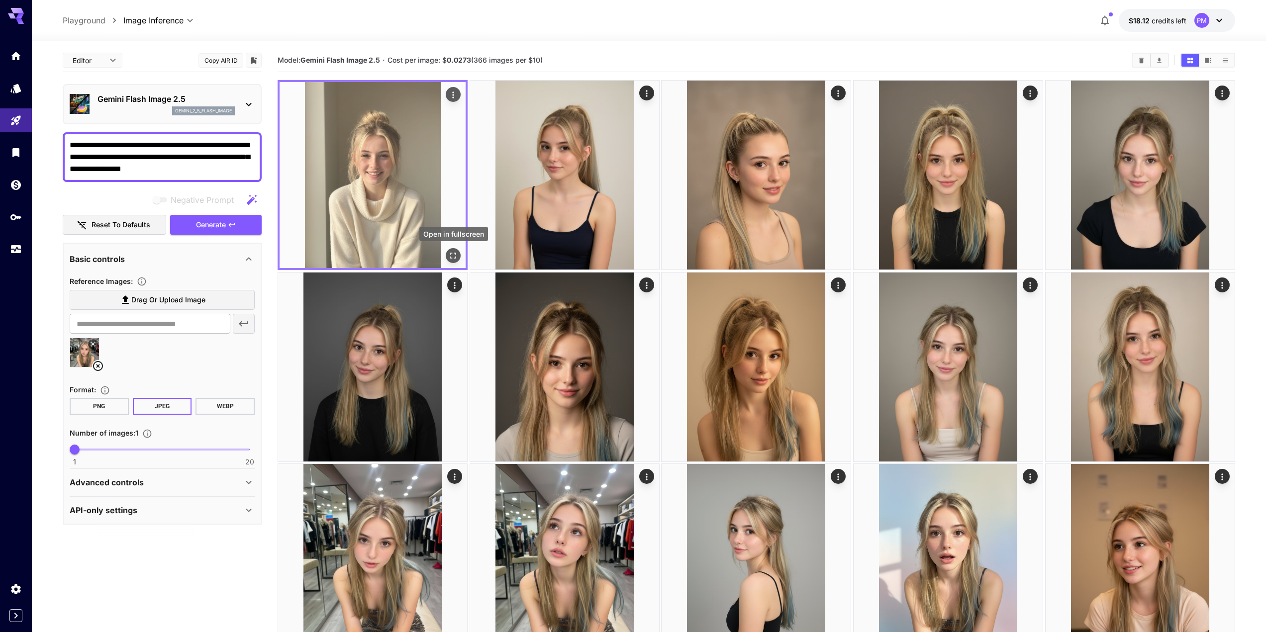
click at [452, 258] on icon "Open in fullscreen" at bounding box center [453, 256] width 10 height 10
click at [451, 89] on div "Actions" at bounding box center [453, 95] width 10 height 12
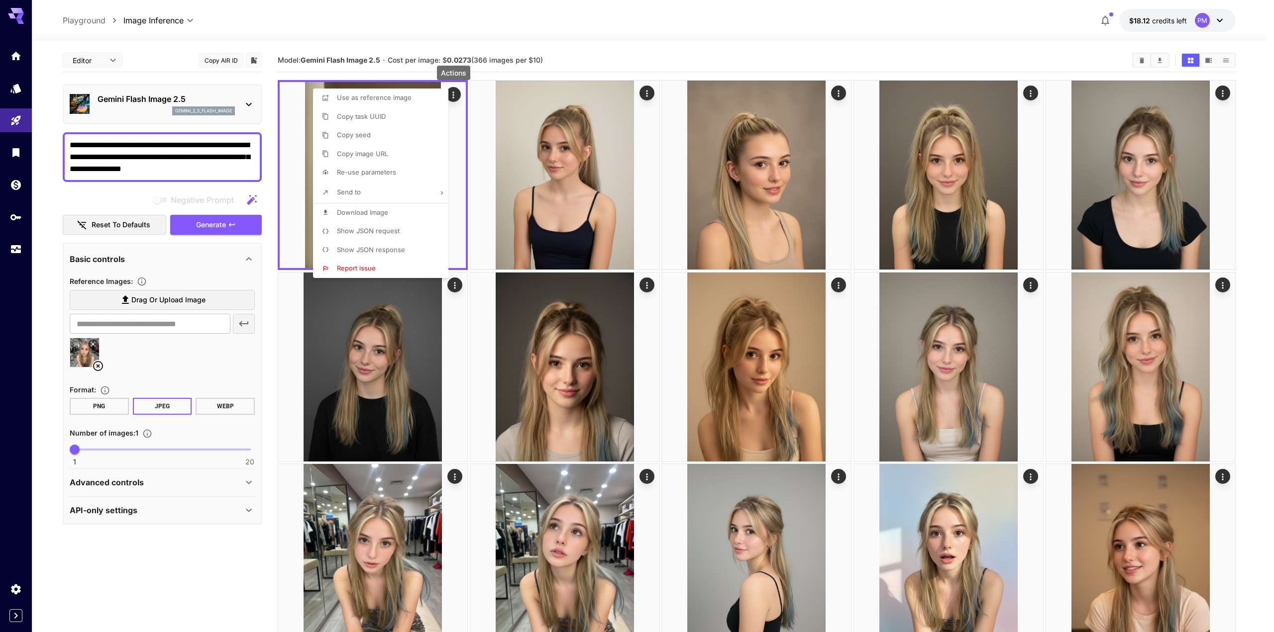
click at [382, 217] on p "Download Image" at bounding box center [362, 213] width 51 height 10
drag, startPoint x: 201, startPoint y: 222, endPoint x: 207, endPoint y: 222, distance: 6.0
click at [201, 222] on div at bounding box center [637, 316] width 1274 height 632
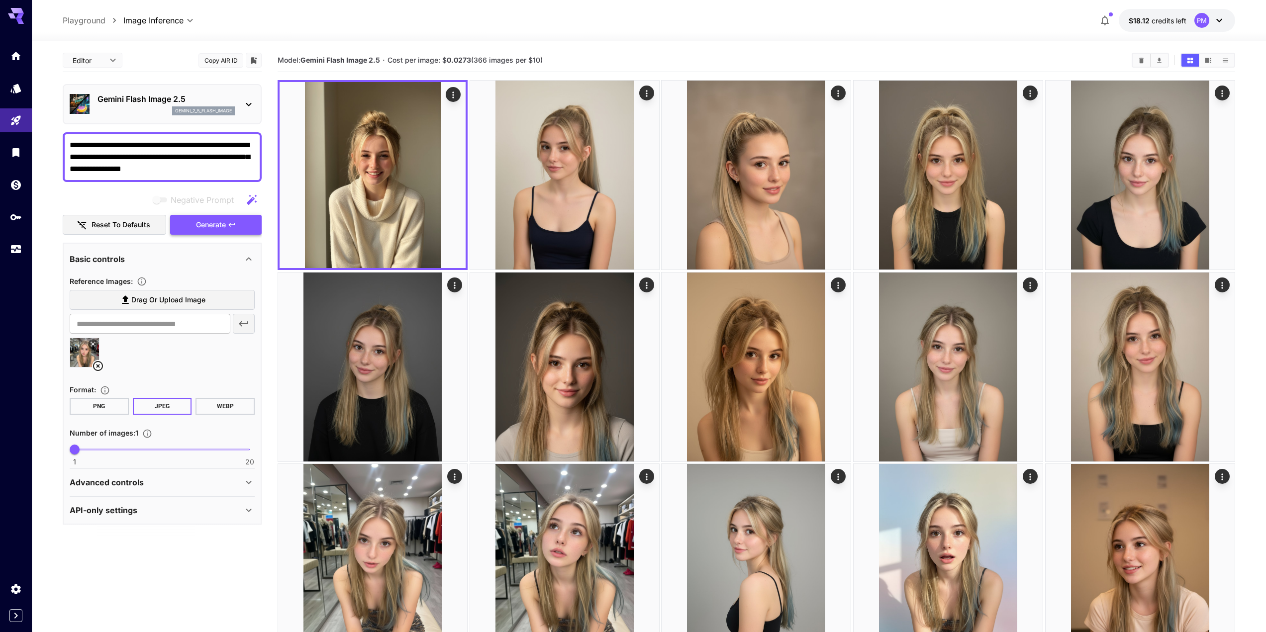
click at [216, 223] on span "Generate" at bounding box center [211, 225] width 30 height 12
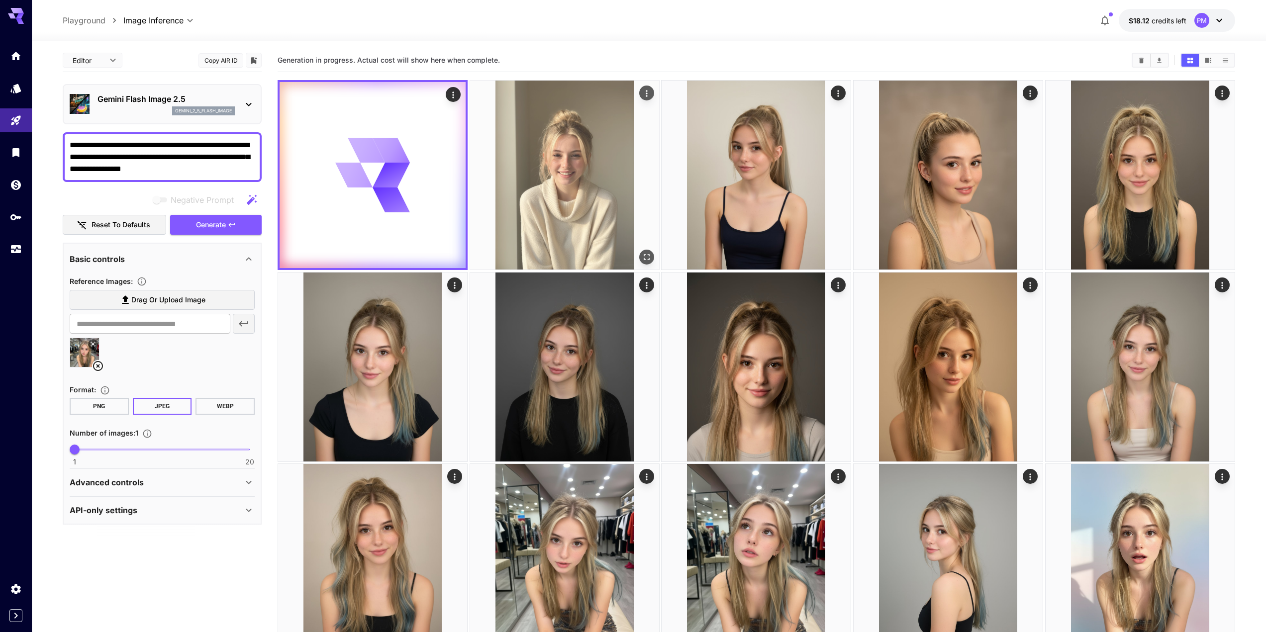
click at [646, 255] on icon "Open in fullscreen" at bounding box center [647, 257] width 10 height 10
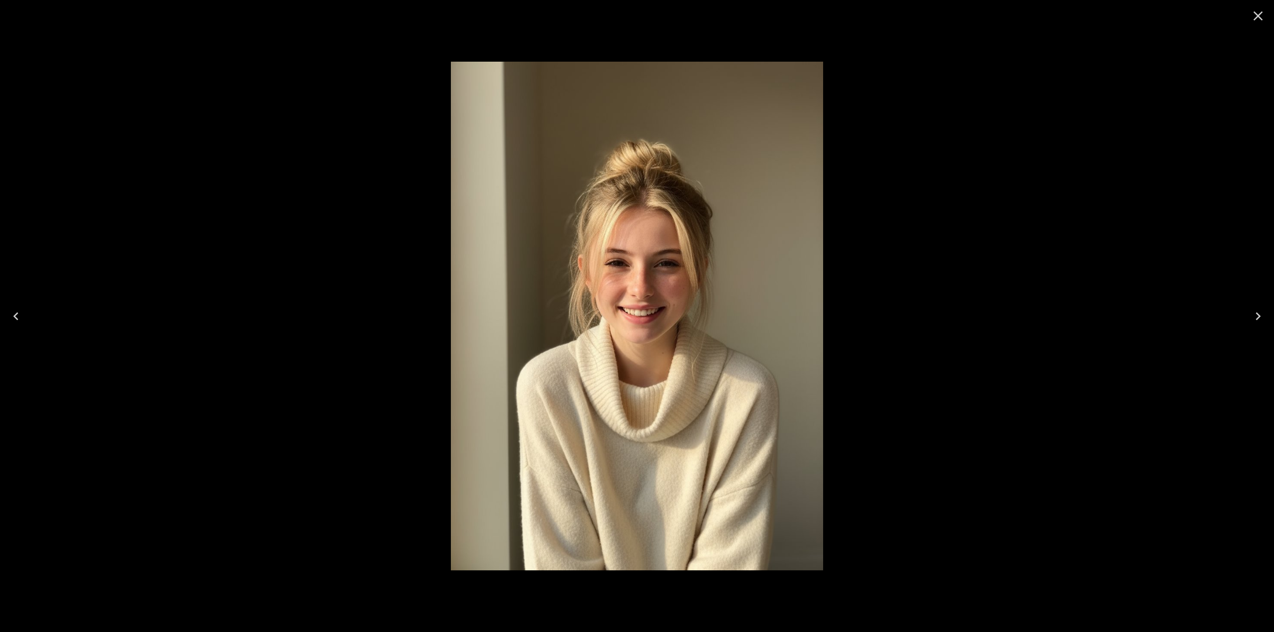
click at [374, 208] on div at bounding box center [637, 316] width 1274 height 632
click at [1260, 9] on icon "Close" at bounding box center [1258, 16] width 16 height 16
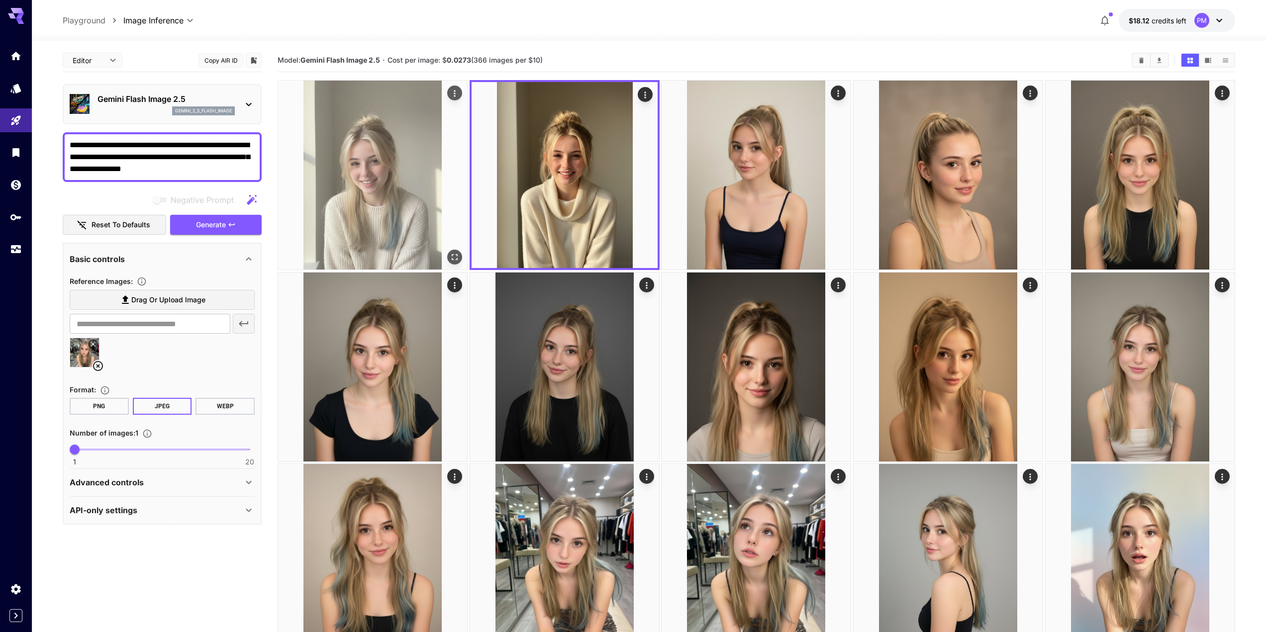
click at [459, 248] on img at bounding box center [372, 175] width 189 height 189
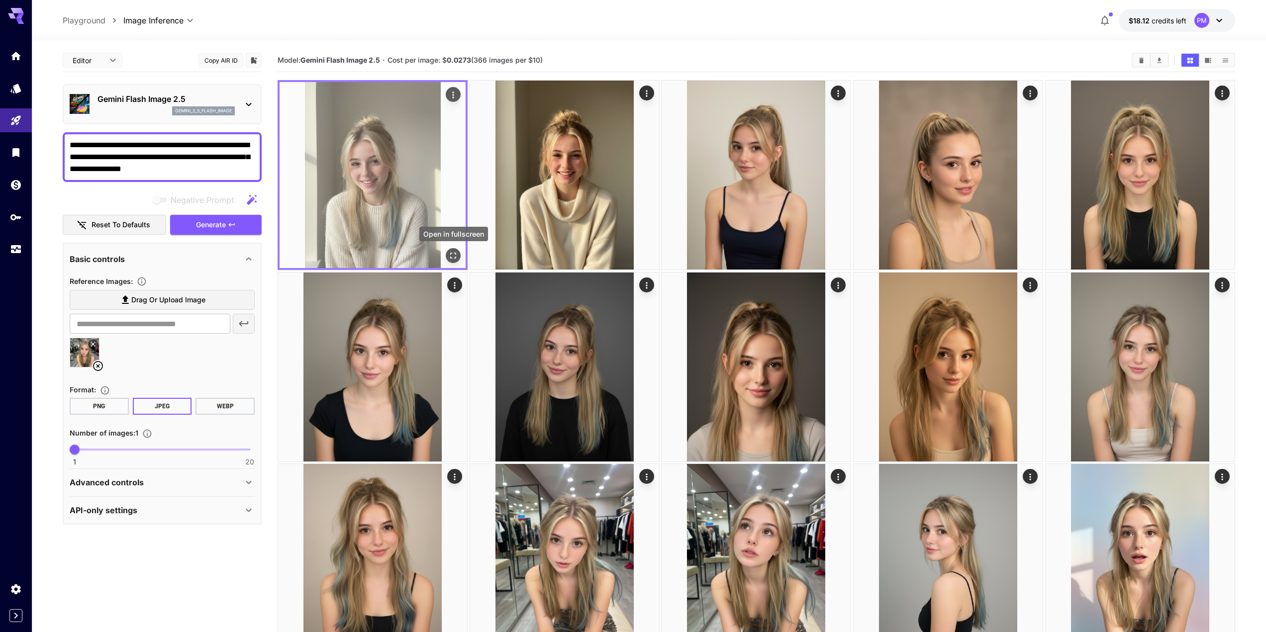
click at [457, 259] on icon "Open in fullscreen" at bounding box center [453, 256] width 10 height 10
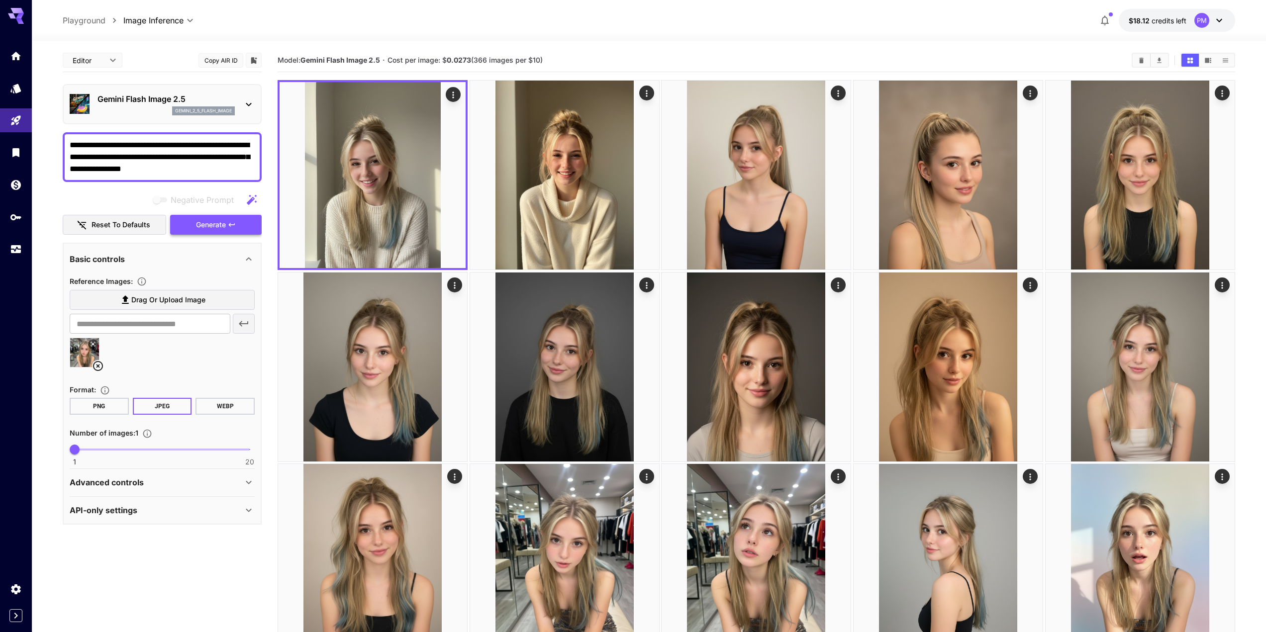
click at [216, 223] on span "Generate" at bounding box center [211, 225] width 30 height 12
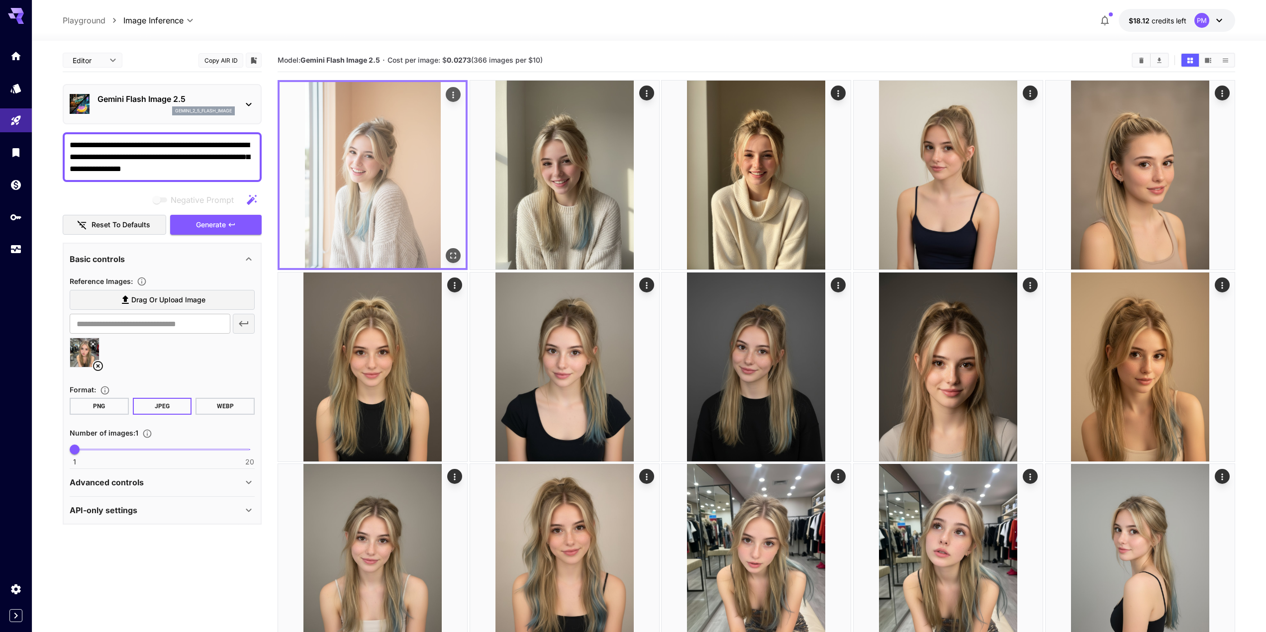
click at [453, 255] on icon "Open in fullscreen" at bounding box center [453, 256] width 10 height 10
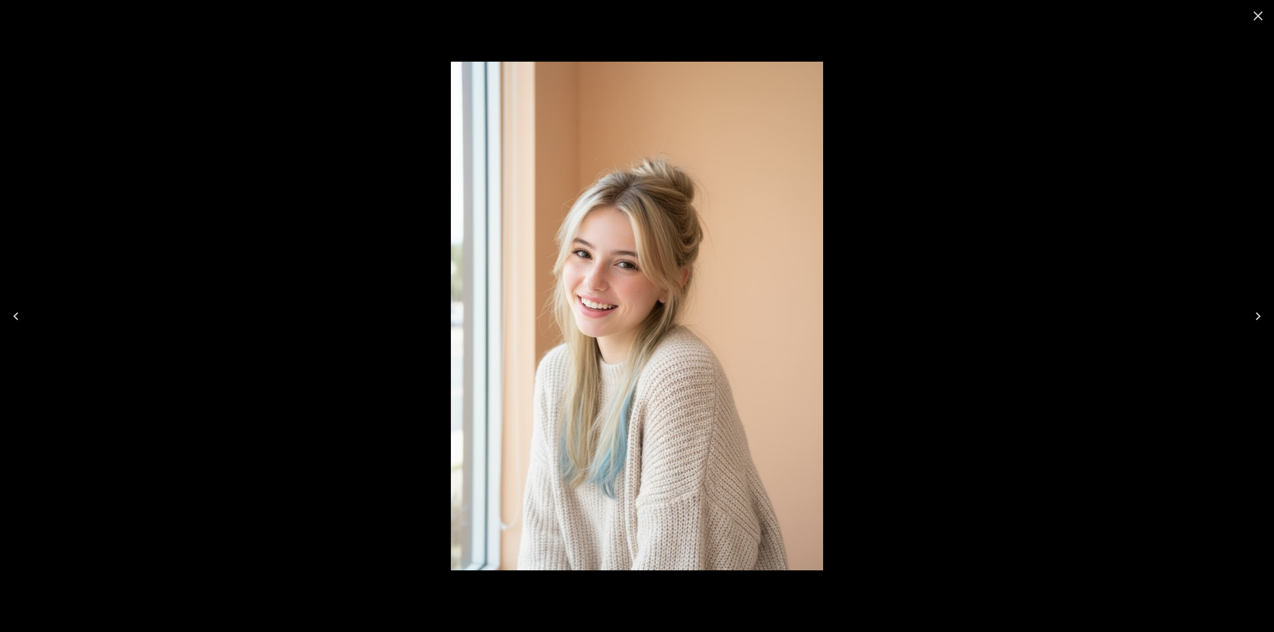
click at [387, 213] on div at bounding box center [637, 316] width 1274 height 632
click at [1258, 14] on icon "Close" at bounding box center [1258, 16] width 16 height 16
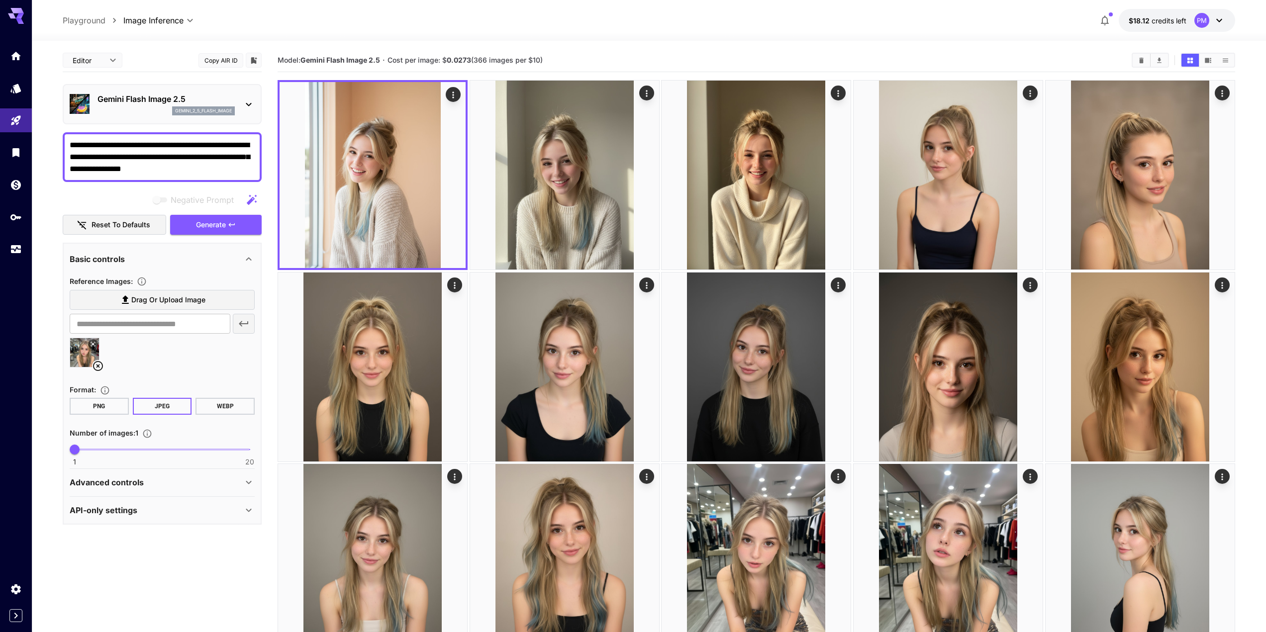
click at [79, 356] on img at bounding box center [84, 352] width 29 height 29
type input "**********"
click at [92, 343] on icon at bounding box center [93, 344] width 6 height 6
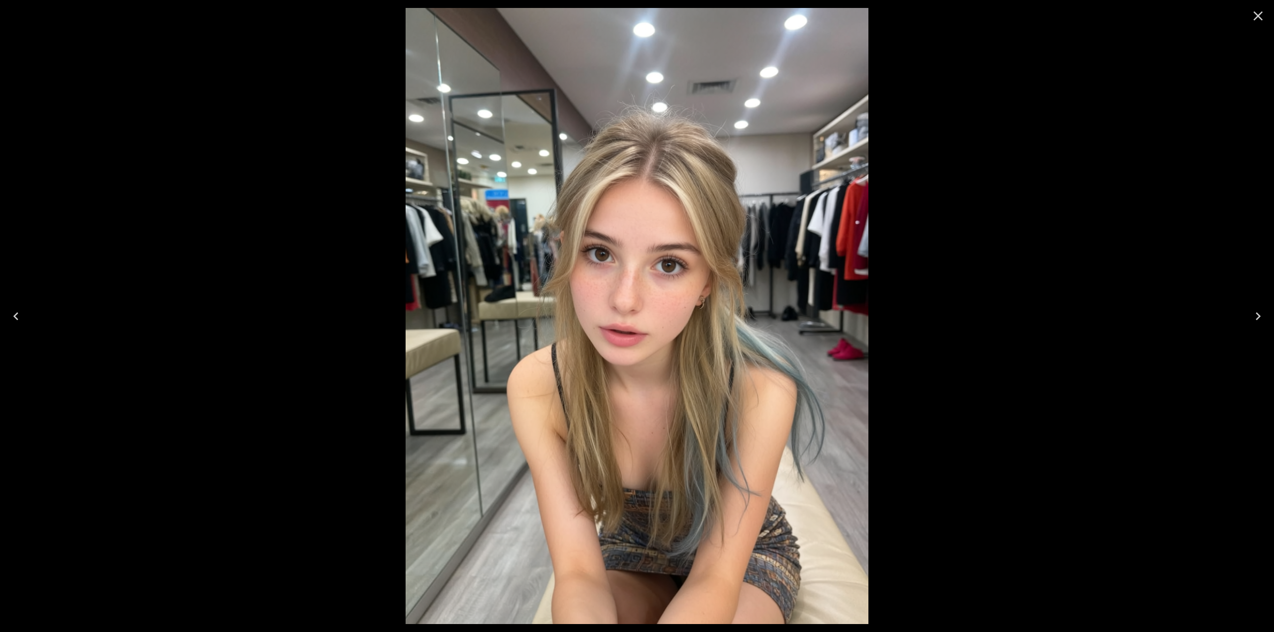
click at [147, 323] on div at bounding box center [637, 316] width 1274 height 632
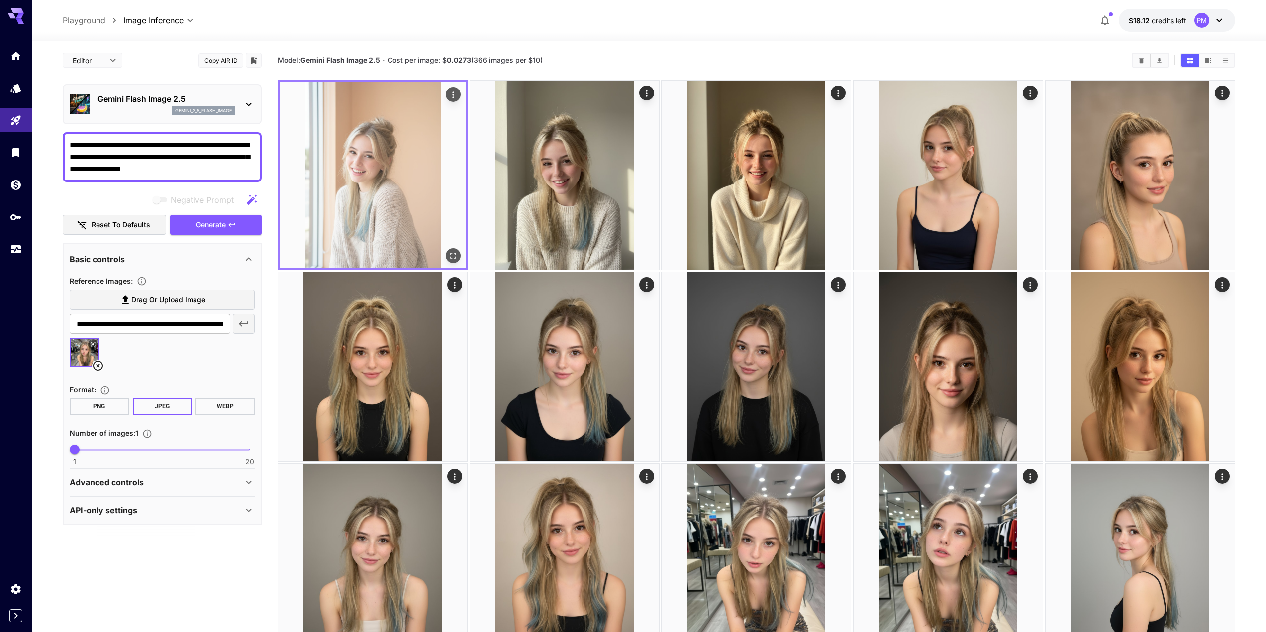
click at [455, 253] on icon "Open in fullscreen" at bounding box center [453, 256] width 10 height 10
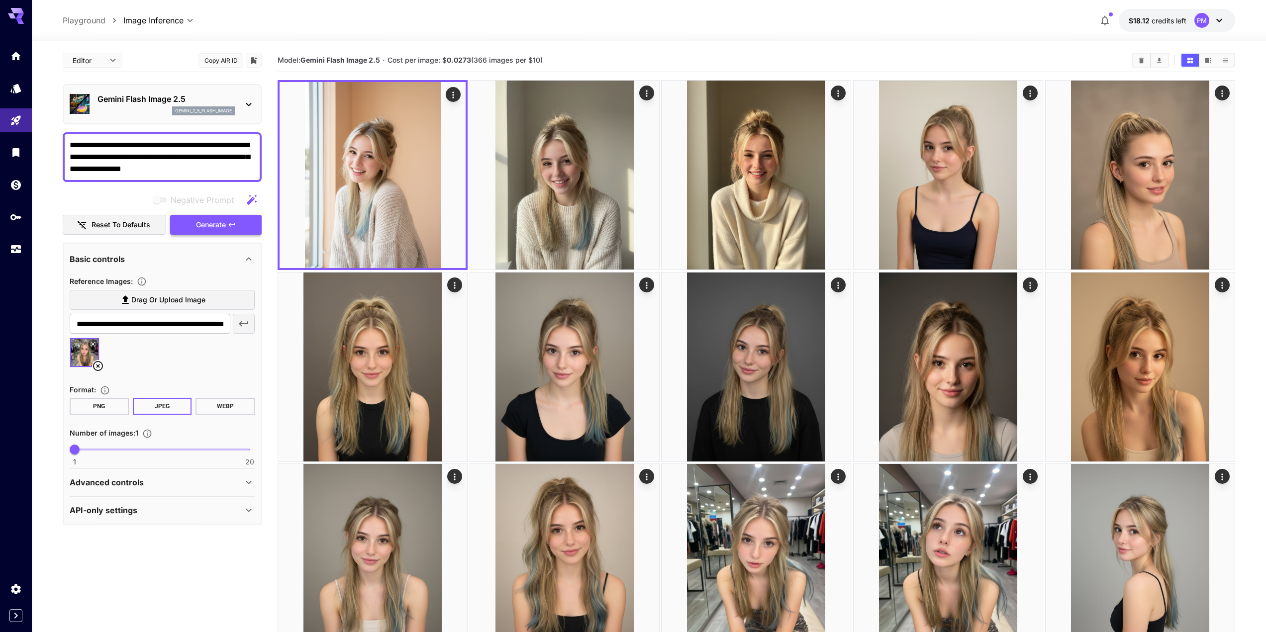
click at [212, 220] on span "Generate" at bounding box center [211, 225] width 30 height 12
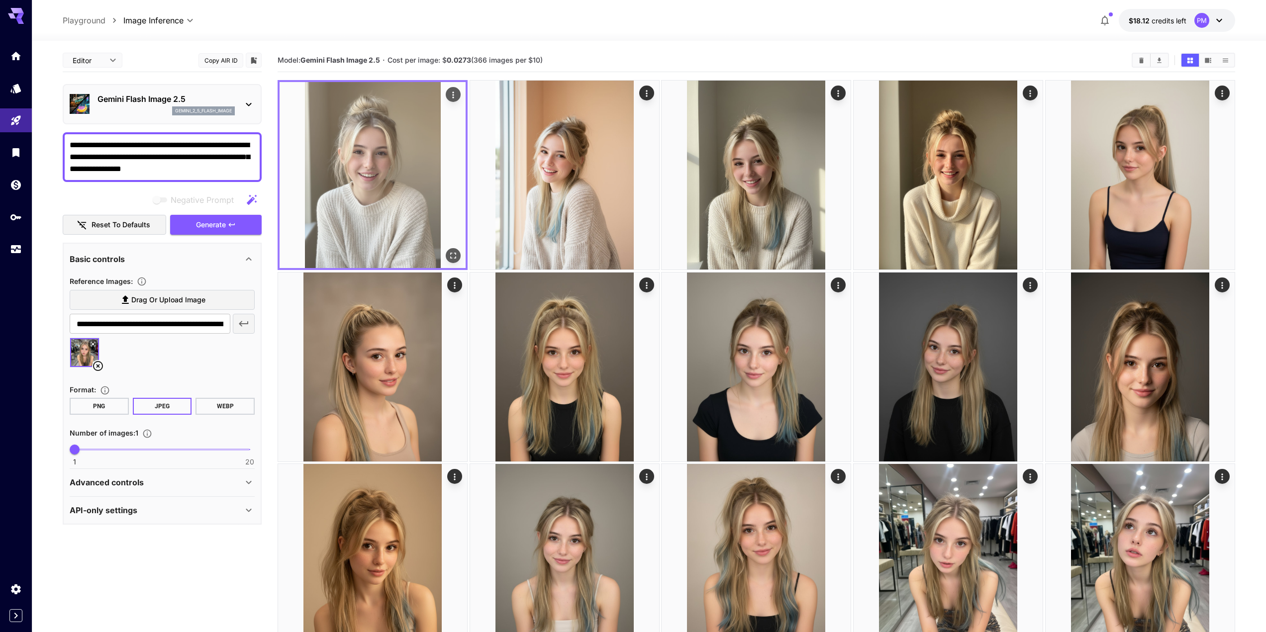
click at [454, 93] on icon "Actions" at bounding box center [453, 95] width 1 height 6
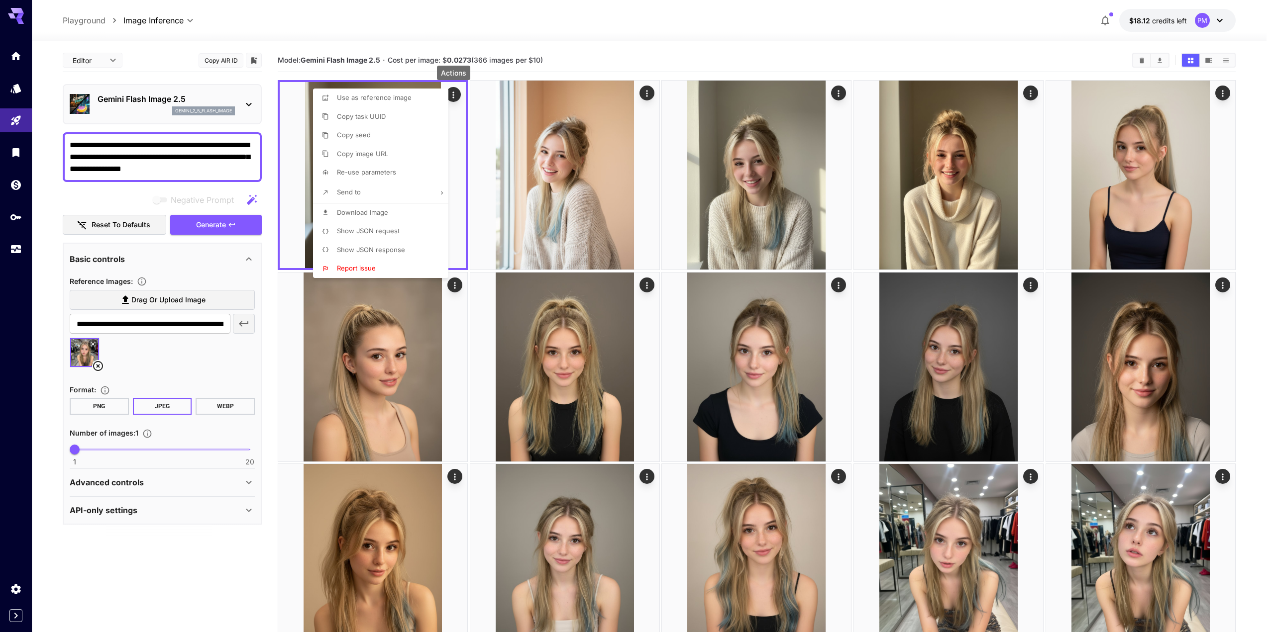
click at [376, 211] on span "Download Image" at bounding box center [362, 213] width 51 height 8
click at [449, 39] on div at bounding box center [637, 316] width 1274 height 632
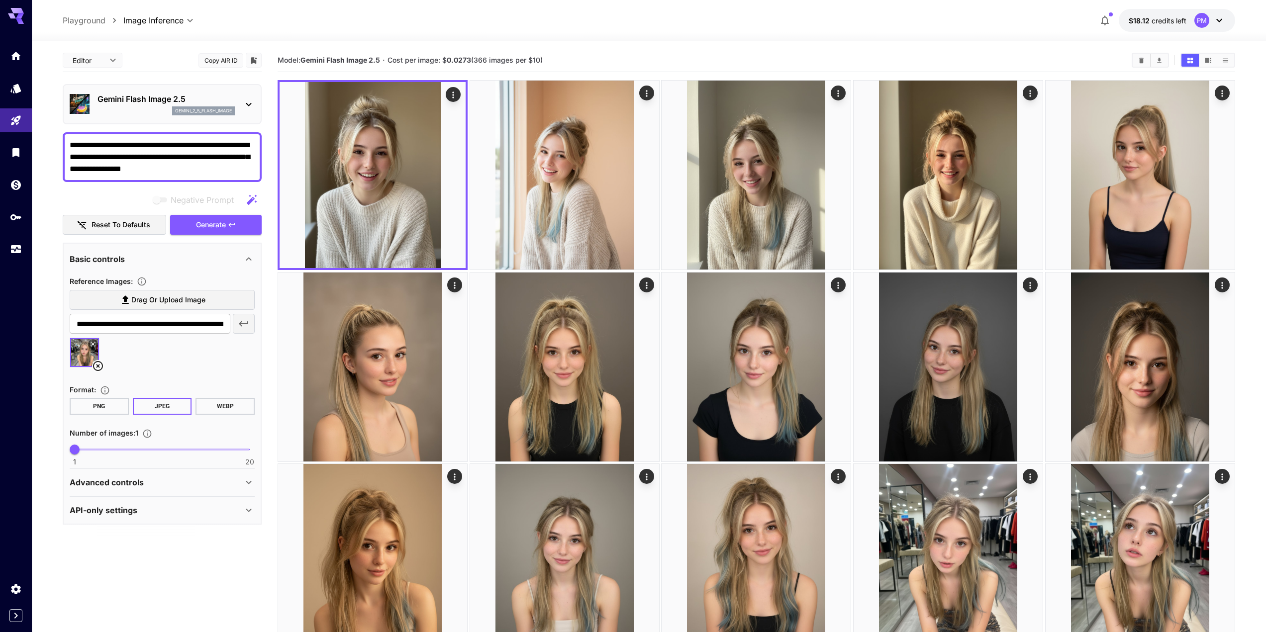
click at [168, 156] on textarea "**********" at bounding box center [162, 157] width 185 height 36
paste textarea
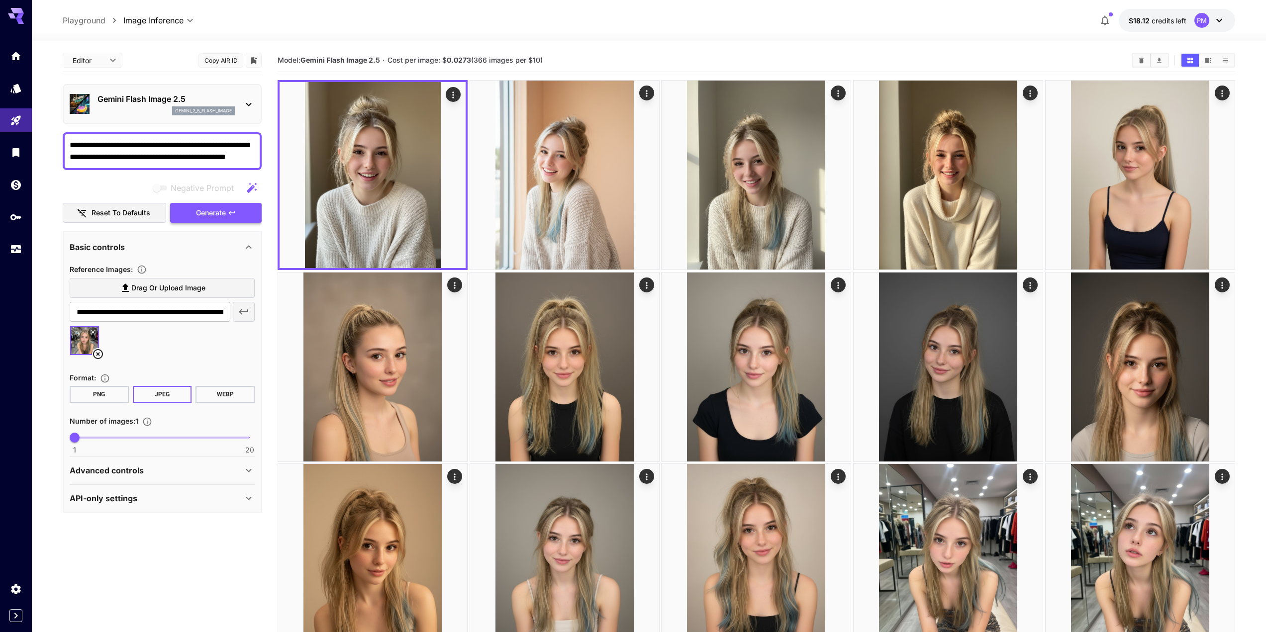
type textarea "**********"
click at [223, 212] on span "Generate" at bounding box center [211, 213] width 30 height 12
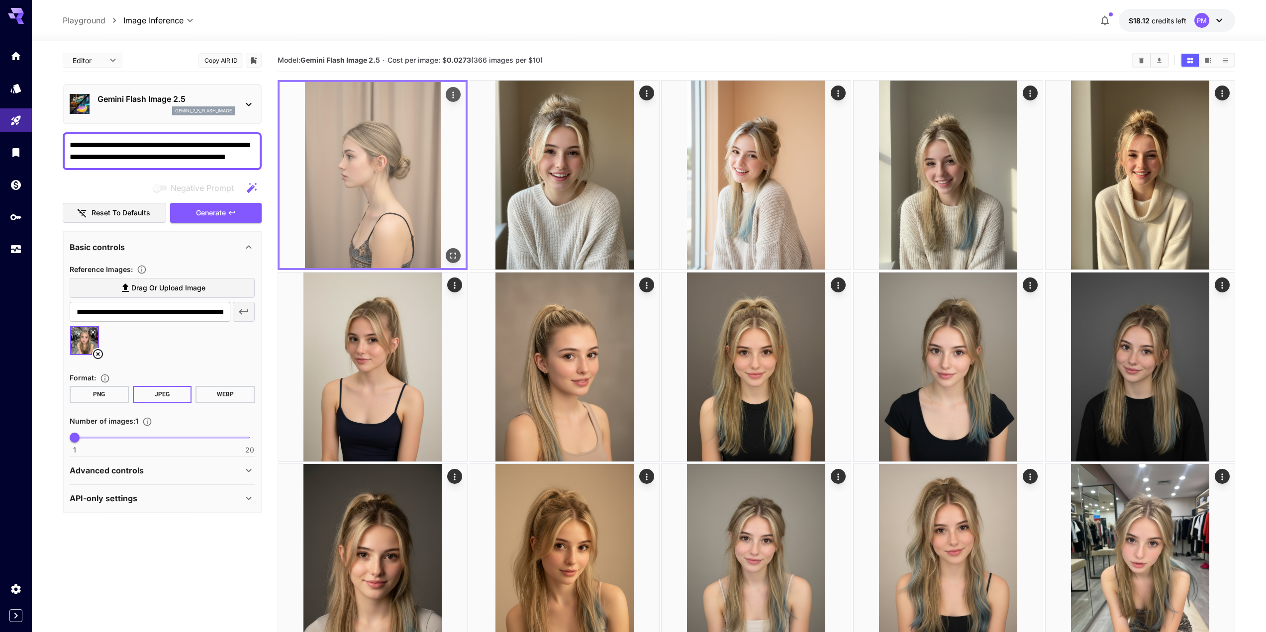
click at [462, 256] on img at bounding box center [373, 175] width 186 height 186
click at [454, 254] on icon "Open in fullscreen" at bounding box center [453, 256] width 10 height 10
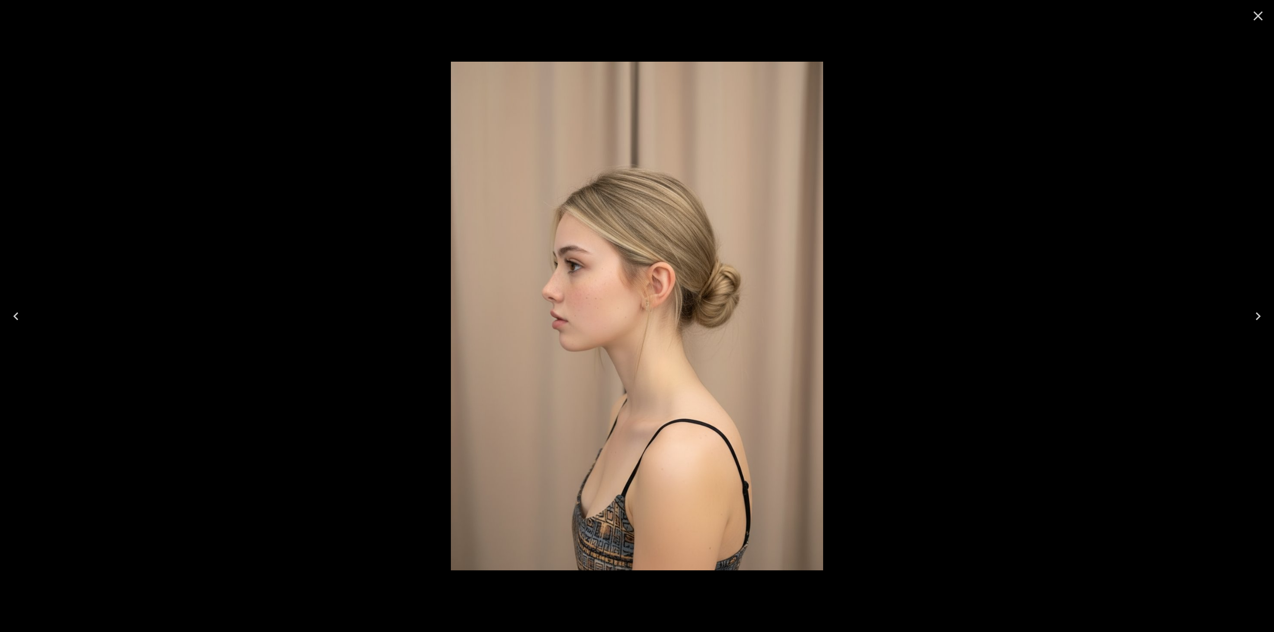
click at [412, 253] on div at bounding box center [637, 316] width 1274 height 632
click at [1268, 18] on div at bounding box center [1258, 16] width 32 height 32
click at [1264, 13] on icon "Close" at bounding box center [1258, 16] width 16 height 16
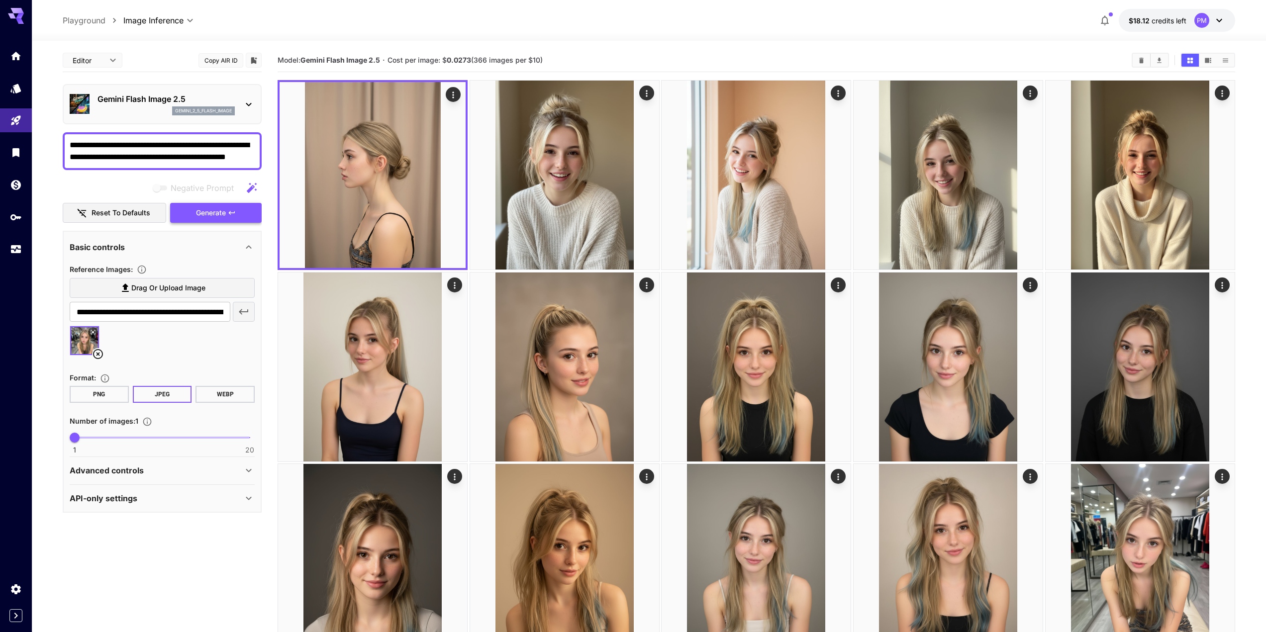
click at [223, 210] on span "Generate" at bounding box center [211, 213] width 30 height 12
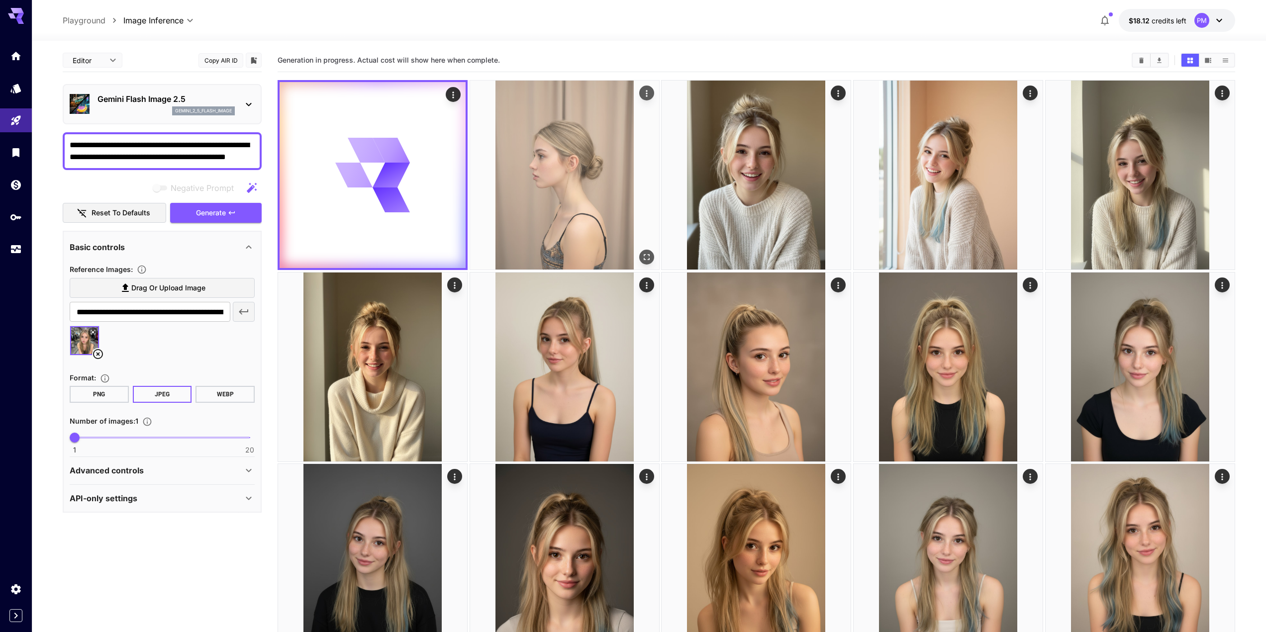
click at [645, 257] on icon "Open in fullscreen" at bounding box center [647, 257] width 10 height 10
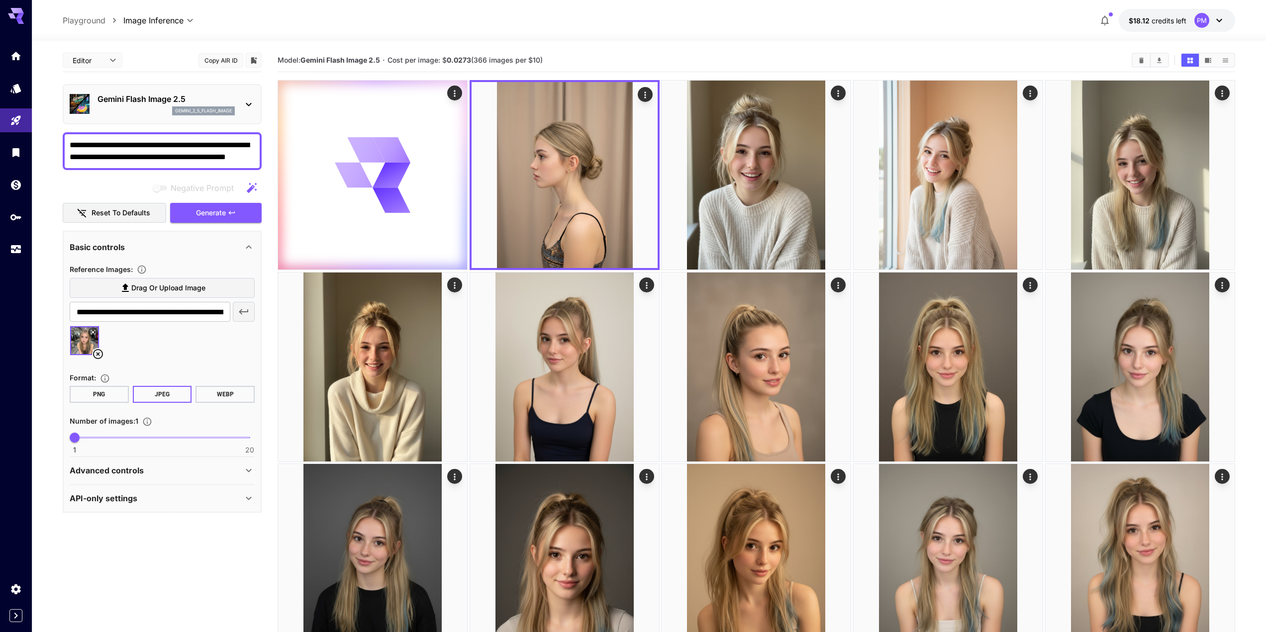
click at [92, 329] on button at bounding box center [93, 332] width 10 height 10
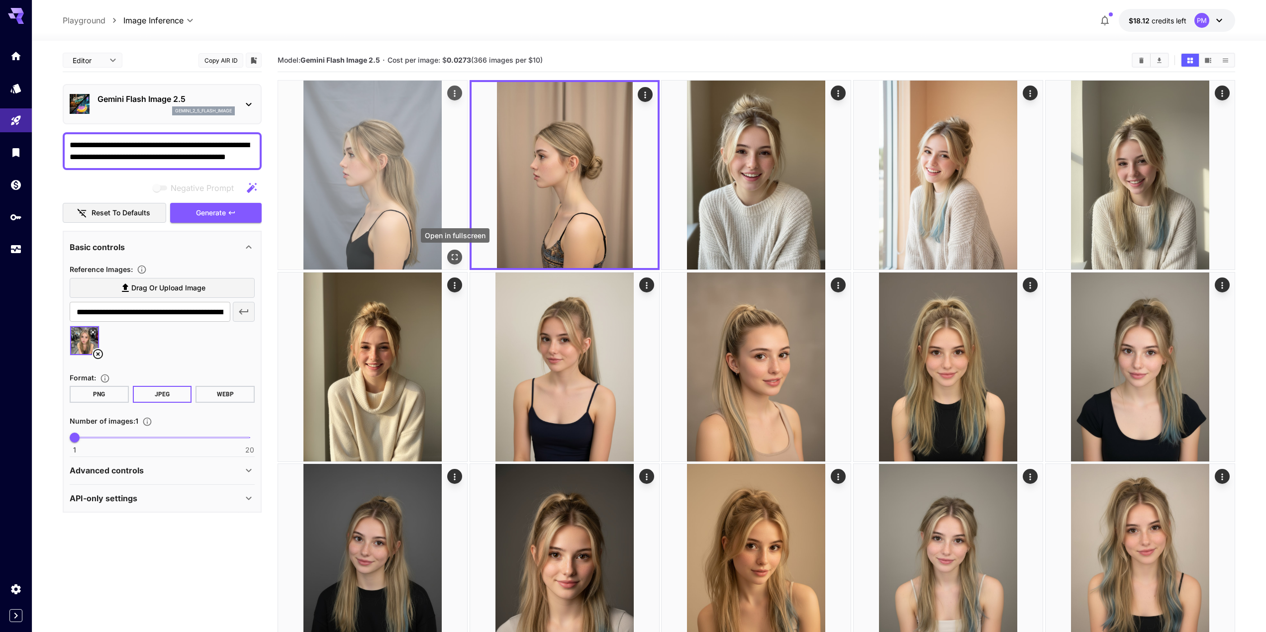
click at [452, 254] on icon "Open in fullscreen" at bounding box center [455, 257] width 10 height 10
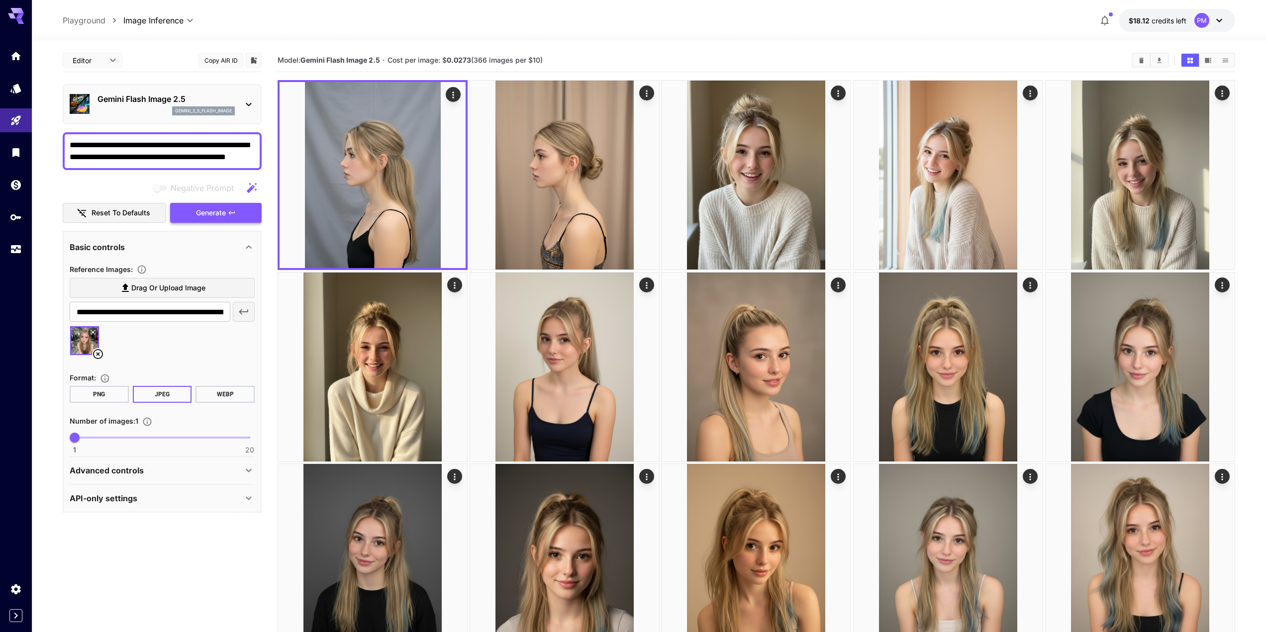
click at [245, 219] on button "Generate" at bounding box center [216, 213] width 92 height 20
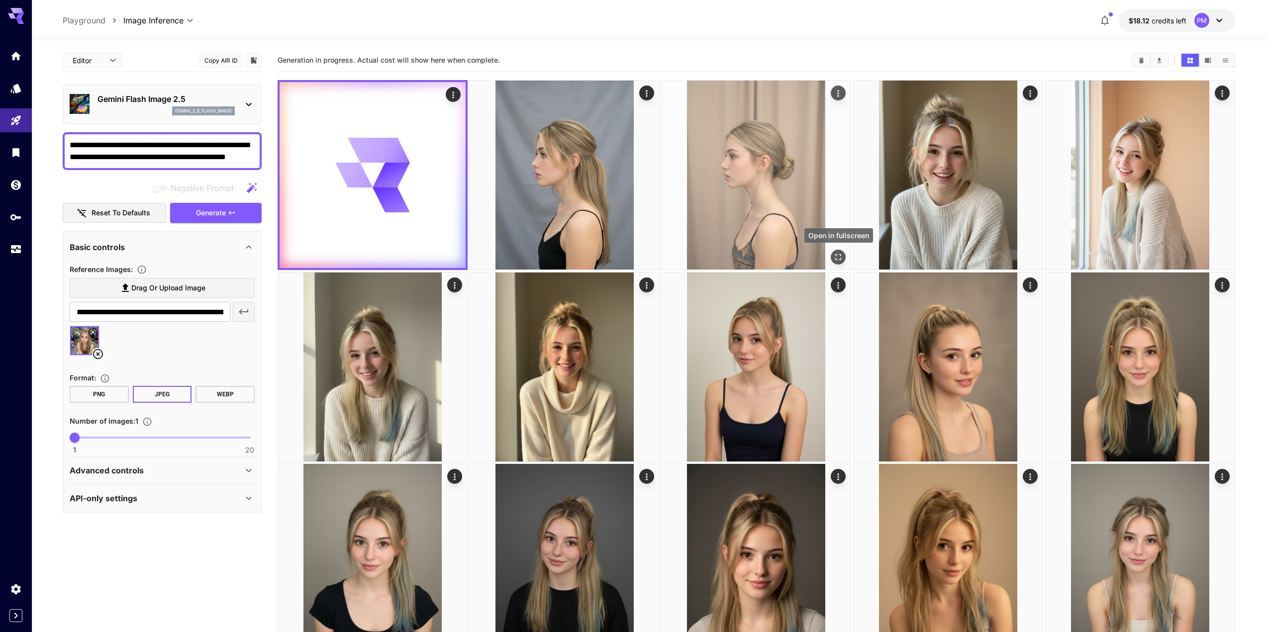
click at [837, 252] on button "Open in fullscreen" at bounding box center [839, 257] width 15 height 15
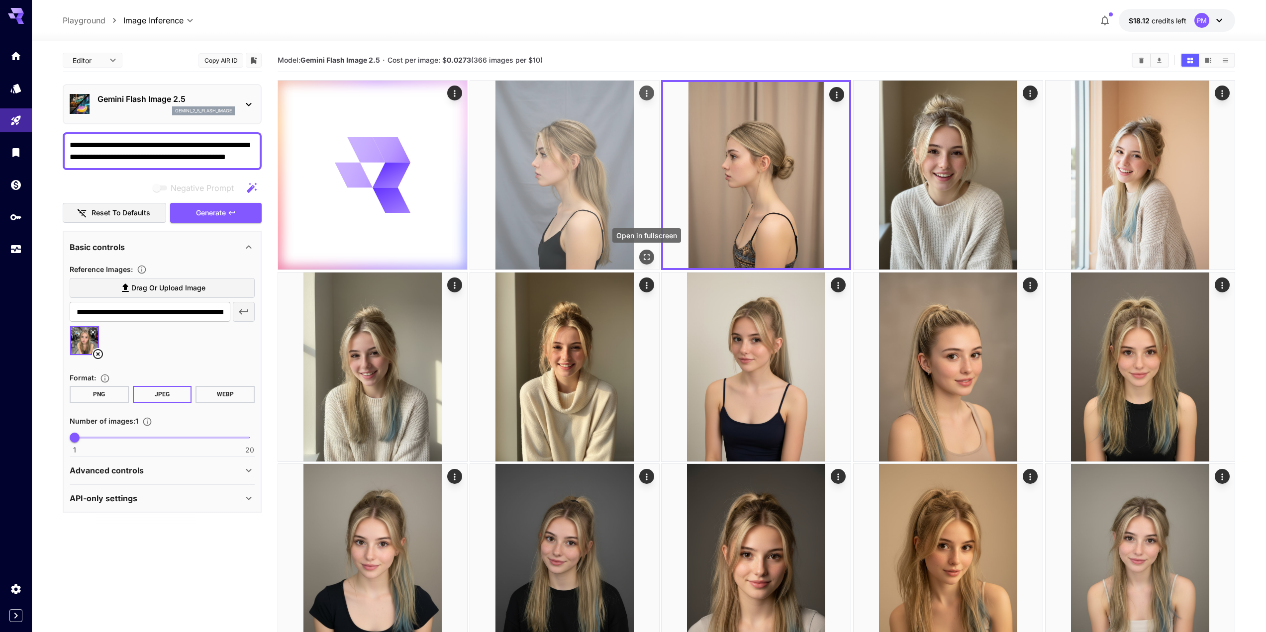
click at [651, 260] on icon "Open in fullscreen" at bounding box center [647, 257] width 10 height 10
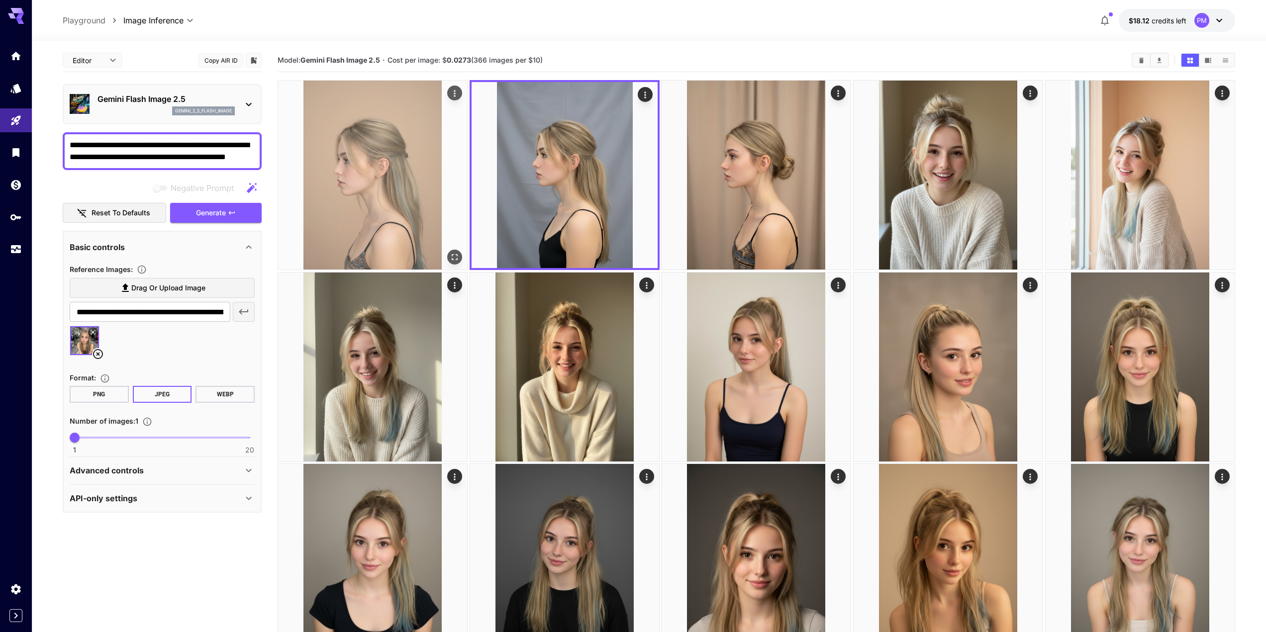
click at [452, 250] on button "Open in fullscreen" at bounding box center [454, 257] width 15 height 15
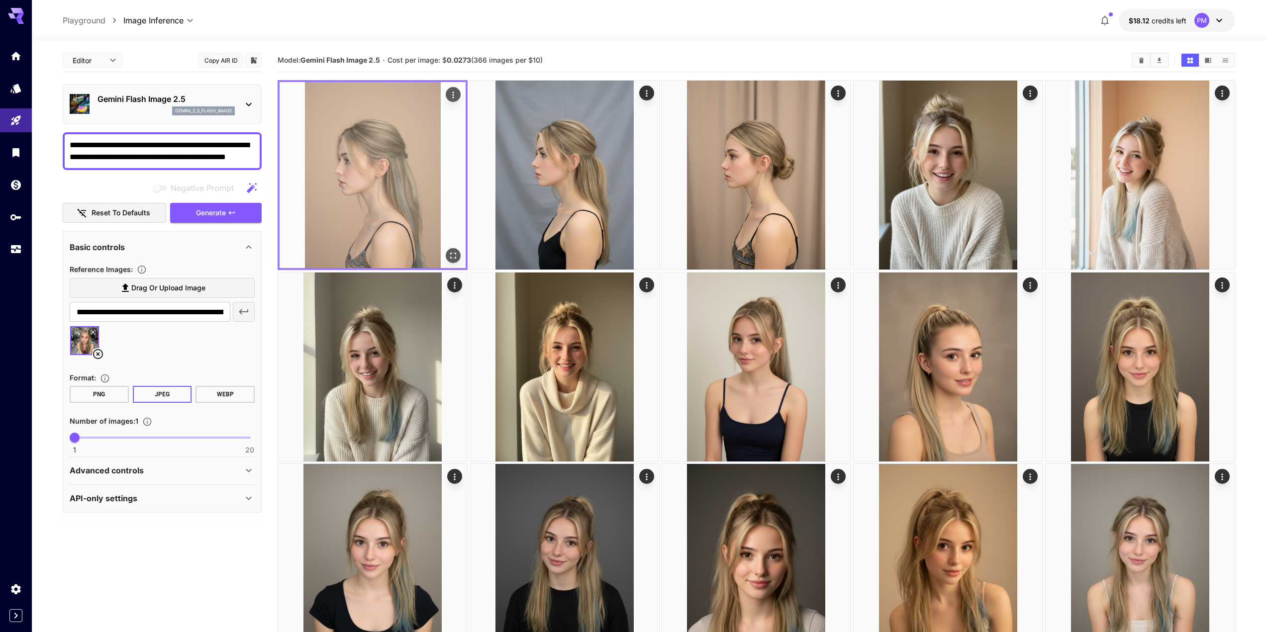
click at [454, 94] on icon "Actions" at bounding box center [453, 95] width 10 height 10
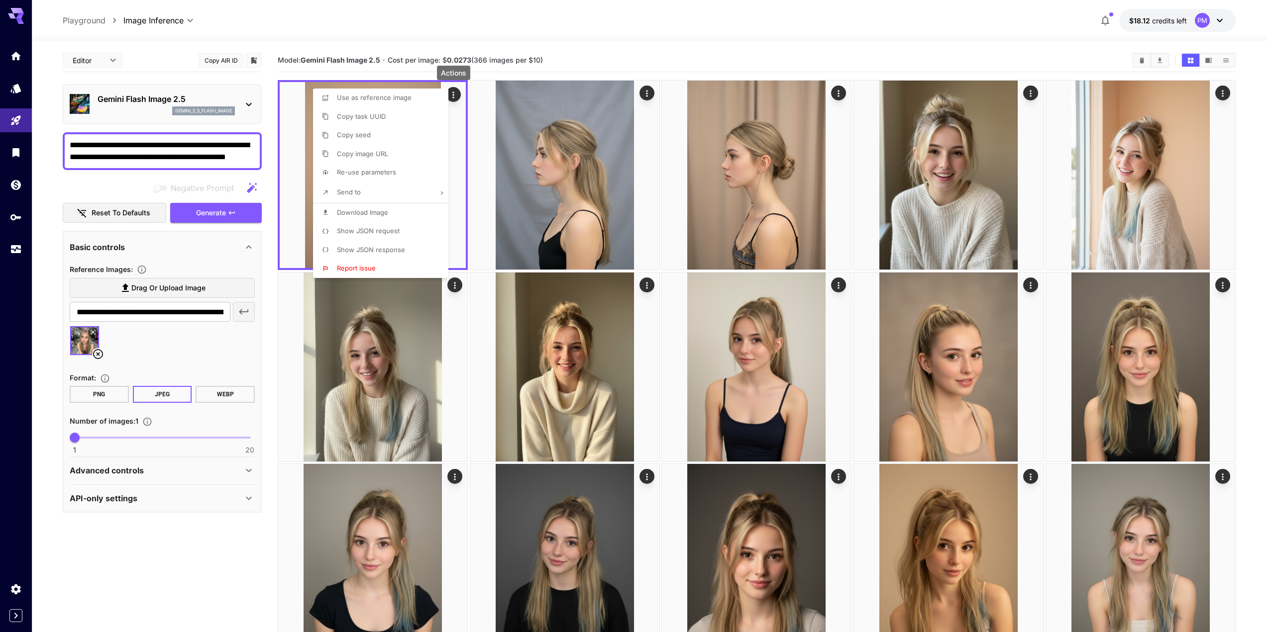
click at [359, 211] on span "Download Image" at bounding box center [362, 213] width 51 height 8
click at [168, 155] on div at bounding box center [637, 316] width 1274 height 632
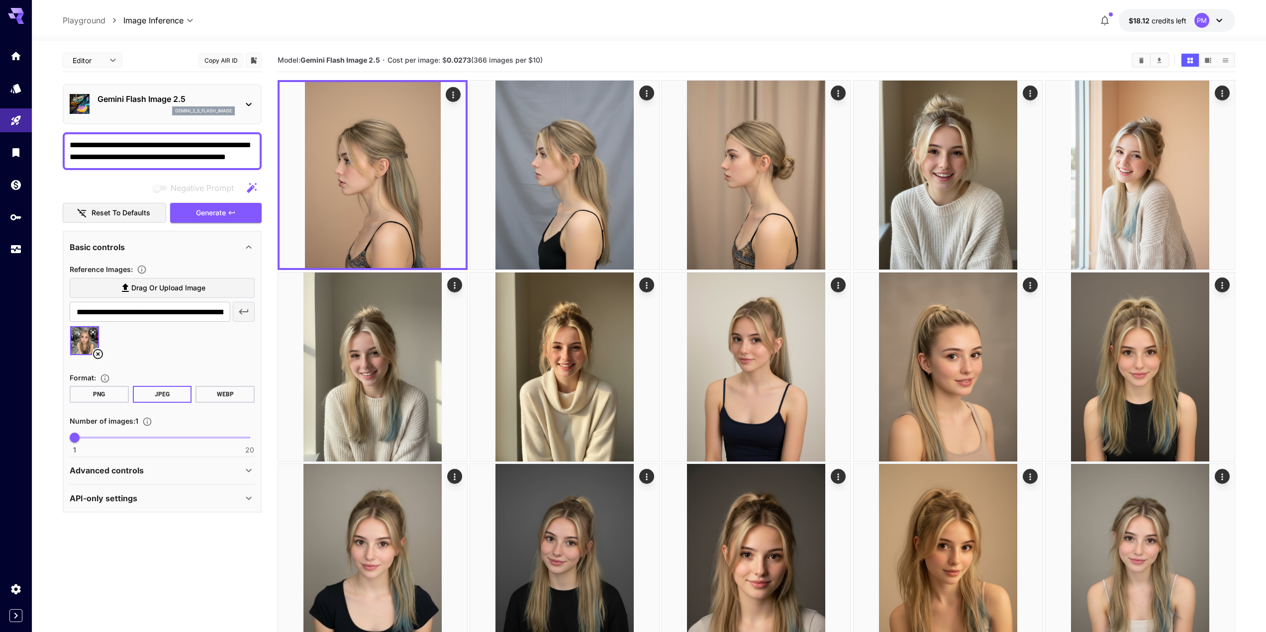
click at [181, 157] on textarea "**********" at bounding box center [162, 151] width 185 height 24
paste textarea "******"
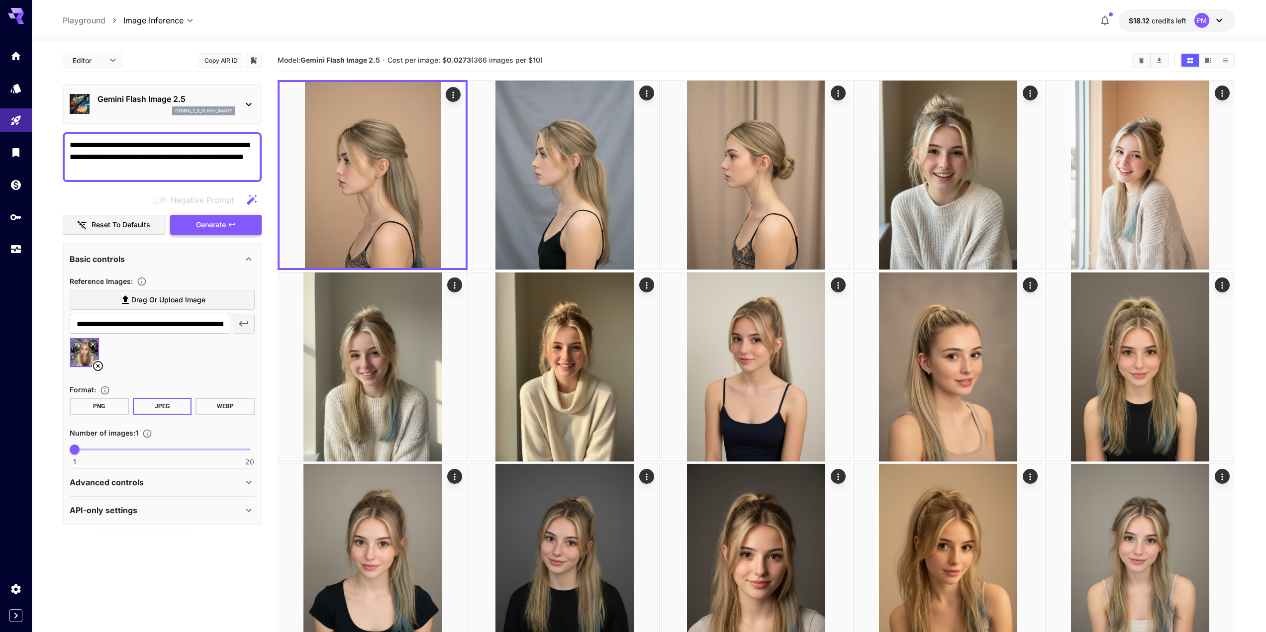
click at [221, 224] on span "Generate" at bounding box center [211, 225] width 30 height 12
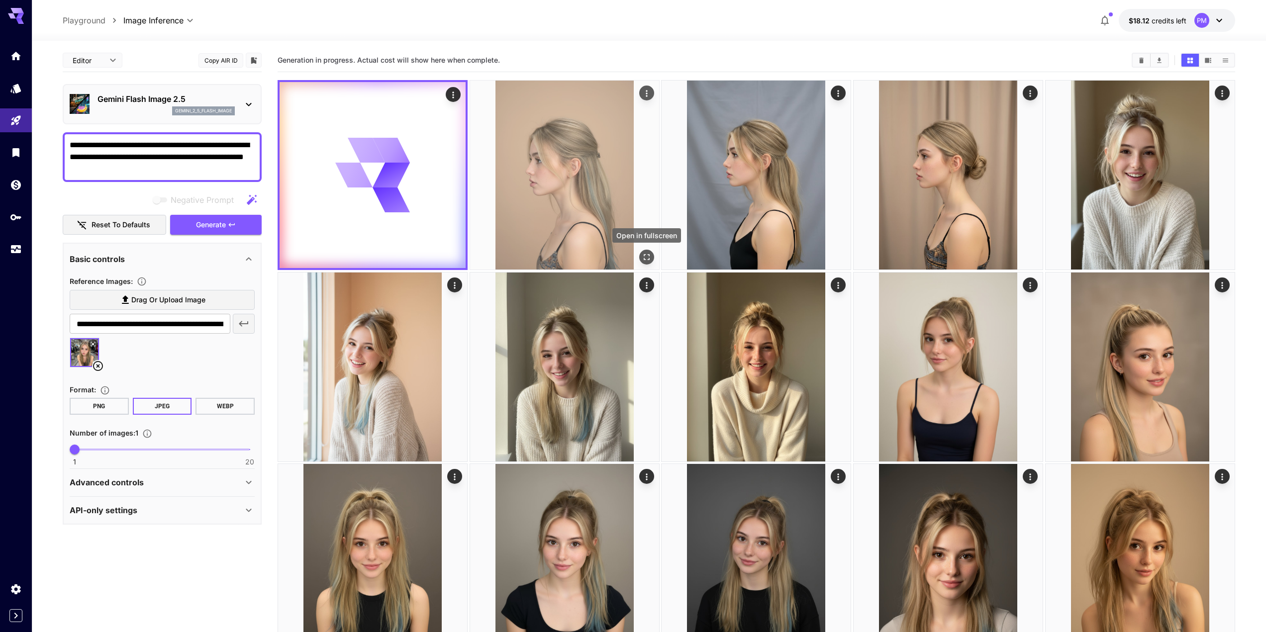
click at [650, 253] on icon "Open in fullscreen" at bounding box center [647, 257] width 10 height 10
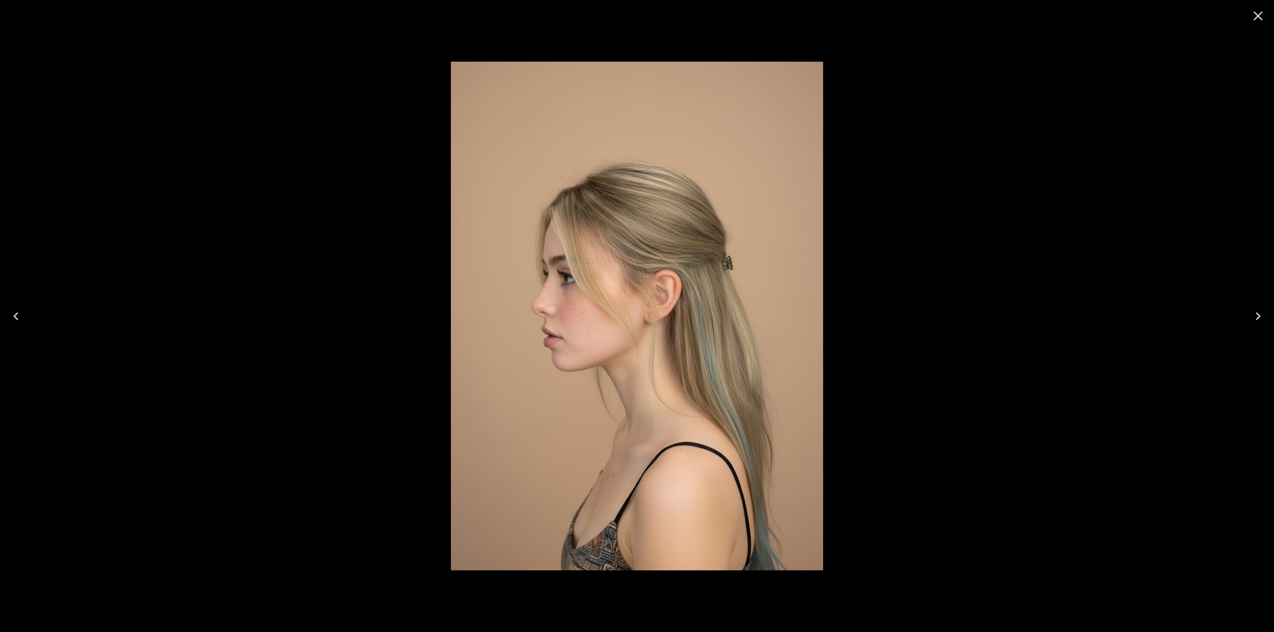
click at [418, 241] on div at bounding box center [637, 316] width 1274 height 632
click at [1265, 17] on icon "Close" at bounding box center [1258, 16] width 16 height 16
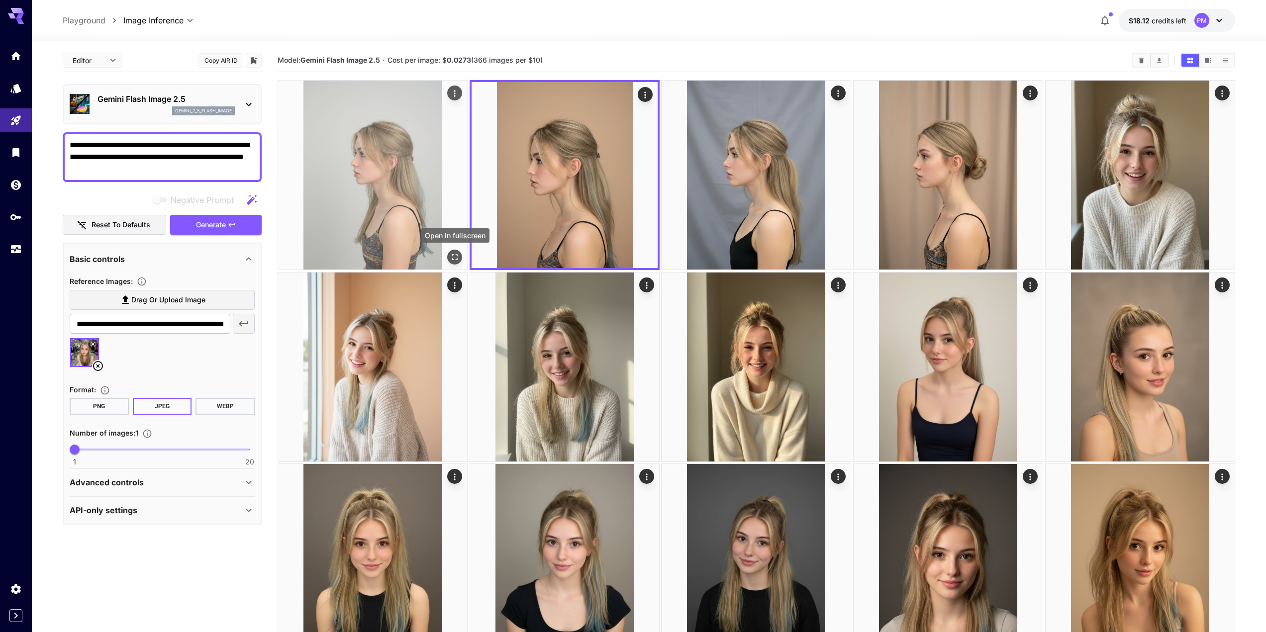
click at [459, 260] on icon "Open in fullscreen" at bounding box center [455, 257] width 10 height 10
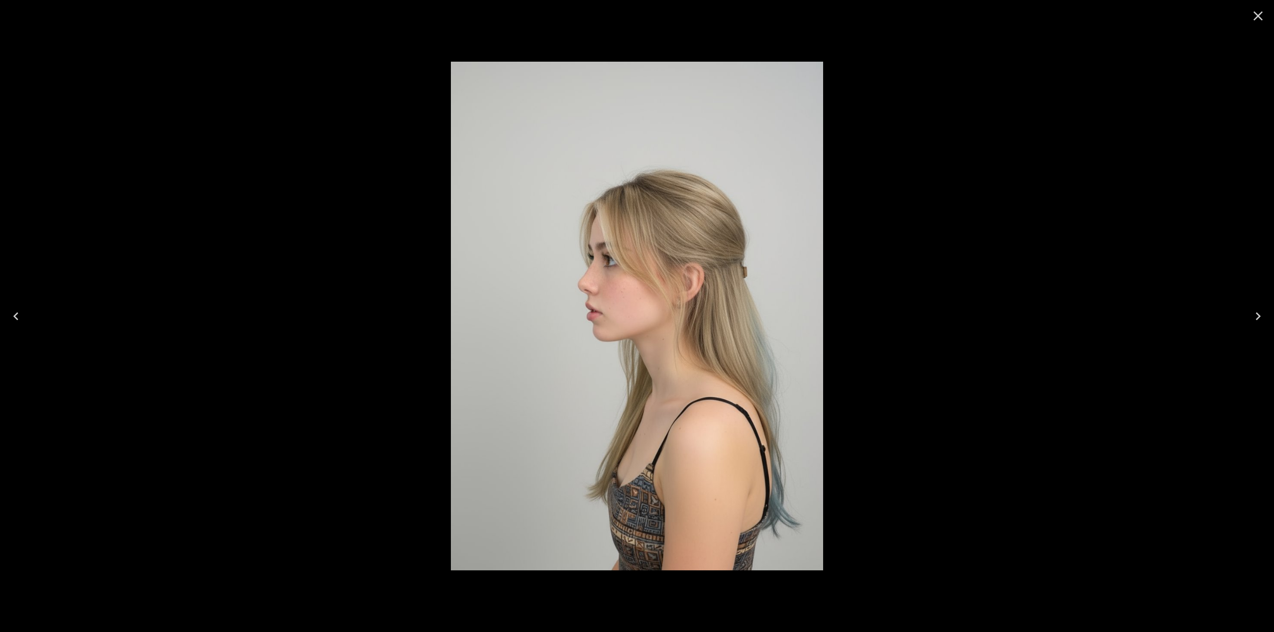
click at [424, 250] on div at bounding box center [637, 316] width 1274 height 632
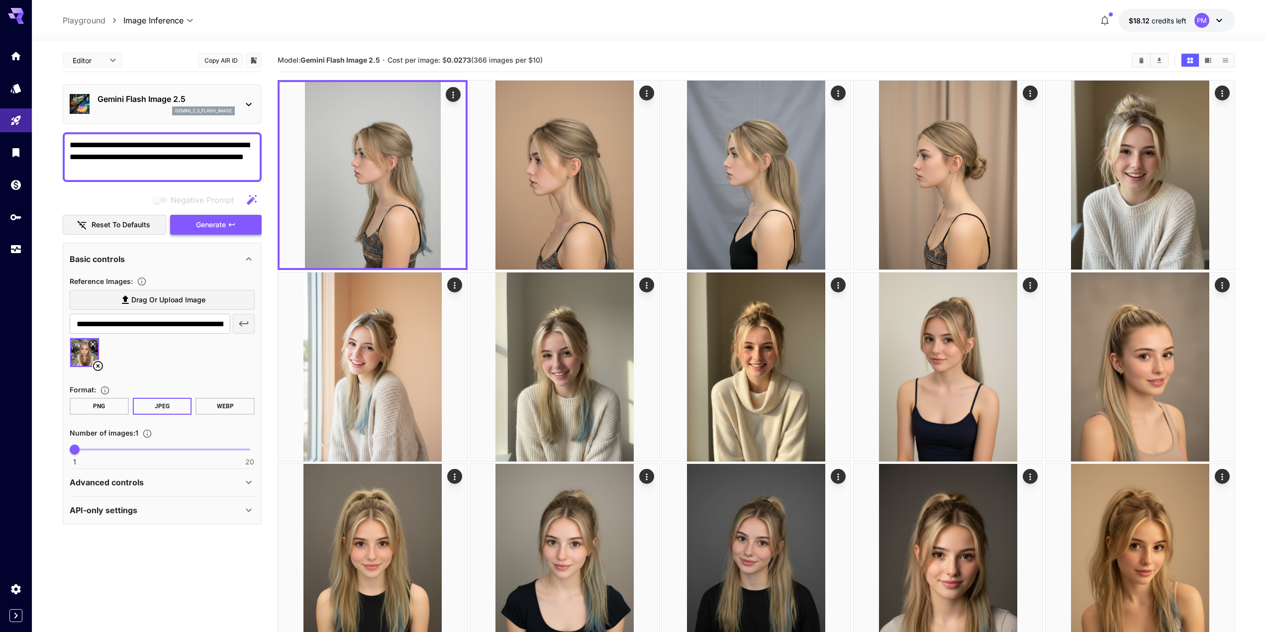
click at [220, 224] on span "Generate" at bounding box center [211, 225] width 30 height 12
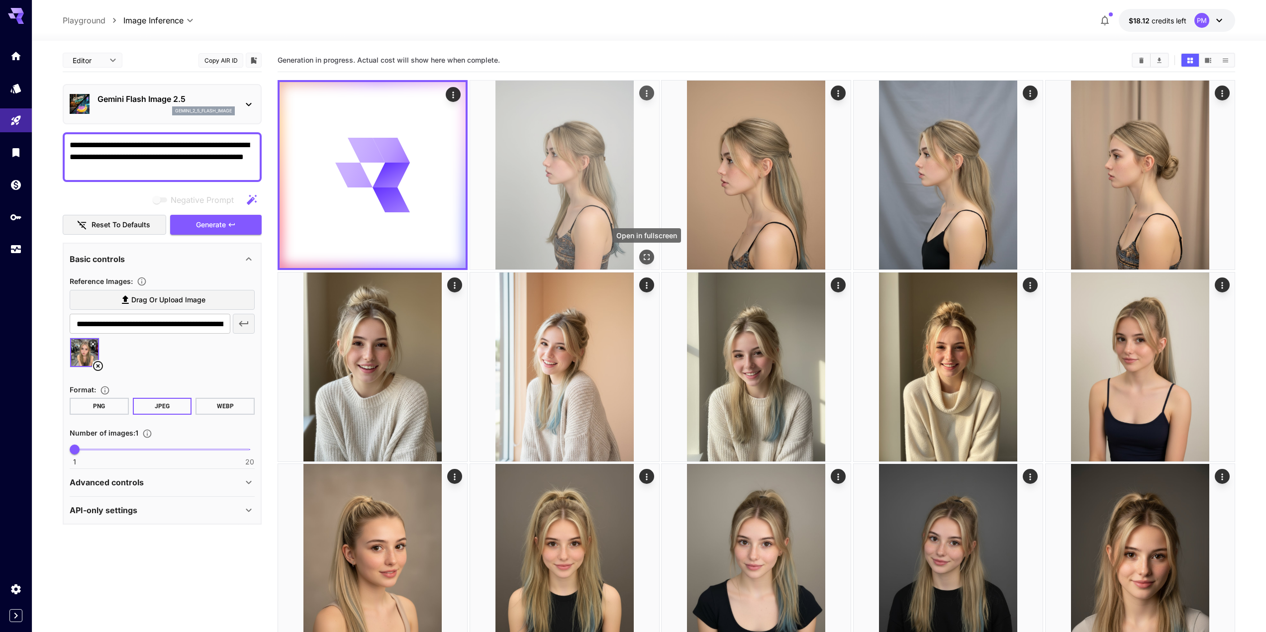
click at [649, 260] on icon "Open in fullscreen" at bounding box center [647, 258] width 6 height 6
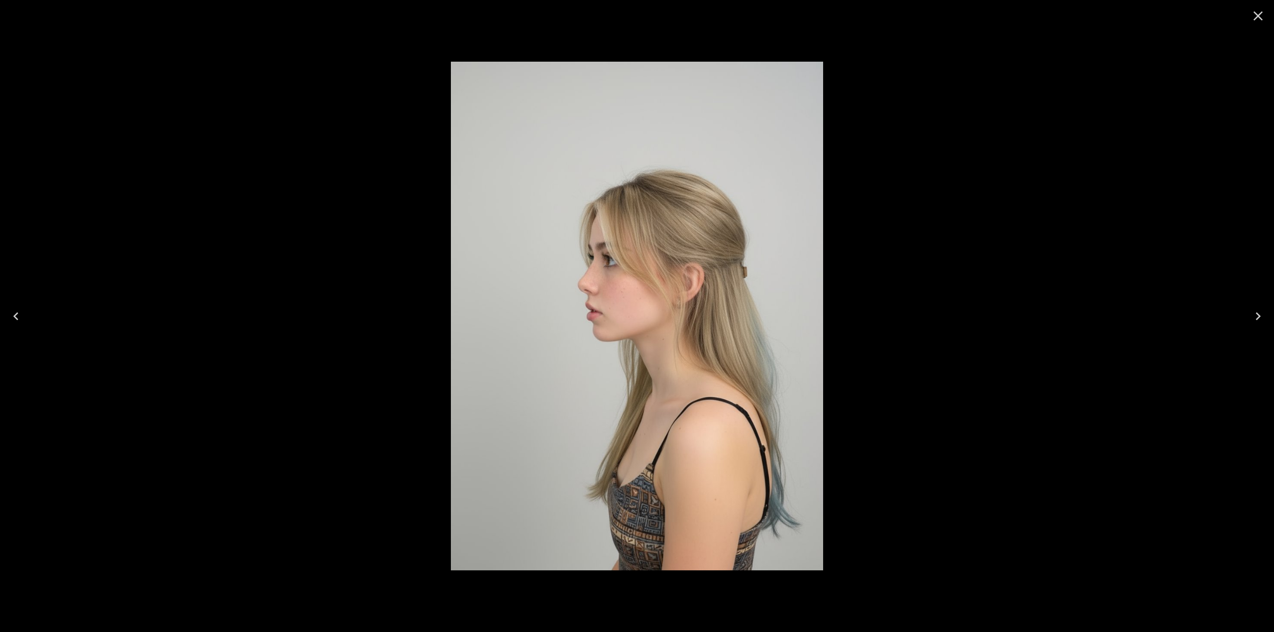
click at [1256, 13] on icon "Close" at bounding box center [1258, 15] width 9 height 9
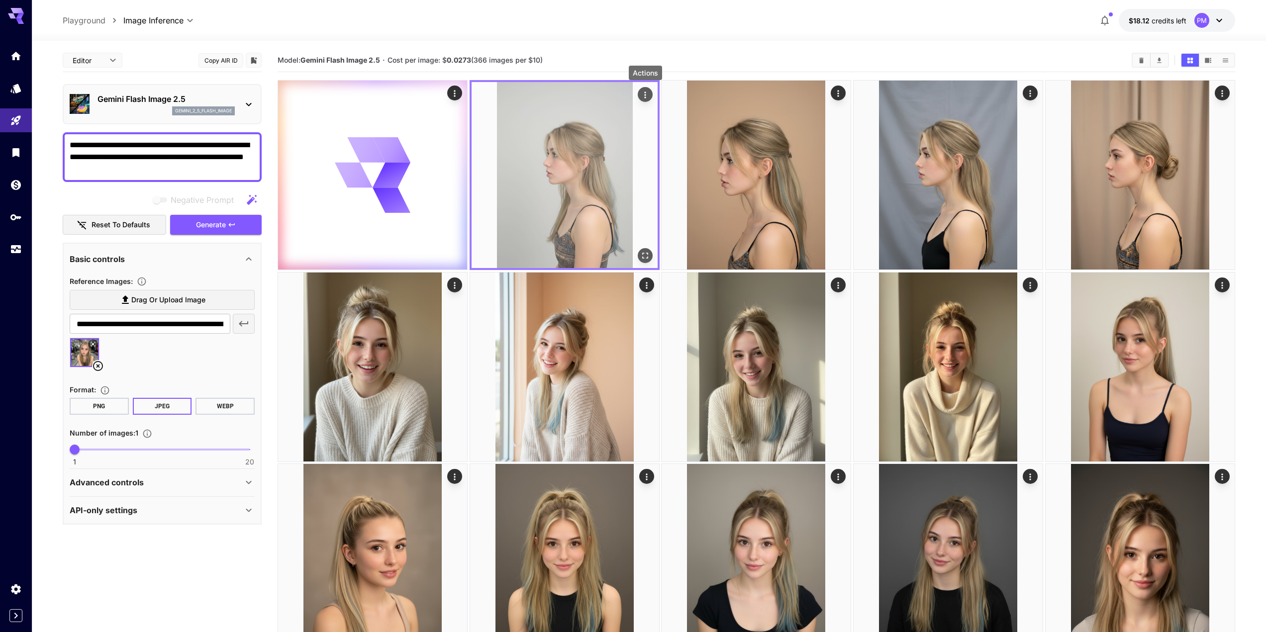
click at [646, 91] on icon "Actions" at bounding box center [645, 95] width 10 height 10
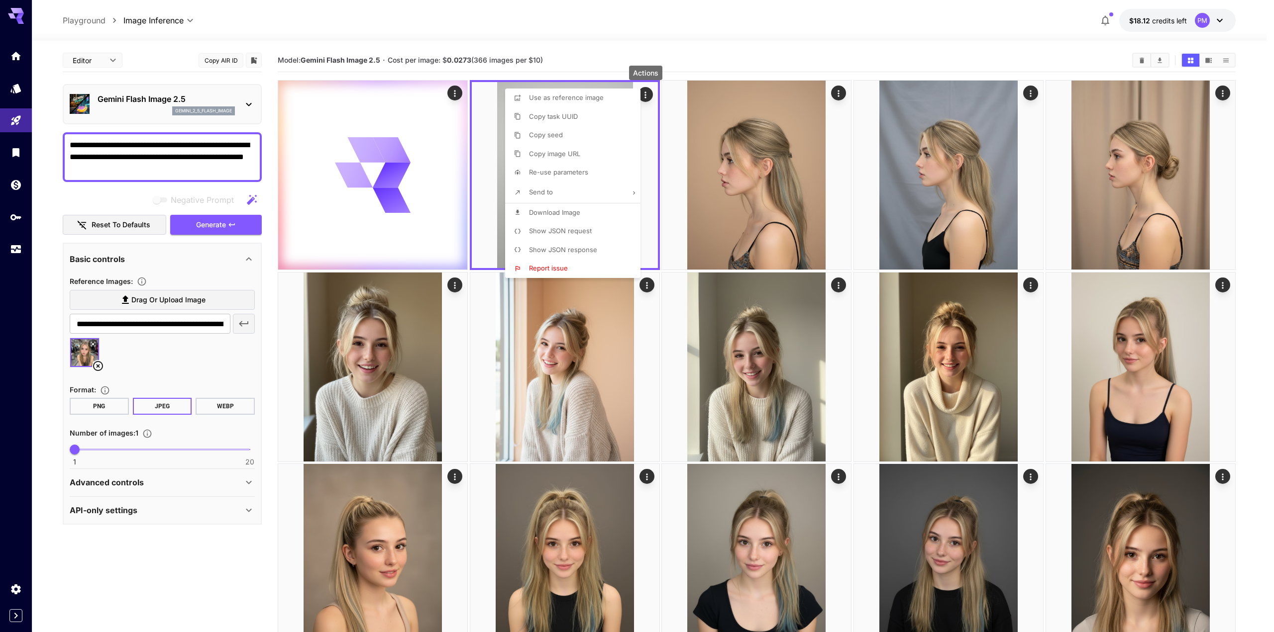
click at [570, 211] on span "Download Image" at bounding box center [554, 213] width 51 height 8
click at [561, 52] on div at bounding box center [637, 316] width 1274 height 632
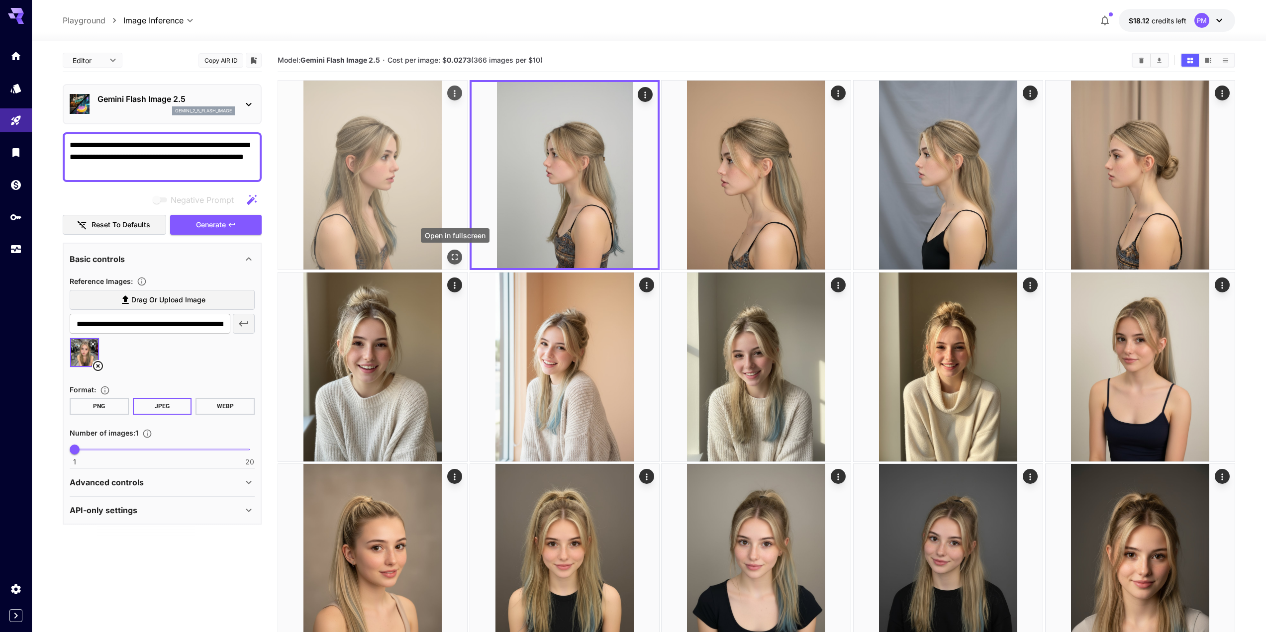
click at [455, 262] on icon "Open in fullscreen" at bounding box center [455, 257] width 10 height 10
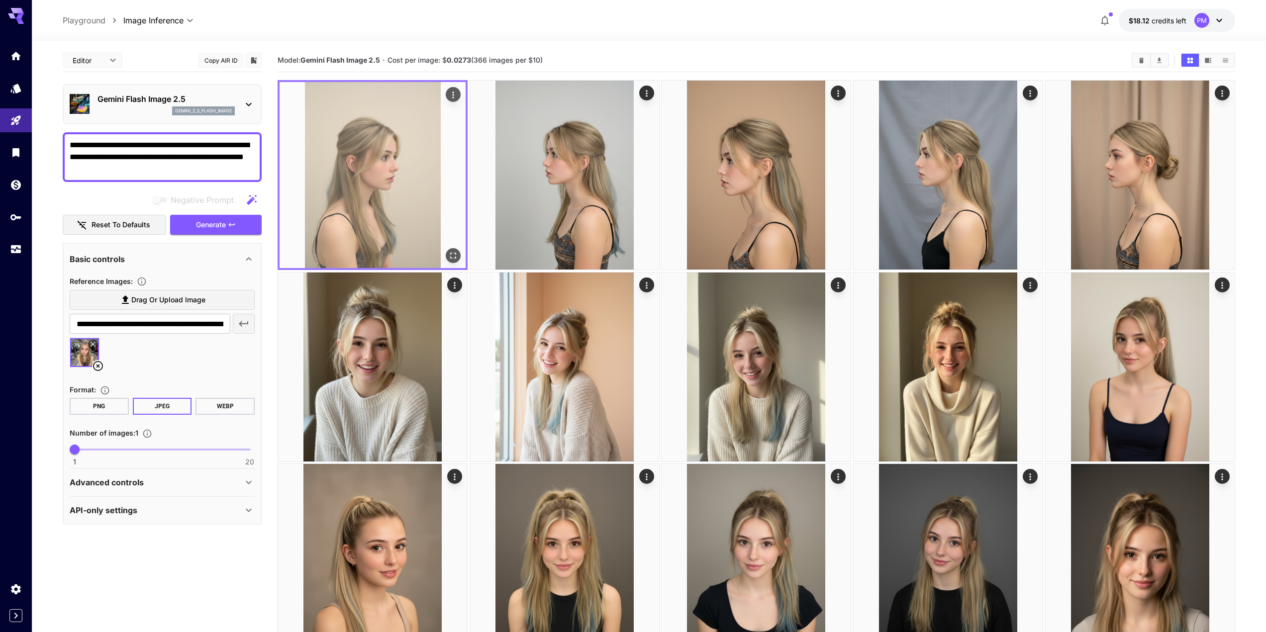
click at [449, 93] on icon "Actions" at bounding box center [453, 95] width 10 height 10
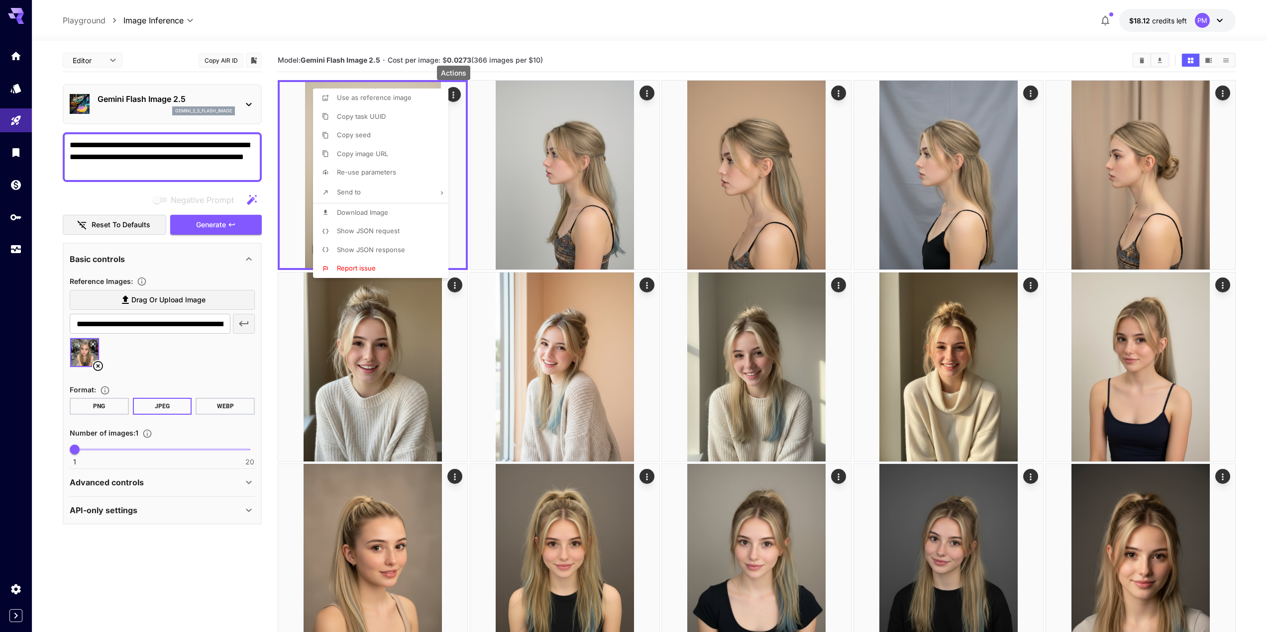
click at [376, 212] on span "Download Image" at bounding box center [362, 213] width 51 height 8
click at [221, 227] on div at bounding box center [637, 316] width 1274 height 632
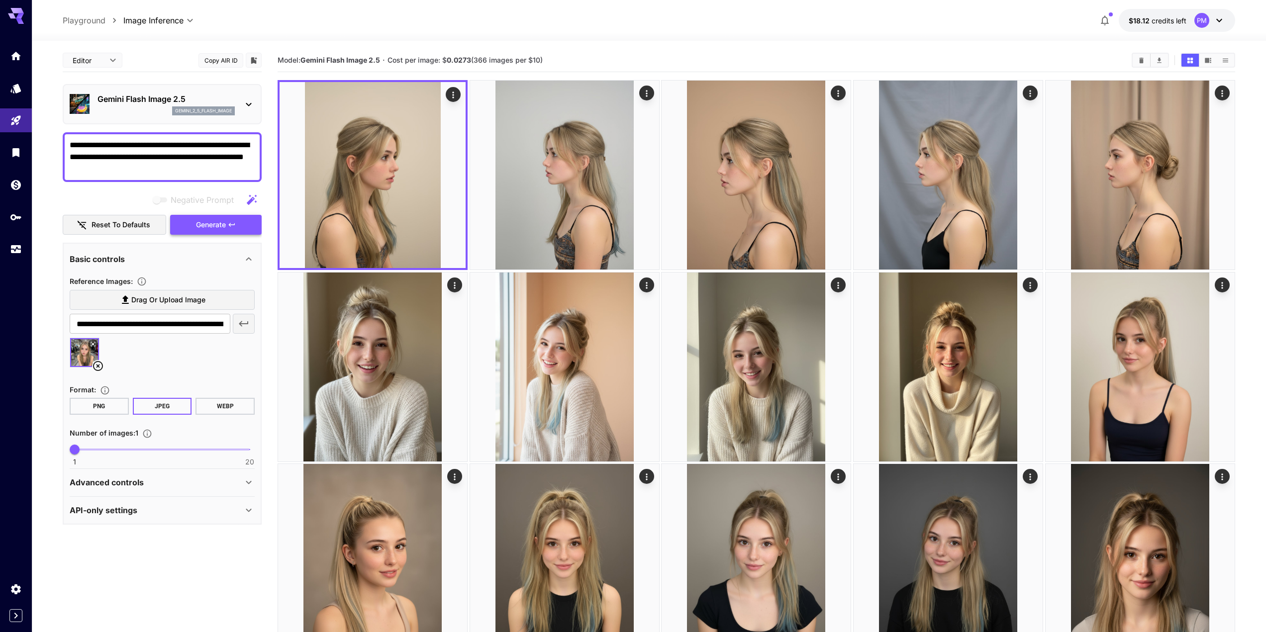
click at [224, 219] on span "Generate" at bounding box center [211, 225] width 30 height 12
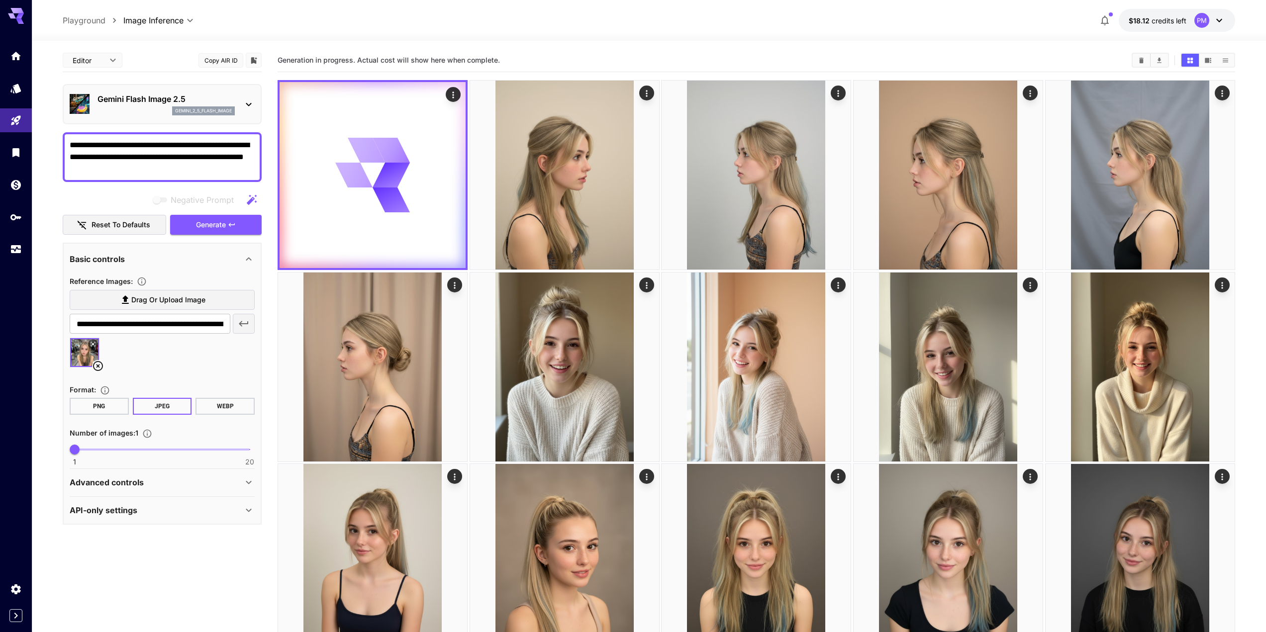
click at [145, 149] on textarea "**********" at bounding box center [162, 157] width 185 height 36
paste textarea
click at [128, 146] on textarea "**********" at bounding box center [162, 157] width 185 height 36
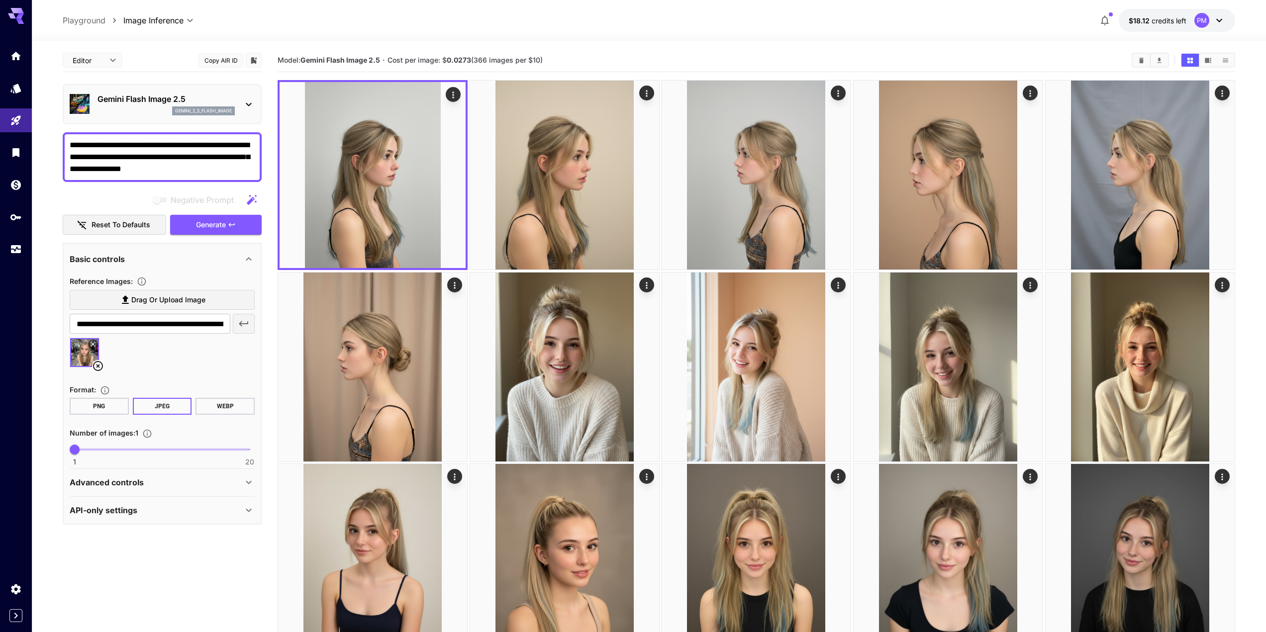
type textarea "**********"
click at [209, 225] on span "Generate" at bounding box center [211, 225] width 30 height 12
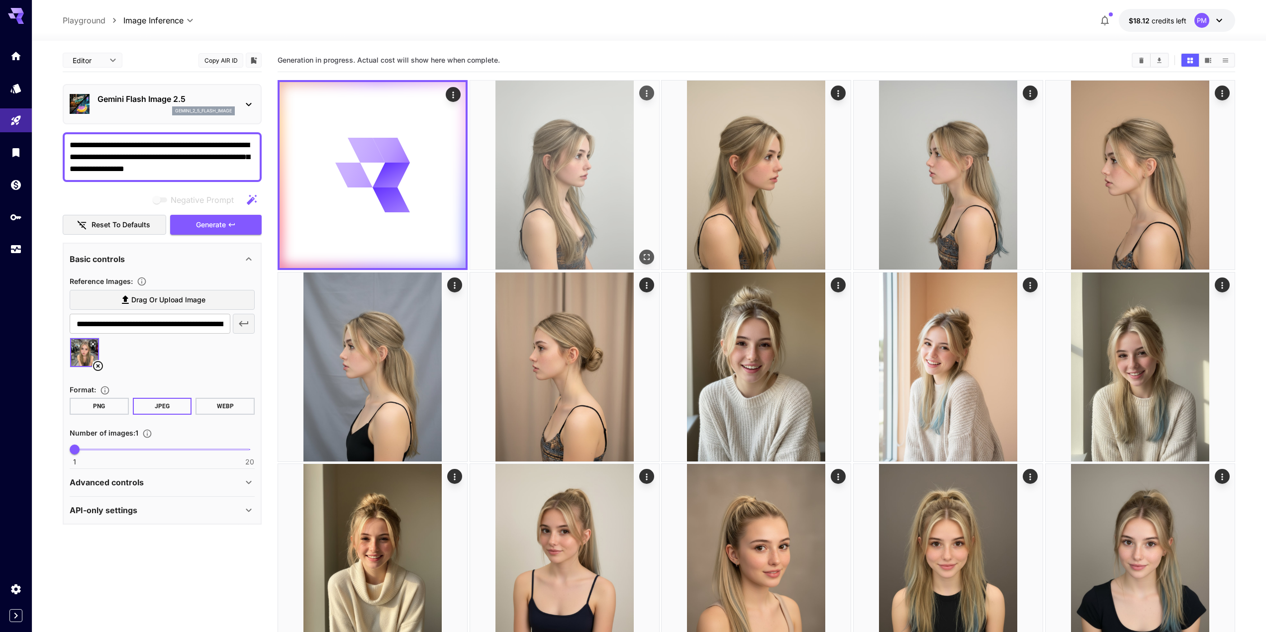
click at [645, 256] on icon "Open in fullscreen" at bounding box center [647, 257] width 10 height 10
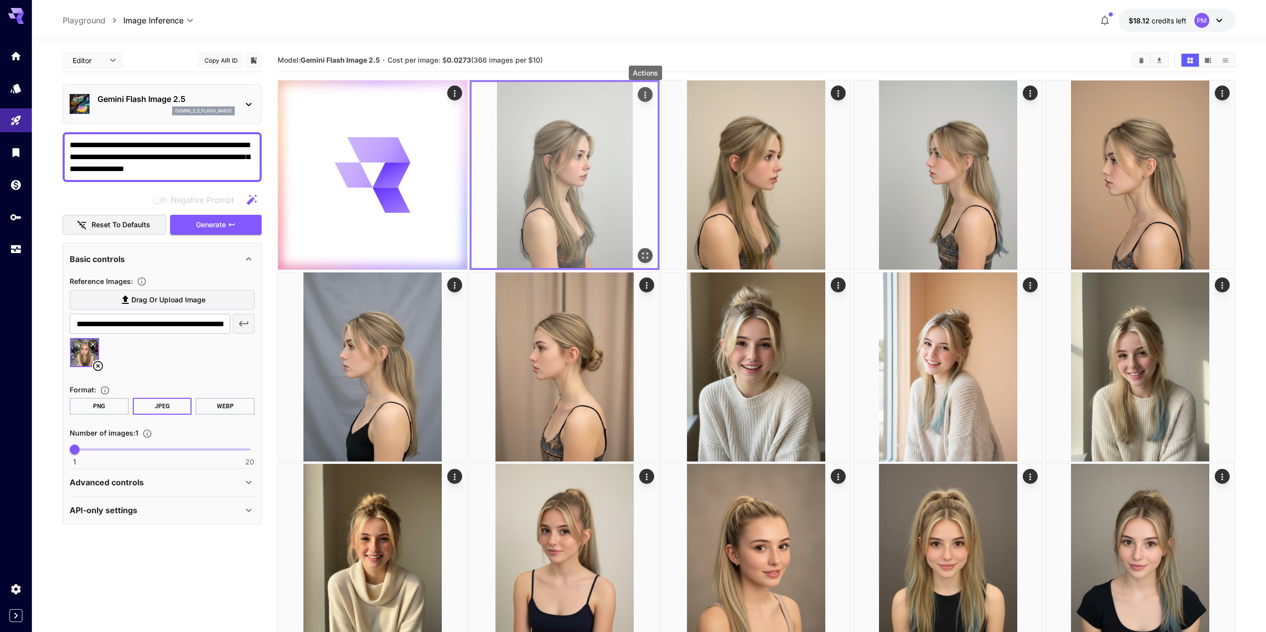
click at [643, 94] on icon "Actions" at bounding box center [645, 95] width 10 height 10
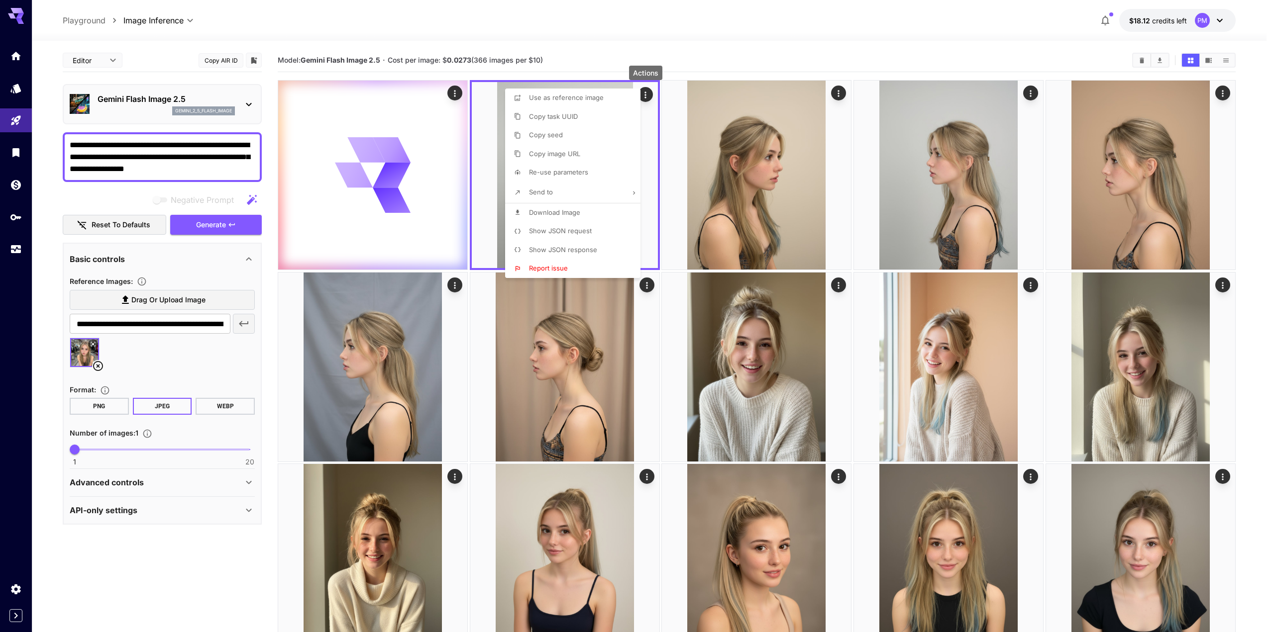
click at [576, 216] on p "Download Image" at bounding box center [554, 213] width 51 height 10
click at [796, 208] on div at bounding box center [637, 316] width 1274 height 632
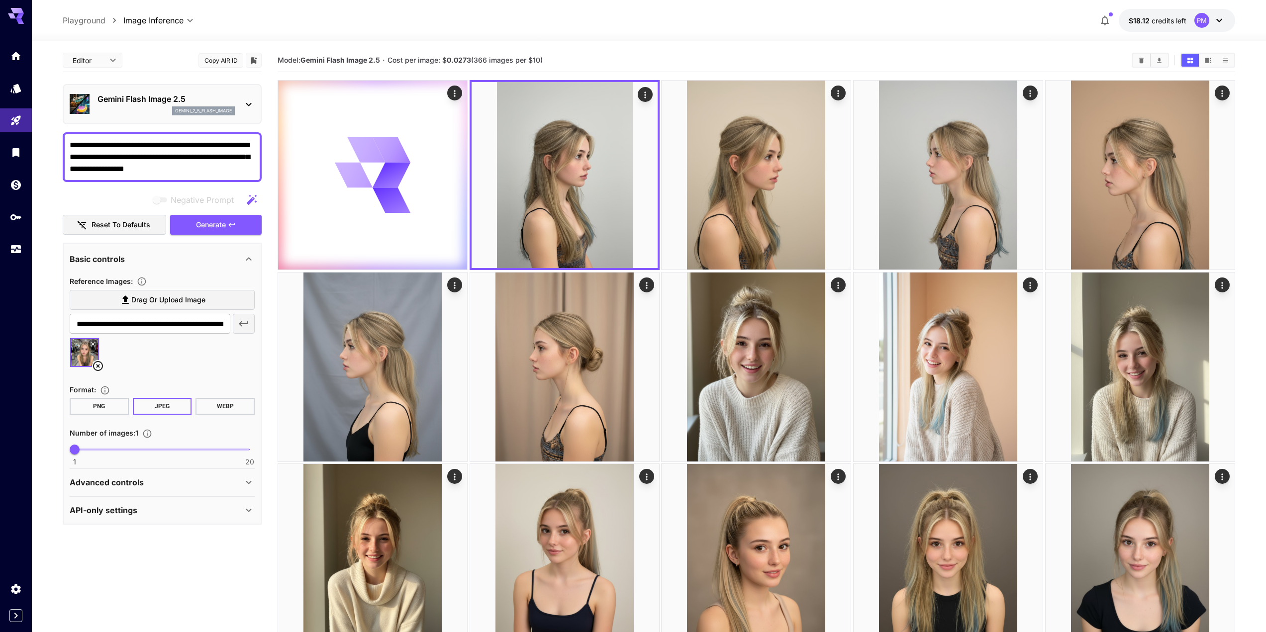
click at [967, 54] on div "Model: Gemini Flash Image 2.5 · Cost per image: $ 0.0273 (366 images per $10)" at bounding box center [757, 60] width 958 height 15
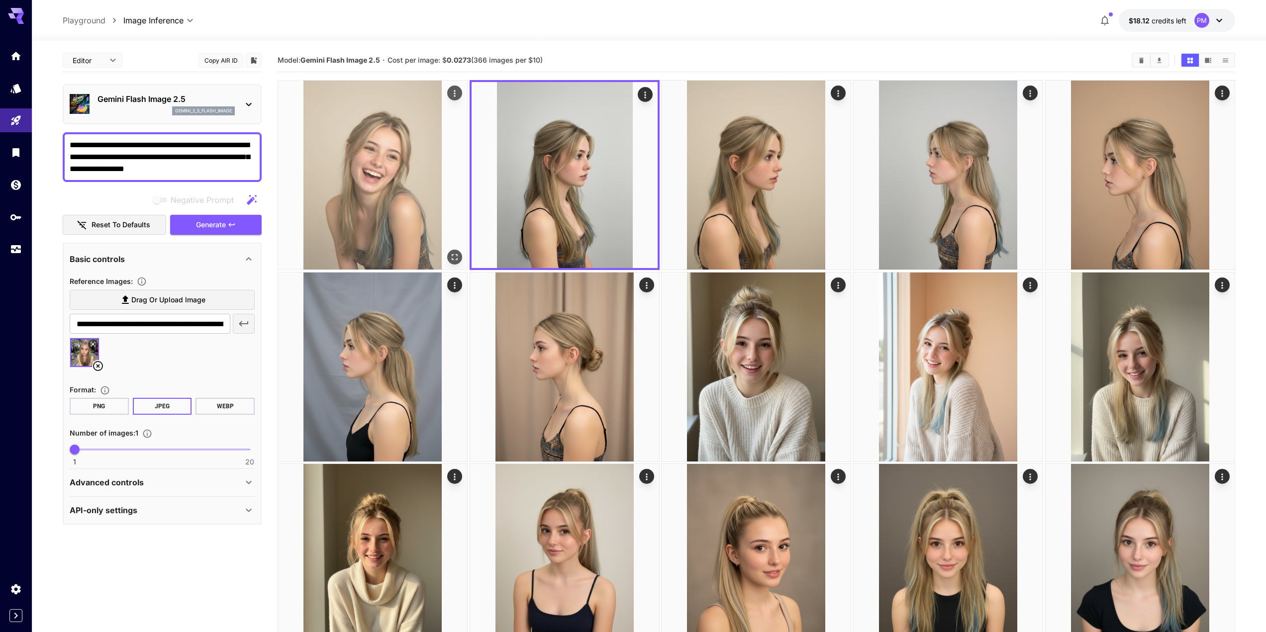
click at [454, 95] on icon "Actions" at bounding box center [455, 94] width 10 height 10
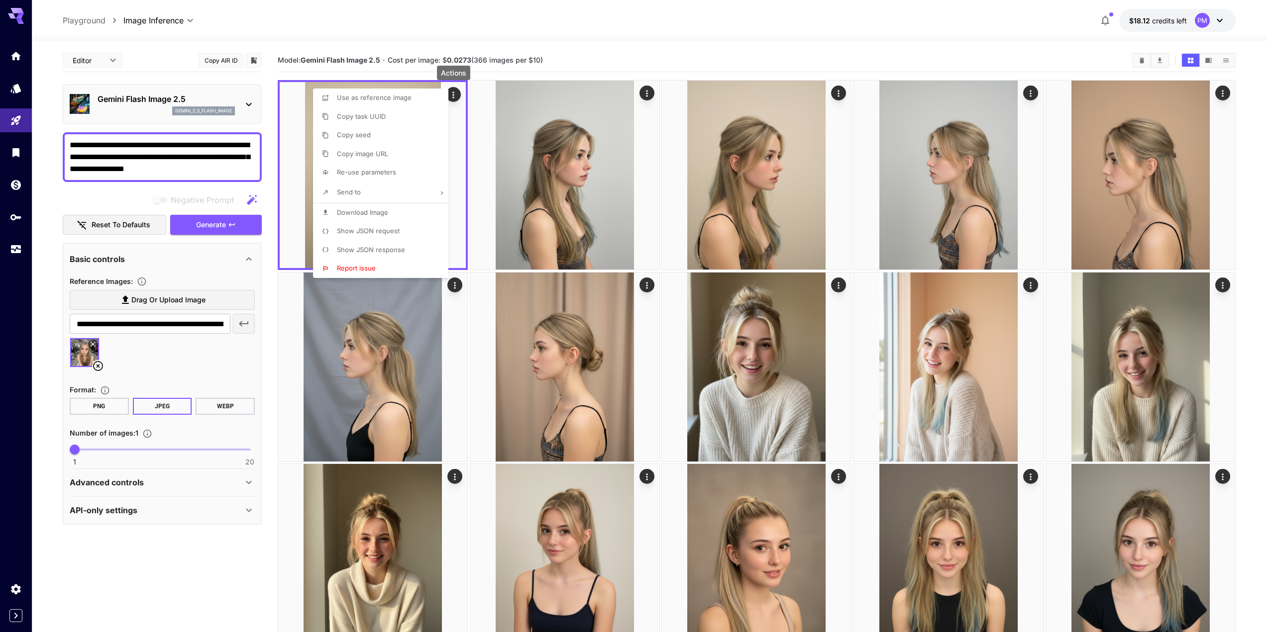
click at [377, 216] on p "Download Image" at bounding box center [362, 213] width 51 height 10
click at [561, 110] on div at bounding box center [637, 316] width 1274 height 632
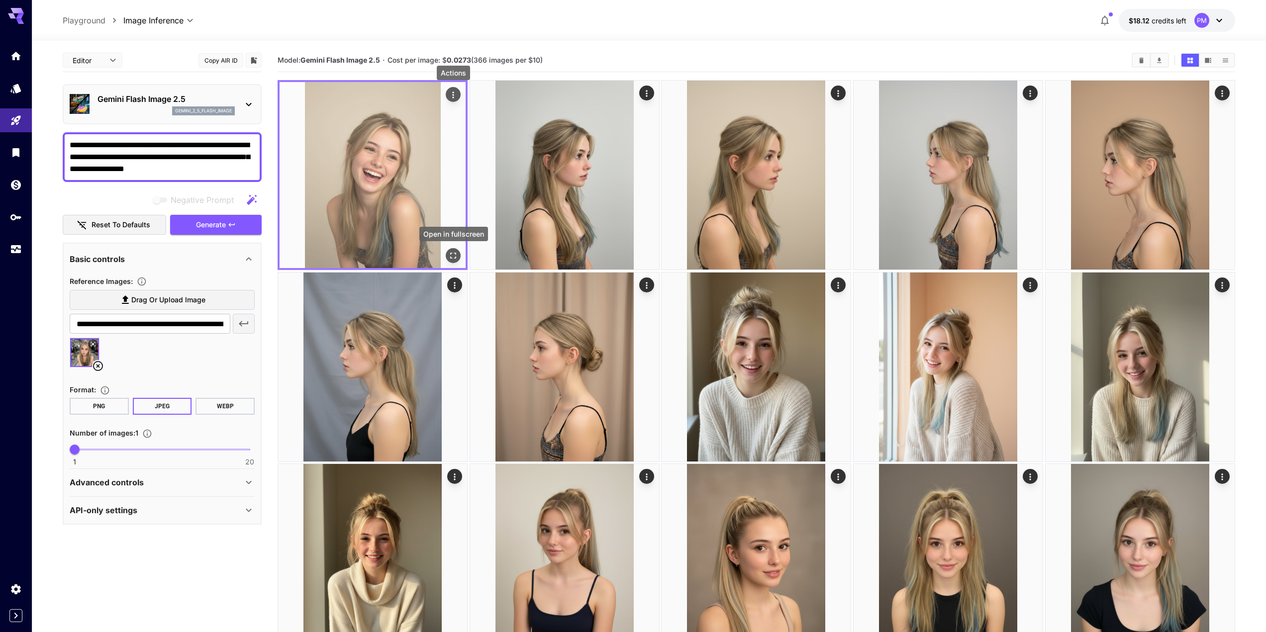
click at [449, 250] on button "Open in fullscreen" at bounding box center [453, 255] width 15 height 15
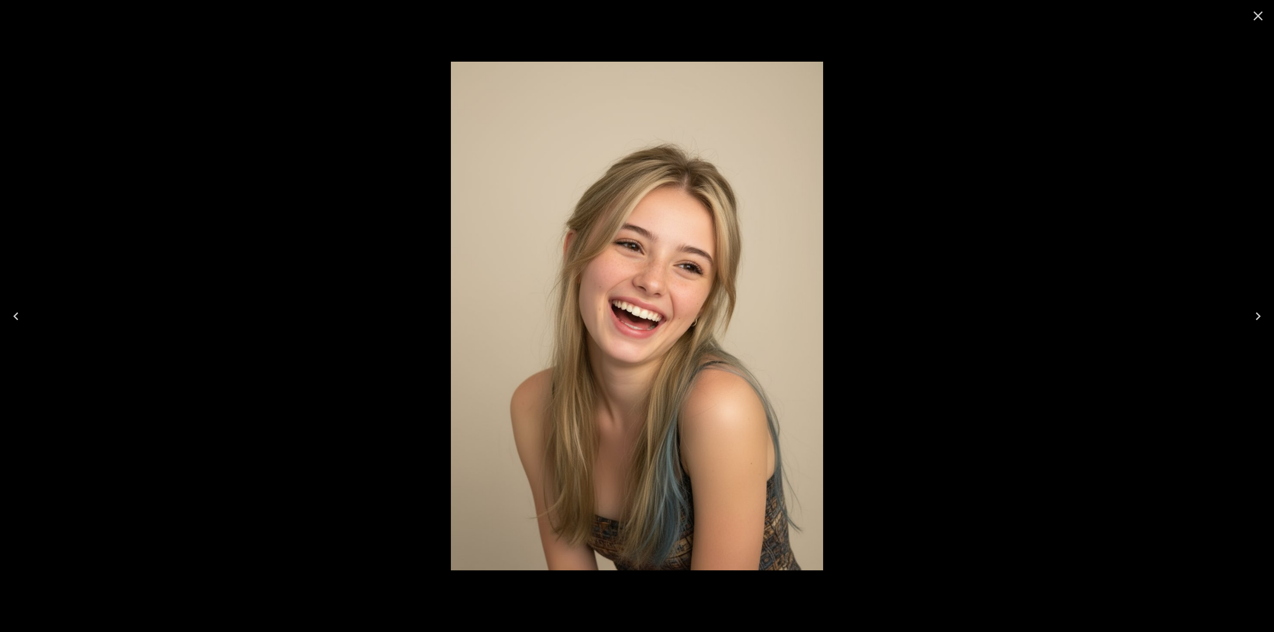
click at [1260, 19] on icon "Close" at bounding box center [1258, 15] width 9 height 9
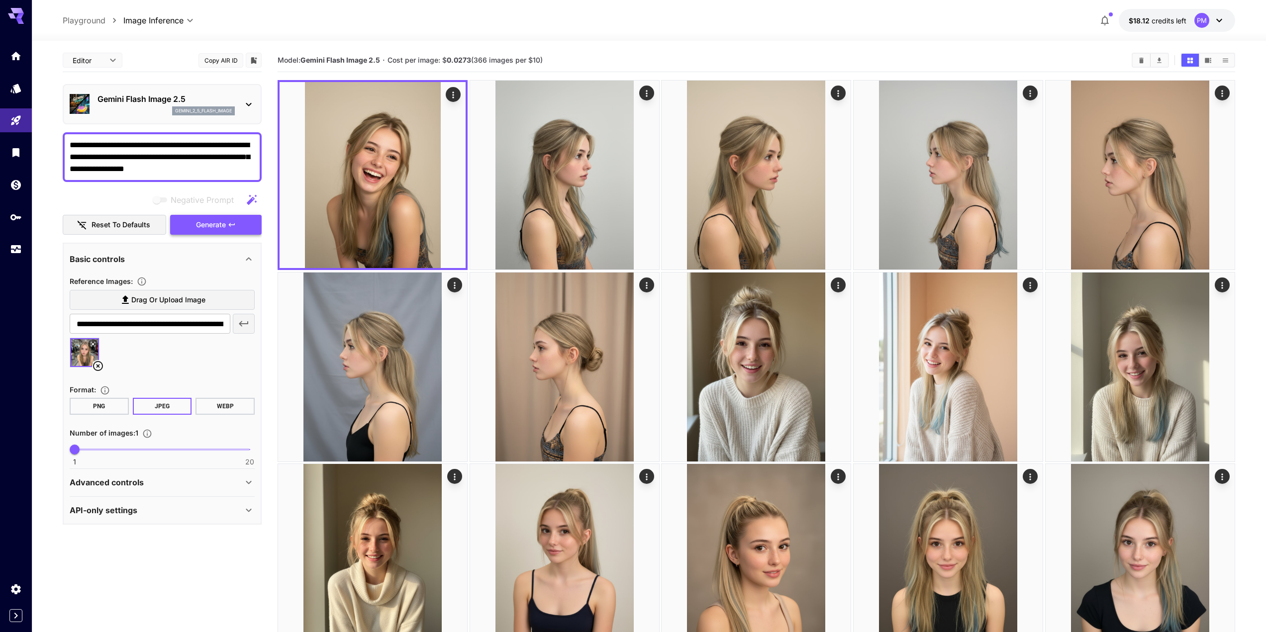
click at [228, 222] on icon "button" at bounding box center [232, 225] width 8 height 8
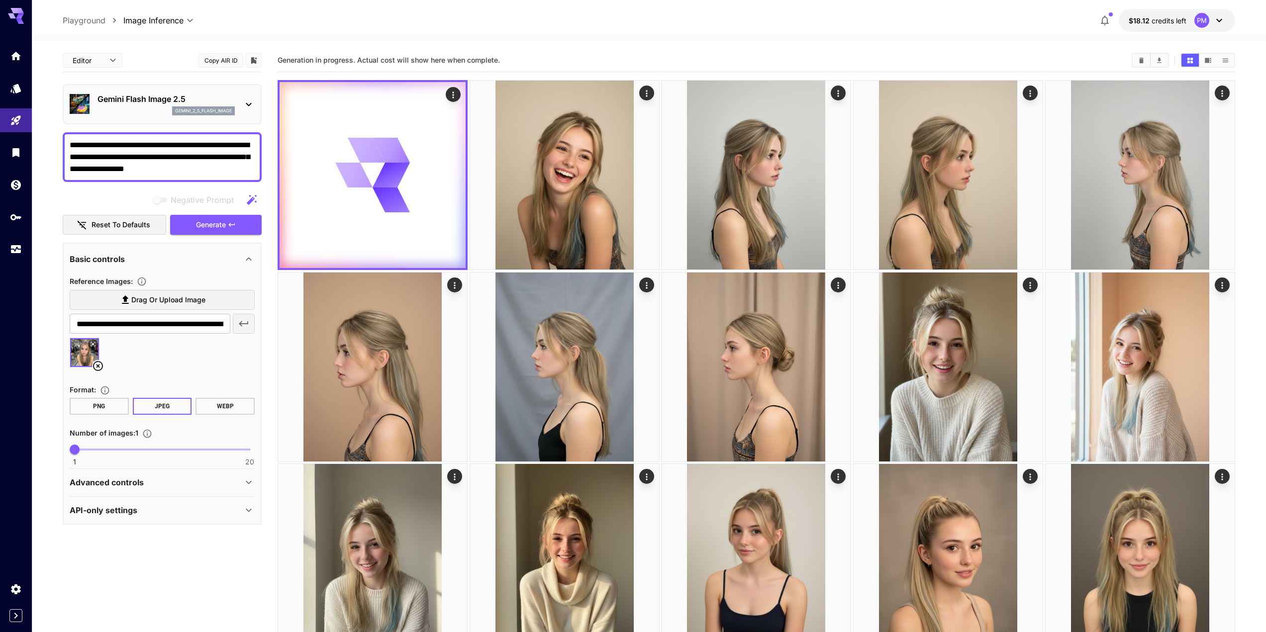
click at [211, 161] on textarea "**********" at bounding box center [162, 157] width 185 height 36
paste textarea
click at [130, 144] on textarea "**********" at bounding box center [162, 157] width 185 height 36
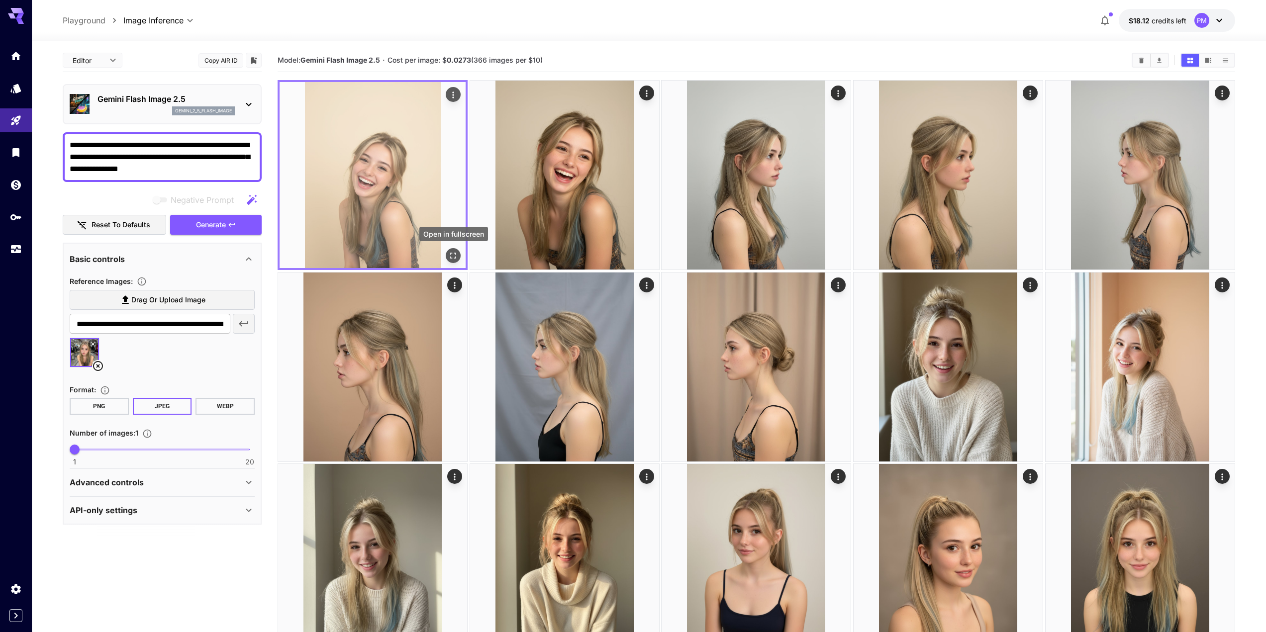
type textarea "**********"
click at [448, 260] on icon "Open in fullscreen" at bounding box center [453, 256] width 10 height 10
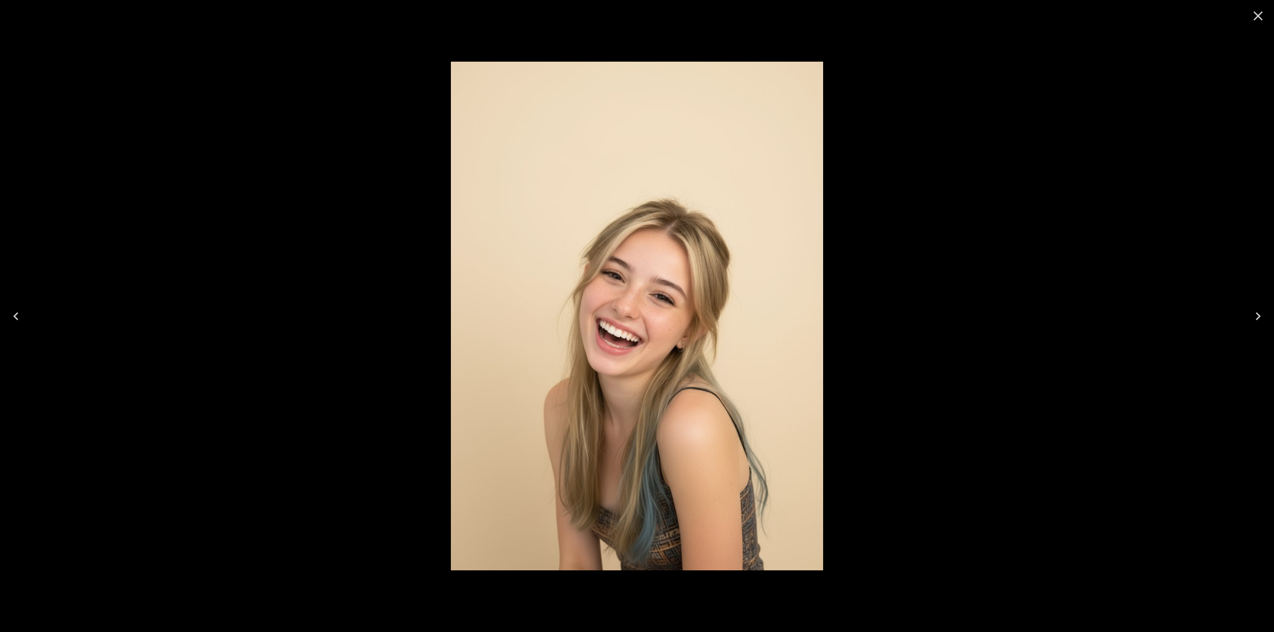
click at [431, 250] on div at bounding box center [637, 316] width 1274 height 632
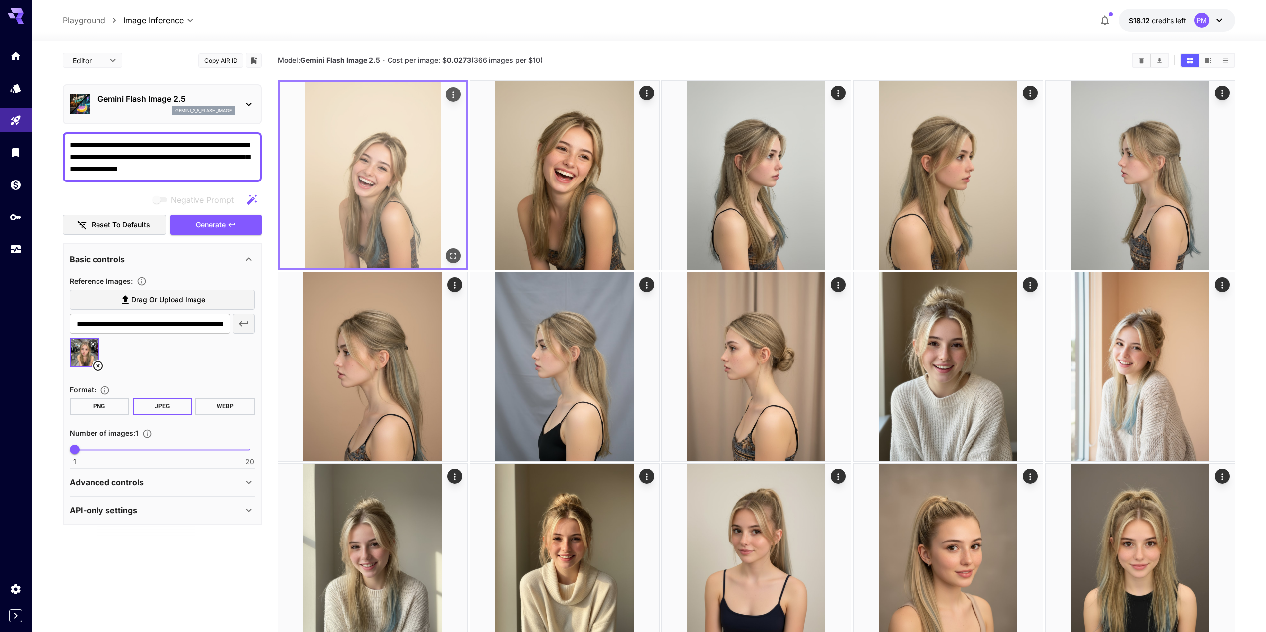
click at [453, 90] on icon "Actions" at bounding box center [453, 95] width 10 height 10
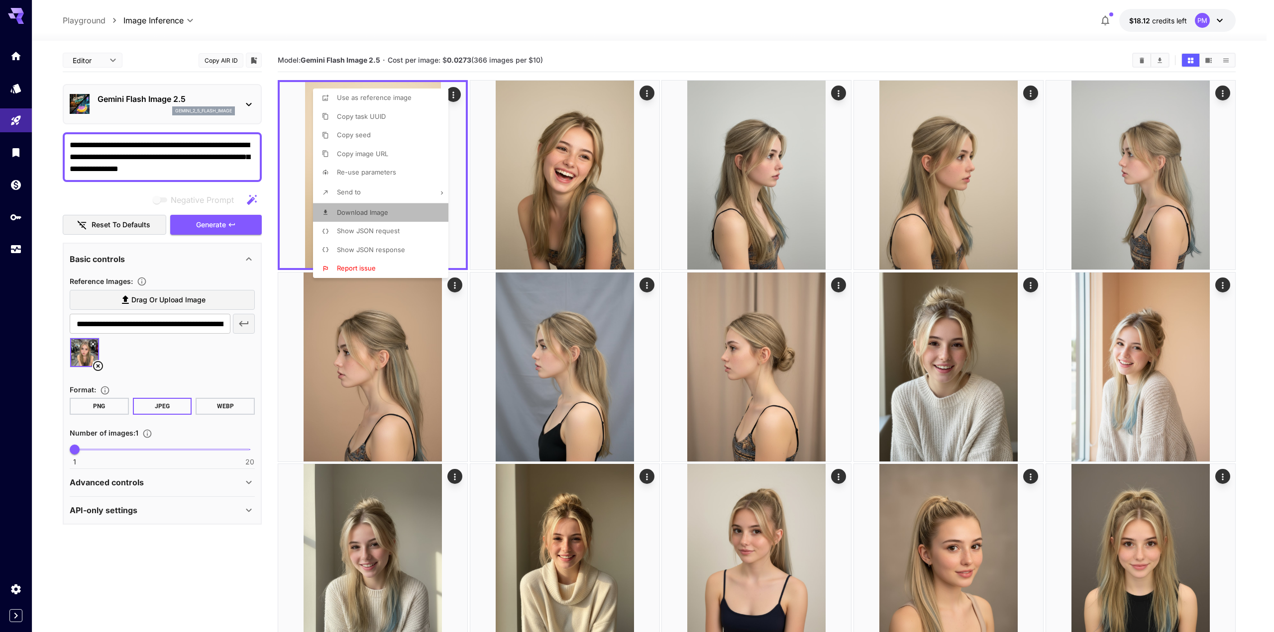
click at [367, 212] on span "Download Image" at bounding box center [362, 213] width 51 height 8
click at [204, 234] on div at bounding box center [637, 316] width 1274 height 632
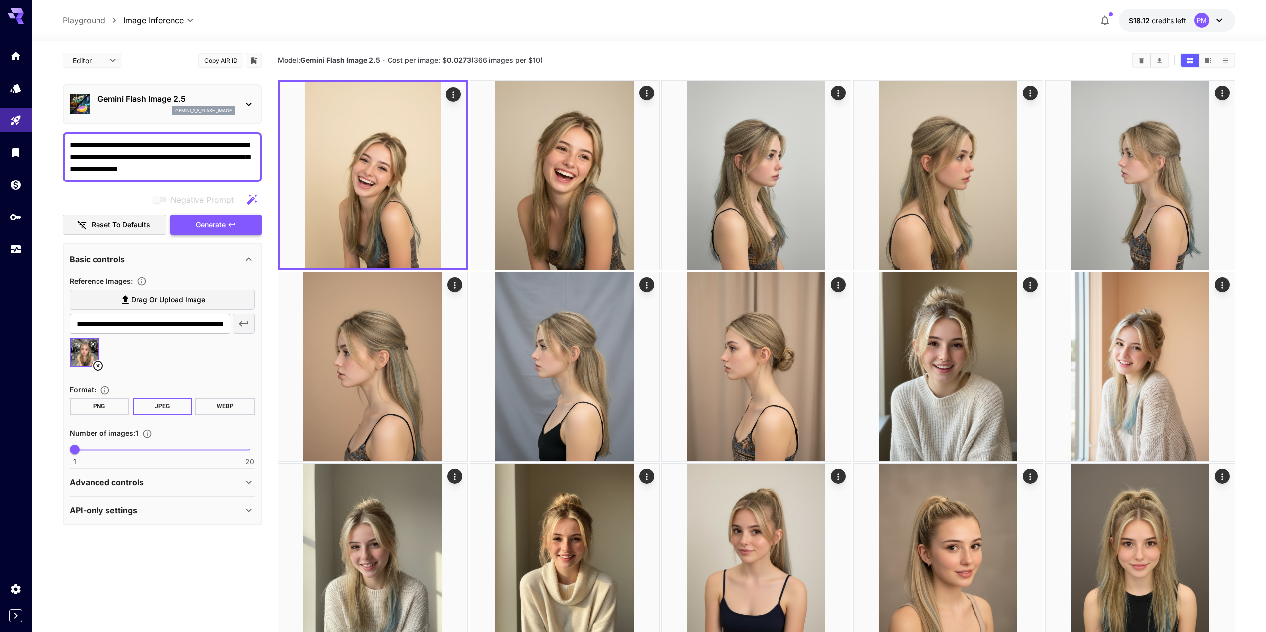
click at [212, 221] on span "Generate" at bounding box center [211, 225] width 30 height 12
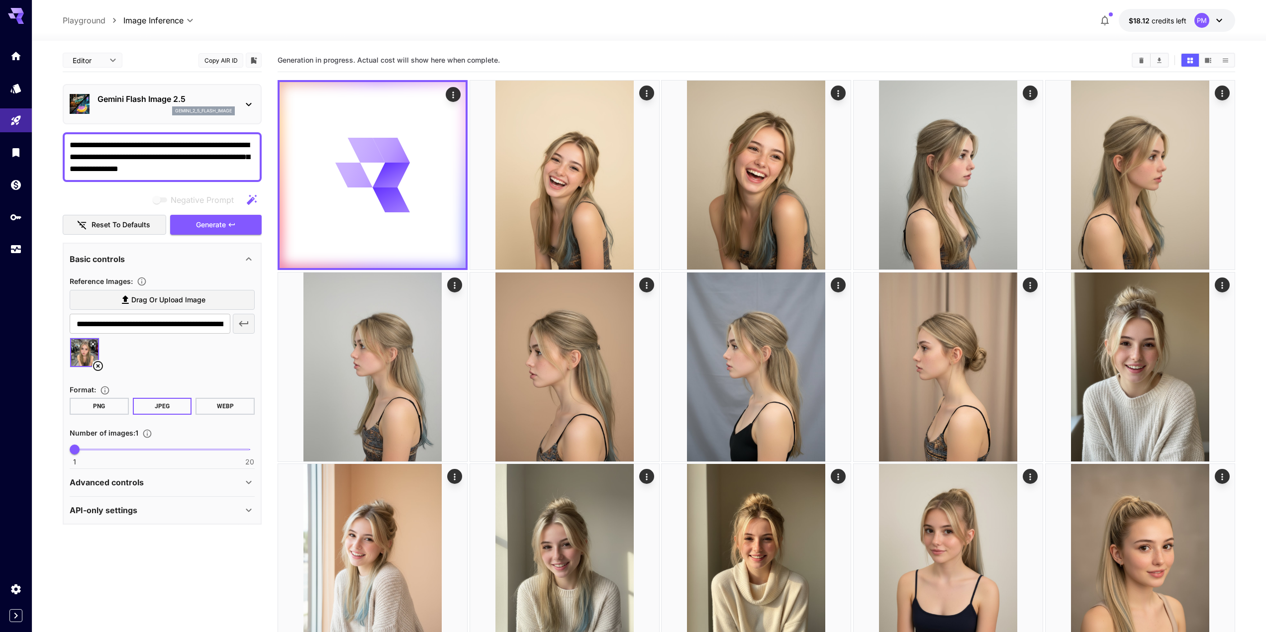
click at [94, 344] on icon at bounding box center [93, 344] width 6 height 6
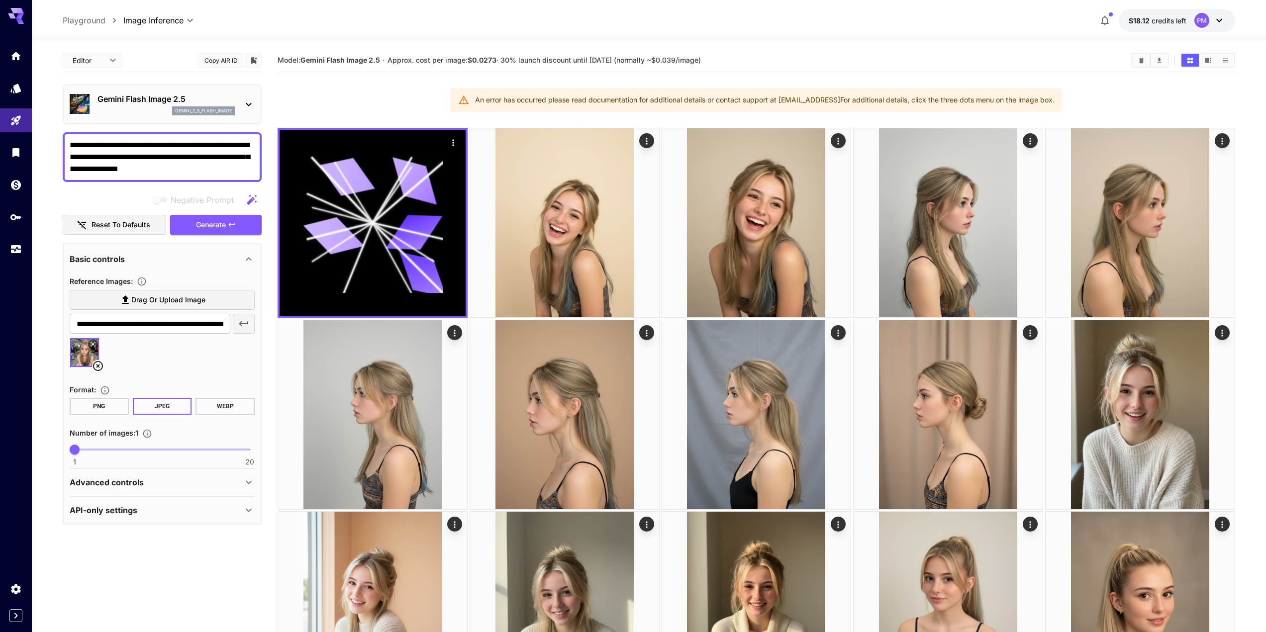
click at [231, 225] on icon "button" at bounding box center [232, 224] width 6 height 3
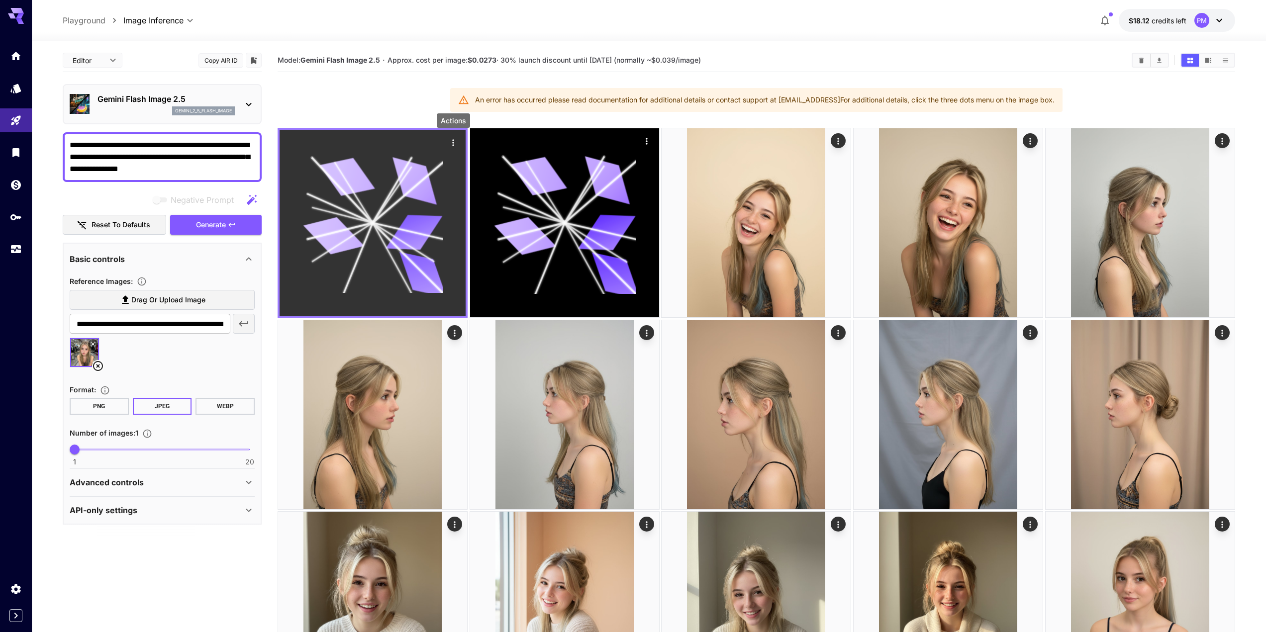
click at [457, 141] on icon "Actions" at bounding box center [453, 143] width 10 height 10
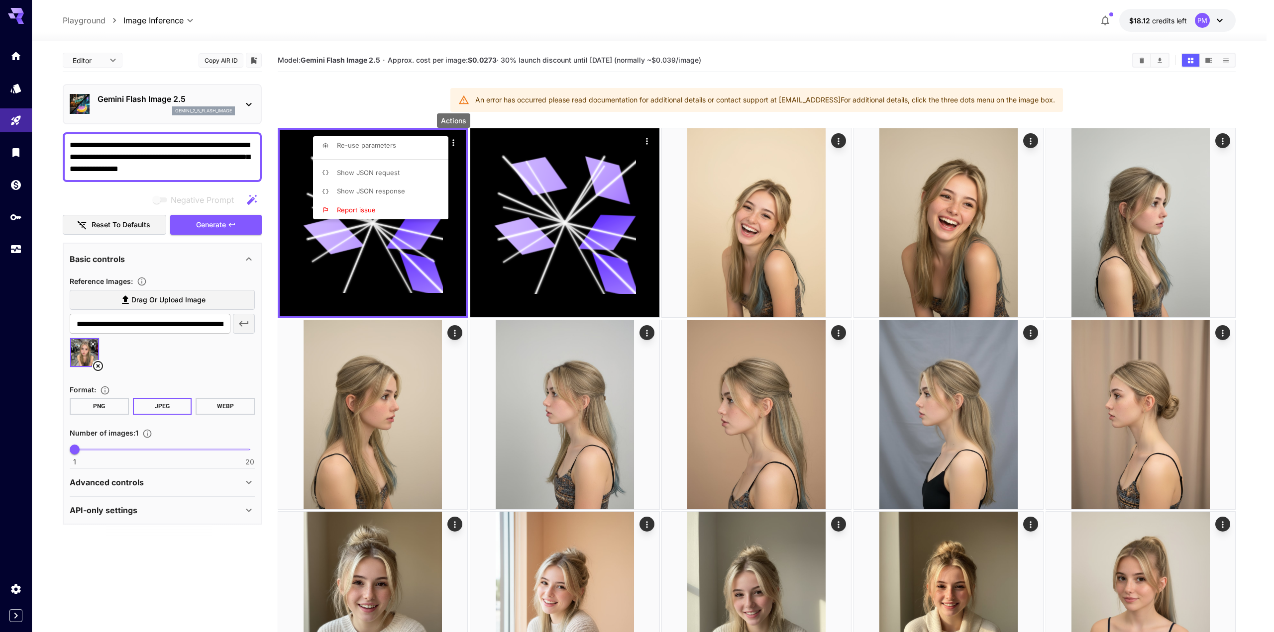
click at [206, 172] on div at bounding box center [637, 316] width 1274 height 632
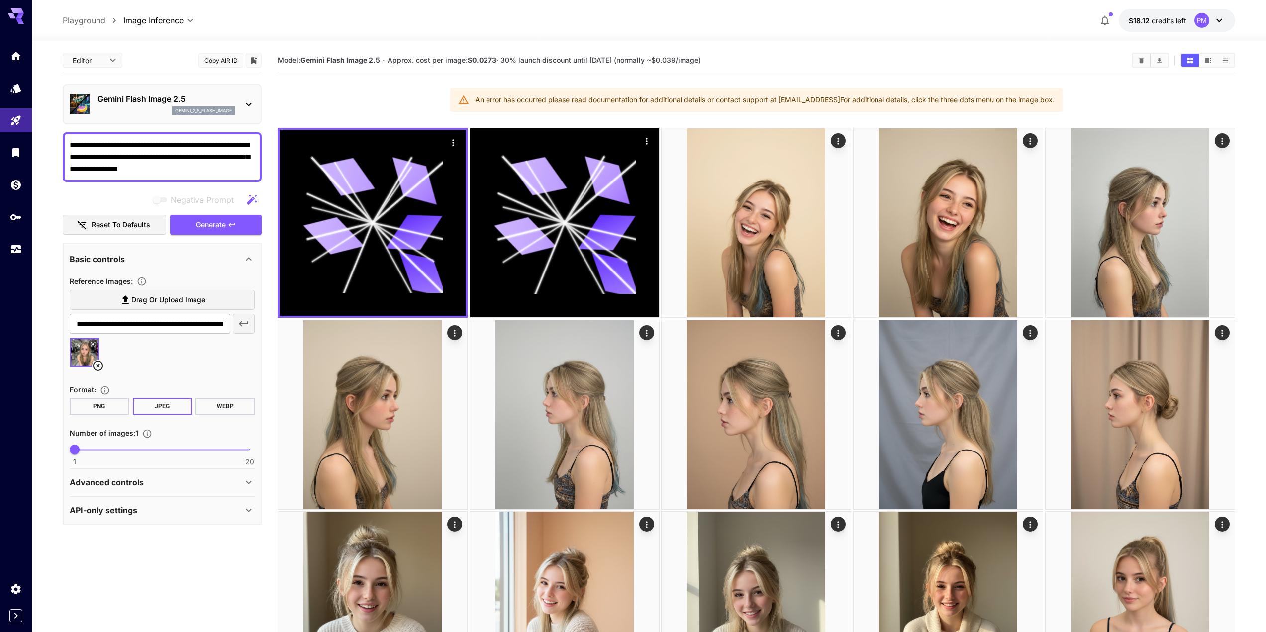
click at [213, 170] on textarea "**********" at bounding box center [162, 157] width 185 height 36
type textarea "**********"
click at [222, 222] on span "Generate" at bounding box center [211, 225] width 30 height 12
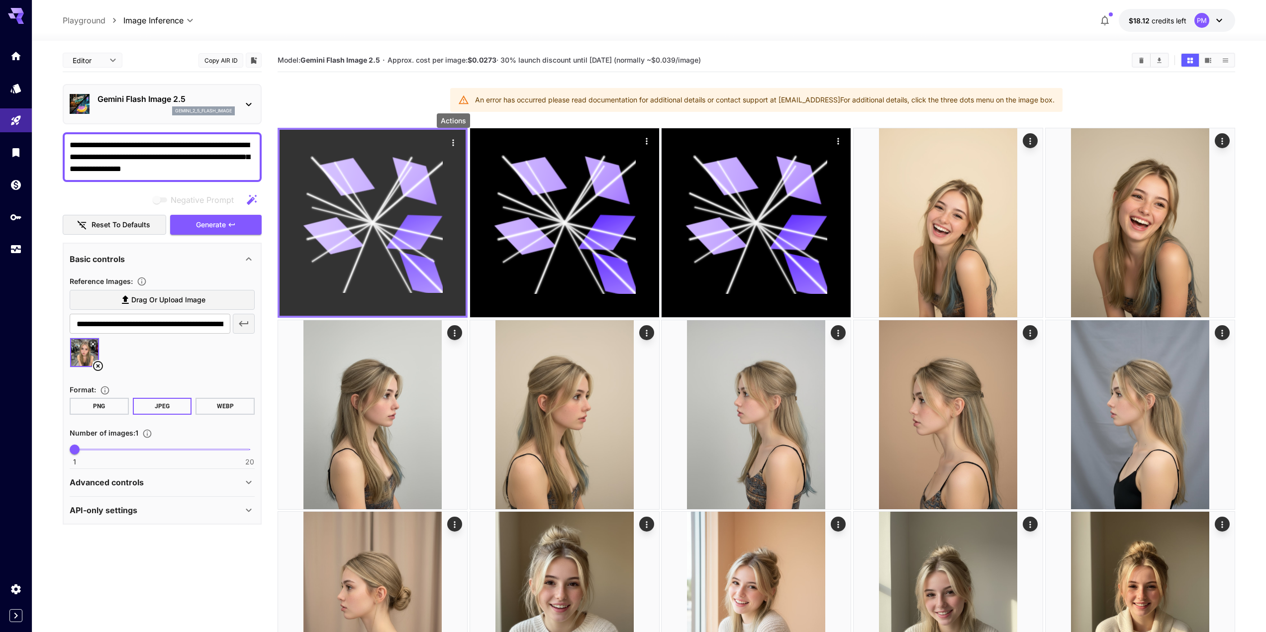
click at [454, 138] on icon "Actions" at bounding box center [453, 143] width 10 height 10
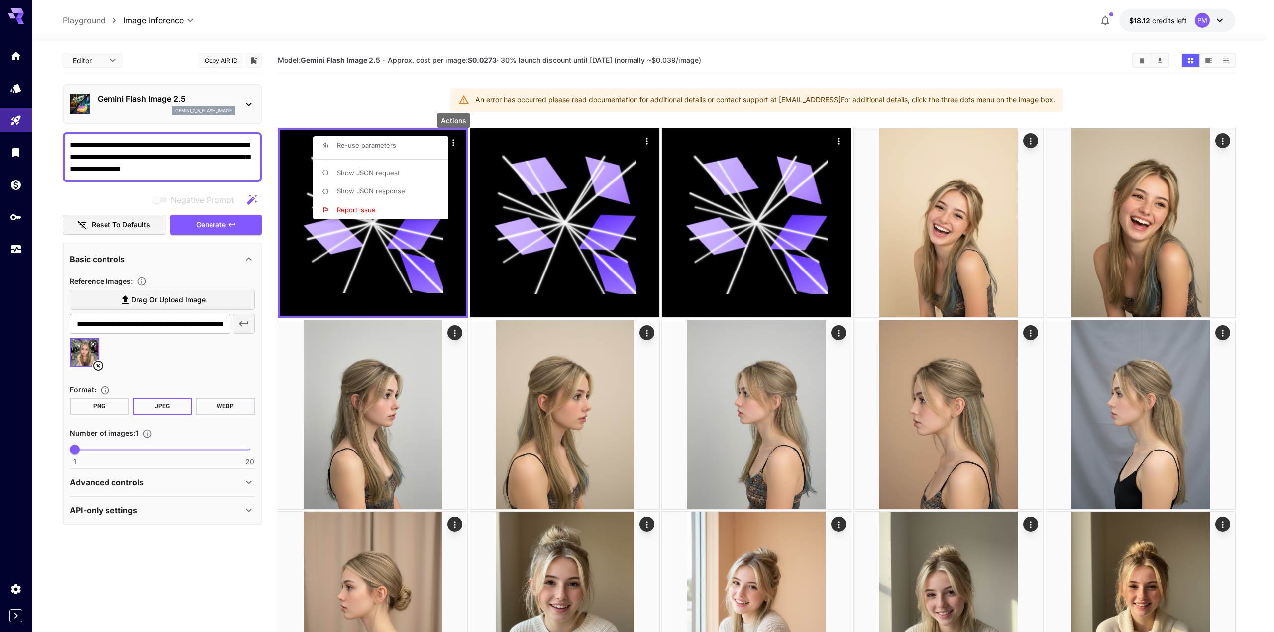
click at [382, 192] on span "Show JSON response" at bounding box center [371, 191] width 68 height 8
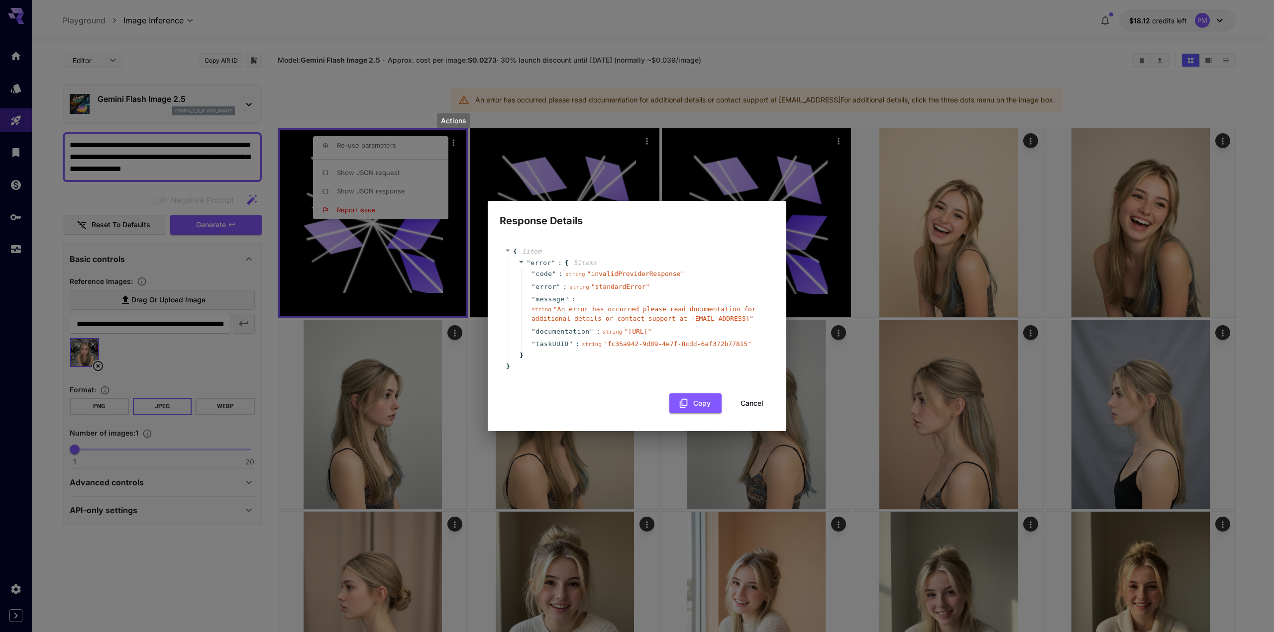
click at [426, 100] on div "Response Details { 1 item " error " : { 5 item s " code " : string " invalidPro…" at bounding box center [637, 316] width 1274 height 632
click at [262, 68] on div "Response Details { 1 item " error " : { 5 item s " code " : string " invalidPro…" at bounding box center [637, 316] width 1274 height 632
click at [754, 410] on button "Cancel" at bounding box center [752, 404] width 45 height 20
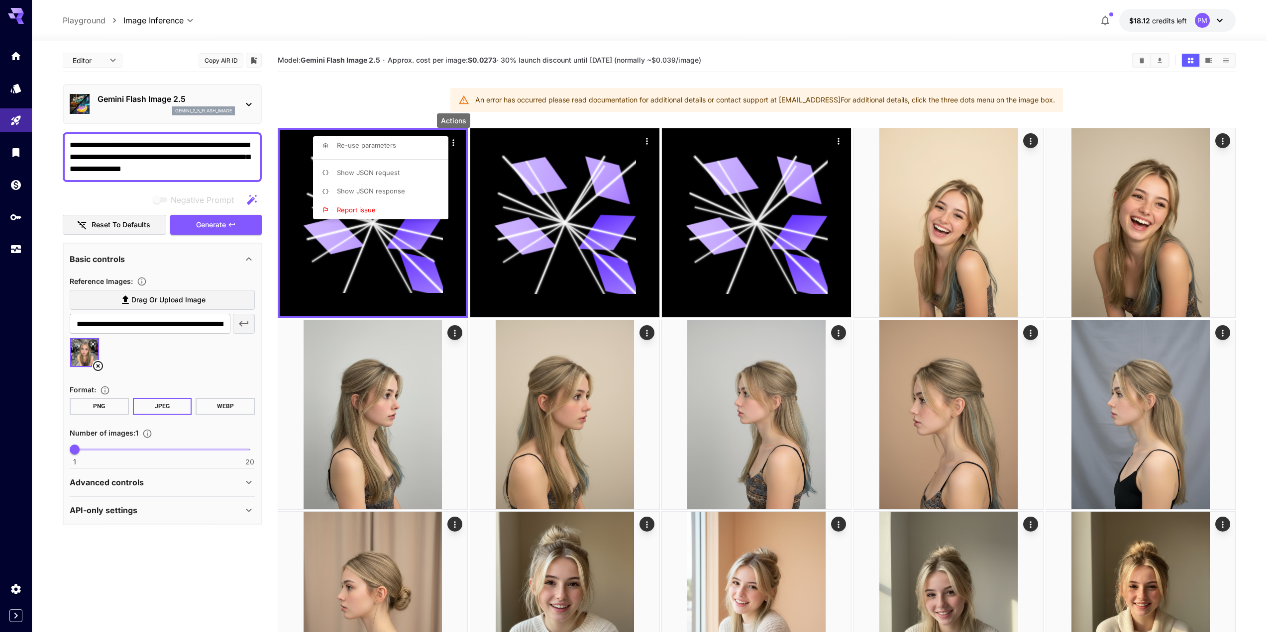
click at [215, 221] on div at bounding box center [637, 316] width 1274 height 632
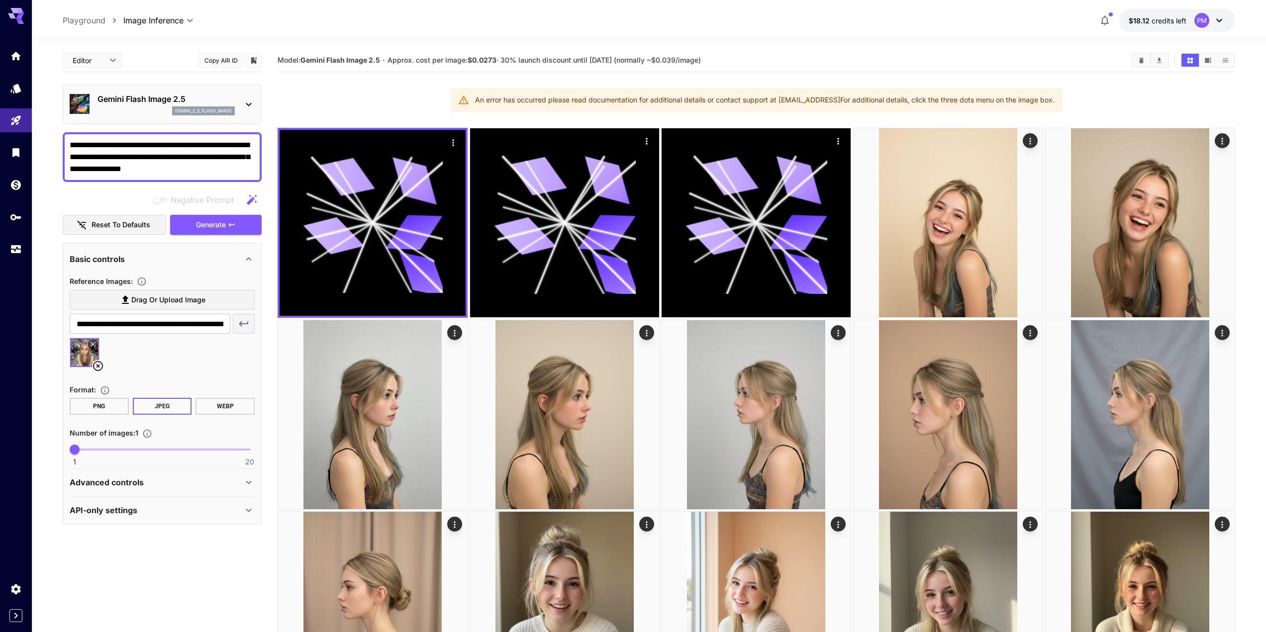
click at [215, 221] on span "Generate" at bounding box center [211, 225] width 30 height 12
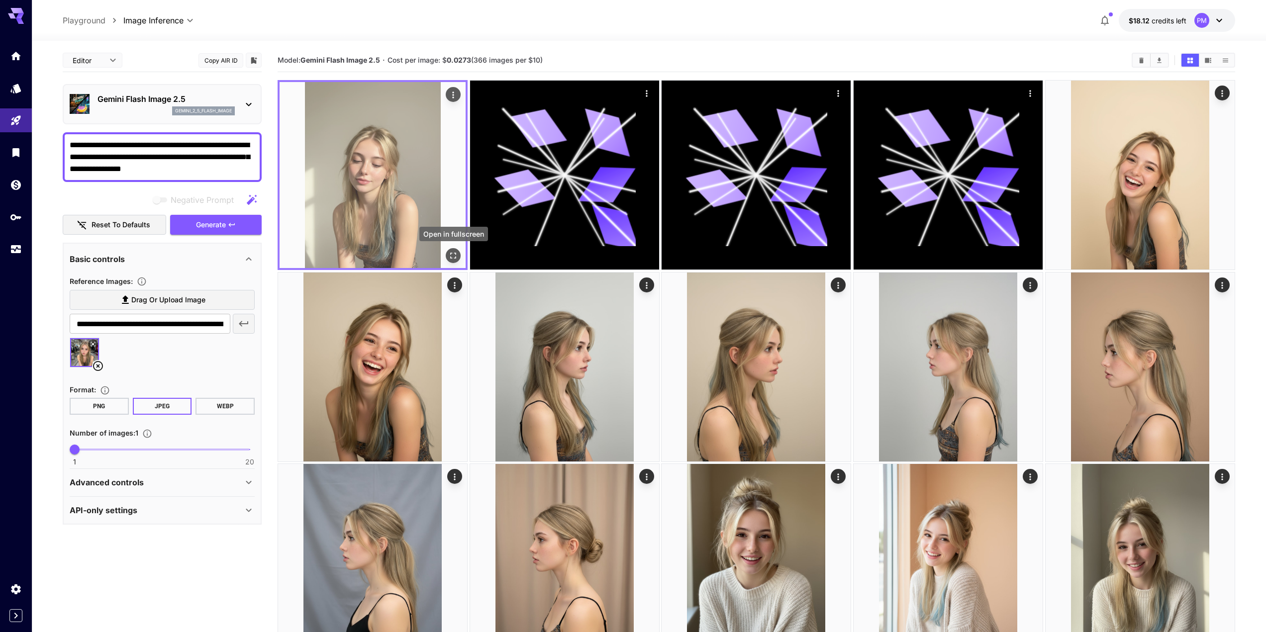
click at [454, 251] on icon "Open in fullscreen" at bounding box center [453, 256] width 10 height 10
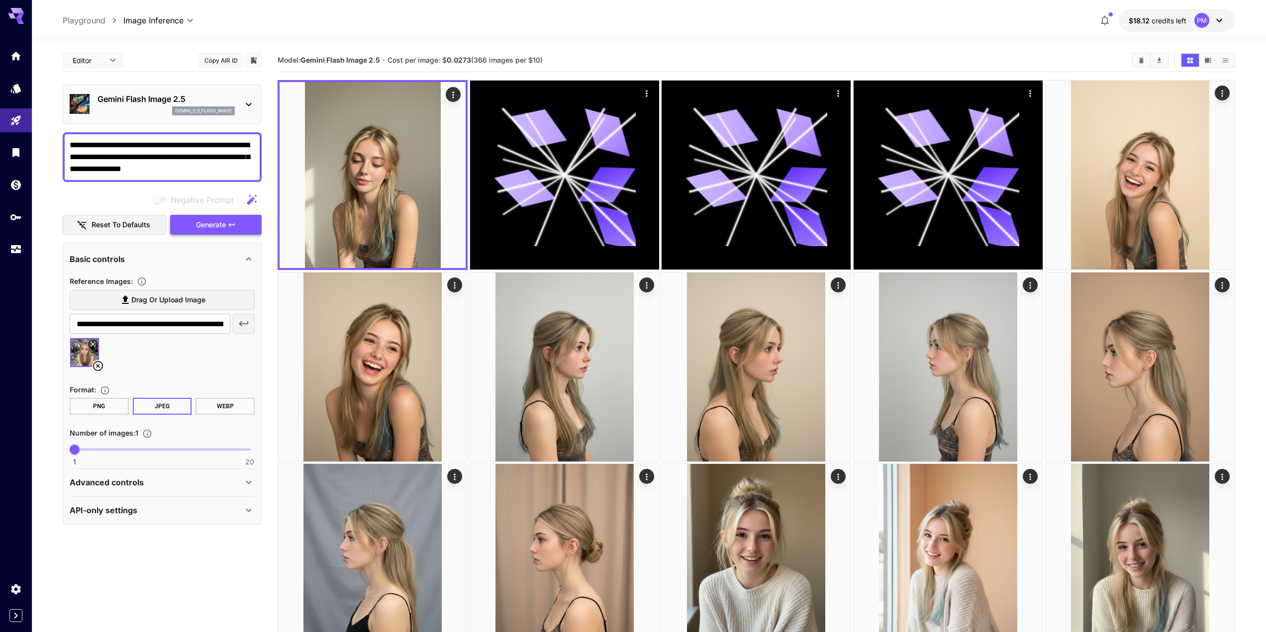
click at [233, 230] on button "Generate" at bounding box center [216, 225] width 92 height 20
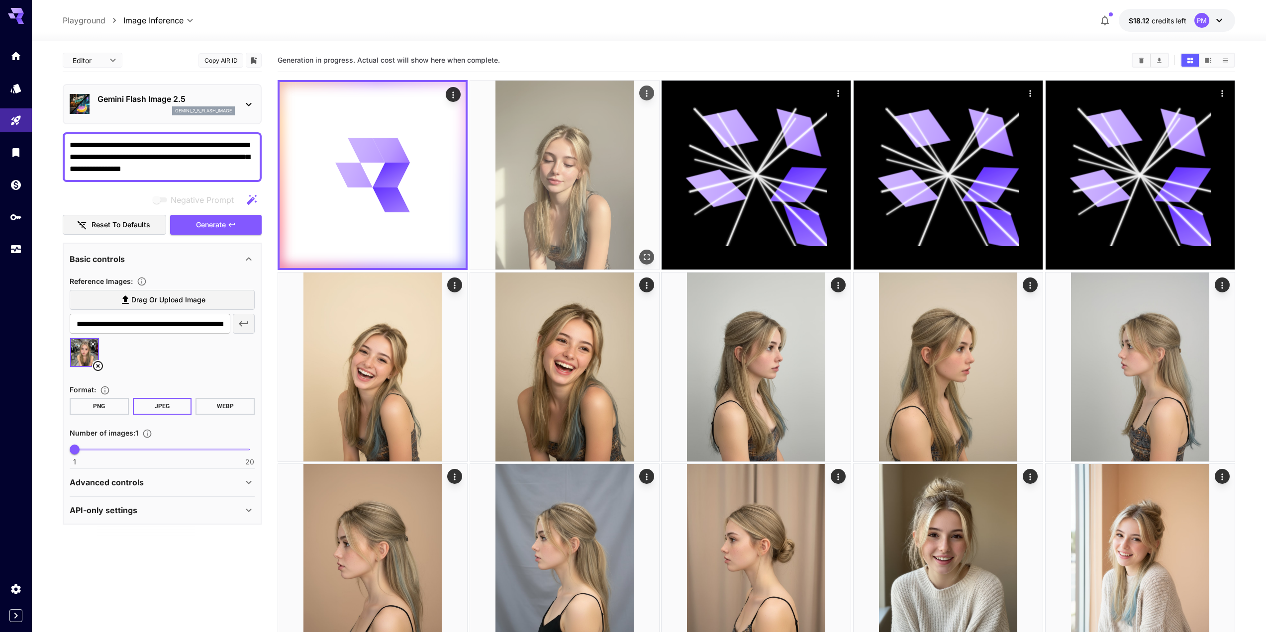
click at [648, 101] on img at bounding box center [564, 175] width 189 height 189
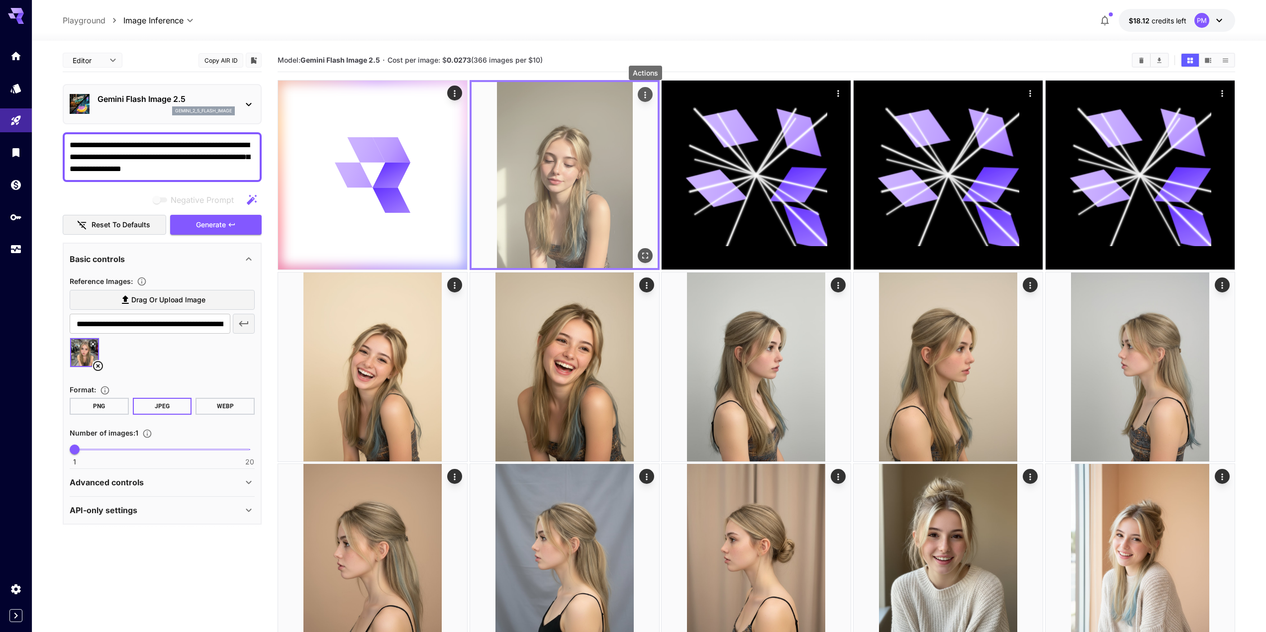
click at [650, 90] on icon "Actions" at bounding box center [645, 95] width 10 height 10
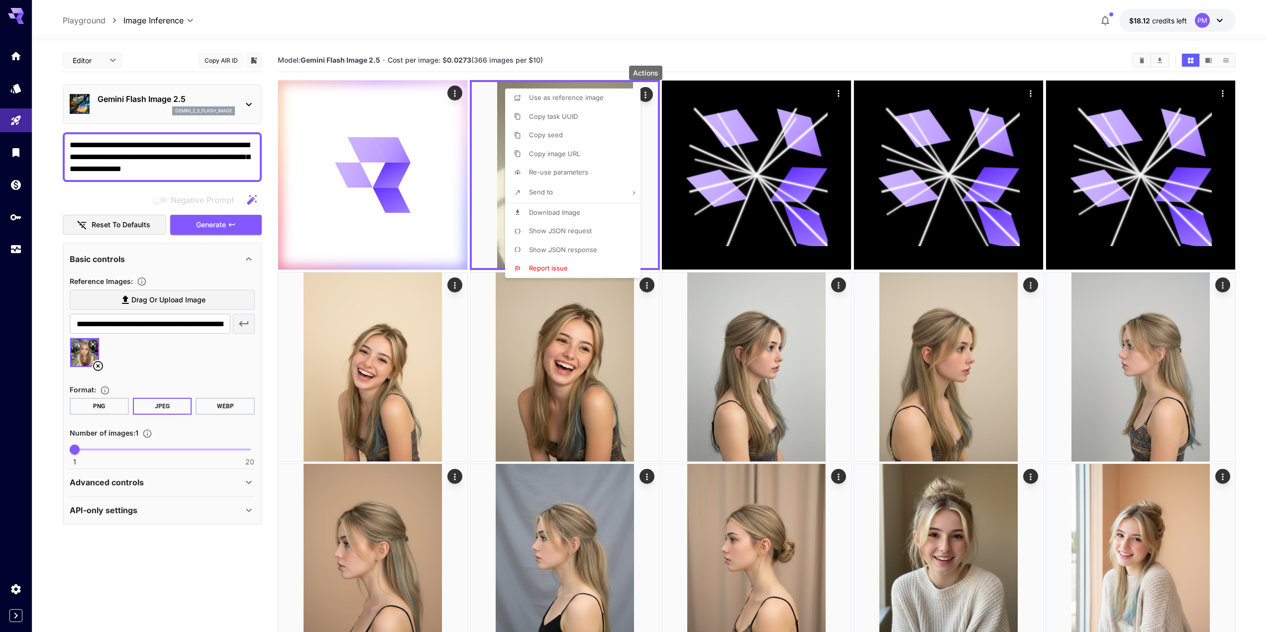
click at [578, 212] on span "Download Image" at bounding box center [554, 213] width 51 height 8
click at [583, 45] on div at bounding box center [637, 316] width 1274 height 632
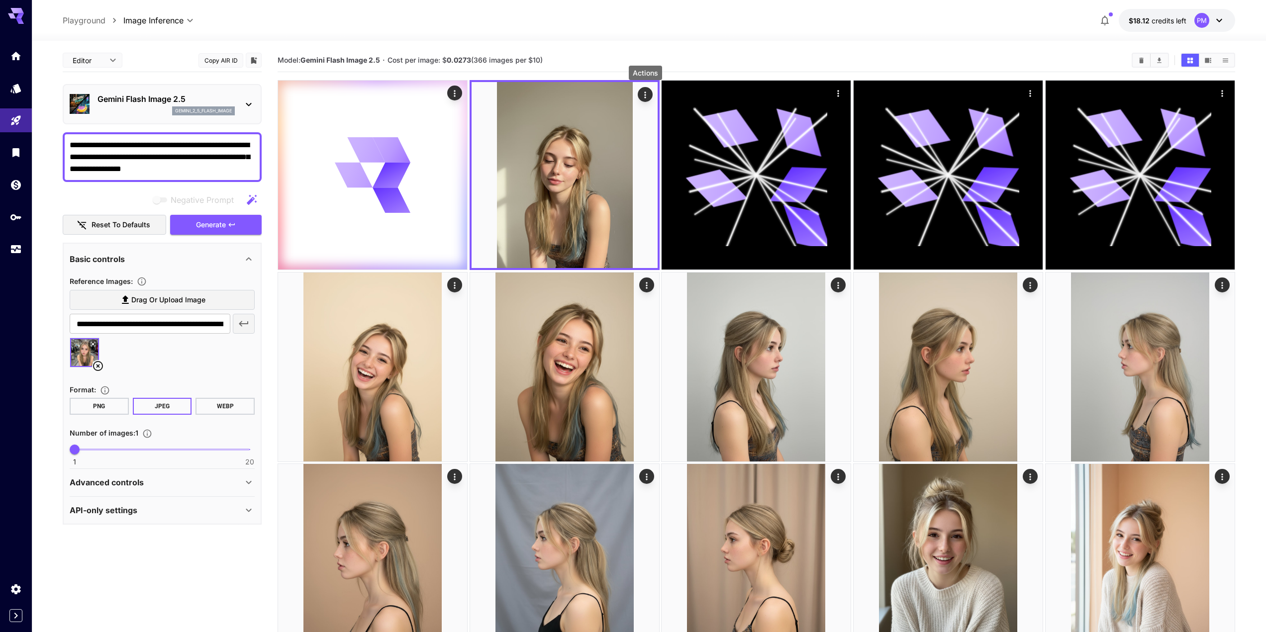
click at [593, 180] on img at bounding box center [565, 175] width 186 height 186
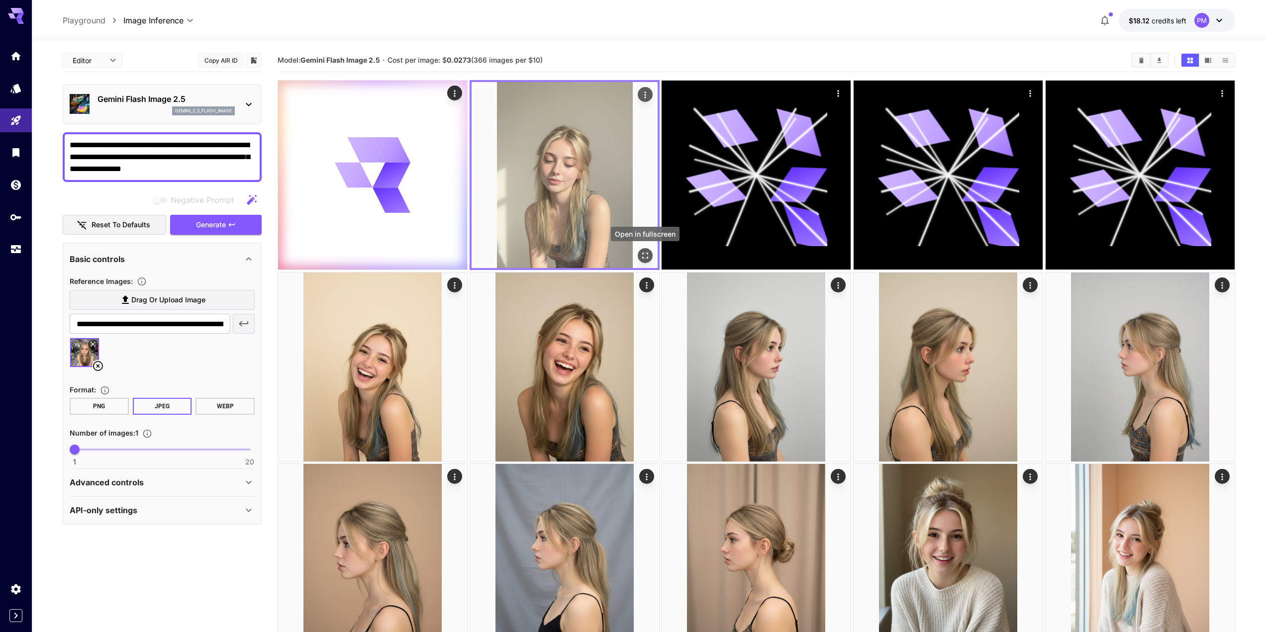
click at [639, 259] on button "Open in fullscreen" at bounding box center [645, 255] width 15 height 15
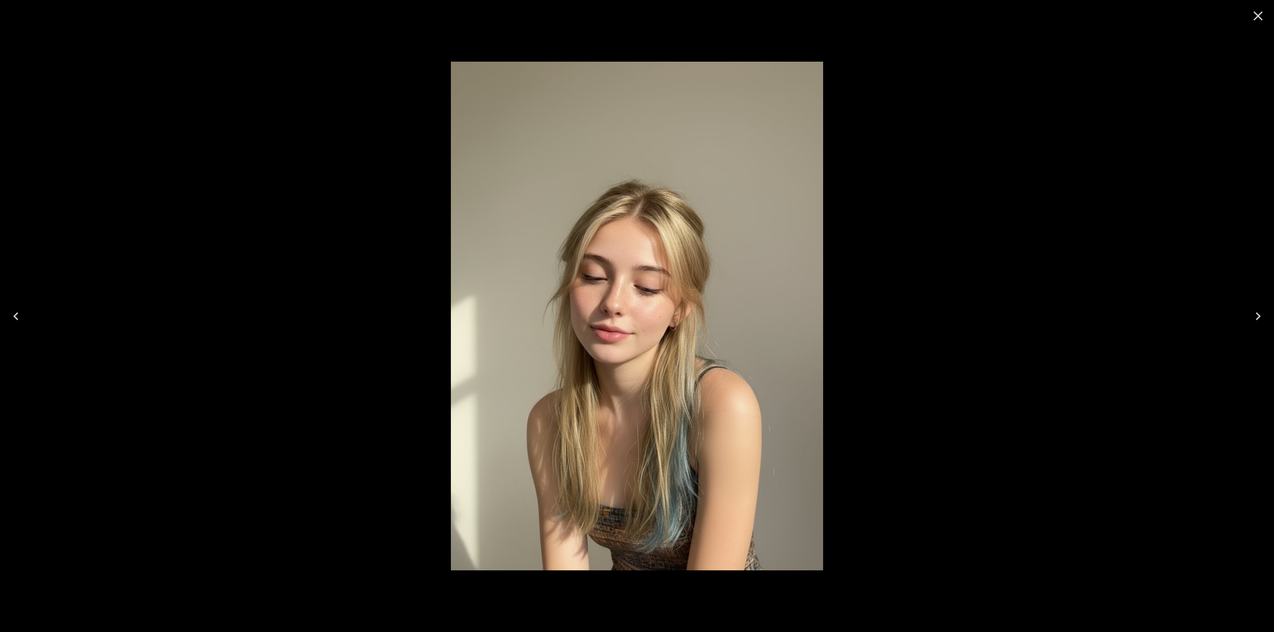
click at [434, 136] on div at bounding box center [637, 316] width 1274 height 632
click at [1258, 19] on icon "Close" at bounding box center [1258, 16] width 16 height 16
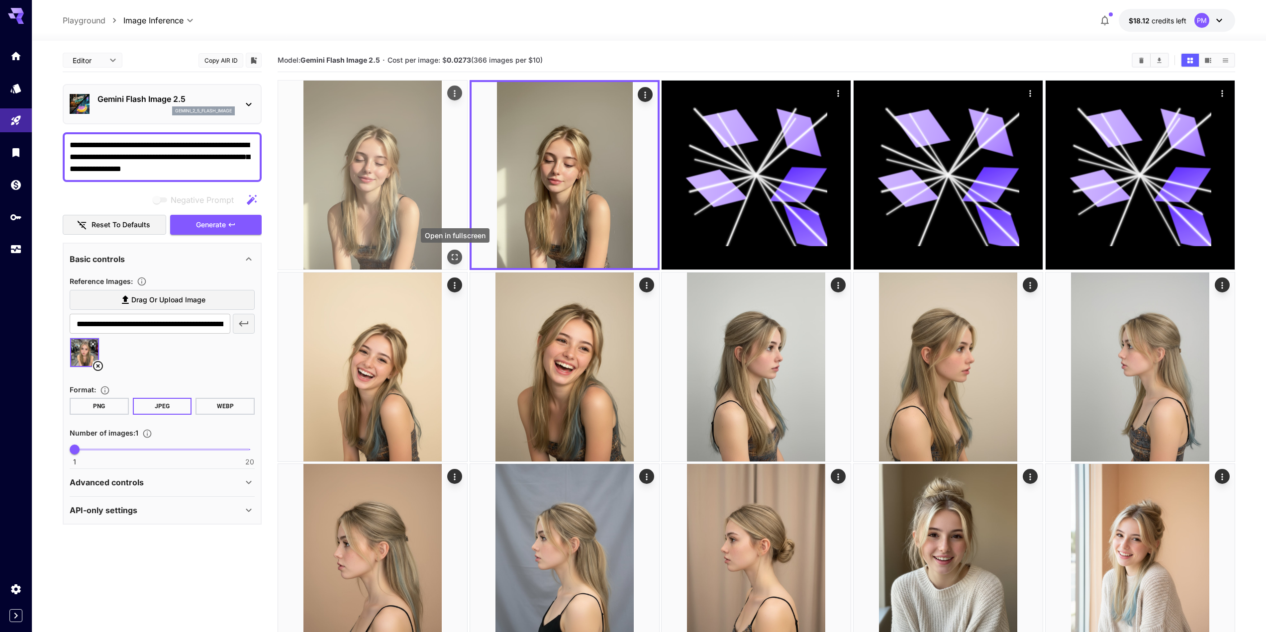
click at [455, 257] on icon "Open in fullscreen" at bounding box center [455, 257] width 10 height 10
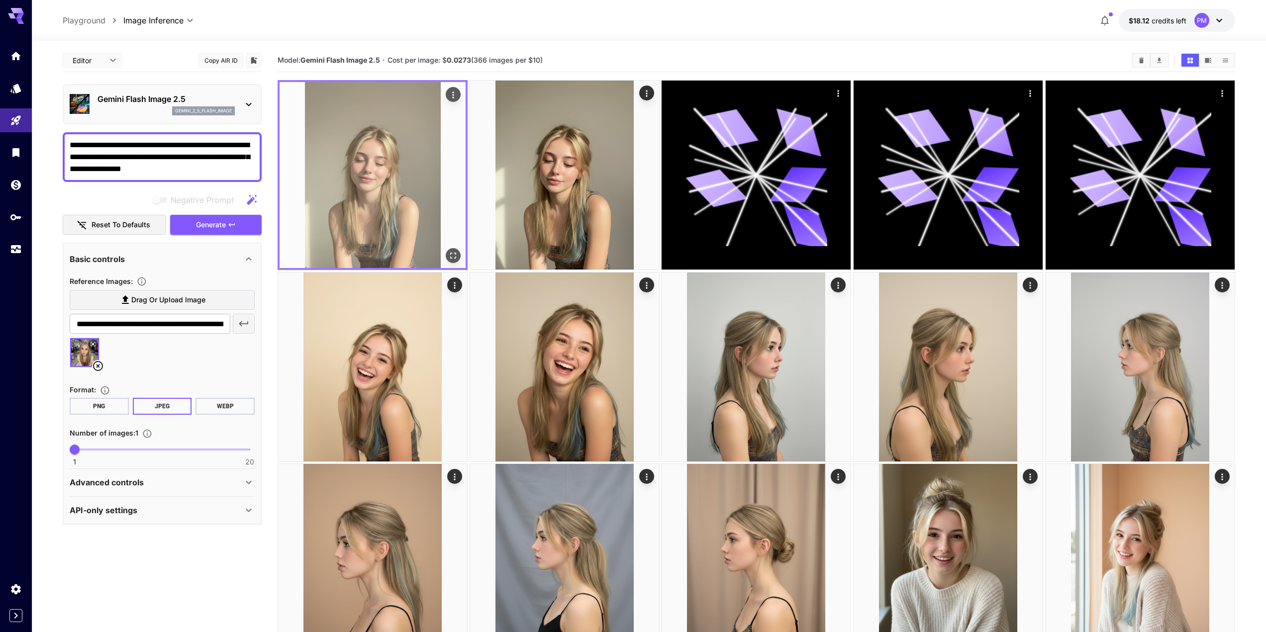
click at [459, 93] on button "Actions" at bounding box center [453, 94] width 15 height 15
click at [454, 92] on icon "Actions" at bounding box center [453, 95] width 10 height 10
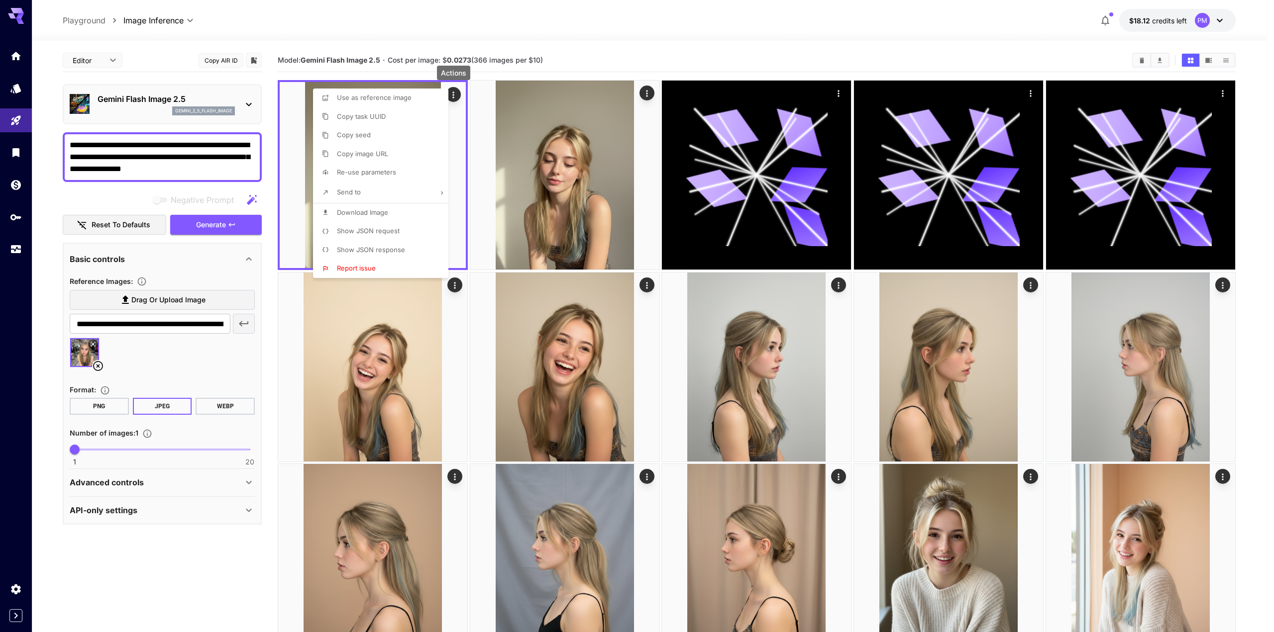
click at [382, 214] on span "Download Image" at bounding box center [362, 213] width 51 height 8
click at [182, 165] on div at bounding box center [637, 316] width 1274 height 632
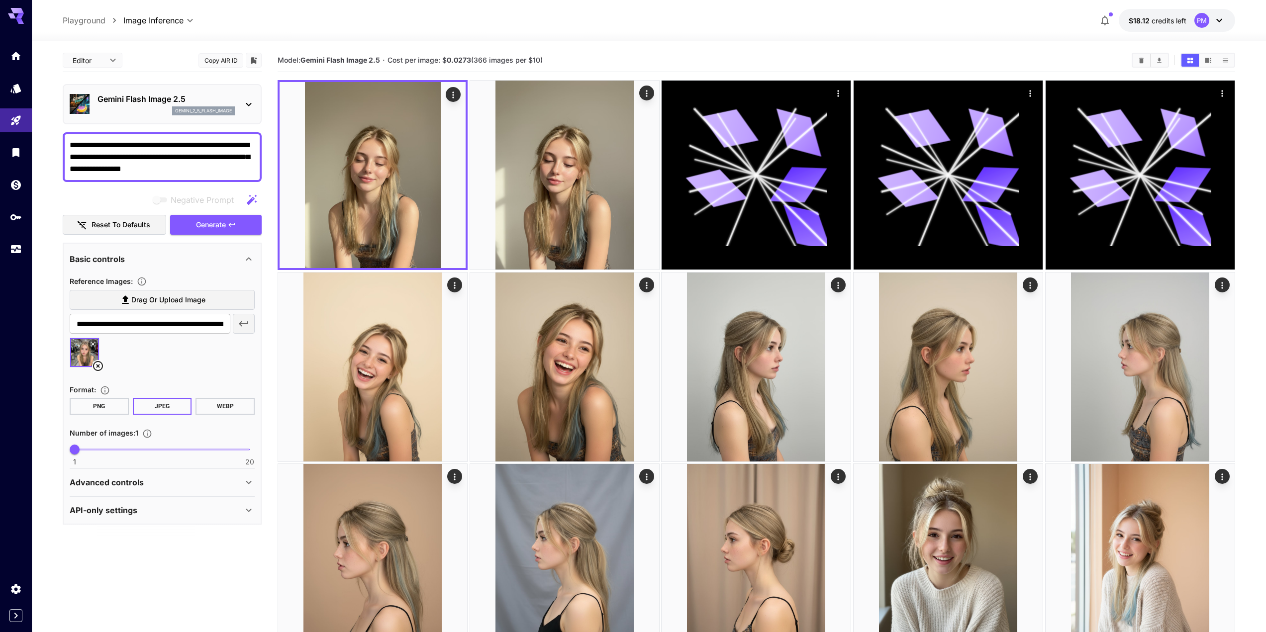
click at [192, 167] on textarea "**********" at bounding box center [162, 157] width 185 height 36
paste textarea
type textarea "**********"
click at [226, 226] on button "Generate" at bounding box center [216, 225] width 92 height 20
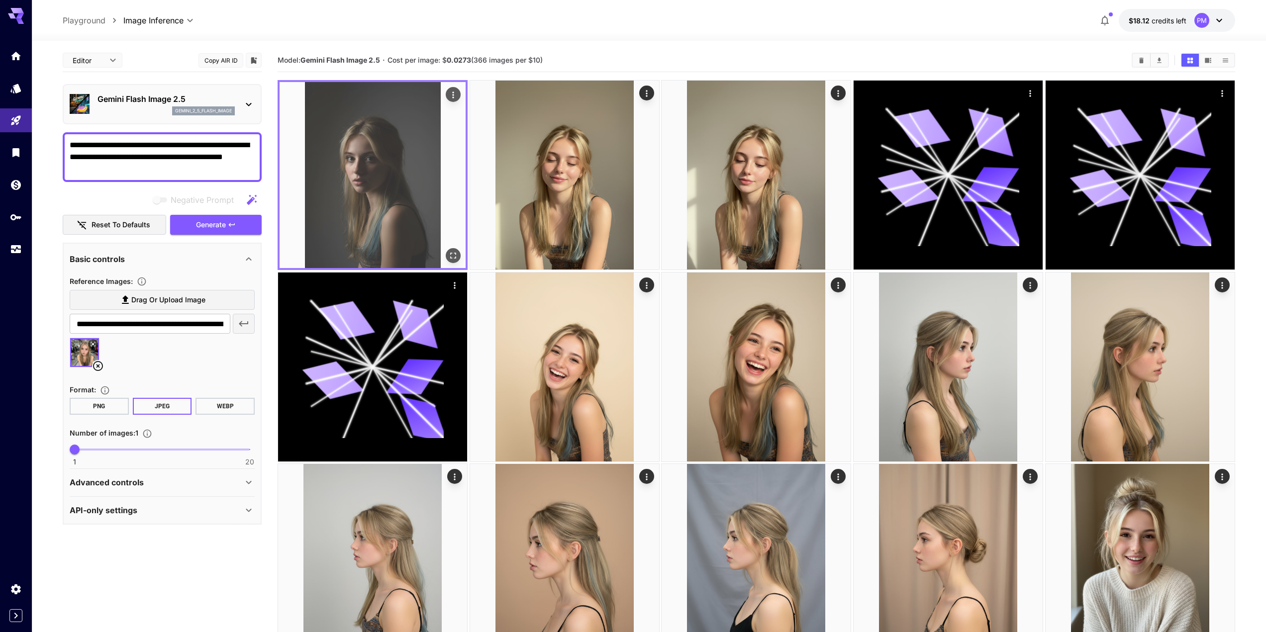
click at [450, 247] on img at bounding box center [373, 175] width 186 height 186
click at [452, 253] on icon "Open in fullscreen" at bounding box center [454, 256] width 6 height 6
click at [453, 97] on icon "Actions" at bounding box center [453, 95] width 1 height 6
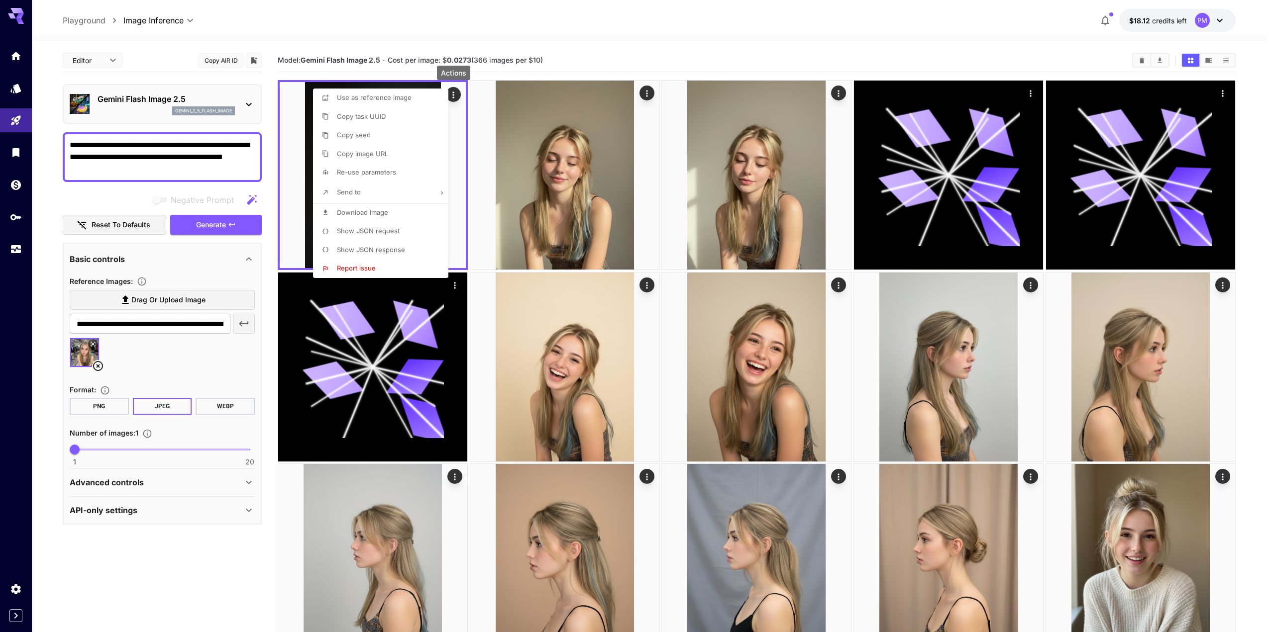
click at [375, 215] on span "Download Image" at bounding box center [362, 213] width 51 height 8
click at [284, 124] on div at bounding box center [637, 316] width 1274 height 632
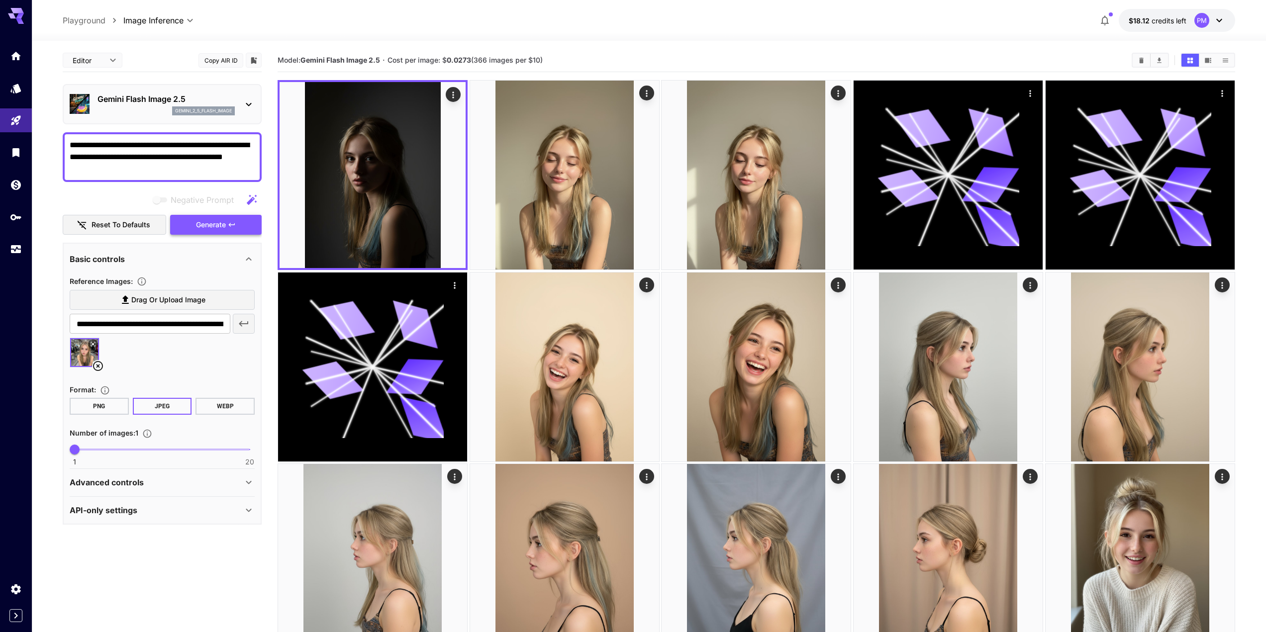
click at [243, 226] on button "Generate" at bounding box center [216, 225] width 92 height 20
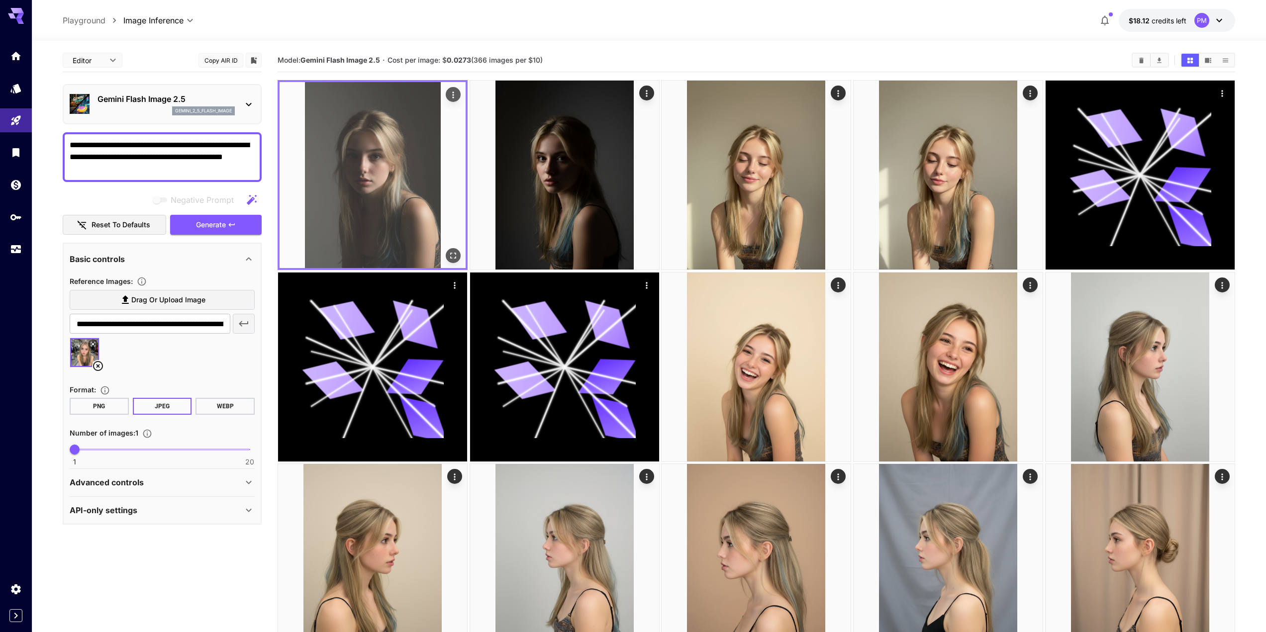
click at [448, 93] on button "Actions" at bounding box center [453, 94] width 15 height 15
click at [455, 89] on div "Actions" at bounding box center [453, 95] width 10 height 12
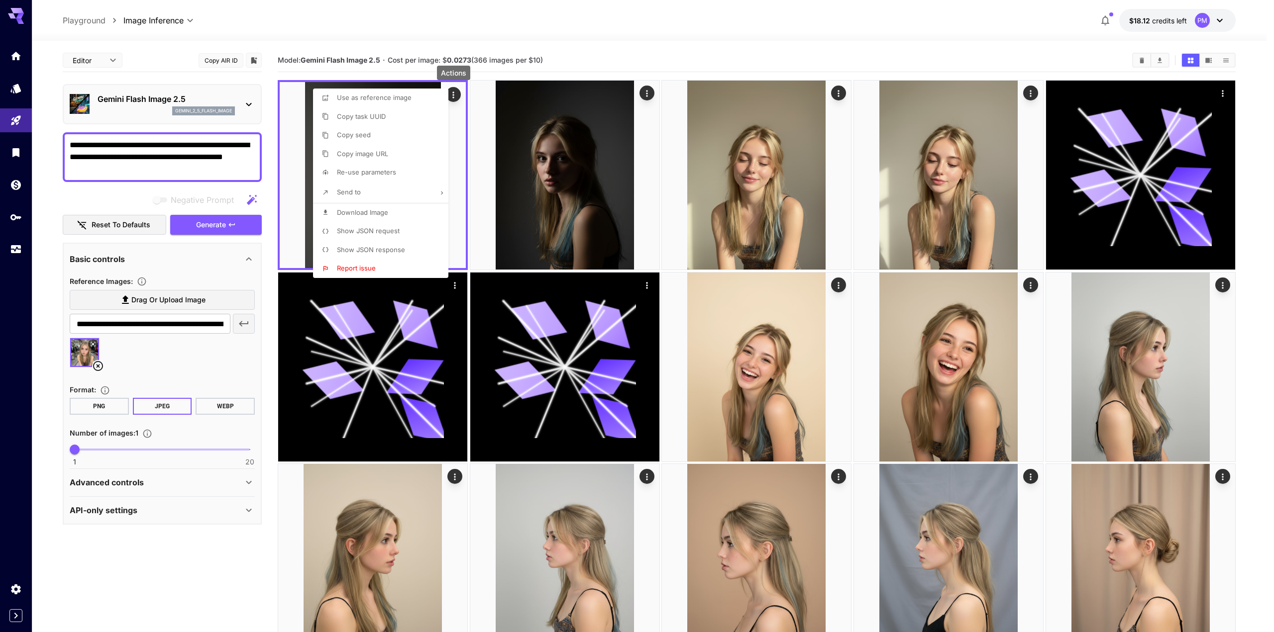
click at [373, 209] on span "Download Image" at bounding box center [362, 213] width 51 height 8
click at [603, 183] on div at bounding box center [637, 316] width 1274 height 632
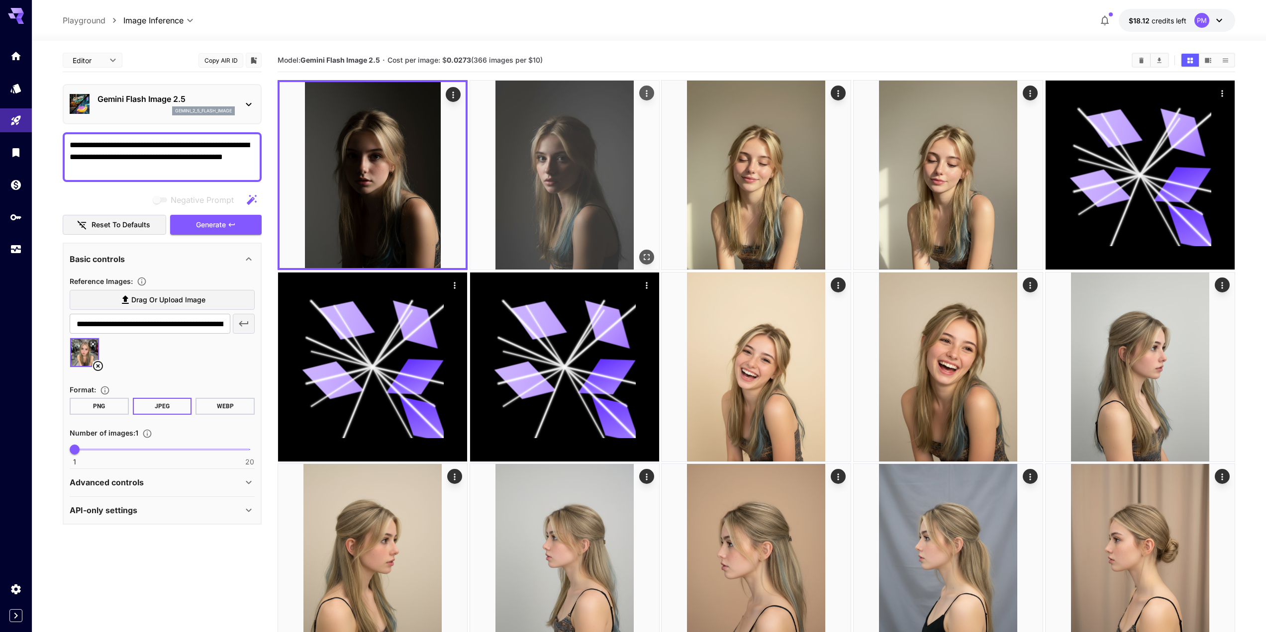
click at [581, 194] on img at bounding box center [564, 175] width 189 height 189
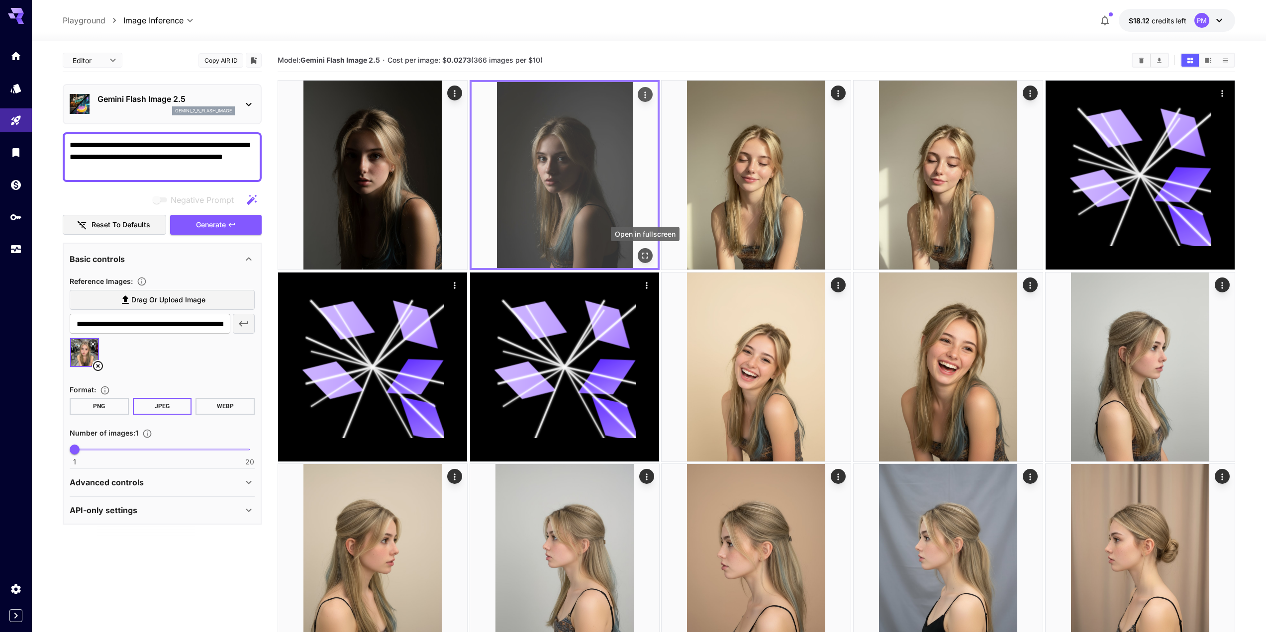
click at [653, 254] on div "Open in fullscreen" at bounding box center [645, 255] width 15 height 15
click at [645, 255] on icon "Open in fullscreen" at bounding box center [645, 256] width 10 height 10
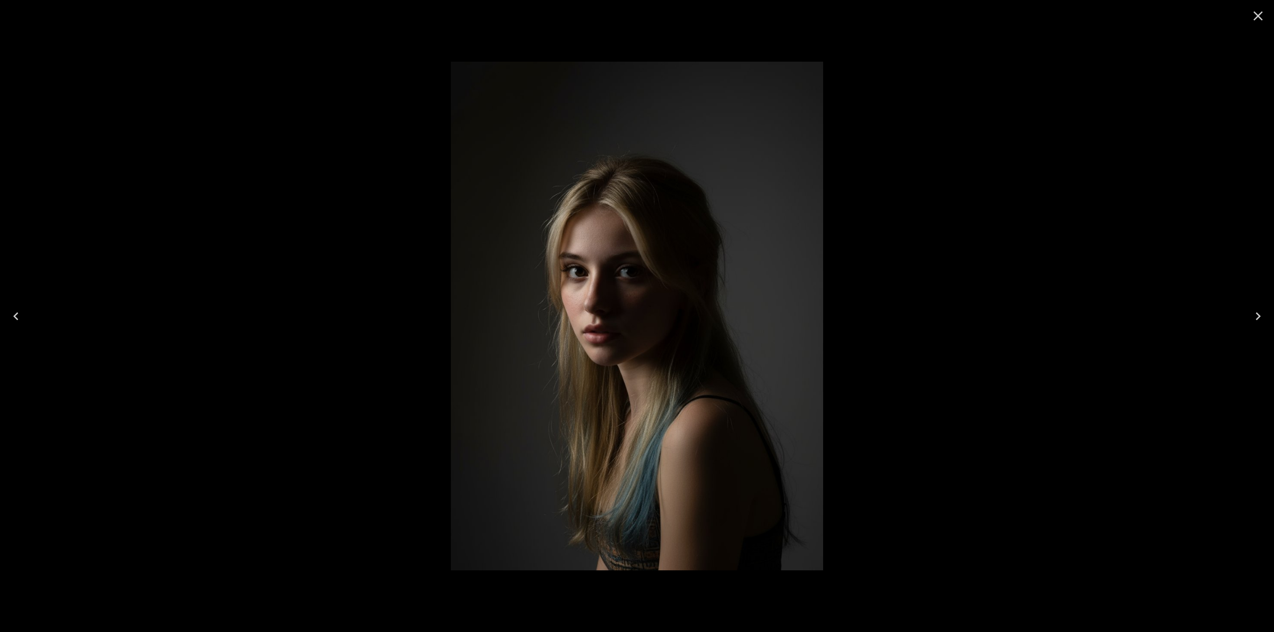
click at [1256, 13] on icon "Close" at bounding box center [1258, 16] width 16 height 16
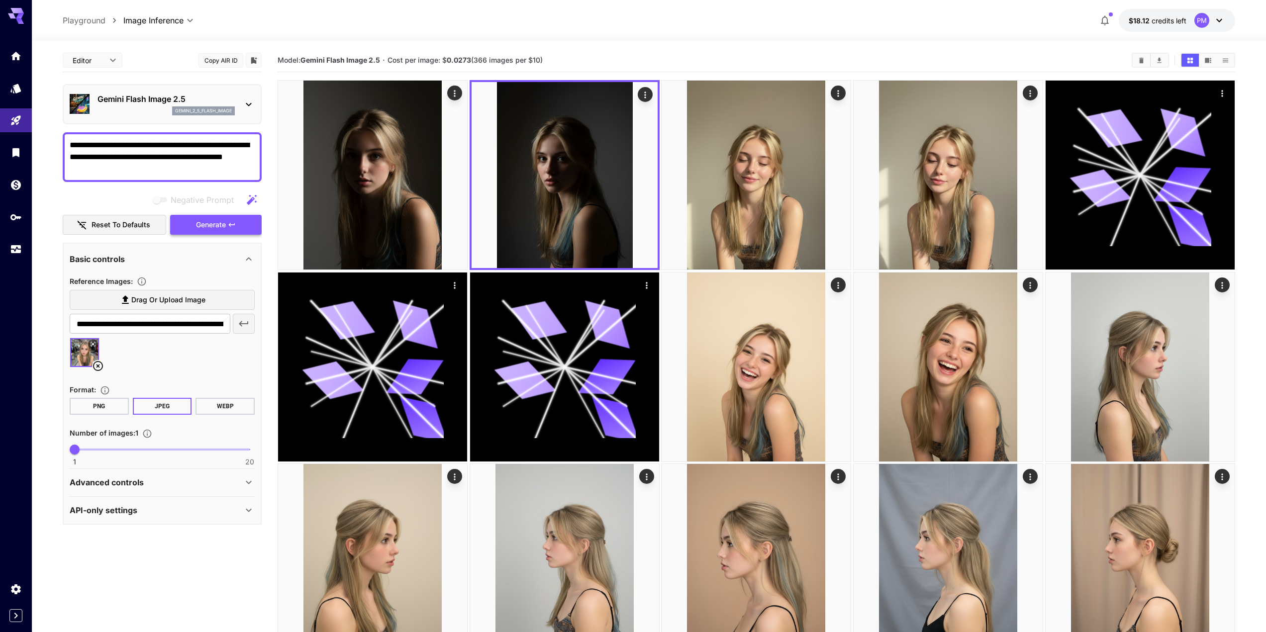
click at [223, 223] on span "Generate" at bounding box center [211, 225] width 30 height 12
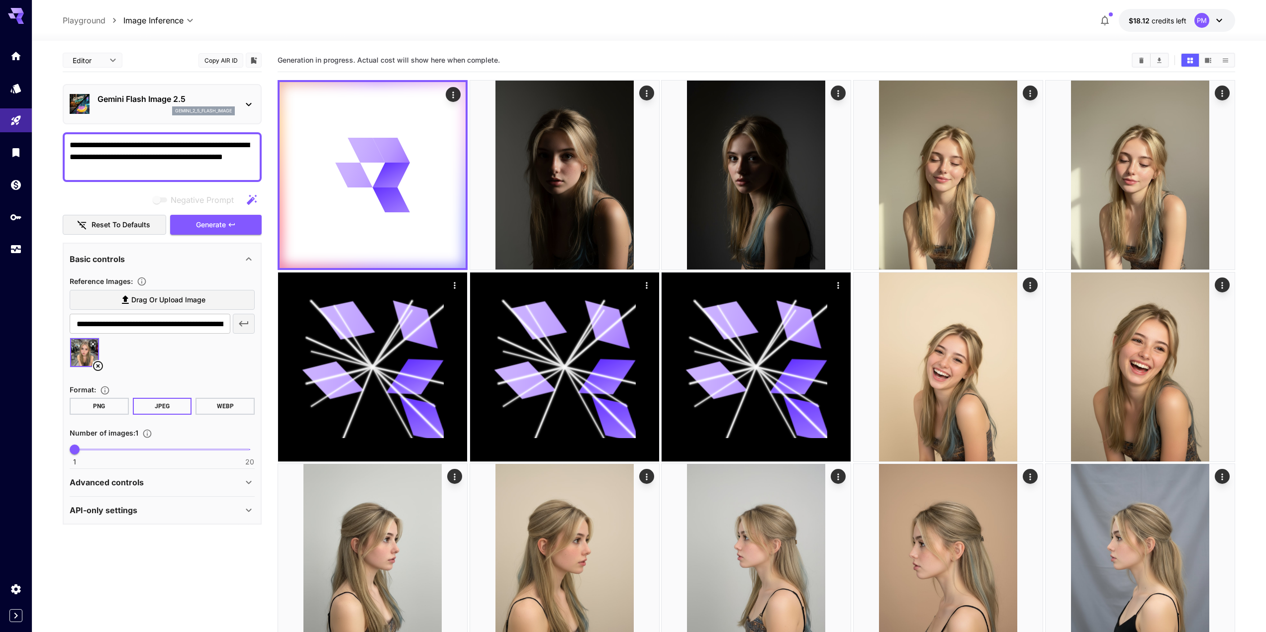
click at [123, 161] on textarea "**********" at bounding box center [162, 157] width 185 height 36
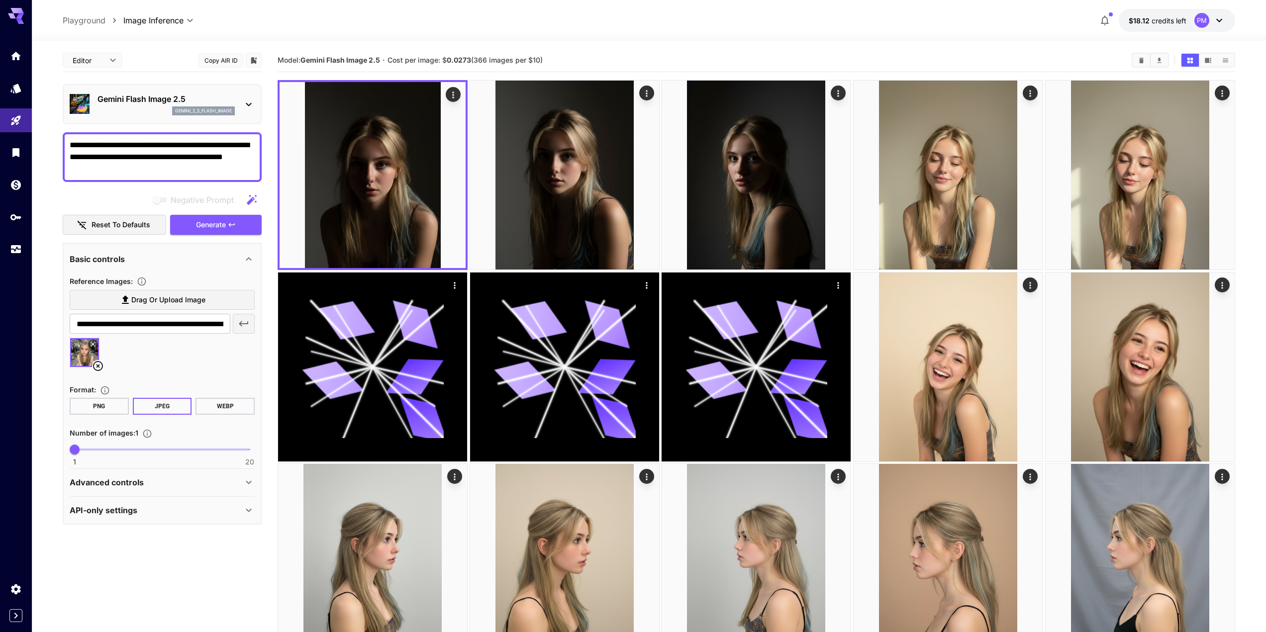
paste textarea "**"
click at [227, 220] on button "Generate" at bounding box center [216, 225] width 92 height 20
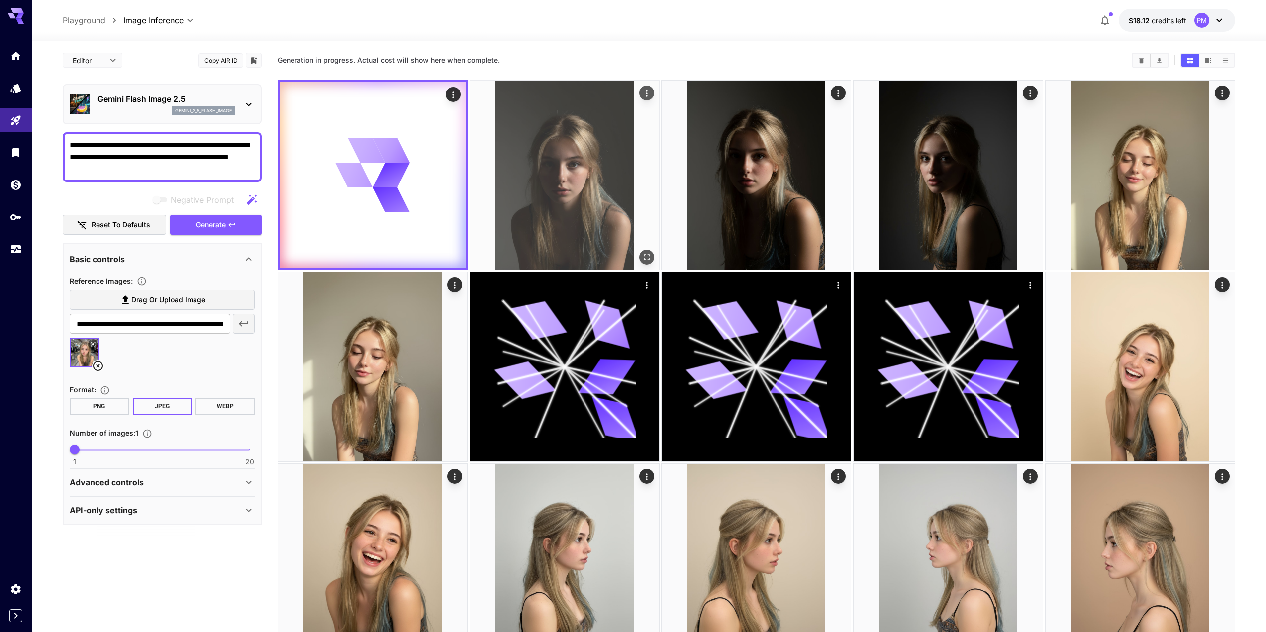
click at [646, 253] on icon "Open in fullscreen" at bounding box center [647, 257] width 10 height 10
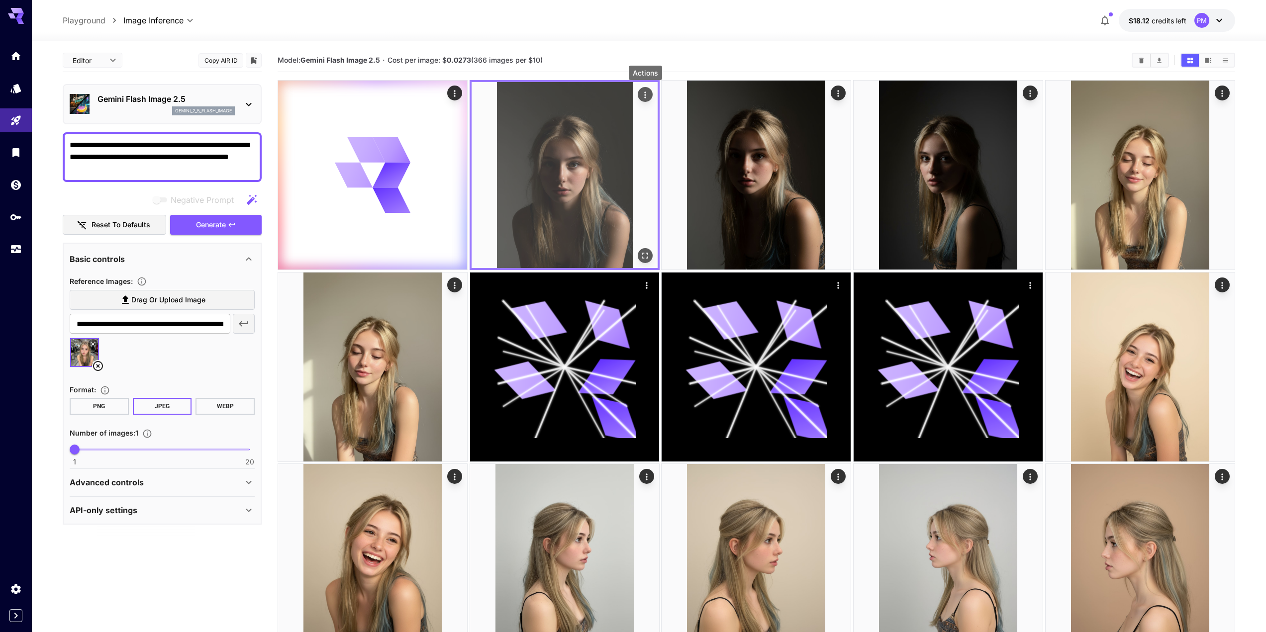
click at [648, 92] on icon "Actions" at bounding box center [645, 95] width 10 height 10
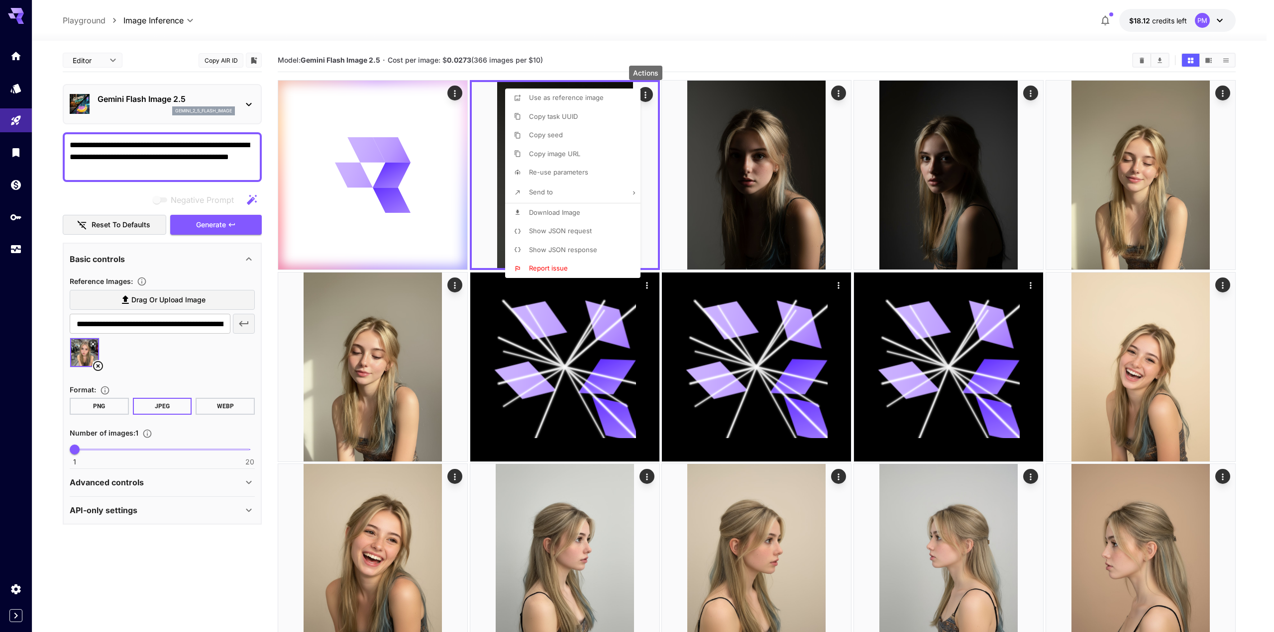
click at [555, 214] on span "Download Image" at bounding box center [554, 213] width 51 height 8
click at [155, 596] on div at bounding box center [637, 316] width 1274 height 632
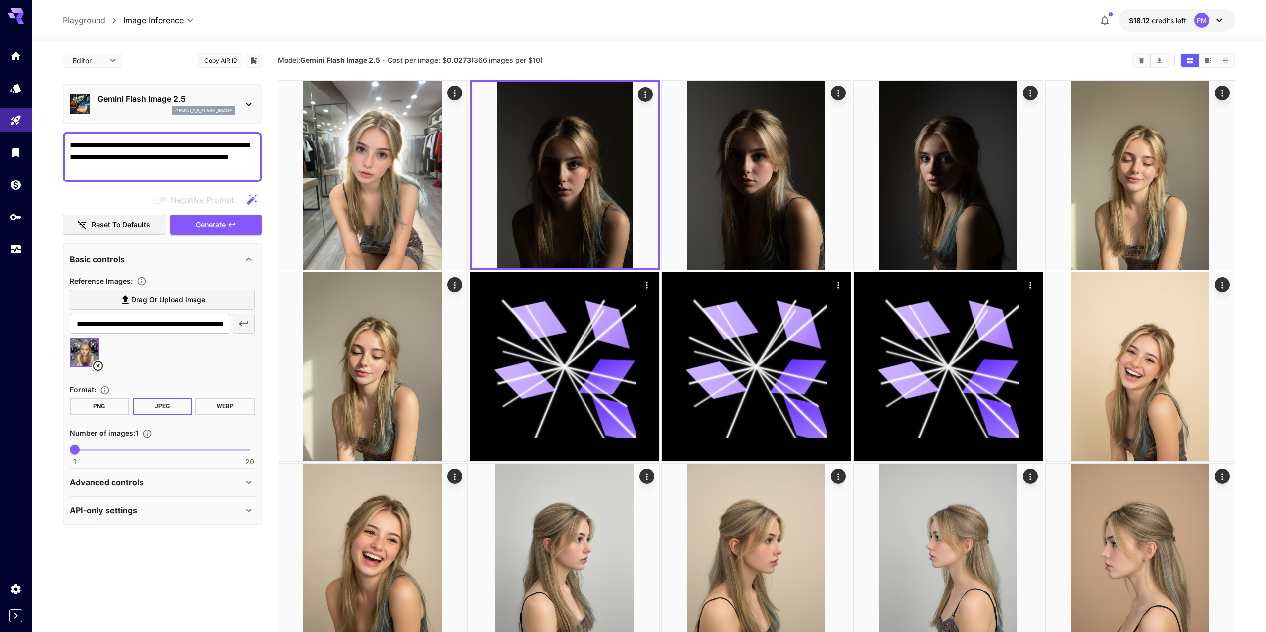
click at [133, 159] on textarea "**********" at bounding box center [162, 157] width 185 height 36
type textarea "**********"
click at [212, 225] on span "Generate" at bounding box center [211, 225] width 30 height 12
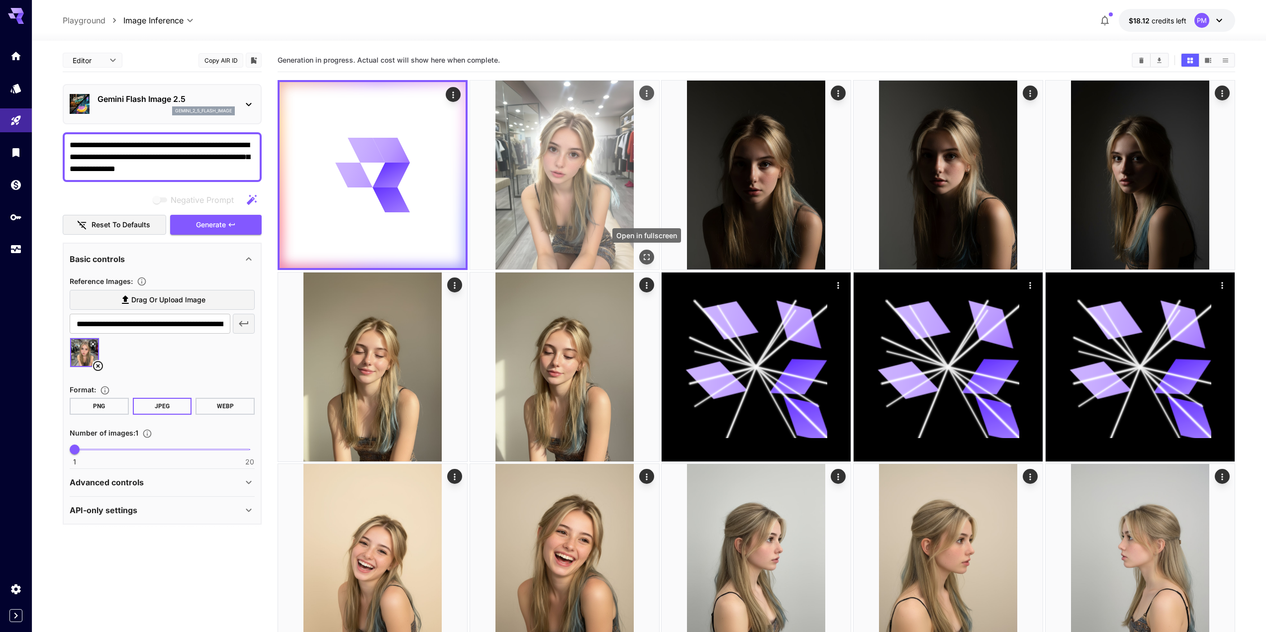
click at [650, 256] on icon "Open in fullscreen" at bounding box center [647, 257] width 10 height 10
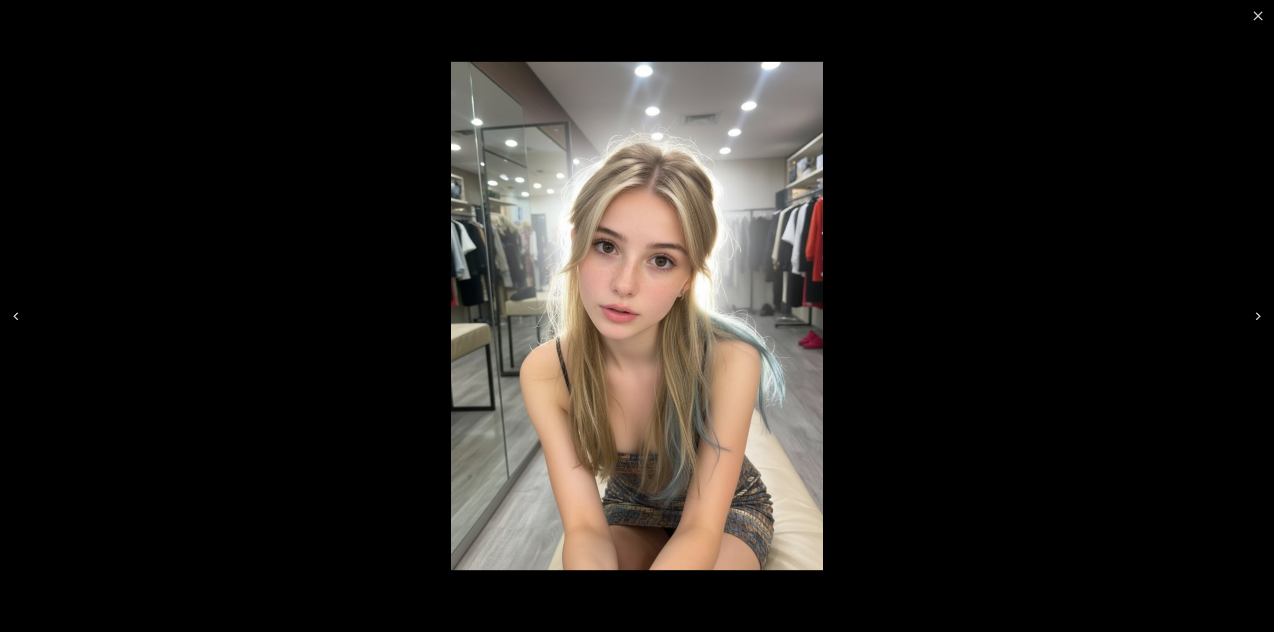
click at [389, 194] on div at bounding box center [637, 316] width 1274 height 632
click at [1252, 11] on icon "Close" at bounding box center [1258, 16] width 16 height 16
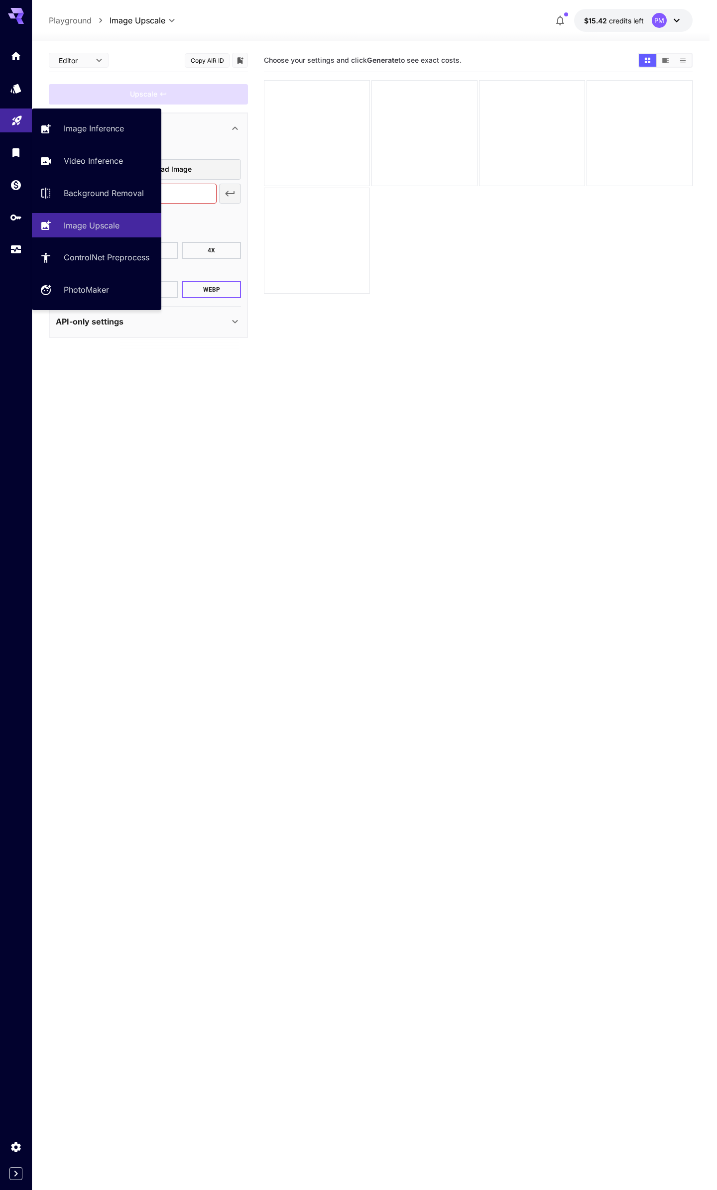
click at [19, 131] on link at bounding box center [16, 120] width 32 height 24
type input "**********"
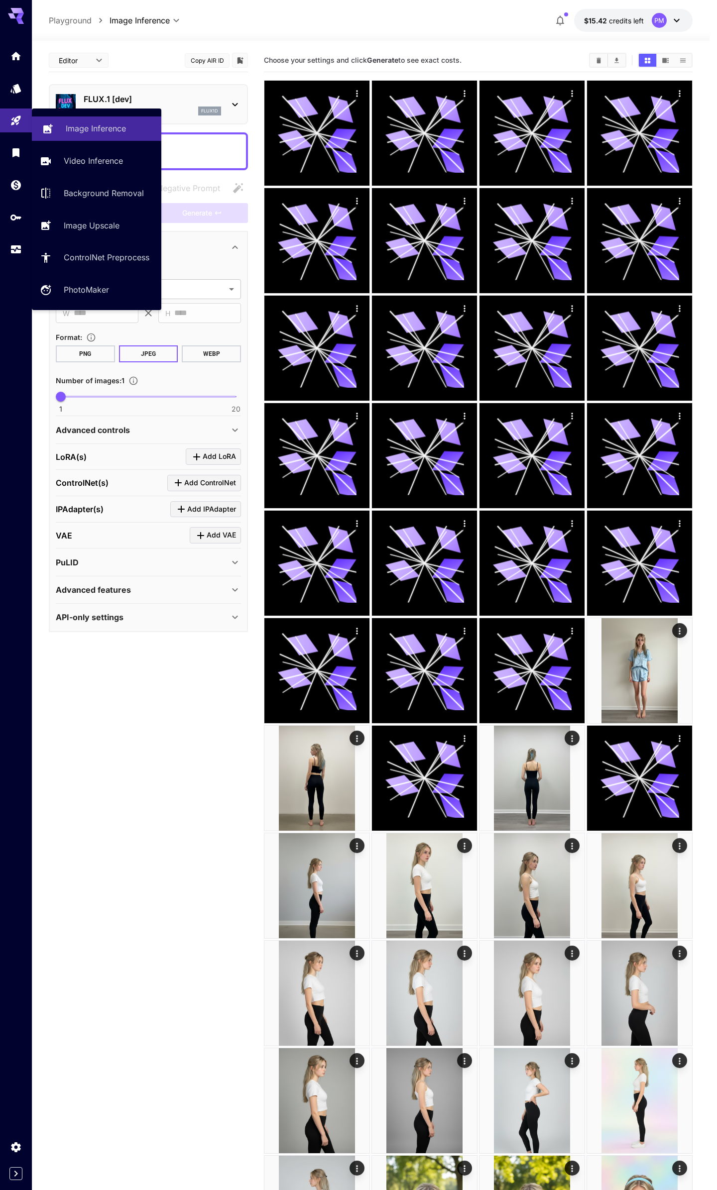
click at [71, 134] on p "Image Inference" at bounding box center [96, 128] width 60 height 12
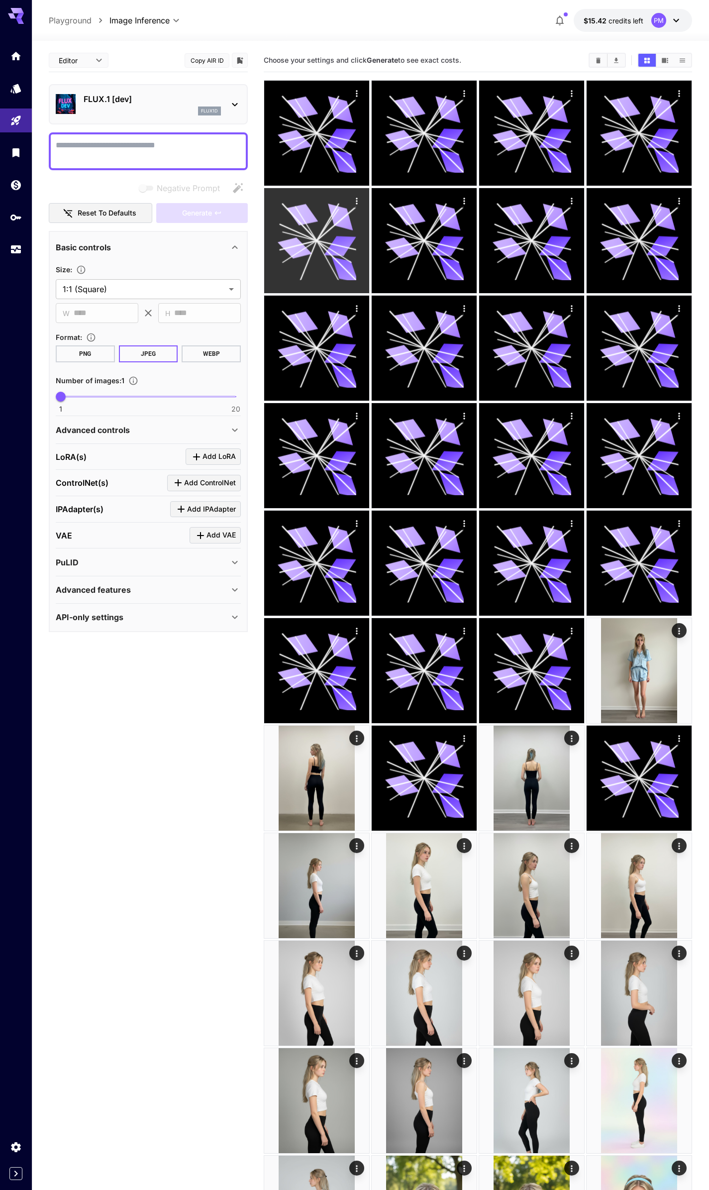
click at [365, 198] on div at bounding box center [316, 240] width 105 height 105
click at [359, 201] on icon "Actions" at bounding box center [355, 203] width 10 height 10
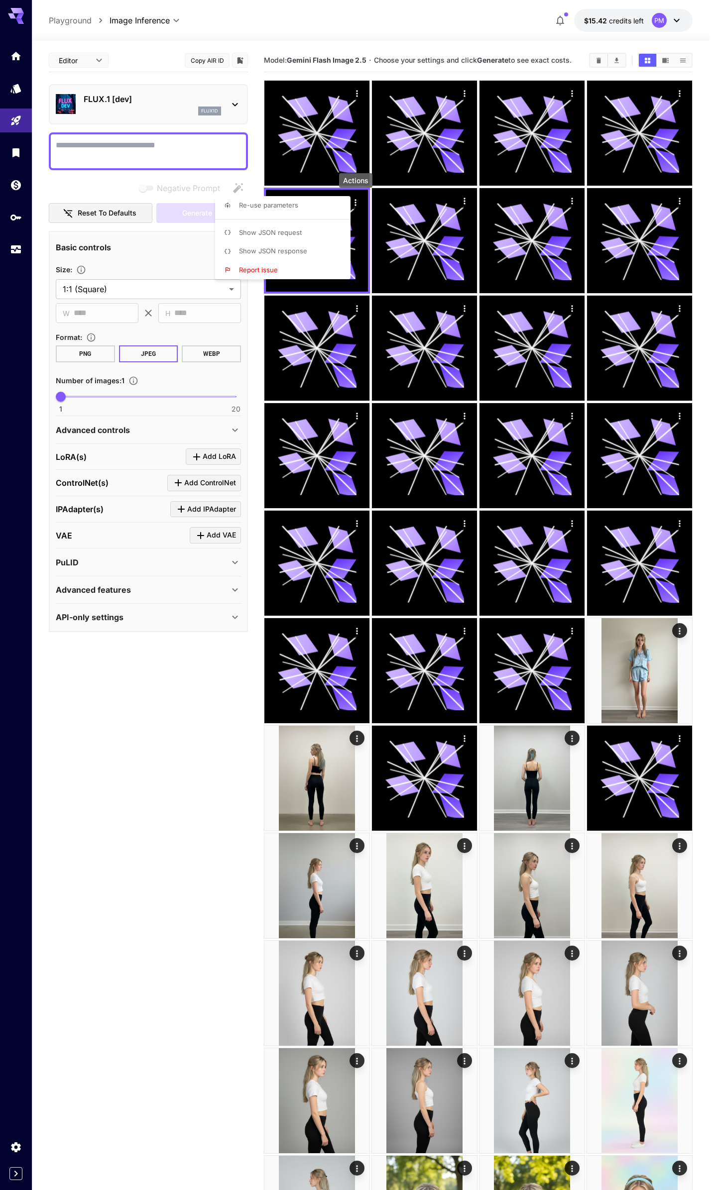
click at [305, 208] on li "Re-use parameters" at bounding box center [285, 205] width 141 height 19
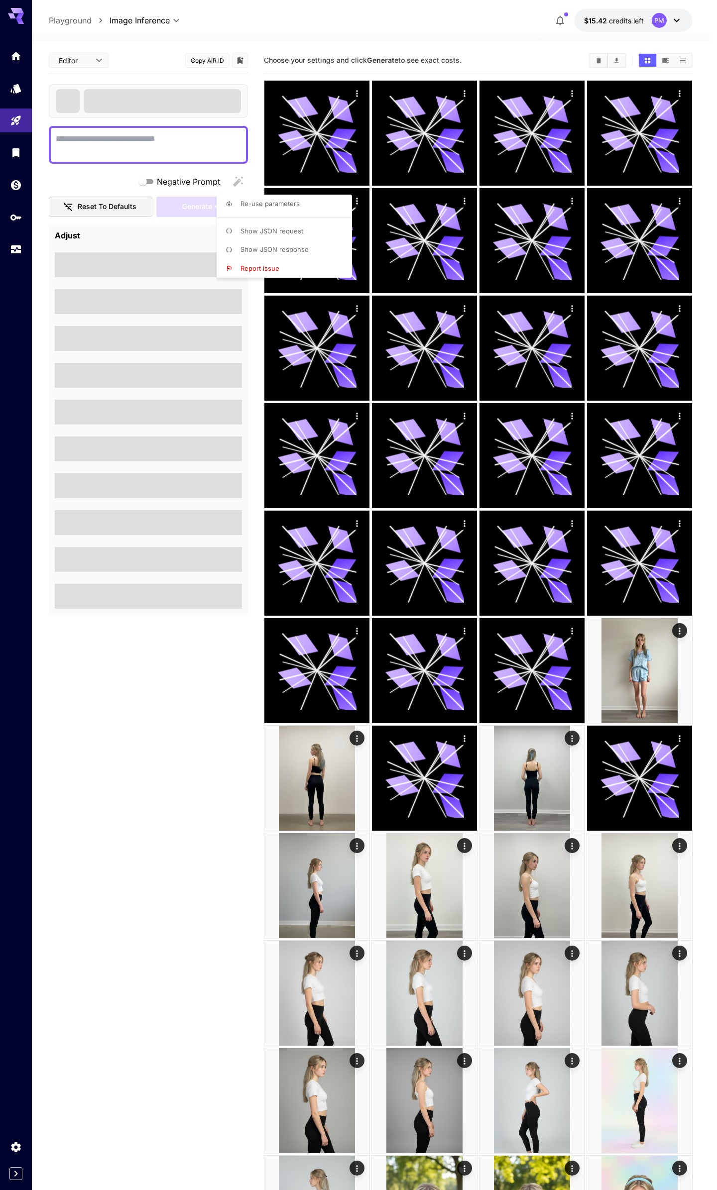
type textarea "**********"
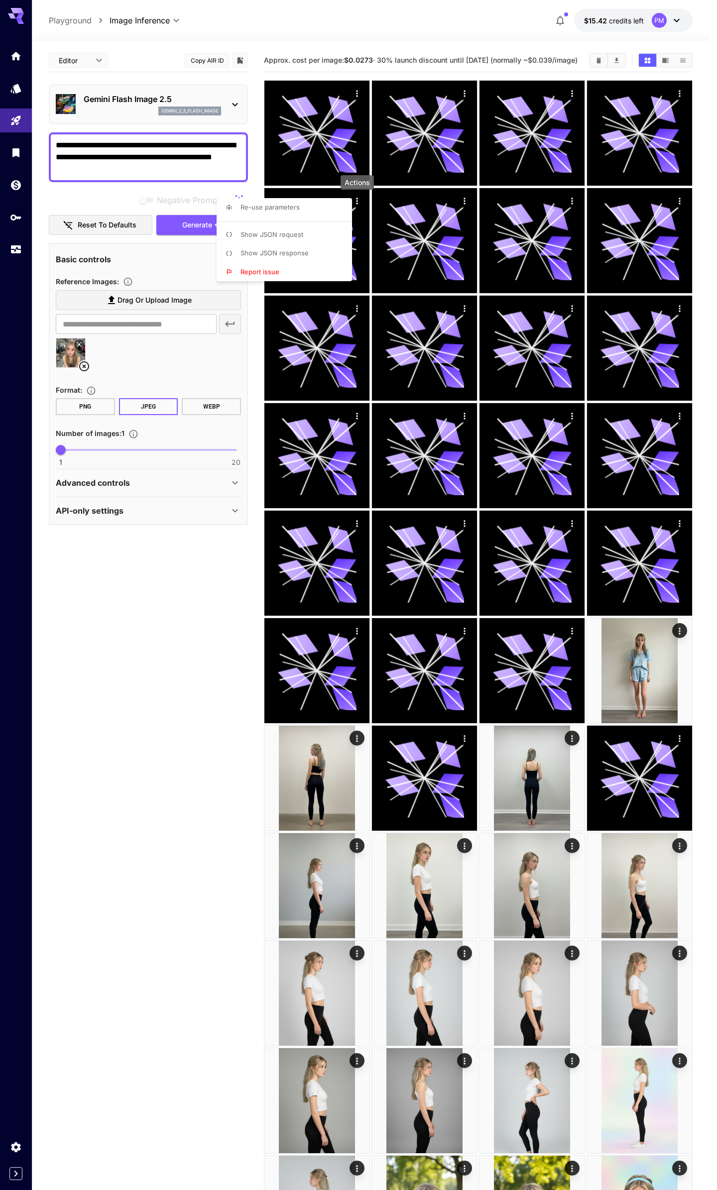
click at [188, 603] on div at bounding box center [358, 595] width 717 height 1190
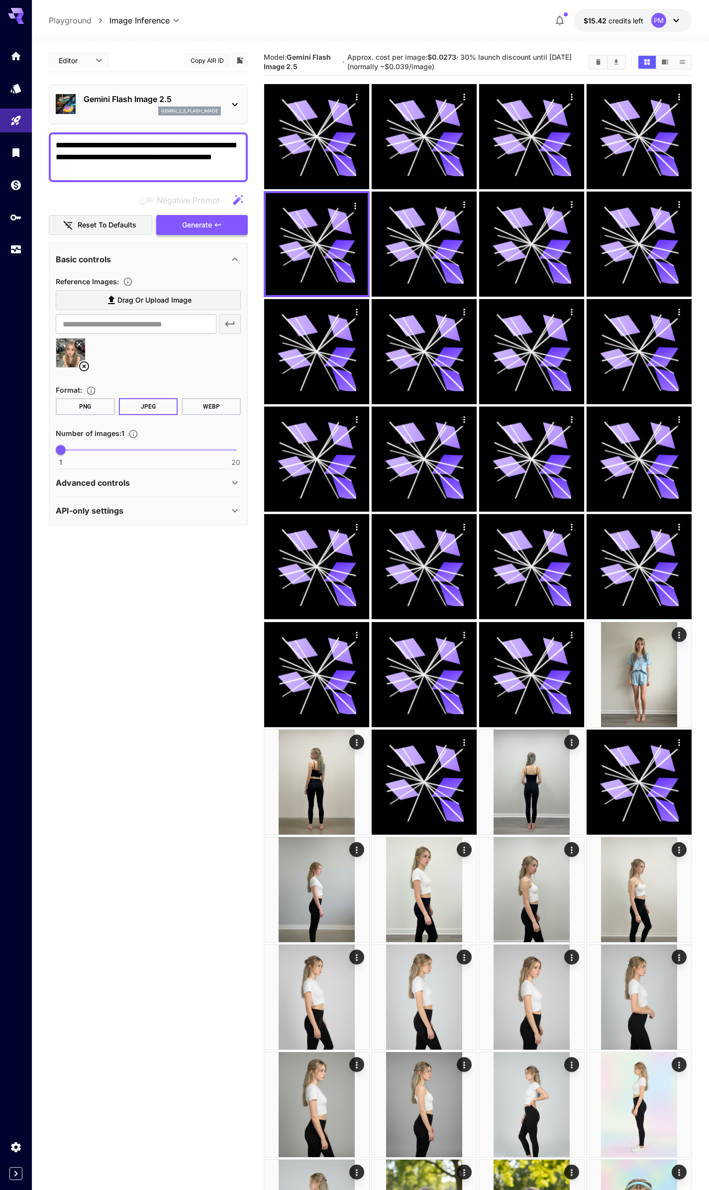
click at [195, 228] on span "Generate" at bounding box center [197, 225] width 30 height 12
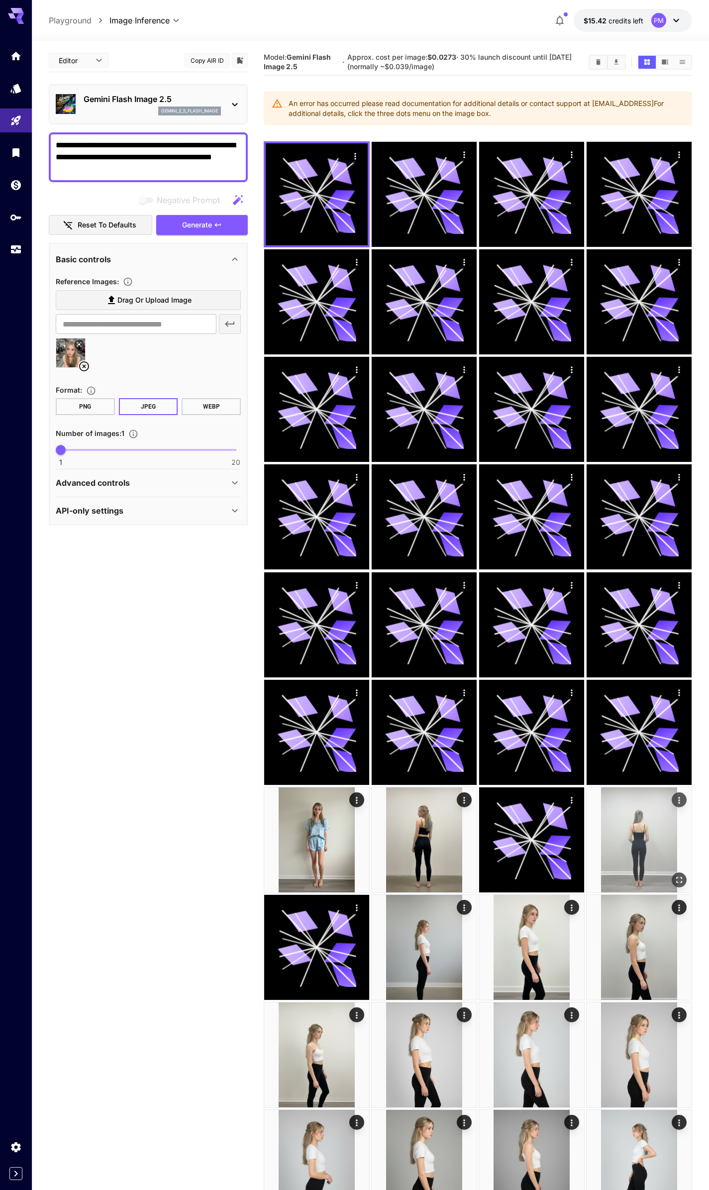
click at [677, 800] on icon "Actions" at bounding box center [679, 800] width 10 height 10
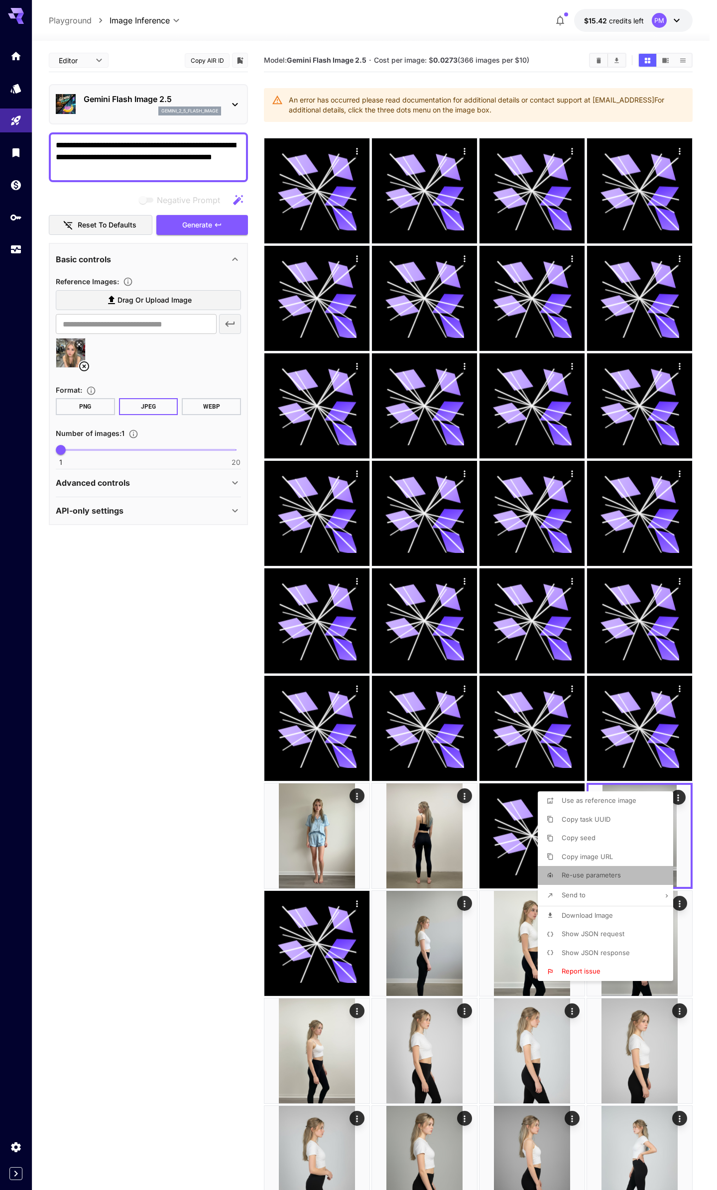
click at [599, 881] on li "Re-use parameters" at bounding box center [607, 875] width 141 height 19
type textarea "**********"
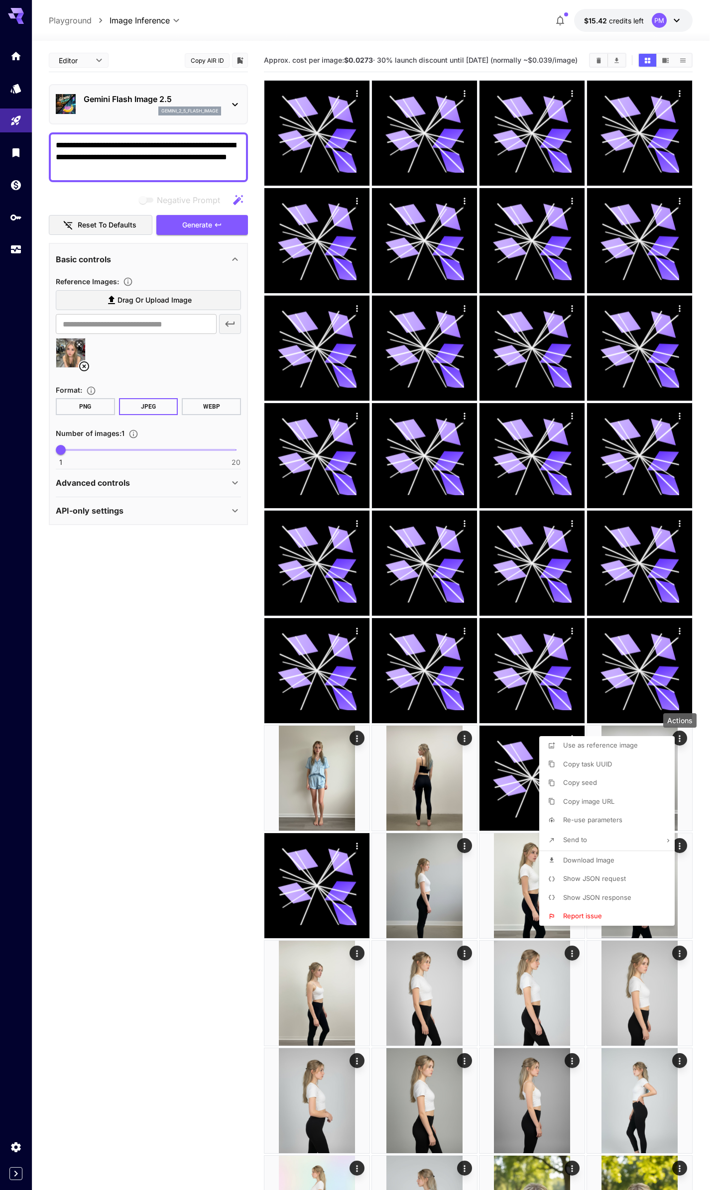
click at [192, 233] on div at bounding box center [358, 595] width 717 height 1190
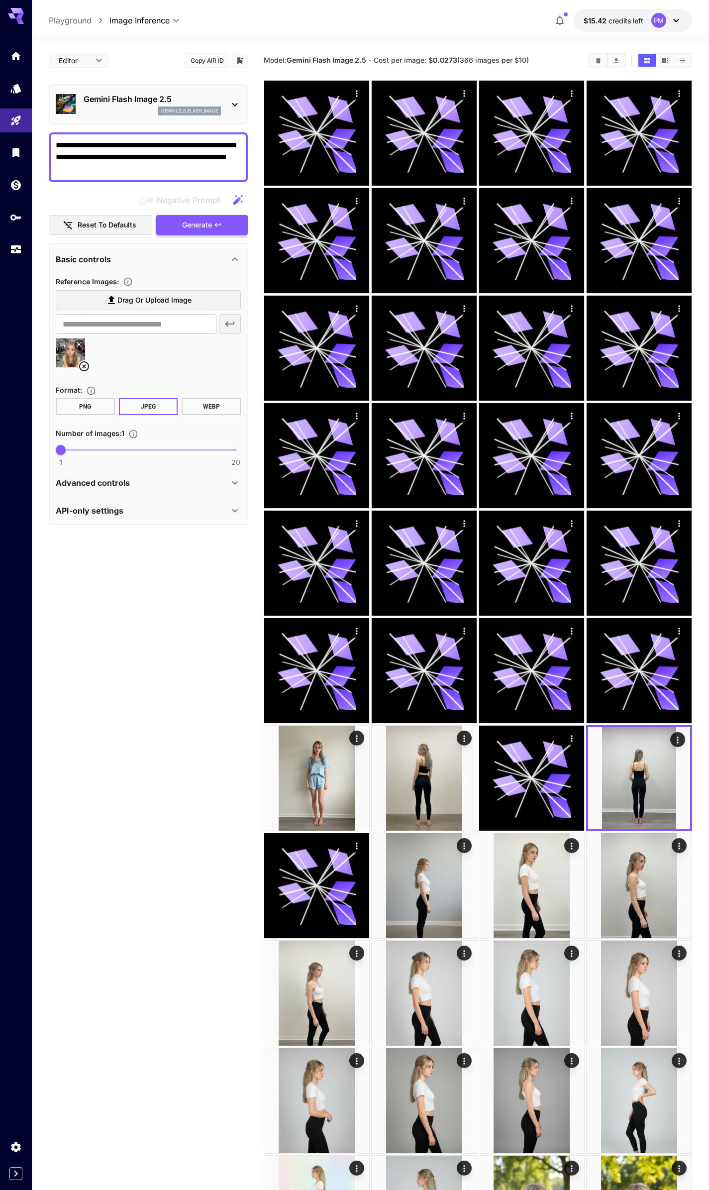
click at [201, 226] on span "Generate" at bounding box center [197, 225] width 30 height 12
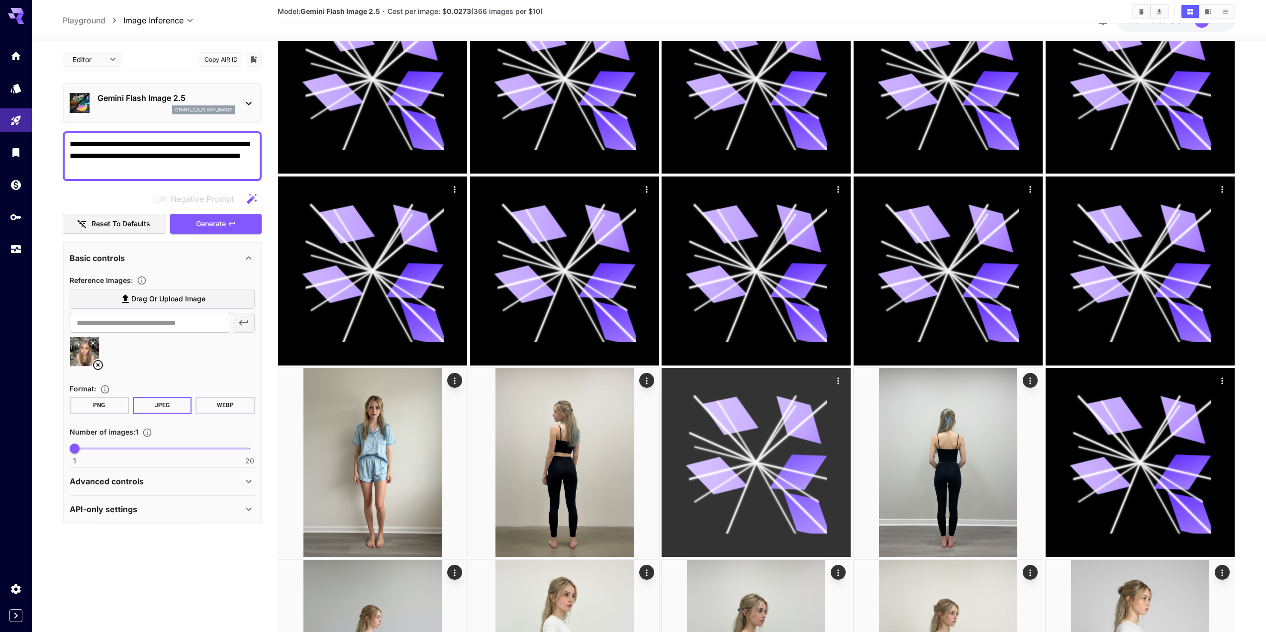
scroll to position [697, 0]
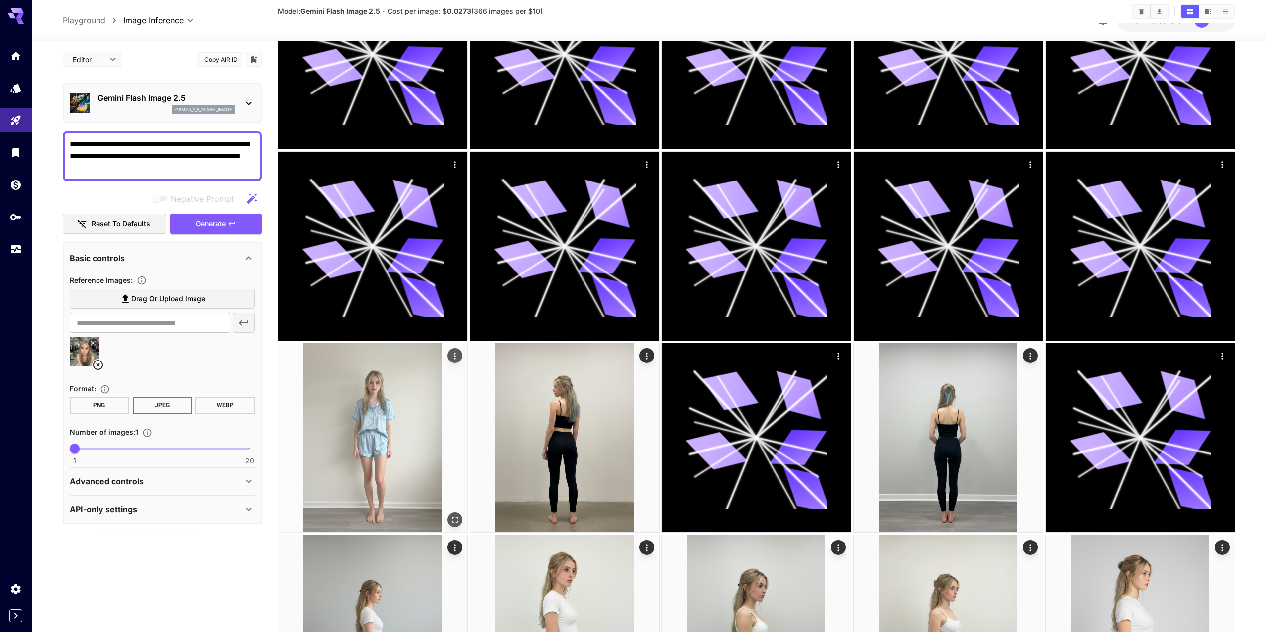
click at [456, 351] on icon "Actions" at bounding box center [455, 356] width 10 height 10
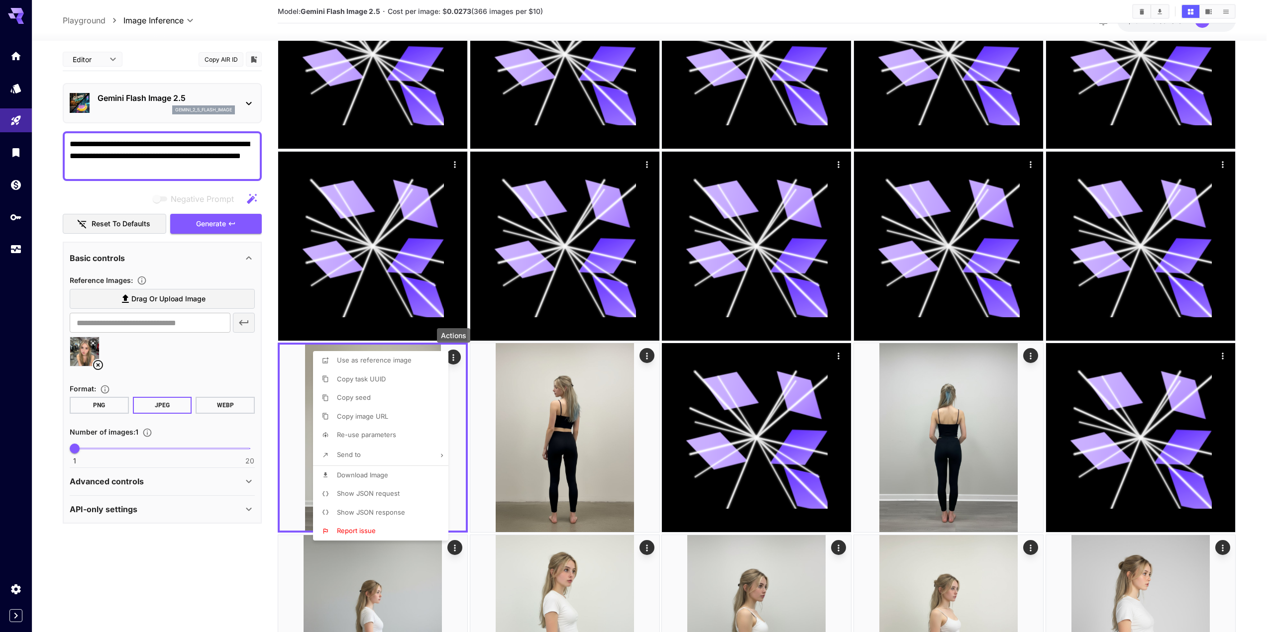
click at [369, 432] on span "Re-use parameters" at bounding box center [366, 435] width 59 height 8
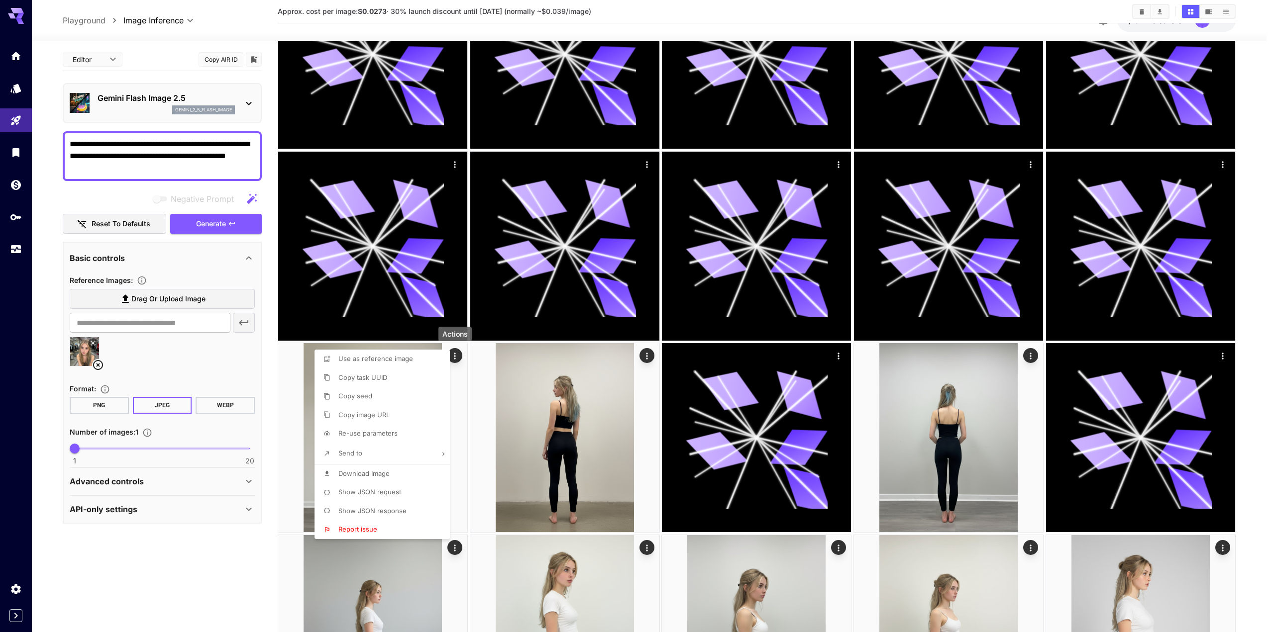
click at [229, 228] on div at bounding box center [637, 316] width 1274 height 632
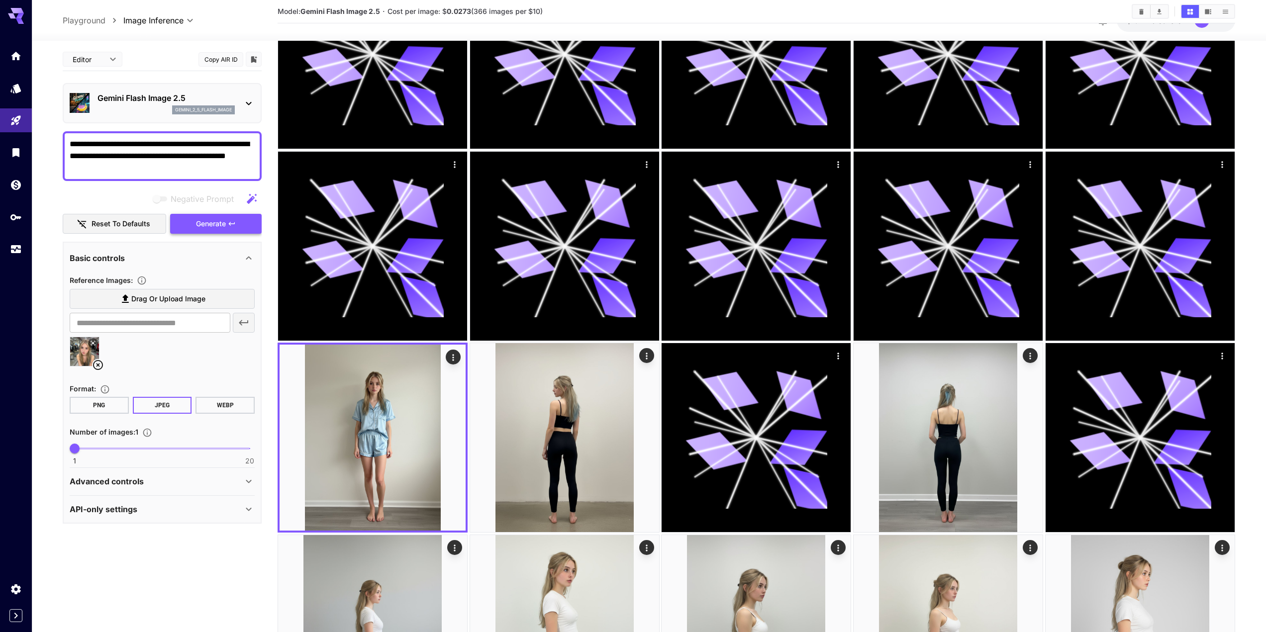
click at [224, 228] on span "Generate" at bounding box center [211, 224] width 30 height 12
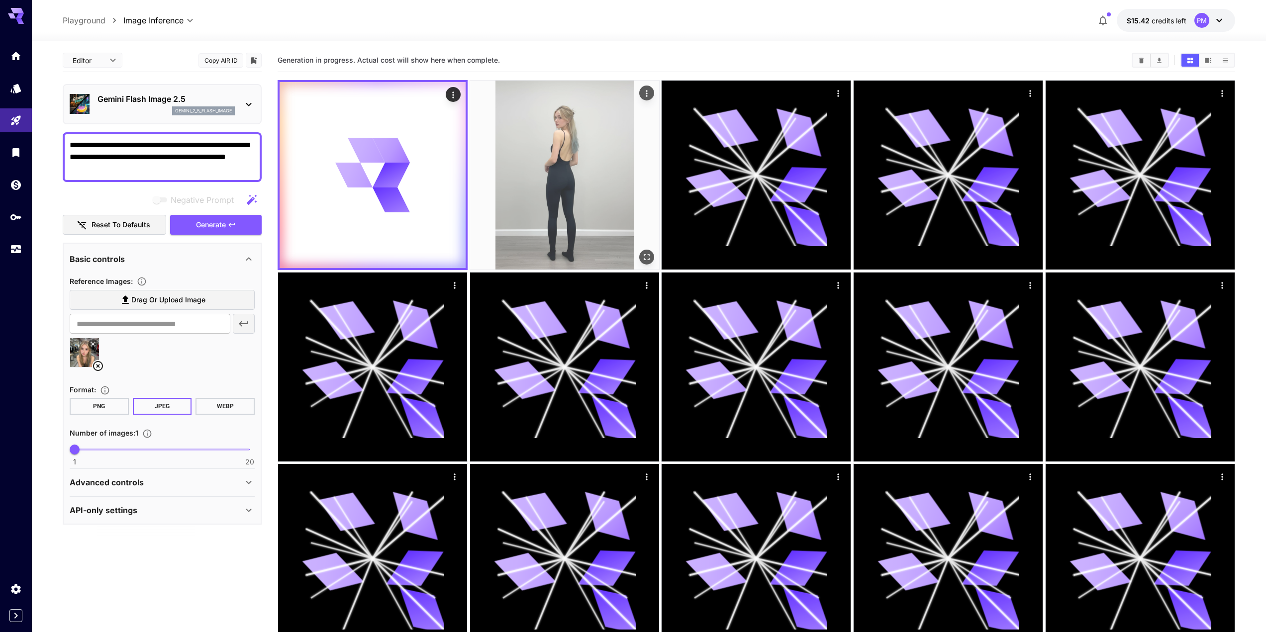
click at [544, 156] on img at bounding box center [564, 175] width 189 height 189
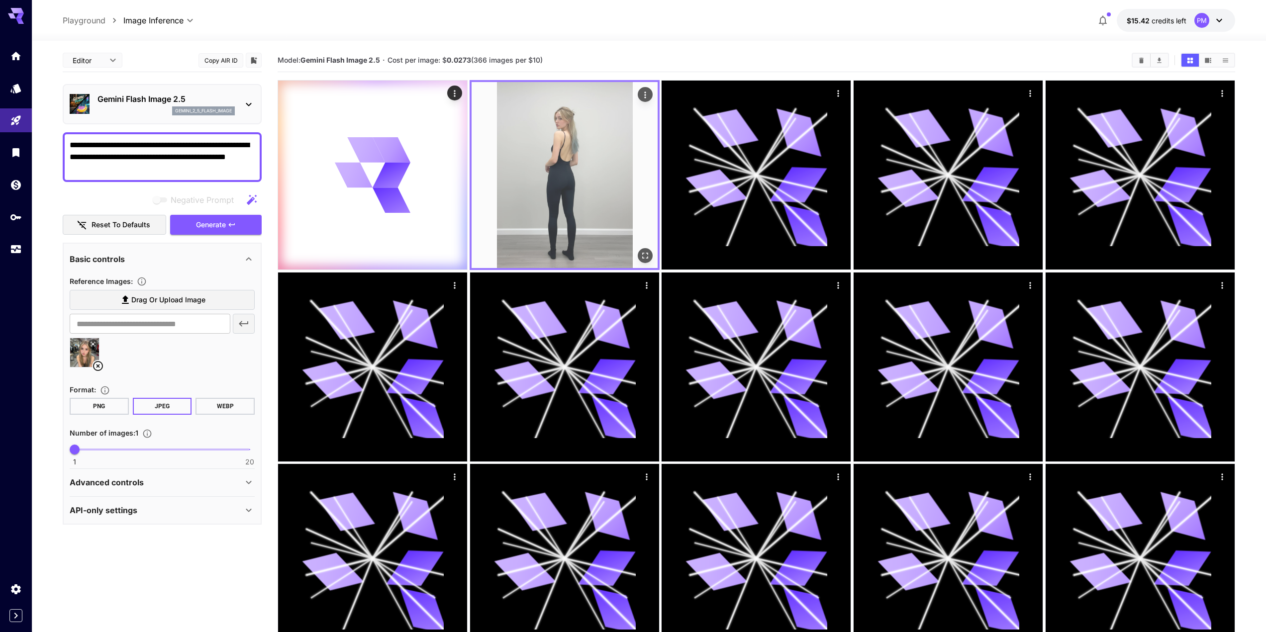
click at [648, 256] on icon "Open in fullscreen" at bounding box center [645, 256] width 10 height 10
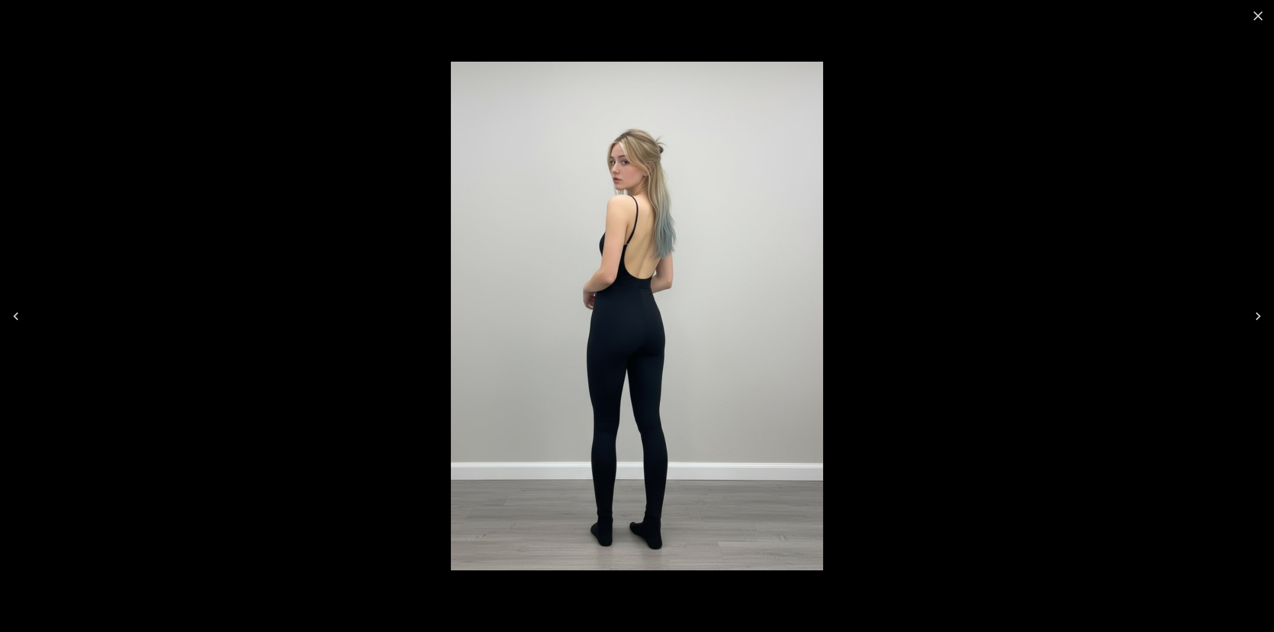
click at [639, 311] on img at bounding box center [637, 317] width 372 height 510
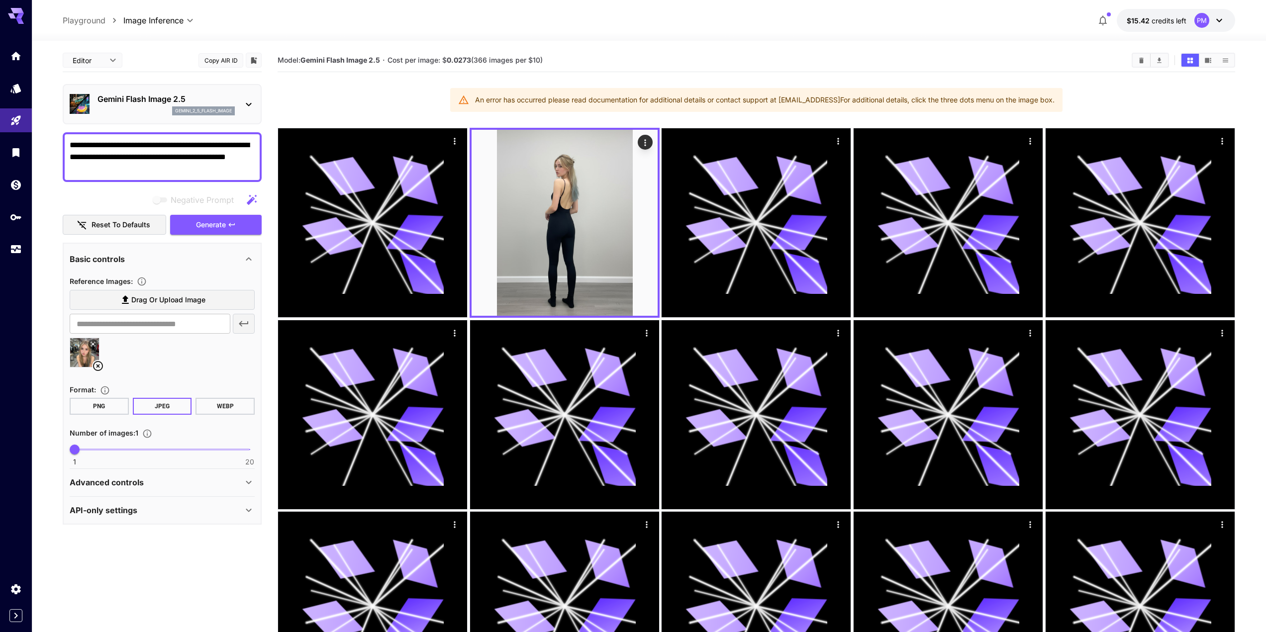
click at [178, 157] on textarea "**********" at bounding box center [162, 157] width 185 height 36
click at [238, 154] on textarea "**********" at bounding box center [162, 157] width 185 height 36
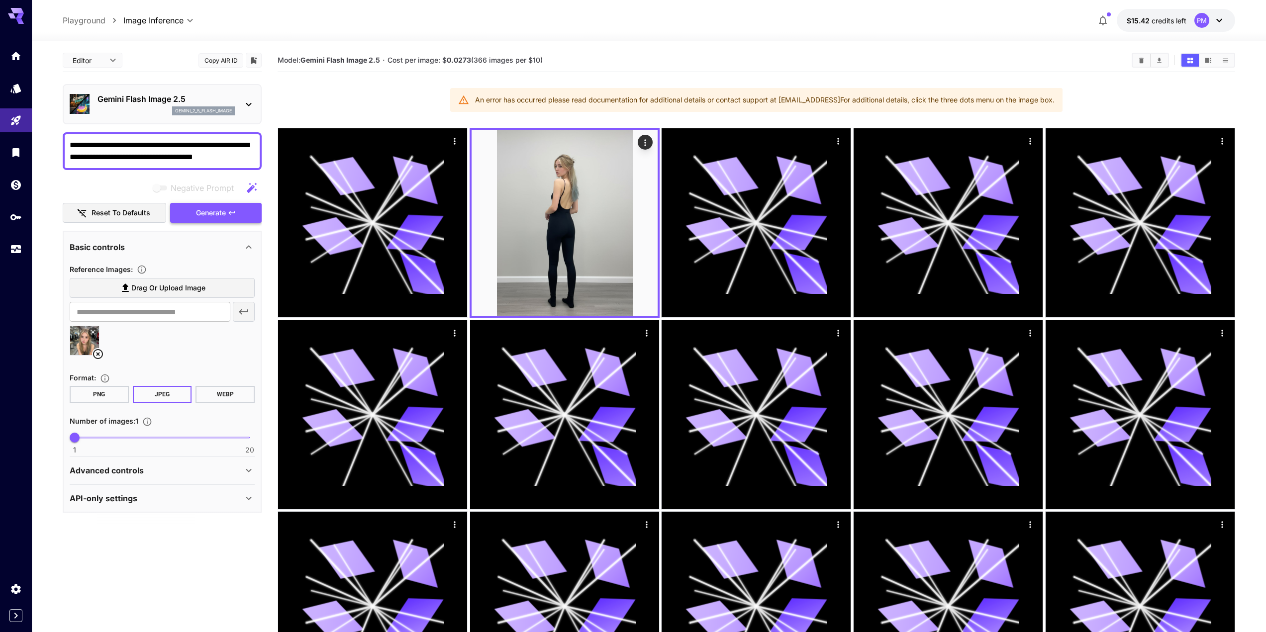
click at [227, 210] on button "Generate" at bounding box center [216, 213] width 92 height 20
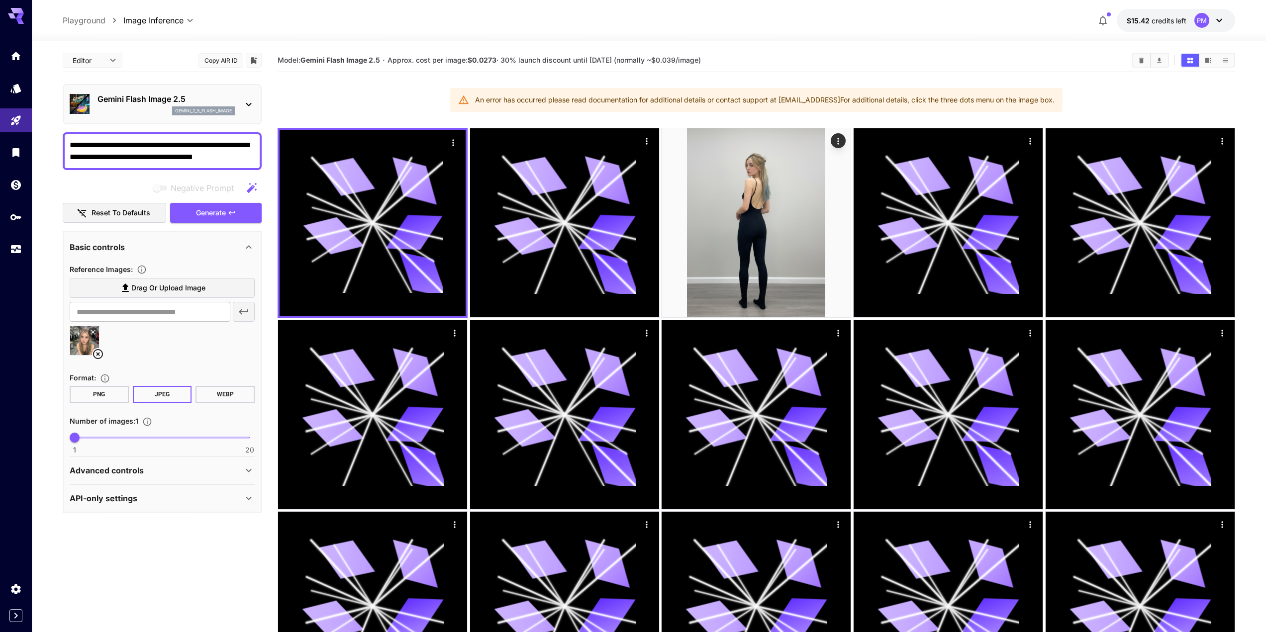
click at [147, 155] on textarea "**********" at bounding box center [162, 151] width 185 height 24
click at [243, 212] on button "Generate" at bounding box center [216, 213] width 92 height 20
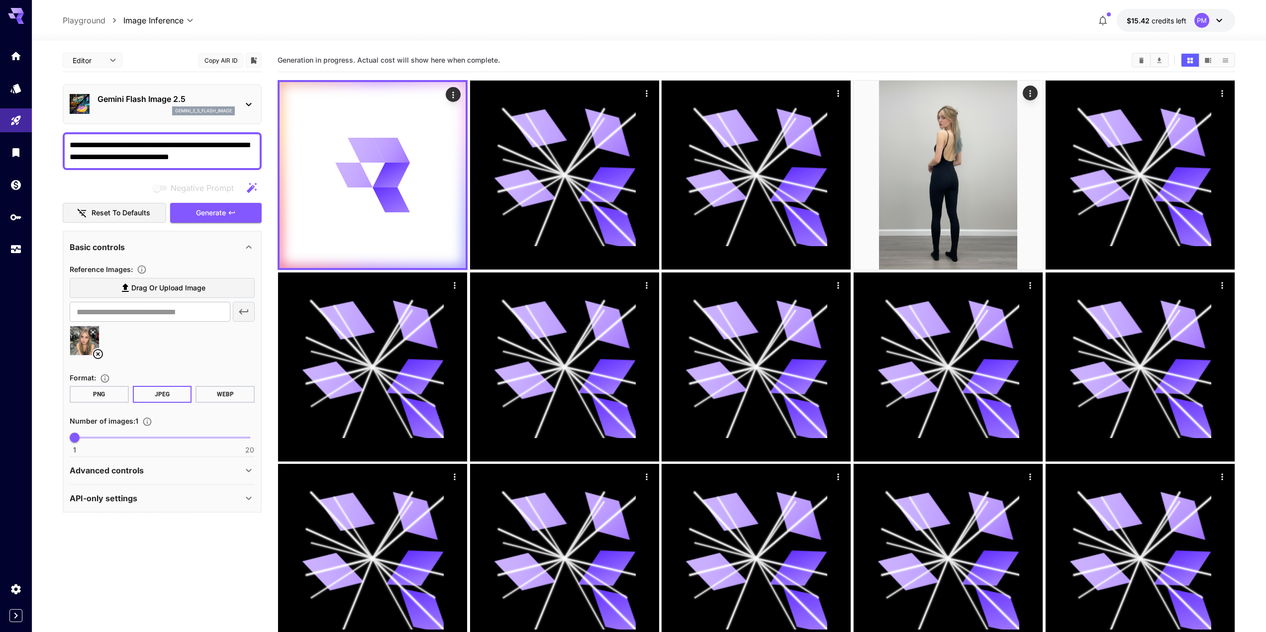
click at [232, 471] on div "Advanced controls" at bounding box center [156, 471] width 173 height 12
click at [232, 470] on div "Advanced controls" at bounding box center [156, 471] width 173 height 12
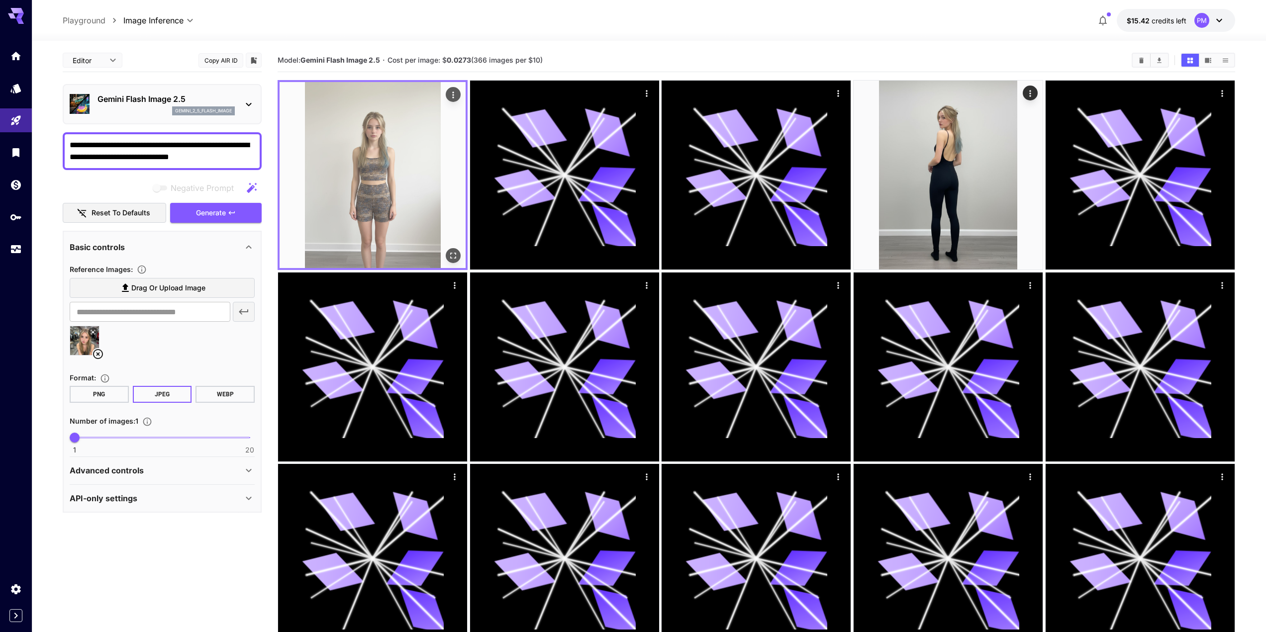
click at [450, 249] on button "Open in fullscreen" at bounding box center [453, 255] width 15 height 15
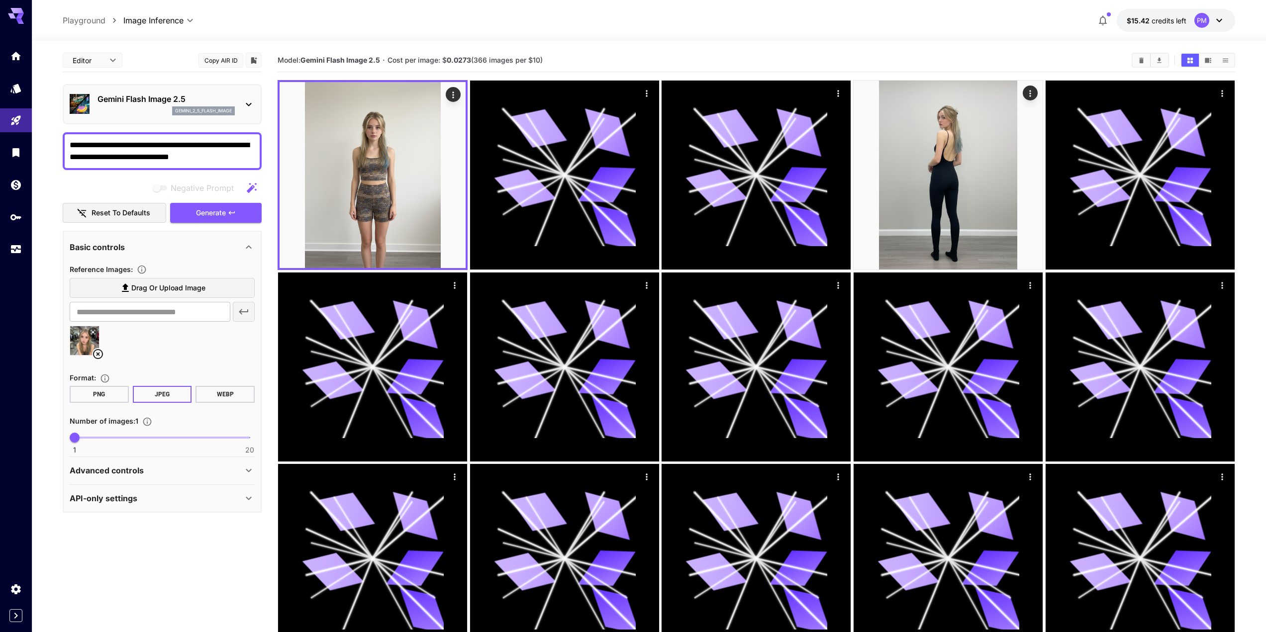
click at [131, 156] on textarea "**********" at bounding box center [162, 151] width 185 height 24
type textarea "**********"
click at [227, 207] on button "Generate" at bounding box center [216, 213] width 92 height 20
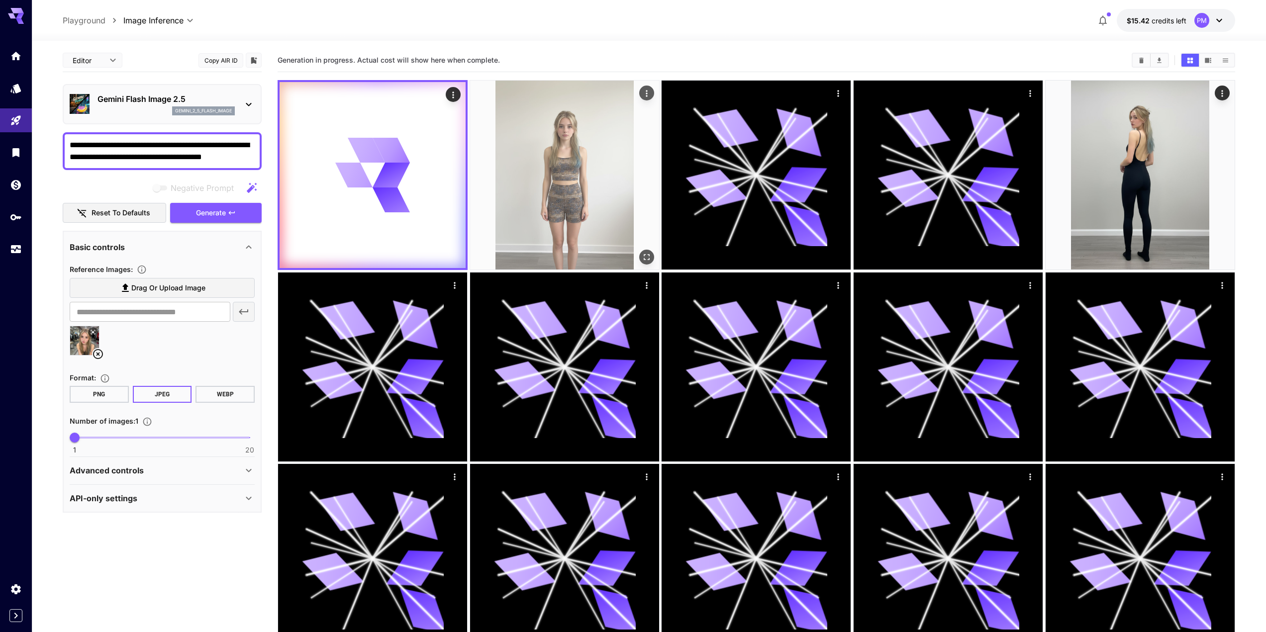
click at [644, 251] on button "Open in fullscreen" at bounding box center [646, 257] width 15 height 15
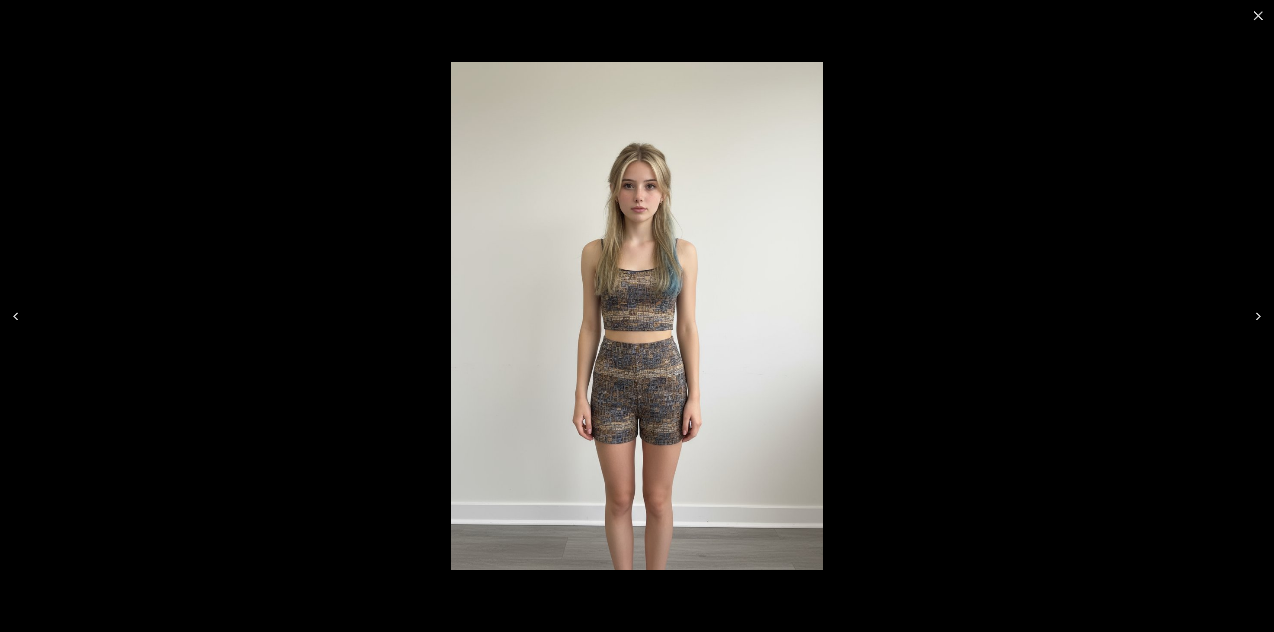
click at [709, 18] on icon "Close" at bounding box center [1258, 16] width 16 height 16
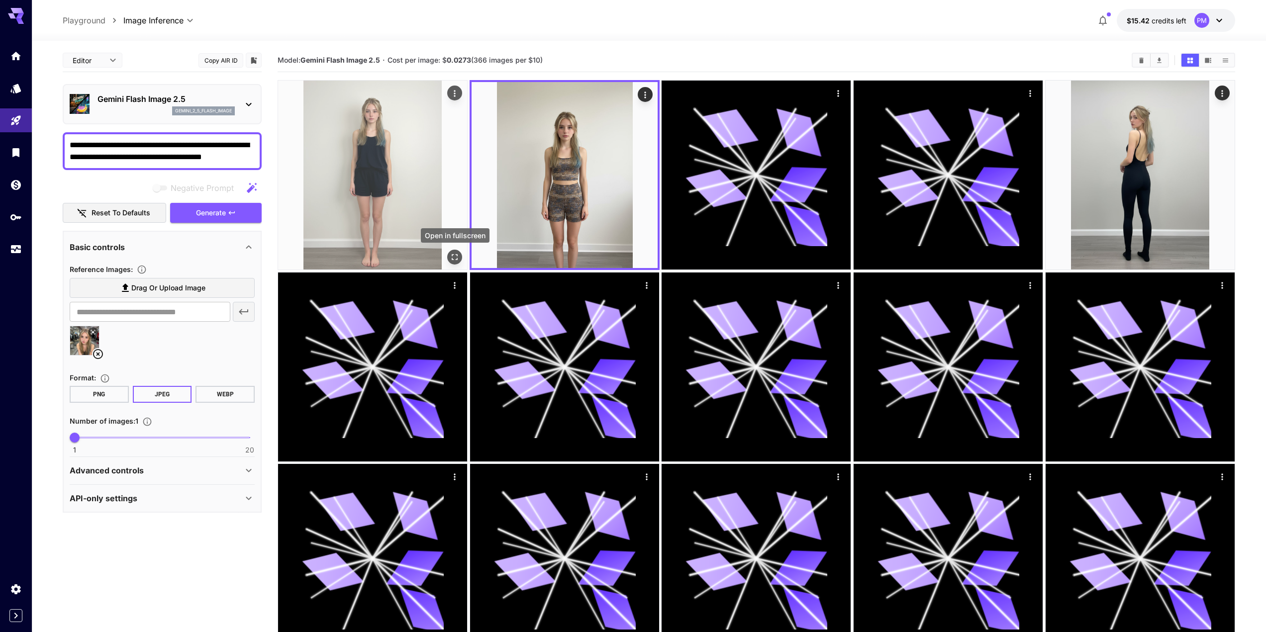
click at [452, 252] on icon "Open in fullscreen" at bounding box center [455, 257] width 10 height 10
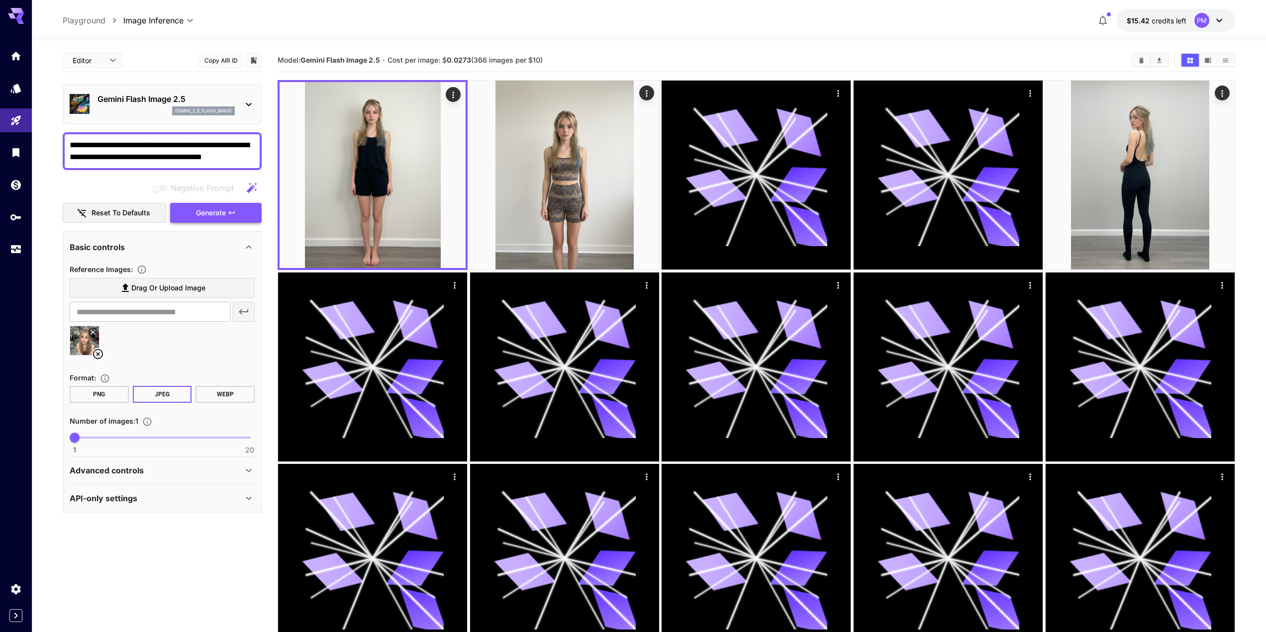
click at [208, 218] on span "Generate" at bounding box center [211, 213] width 30 height 12
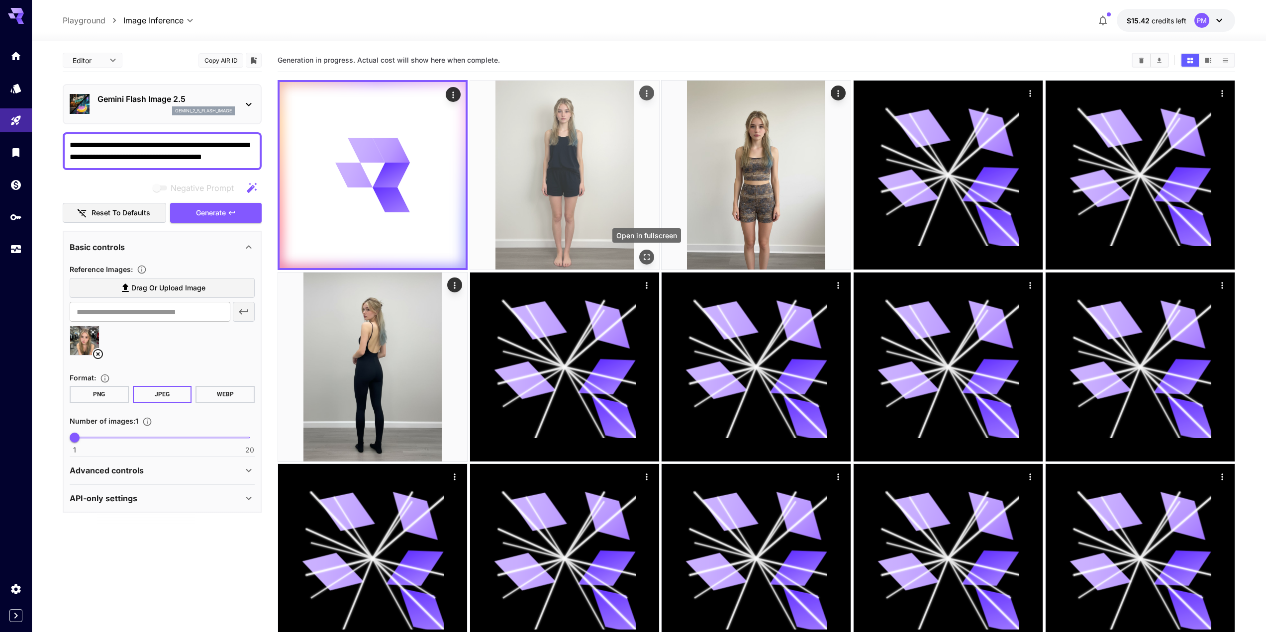
click at [647, 253] on icon "Open in fullscreen" at bounding box center [647, 257] width 10 height 10
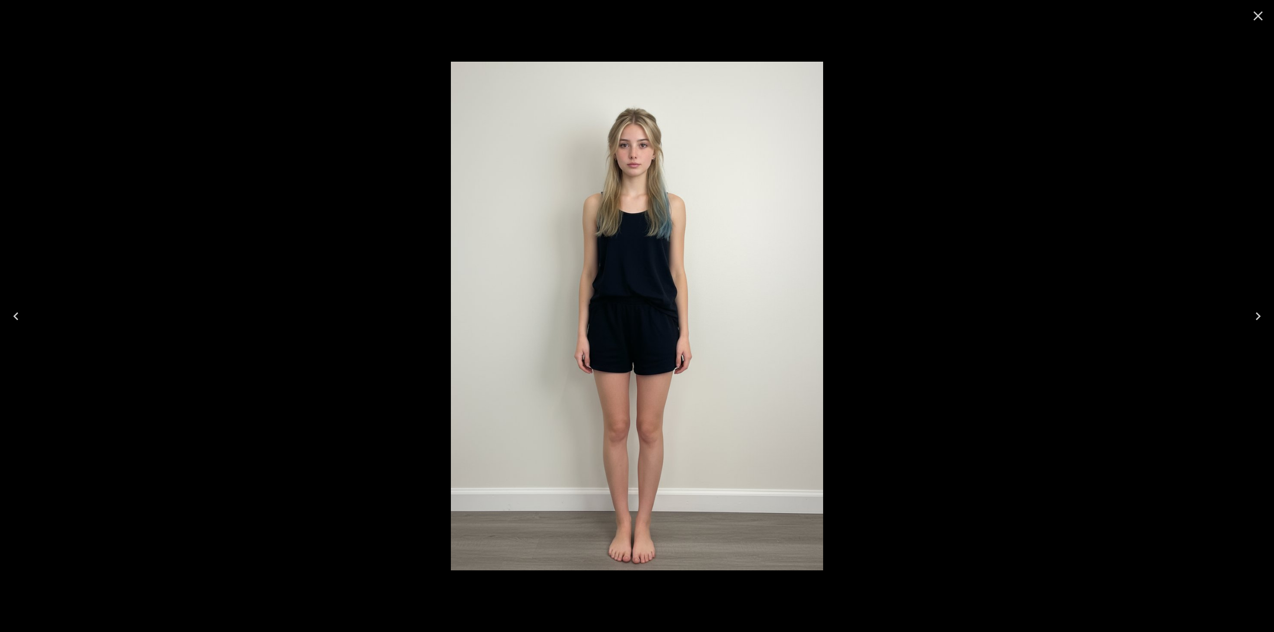
click at [709, 184] on div at bounding box center [637, 316] width 1274 height 632
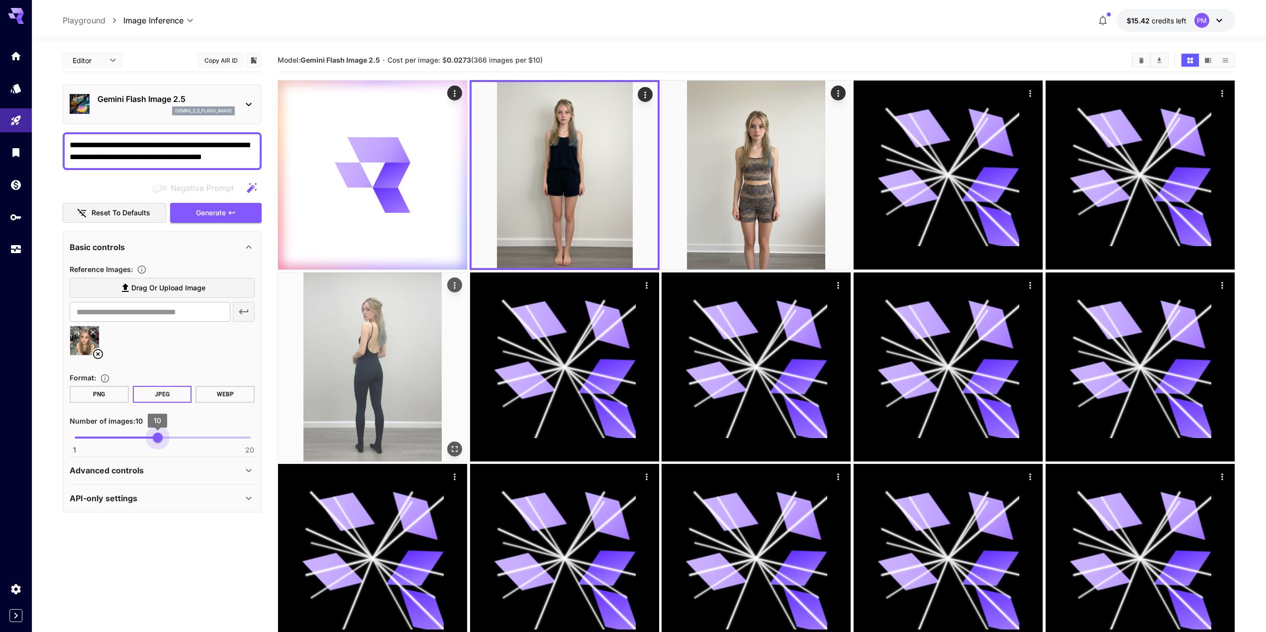
type input "**"
drag, startPoint x: 145, startPoint y: 434, endPoint x: 315, endPoint y: 446, distance: 170.6
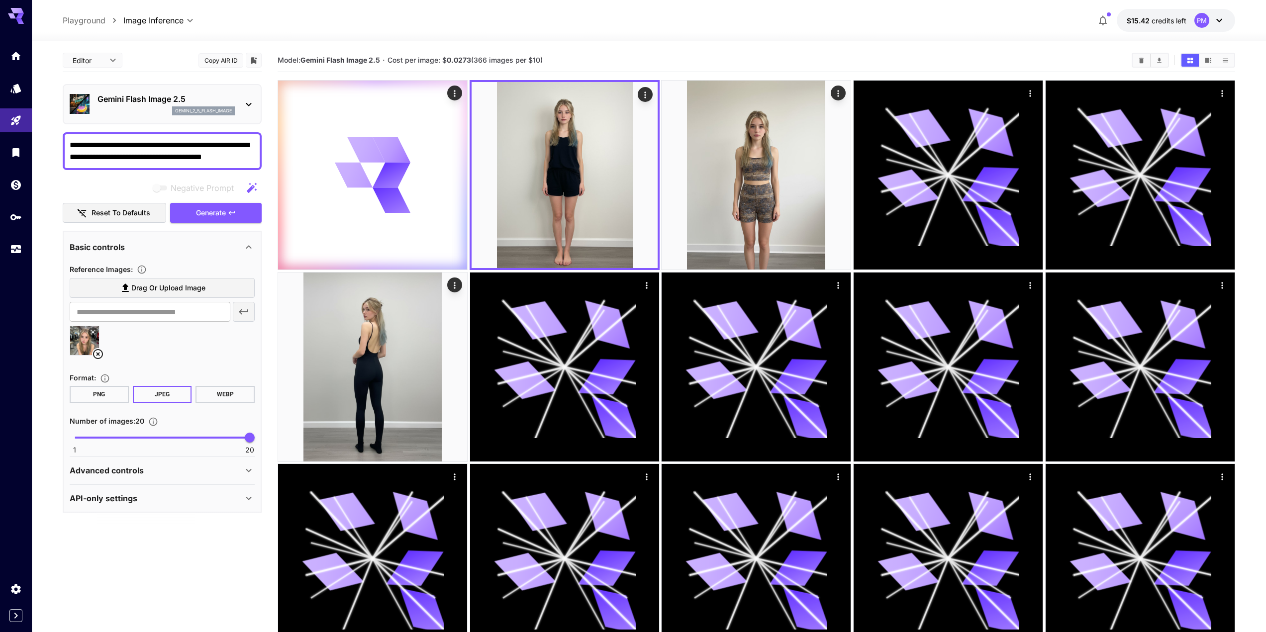
click at [233, 159] on textarea "**********" at bounding box center [162, 151] width 185 height 24
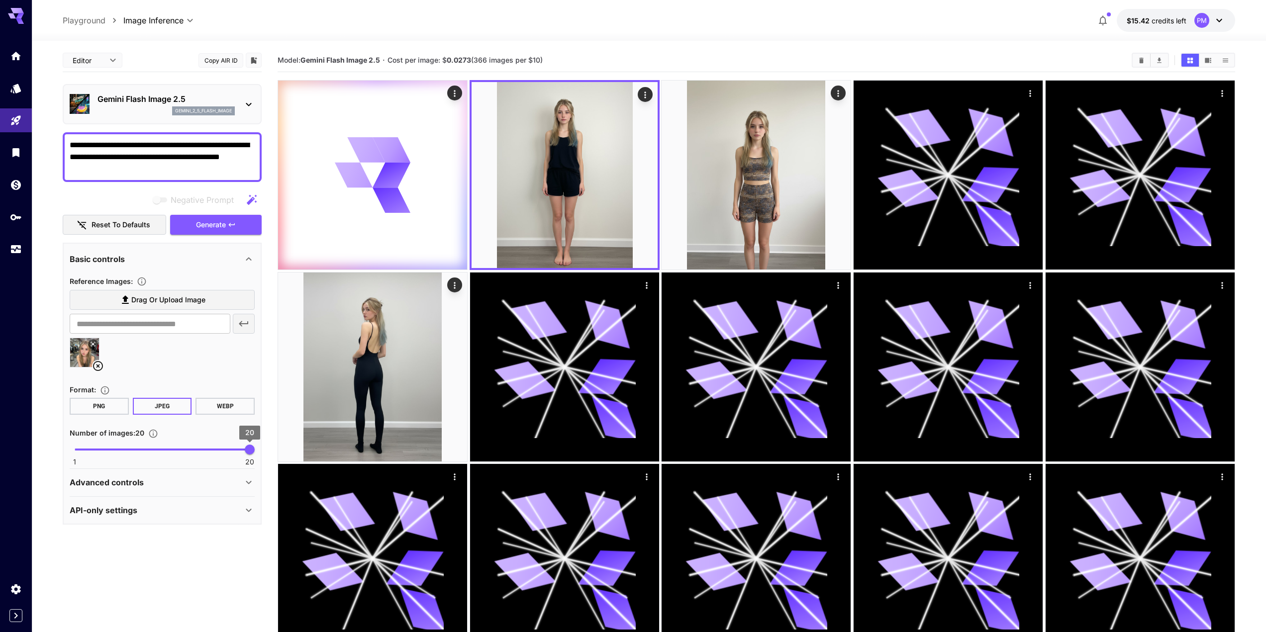
type textarea "**********"
type input "*"
drag, startPoint x: 172, startPoint y: 448, endPoint x: 48, endPoint y: 439, distance: 124.2
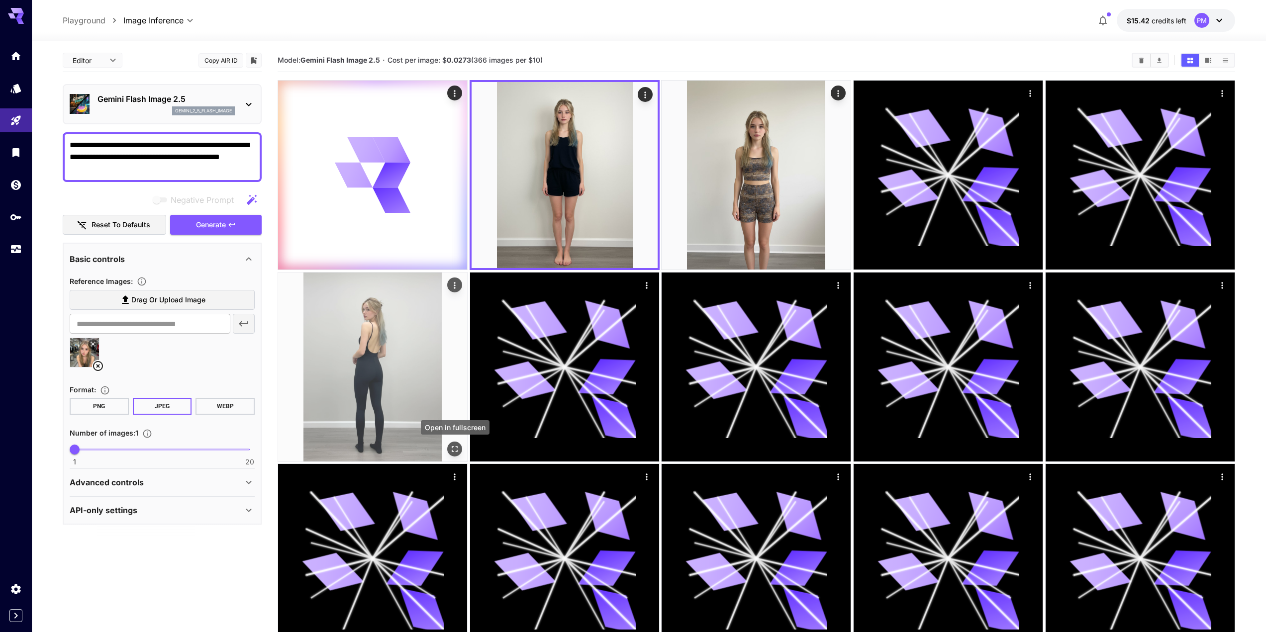
click at [459, 443] on button "Open in fullscreen" at bounding box center [454, 449] width 15 height 15
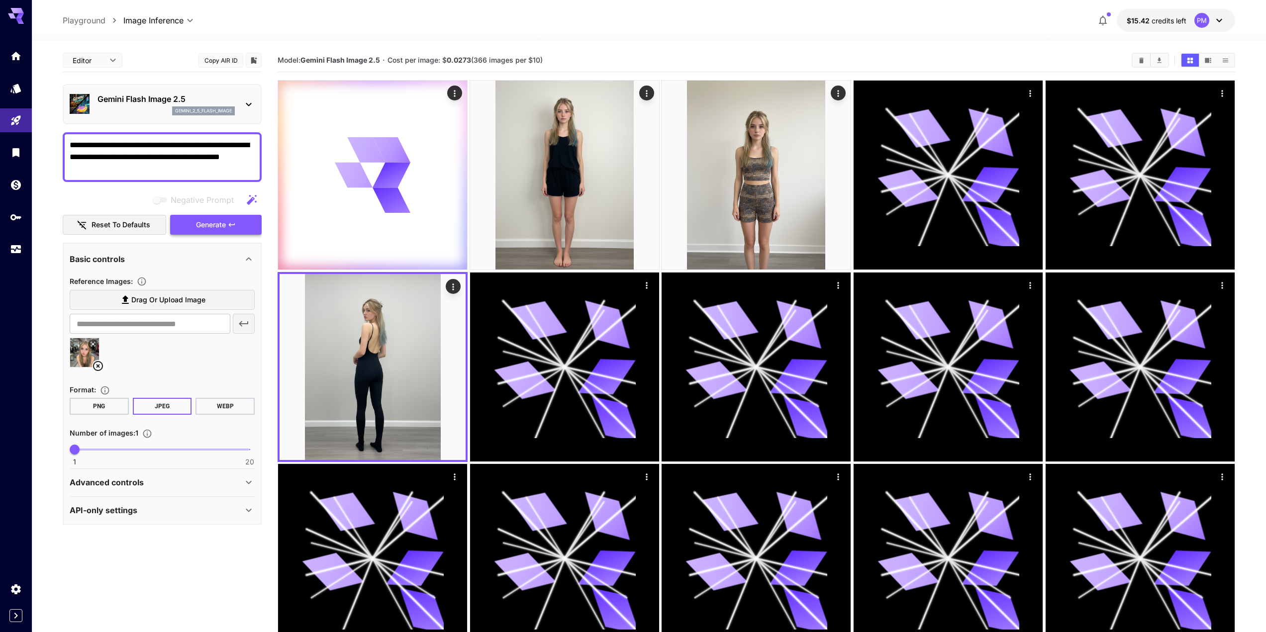
click at [225, 225] on span "Generate" at bounding box center [211, 225] width 30 height 12
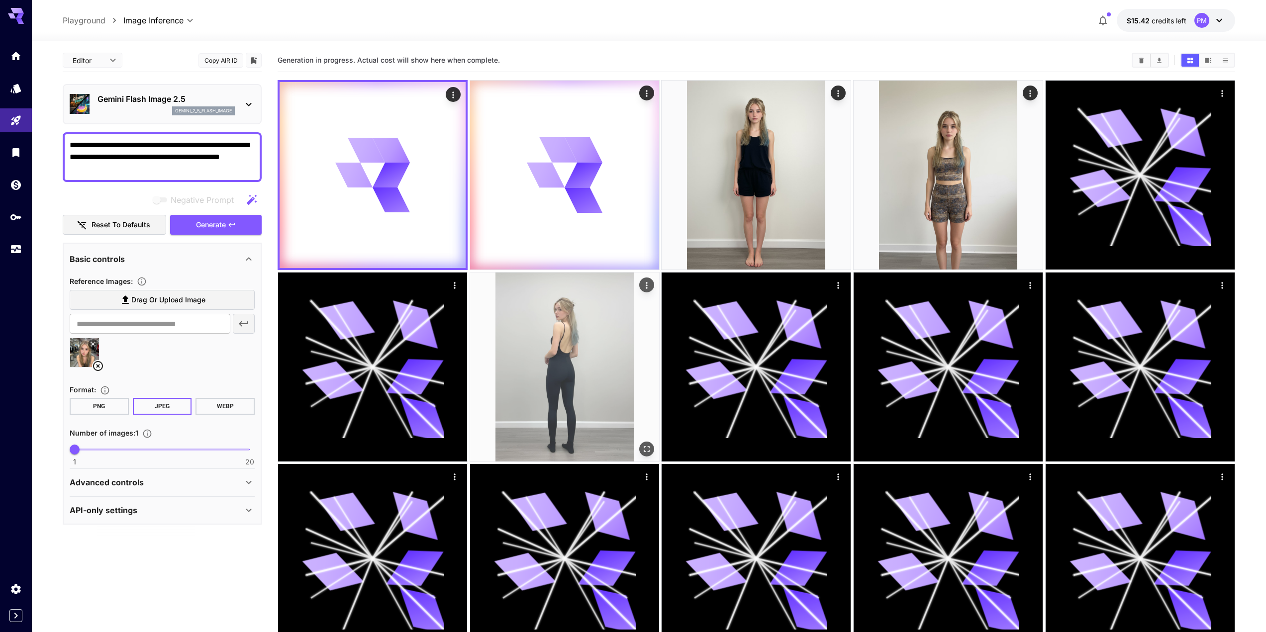
click at [643, 281] on icon "Actions" at bounding box center [647, 285] width 10 height 10
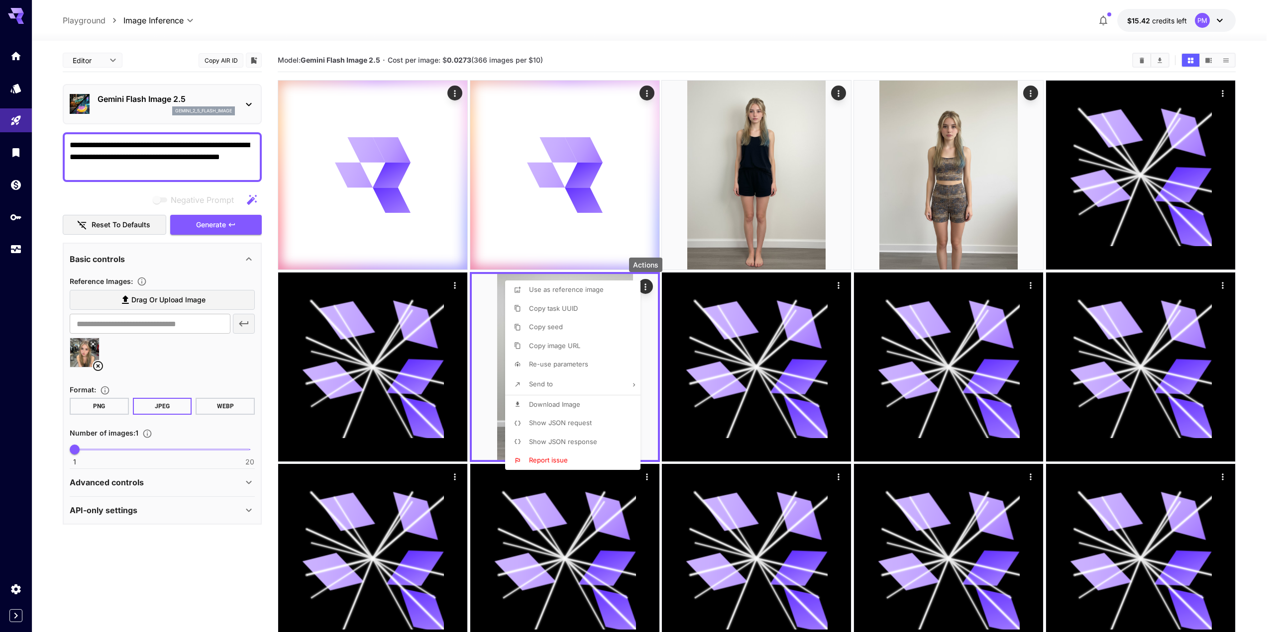
click at [577, 364] on span "Re-use parameters" at bounding box center [558, 364] width 59 height 8
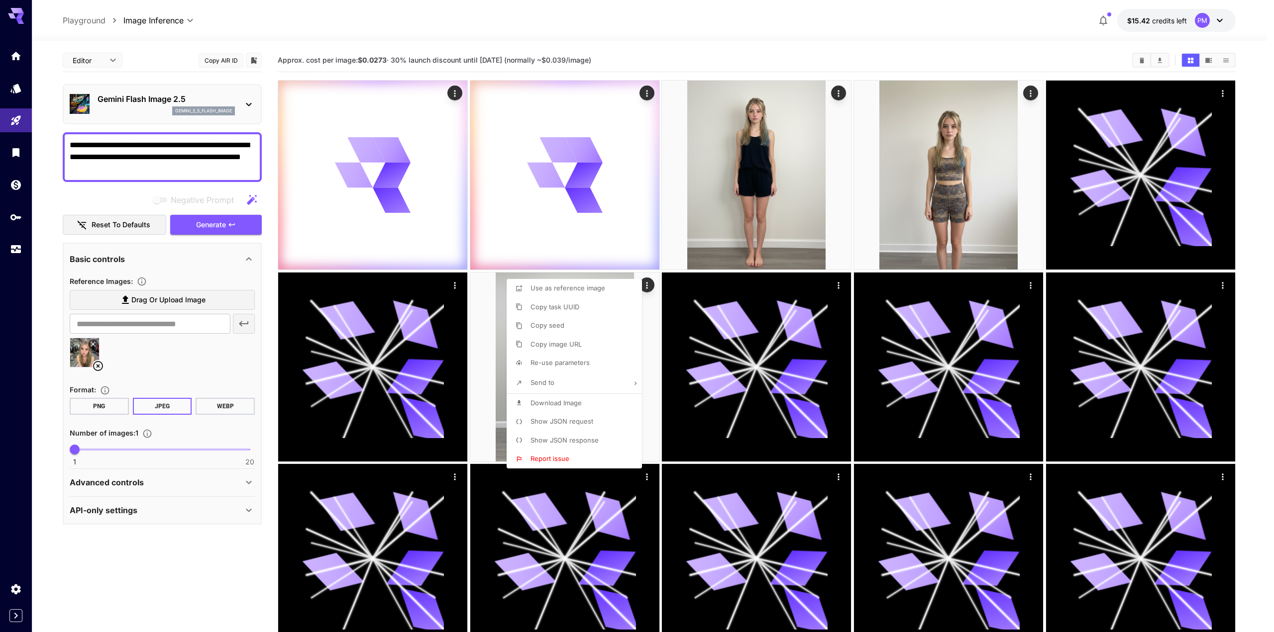
click at [142, 154] on div at bounding box center [637, 316] width 1274 height 632
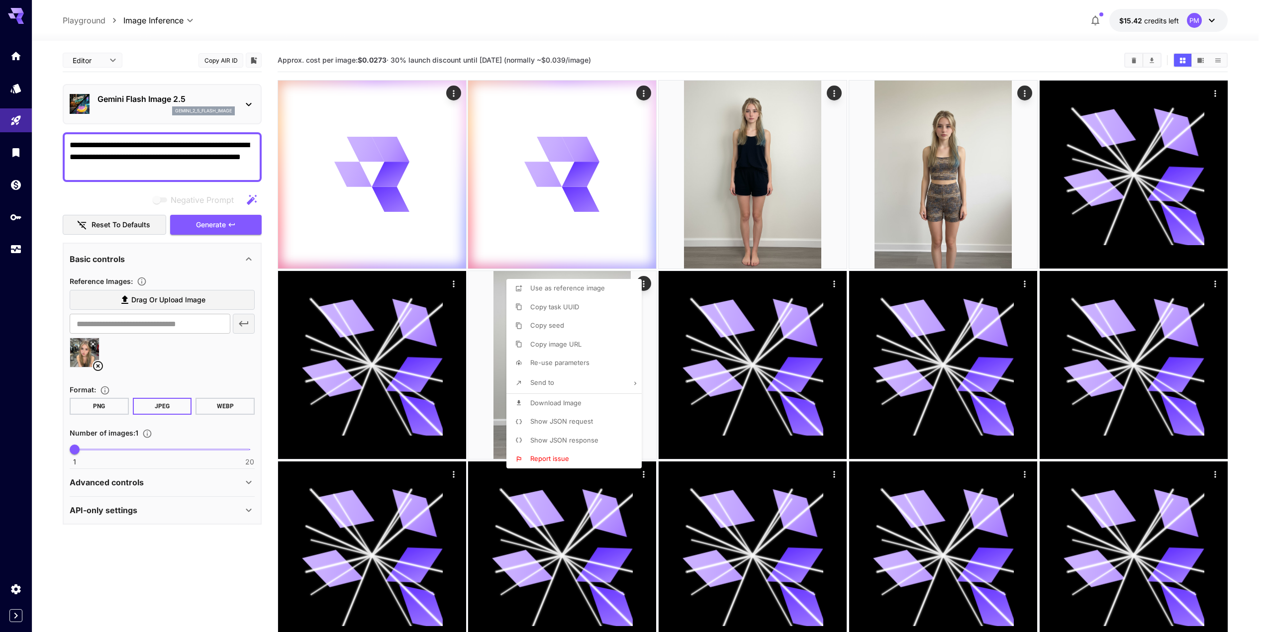
click at [142, 154] on div at bounding box center [633, 316] width 1266 height 632
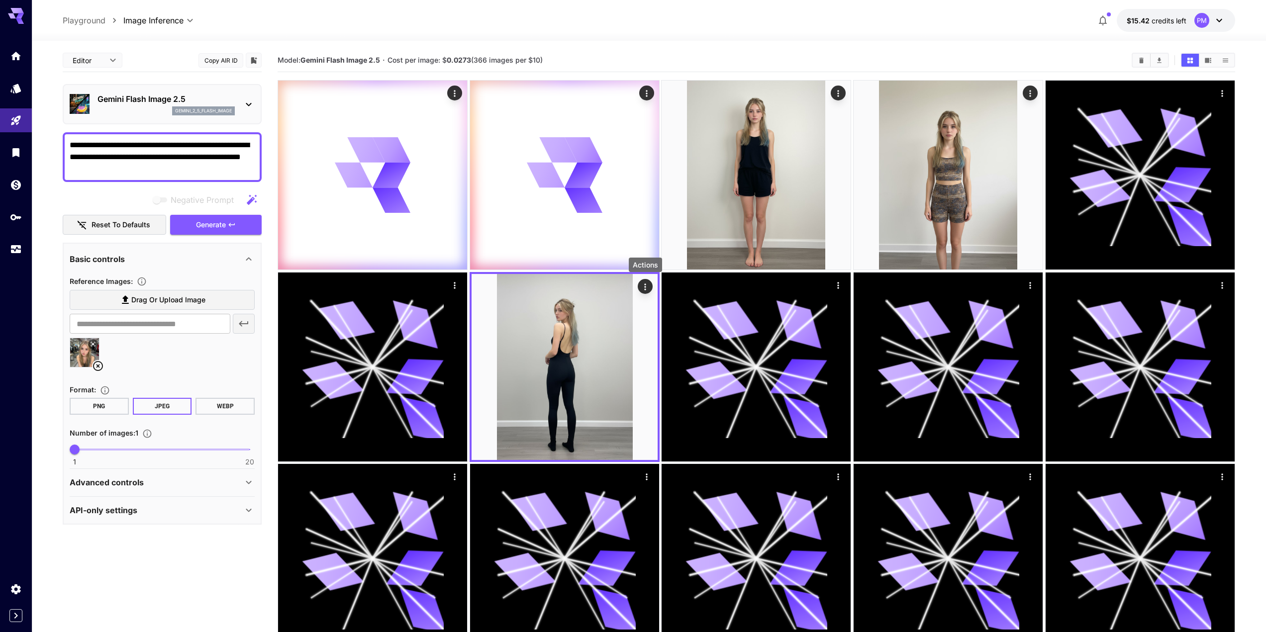
click at [149, 156] on textarea "**********" at bounding box center [162, 157] width 185 height 36
type textarea "**********"
click at [233, 226] on icon "button" at bounding box center [232, 225] width 8 height 8
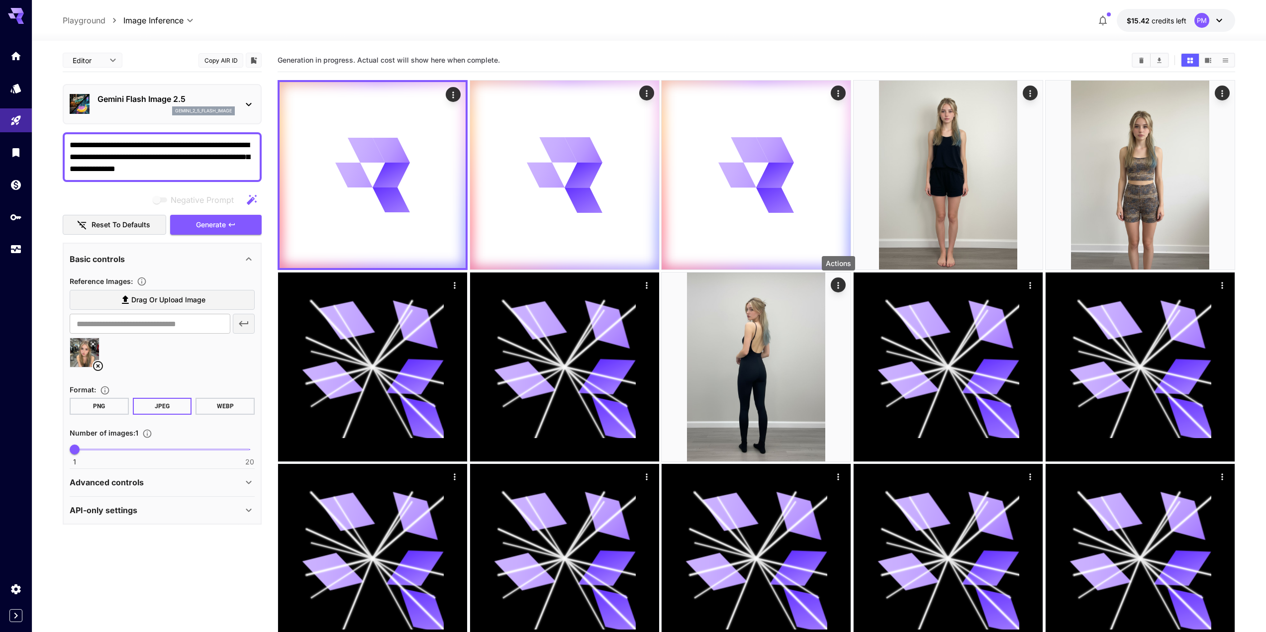
click at [149, 449] on span at bounding box center [162, 450] width 175 height 2
click at [228, 216] on button "Generate" at bounding box center [216, 225] width 92 height 20
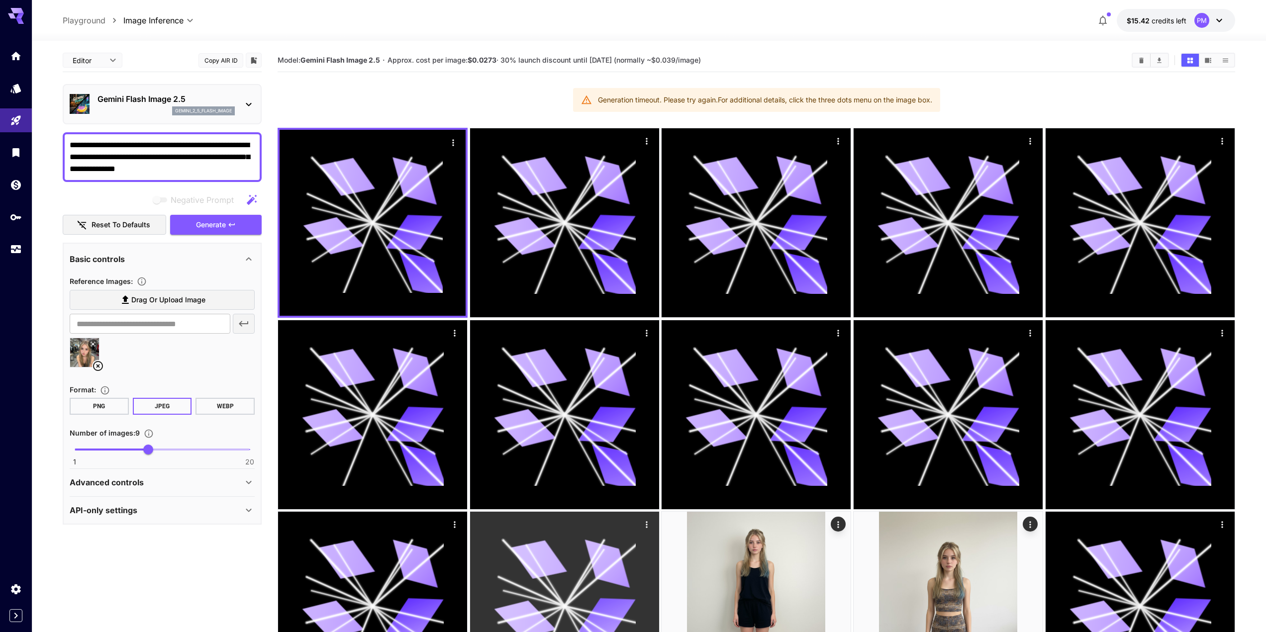
drag, startPoint x: 146, startPoint y: 456, endPoint x: -7, endPoint y: 446, distance: 153.1
type input "*"
click at [200, 223] on span "Generate" at bounding box center [211, 225] width 30 height 12
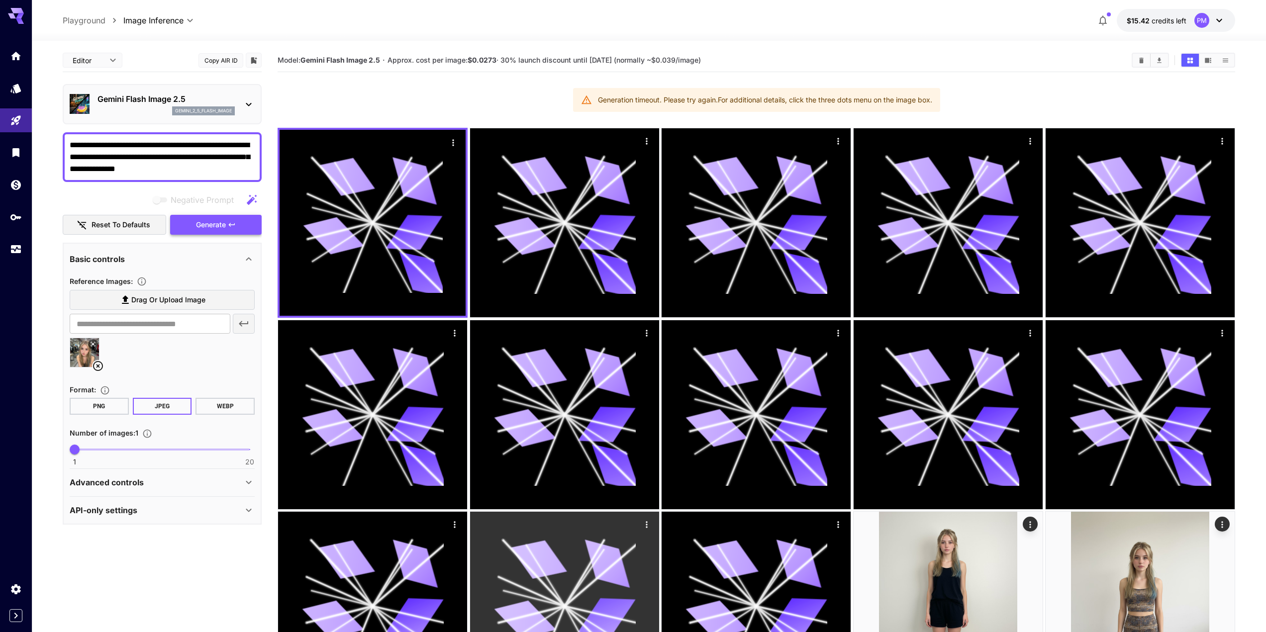
click at [228, 219] on button "Generate" at bounding box center [216, 225] width 92 height 20
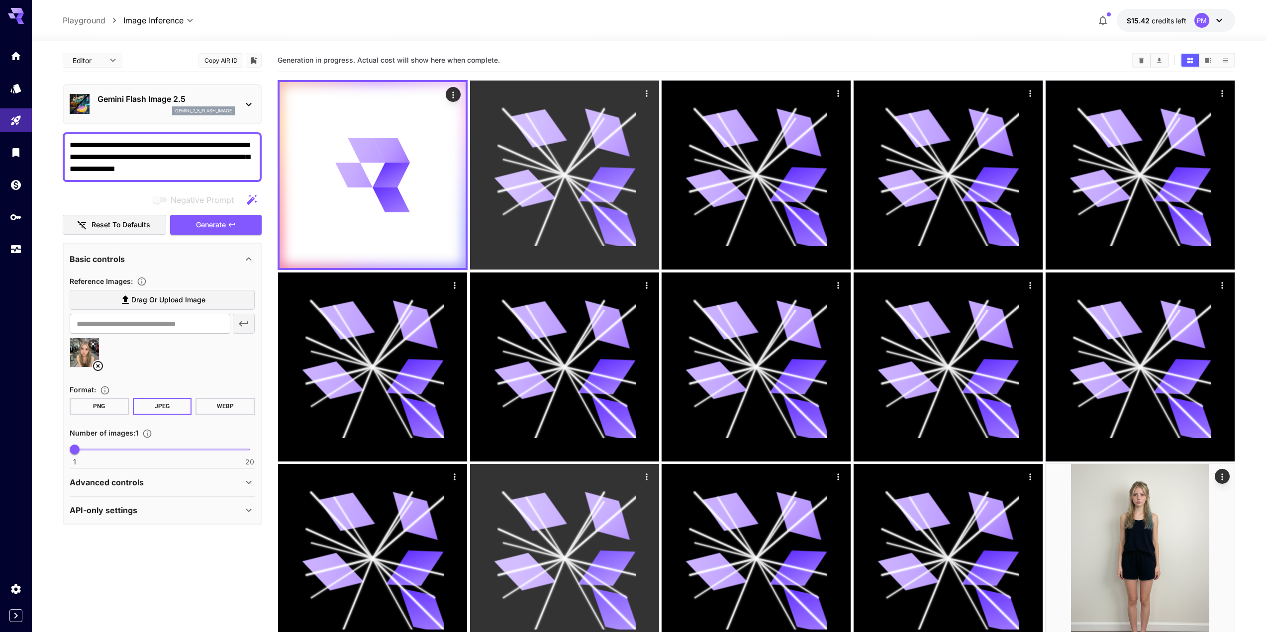
click at [651, 93] on icon "Actions" at bounding box center [647, 94] width 10 height 10
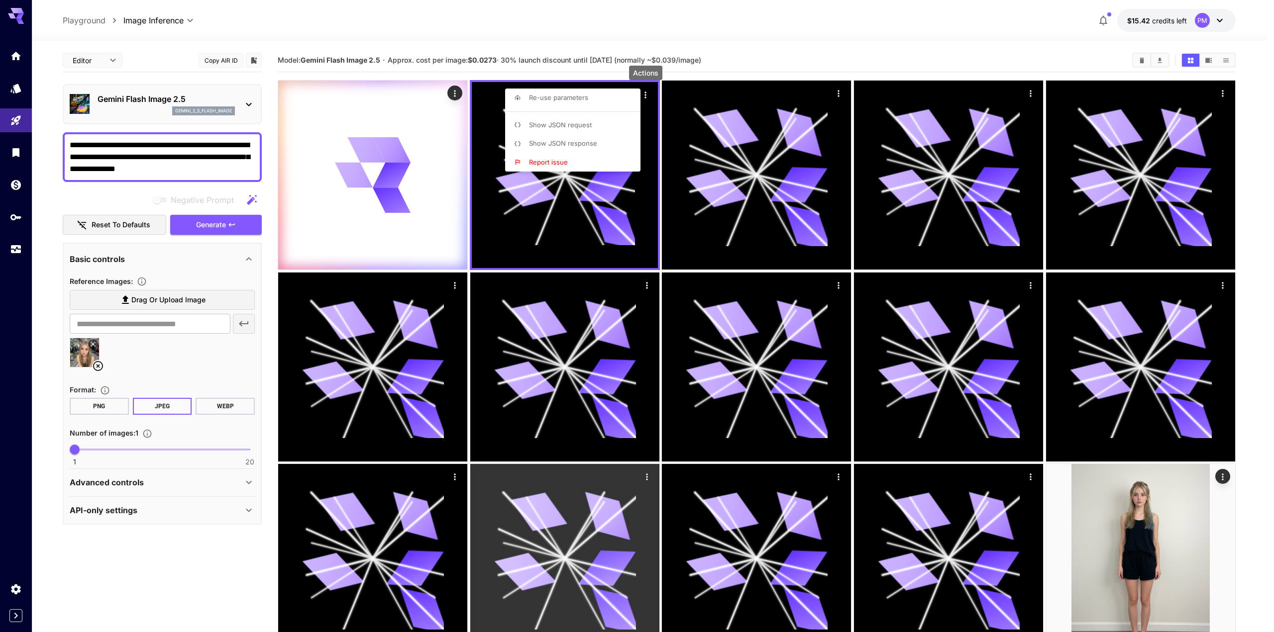
click at [592, 141] on span "Show JSON response" at bounding box center [563, 143] width 68 height 8
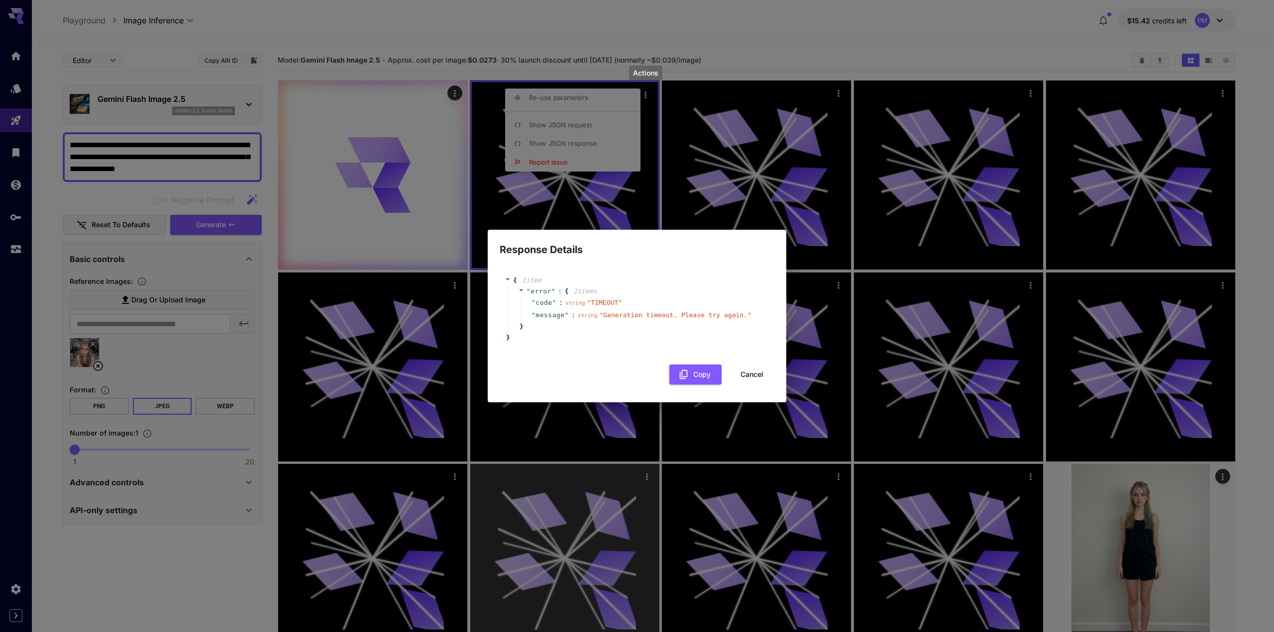
click at [677, 160] on div "Response Details { 1 item " error " : { 2 item s " code " : string " TIMEOUT " …" at bounding box center [637, 316] width 1274 height 632
click at [709, 374] on button "Cancel" at bounding box center [752, 375] width 45 height 20
